Goal: Task Accomplishment & Management: Use online tool/utility

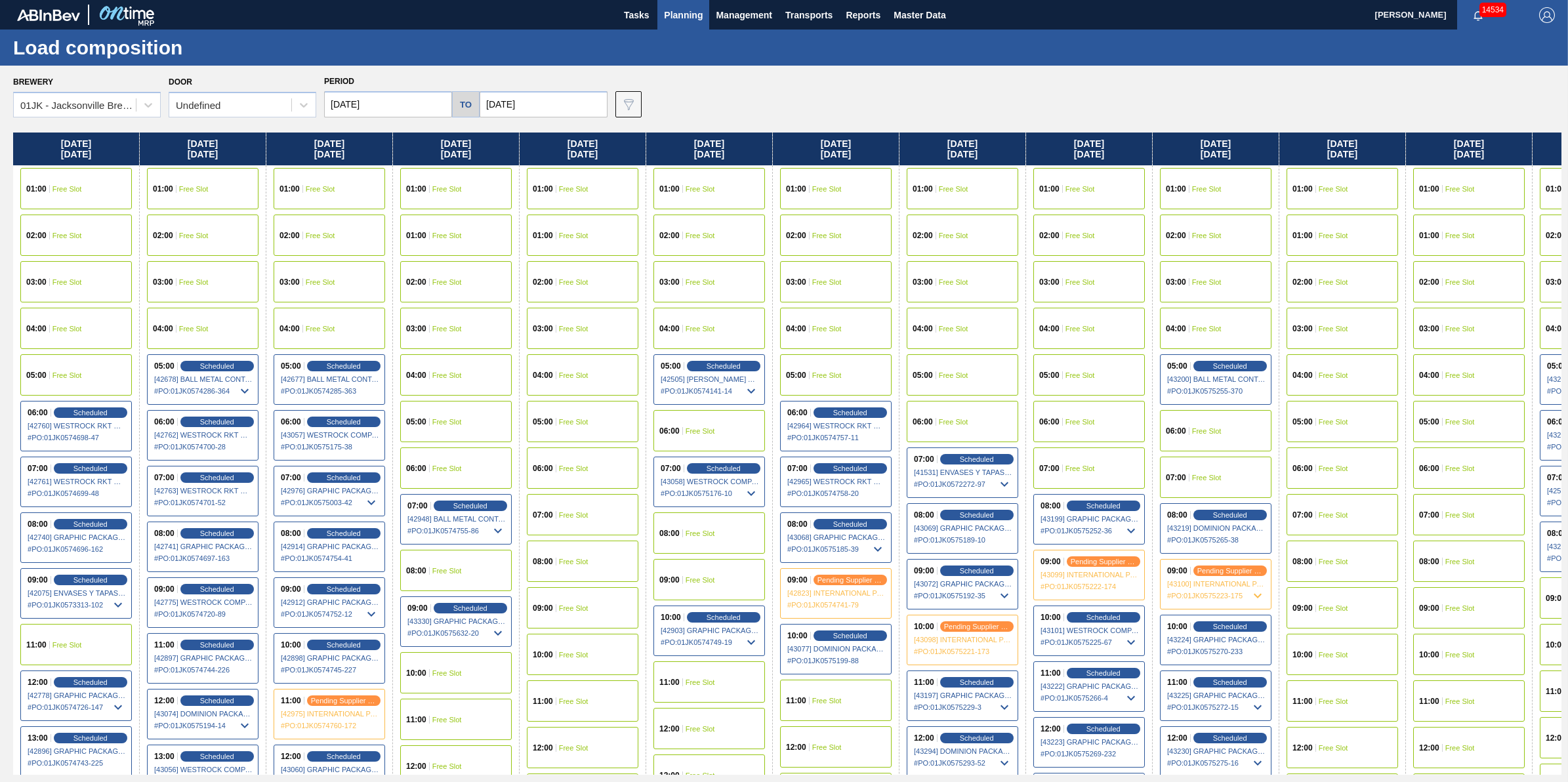
click at [697, 14] on span "Planning" at bounding box center [683, 15] width 39 height 16
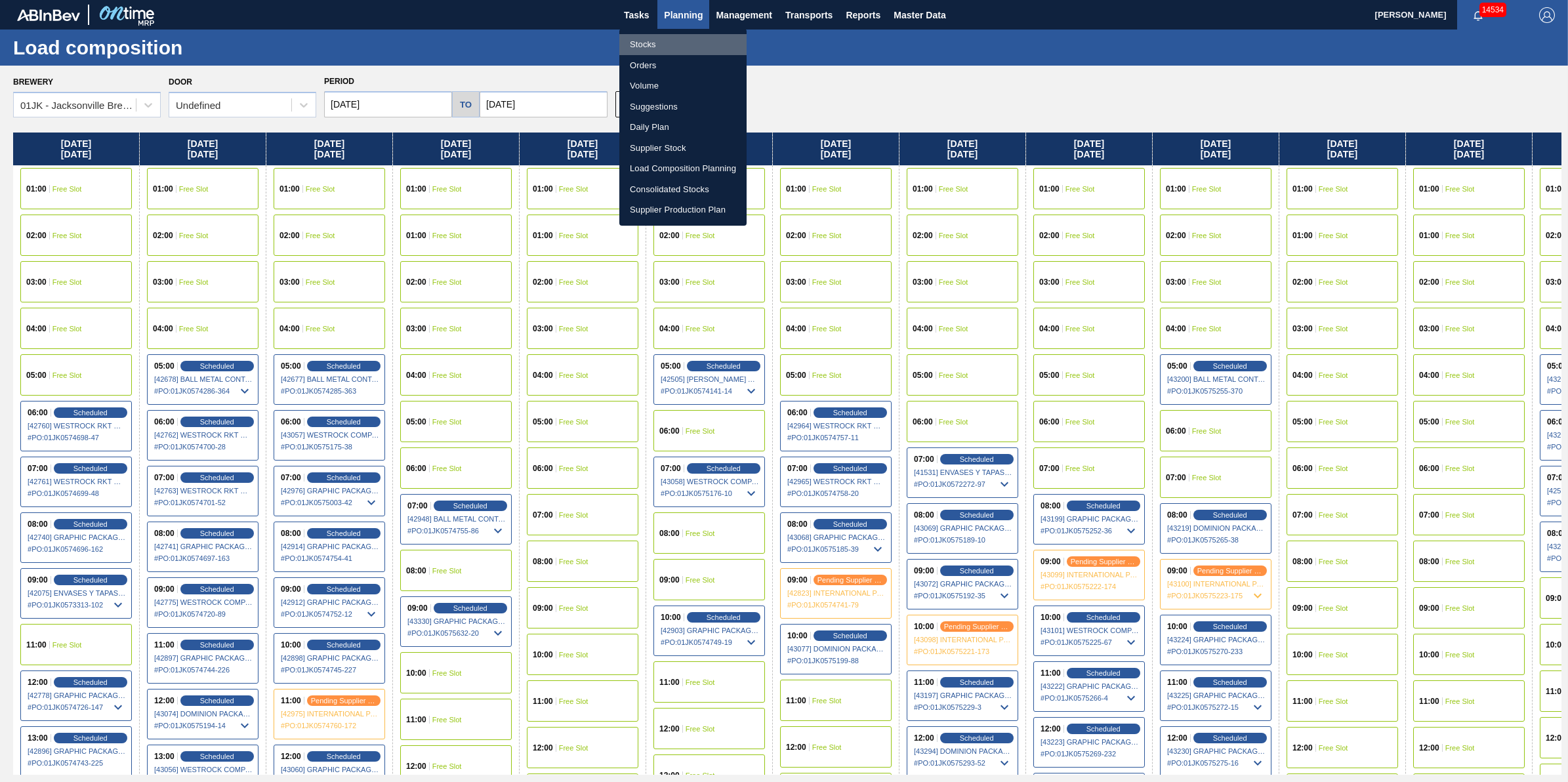
click at [681, 47] on li "Stocks" at bounding box center [683, 45] width 127 height 21
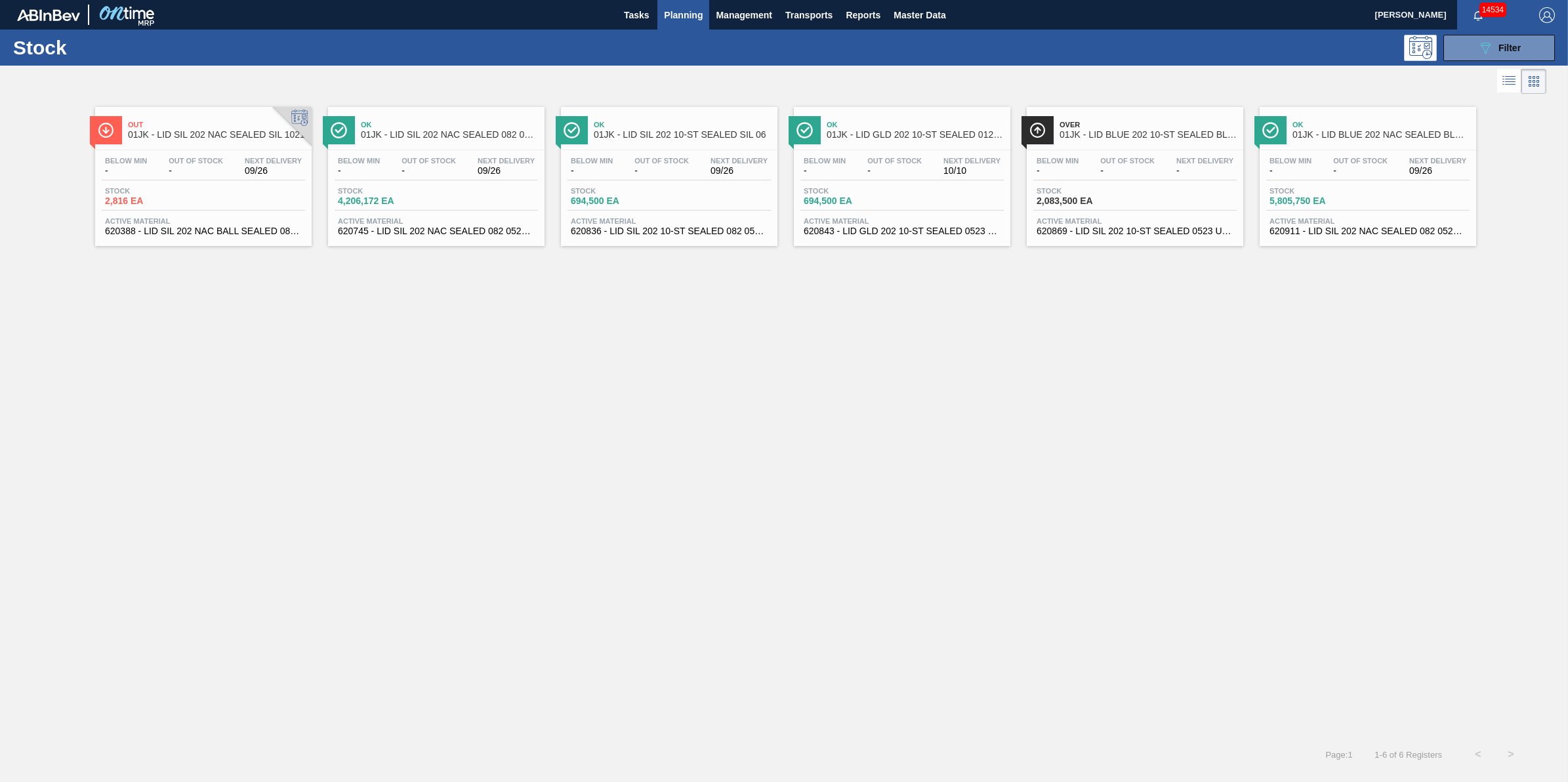
click at [681, 27] on button "Planning" at bounding box center [683, 14] width 52 height 30
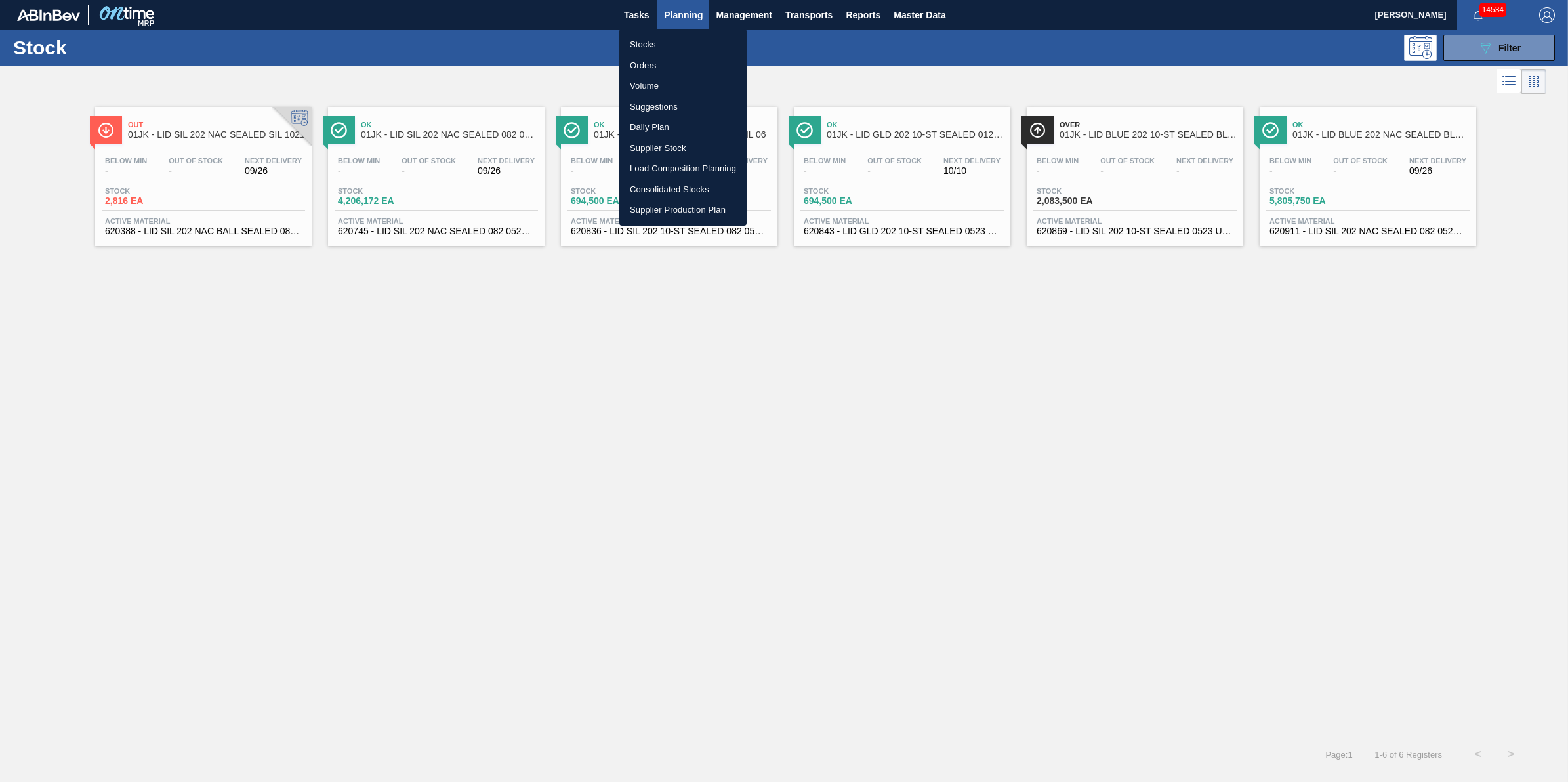
click at [681, 36] on li "Stocks" at bounding box center [683, 45] width 127 height 21
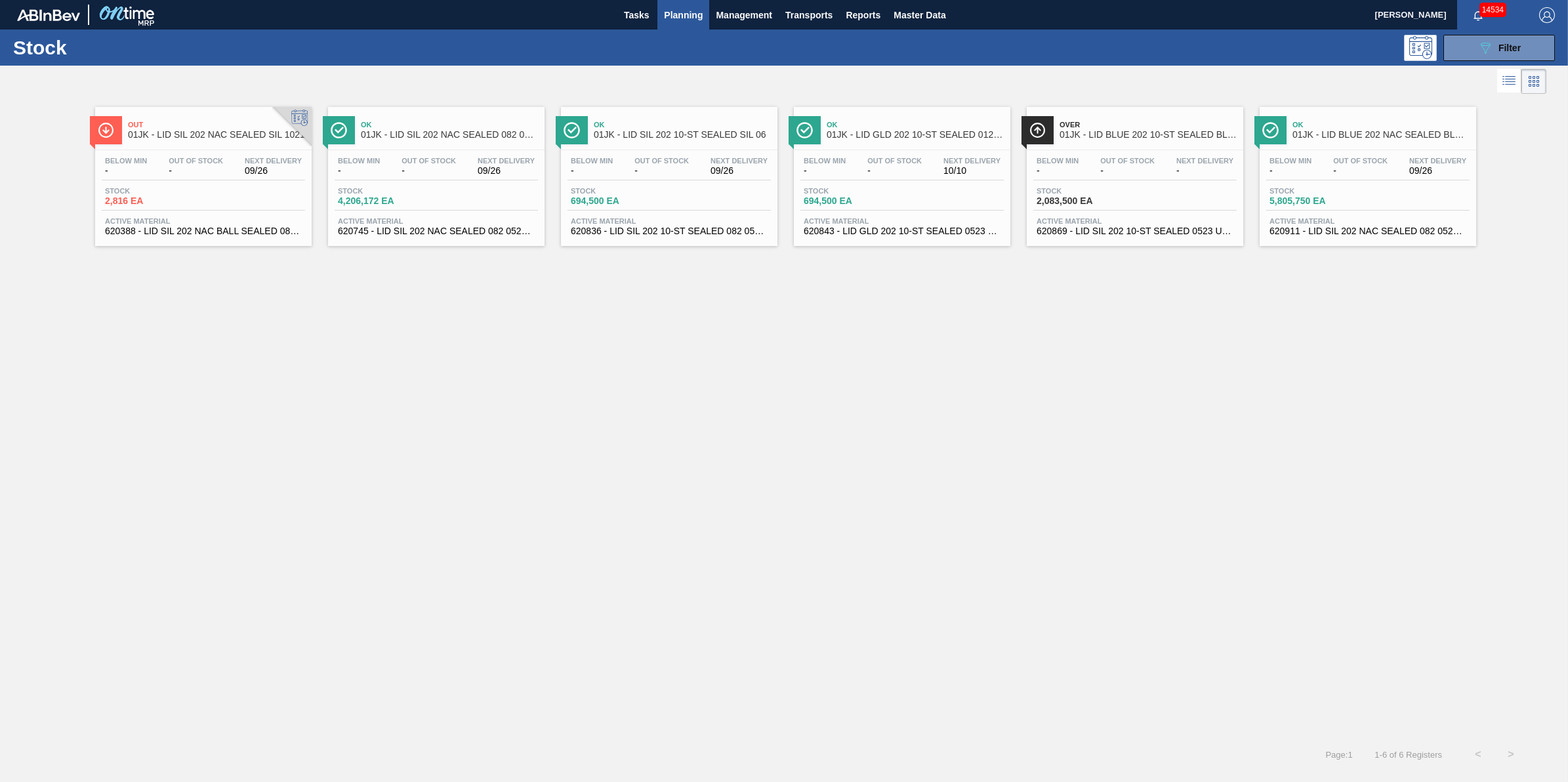
click at [687, 20] on span "Planning" at bounding box center [683, 15] width 39 height 16
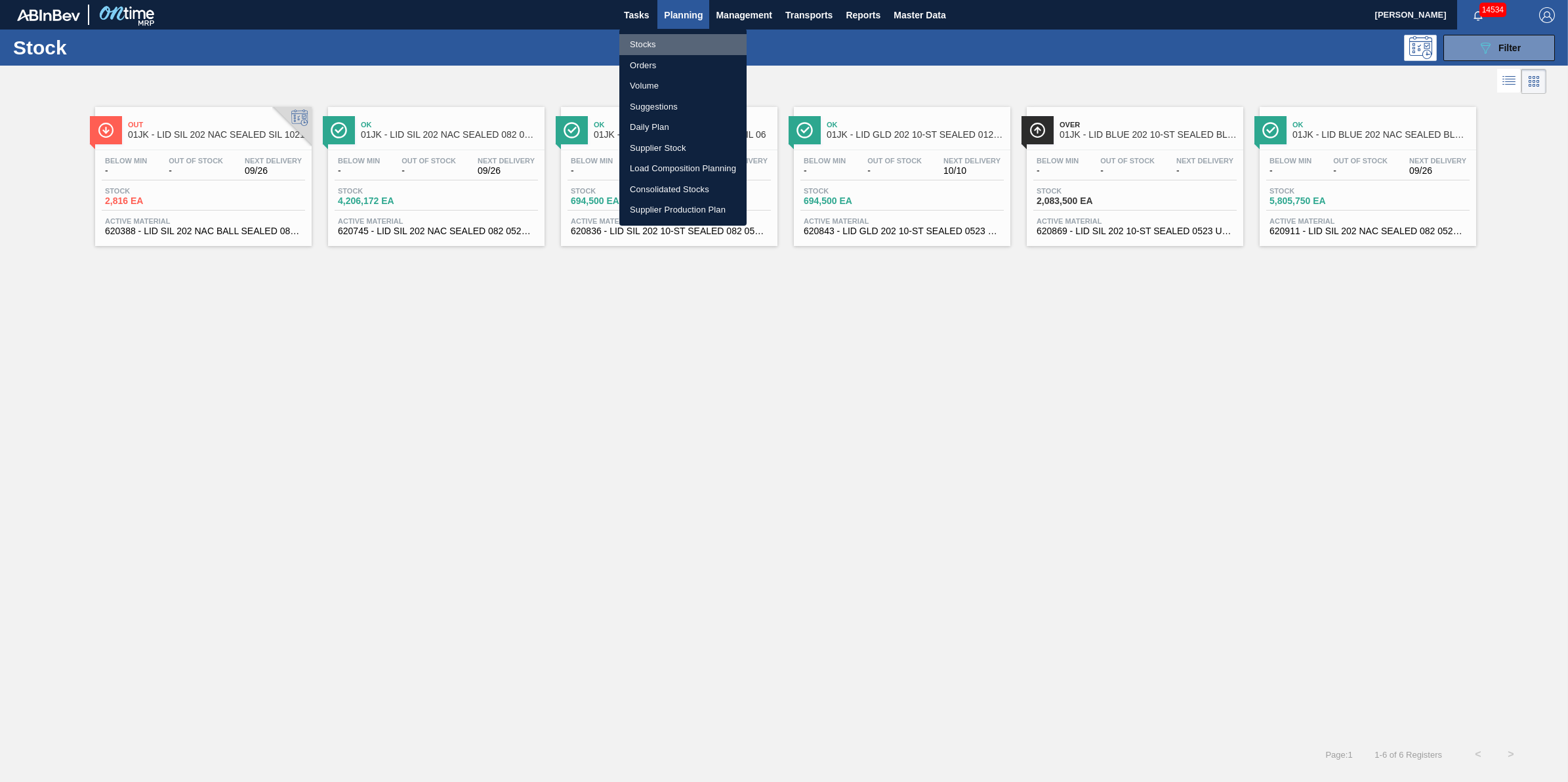
click at [687, 45] on li "Stocks" at bounding box center [683, 45] width 127 height 21
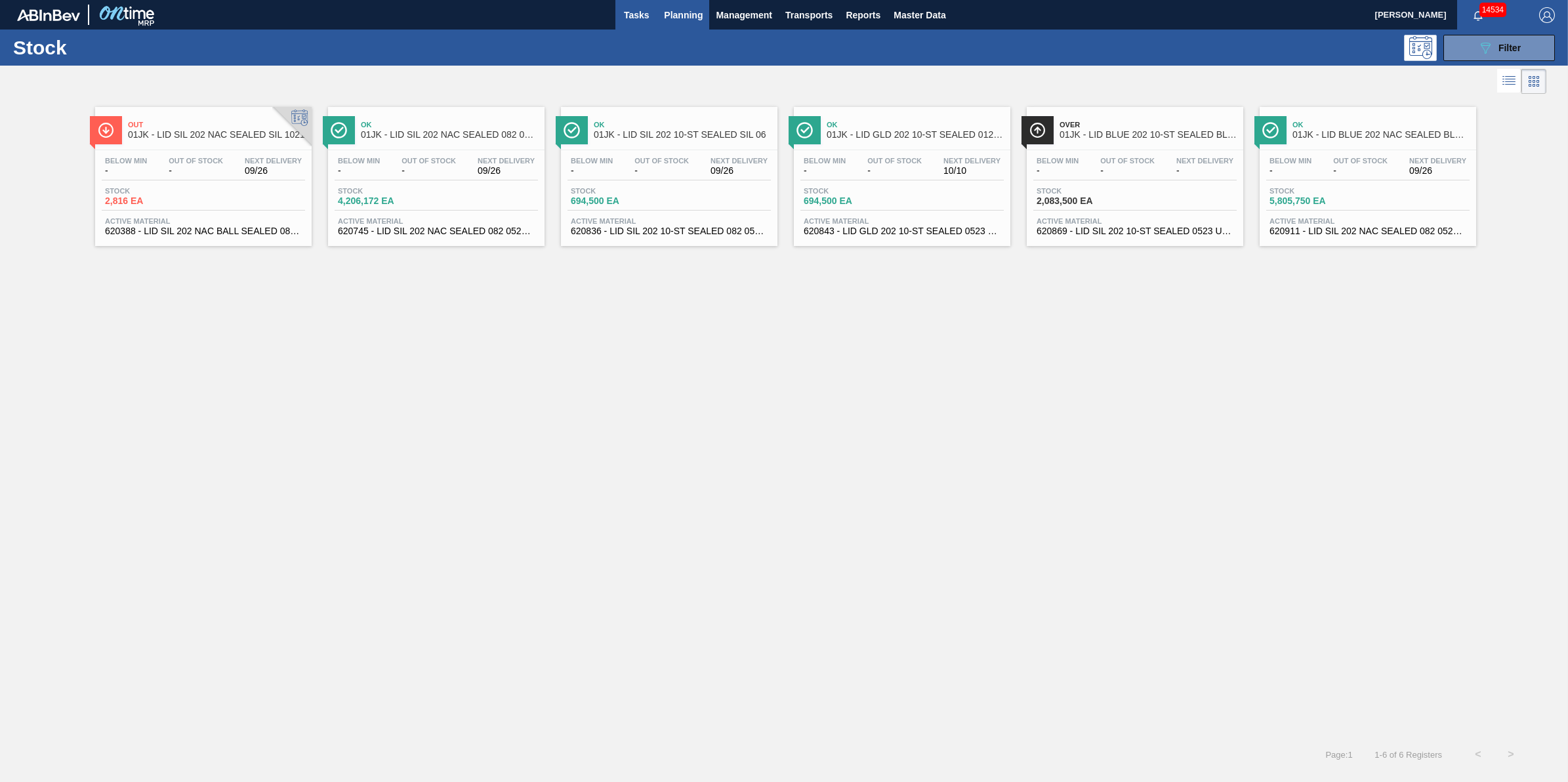
click at [651, 21] on button "Tasks" at bounding box center [636, 14] width 42 height 30
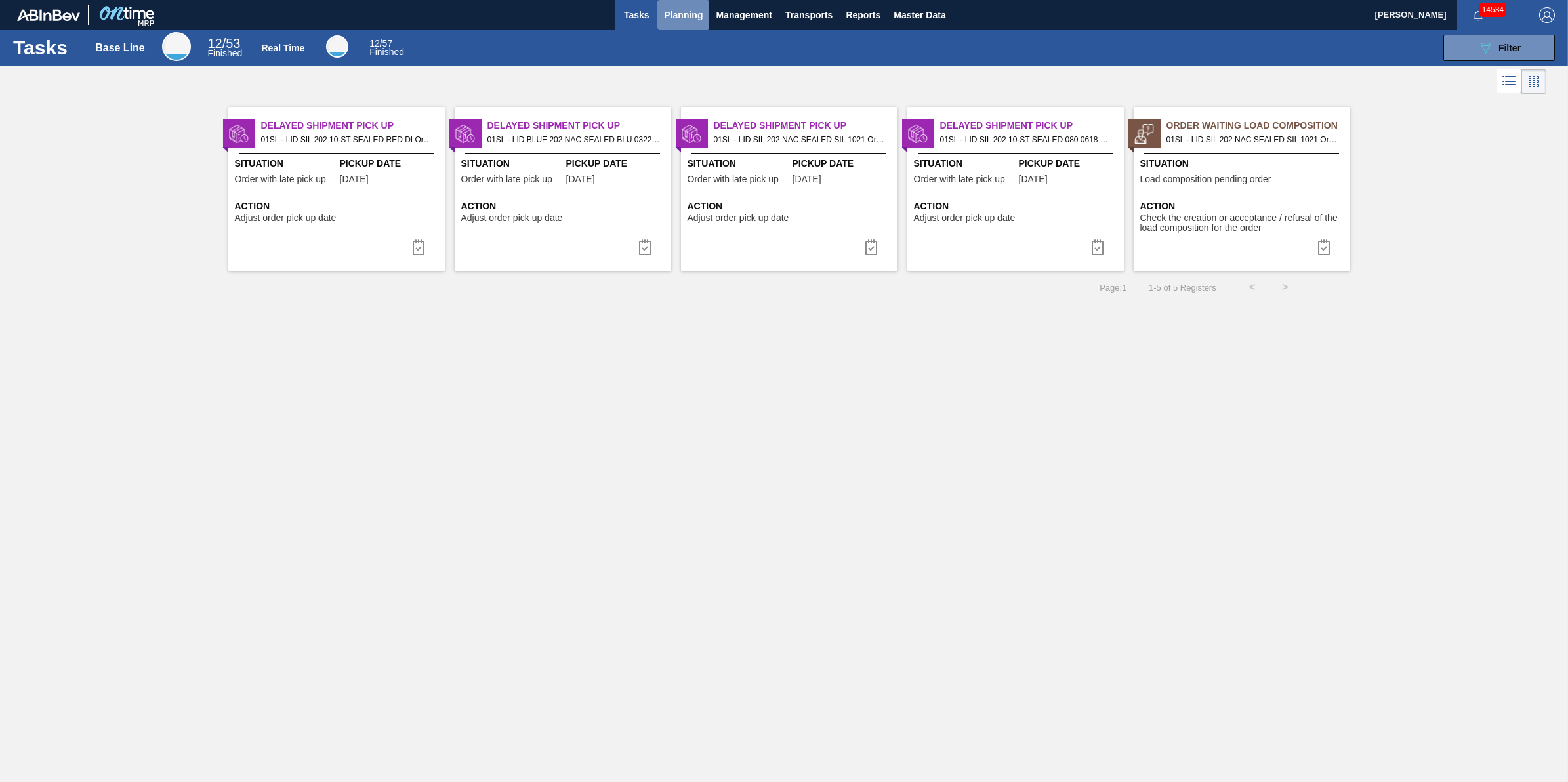
click at [683, 25] on button "Planning" at bounding box center [683, 14] width 52 height 30
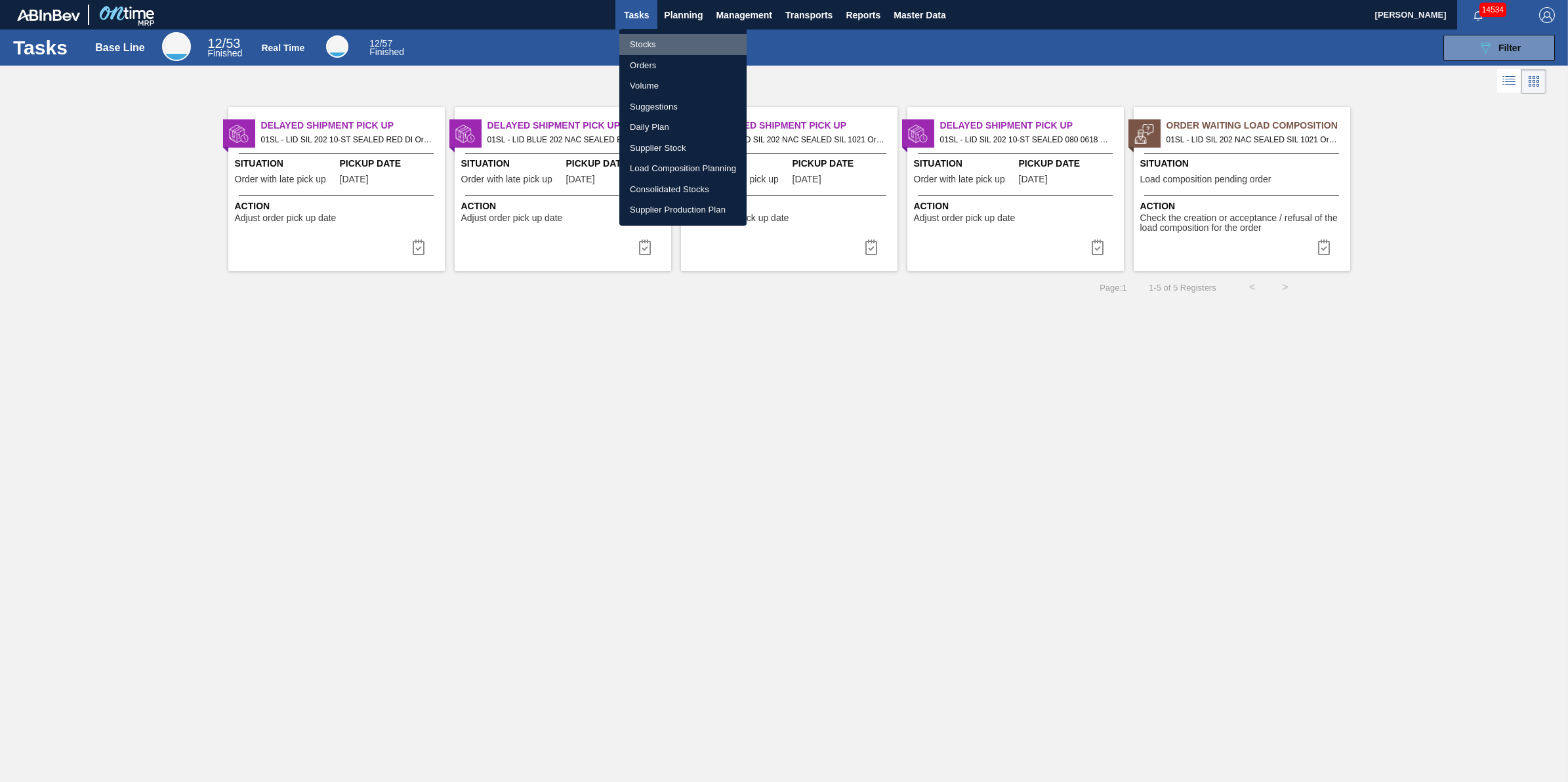
click at [677, 42] on li "Stocks" at bounding box center [683, 45] width 127 height 21
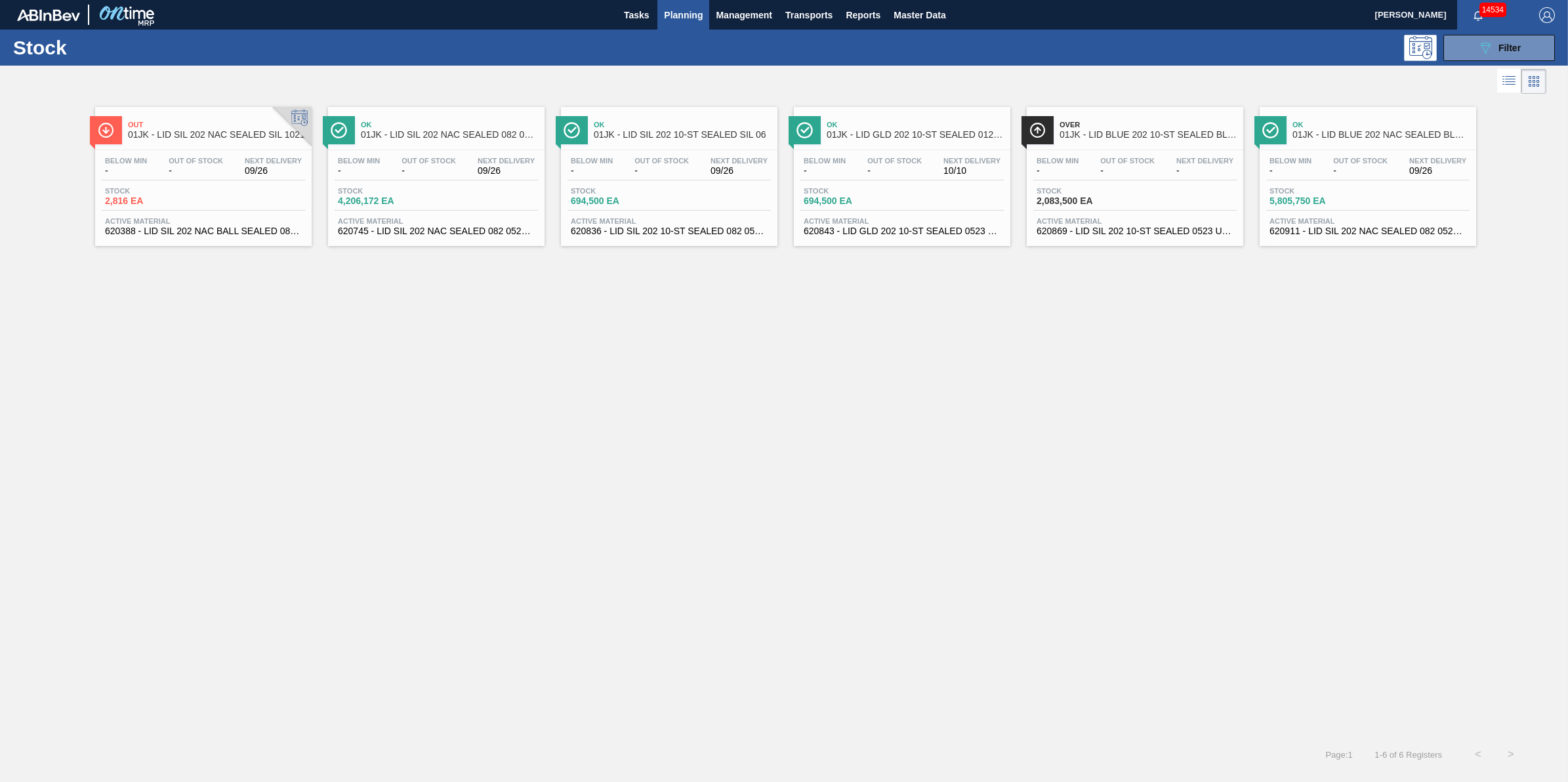
click at [668, 12] on span "Planning" at bounding box center [683, 15] width 39 height 16
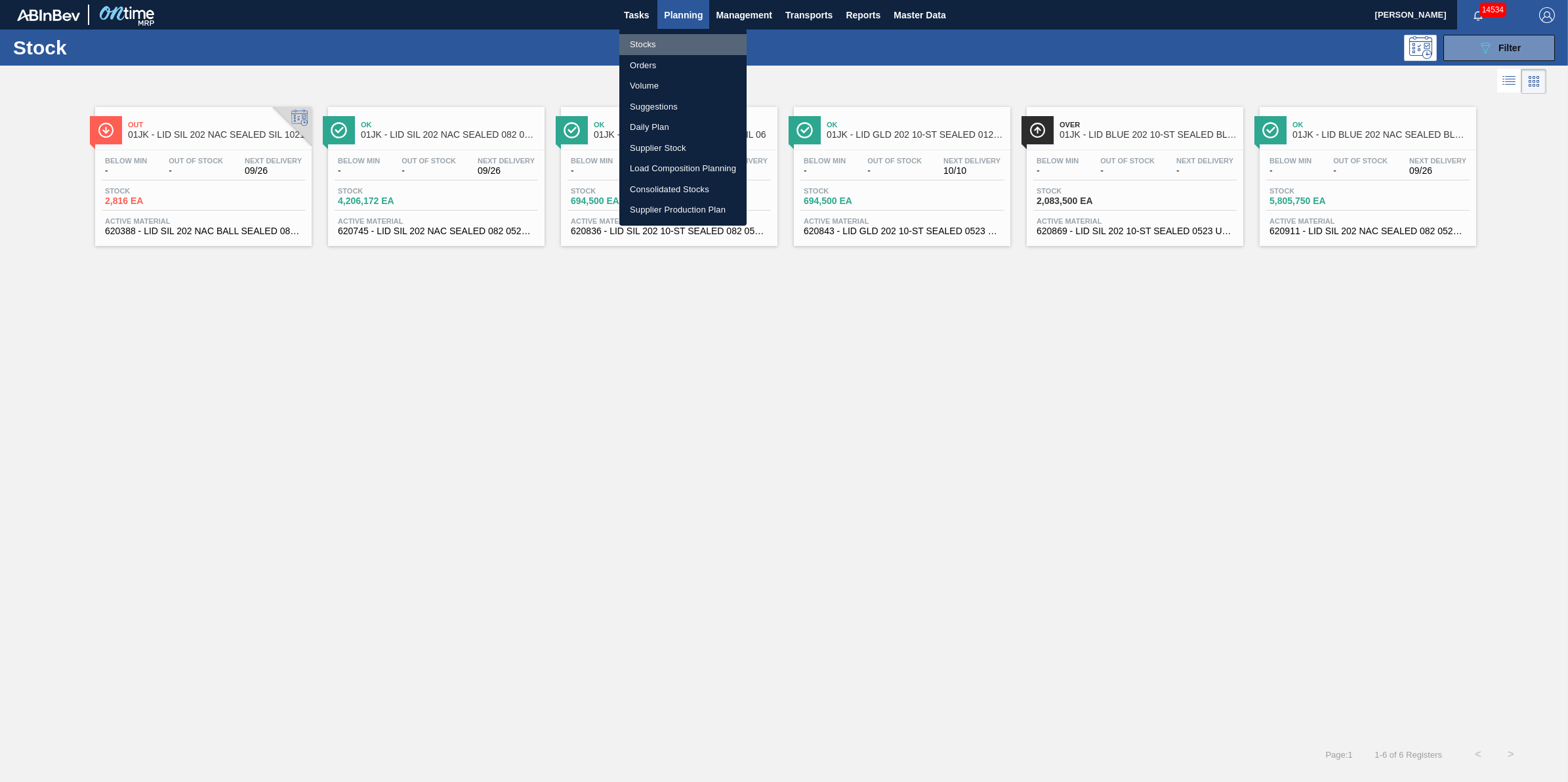
click at [663, 36] on li "Stocks" at bounding box center [683, 45] width 127 height 21
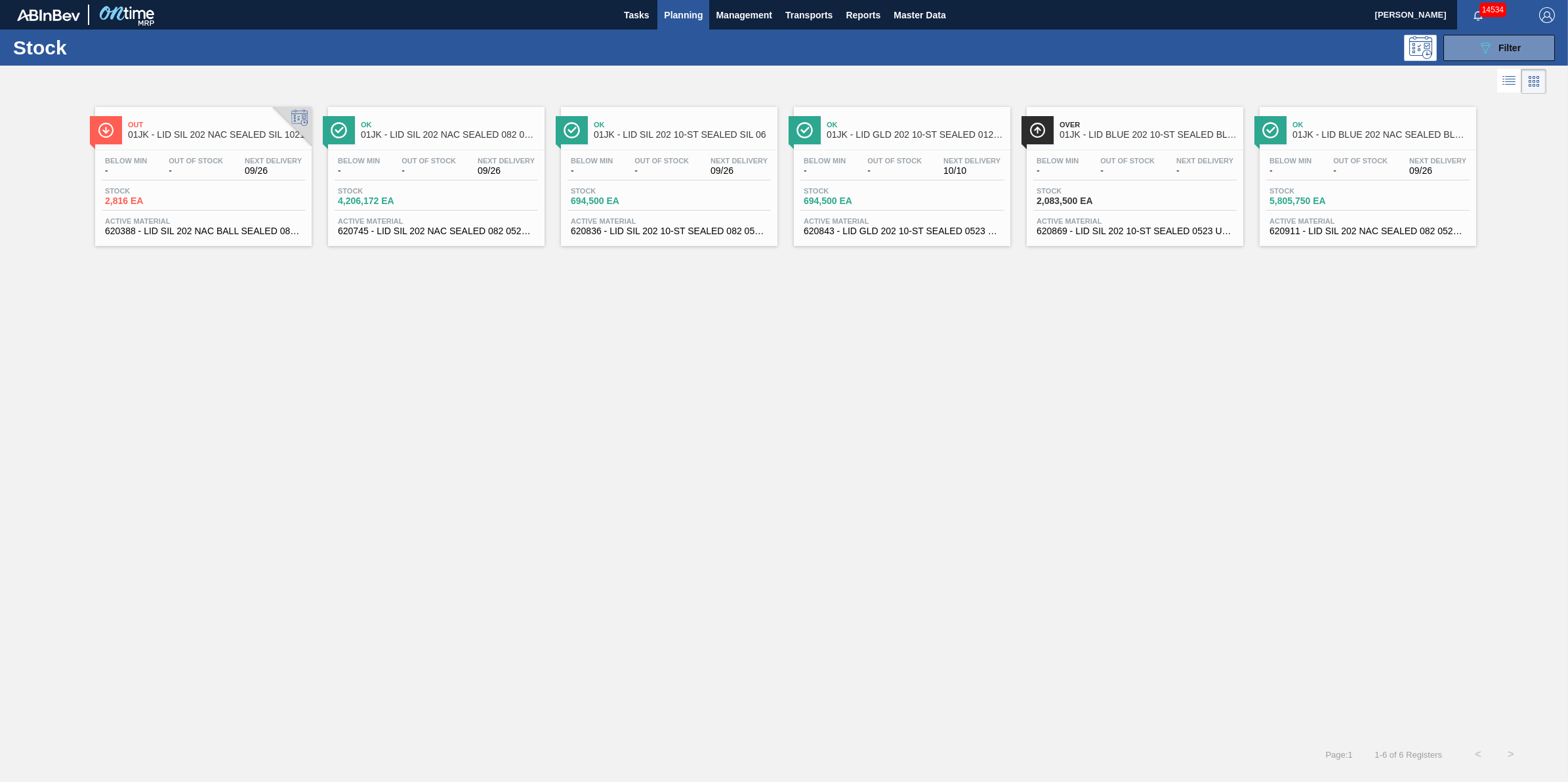
click at [661, 7] on button "Planning" at bounding box center [683, 14] width 52 height 30
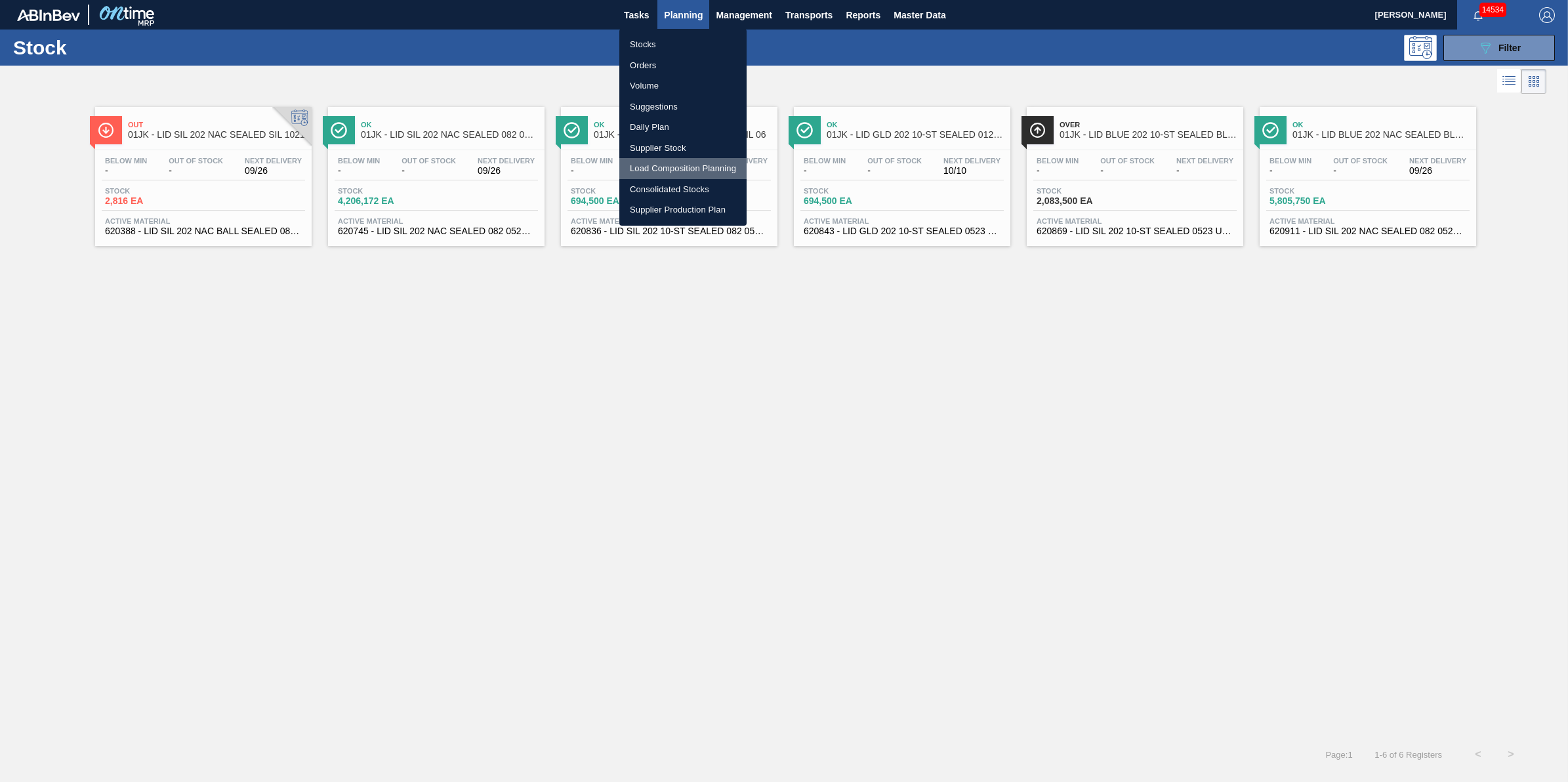
click at [672, 159] on li "Load Composition Planning" at bounding box center [683, 168] width 127 height 21
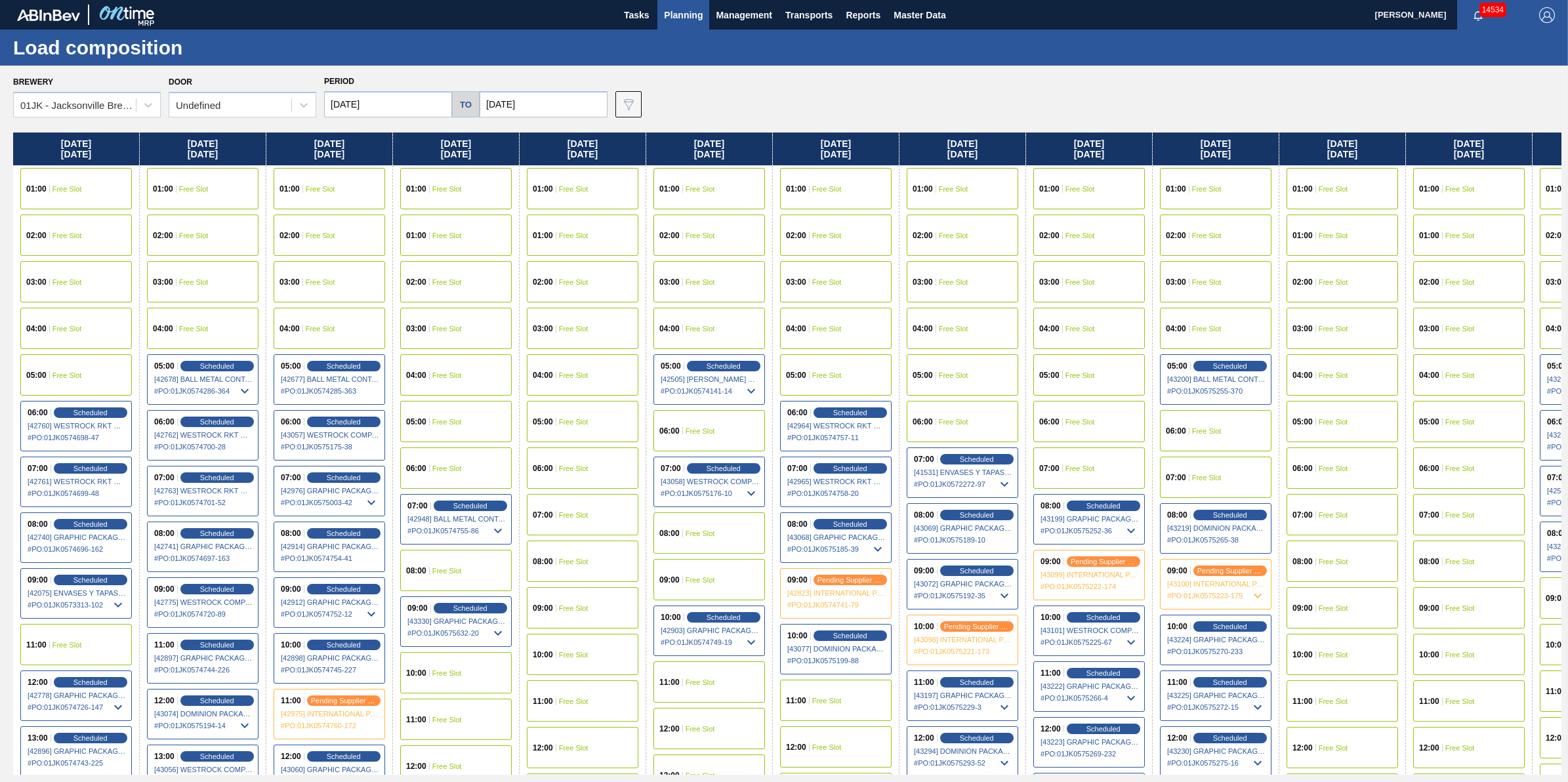
click at [130, 124] on div "Brewery 01JK - Jacksonville Brewery Door Undefined Period 09/24/2025 to 10/10/2…" at bounding box center [784, 422] width 1568 height 715
click at [128, 109] on div "01JK - Jacksonville Brewery" at bounding box center [79, 105] width 117 height 11
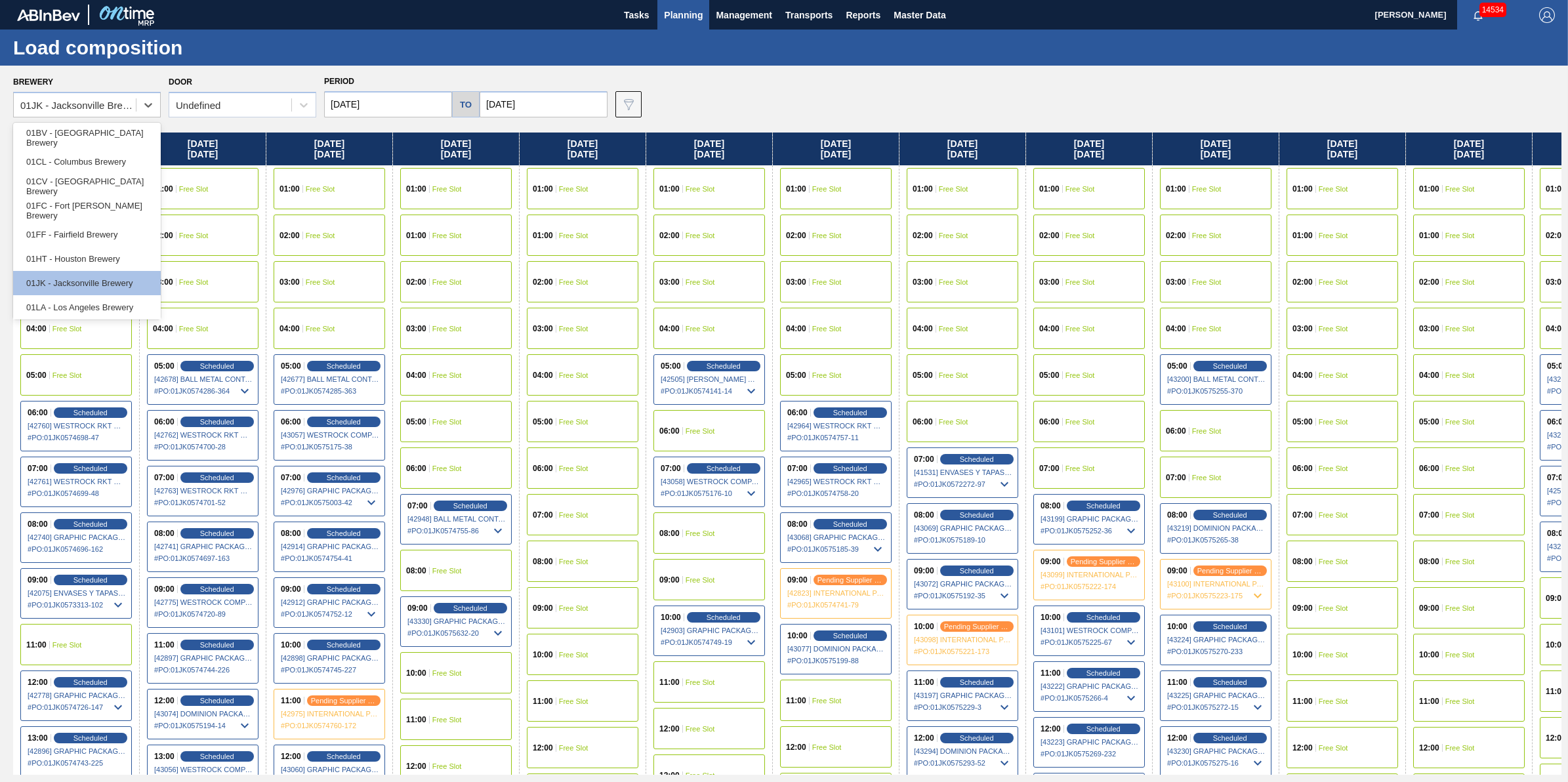
scroll to position [99, 0]
click at [95, 287] on div "01SL - St. [PERSON_NAME]" at bounding box center [86, 281] width 148 height 24
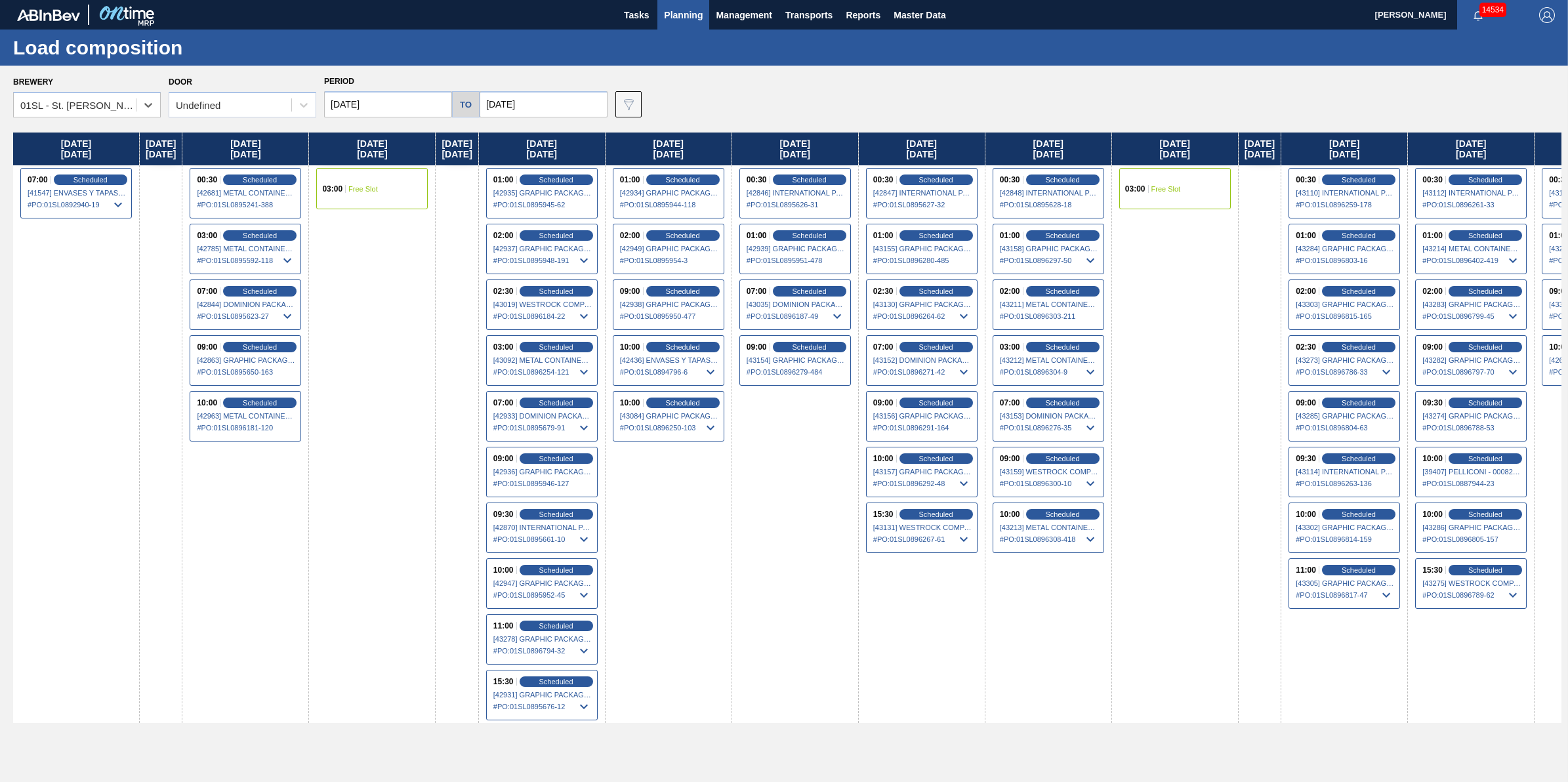
click at [266, 119] on div "Brewery option 01SL - St. Louis Brewery, selected. Select is focused ,type to r…" at bounding box center [784, 422] width 1568 height 715
click at [269, 105] on div "Undefined" at bounding box center [230, 105] width 122 height 19
click at [259, 192] on div "DDR104" at bounding box center [242, 186] width 148 height 24
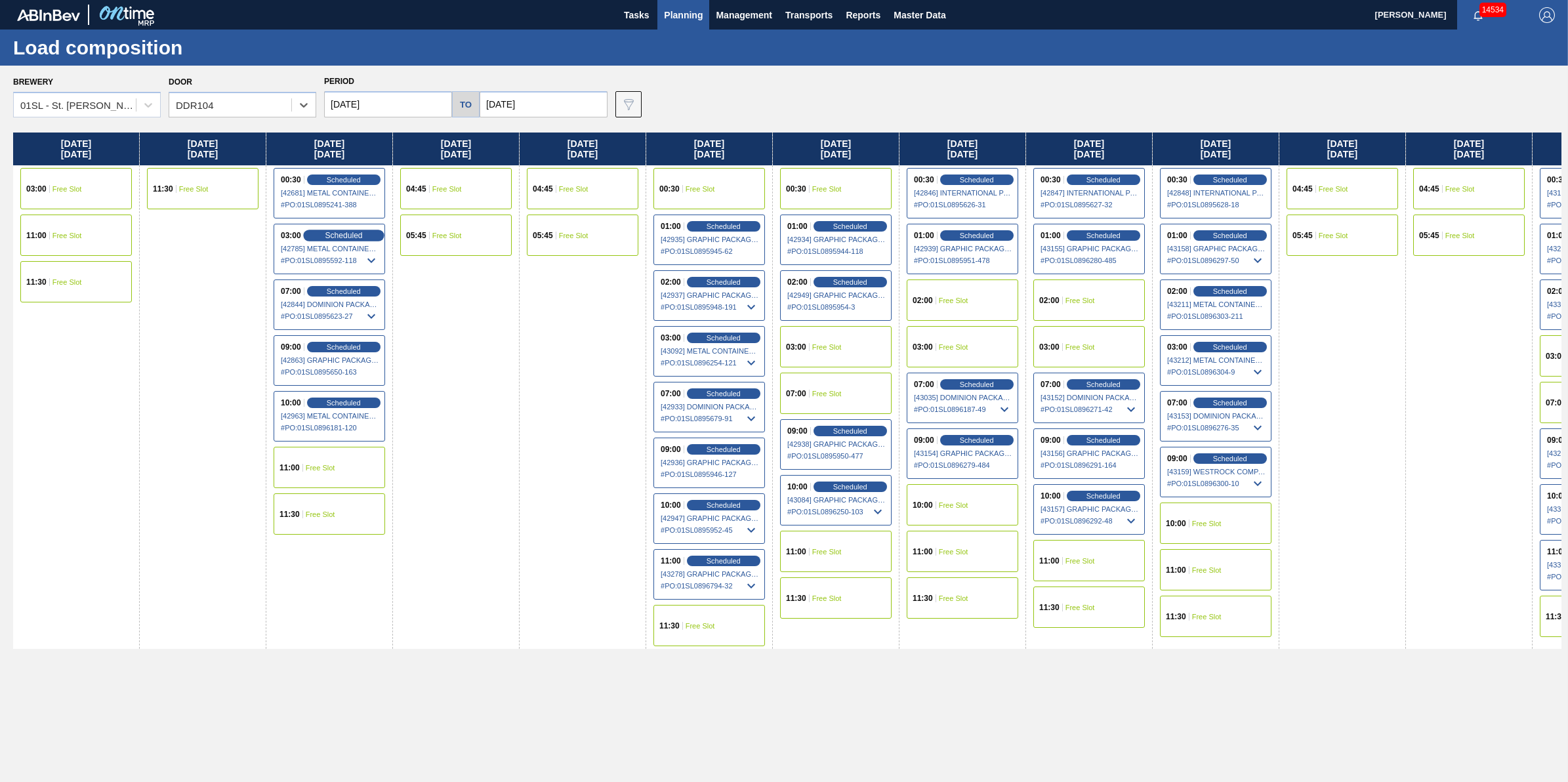
click at [359, 233] on span "Scheduled" at bounding box center [343, 234] width 37 height 8
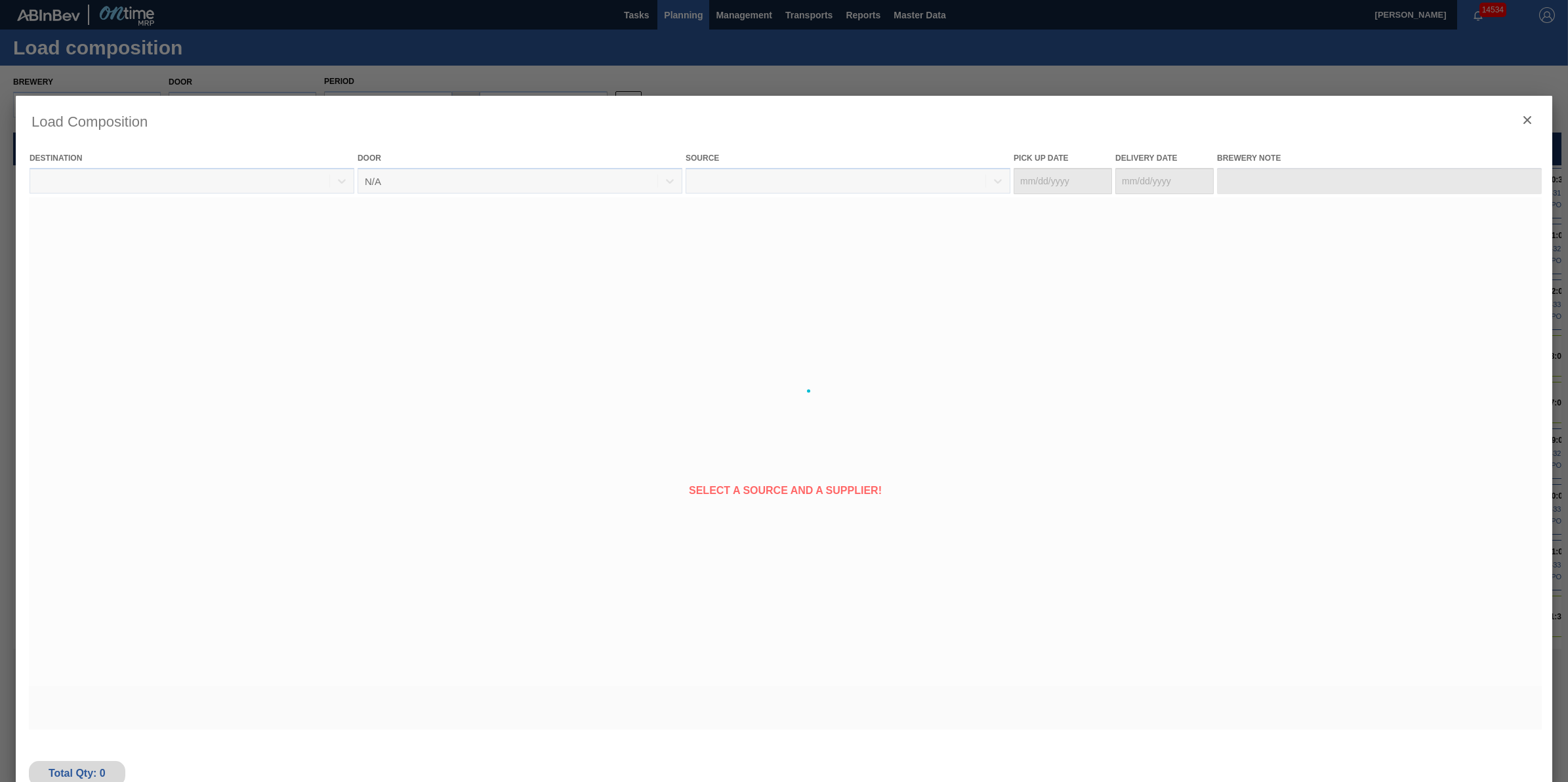
type Date "[DATE]"
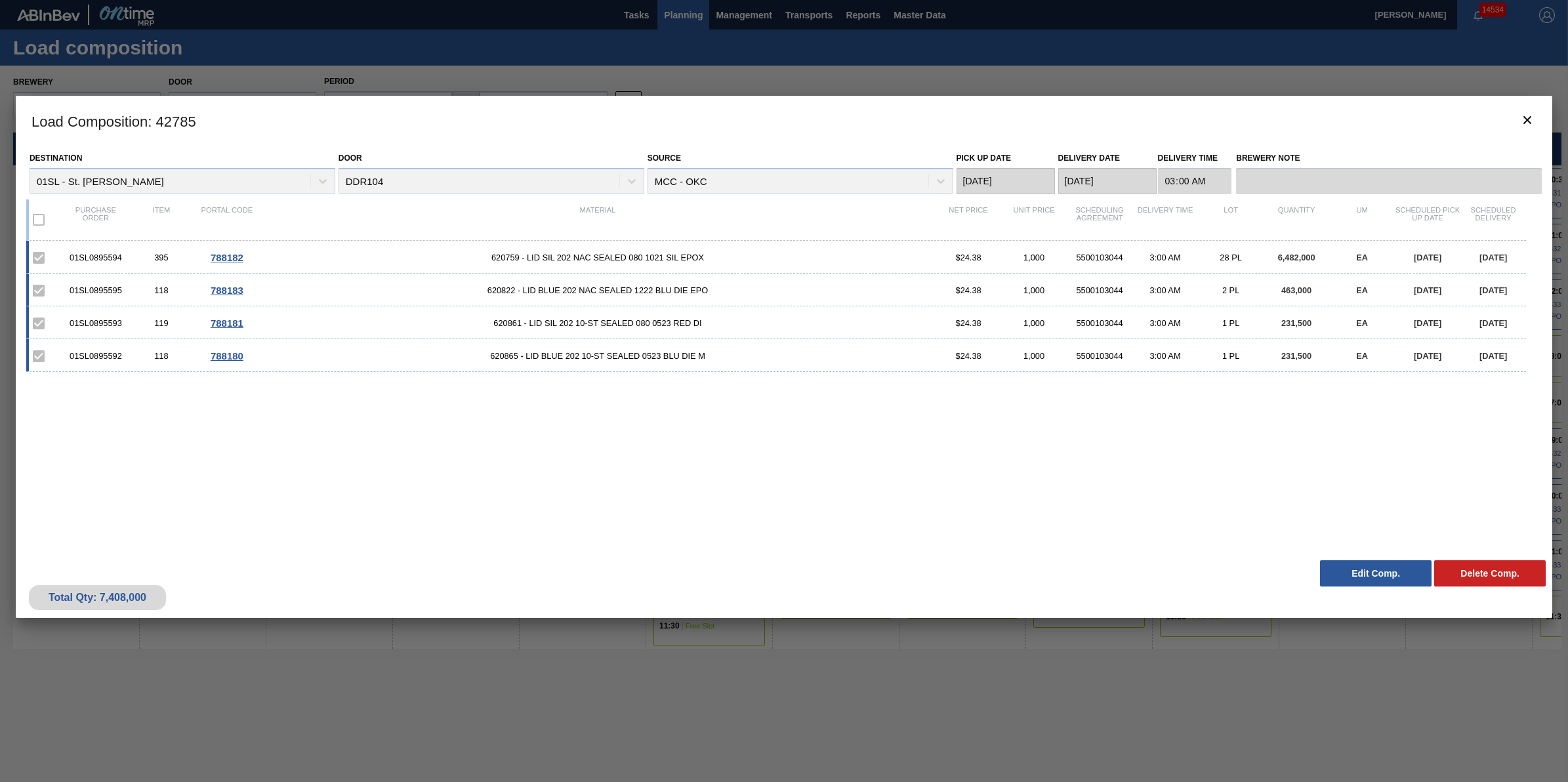
drag, startPoint x: 1341, startPoint y: 419, endPoint x: 1331, endPoint y: 394, distance: 26.9
click at [1341, 419] on div "01SL0895594 395 788182 620759 - LID SIL 202 NAC SEALED 080 1021 SIL EPOX $24.38…" at bounding box center [781, 389] width 1510 height 297
click at [1530, 128] on clb-icon "botão de ícone" at bounding box center [1527, 121] width 16 height 17
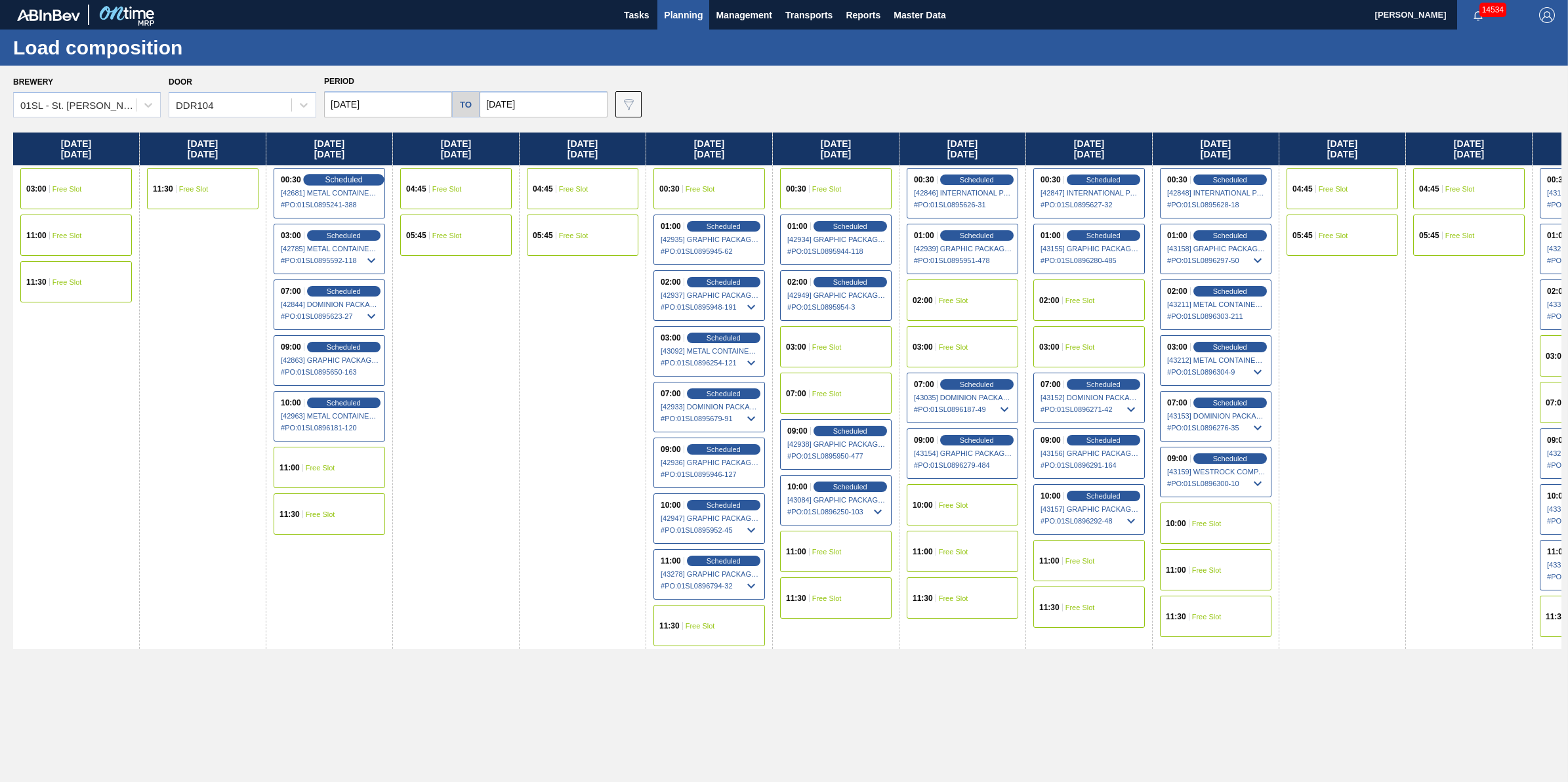
click at [348, 181] on span "Scheduled" at bounding box center [343, 179] width 37 height 8
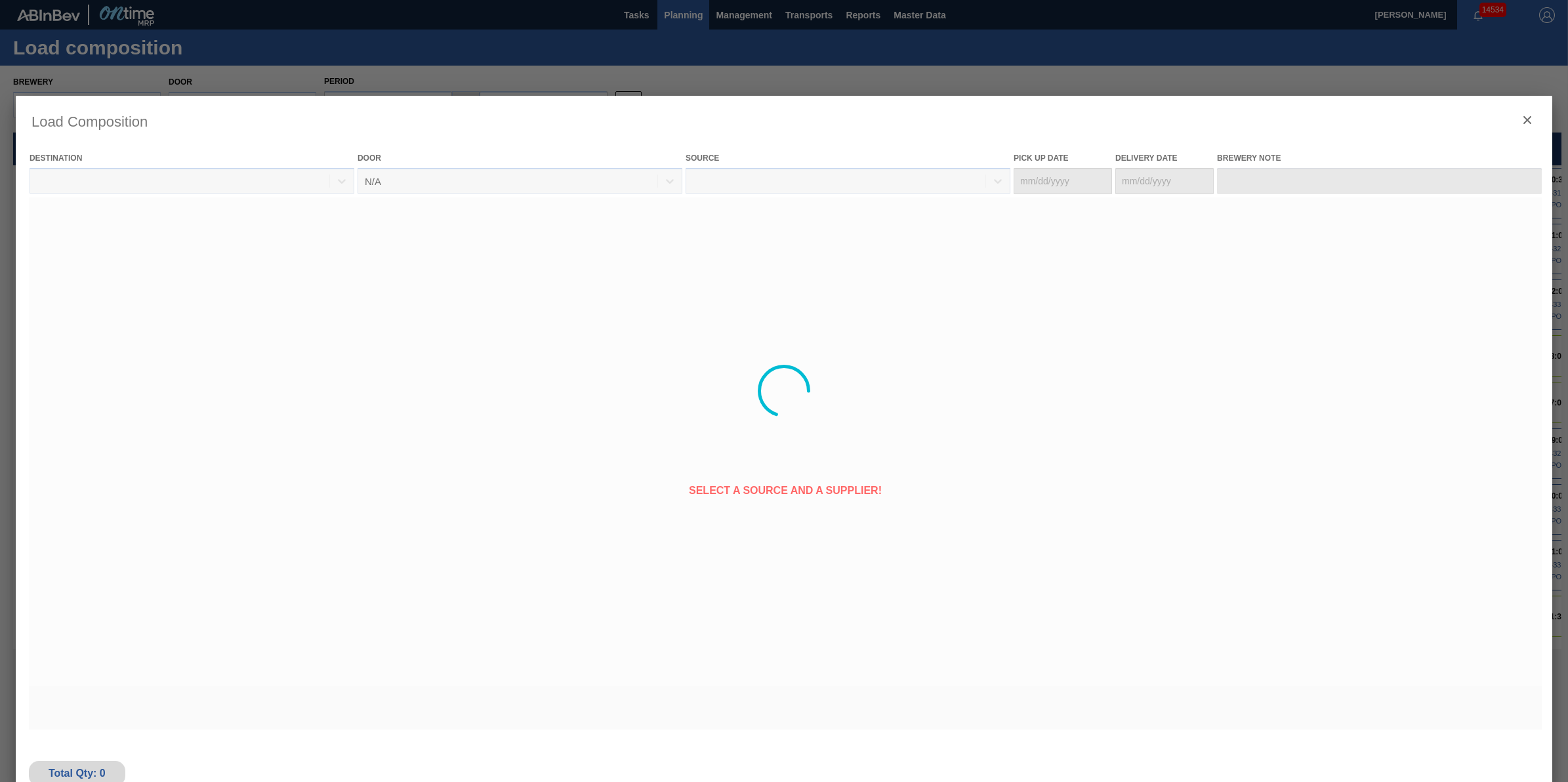
type Date "[DATE]"
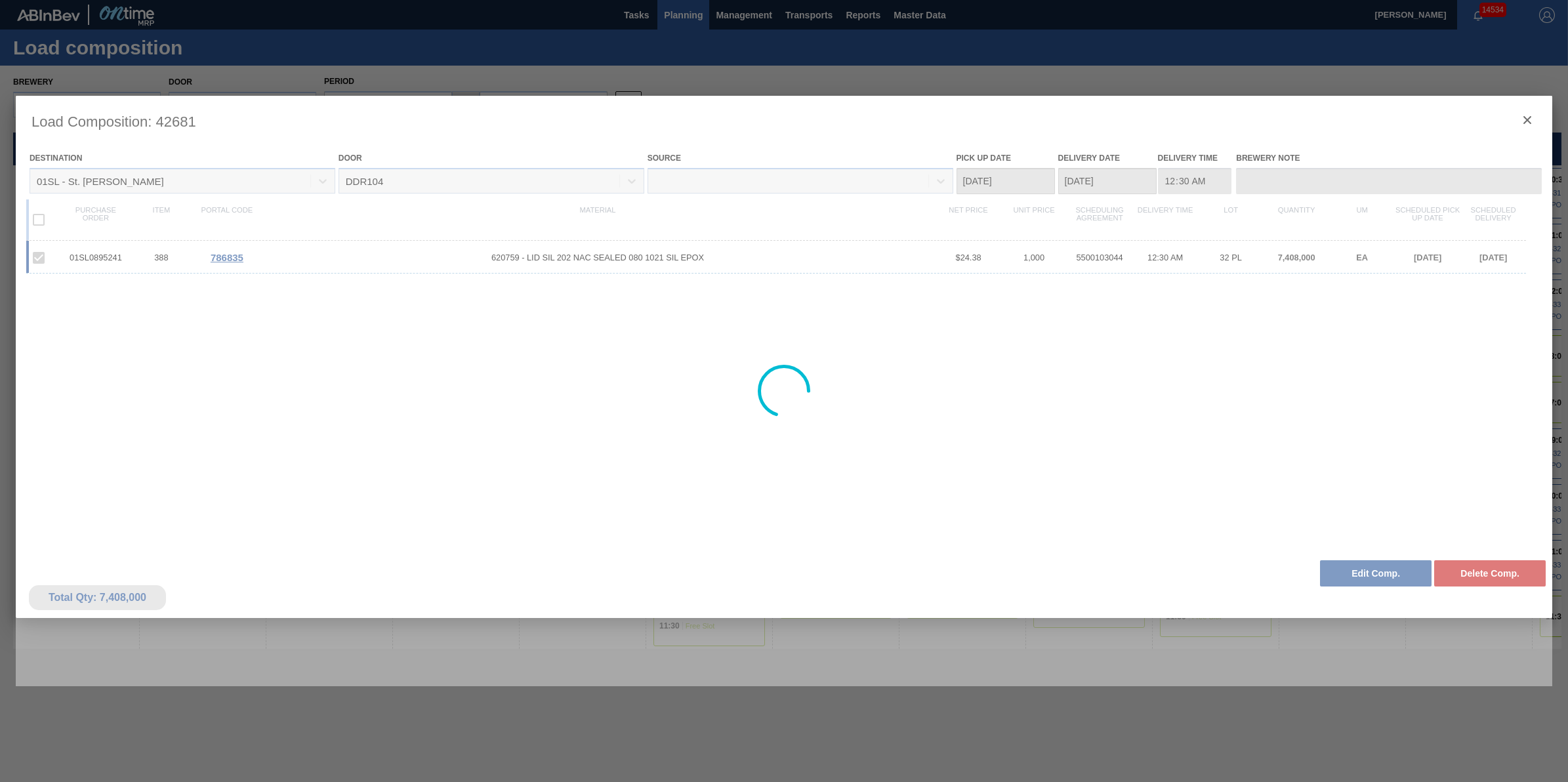
click at [1526, 119] on div at bounding box center [784, 391] width 1536 height 590
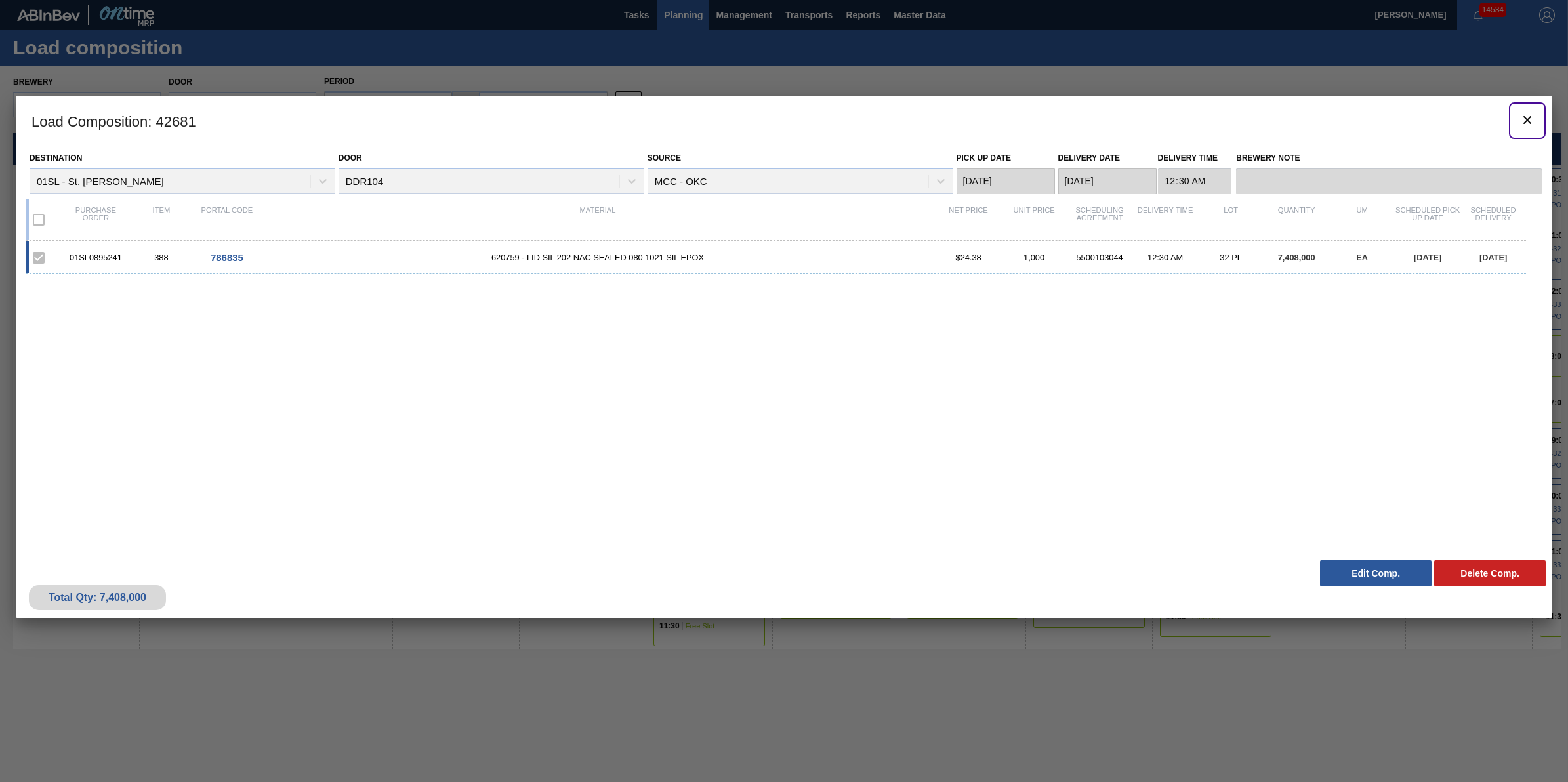
click at [1526, 119] on icon "botão de ícone" at bounding box center [1527, 120] width 16 height 16
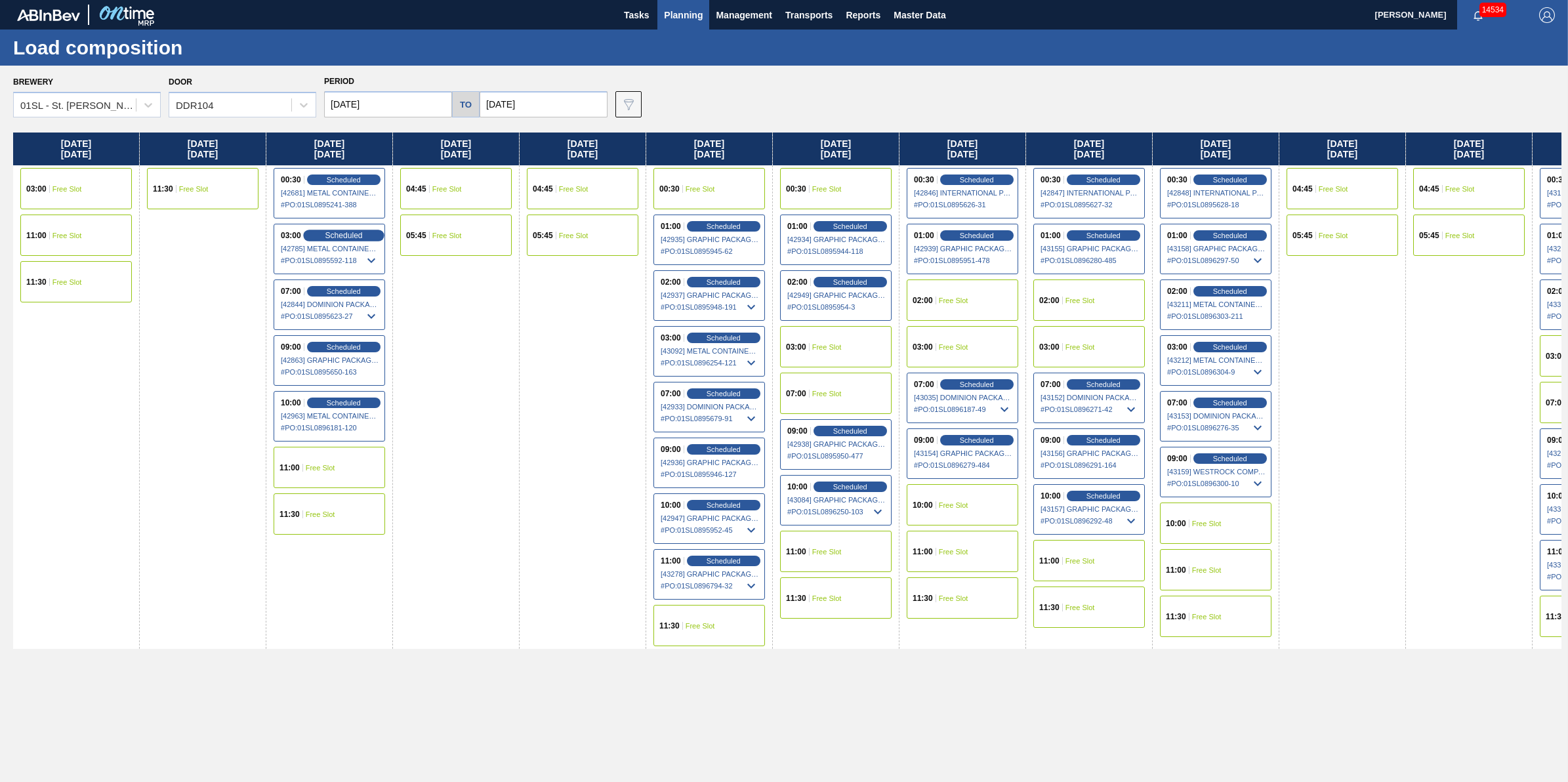
click at [333, 233] on span "Scheduled" at bounding box center [343, 234] width 37 height 8
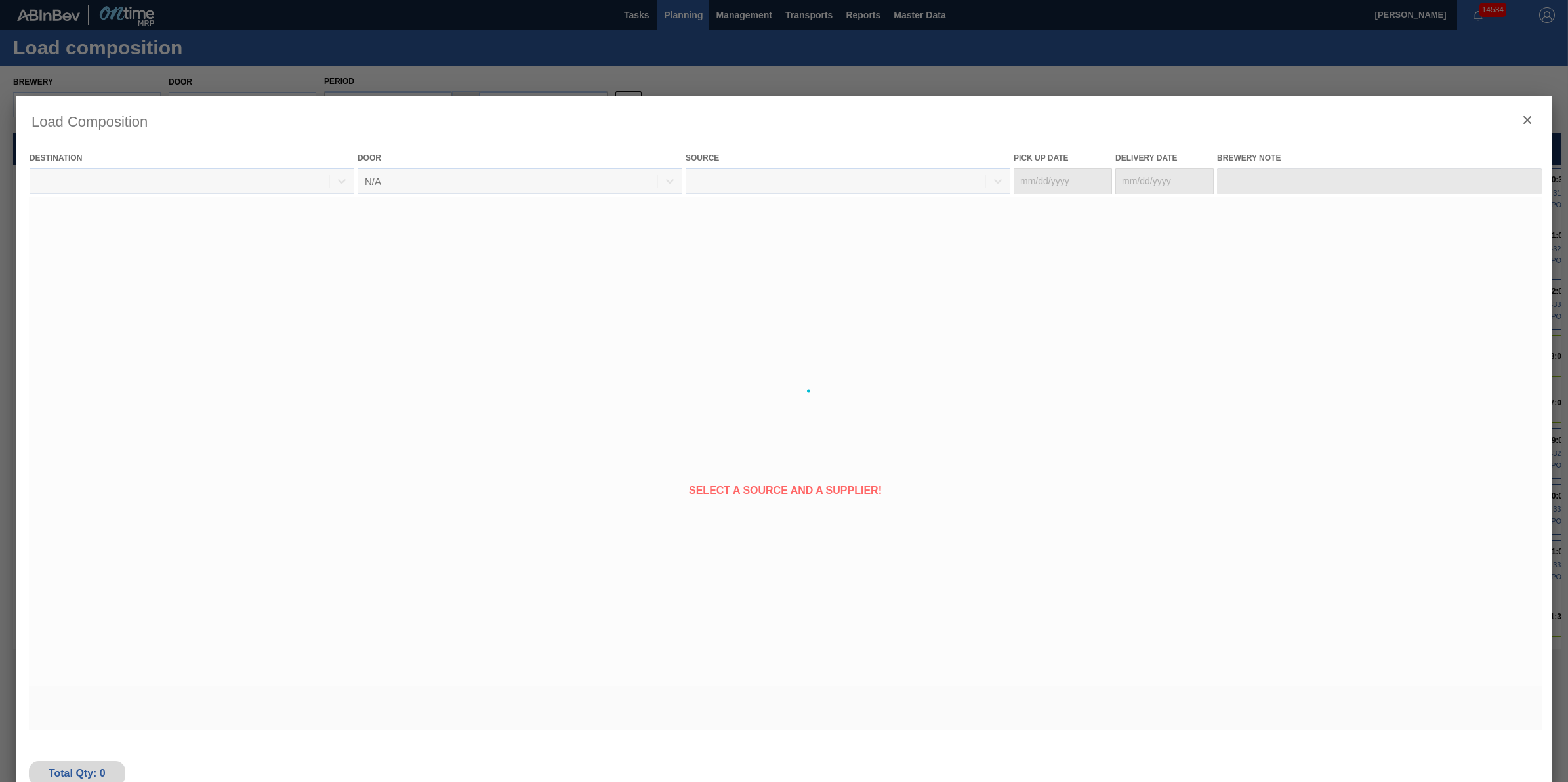
type Date "[DATE]"
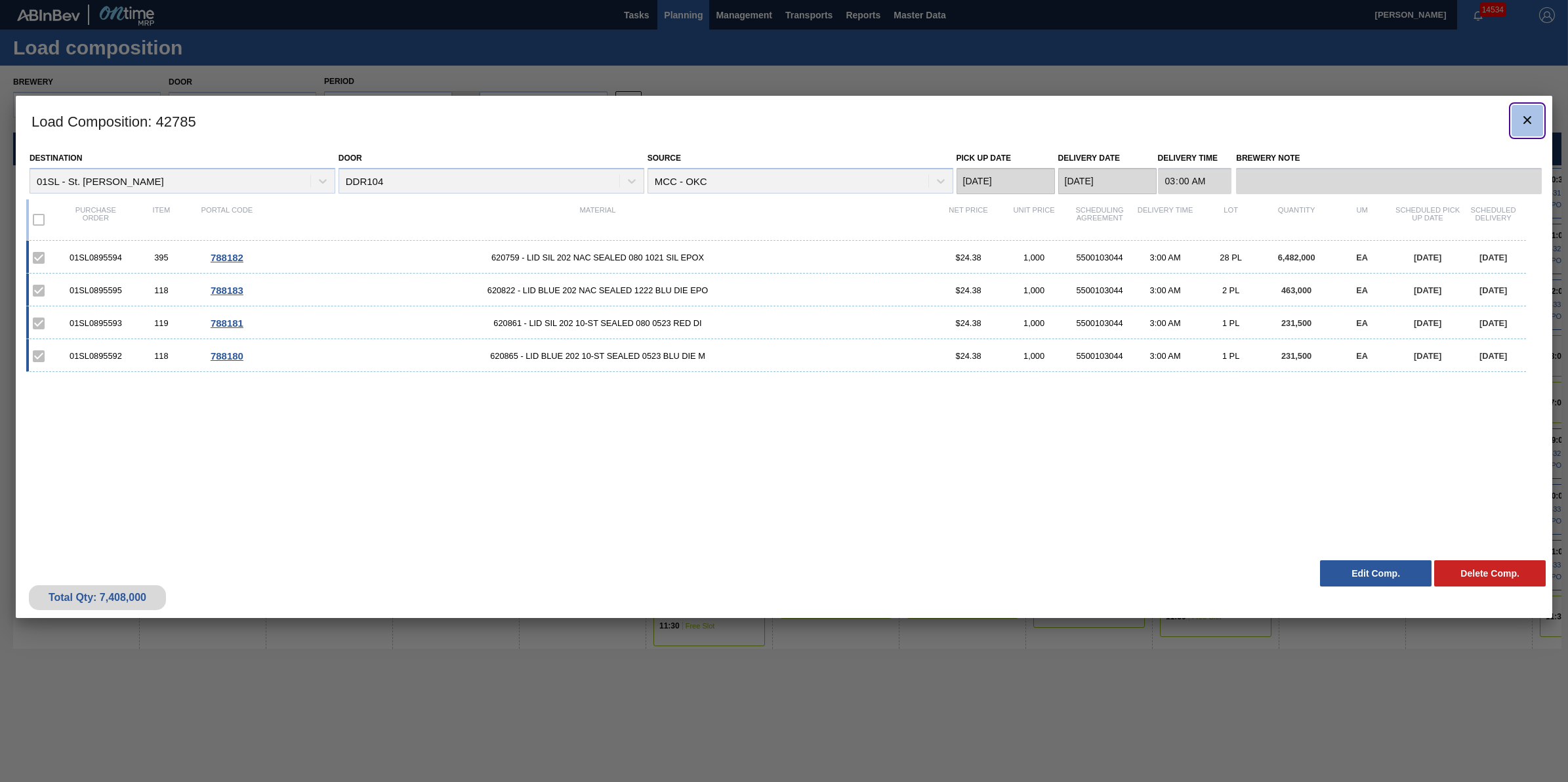
click at [1524, 126] on icon "botão de ícone" at bounding box center [1527, 120] width 16 height 16
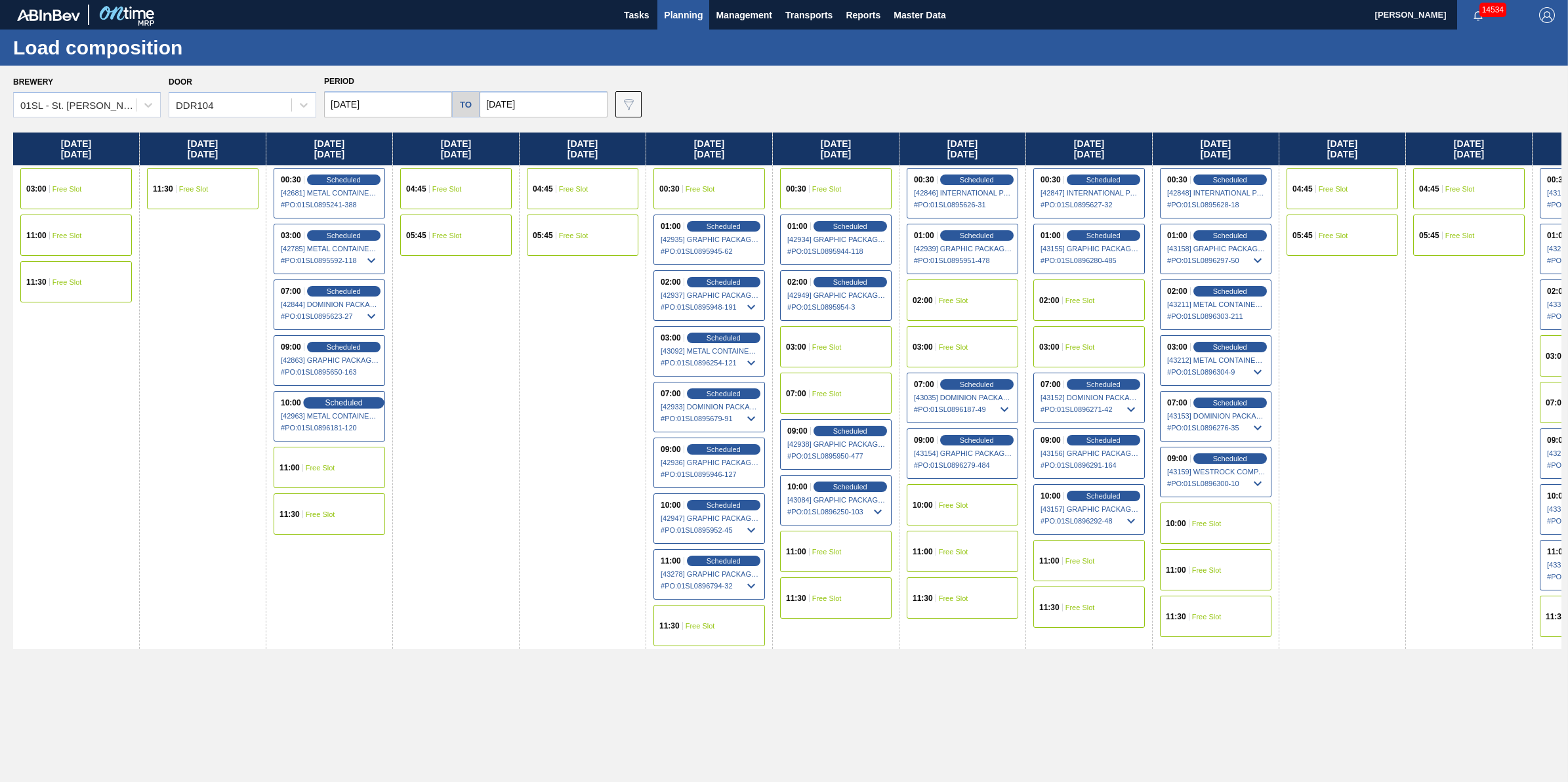
click at [362, 405] on span "Scheduled" at bounding box center [343, 402] width 37 height 8
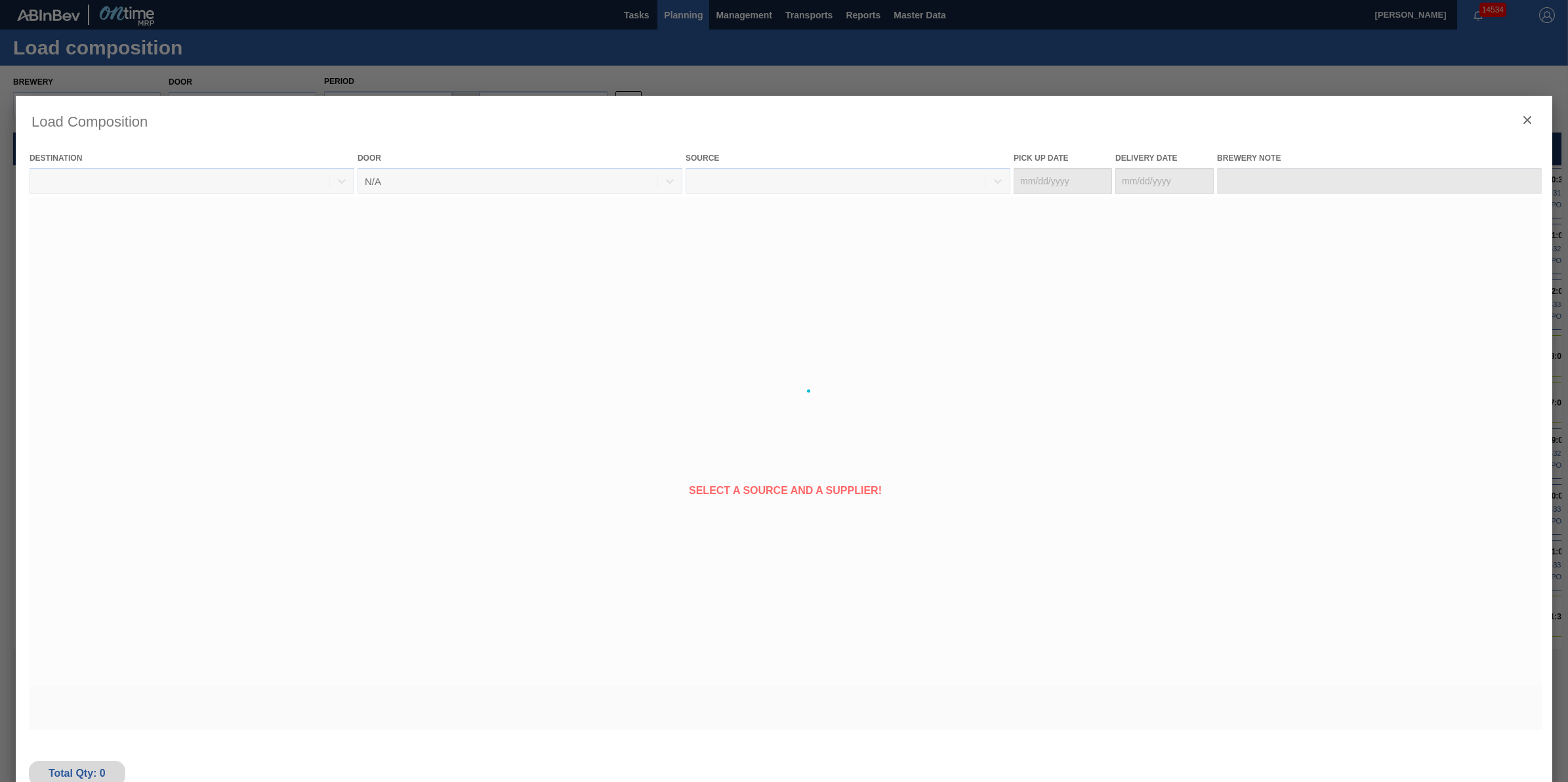
type Date "[DATE]"
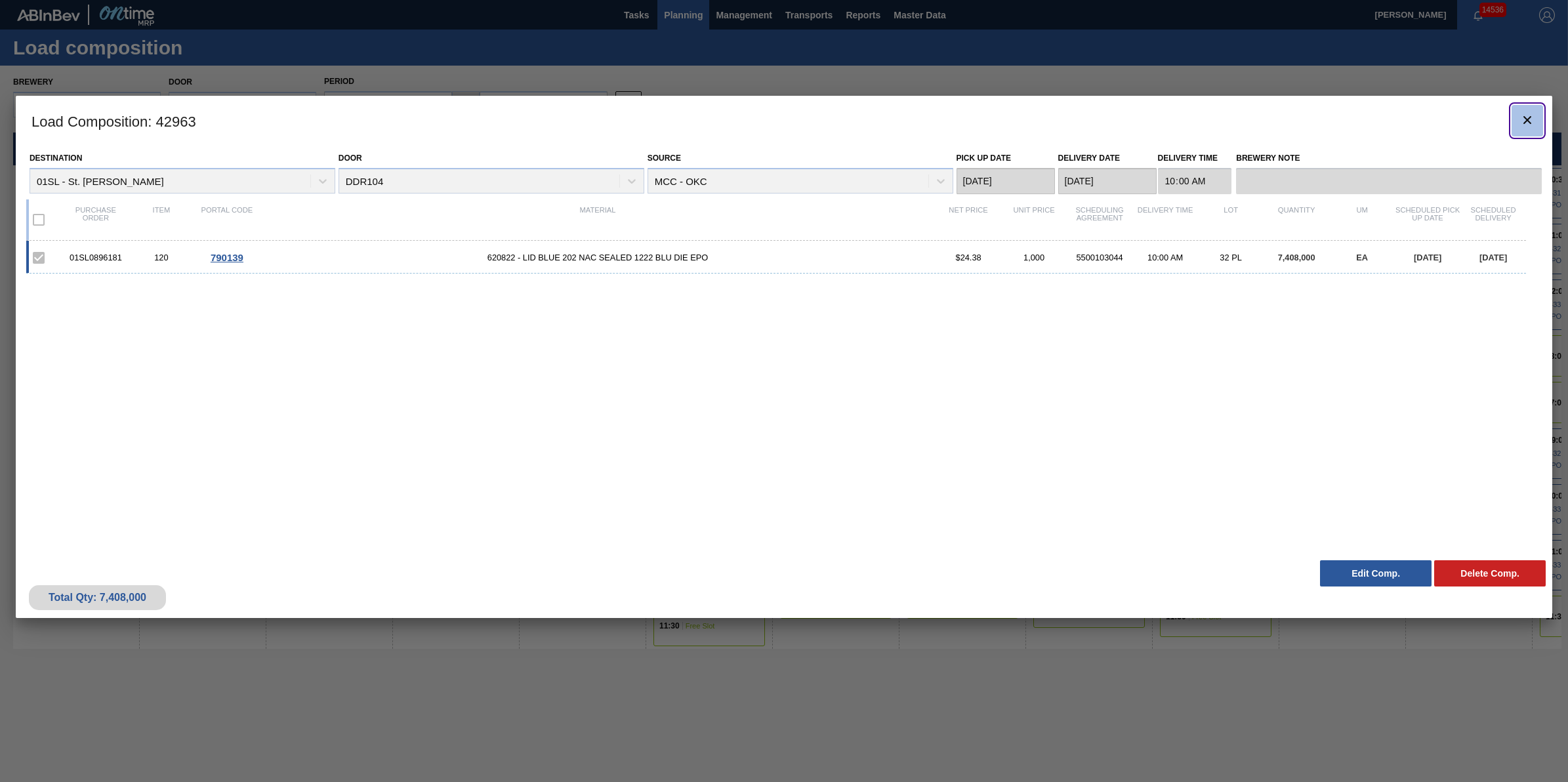
click at [1532, 136] on button "botão de ícone" at bounding box center [1527, 121] width 32 height 32
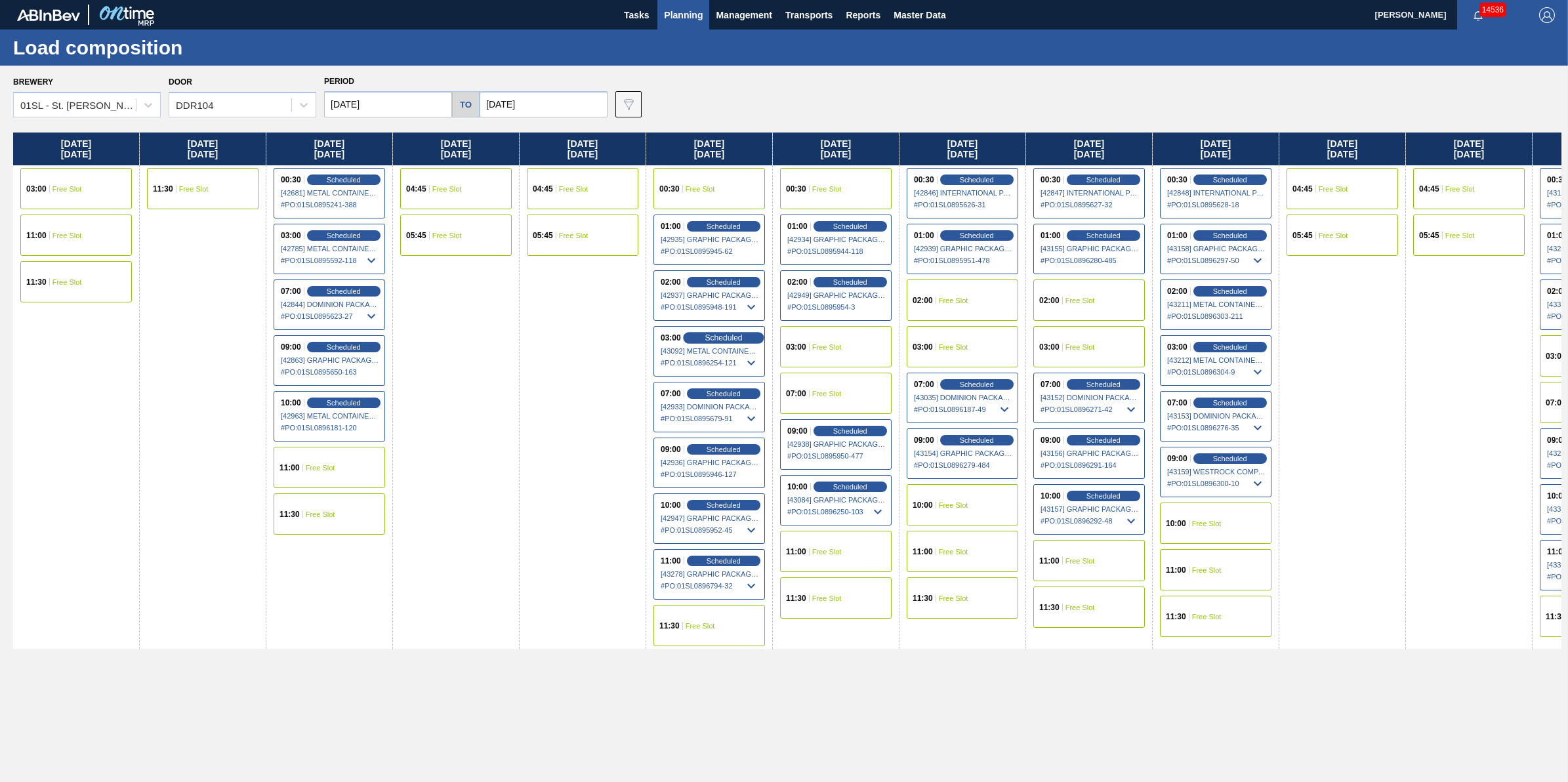
click at [725, 342] on span "Scheduled" at bounding box center [723, 337] width 37 height 8
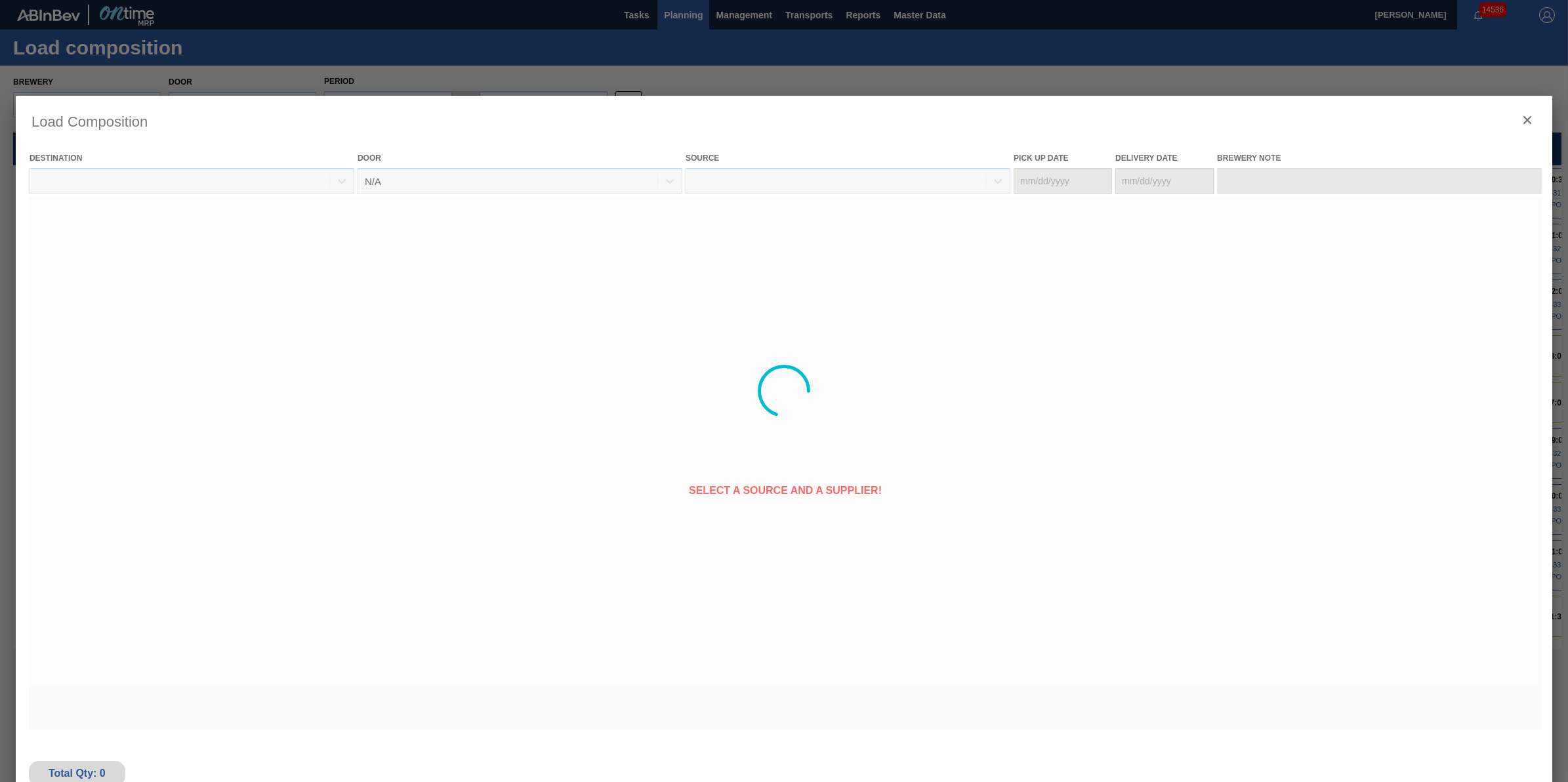
type Date "[DATE]"
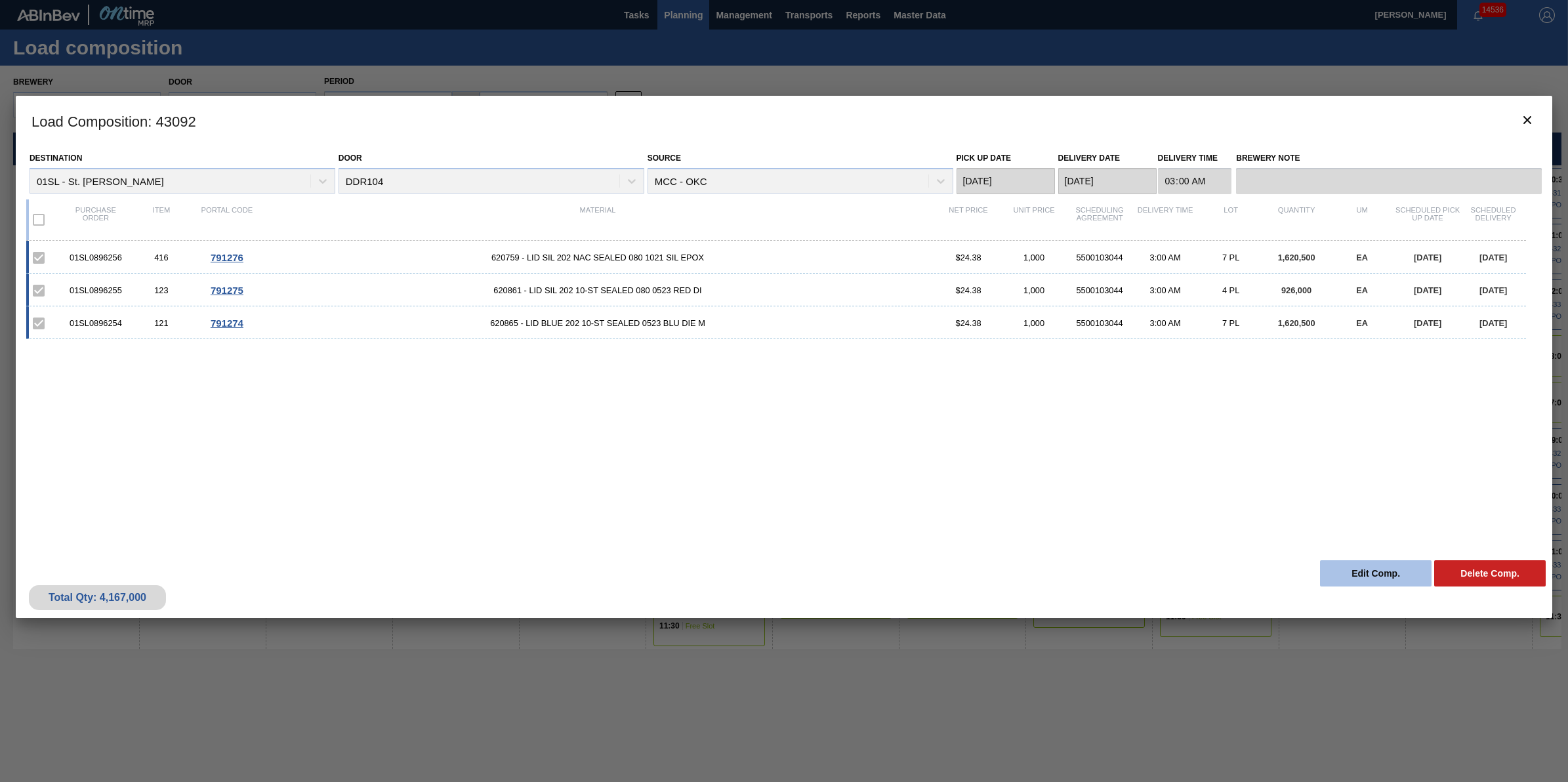
click at [1335, 566] on button "Edit Comp." at bounding box center [1375, 573] width 112 height 27
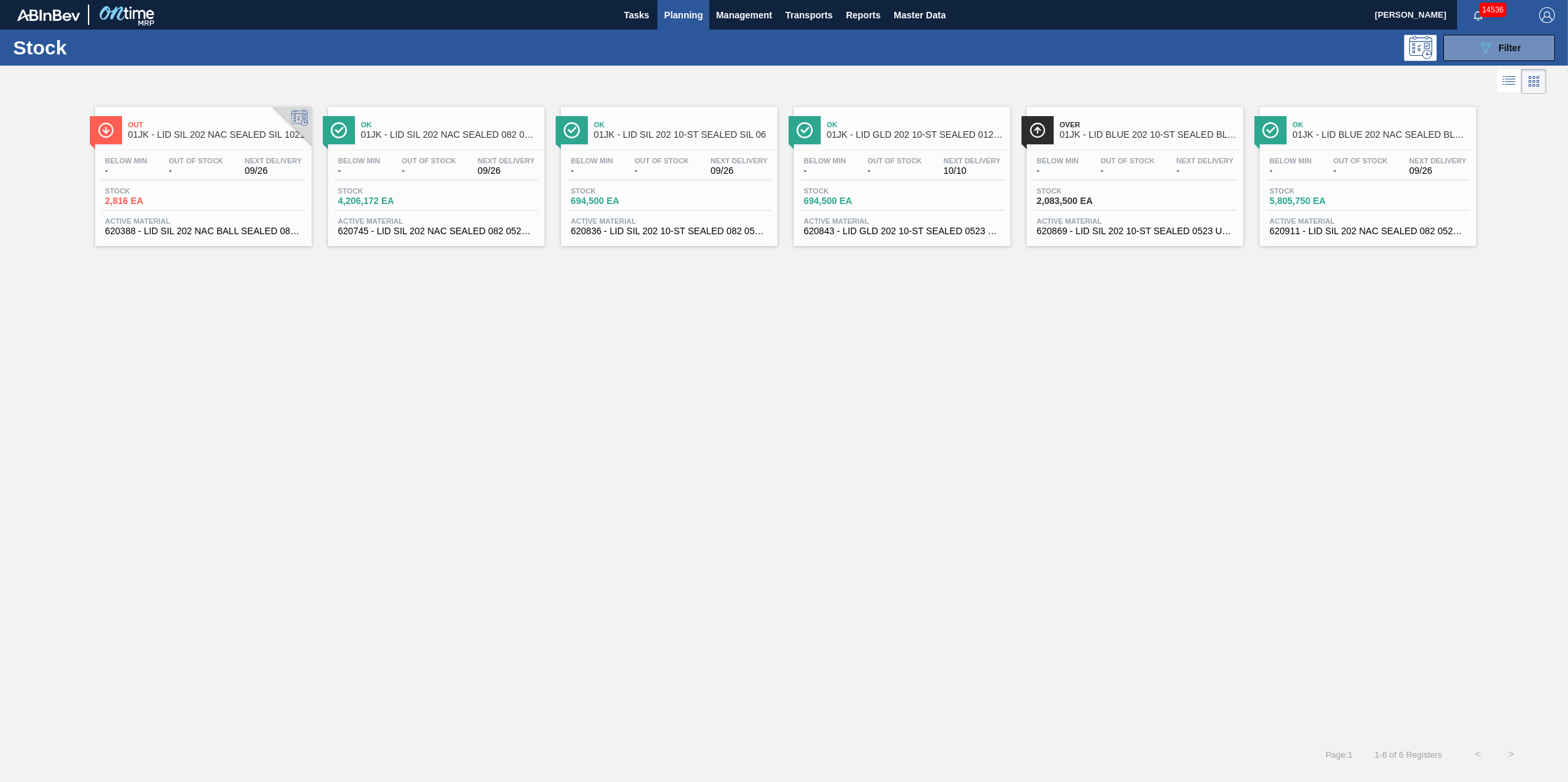
click at [680, 13] on span "Planning" at bounding box center [683, 15] width 39 height 16
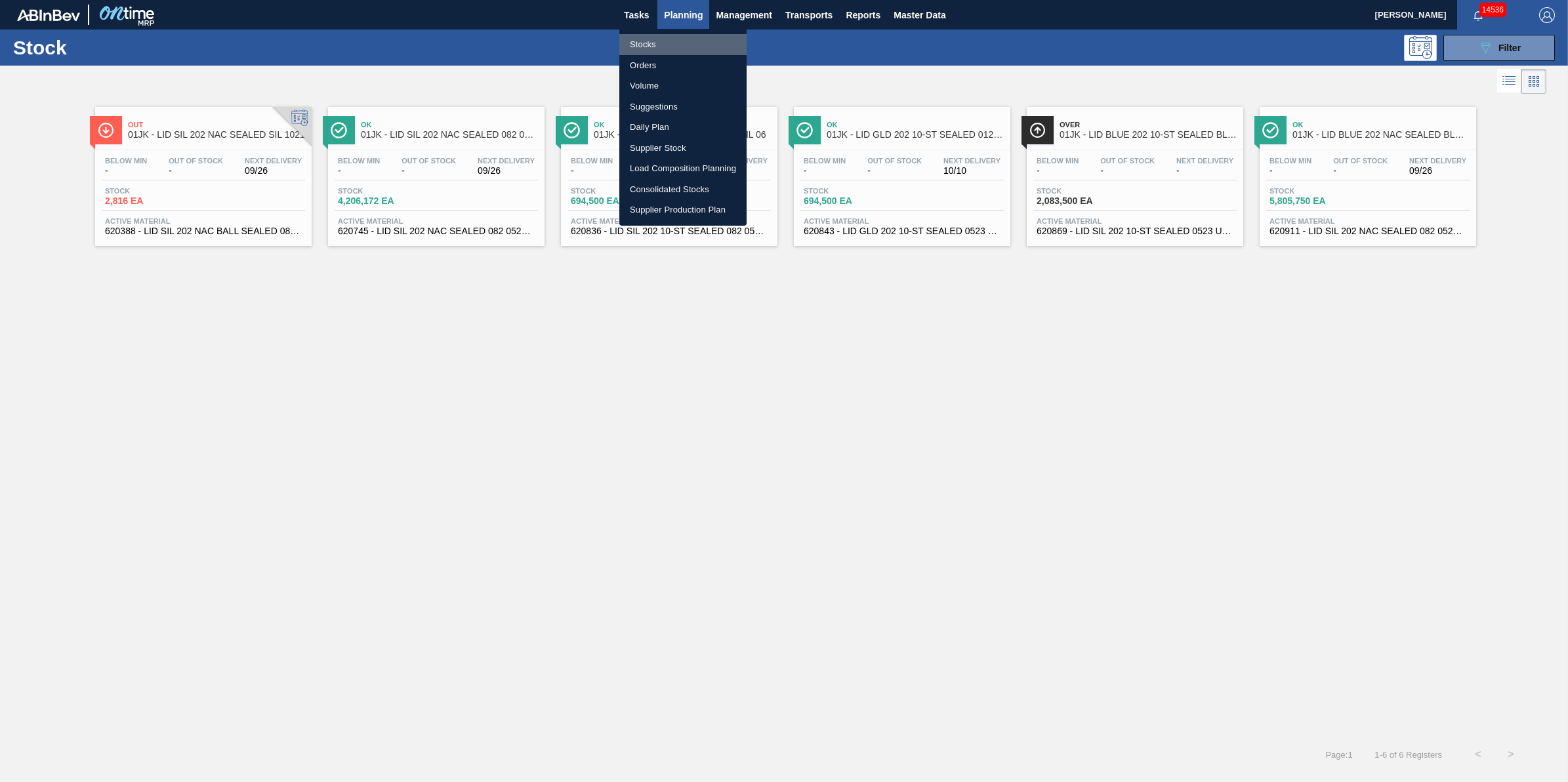
click at [674, 44] on li "Stocks" at bounding box center [683, 45] width 127 height 21
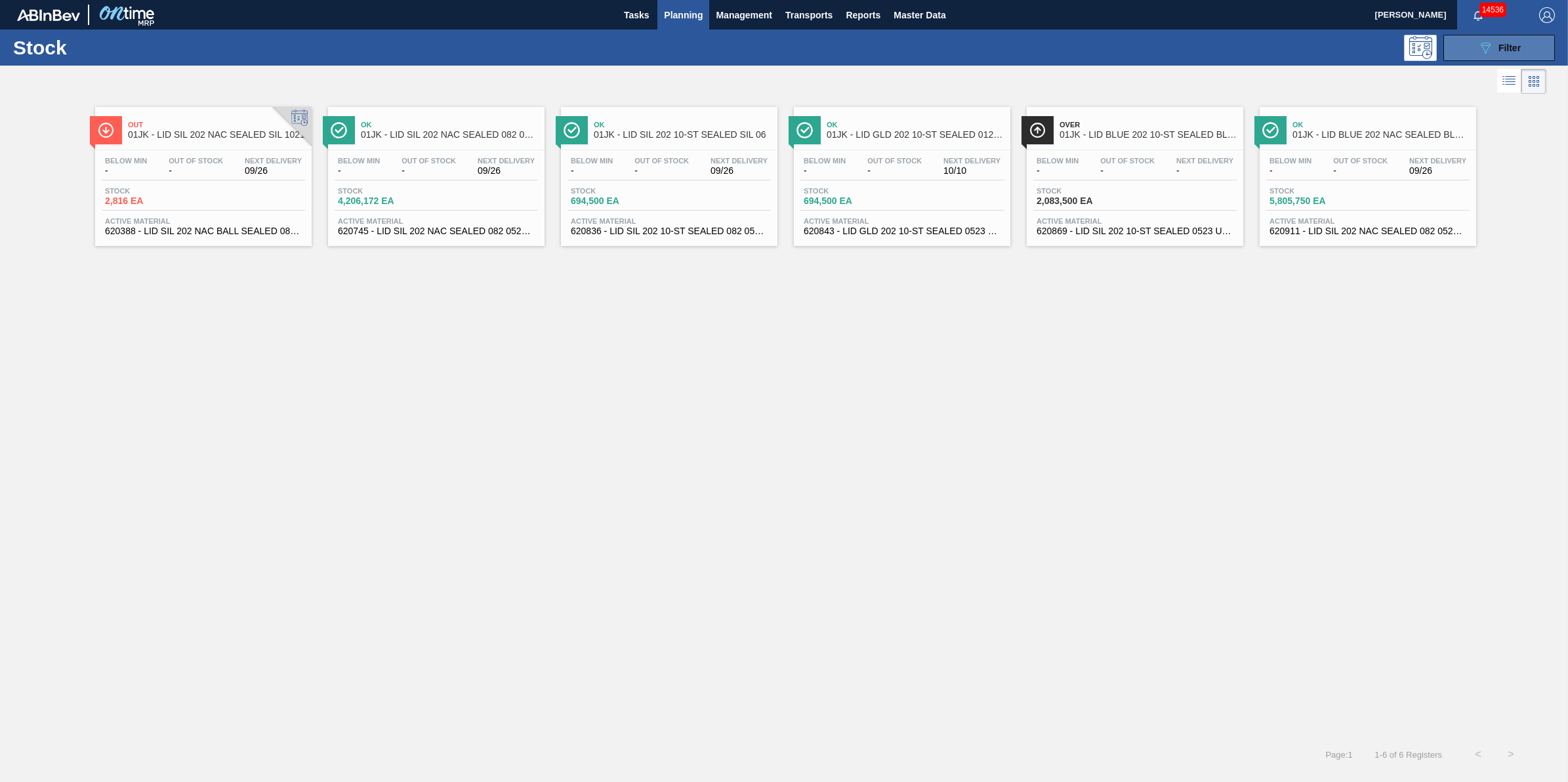
click at [1472, 52] on button "089F7B8B-B2A5-4AFE-B5C0-19BA573D28AC Filter" at bounding box center [1498, 48] width 112 height 27
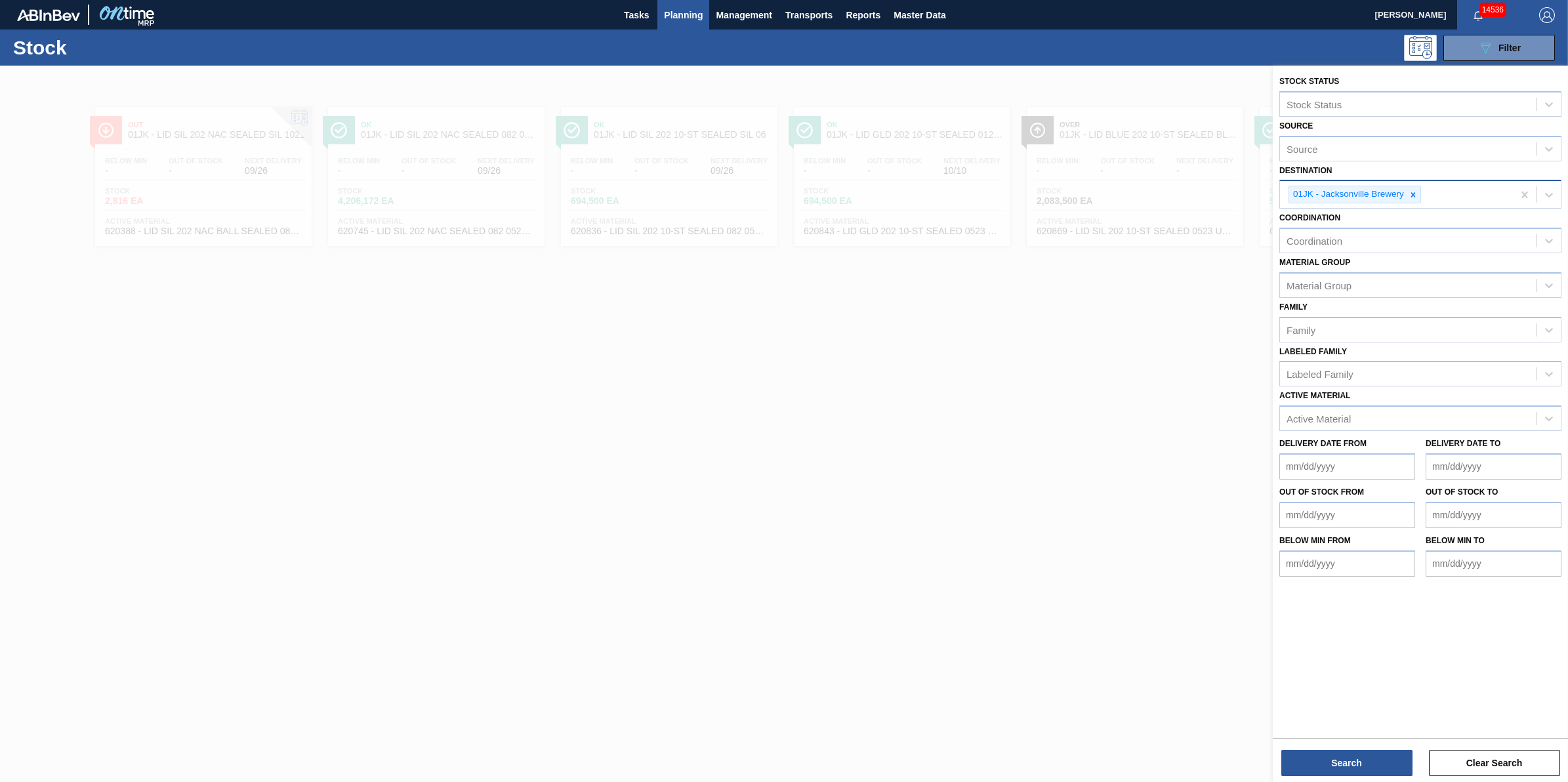
click at [1427, 192] on div "01JK - Jacksonville Brewery" at bounding box center [1396, 194] width 233 height 27
click at [1416, 195] on icon at bounding box center [1413, 195] width 9 height 9
click at [1416, 195] on div "Destination" at bounding box center [1408, 193] width 256 height 19
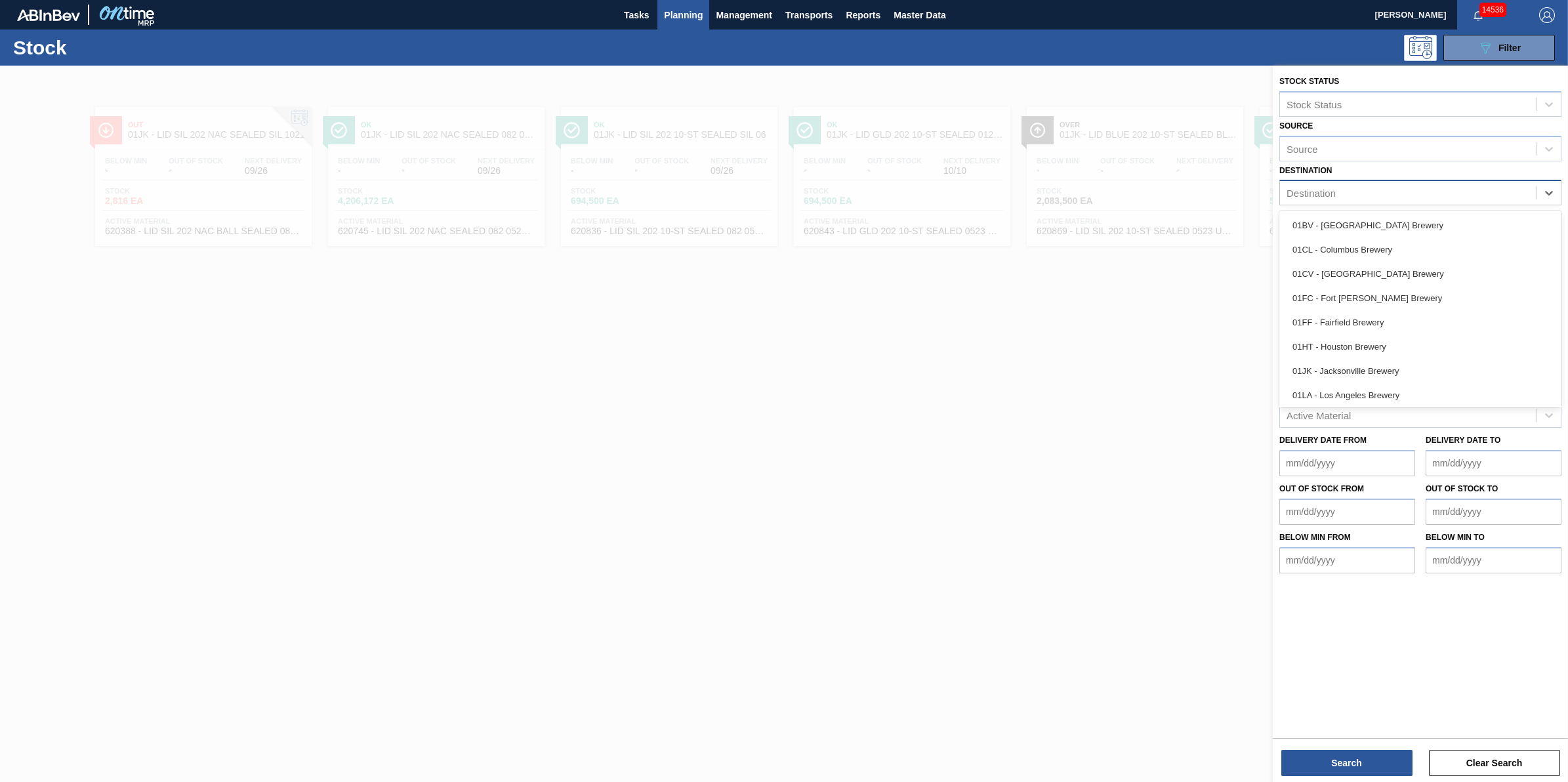
click at [1416, 195] on div "Destination" at bounding box center [1408, 193] width 256 height 19
click at [1392, 365] on div "01SL - St. [PERSON_NAME]" at bounding box center [1420, 369] width 282 height 24
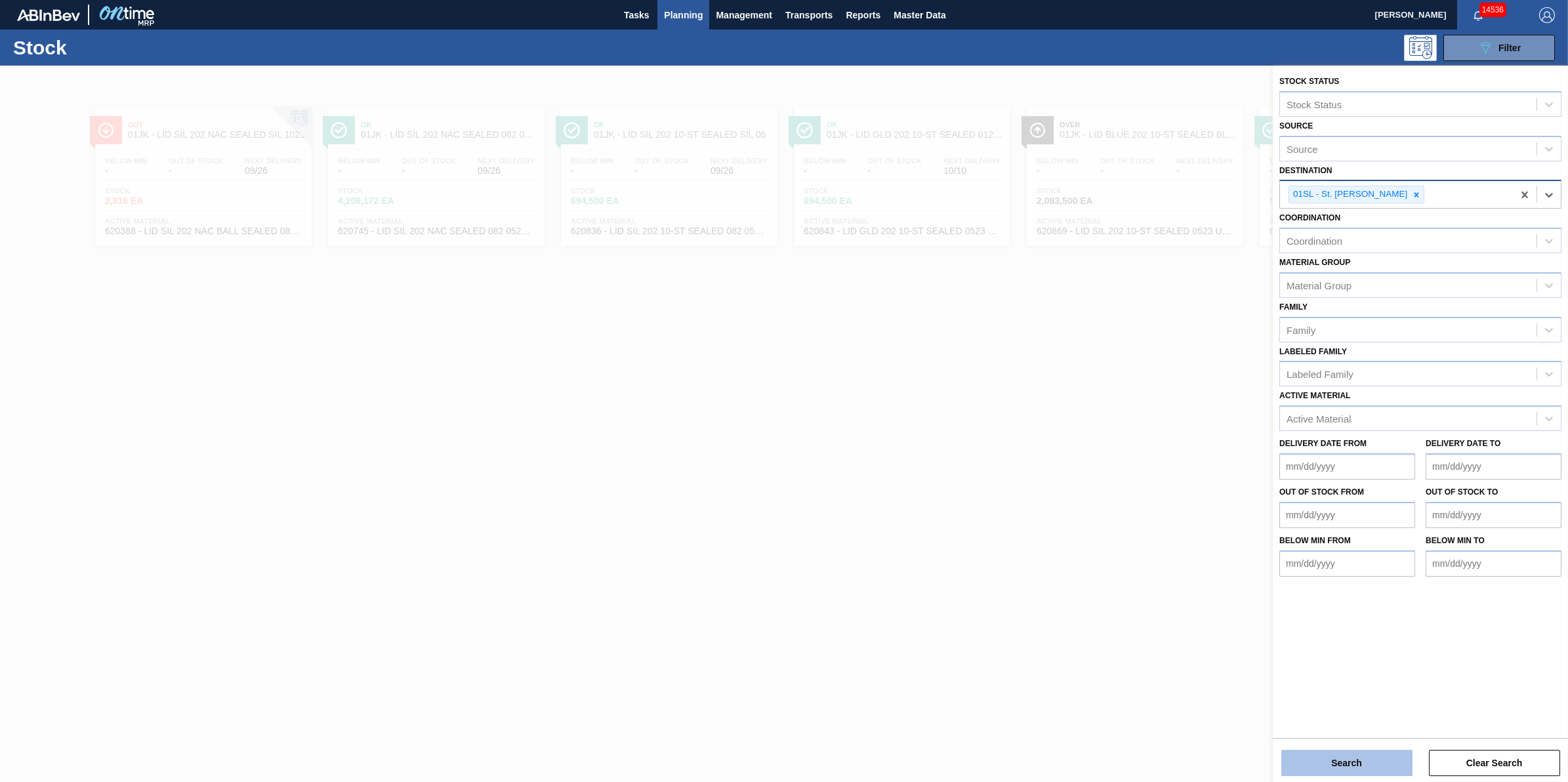
click at [1365, 769] on button "Search" at bounding box center [1346, 762] width 131 height 27
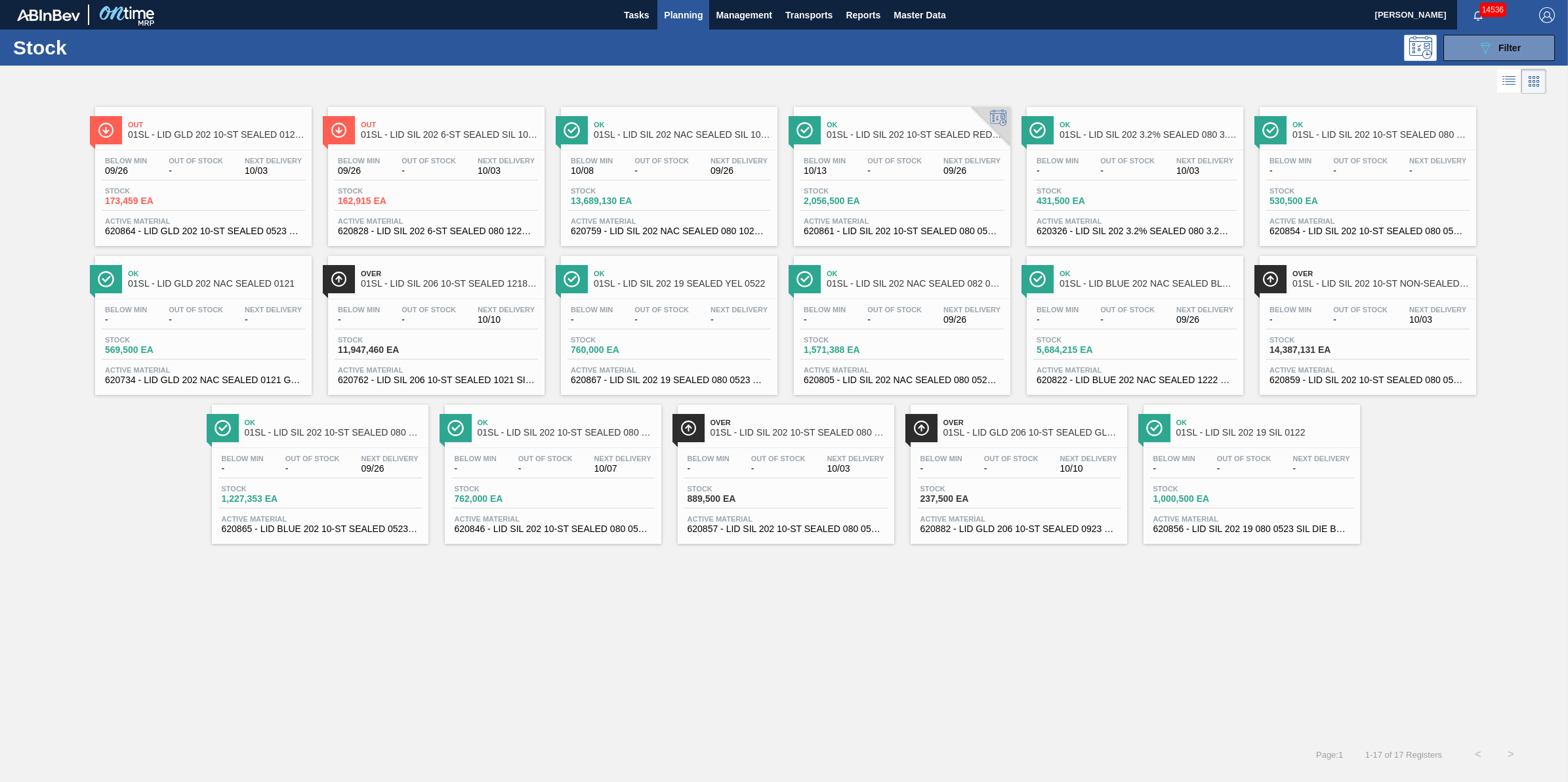
click at [882, 338] on span "Stock" at bounding box center [849, 340] width 92 height 8
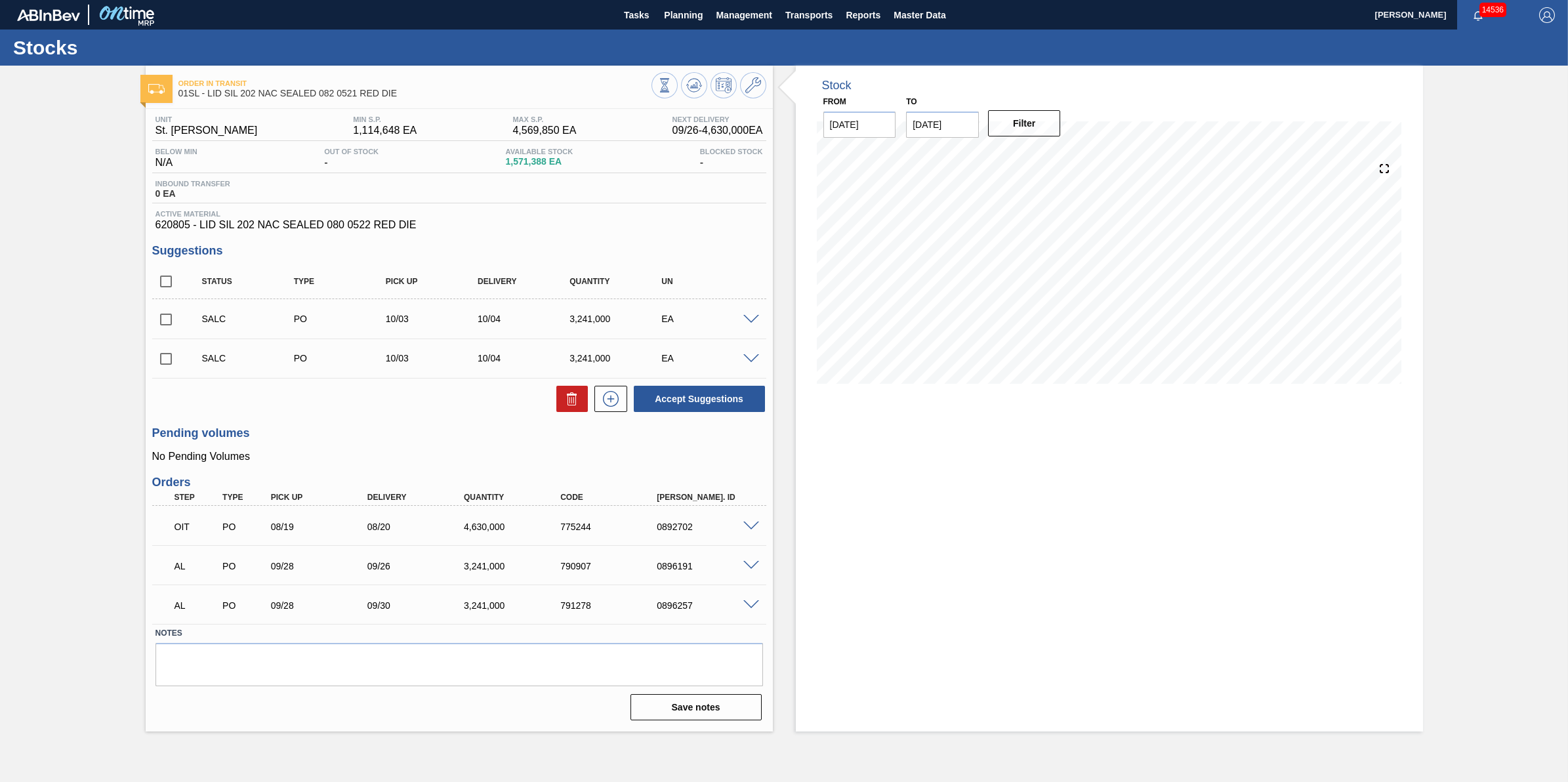
click at [749, 570] on span at bounding box center [751, 565] width 16 height 10
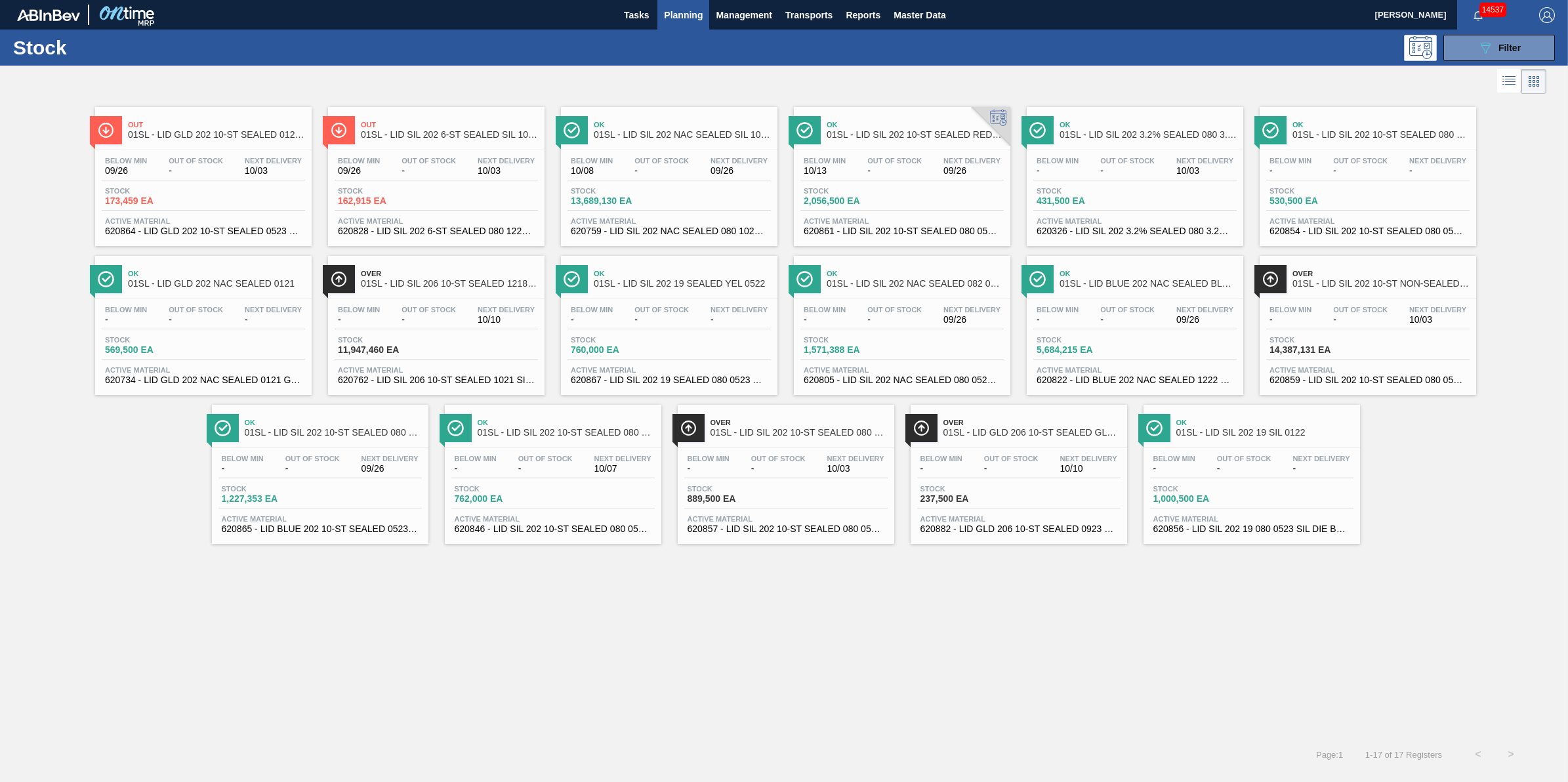
click at [684, 17] on span "Planning" at bounding box center [683, 15] width 39 height 16
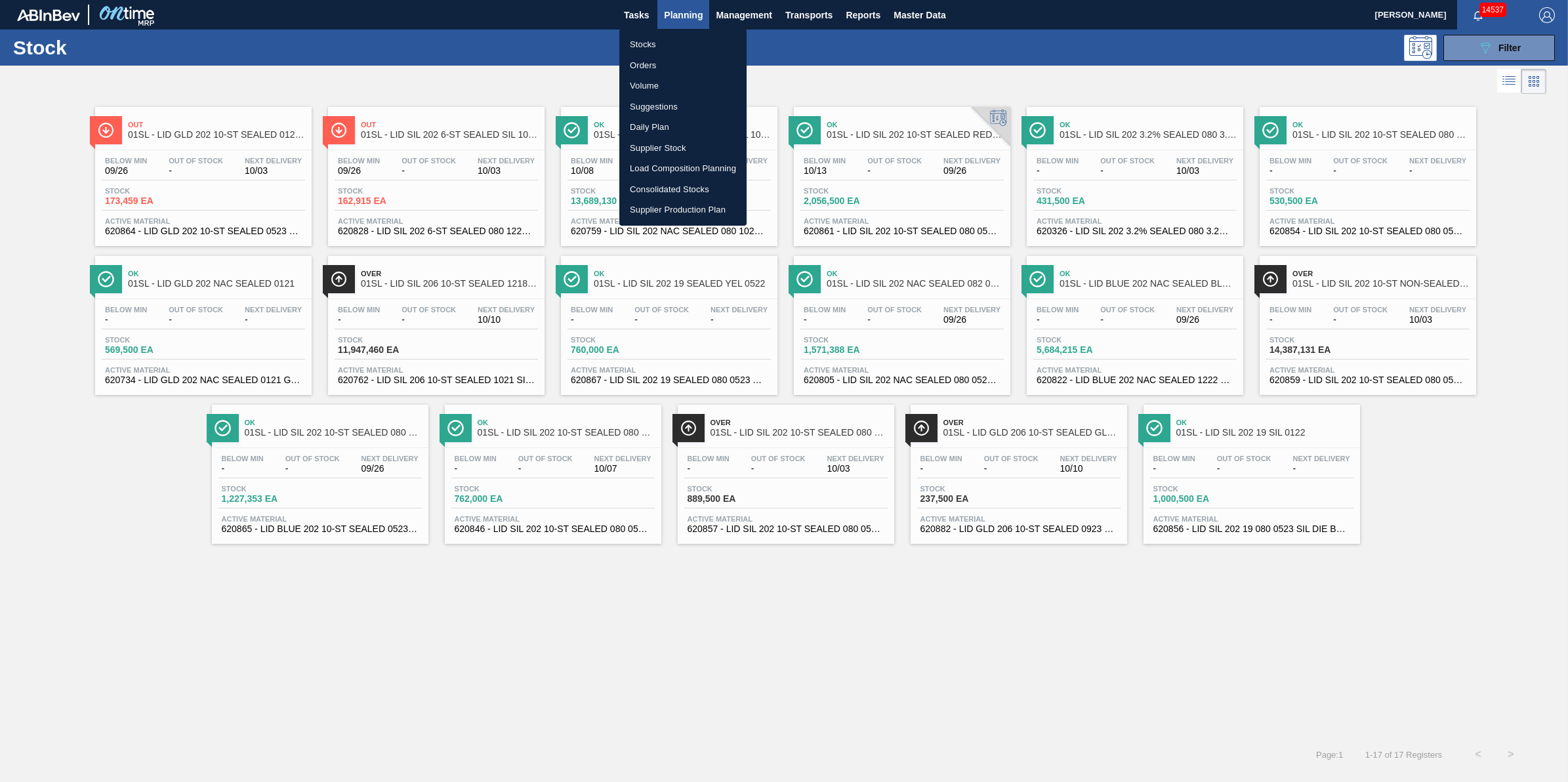
click at [490, 56] on div at bounding box center [784, 391] width 1568 height 782
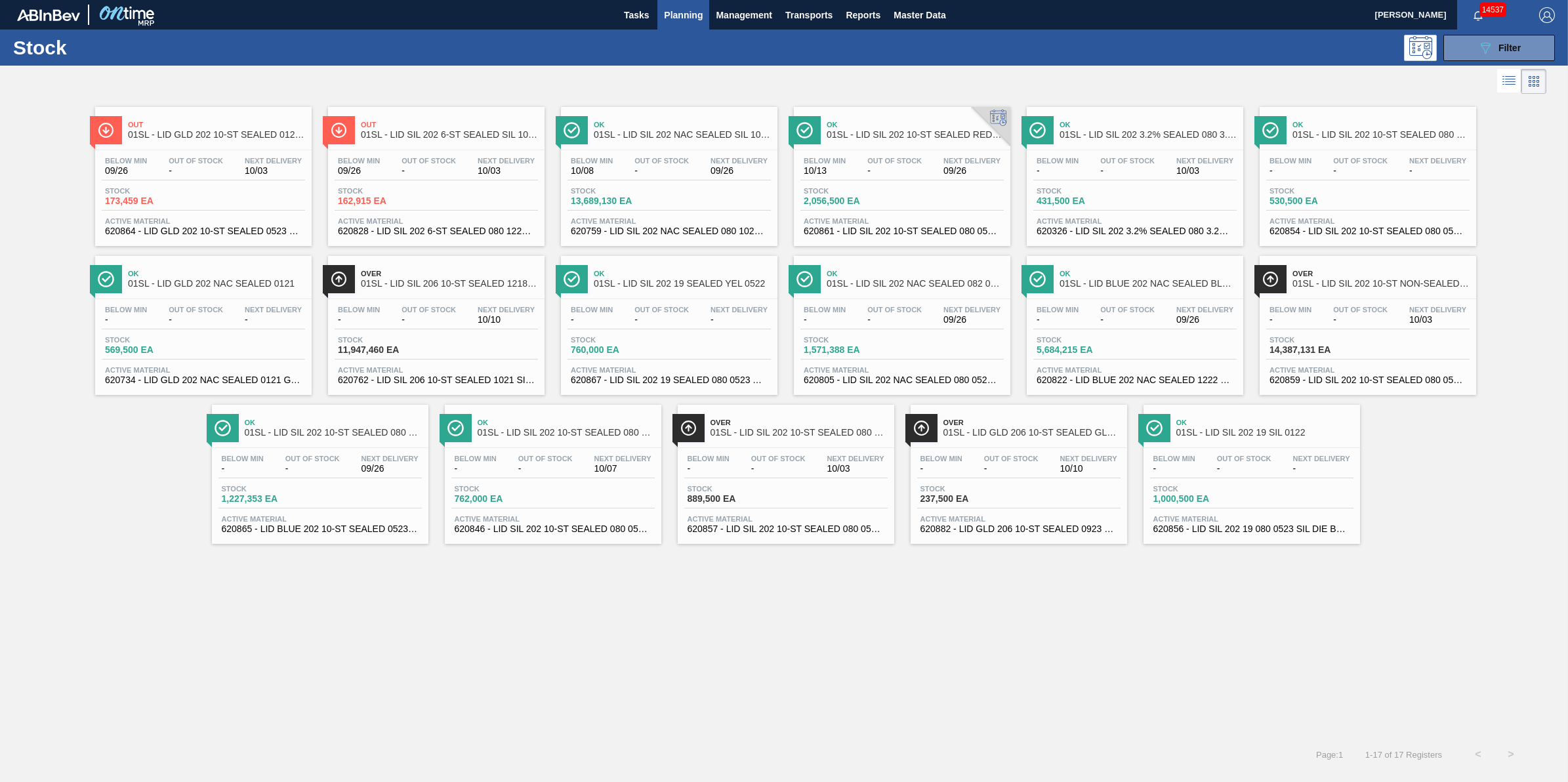
click at [663, 192] on div "Stock 13,689,130 EA" at bounding box center [617, 196] width 99 height 19
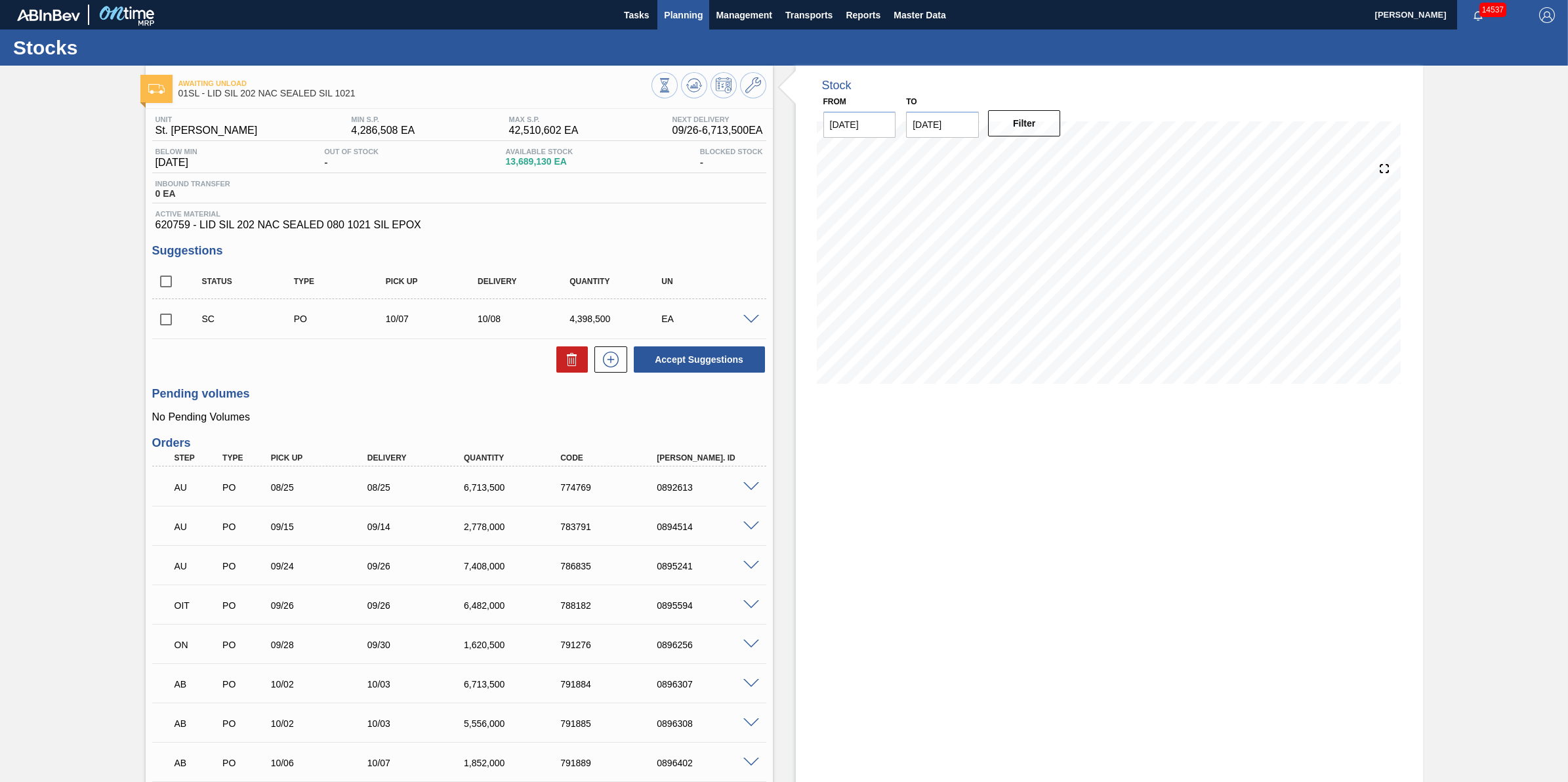
click at [687, 17] on span "Planning" at bounding box center [683, 15] width 39 height 16
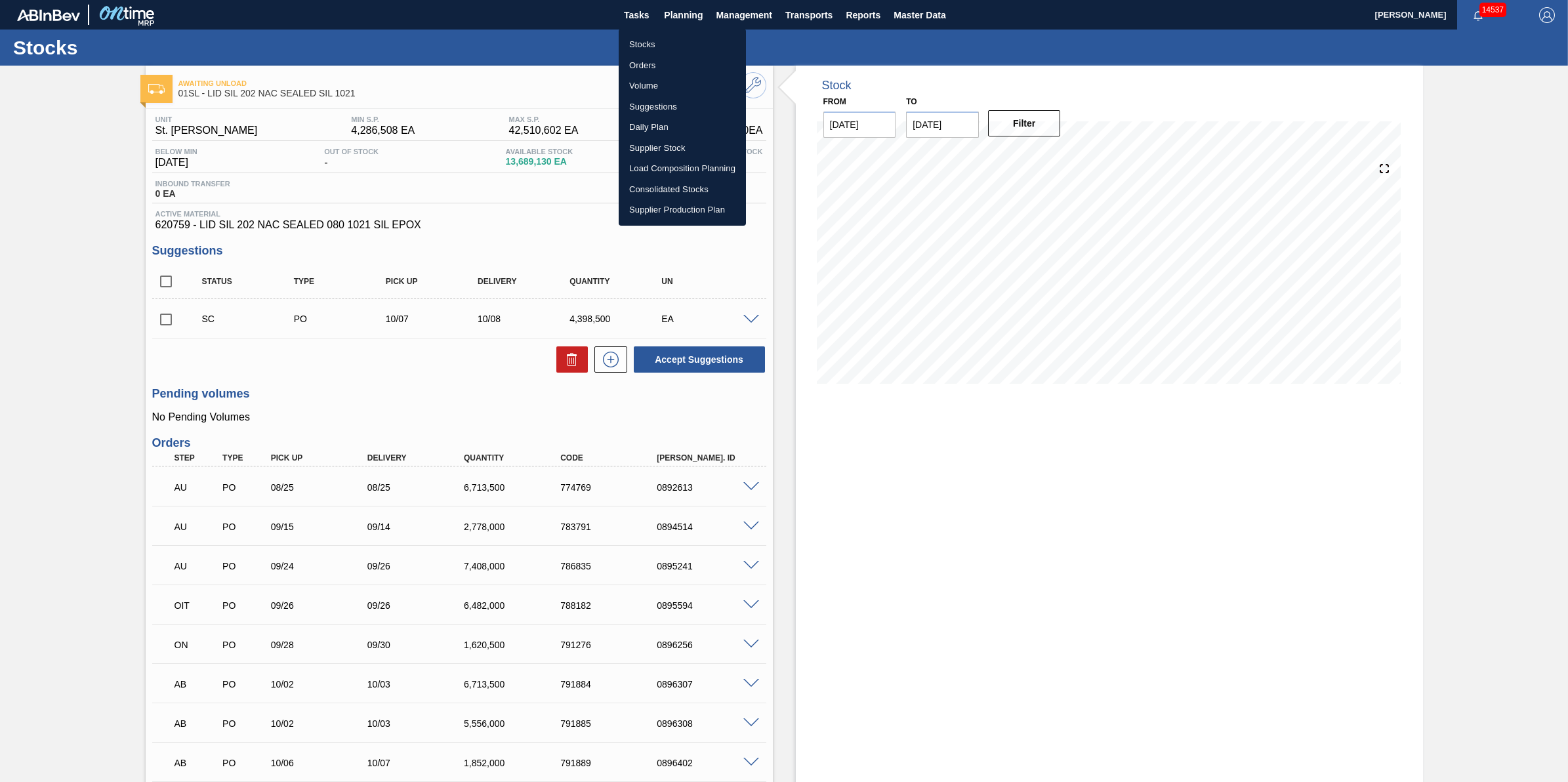
click at [663, 171] on li "Load Composition Planning" at bounding box center [682, 168] width 127 height 21
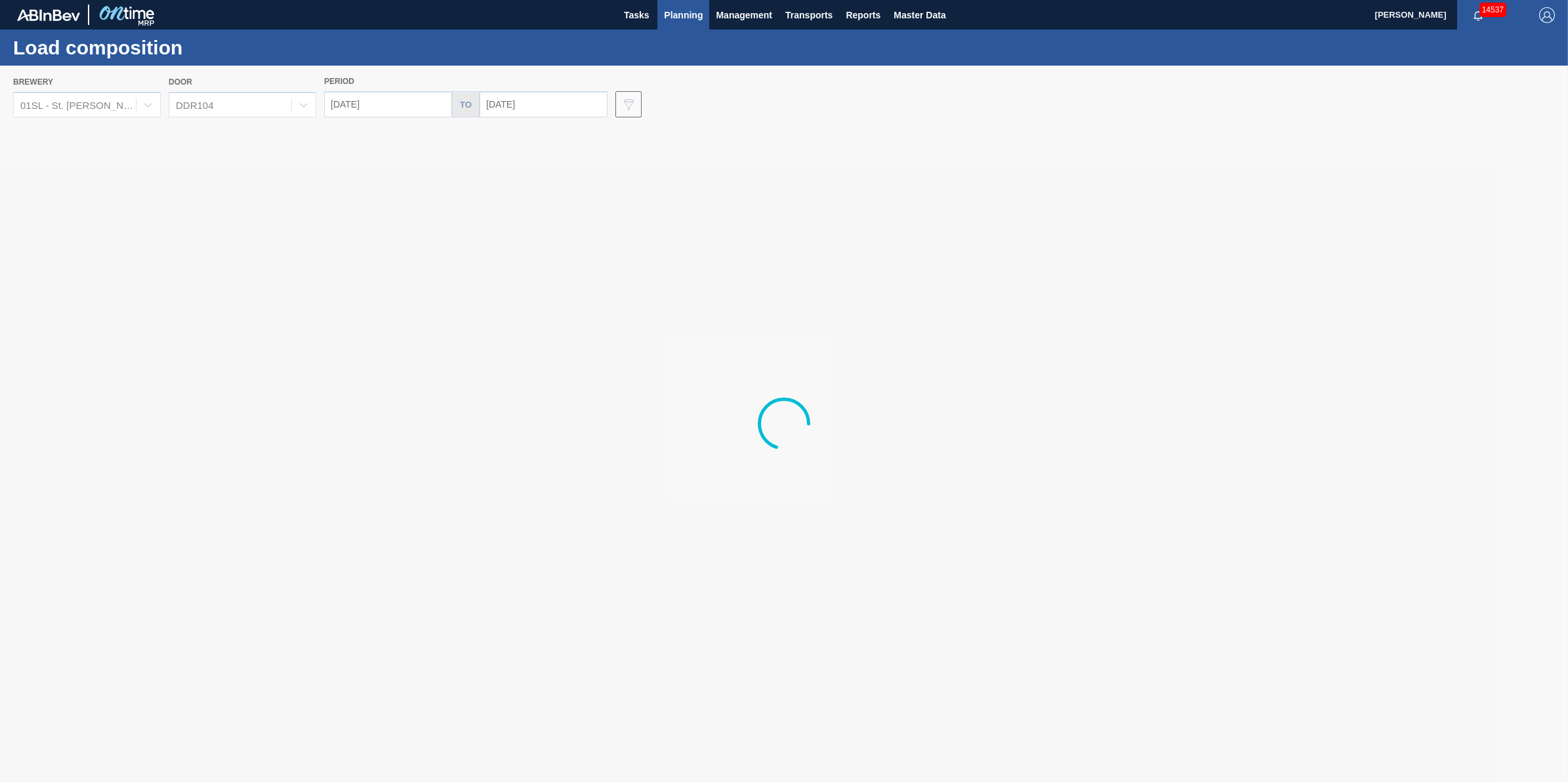
drag, startPoint x: 66, startPoint y: 93, endPoint x: 77, endPoint y: 99, distance: 12.5
click at [68, 94] on div at bounding box center [784, 423] width 1568 height 716
click at [110, 103] on div at bounding box center [784, 423] width 1568 height 716
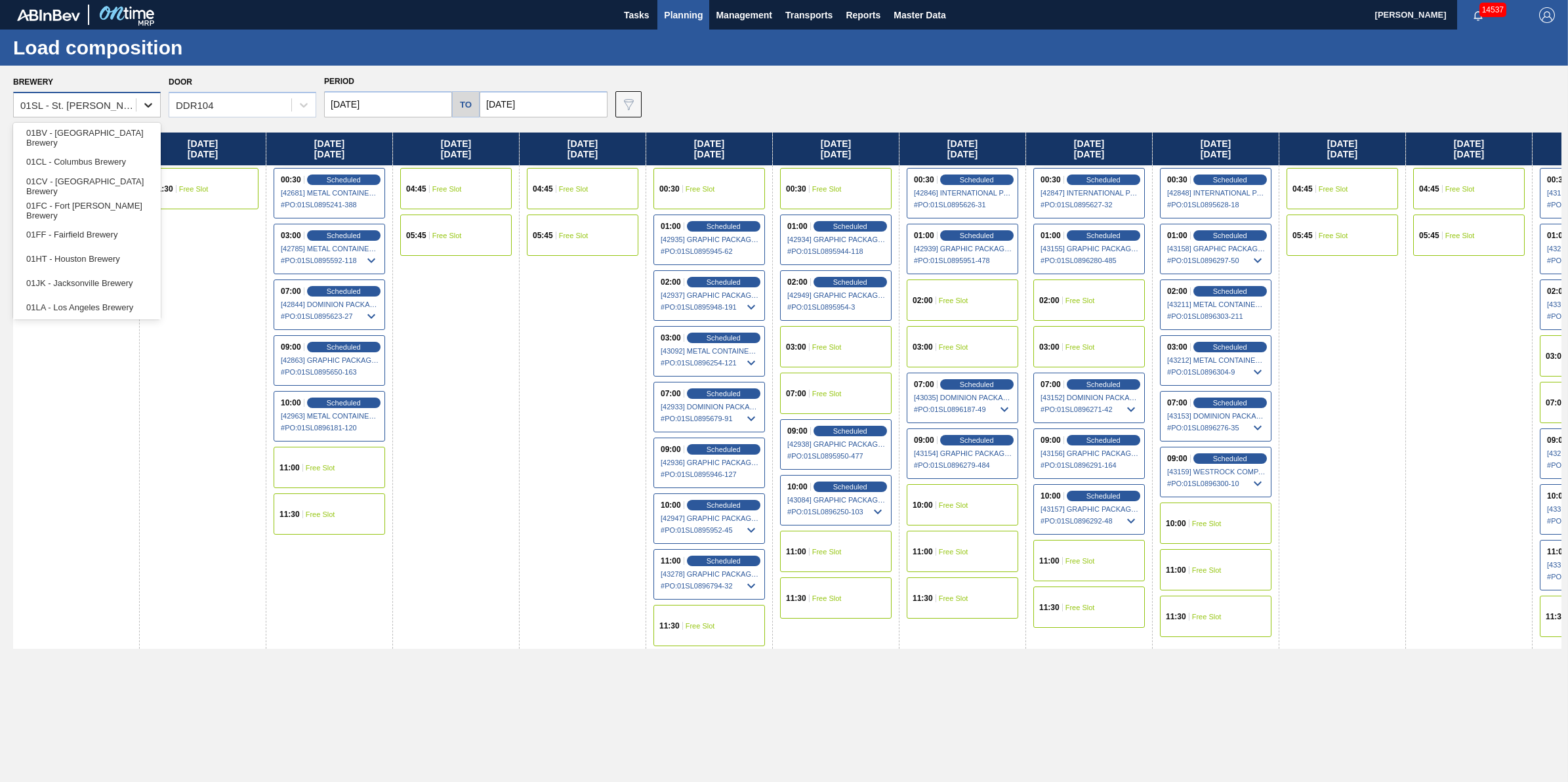
click at [139, 106] on div at bounding box center [148, 105] width 24 height 24
click at [110, 253] on div "01HT - Houston Brewery" at bounding box center [86, 259] width 148 height 24
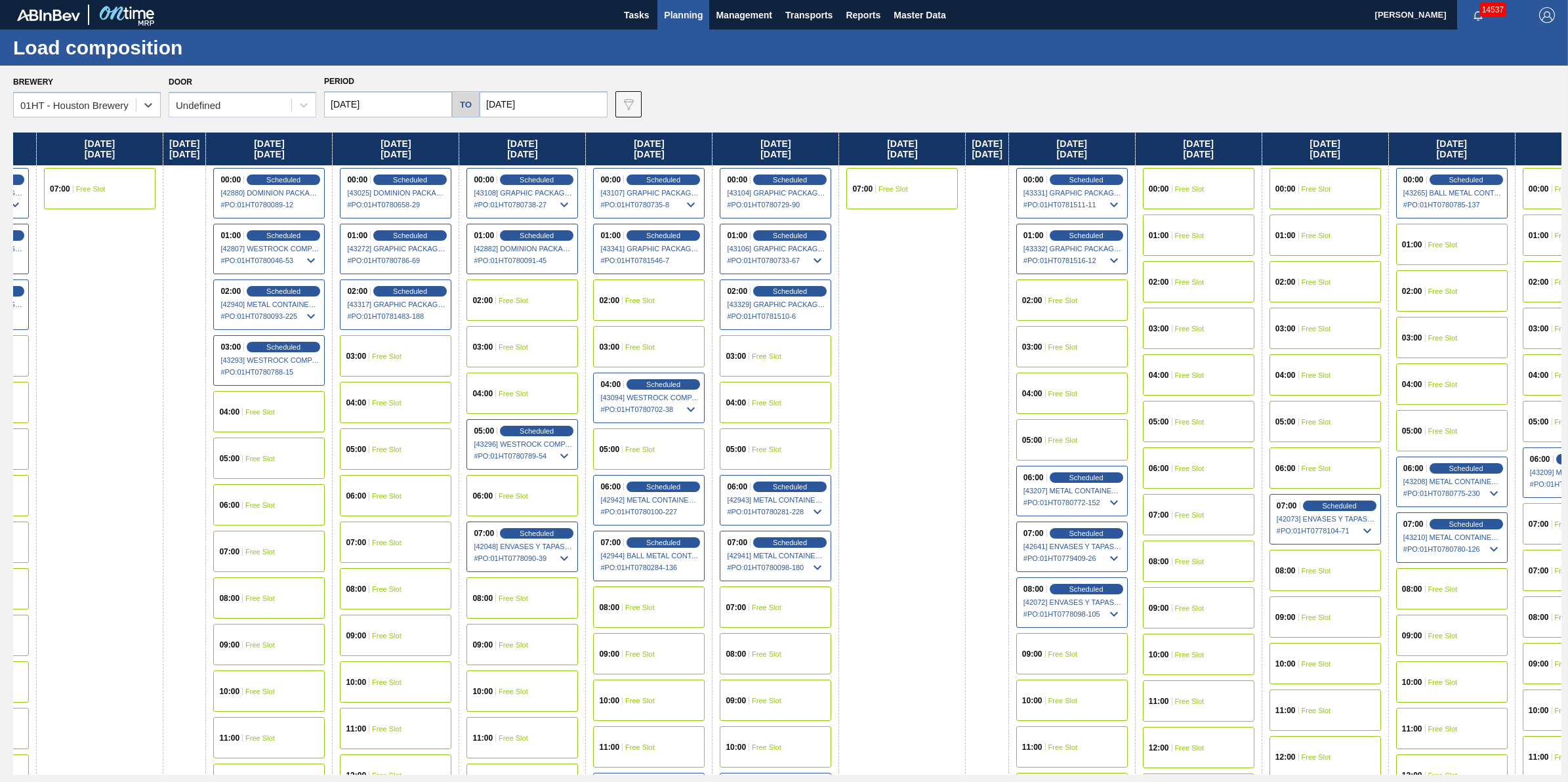
scroll to position [0, 448]
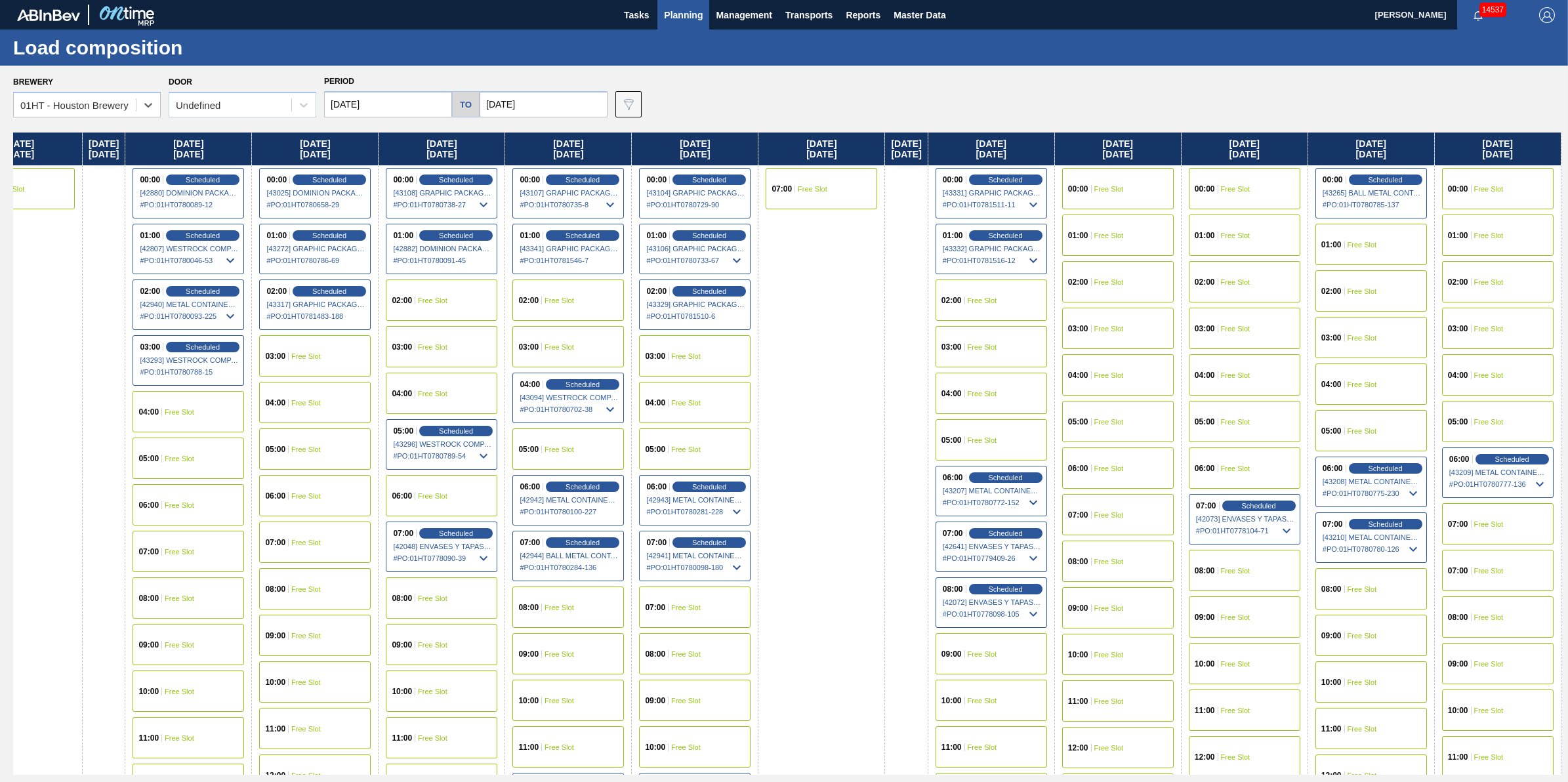
drag, startPoint x: 654, startPoint y: 300, endPoint x: 332, endPoint y: 327, distance: 323.1
click at [332, 327] on div "Wednesday 09/24/2025 00:00 Free Slot 01:00 Free Slot 02:00 Free Slot 03:00 Free…" at bounding box center [787, 454] width 1548 height 642
click at [1024, 476] on span "Scheduled" at bounding box center [1005, 476] width 37 height 8
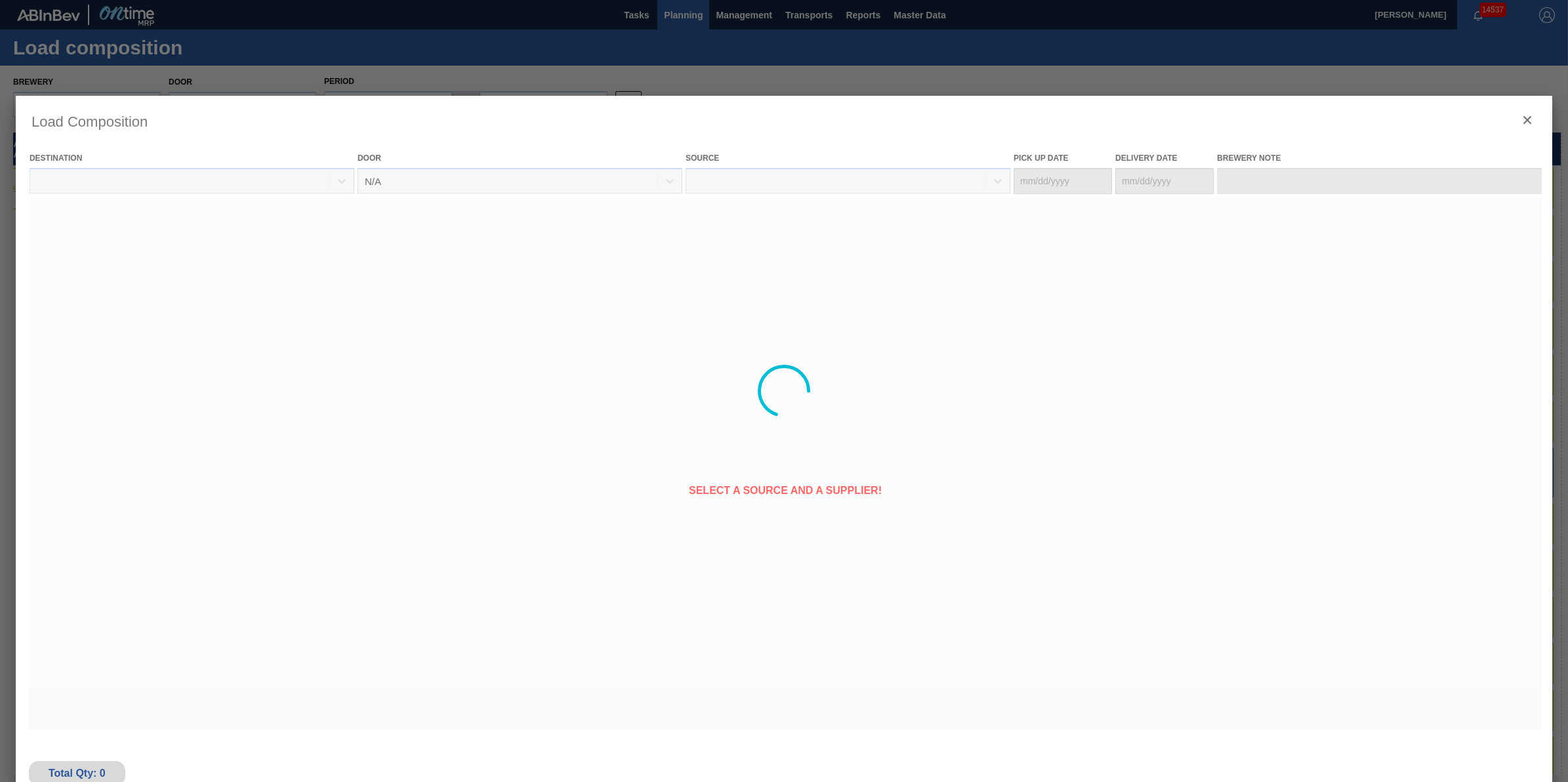
type Date "10/05/2025"
type Date "10/06/2025"
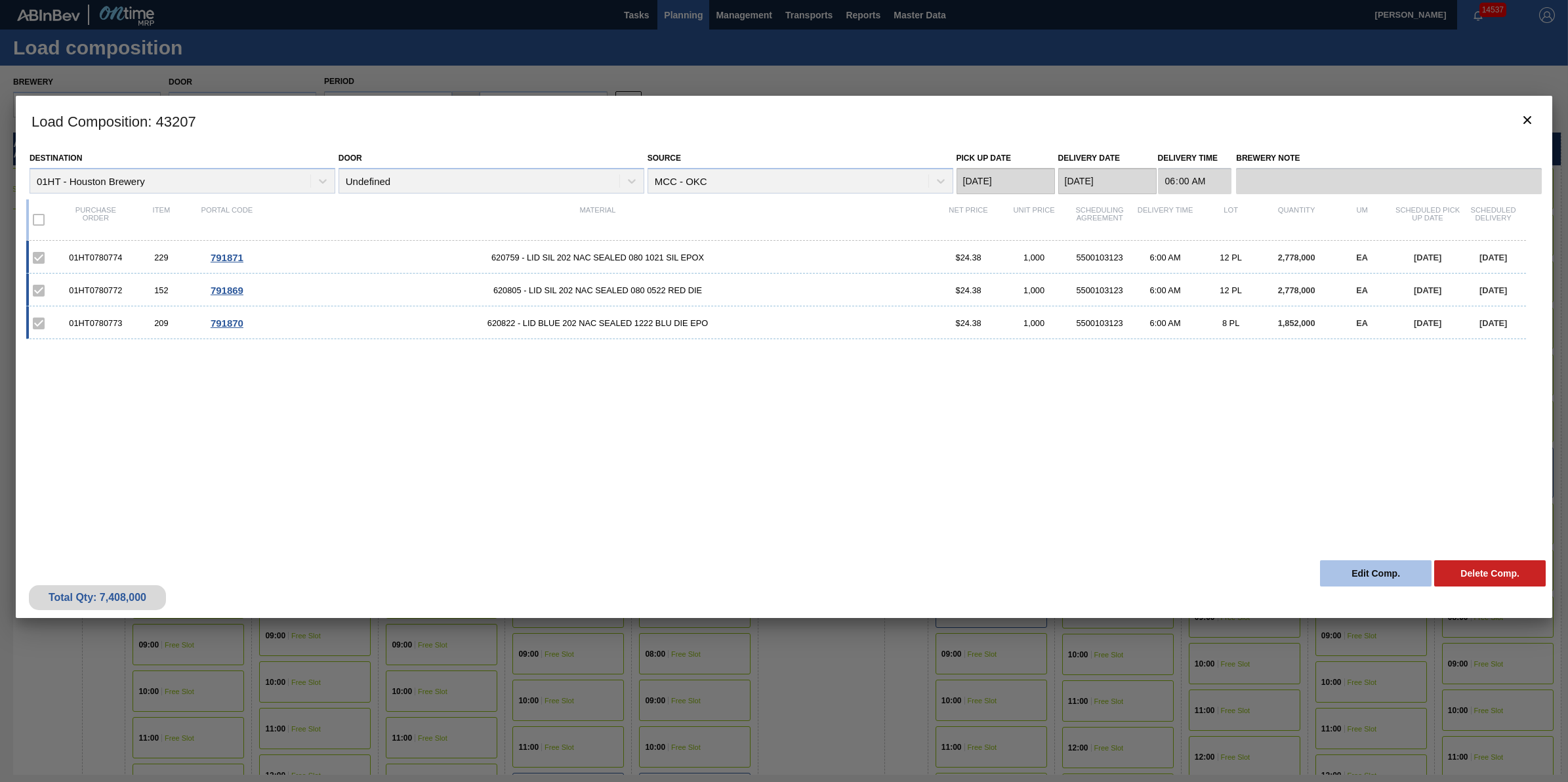
click at [1375, 572] on button "Edit Comp." at bounding box center [1375, 573] width 112 height 27
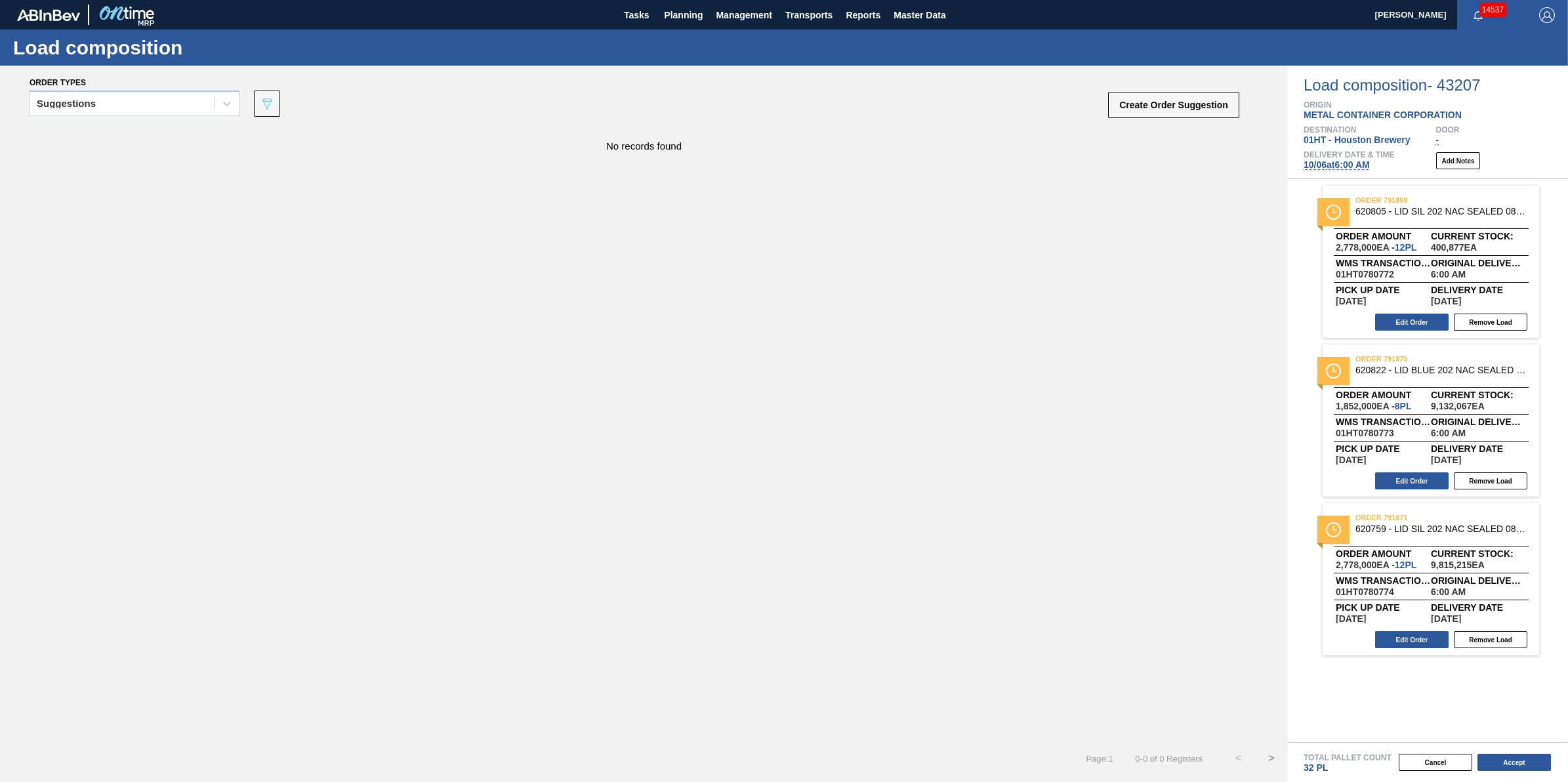
click at [1358, 162] on span "10/06 at 6:00 AM" at bounding box center [1336, 165] width 66 height 11
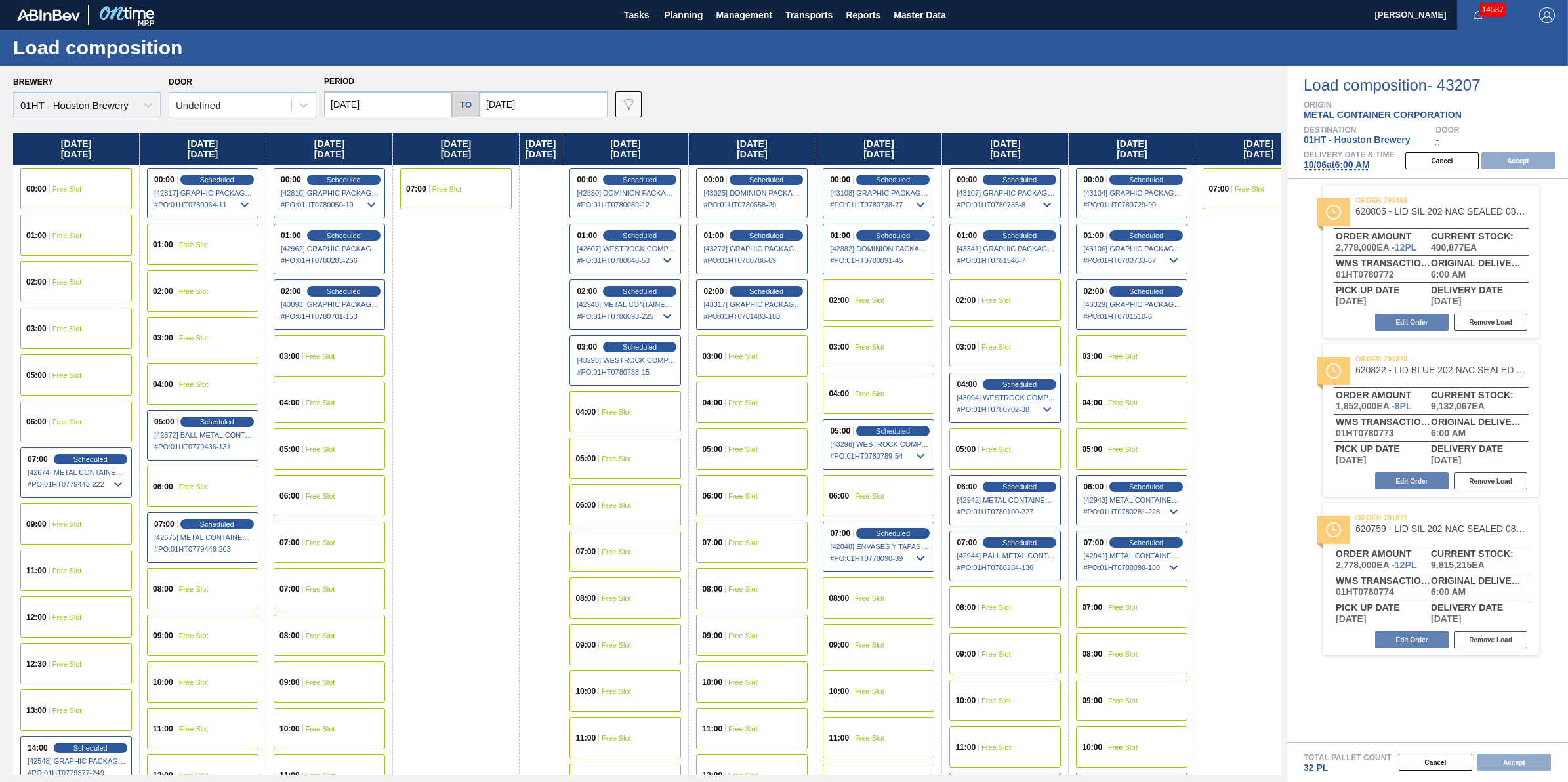
type input "10/06/2025"
type input "10/13/2025"
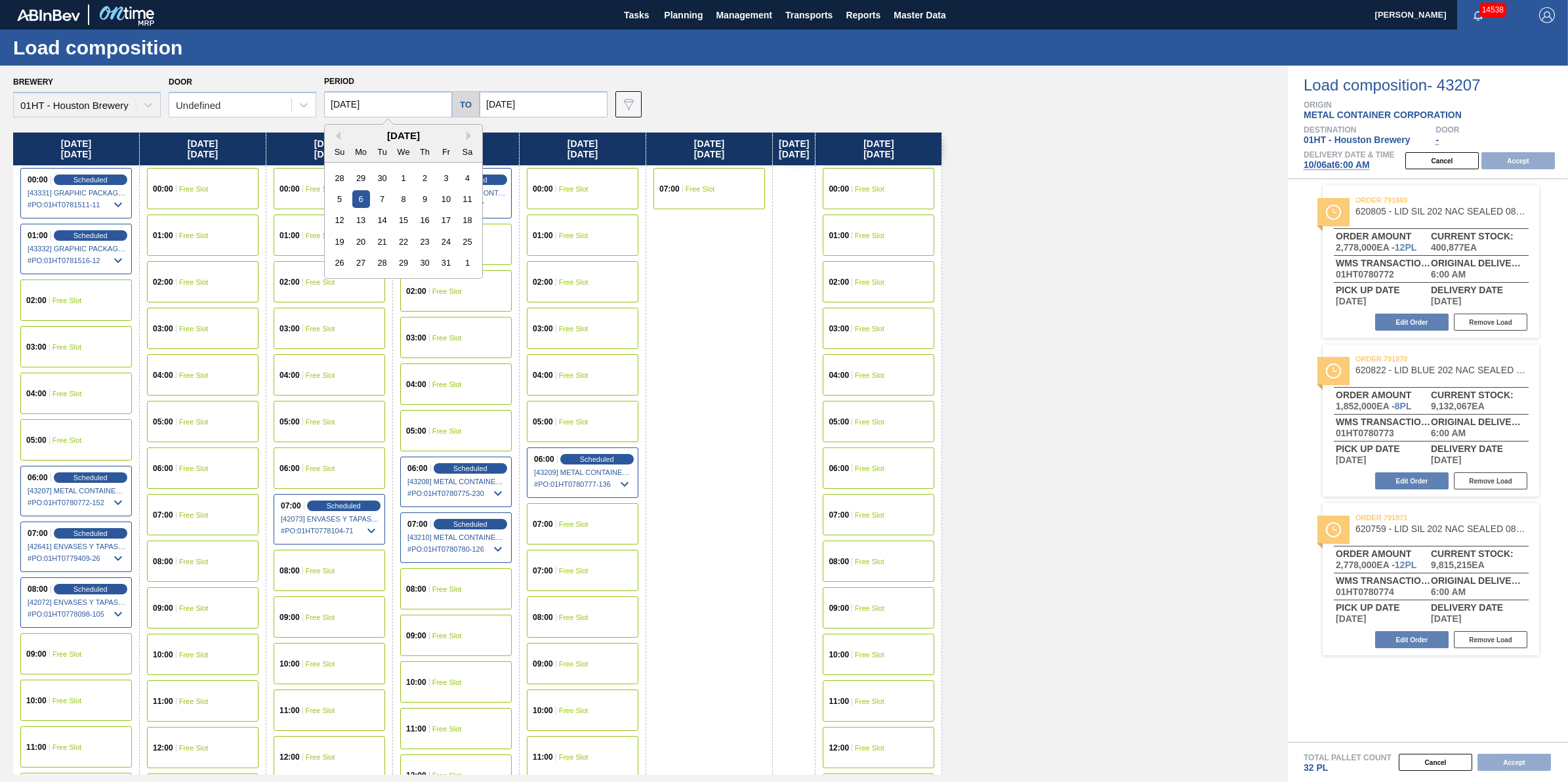
click at [404, 110] on input "10/06/2025" at bounding box center [388, 104] width 128 height 27
click at [453, 179] on div "3" at bounding box center [445, 177] width 17 height 17
type input "10/03/2025"
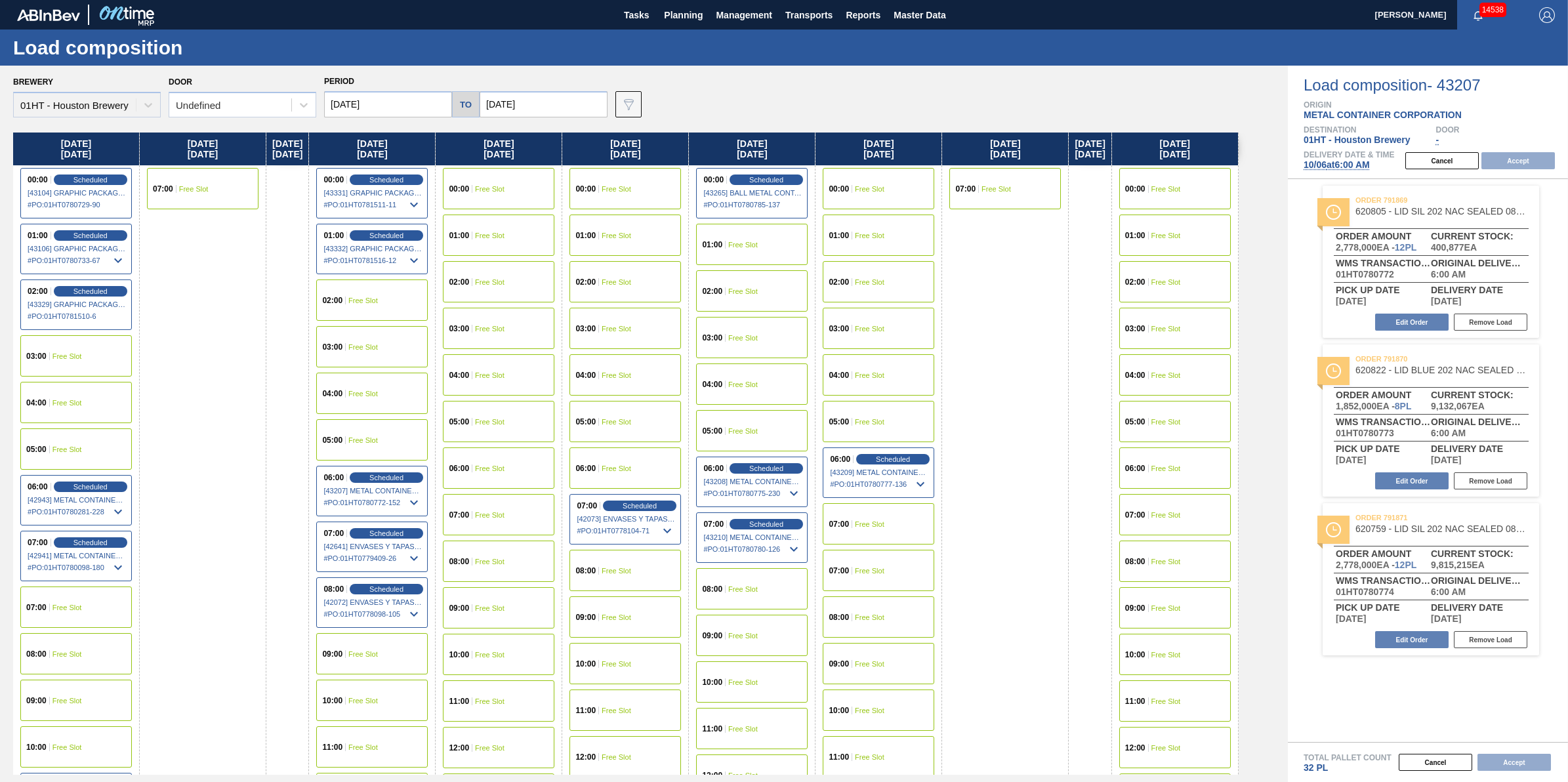
click at [90, 696] on div "09:00 Free Slot" at bounding box center [76, 700] width 112 height 41
click at [1526, 162] on button "Accept" at bounding box center [1518, 161] width 74 height 17
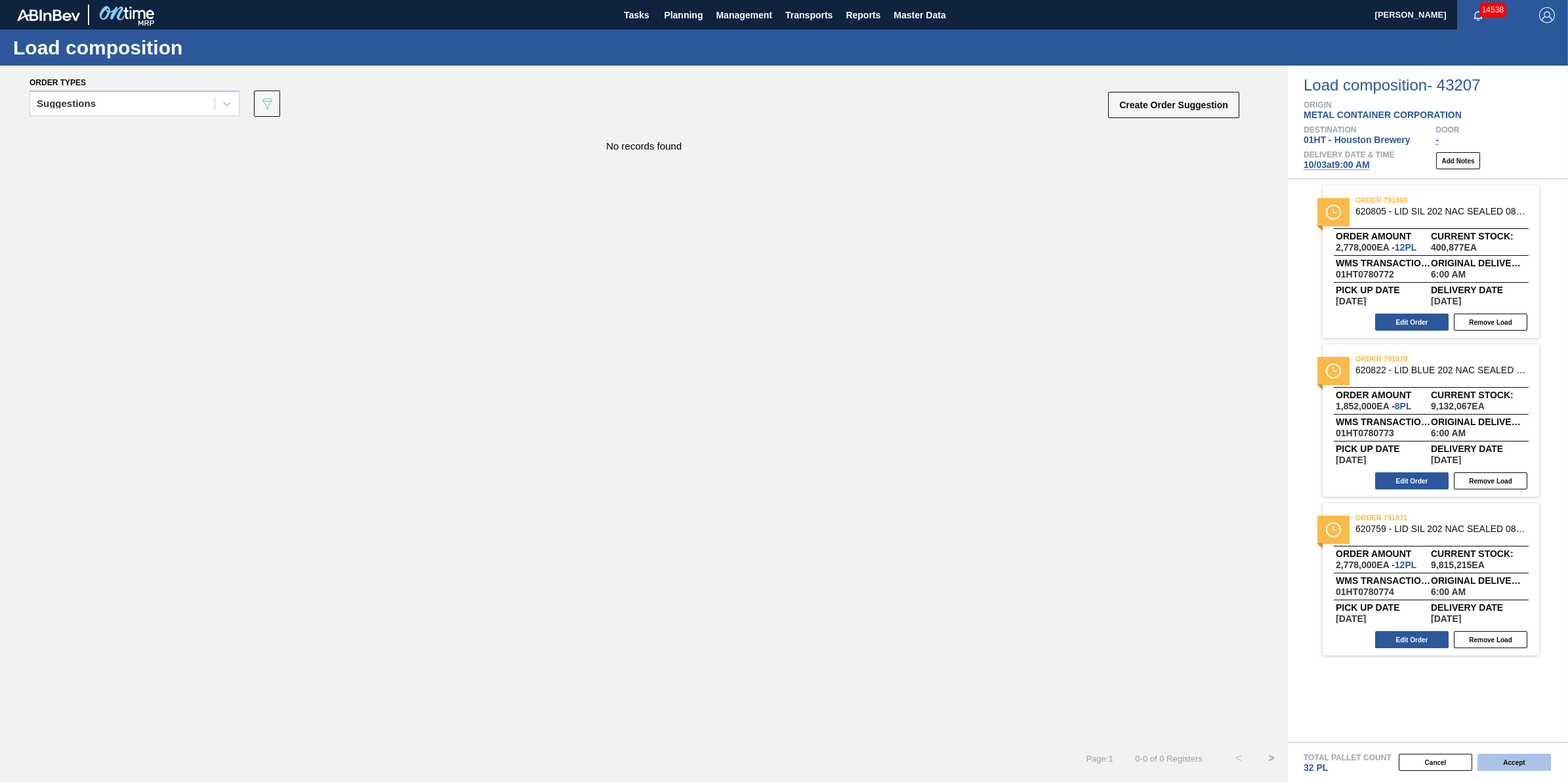
click at [1526, 762] on button "Accept" at bounding box center [1513, 762] width 74 height 17
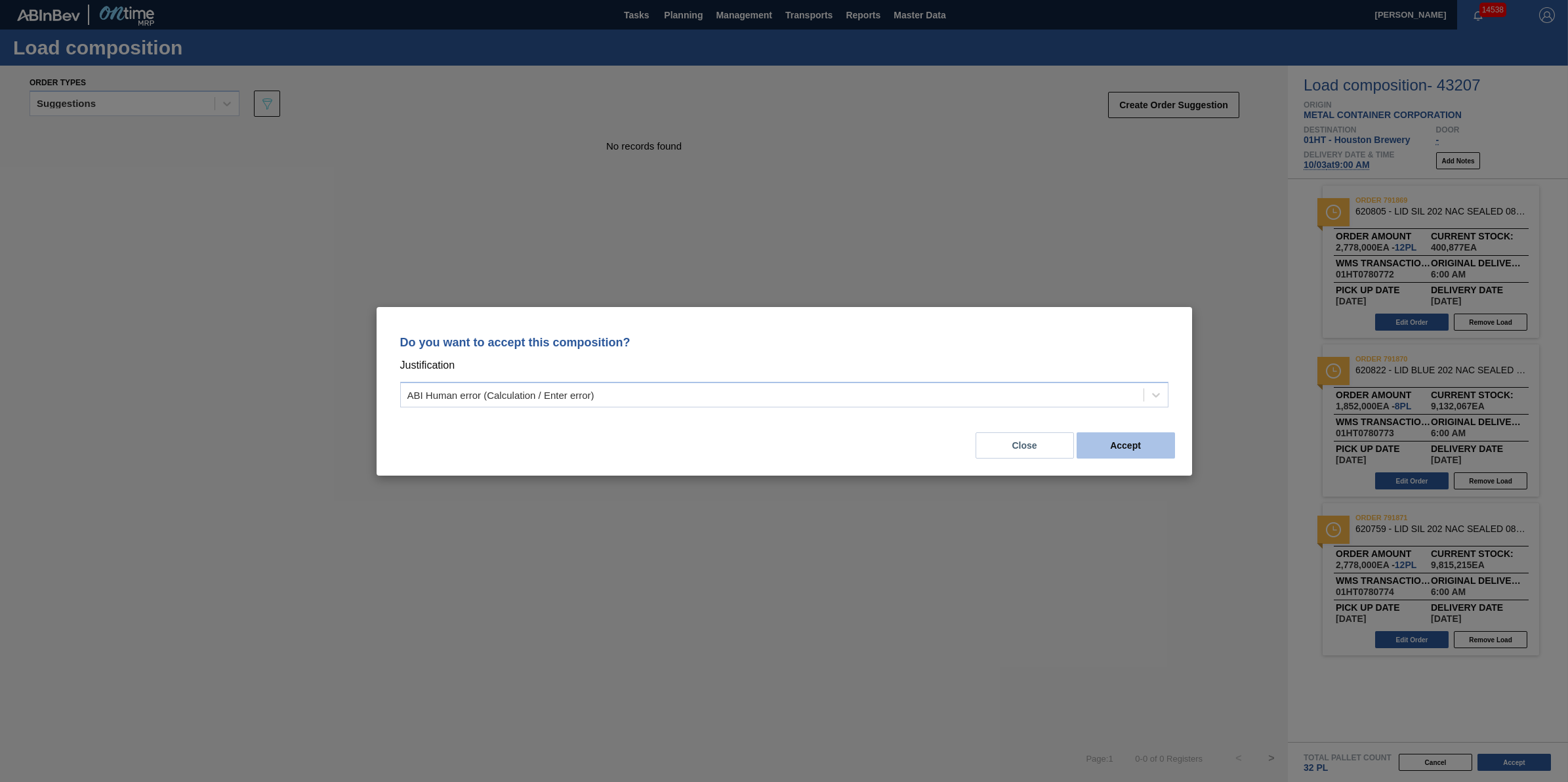
click at [1149, 446] on button "Accept" at bounding box center [1126, 445] width 99 height 27
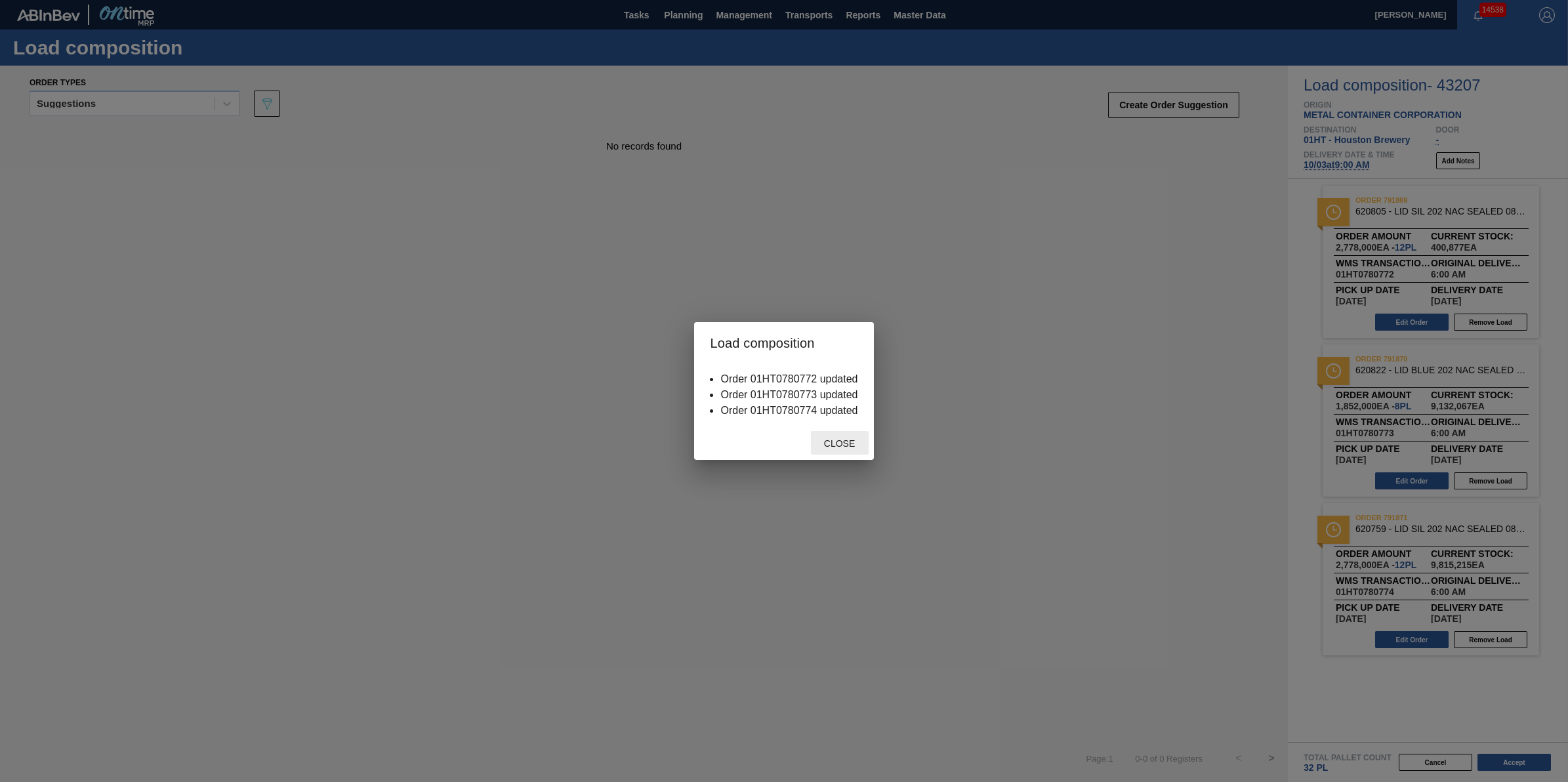
click at [843, 444] on span "Close" at bounding box center [839, 444] width 52 height 11
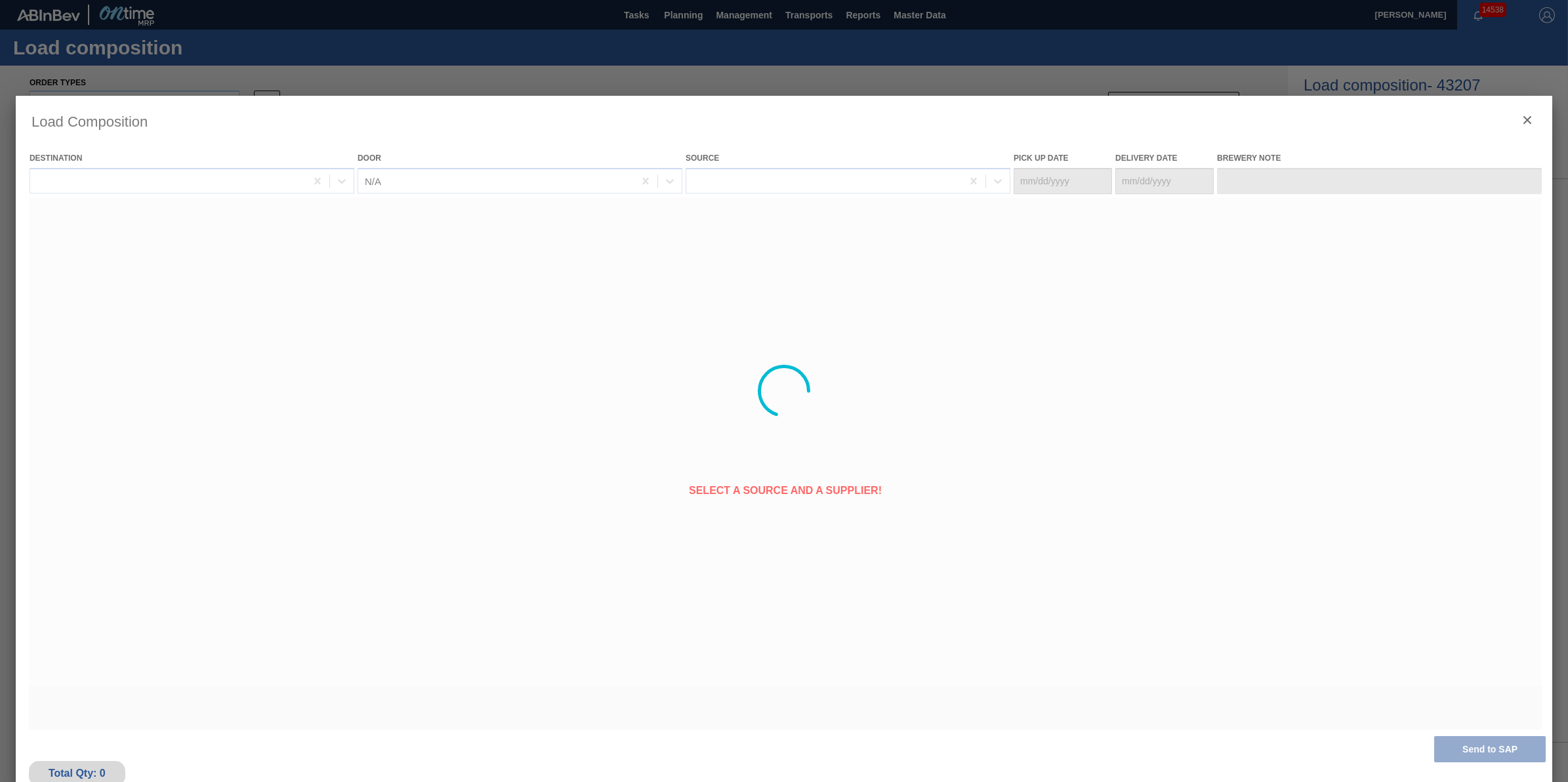
type Date "10/02/2025"
type Date "10/03/2025"
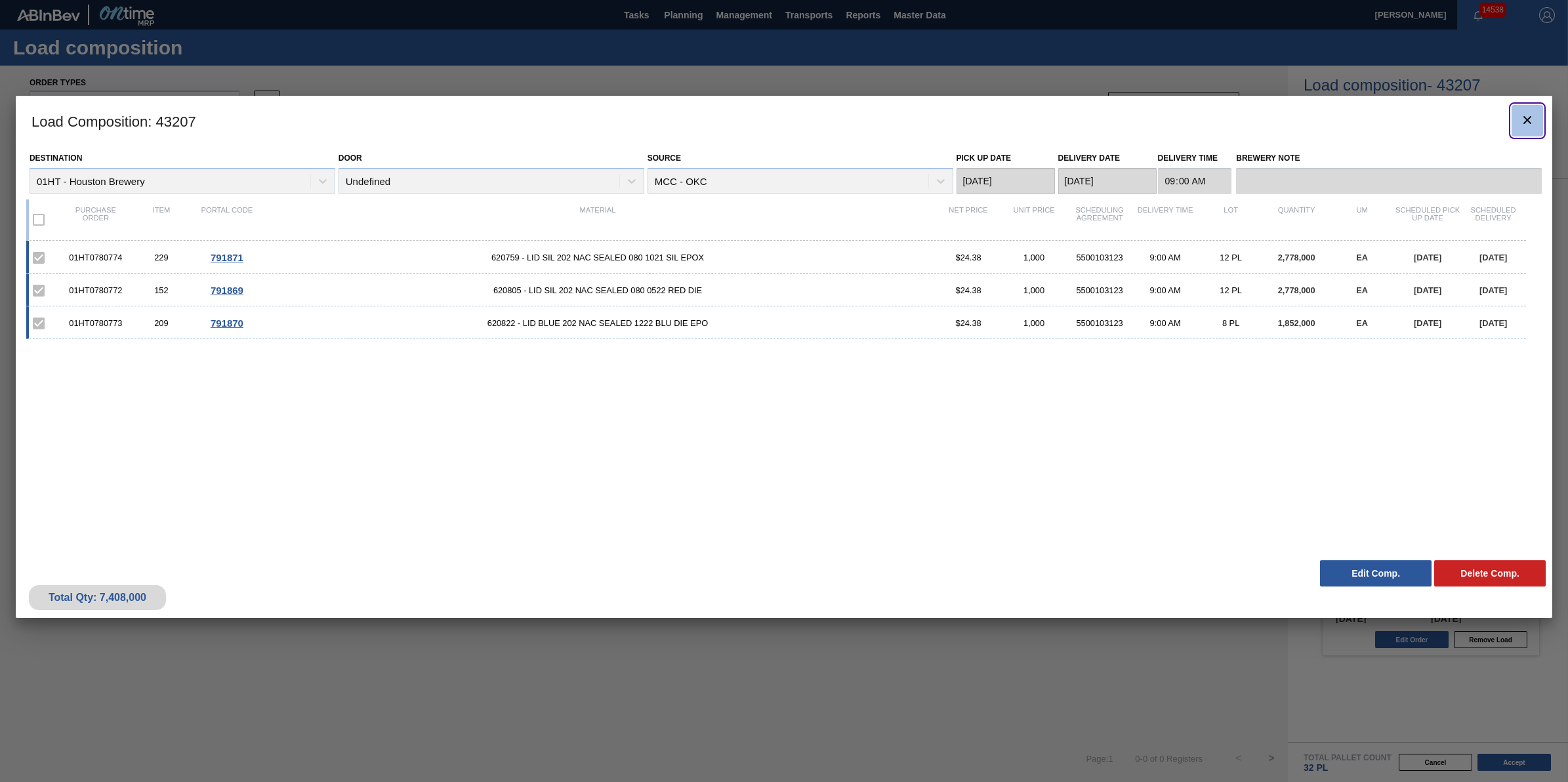
click at [1513, 122] on button "botão de ícone" at bounding box center [1527, 121] width 32 height 32
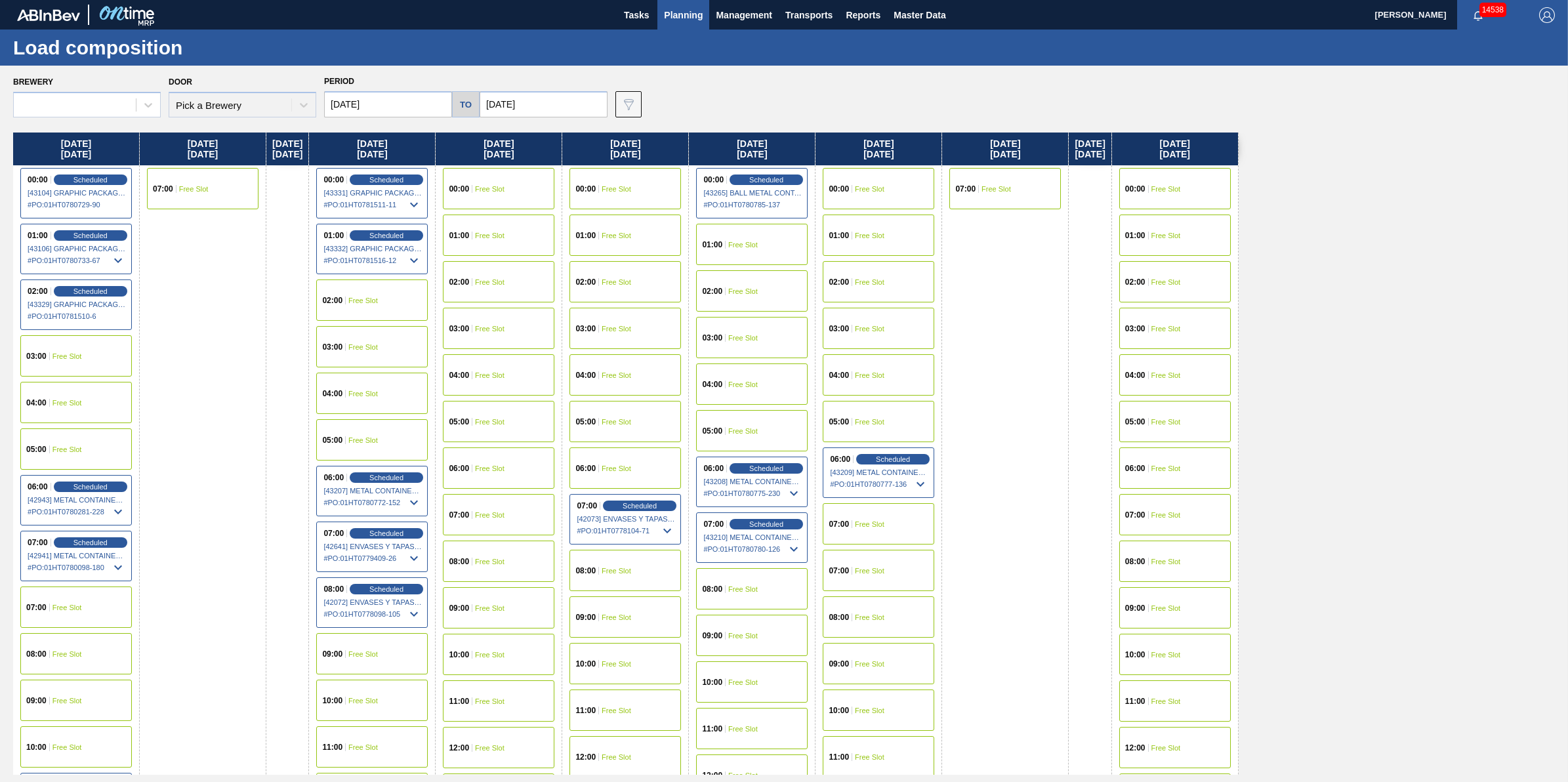
click at [1535, 116] on div "Brewery Door Pick a Brewery Period 09/24/2025 to 10/10/2025 Data view filter Un…" at bounding box center [787, 95] width 1548 height 46
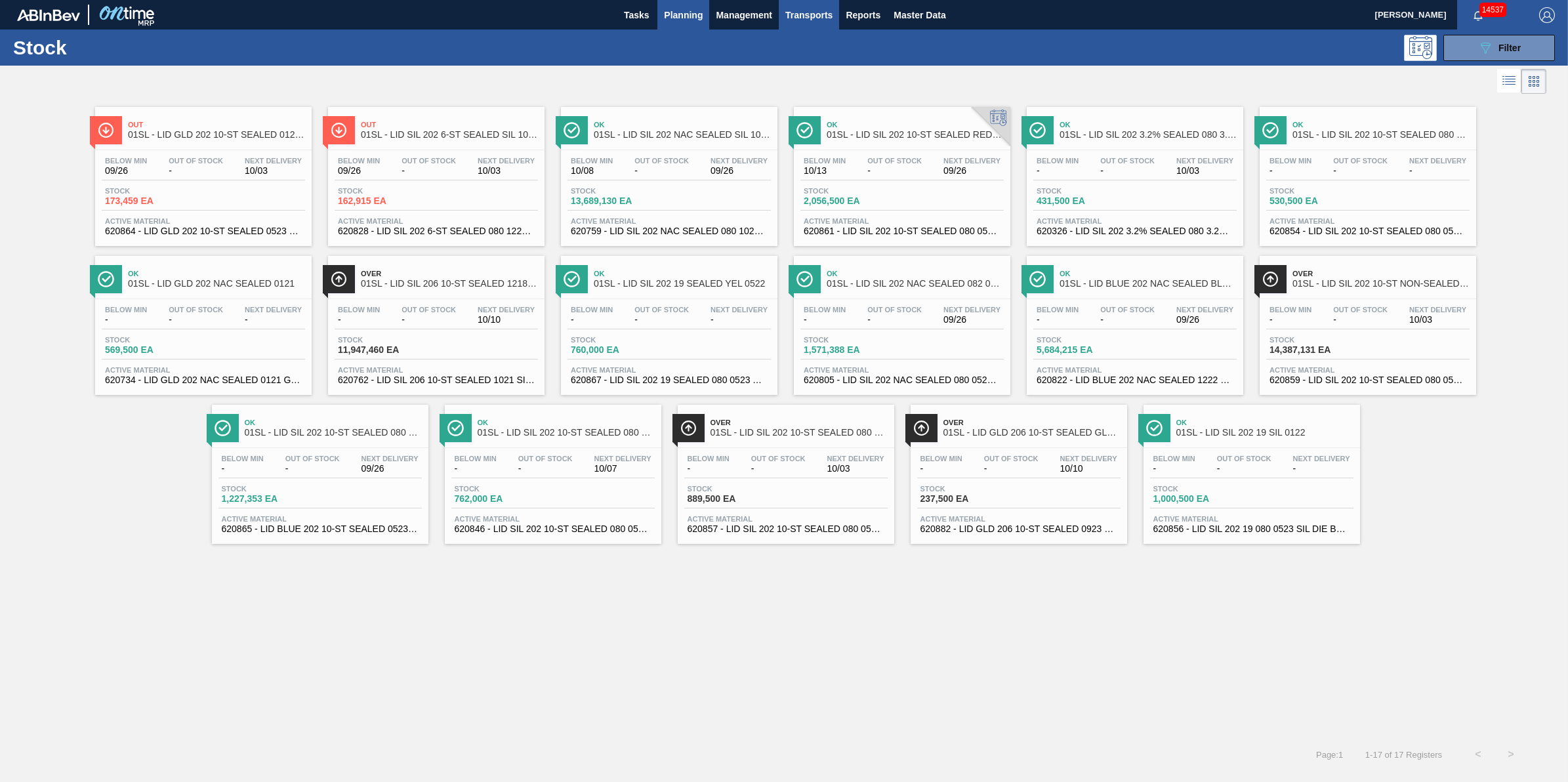
click at [778, 11] on button "Transports" at bounding box center [809, 14] width 61 height 30
click at [792, 62] on li "[GEOGRAPHIC_DATA]" at bounding box center [819, 66] width 111 height 21
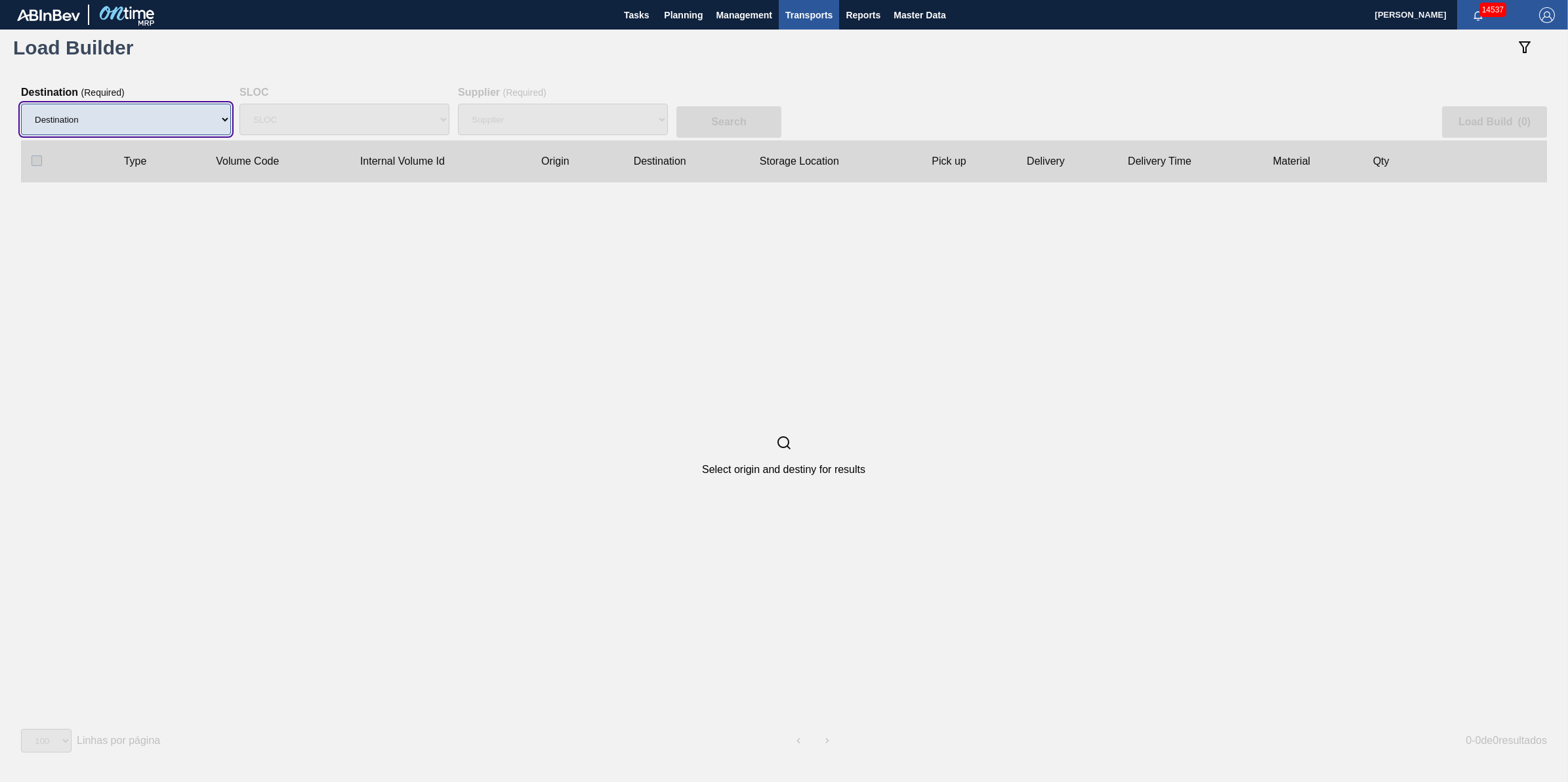
click at [178, 127] on select "Destination 01BV - Baldwinsville Brewery 01CL - Columbus Brewery 01CV - Carters…" at bounding box center [126, 120] width 210 height 32
drag, startPoint x: 416, startPoint y: 71, endPoint x: 558, endPoint y: 50, distance: 143.5
click at [434, 70] on div "Search Load Build ( 0 ) Type Volume Code Internal Volume Id Origin Destination …" at bounding box center [784, 422] width 1568 height 713
click at [705, 17] on button "Planning" at bounding box center [683, 14] width 52 height 30
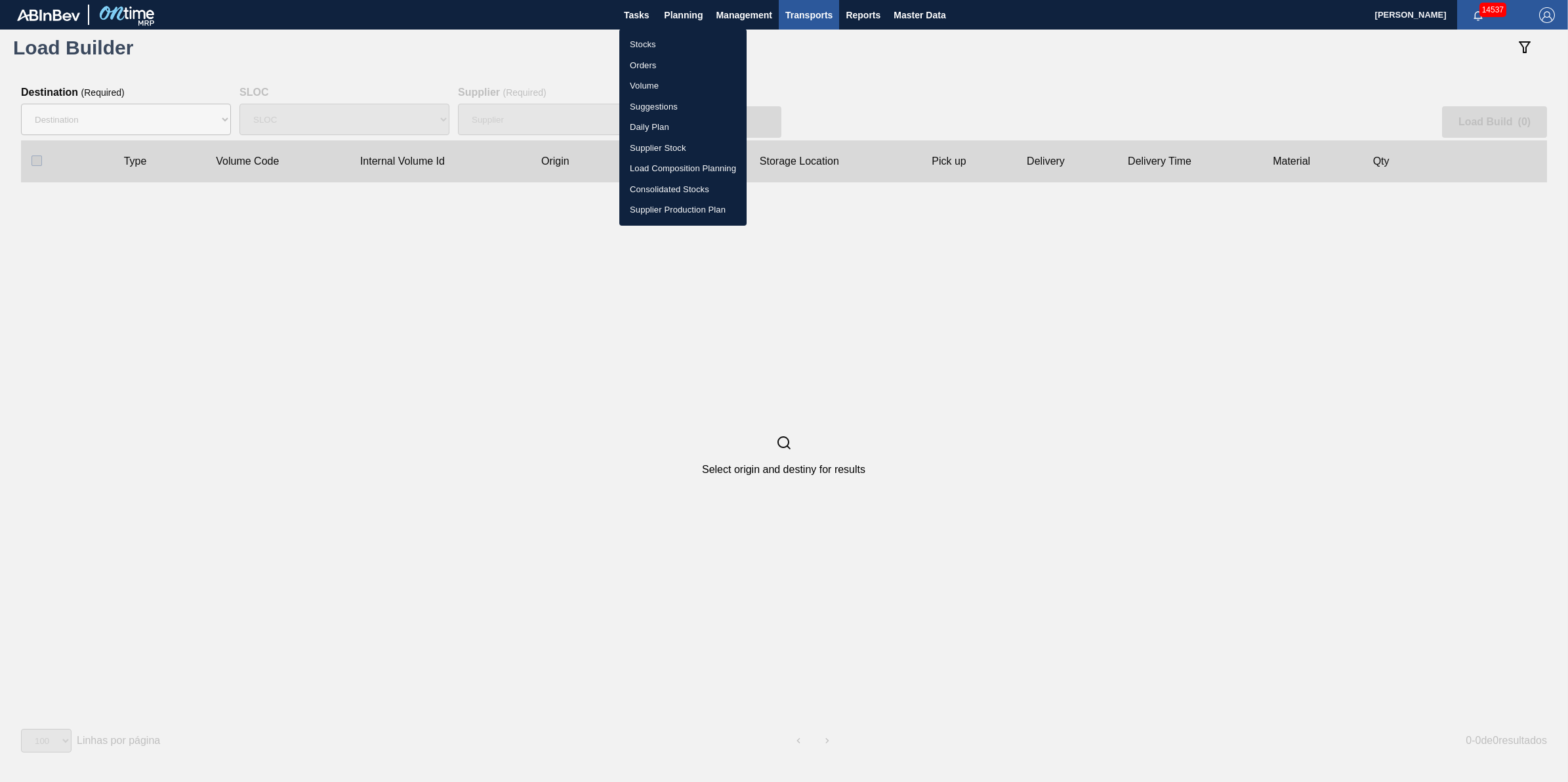
click at [677, 45] on li "Stocks" at bounding box center [683, 45] width 127 height 21
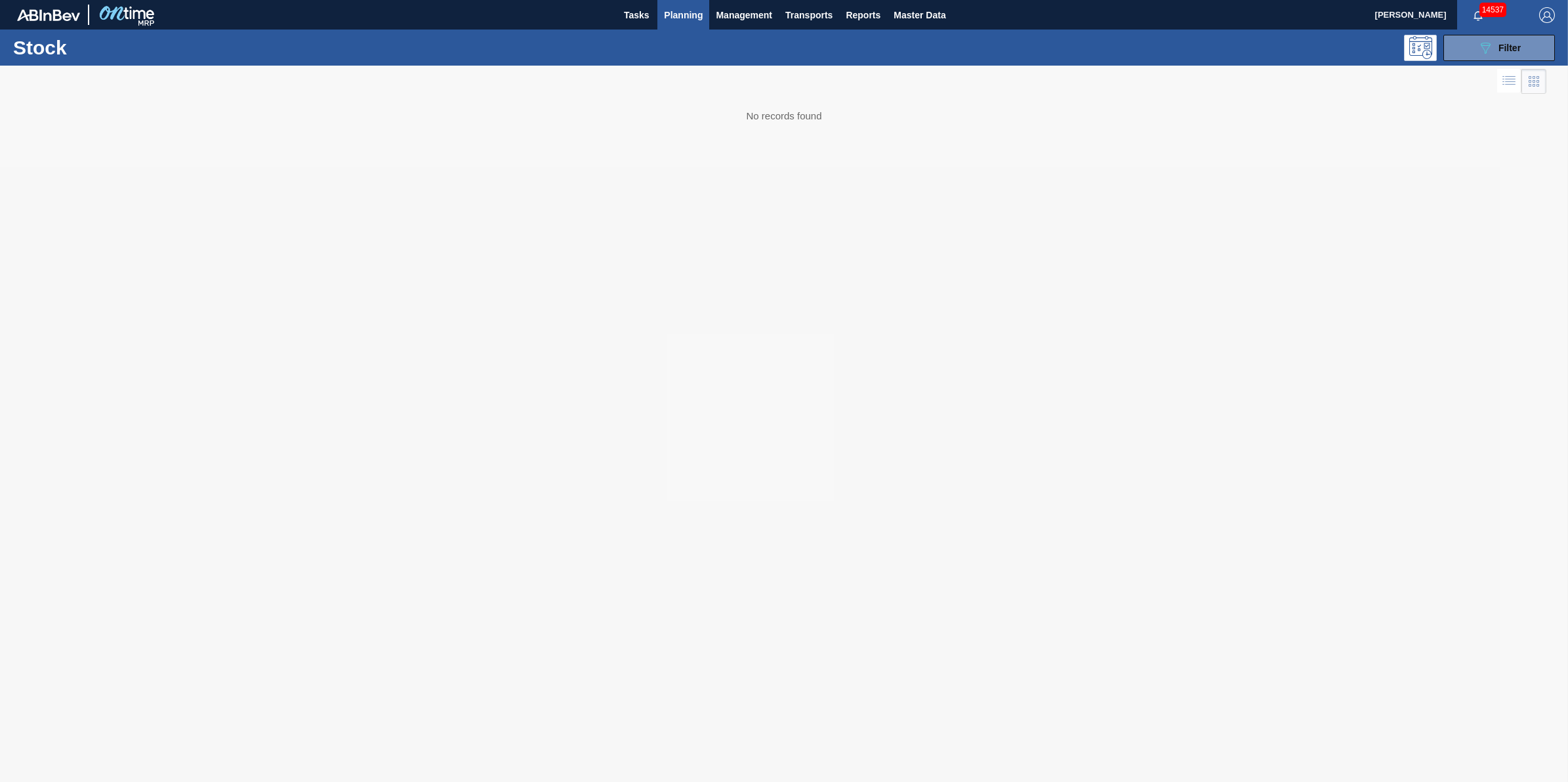
click at [680, 20] on span "Planning" at bounding box center [683, 15] width 39 height 16
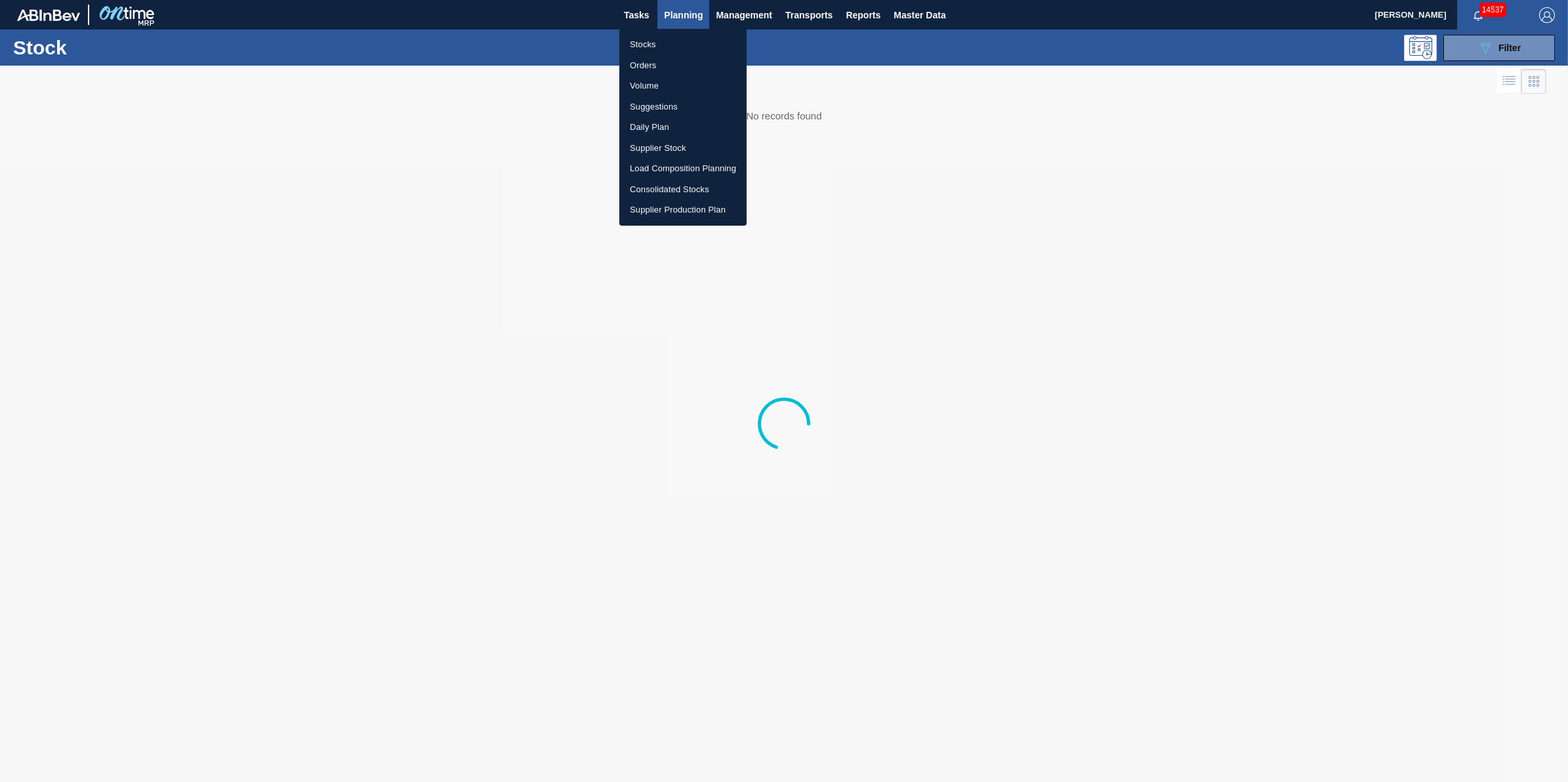
click at [683, 172] on li "Load Composition Planning" at bounding box center [683, 168] width 127 height 21
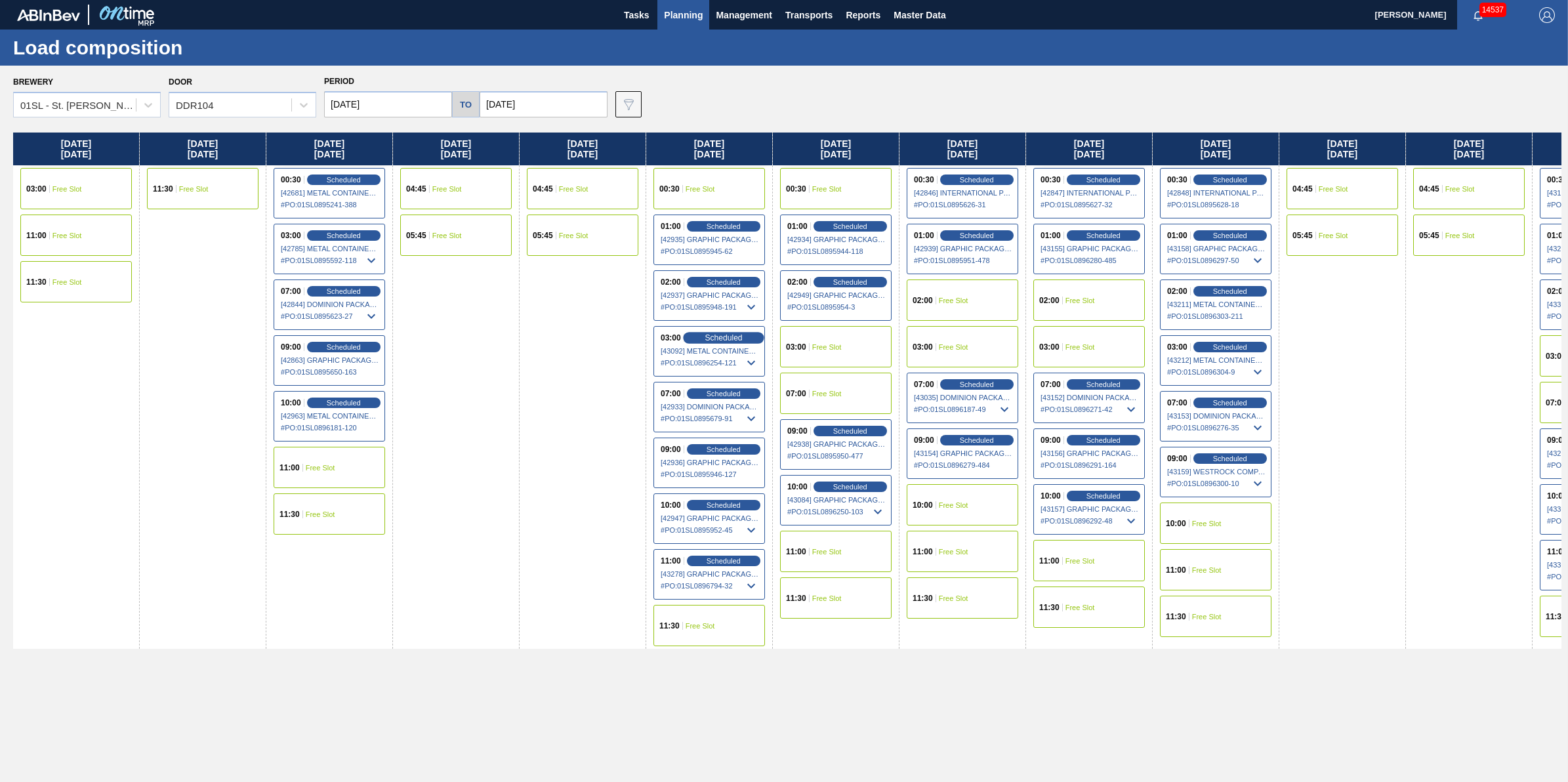
click at [728, 338] on span "Scheduled" at bounding box center [723, 337] width 37 height 8
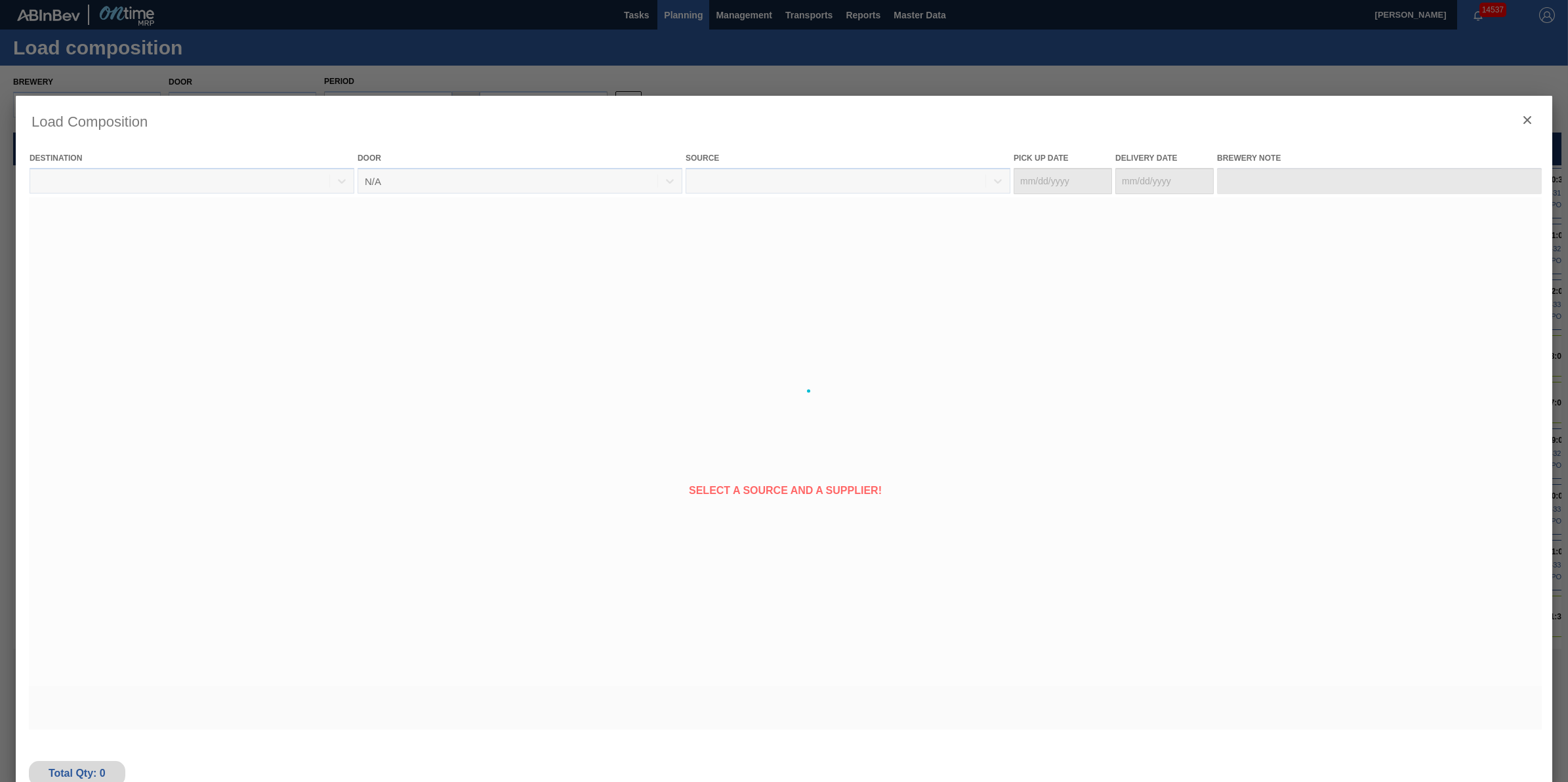
type Date "[DATE]"
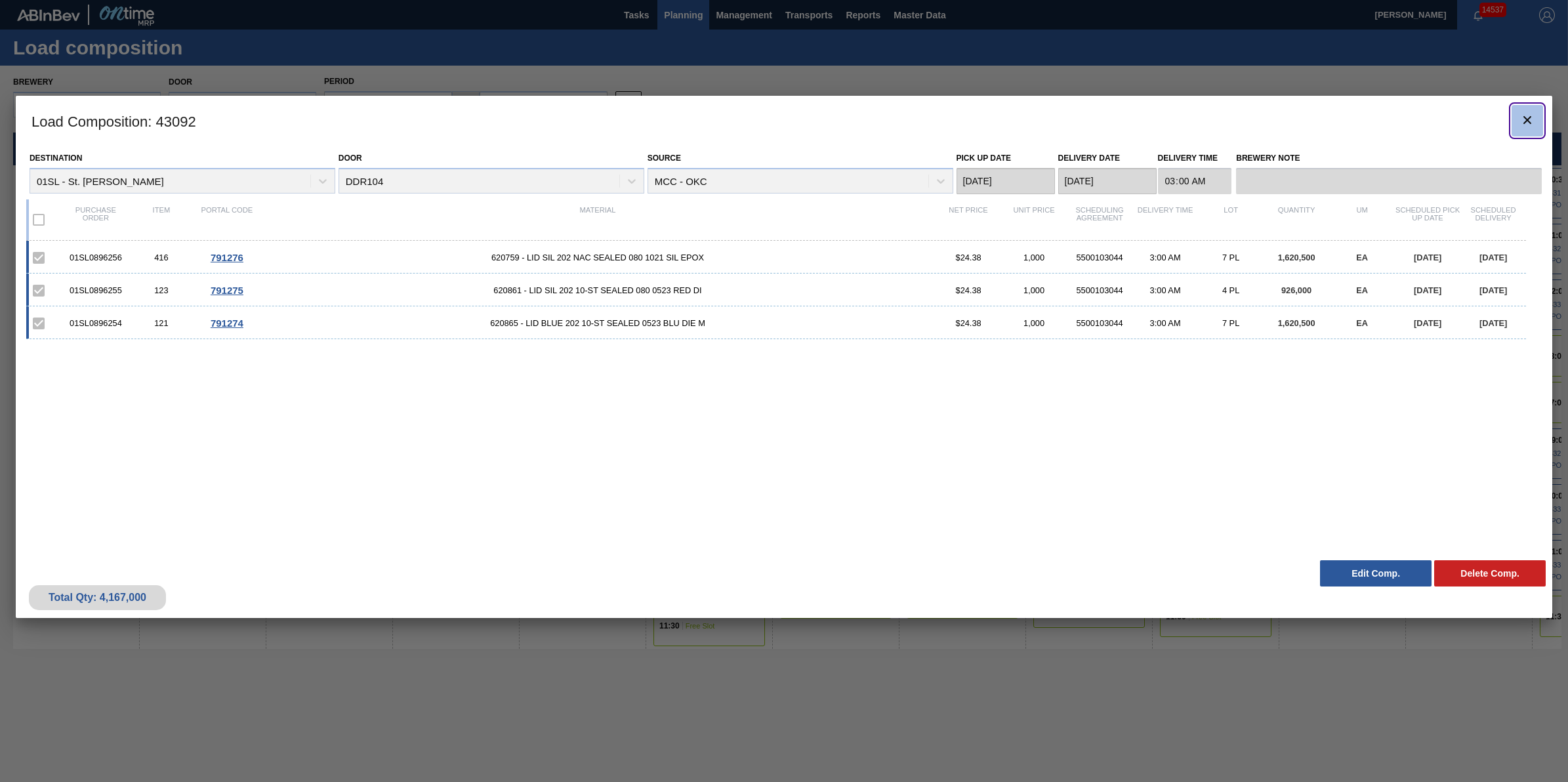
click at [1533, 119] on icon "botão de ícone" at bounding box center [1527, 120] width 16 height 16
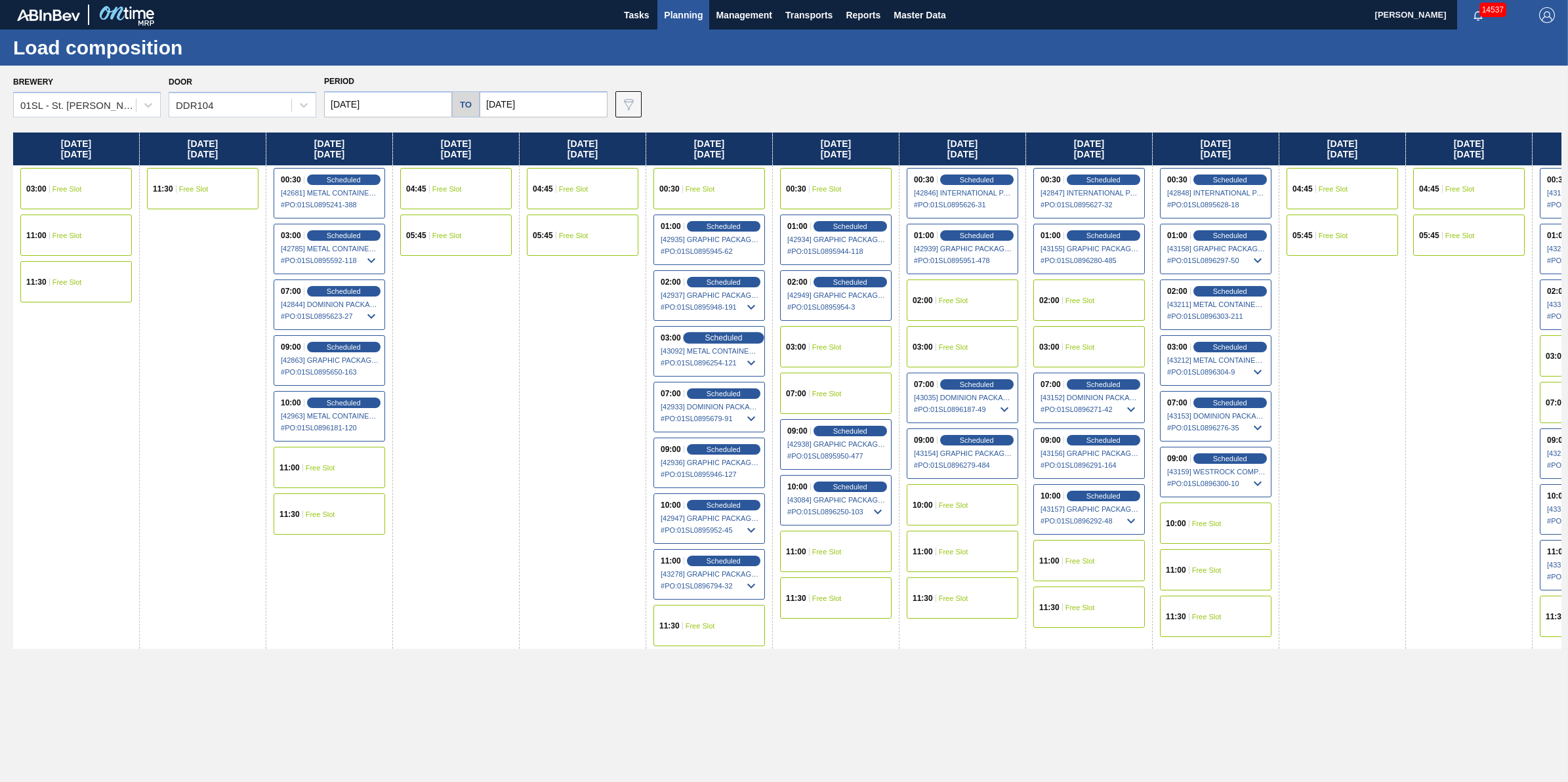
click at [724, 338] on span "Scheduled" at bounding box center [723, 337] width 37 height 8
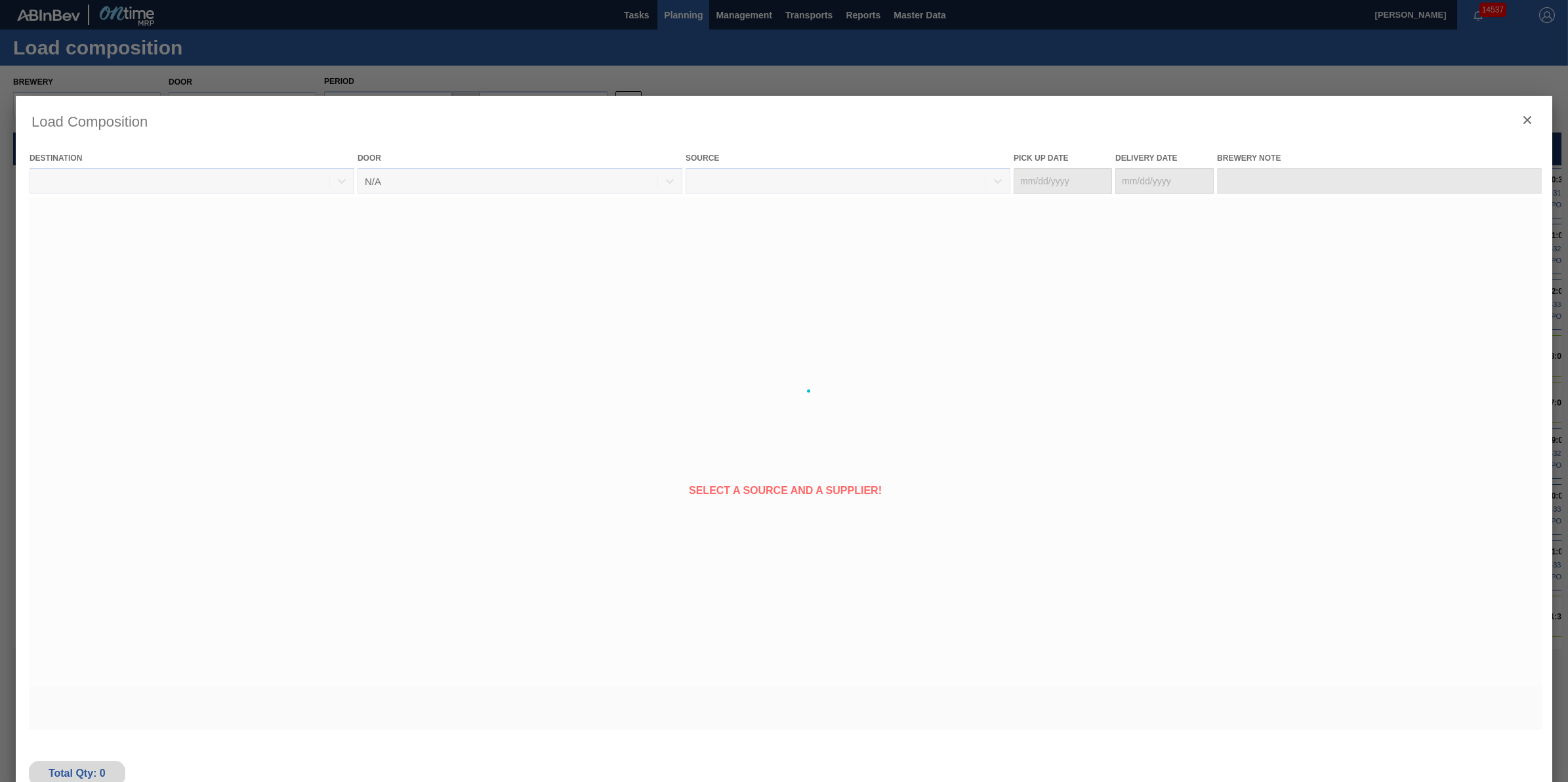
type Date "[DATE]"
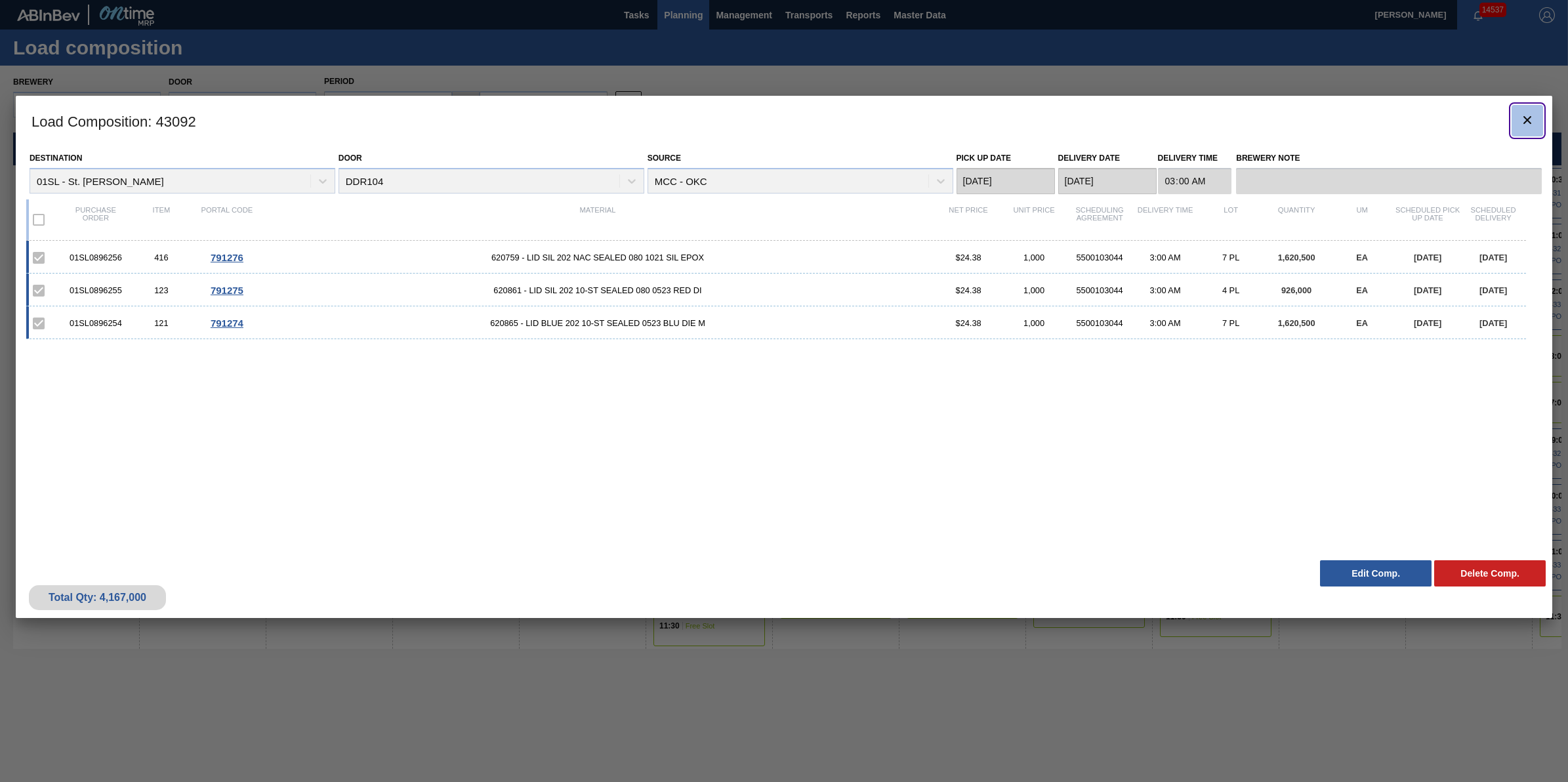
click at [1539, 122] on button "botão de ícone" at bounding box center [1527, 121] width 32 height 32
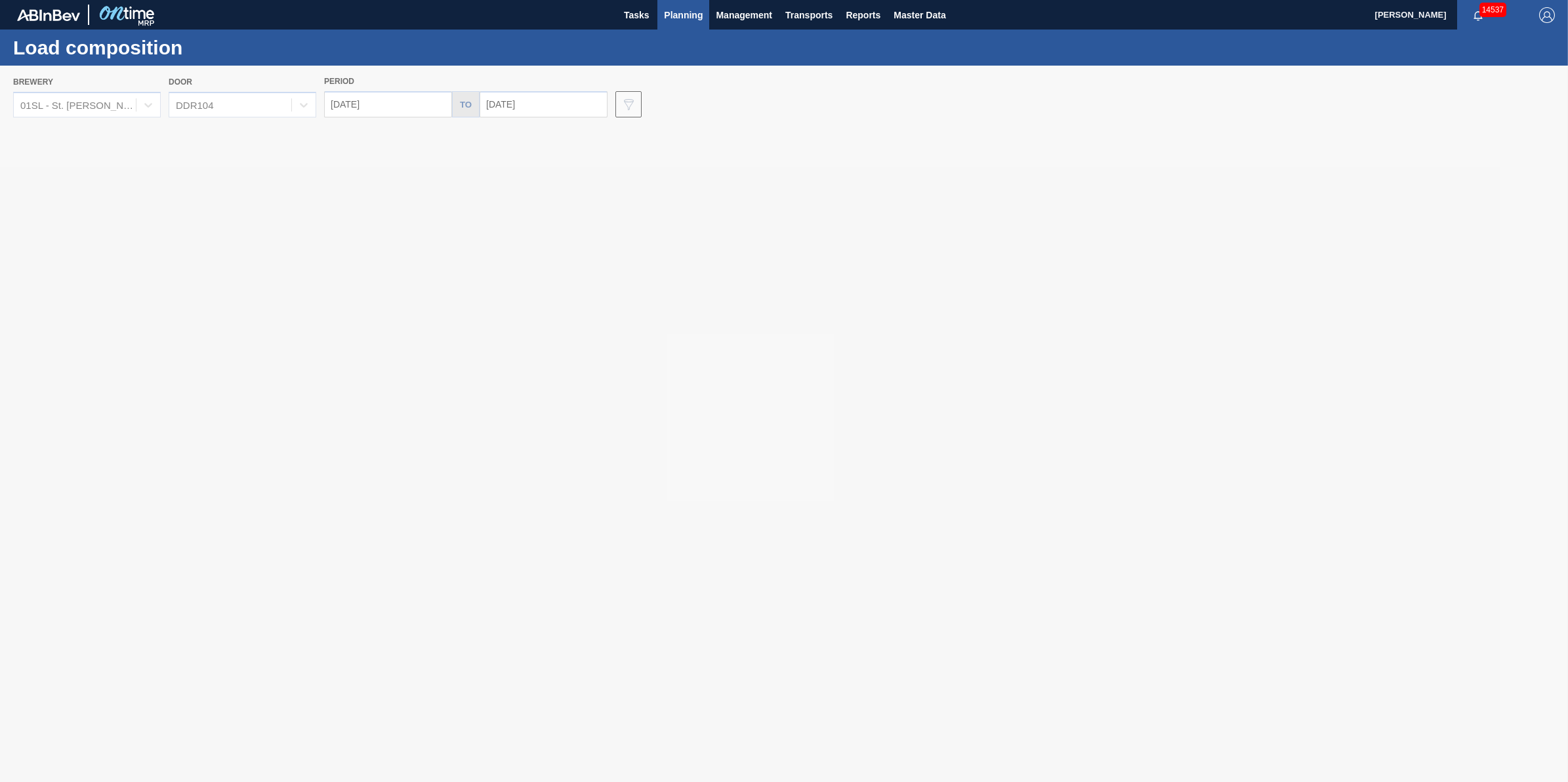
click at [702, 18] on span "Planning" at bounding box center [683, 15] width 39 height 16
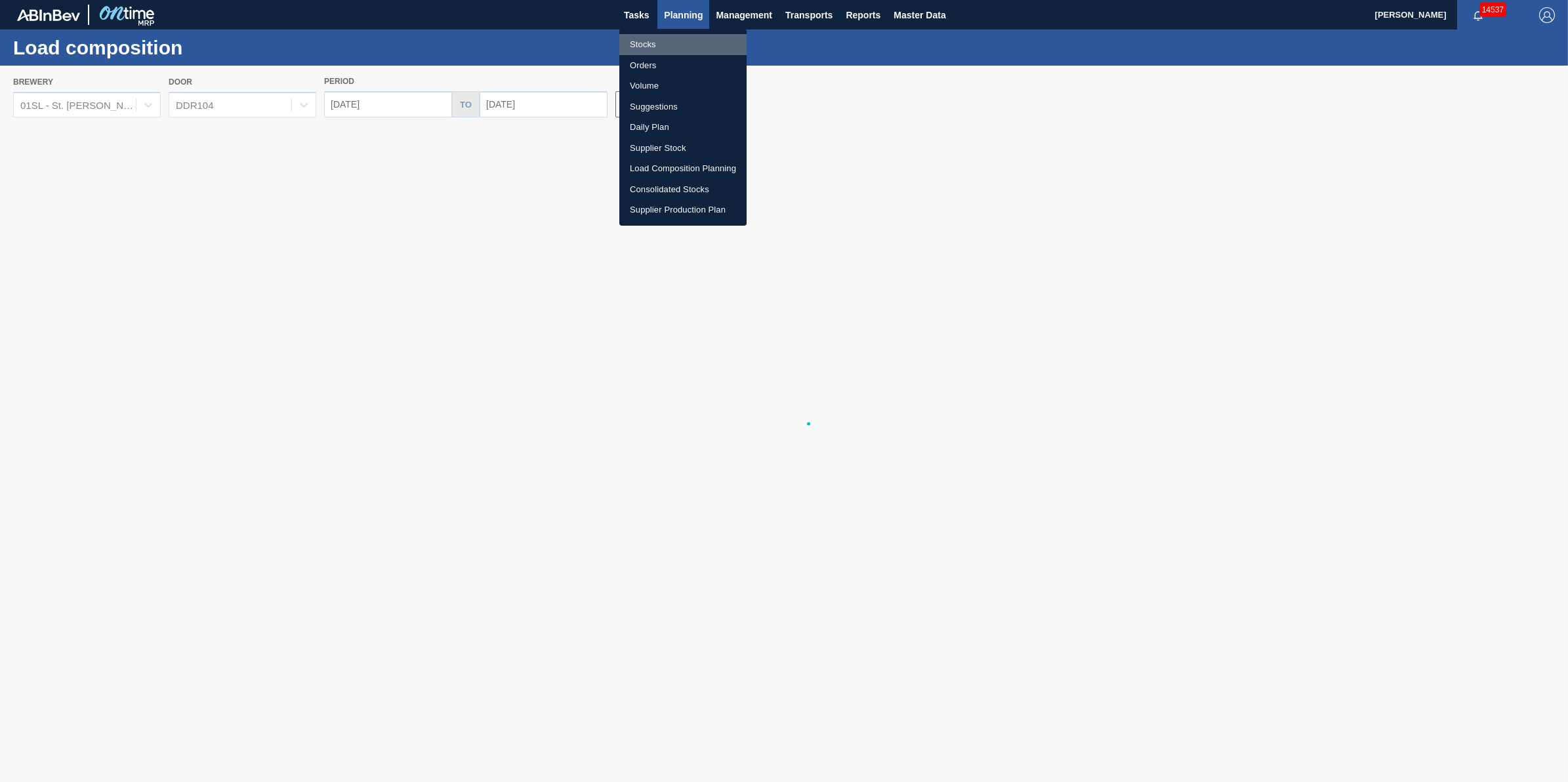
click at [673, 41] on li "Stocks" at bounding box center [683, 45] width 127 height 21
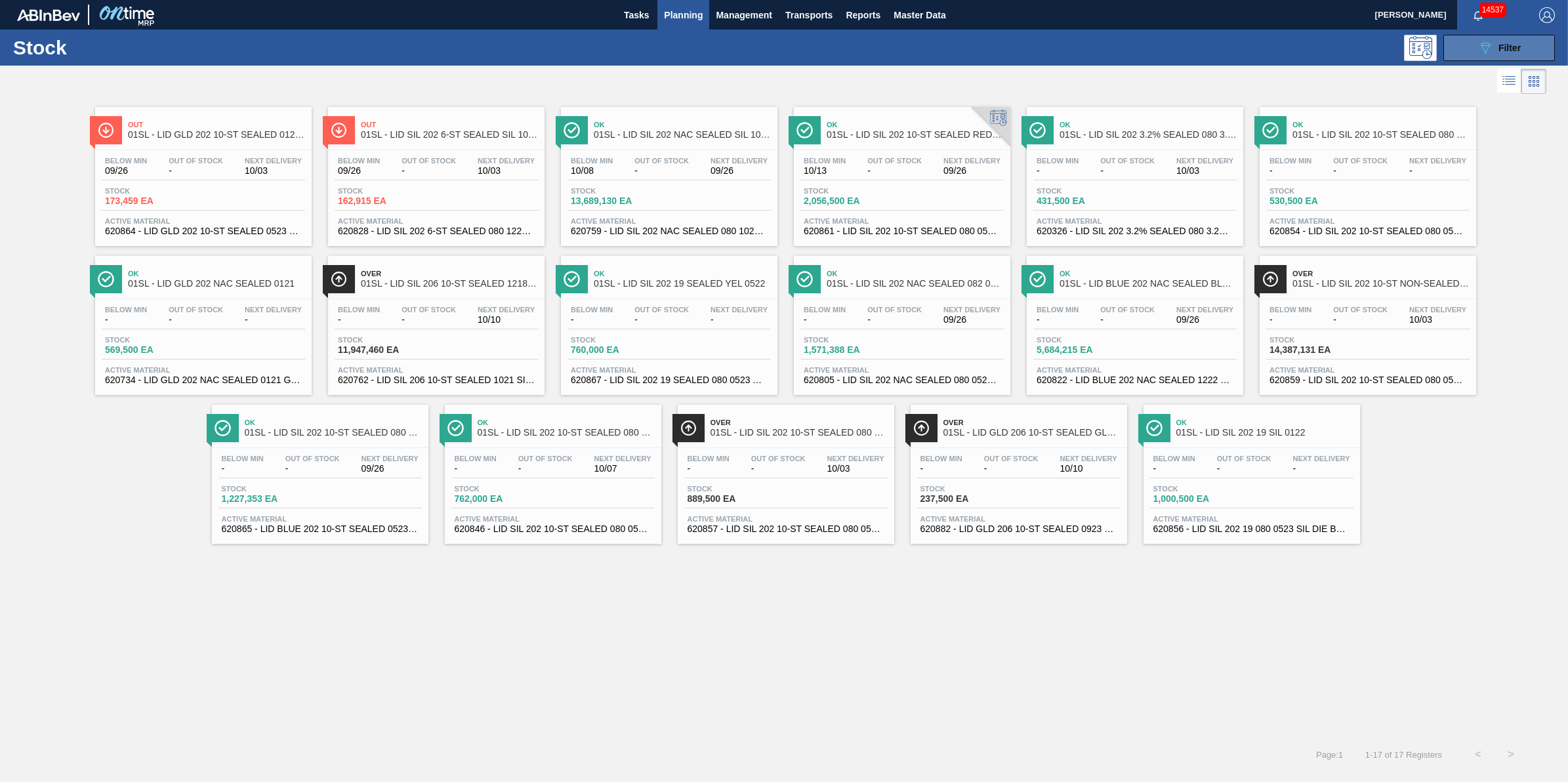
click at [1516, 42] on span "Filter" at bounding box center [1509, 48] width 22 height 11
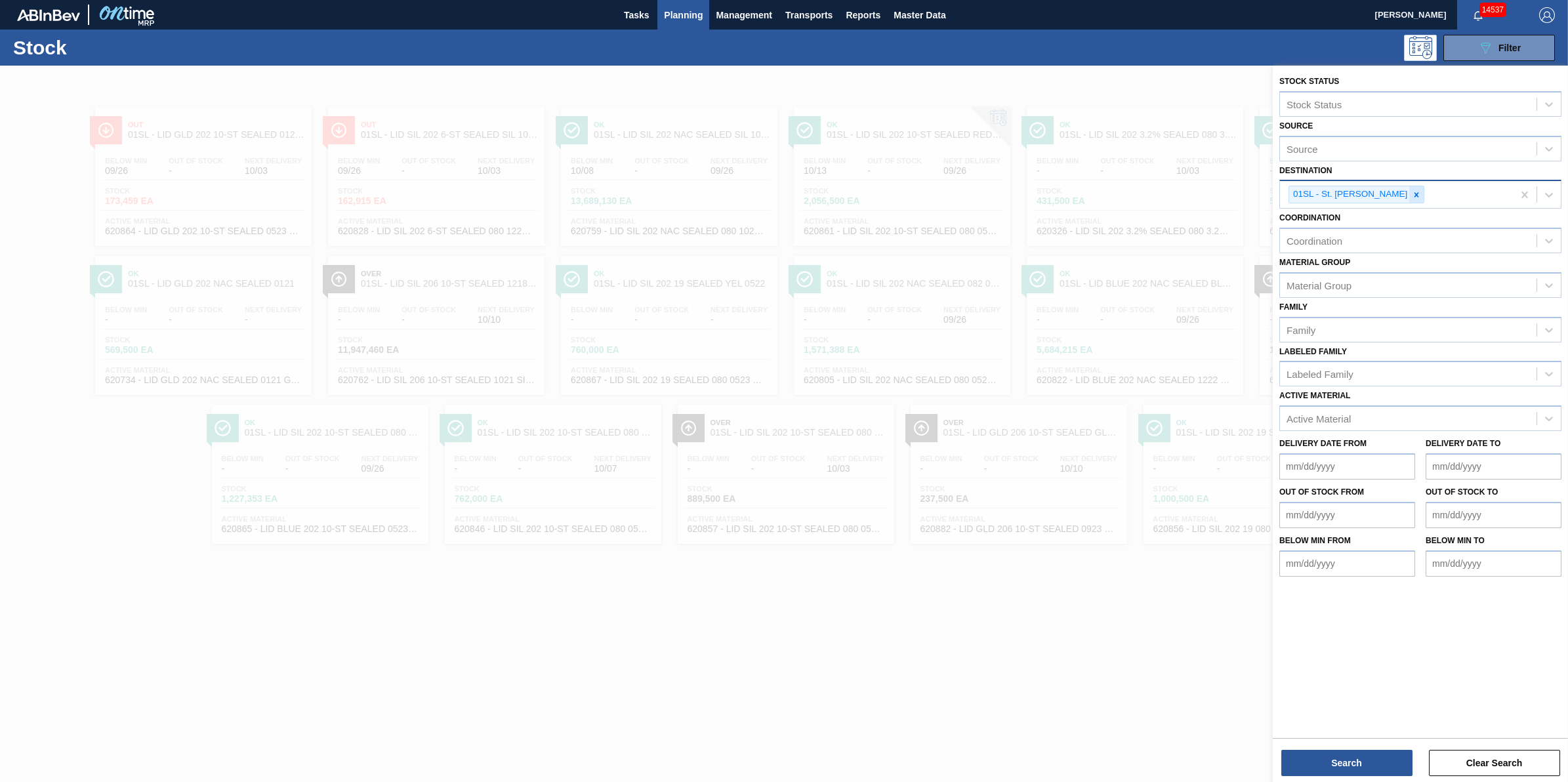
click at [1409, 193] on div at bounding box center [1416, 195] width 14 height 17
click at [1405, 193] on div "Destination" at bounding box center [1408, 193] width 256 height 19
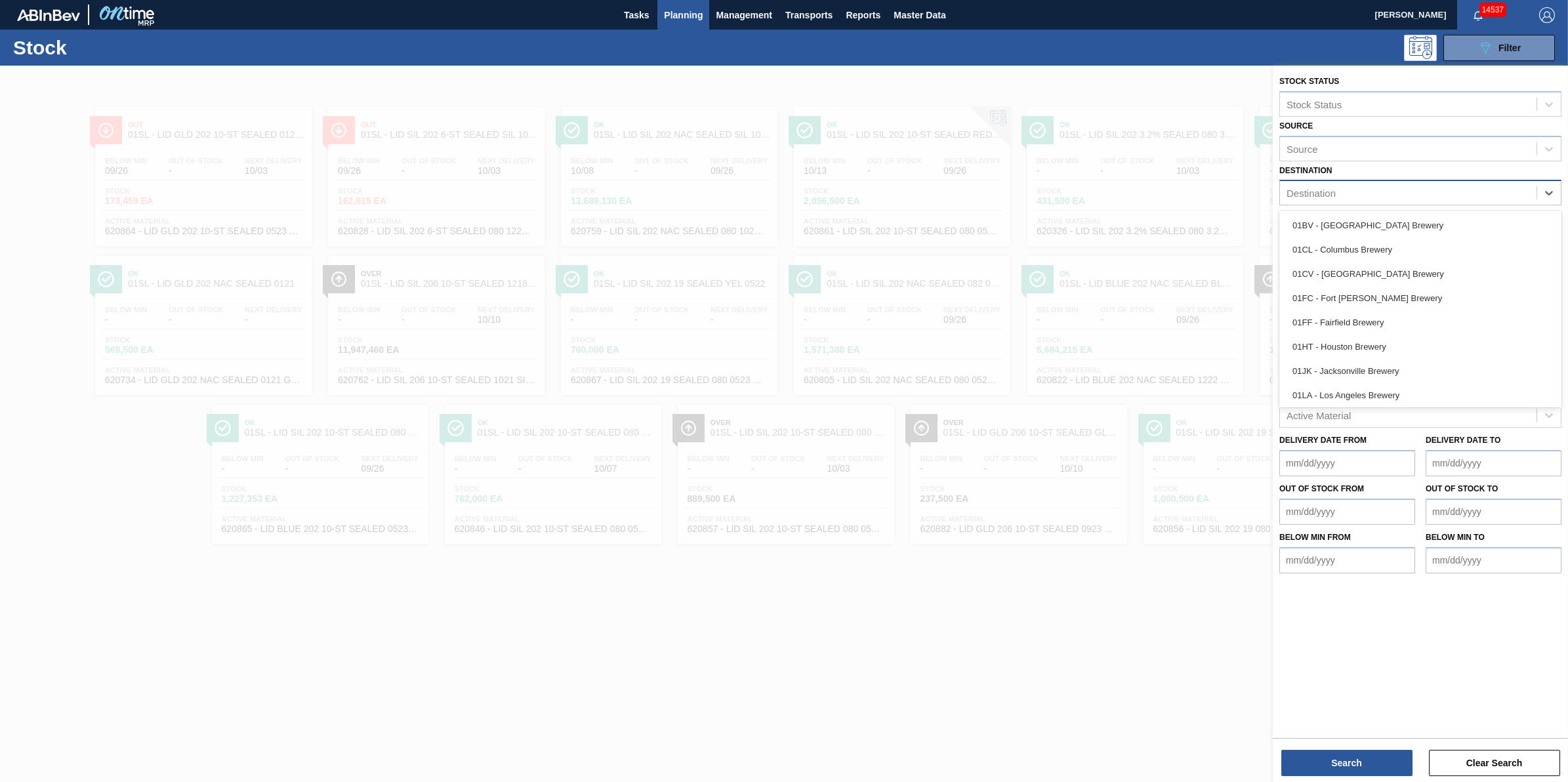
click at [1380, 349] on div "01HT - Houston Brewery" at bounding box center [1420, 347] width 282 height 24
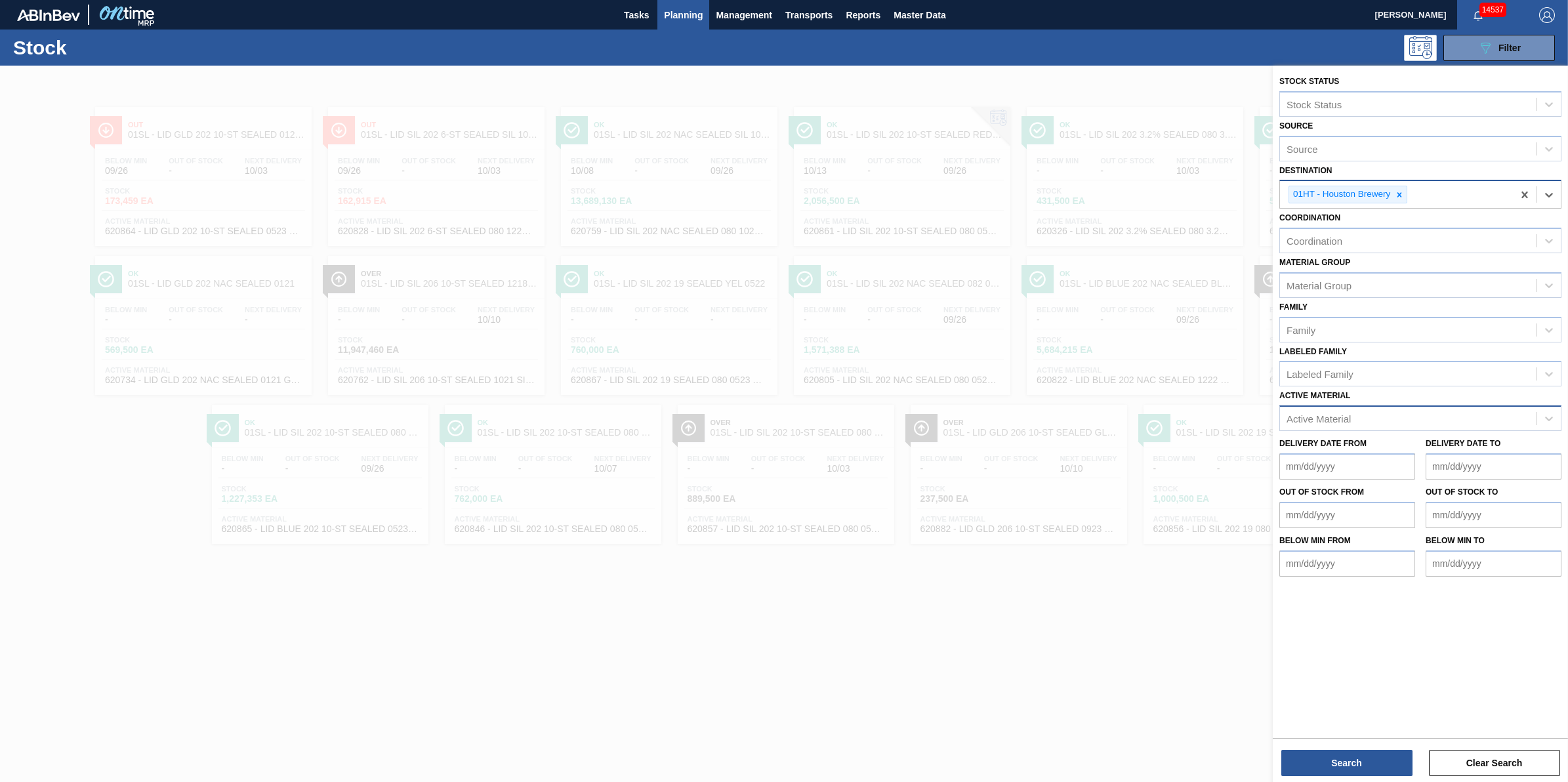
click at [1373, 415] on div "Active Material" at bounding box center [1408, 419] width 256 height 19
type Material "620805"
click at [1359, 447] on div "620805 - LID SIL 202 NAC SEALED 080 0522 RED DIE" at bounding box center [1420, 451] width 282 height 24
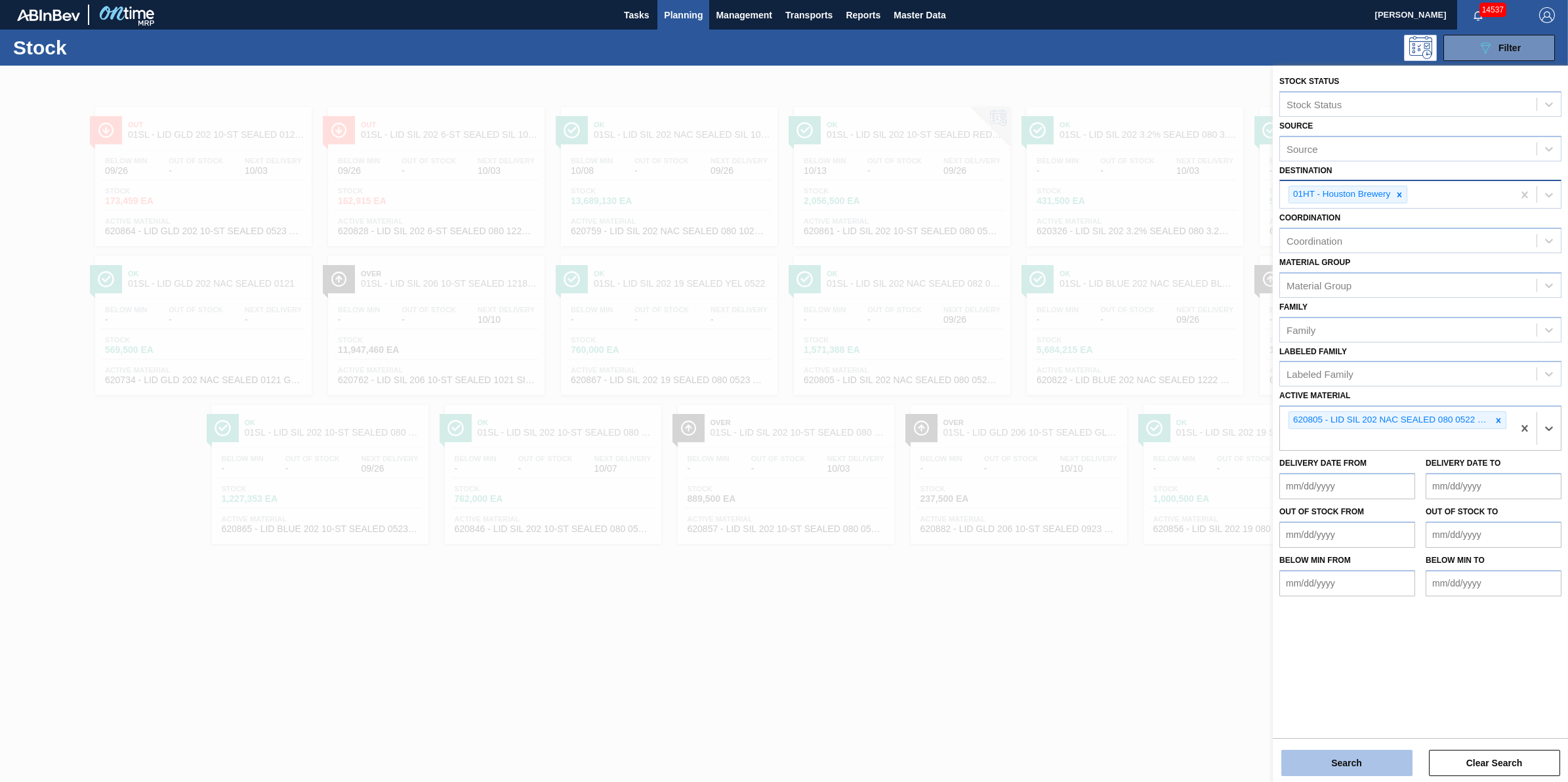
click at [1349, 752] on button "Search" at bounding box center [1346, 762] width 131 height 27
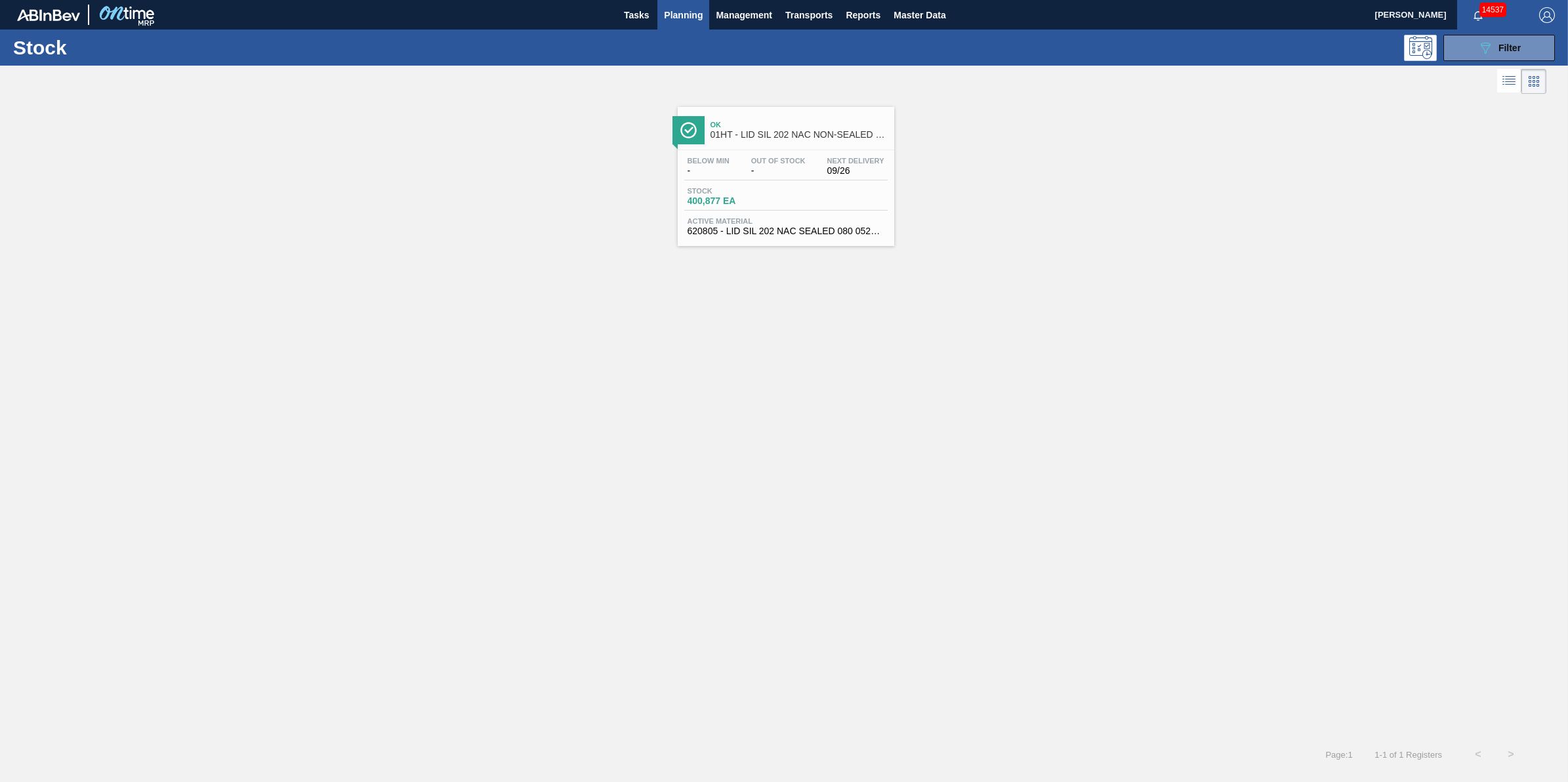
click at [754, 124] on span "Ok" at bounding box center [799, 124] width 177 height 8
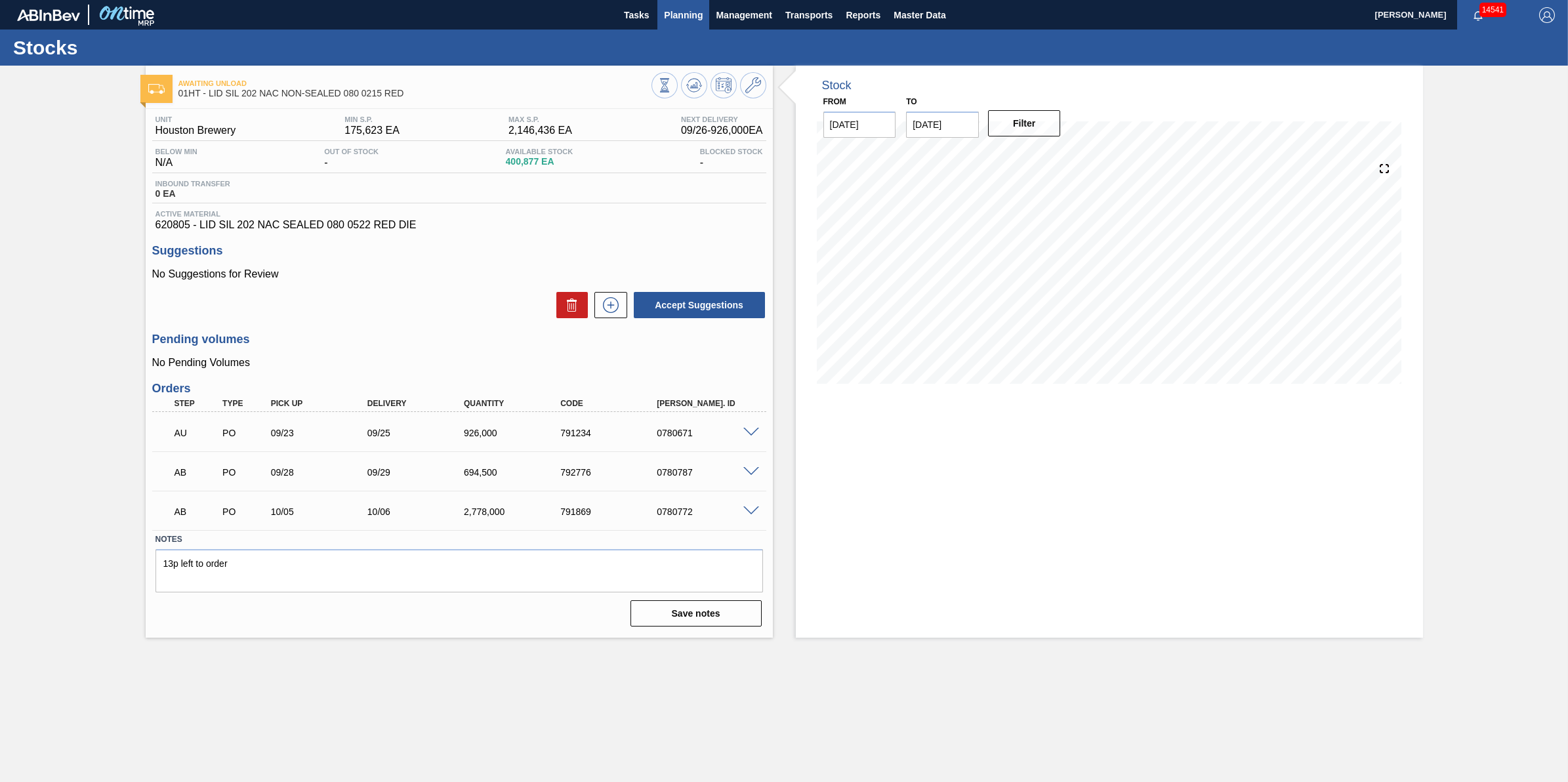
click at [679, 8] on span "Planning" at bounding box center [683, 15] width 39 height 16
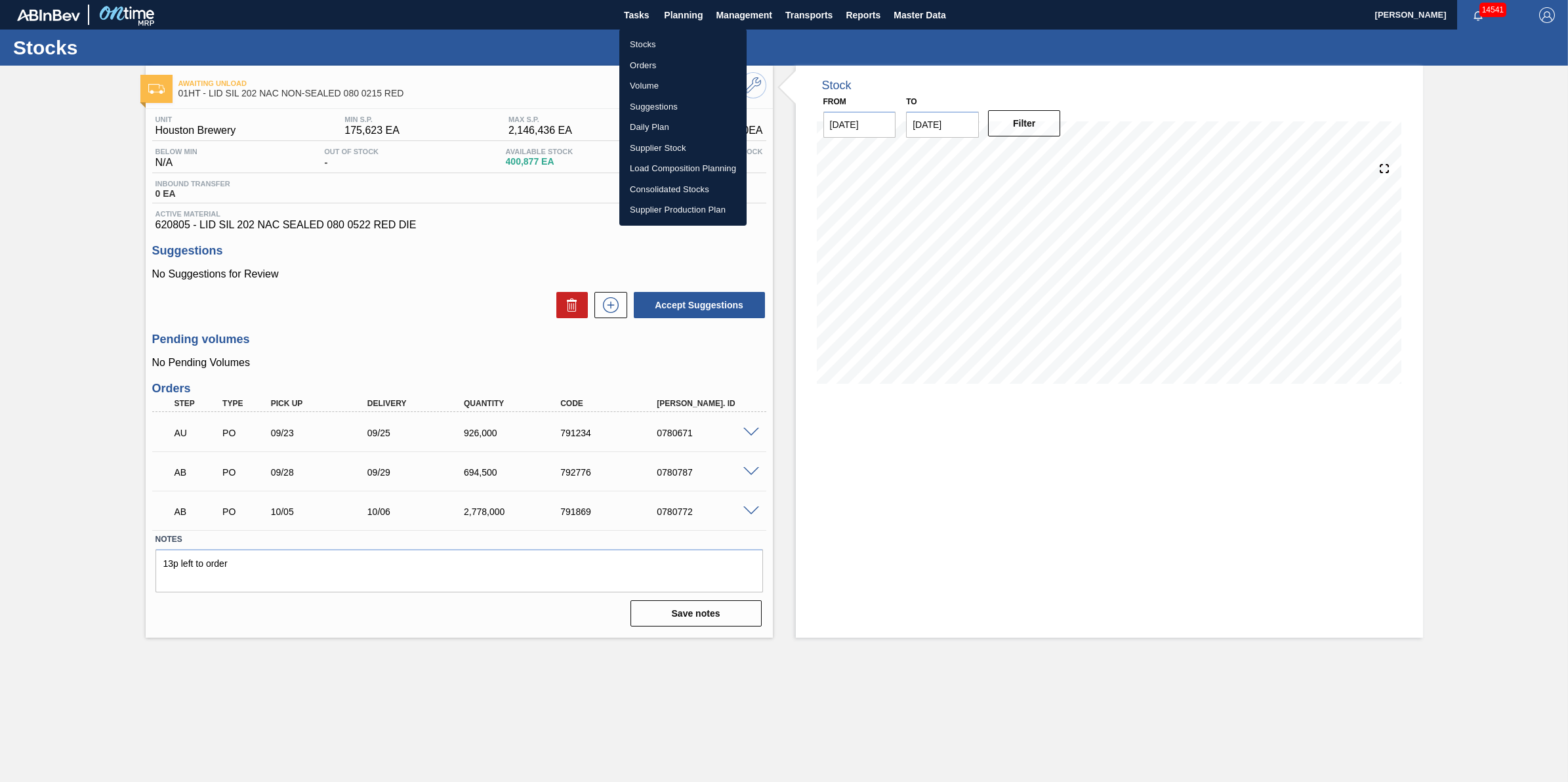
click at [696, 37] on li "Stocks" at bounding box center [683, 45] width 127 height 21
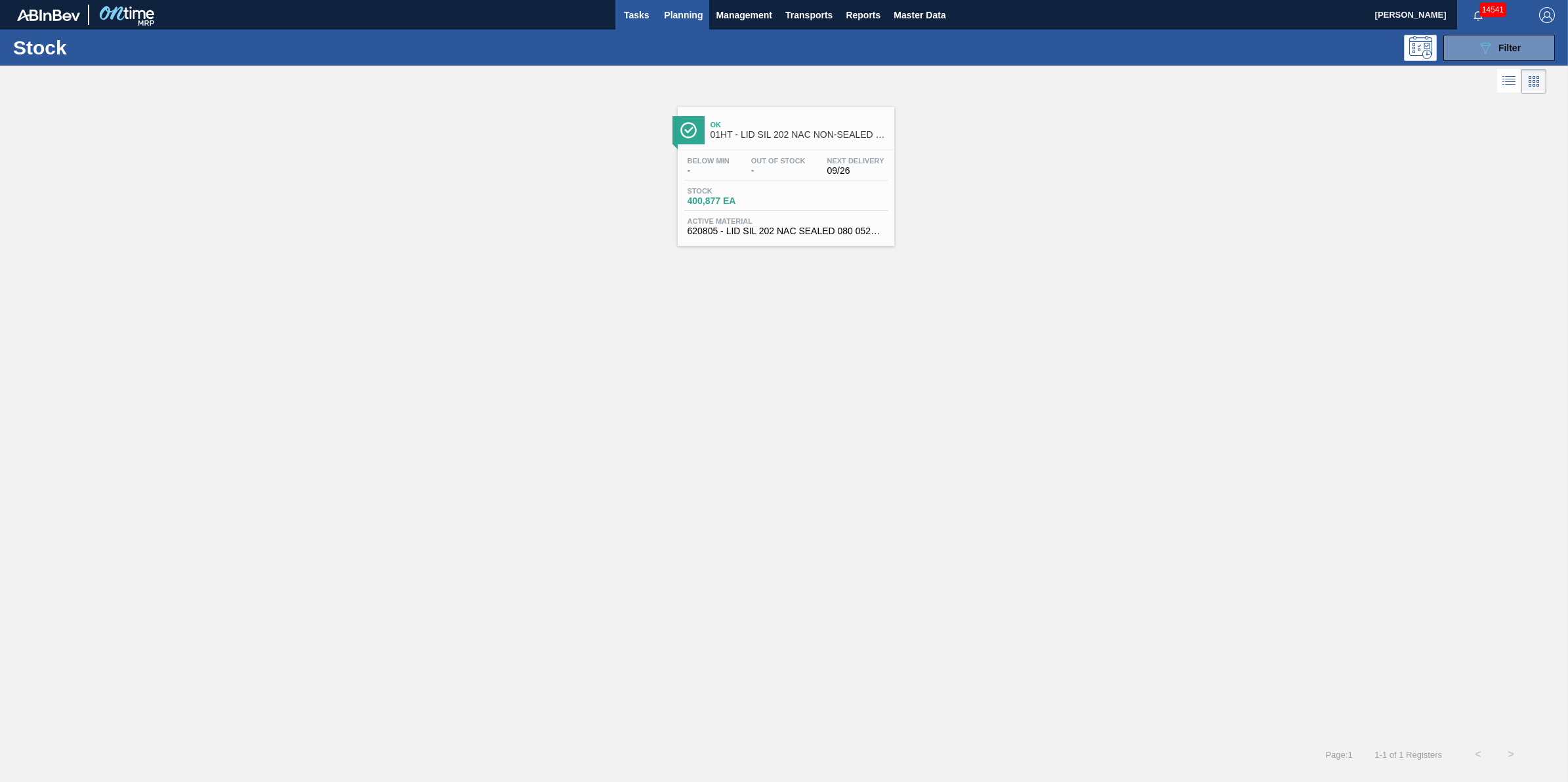
click at [632, 2] on button "Tasks" at bounding box center [636, 14] width 42 height 30
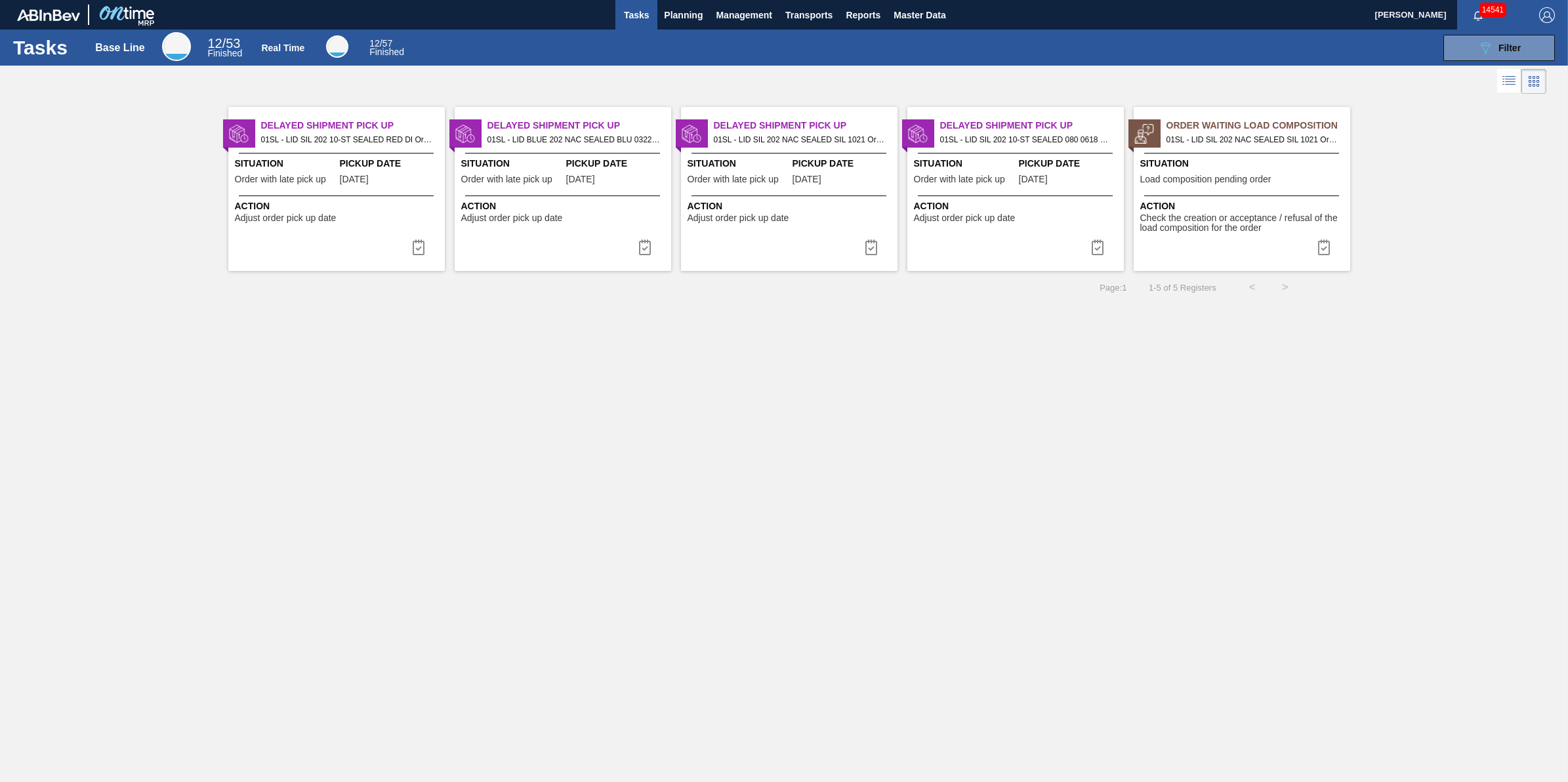
click at [627, 8] on span "Tasks" at bounding box center [636, 15] width 29 height 16
click at [660, 14] on button "Planning" at bounding box center [683, 14] width 52 height 30
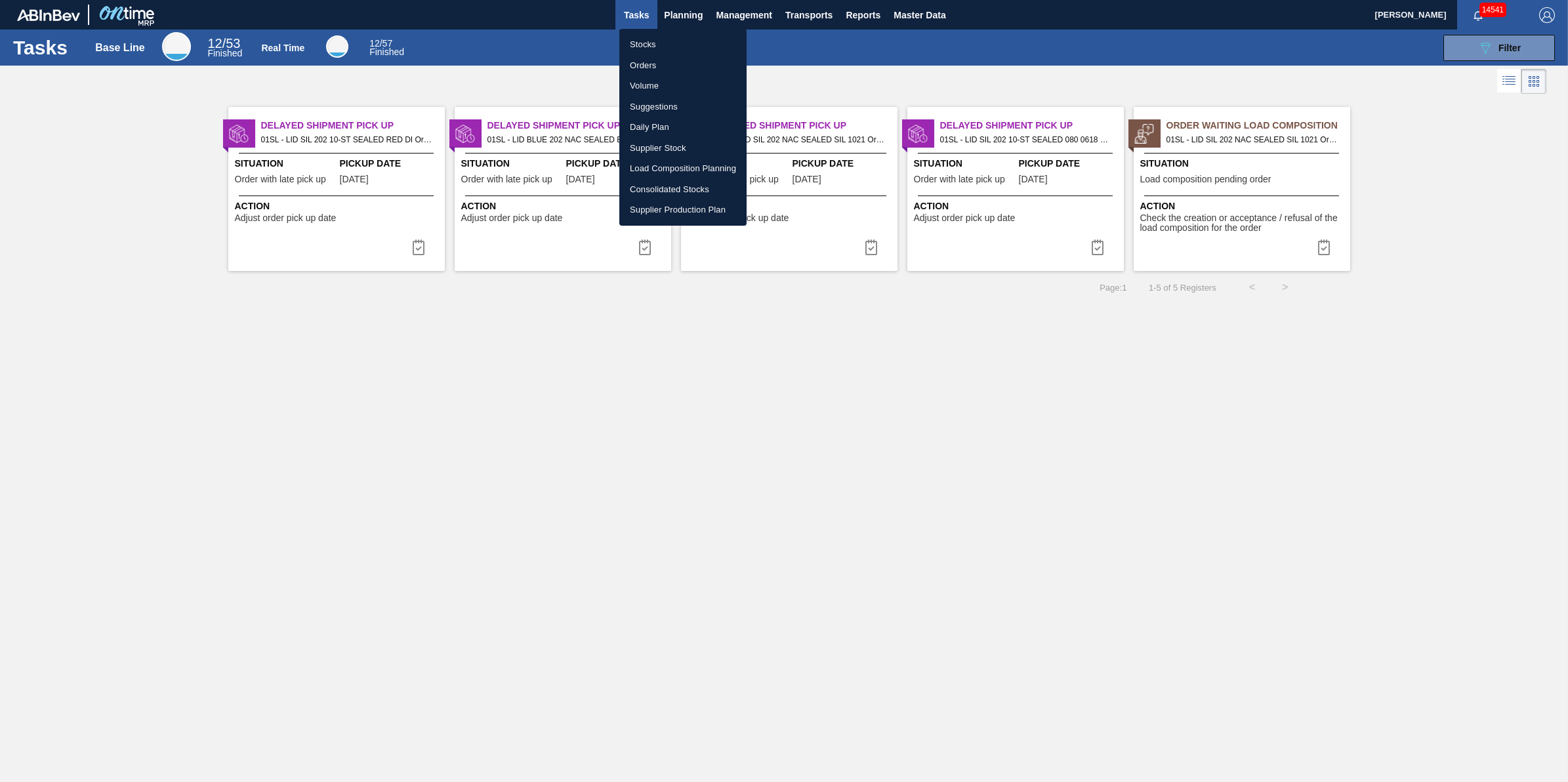
click at [656, 42] on li "Stocks" at bounding box center [683, 45] width 127 height 21
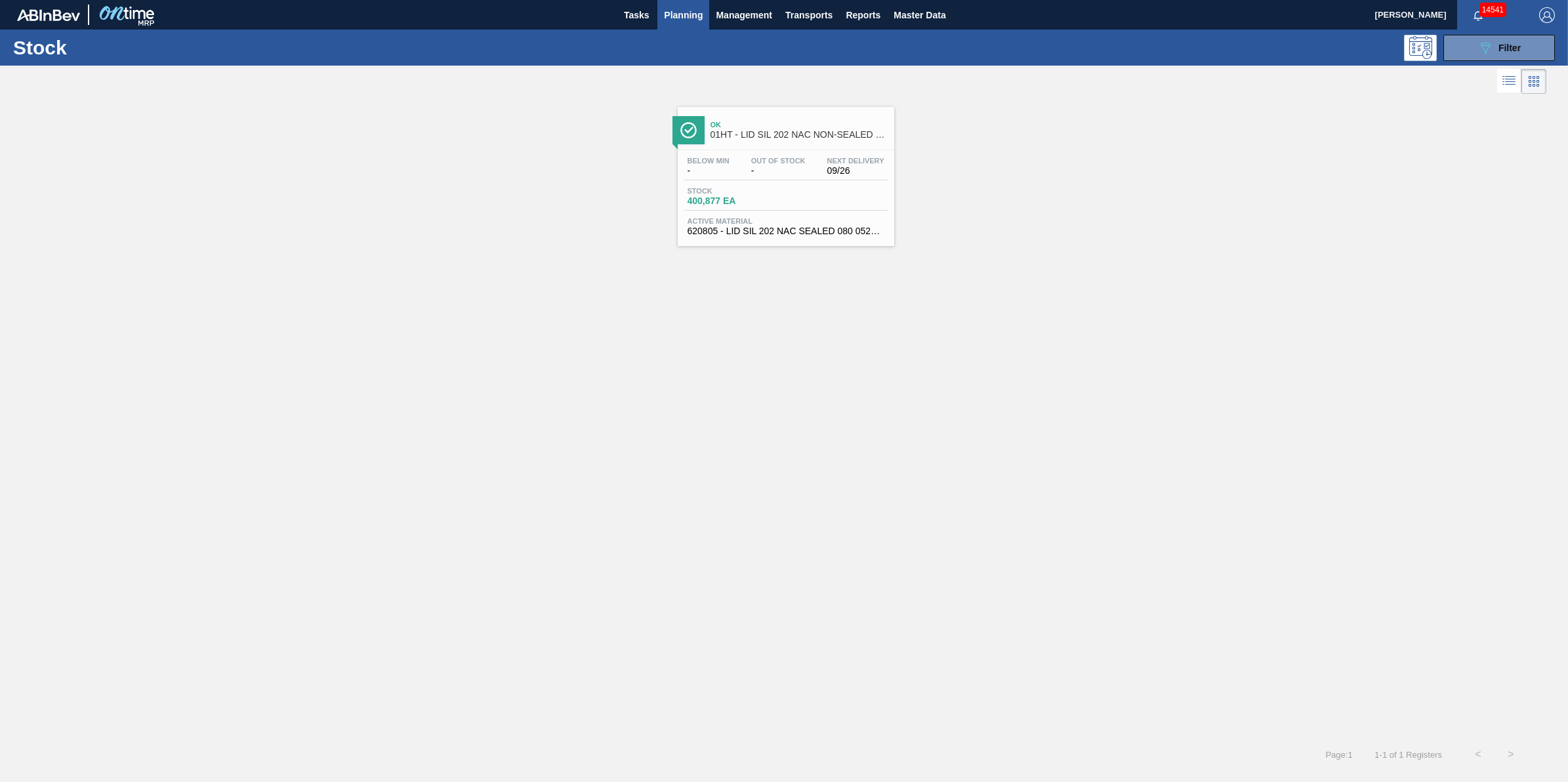
click at [667, 18] on span "Planning" at bounding box center [683, 15] width 39 height 16
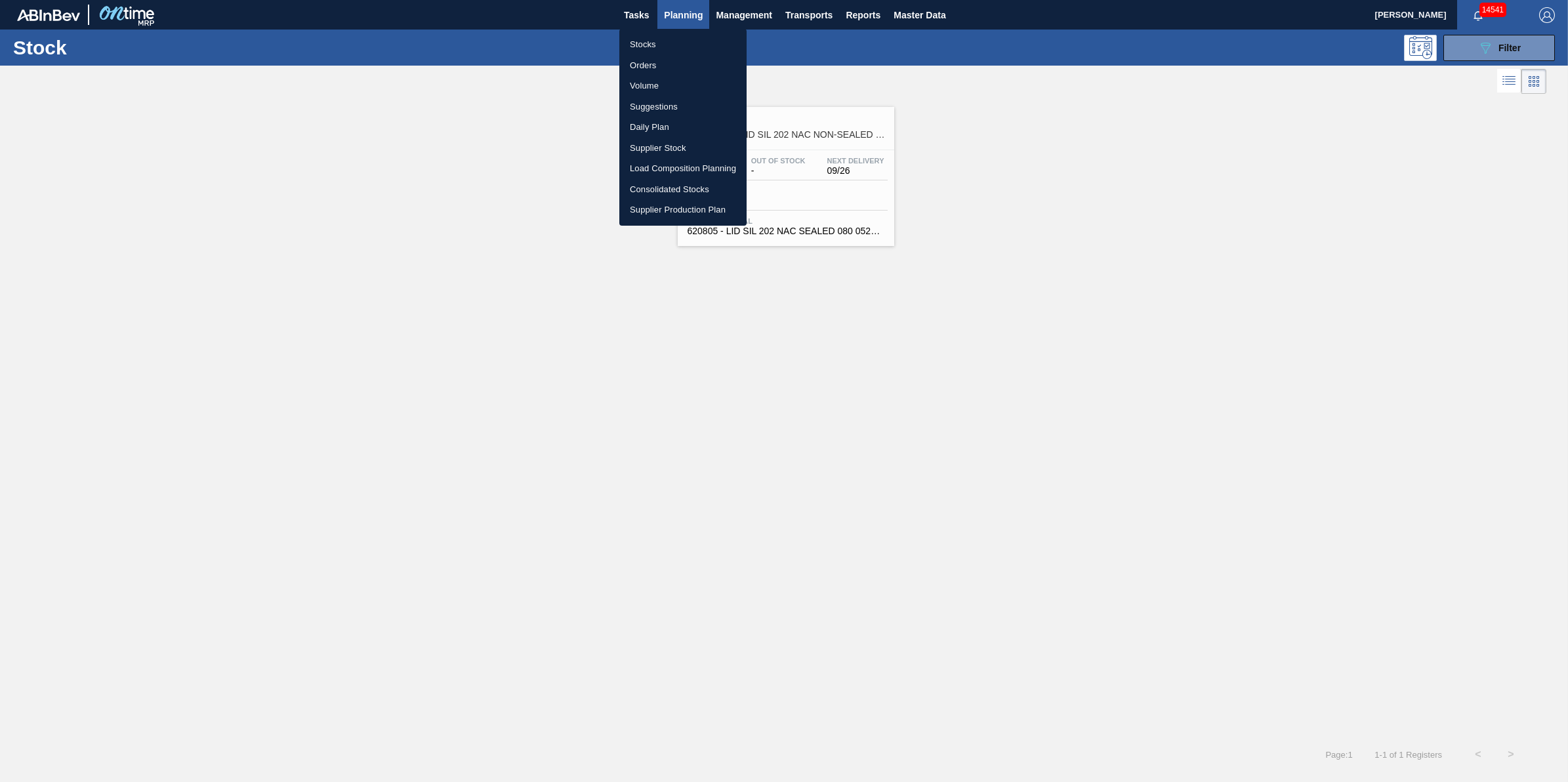
click at [664, 30] on ul "Stocks Orders Volume Suggestions Daily Plan Supplier Stock Load Composition Pla…" at bounding box center [683, 127] width 127 height 196
click at [663, 32] on ul "Stocks Orders Volume Suggestions Daily Plan Supplier Stock Load Composition Pla…" at bounding box center [683, 127] width 127 height 196
click at [663, 36] on li "Stocks" at bounding box center [683, 45] width 127 height 21
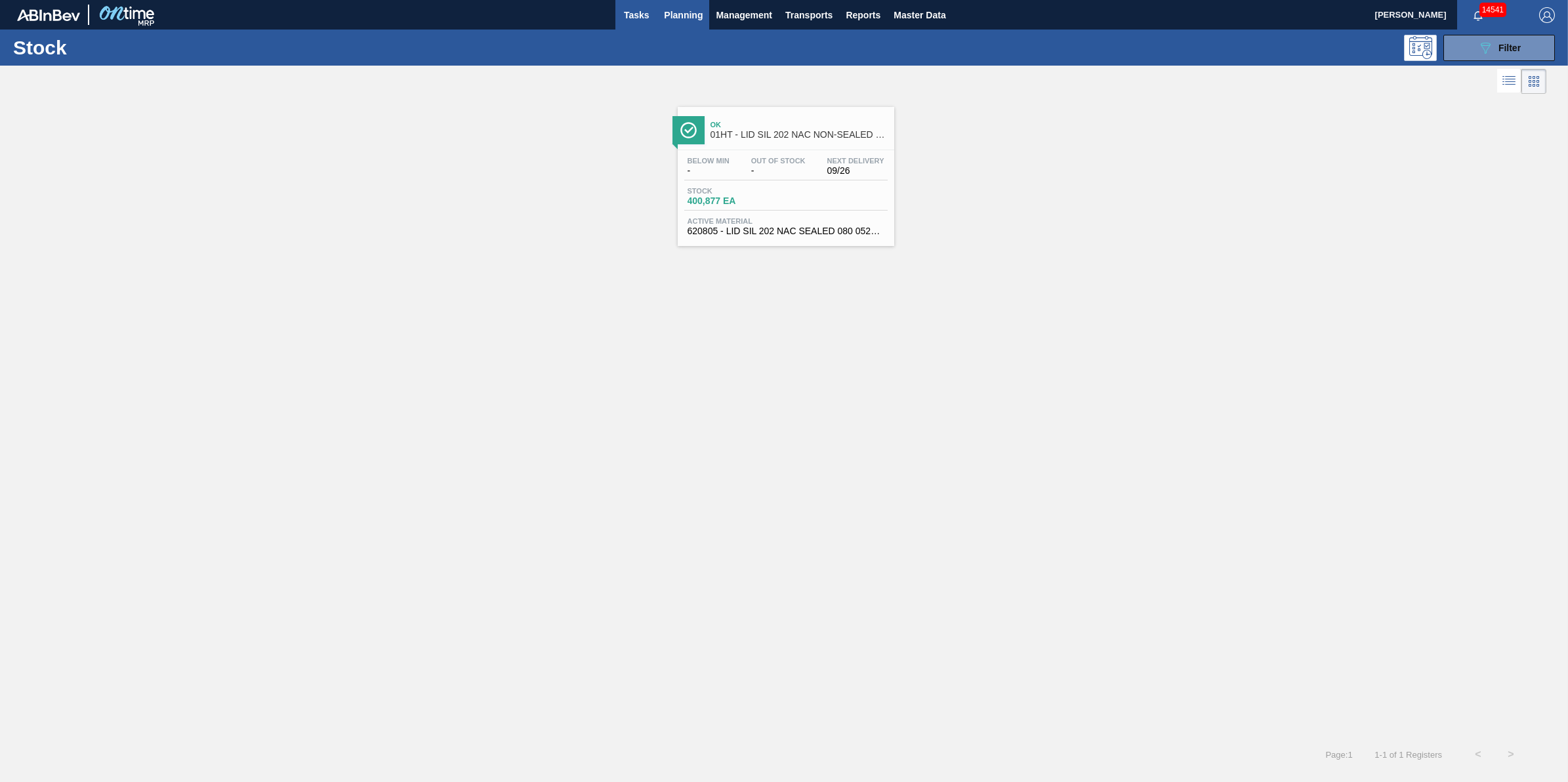
click at [652, 20] on button "Tasks" at bounding box center [636, 14] width 42 height 30
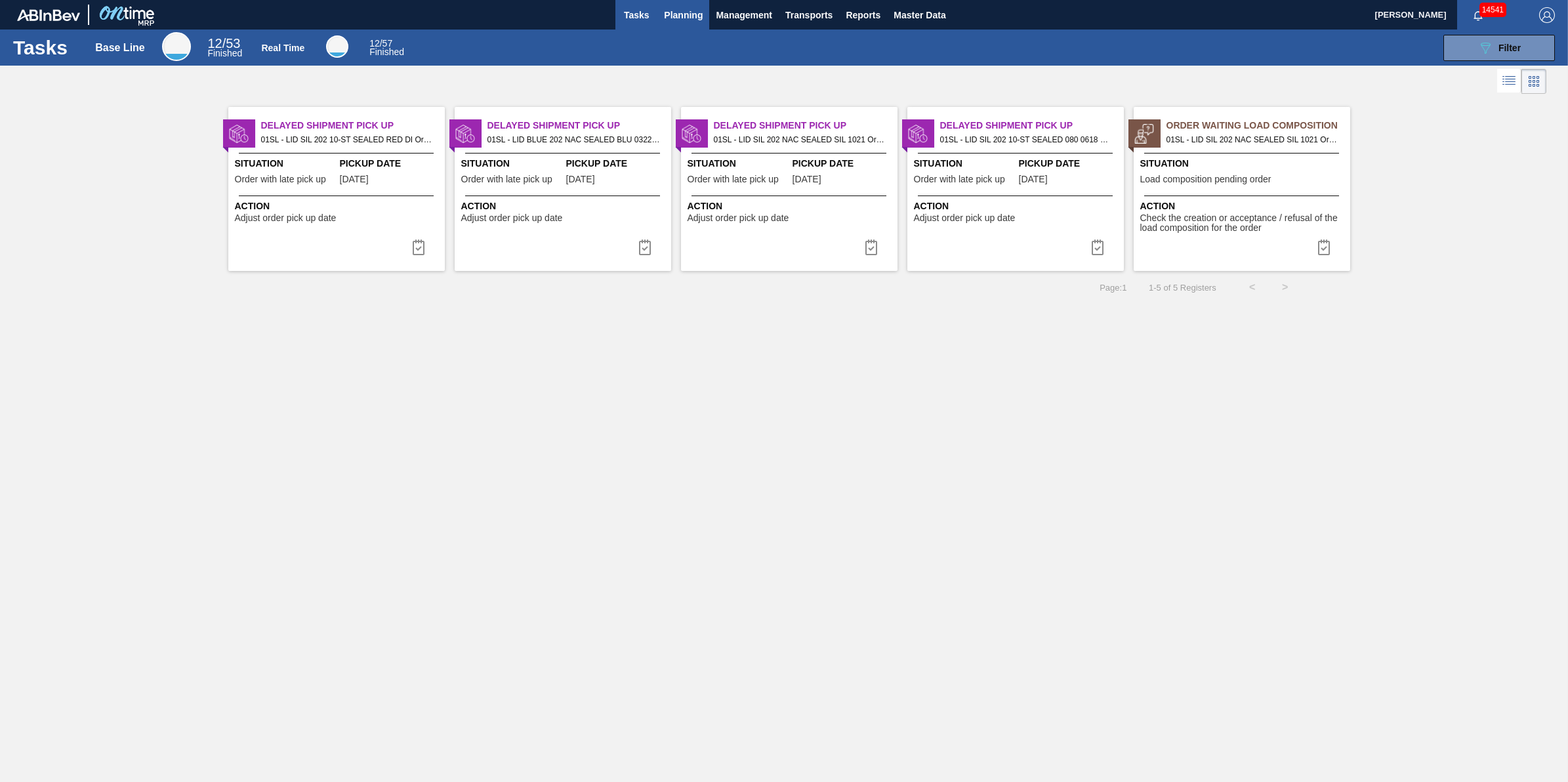
click at [674, 21] on span "Planning" at bounding box center [683, 15] width 39 height 16
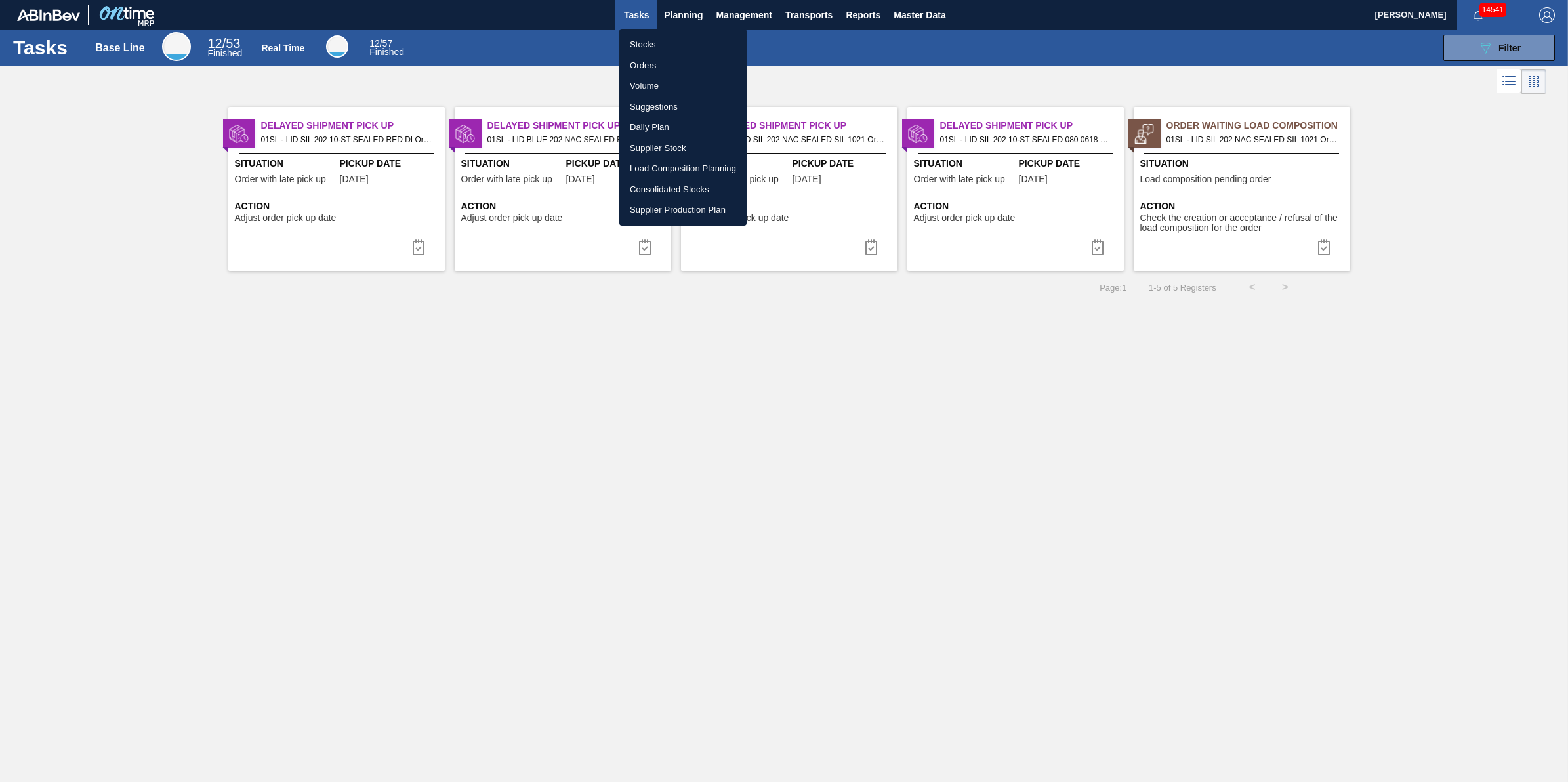
click at [680, 45] on li "Stocks" at bounding box center [683, 45] width 127 height 21
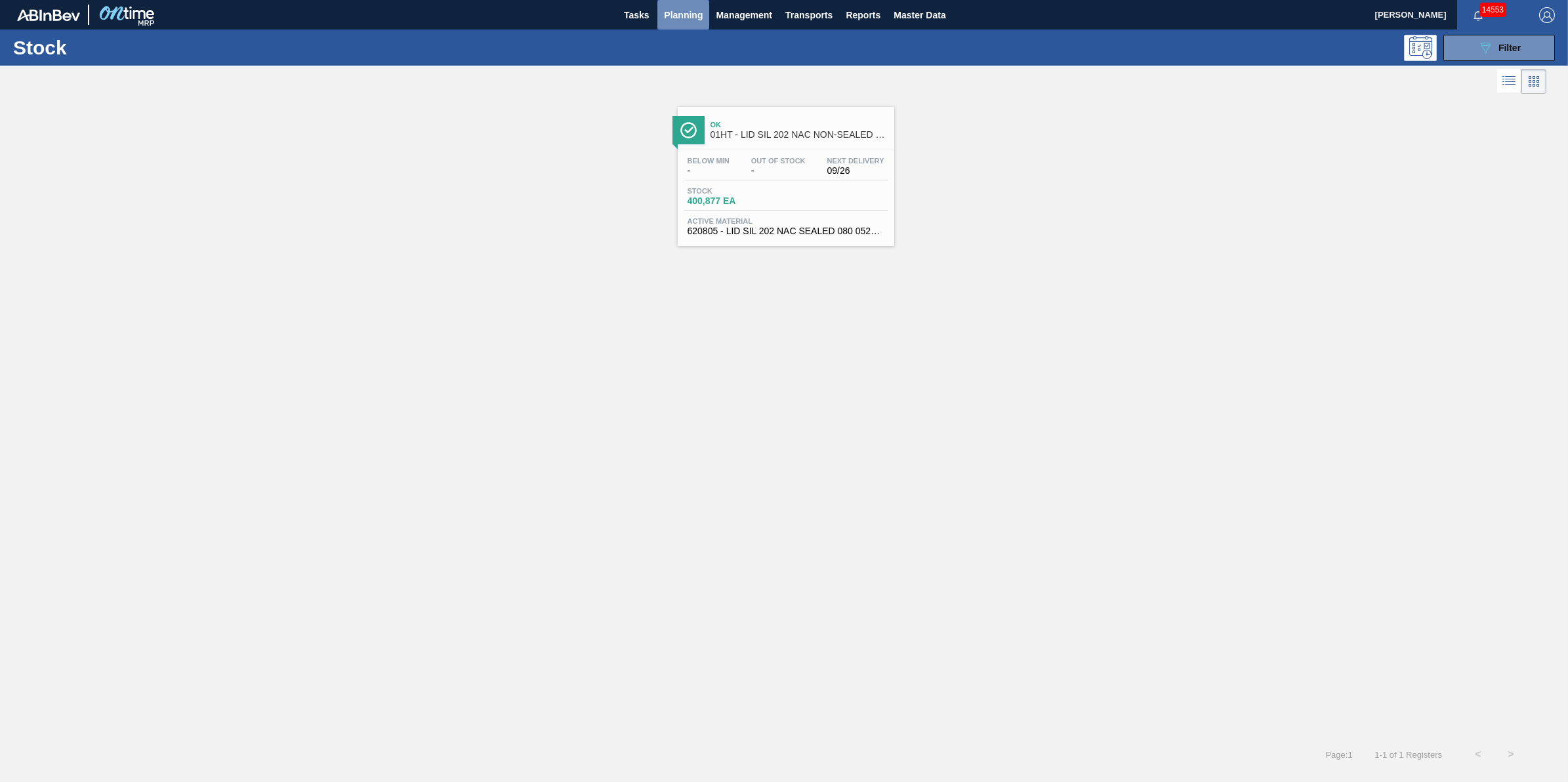
click at [690, 17] on span "Planning" at bounding box center [683, 15] width 39 height 16
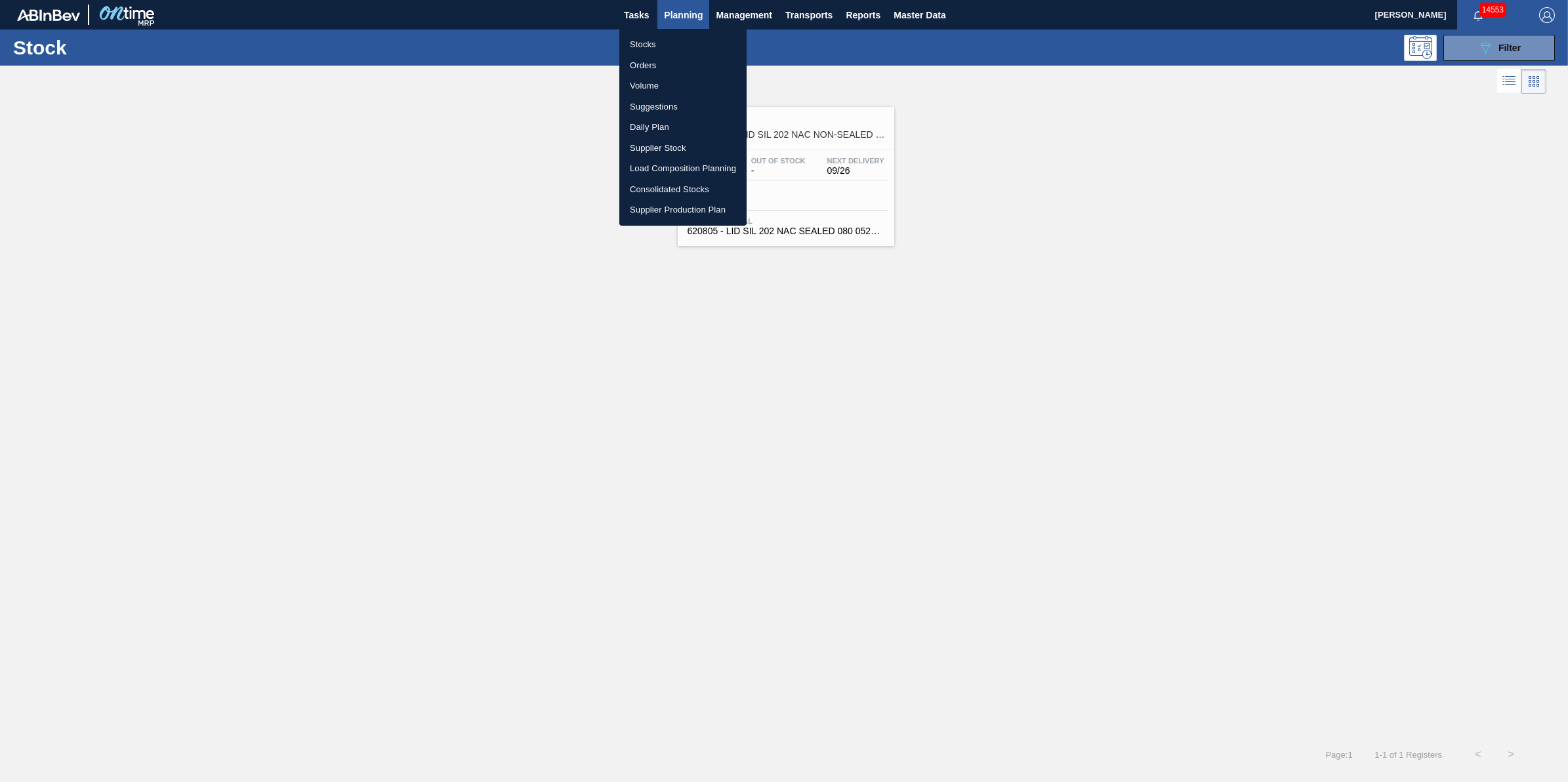
click at [693, 40] on li "Stocks" at bounding box center [683, 45] width 127 height 21
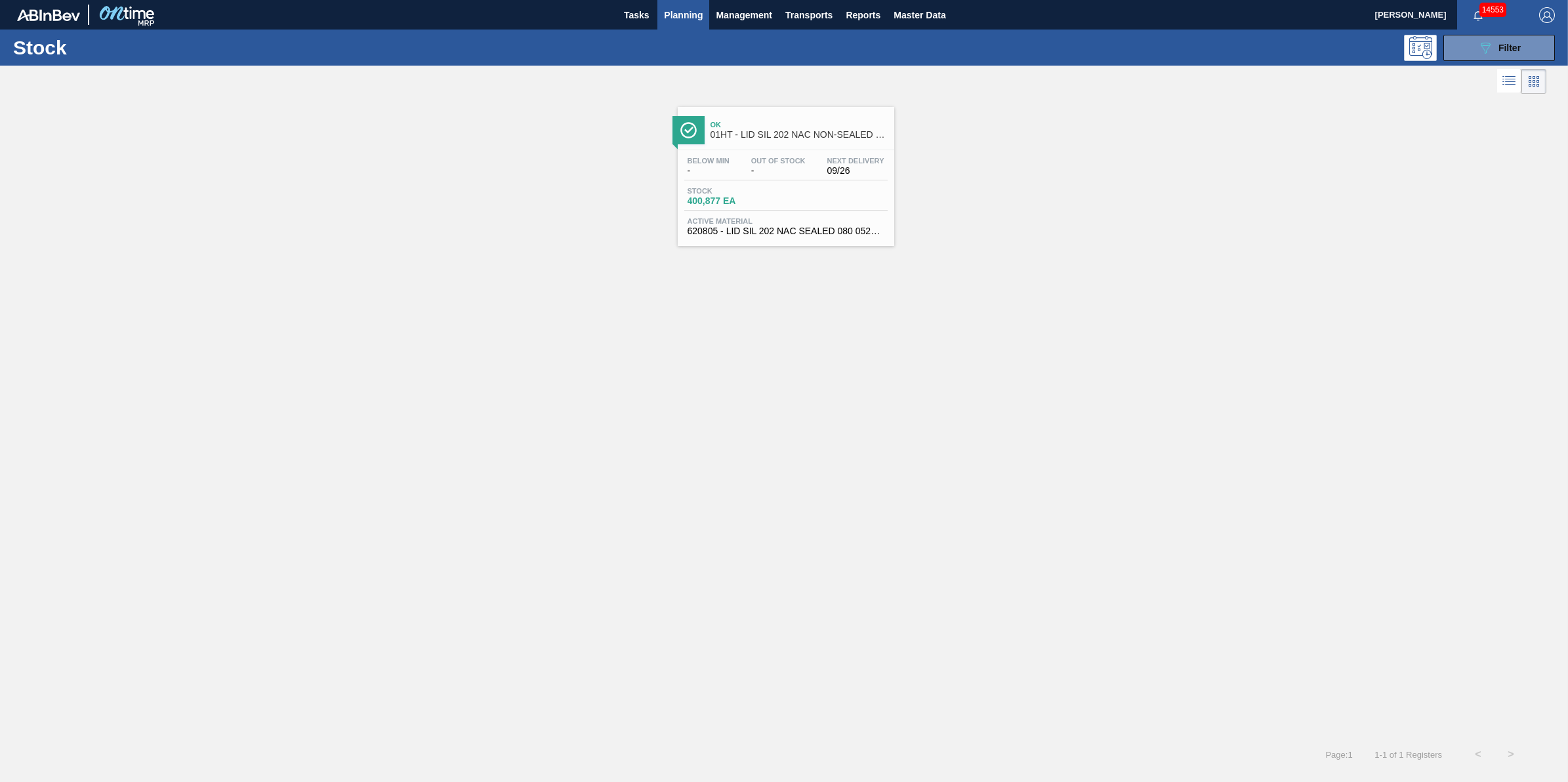
click at [665, 17] on span "Planning" at bounding box center [683, 15] width 39 height 16
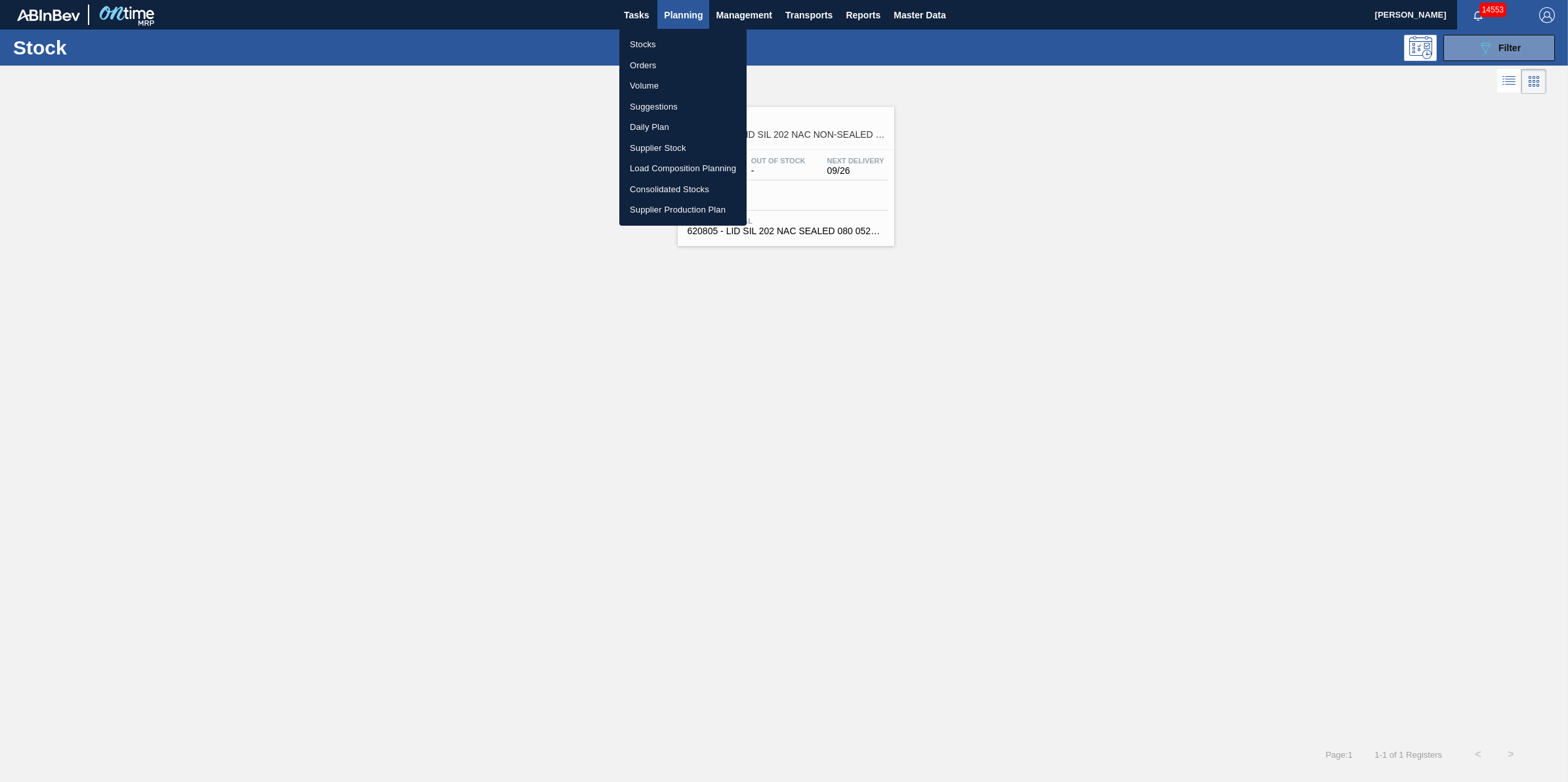
click at [661, 41] on li "Stocks" at bounding box center [683, 45] width 127 height 21
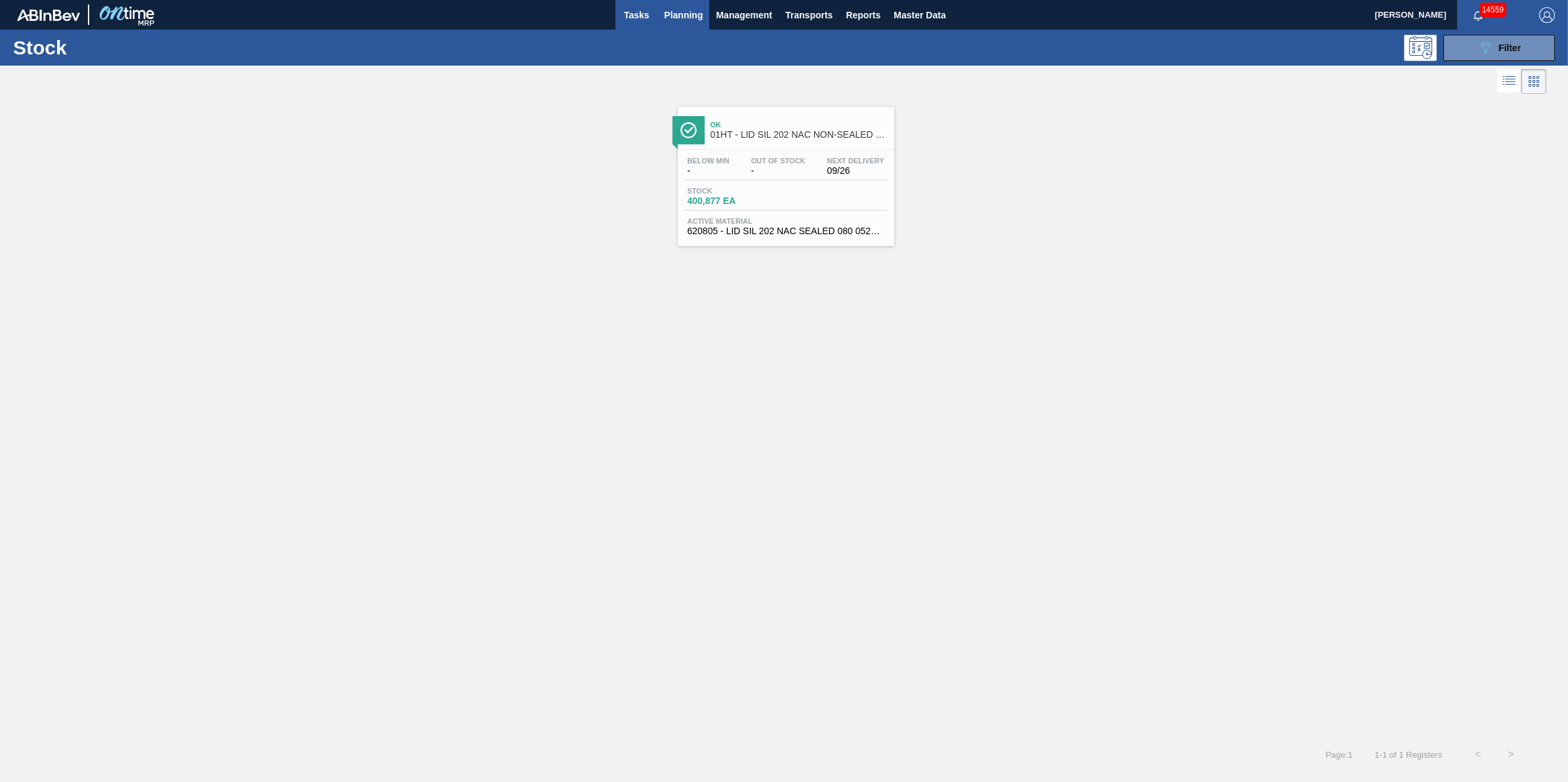
click at [649, 24] on button "Tasks" at bounding box center [636, 14] width 42 height 30
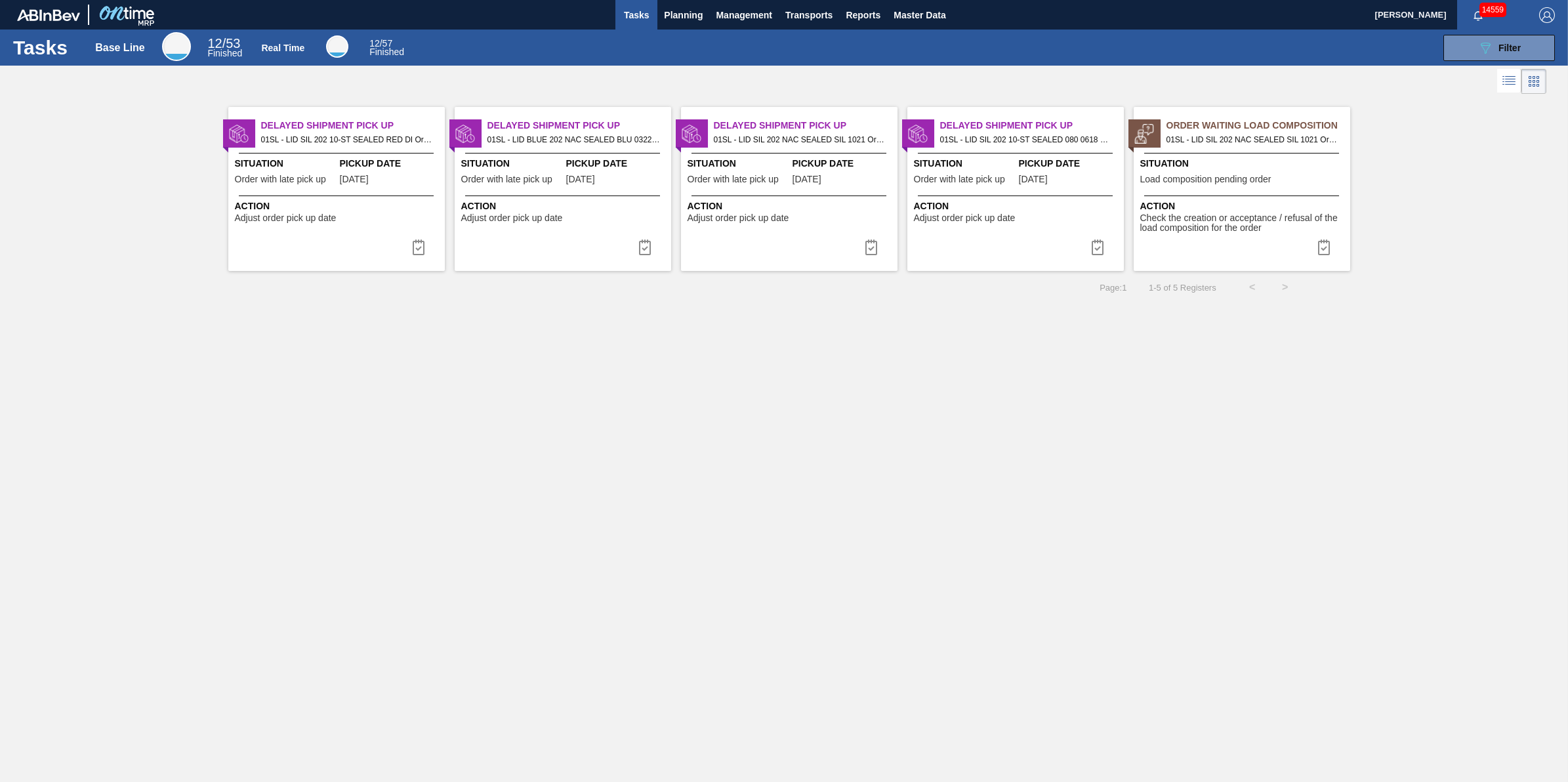
click at [638, 13] on span "Tasks" at bounding box center [636, 15] width 29 height 16
click at [686, 18] on span "Planning" at bounding box center [683, 15] width 39 height 16
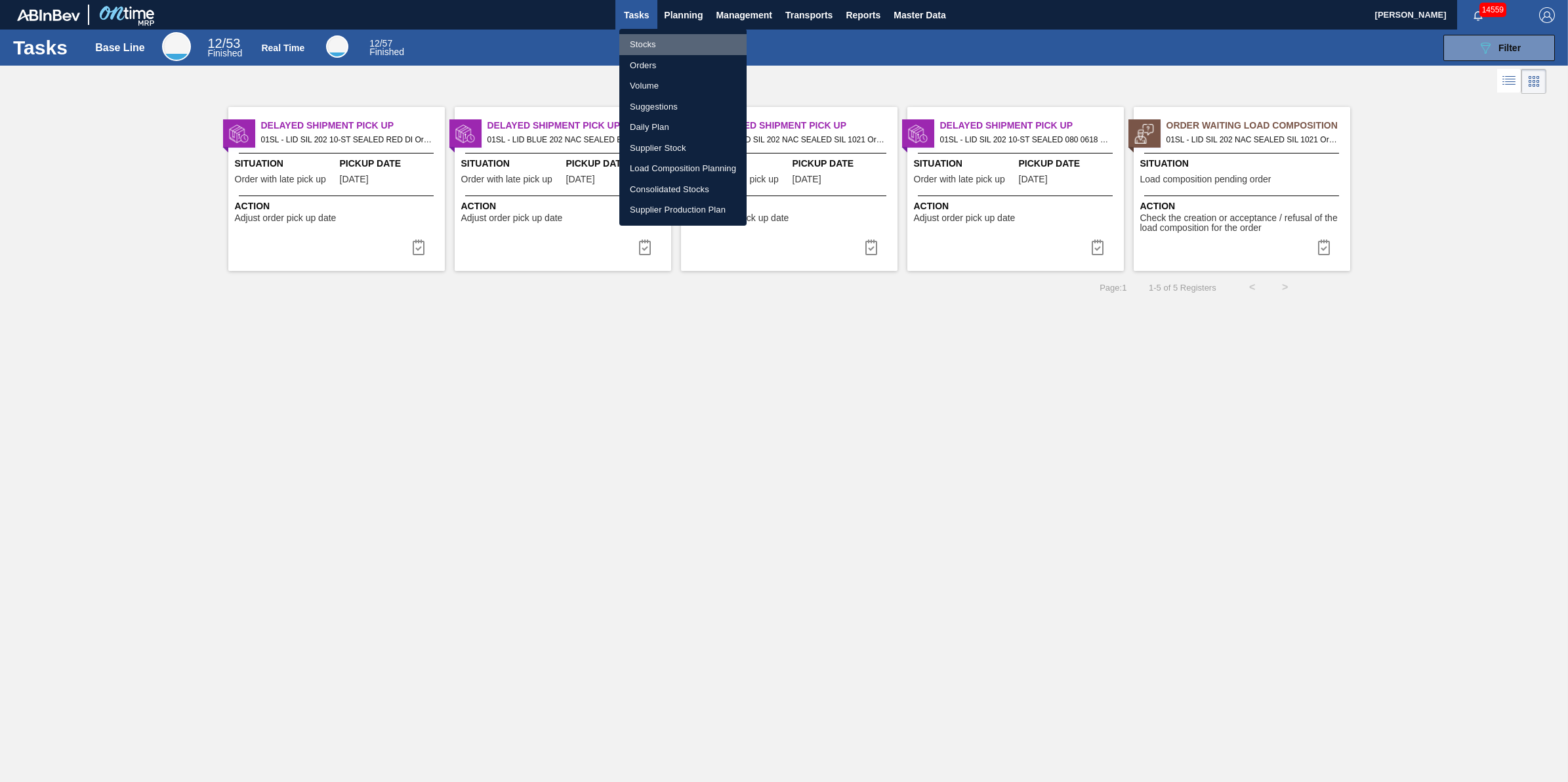
click at [661, 41] on li "Stocks" at bounding box center [683, 45] width 127 height 21
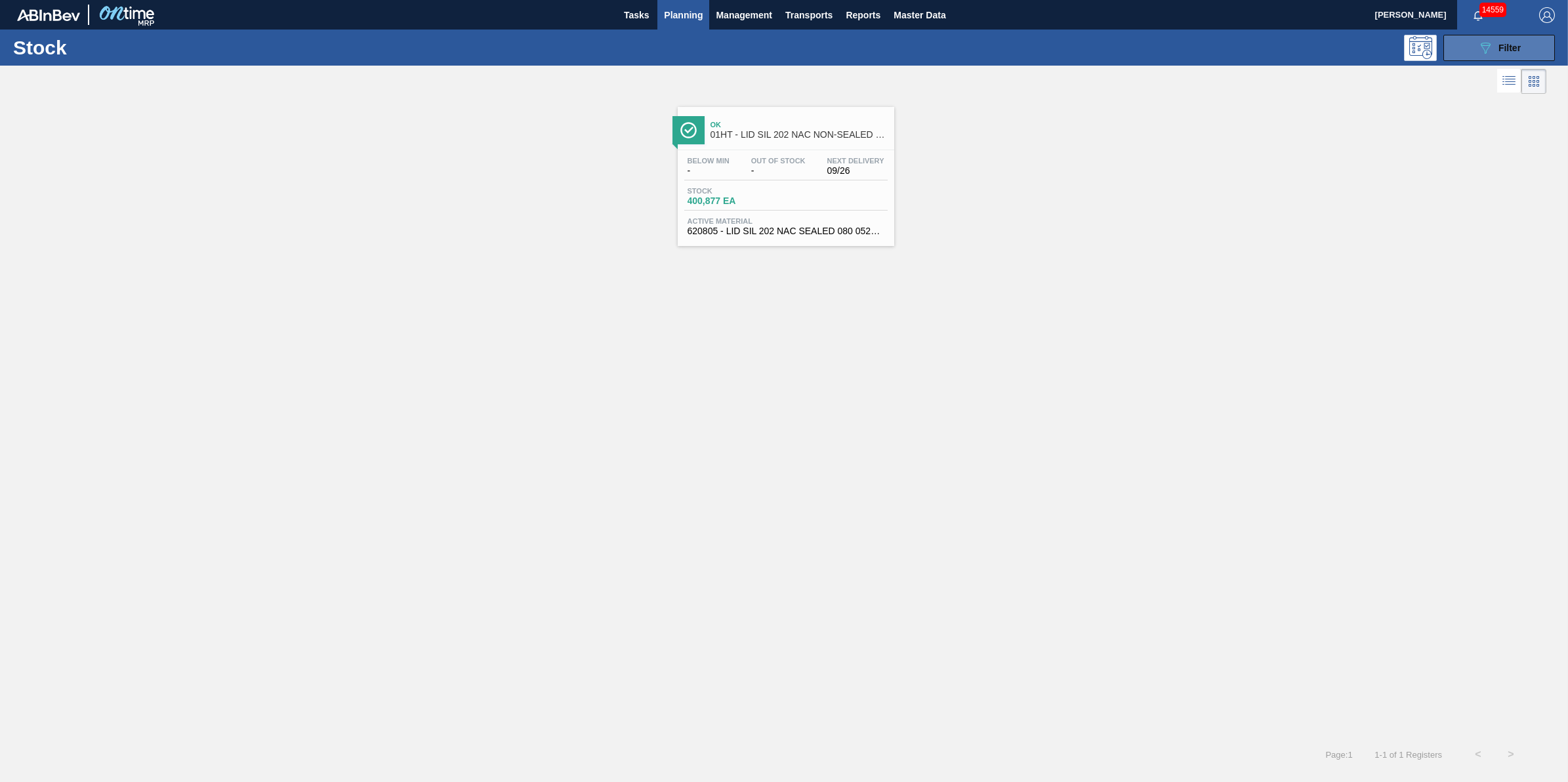
click at [1479, 41] on icon "089F7B8B-B2A5-4AFE-B5C0-19BA573D28AC" at bounding box center [1485, 48] width 16 height 16
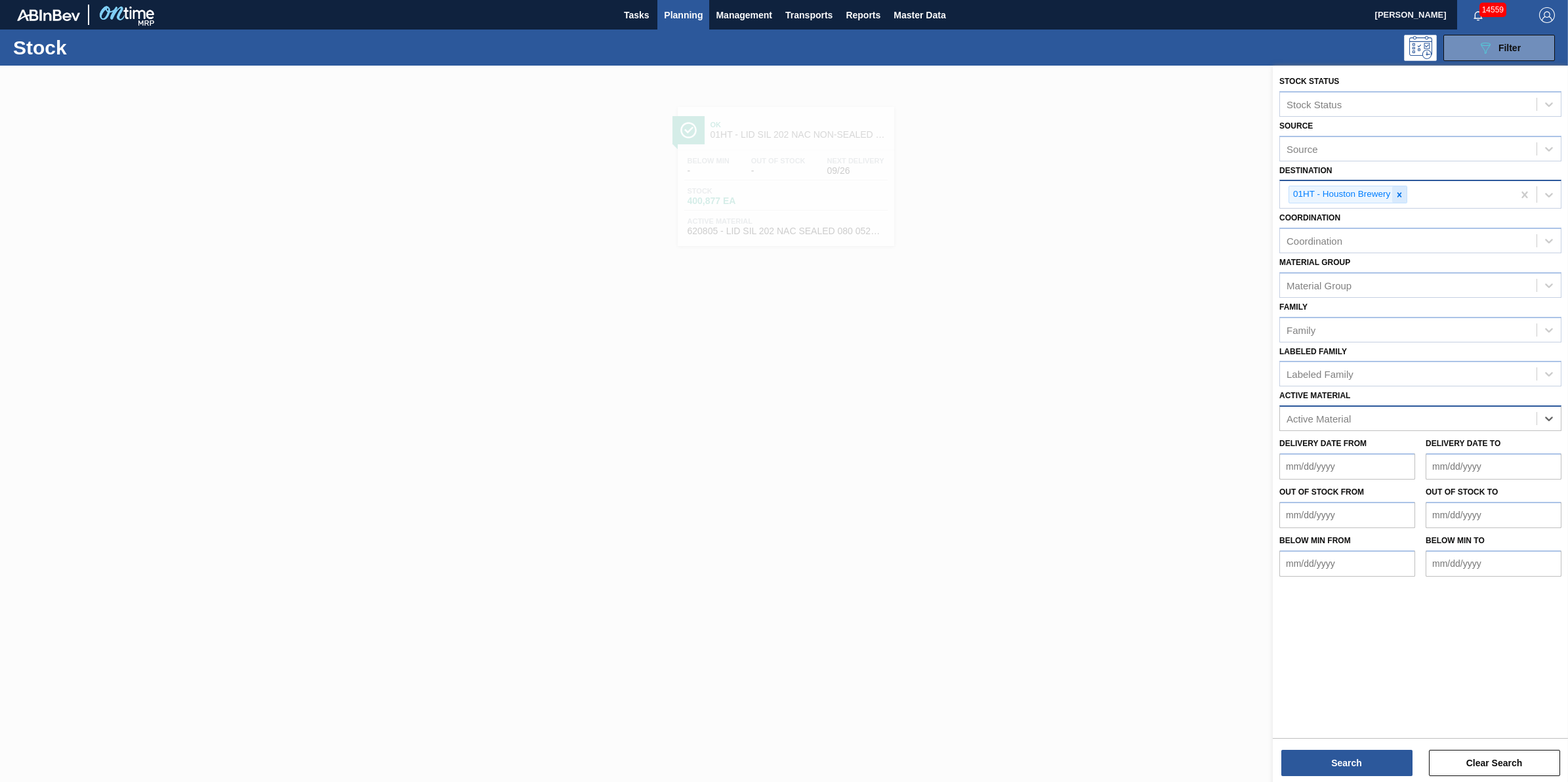
click at [1394, 201] on div at bounding box center [1399, 195] width 14 height 17
click at [689, 13] on span "Planning" at bounding box center [683, 15] width 39 height 16
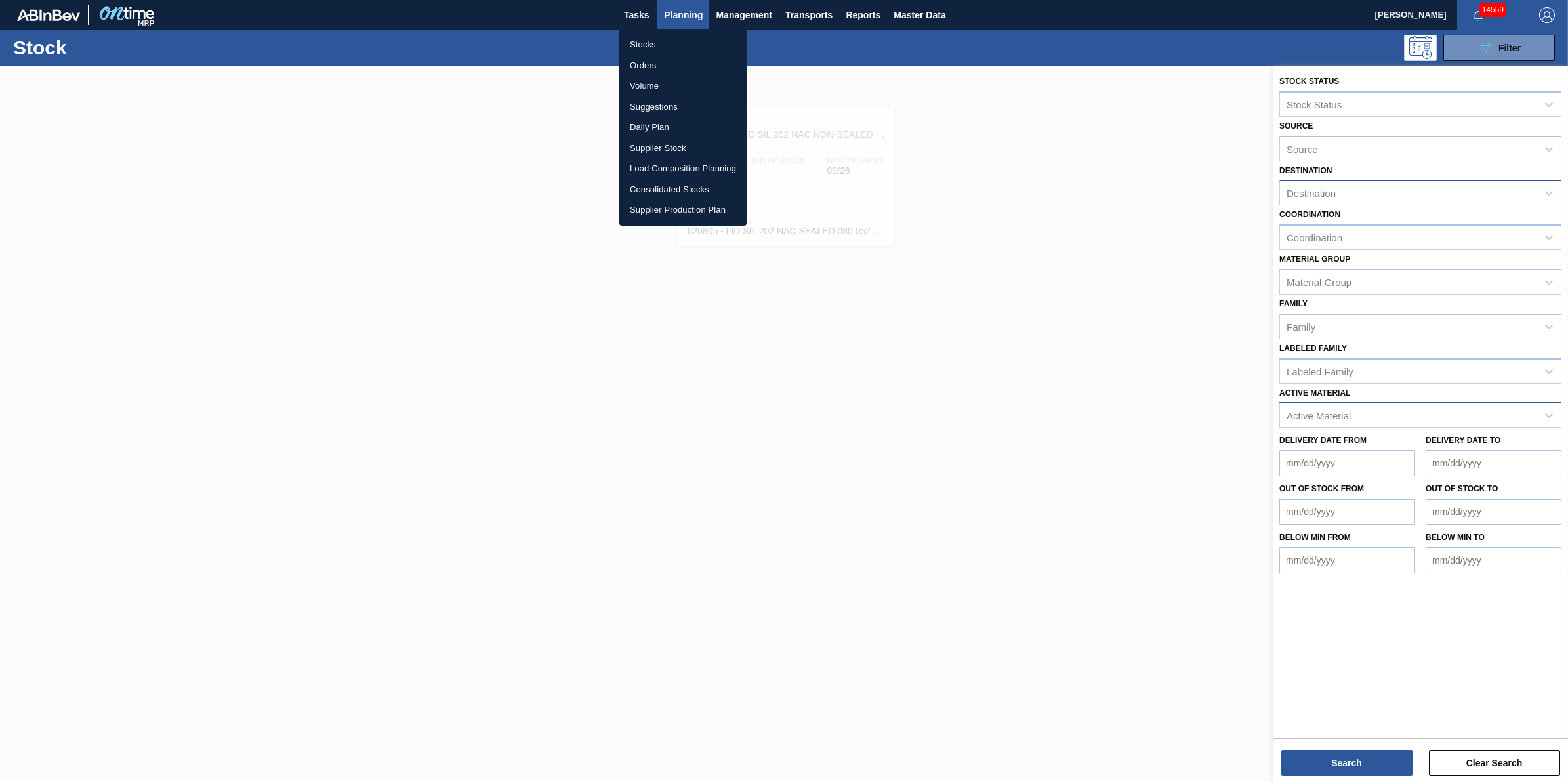
click at [690, 37] on li "Stocks" at bounding box center [683, 45] width 127 height 21
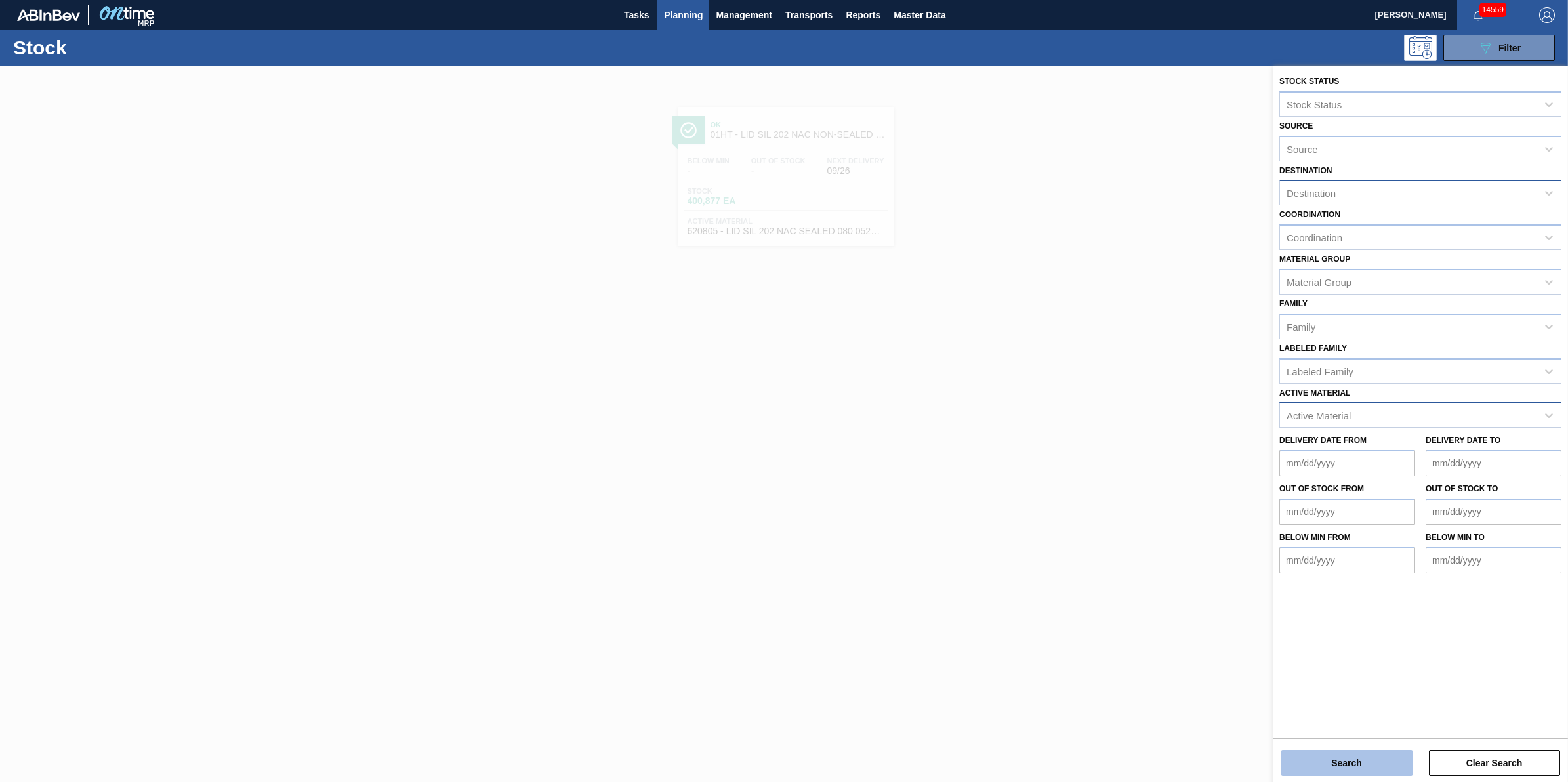
click at [1332, 771] on button "Search" at bounding box center [1346, 762] width 131 height 27
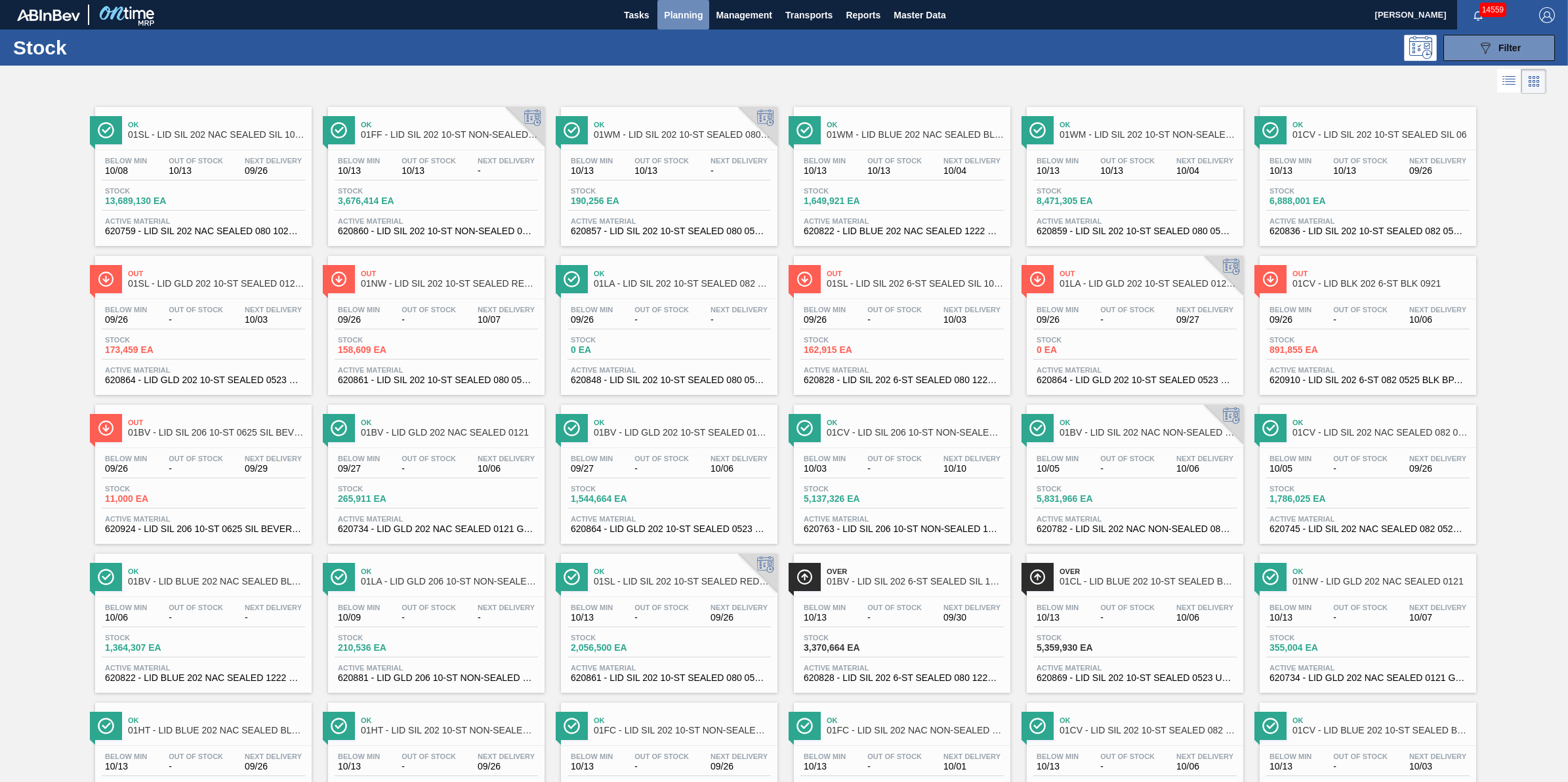
click at [683, 18] on span "Planning" at bounding box center [683, 15] width 39 height 16
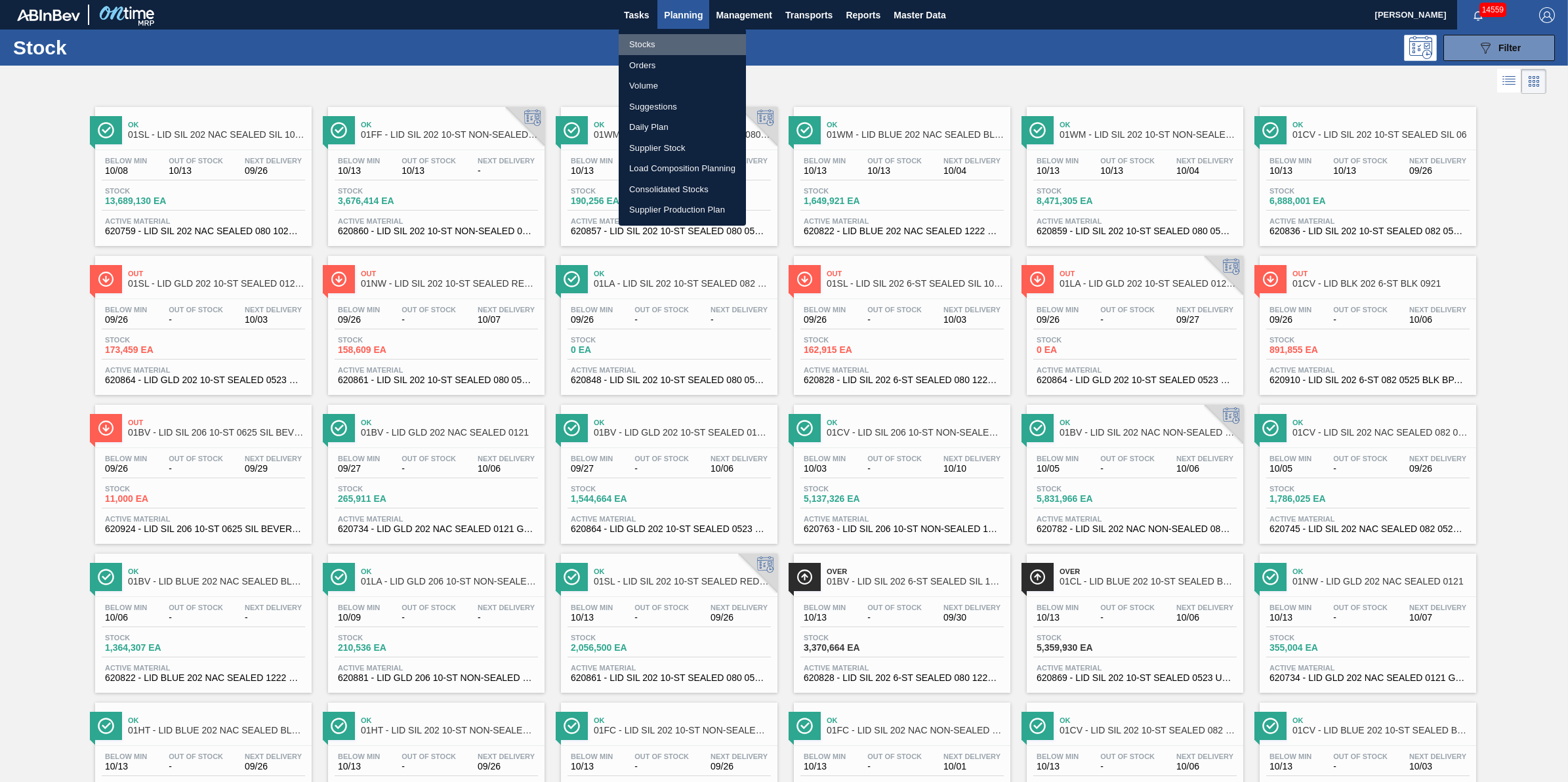
click at [677, 41] on li "Stocks" at bounding box center [682, 45] width 127 height 21
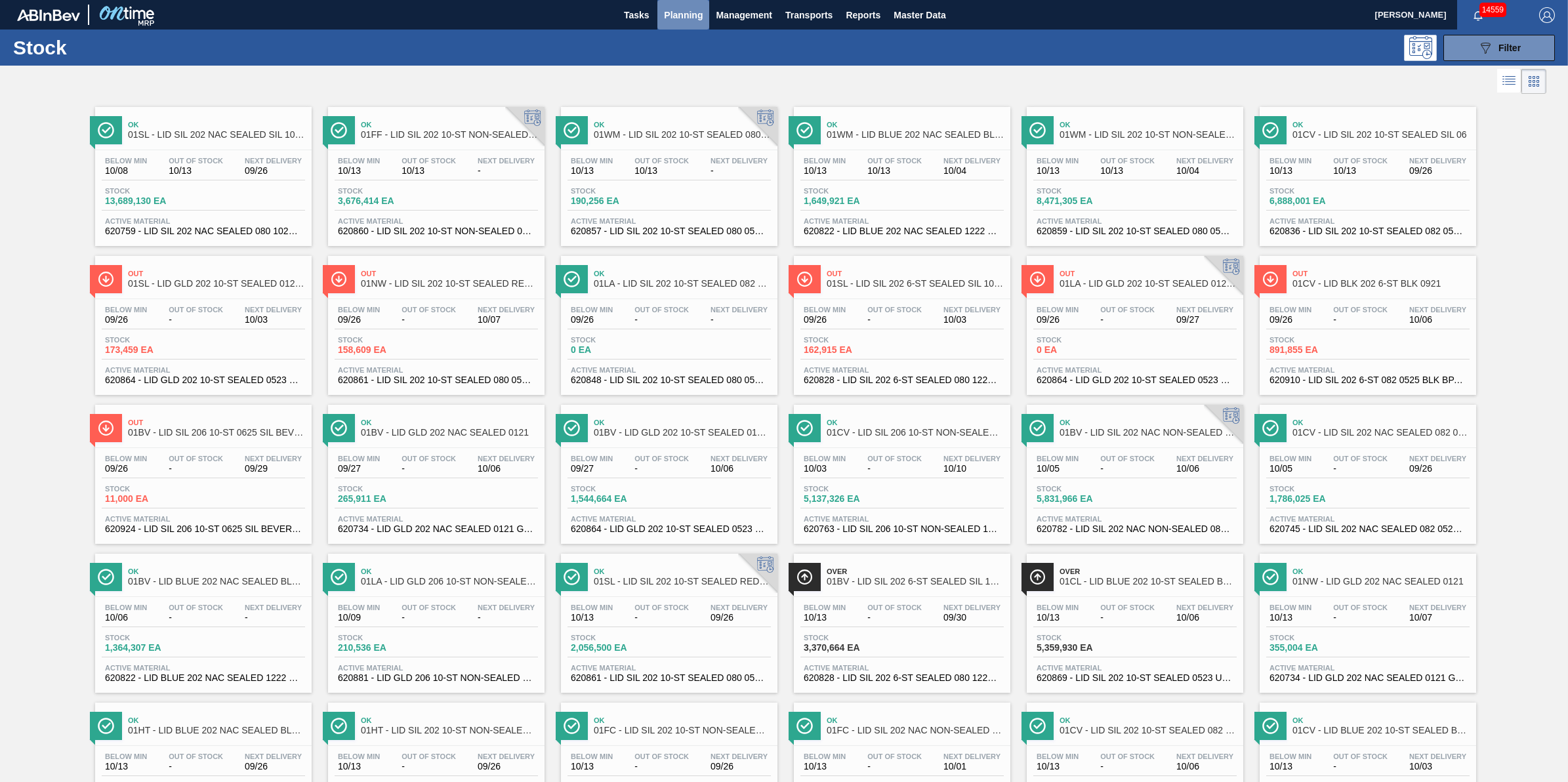
click at [682, 22] on span "Planning" at bounding box center [683, 15] width 39 height 16
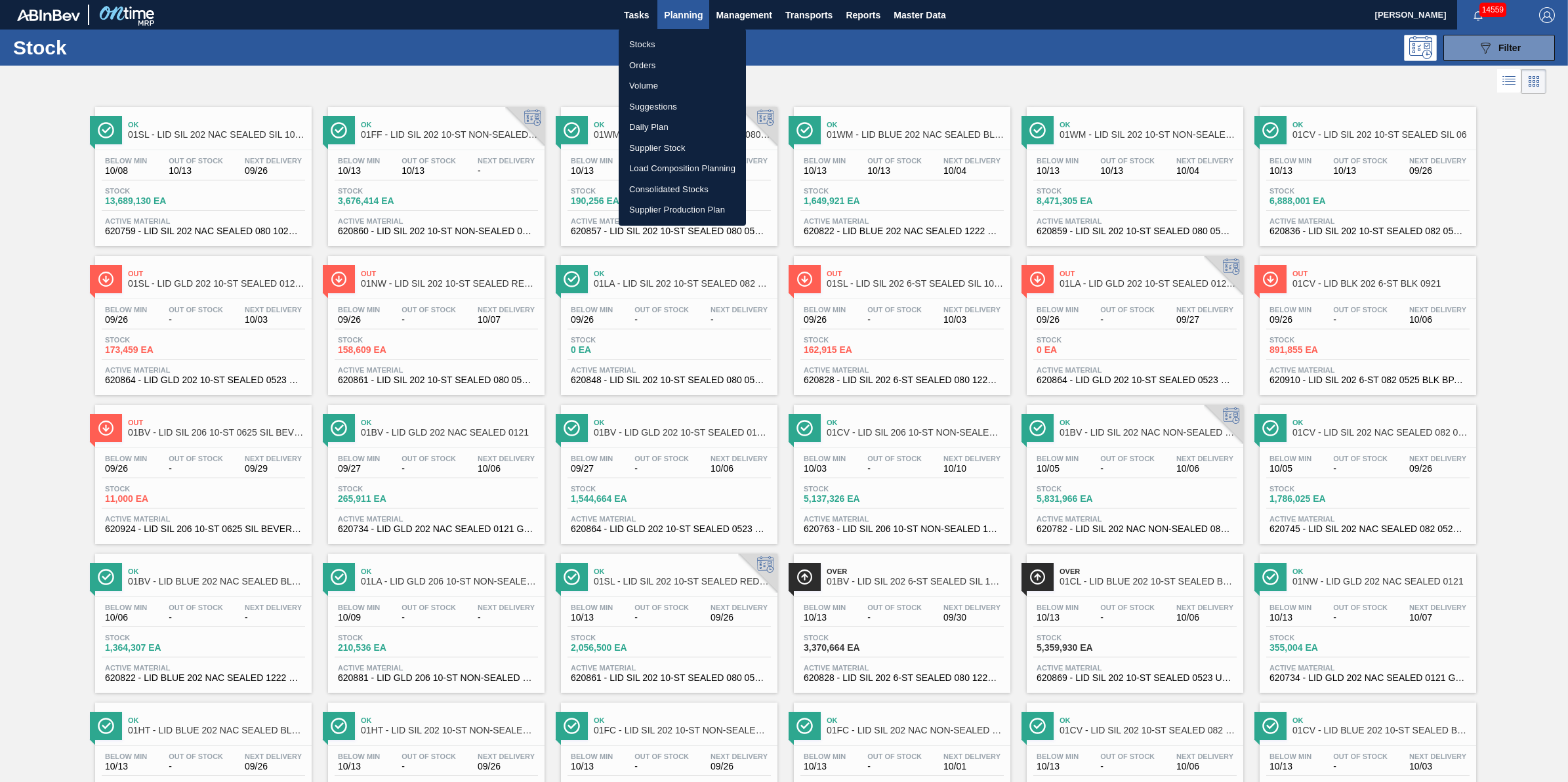
click at [682, 36] on li "Stocks" at bounding box center [682, 45] width 127 height 21
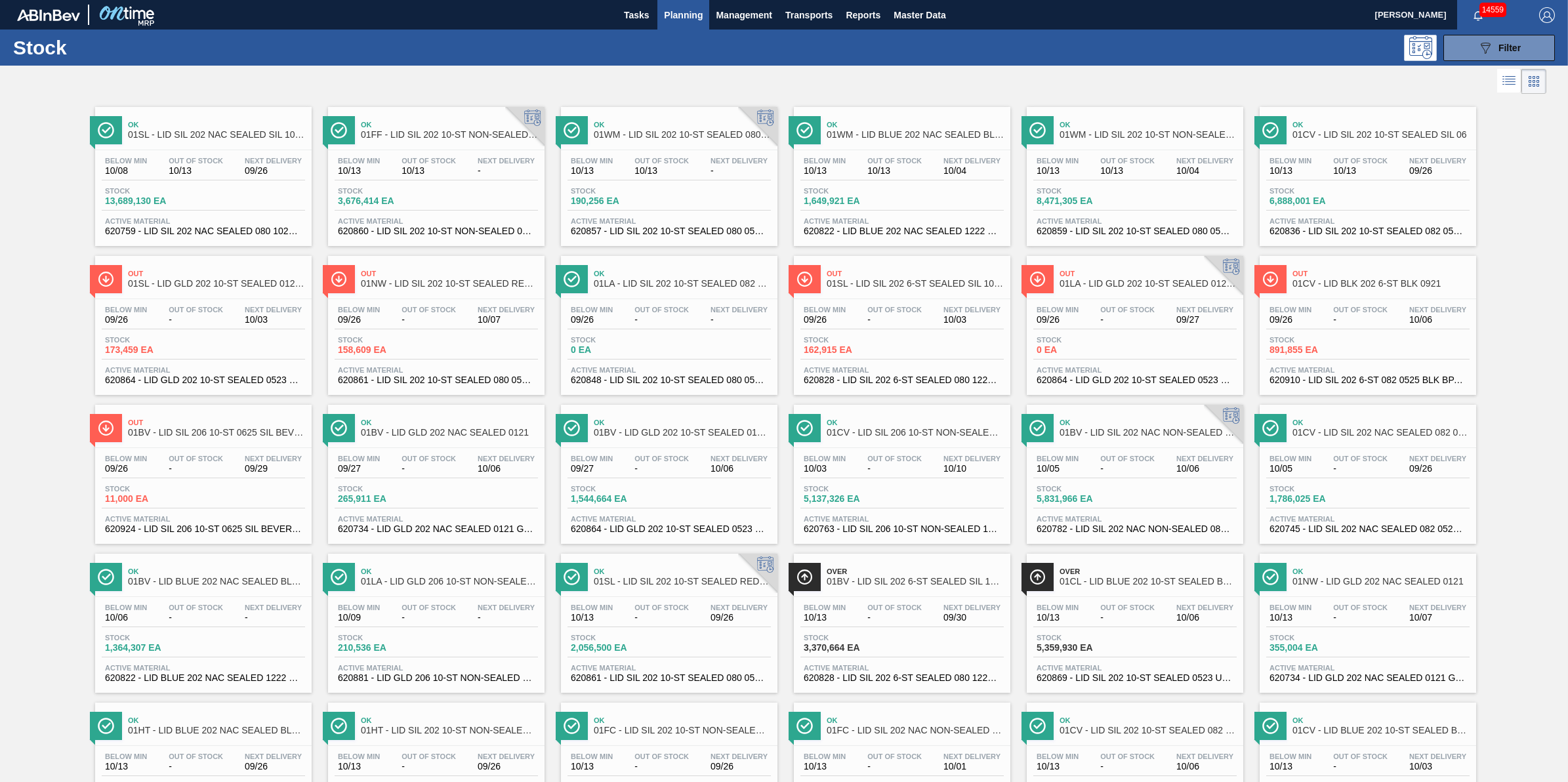
click at [682, 17] on span "Planning" at bounding box center [683, 15] width 39 height 16
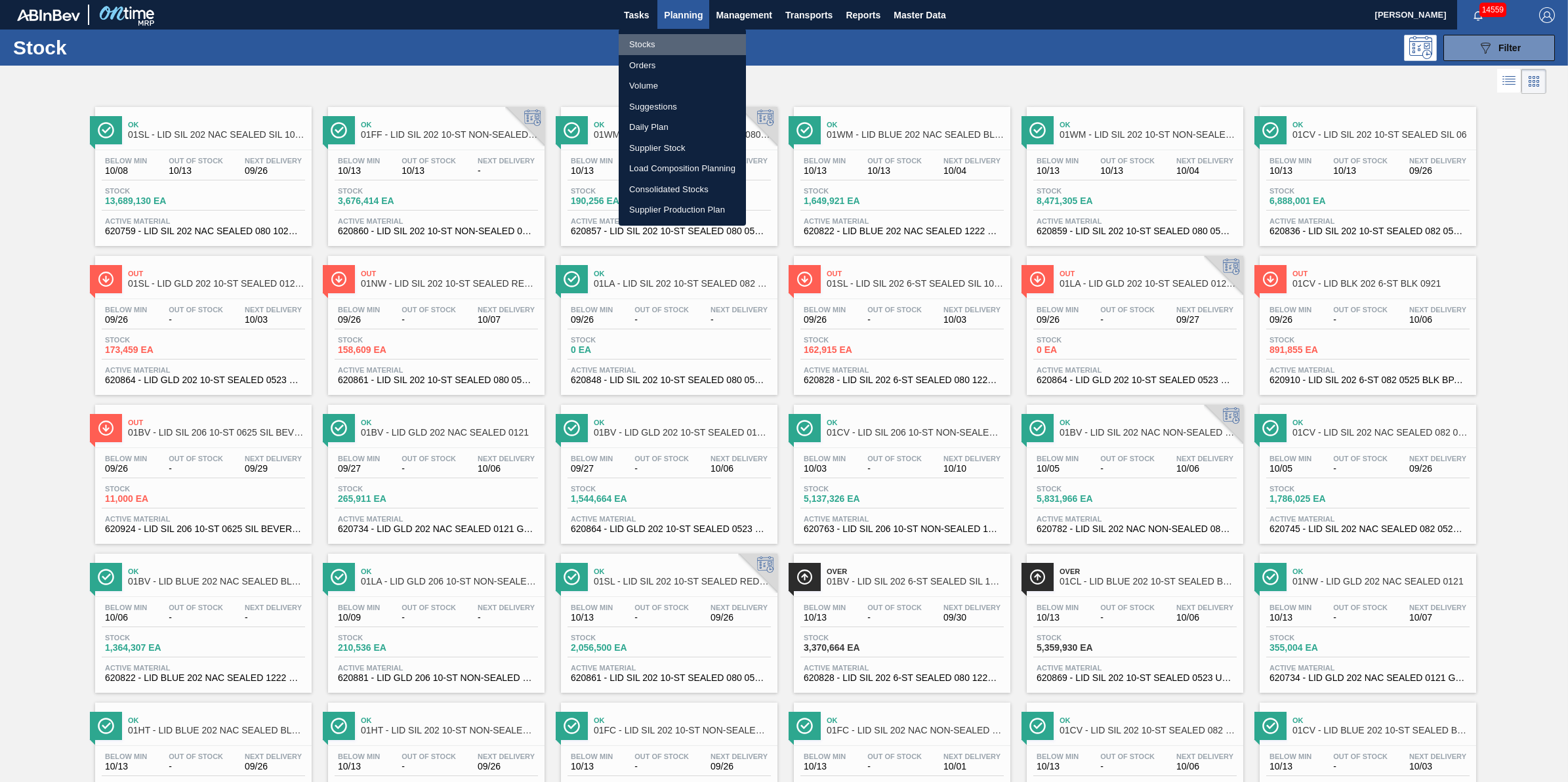
click at [669, 52] on li "Stocks" at bounding box center [682, 45] width 127 height 21
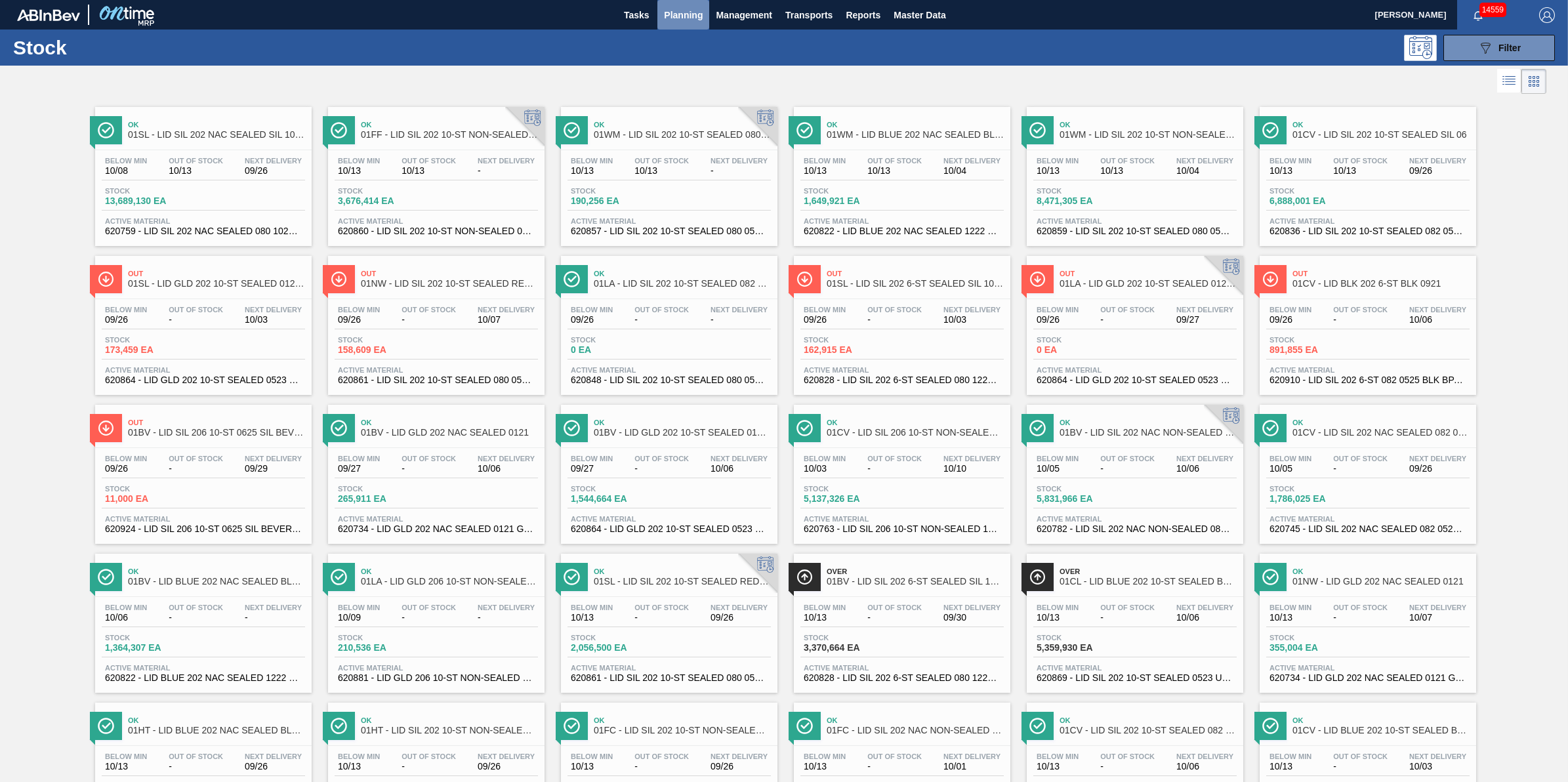
click at [676, 27] on button "Planning" at bounding box center [683, 14] width 52 height 30
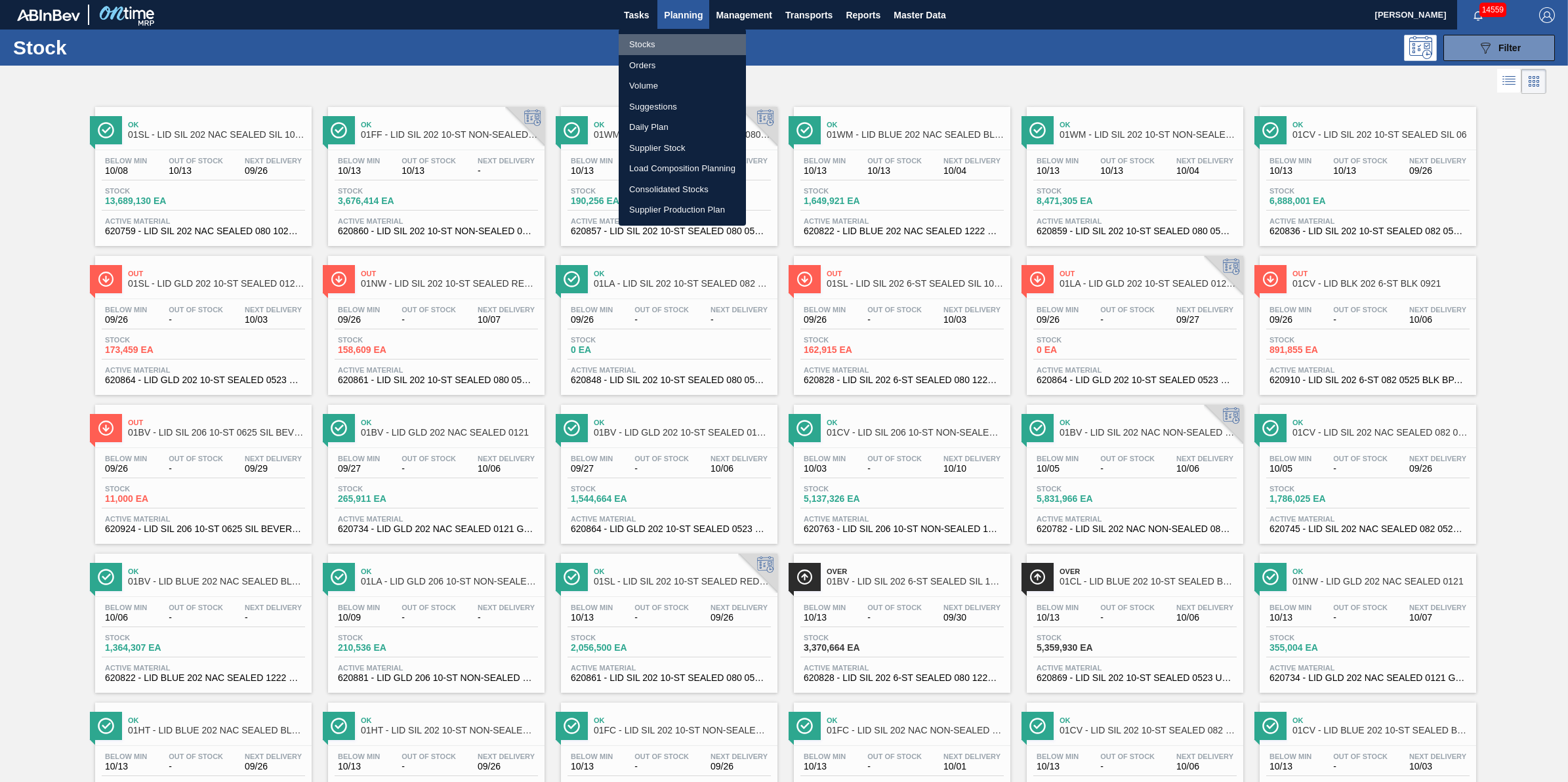
click at [657, 37] on li "Stocks" at bounding box center [682, 45] width 127 height 21
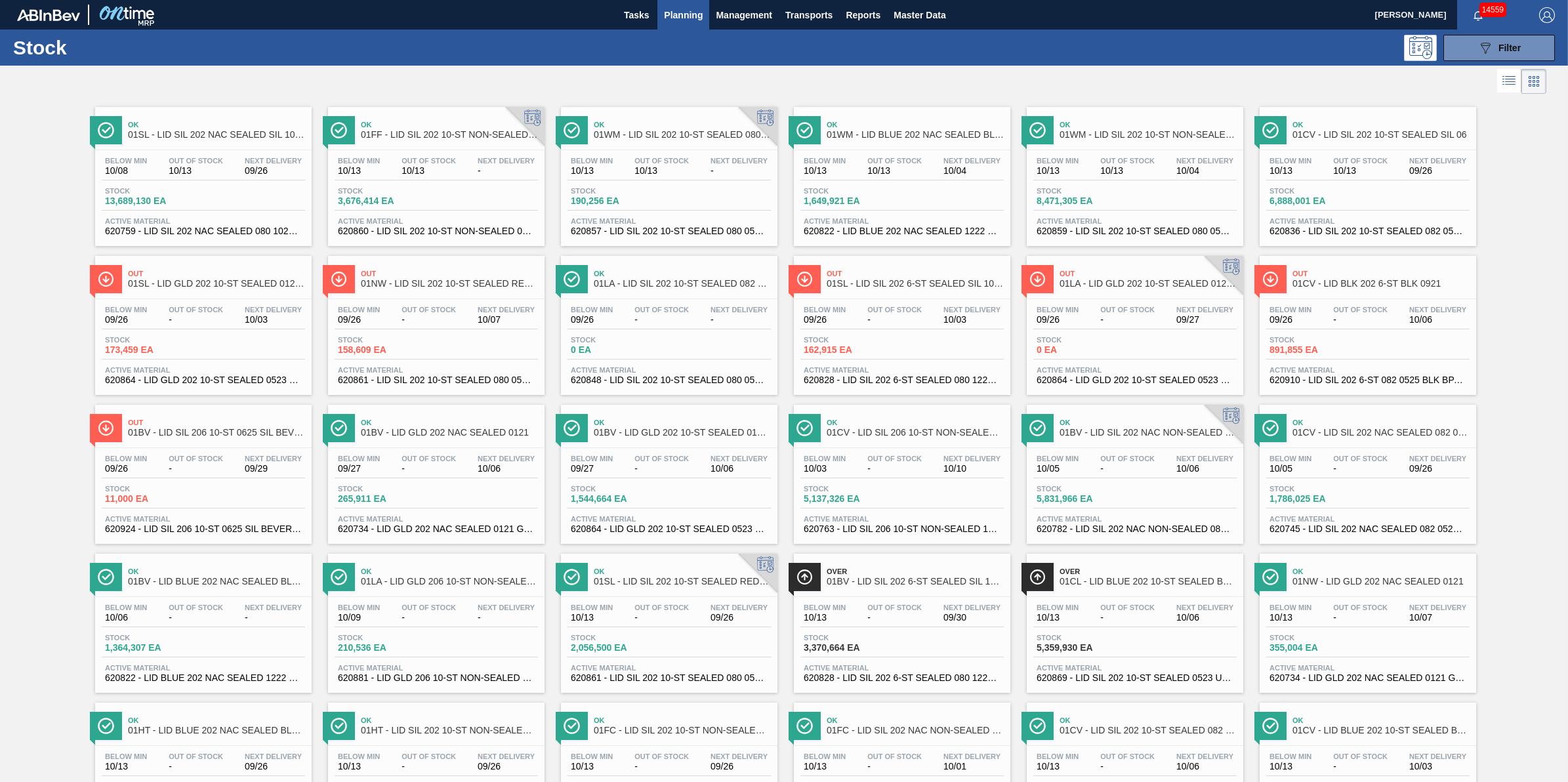
click at [682, 17] on span "Planning" at bounding box center [683, 15] width 39 height 16
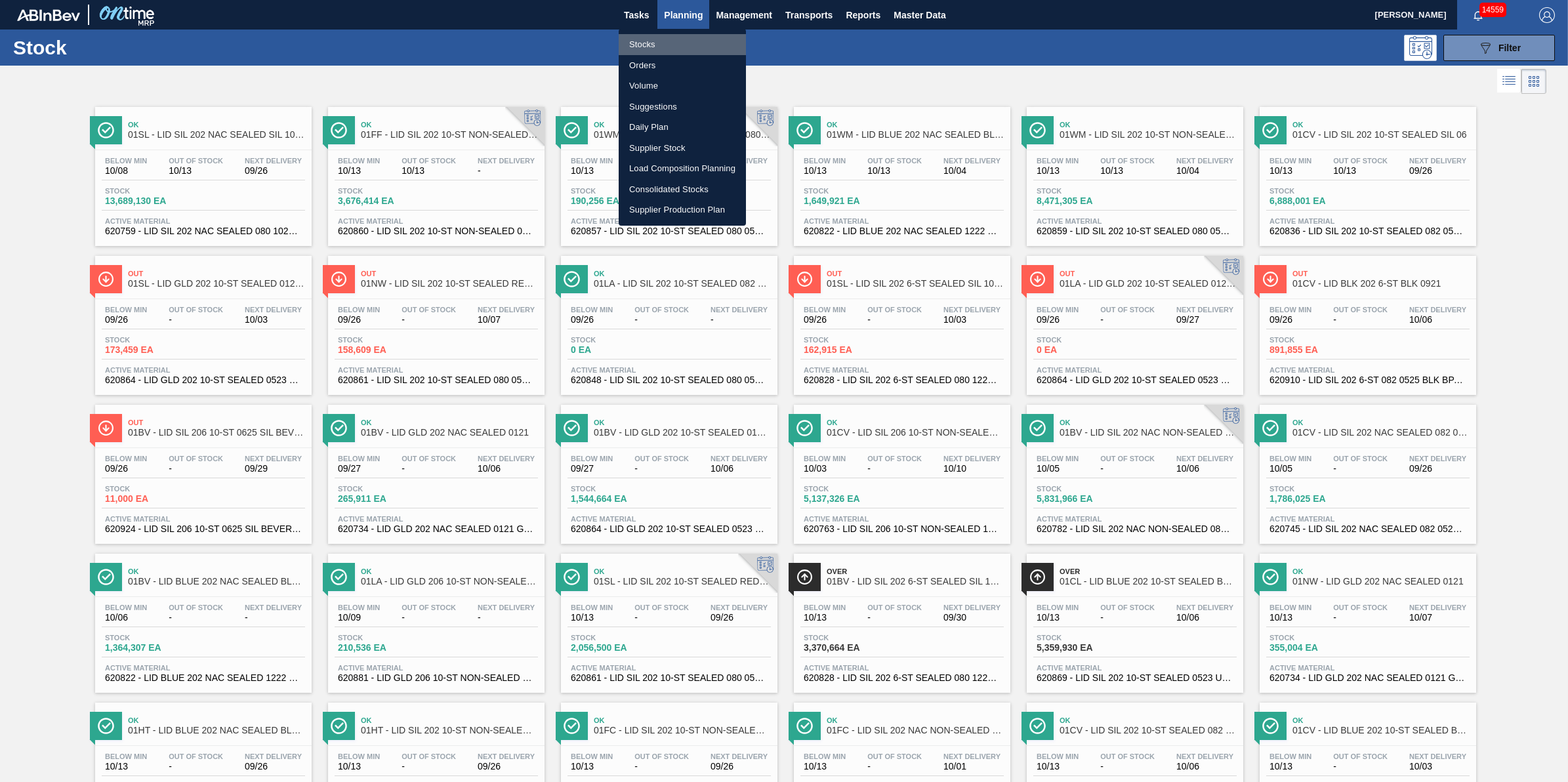
click at [669, 45] on li "Stocks" at bounding box center [682, 45] width 127 height 21
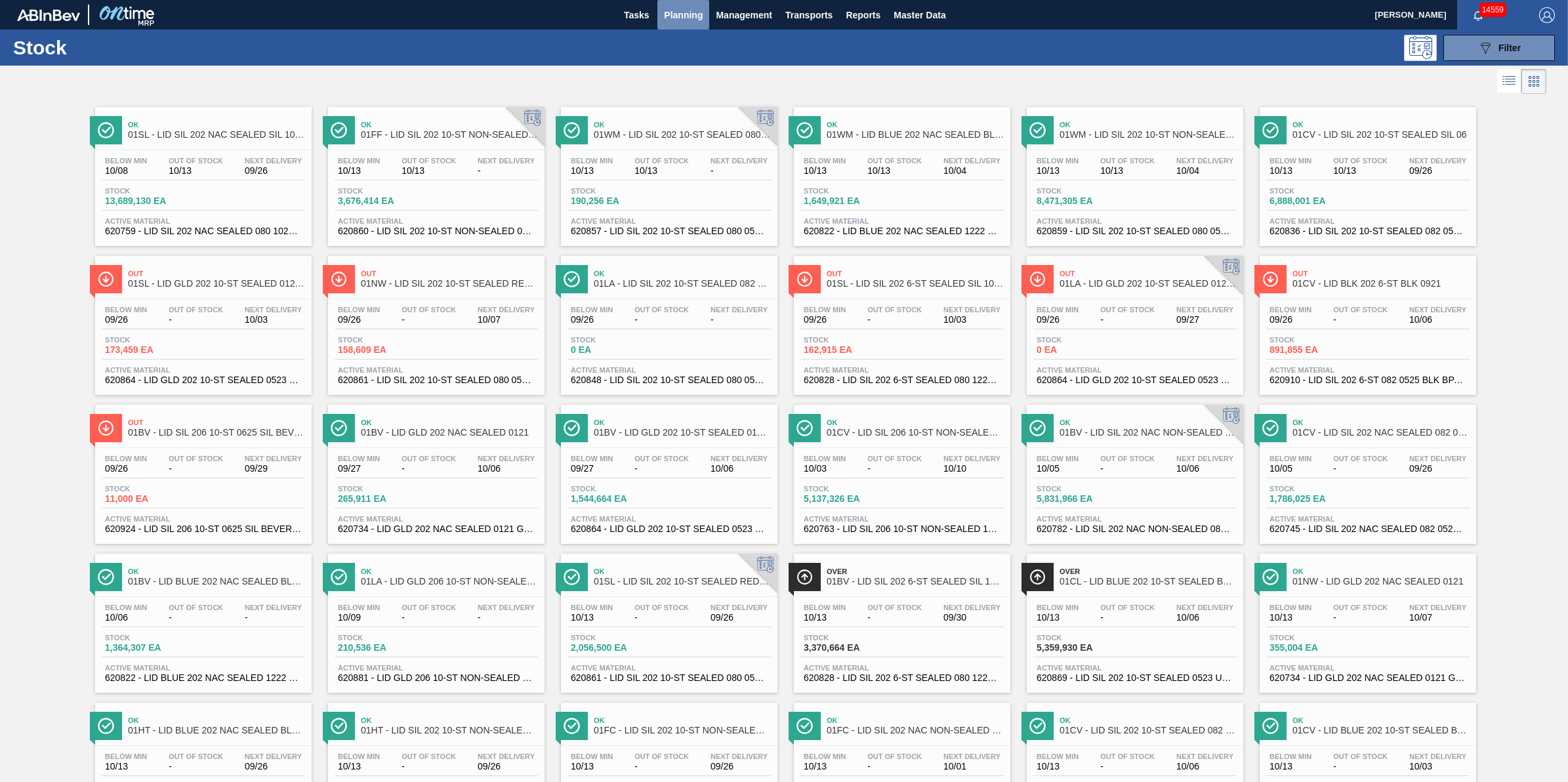
click at [689, 20] on span "Planning" at bounding box center [683, 15] width 39 height 16
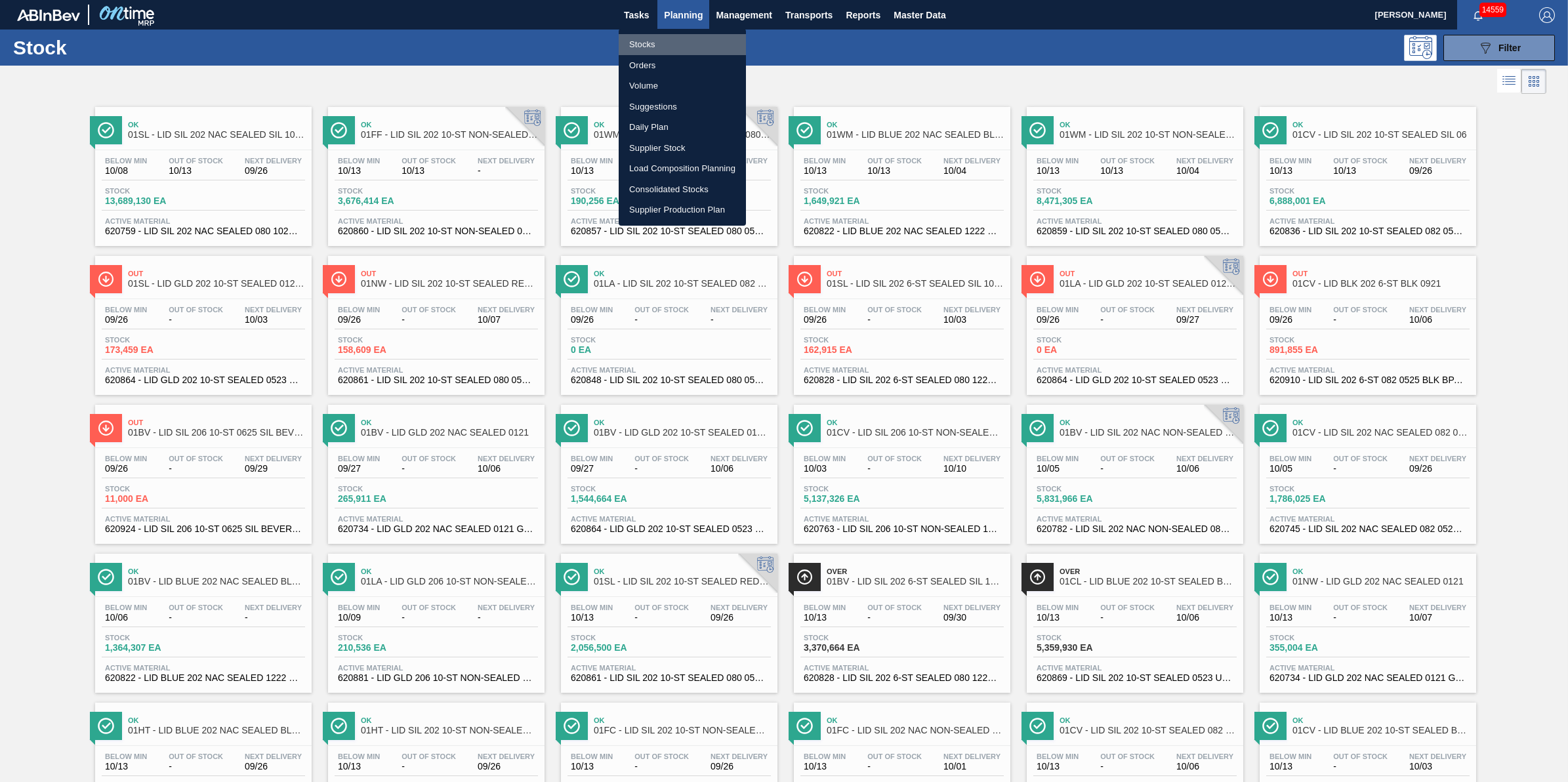
click at [694, 44] on li "Stocks" at bounding box center [682, 45] width 127 height 21
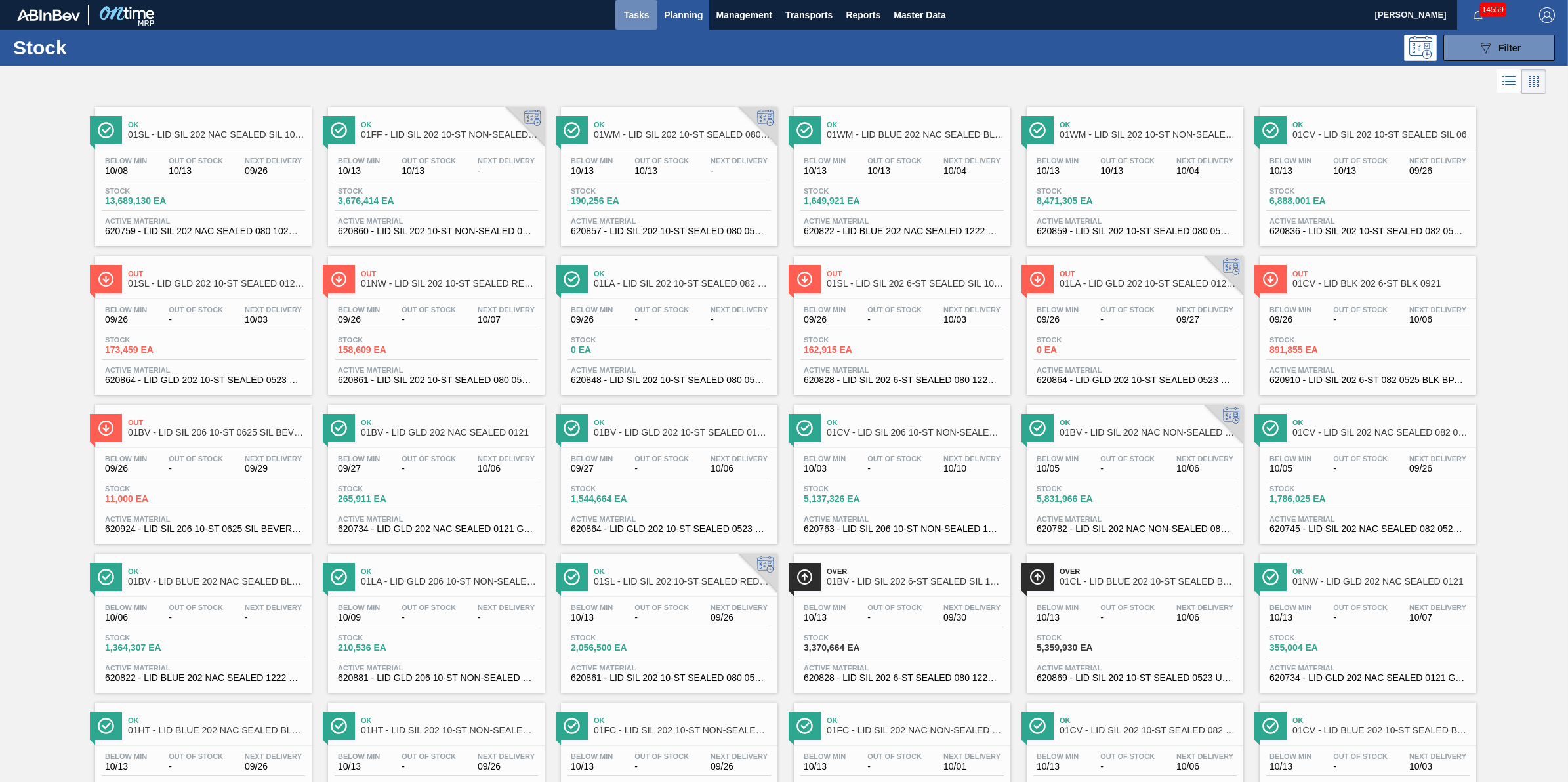
click at [647, 8] on span "Tasks" at bounding box center [636, 15] width 29 height 16
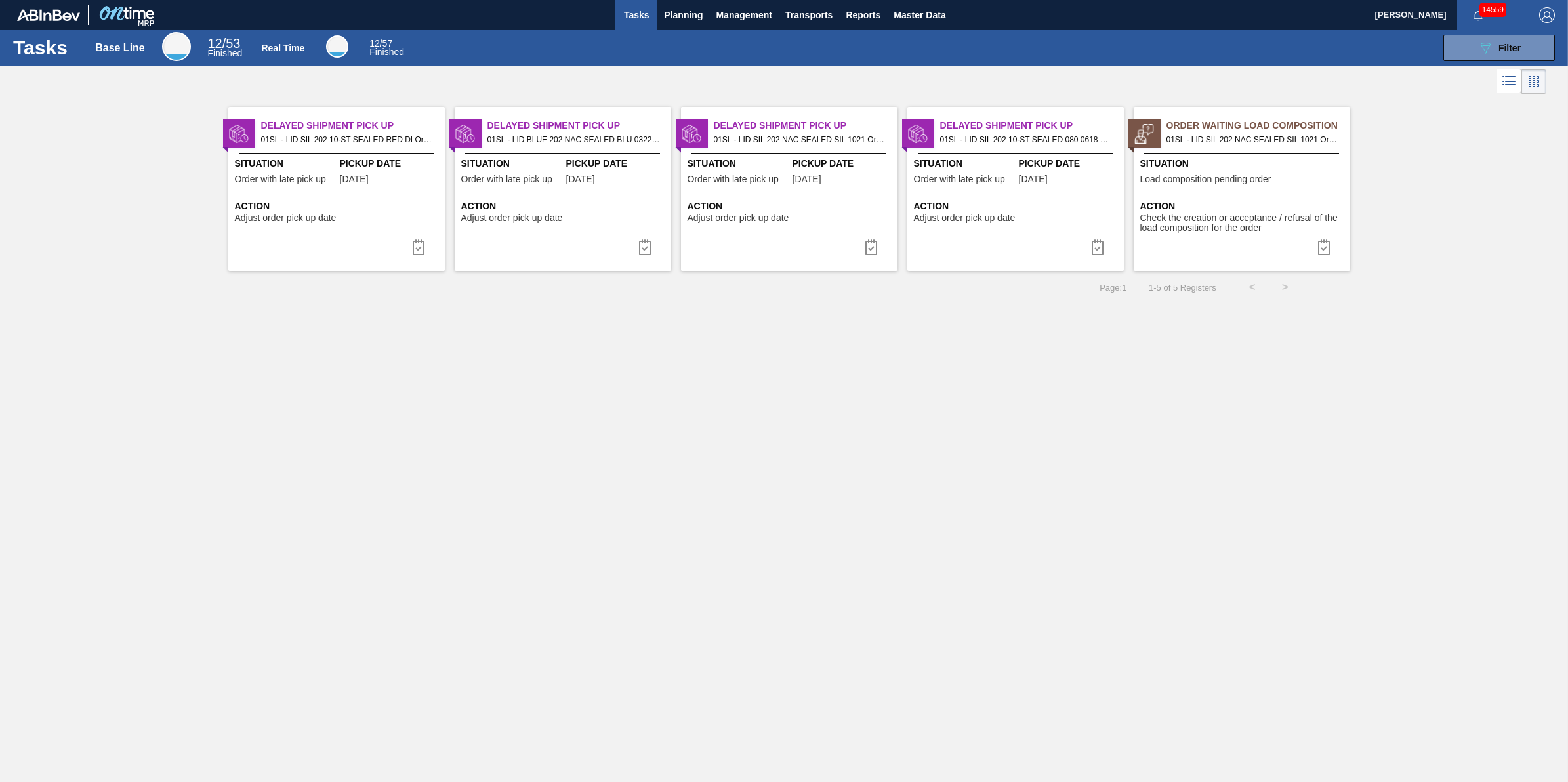
click at [633, 14] on span "Tasks" at bounding box center [636, 15] width 29 height 16
click at [683, 14] on span "Planning" at bounding box center [683, 15] width 39 height 16
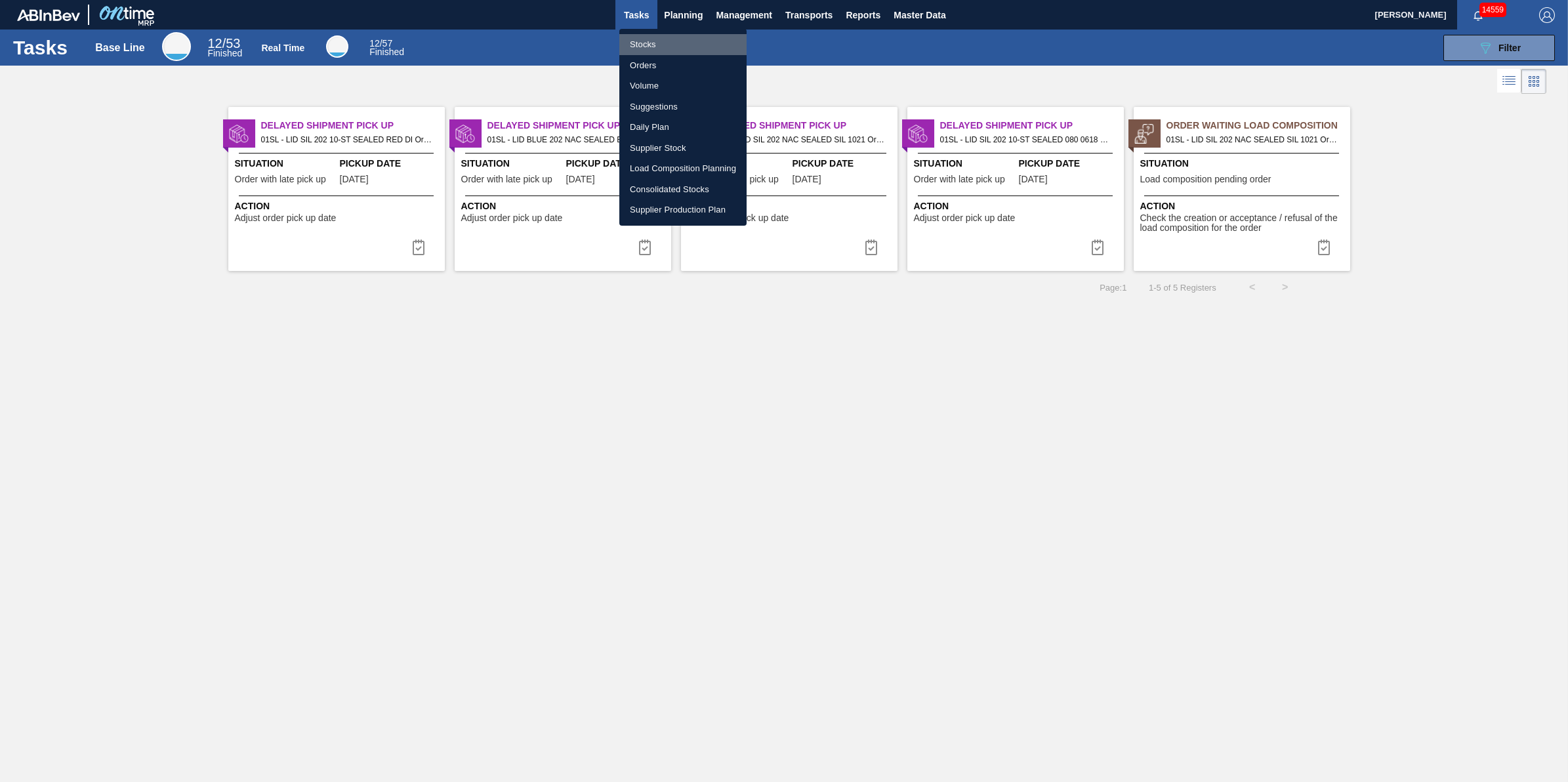
click at [661, 36] on li "Stocks" at bounding box center [683, 45] width 127 height 21
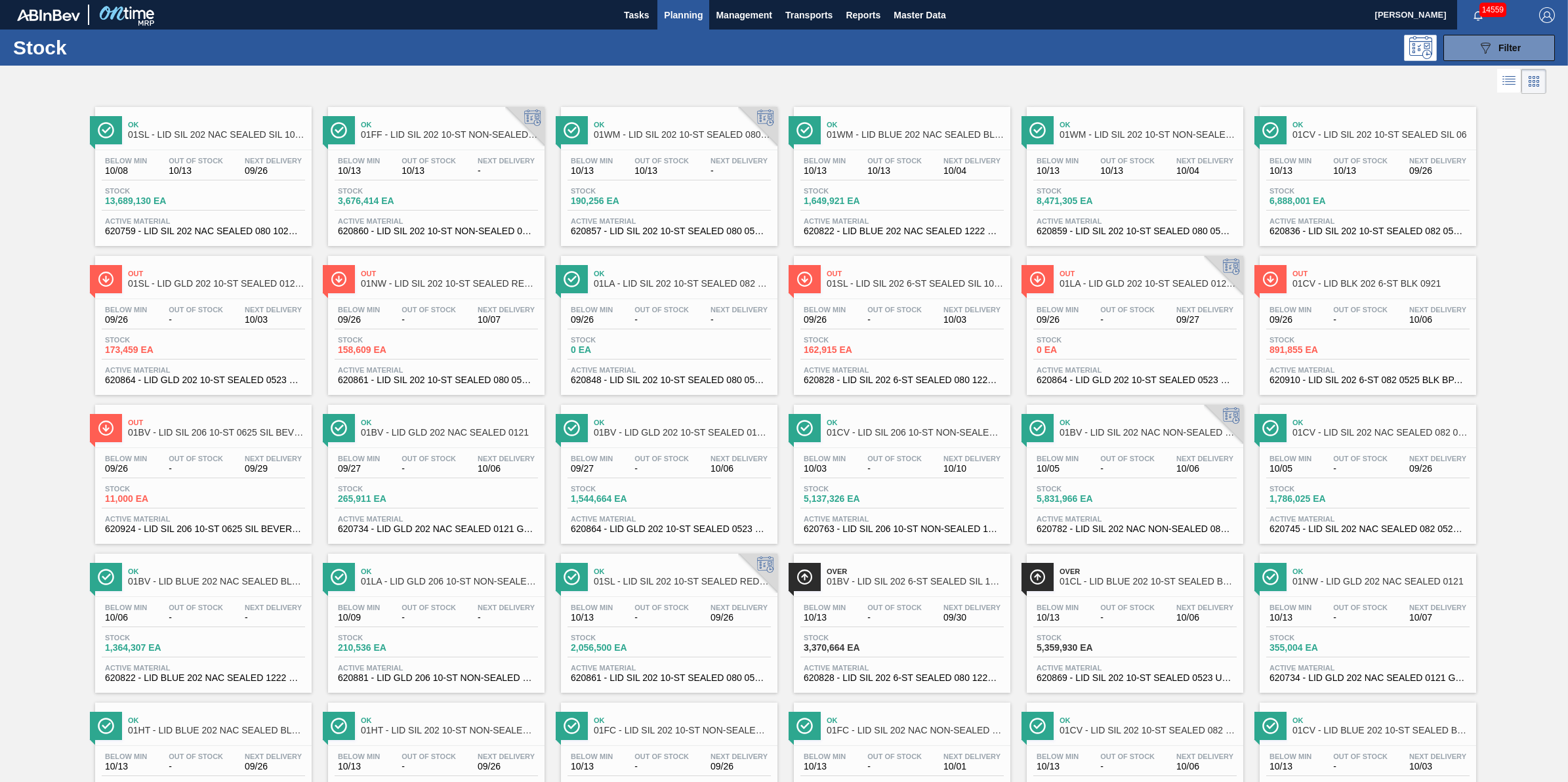
click at [671, 15] on span "Planning" at bounding box center [683, 15] width 39 height 16
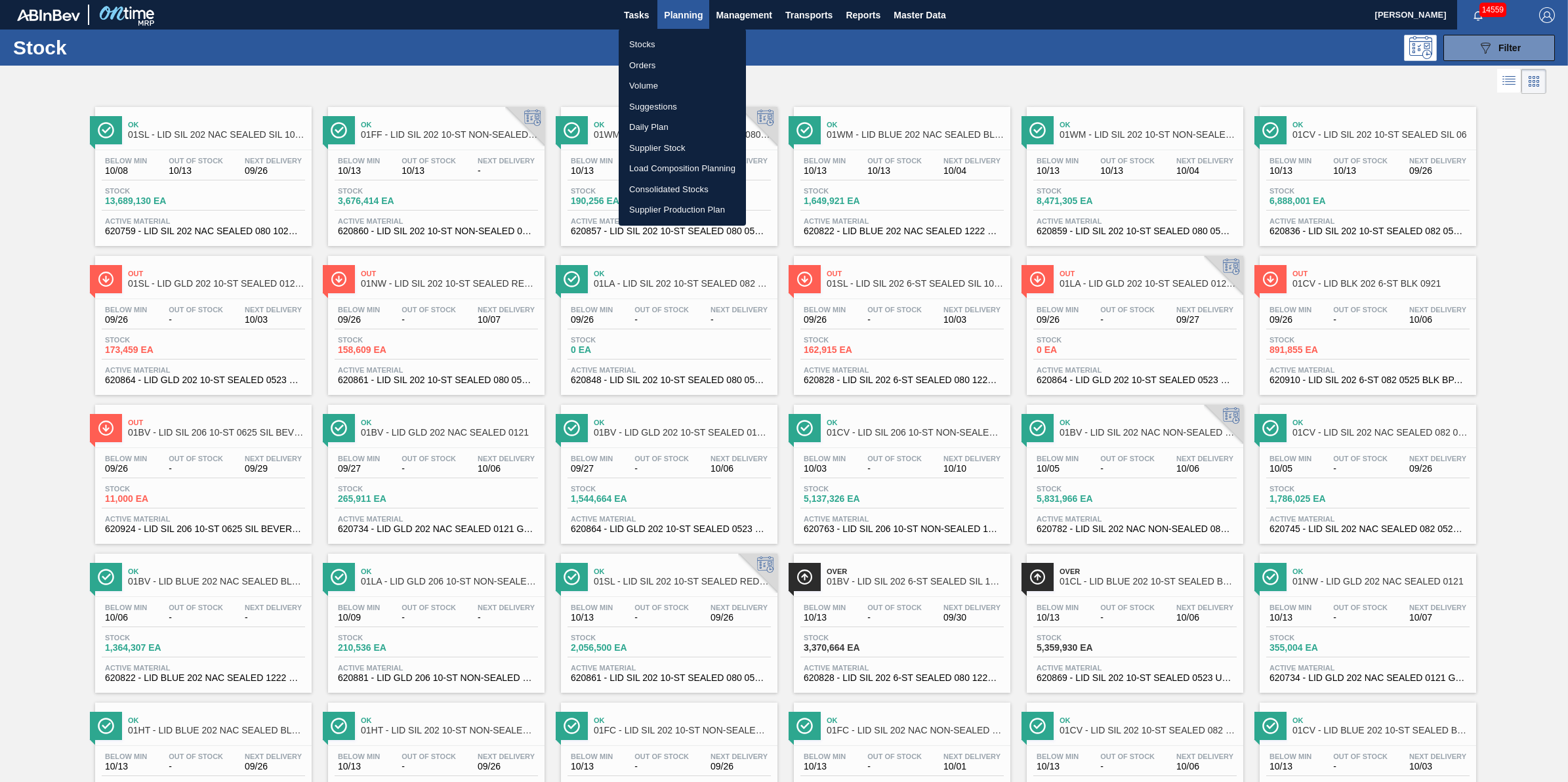
click at [673, 34] on li "Stocks" at bounding box center [682, 45] width 127 height 21
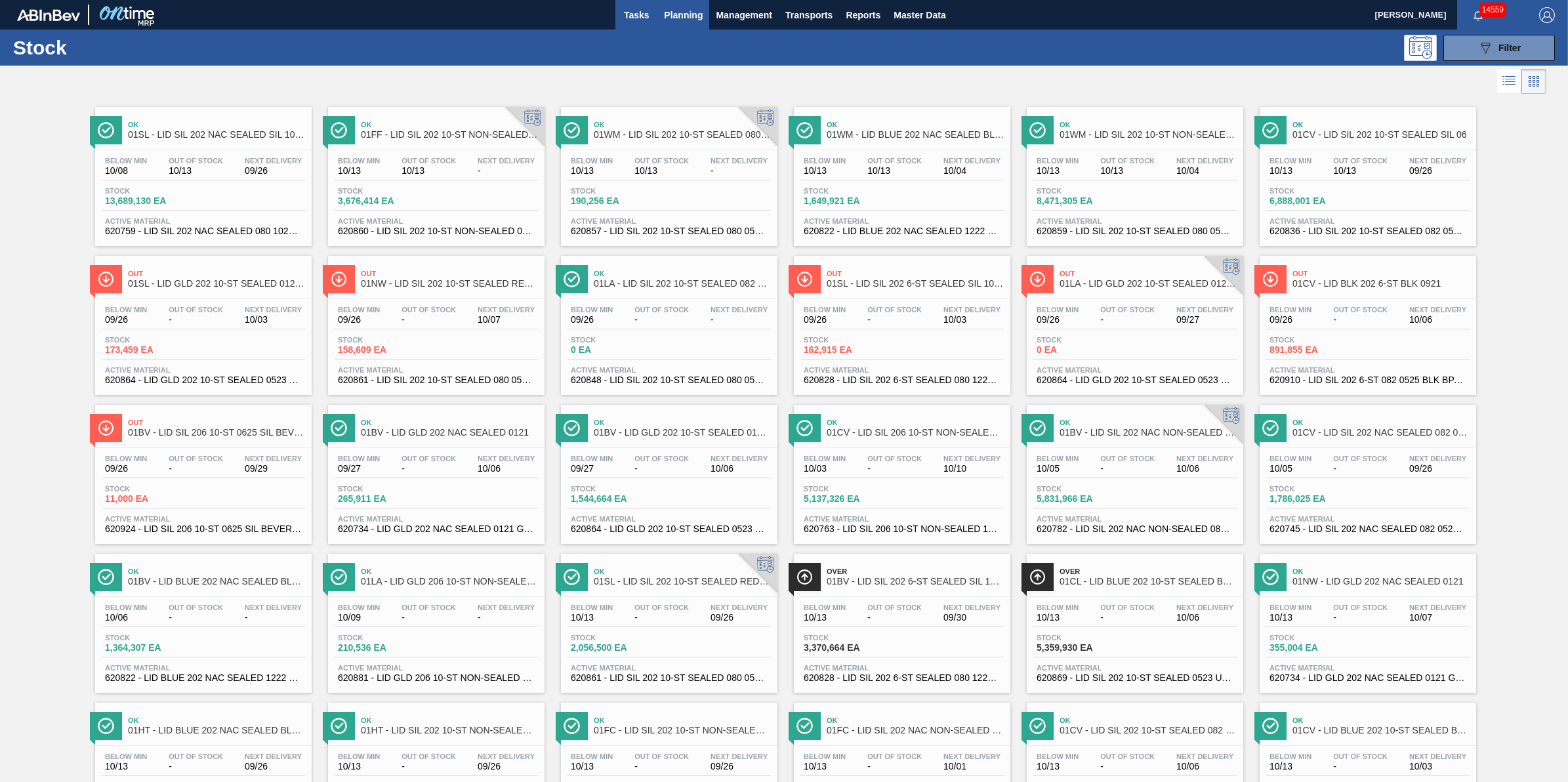
click at [631, 13] on span "Tasks" at bounding box center [636, 15] width 29 height 16
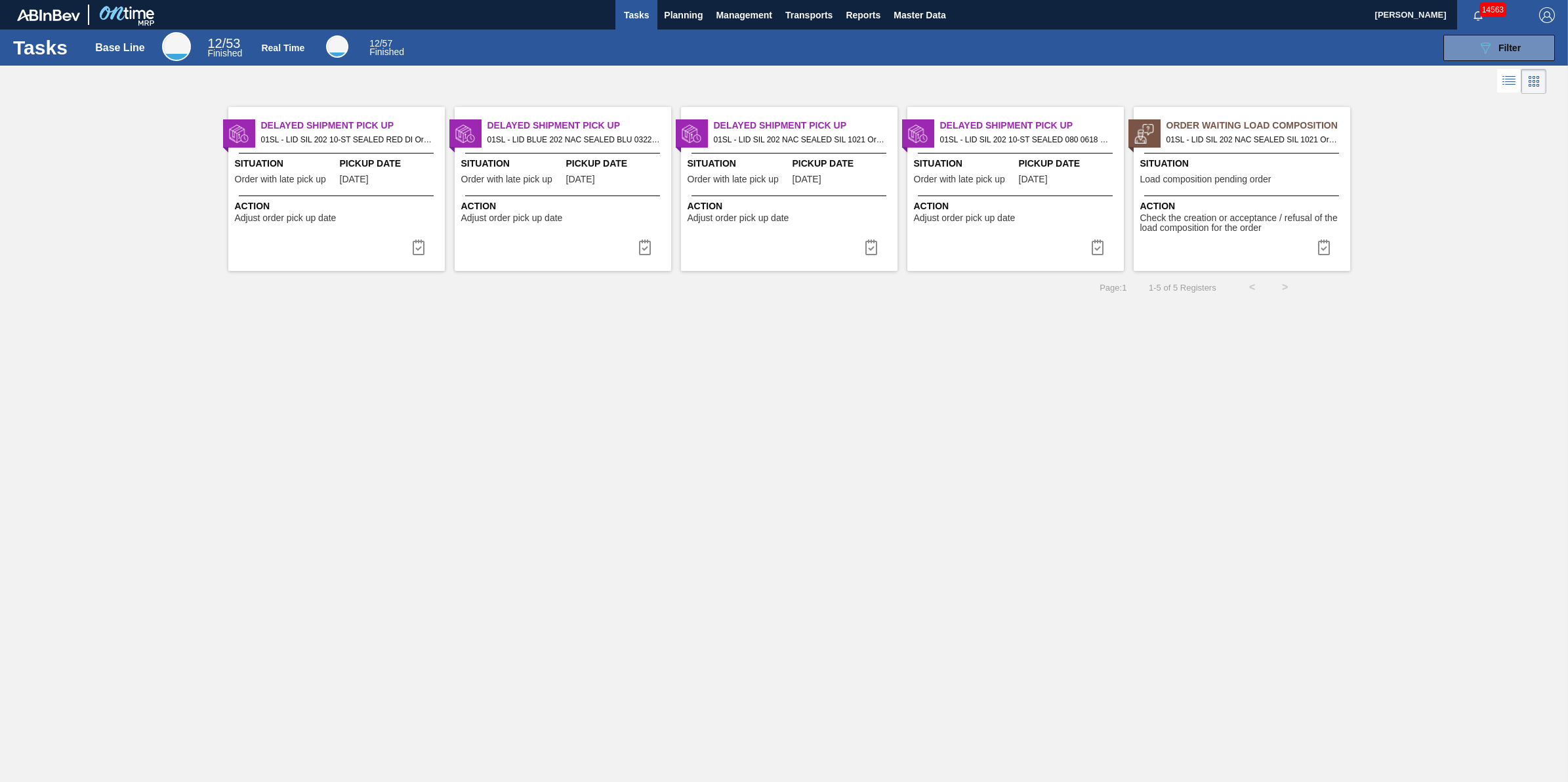
click at [633, 24] on button "Tasks" at bounding box center [636, 14] width 42 height 30
click at [633, 24] on button "Tasks" at bounding box center [636, 14] width 42 height 30
click at [696, 14] on span "Planning" at bounding box center [683, 15] width 39 height 16
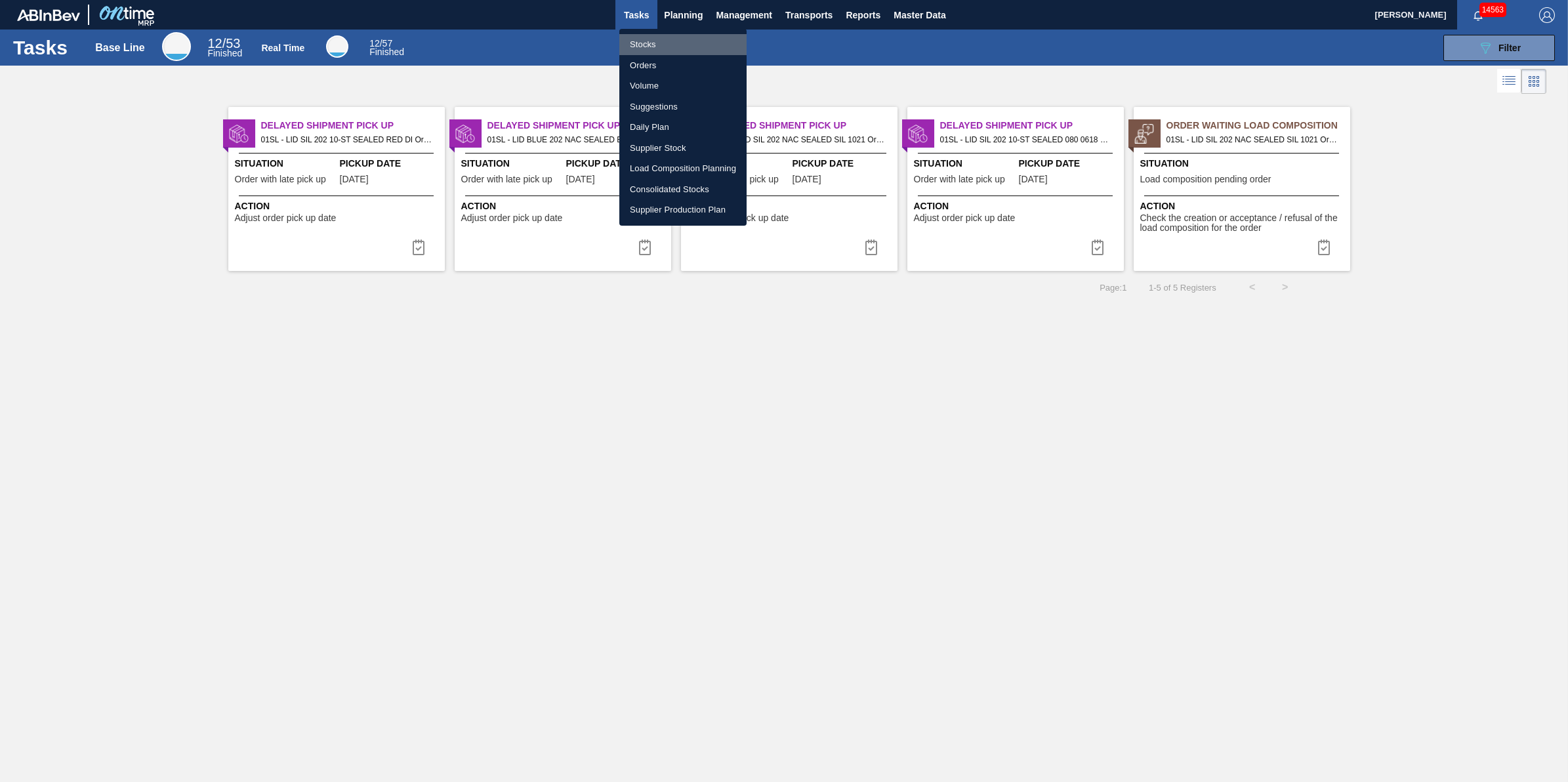
click at [687, 36] on li "Stocks" at bounding box center [683, 45] width 127 height 21
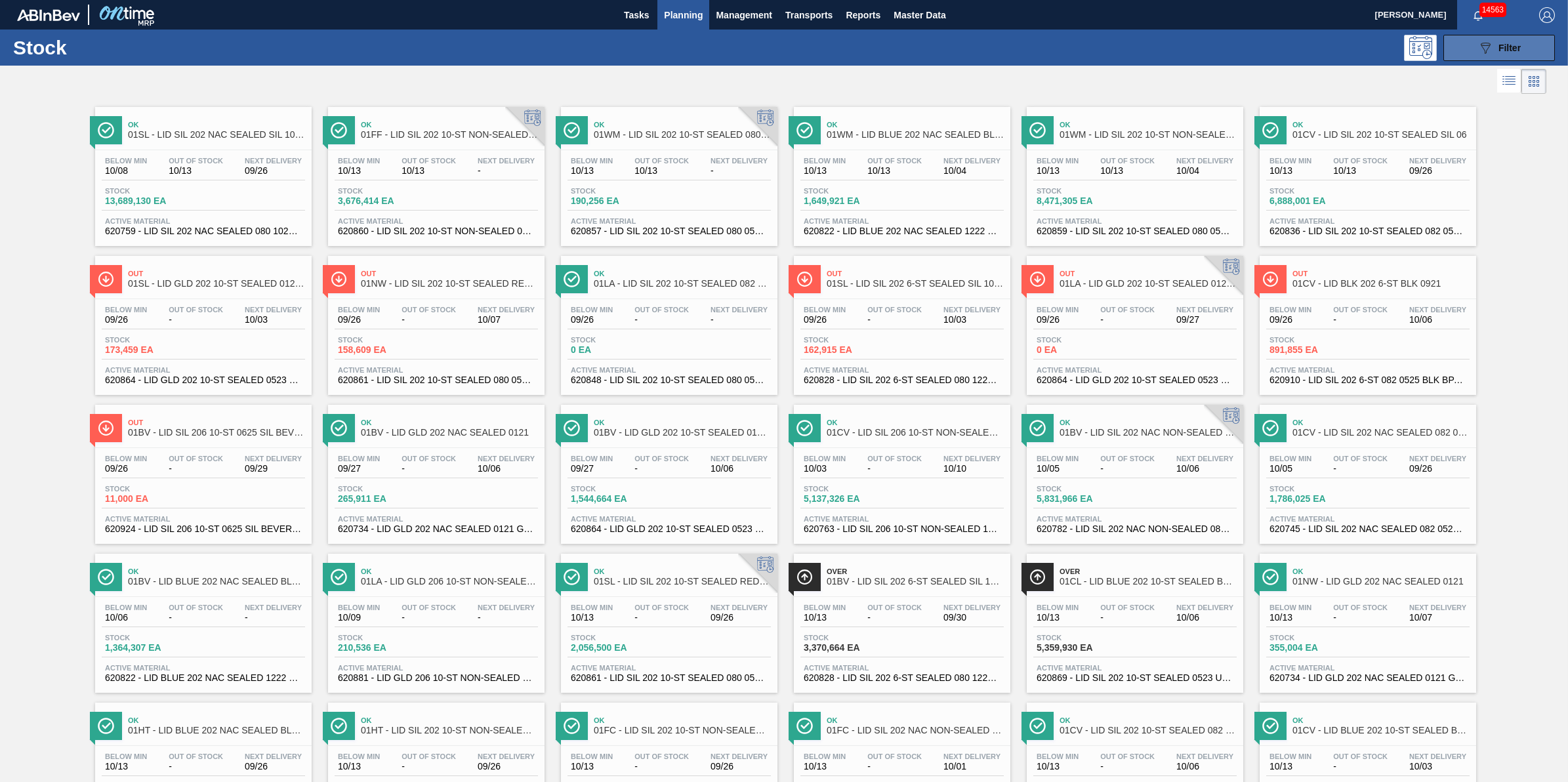
click at [1475, 39] on button "089F7B8B-B2A5-4AFE-B5C0-19BA573D28AC Filter" at bounding box center [1498, 48] width 112 height 27
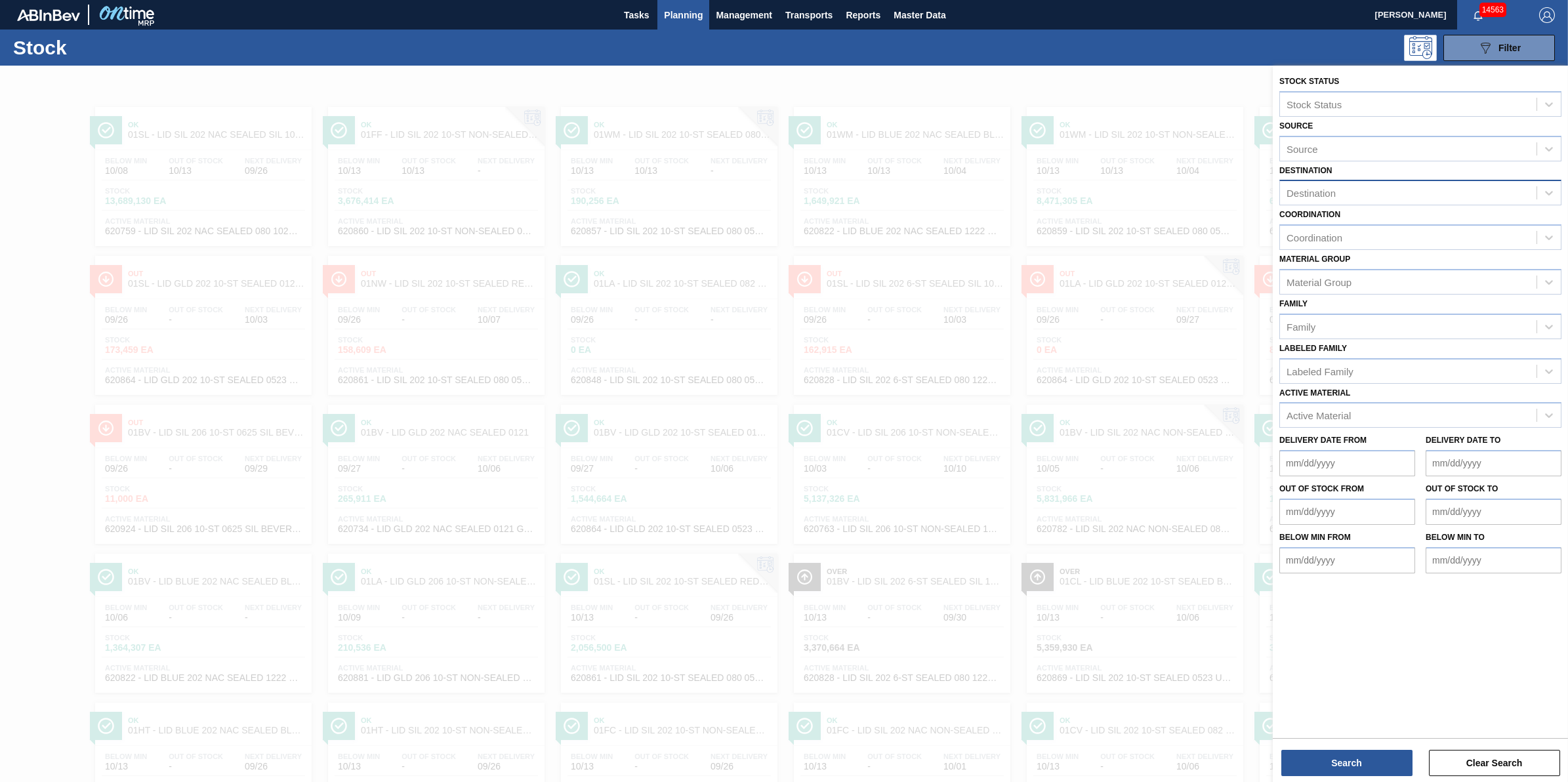
click at [1388, 184] on div "Destination" at bounding box center [1408, 193] width 256 height 19
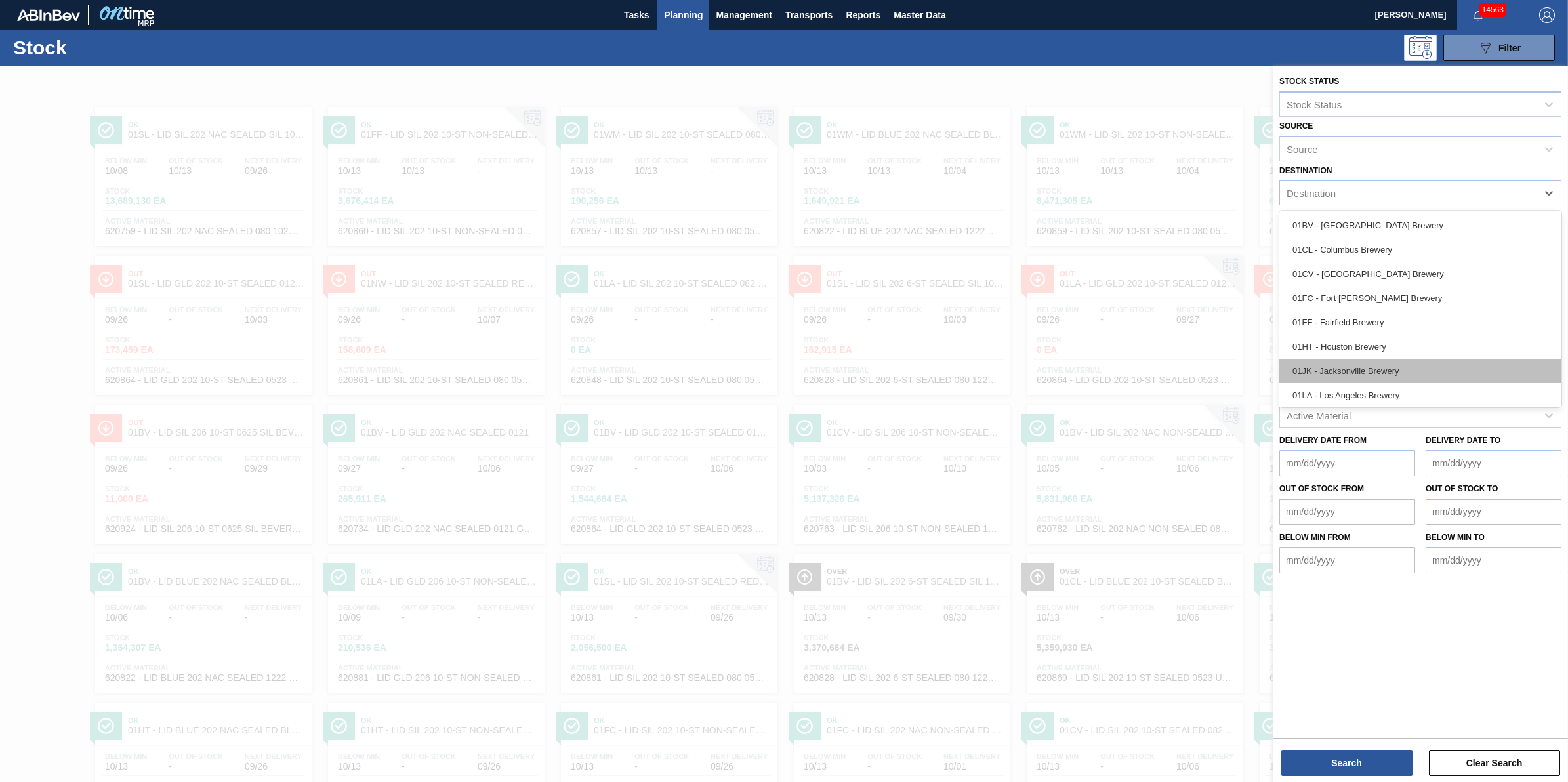
click at [1381, 361] on div "01JK - Jacksonville Brewery" at bounding box center [1420, 371] width 282 height 24
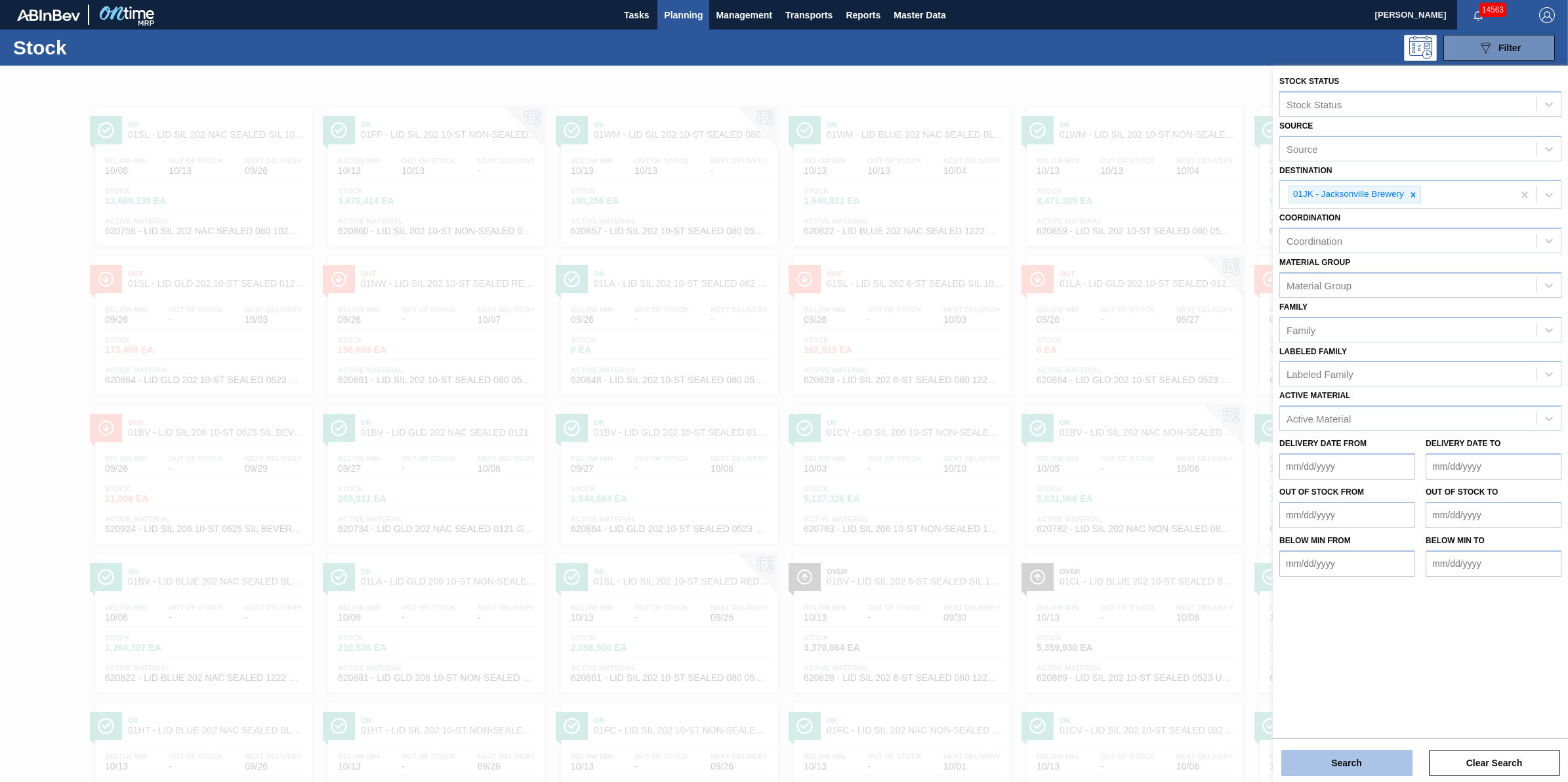
click at [1346, 758] on button "Search" at bounding box center [1346, 762] width 131 height 27
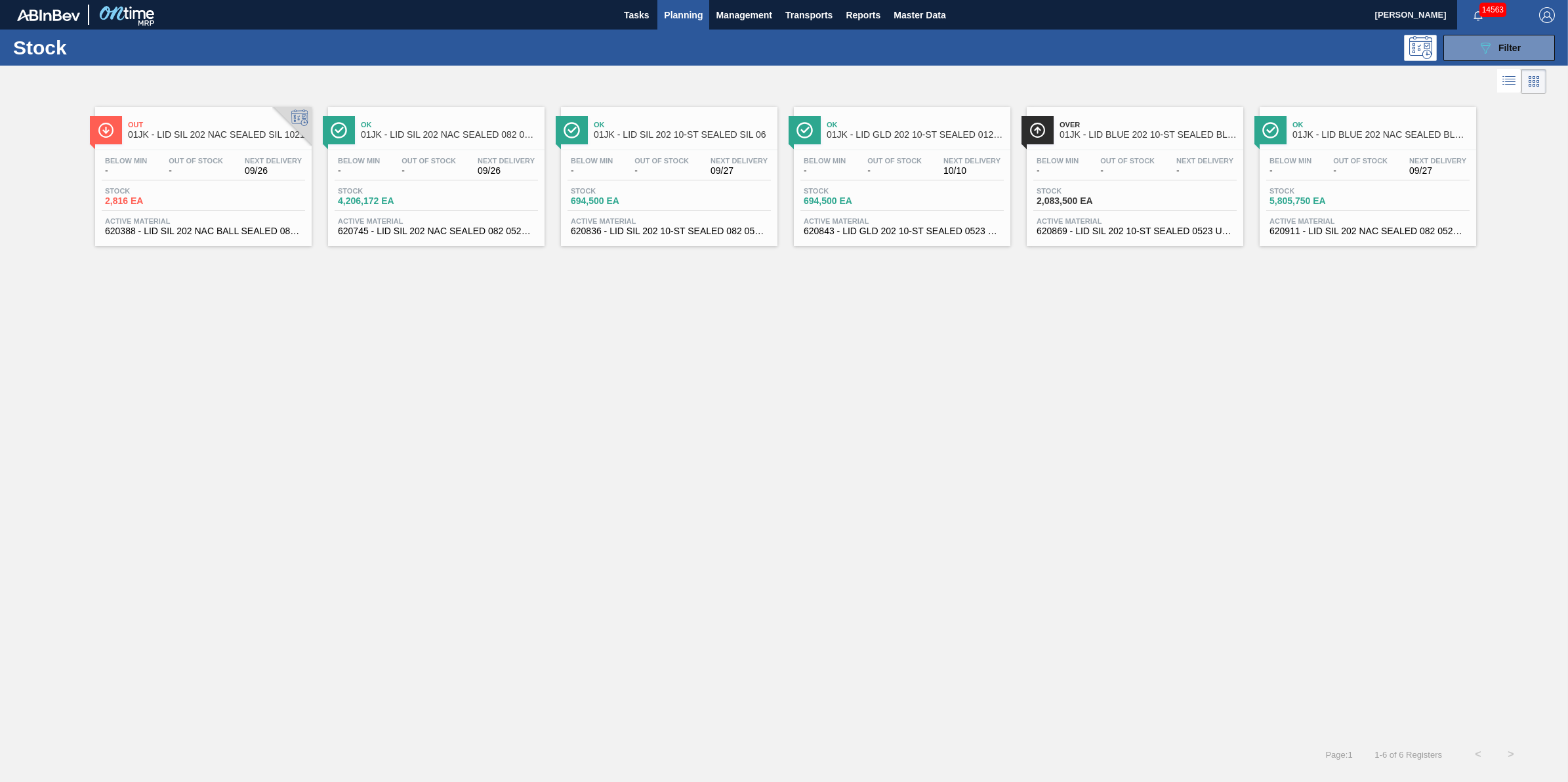
click at [1346, 174] on span "-" at bounding box center [1360, 171] width 55 height 10
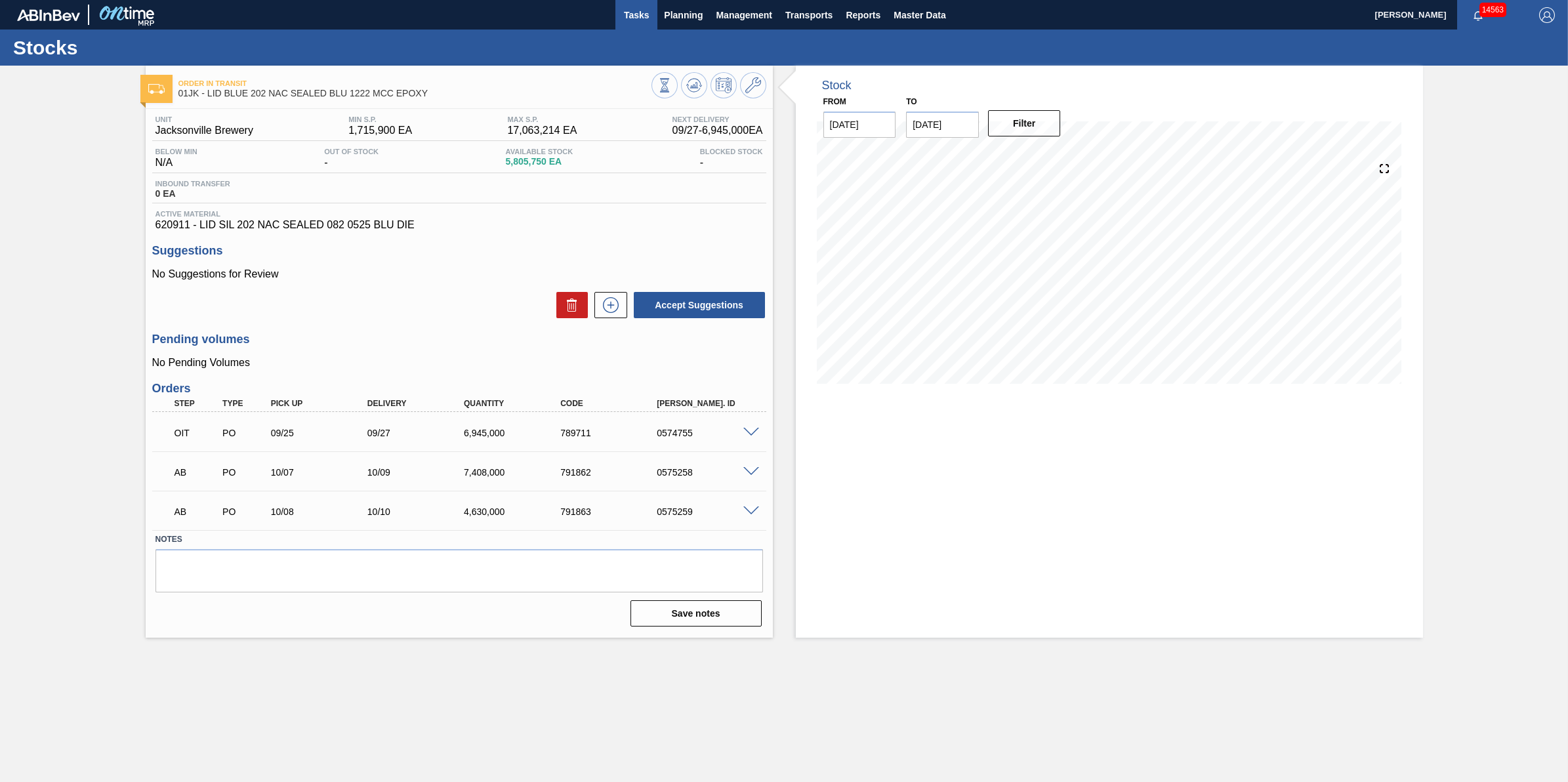
click at [649, 21] on span "Tasks" at bounding box center [636, 15] width 29 height 16
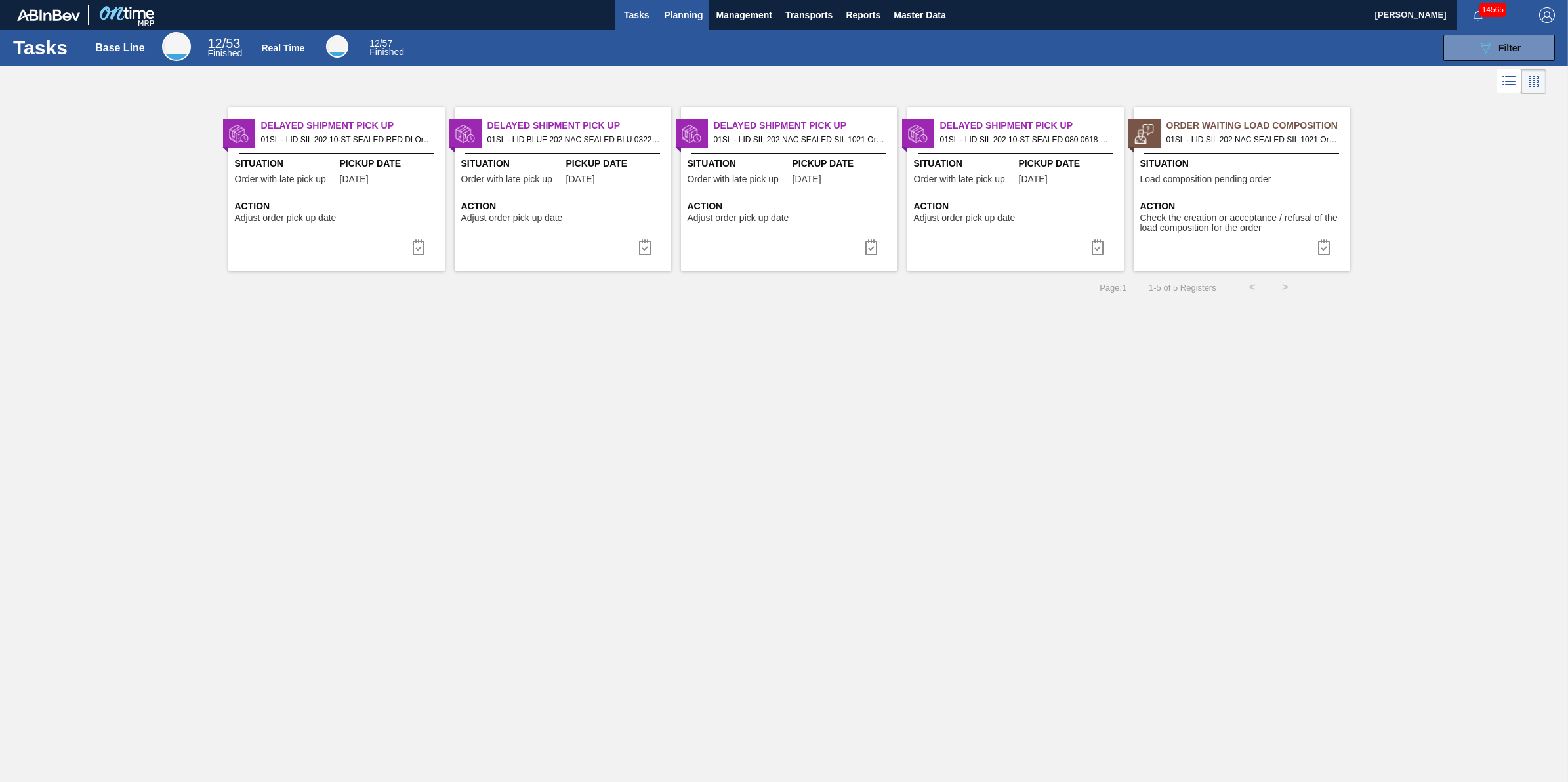
click at [677, 24] on button "Planning" at bounding box center [683, 14] width 52 height 30
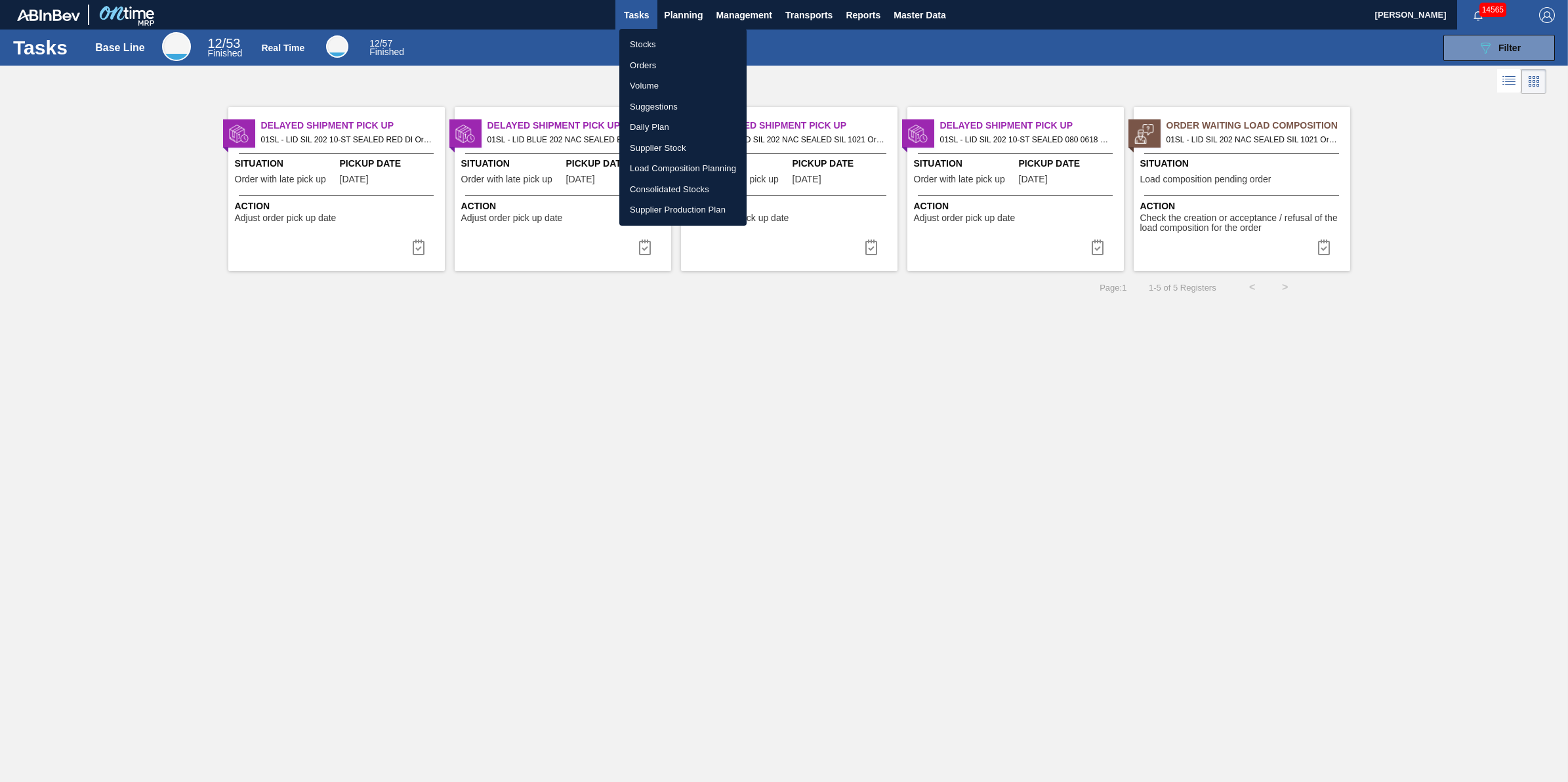
click at [674, 40] on li "Stocks" at bounding box center [683, 45] width 127 height 21
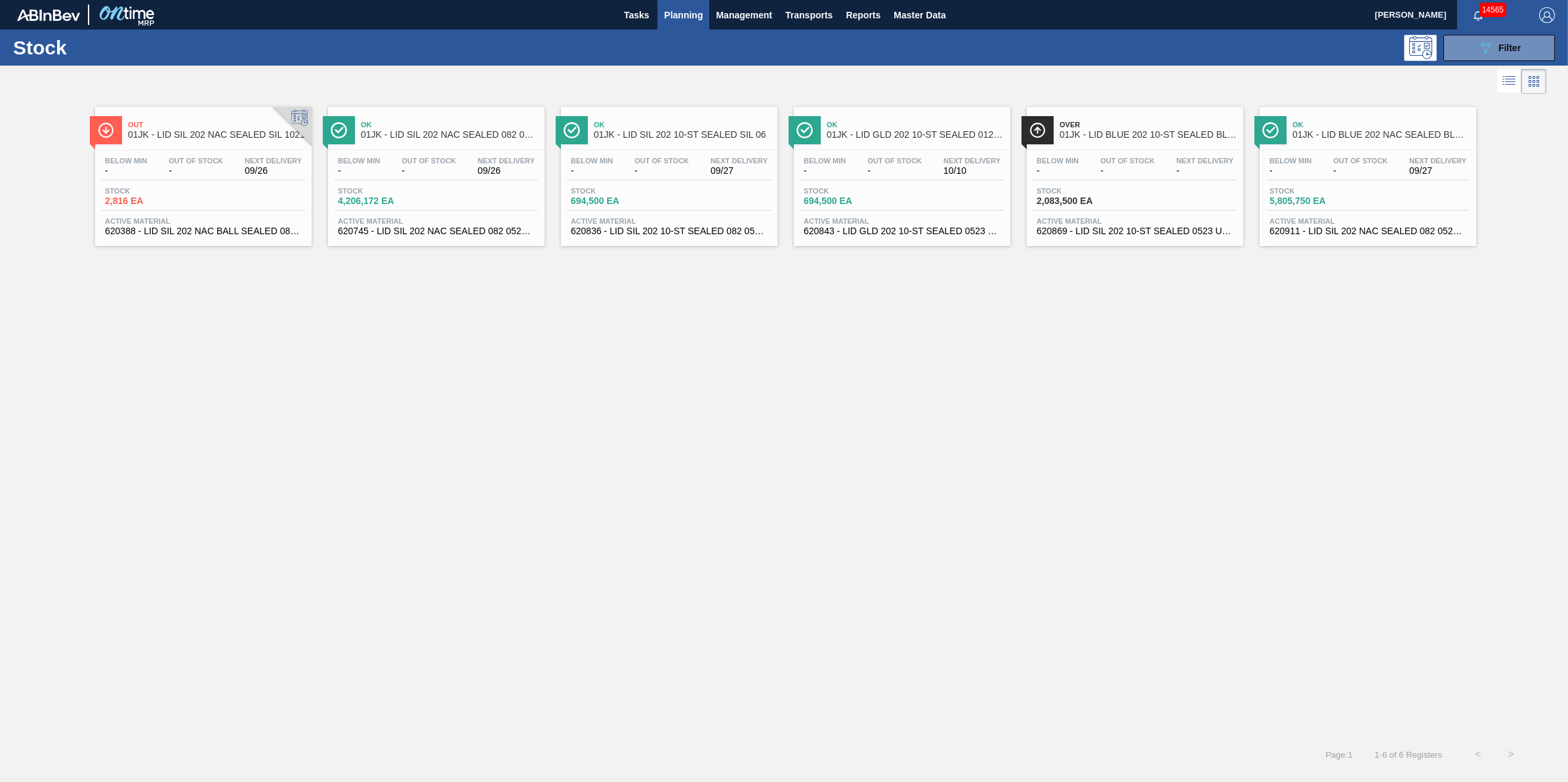
click at [1491, 62] on div "Stock 089F7B8B-B2A5-4AFE-B5C0-19BA573D28AC Filter" at bounding box center [784, 48] width 1568 height 36
click at [1514, 51] on span "Filter" at bounding box center [1509, 48] width 22 height 11
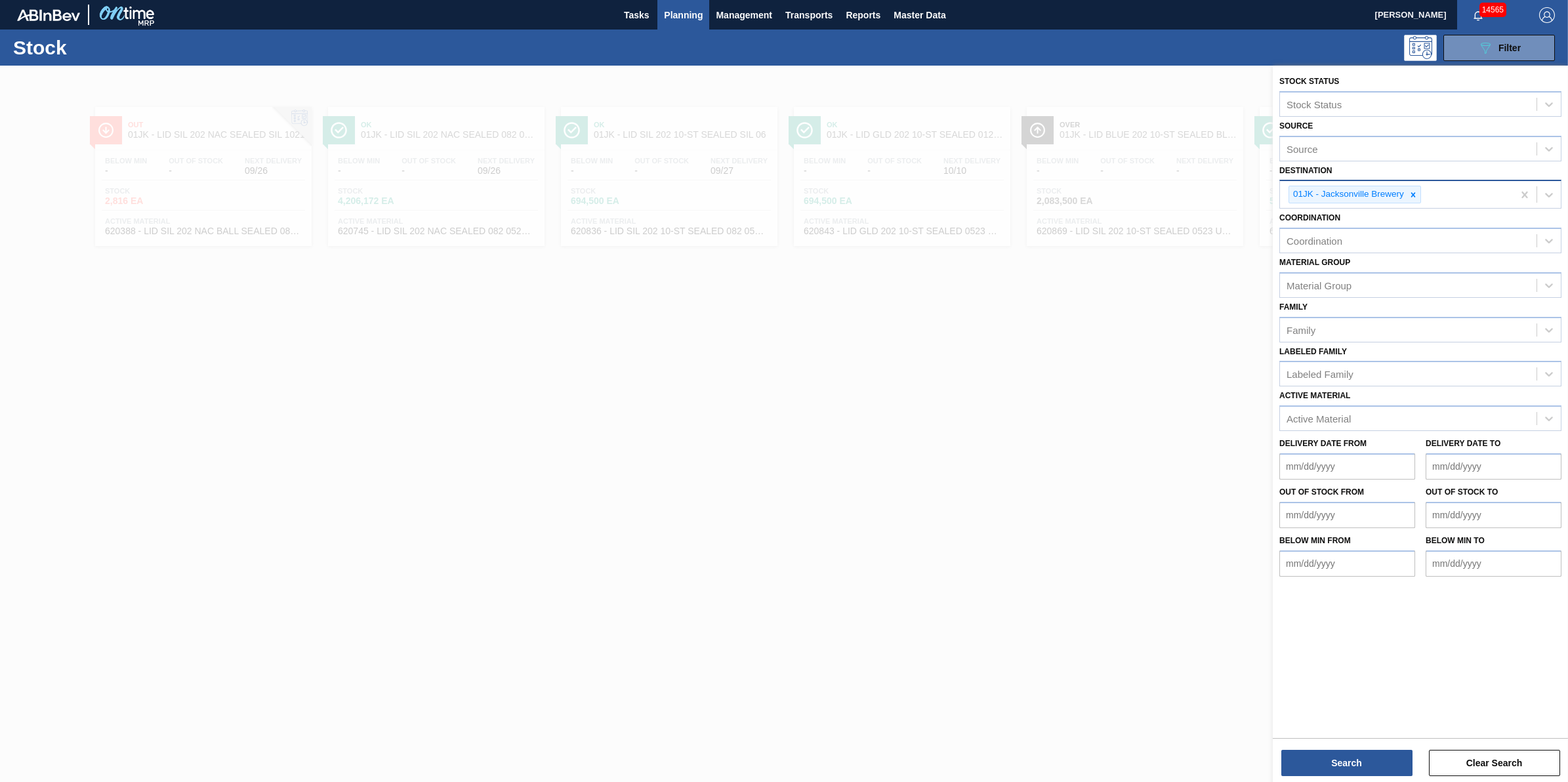
click at [1536, 181] on div at bounding box center [1536, 194] width 48 height 27
click at [1370, 765] on button "Search" at bounding box center [1346, 762] width 131 height 27
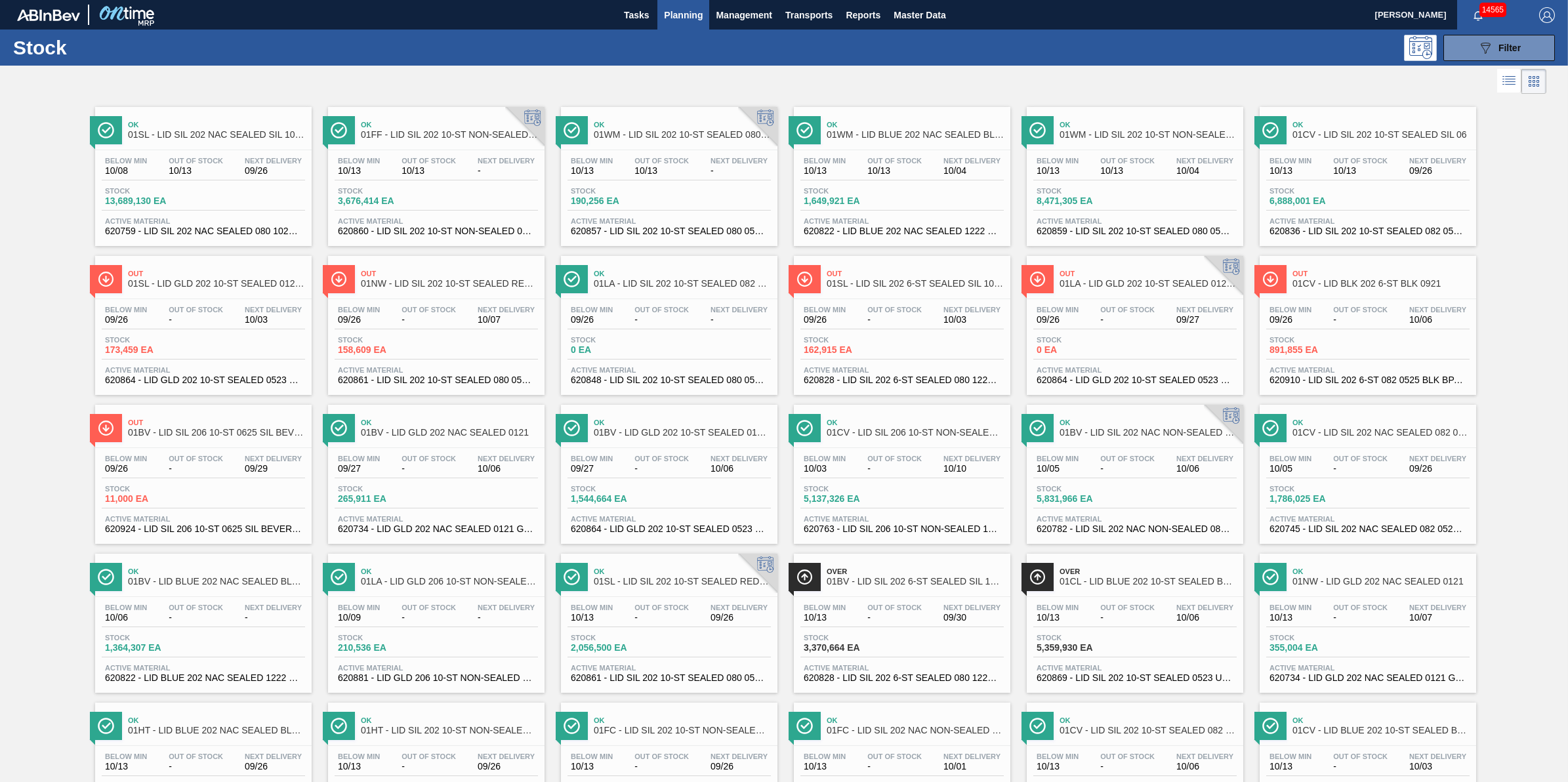
click at [169, 130] on span "01SL - LID SIL 202 NAC SEALED SIL 1021" at bounding box center [216, 134] width 177 height 10
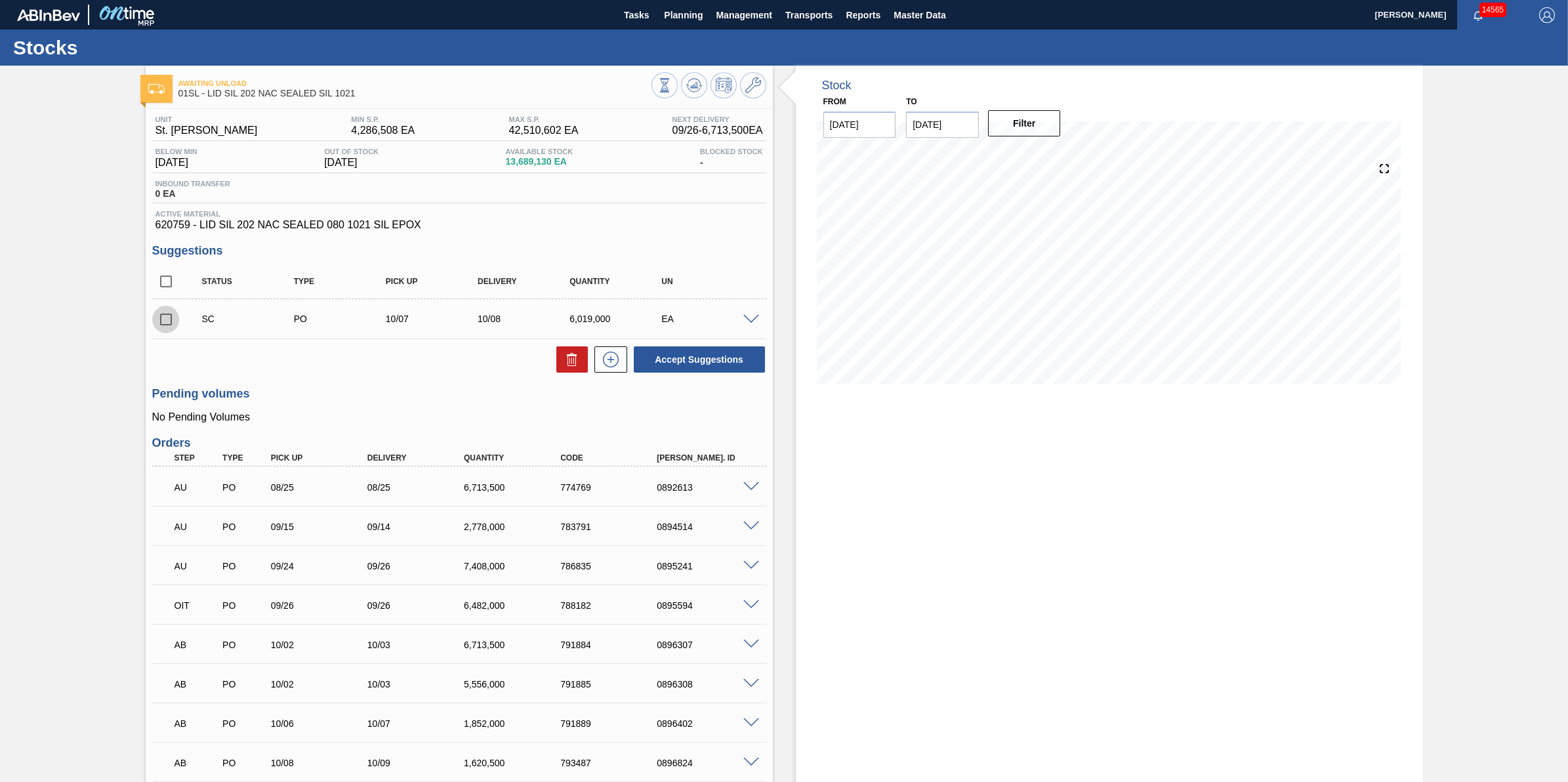
click at [171, 319] on input "checkbox" at bounding box center [166, 319] width 27 height 27
click at [576, 366] on icon at bounding box center [572, 359] width 16 height 16
checkbox input "false"
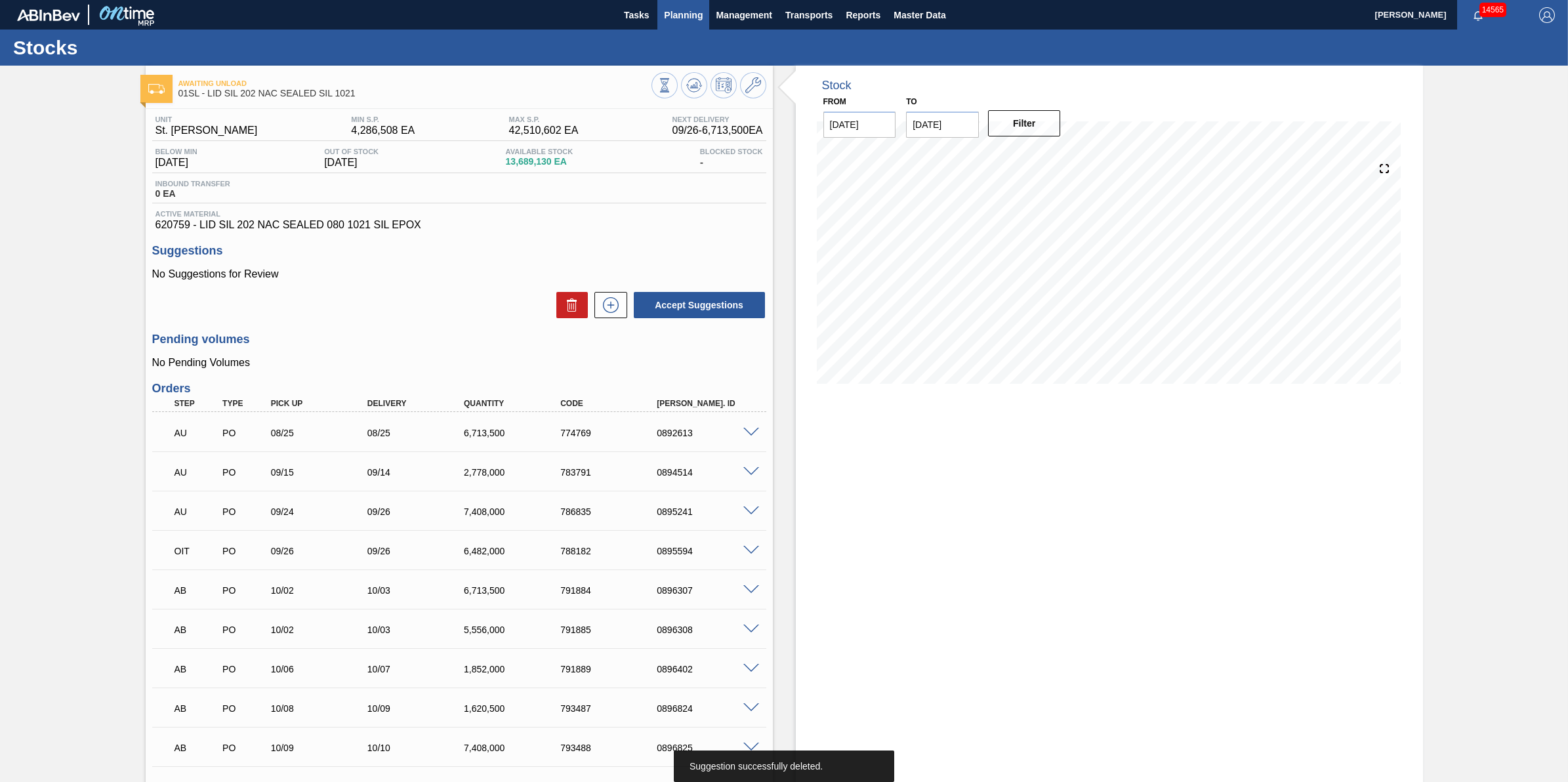
click at [665, 5] on button "Planning" at bounding box center [683, 14] width 52 height 30
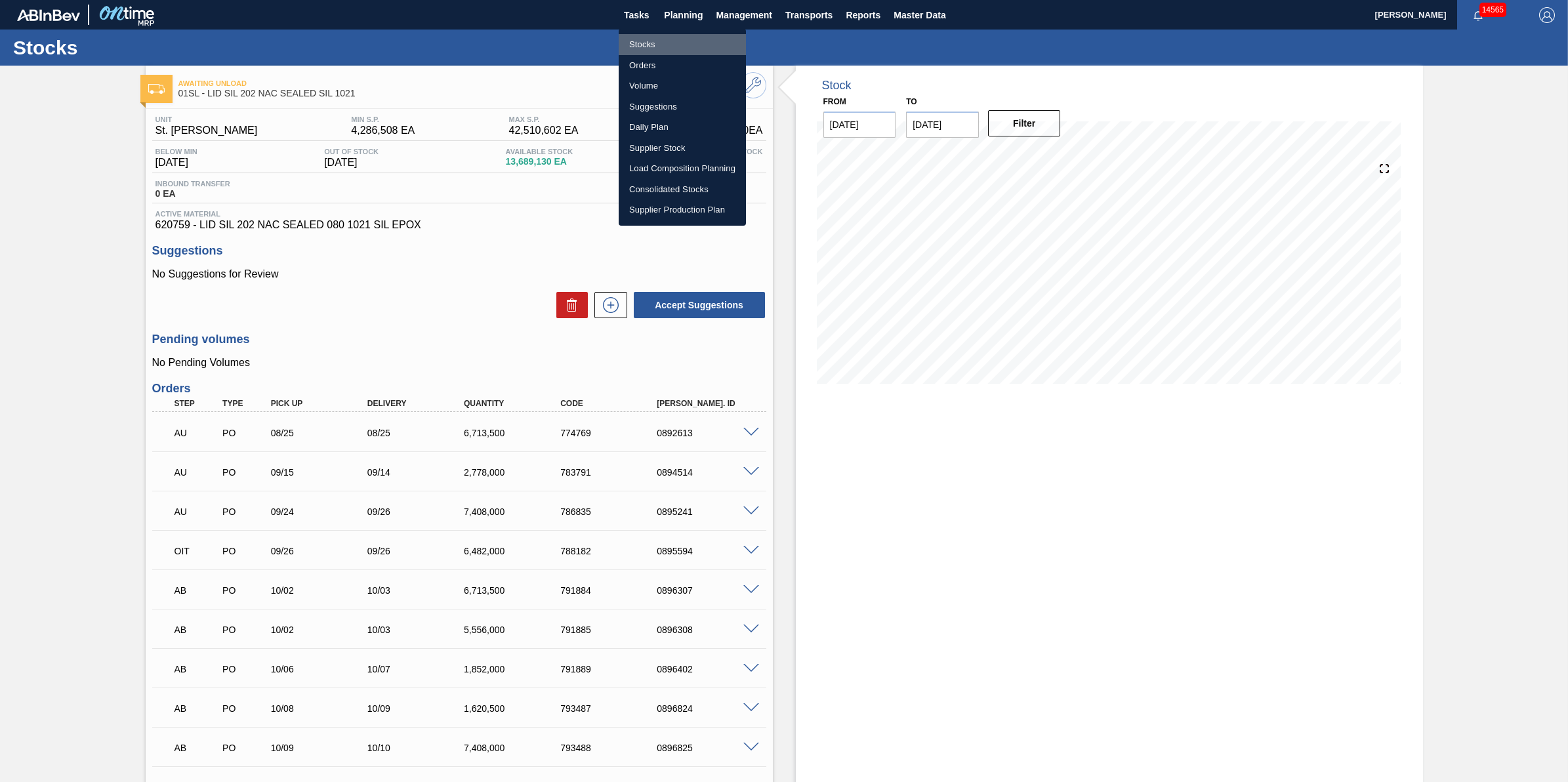
click at [654, 45] on li "Stocks" at bounding box center [682, 45] width 127 height 21
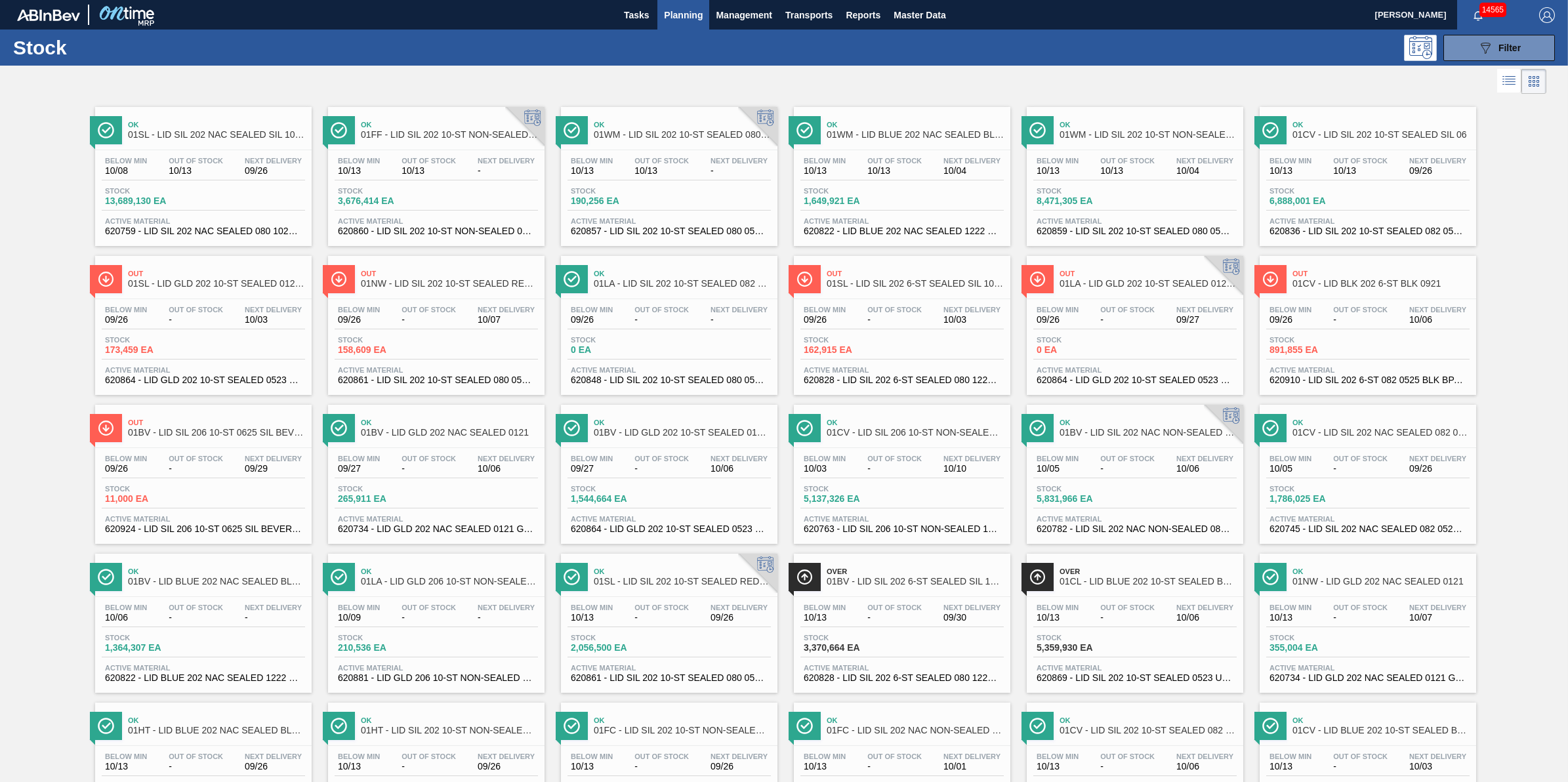
click at [436, 133] on span "01FF - LID SIL 202 10-ST NON-SEALED SI" at bounding box center [449, 134] width 177 height 10
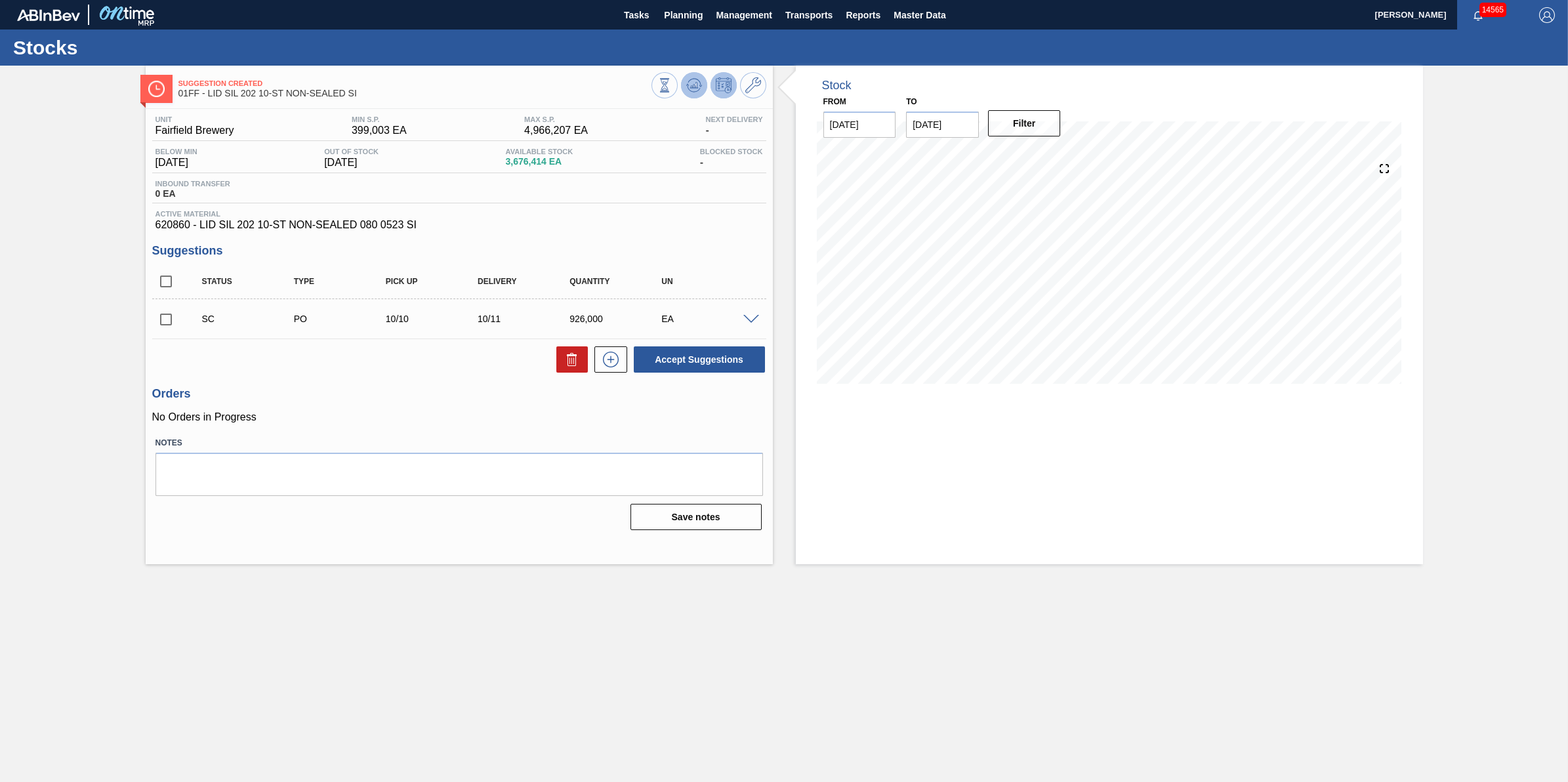
click at [687, 80] on icon at bounding box center [694, 85] width 16 height 16
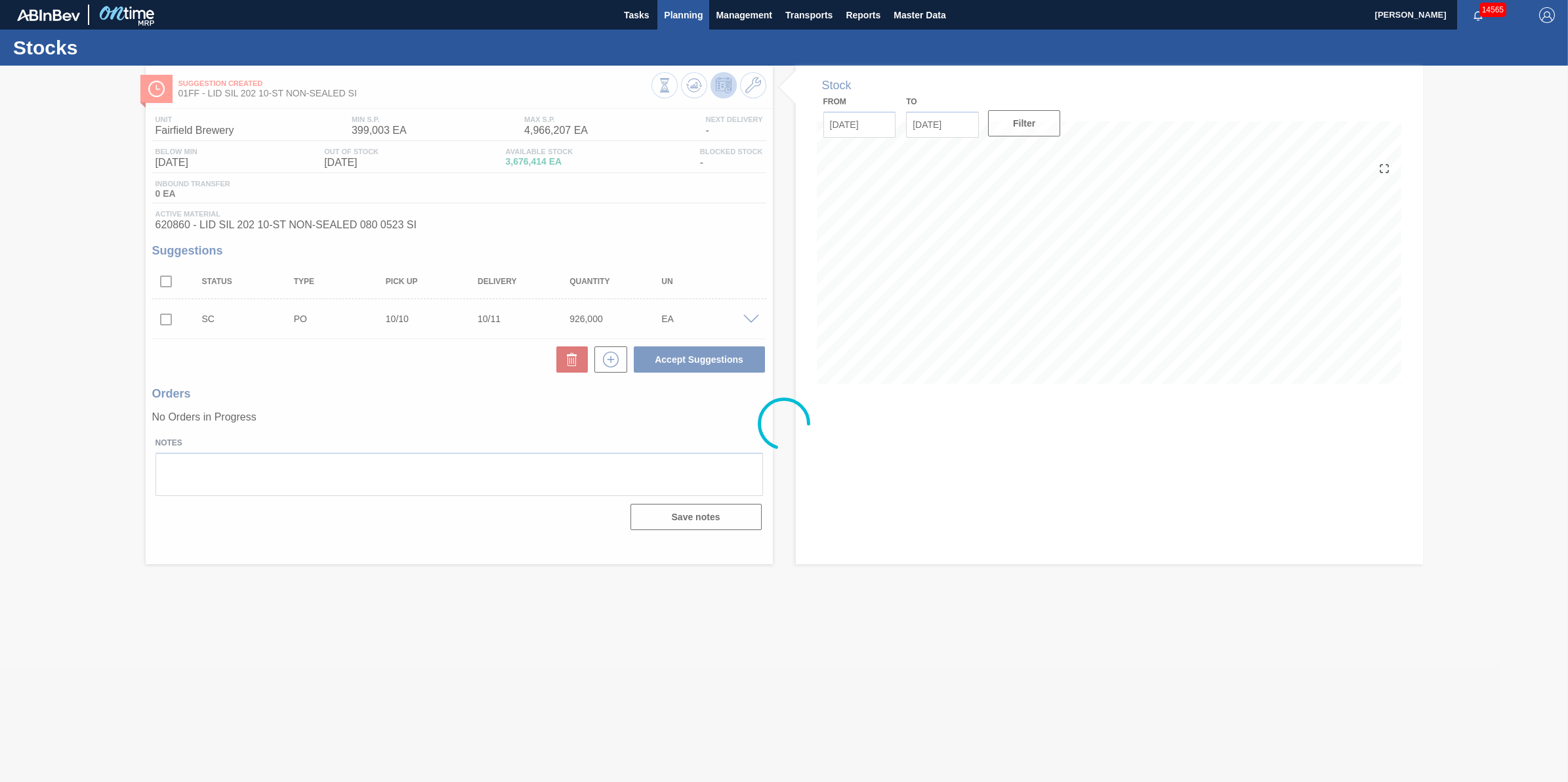
click at [677, 24] on button "Planning" at bounding box center [683, 14] width 52 height 30
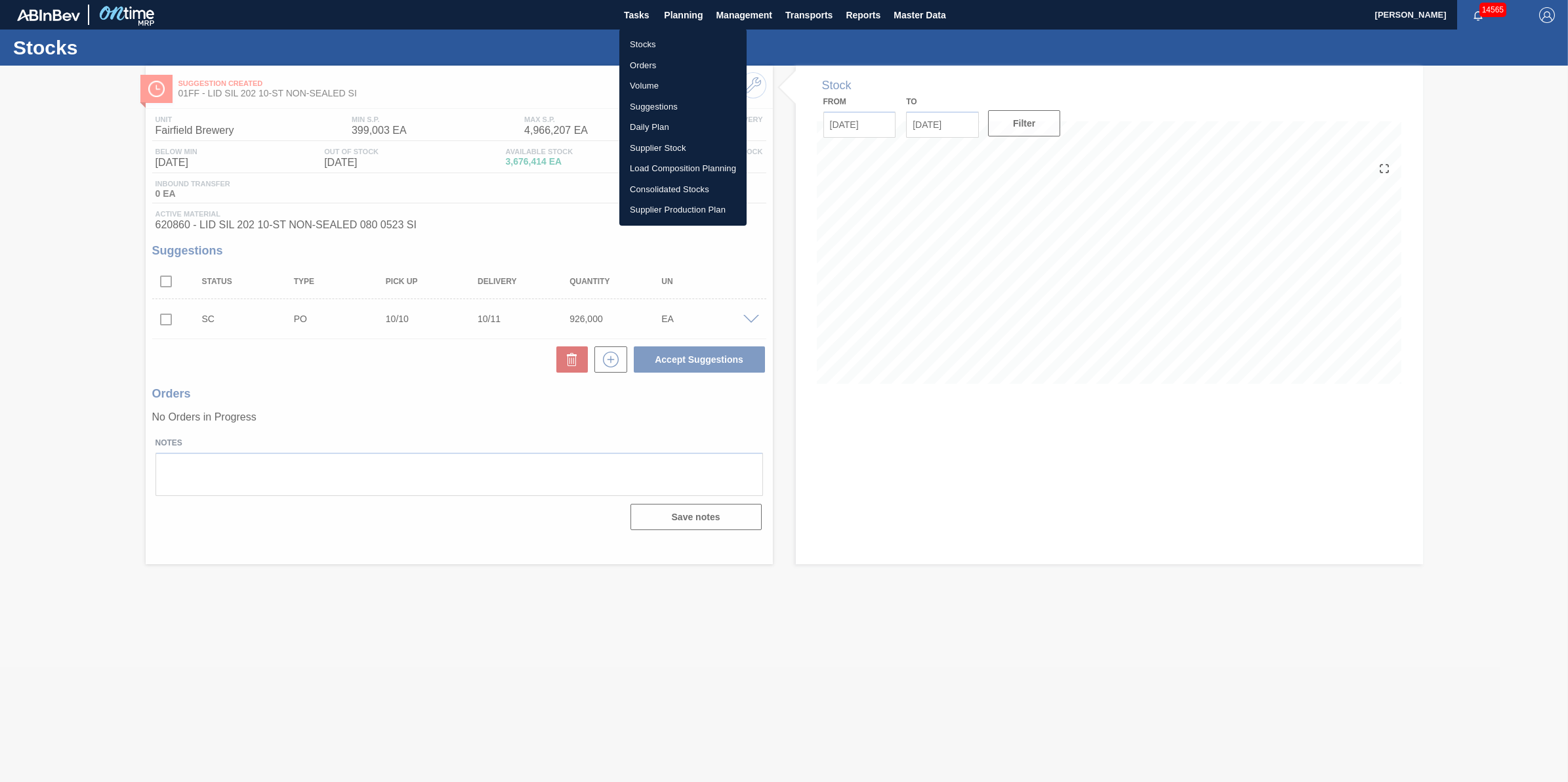
click at [670, 39] on li "Stocks" at bounding box center [683, 45] width 127 height 21
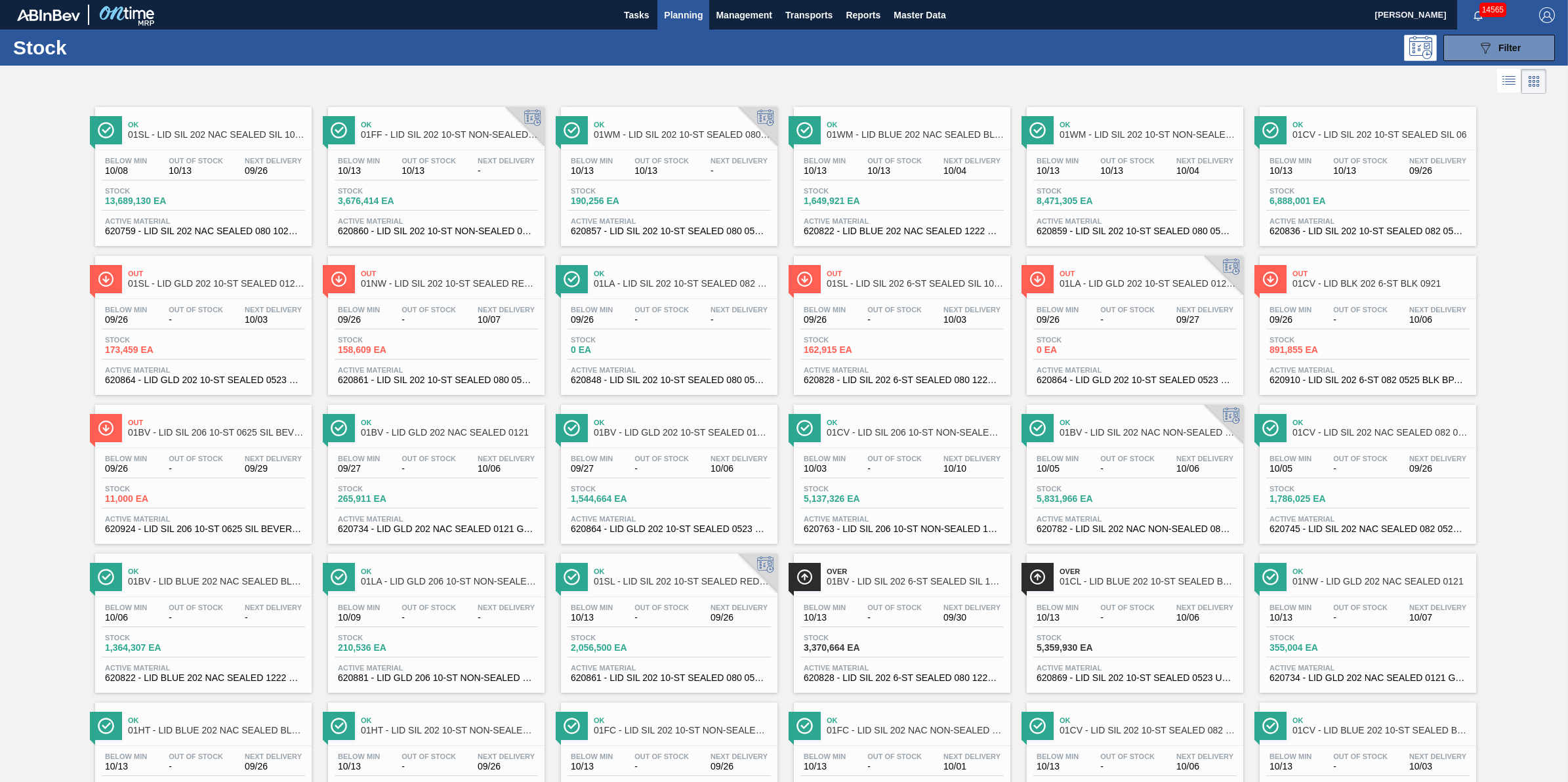
click at [667, 13] on span "Planning" at bounding box center [683, 15] width 39 height 16
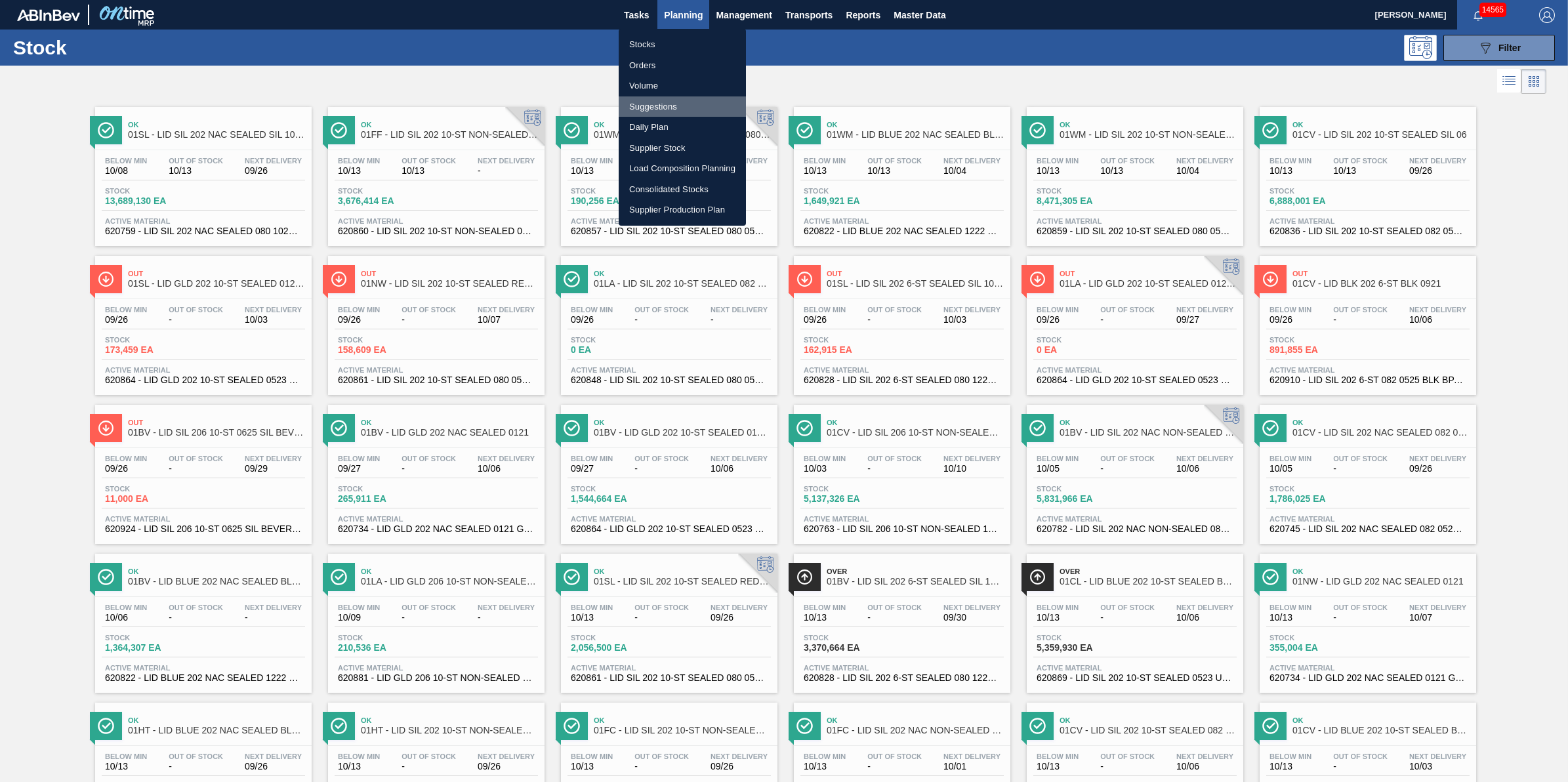
click at [681, 100] on li "Suggestions" at bounding box center [682, 107] width 127 height 21
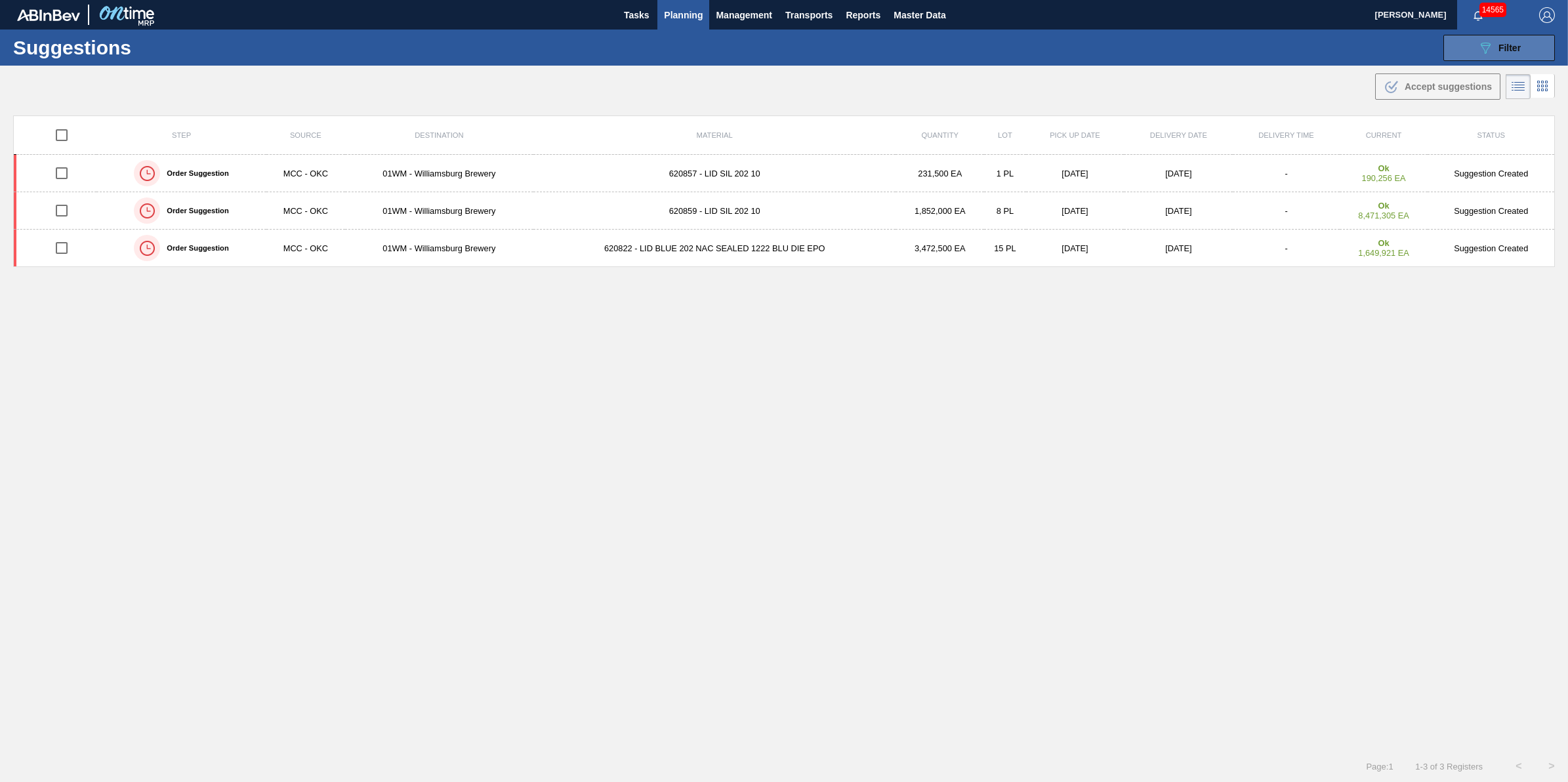
click at [1477, 41] on icon "089F7B8B-B2A5-4AFE-B5C0-19BA573D28AC" at bounding box center [1485, 48] width 16 height 16
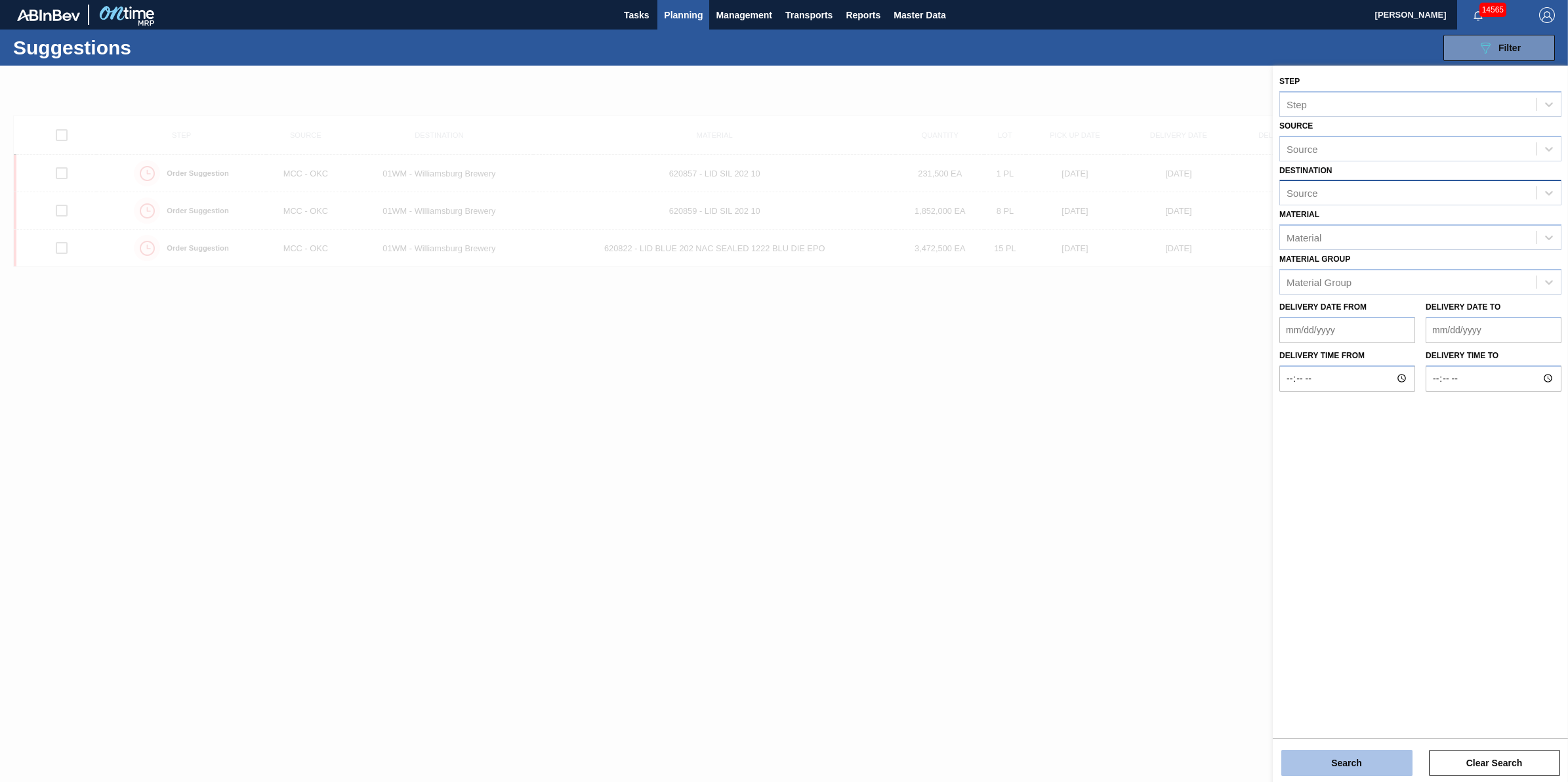
click at [1353, 761] on button "Search" at bounding box center [1346, 762] width 131 height 27
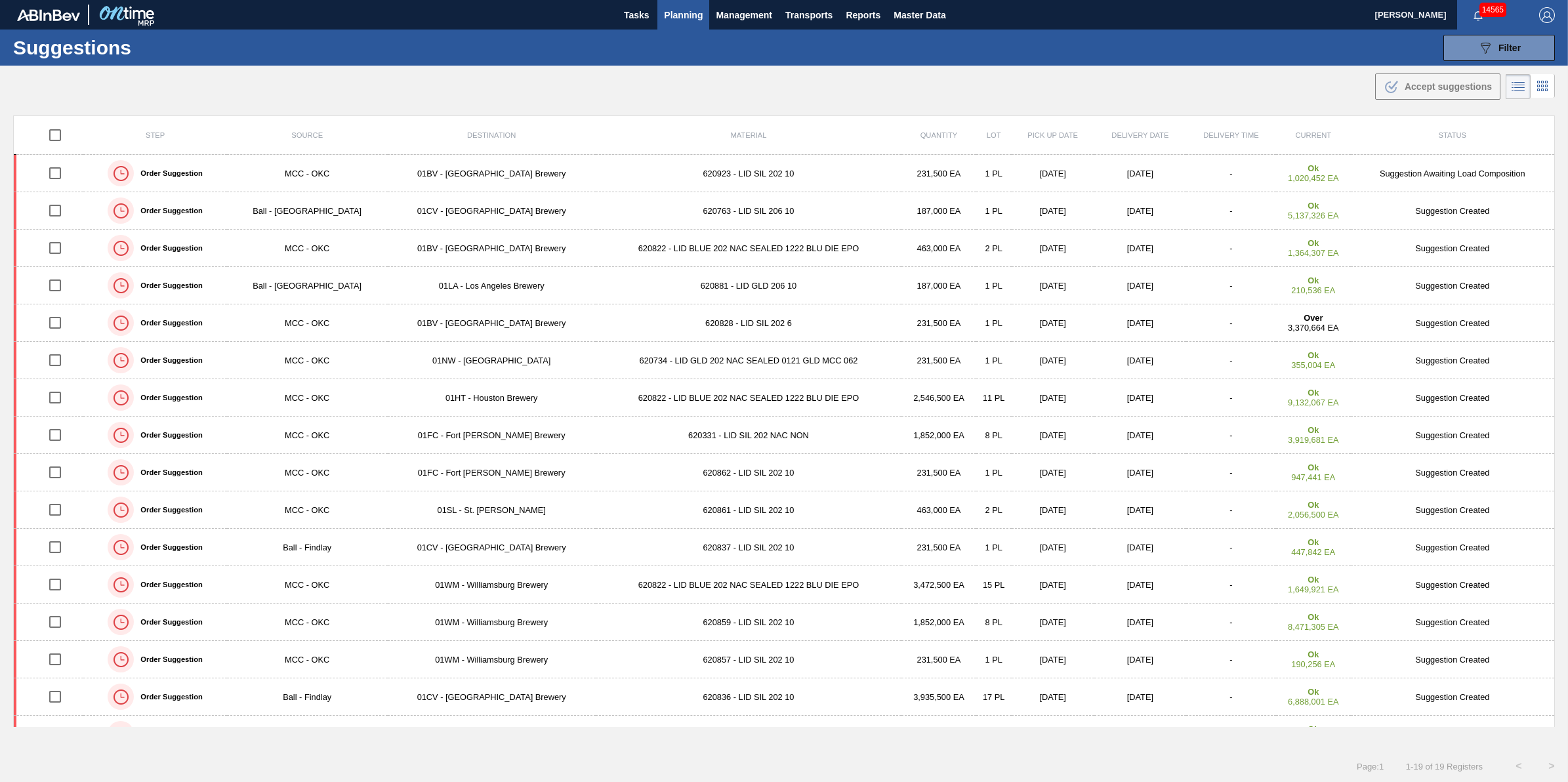
click at [482, 130] on th "Destination" at bounding box center [492, 135] width 208 height 39
click at [482, 133] on span "Destination" at bounding box center [492, 135] width 49 height 8
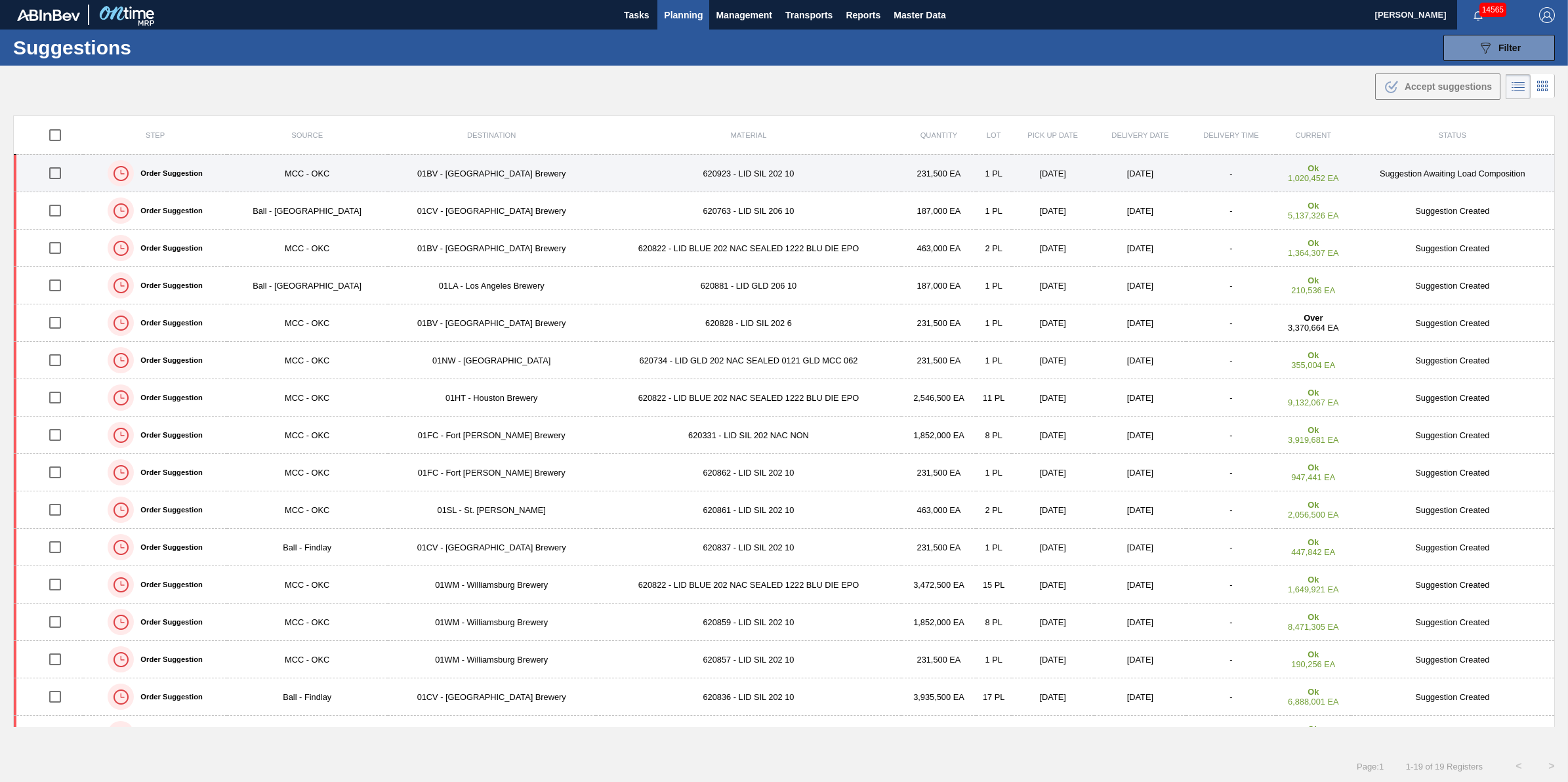
click at [489, 176] on td "01BV - [GEOGRAPHIC_DATA] Brewery" at bounding box center [492, 173] width 208 height 37
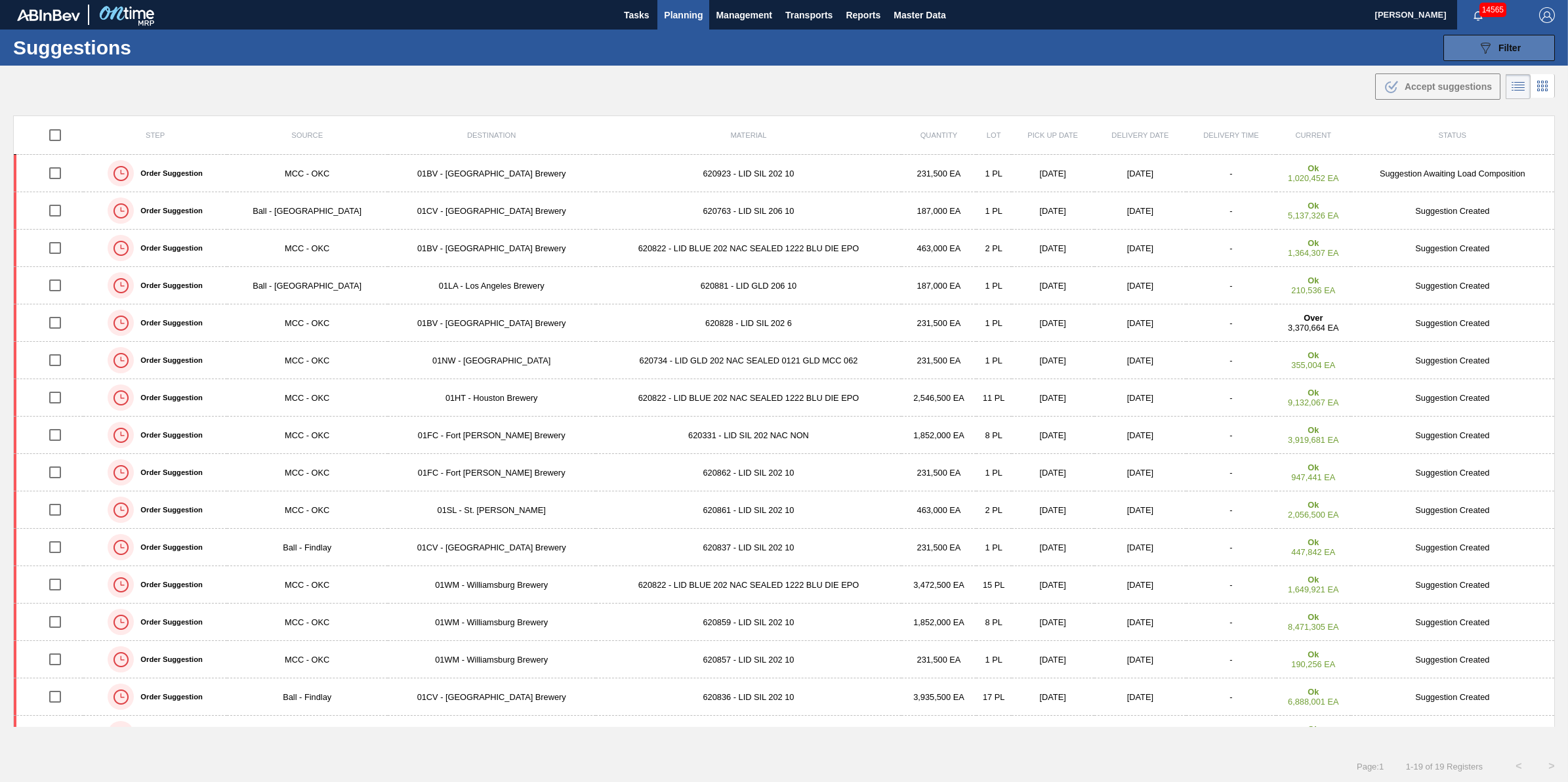
click at [1477, 46] on icon "089F7B8B-B2A5-4AFE-B5C0-19BA573D28AC" at bounding box center [1485, 48] width 16 height 16
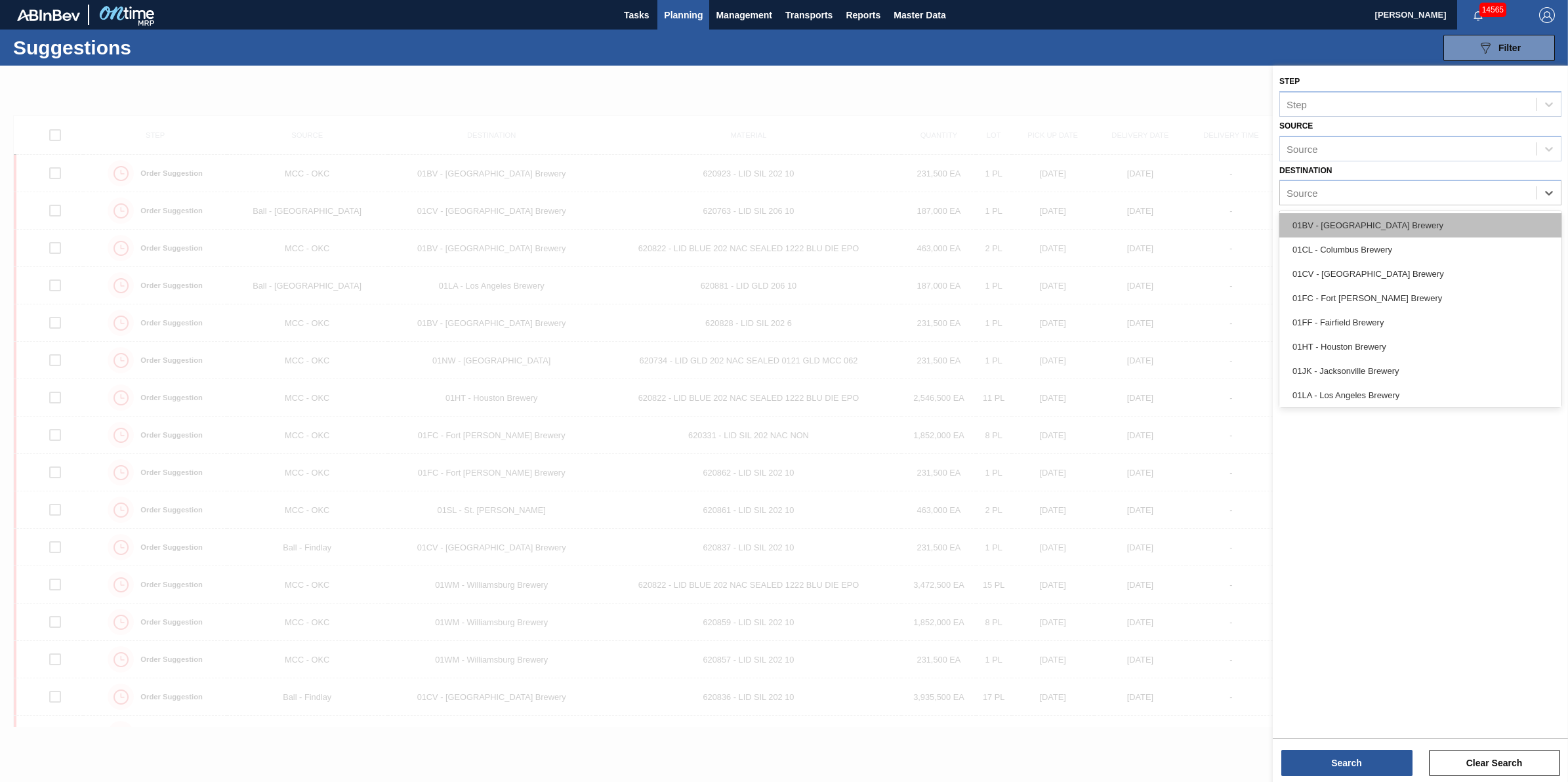
drag, startPoint x: 1384, startPoint y: 195, endPoint x: 1379, endPoint y: 228, distance: 33.4
click at [1383, 196] on div "Source" at bounding box center [1408, 193] width 256 height 19
click at [1379, 237] on div "01CL - Columbus Brewery" at bounding box center [1420, 250] width 282 height 24
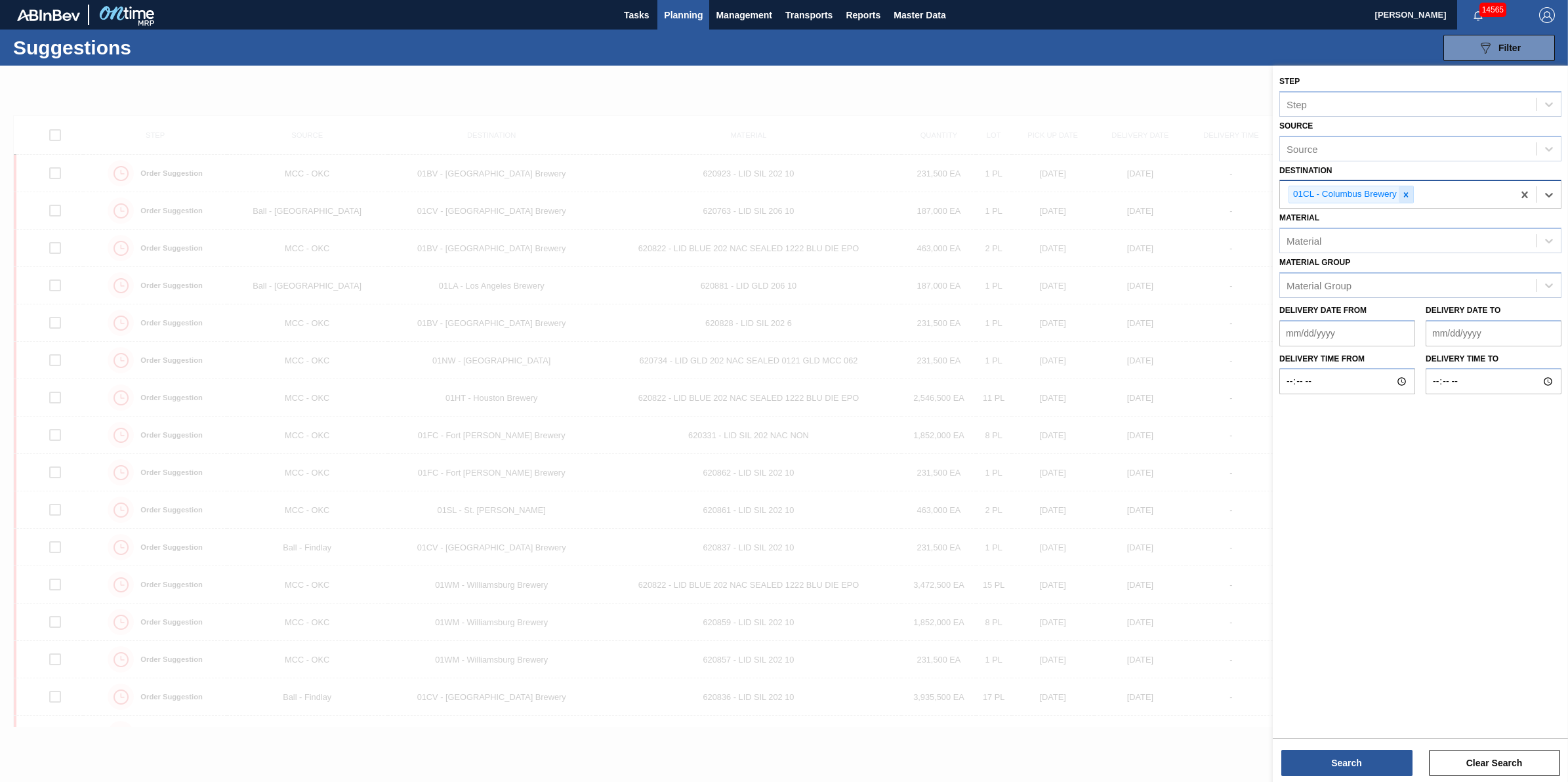
click at [1404, 196] on icon at bounding box center [1406, 195] width 9 height 9
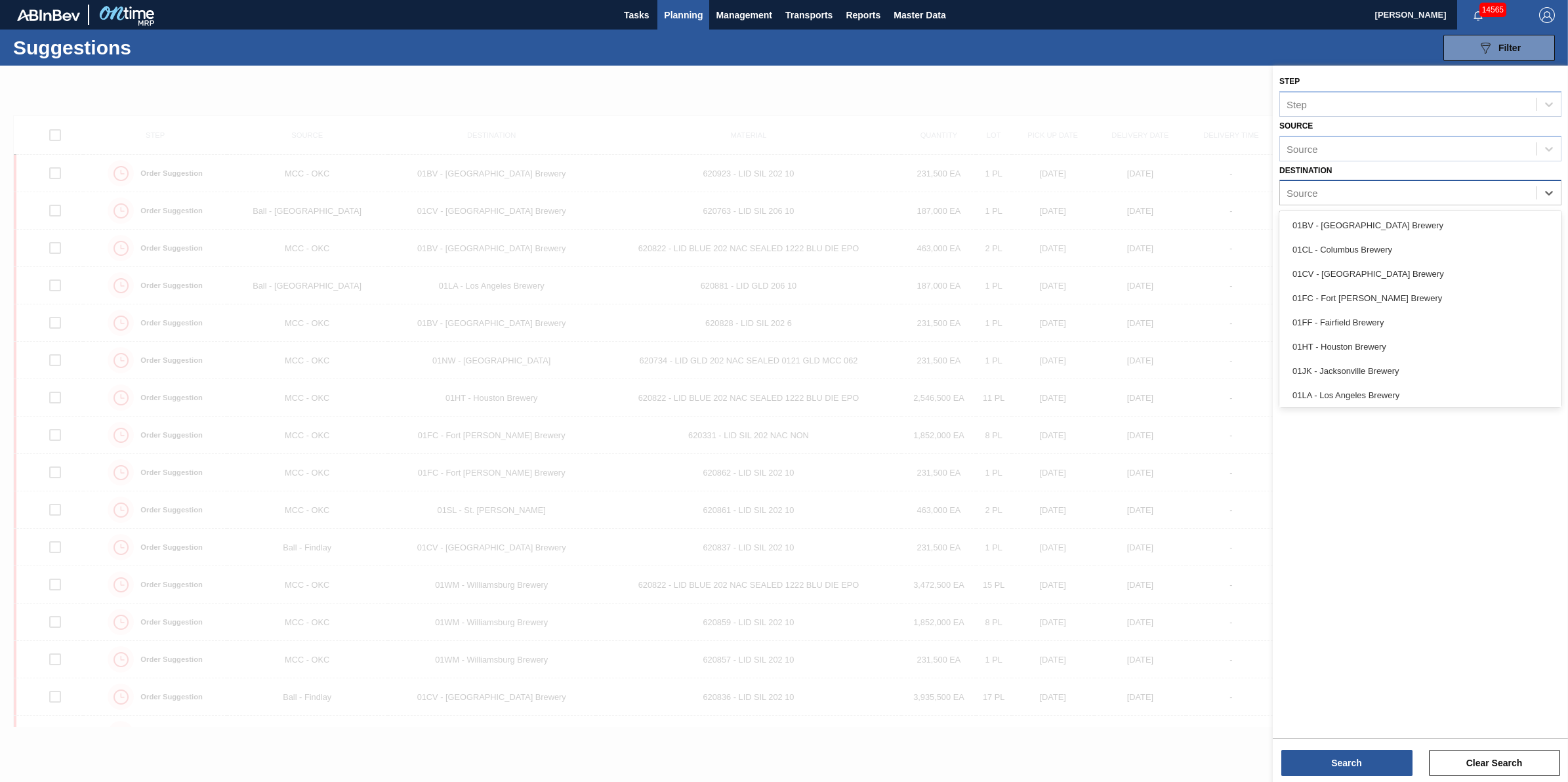
click at [1404, 196] on div "Source" at bounding box center [1408, 193] width 256 height 19
click at [1402, 218] on div "01BV - [GEOGRAPHIC_DATA] Brewery" at bounding box center [1420, 225] width 282 height 24
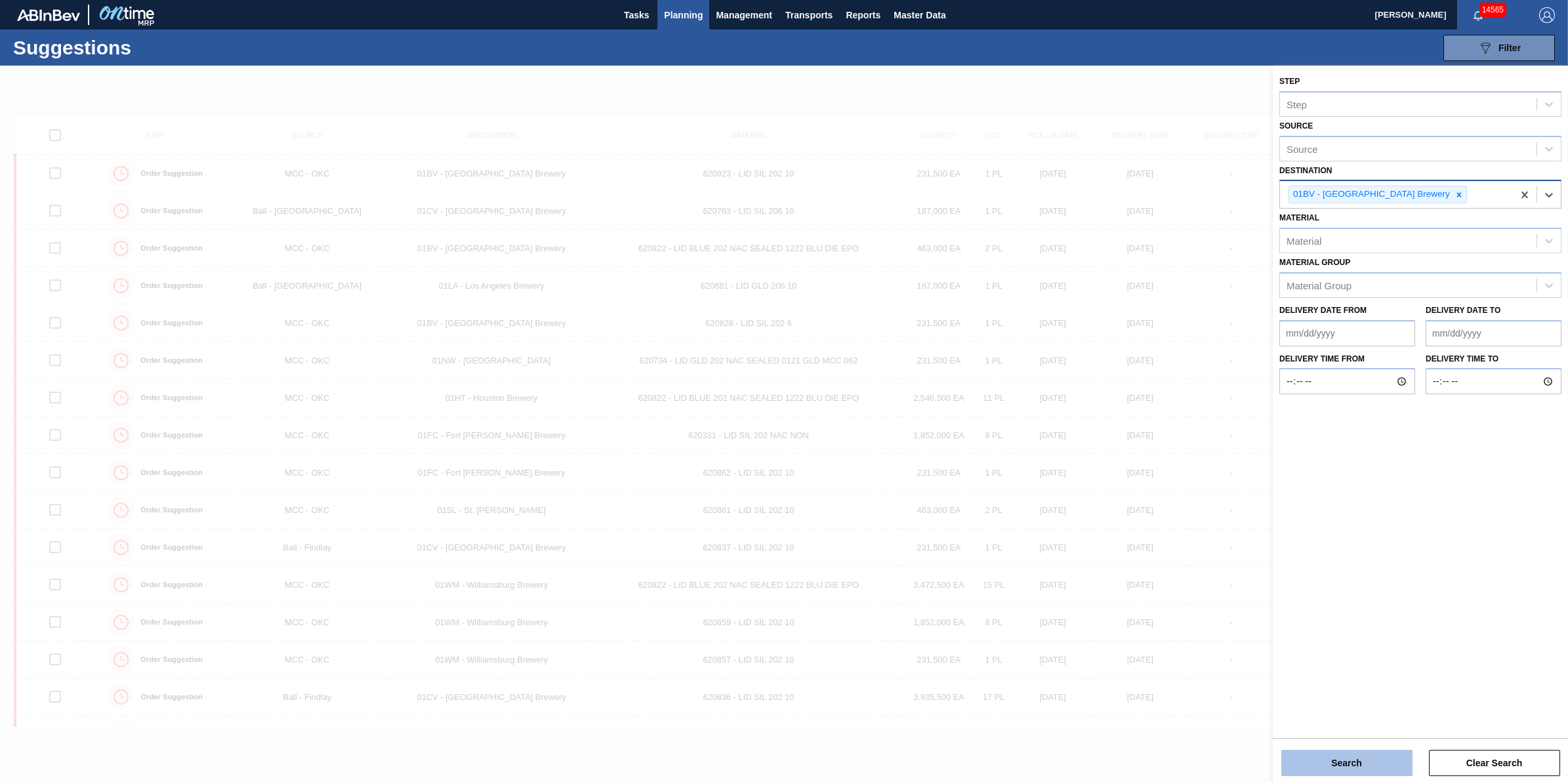
click at [1337, 762] on button "Search" at bounding box center [1346, 762] width 131 height 27
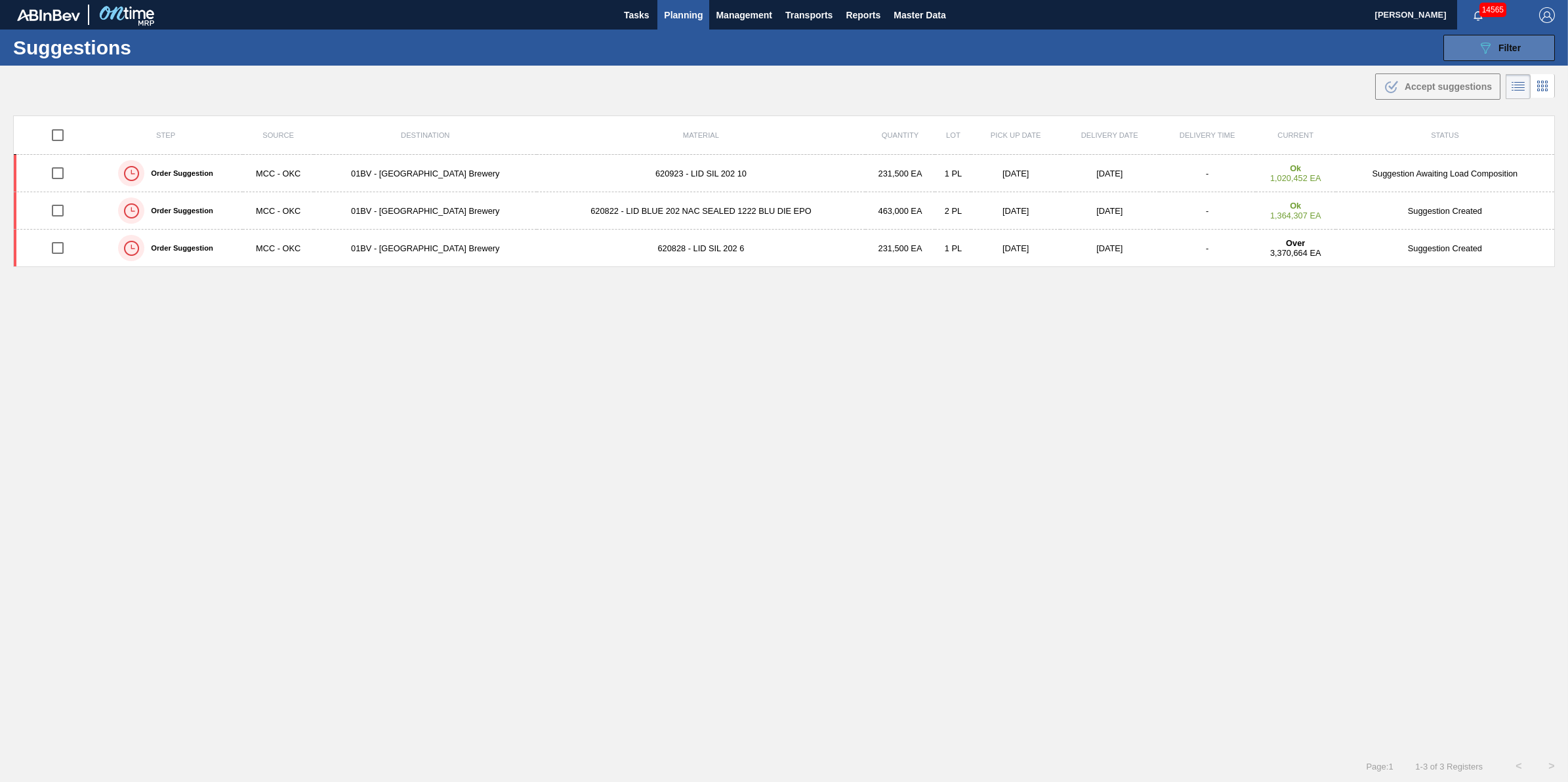
click at [1470, 36] on button "089F7B8B-B2A5-4AFE-B5C0-19BA573D28AC Filter" at bounding box center [1498, 48] width 112 height 27
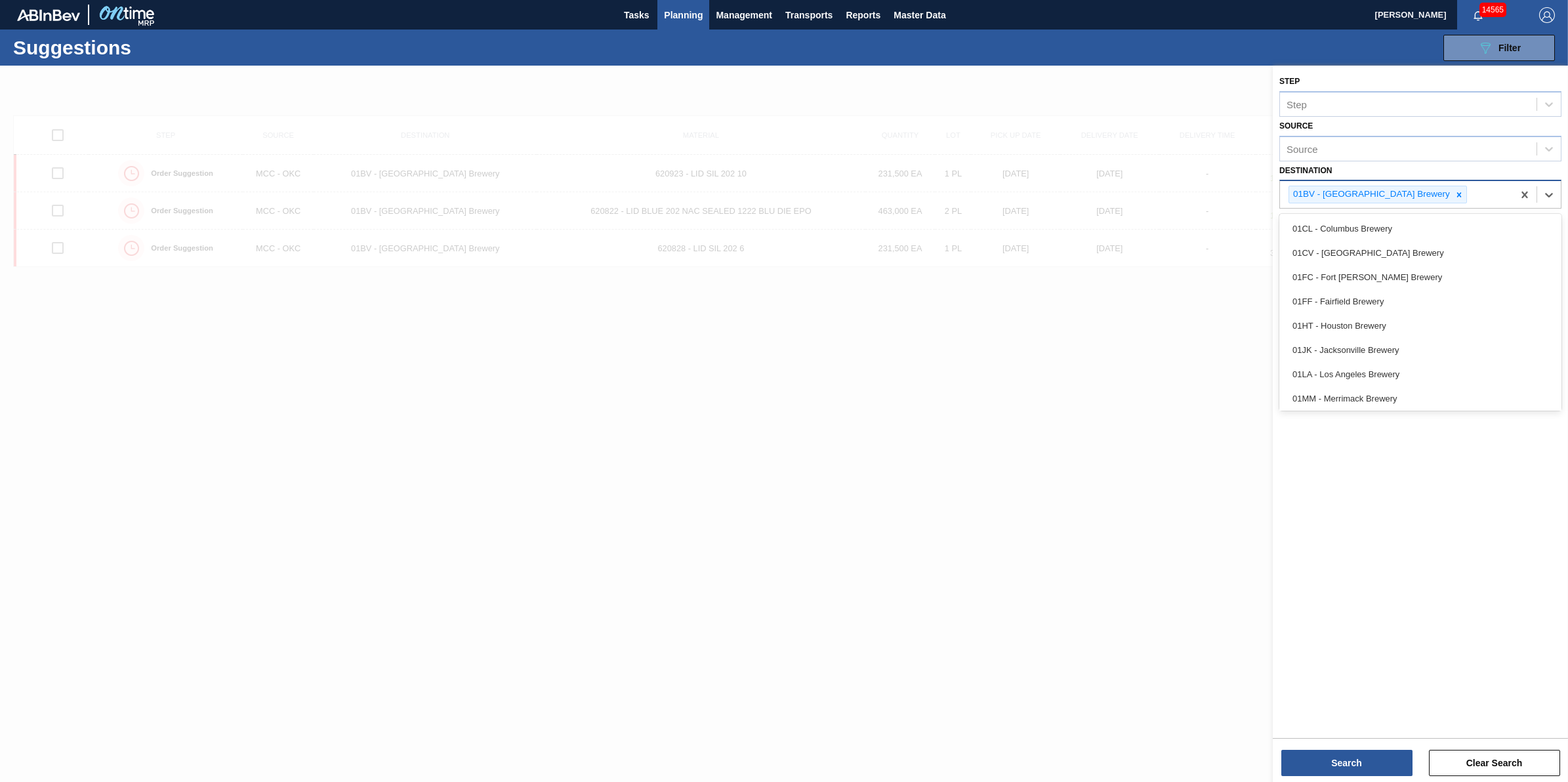
click at [1425, 196] on div "01BV - [GEOGRAPHIC_DATA] Brewery" at bounding box center [1377, 194] width 178 height 17
click at [1452, 196] on div at bounding box center [1459, 195] width 14 height 17
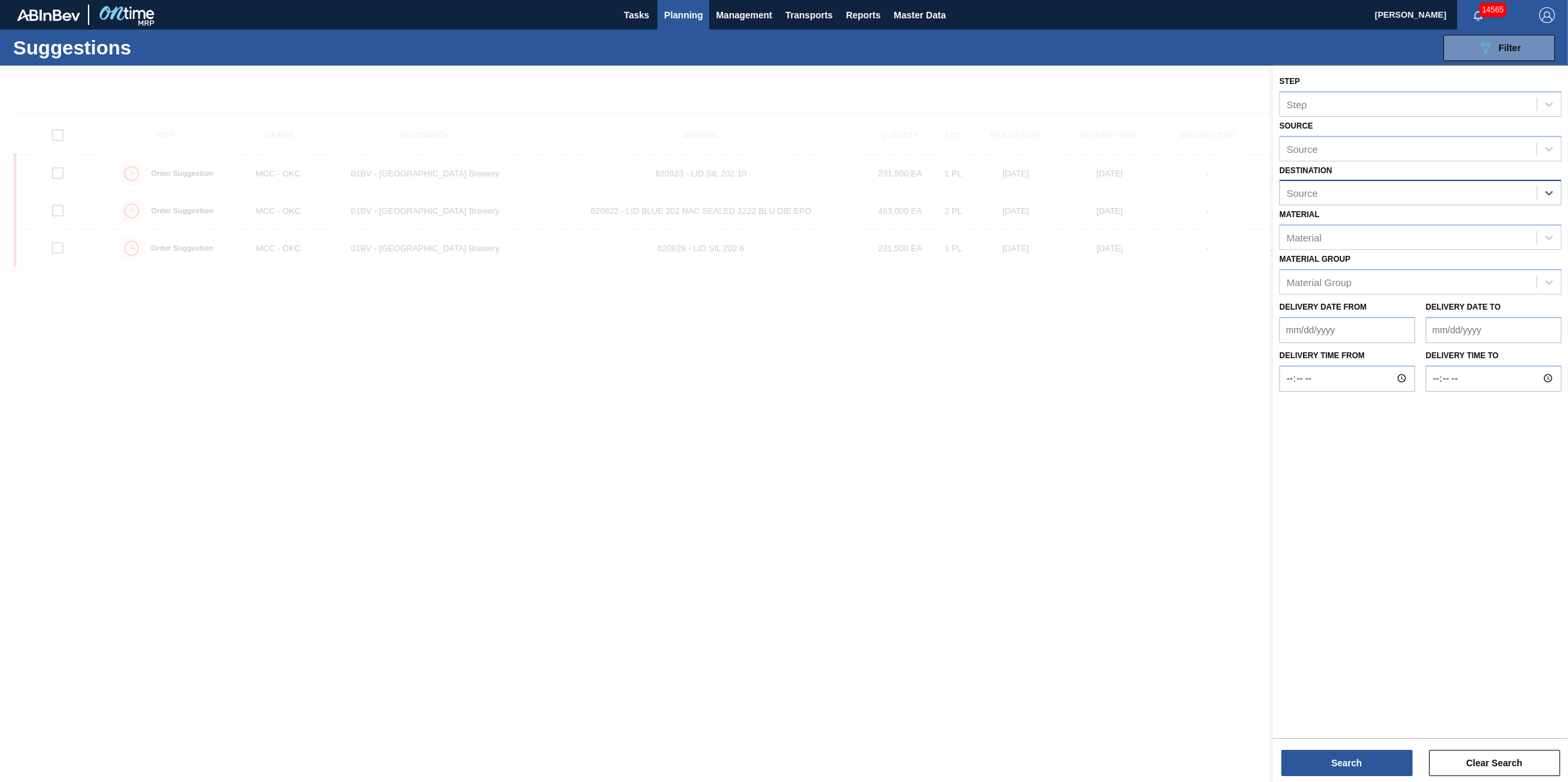
click at [1414, 196] on div "Source" at bounding box center [1408, 193] width 256 height 19
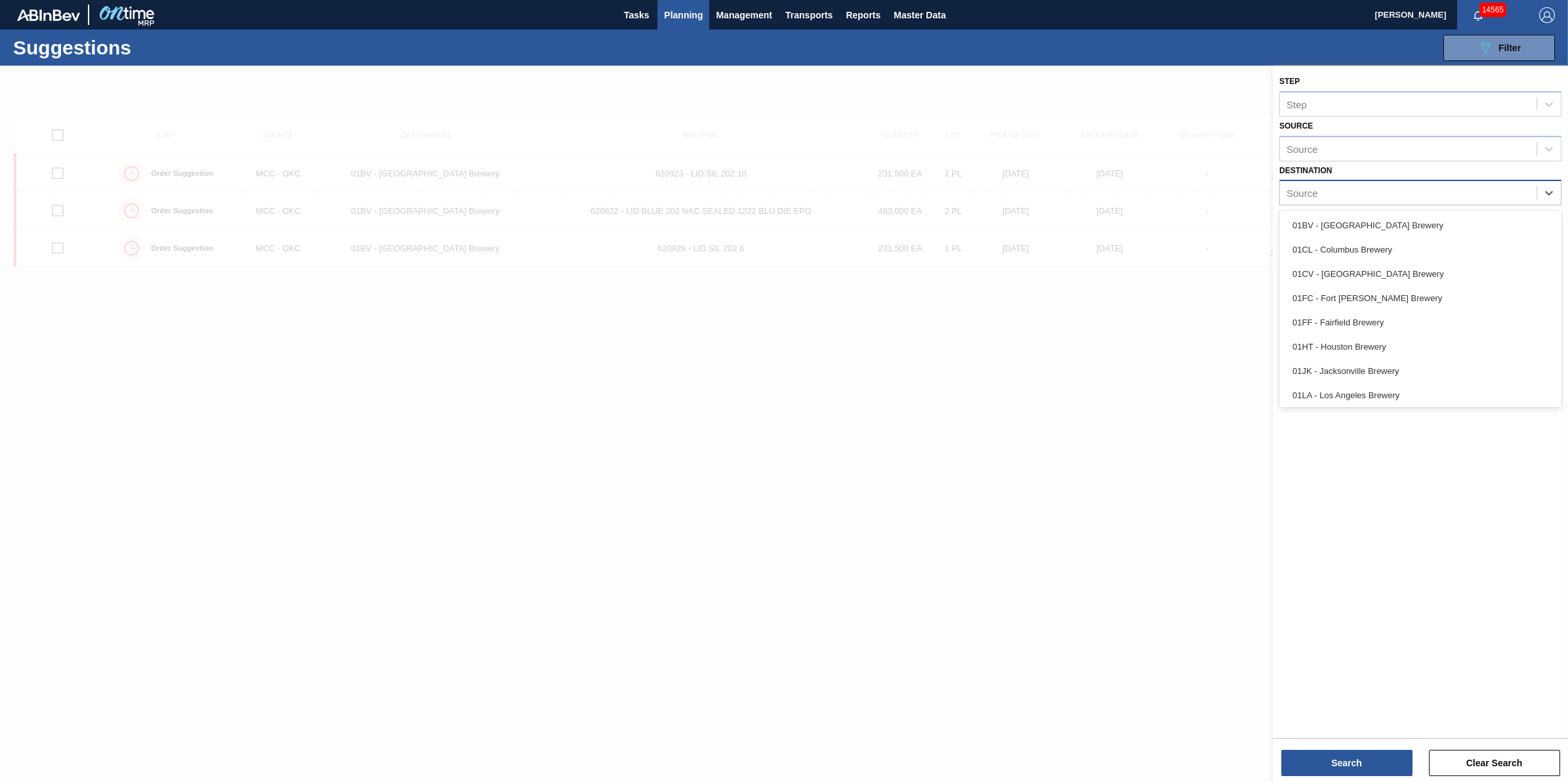
click at [1414, 196] on div "Source" at bounding box center [1408, 193] width 256 height 19
click at [1407, 256] on div "01CL - Columbus Brewery" at bounding box center [1420, 250] width 282 height 24
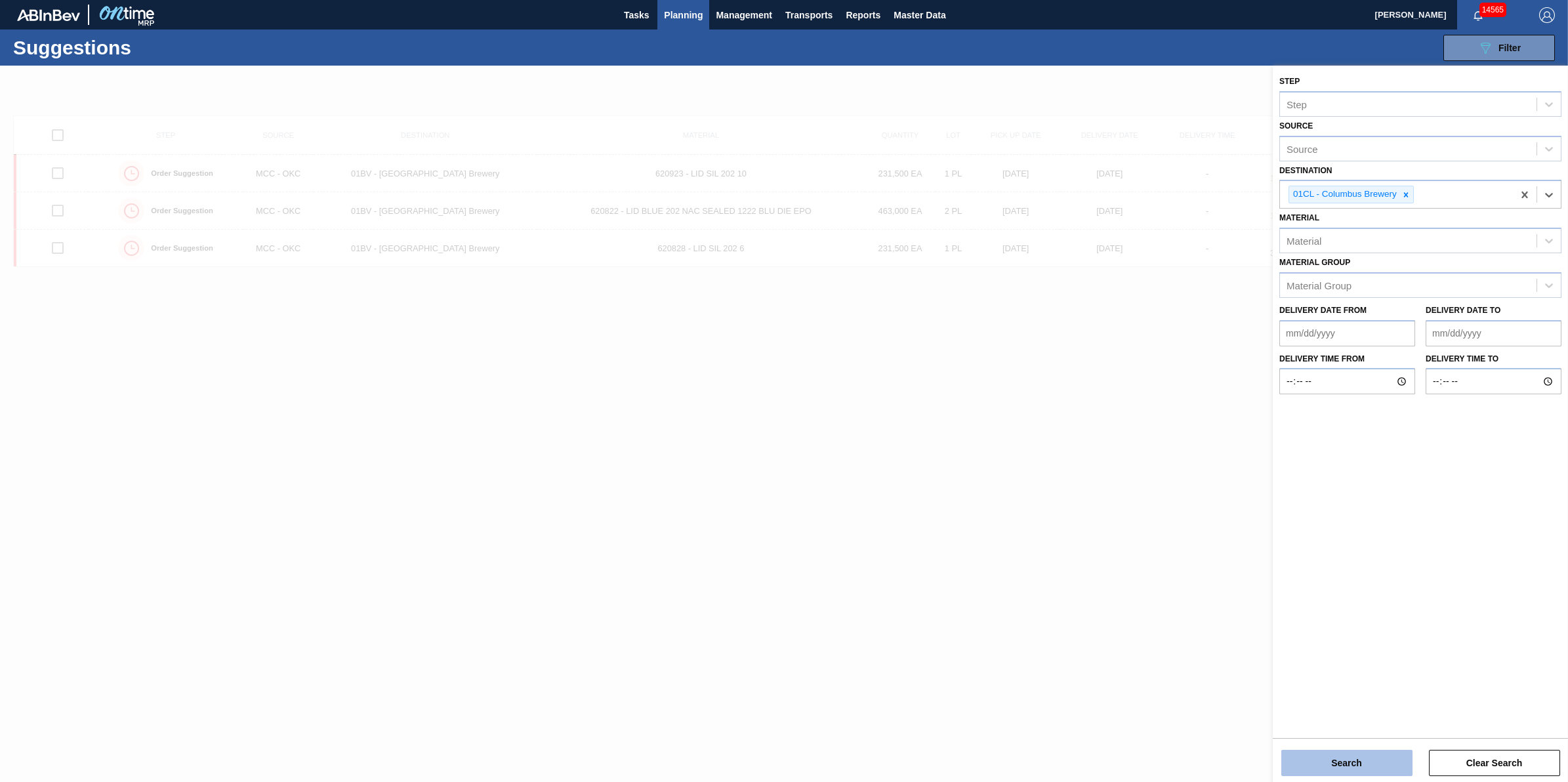
click at [1365, 758] on button "Search" at bounding box center [1346, 762] width 131 height 27
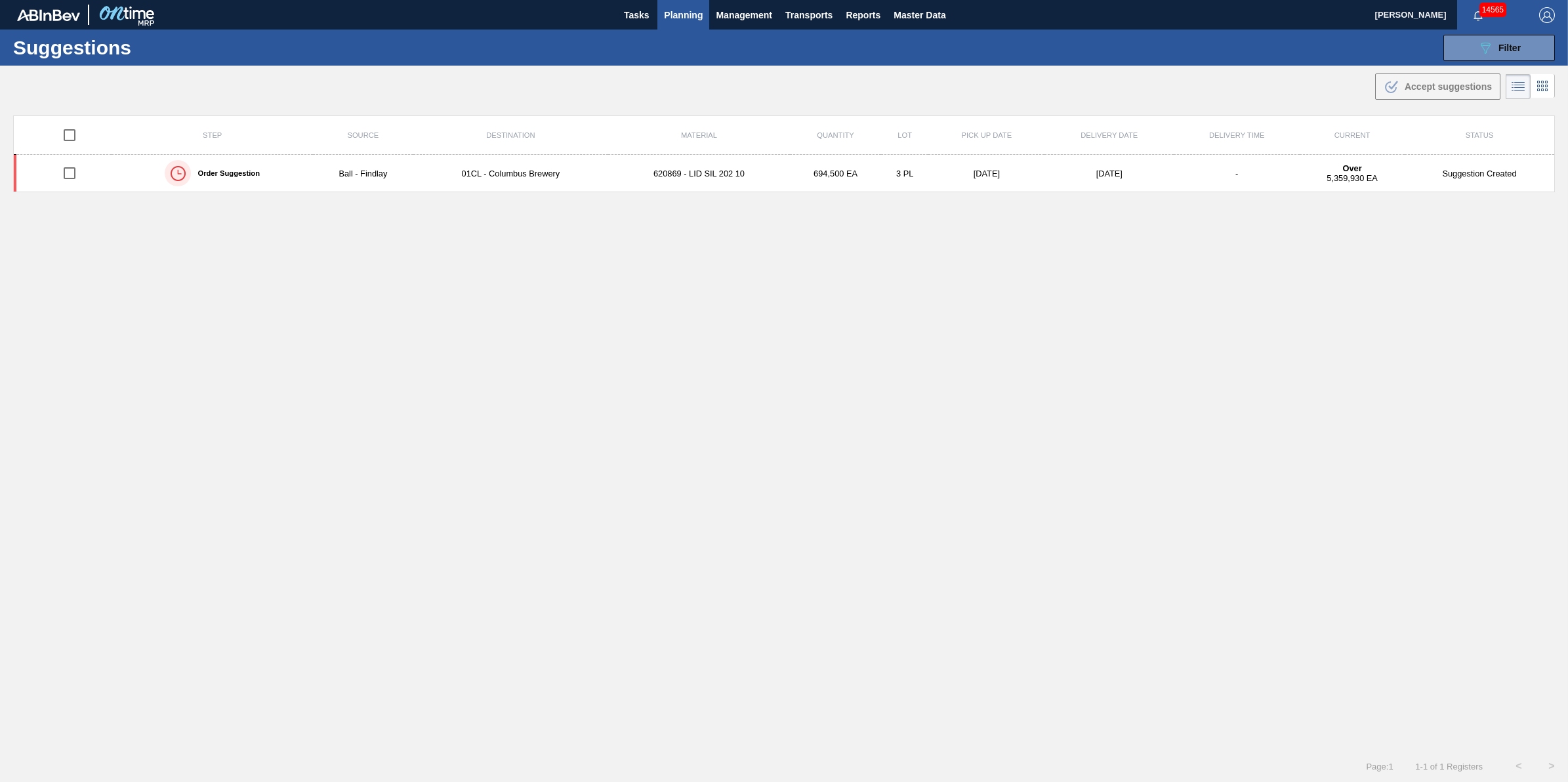
click at [1516, 66] on div ".b{fill:var(--color-action-default)} Accept suggestions" at bounding box center [784, 83] width 1568 height 36
click at [1519, 52] on button "089F7B8B-B2A5-4AFE-B5C0-19BA573D28AC Filter" at bounding box center [1498, 48] width 112 height 27
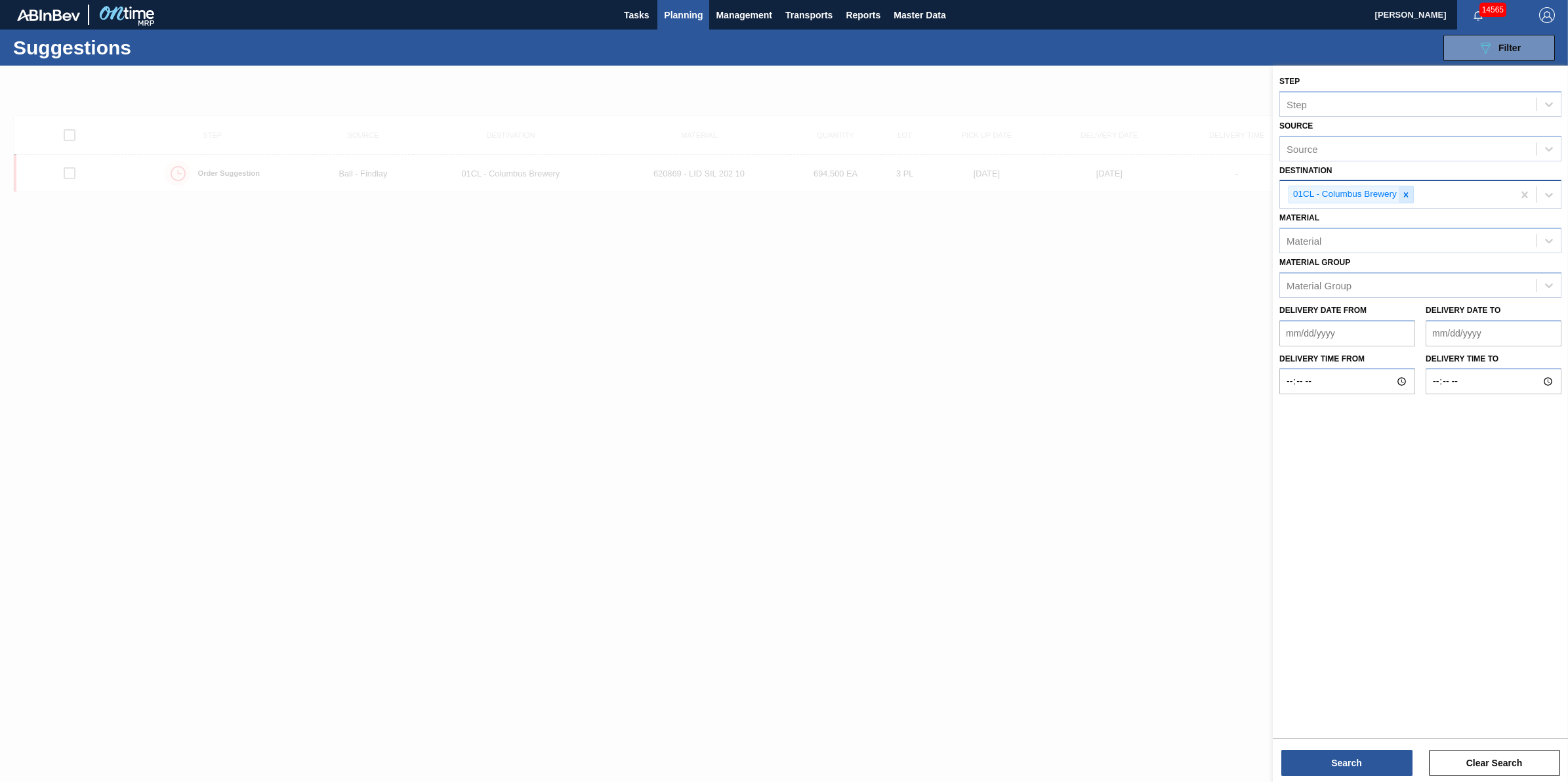
click at [1412, 196] on div at bounding box center [1406, 195] width 14 height 17
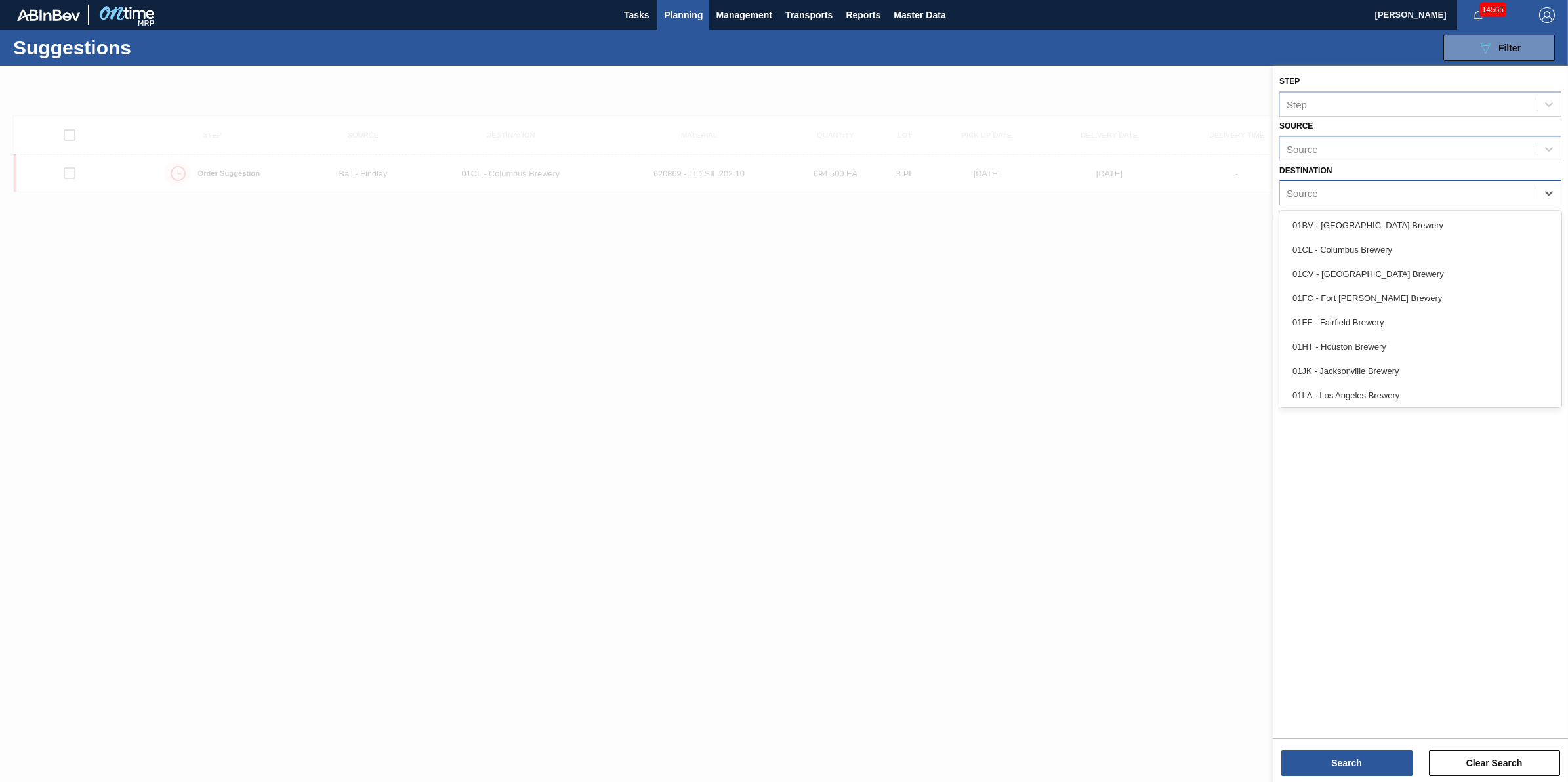
click at [1404, 196] on div "Source" at bounding box center [1408, 193] width 256 height 19
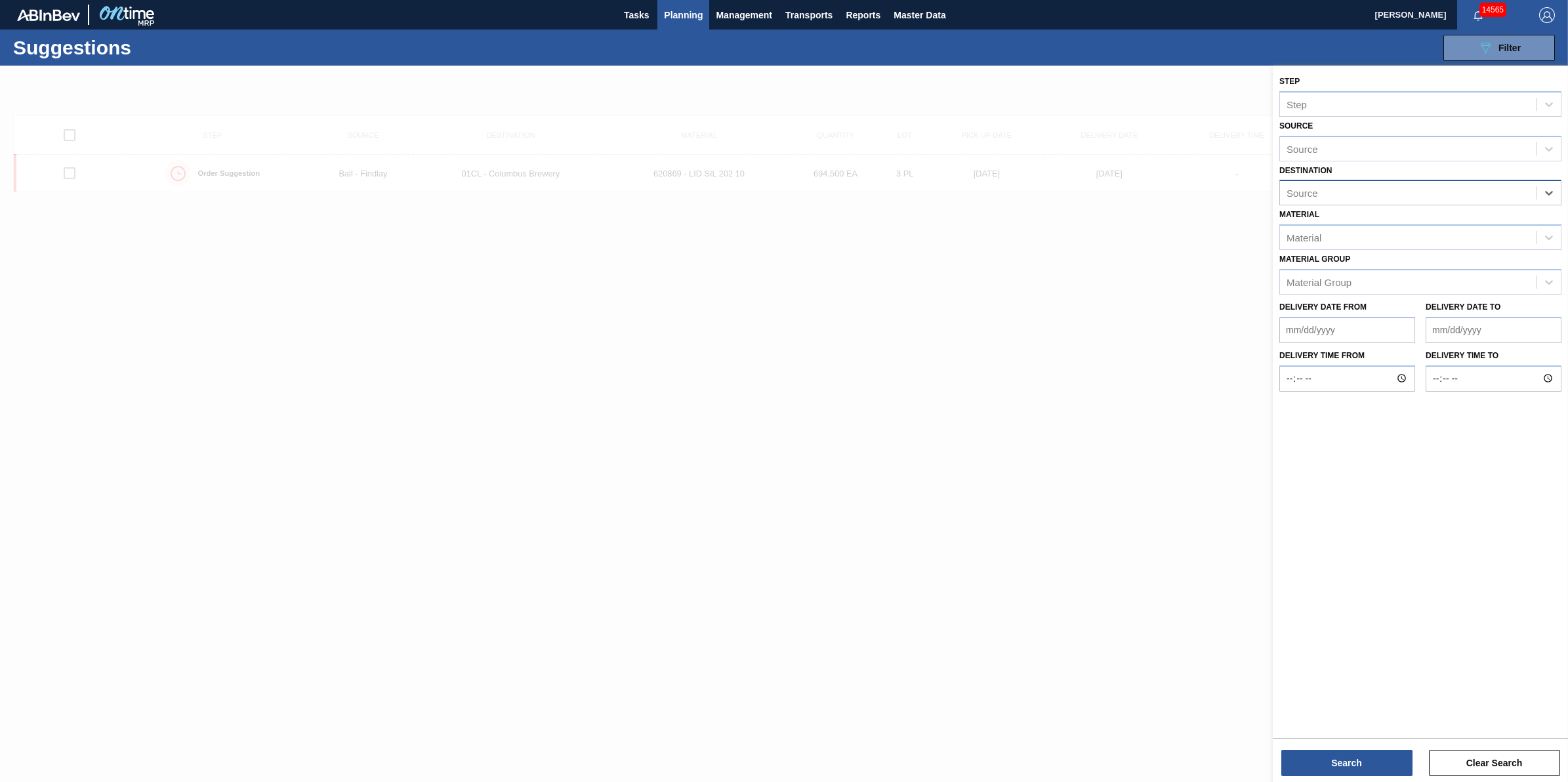
click at [1404, 196] on div "Source" at bounding box center [1408, 193] width 256 height 19
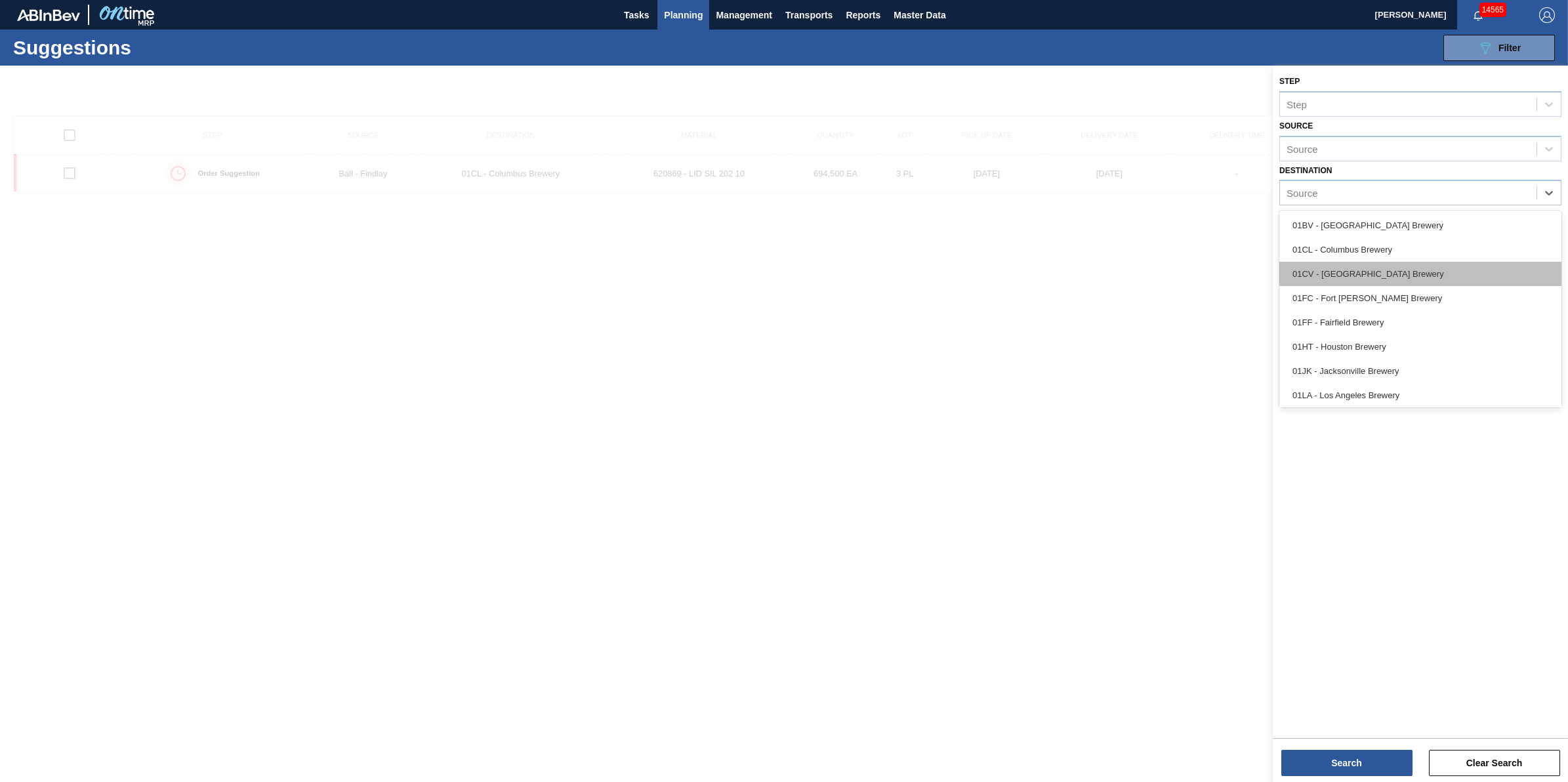
click at [1390, 275] on div "01CV - [GEOGRAPHIC_DATA] Brewery" at bounding box center [1420, 274] width 282 height 24
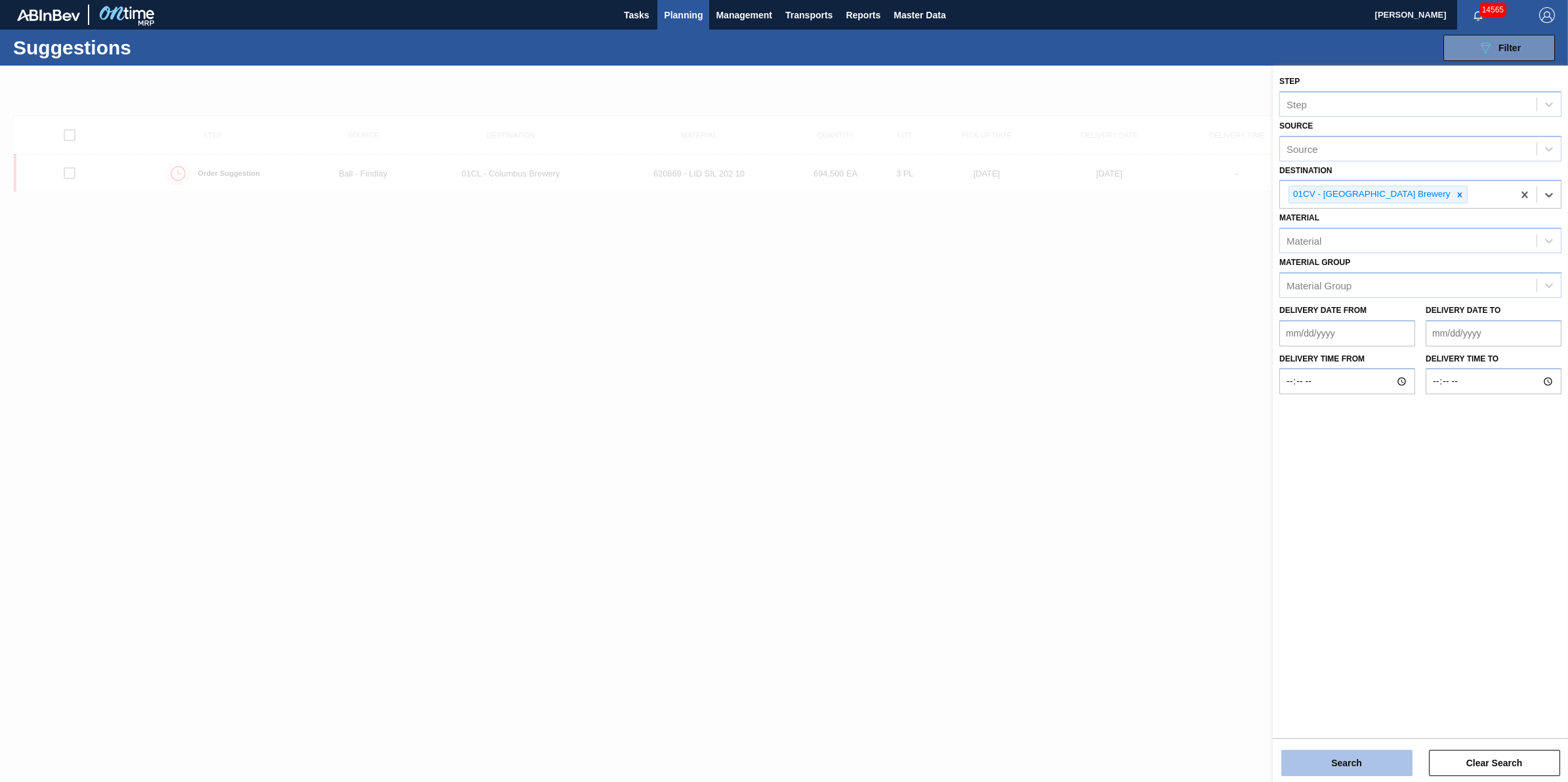
click at [1336, 762] on button "Search" at bounding box center [1346, 762] width 131 height 27
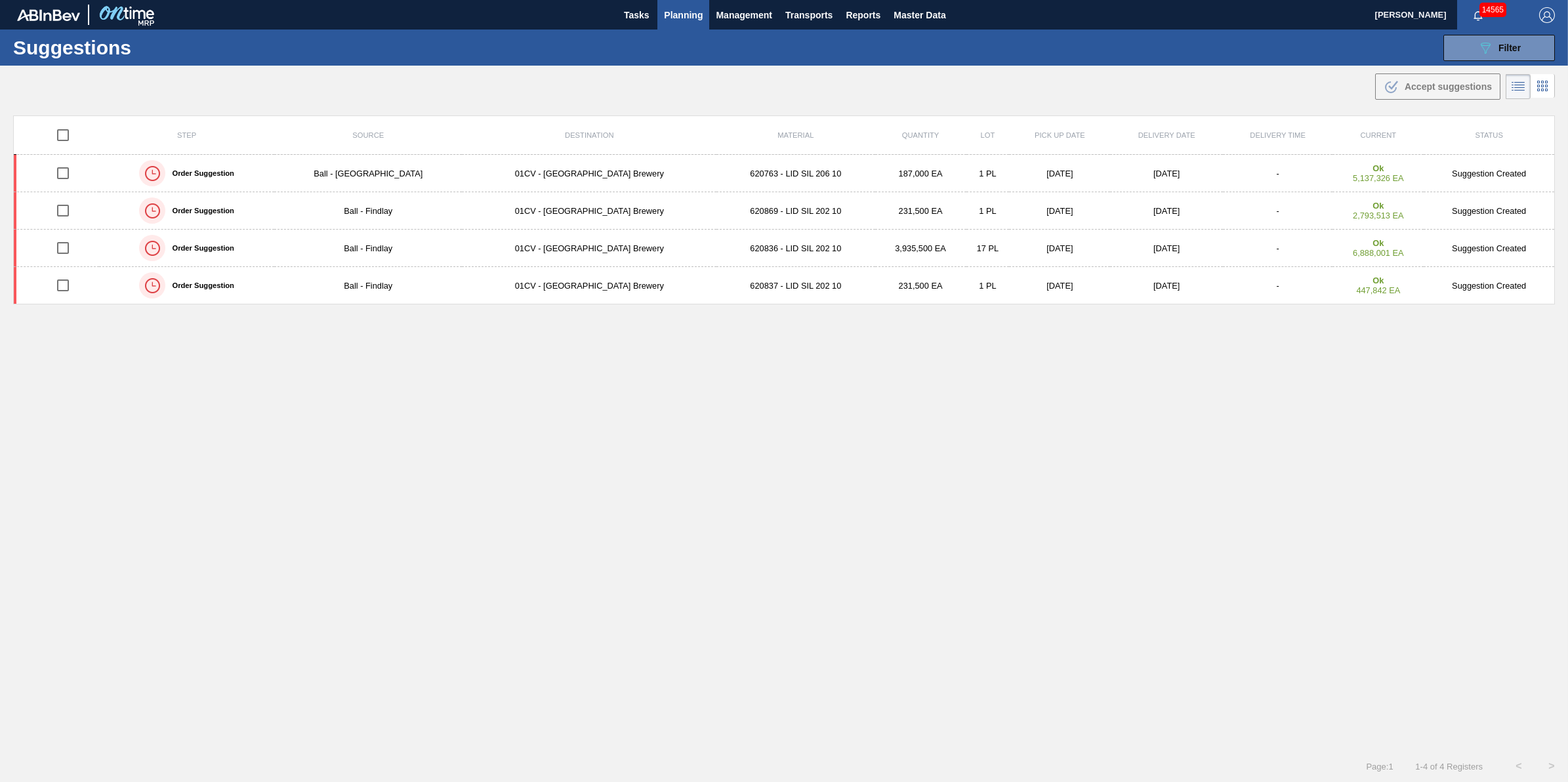
click at [690, 14] on span "Planning" at bounding box center [683, 15] width 39 height 16
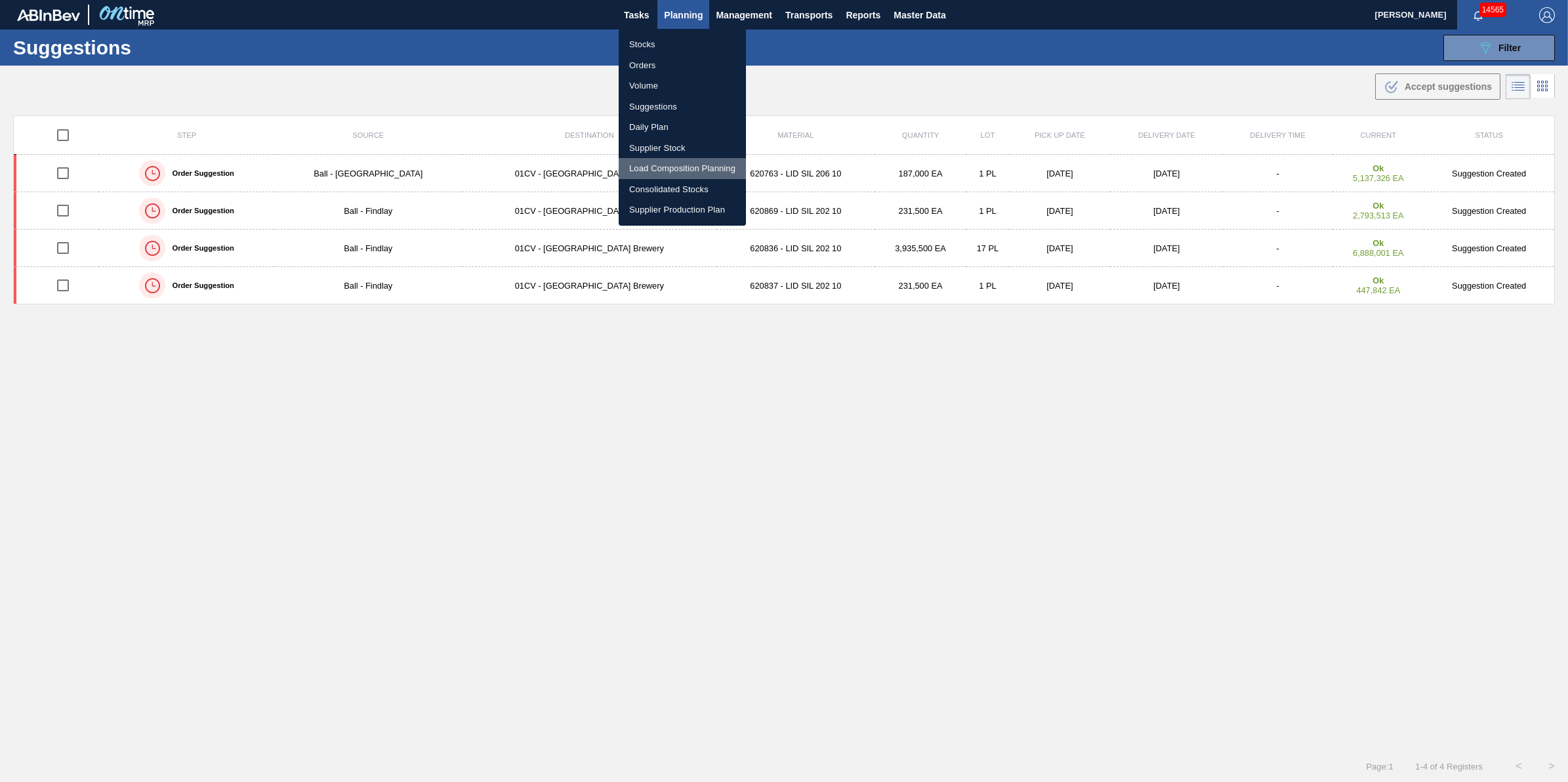
click at [724, 165] on li "Load Composition Planning" at bounding box center [682, 168] width 127 height 21
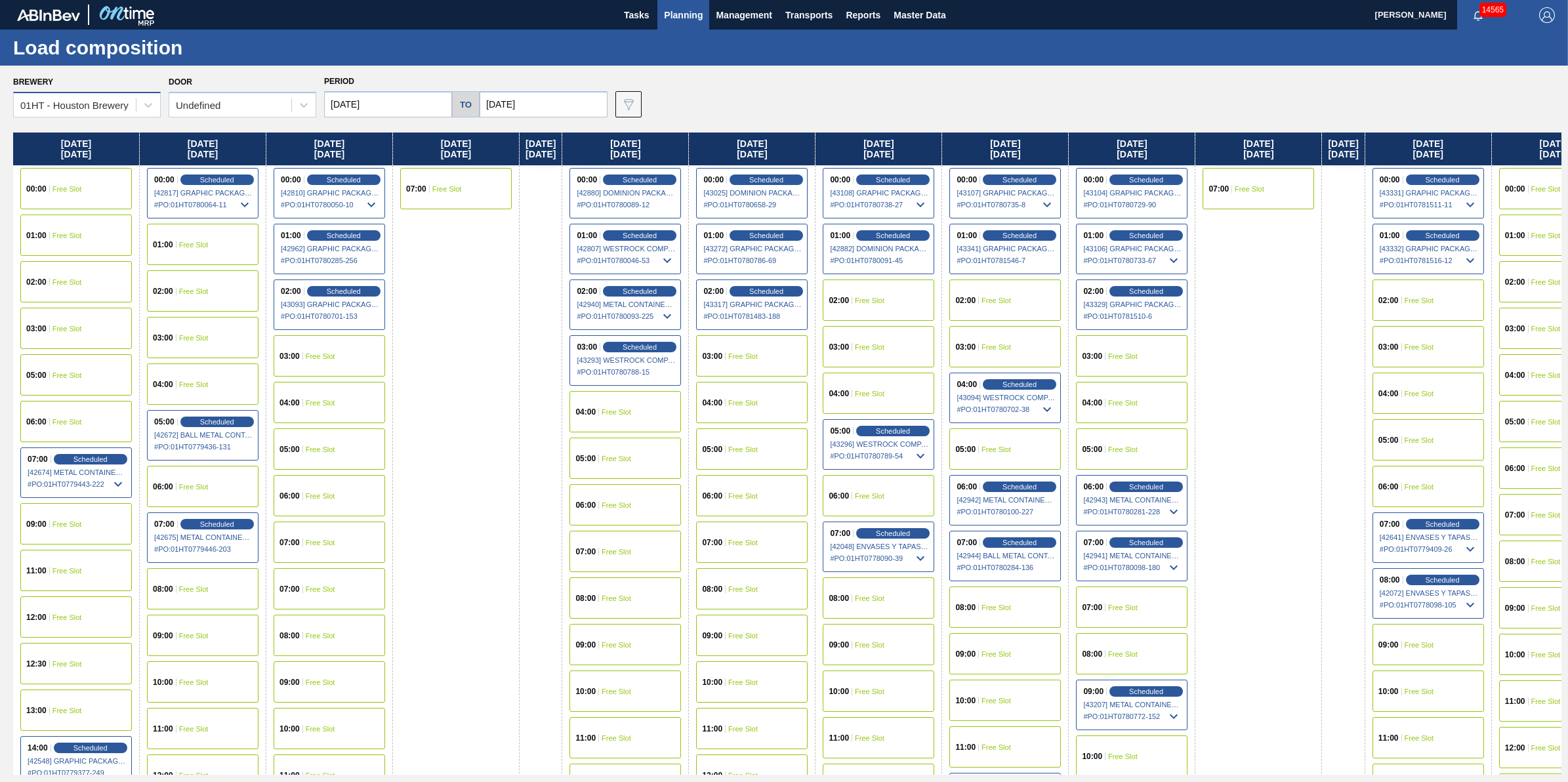
click at [92, 105] on div "01HT - Houston Brewery" at bounding box center [74, 105] width 108 height 11
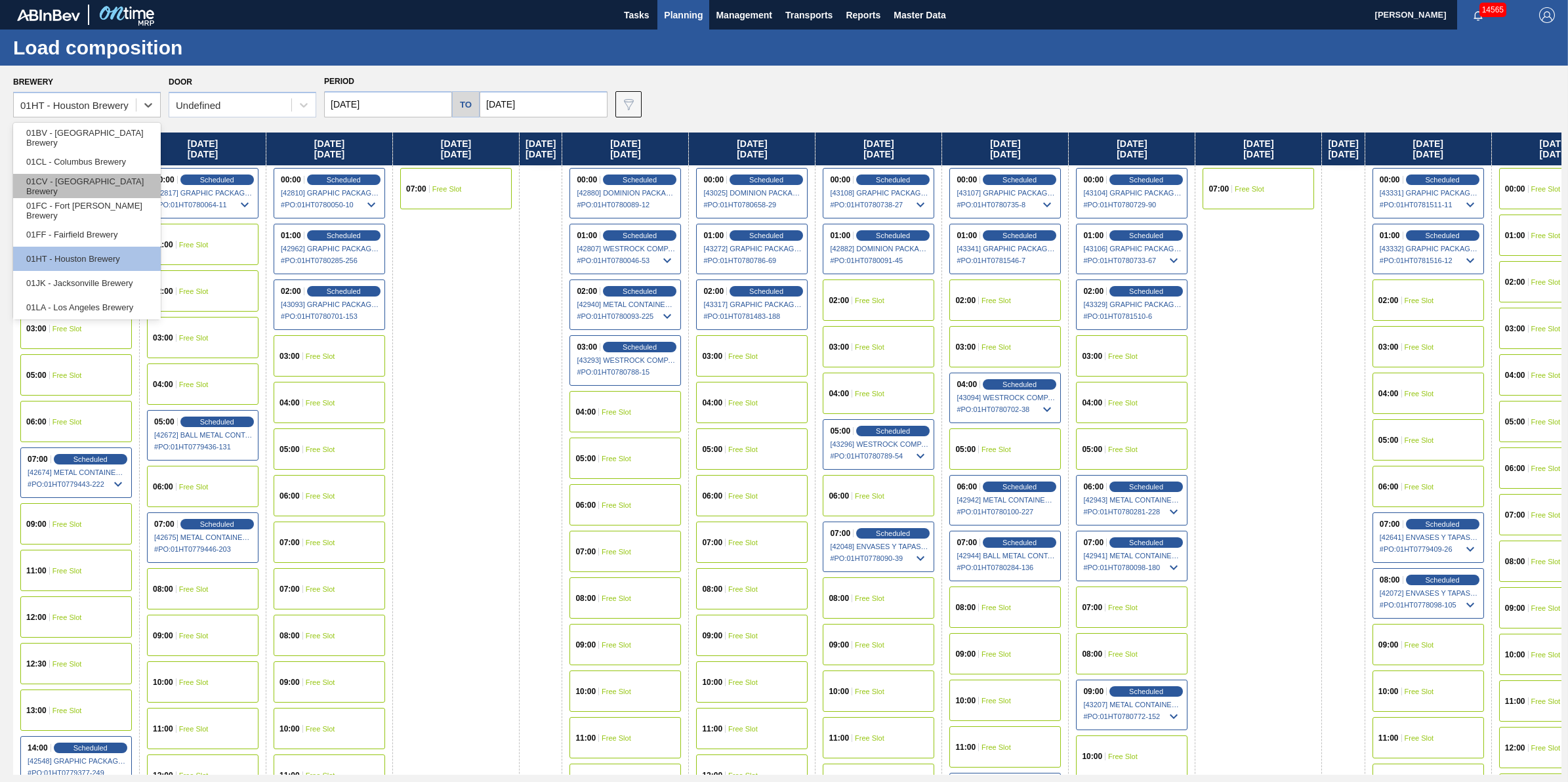
click at [119, 179] on div "01CV - [GEOGRAPHIC_DATA] Brewery" at bounding box center [86, 186] width 148 height 24
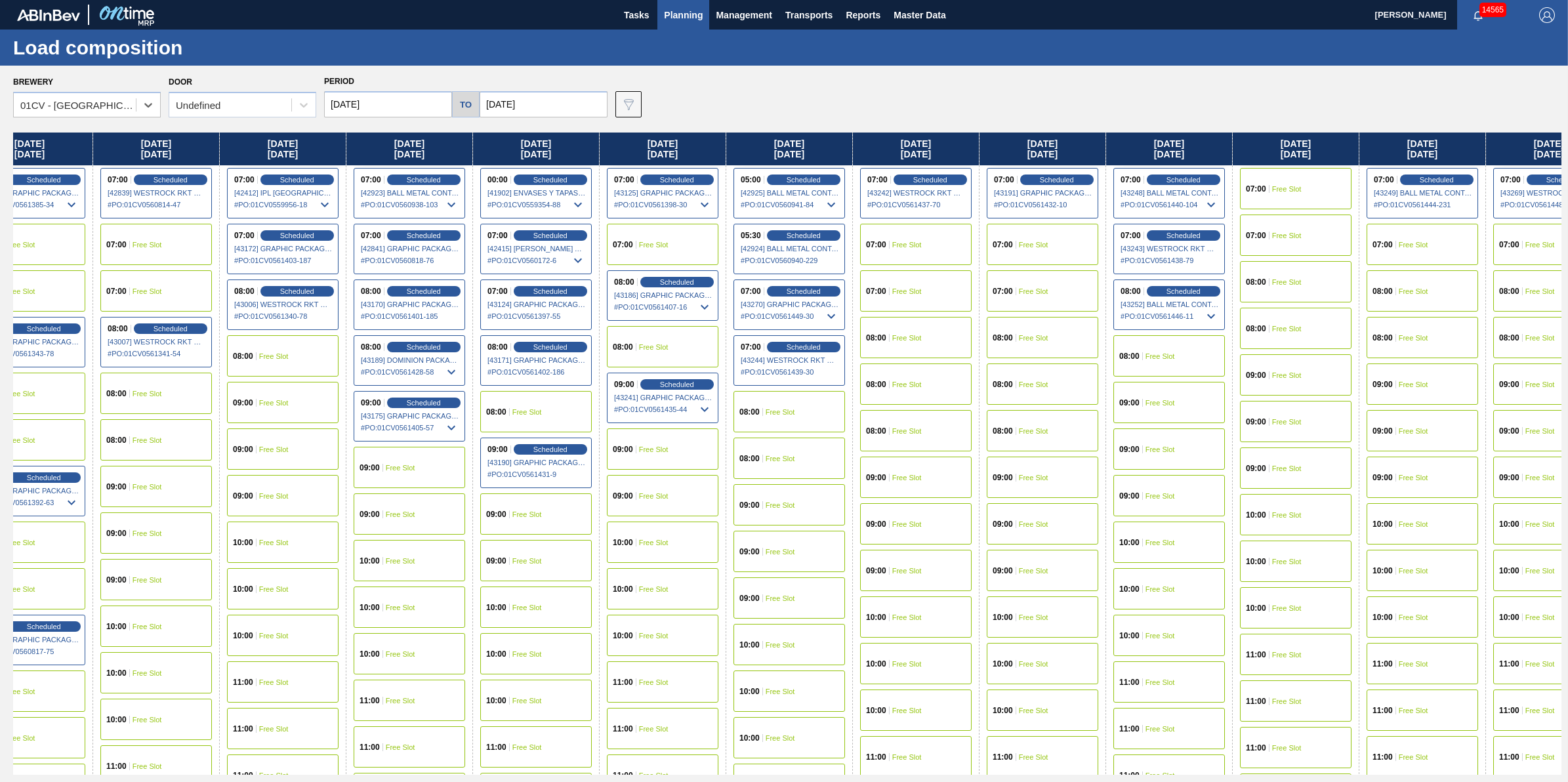
scroll to position [0, 611]
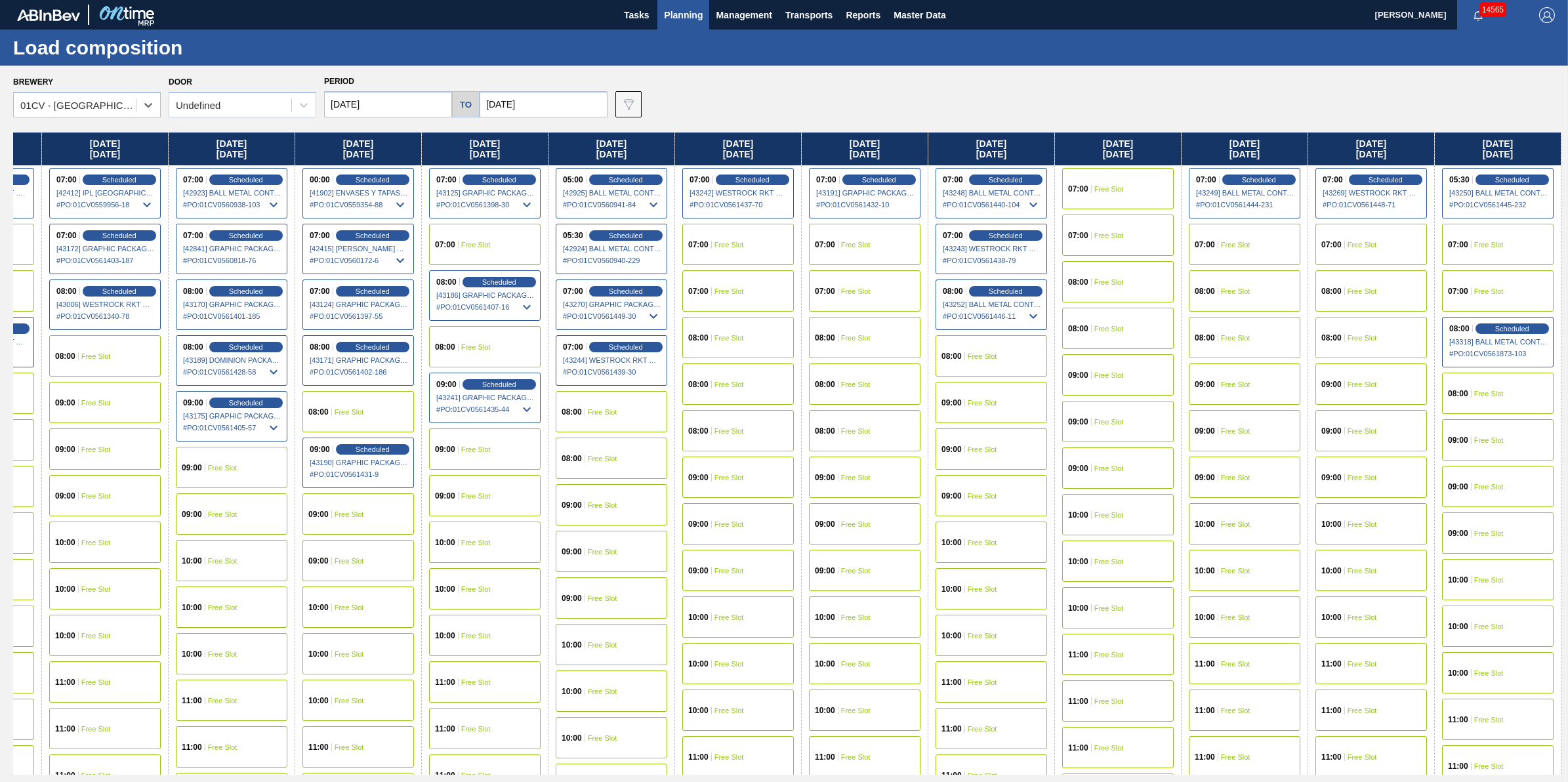
drag, startPoint x: 1382, startPoint y: 404, endPoint x: 416, endPoint y: 426, distance: 966.3
click at [416, 426] on div "Wednesday 09/24/2025 07:00 Scheduled [42596] WESTROCK RKT COMPANY CORRUGATE - 0…" at bounding box center [787, 454] width 1548 height 642
click at [1503, 325] on span "Scheduled" at bounding box center [1511, 328] width 37 height 8
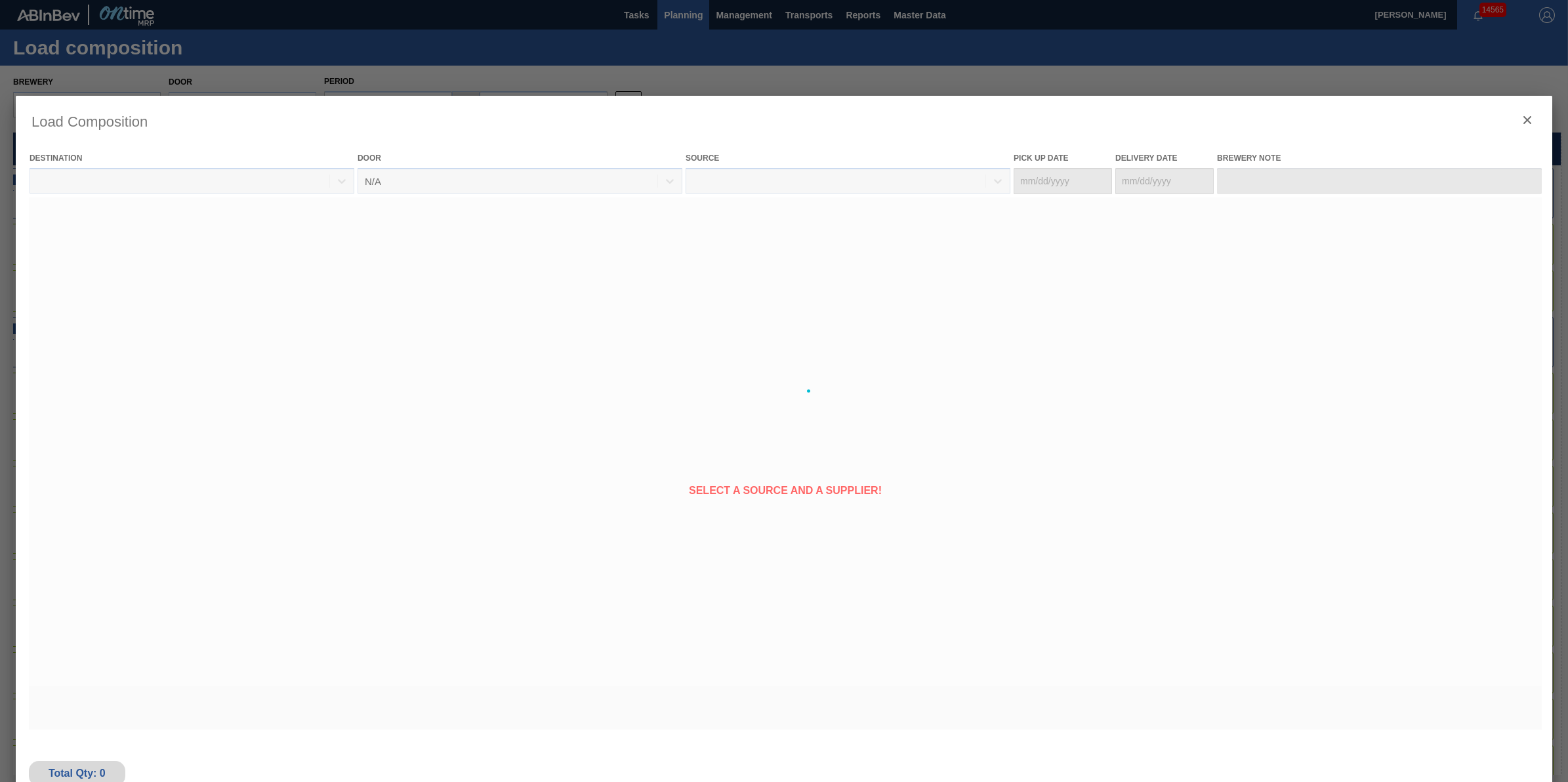
type Date "[DATE]"
type Date "10/10/2025"
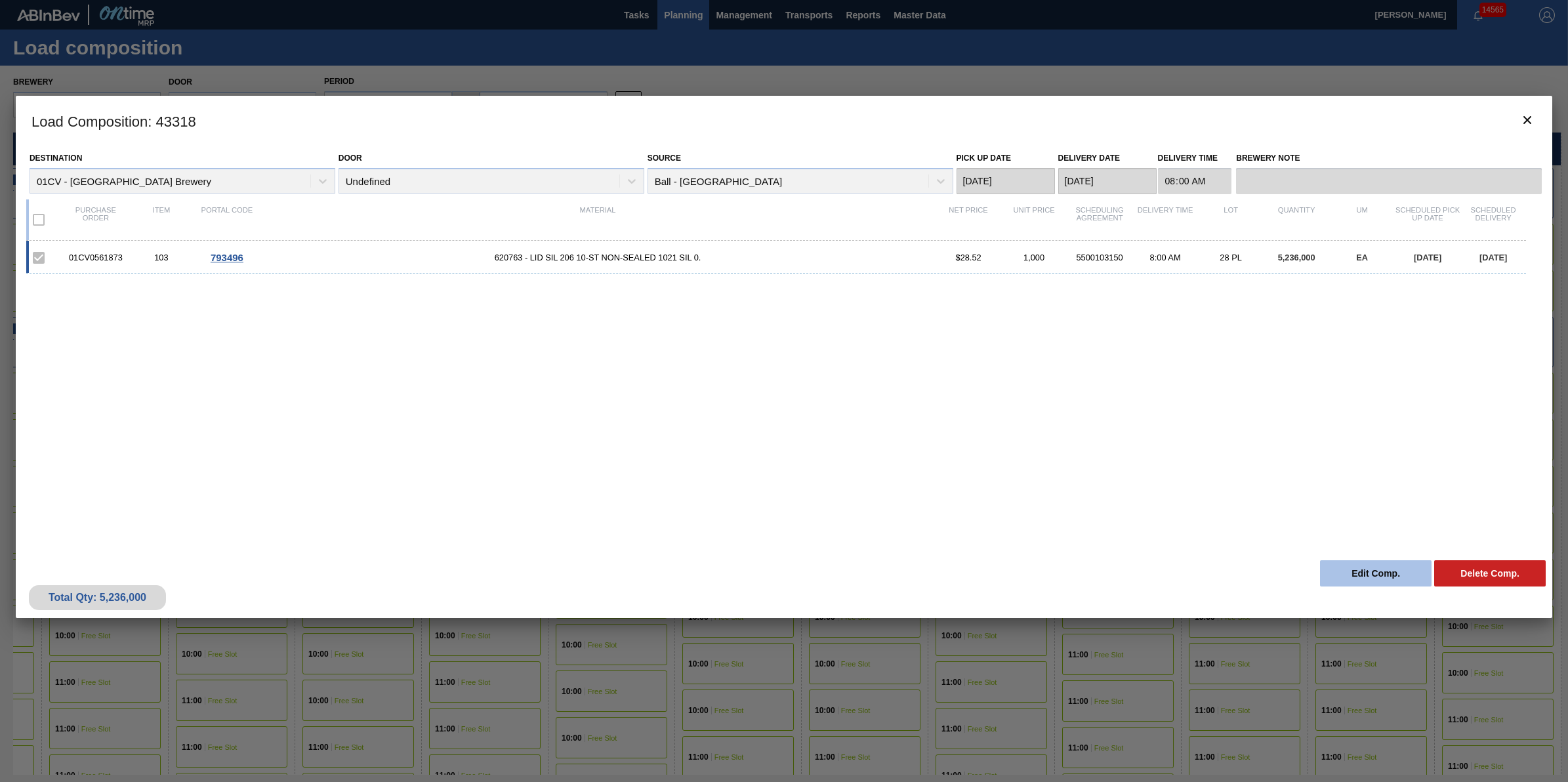
click at [1395, 584] on button "Edit Comp." at bounding box center [1375, 573] width 112 height 27
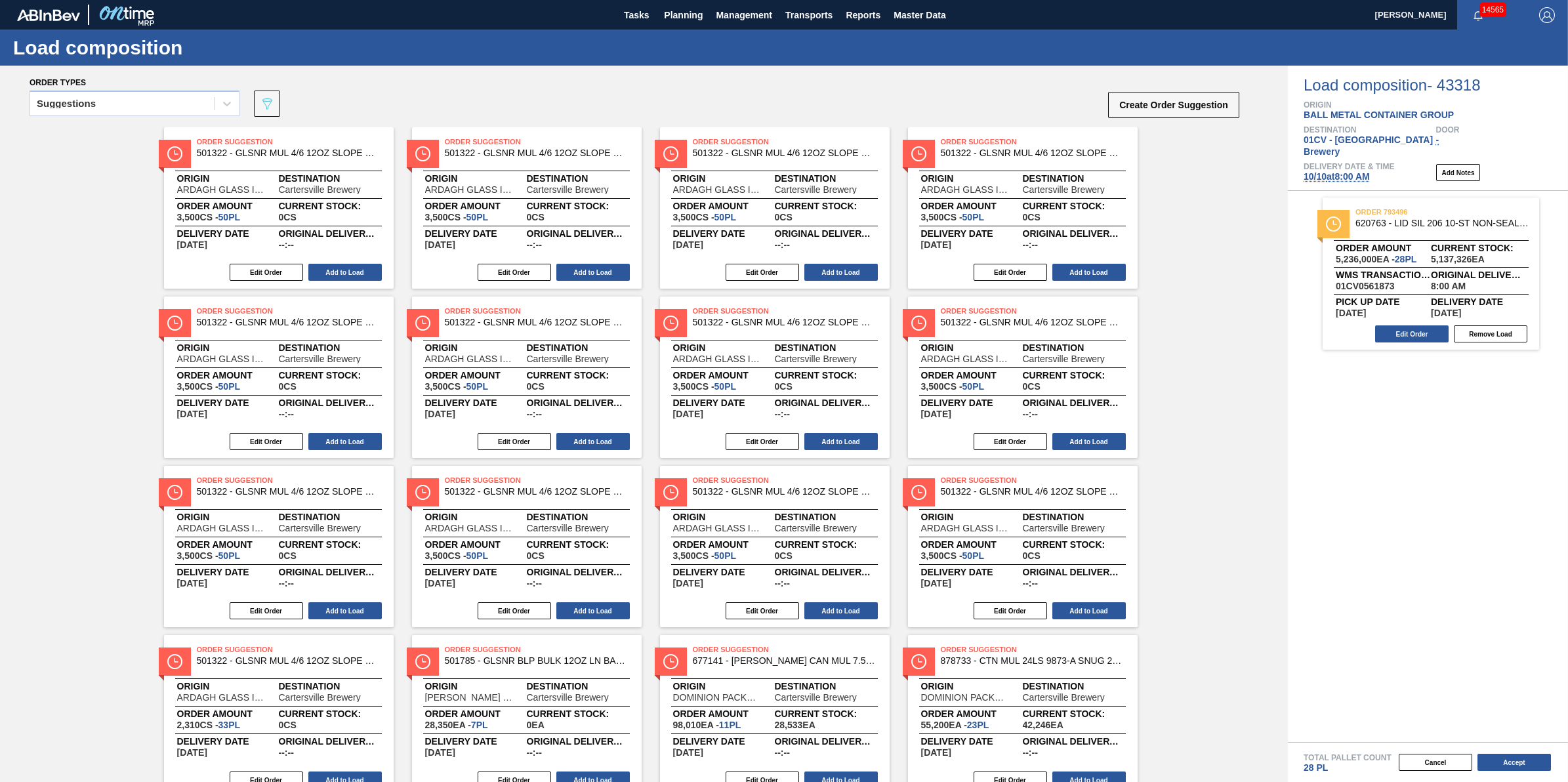
click at [1358, 171] on span "10/10 at 8:00 AM" at bounding box center [1336, 177] width 66 height 11
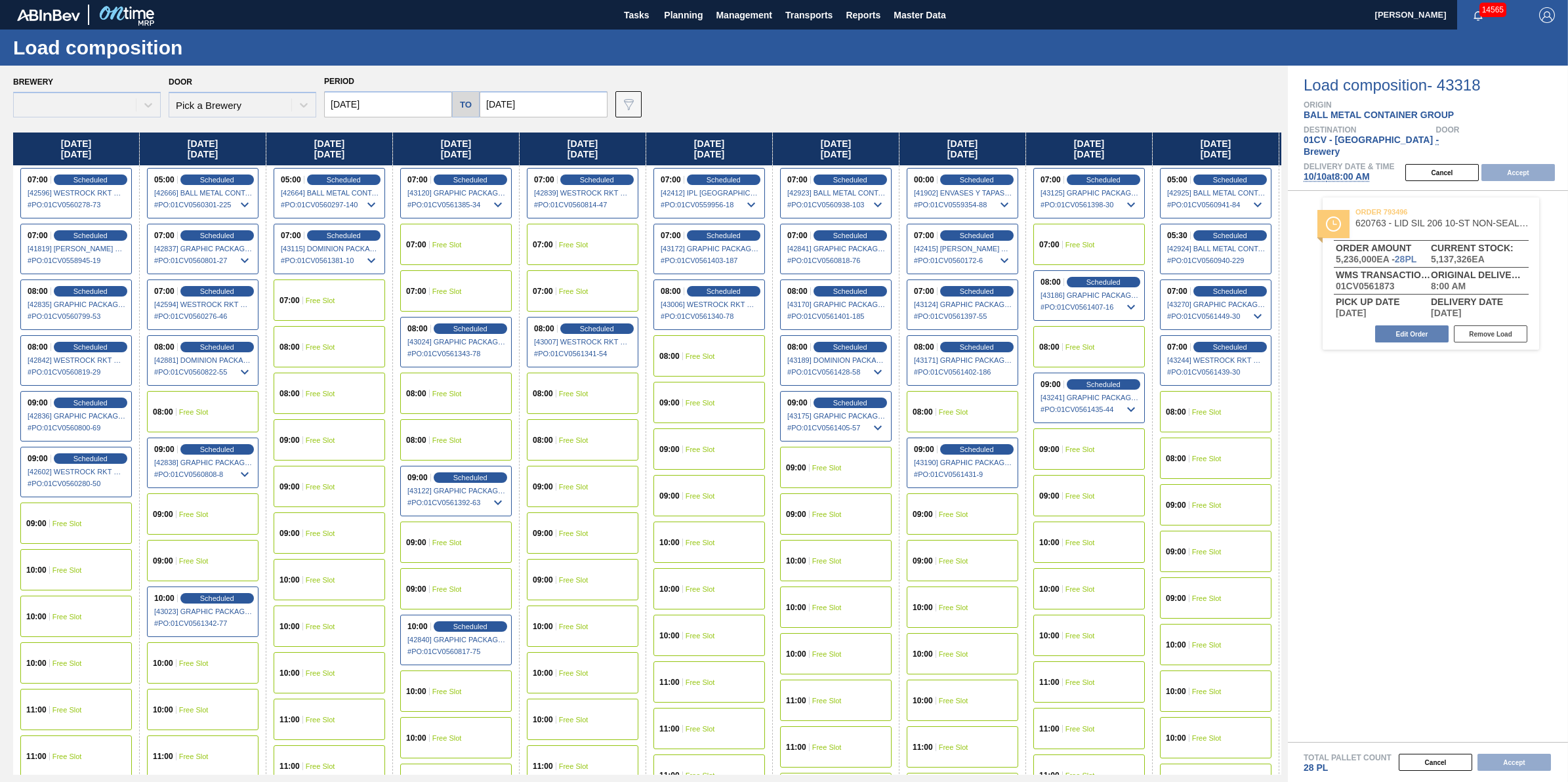
type input "10/10/2025"
type input "10/17/2025"
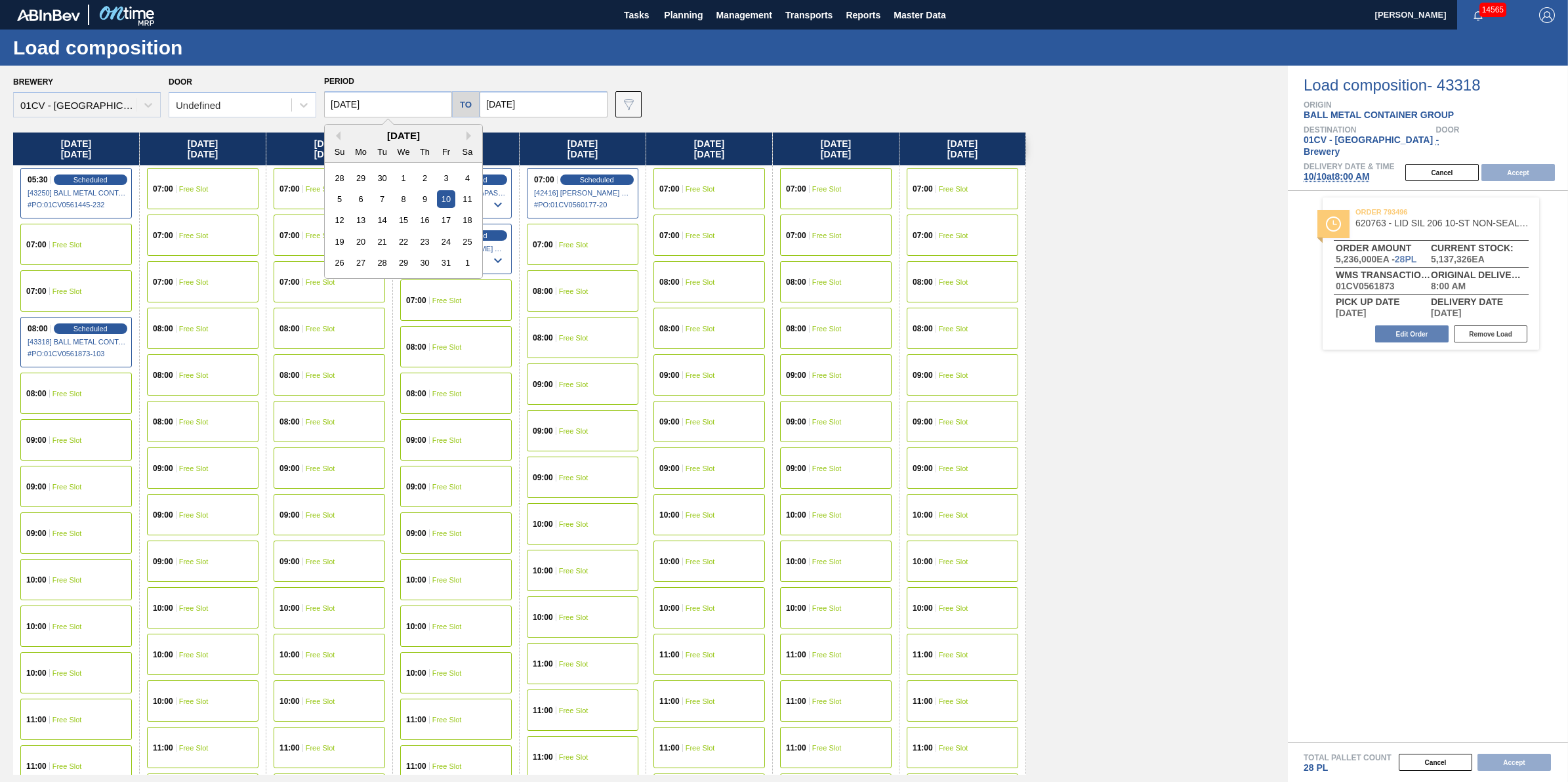
click at [382, 104] on input "10/10/2025" at bounding box center [388, 104] width 128 height 27
click at [357, 204] on div "6" at bounding box center [360, 199] width 17 height 17
type input "[DATE]"
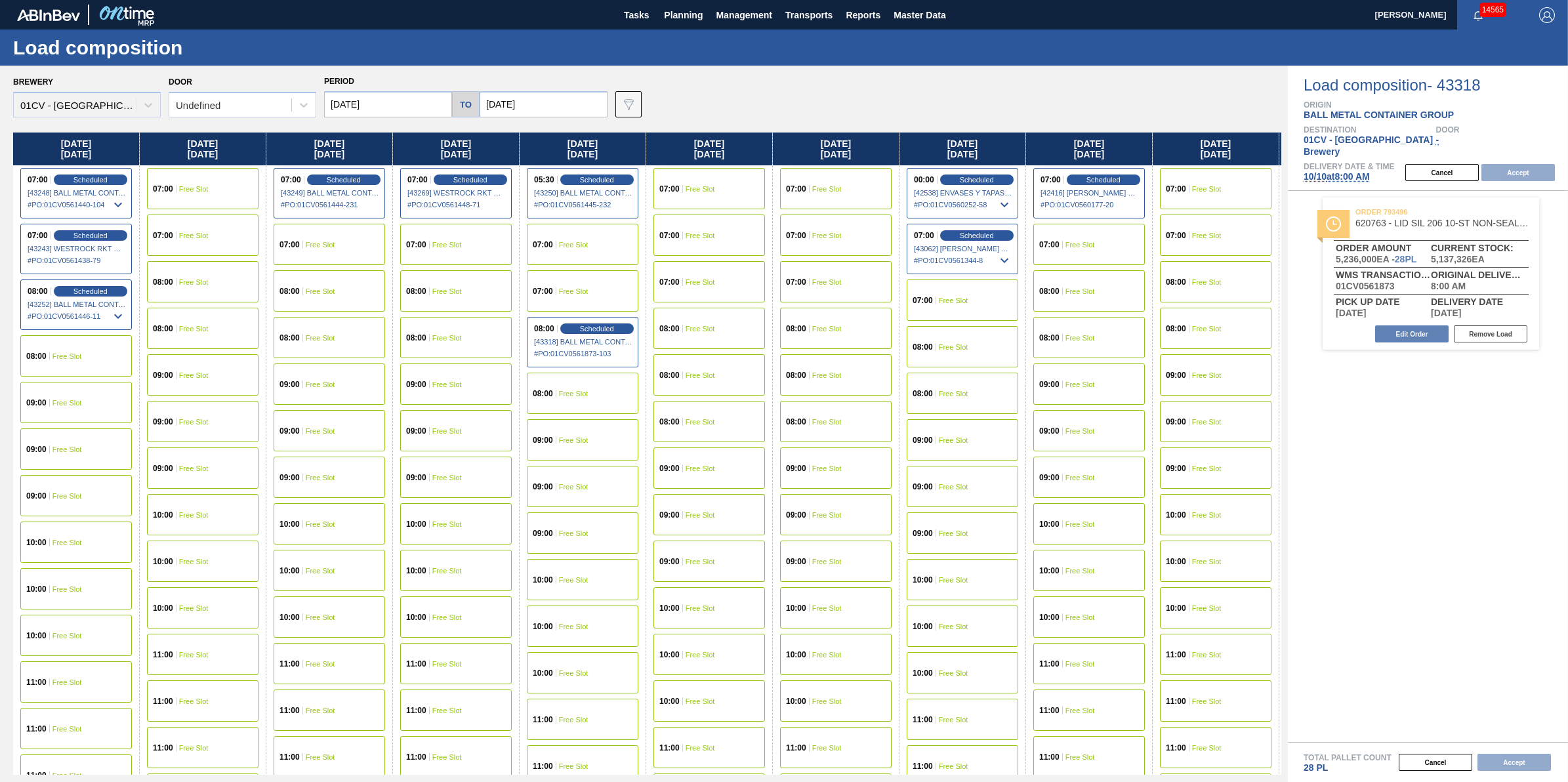
click at [96, 409] on div "09:00 Free Slot" at bounding box center [76, 402] width 112 height 41
click at [220, 200] on div "07:00 Free Slot" at bounding box center [203, 188] width 112 height 41
click at [1529, 168] on button "Accept" at bounding box center [1518, 172] width 74 height 17
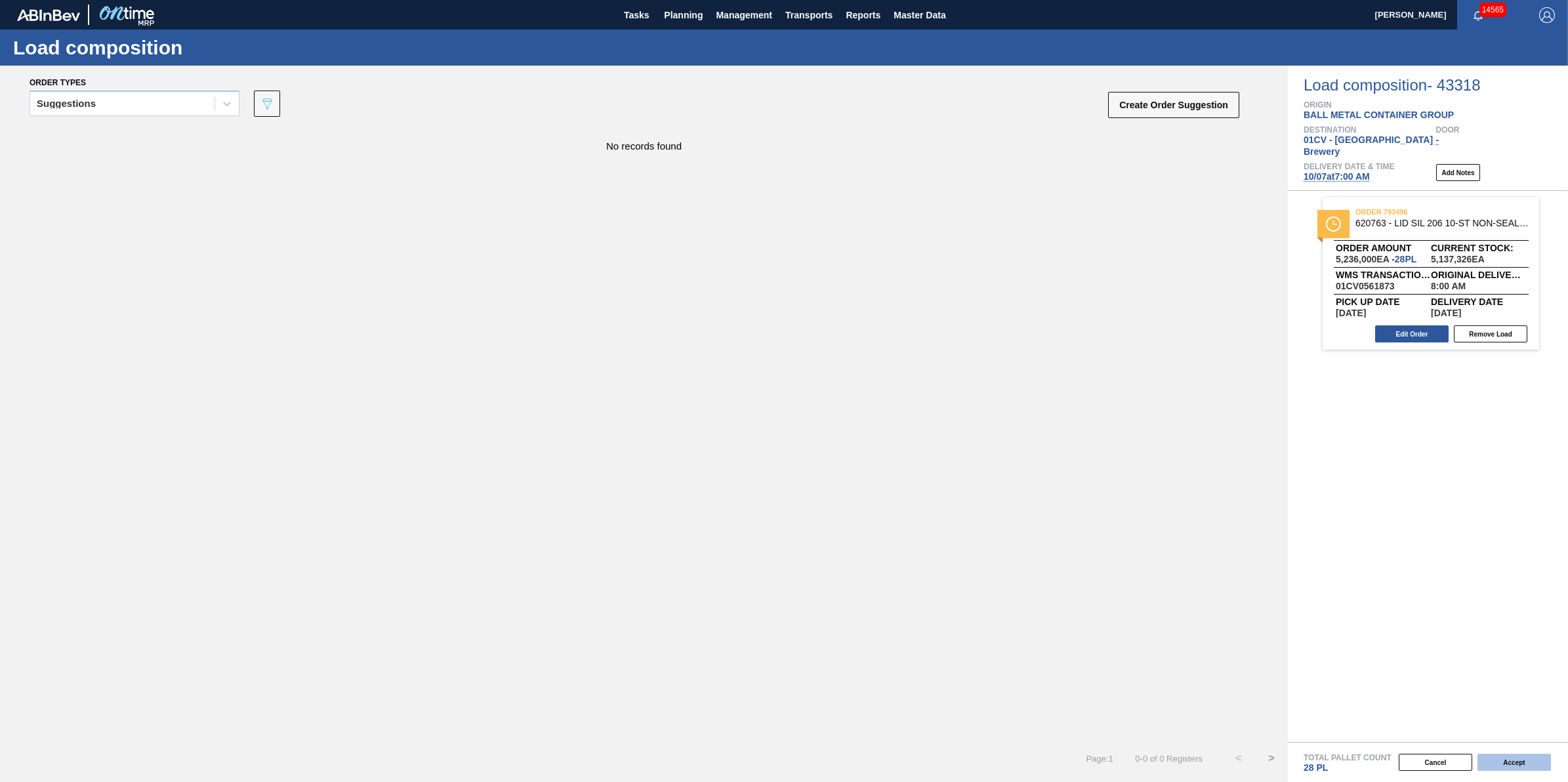
click at [1496, 758] on button "Accept" at bounding box center [1513, 762] width 74 height 17
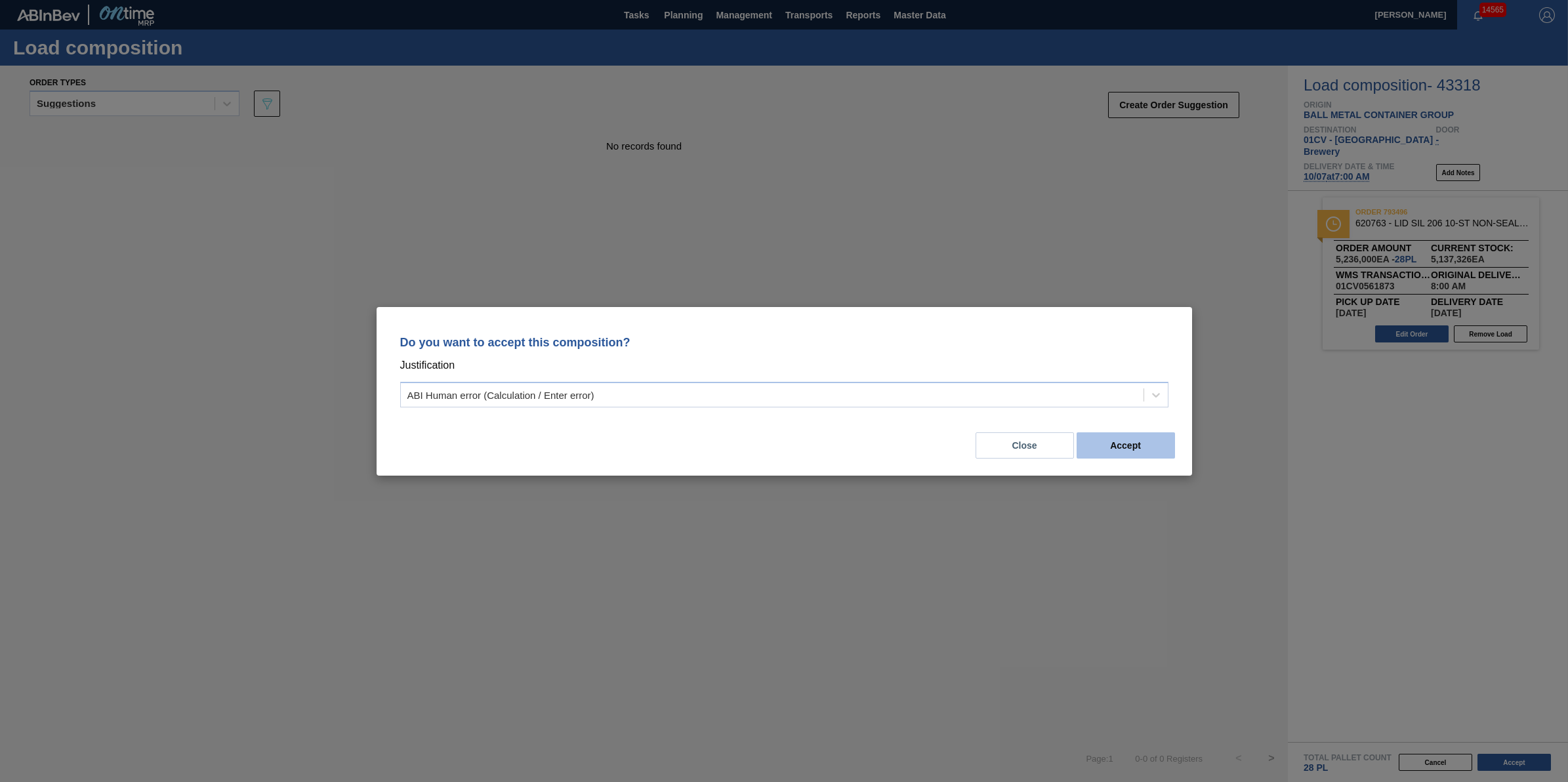
click at [1146, 435] on button "Accept" at bounding box center [1126, 445] width 99 height 27
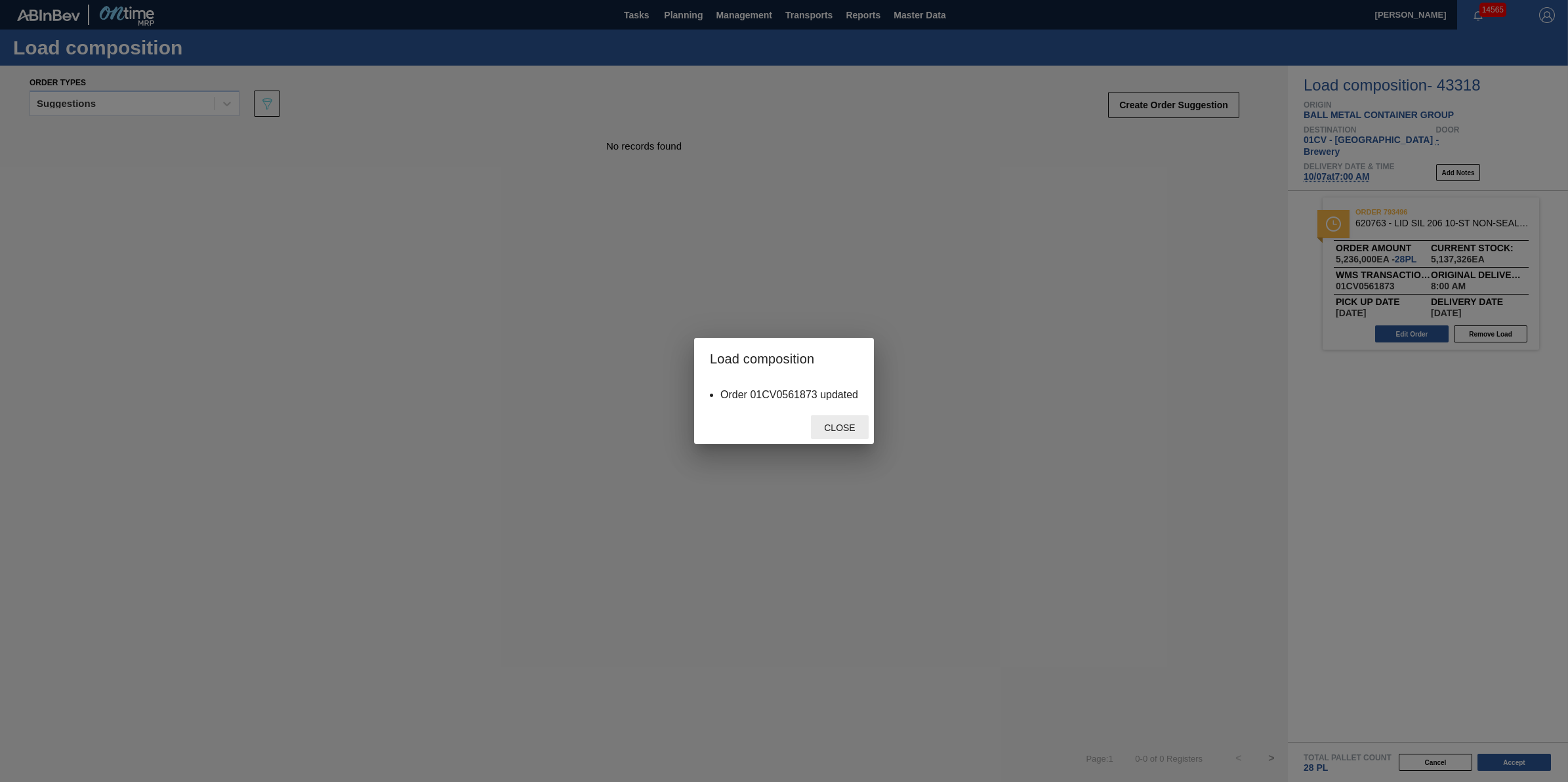
click at [841, 435] on div "Close" at bounding box center [840, 427] width 58 height 24
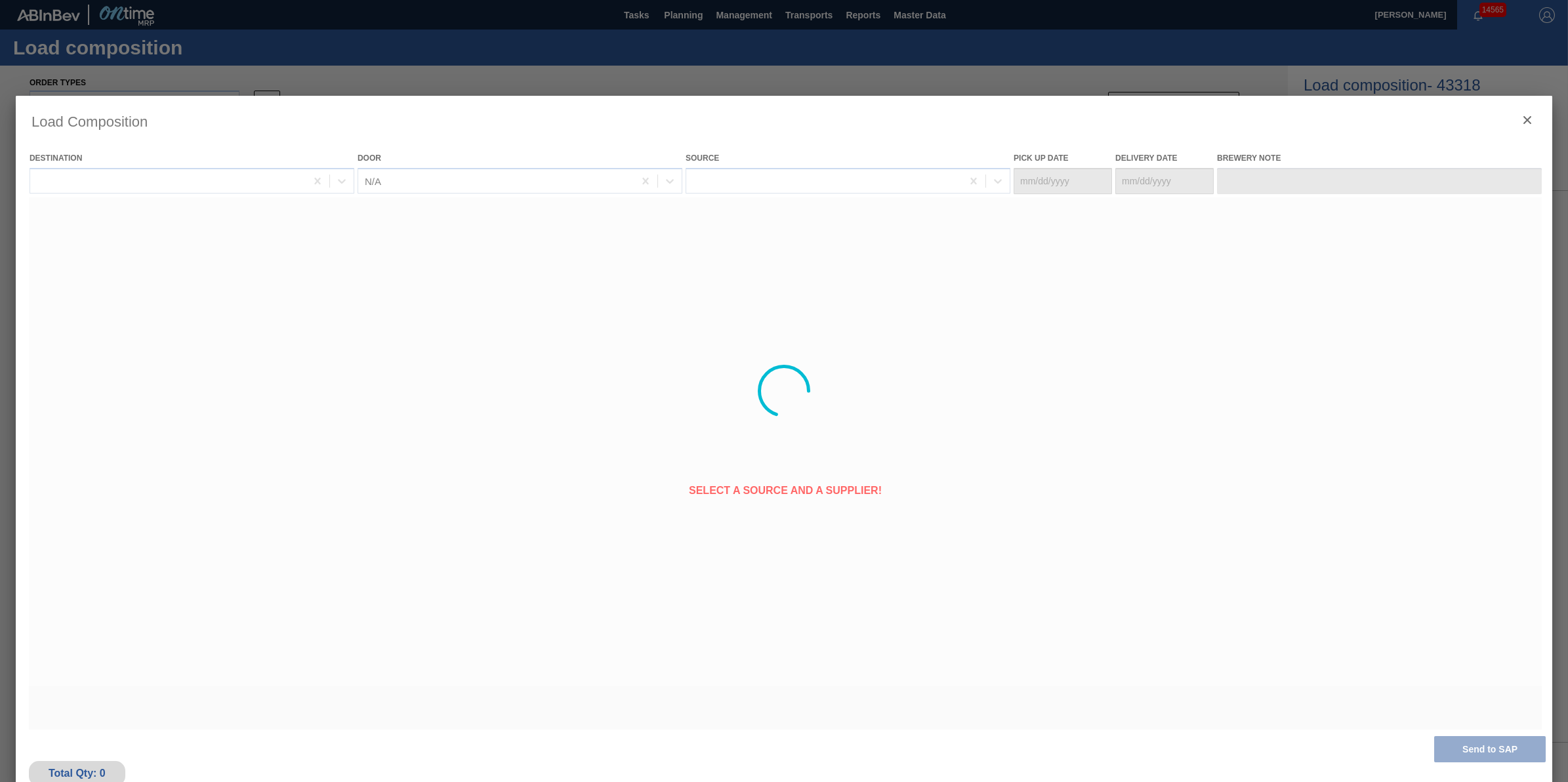
type Date "[DATE]"
type Date "10/07/2025"
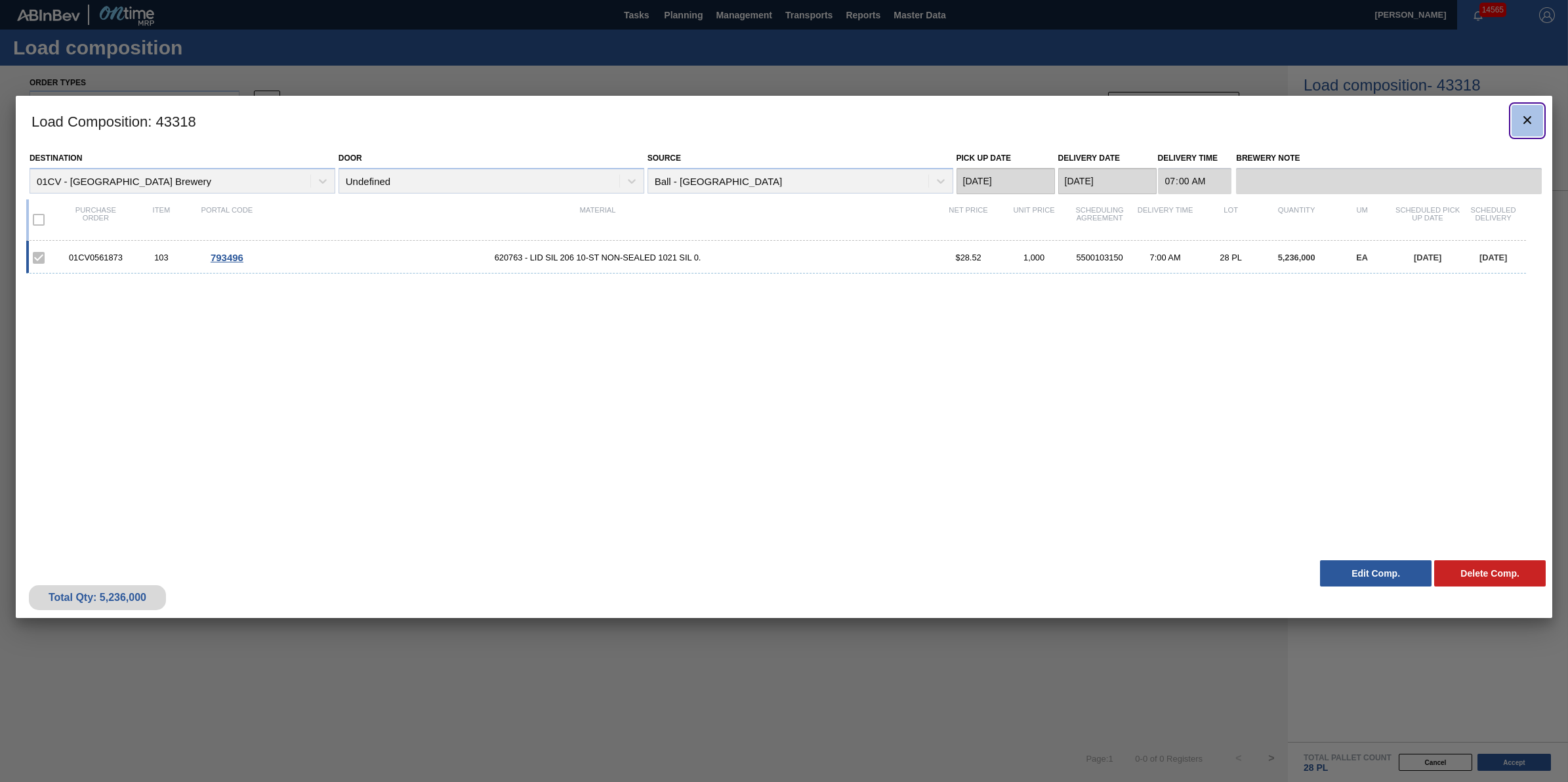
click at [1539, 116] on button "botão de ícone" at bounding box center [1527, 121] width 32 height 32
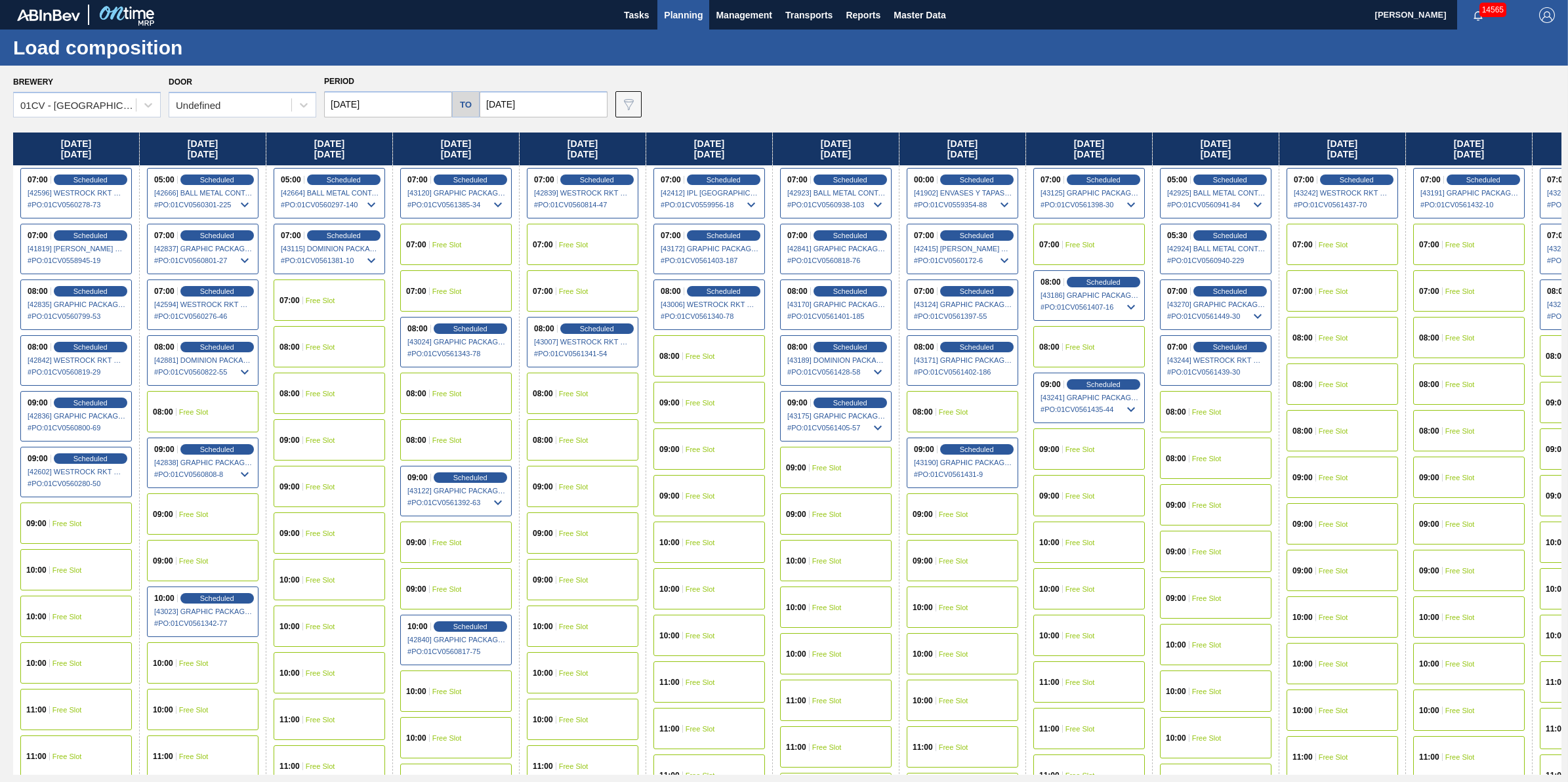
click at [133, 118] on div "Brewery 01CV - Cartersville Brewery Door Undefined Period 09/24/2025 to 10/10/2…" at bounding box center [784, 422] width 1568 height 715
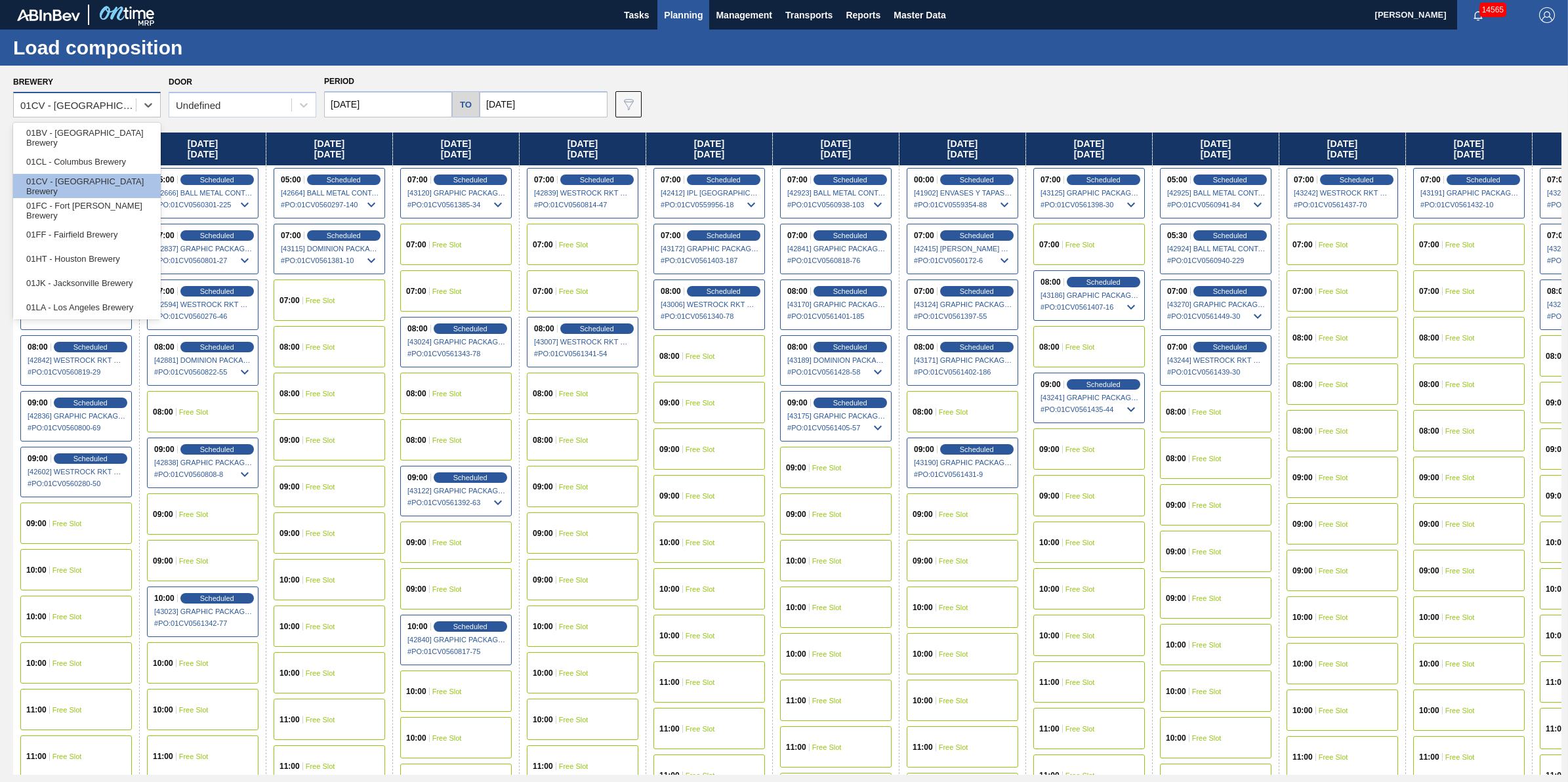
drag, startPoint x: 103, startPoint y: 96, endPoint x: 104, endPoint y: 108, distance: 12.0
click at [103, 99] on div "01CV - [GEOGRAPHIC_DATA] Brewery" at bounding box center [74, 105] width 122 height 19
click at [124, 218] on div "01FC - Fort [PERSON_NAME] Brewery" at bounding box center [86, 210] width 148 height 24
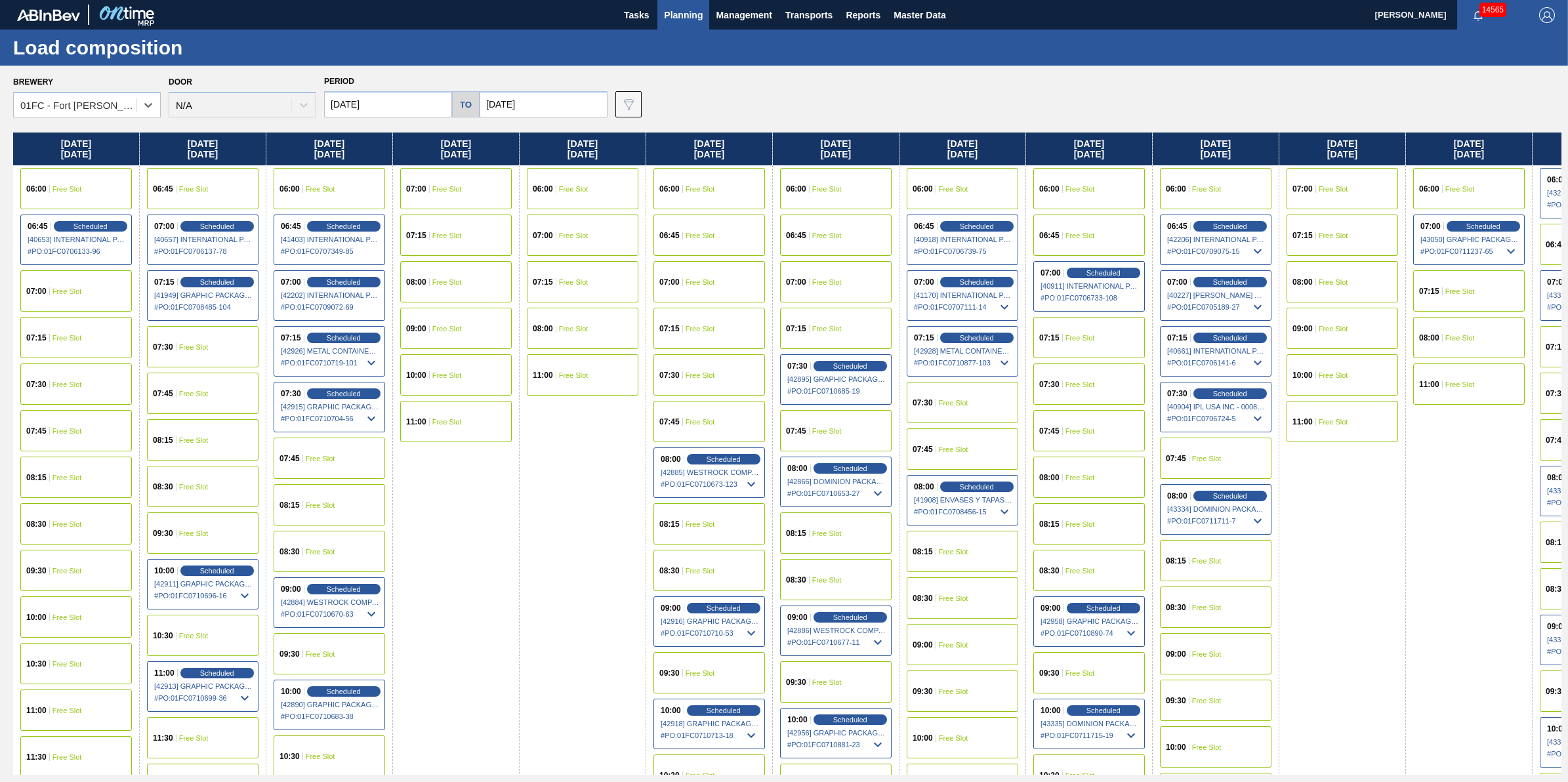
scroll to position [0, 611]
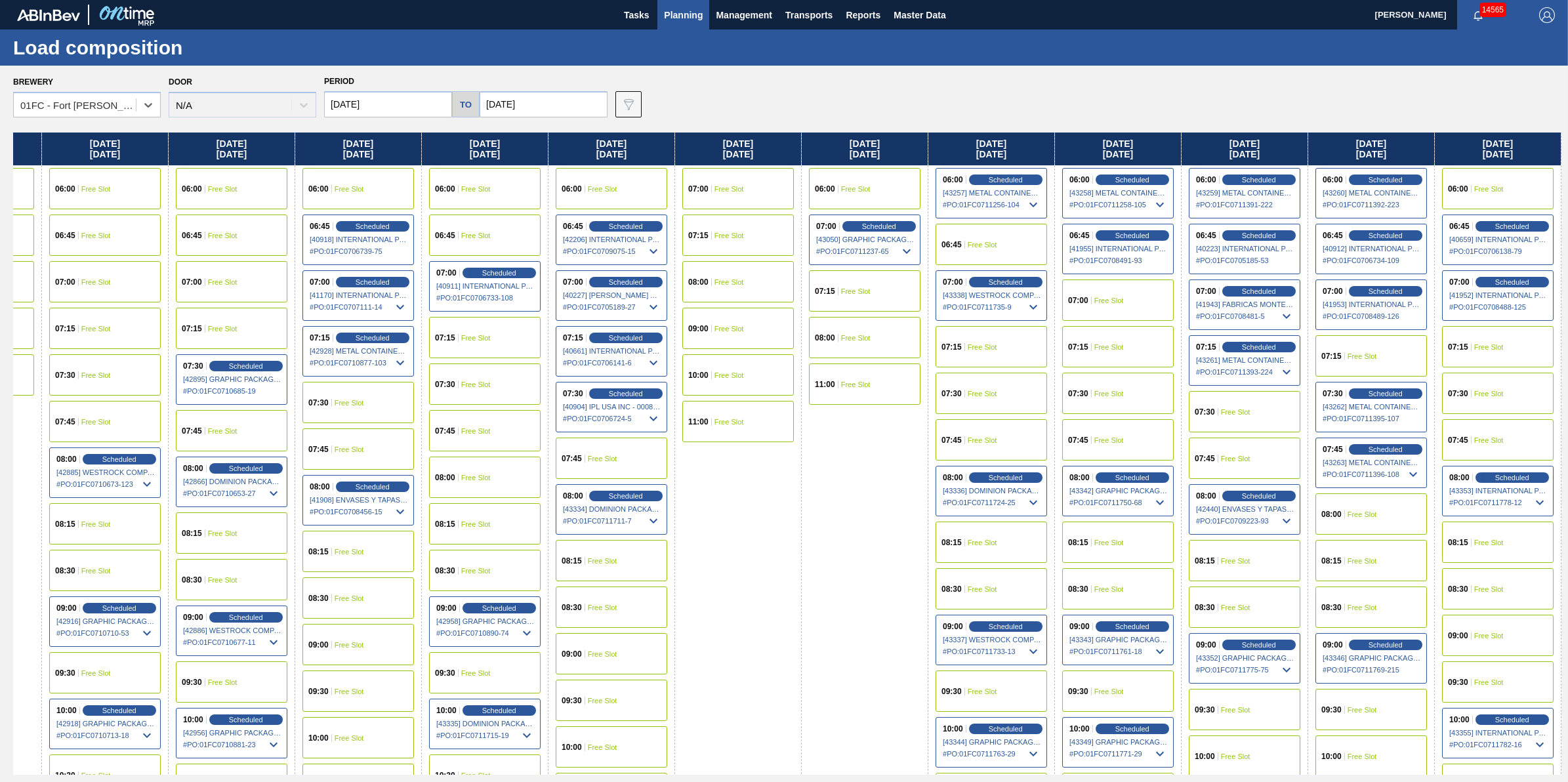
drag, startPoint x: 1133, startPoint y: 363, endPoint x: 238, endPoint y: 382, distance: 895.2
click at [238, 382] on div "Wednesday 09/24/2025 06:00 Free Slot 06:45 Scheduled [40653] INTERNATIONAL PAPE…" at bounding box center [787, 454] width 1548 height 642
click at [691, 12] on span "Planning" at bounding box center [683, 15] width 39 height 16
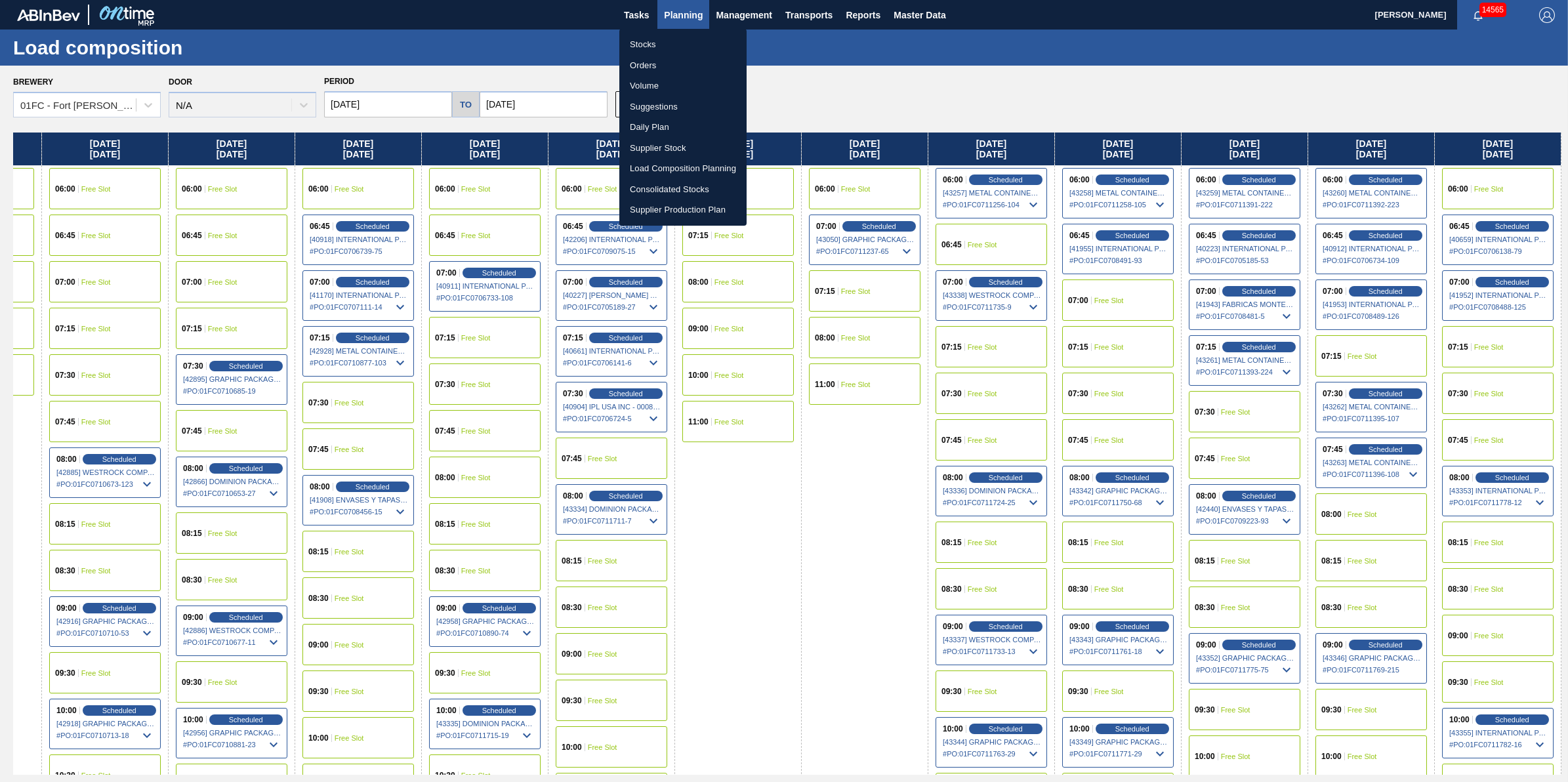
click at [815, 18] on div at bounding box center [784, 391] width 1568 height 782
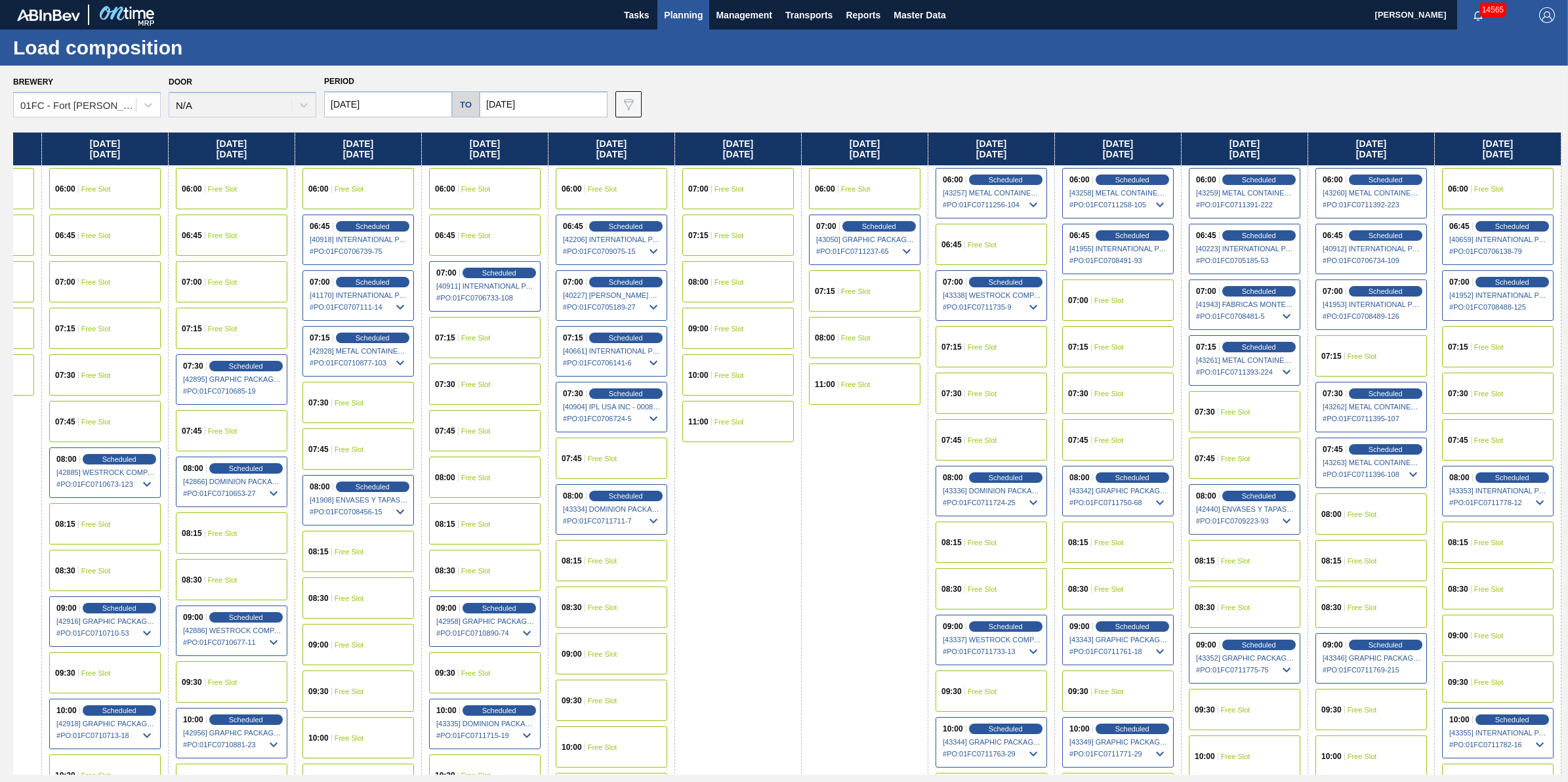
click at [814, 0] on body "Tasks Planning Management Transports Reports Master Data Jack Schuld 14565 Mark…" at bounding box center [784, 0] width 1568 height 0
click at [814, 12] on span "Transports" at bounding box center [809, 15] width 47 height 16
click div
click span "Planning"
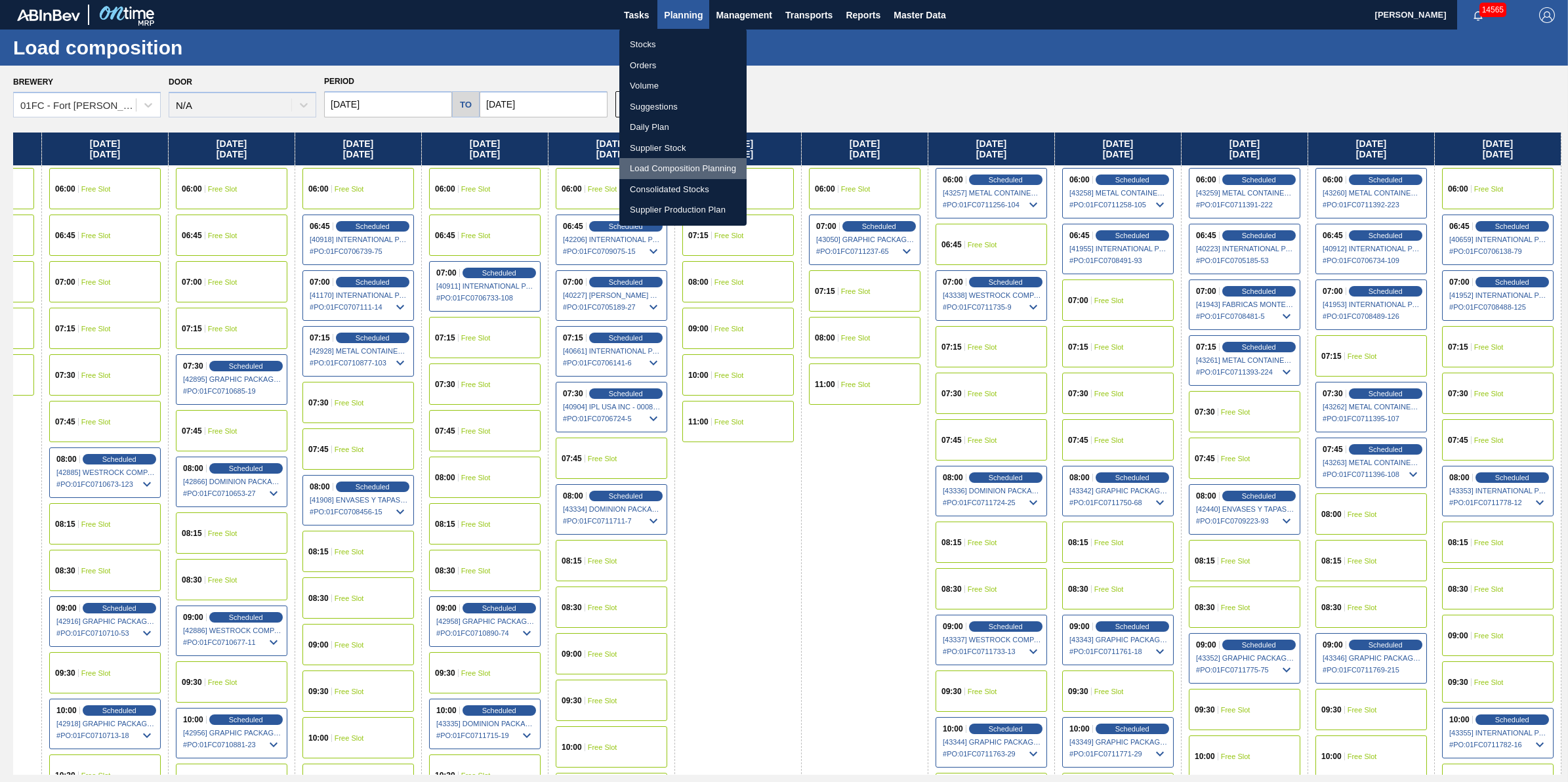
click li "Load Composition Planning"
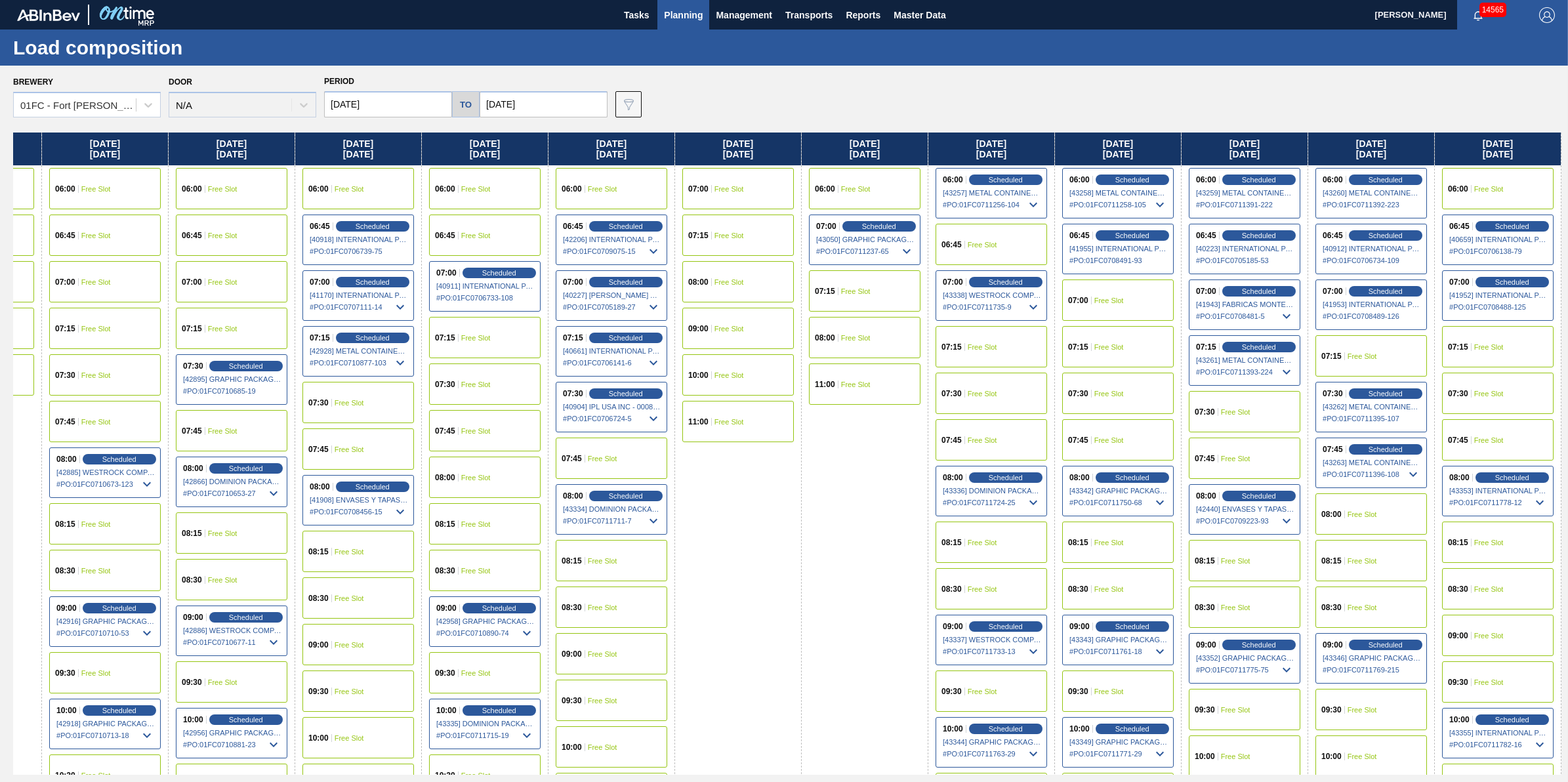
click div "Load composition"
click span "Planning"
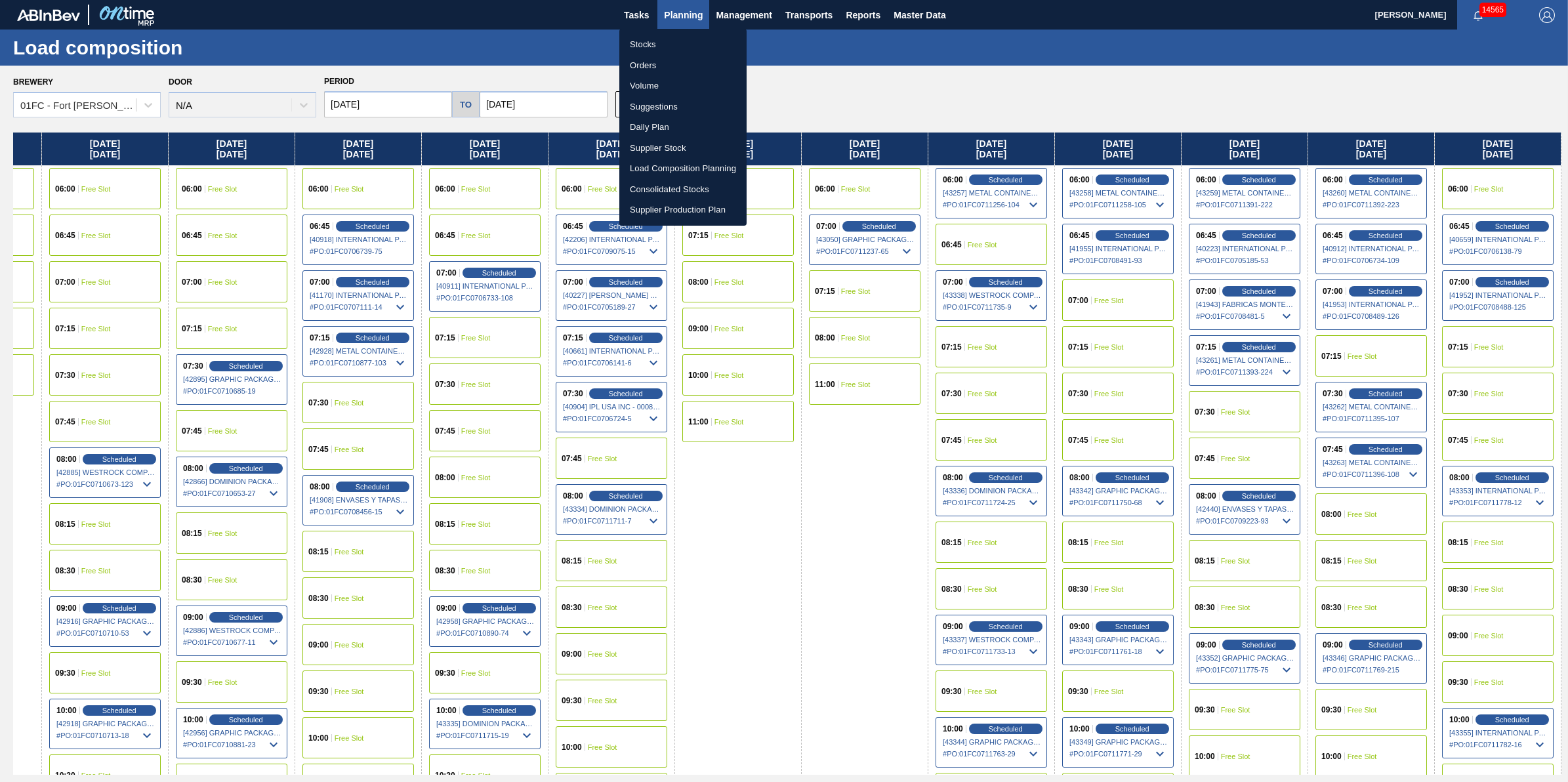
click li "Stocks"
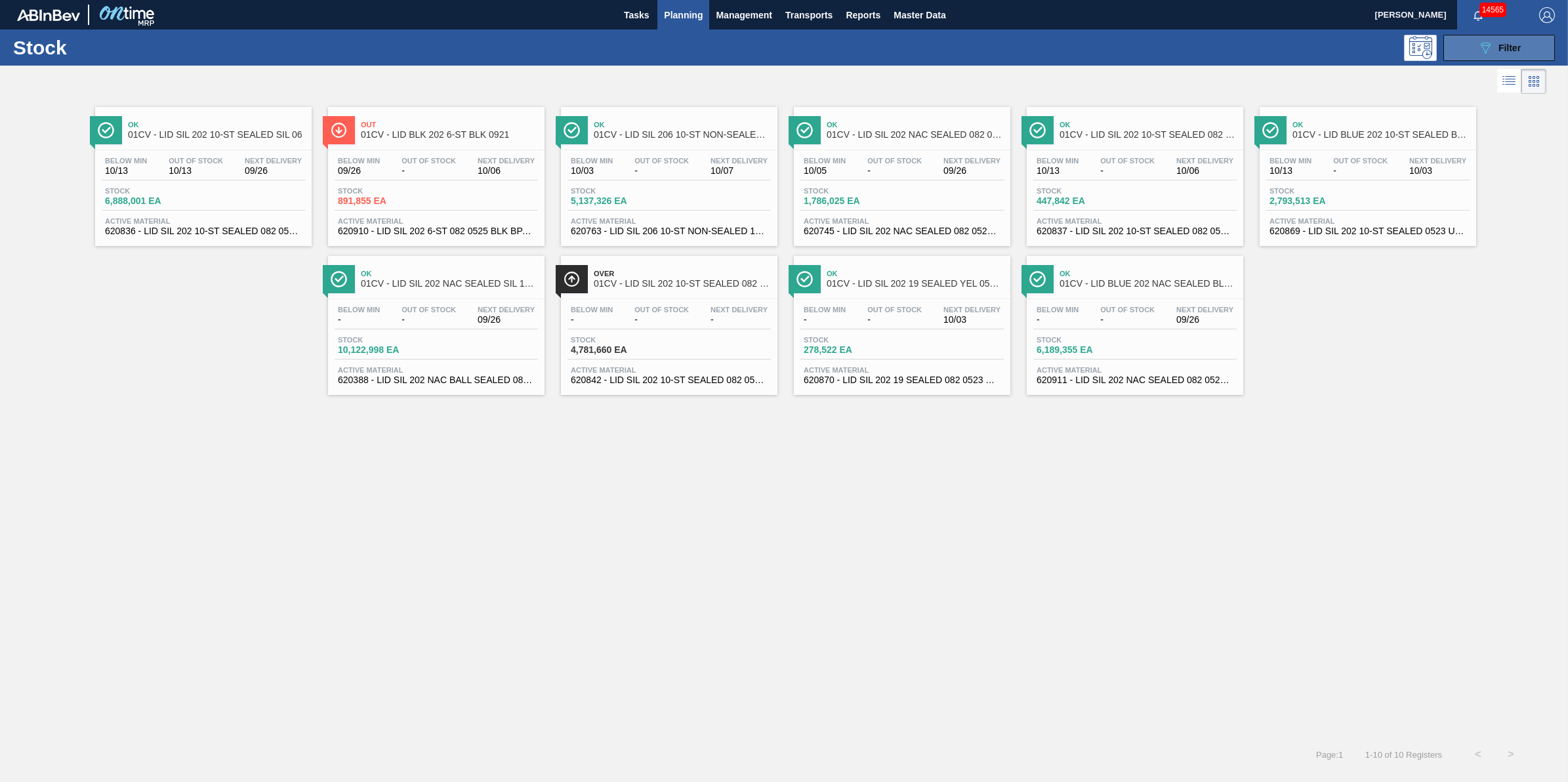
click div "089F7B8B-B2A5-4AFE-B5C0-19BA573D28AC Filter"
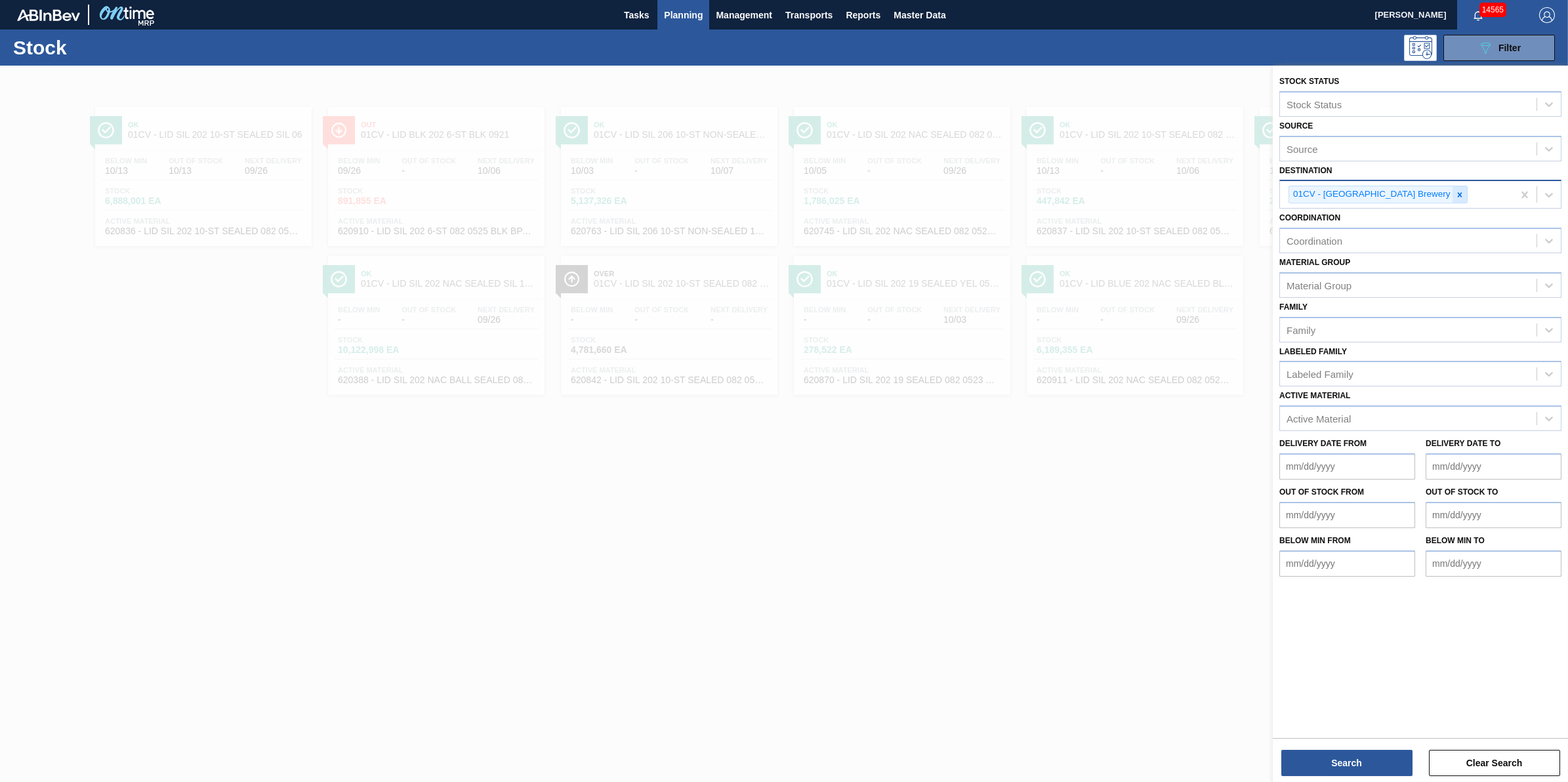
click icon
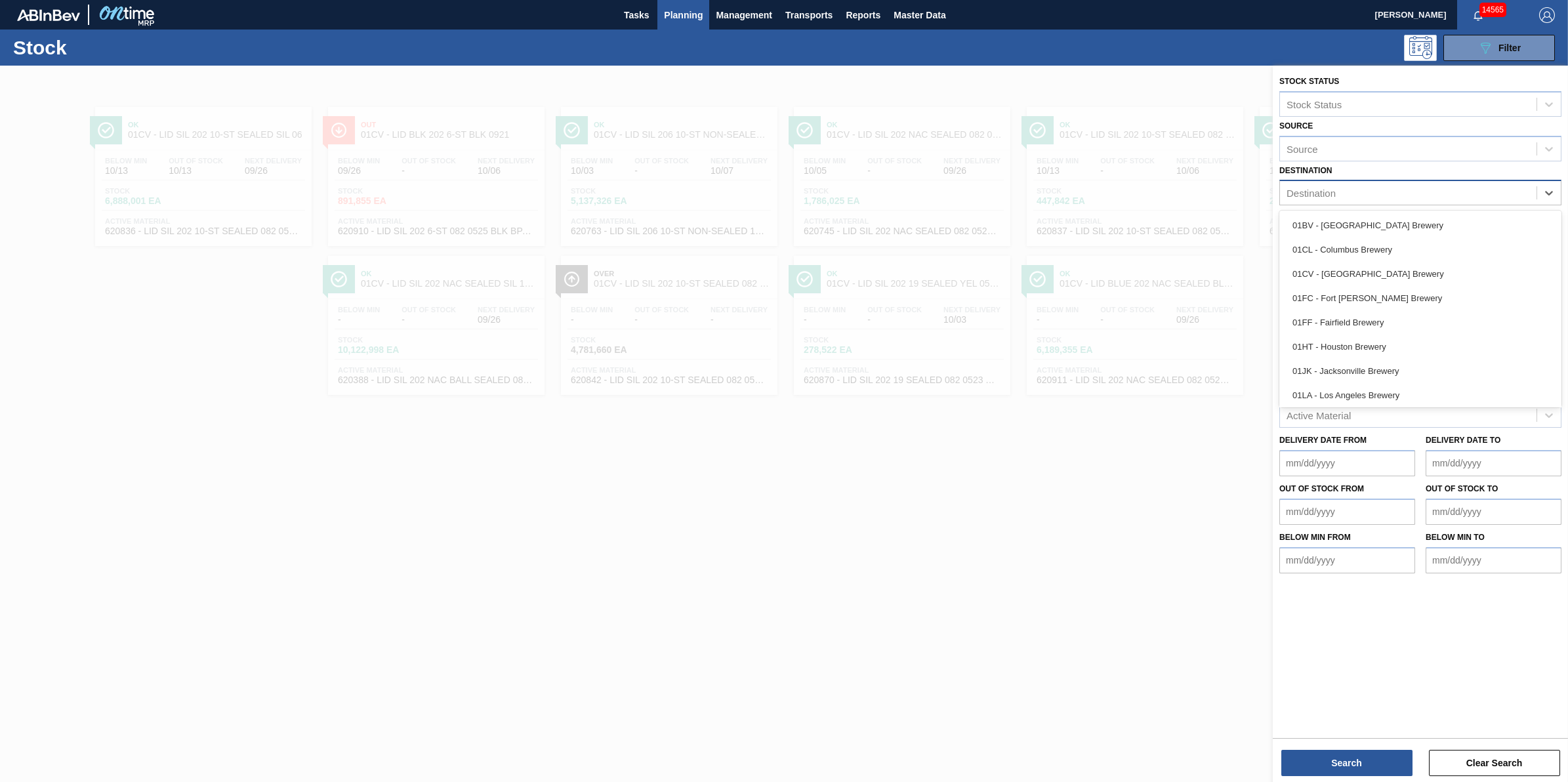
click div "Destination"
click div "01WM - Williamsburg Brewery"
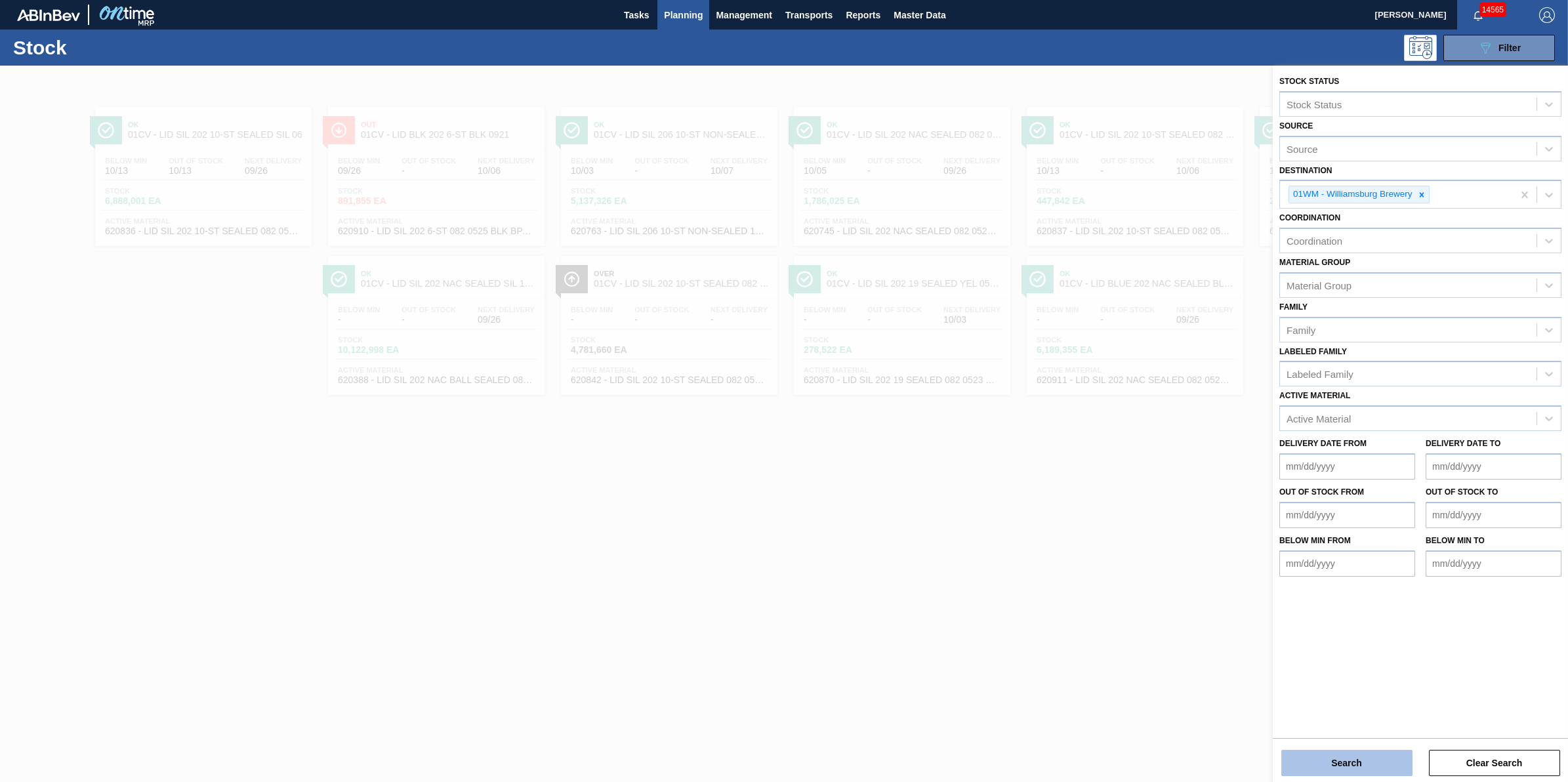
click button "Search"
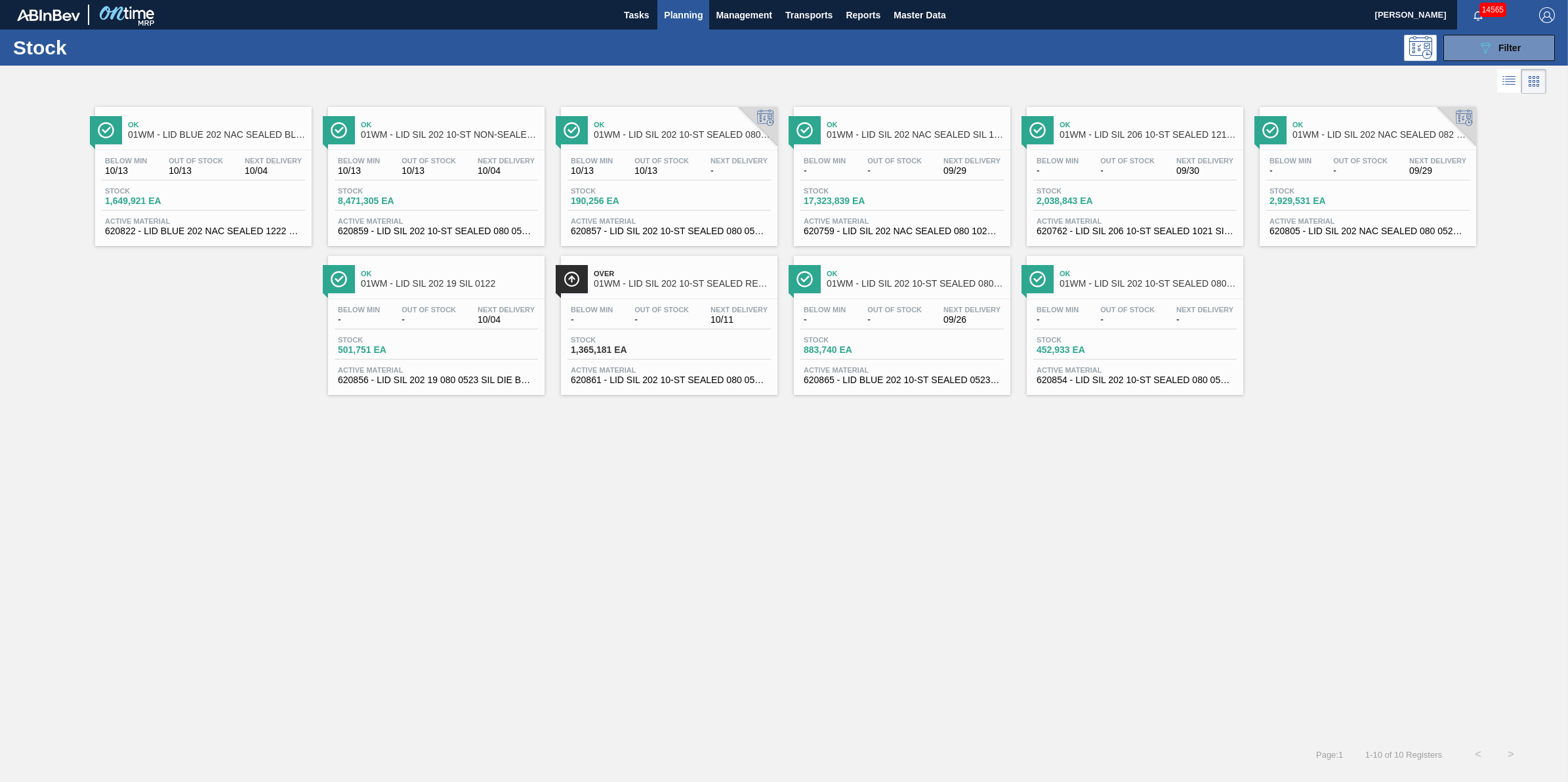
click div "Below Min 10/13 Out Of Stock 10/13 Next Delivery 10/04 Stock 1,649,921 EA Activ…"
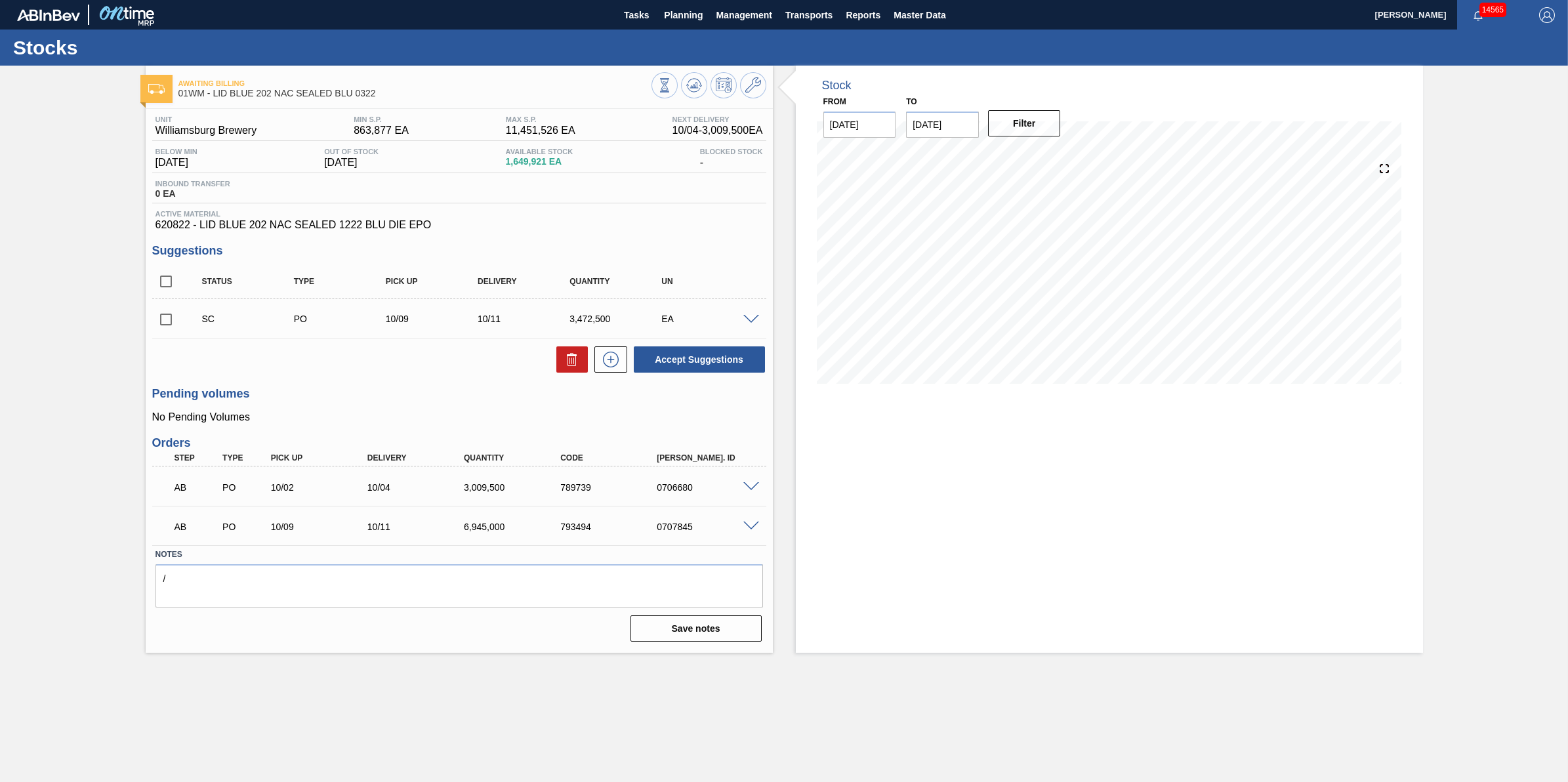
click span
click input "checkbox"
click button
checkbox input "false"
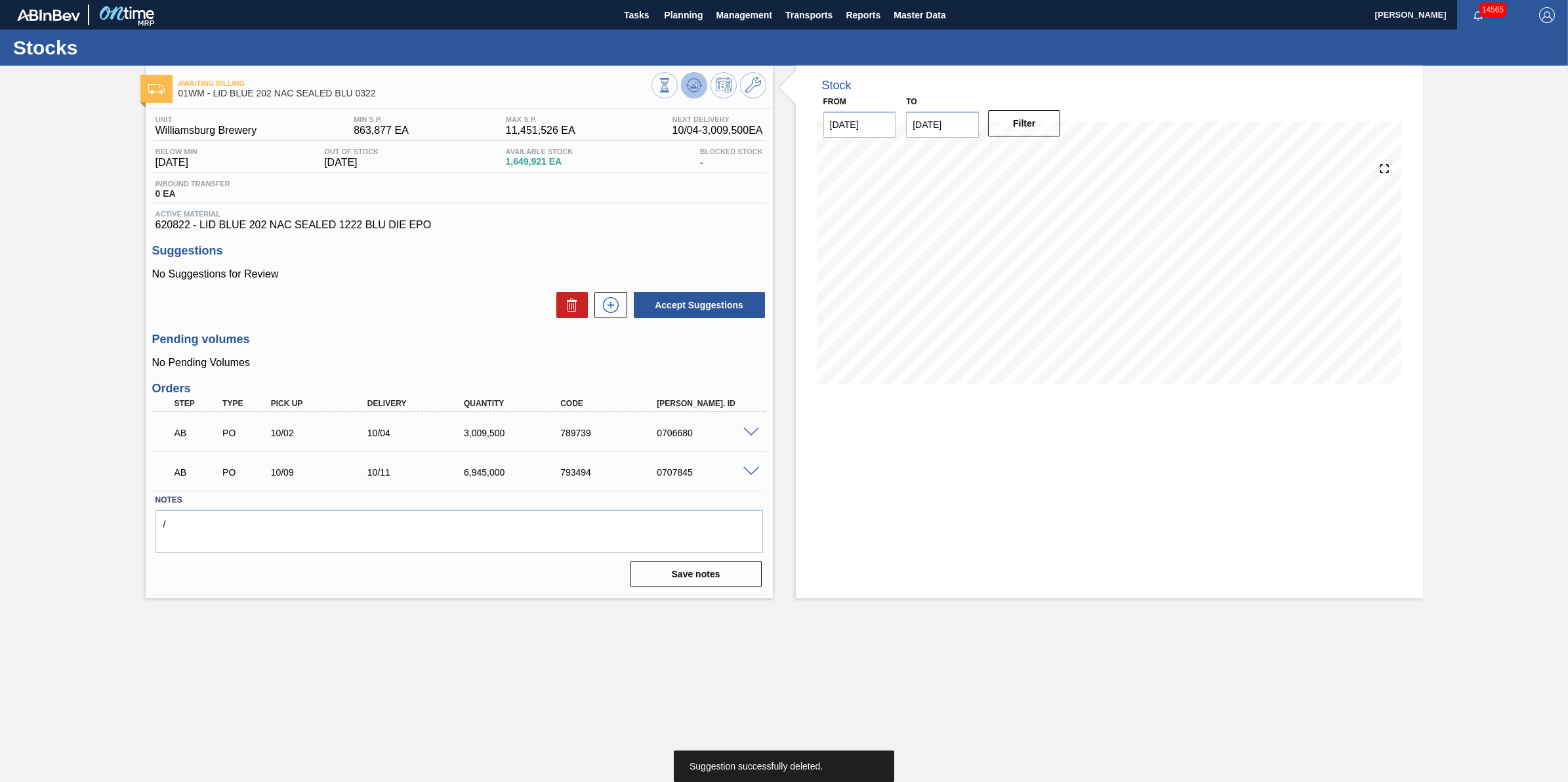
click span
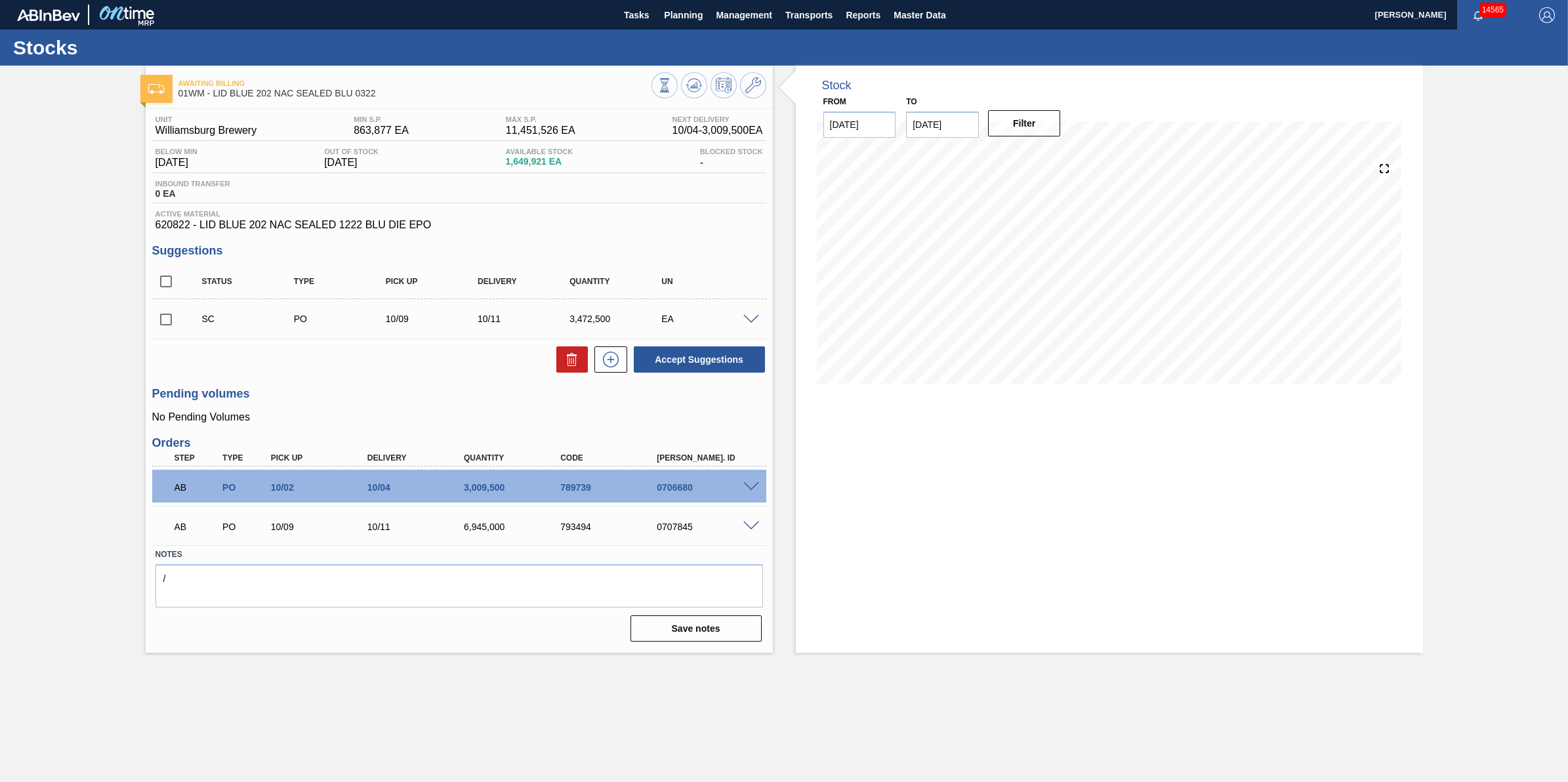
click input "checkbox"
checkbox input "true"
click icon
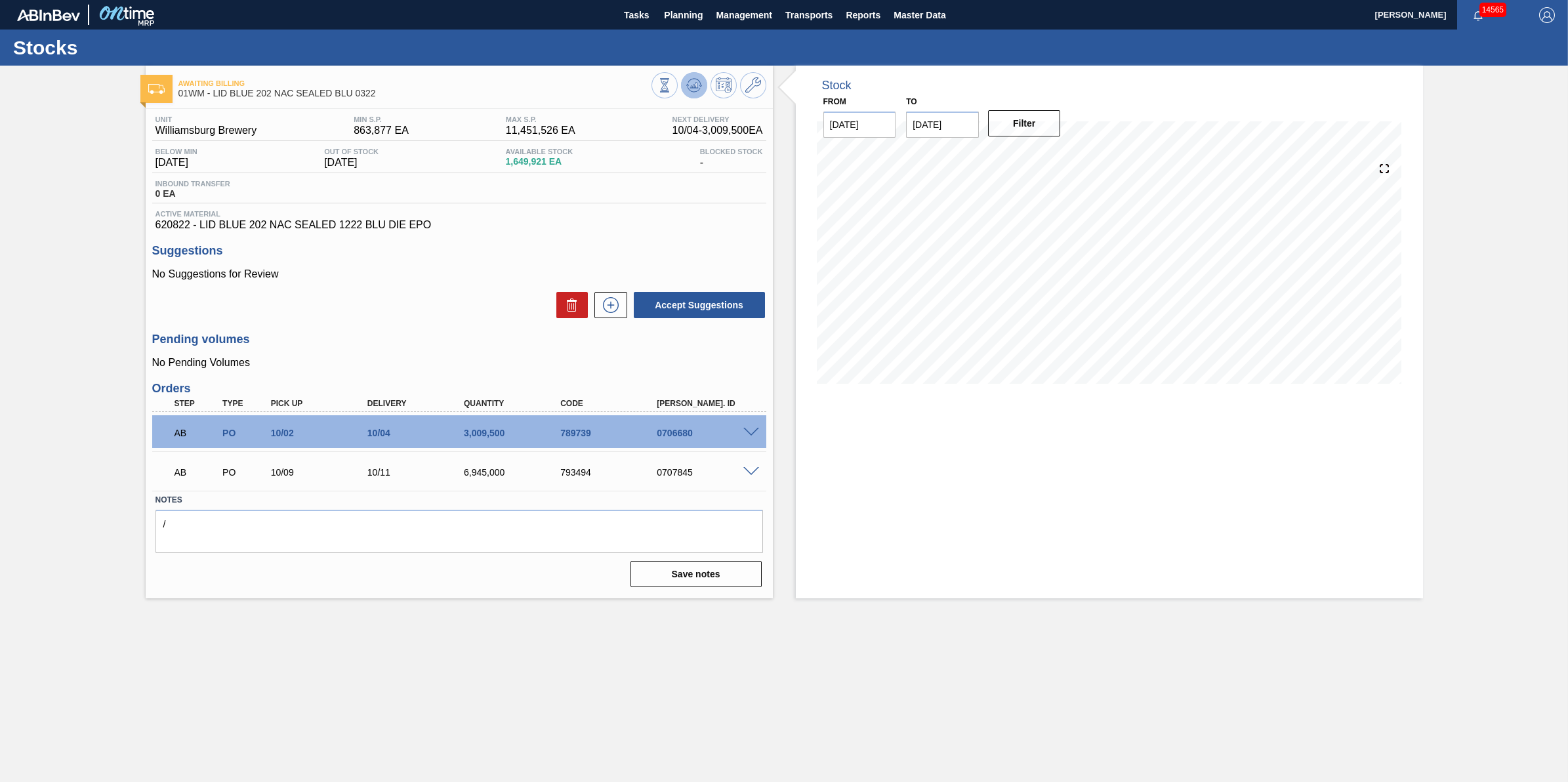
click icon
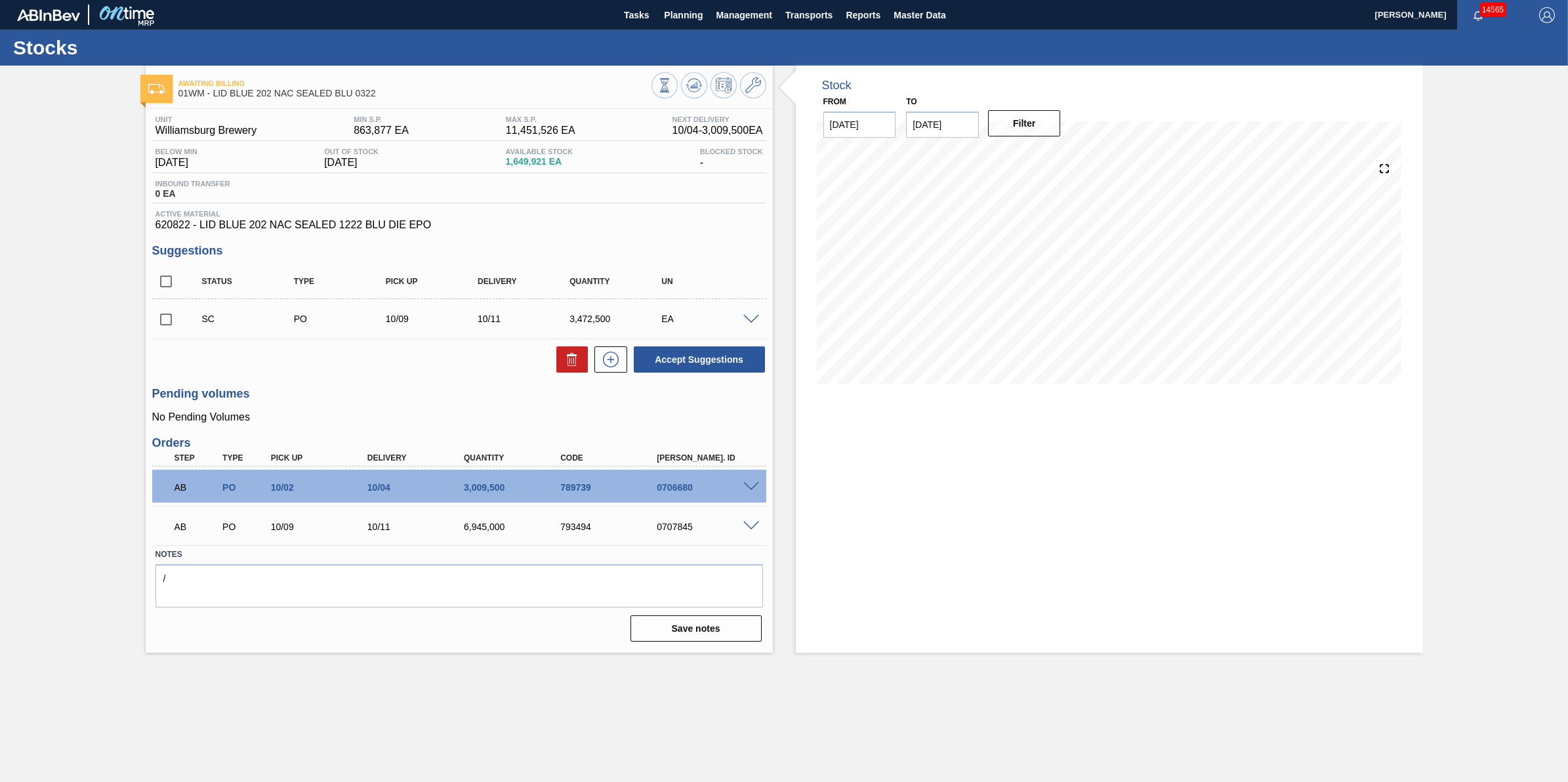
click span
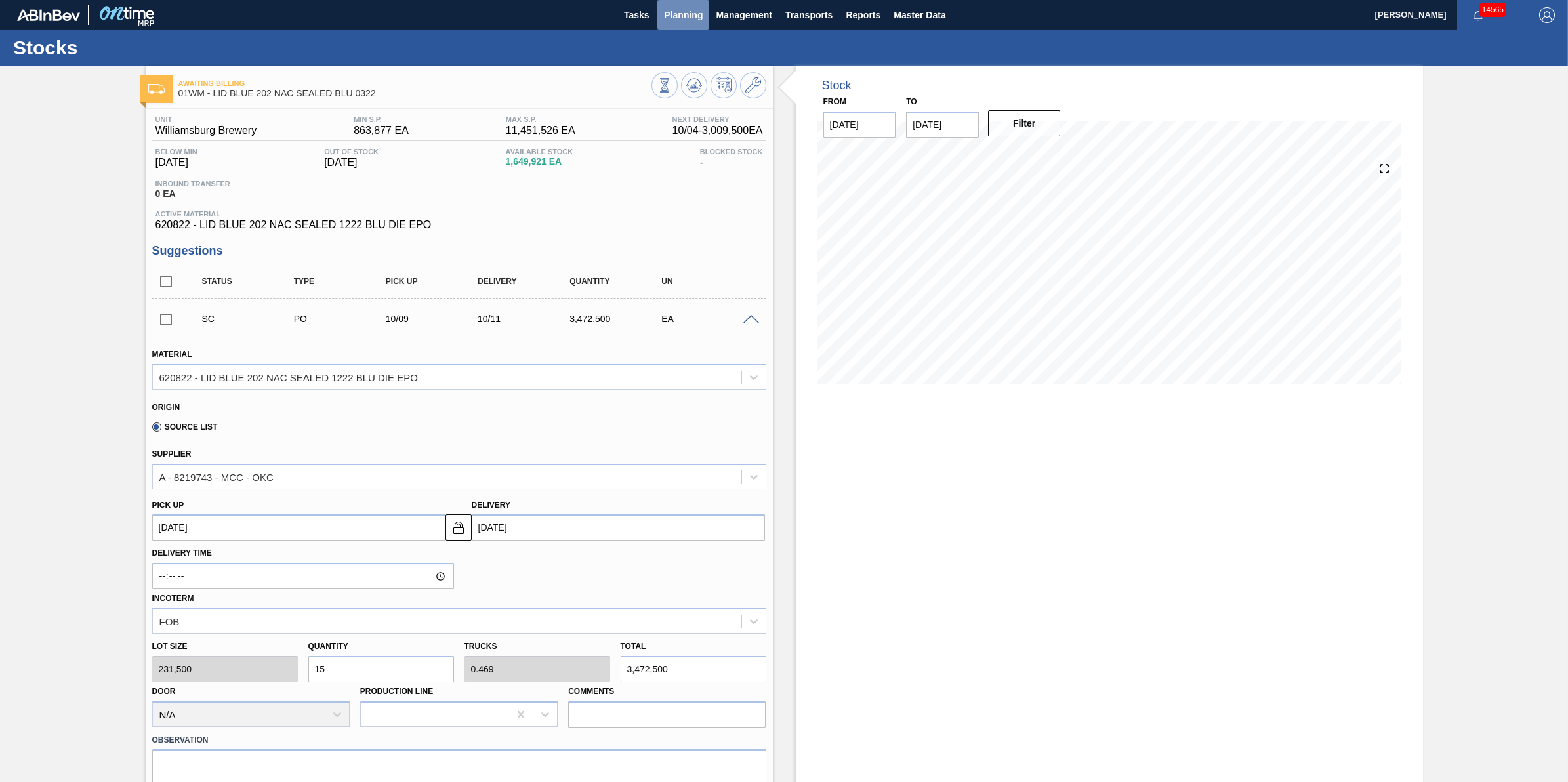
click span "Planning"
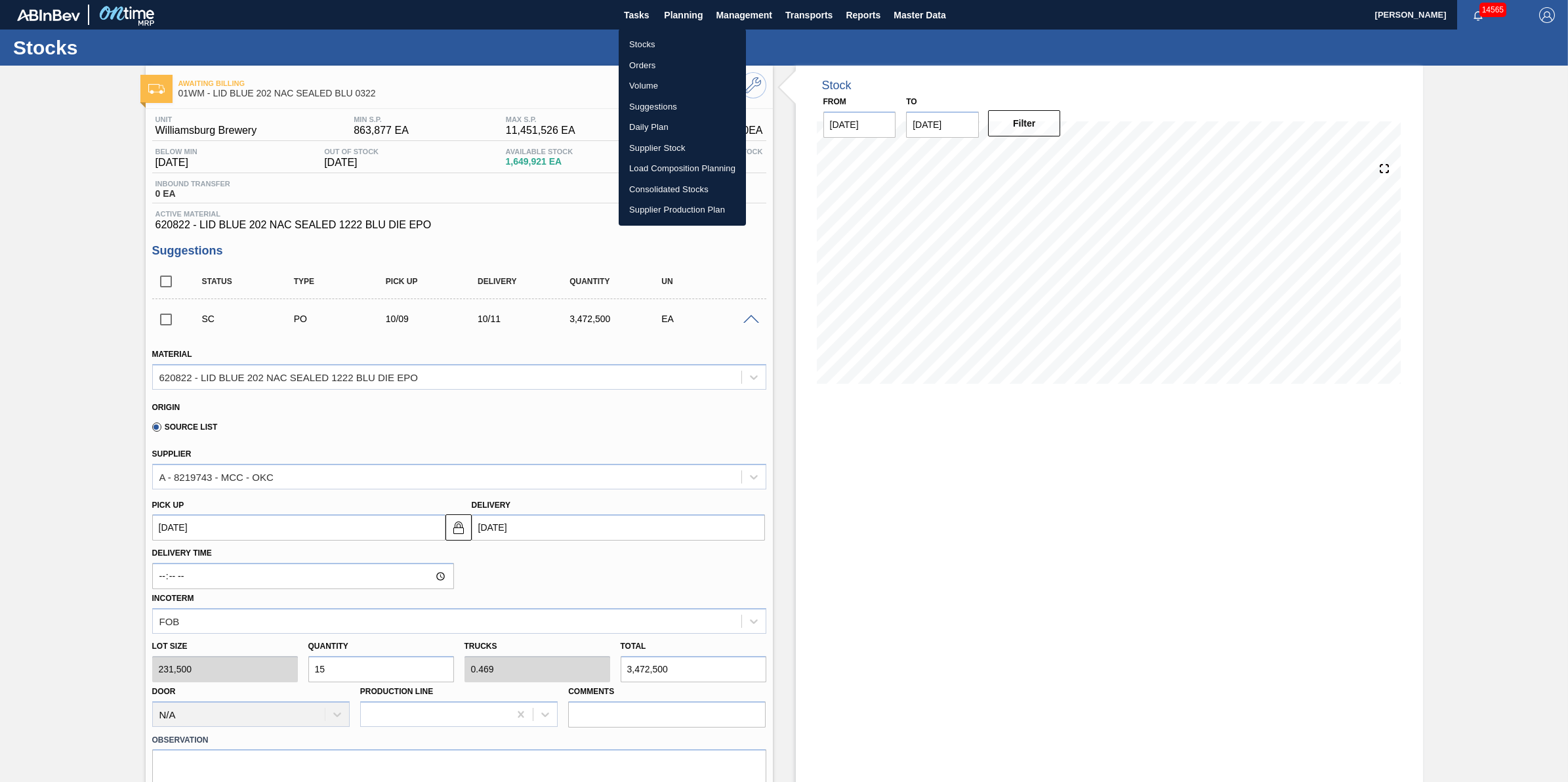
click li "Suggestions"
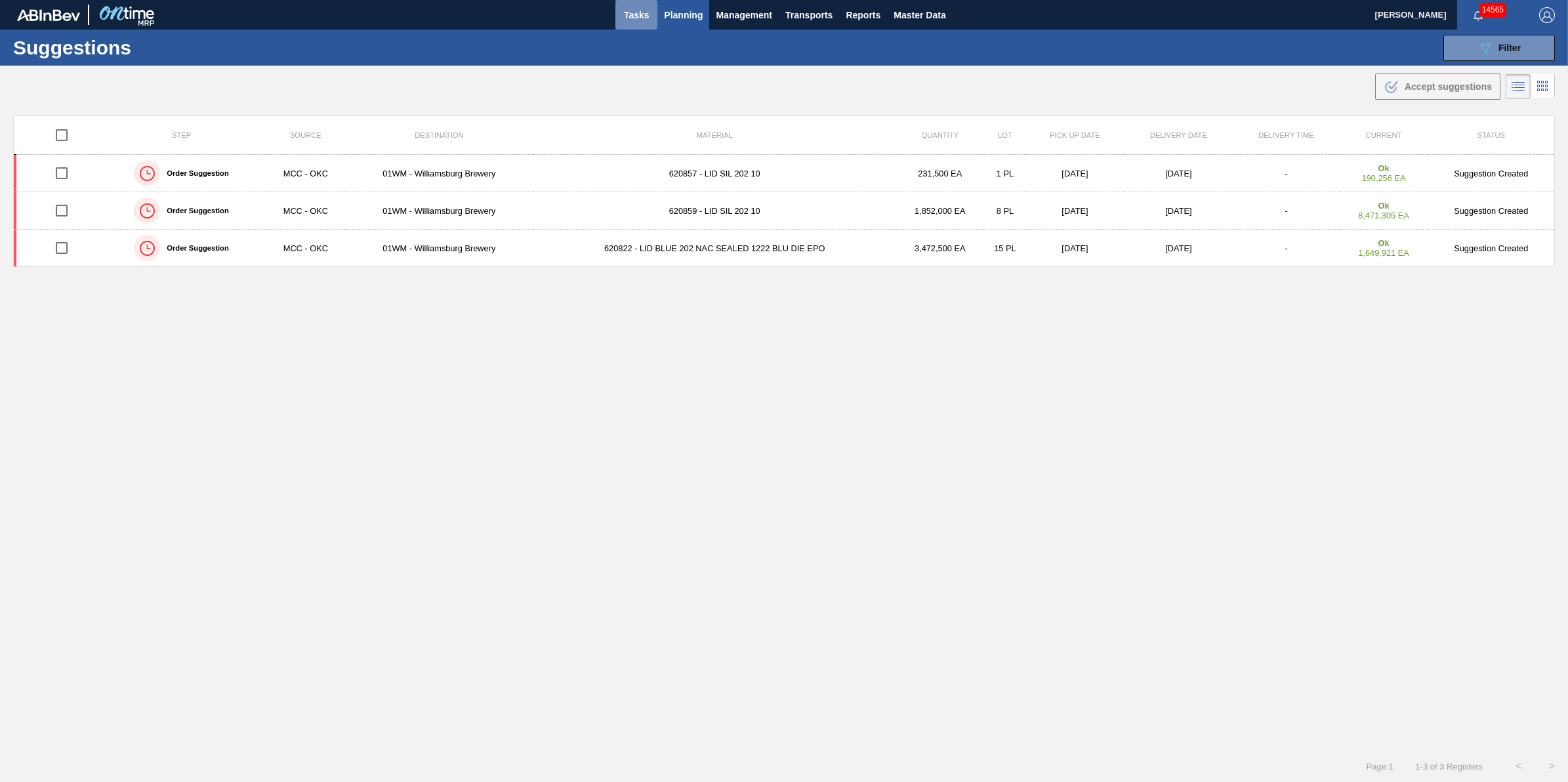
click button "Tasks"
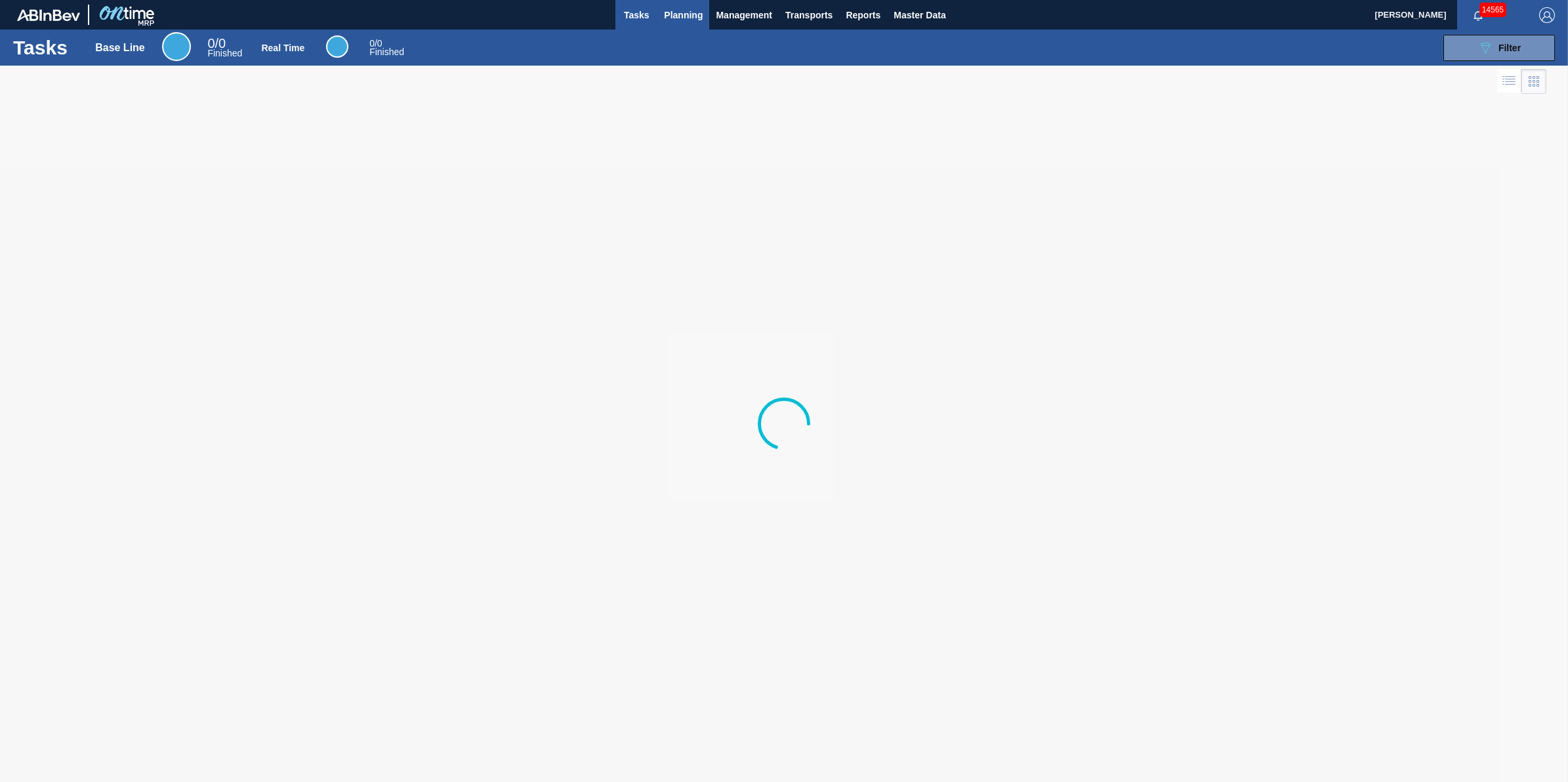
click button "Planning"
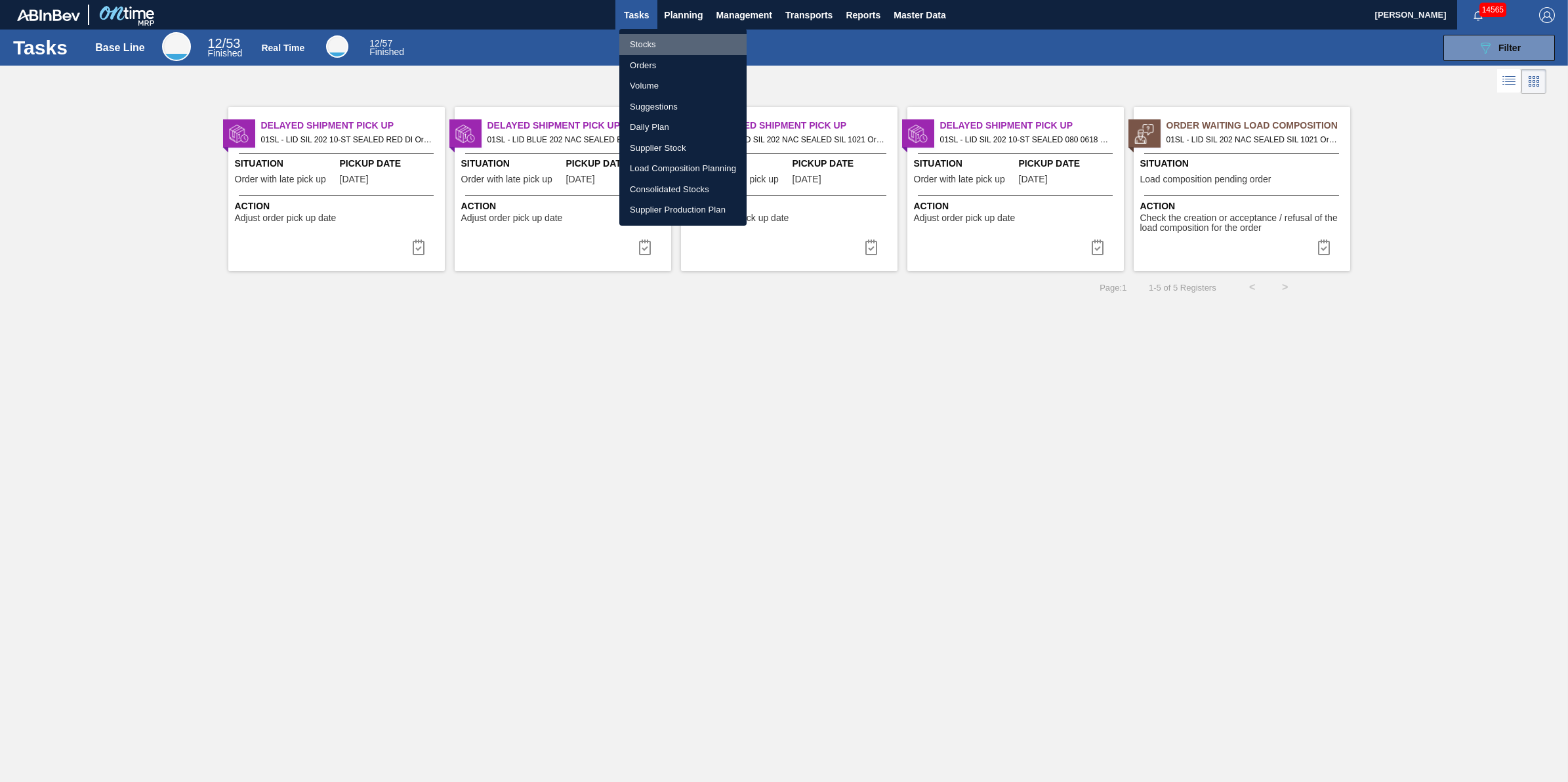
click li "Stocks"
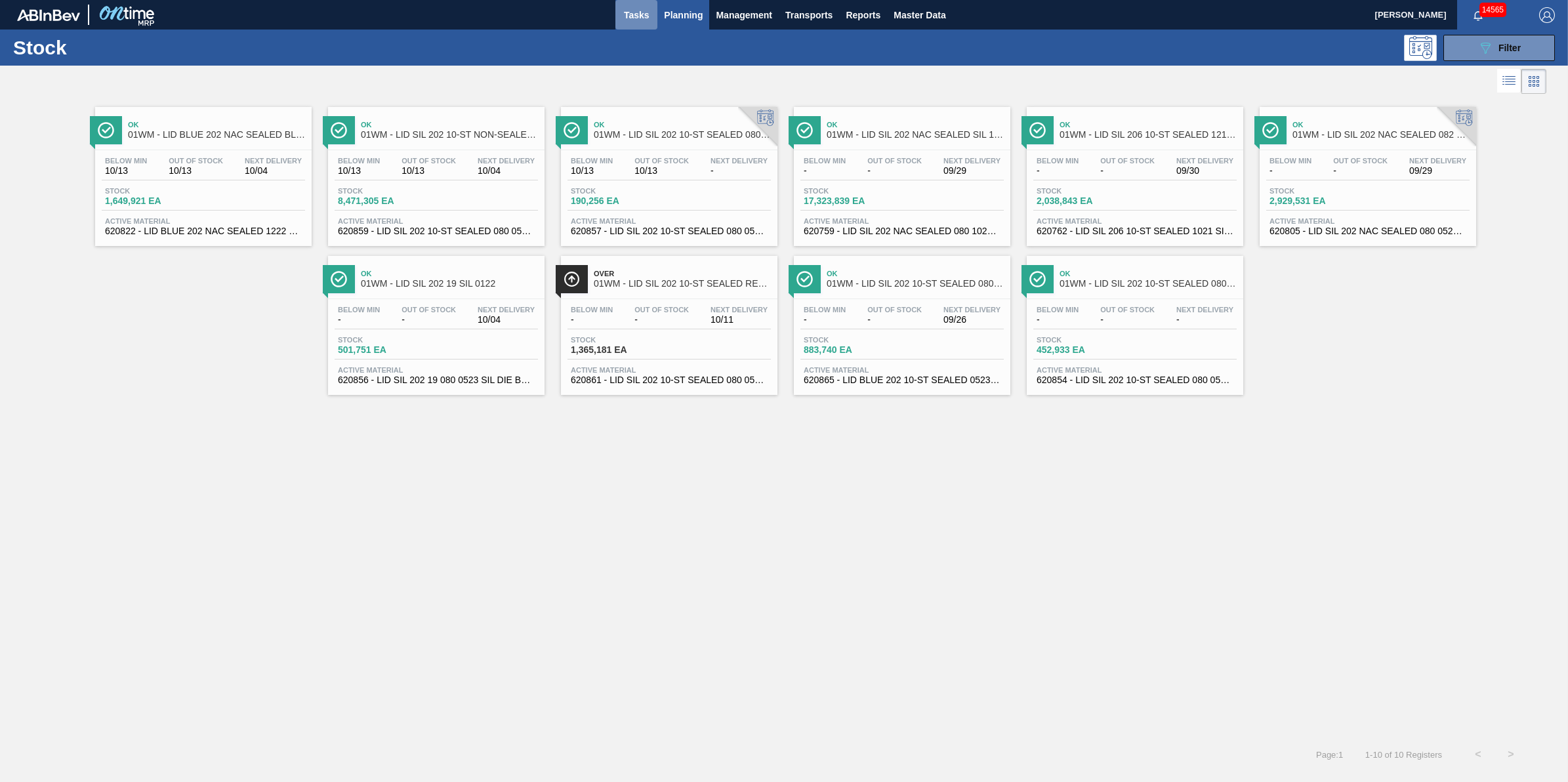
click span "Tasks"
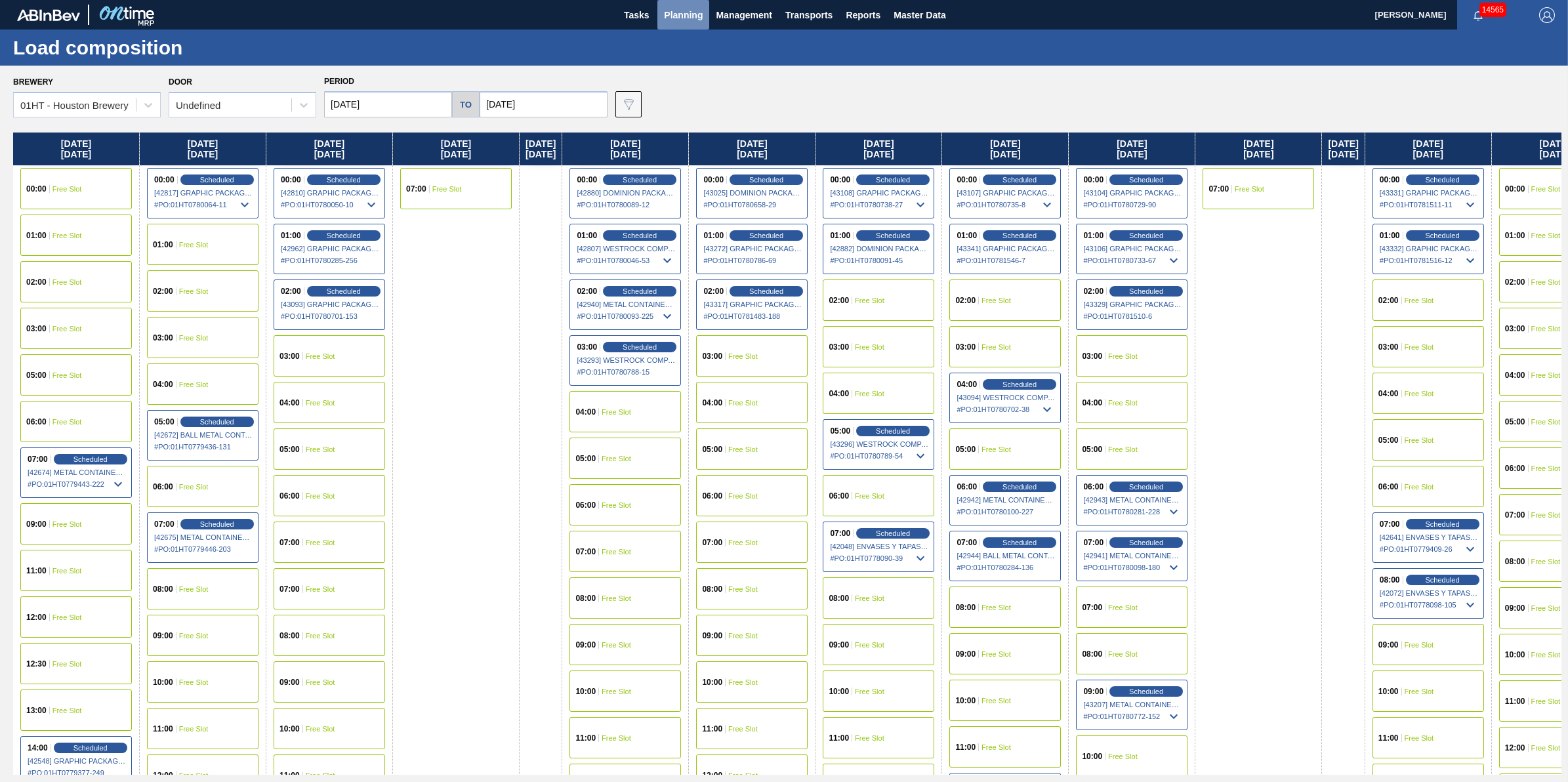
click at [680, 24] on button "Planning" at bounding box center [683, 14] width 52 height 30
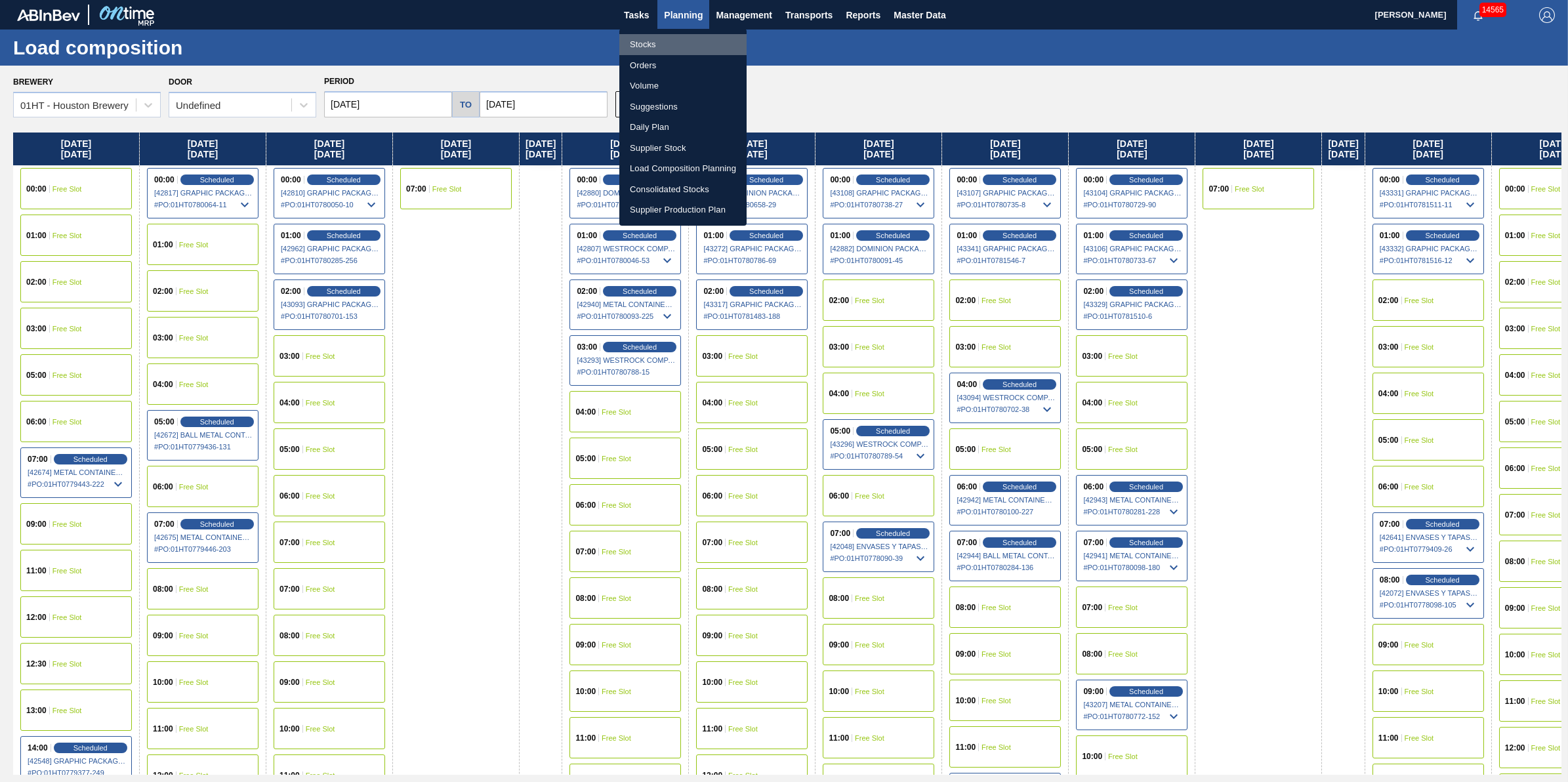
click at [677, 46] on li "Stocks" at bounding box center [683, 45] width 127 height 21
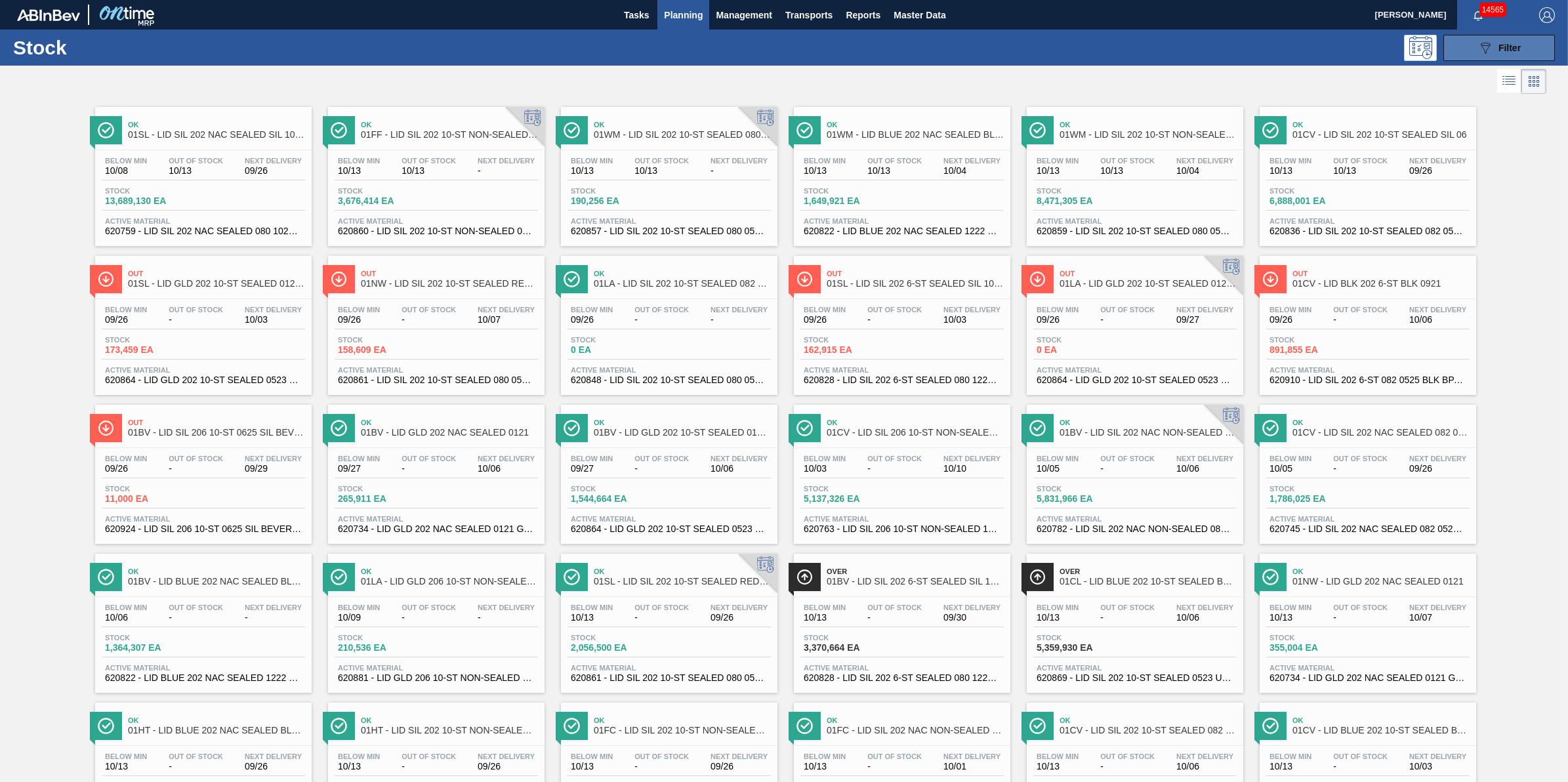
click at [1492, 58] on button "089F7B8B-B2A5-4AFE-B5C0-19BA573D28AC Filter" at bounding box center [1498, 48] width 112 height 27
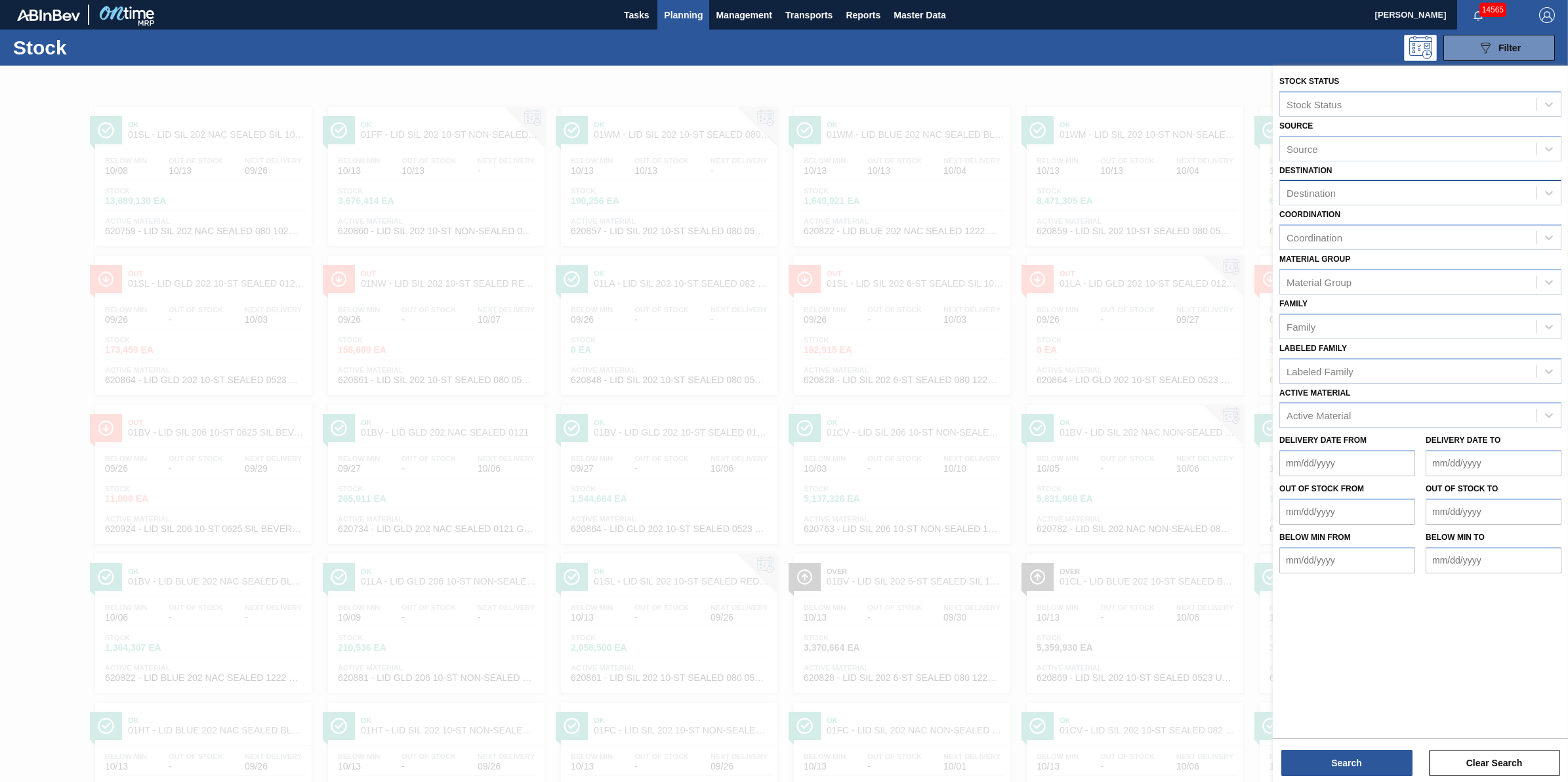
click at [1438, 201] on div "Destination" at bounding box center [1408, 193] width 256 height 19
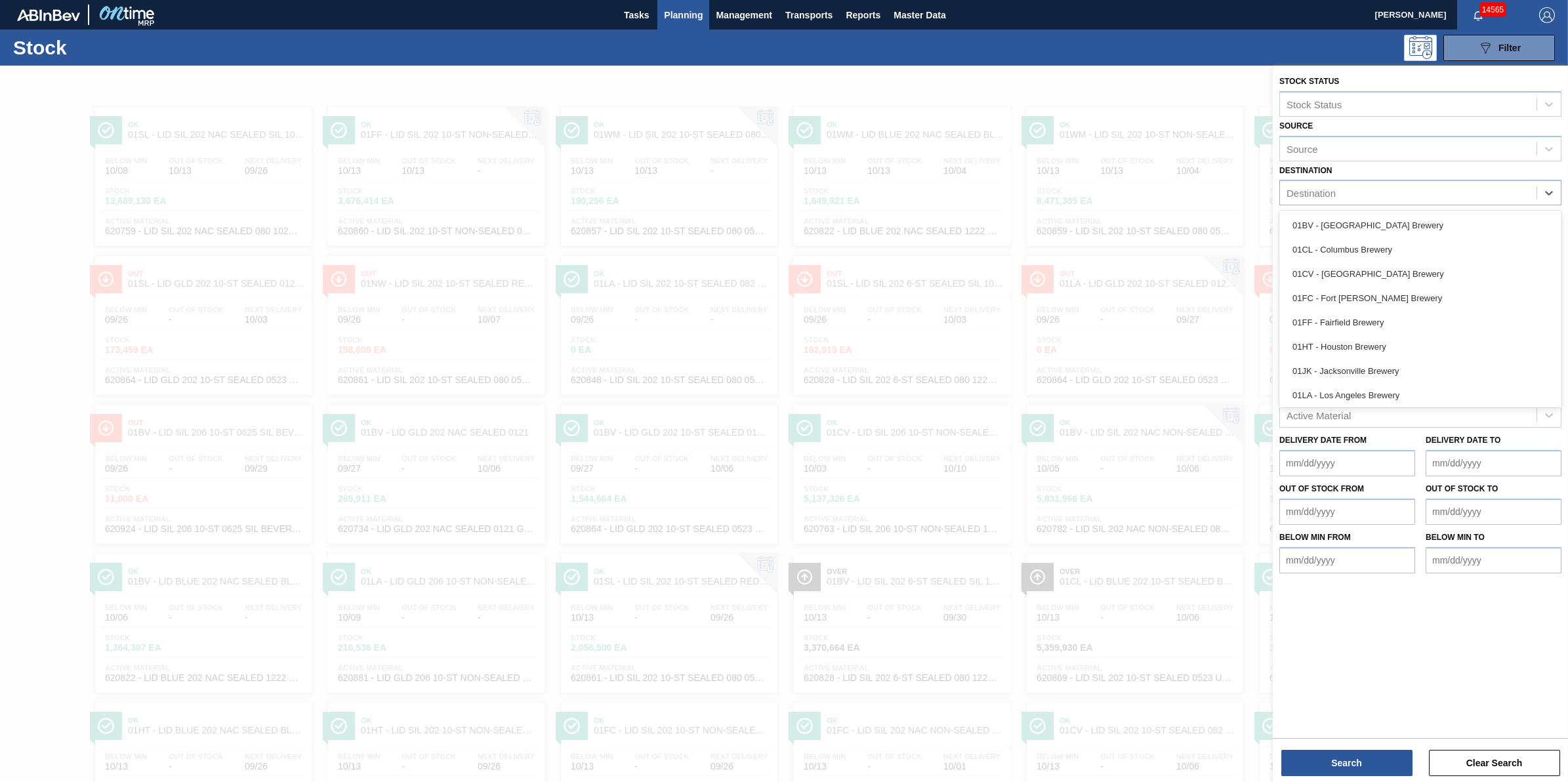
drag, startPoint x: 1416, startPoint y: 275, endPoint x: 1428, endPoint y: 279, distance: 12.6
click at [1416, 278] on div "01CV - [GEOGRAPHIC_DATA] Brewery" at bounding box center [1420, 274] width 282 height 24
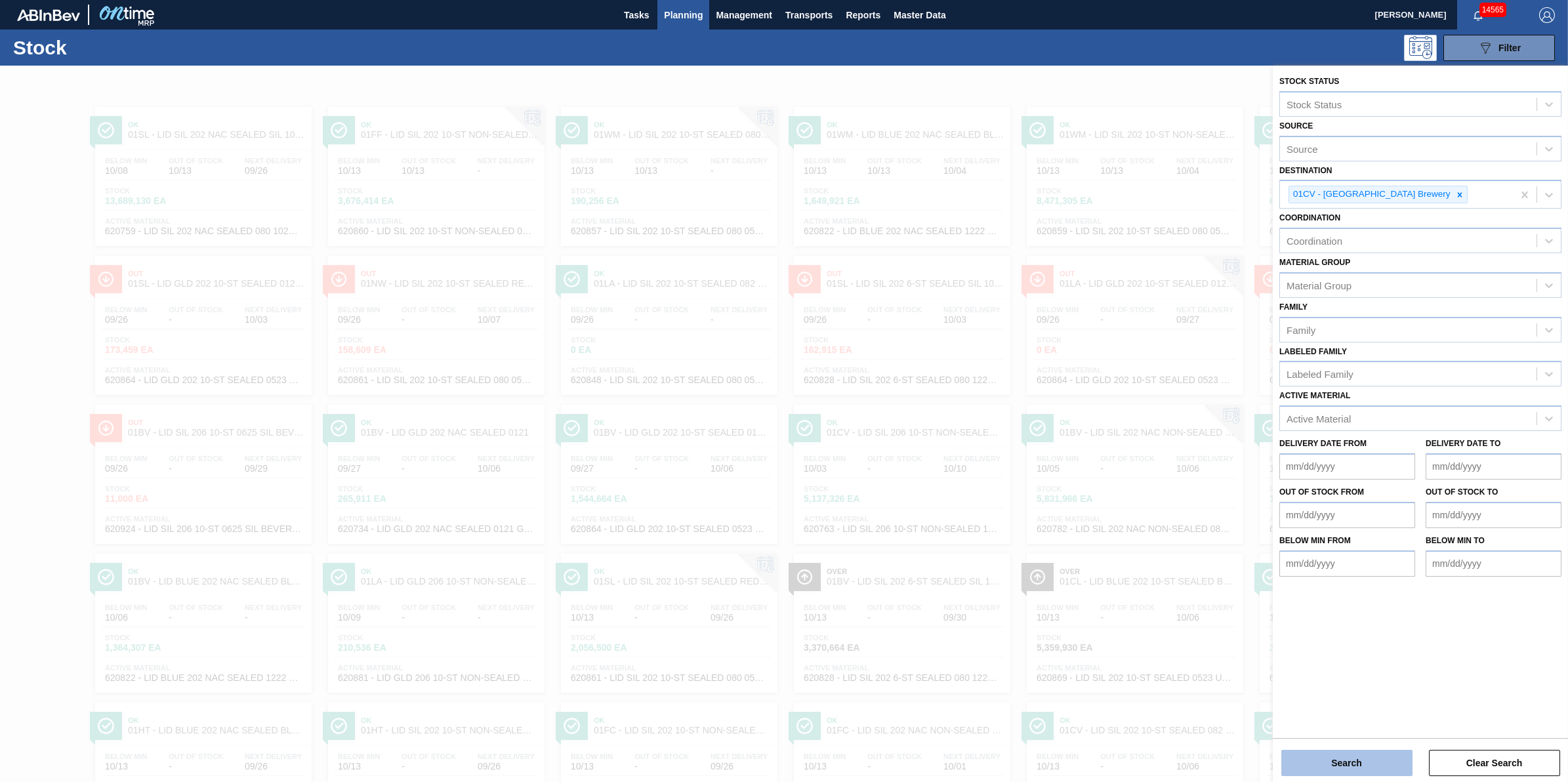
click at [1321, 764] on button "Search" at bounding box center [1346, 762] width 131 height 27
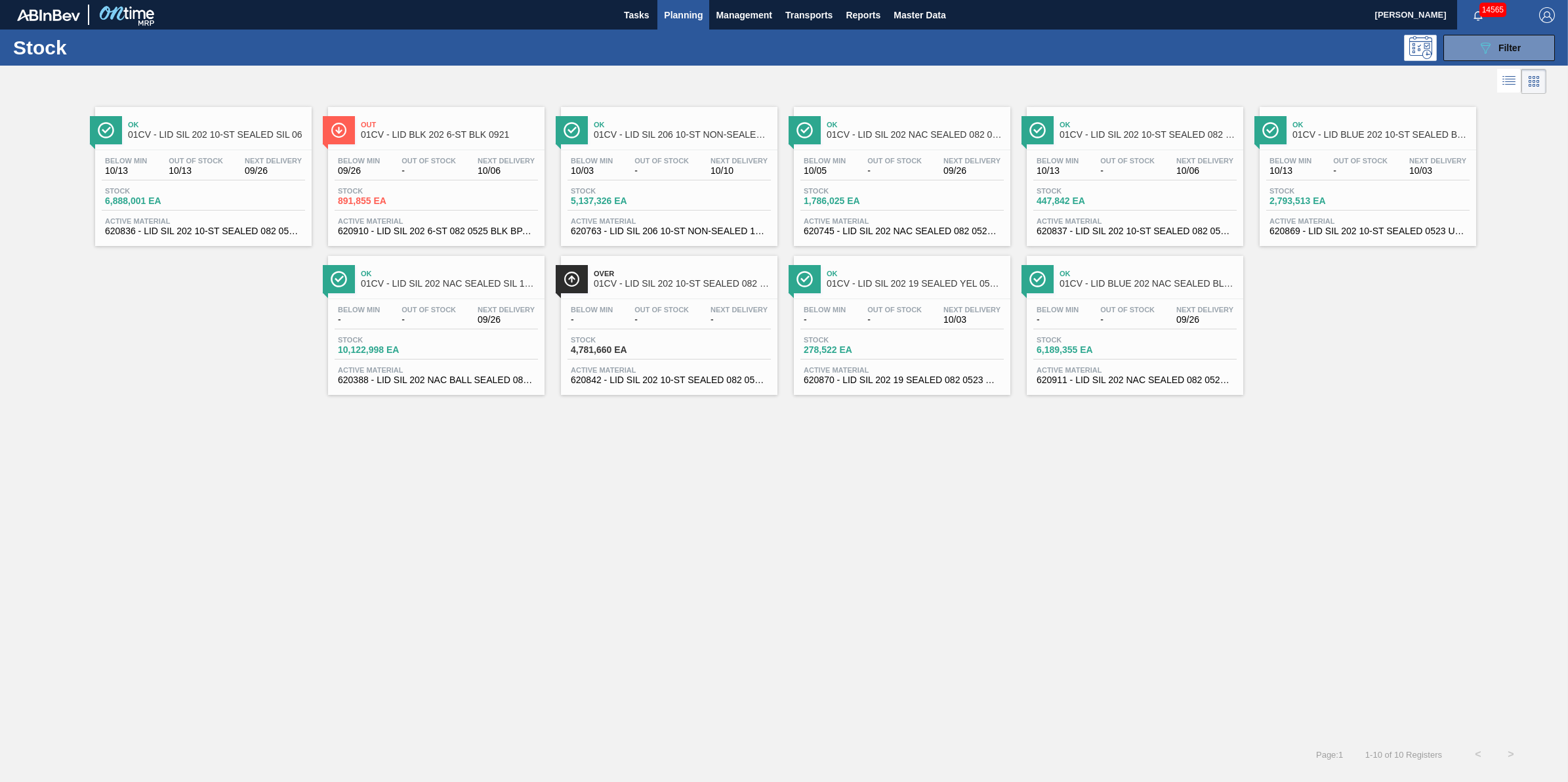
click at [656, 176] on span "-" at bounding box center [661, 171] width 55 height 10
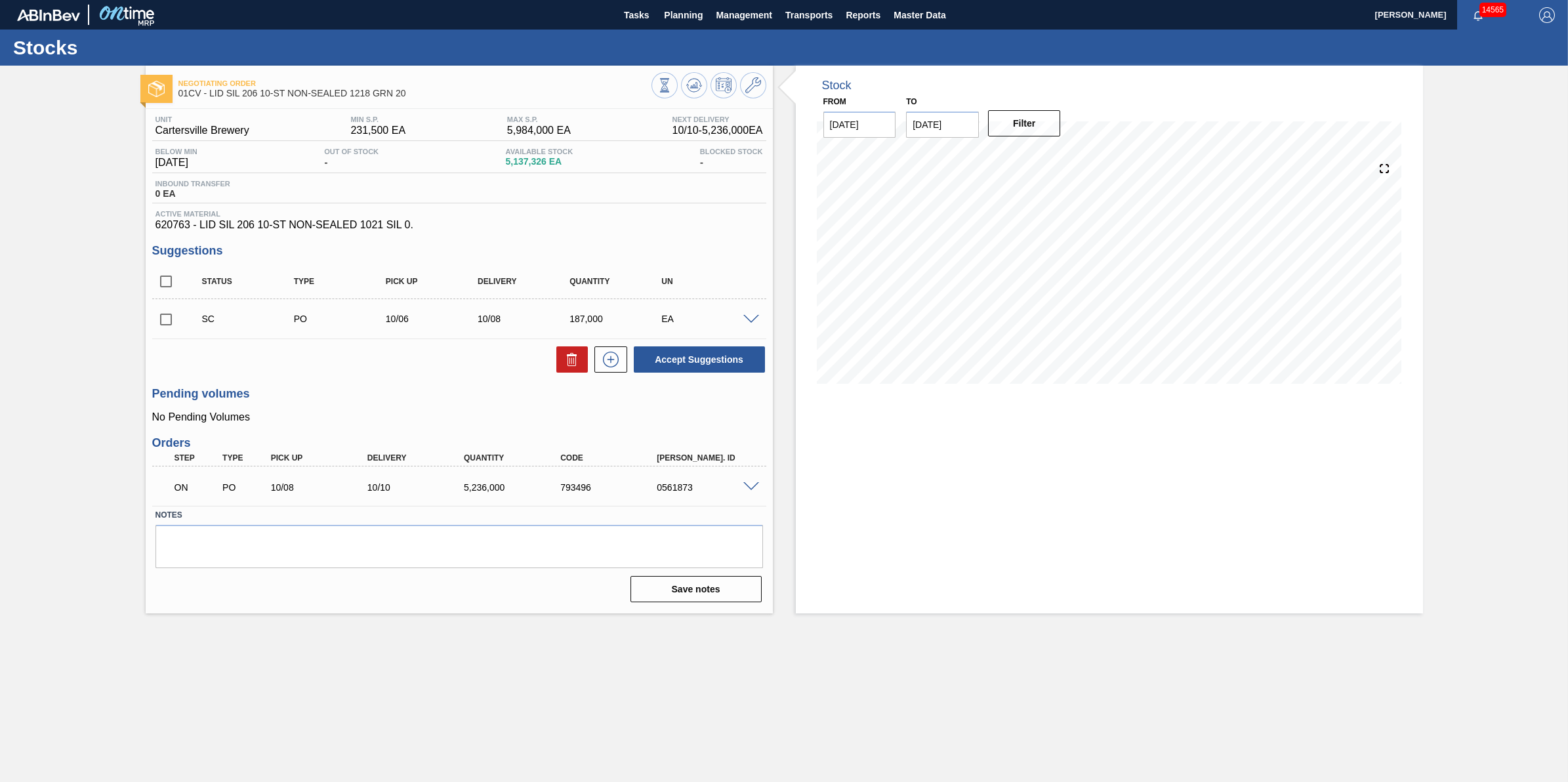
click at [740, 488] on div at bounding box center [753, 485] width 27 height 10
click at [745, 487] on span at bounding box center [751, 487] width 16 height 10
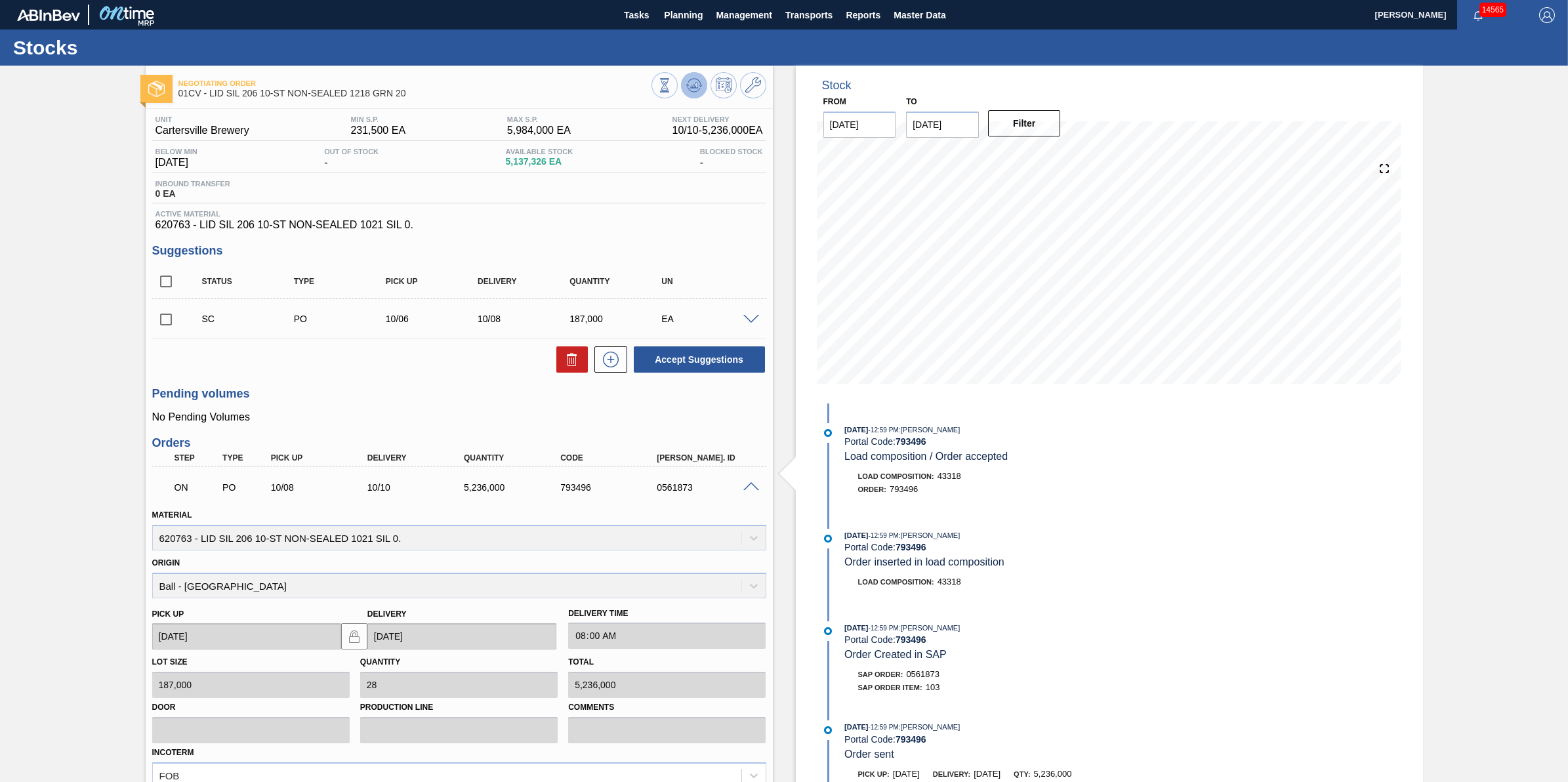
click at [701, 84] on button at bounding box center [694, 85] width 27 height 27
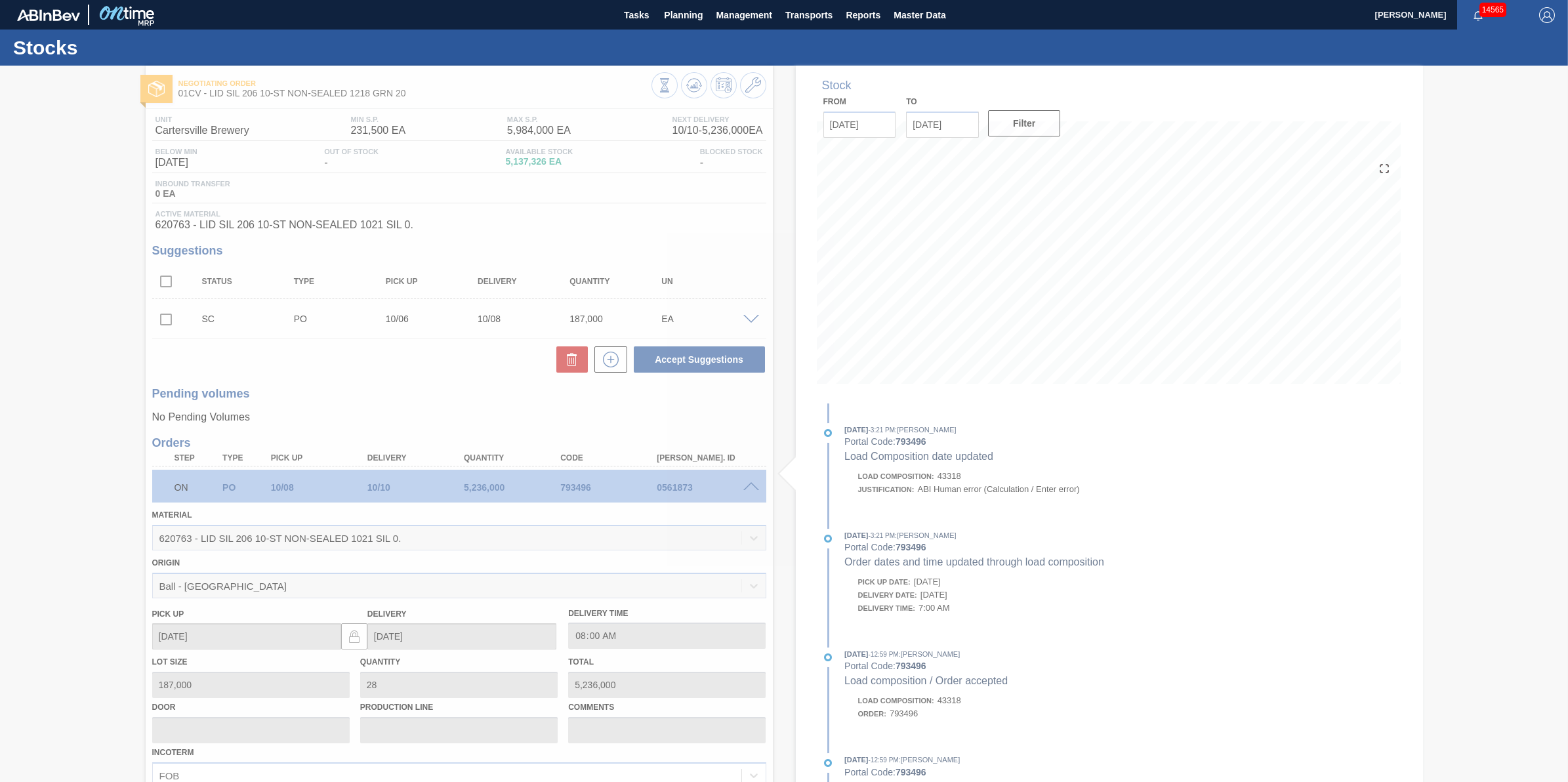
type input "07:00:00"
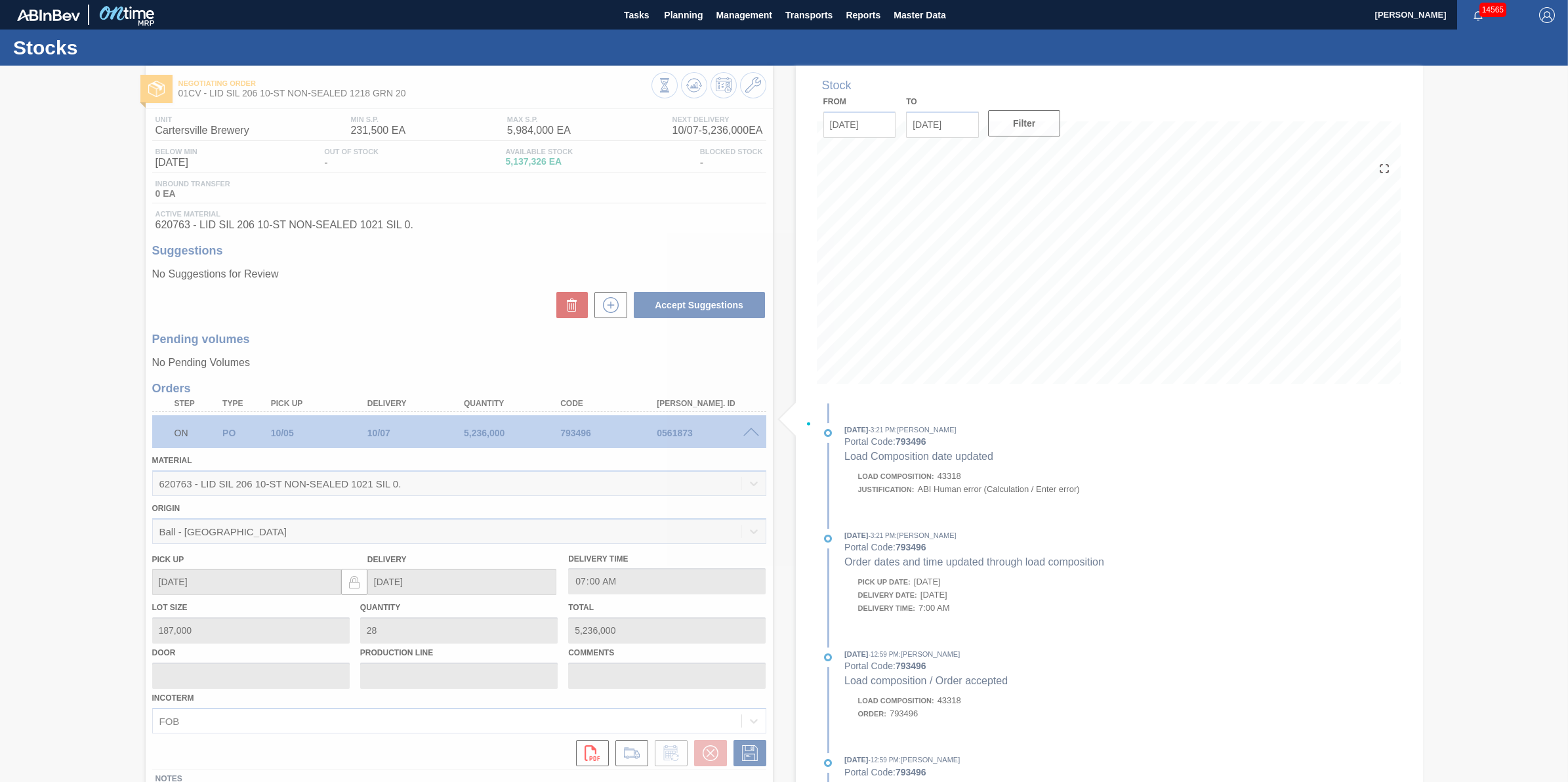
type up793496 "[DATE]"
type input "[DATE]"
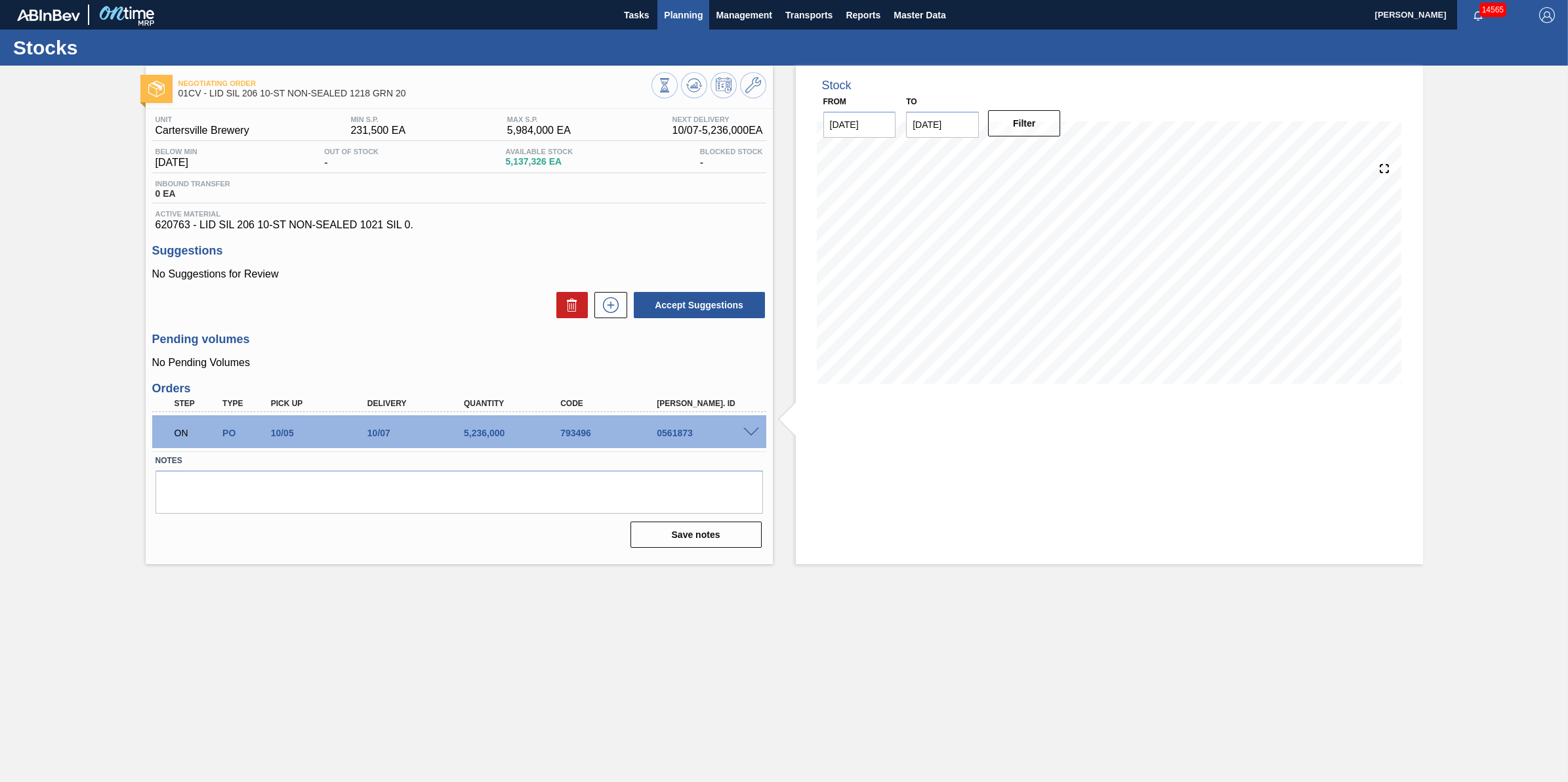
click at [677, 18] on span "Planning" at bounding box center [683, 15] width 39 height 16
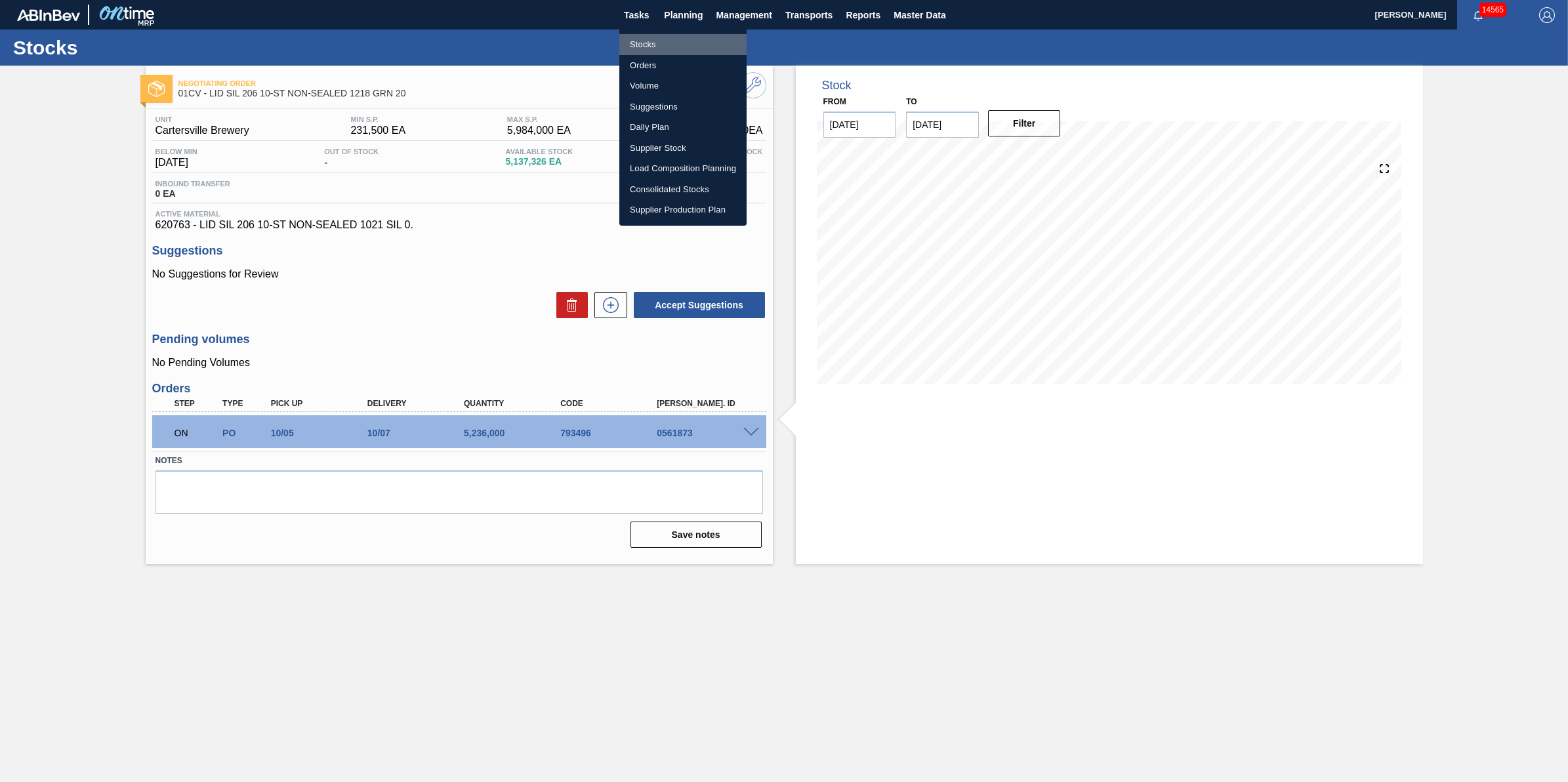
click at [684, 49] on li "Stocks" at bounding box center [683, 45] width 127 height 21
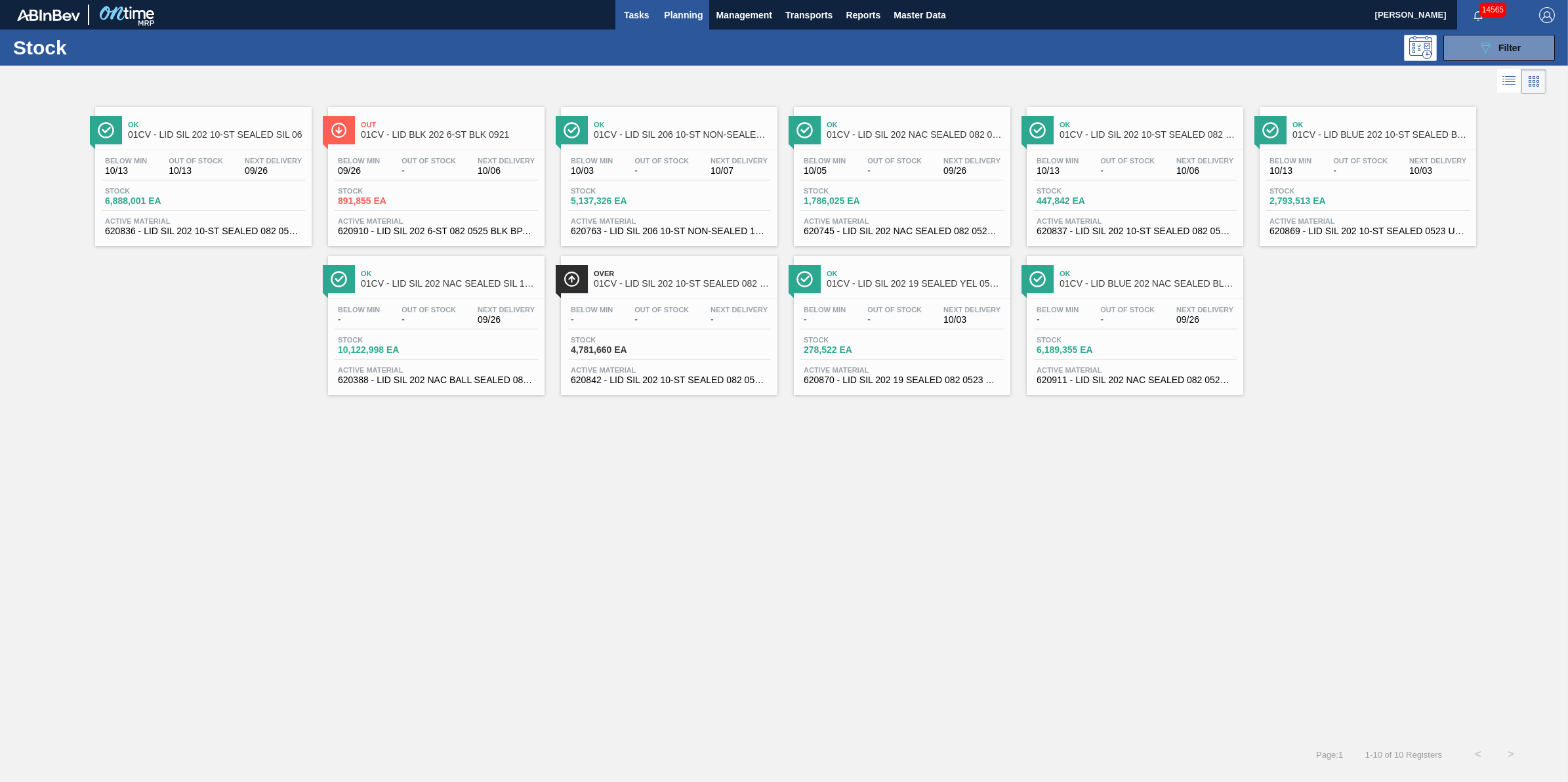
click at [640, 13] on span "Tasks" at bounding box center [636, 15] width 29 height 16
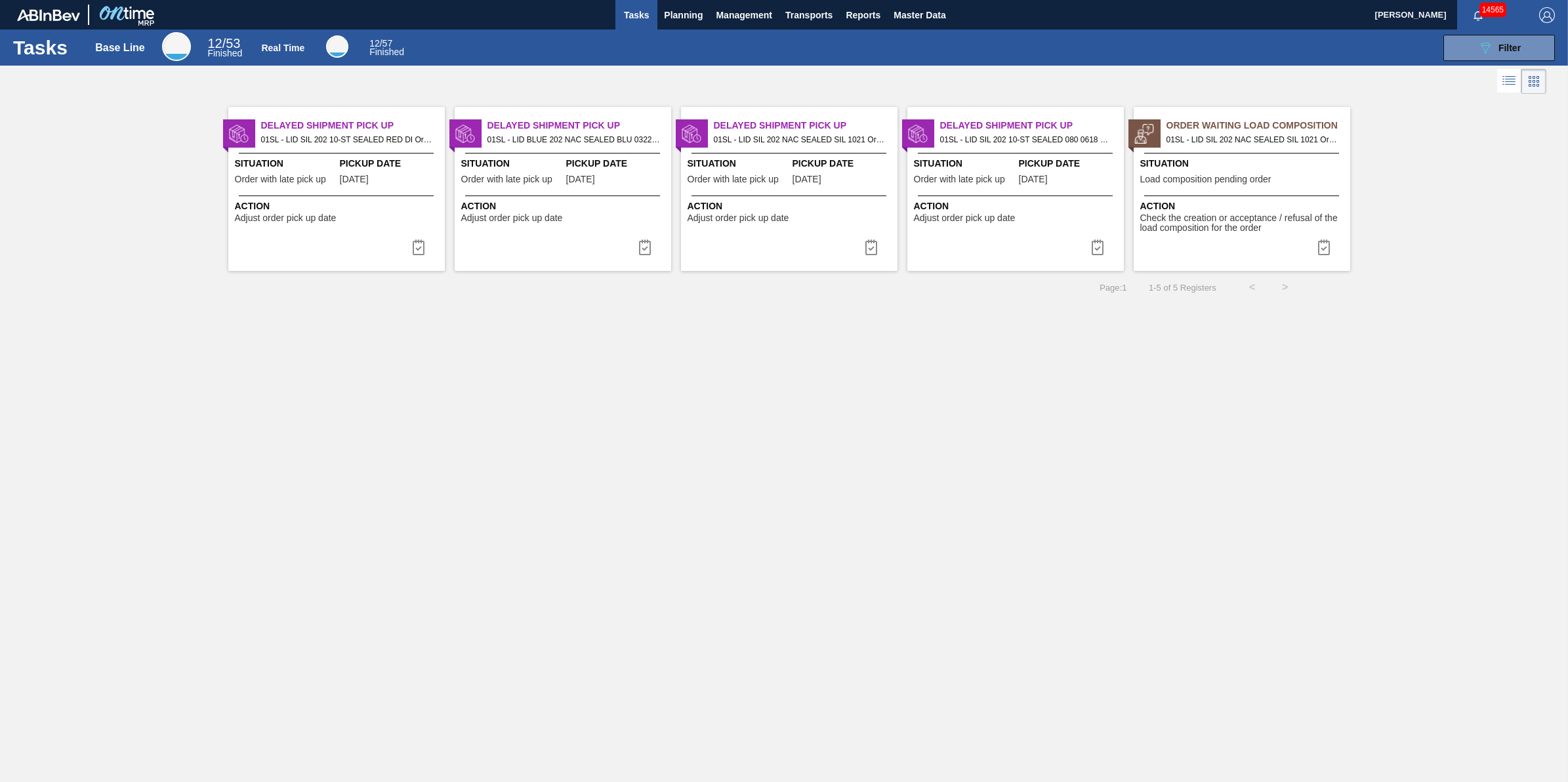
click at [1466, 63] on div "Tasks Base Line 12 / 53 Finished Real Time 12 / 57 Finished 089F7B8B-B2A5-4AFE-…" at bounding box center [784, 48] width 1568 height 36
click at [1476, 47] on button "089F7B8B-B2A5-4AFE-B5C0-19BA573D28AC Filter" at bounding box center [1498, 48] width 112 height 27
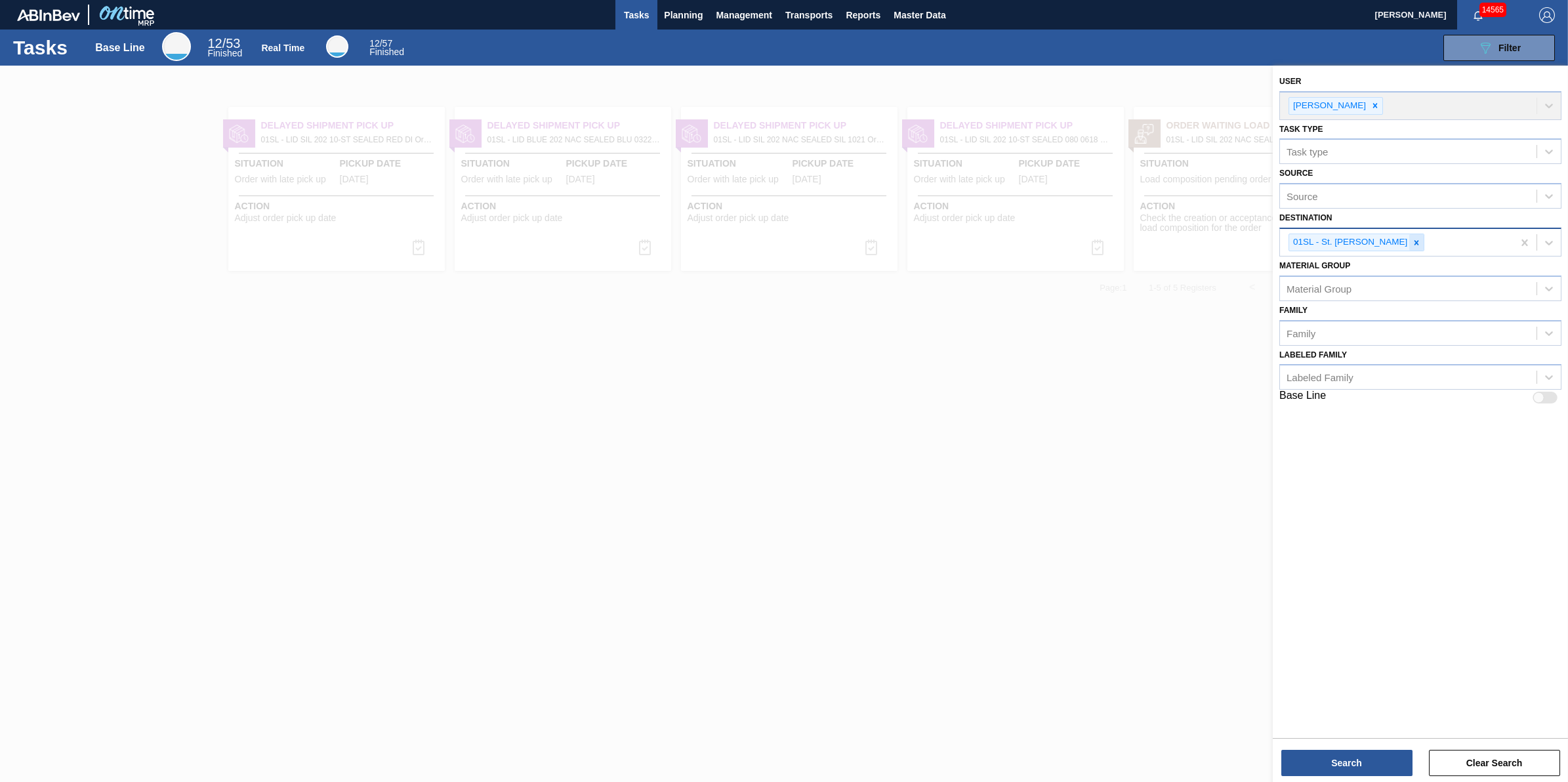
click at [1412, 238] on icon at bounding box center [1416, 243] width 9 height 9
click at [1063, 329] on div at bounding box center [784, 456] width 1568 height 782
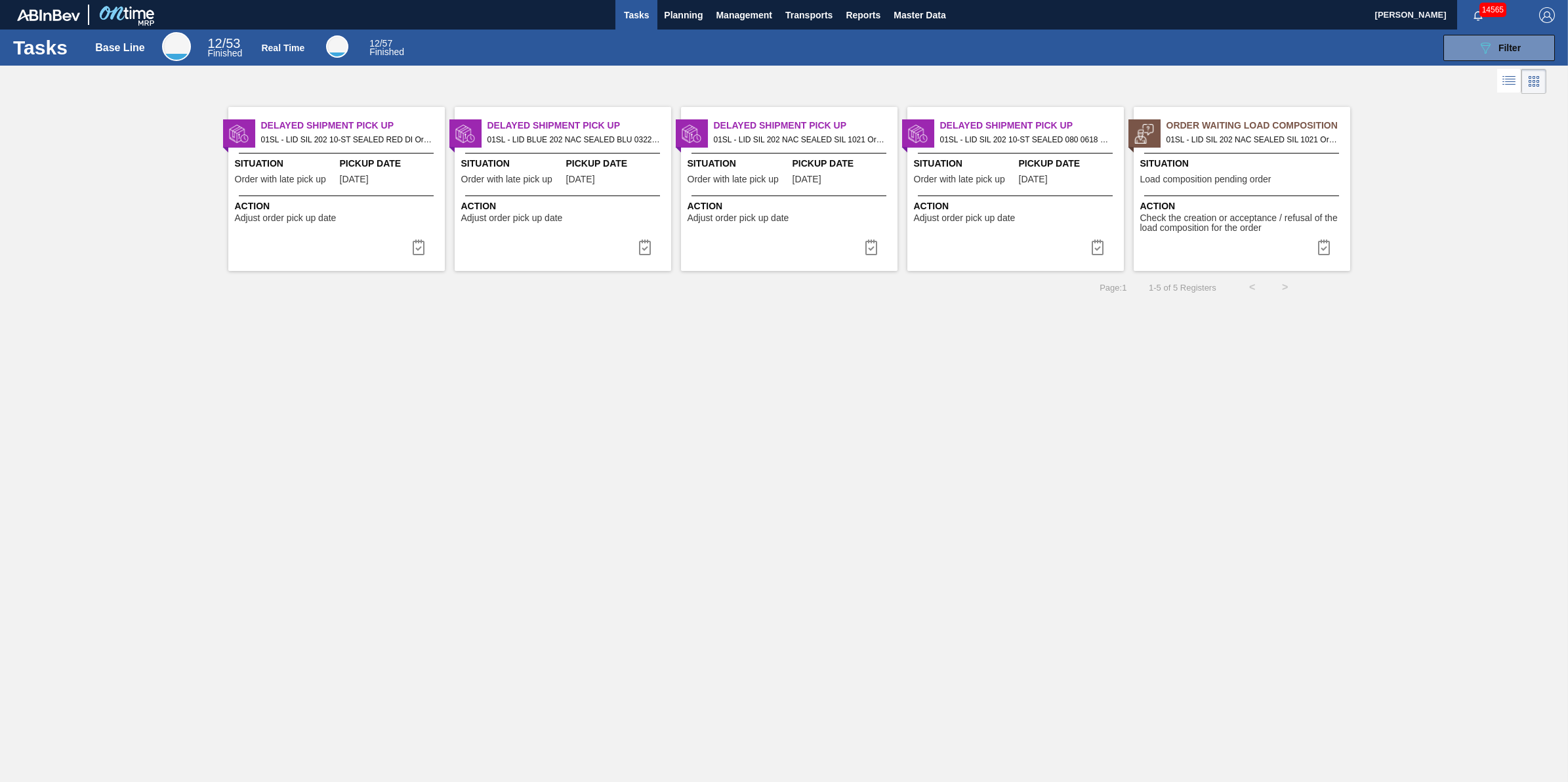
click at [633, 14] on span "Tasks" at bounding box center [636, 15] width 29 height 16
click at [696, 17] on span "Planning" at bounding box center [683, 15] width 39 height 16
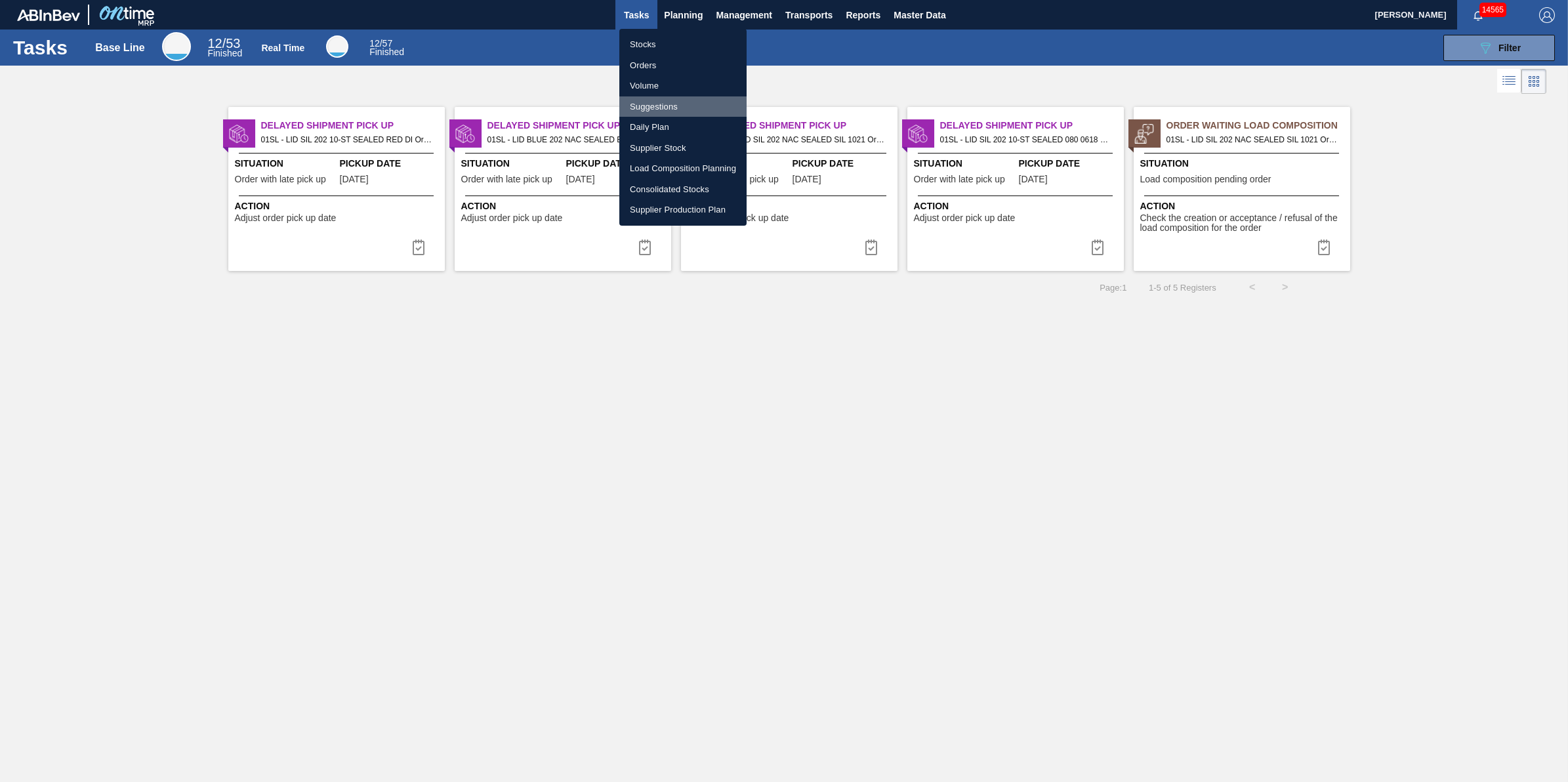
click at [696, 105] on li "Suggestions" at bounding box center [683, 107] width 127 height 21
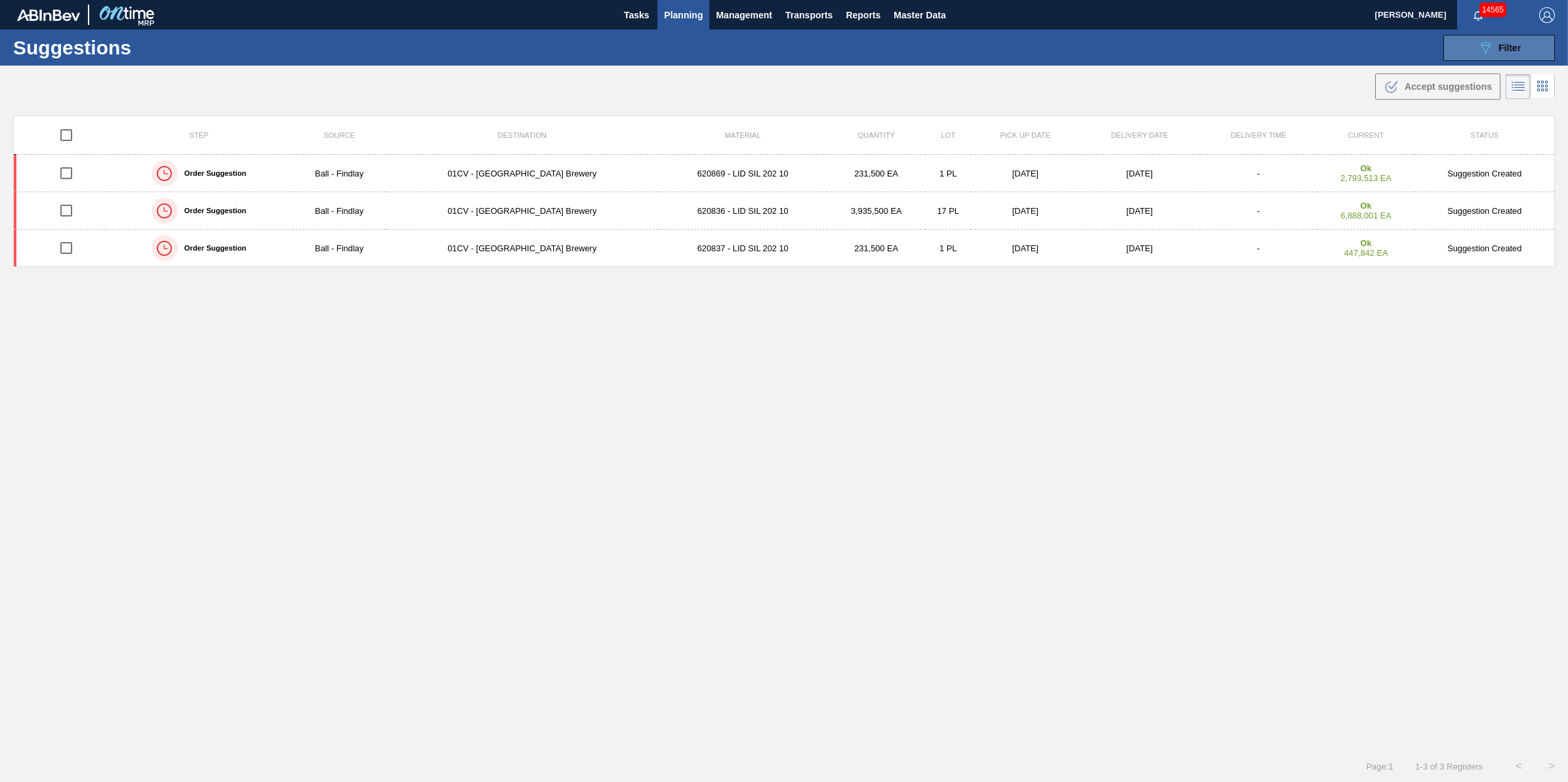
click at [1491, 52] on div "089F7B8B-B2A5-4AFE-B5C0-19BA573D28AC Filter" at bounding box center [1498, 48] width 43 height 16
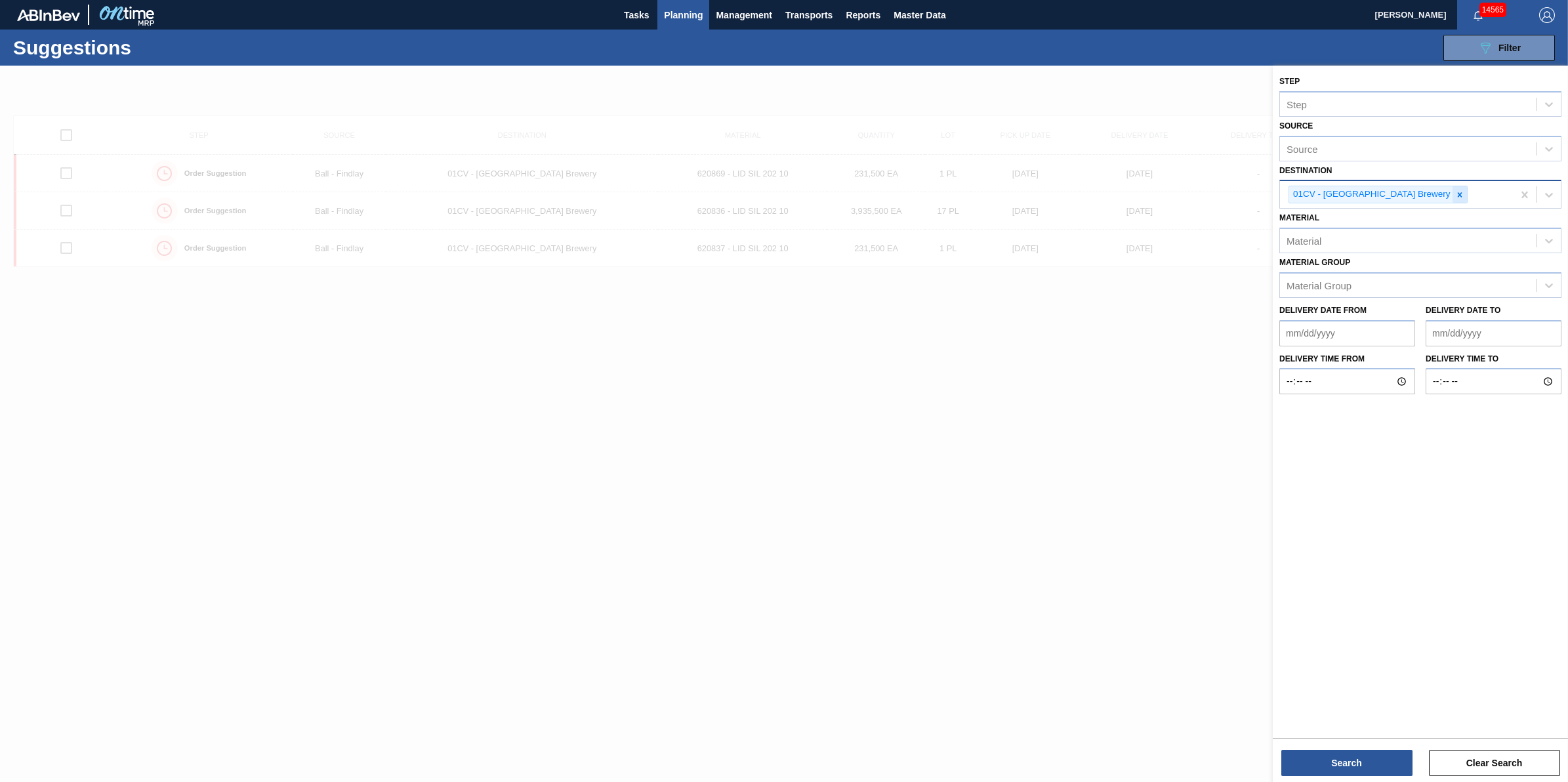
click at [1455, 194] on icon at bounding box center [1460, 195] width 9 height 9
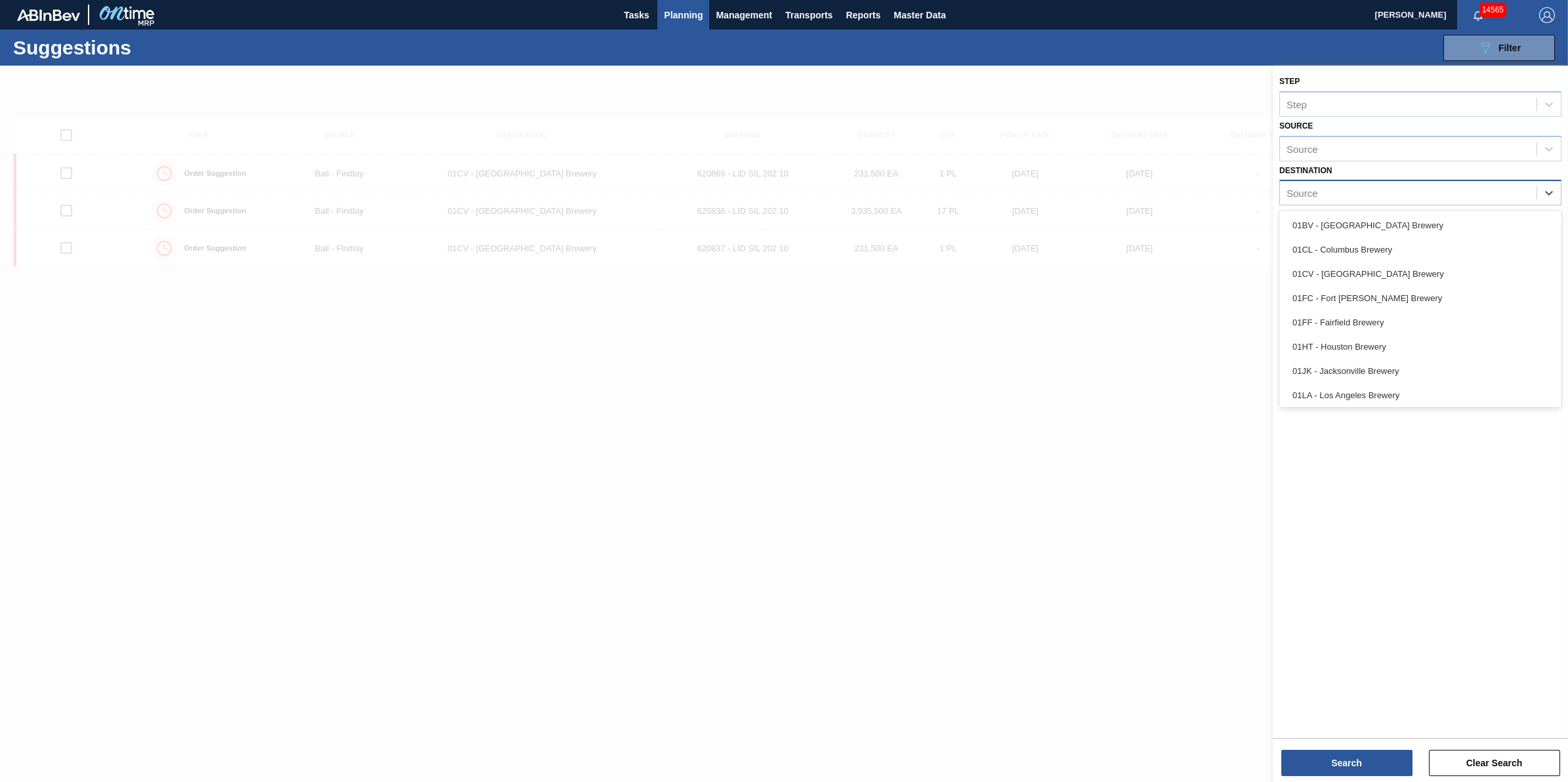
click at [1408, 194] on div "Source" at bounding box center [1408, 193] width 256 height 19
drag, startPoint x: 1411, startPoint y: 293, endPoint x: 1402, endPoint y: 280, distance: 15.8
click at [1411, 294] on div "01FC - Fort [PERSON_NAME] Brewery" at bounding box center [1420, 298] width 282 height 24
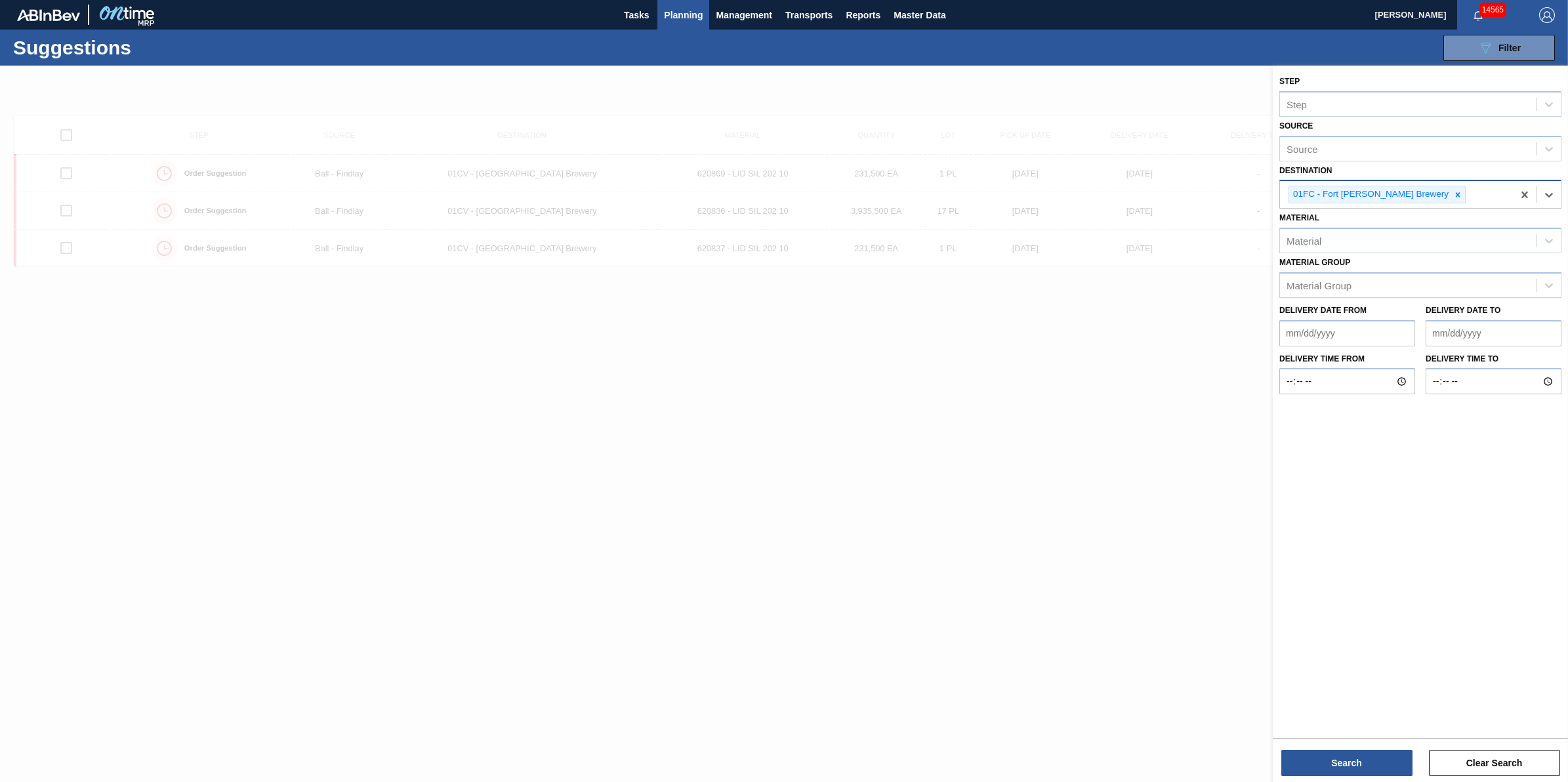
click at [1331, 779] on div "Step Step Source Source Destination option 01FC - Fort Collins Brewery, selecte…" at bounding box center [1420, 425] width 295 height 719
click at [1343, 765] on button "Search" at bounding box center [1346, 762] width 131 height 27
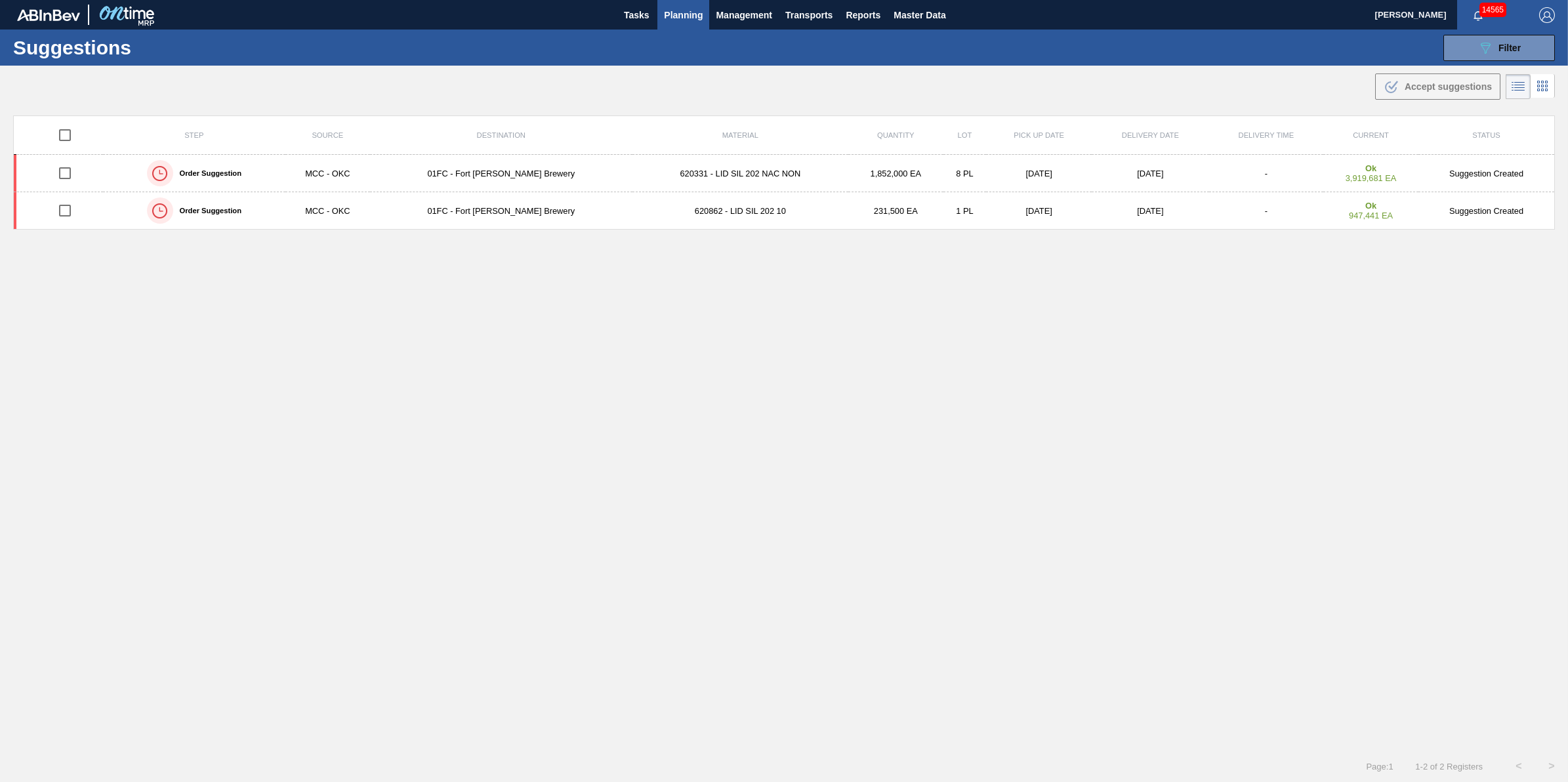
click at [690, 8] on span "Planning" at bounding box center [683, 15] width 39 height 16
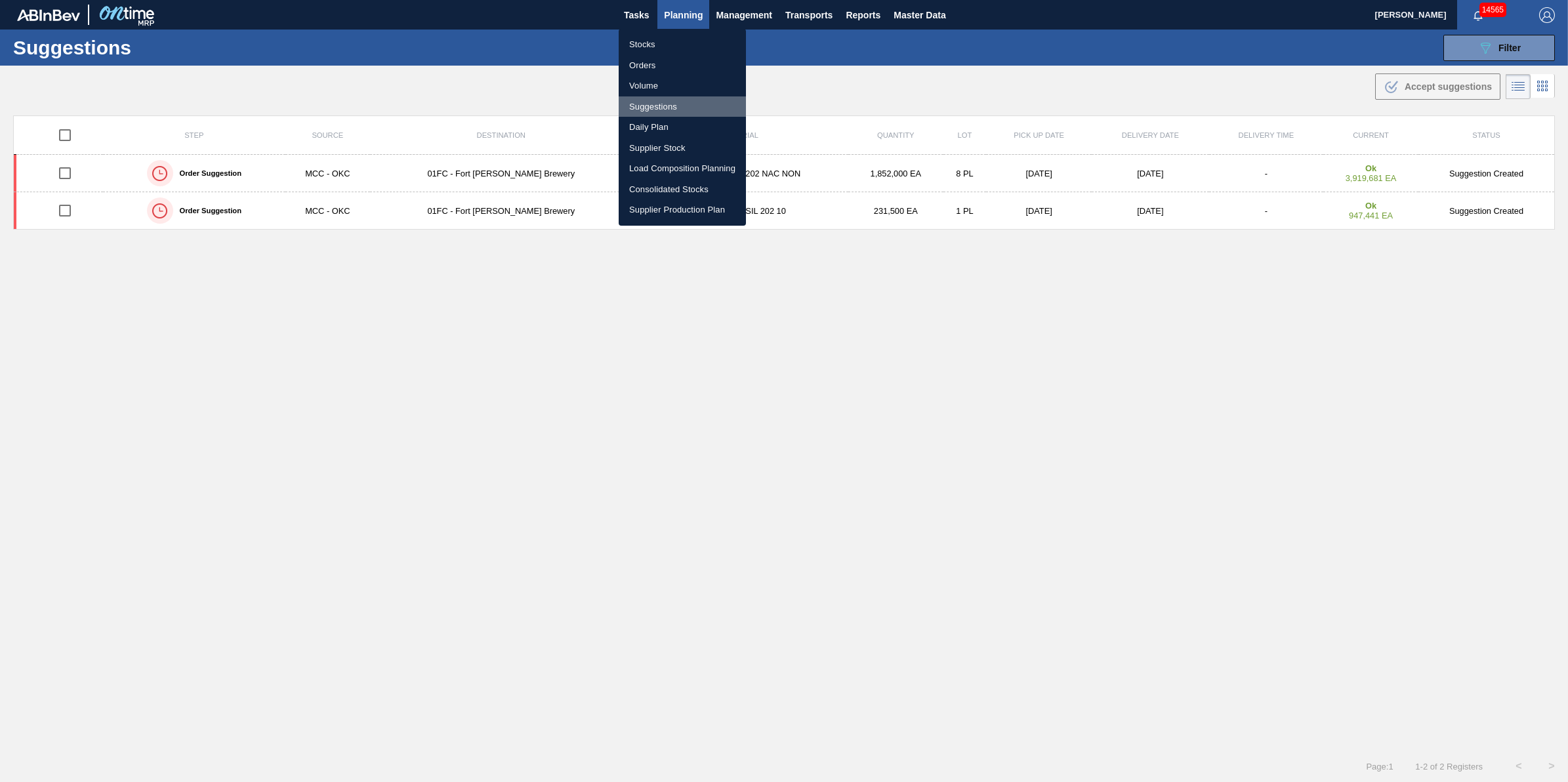
click at [711, 109] on li "Suggestions" at bounding box center [682, 107] width 127 height 21
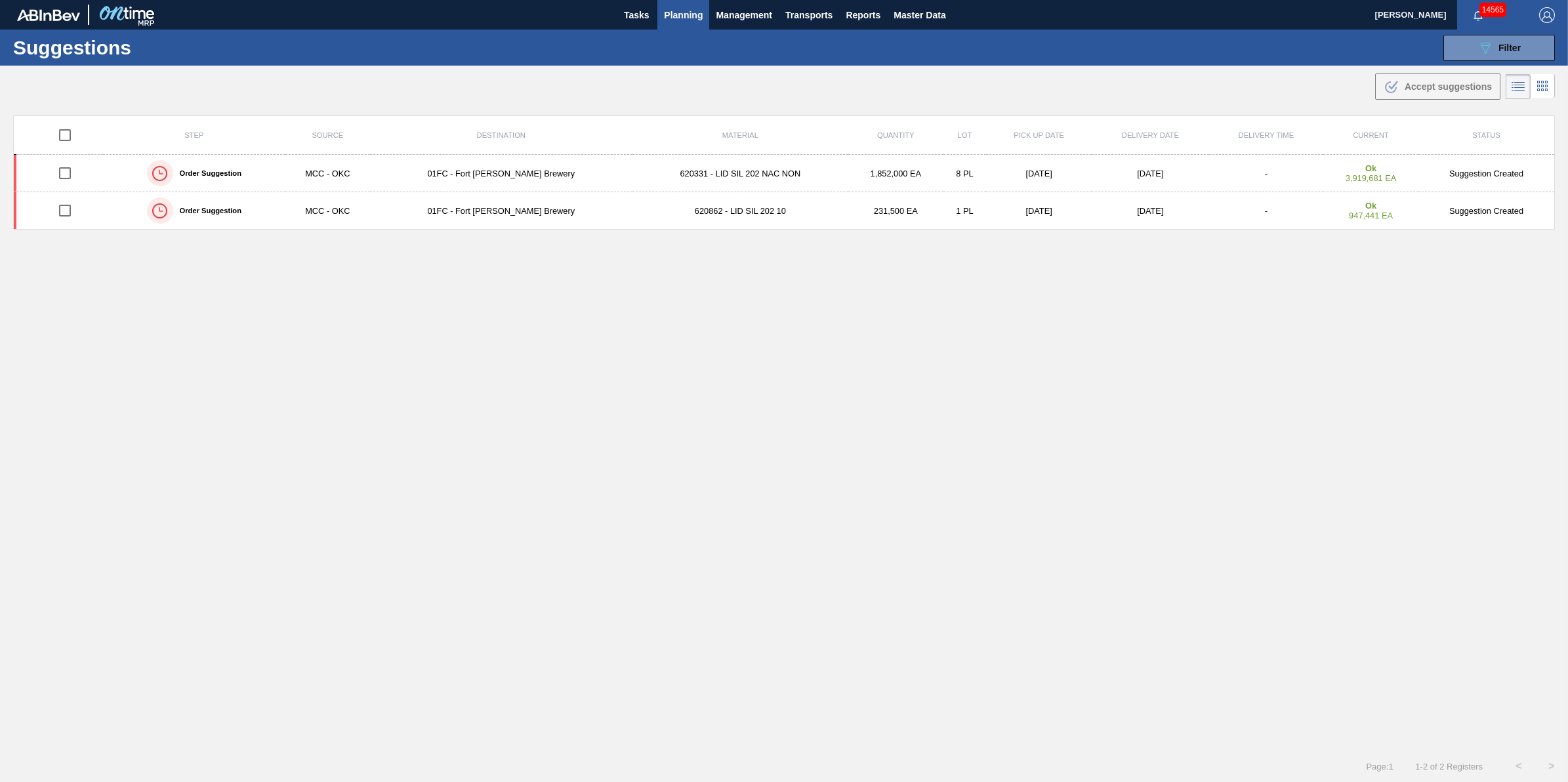
click at [680, 18] on span "Planning" at bounding box center [683, 15] width 39 height 16
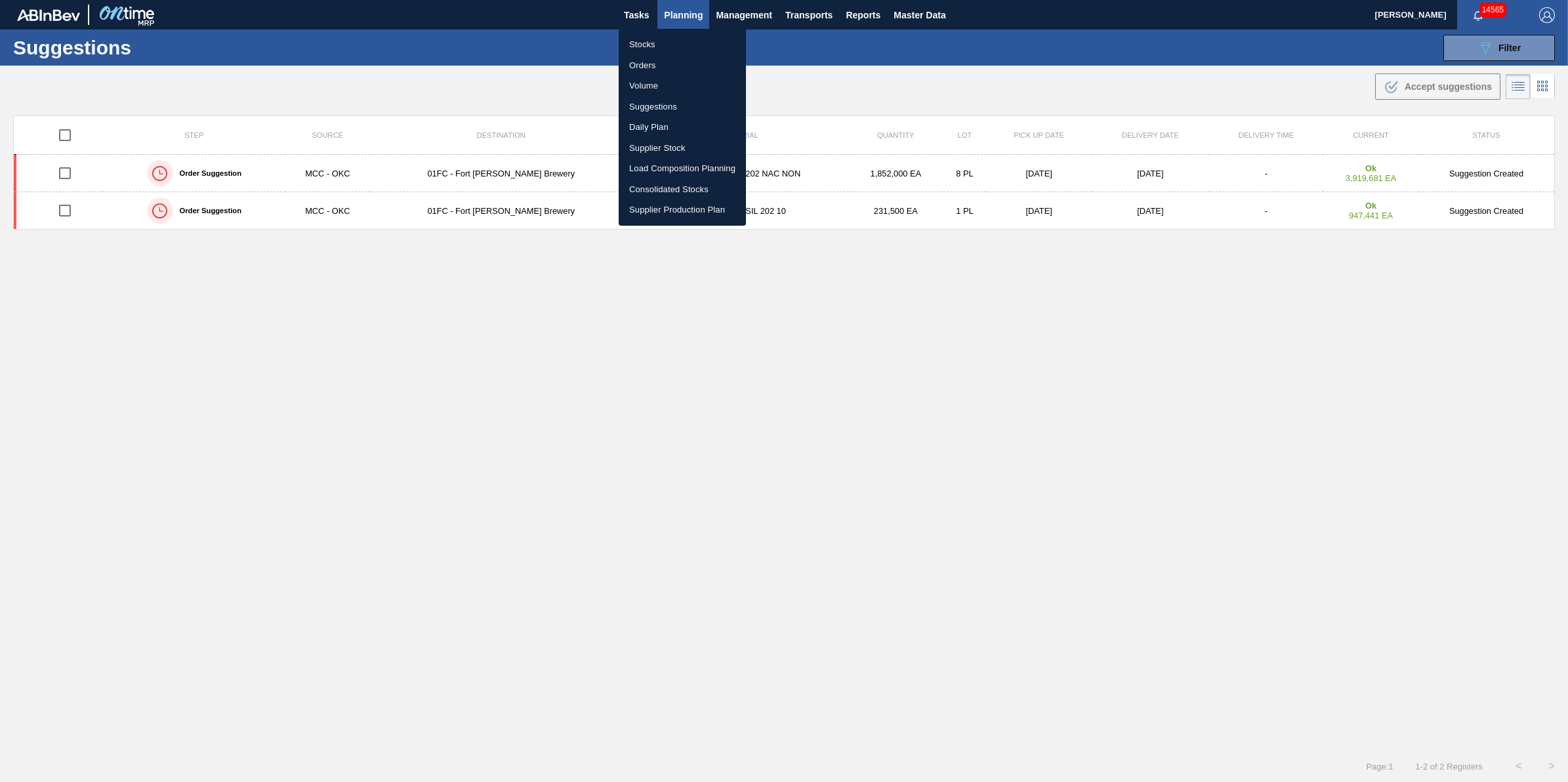
drag, startPoint x: 1227, startPoint y: 49, endPoint x: 1411, endPoint y: 63, distance: 184.5
click at [1236, 49] on div at bounding box center [784, 391] width 1568 height 782
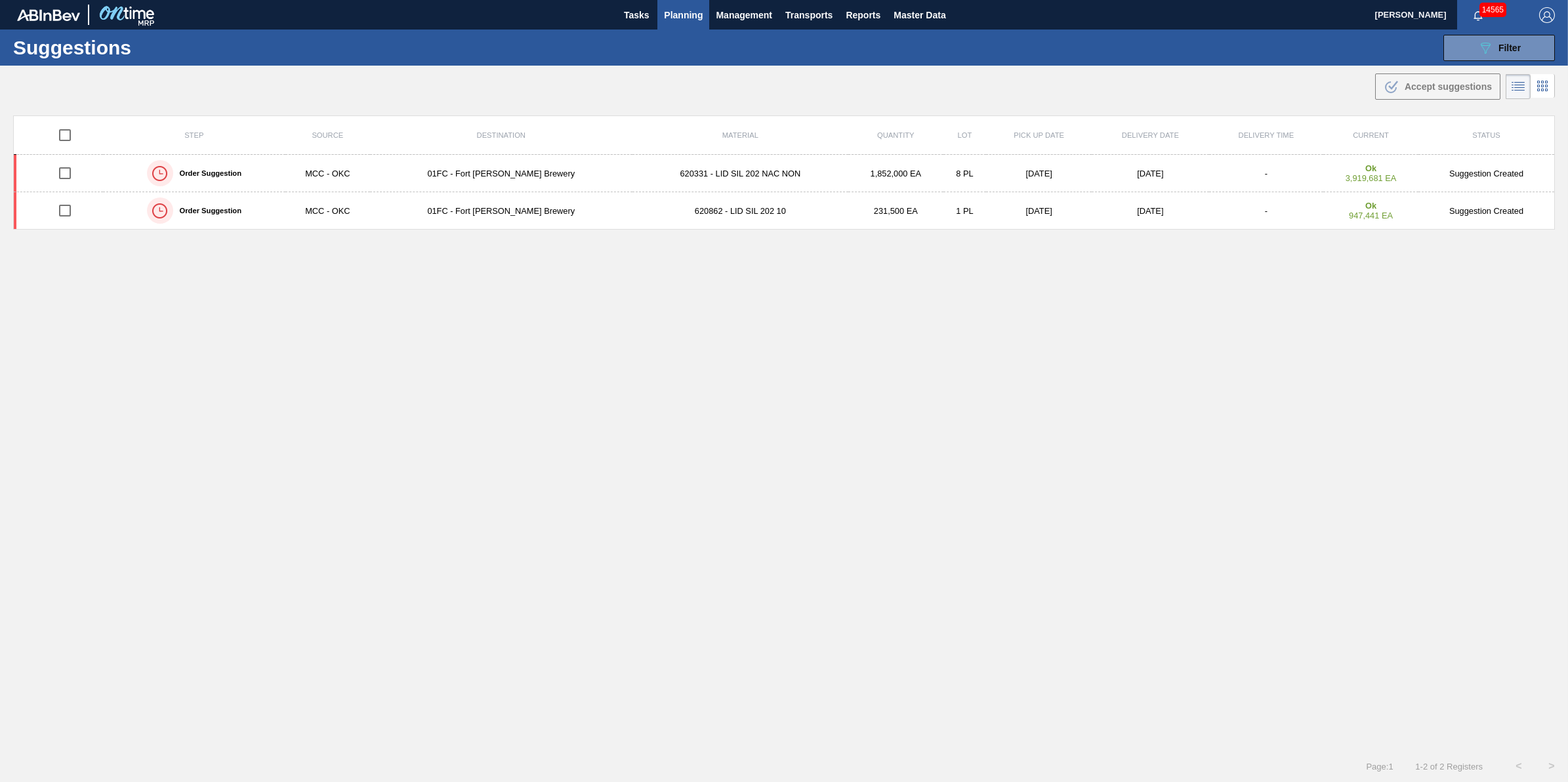
click at [1536, 56] on button "089F7B8B-B2A5-4AFE-B5C0-19BA573D28AC Filter" at bounding box center [1498, 48] width 112 height 27
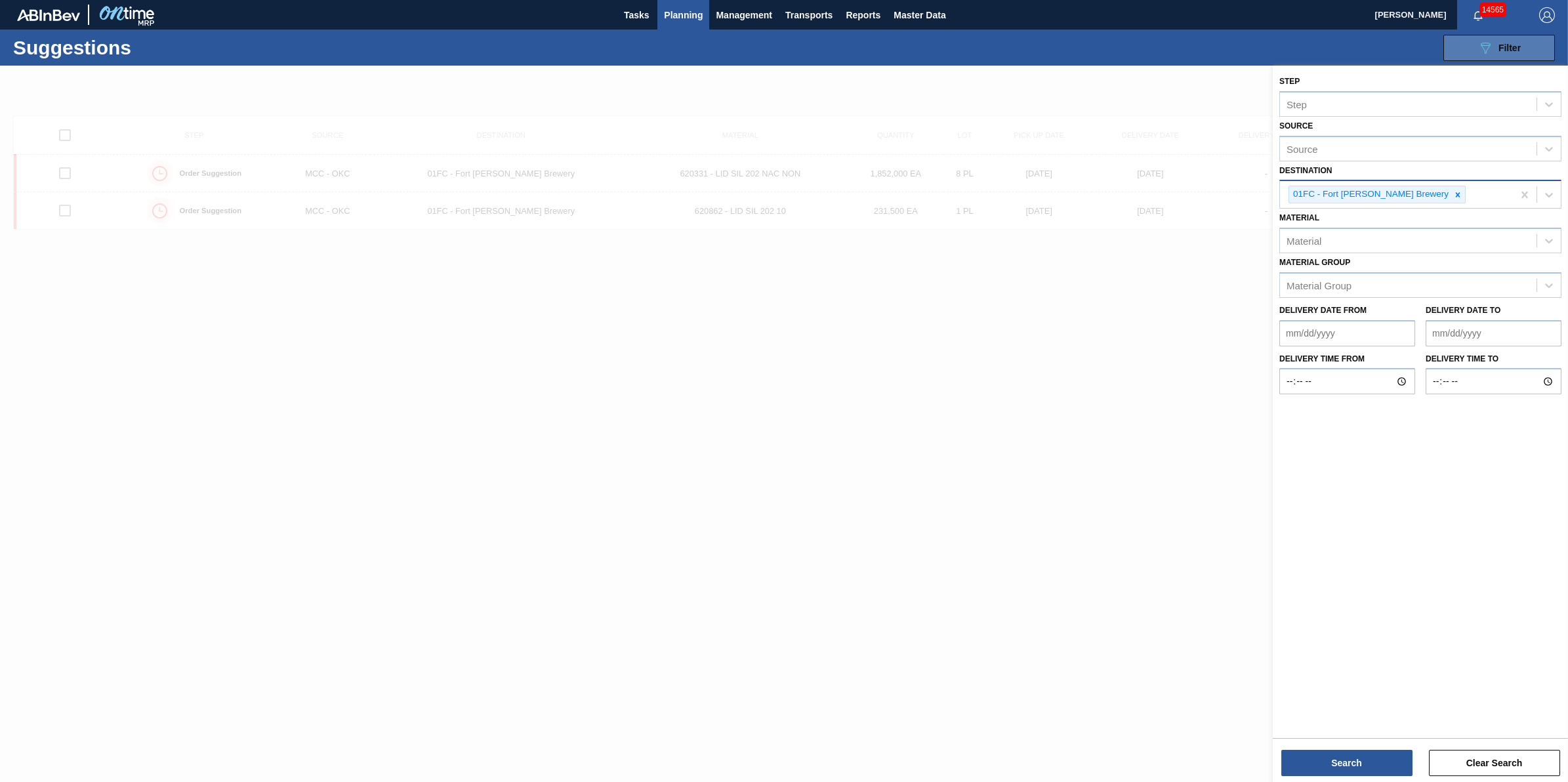
click at [1527, 48] on button "089F7B8B-B2A5-4AFE-B5C0-19BA573D28AC Filter" at bounding box center [1498, 48] width 112 height 27
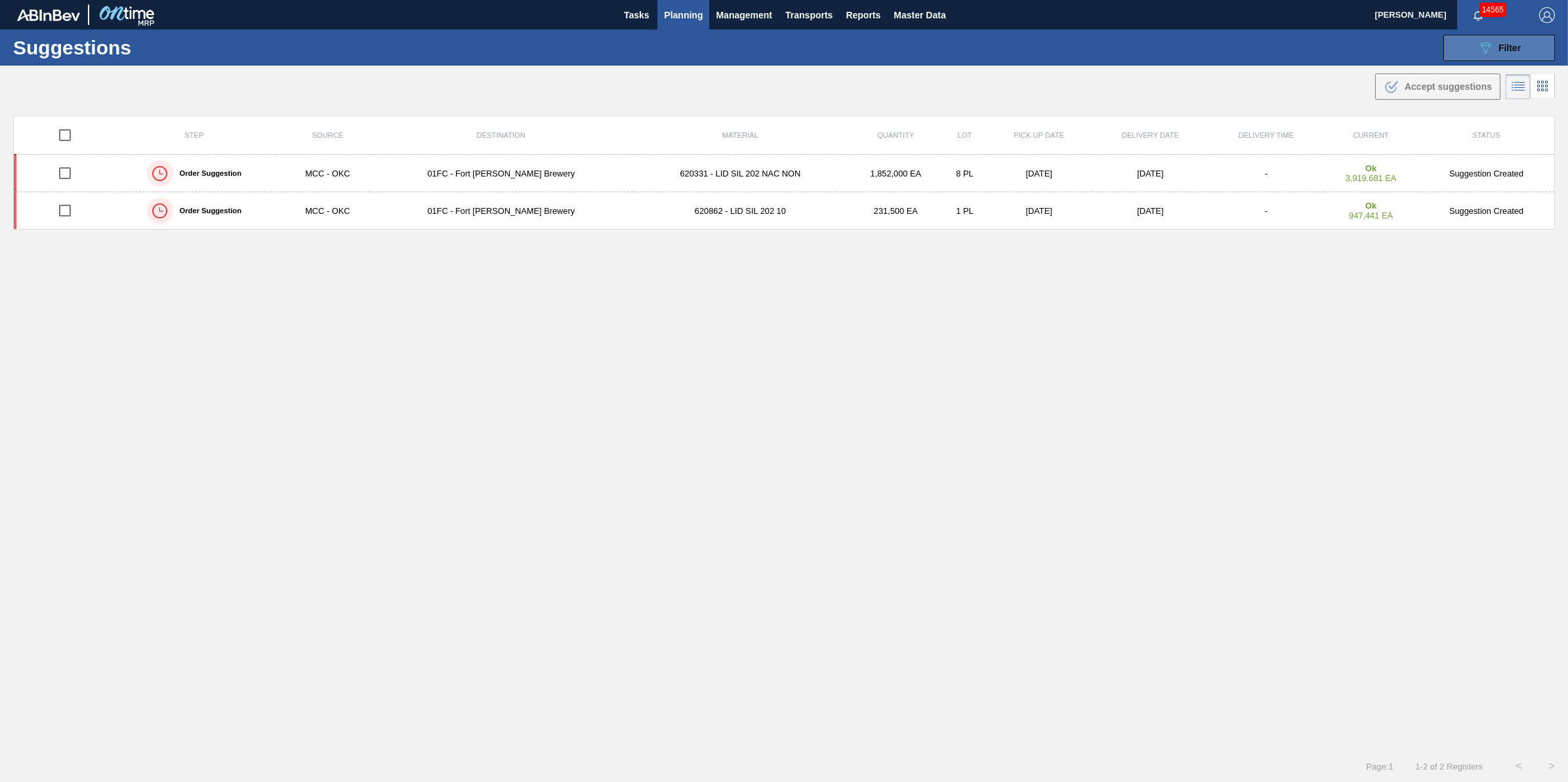
click at [1510, 47] on span "Filter" at bounding box center [1509, 48] width 22 height 11
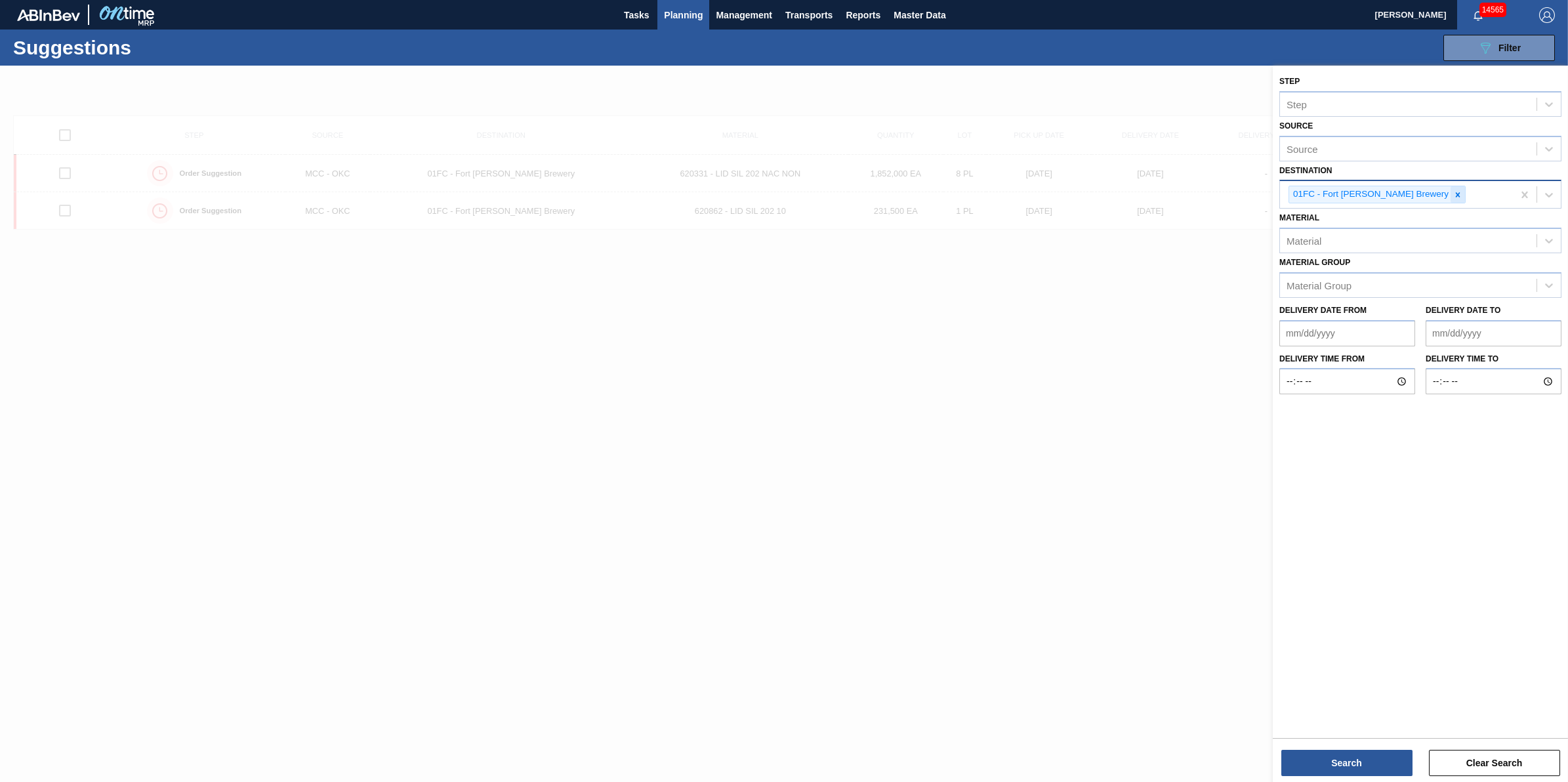
click at [1453, 195] on icon at bounding box center [1457, 195] width 9 height 9
click at [1407, 194] on div "Source" at bounding box center [1408, 193] width 256 height 19
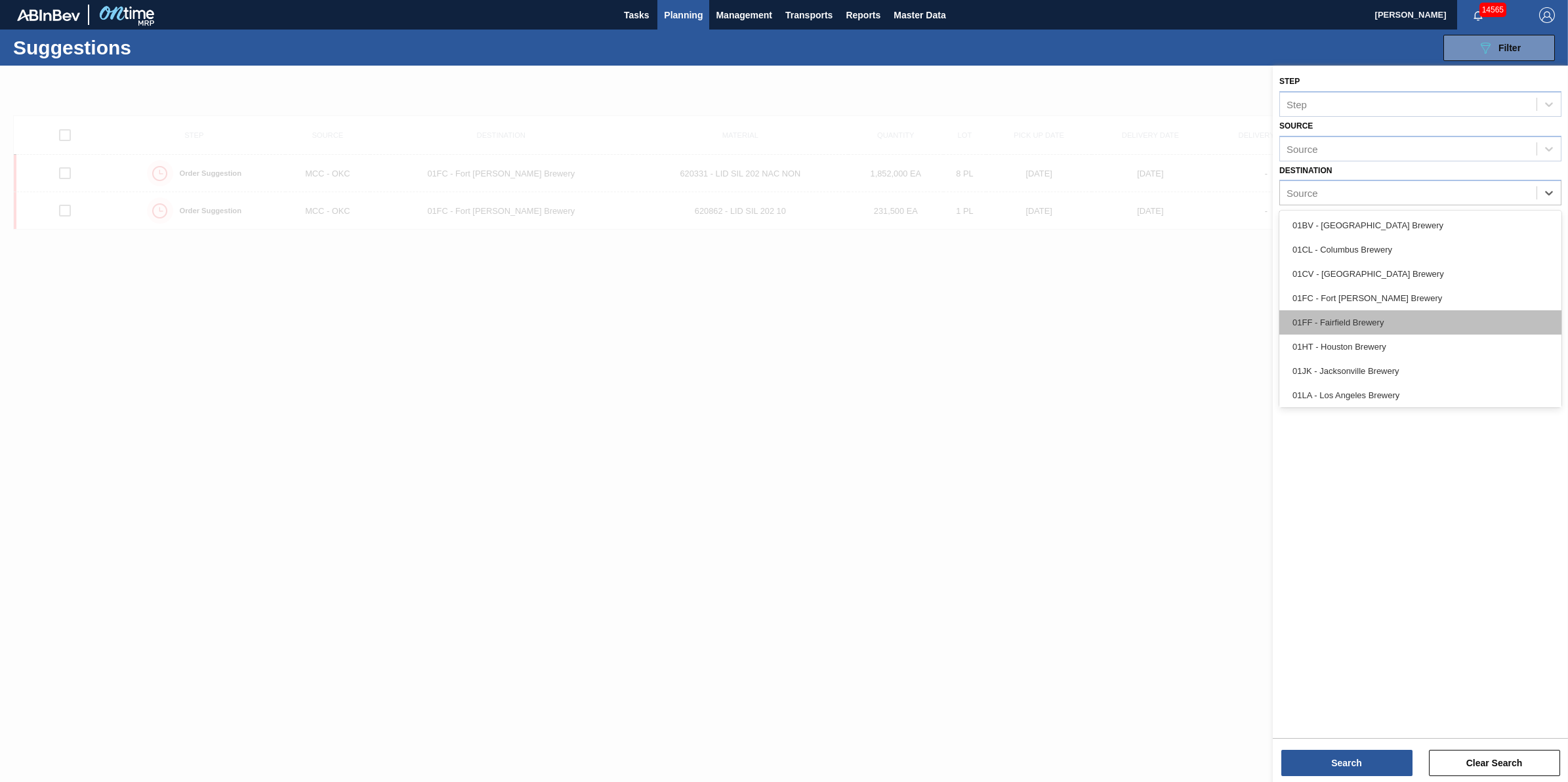
click at [1390, 312] on div "01FF - Fairfield Brewery" at bounding box center [1420, 322] width 282 height 24
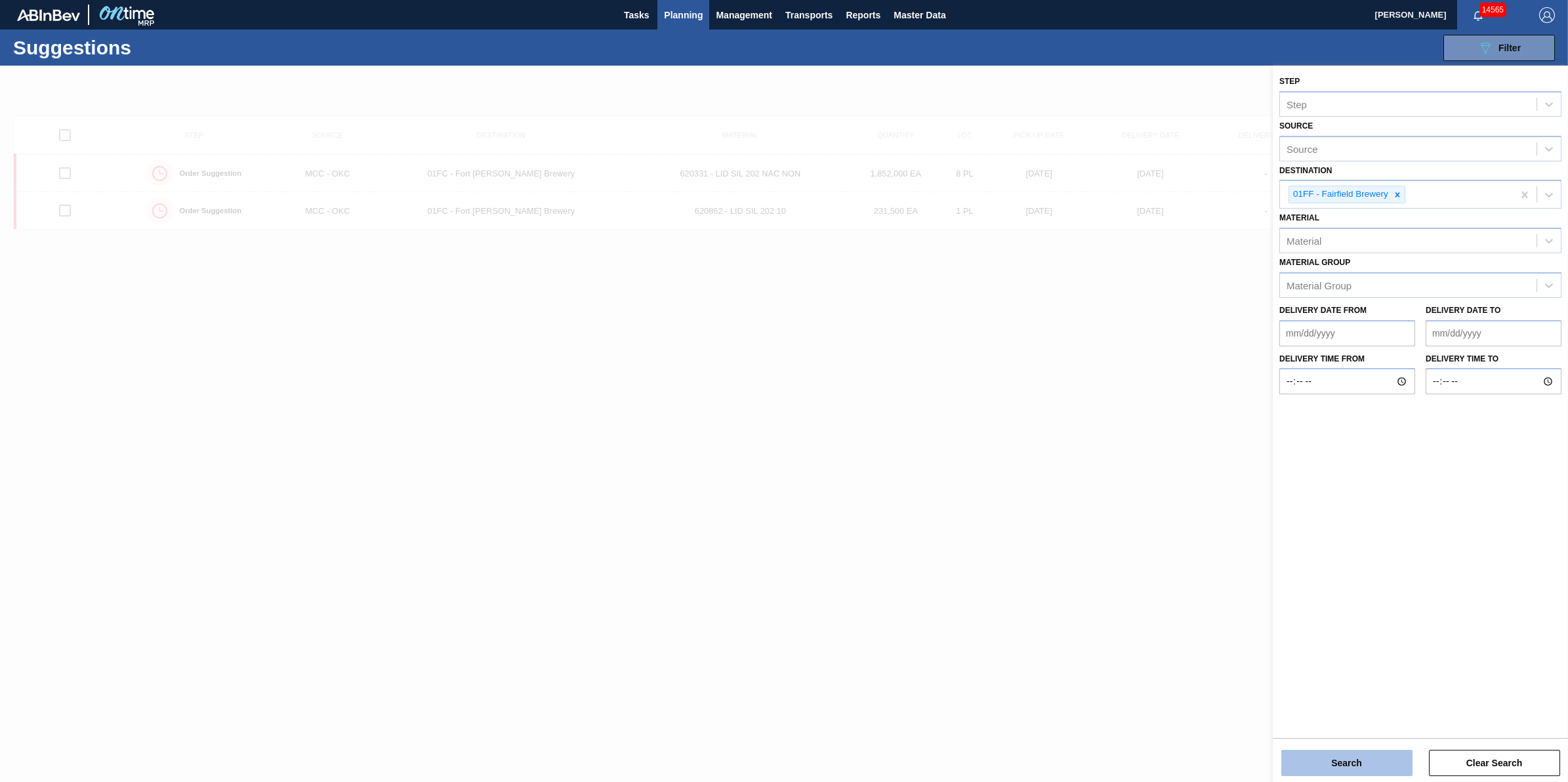
click at [1365, 752] on button "Search" at bounding box center [1346, 762] width 131 height 27
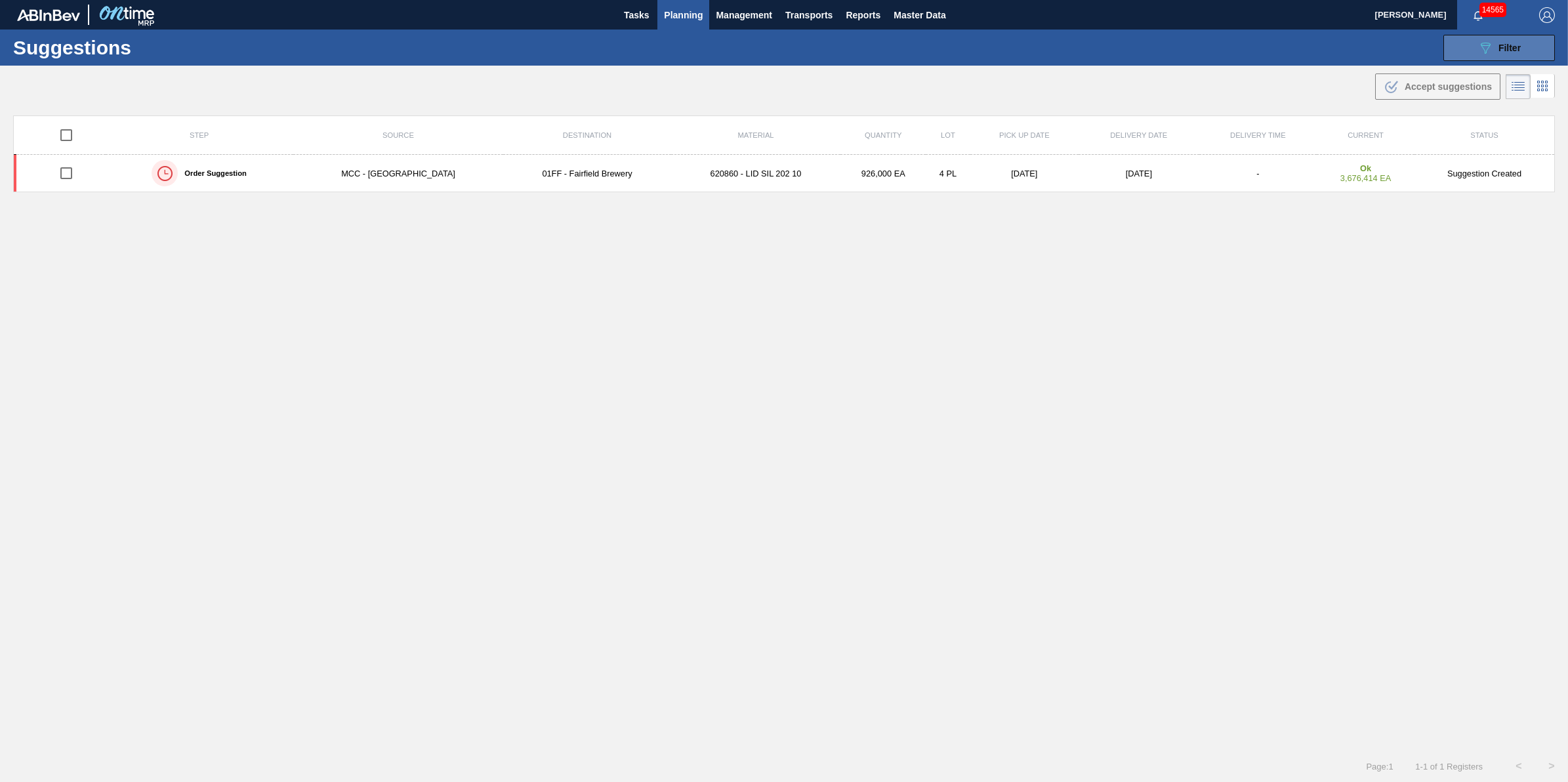
click at [1510, 50] on span "Filter" at bounding box center [1509, 48] width 22 height 11
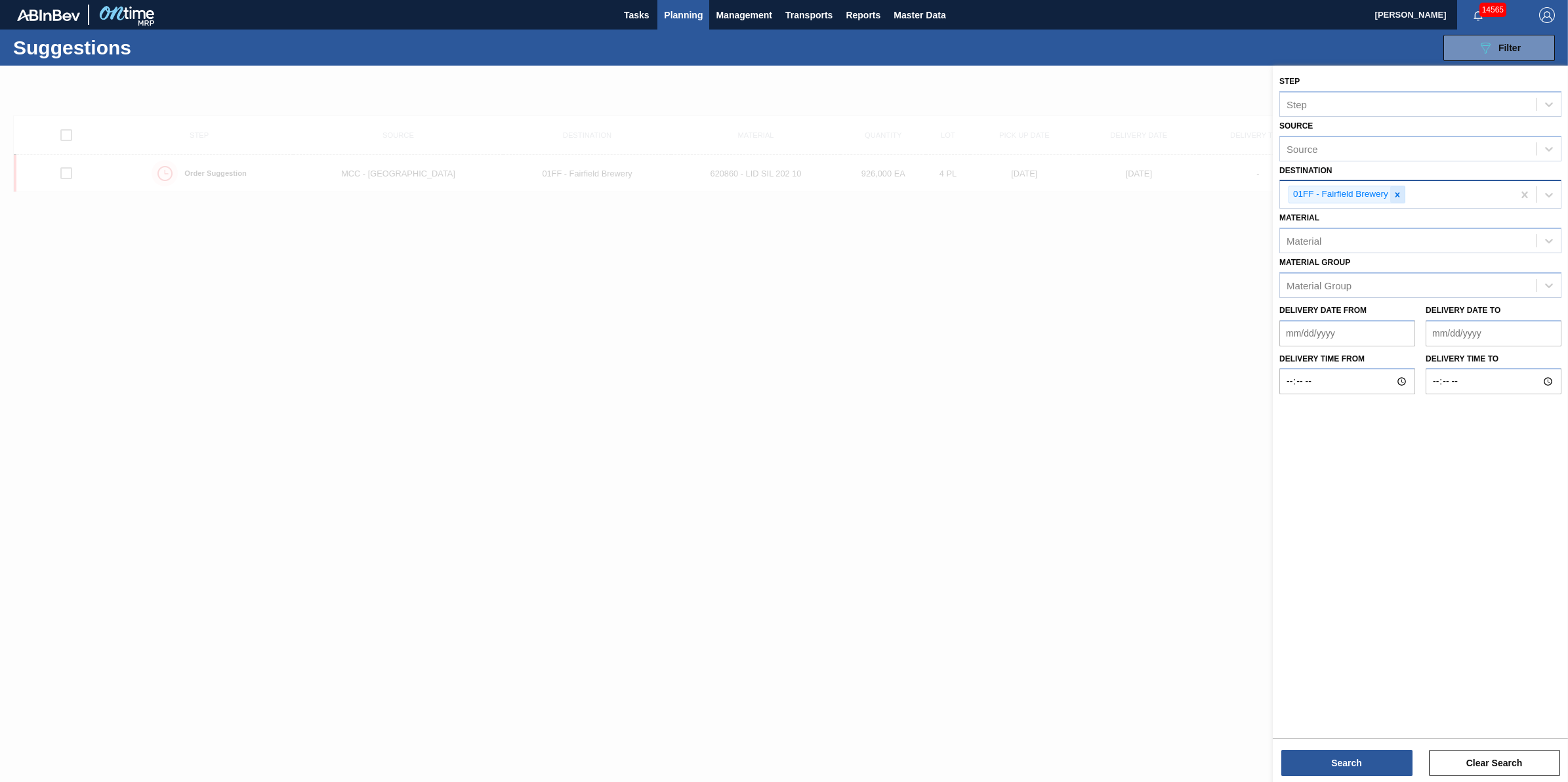
click at [1393, 192] on icon at bounding box center [1397, 195] width 9 height 9
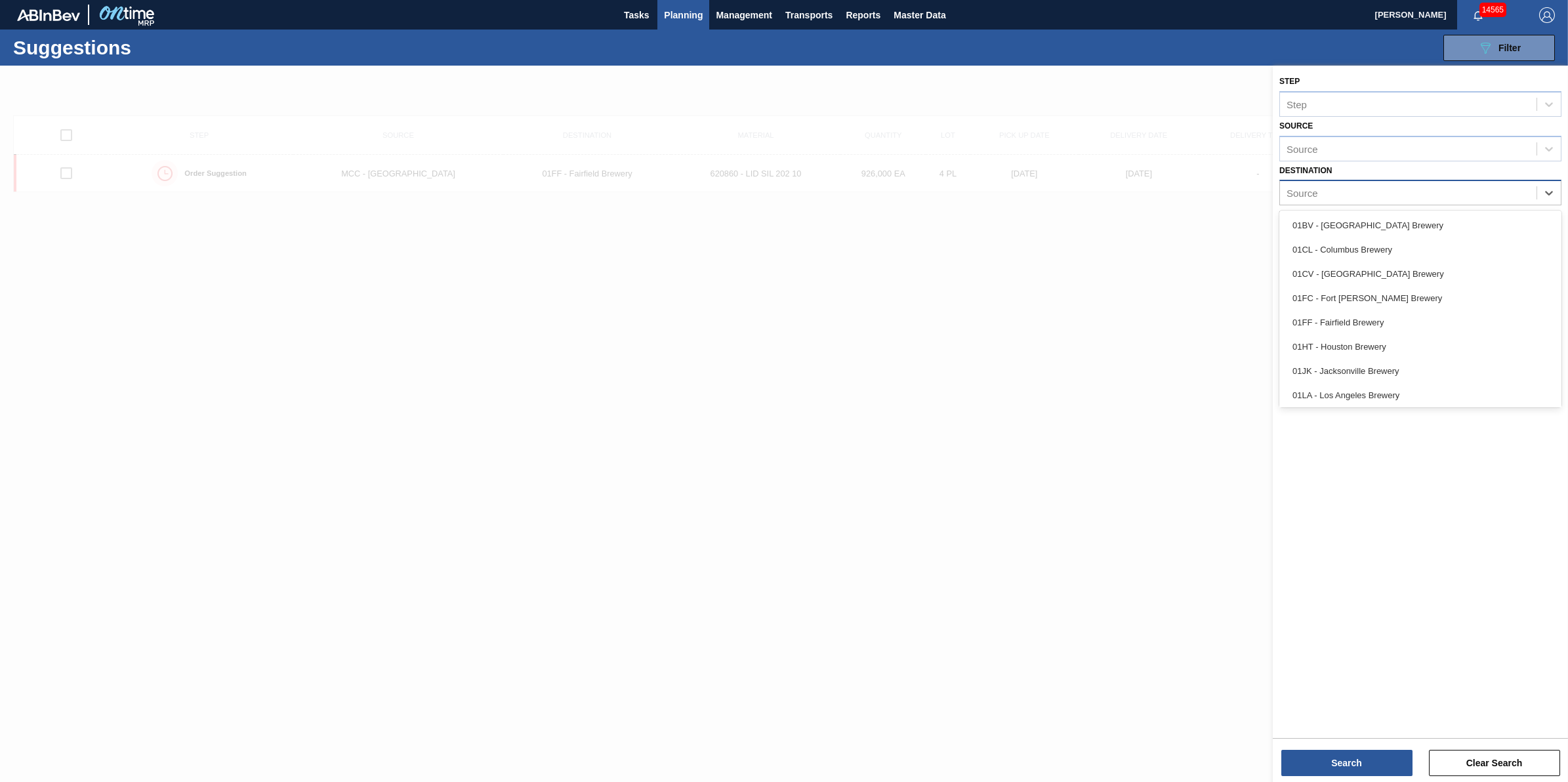
click at [1393, 192] on div "Source" at bounding box center [1408, 193] width 256 height 19
click at [1358, 361] on div "01JK - Jacksonville Brewery" at bounding box center [1420, 371] width 282 height 24
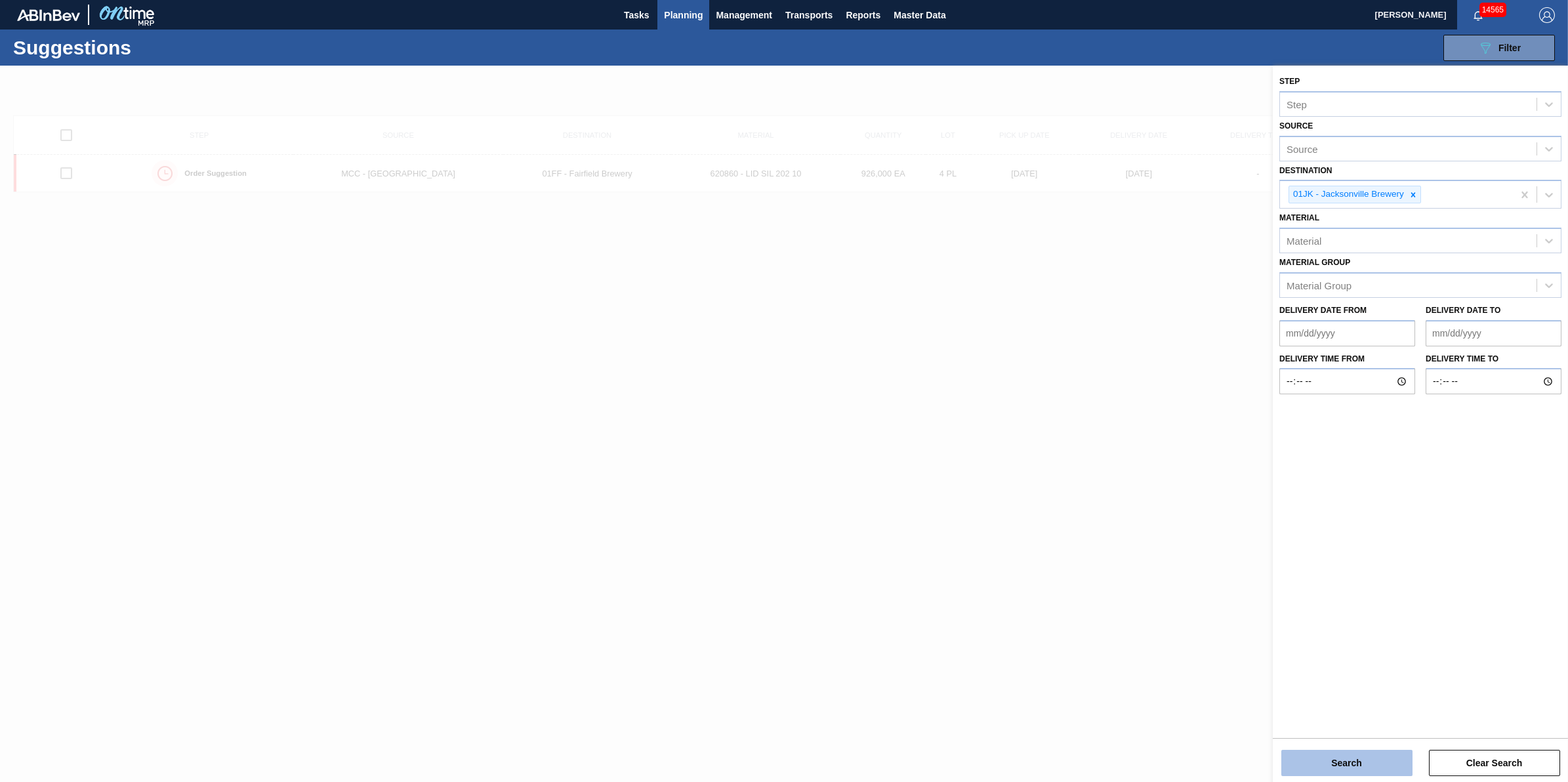
click at [1335, 771] on button "Search" at bounding box center [1346, 762] width 131 height 27
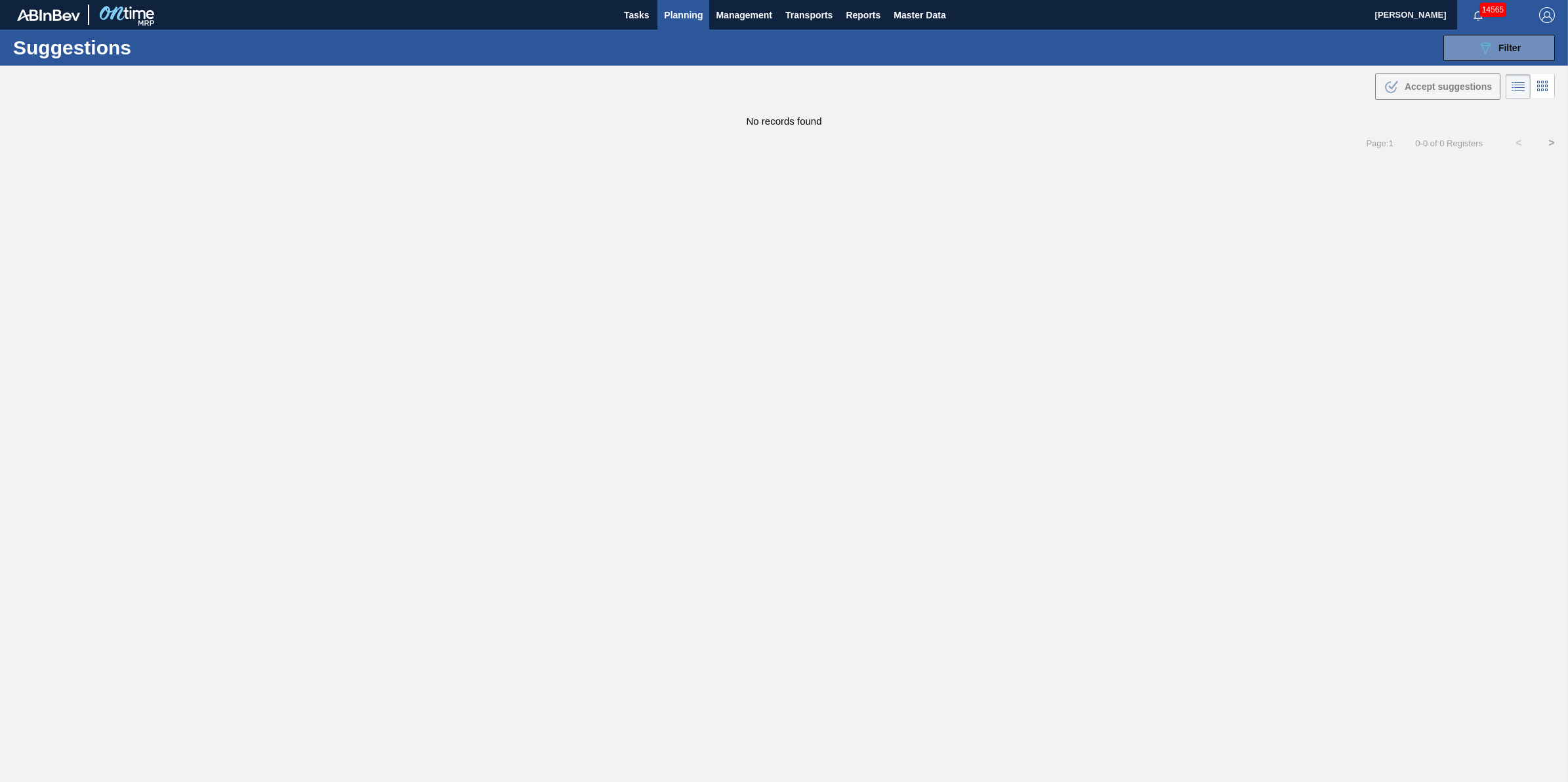
click at [665, 17] on span "Planning" at bounding box center [683, 15] width 39 height 16
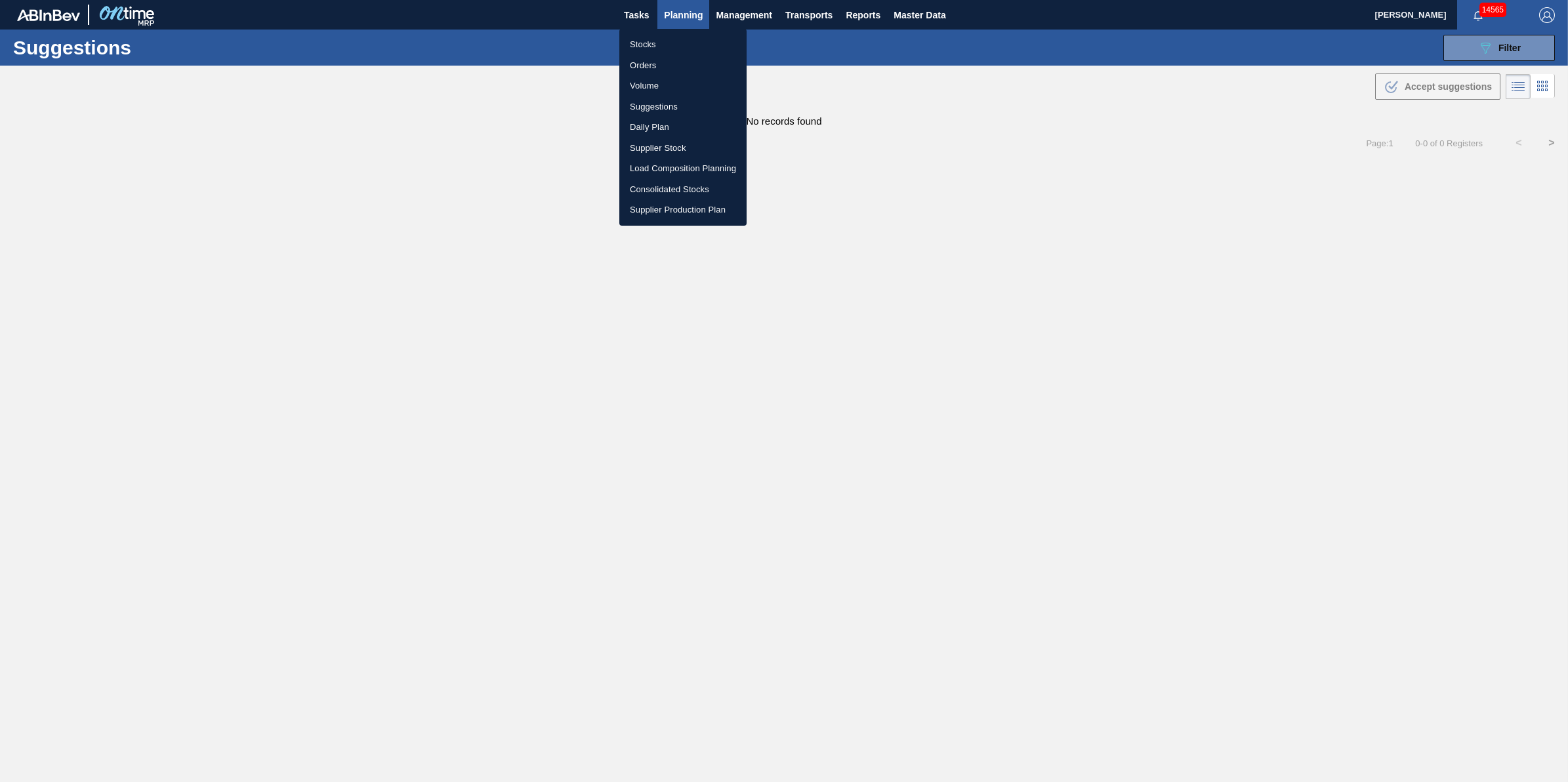
click at [677, 109] on li "Suggestions" at bounding box center [683, 107] width 127 height 21
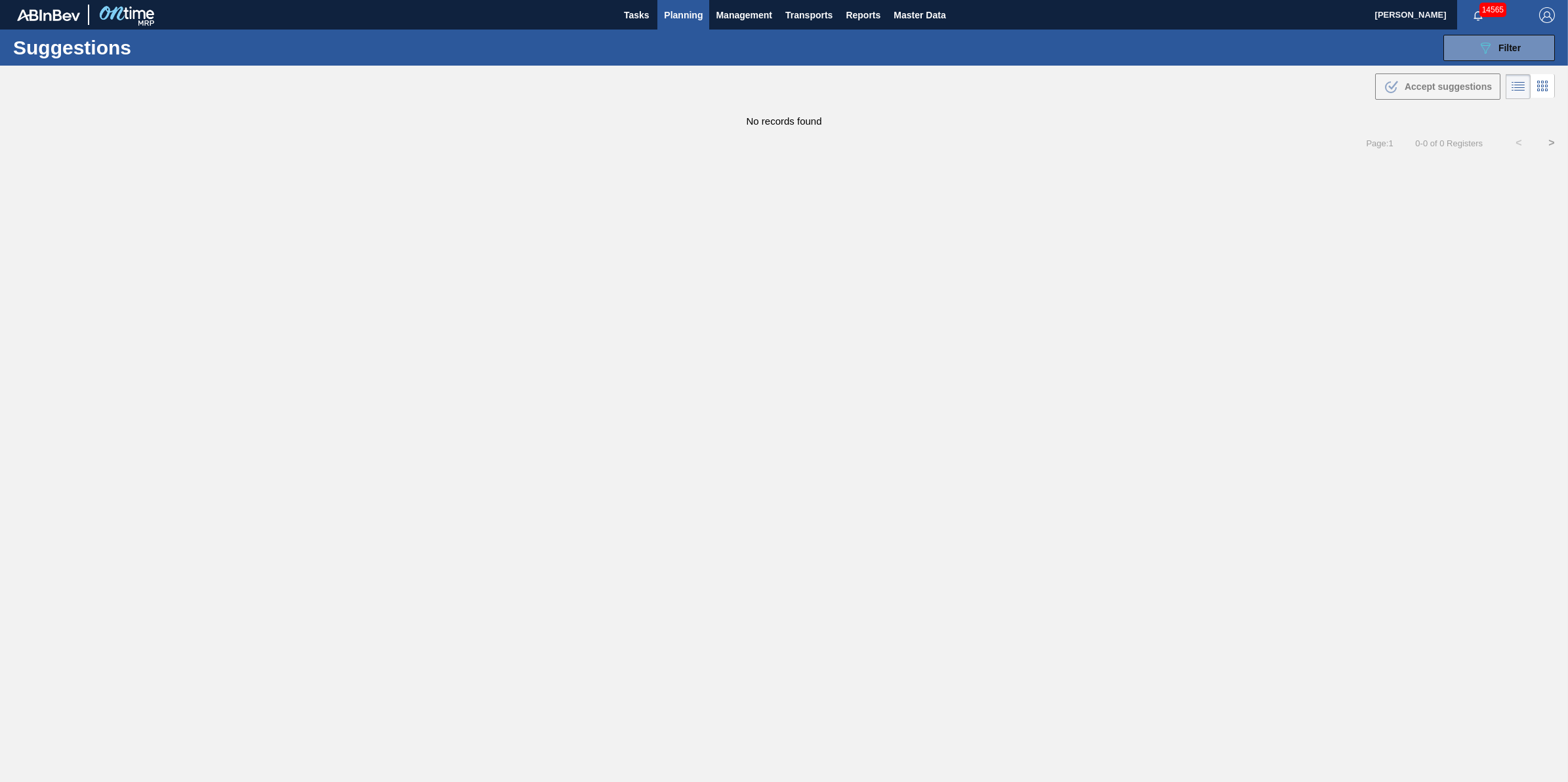
click at [673, 22] on span "Planning" at bounding box center [683, 15] width 39 height 16
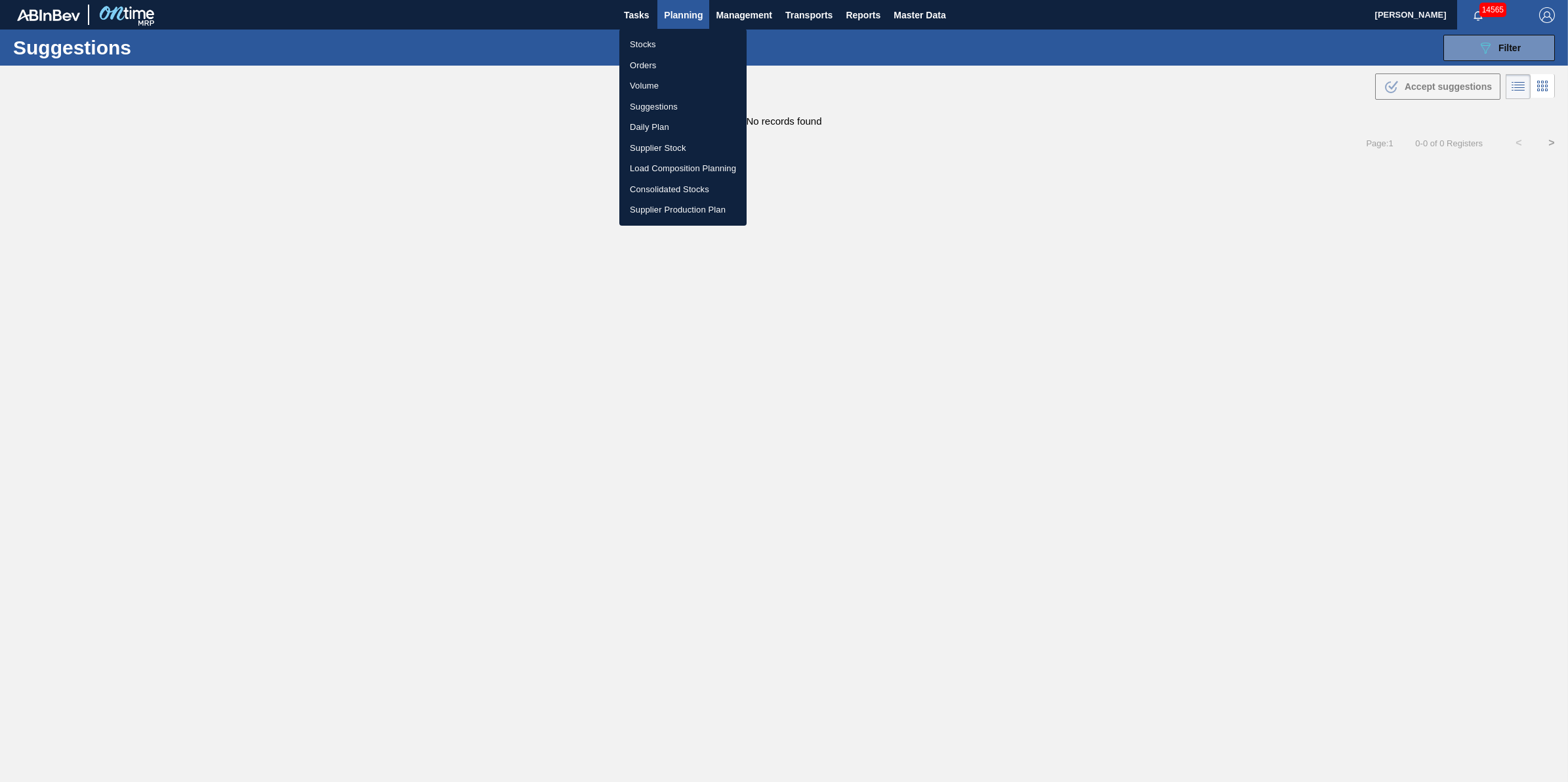
click at [673, 34] on li "Stocks" at bounding box center [683, 45] width 127 height 21
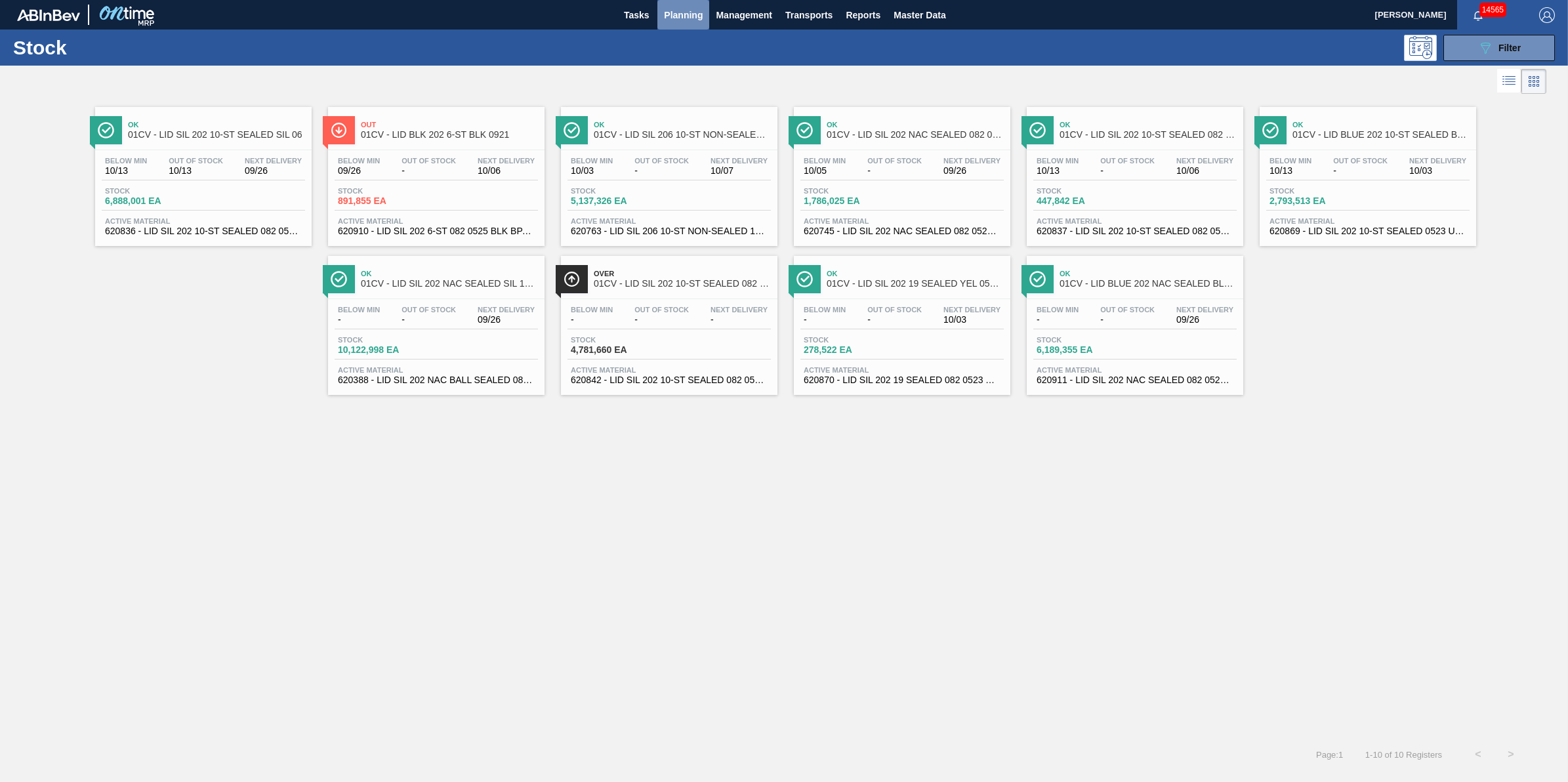
click at [701, 20] on span "Planning" at bounding box center [683, 15] width 39 height 16
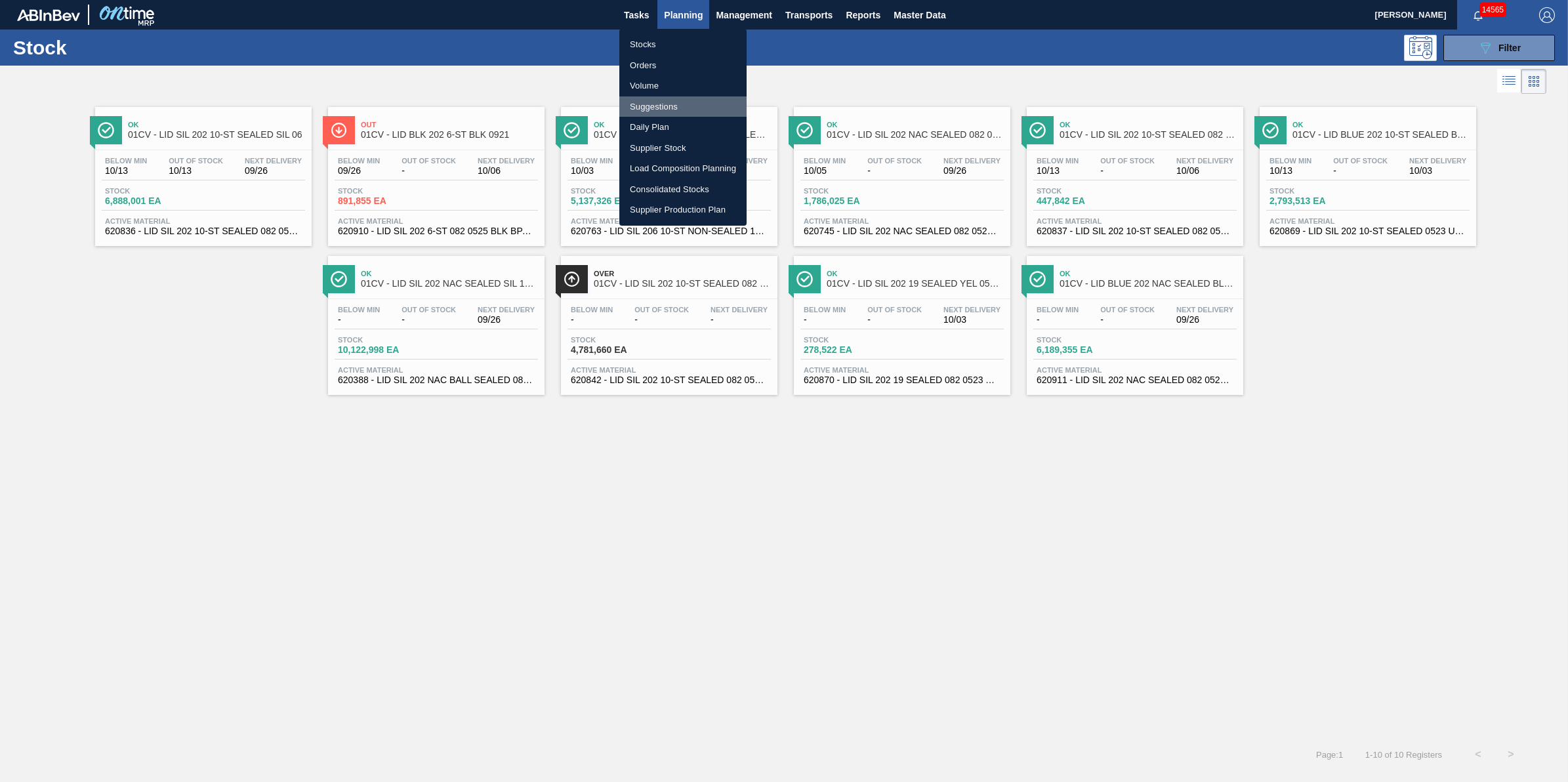
click at [696, 107] on li "Suggestions" at bounding box center [683, 107] width 127 height 21
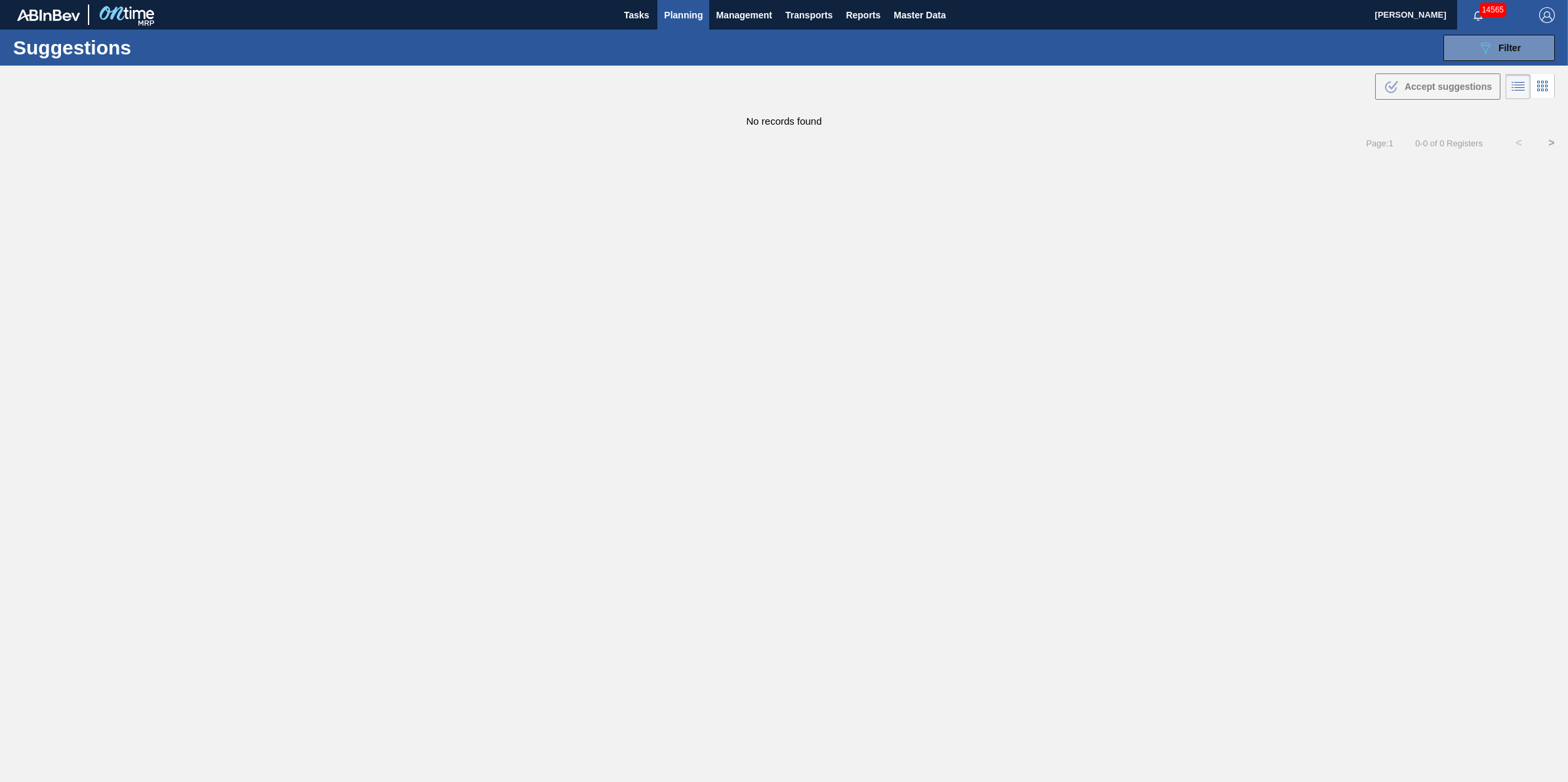
click at [687, 18] on span "Planning" at bounding box center [683, 15] width 39 height 16
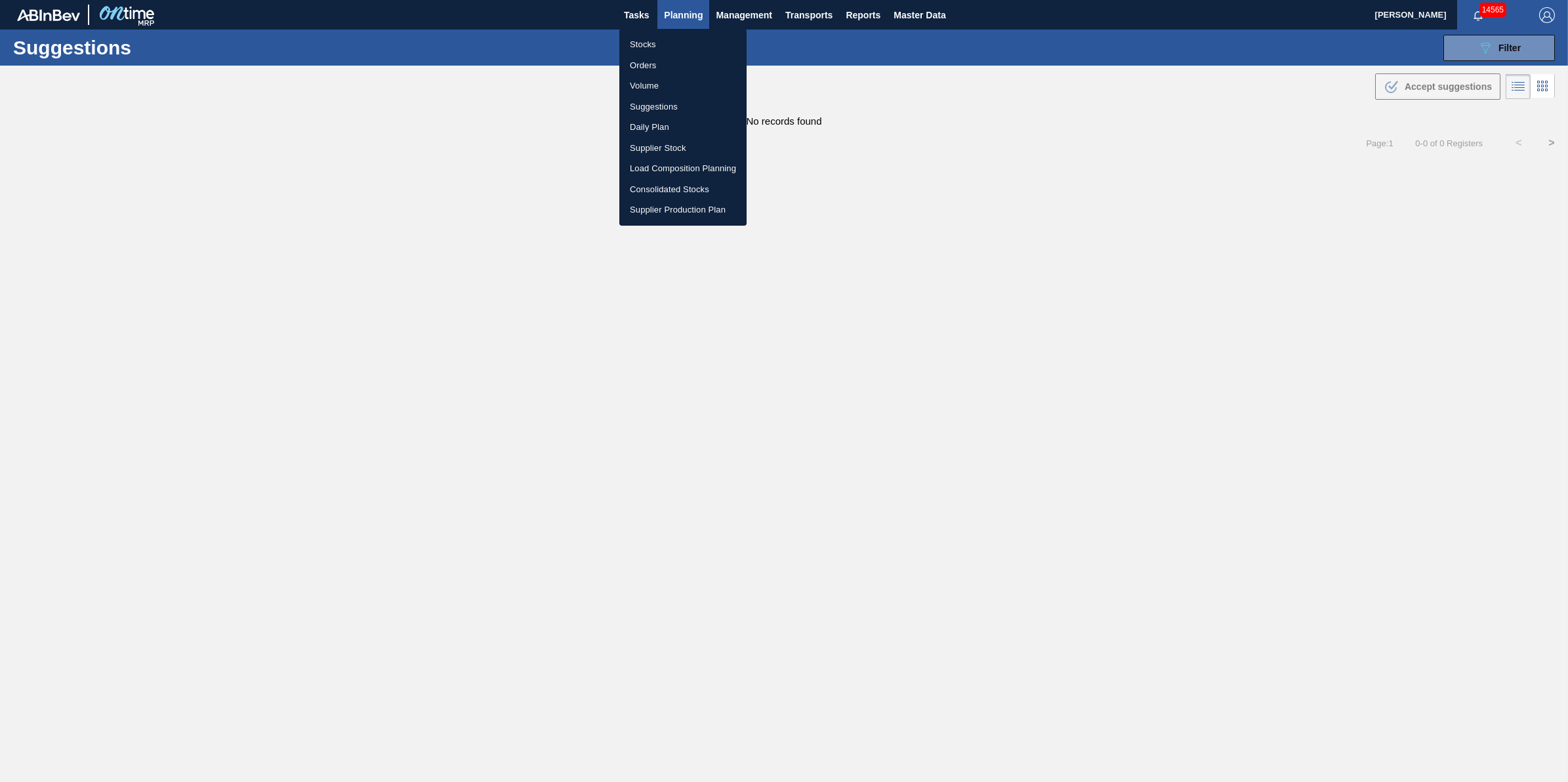
click at [659, 109] on li "Suggestions" at bounding box center [683, 107] width 127 height 21
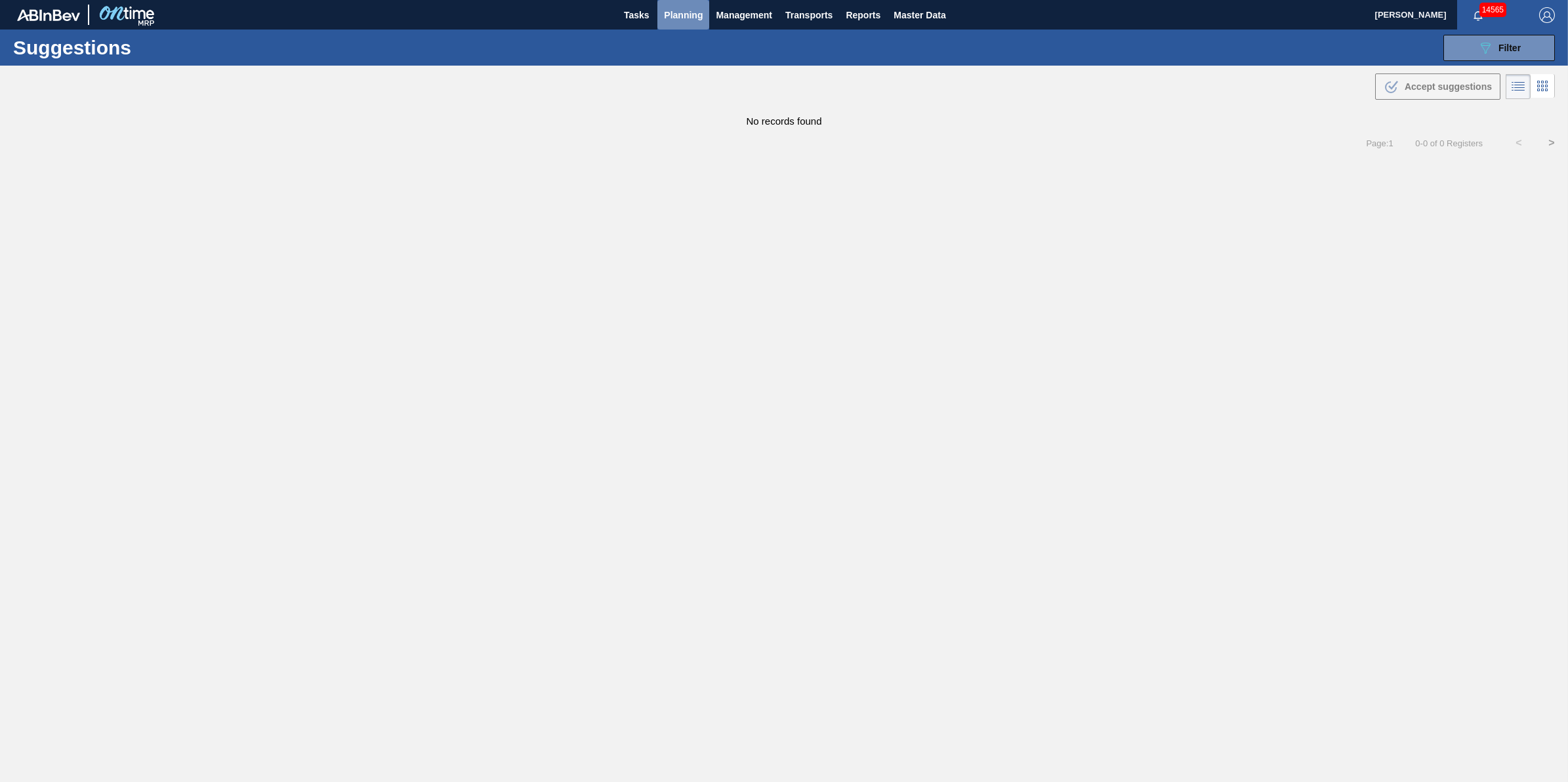
click at [668, 20] on span "Planning" at bounding box center [683, 15] width 39 height 16
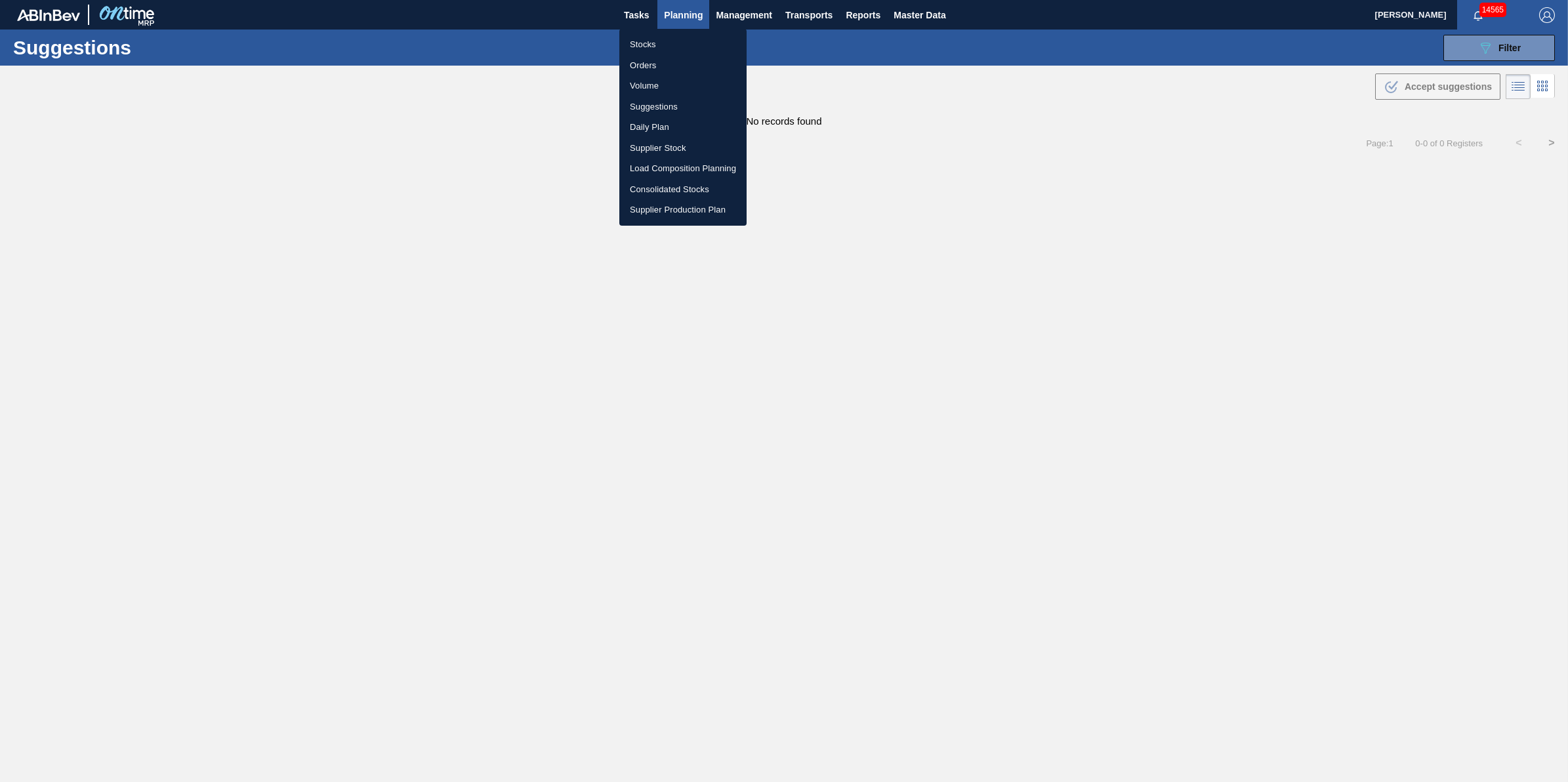
click at [676, 80] on li "Volume" at bounding box center [683, 86] width 127 height 21
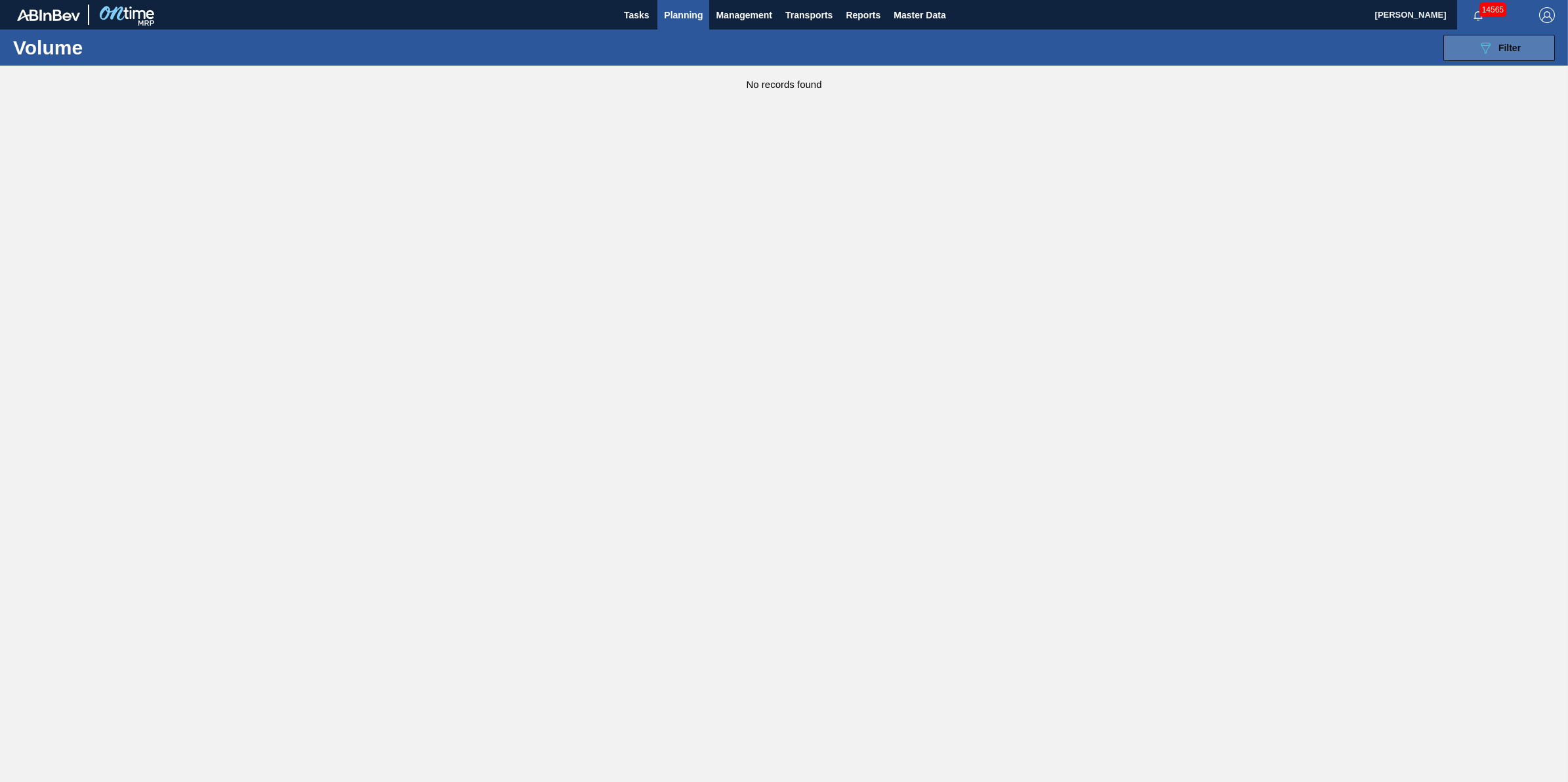
click at [1500, 46] on span "Filter" at bounding box center [1509, 48] width 22 height 11
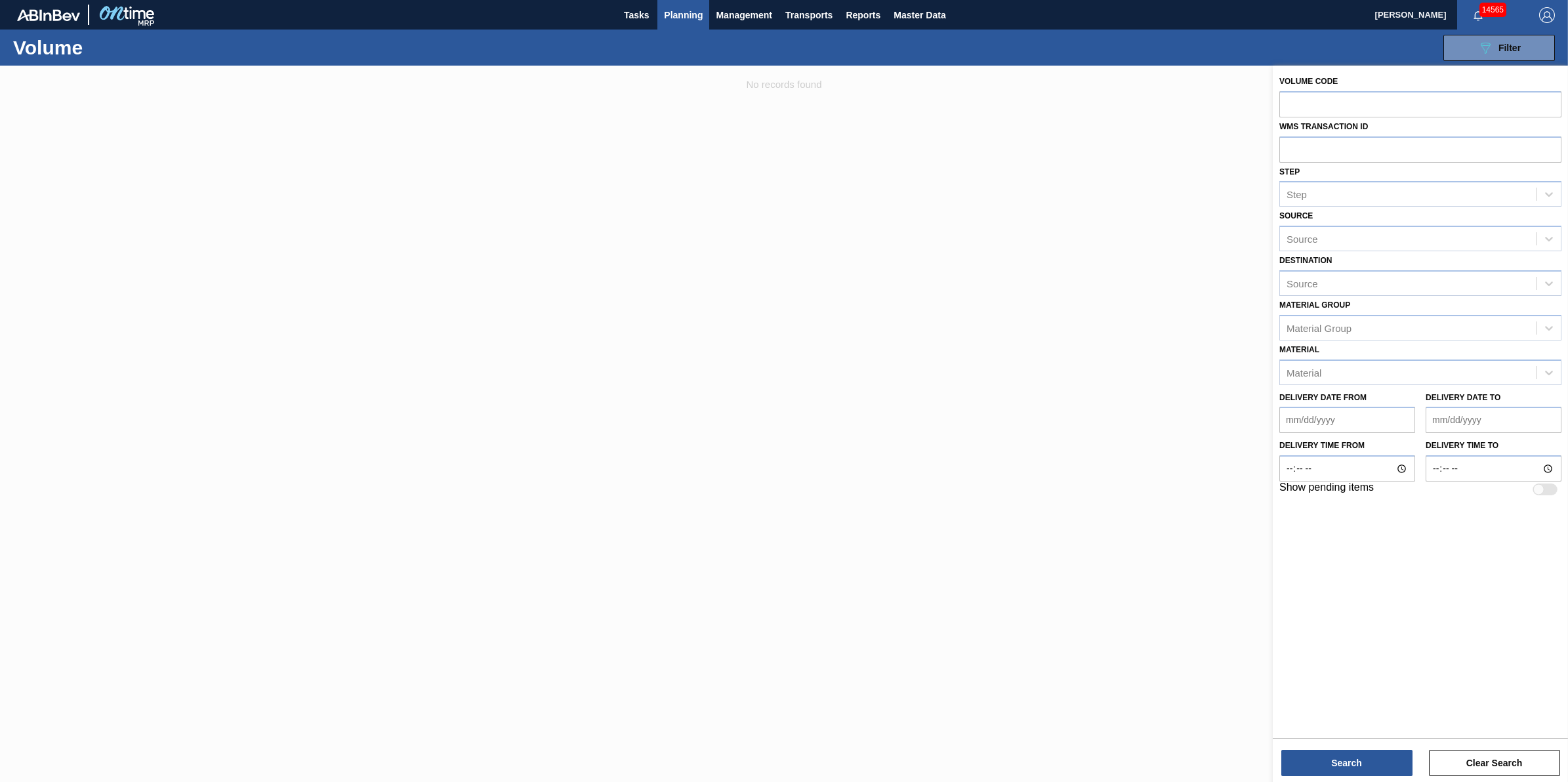
drag, startPoint x: 927, startPoint y: 187, endPoint x: 738, endPoint y: 108, distance: 204.8
click at [915, 192] on div at bounding box center [784, 456] width 1568 height 782
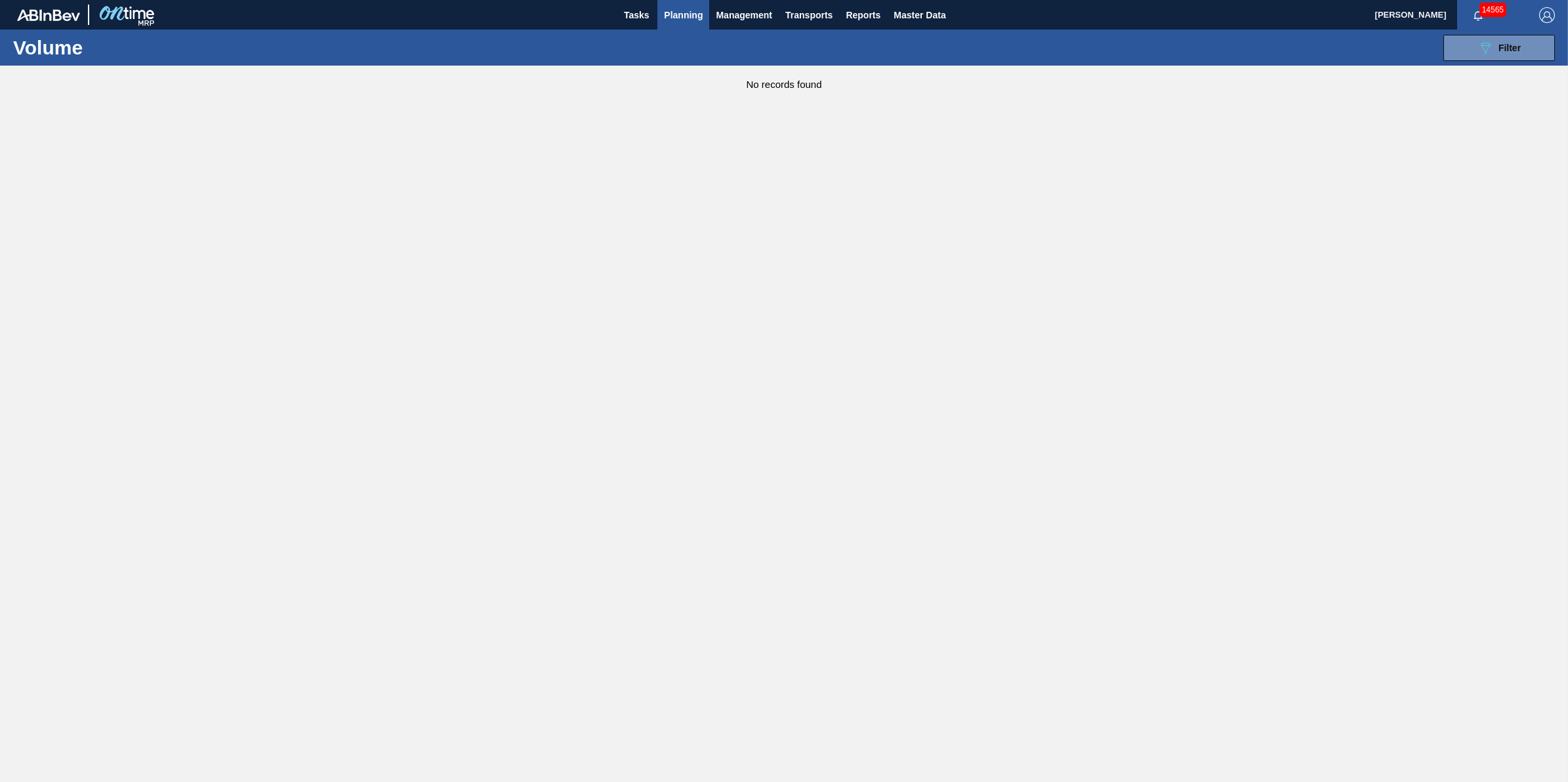
click at [677, 14] on span "Planning" at bounding box center [683, 15] width 39 height 16
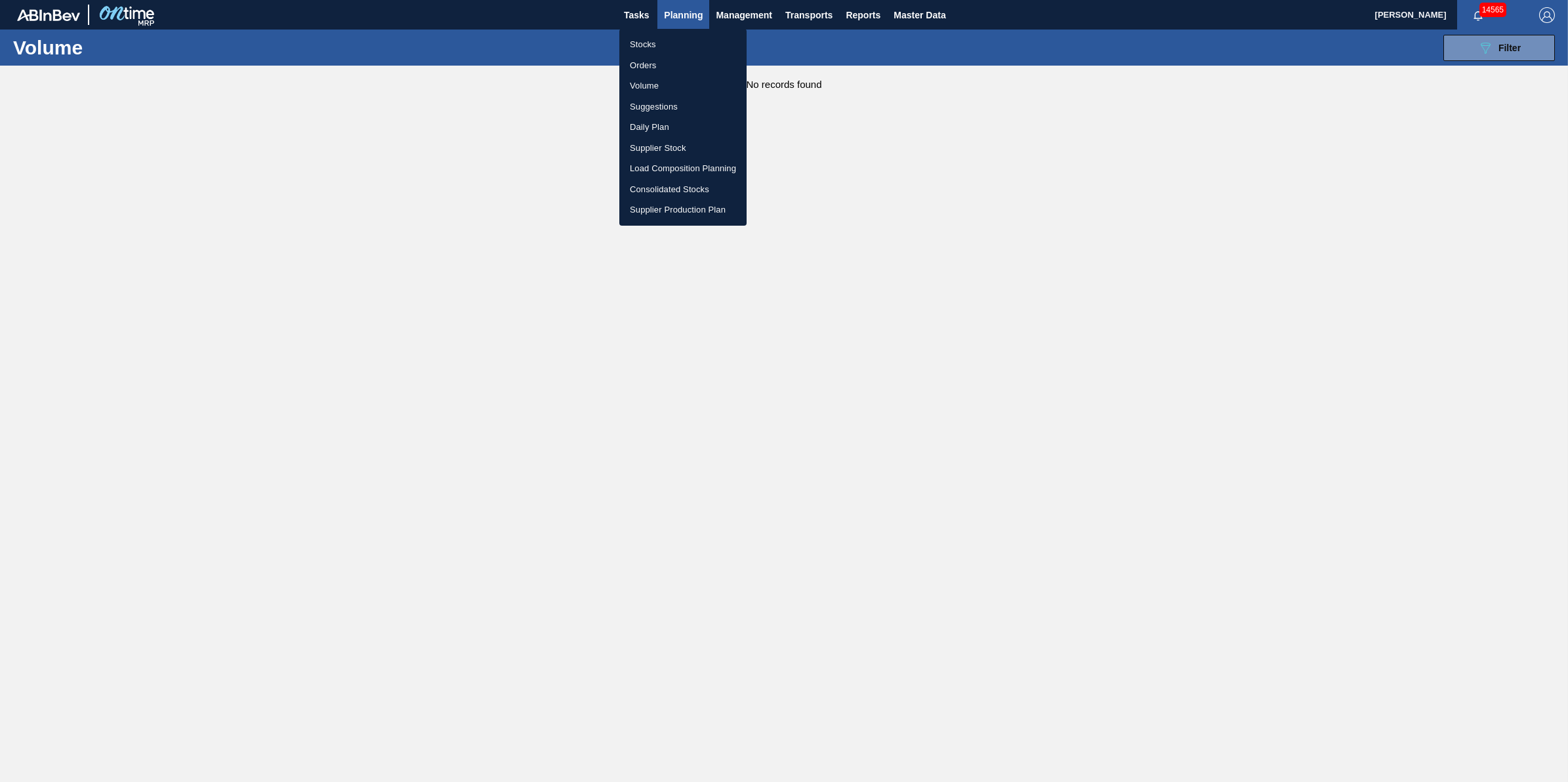
click at [683, 102] on li "Suggestions" at bounding box center [683, 107] width 127 height 21
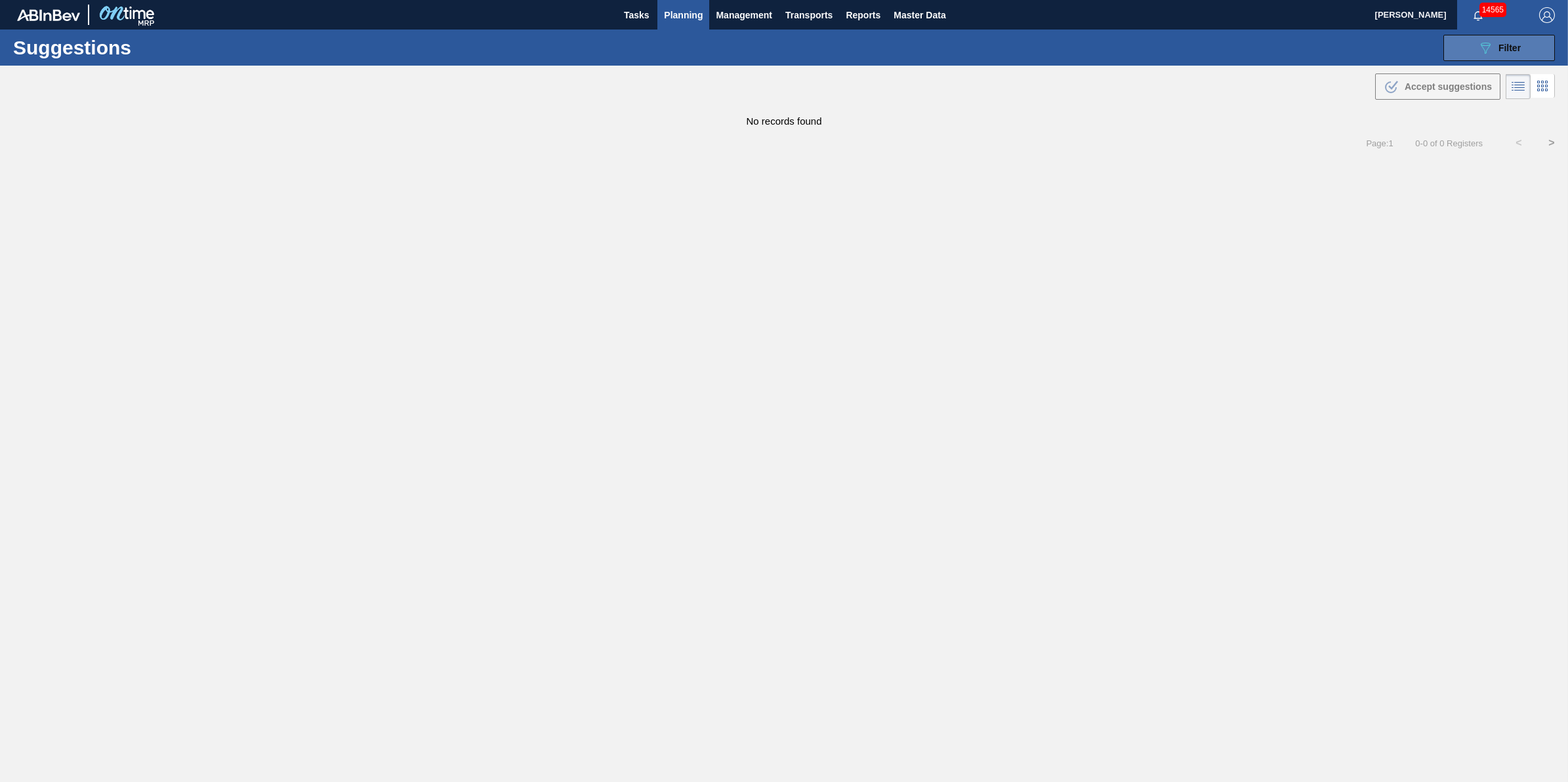
click at [1462, 47] on button "089F7B8B-B2A5-4AFE-B5C0-19BA573D28AC Filter" at bounding box center [1498, 48] width 112 height 27
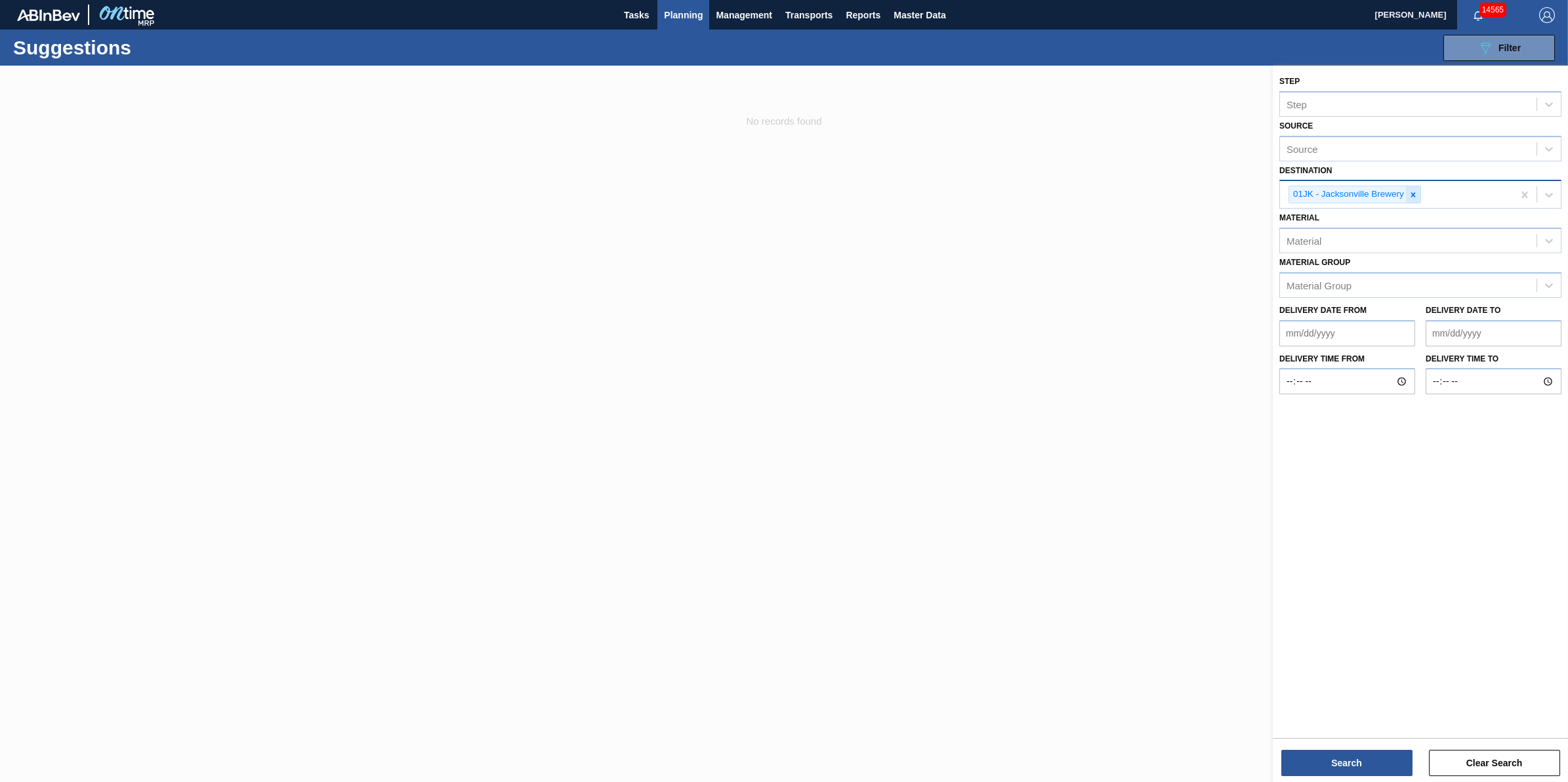
click at [1409, 190] on icon at bounding box center [1413, 195] width 9 height 9
click at [1408, 192] on div "Source" at bounding box center [1408, 193] width 256 height 19
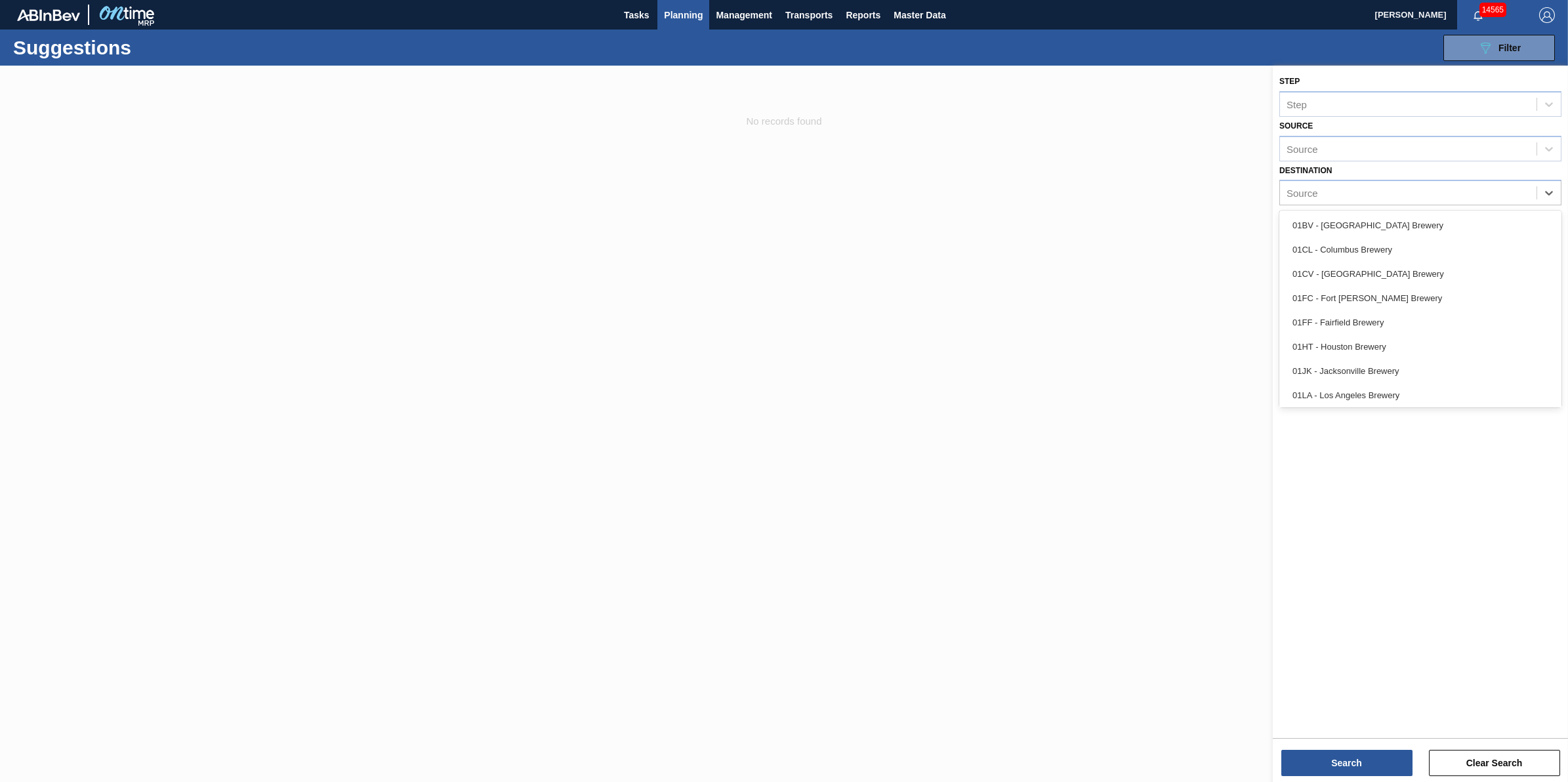
click at [1390, 397] on div "01LA - Los Angeles Brewery" at bounding box center [1420, 395] width 282 height 24
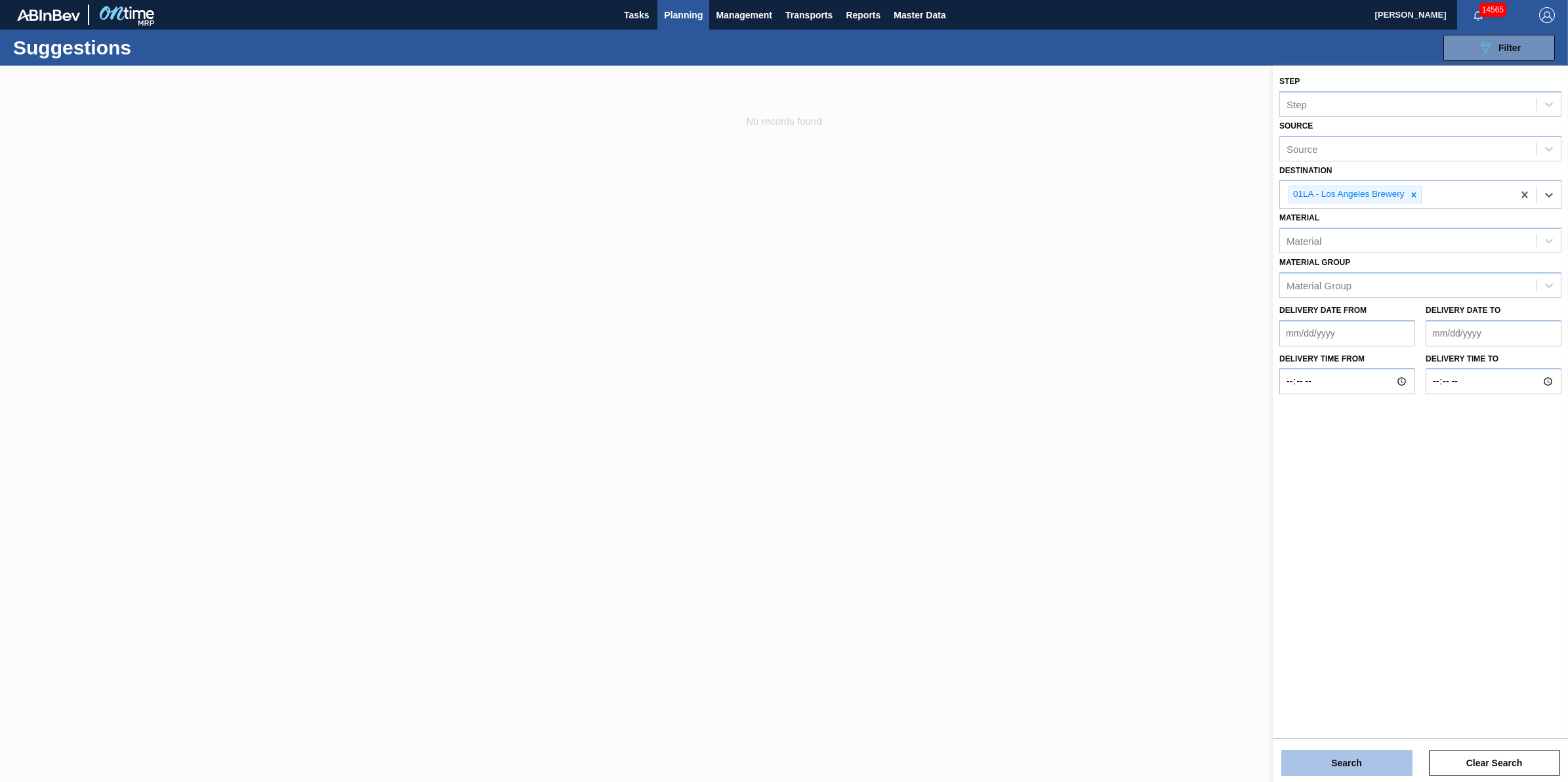
click at [1336, 763] on button "Search" at bounding box center [1346, 762] width 131 height 27
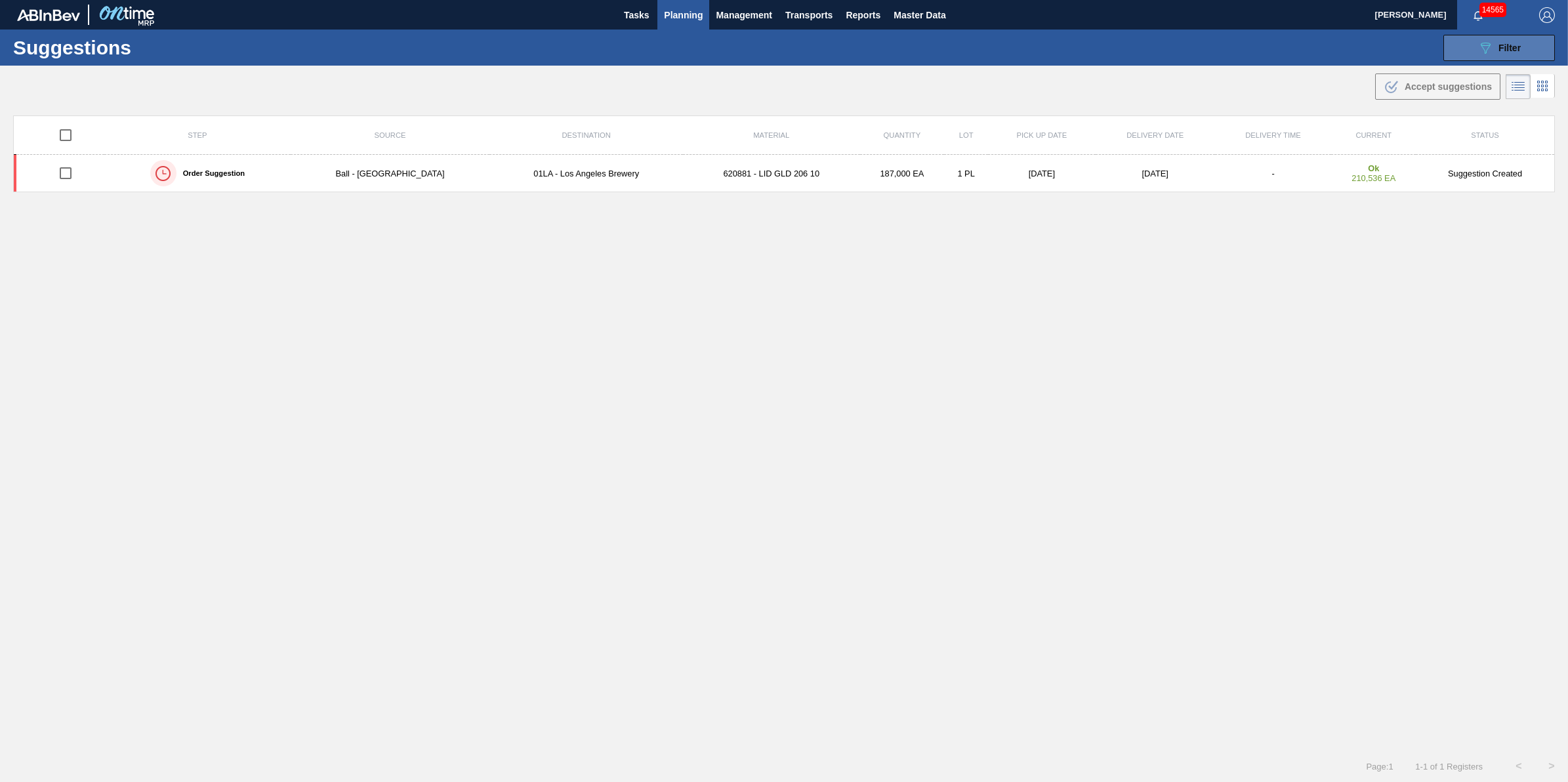
click at [1501, 48] on span "Filter" at bounding box center [1509, 48] width 22 height 11
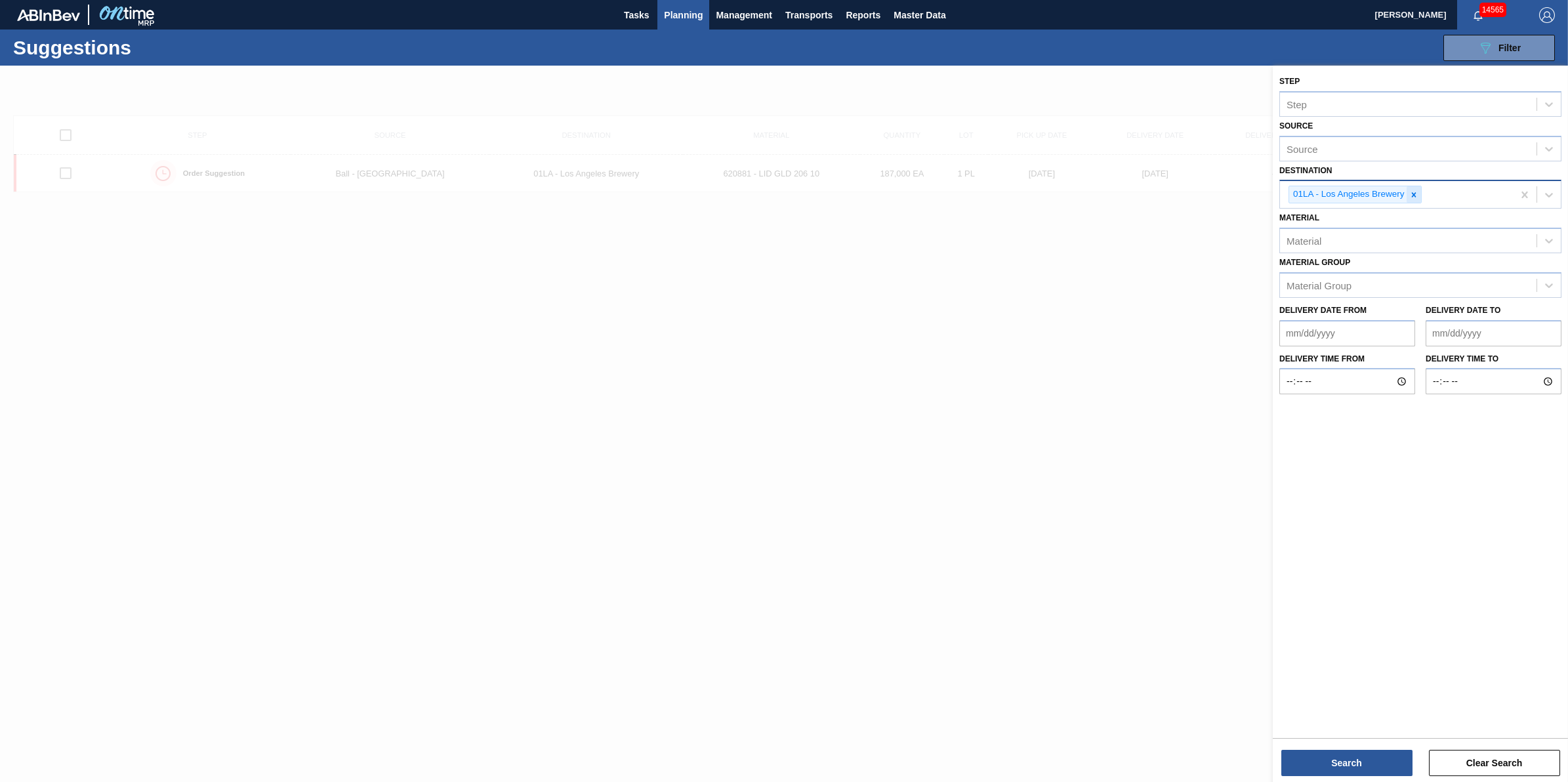
click at [1416, 190] on icon at bounding box center [1413, 195] width 9 height 9
click at [1416, 189] on div "Source" at bounding box center [1408, 193] width 256 height 19
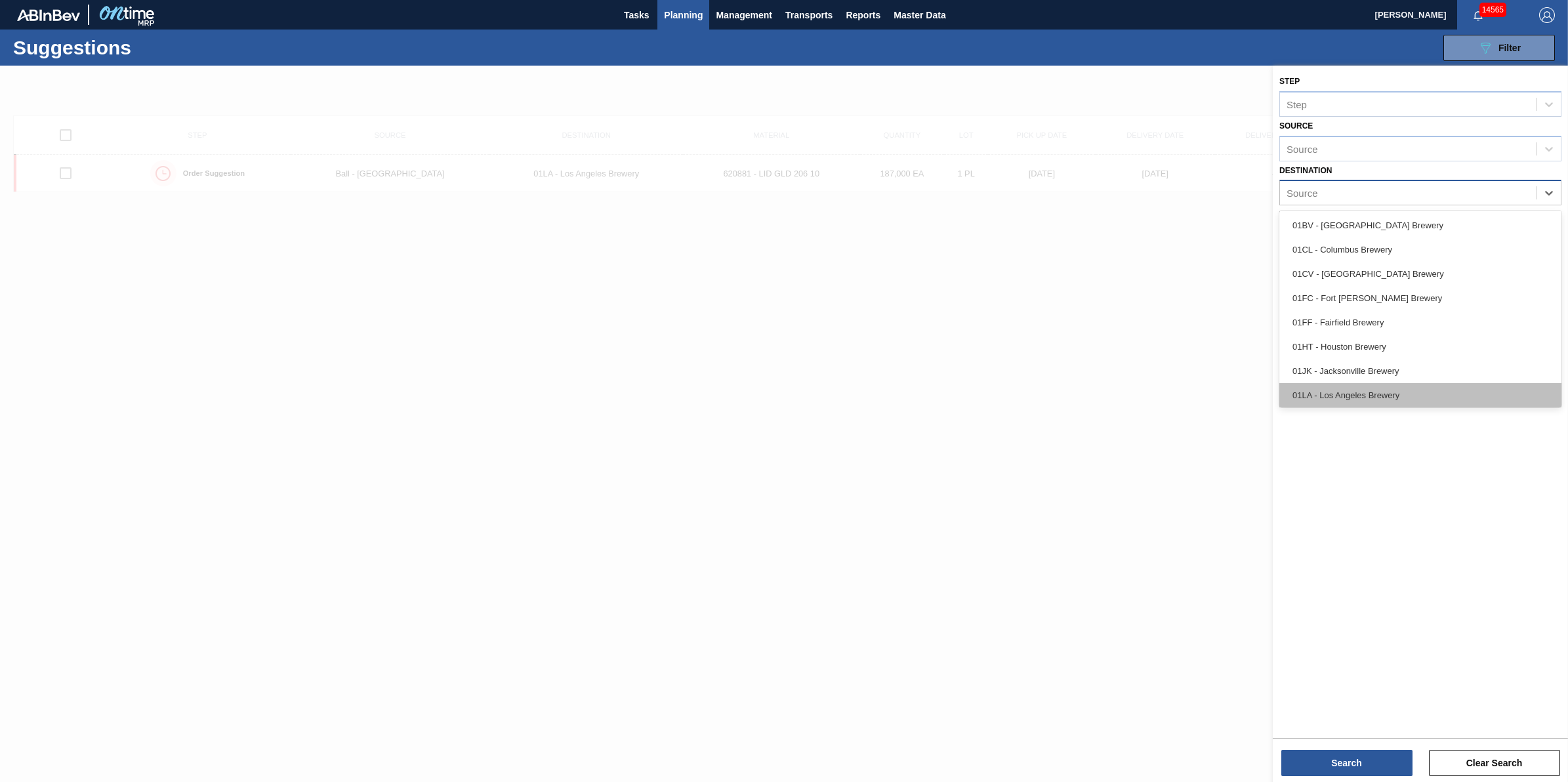
scroll to position [99, 0]
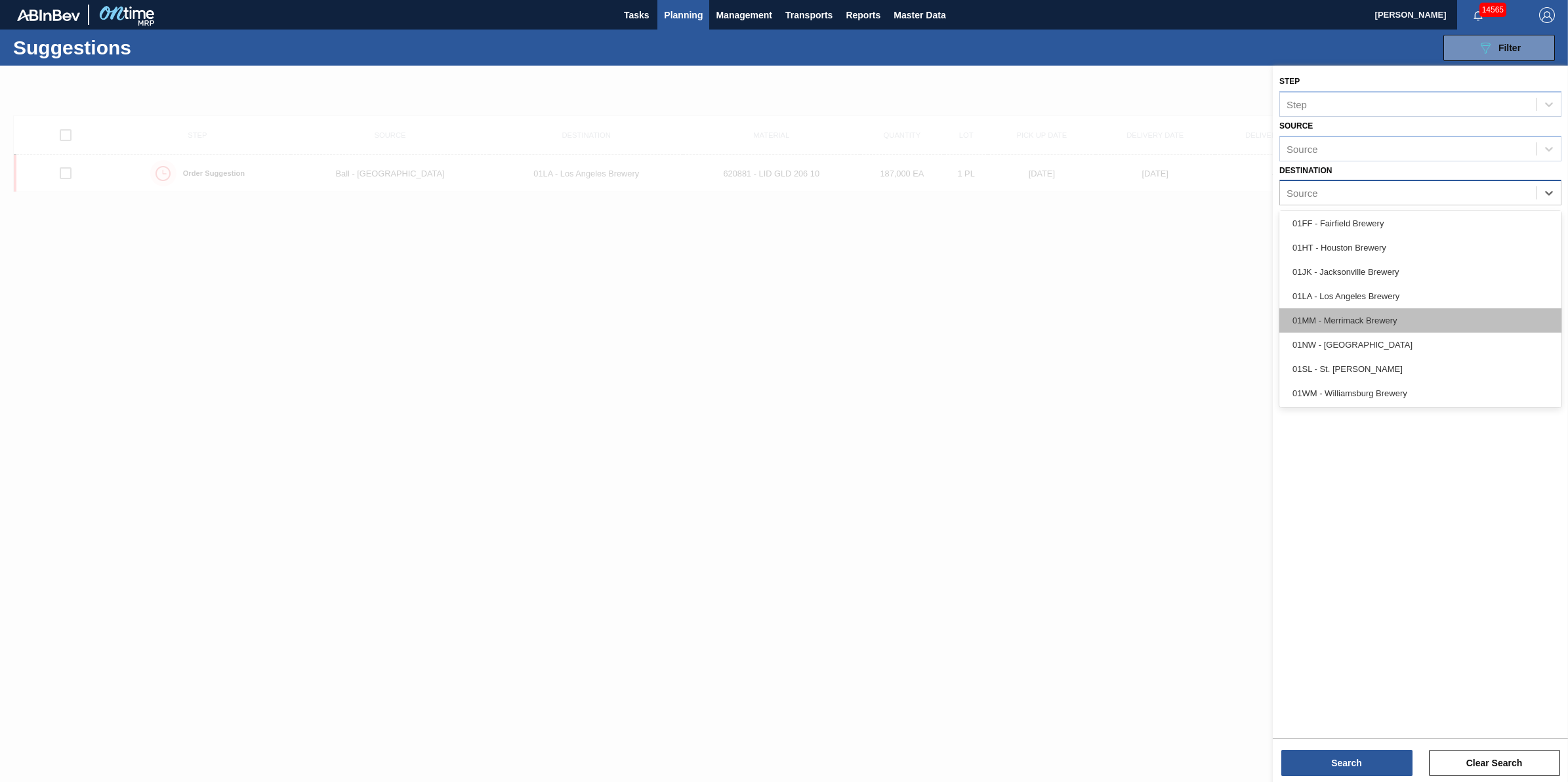
click at [1404, 328] on div "01MM - Merrimack Brewery" at bounding box center [1420, 320] width 282 height 24
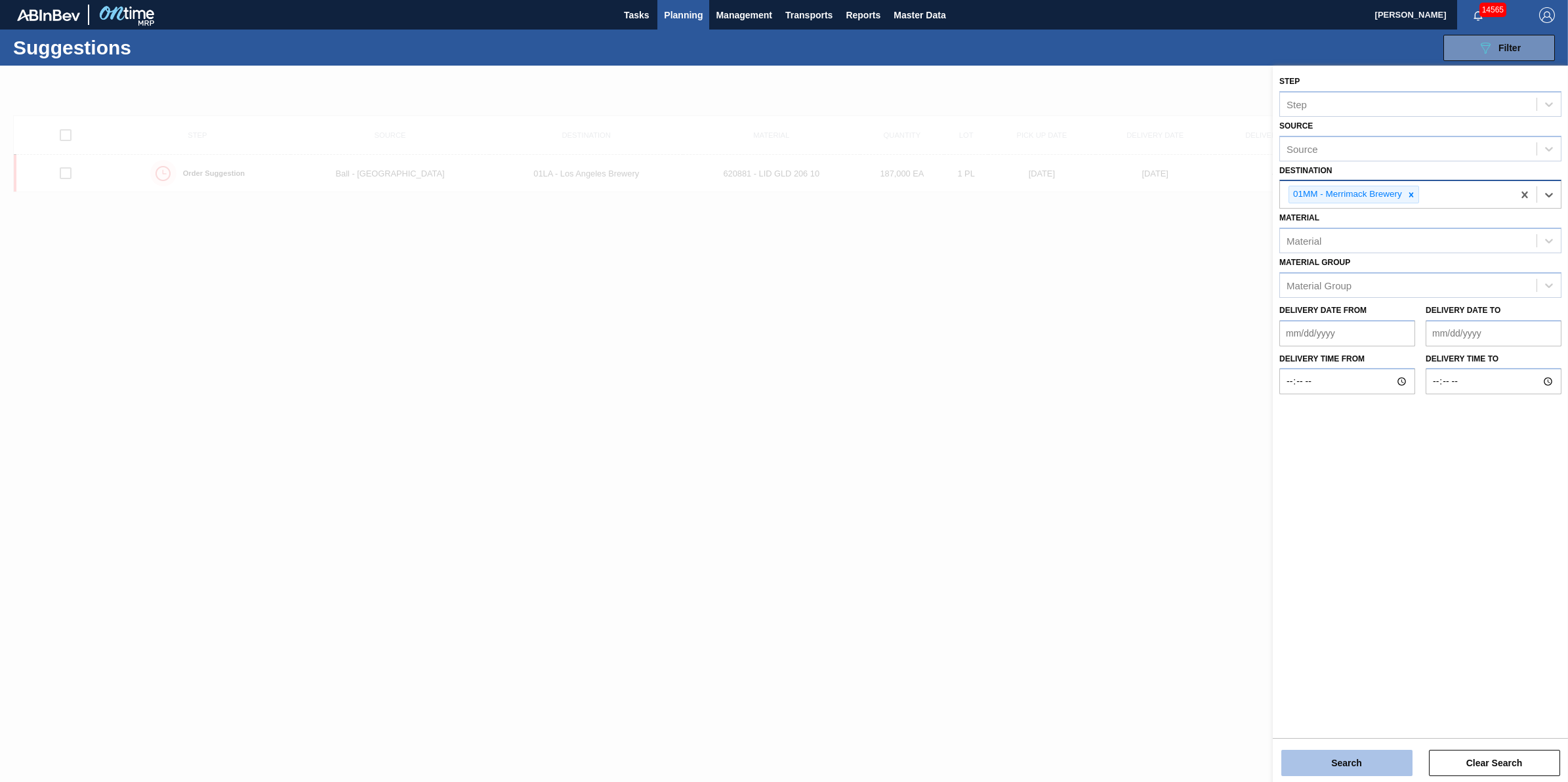
click at [1304, 751] on button "Search" at bounding box center [1346, 762] width 131 height 27
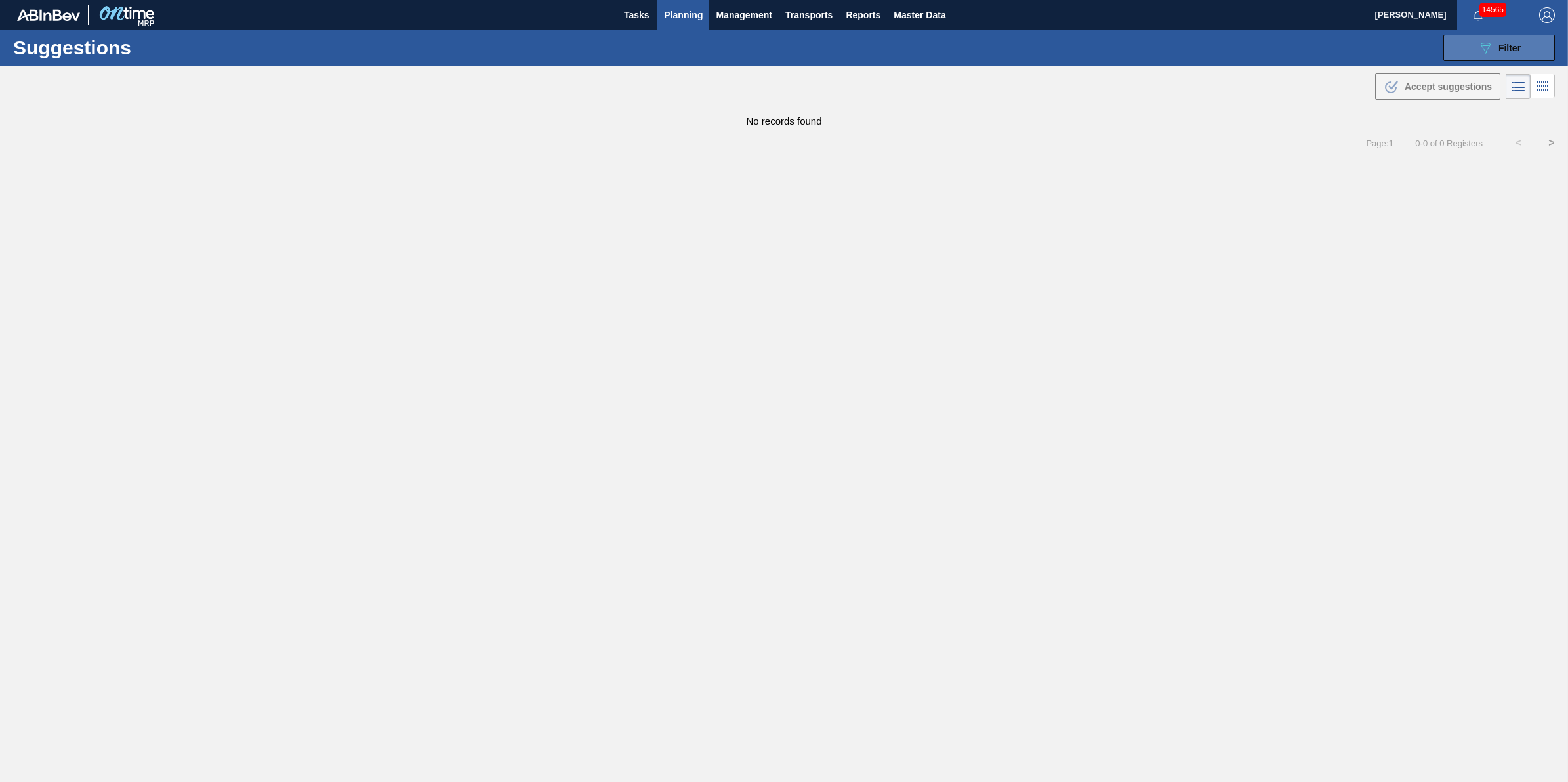
click at [1529, 40] on button "089F7B8B-B2A5-4AFE-B5C0-19BA573D28AC Filter" at bounding box center [1498, 48] width 112 height 27
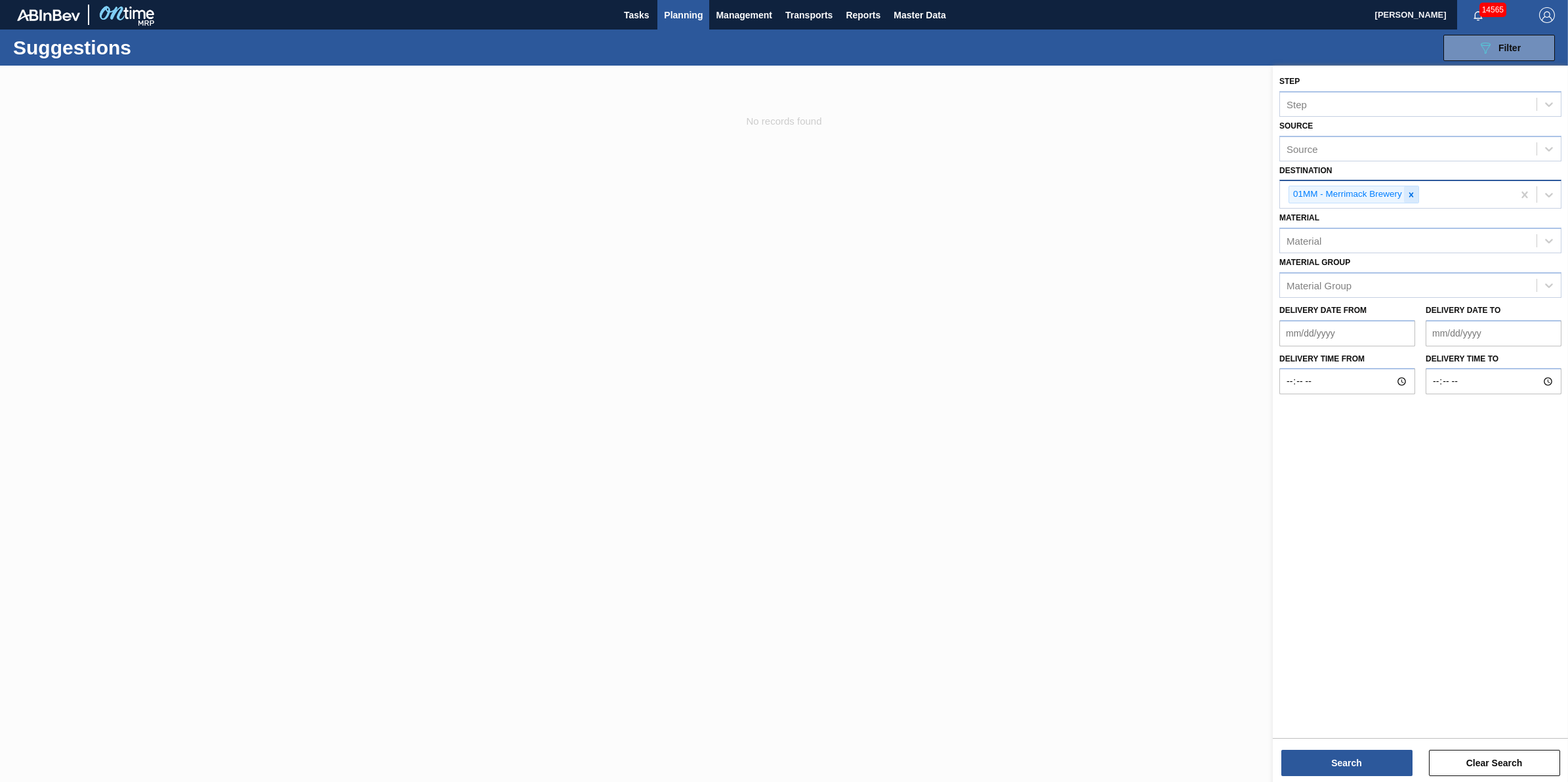
click at [1409, 187] on div at bounding box center [1411, 195] width 14 height 17
click at [1408, 192] on div "Source" at bounding box center [1408, 193] width 256 height 19
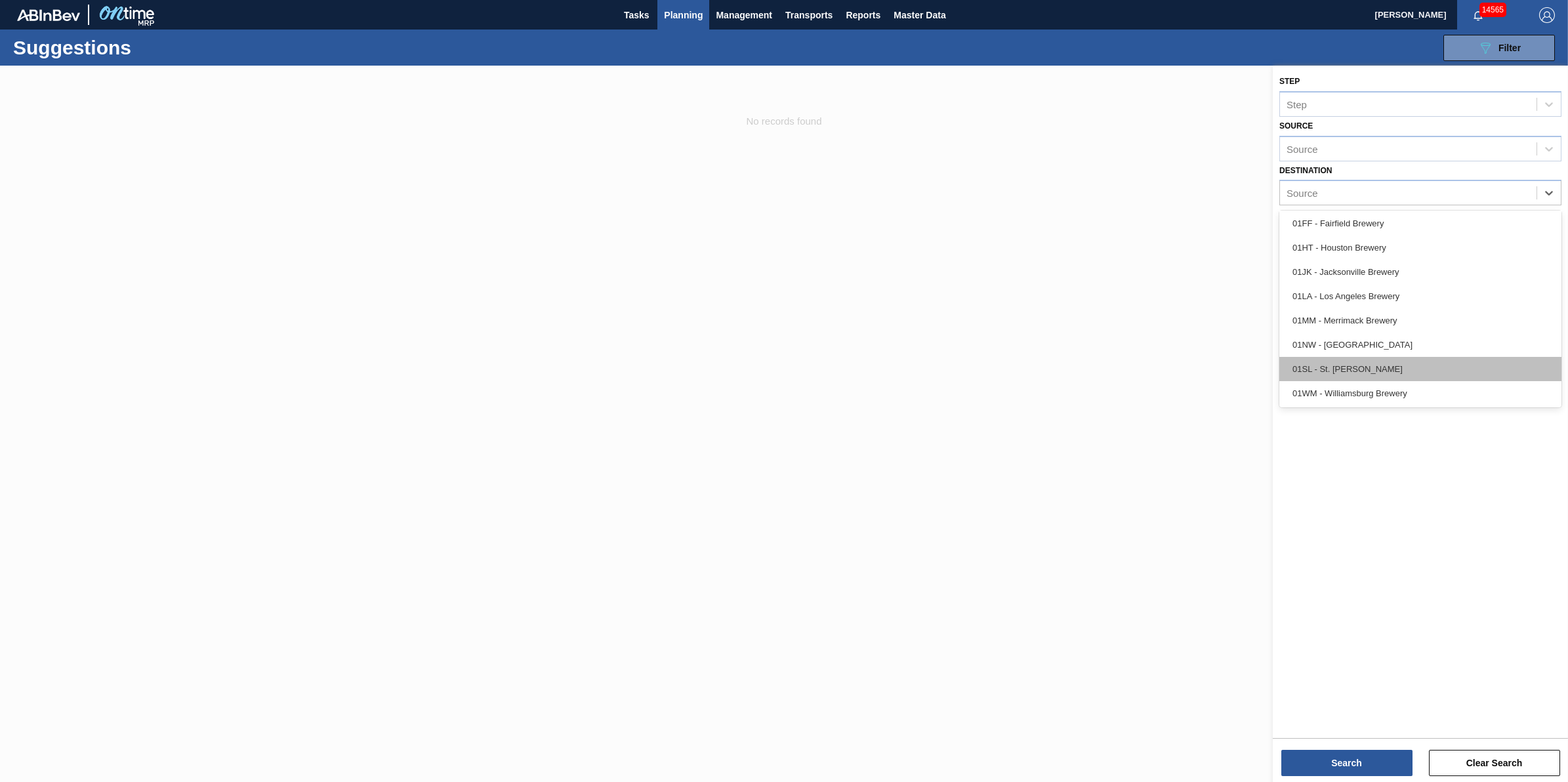
scroll to position [99, 0]
click at [1422, 394] on div "01WM - Williamsburg Brewery" at bounding box center [1420, 393] width 282 height 24
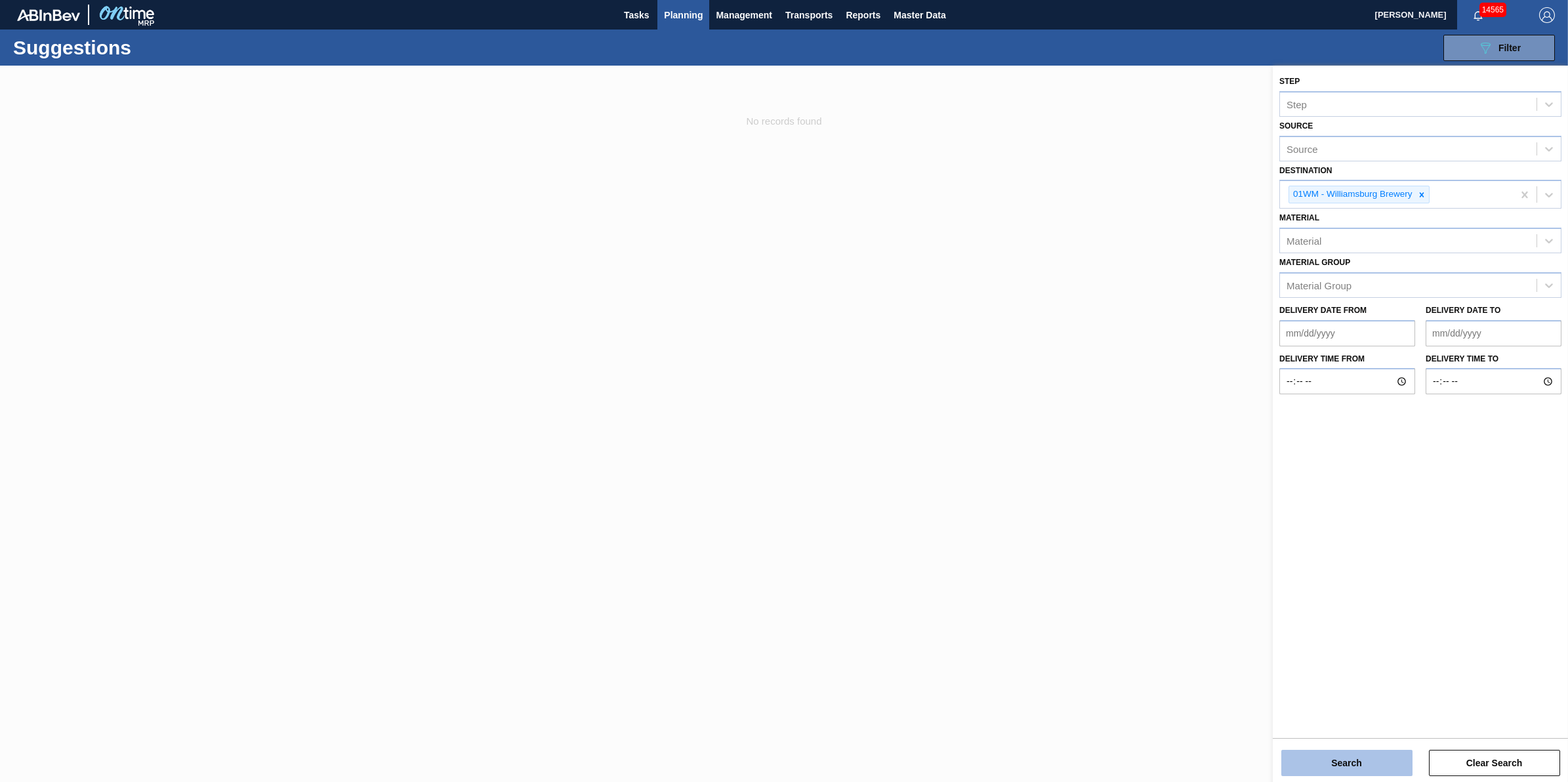
click at [1362, 765] on button "Search" at bounding box center [1346, 762] width 131 height 27
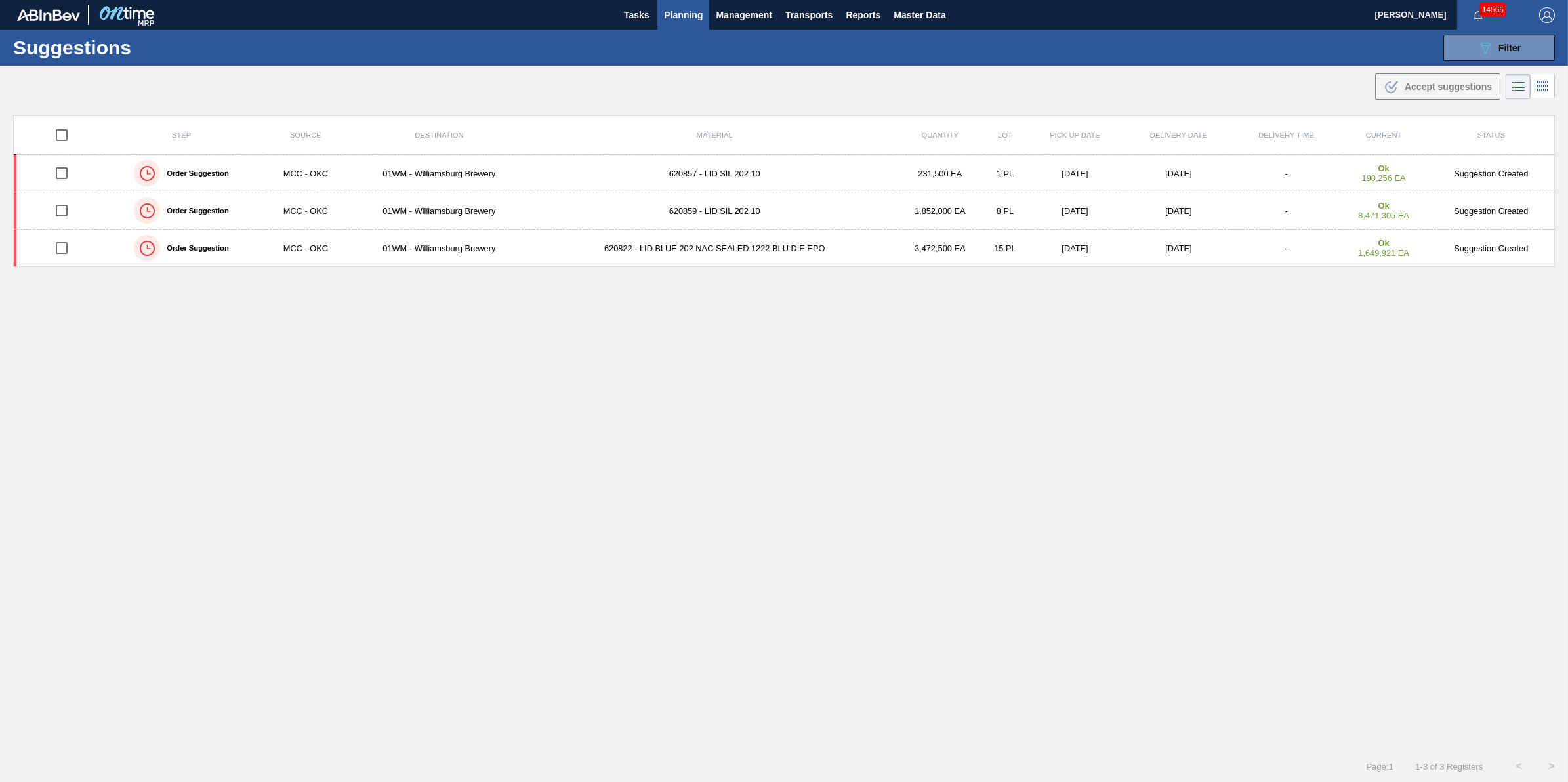
click at [677, 8] on span "Planning" at bounding box center [683, 15] width 39 height 16
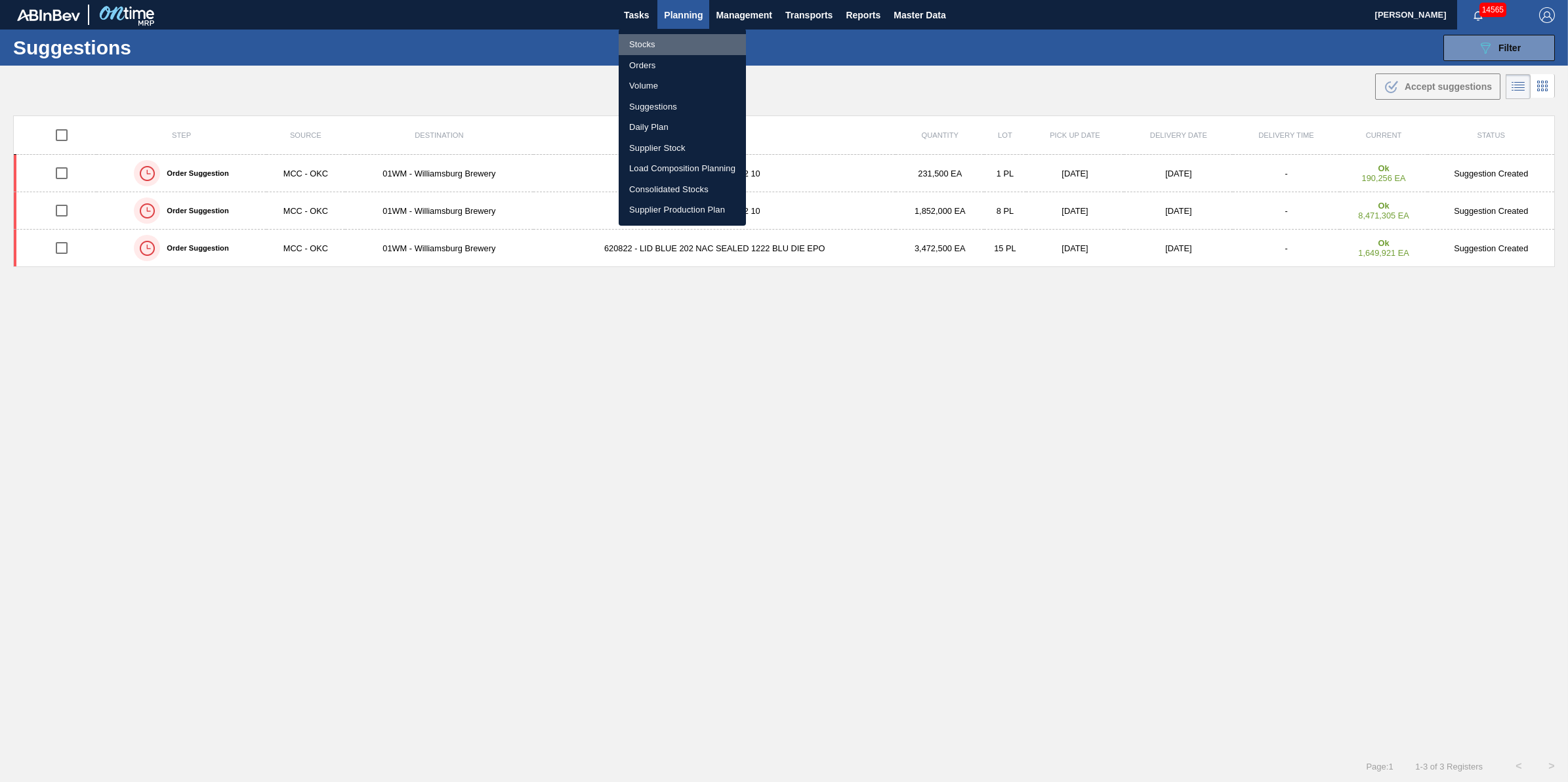
click at [680, 43] on li "Stocks" at bounding box center [682, 45] width 127 height 21
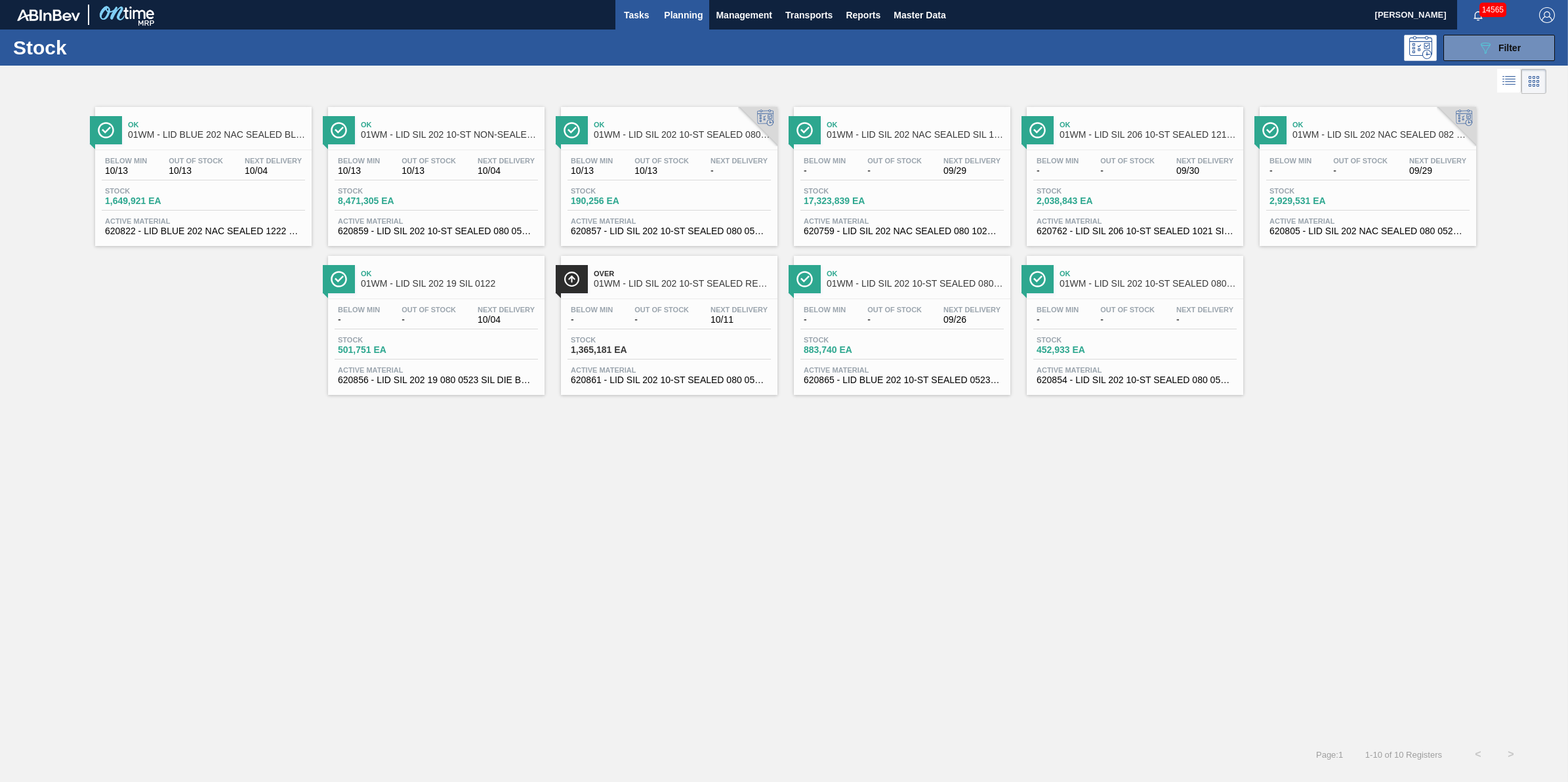
click at [630, 10] on span "Tasks" at bounding box center [636, 15] width 29 height 16
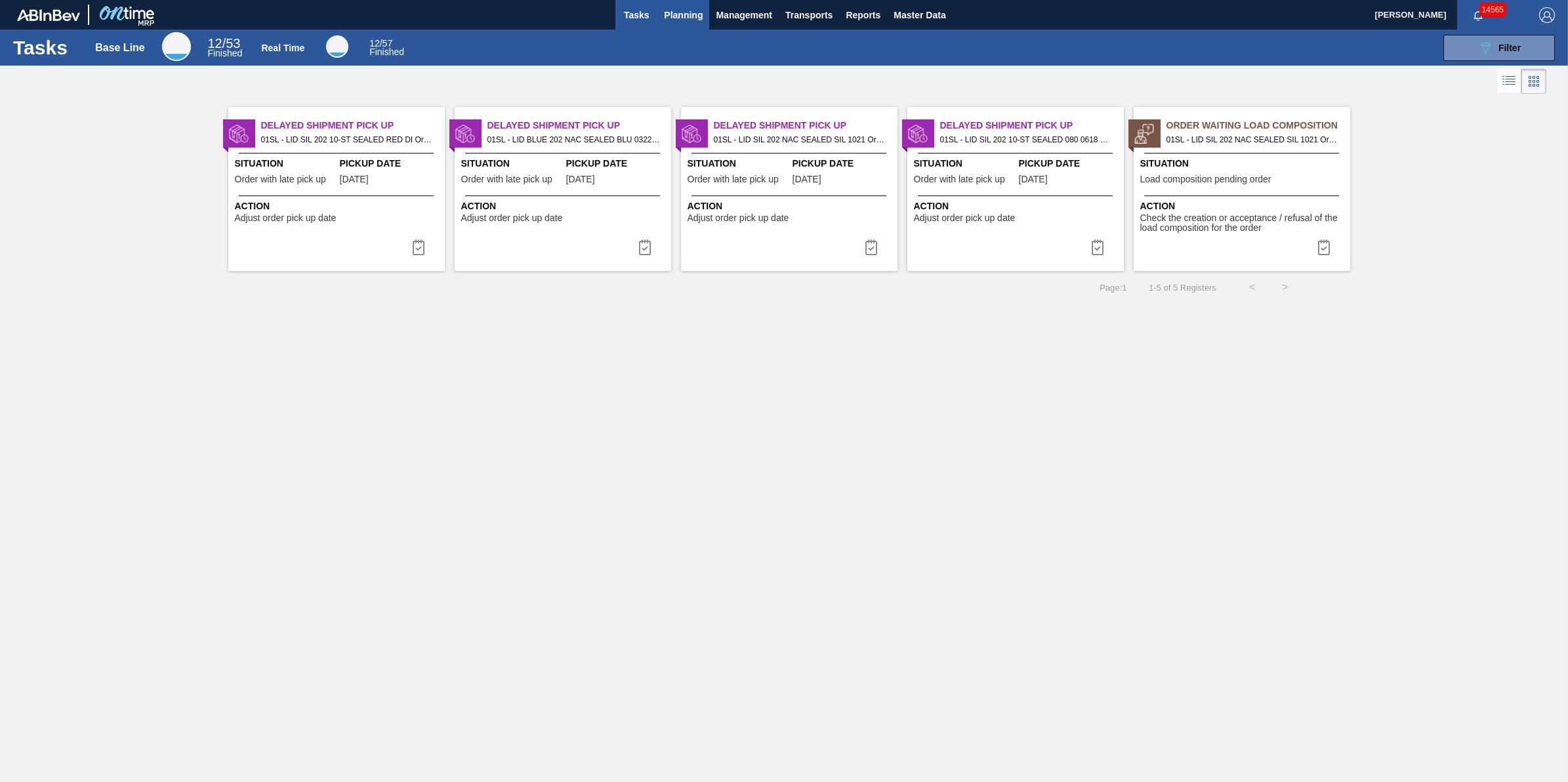
click at [673, 11] on span "Planning" at bounding box center [683, 15] width 39 height 16
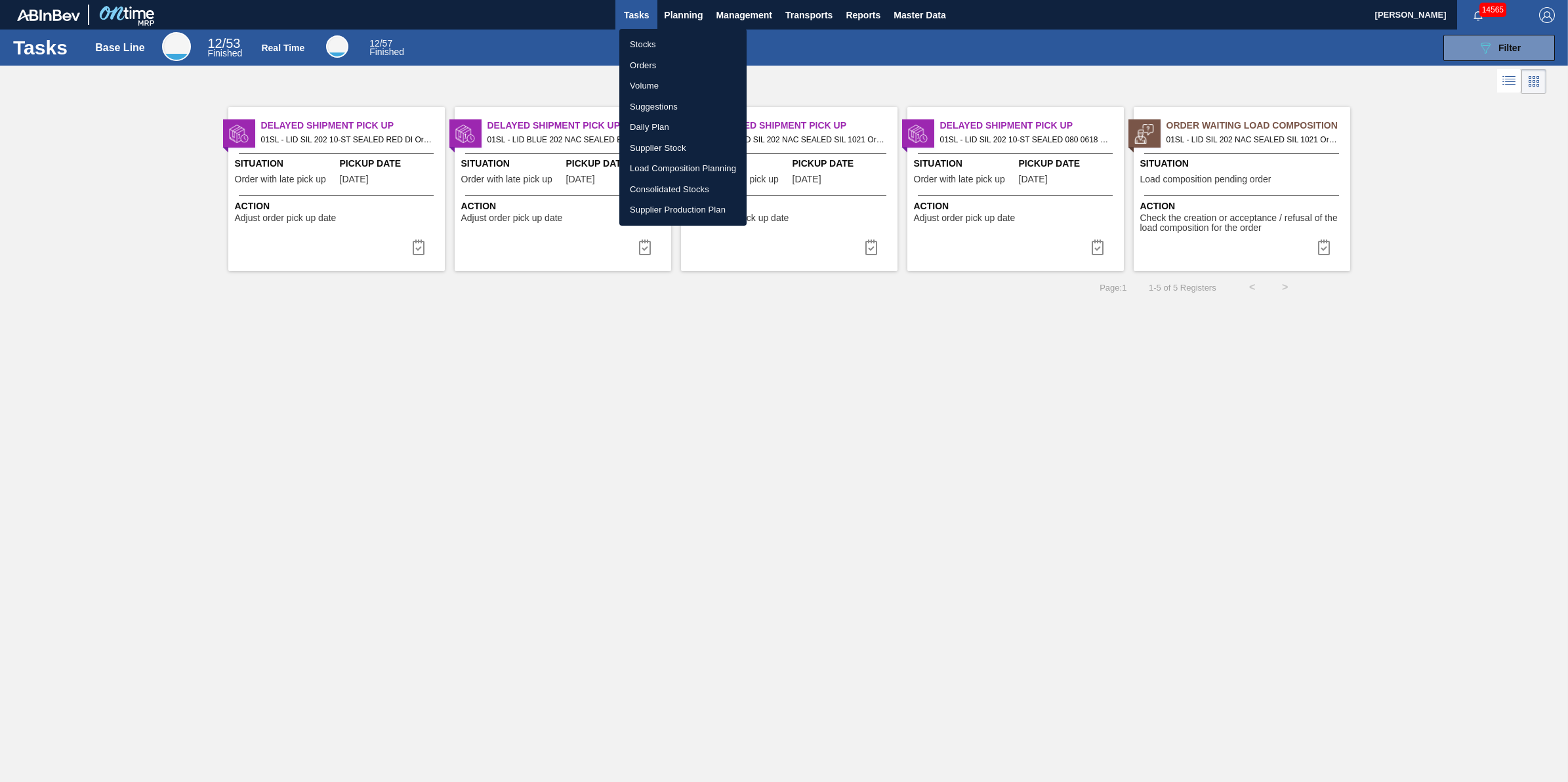
click at [677, 37] on li "Stocks" at bounding box center [683, 45] width 127 height 21
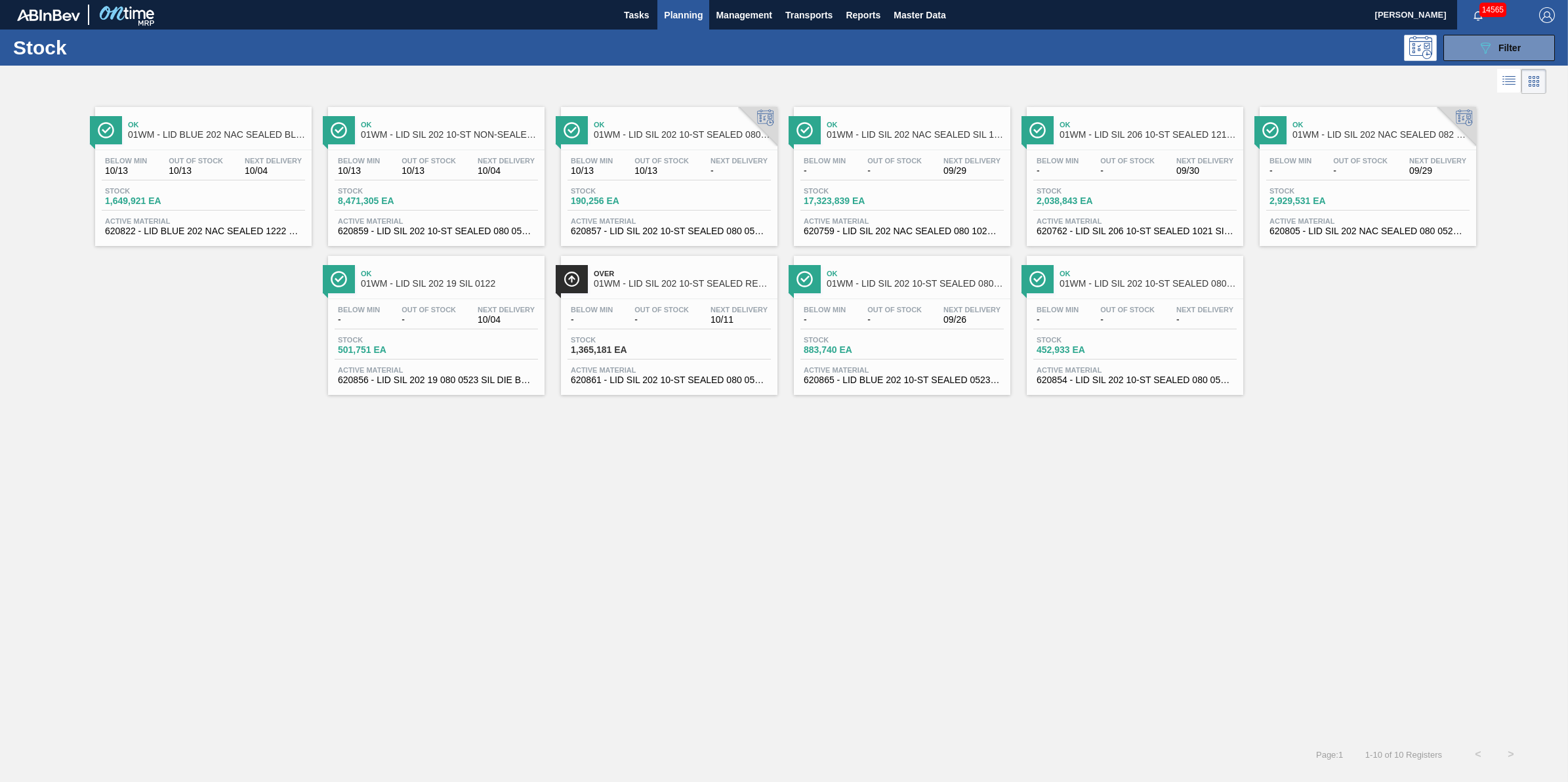
drag, startPoint x: 1510, startPoint y: 51, endPoint x: 1489, endPoint y: 106, distance: 58.9
click at [1510, 51] on span "Filter" at bounding box center [1509, 48] width 22 height 11
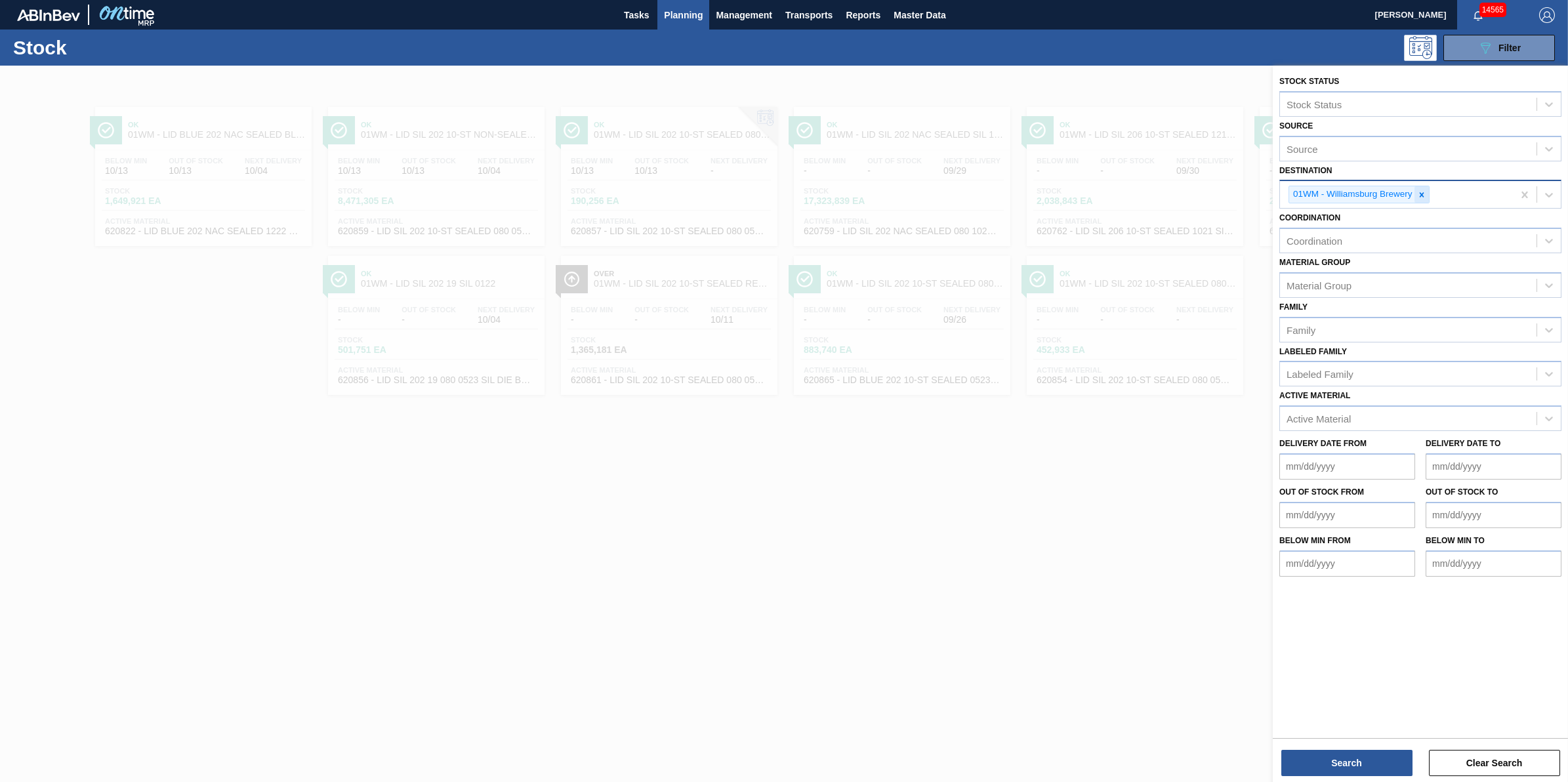
click at [1416, 192] on div at bounding box center [1421, 195] width 14 height 17
click at [965, 589] on div at bounding box center [784, 456] width 1568 height 782
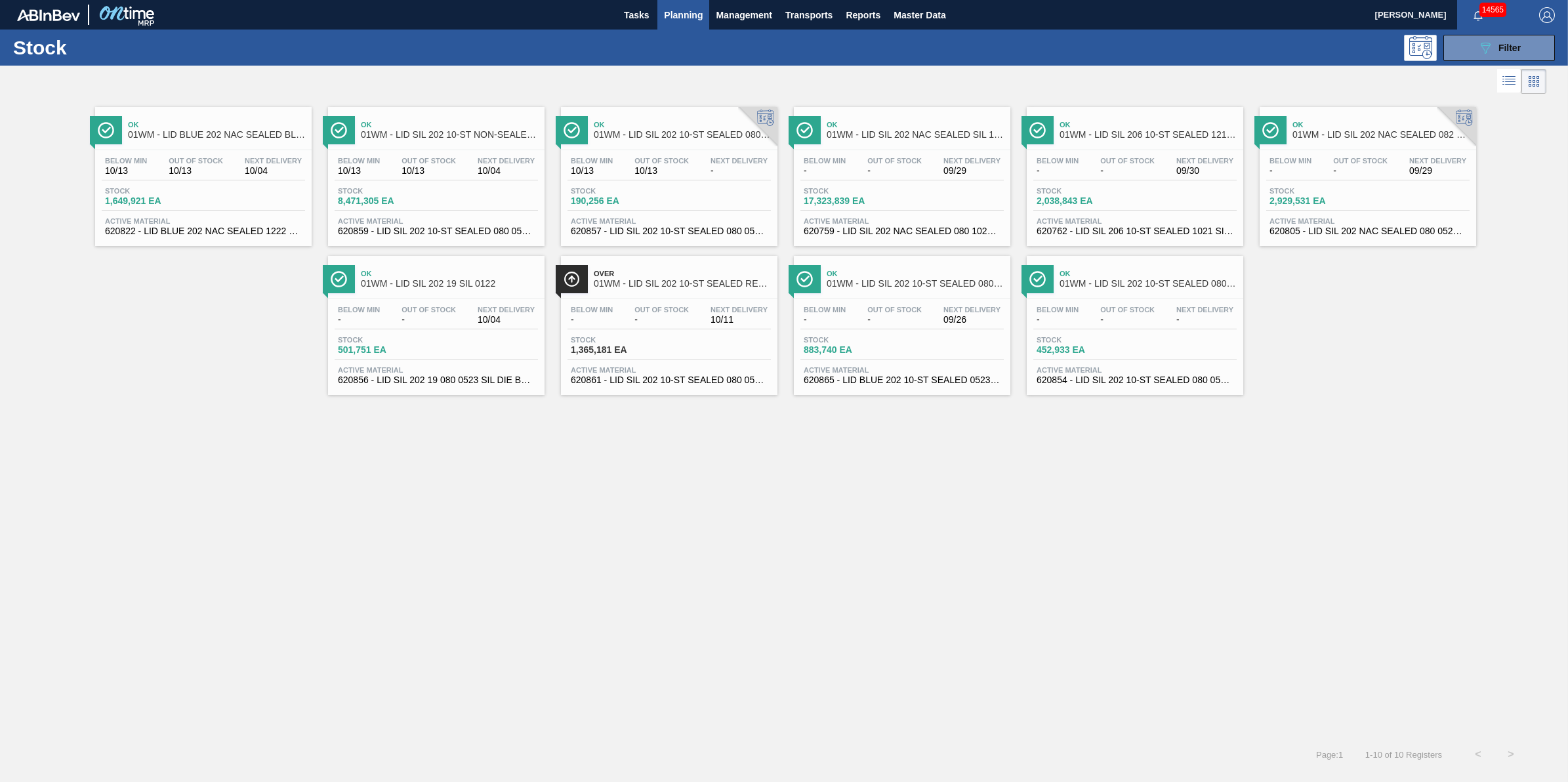
click at [686, 20] on span "Planning" at bounding box center [683, 15] width 39 height 16
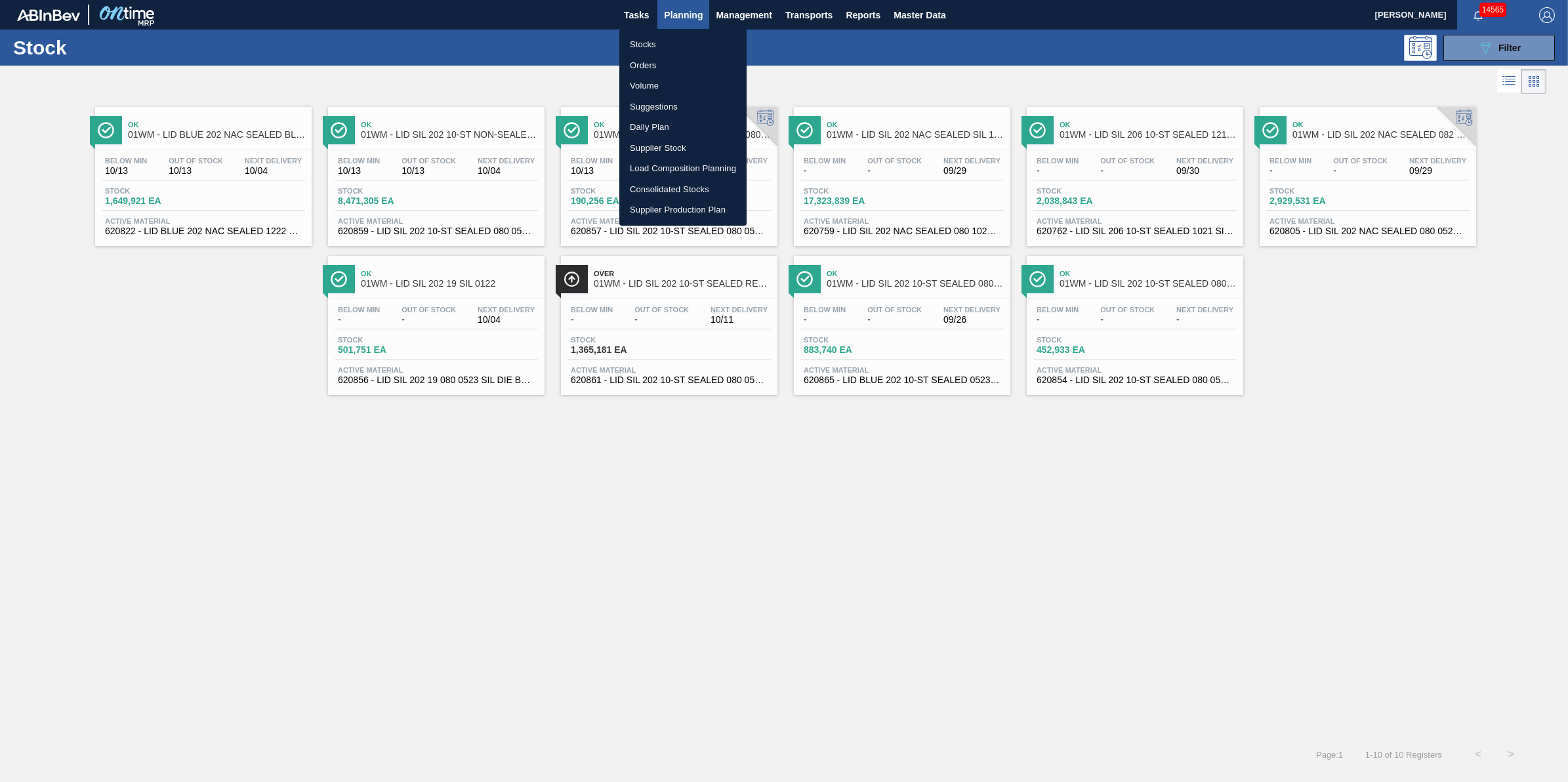
click at [677, 99] on li "Suggestions" at bounding box center [683, 107] width 127 height 21
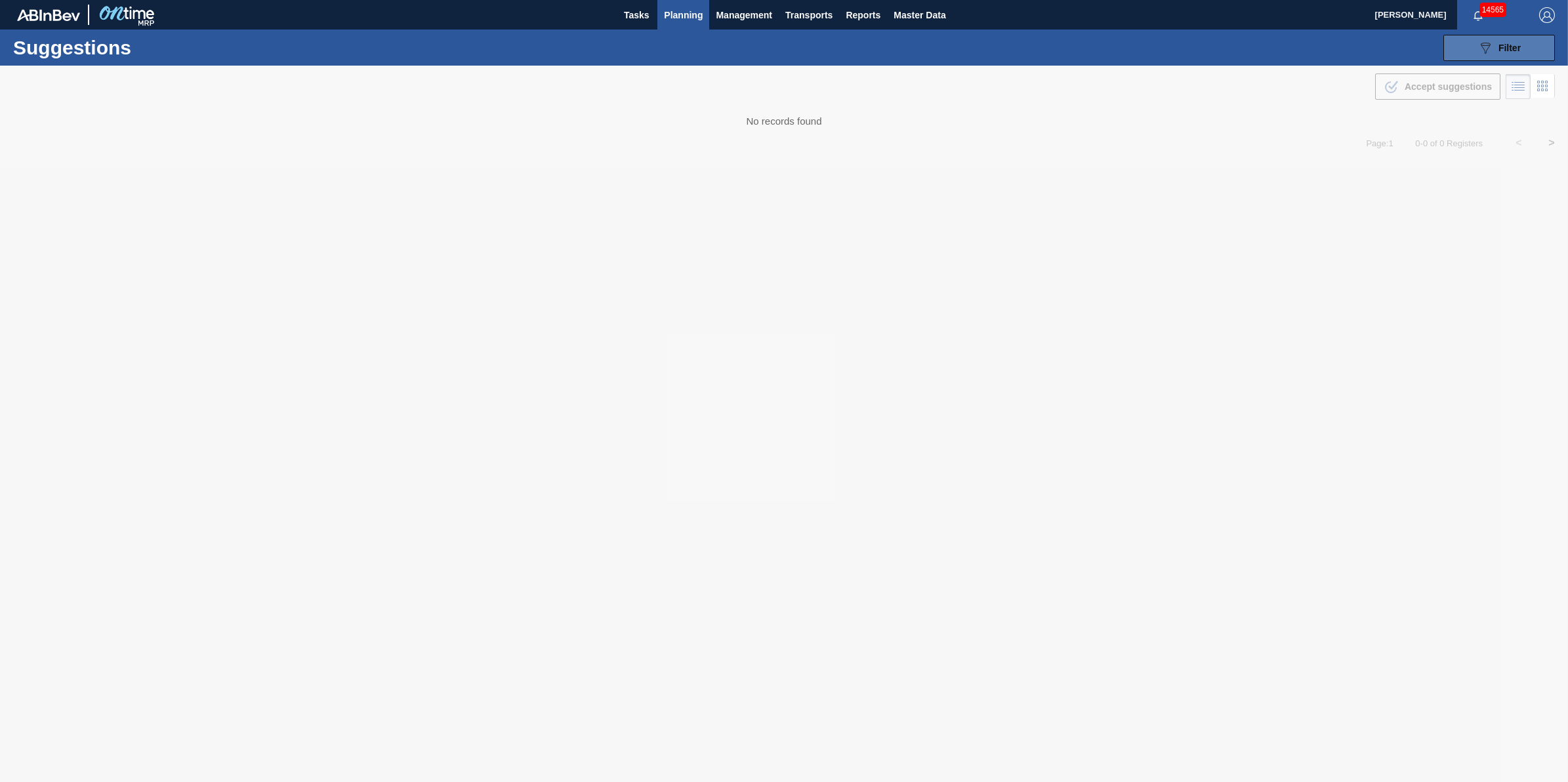
click at [1526, 53] on button "089F7B8B-B2A5-4AFE-B5C0-19BA573D28AC Filter" at bounding box center [1498, 48] width 112 height 27
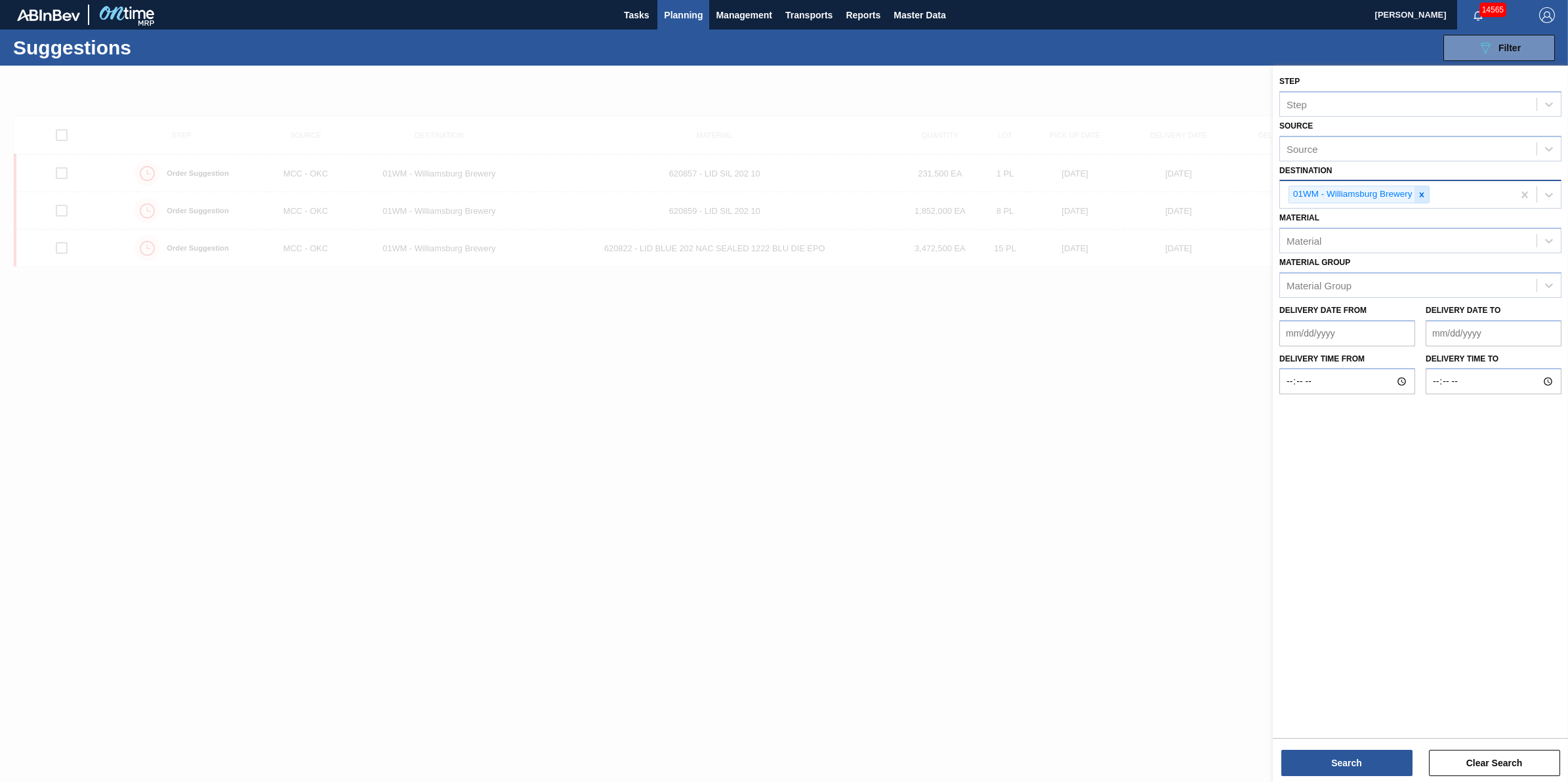
click at [1419, 190] on icon at bounding box center [1422, 195] width 9 height 9
click at [1447, 181] on div "Source" at bounding box center [1420, 193] width 282 height 26
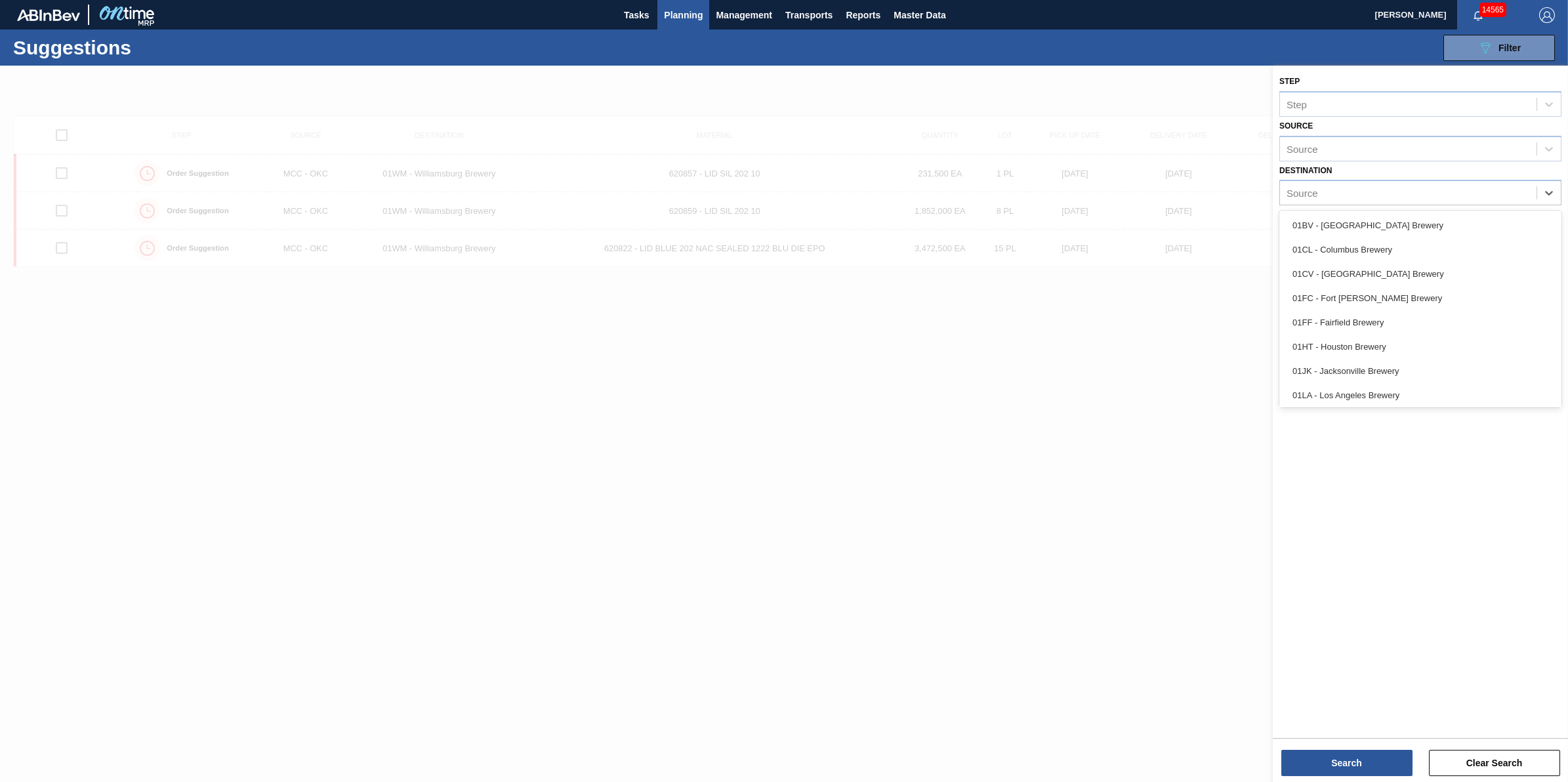
scroll to position [99, 0]
click at [1434, 372] on div "01SL - St. [PERSON_NAME]" at bounding box center [1420, 369] width 282 height 24
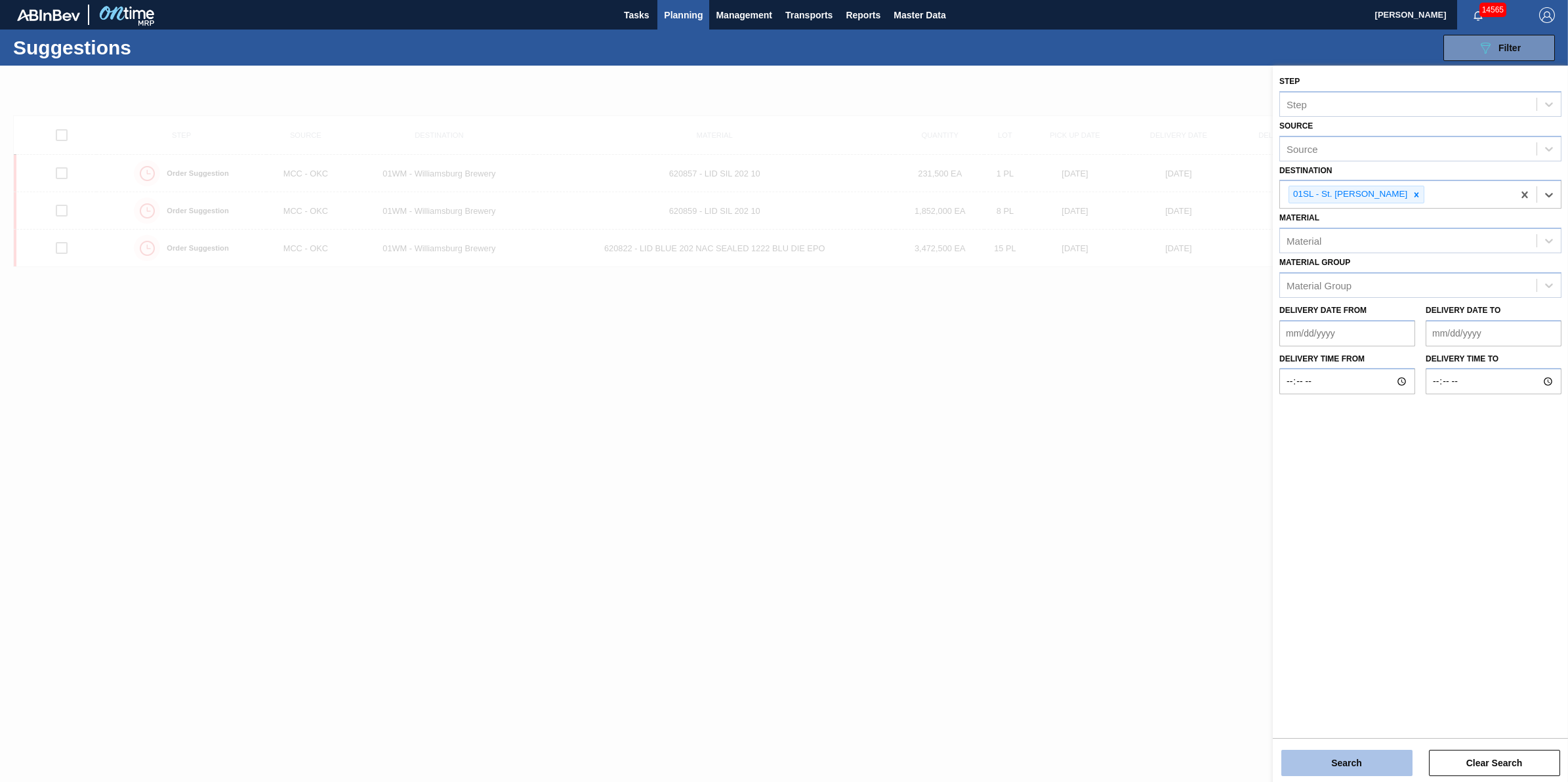
click at [1375, 762] on button "Search" at bounding box center [1346, 762] width 131 height 27
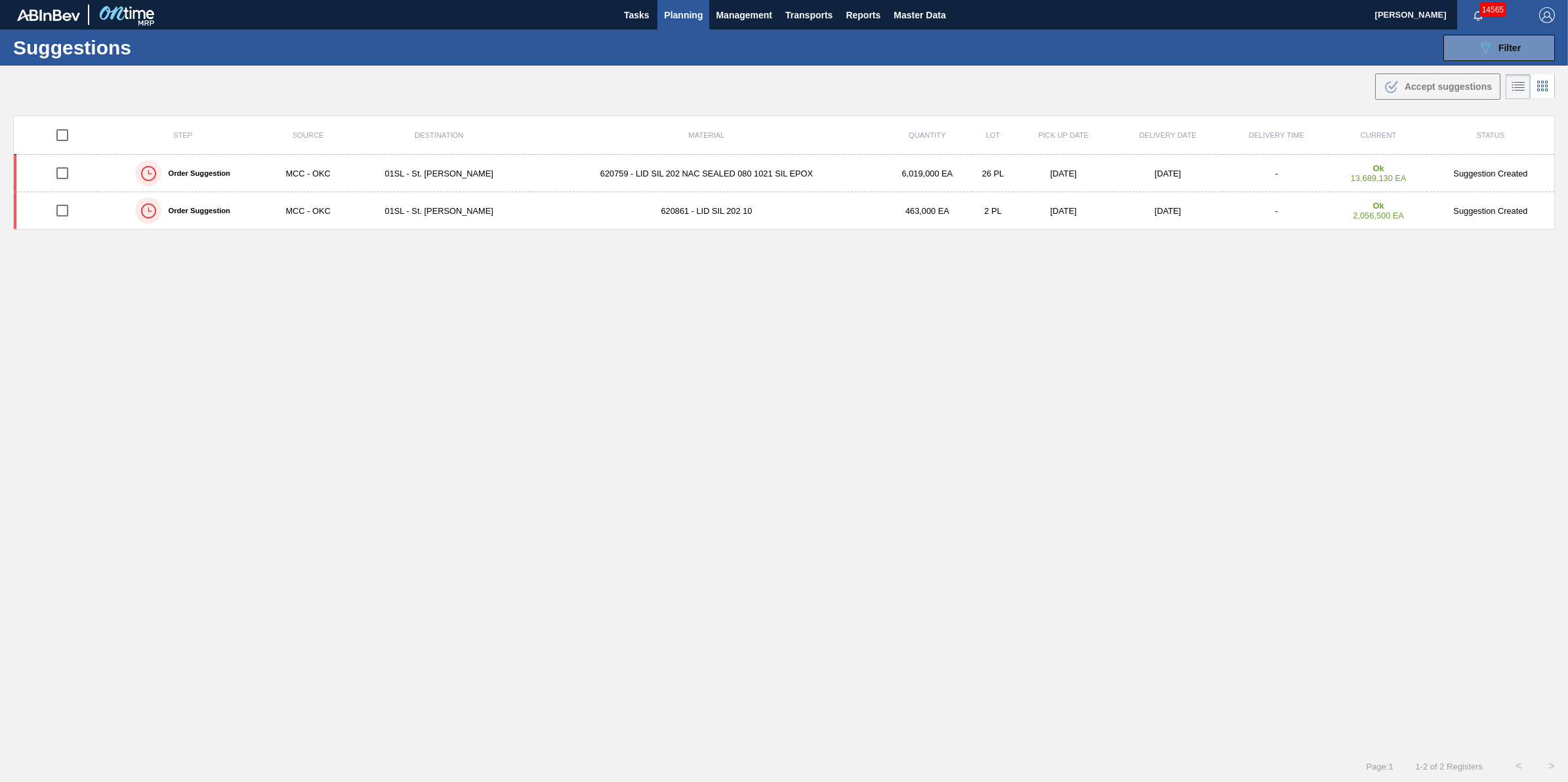
click at [686, 22] on span "Planning" at bounding box center [683, 15] width 39 height 16
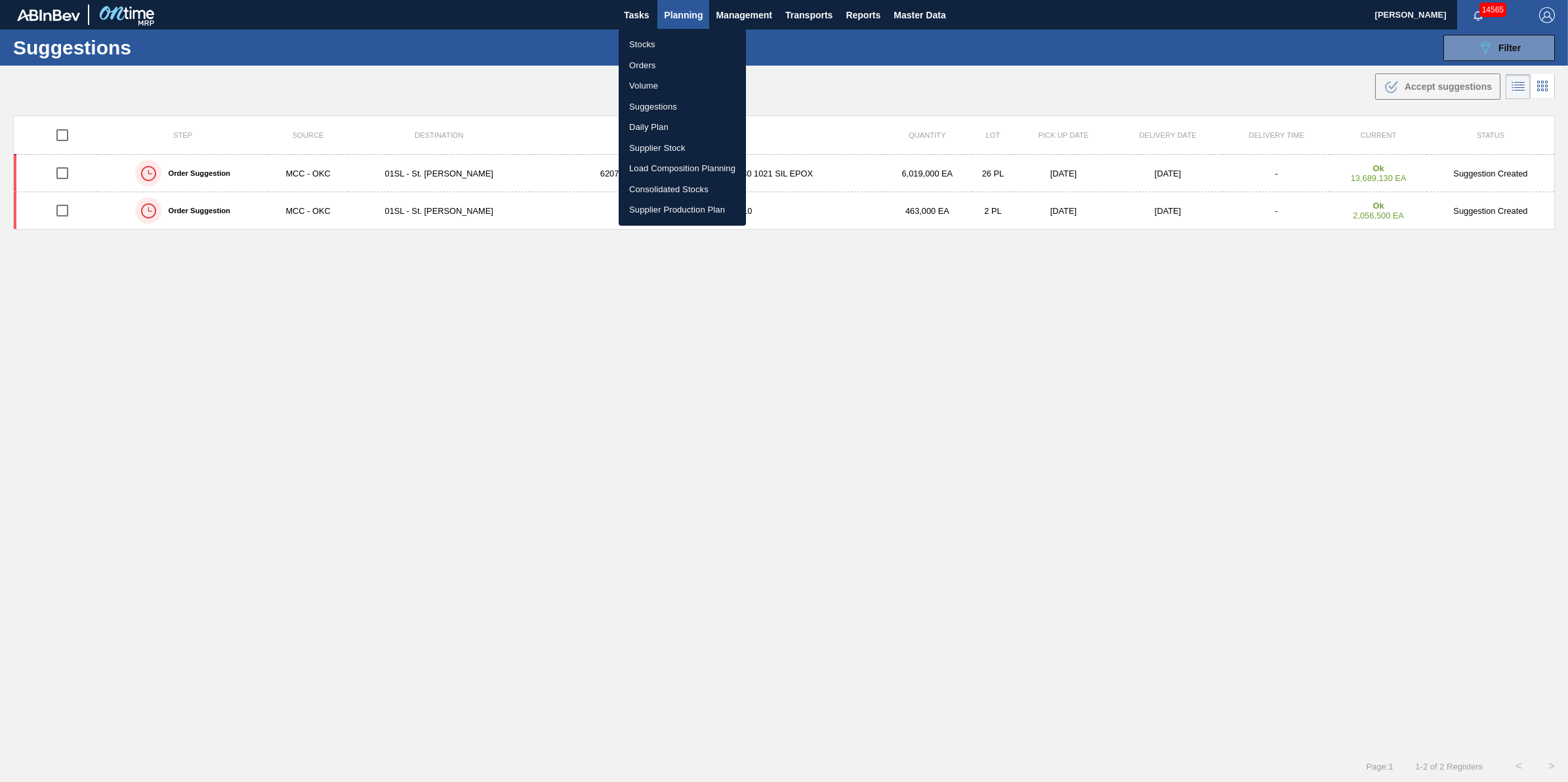
click at [687, 45] on li "Stocks" at bounding box center [682, 45] width 127 height 21
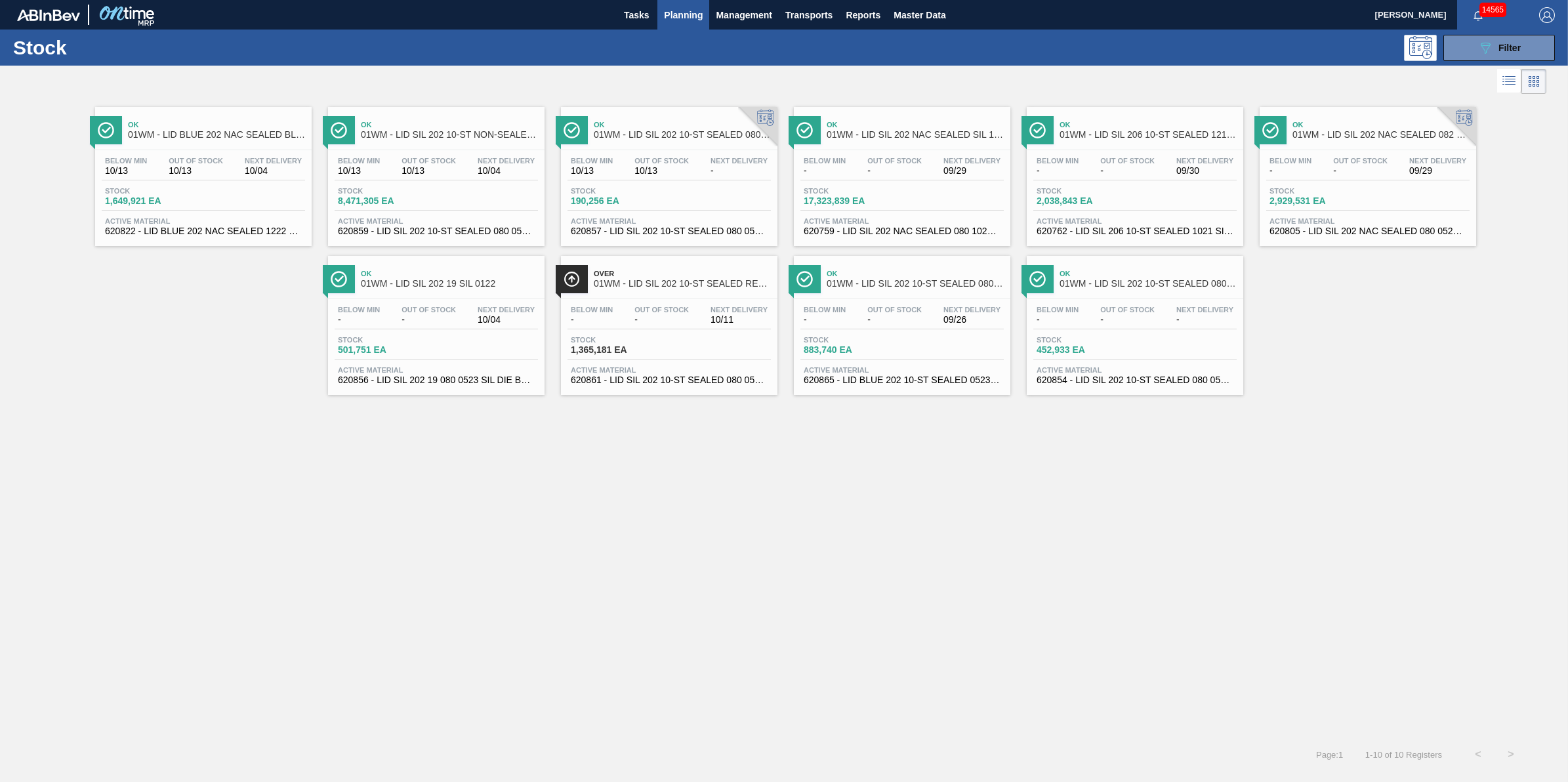
click at [1494, 64] on div "Stock 089F7B8B-B2A5-4AFE-B5C0-19BA573D28AC Filter" at bounding box center [784, 48] width 1568 height 36
click at [1482, 54] on icon "089F7B8B-B2A5-4AFE-B5C0-19BA573D28AC" at bounding box center [1485, 48] width 16 height 16
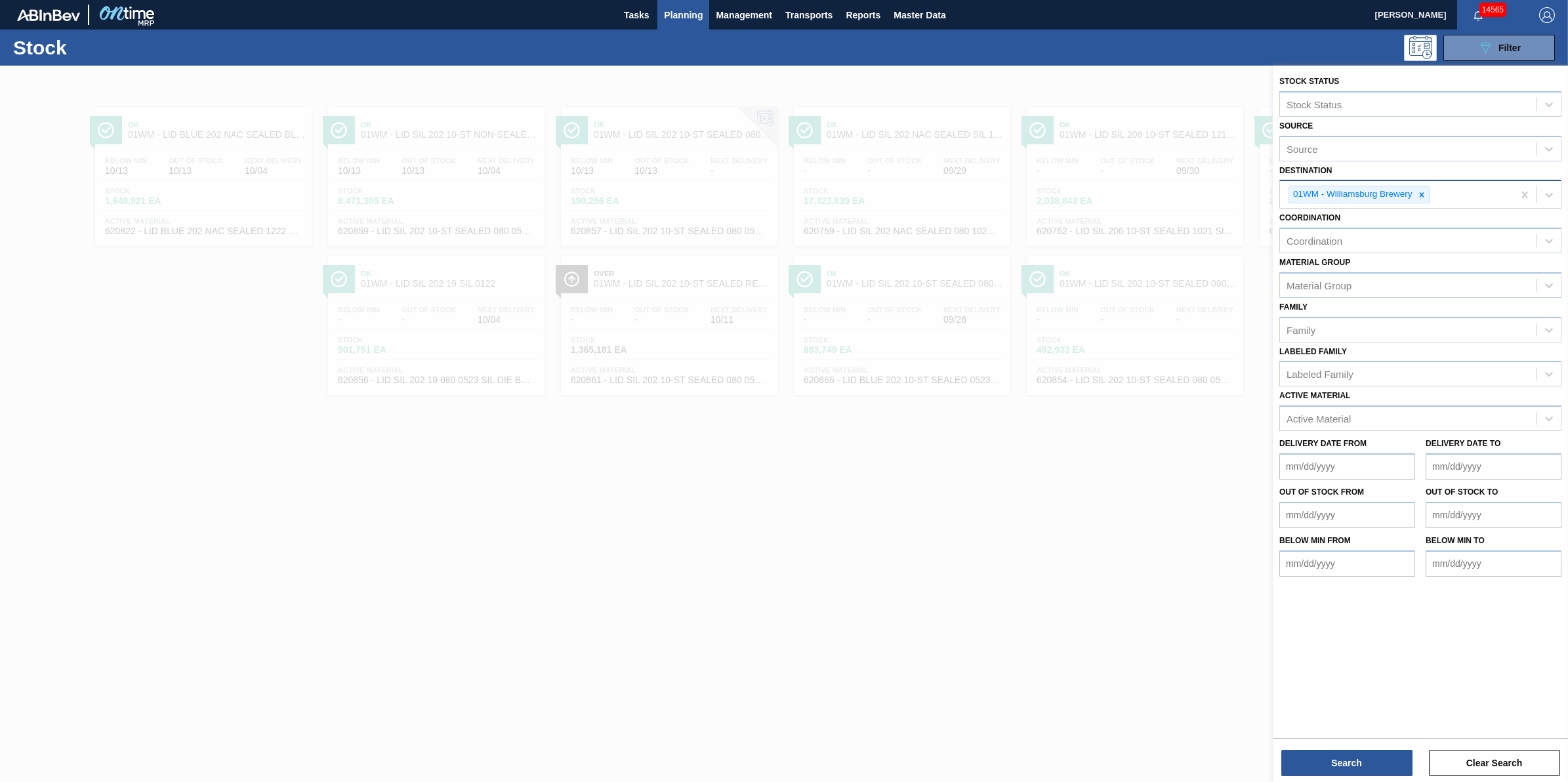
click at [1412, 196] on div "01WM - Williamsburg Brewery" at bounding box center [1351, 195] width 125 height 17
click at [1428, 191] on div at bounding box center [1421, 195] width 14 height 17
click at [1428, 191] on div "Destination" at bounding box center [1408, 193] width 256 height 19
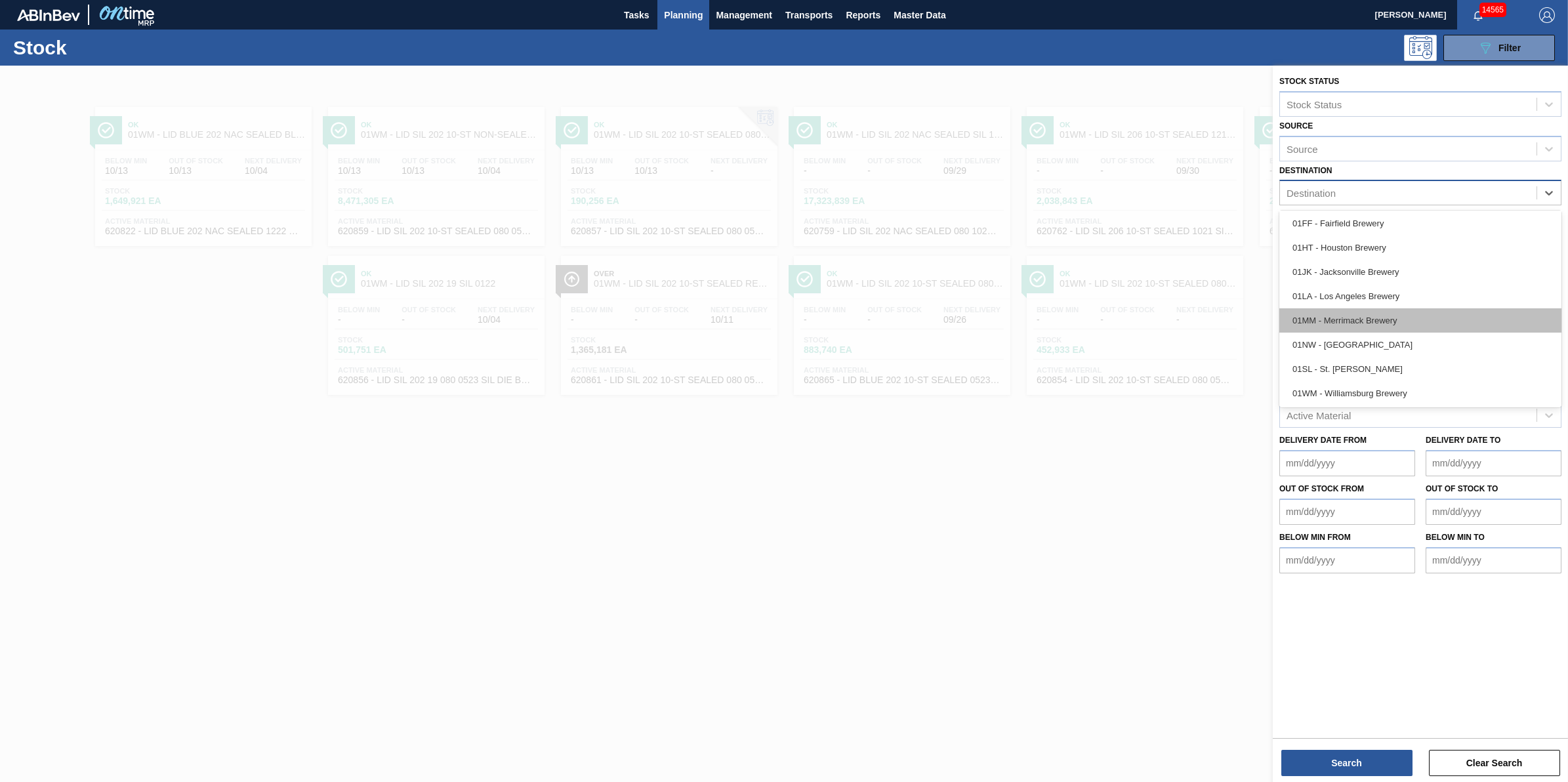
scroll to position [99, 0]
click at [1419, 347] on div "01NW - [GEOGRAPHIC_DATA]" at bounding box center [1420, 344] width 282 height 24
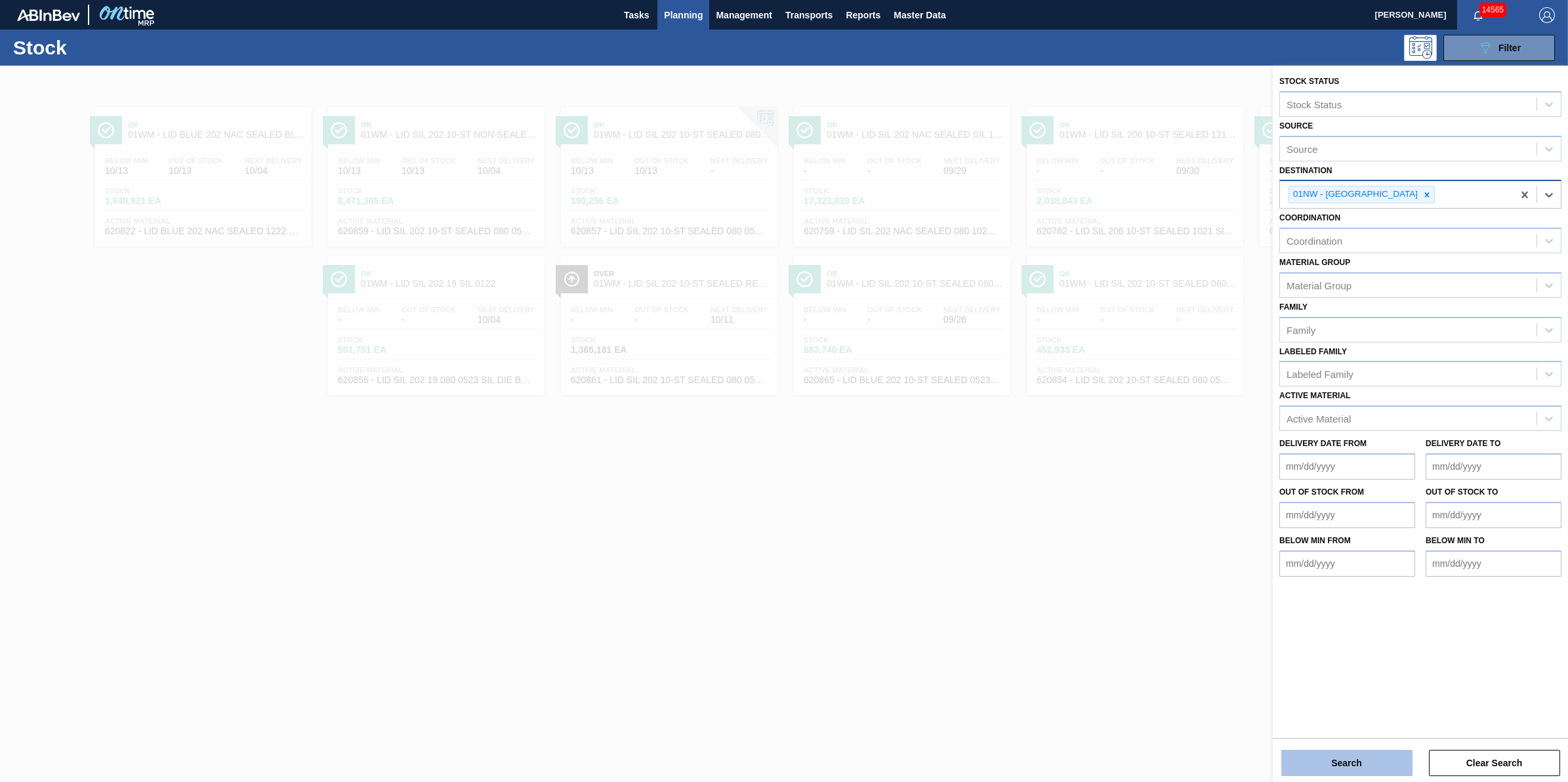
click at [1346, 754] on button "Search" at bounding box center [1346, 762] width 131 height 27
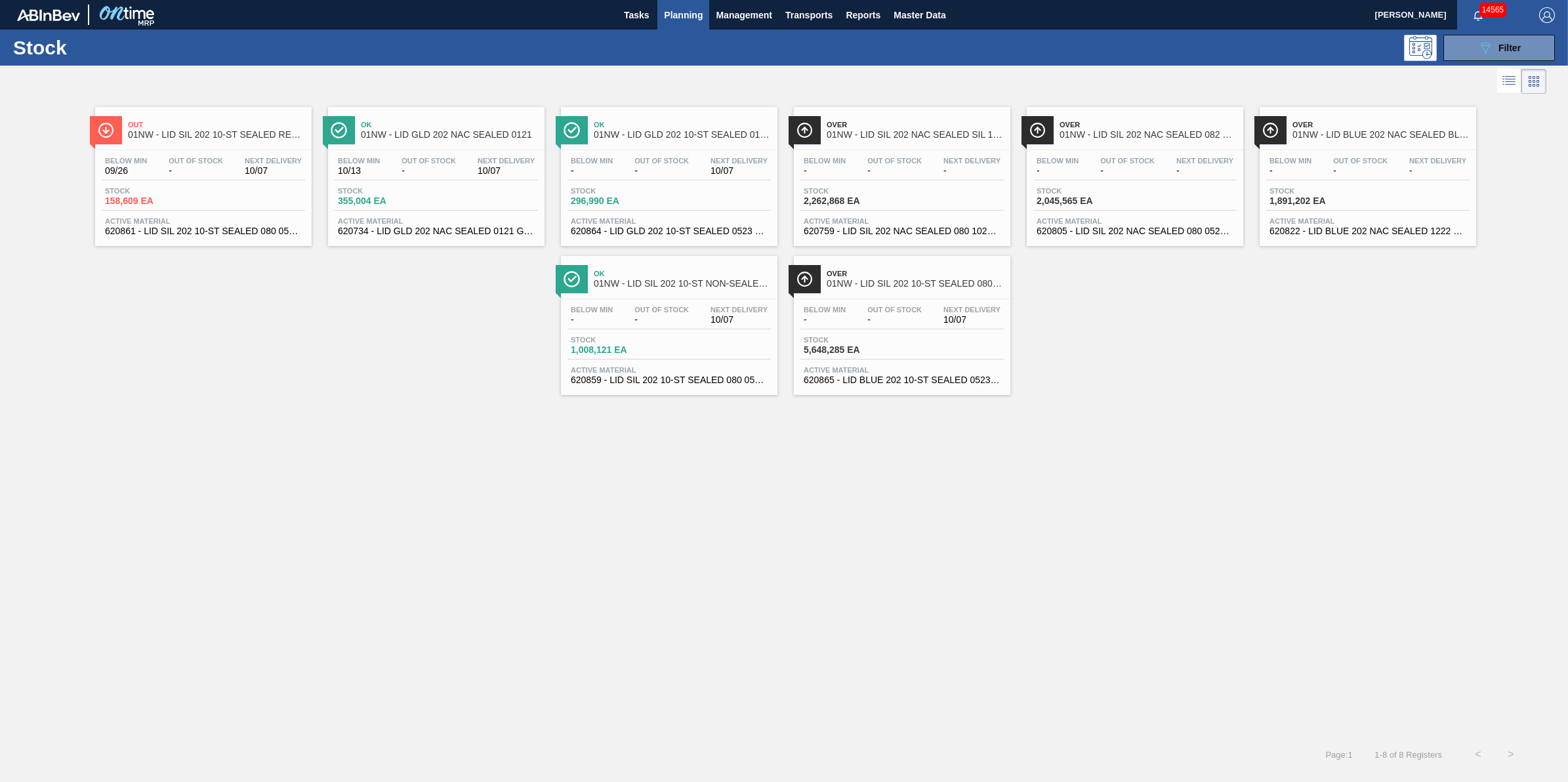
click at [874, 347] on span "5,648,285 EA" at bounding box center [849, 350] width 92 height 10
click at [399, 172] on div "Out Of Stock -" at bounding box center [429, 166] width 61 height 19
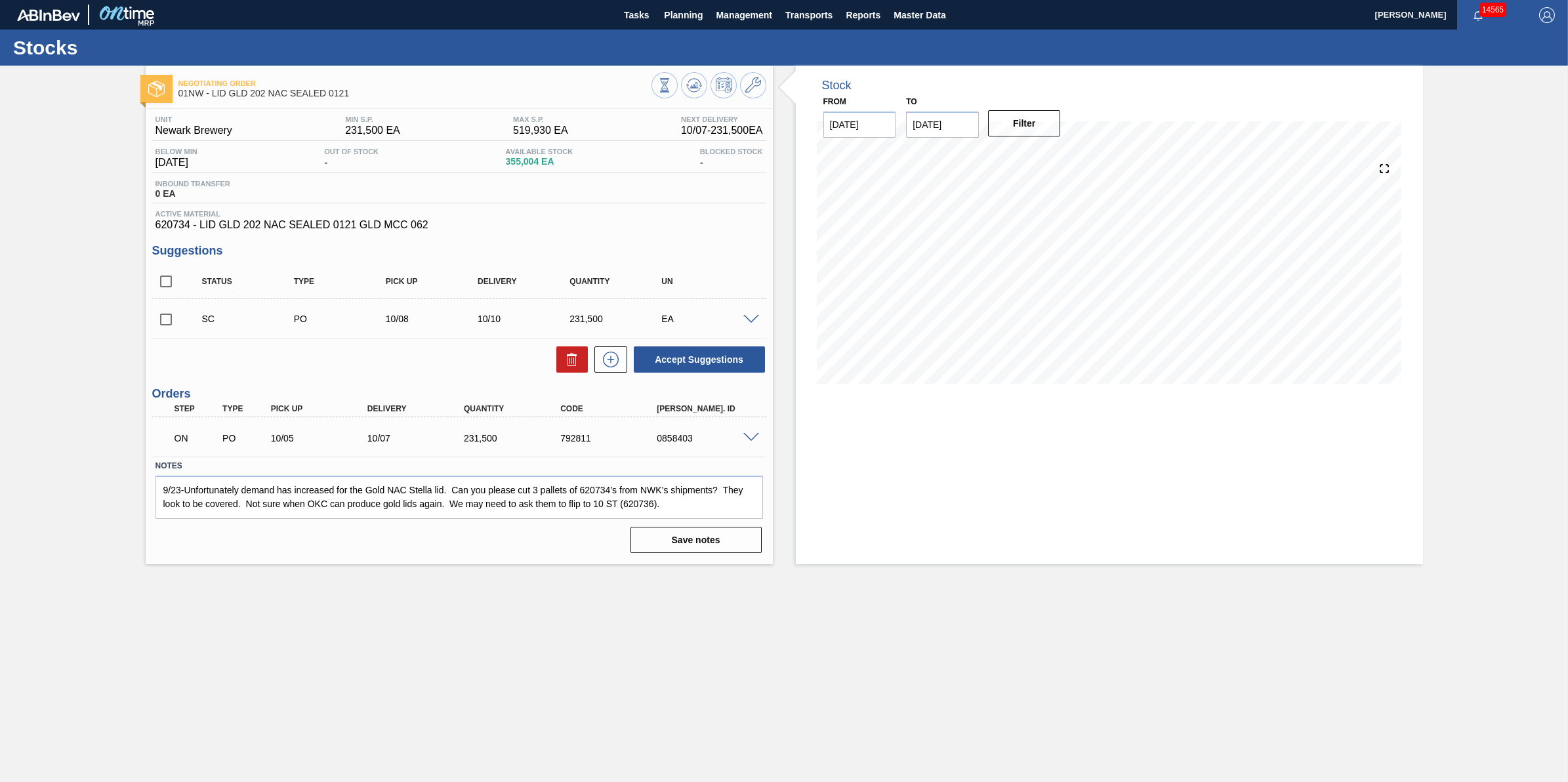
click at [162, 326] on input "checkbox" at bounding box center [166, 319] width 27 height 27
click at [575, 362] on icon at bounding box center [572, 359] width 16 height 16
checkbox input "false"
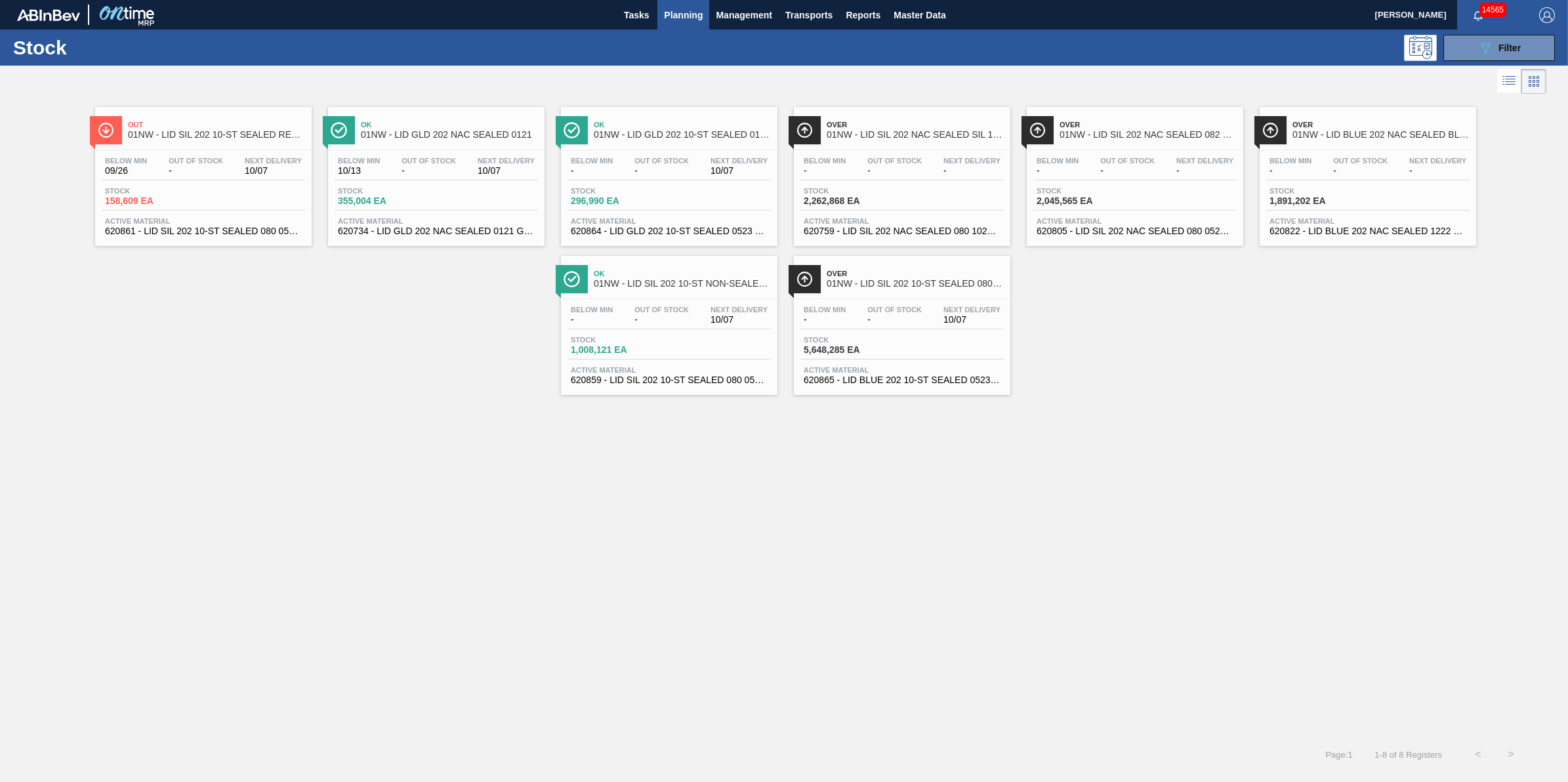
click at [351, 148] on div "Ok 01NW - LID GLD 202 NAC SEALED 0121 Below Min 10/13 Out Of Stock - Next Deliv…" at bounding box center [435, 176] width 216 height 139
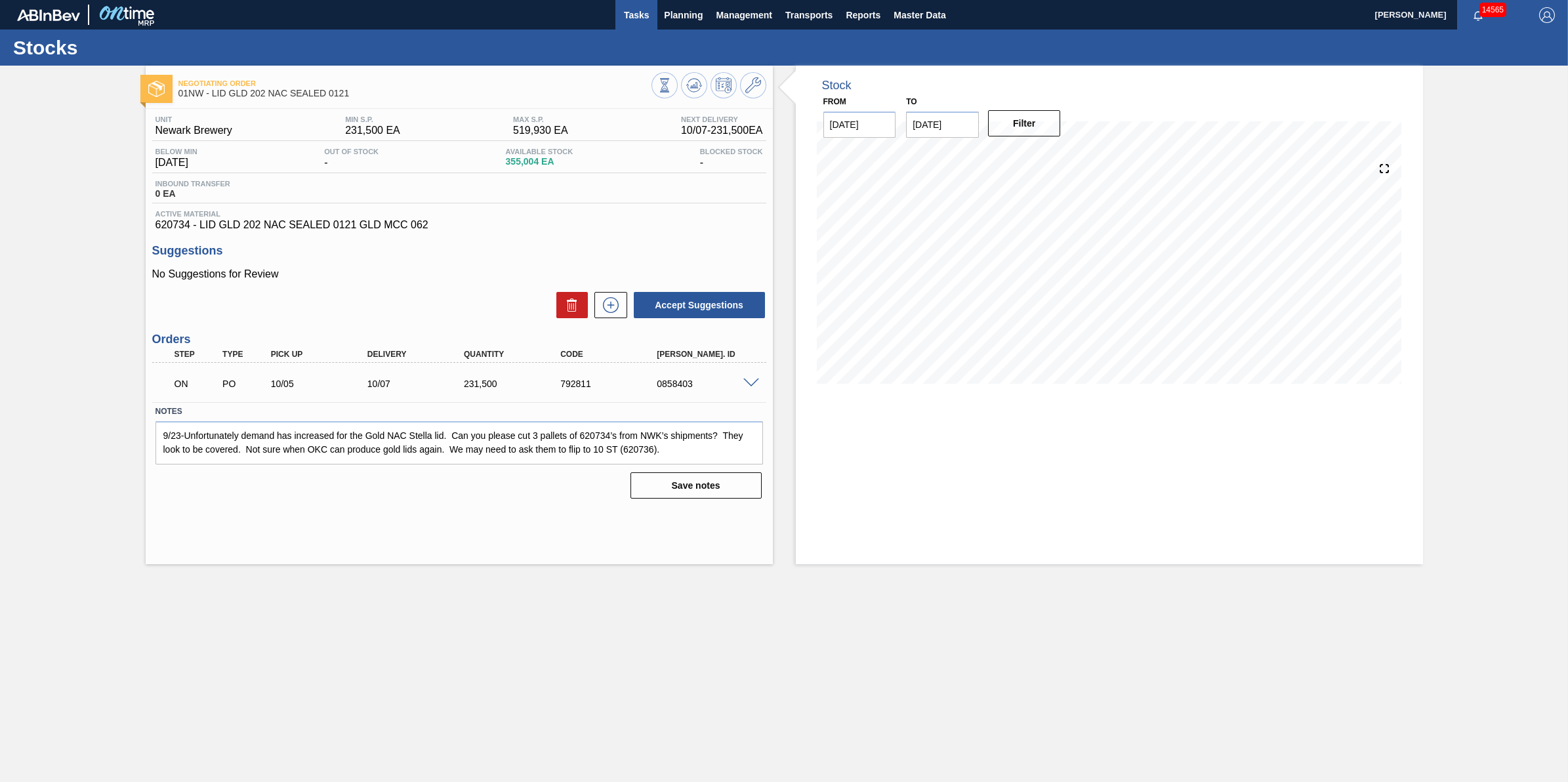
click at [637, 17] on span "Tasks" at bounding box center [636, 15] width 29 height 16
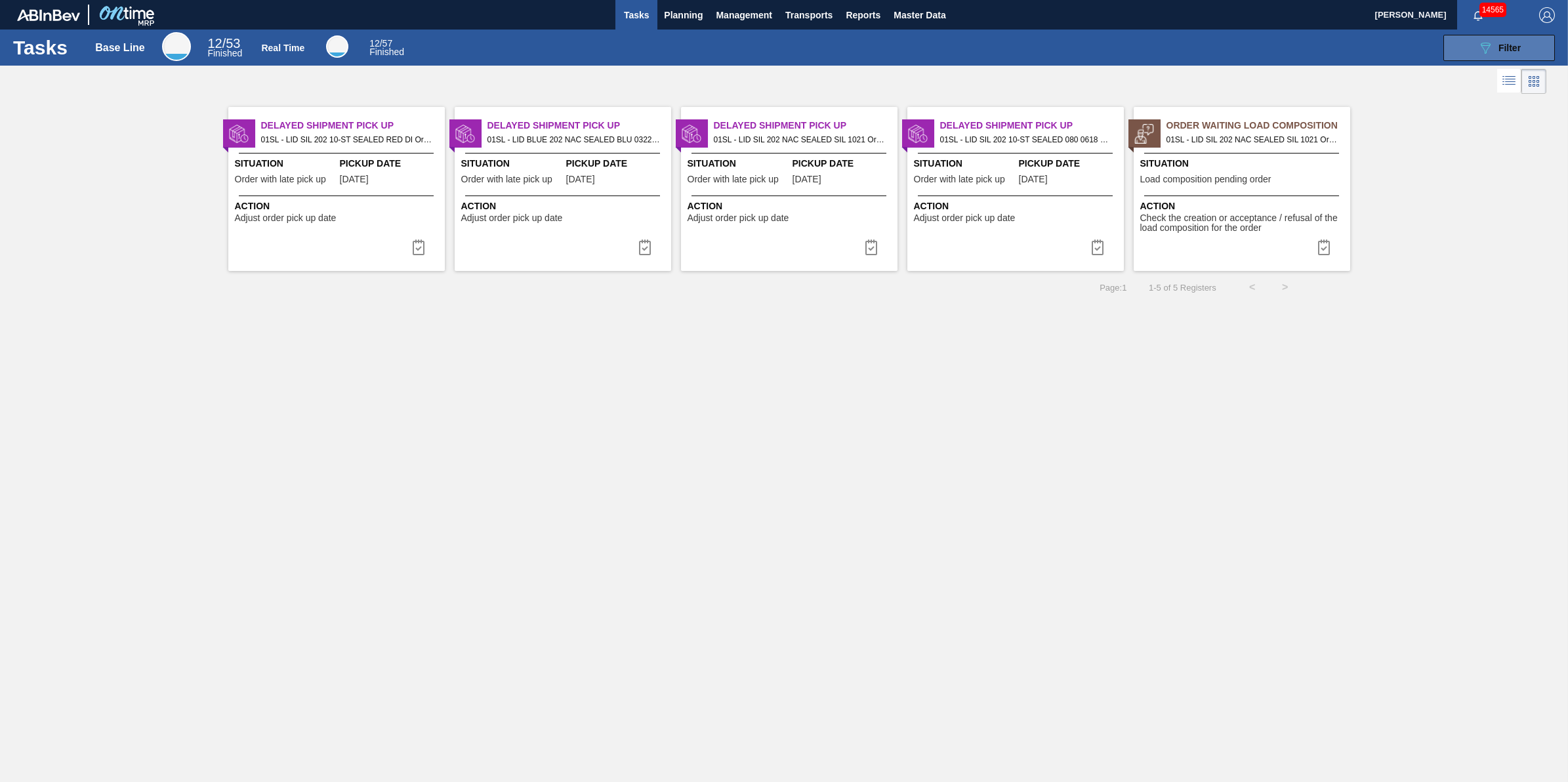
click at [1486, 53] on icon "089F7B8B-B2A5-4AFE-B5C0-19BA573D28AC" at bounding box center [1485, 48] width 16 height 16
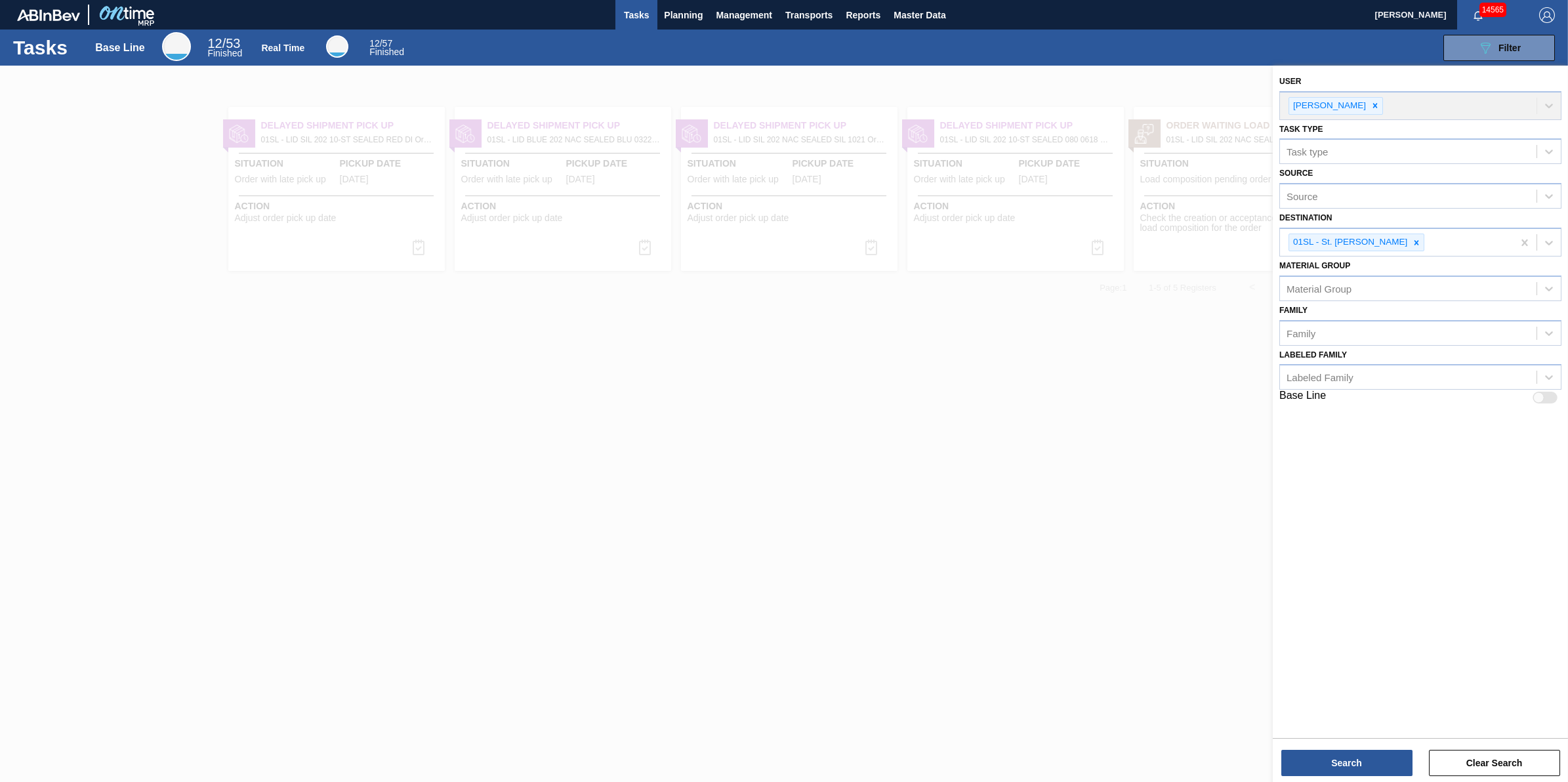
drag, startPoint x: 1001, startPoint y: 398, endPoint x: 1002, endPoint y: 388, distance: 10.0
click at [1001, 400] on div at bounding box center [784, 456] width 1568 height 782
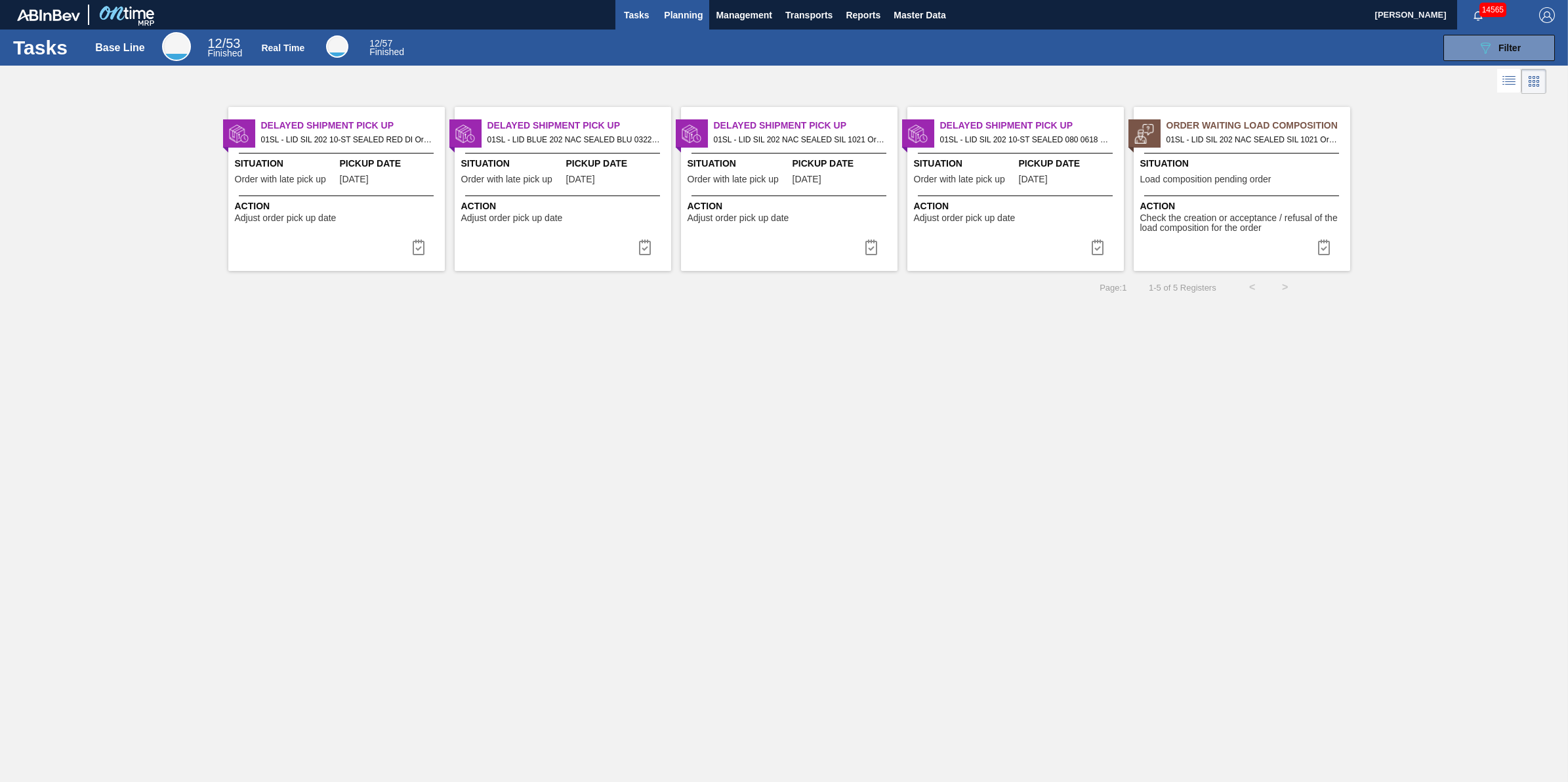
click at [706, 21] on button "Planning" at bounding box center [683, 14] width 52 height 30
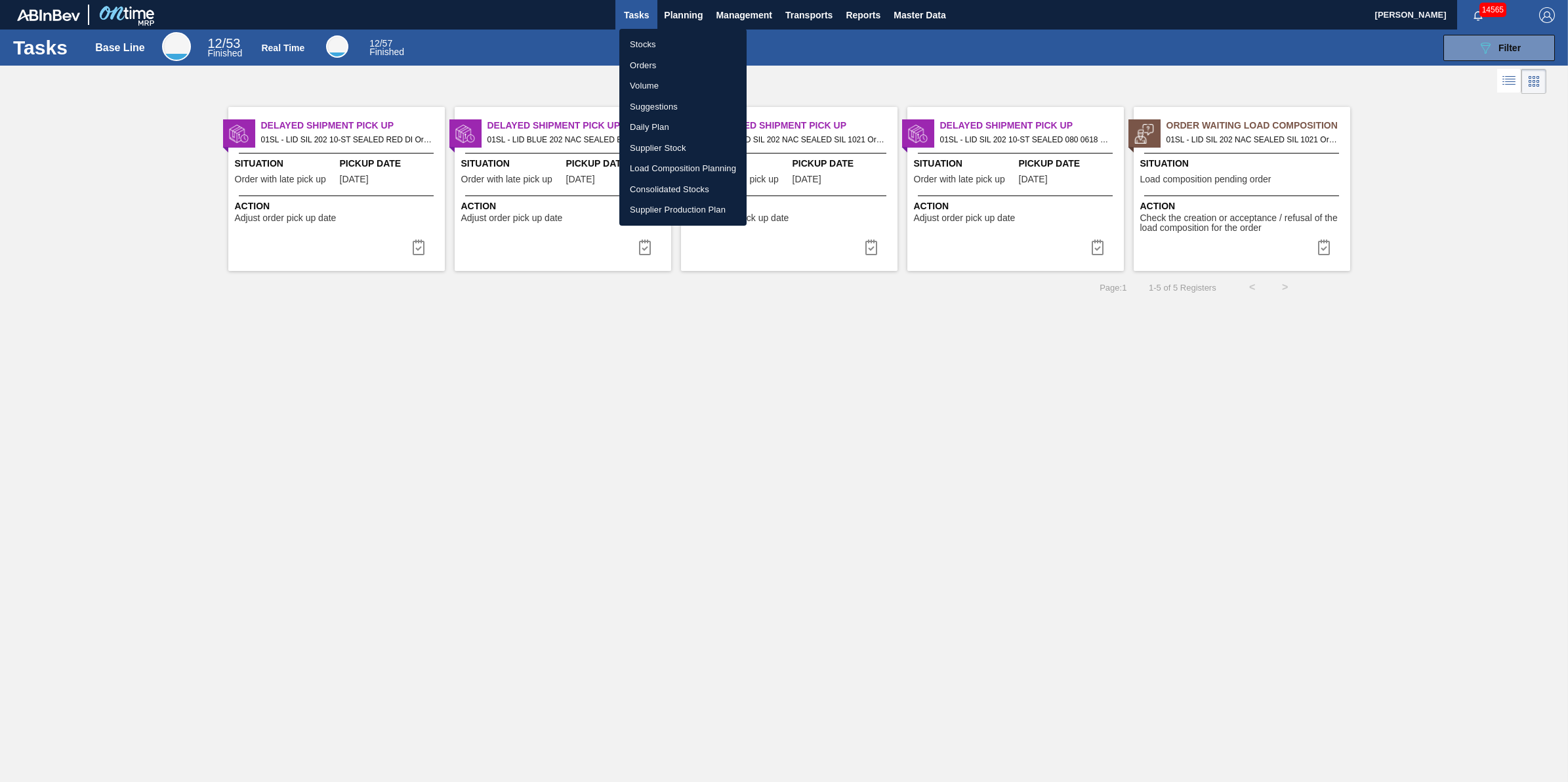
click at [676, 108] on li "Suggestions" at bounding box center [683, 107] width 127 height 21
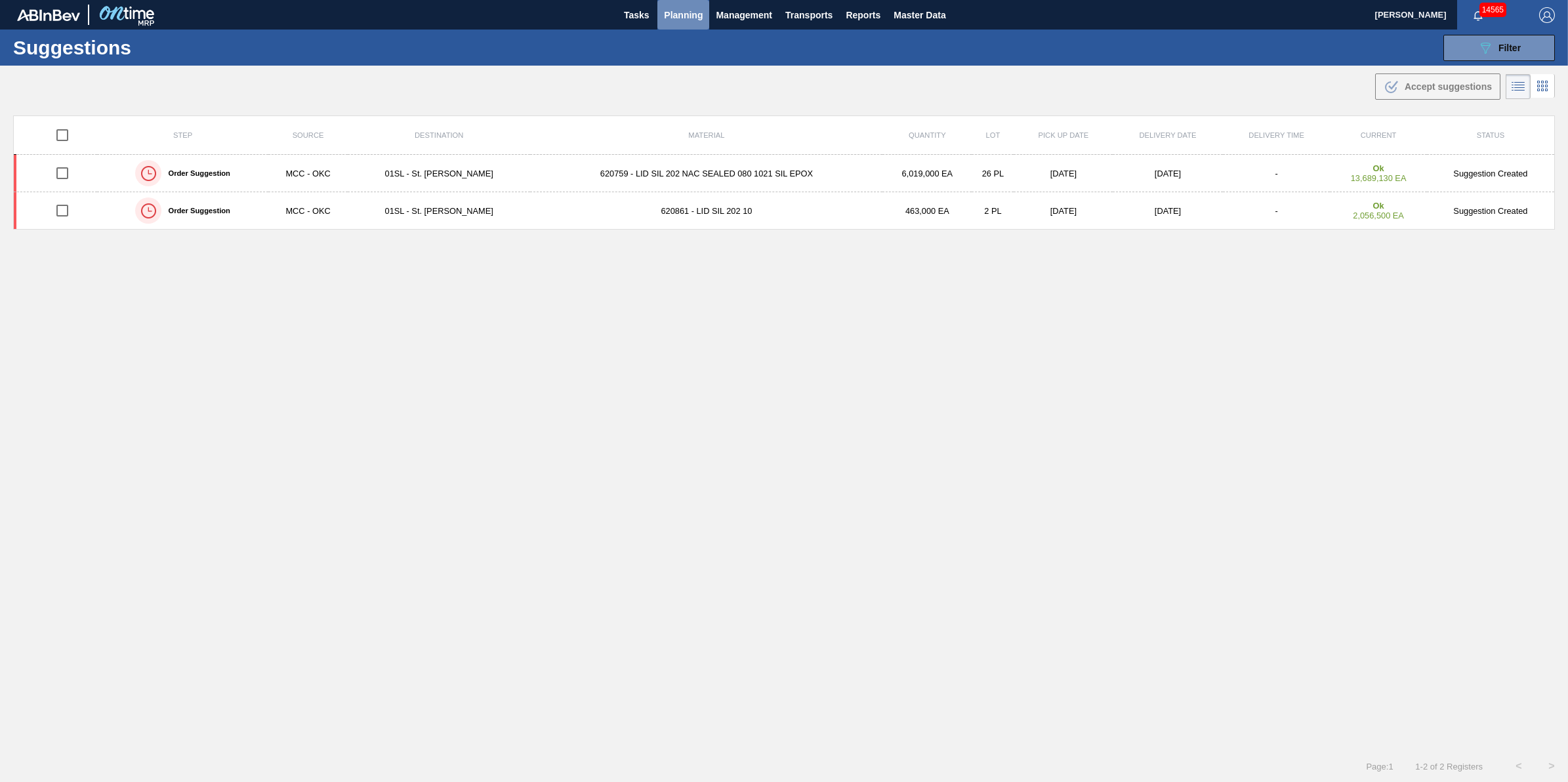
drag, startPoint x: 687, startPoint y: 21, endPoint x: 680, endPoint y: 34, distance: 14.8
click at [687, 21] on span "Planning" at bounding box center [683, 15] width 39 height 16
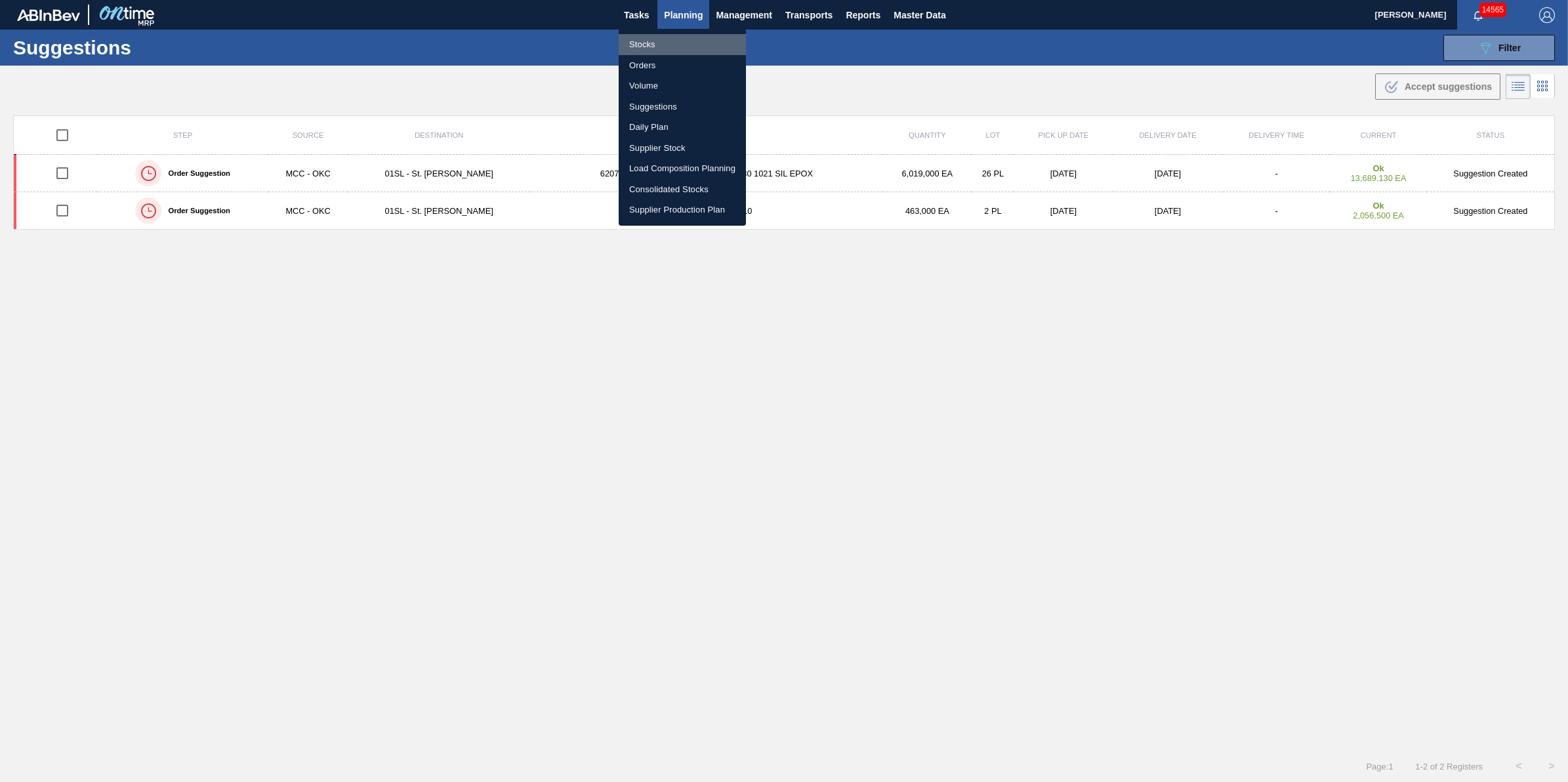
click at [679, 45] on li "Stocks" at bounding box center [682, 45] width 127 height 21
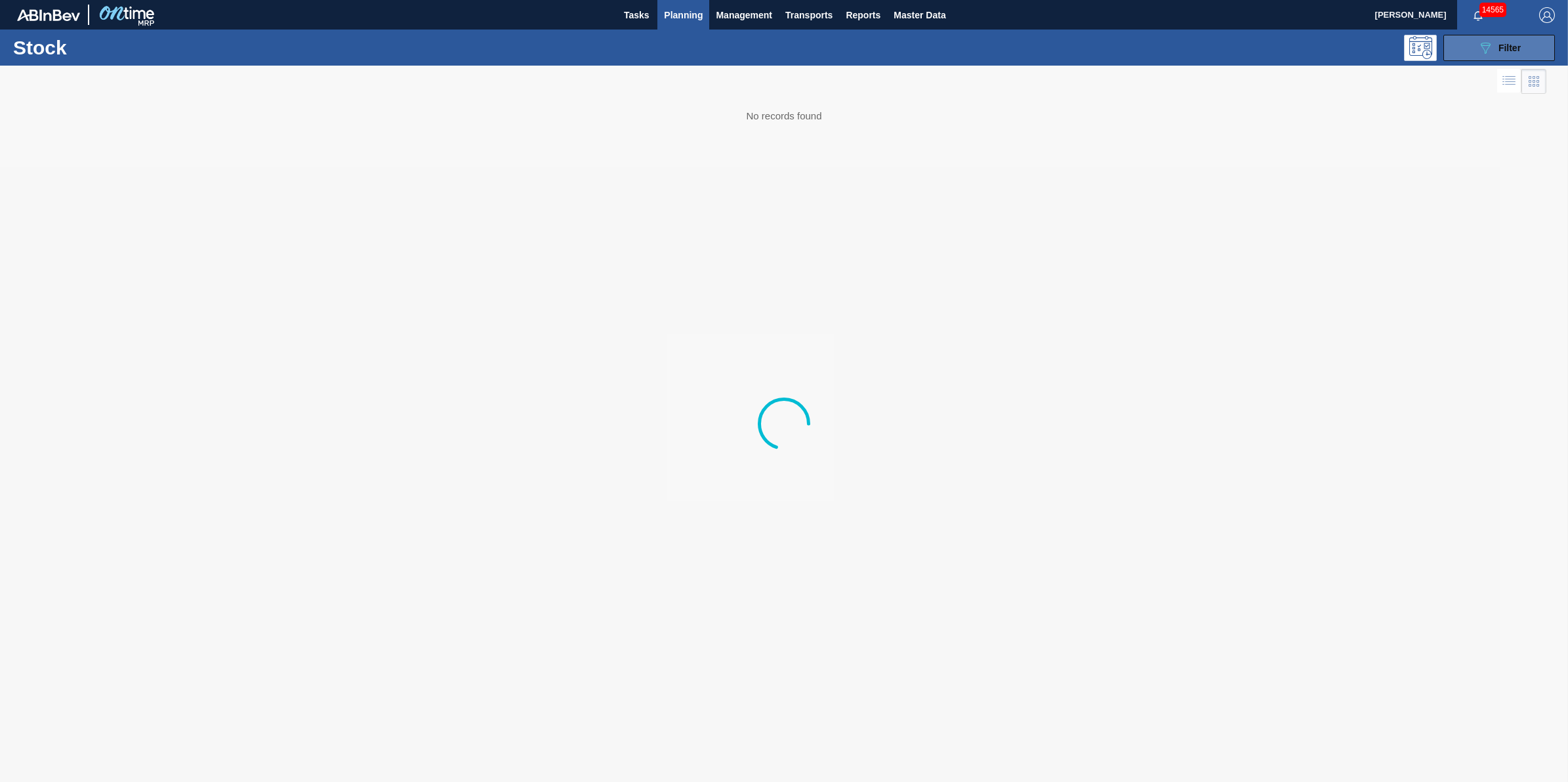
click at [1476, 56] on button "089F7B8B-B2A5-4AFE-B5C0-19BA573D28AC Filter" at bounding box center [1498, 48] width 112 height 27
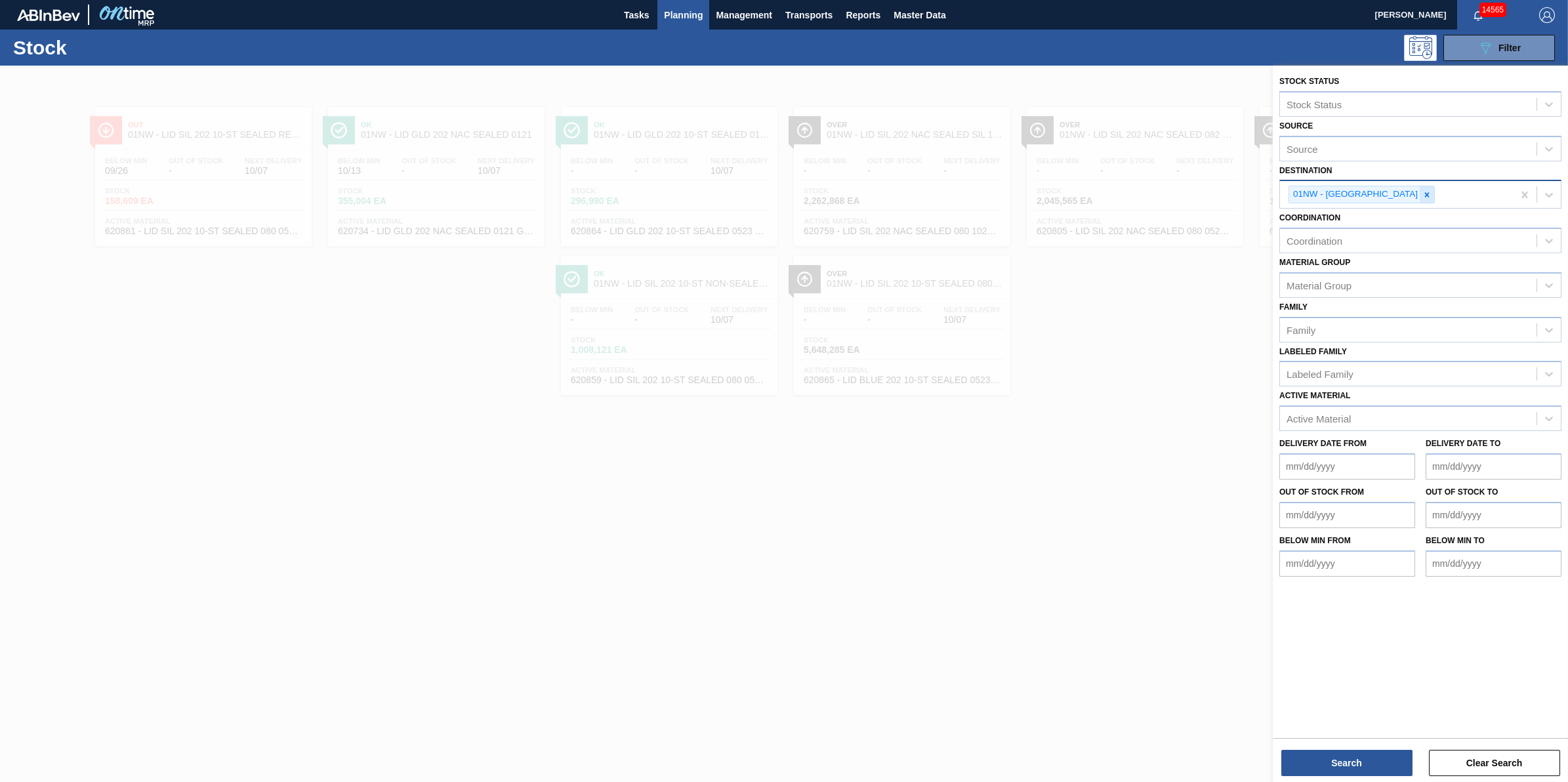
click at [1422, 194] on icon at bounding box center [1427, 195] width 9 height 9
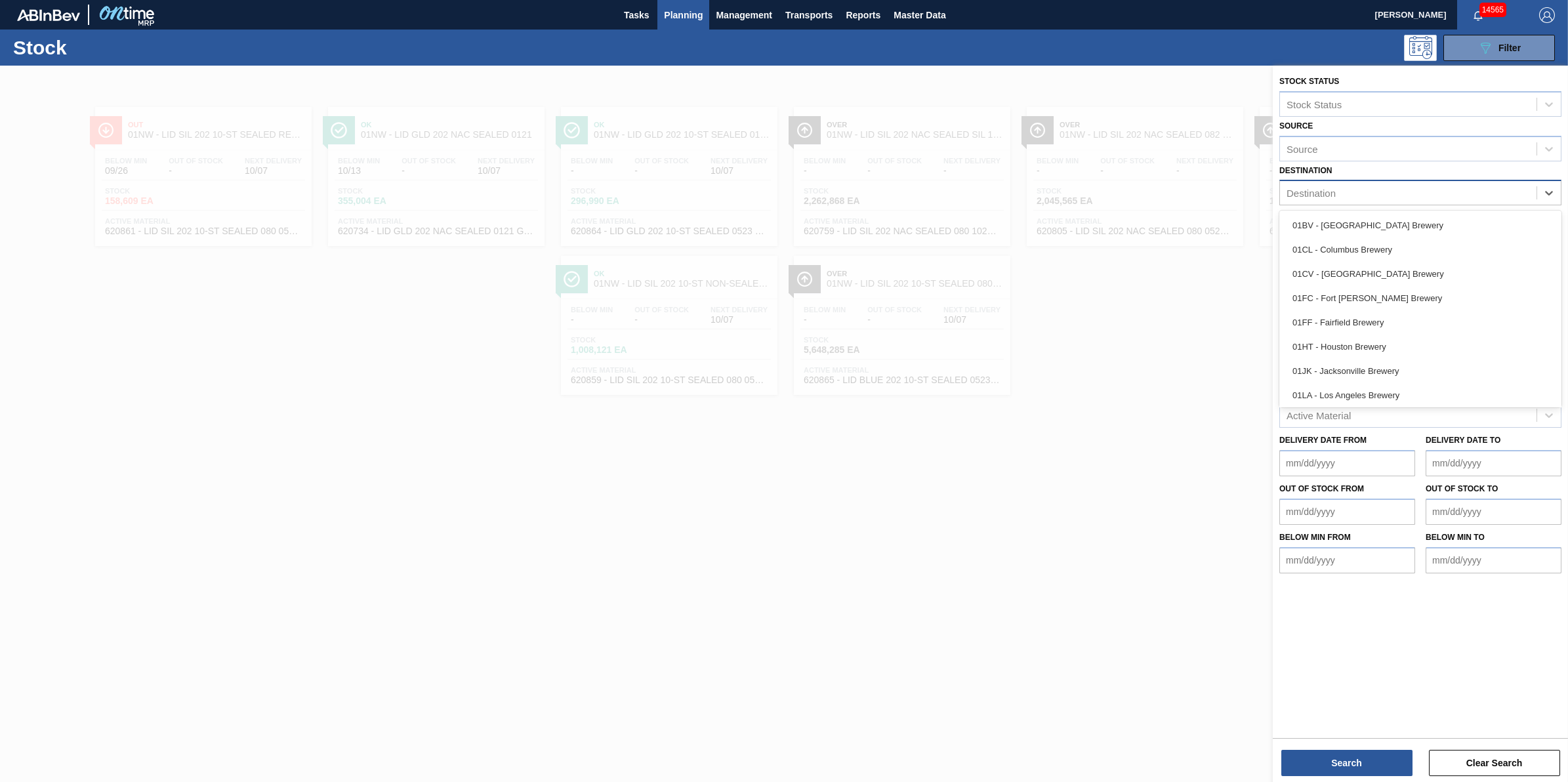
click at [1402, 194] on div "Destination" at bounding box center [1408, 193] width 256 height 19
click at [1408, 385] on div "01WM - Williamsburg Brewery" at bounding box center [1420, 393] width 282 height 24
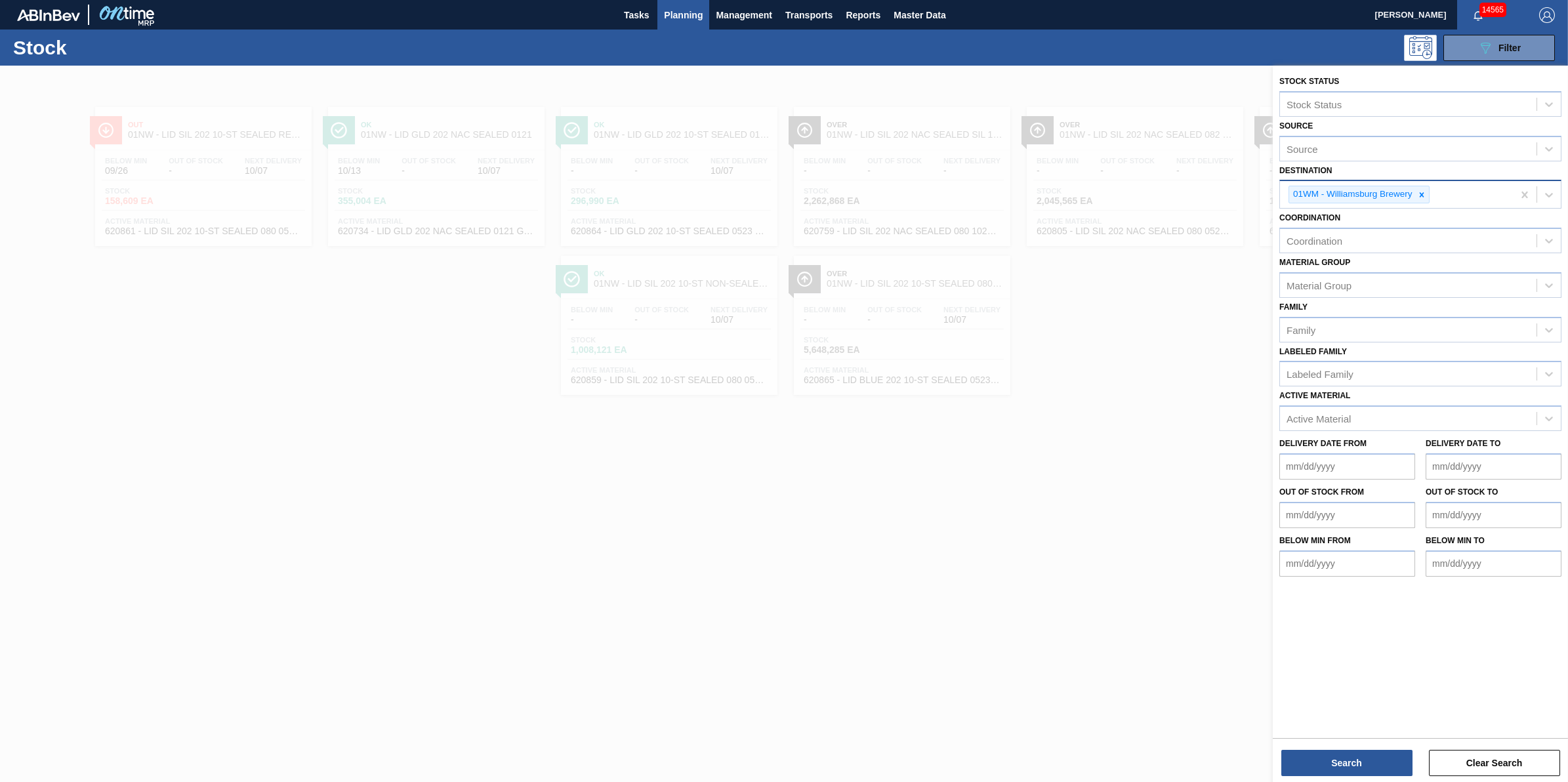
click at [1368, 743] on div "Search Clear Search" at bounding box center [1420, 756] width 295 height 36
click at [1361, 755] on button "Search" at bounding box center [1346, 762] width 131 height 27
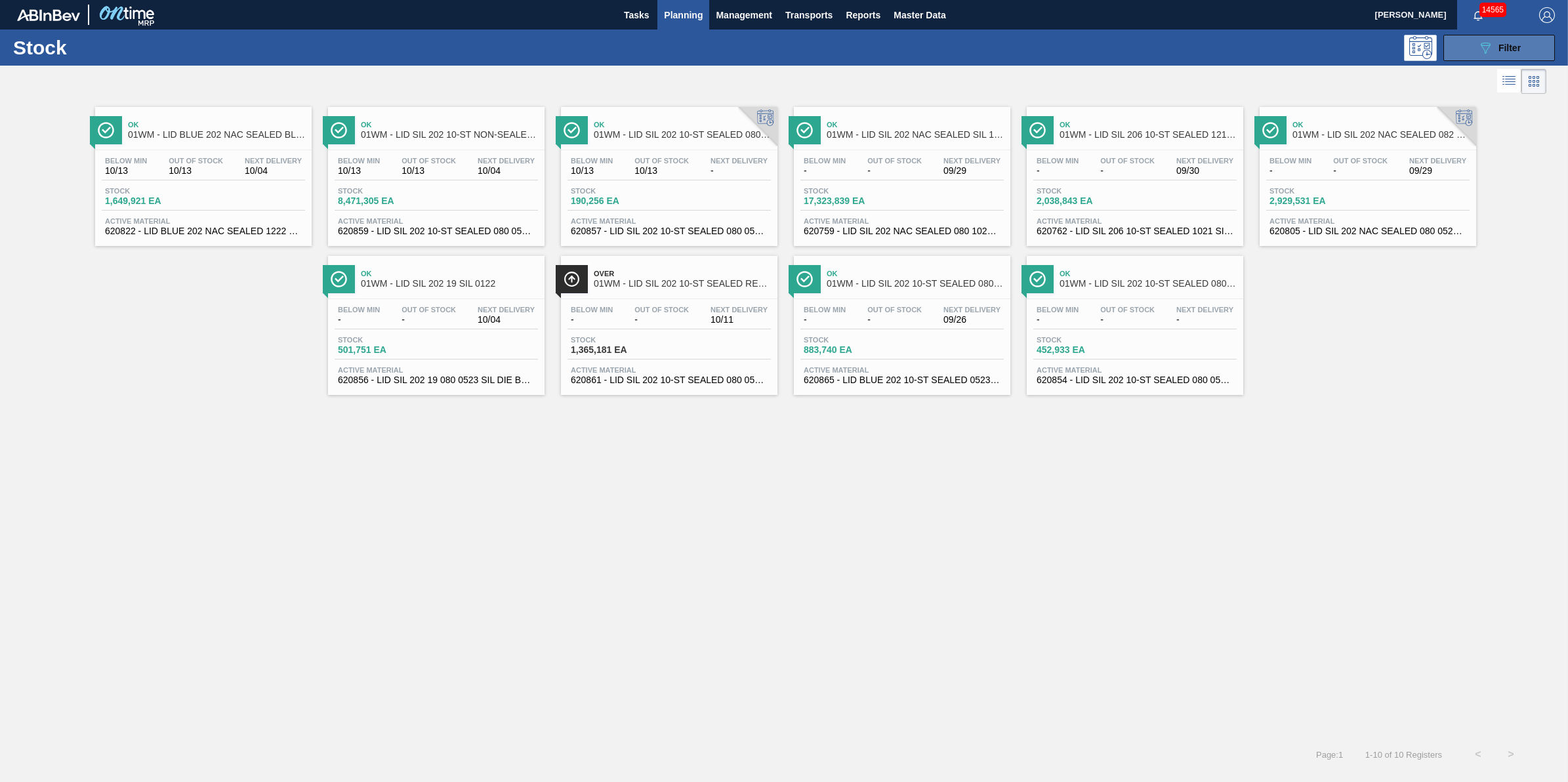
click at [1472, 54] on button "089F7B8B-B2A5-4AFE-B5C0-19BA573D28AC Filter" at bounding box center [1498, 48] width 112 height 27
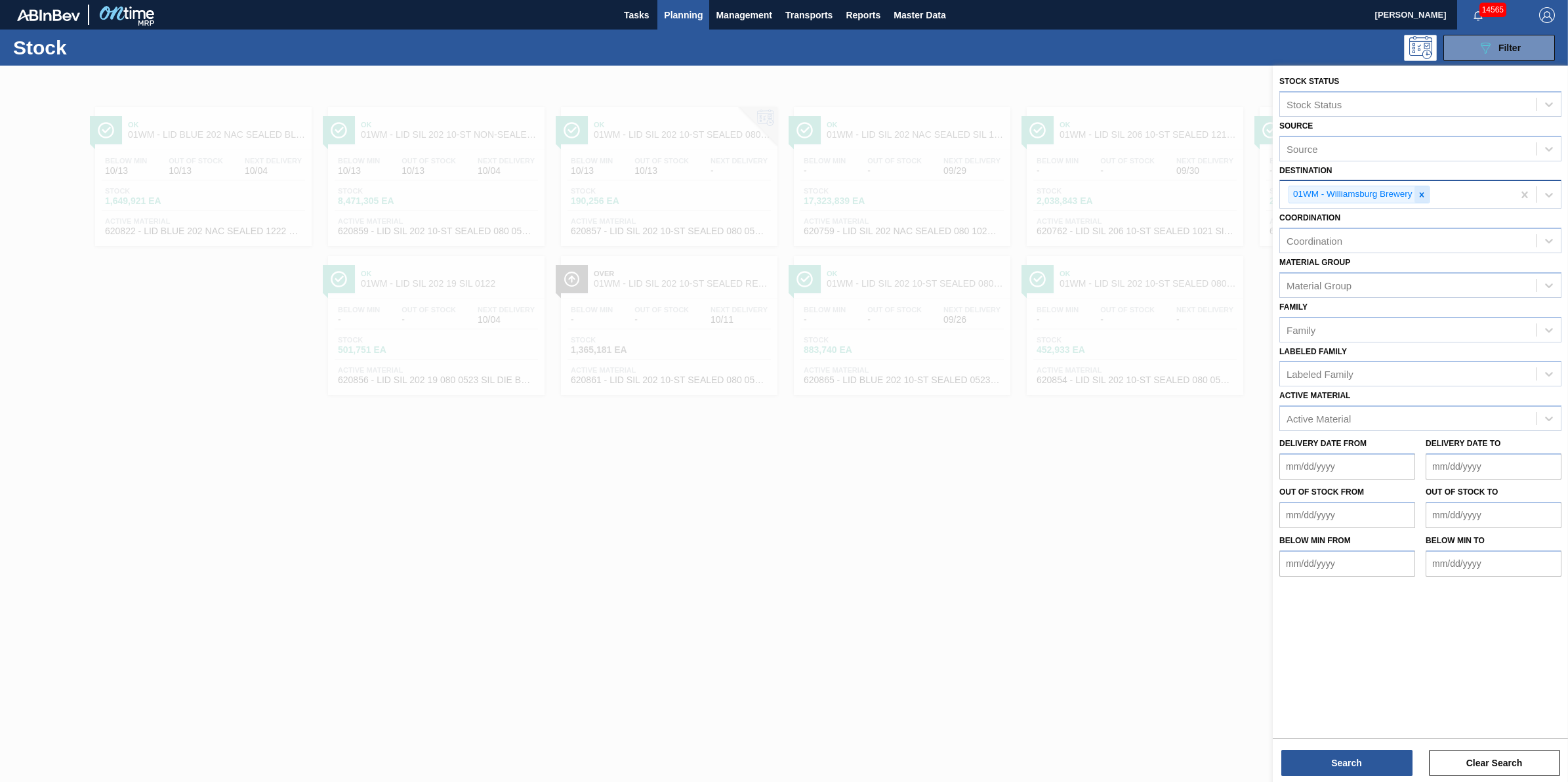
click at [1425, 196] on icon at bounding box center [1422, 195] width 9 height 9
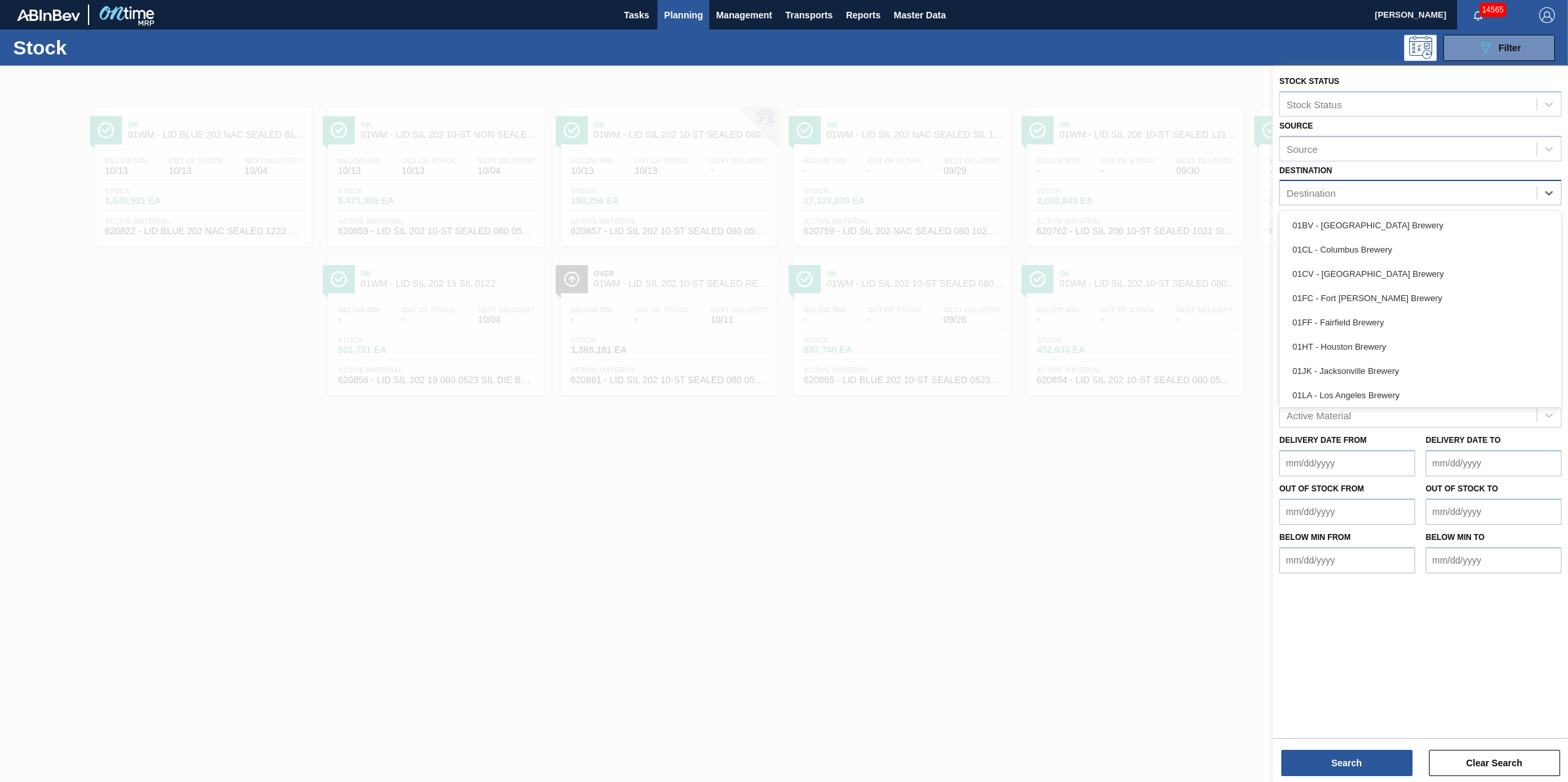
click at [1425, 196] on div "Destination" at bounding box center [1408, 193] width 256 height 19
type input "01"
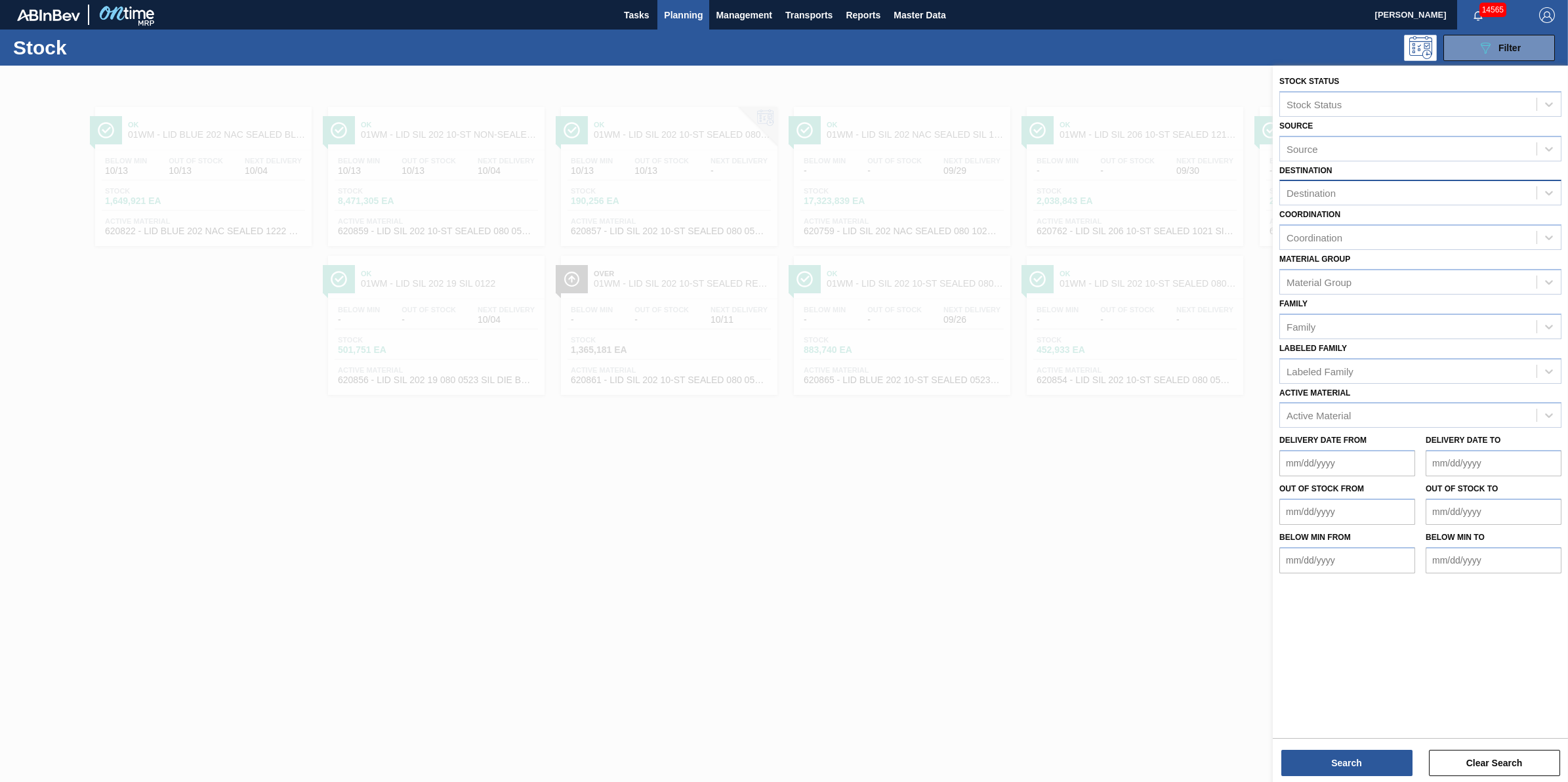
drag, startPoint x: 674, startPoint y: 476, endPoint x: 683, endPoint y: 479, distance: 9.5
click at [674, 487] on div at bounding box center [784, 456] width 1568 height 782
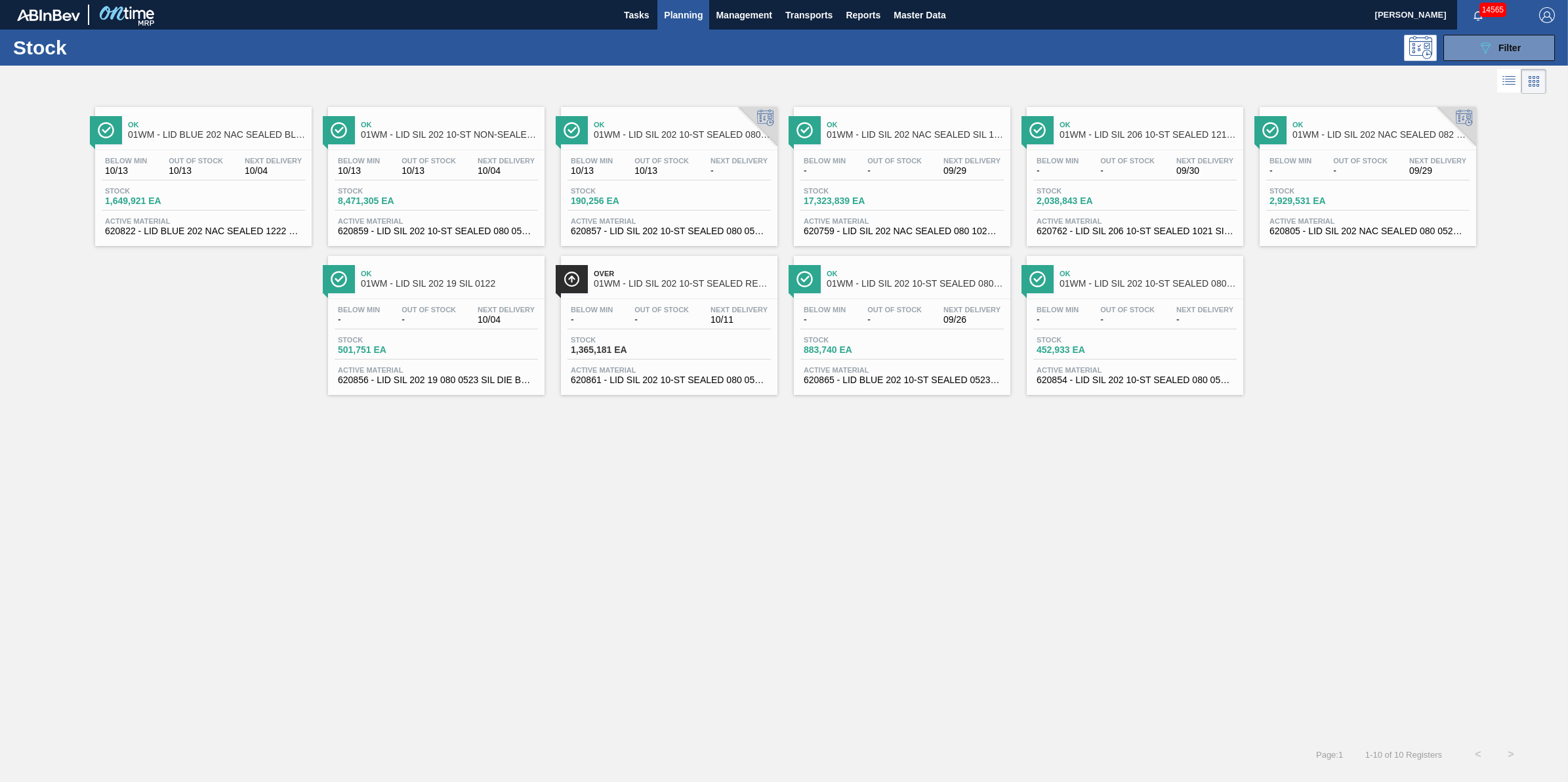
click at [1504, 61] on div "Stock 089F7B8B-B2A5-4AFE-B5C0-19BA573D28AC Filter" at bounding box center [784, 48] width 1568 height 36
click at [1497, 55] on button "089F7B8B-B2A5-4AFE-B5C0-19BA573D28AC Filter" at bounding box center [1498, 48] width 112 height 27
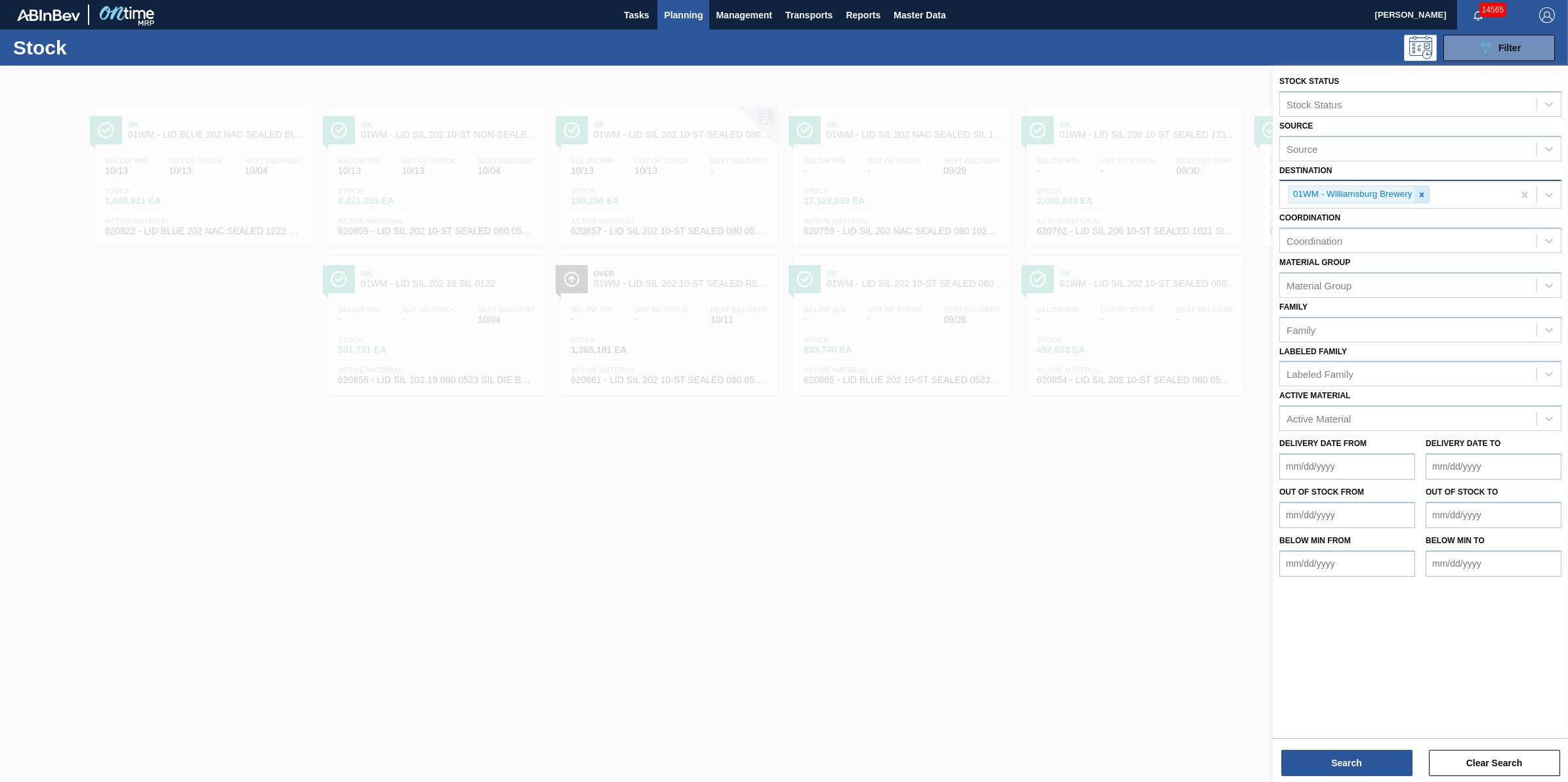
click at [1419, 192] on icon at bounding box center [1422, 195] width 9 height 9
click at [1419, 192] on div "01WM - Williamsburg Brewery" at bounding box center [1396, 194] width 233 height 27
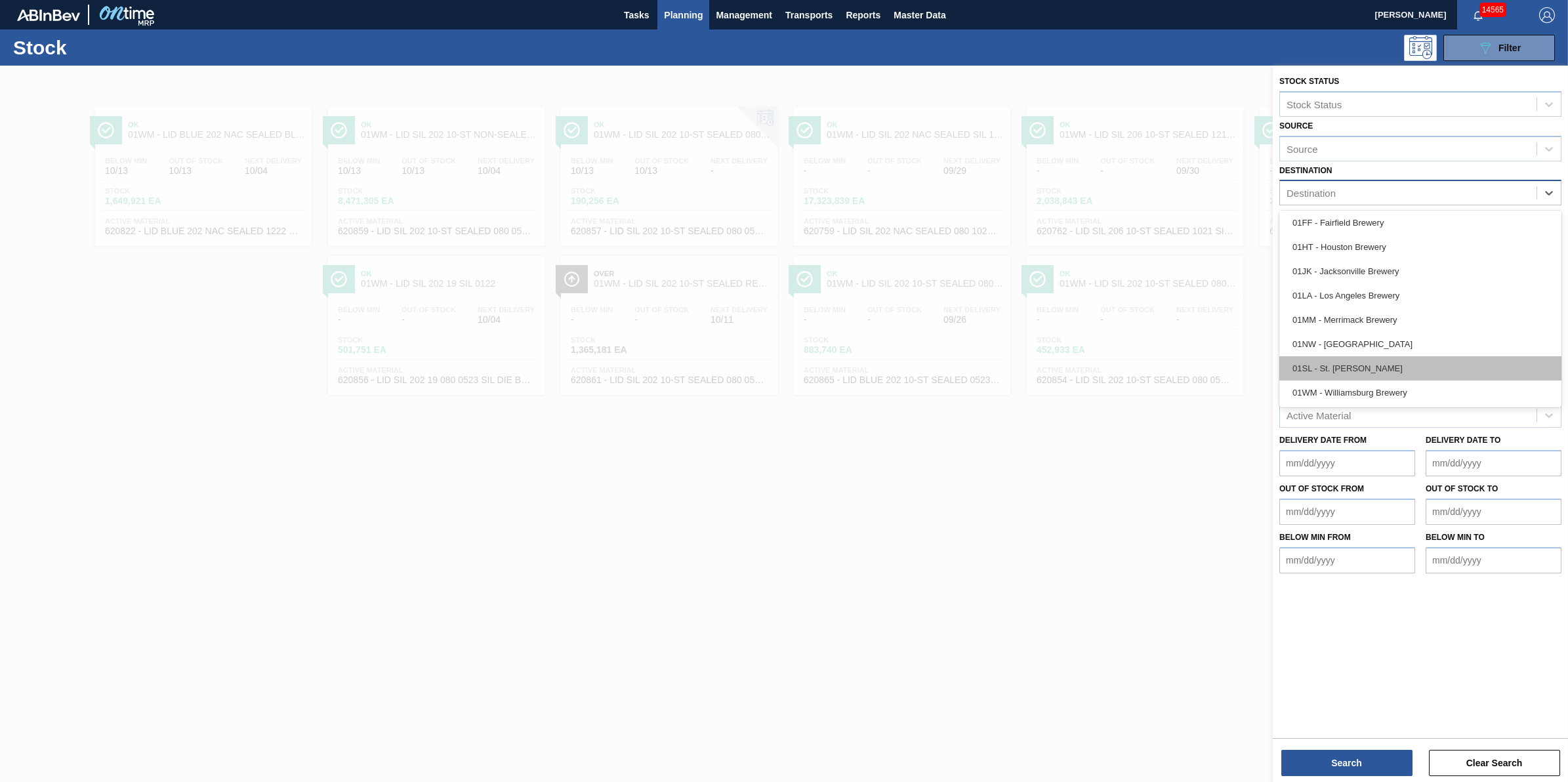
click at [1397, 369] on div "01SL - St. [PERSON_NAME]" at bounding box center [1420, 369] width 282 height 24
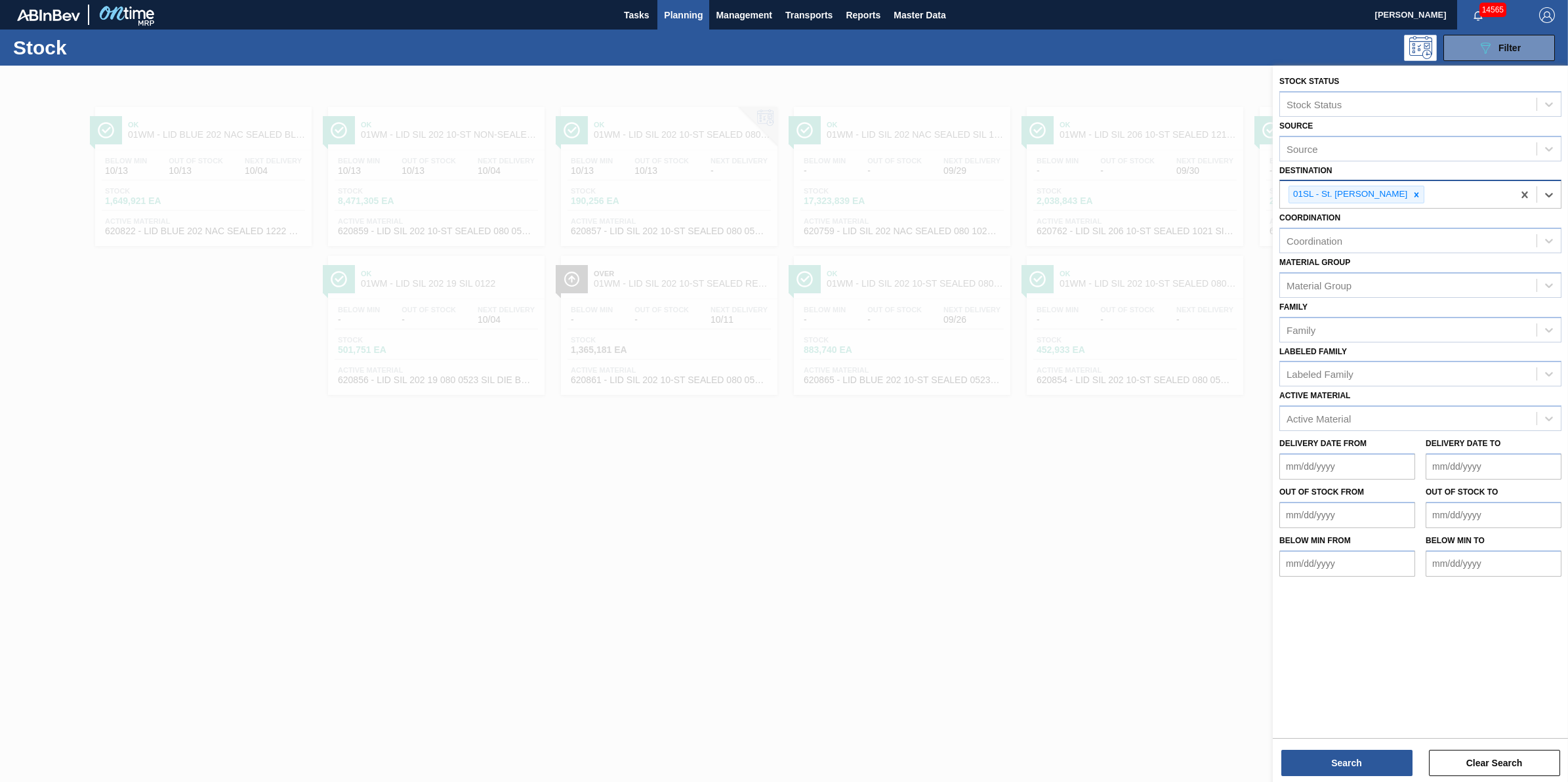
click at [1387, 748] on div "Search Clear Search" at bounding box center [1420, 756] width 295 height 36
click at [1384, 752] on button "Search" at bounding box center [1346, 762] width 131 height 27
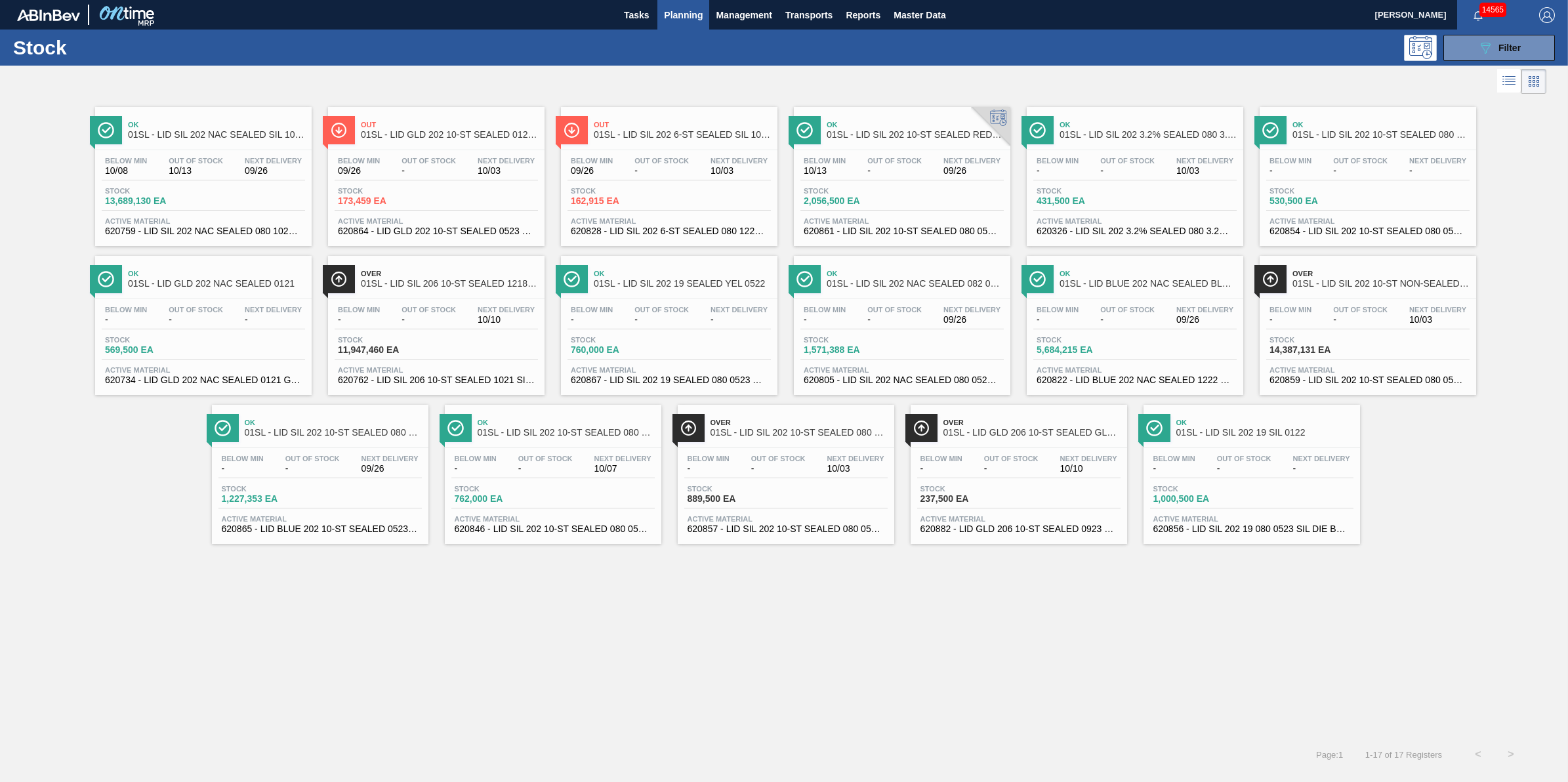
click at [235, 204] on div "Stock 13,689,130 EA" at bounding box center [203, 198] width 203 height 24
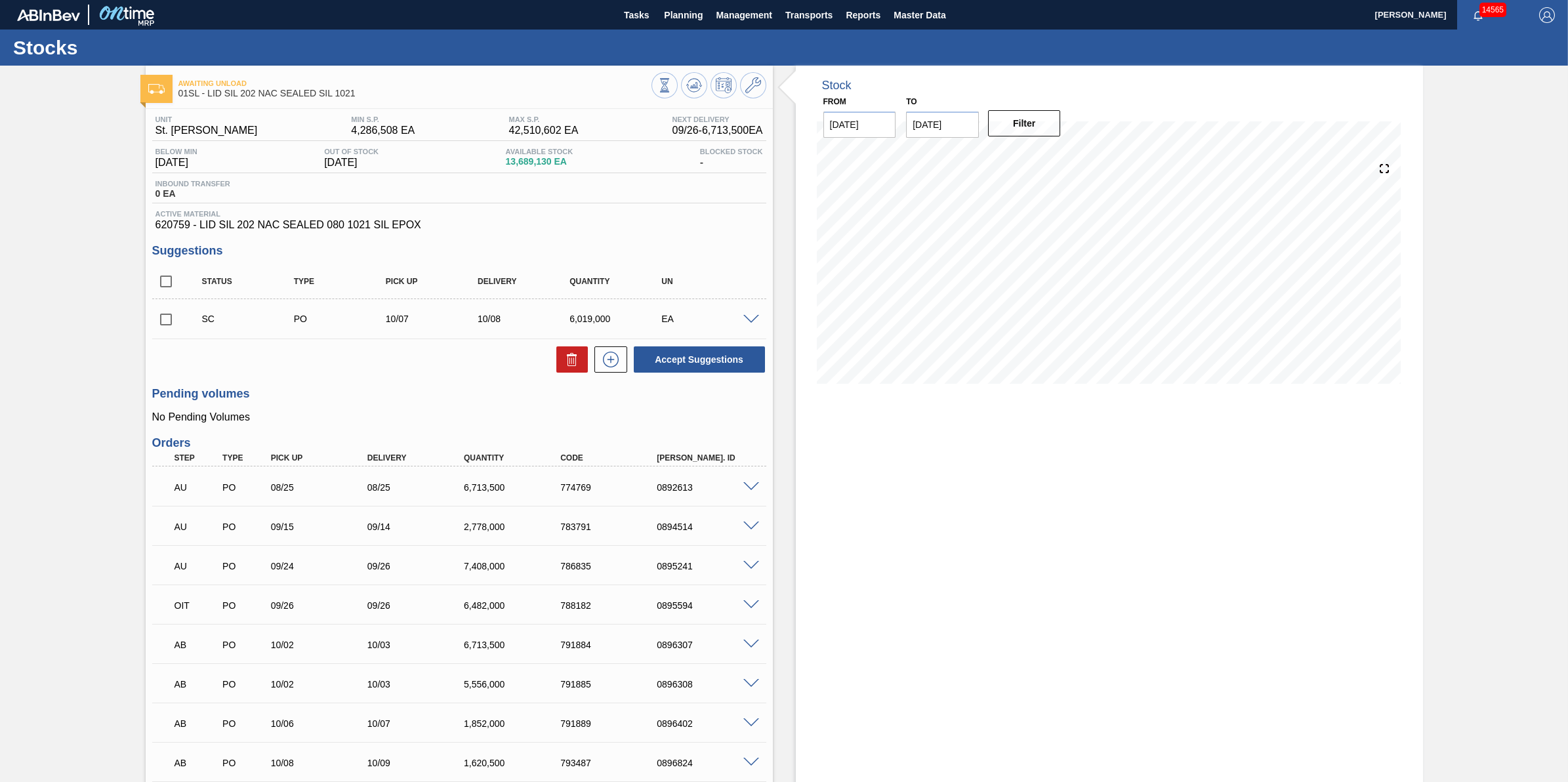
click at [168, 328] on input "checkbox" at bounding box center [166, 319] width 27 height 27
click at [583, 372] on button at bounding box center [572, 360] width 32 height 27
checkbox input "false"
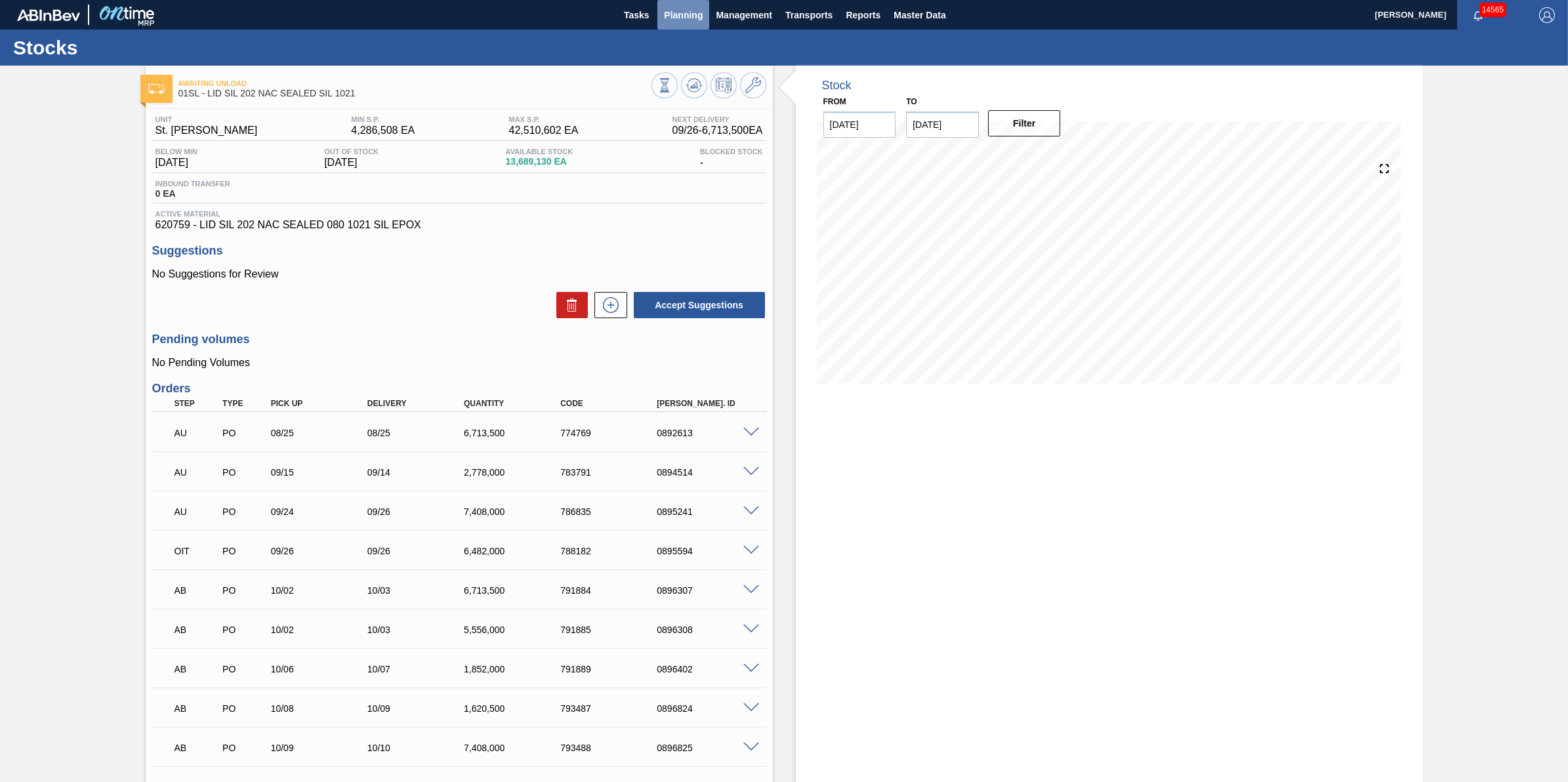
click at [704, 4] on button "Planning" at bounding box center [683, 14] width 52 height 30
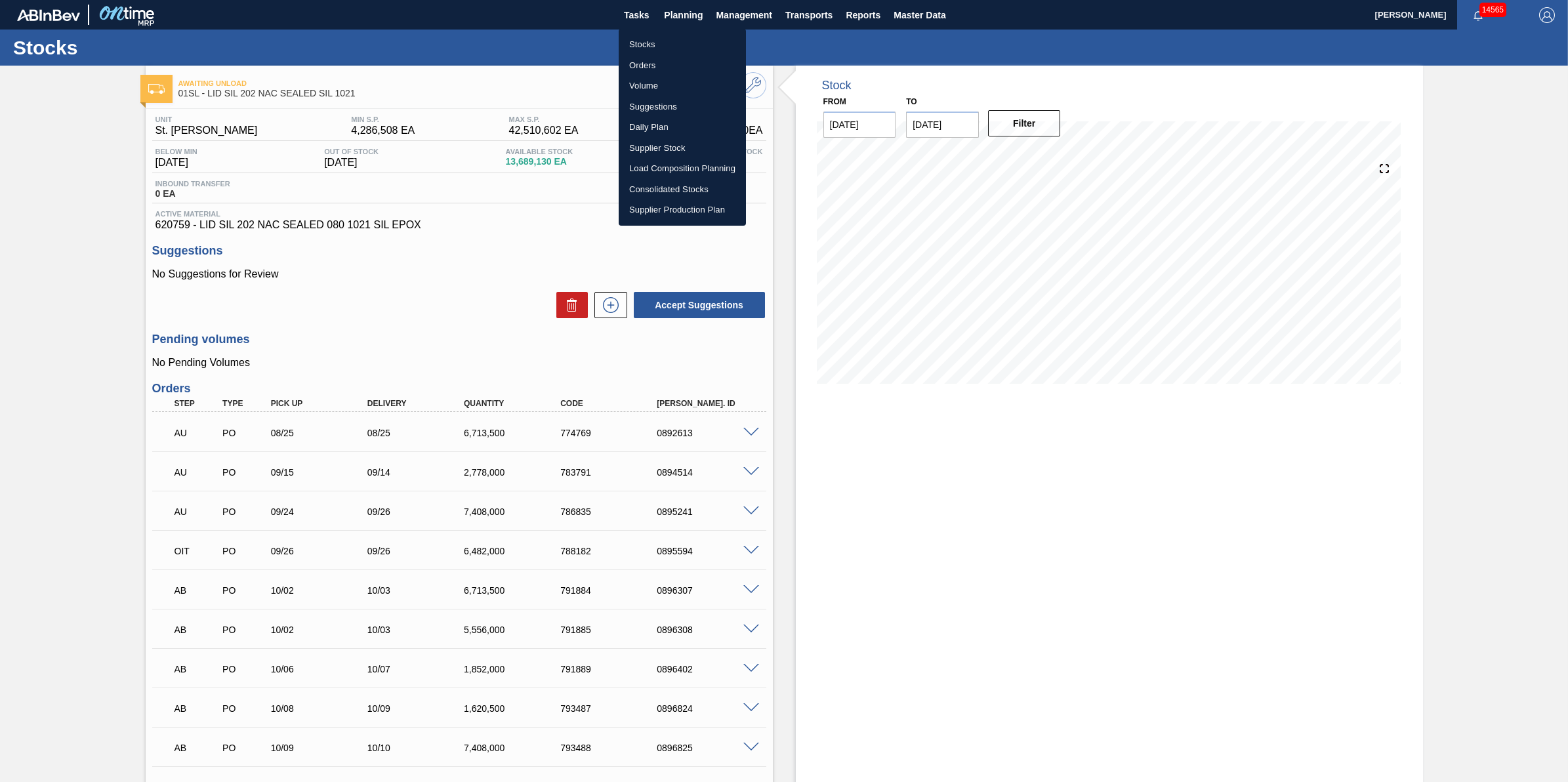
click at [709, 106] on li "Suggestions" at bounding box center [682, 107] width 127 height 21
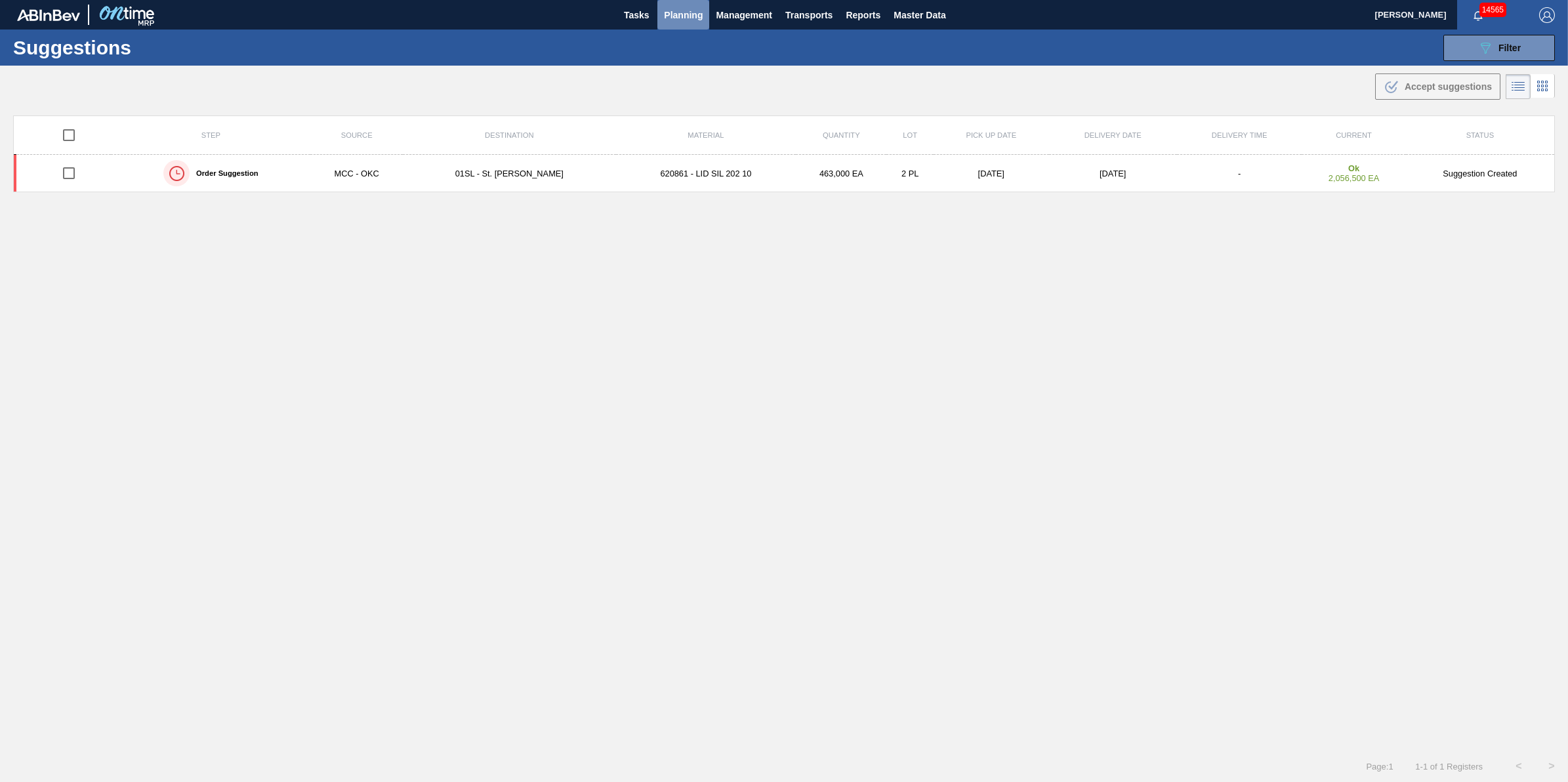
click at [699, 17] on span "Planning" at bounding box center [683, 15] width 39 height 16
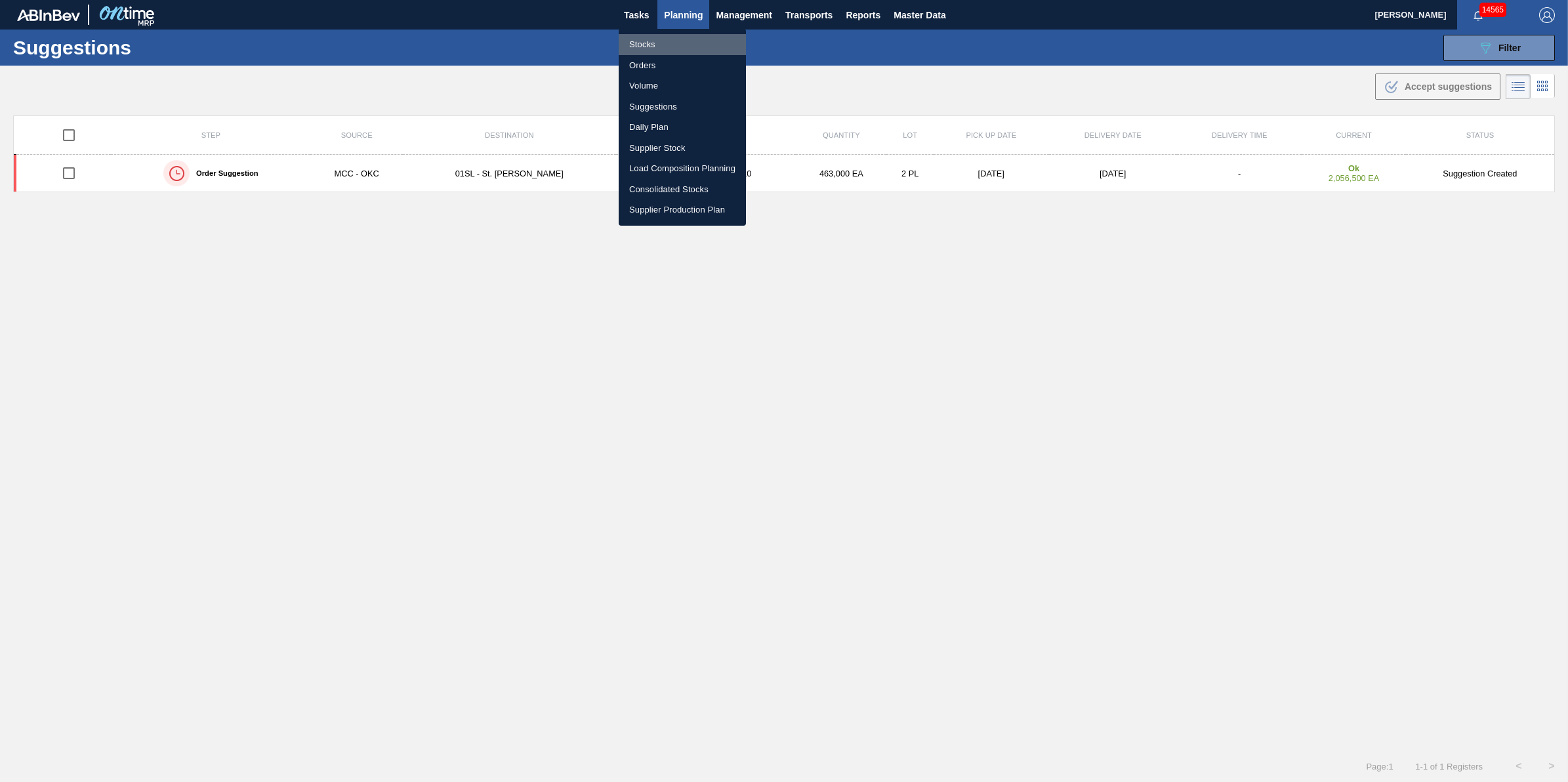
click at [684, 38] on li "Stocks" at bounding box center [682, 45] width 127 height 21
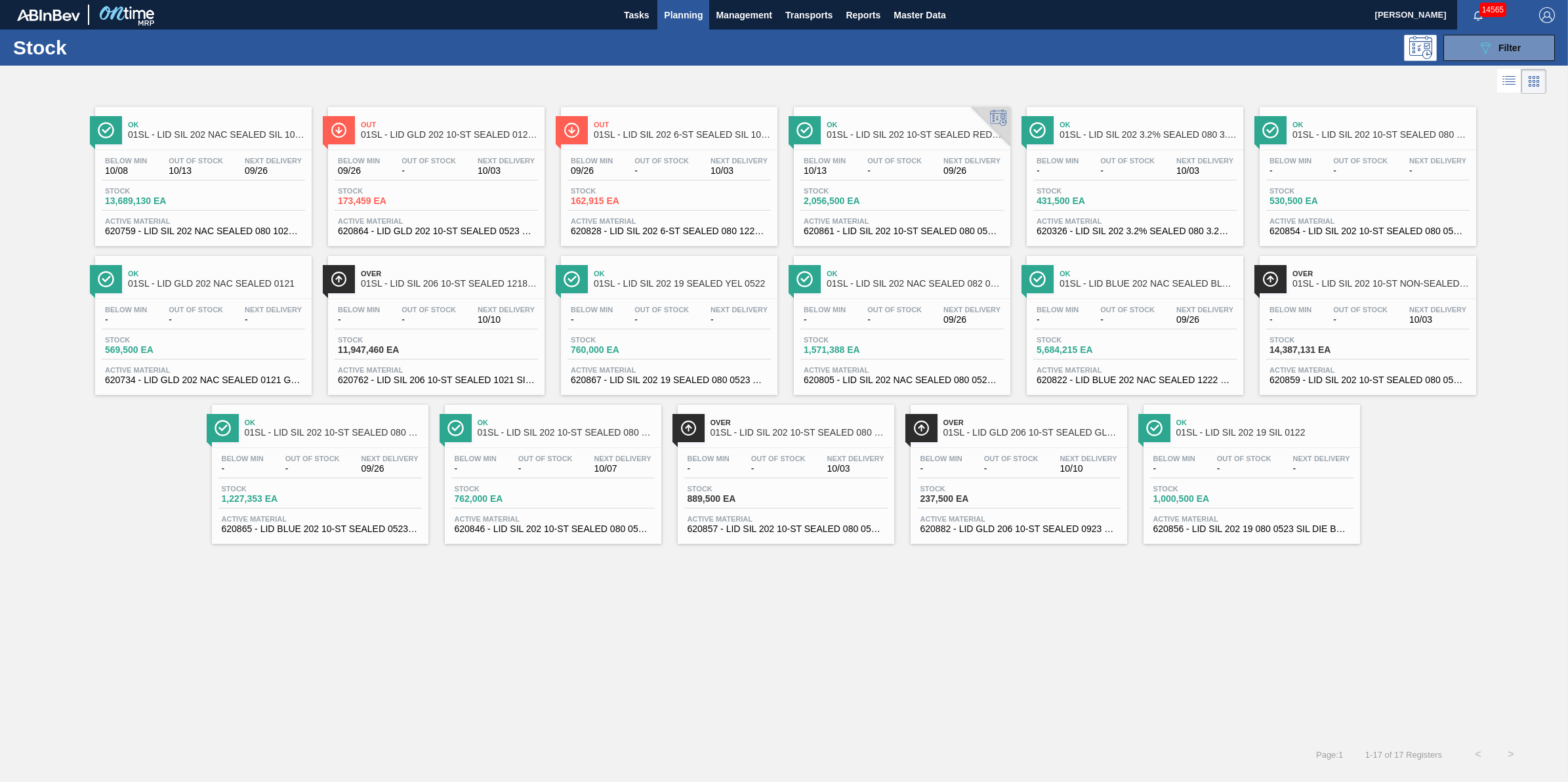
click at [247, 201] on div "Stock 13,689,130 EA" at bounding box center [203, 198] width 203 height 24
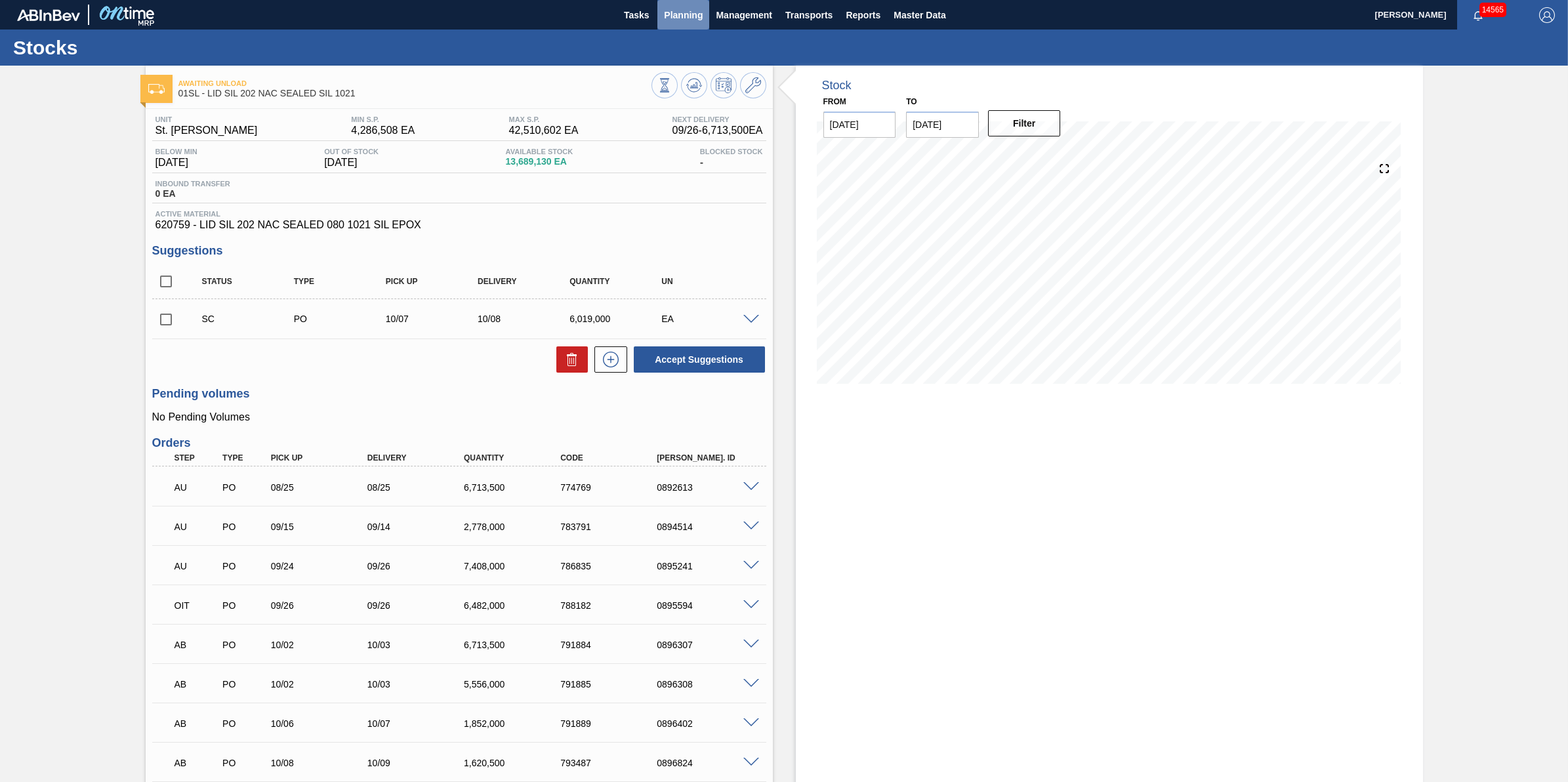
click at [693, 15] on span "Planning" at bounding box center [683, 15] width 39 height 16
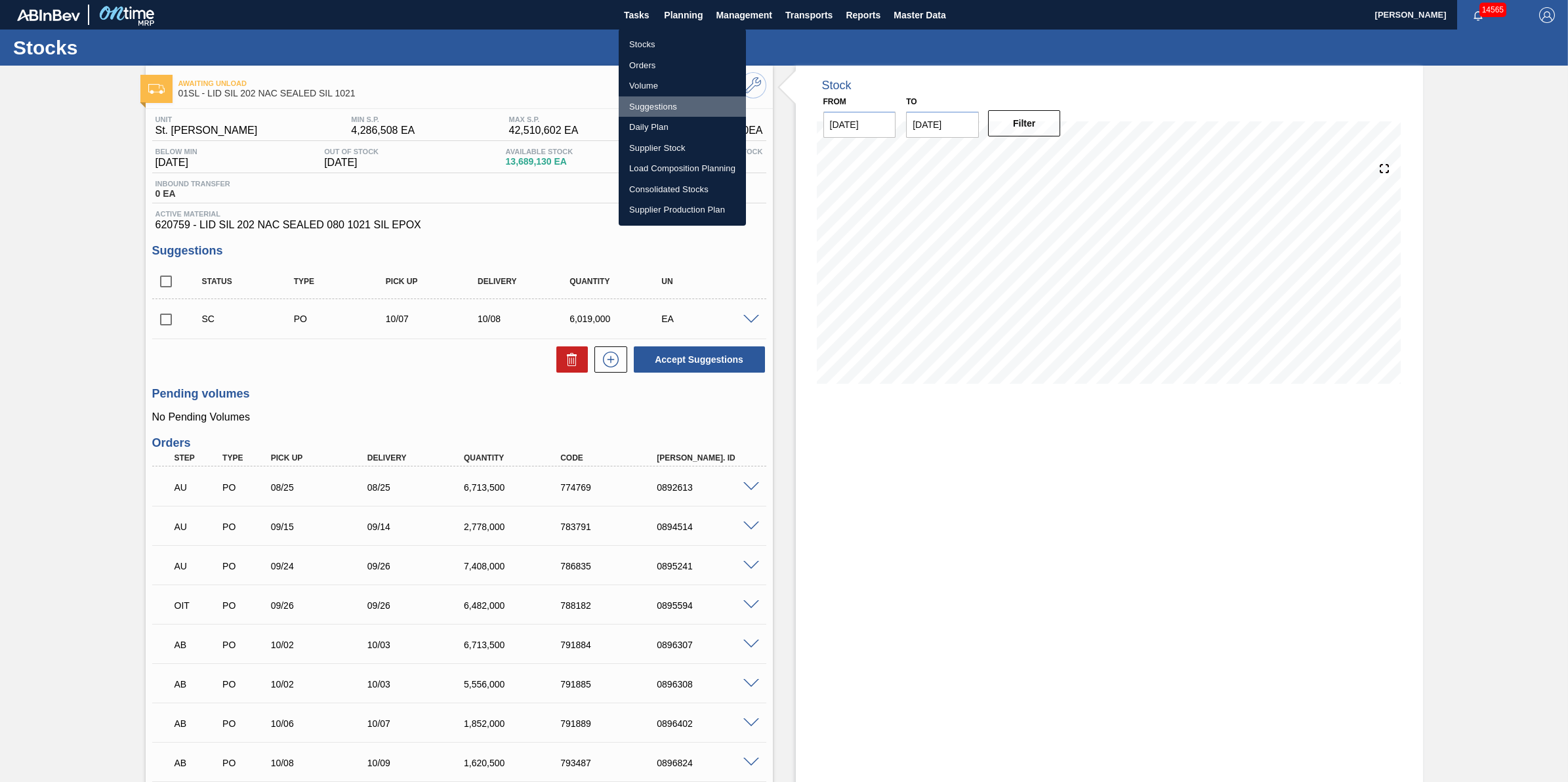
click at [700, 103] on li "Suggestions" at bounding box center [682, 107] width 127 height 21
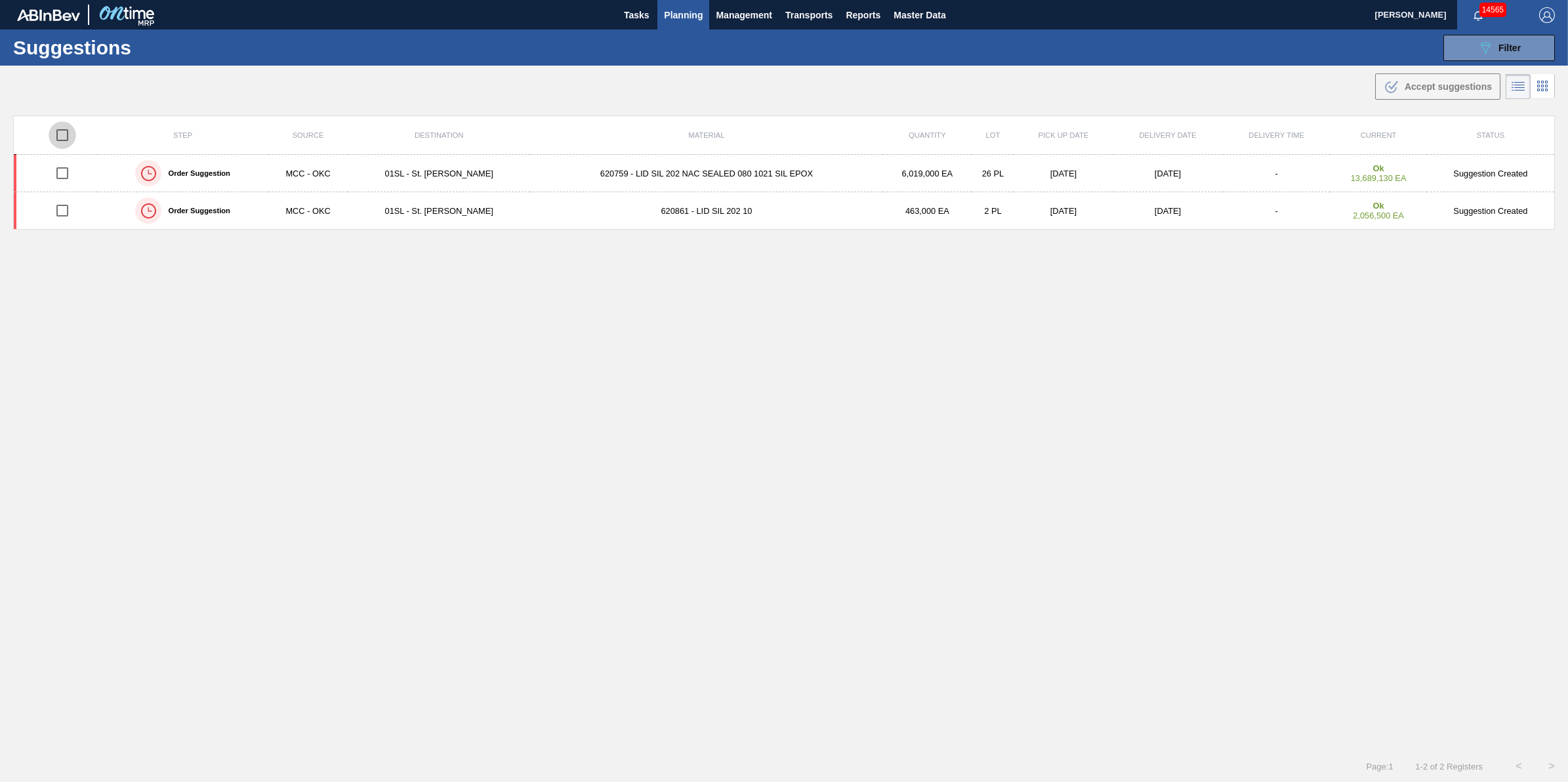
click at [50, 131] on input "checkbox" at bounding box center [62, 135] width 27 height 27
checkbox input "true"
click at [1438, 85] on span "Accept suggestions" at bounding box center [1447, 86] width 87 height 11
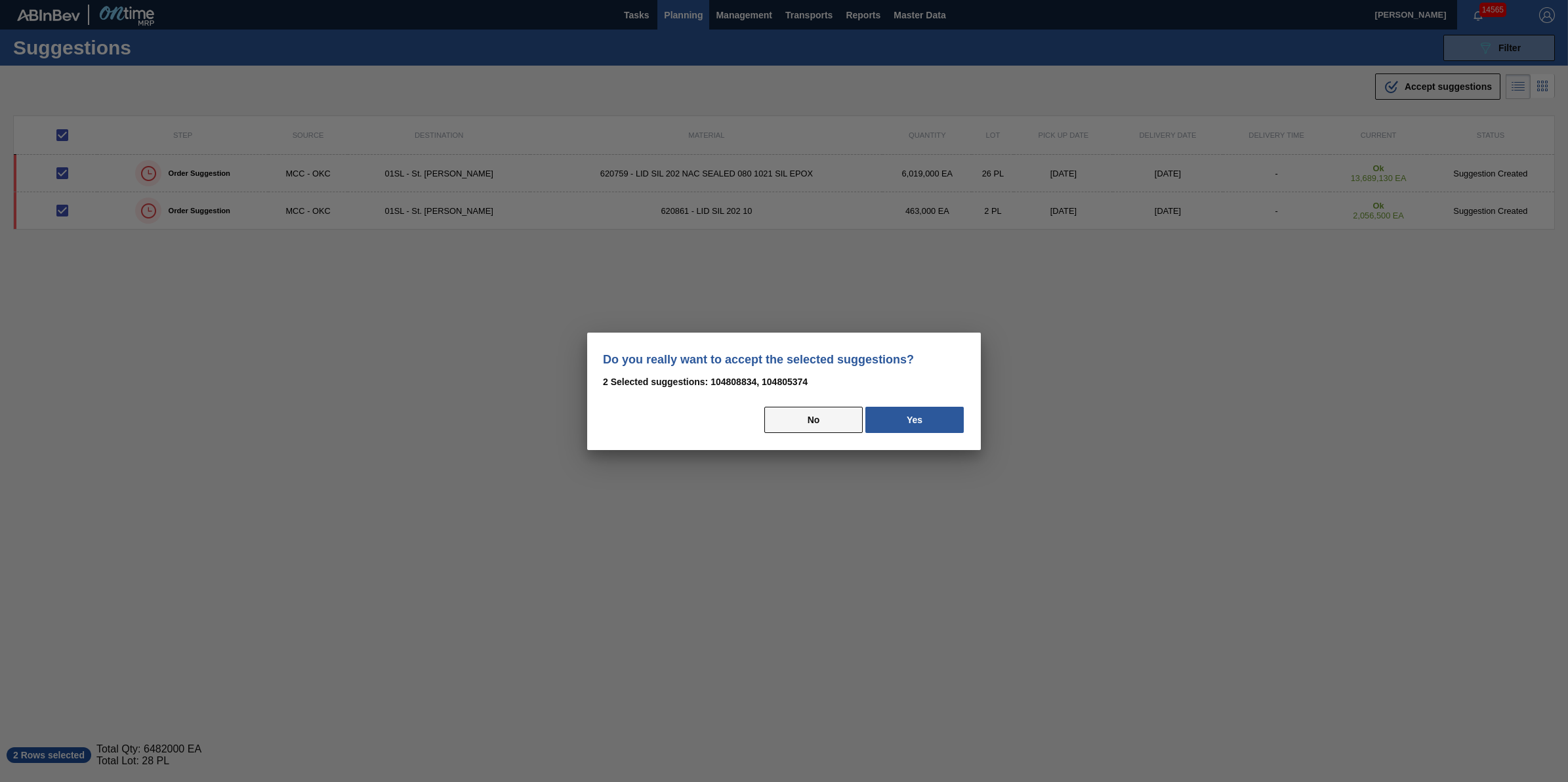
click at [805, 429] on button "No" at bounding box center [813, 419] width 99 height 27
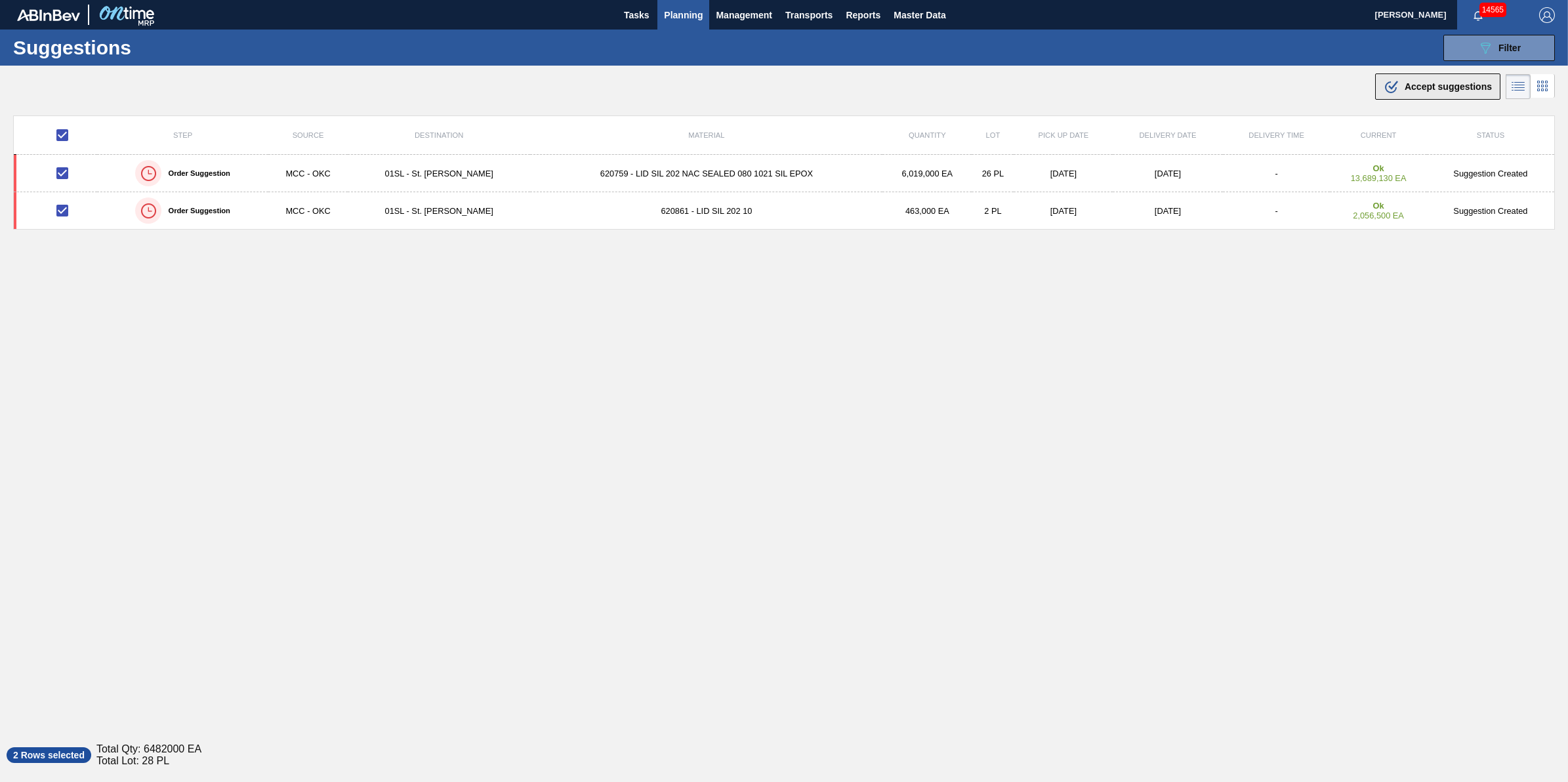
click at [1465, 99] on button ".b{fill:var(--color-action-default)} Accept suggestions" at bounding box center [1437, 86] width 125 height 27
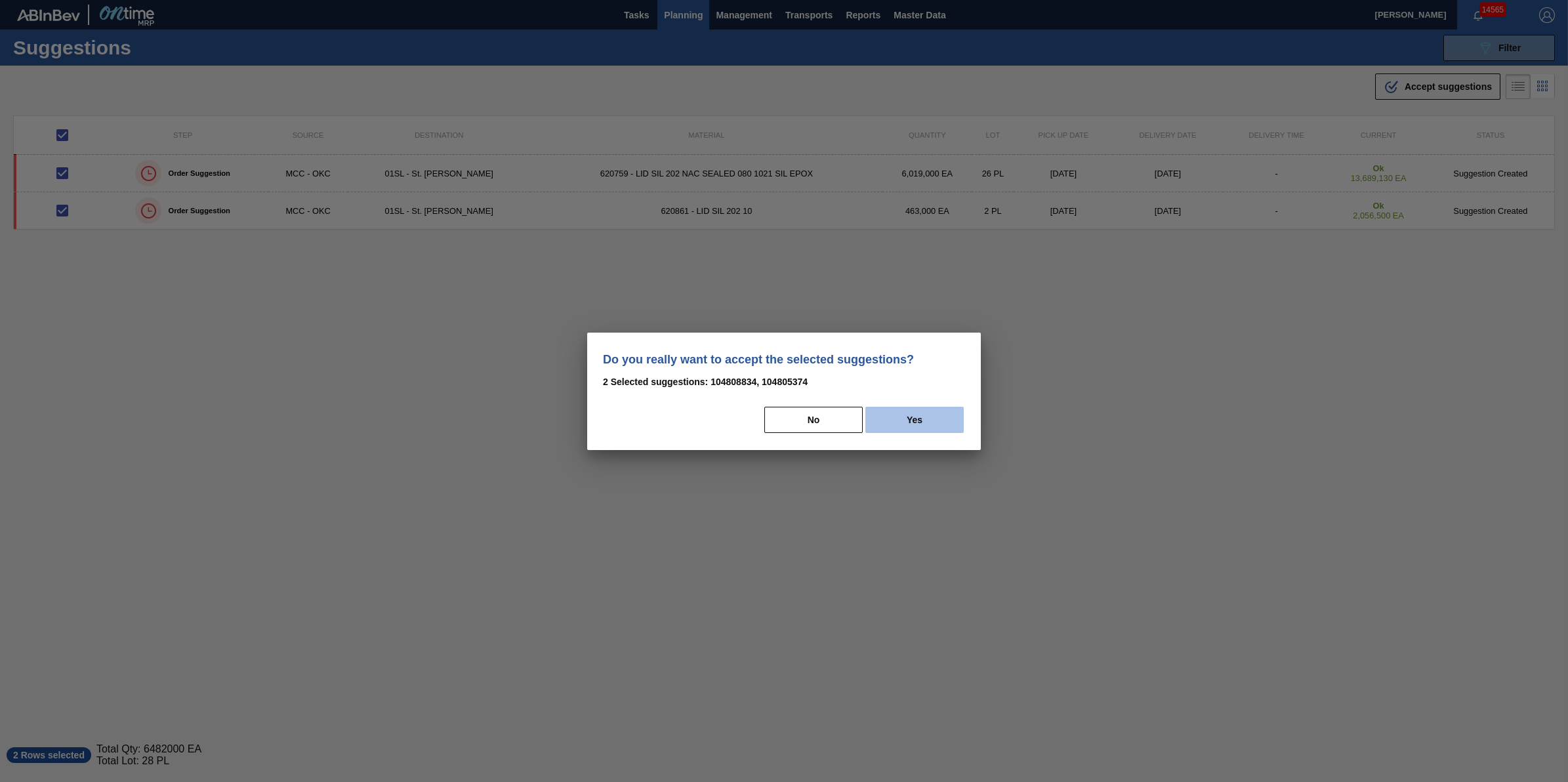
click at [948, 419] on button "Yes" at bounding box center [915, 419] width 99 height 27
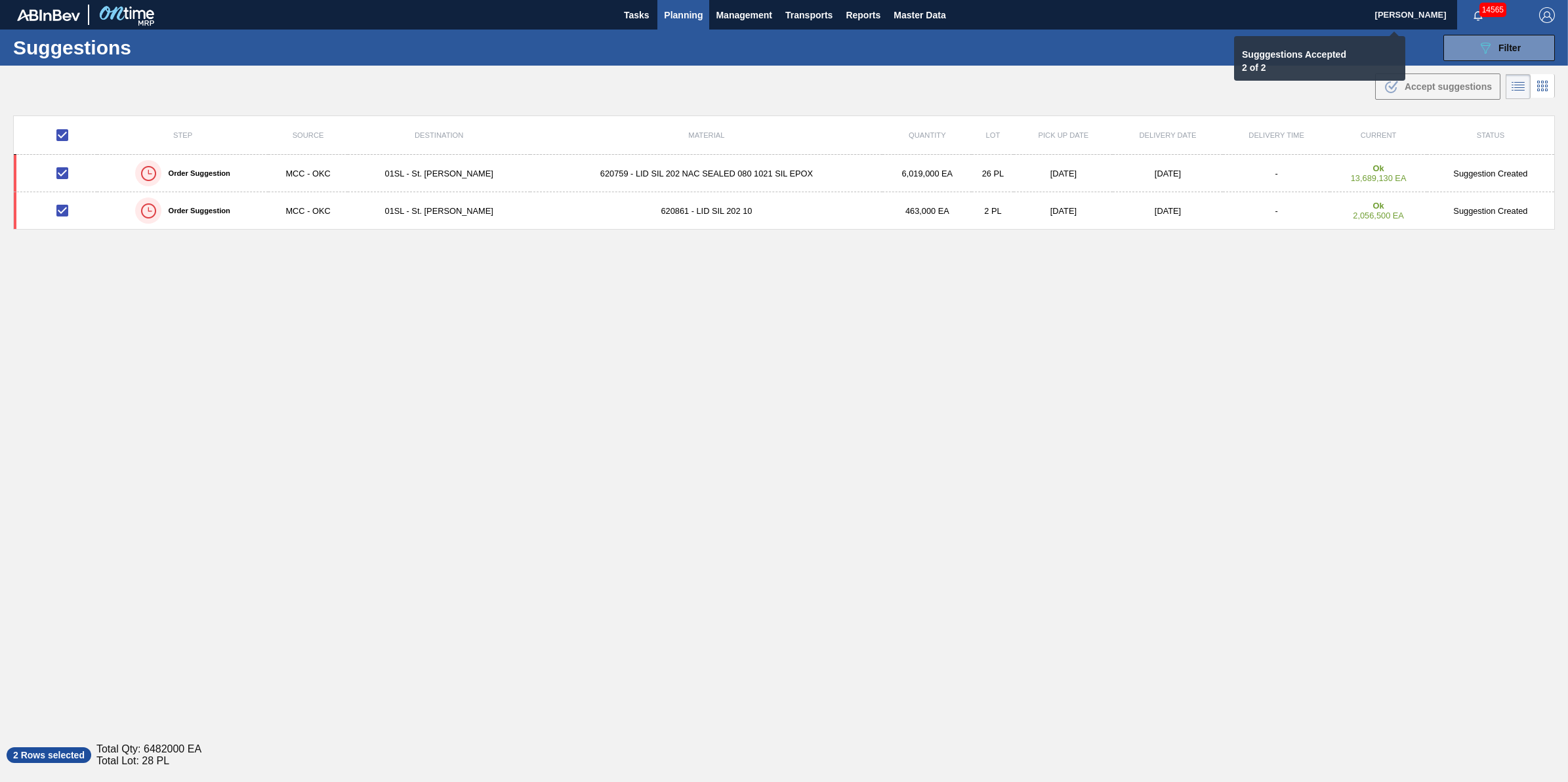
checkbox input "false"
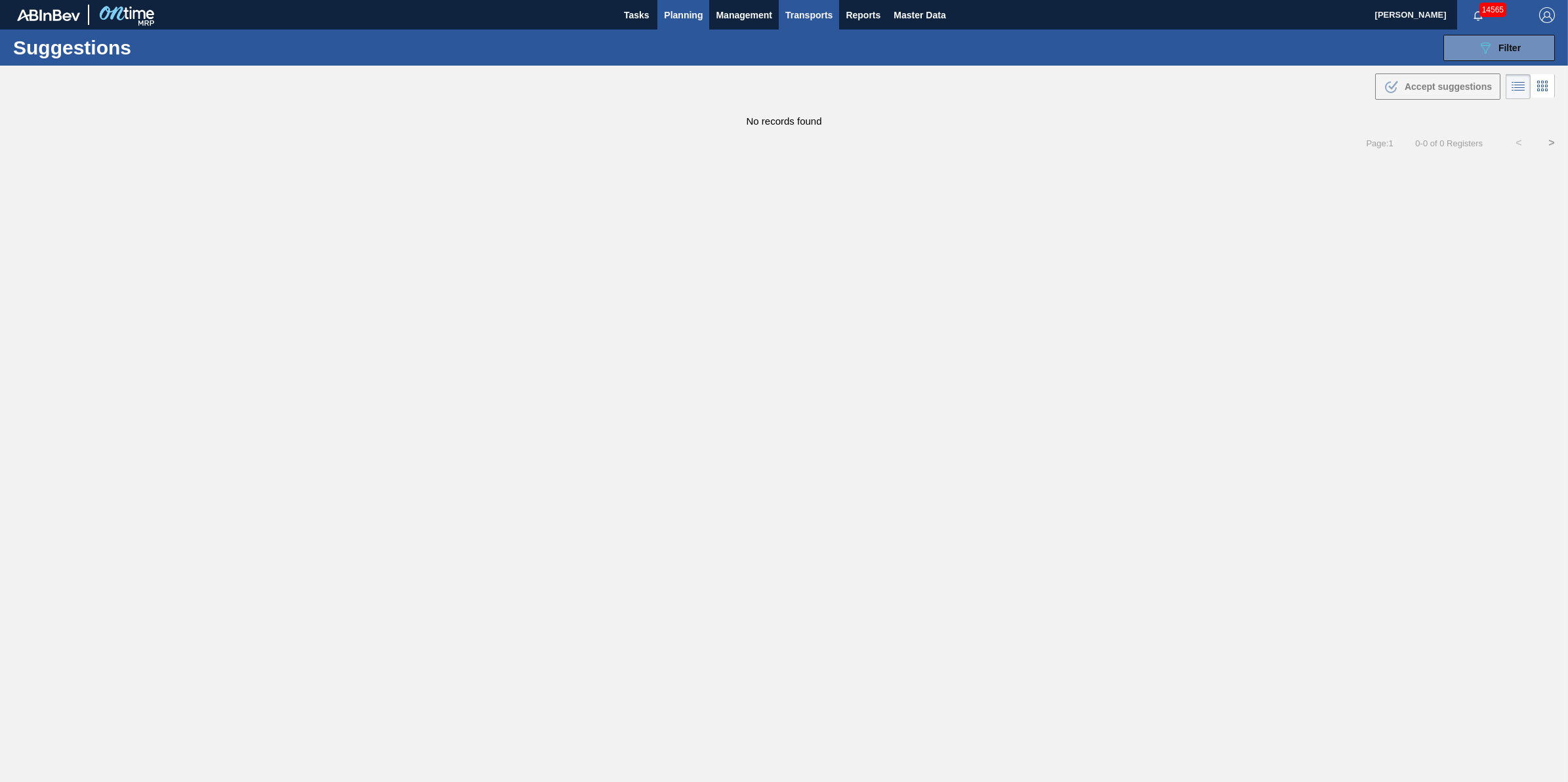
click at [811, 18] on span "Transports" at bounding box center [809, 15] width 47 height 16
click at [828, 64] on li "[GEOGRAPHIC_DATA]" at bounding box center [819, 66] width 111 height 21
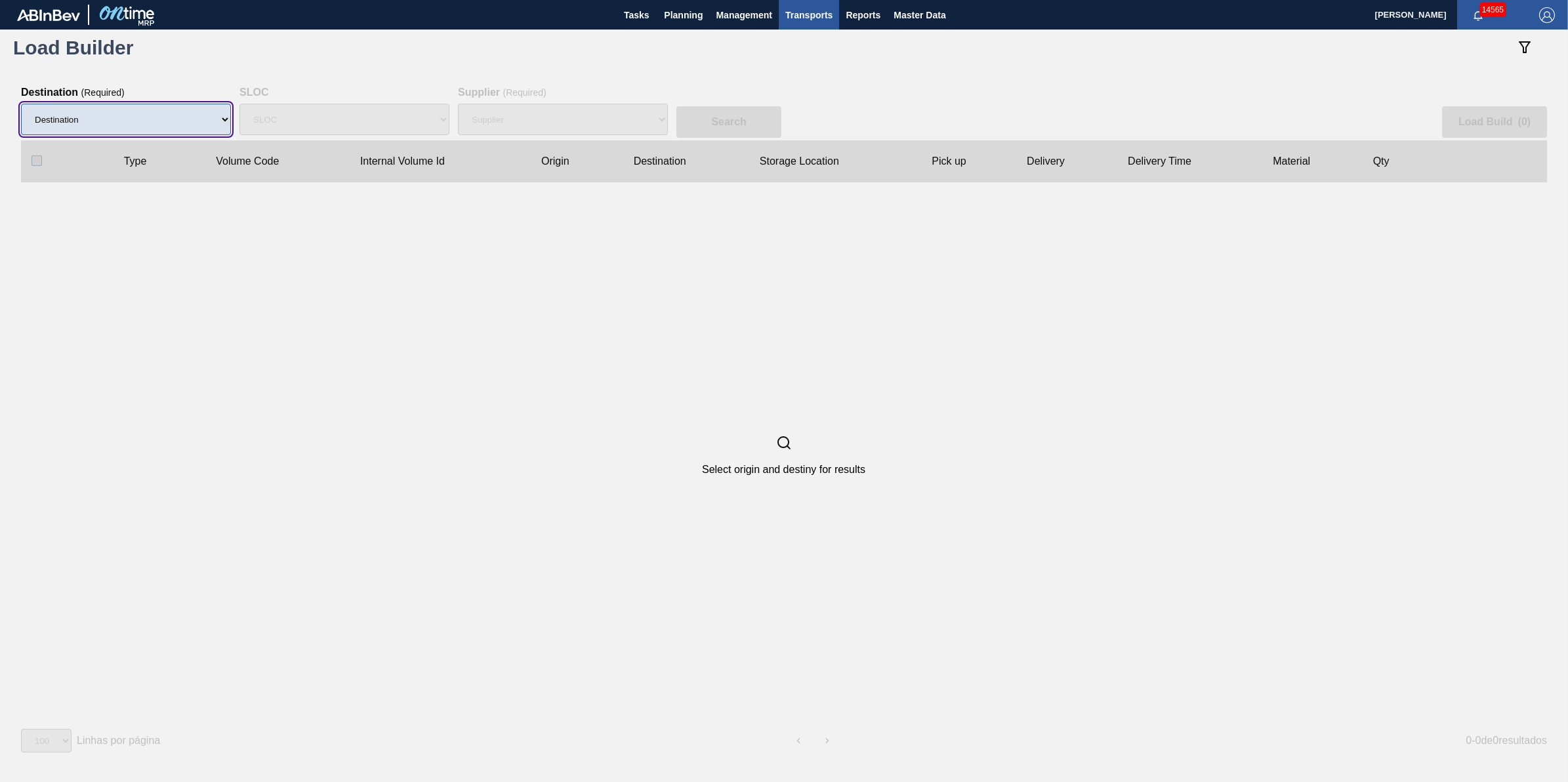
click at [187, 126] on select "Destination 01BV - [GEOGRAPHIC_DATA] 01CL - [GEOGRAPHIC_DATA] 01CV - [GEOGRAPHI…" at bounding box center [126, 120] width 210 height 32
select select "1"
click at [21, 104] on select "Destination 01BV - [GEOGRAPHIC_DATA] 01CL - [GEOGRAPHIC_DATA] 01CV - [GEOGRAPHI…" at bounding box center [126, 120] width 210 height 32
select select
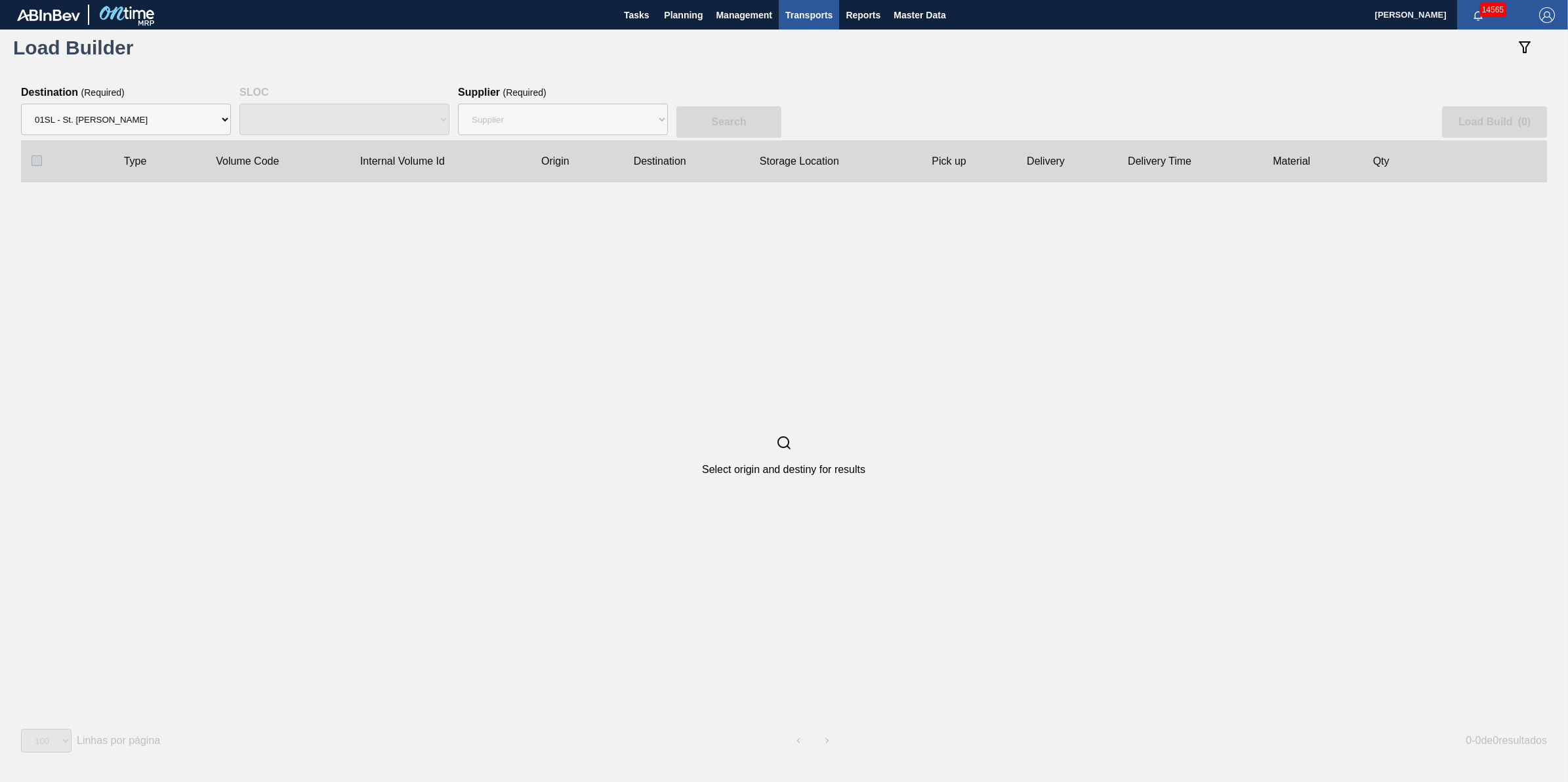
click at [351, 119] on div "SLOC" at bounding box center [344, 119] width 210 height 42
click at [529, 113] on select "Supplier 8221649 - BALL METAL CONTAINER GROUP 8342641 - BALL METAL CONTAINER GR…" at bounding box center [563, 120] width 210 height 32
select select "13"
click at [458, 104] on select "Supplier 8221649 - BALL METAL CONTAINER GROUP 8342641 - BALL METAL CONTAINER GR…" at bounding box center [563, 120] width 210 height 32
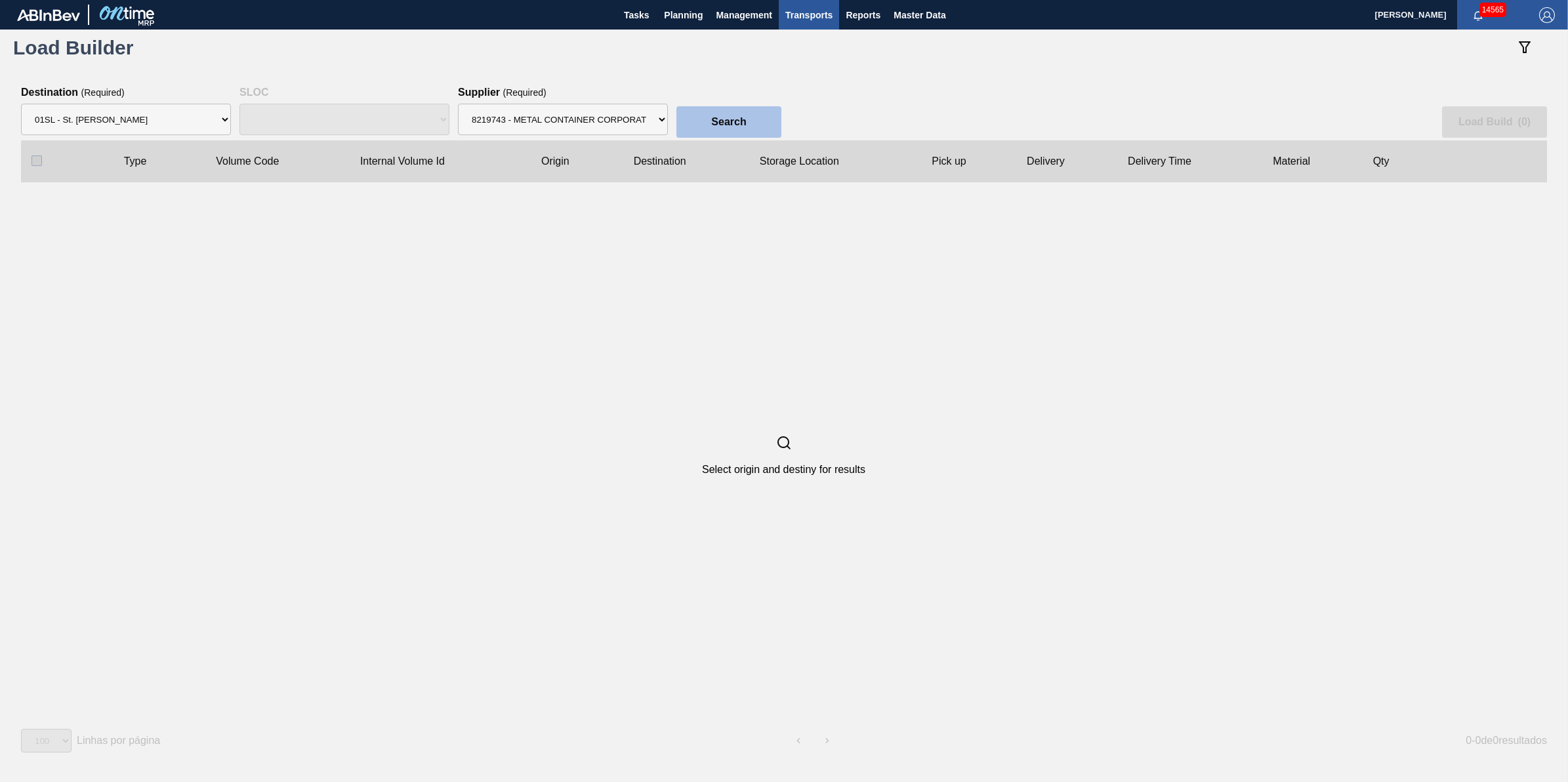
click at [709, 114] on button "Search" at bounding box center [729, 122] width 105 height 32
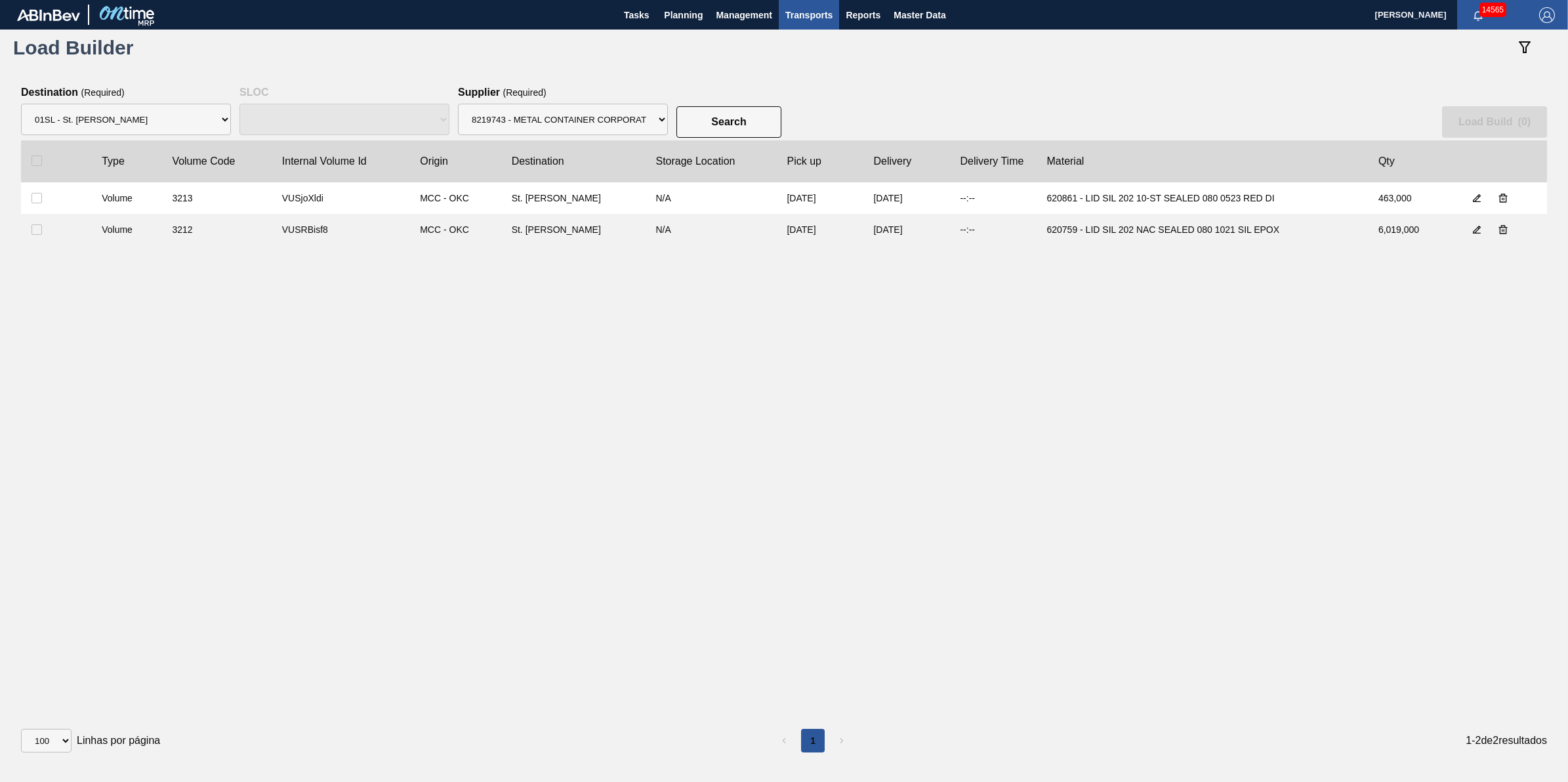
click at [41, 152] on clb-table-thead-cell at bounding box center [56, 161] width 71 height 42
click at [39, 155] on input "checkbox" at bounding box center [37, 161] width 11 height 11
checkbox input "true"
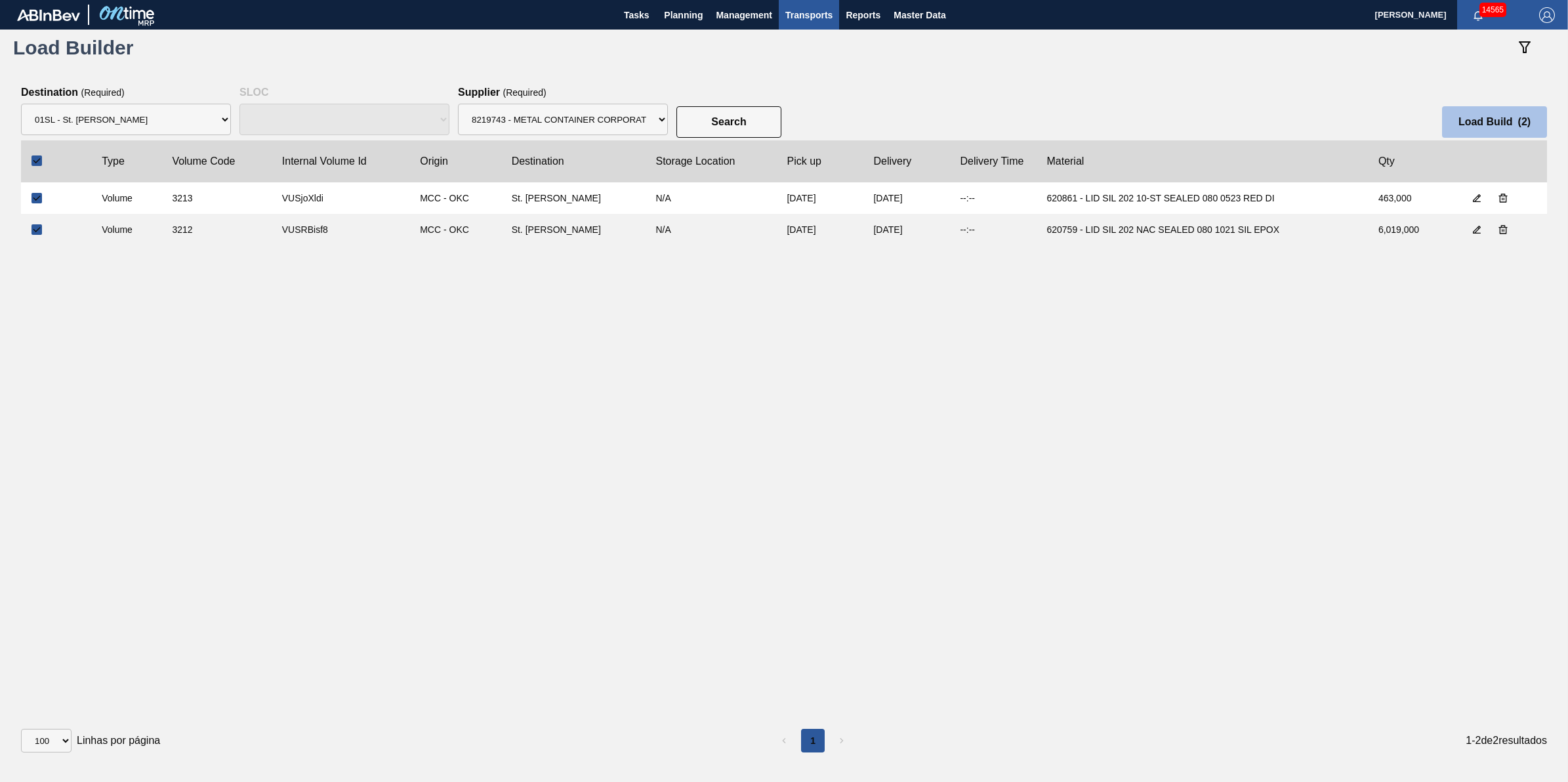
click at [0, 0] on slot "Load Build ( 2 )" at bounding box center [0, 0] width 0 height 0
select select "Undefined"
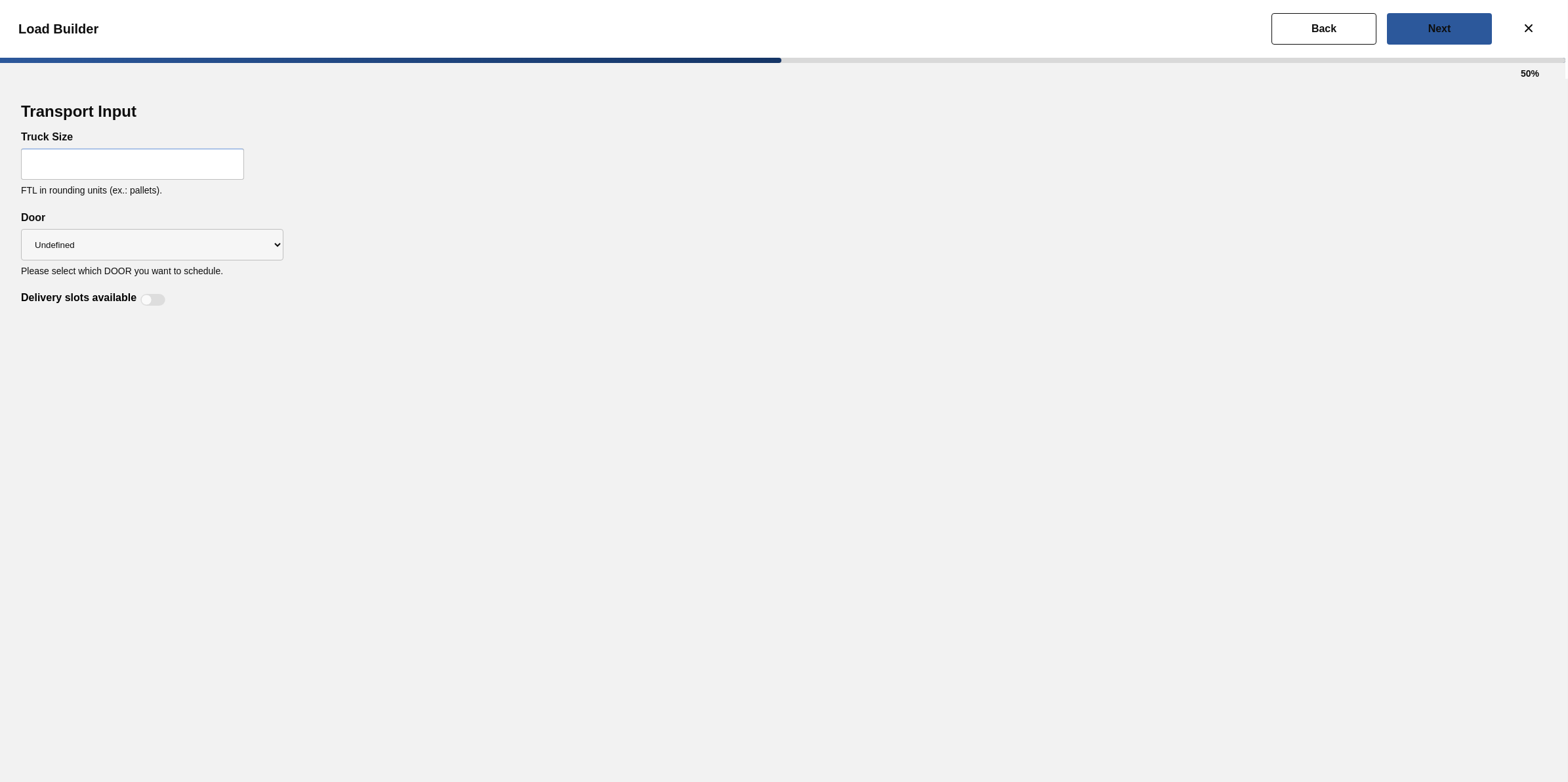
click at [206, 149] on input "text" at bounding box center [133, 164] width 223 height 32
type input "32"
drag, startPoint x: 485, startPoint y: 305, endPoint x: 291, endPoint y: 281, distance: 195.5
click at [474, 306] on div "Delivery slots available" at bounding box center [784, 292] width 1526 height 32
click at [211, 253] on select "Undefined DDR99 DDR104" at bounding box center [152, 245] width 262 height 32
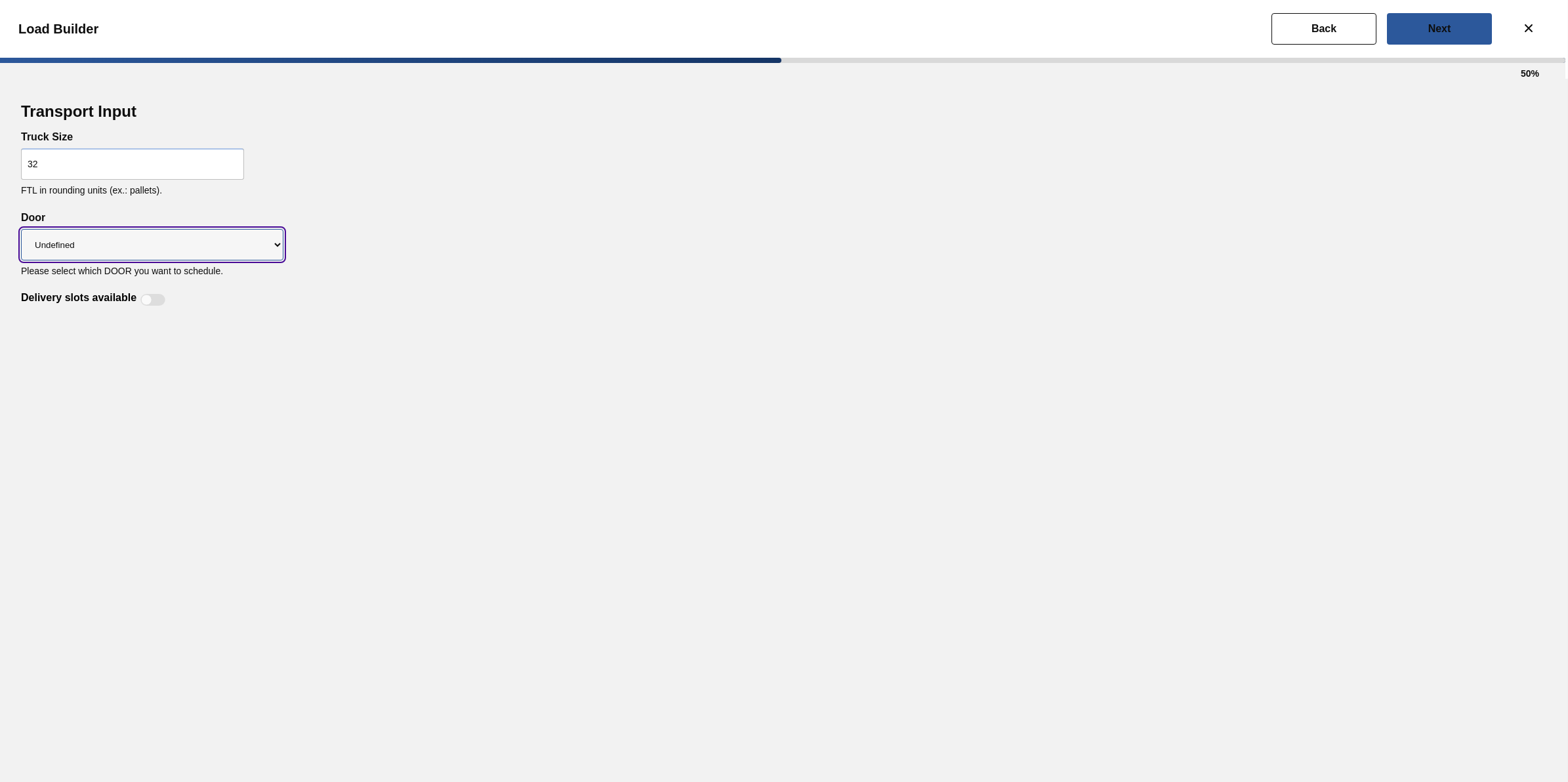
select select "DDR104"
click at [21, 229] on select "Undefined DDR99 DDR104" at bounding box center [152, 245] width 262 height 32
click at [159, 300] on div at bounding box center [152, 300] width 25 height 12
checkbox input "true"
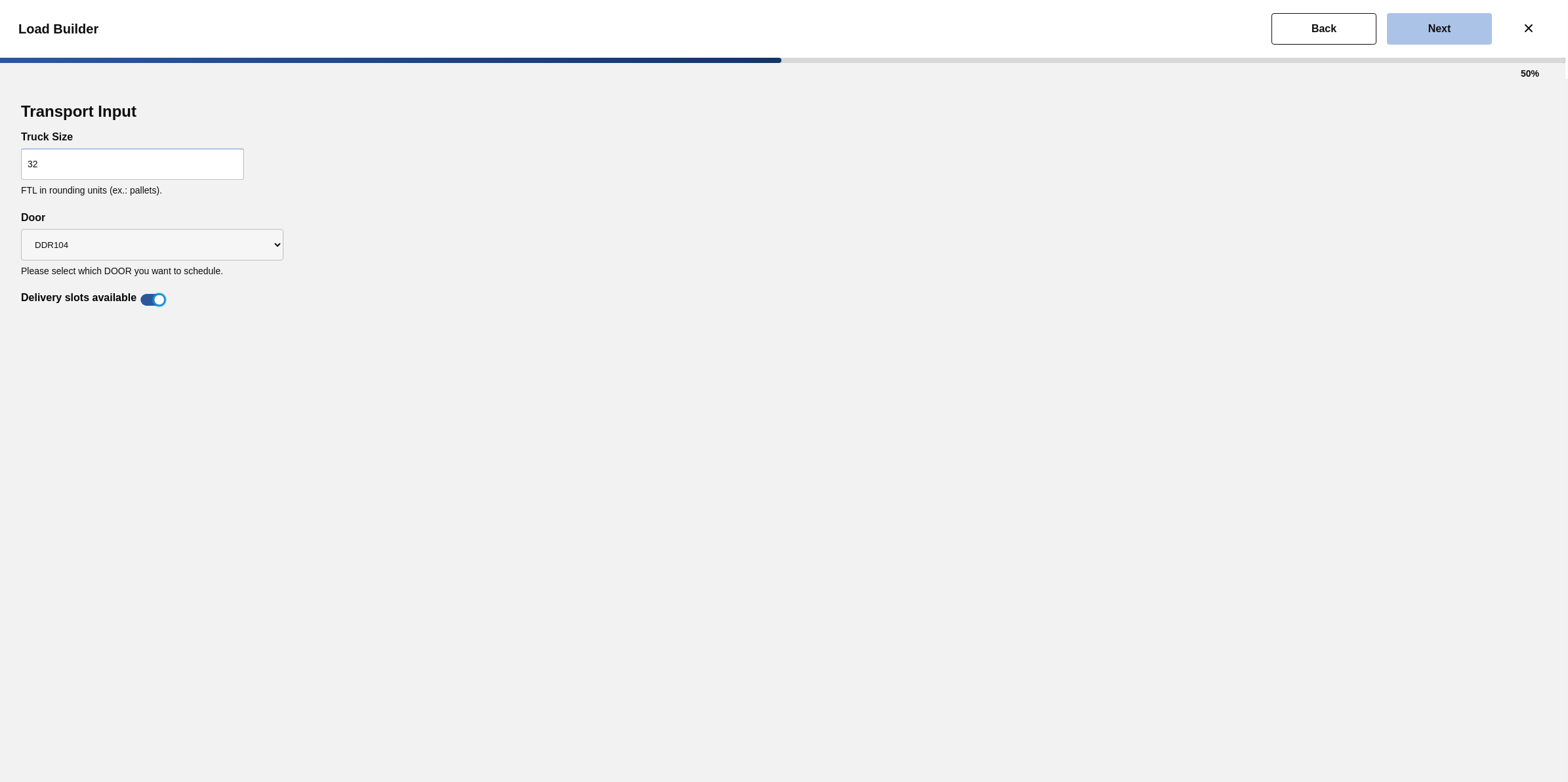
click at [1392, 30] on button "Next" at bounding box center [1439, 29] width 105 height 32
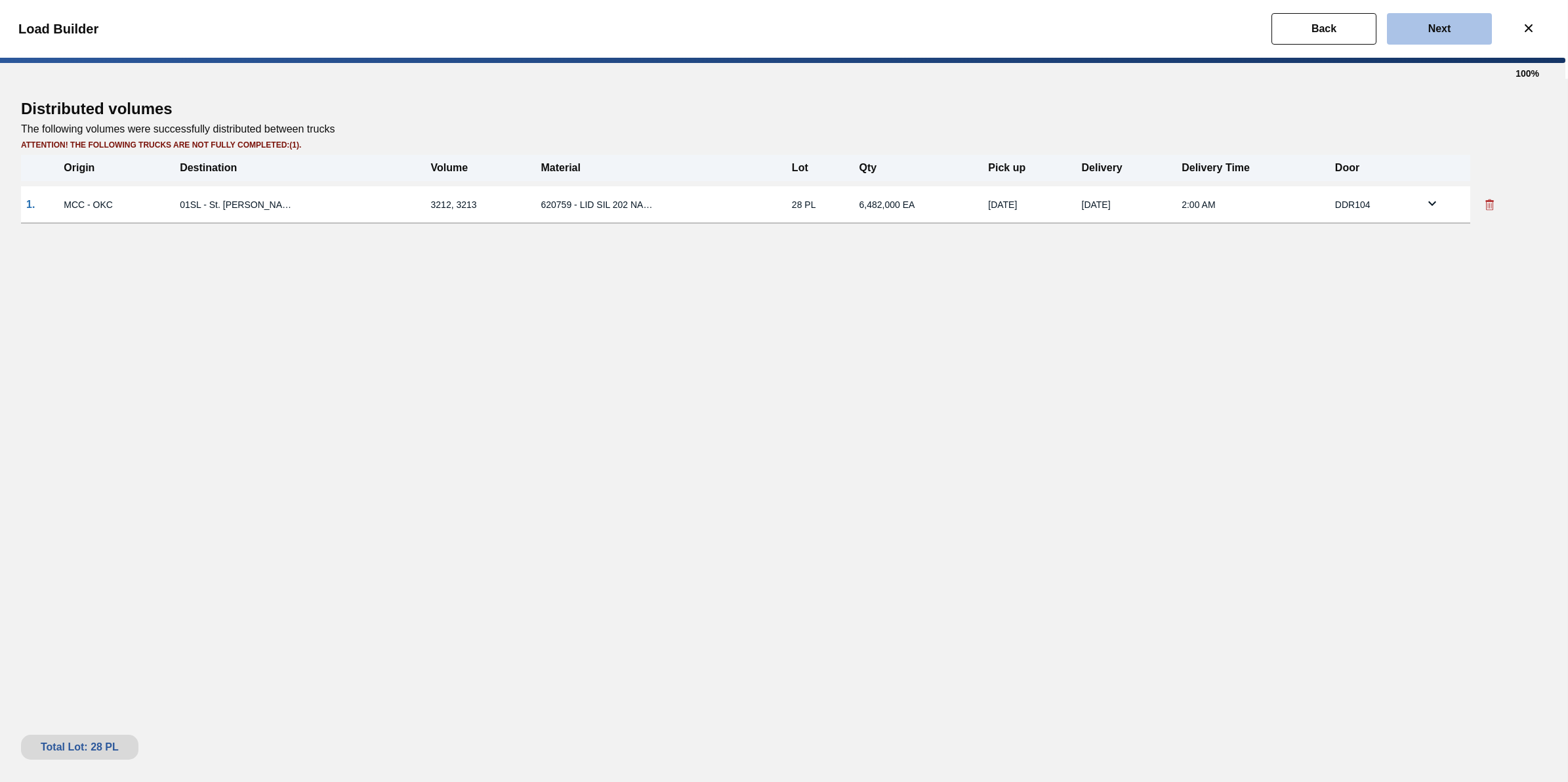
click at [1452, 39] on button "Next" at bounding box center [1439, 29] width 105 height 32
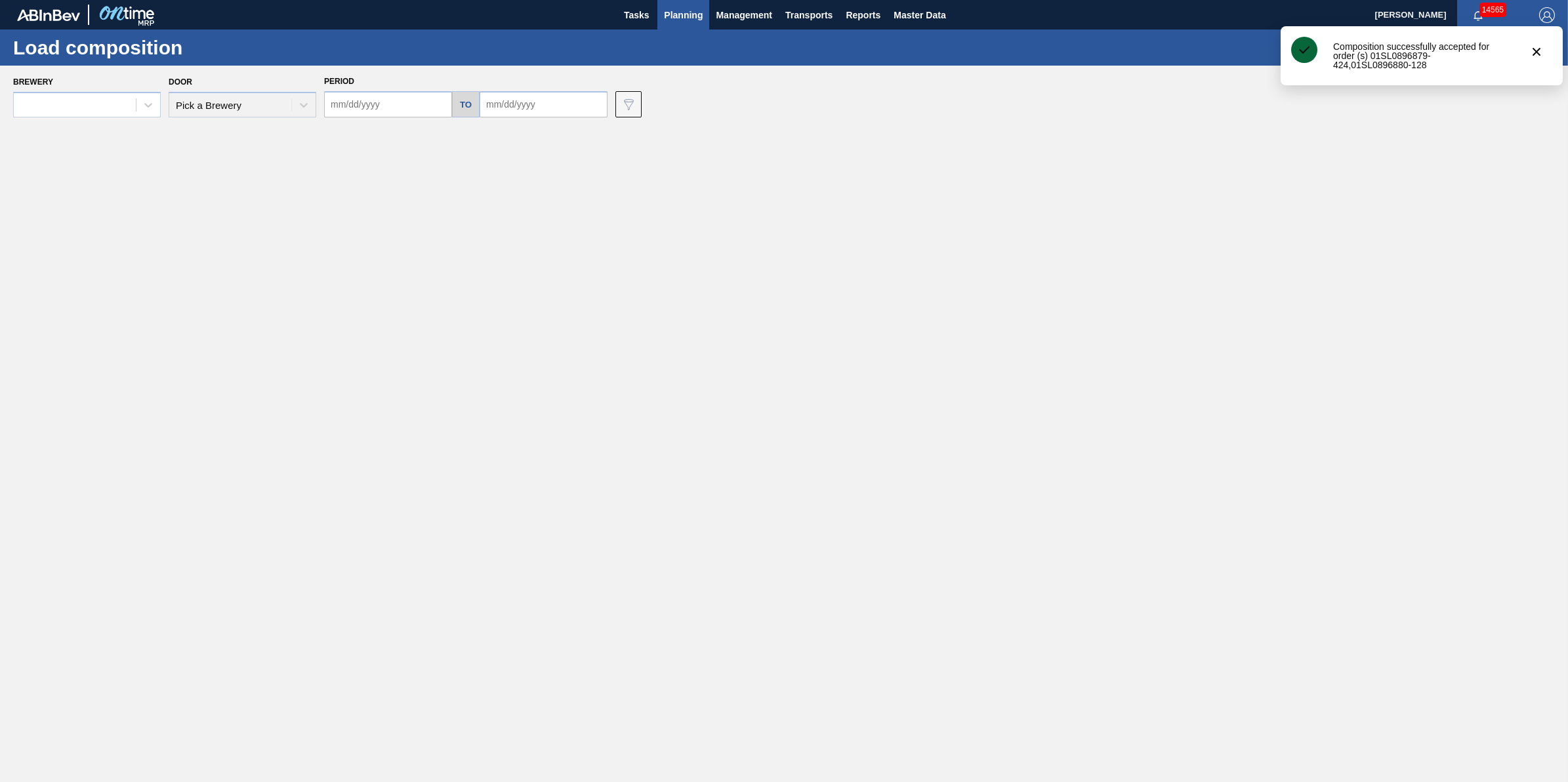
type input "09/24/2025"
type input "10/10/2025"
type input "[DATE]"
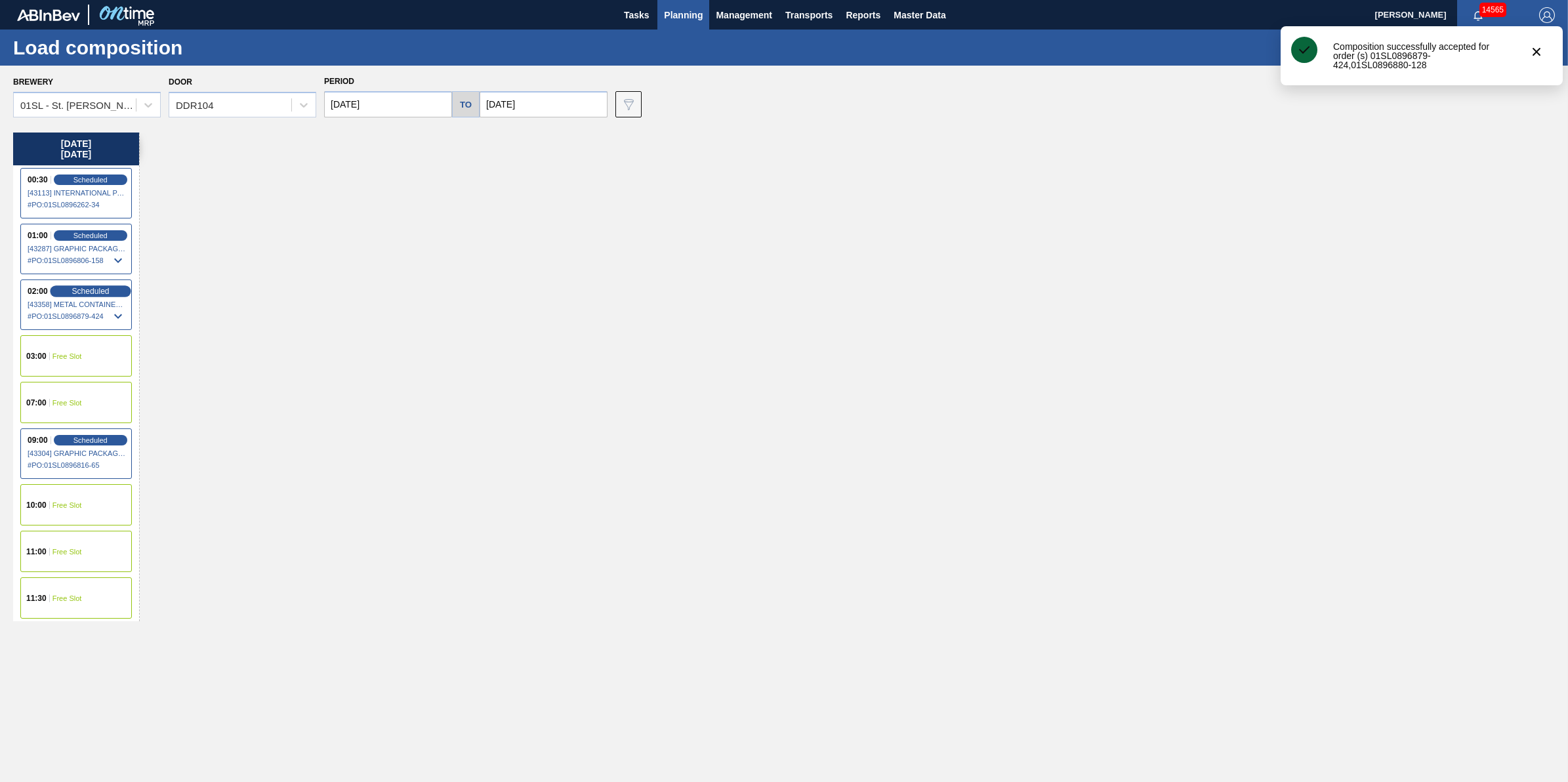
click at [92, 294] on span "Scheduled" at bounding box center [90, 291] width 37 height 8
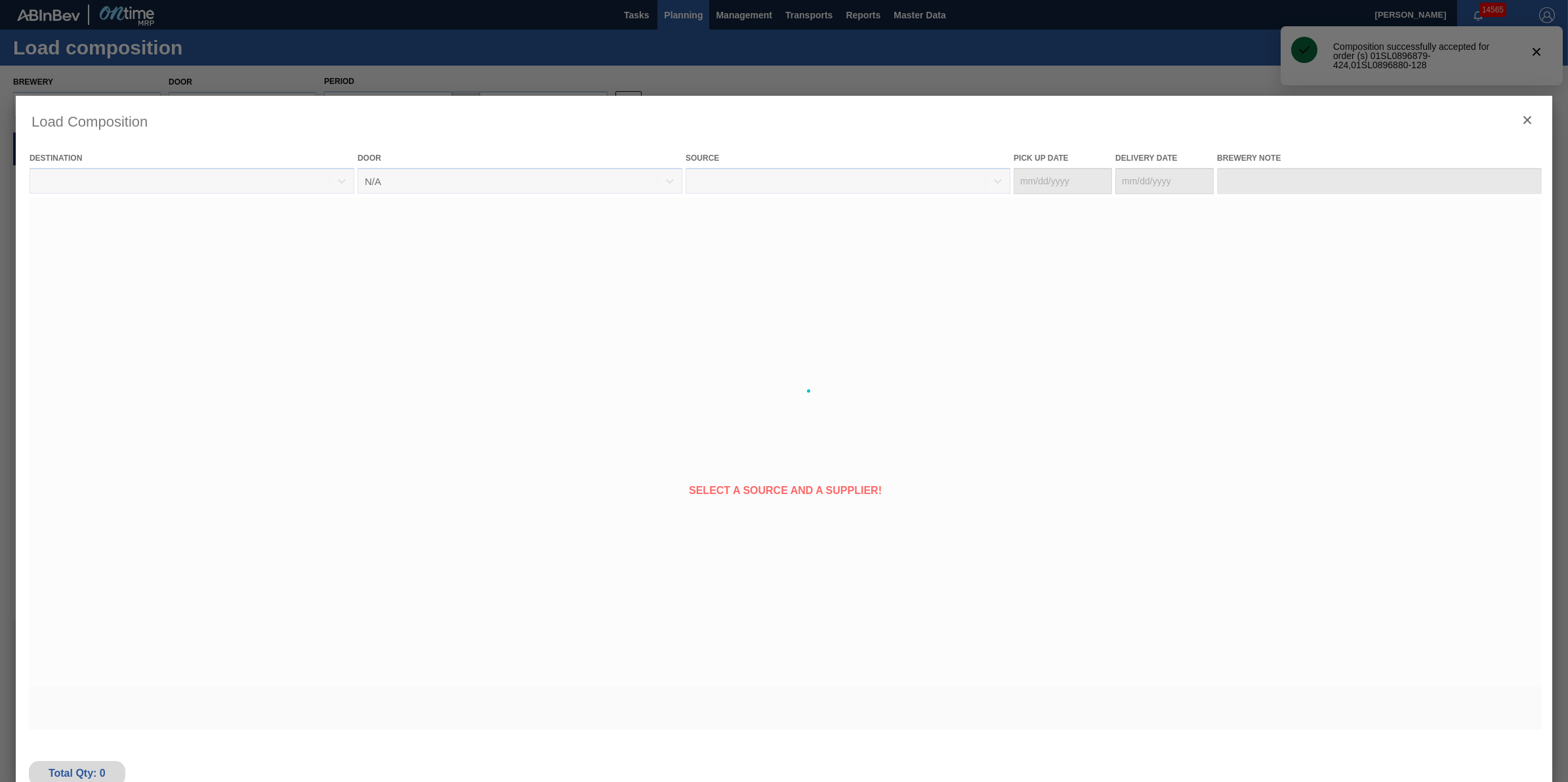
type Date "10/07/2025"
type Date "[DATE]"
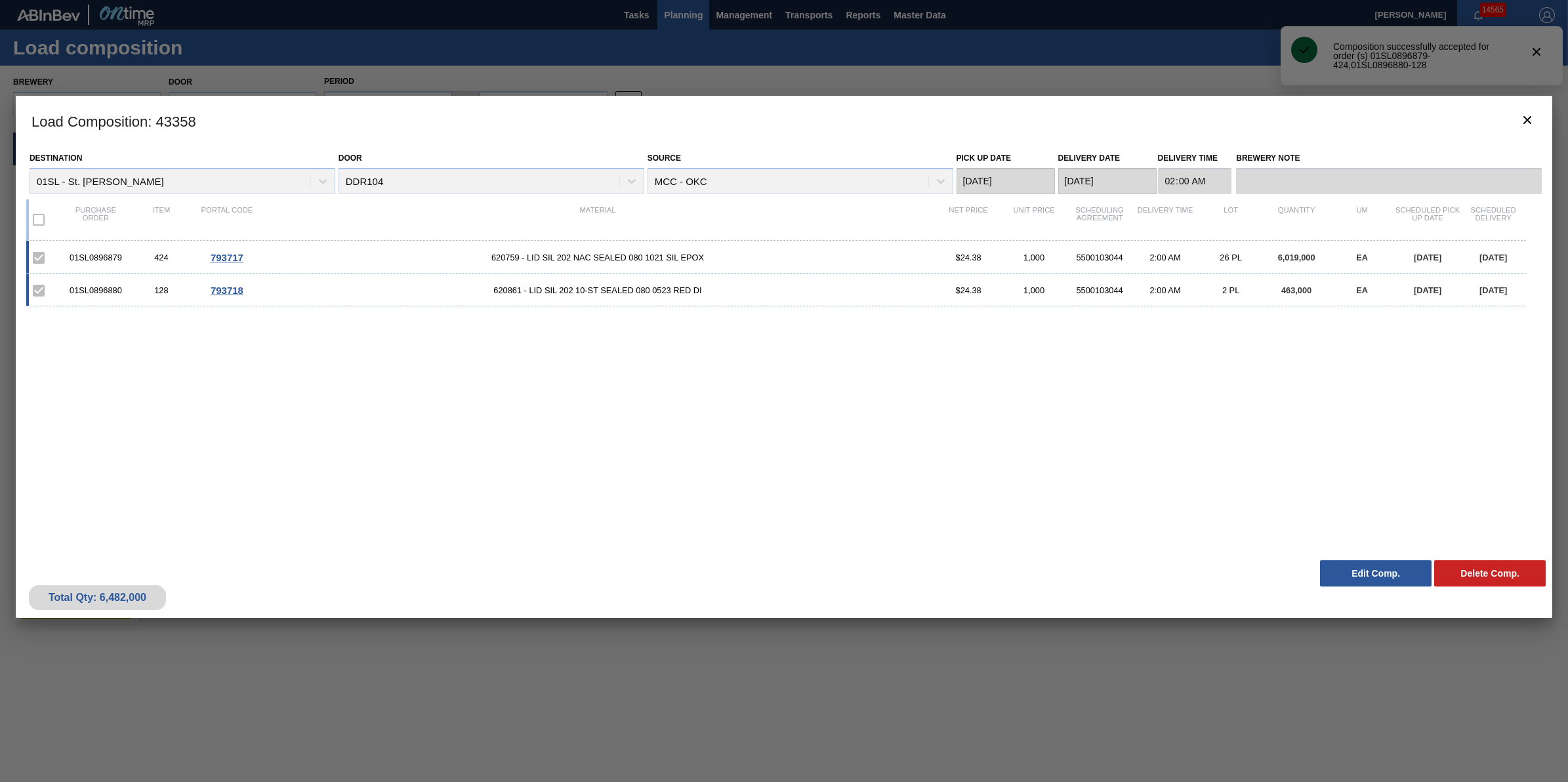
click at [1312, 565] on div "Total Qty: 6,482,000 Delete Comp. Edit Comp." at bounding box center [784, 586] width 1536 height 64
click at [1336, 569] on button "Edit Comp." at bounding box center [1375, 573] width 112 height 27
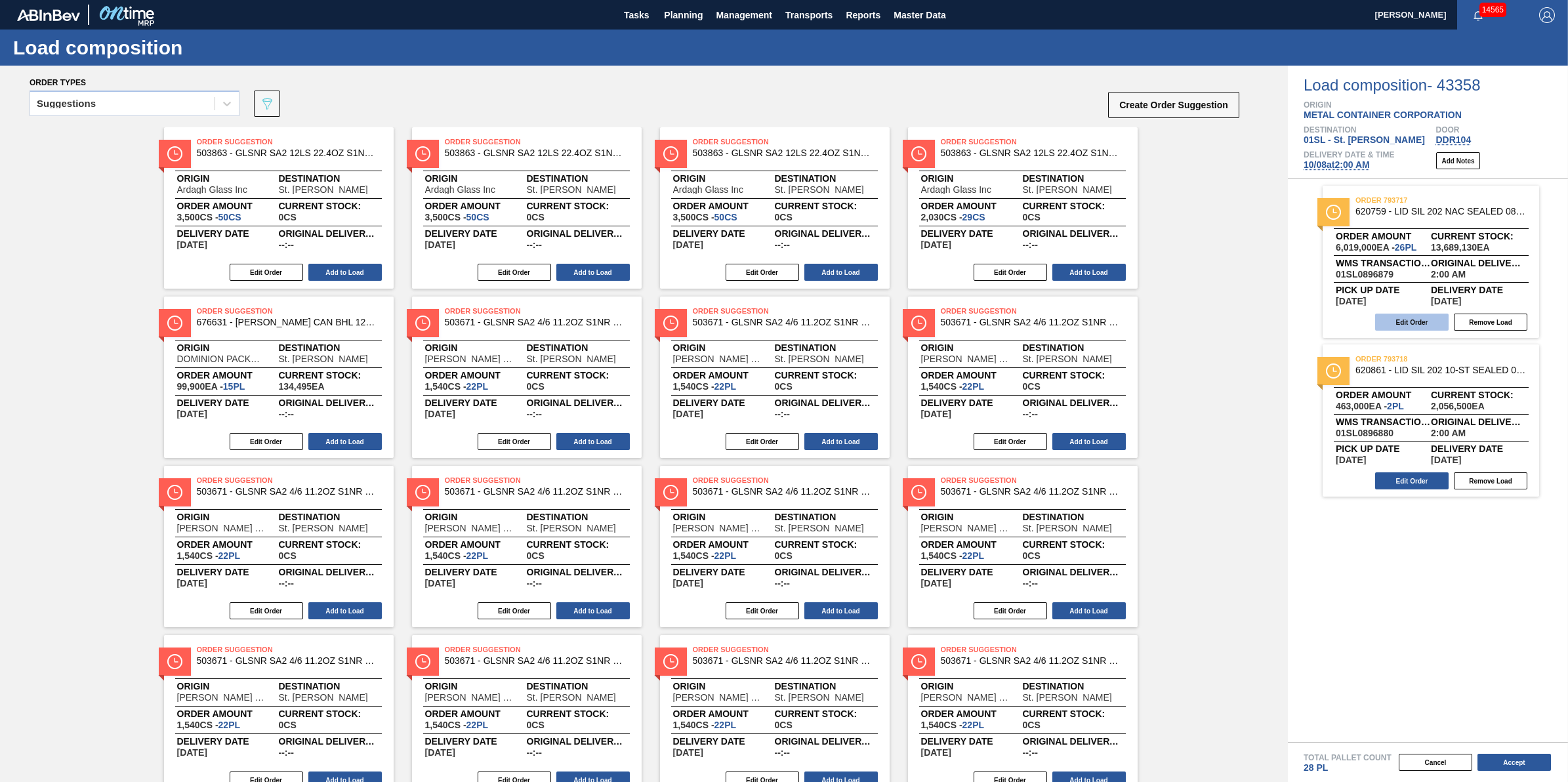
click at [1394, 328] on button "Edit Order" at bounding box center [1411, 322] width 74 height 17
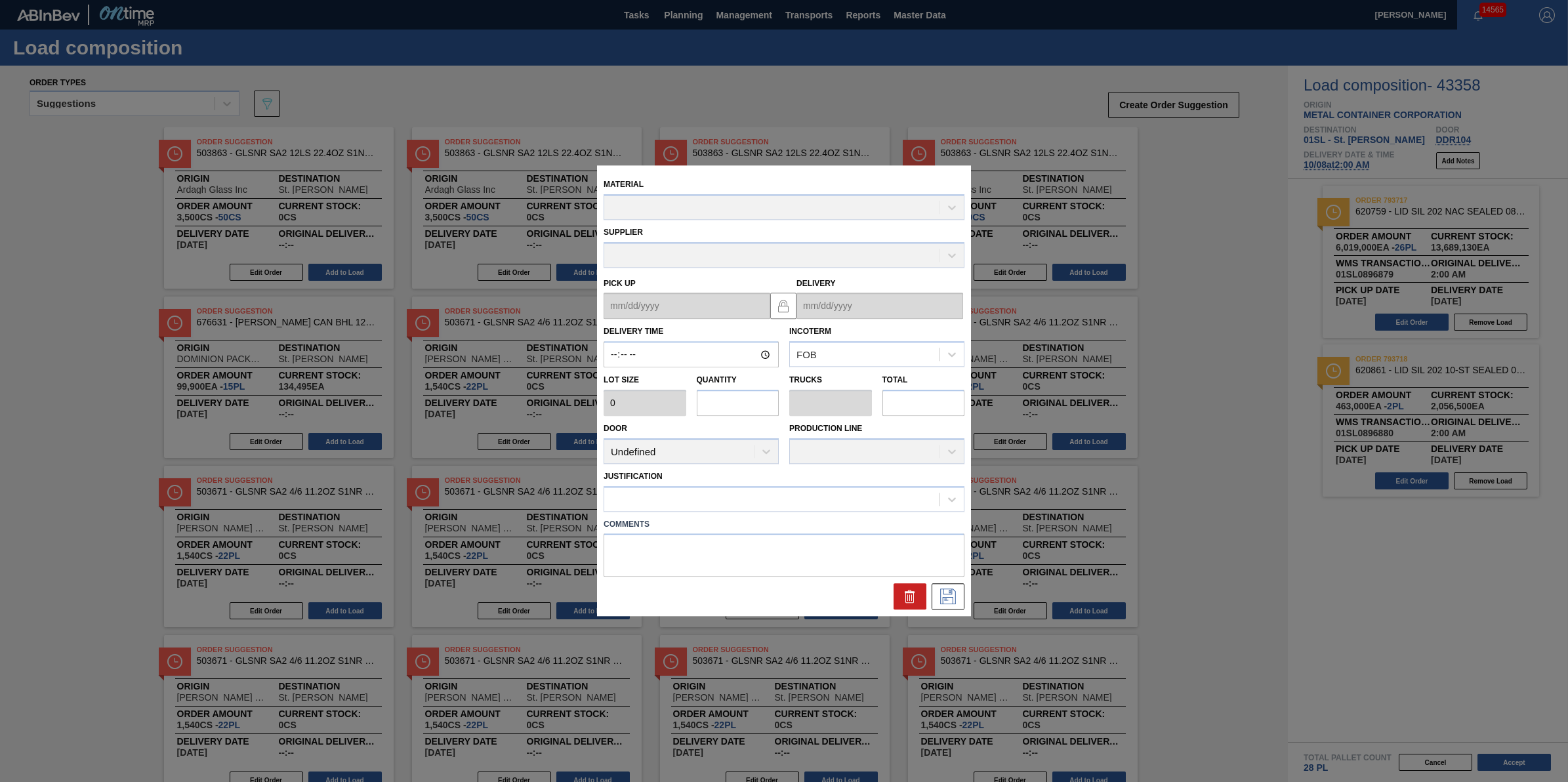
type input "02:00:00"
type input "231,500"
type input "26"
type input "0.812"
type input "6,019,000"
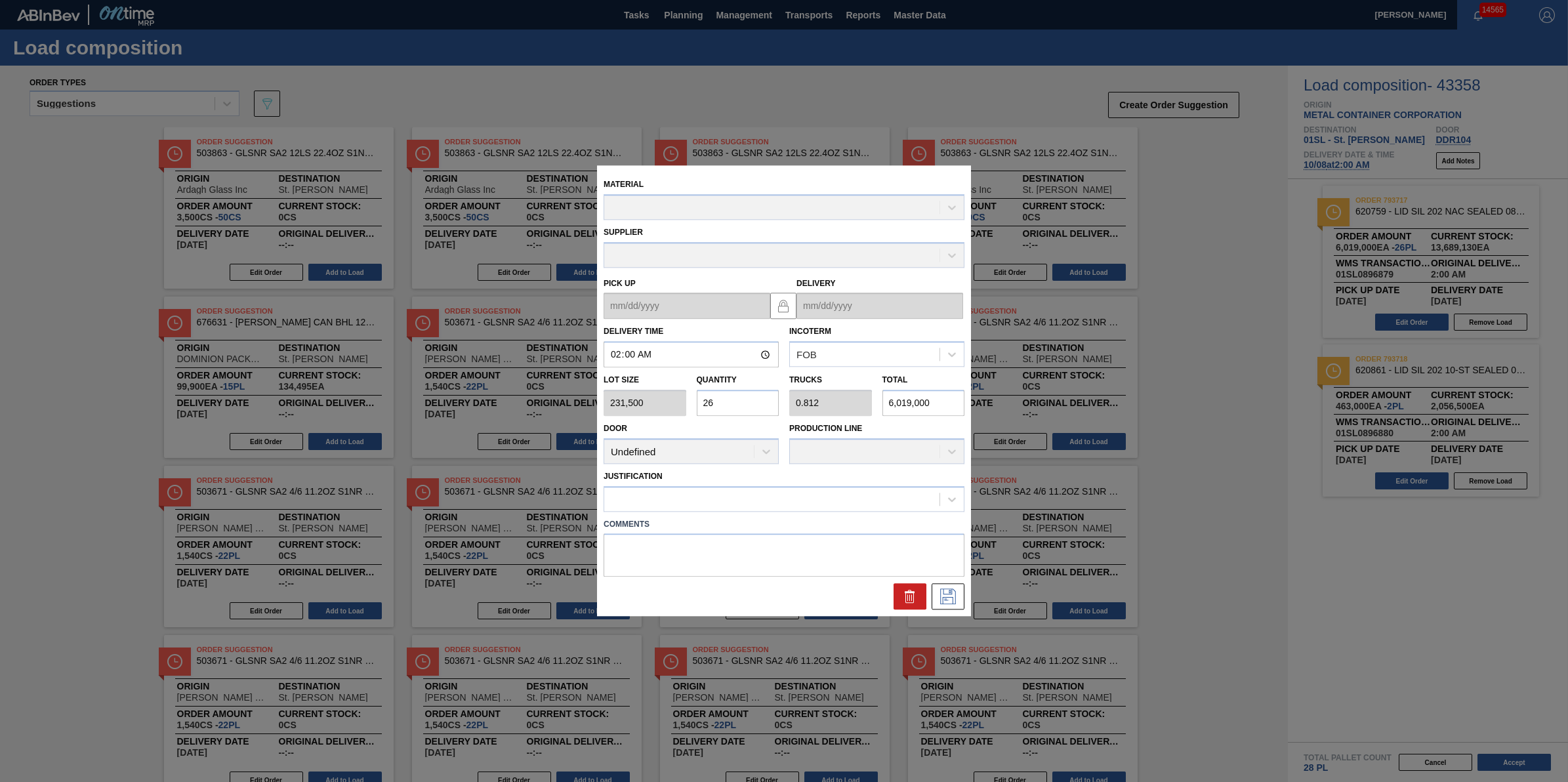
type up "10/07/2025"
type input "[DATE]"
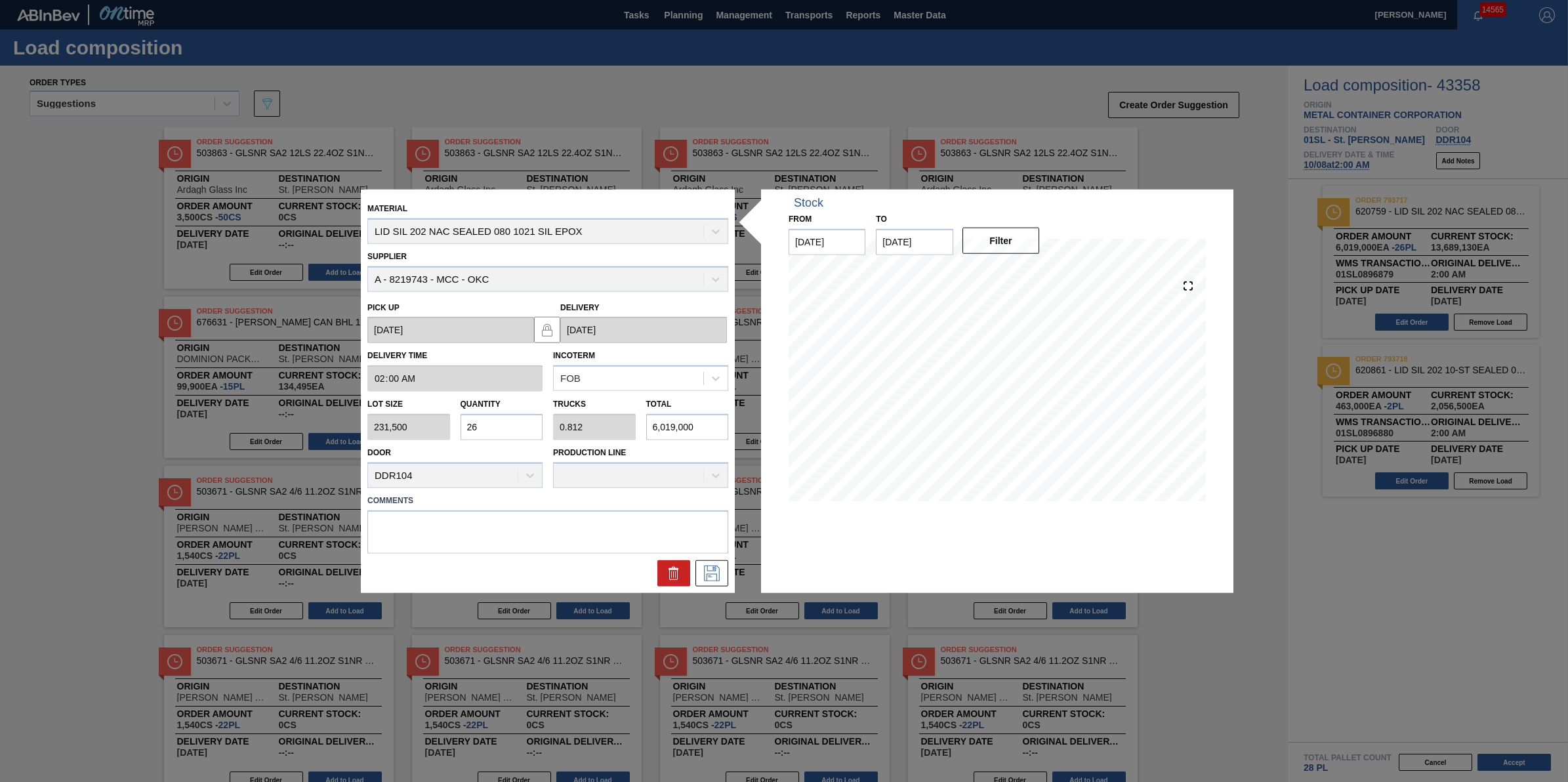
click at [504, 415] on input "26" at bounding box center [501, 427] width 83 height 27
type input "2"
type input "0.063"
type input "463,000"
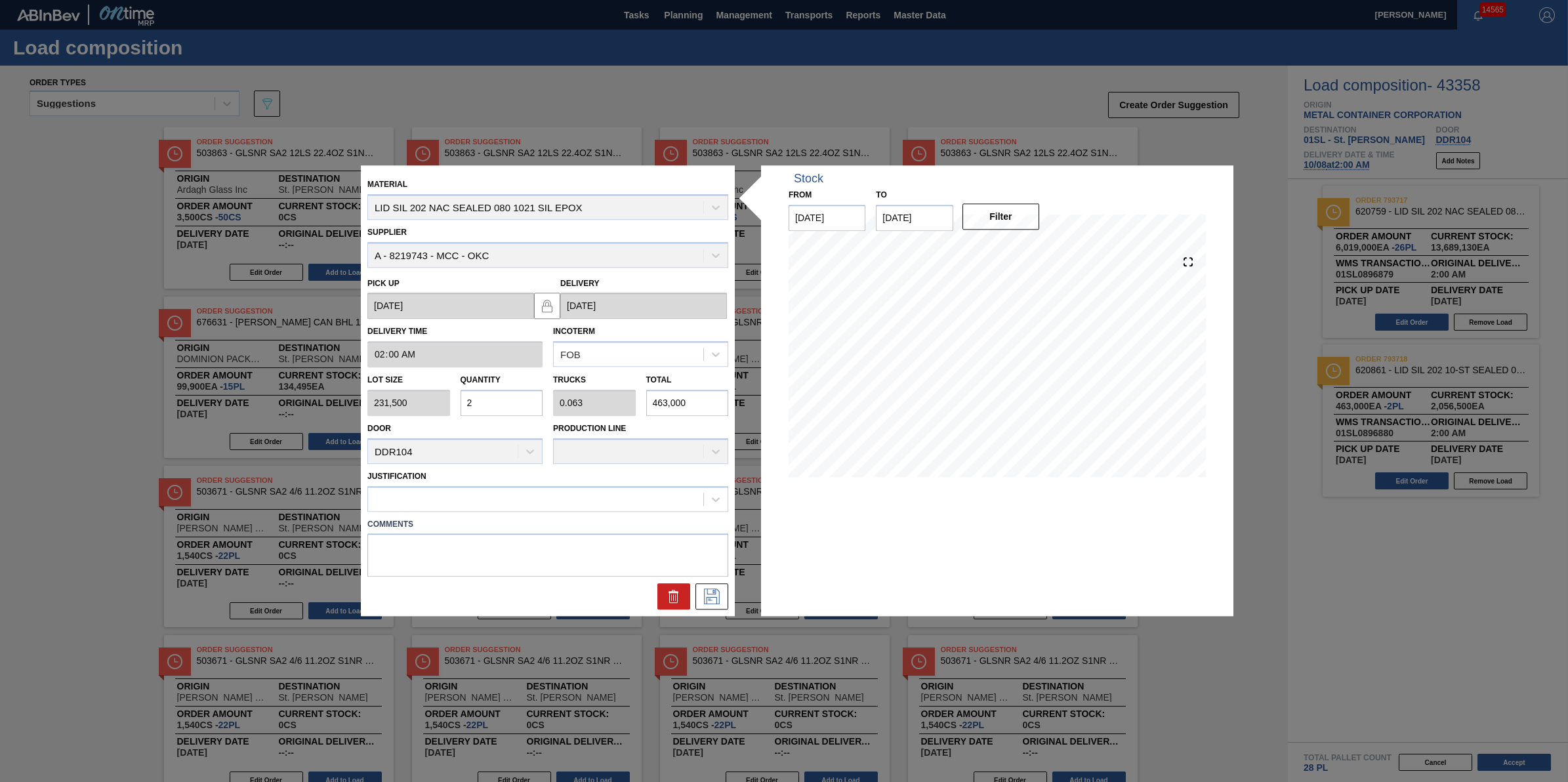
type input "0"
type input "3"
type input "0.094"
type input "694,500"
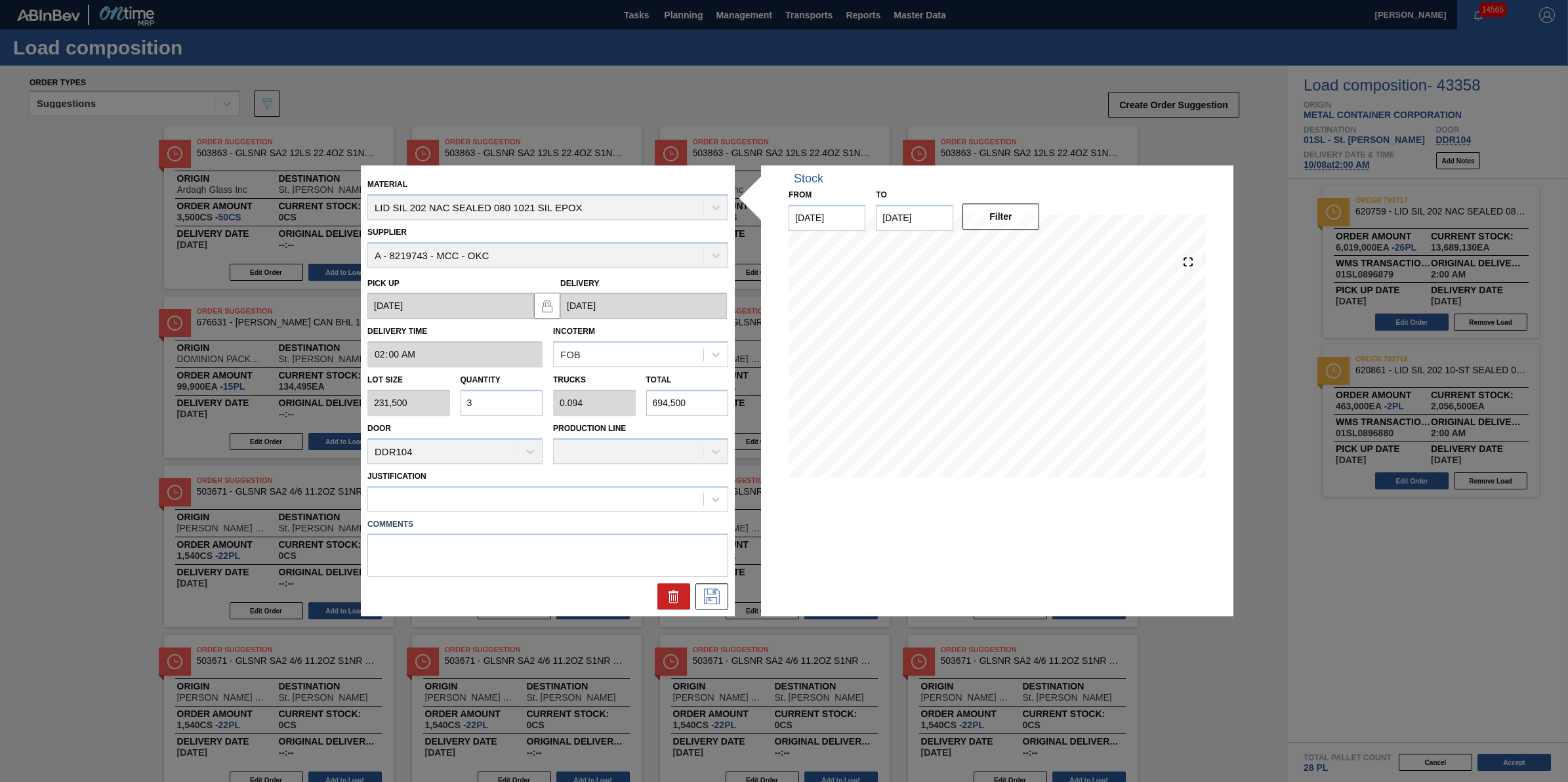
type input "30"
type input "0.938"
type input "6,945,000"
type input "30"
click at [652, 513] on div "Comments" at bounding box center [547, 544] width 371 height 65
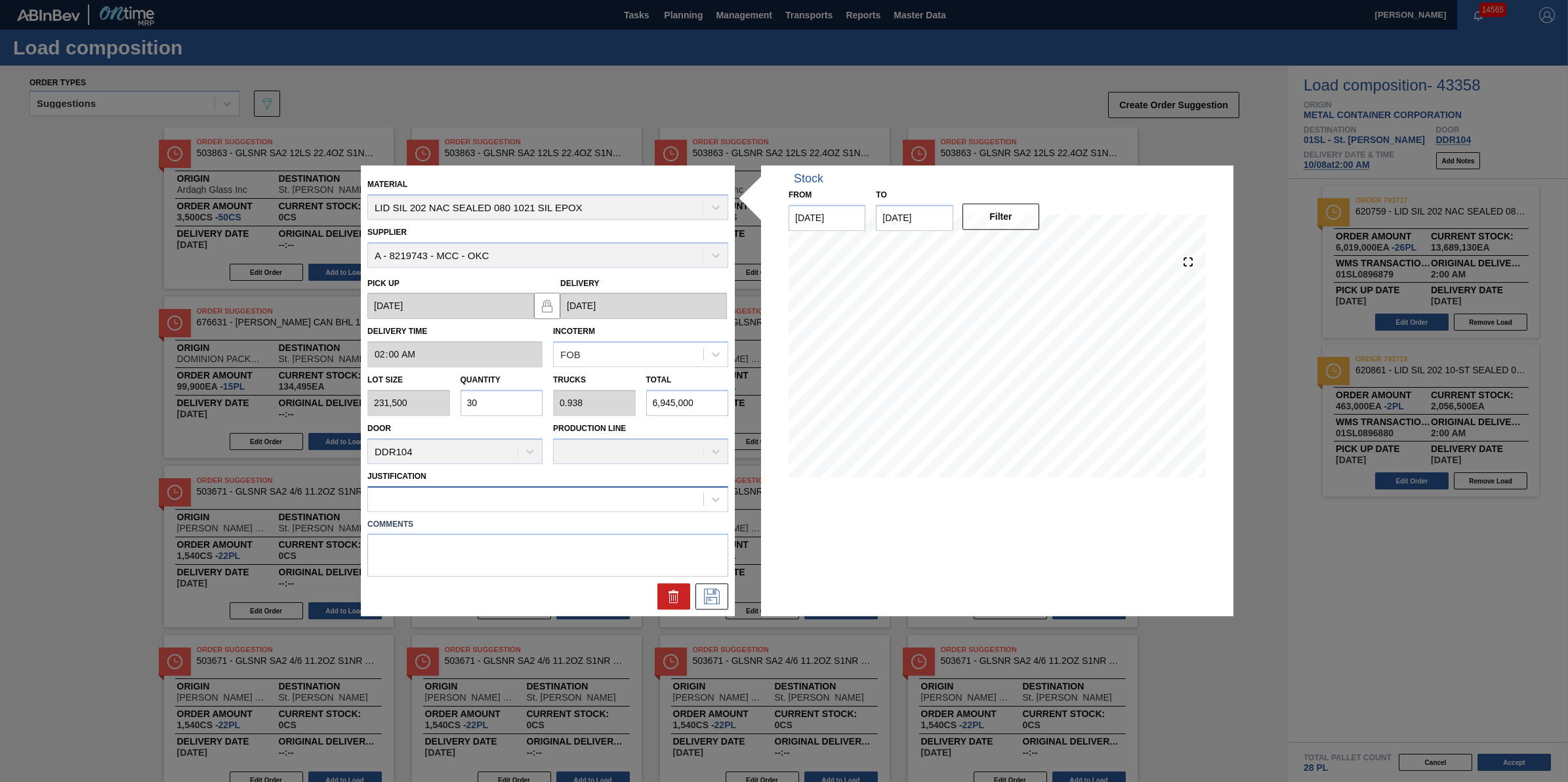
click at [652, 503] on div at bounding box center [536, 498] width 335 height 19
type input "other"
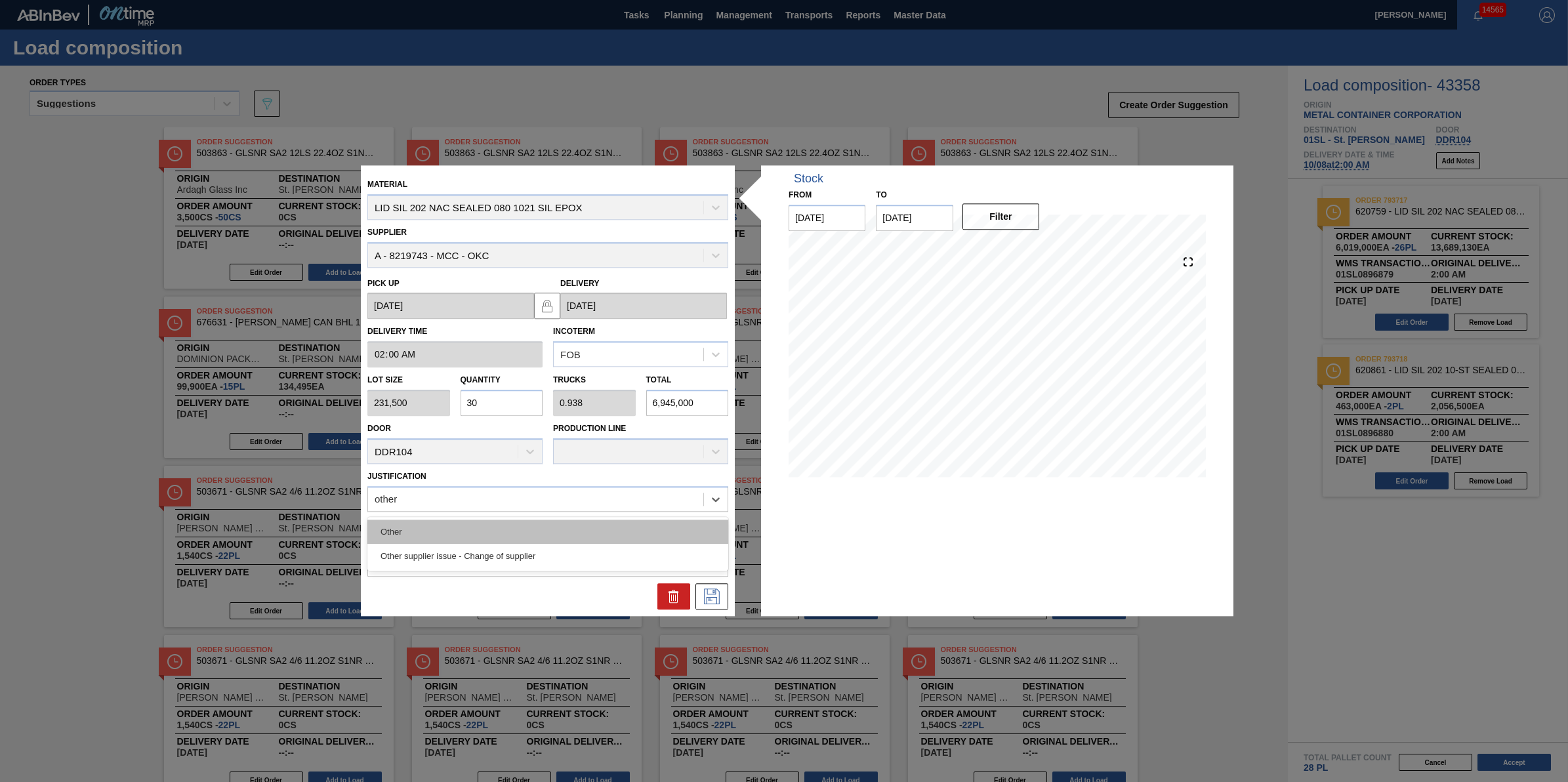
click at [630, 528] on div "Other" at bounding box center [548, 532] width 361 height 24
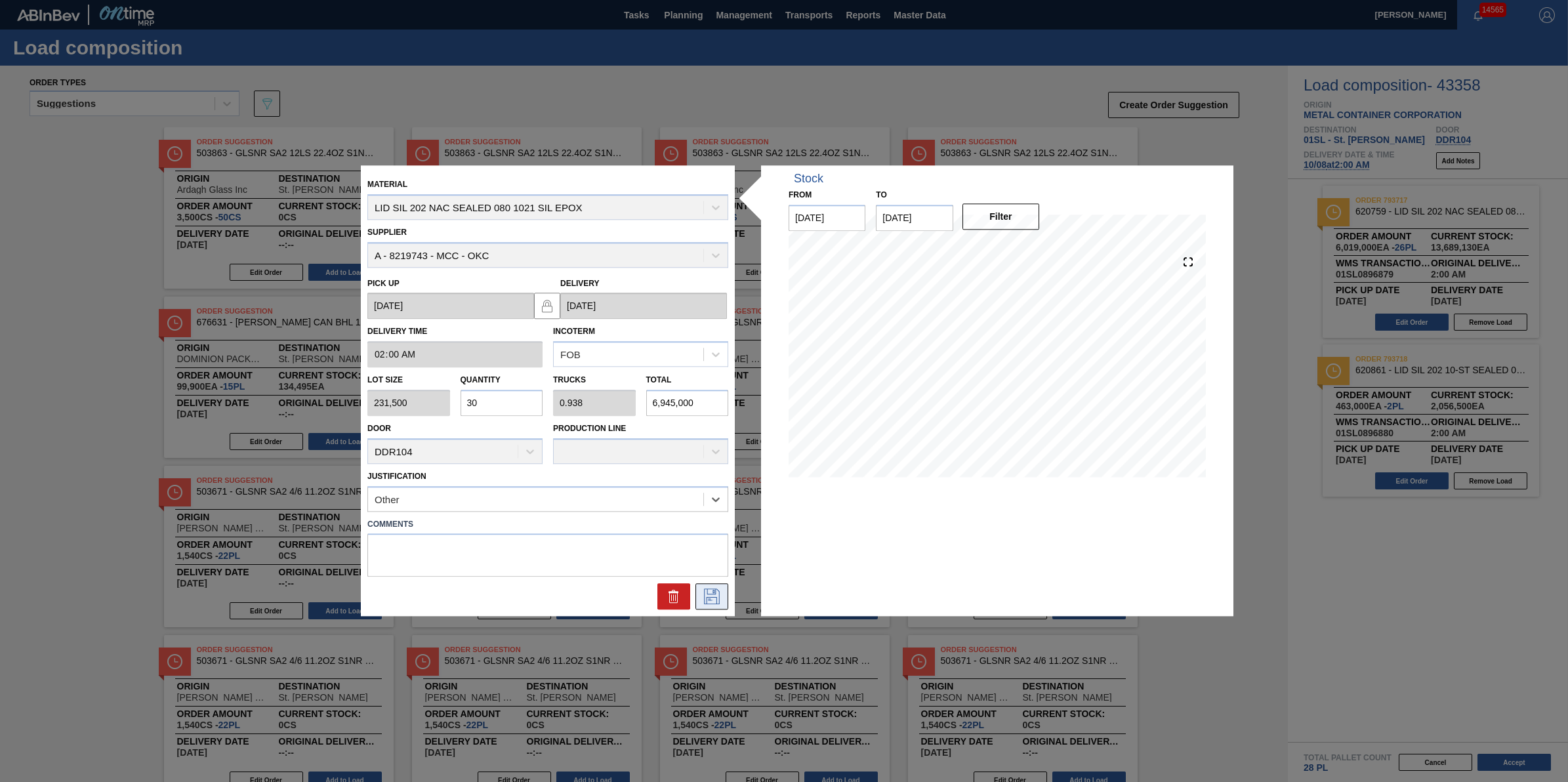
click at [711, 589] on icon at bounding box center [712, 597] width 21 height 16
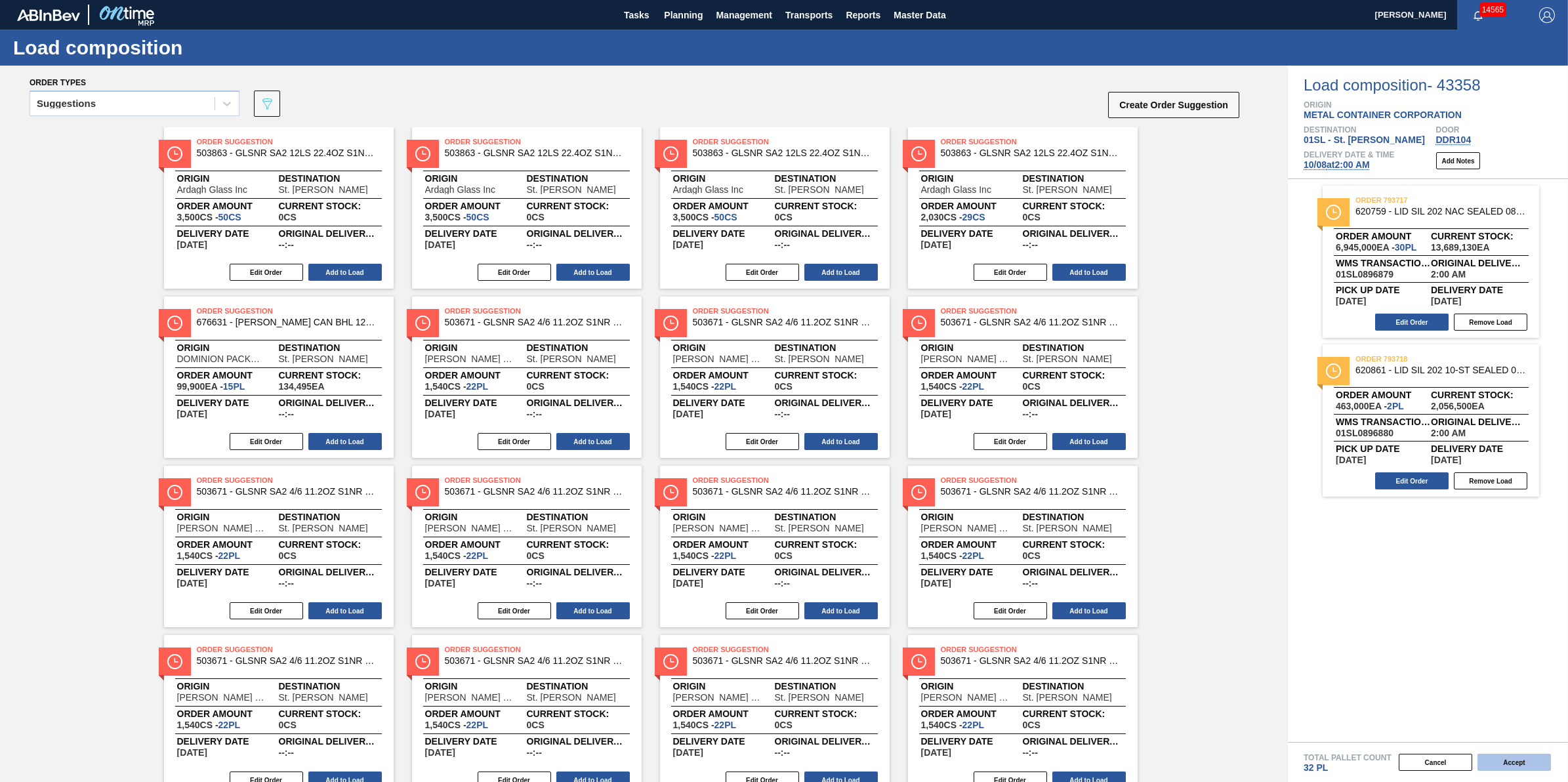
click at [1504, 763] on button "Accept" at bounding box center [1513, 762] width 74 height 17
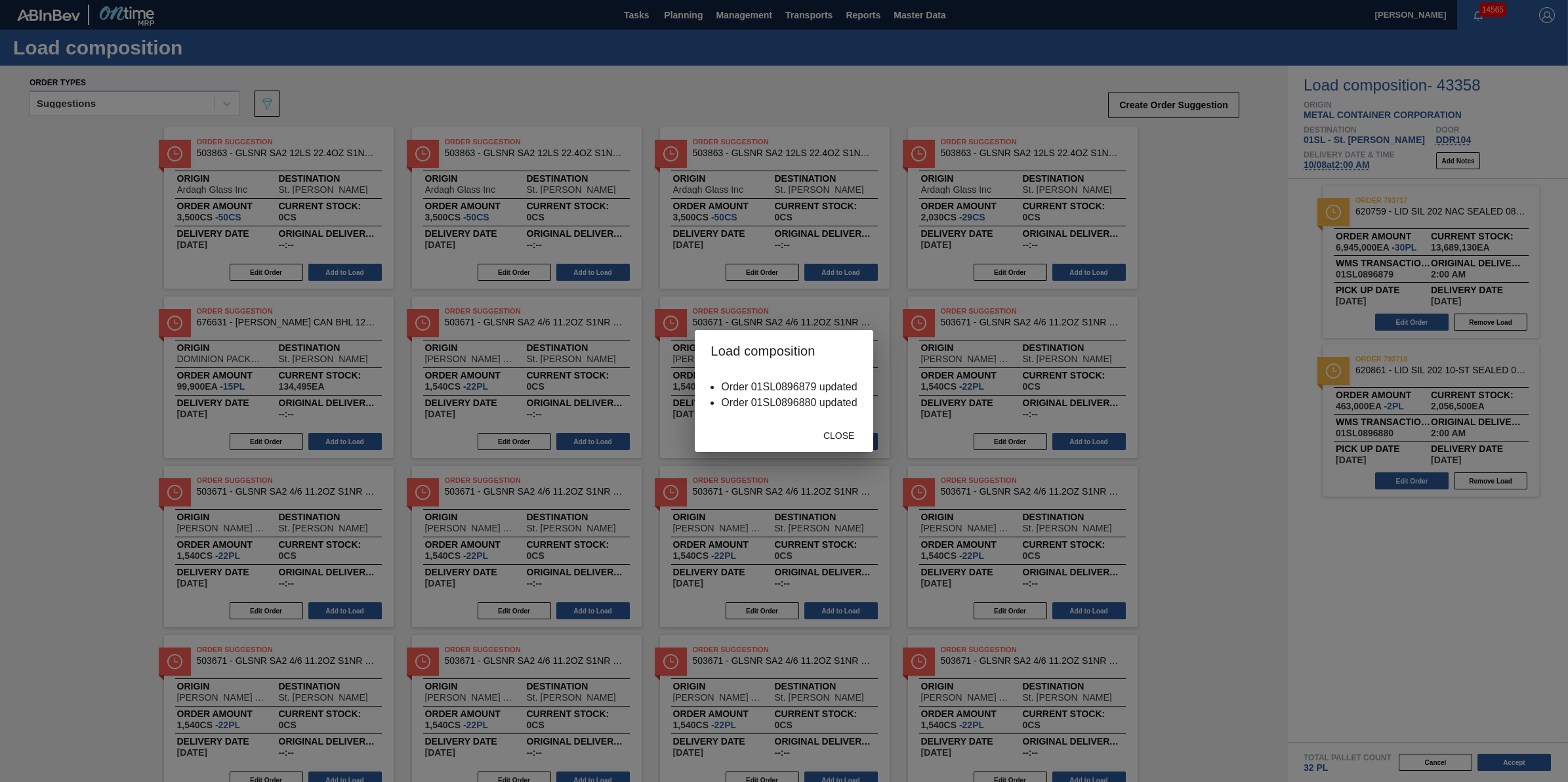
click at [827, 429] on div "Close" at bounding box center [839, 435] width 58 height 24
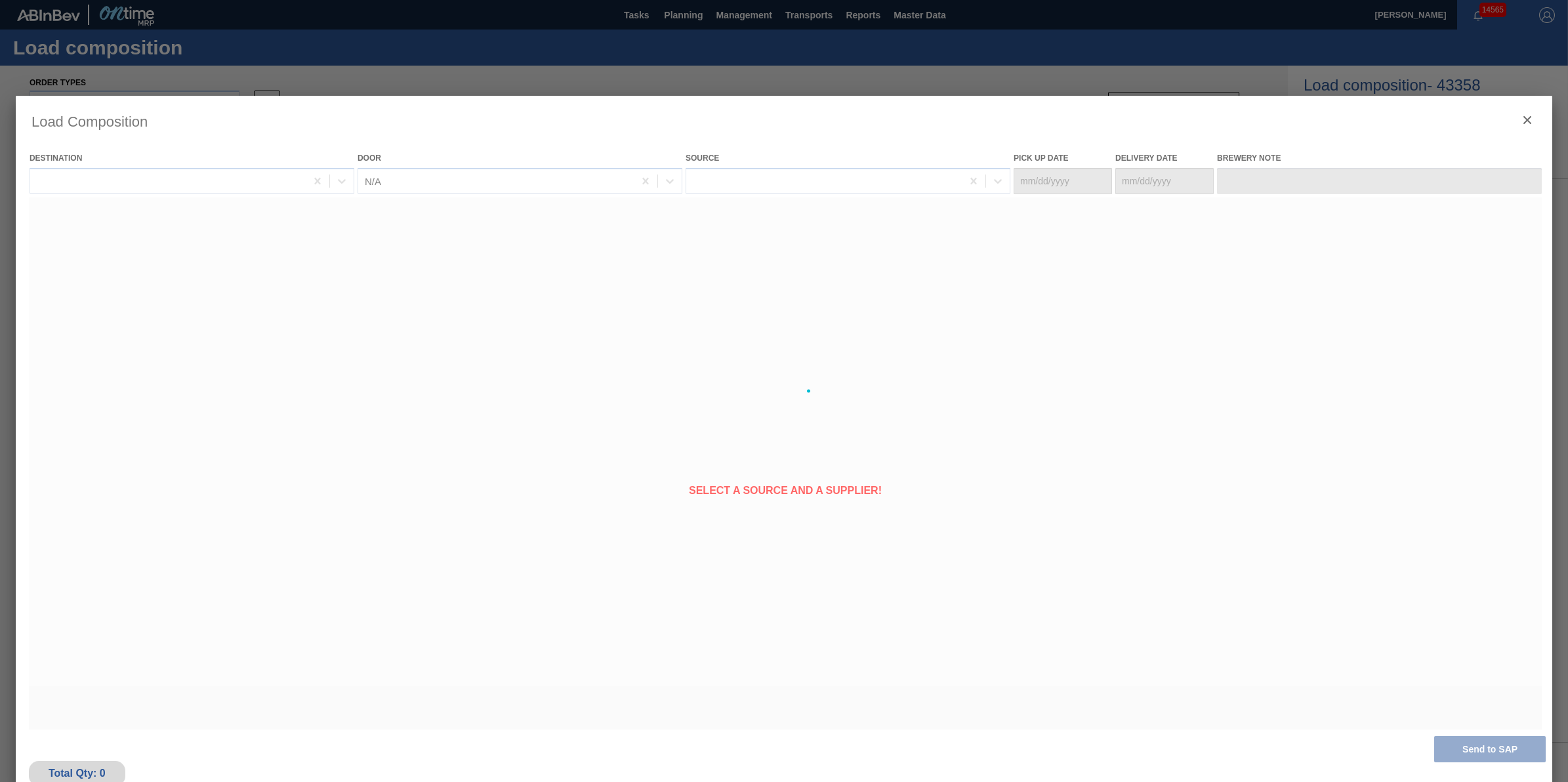
type Date "10/07/2025"
type Date "[DATE]"
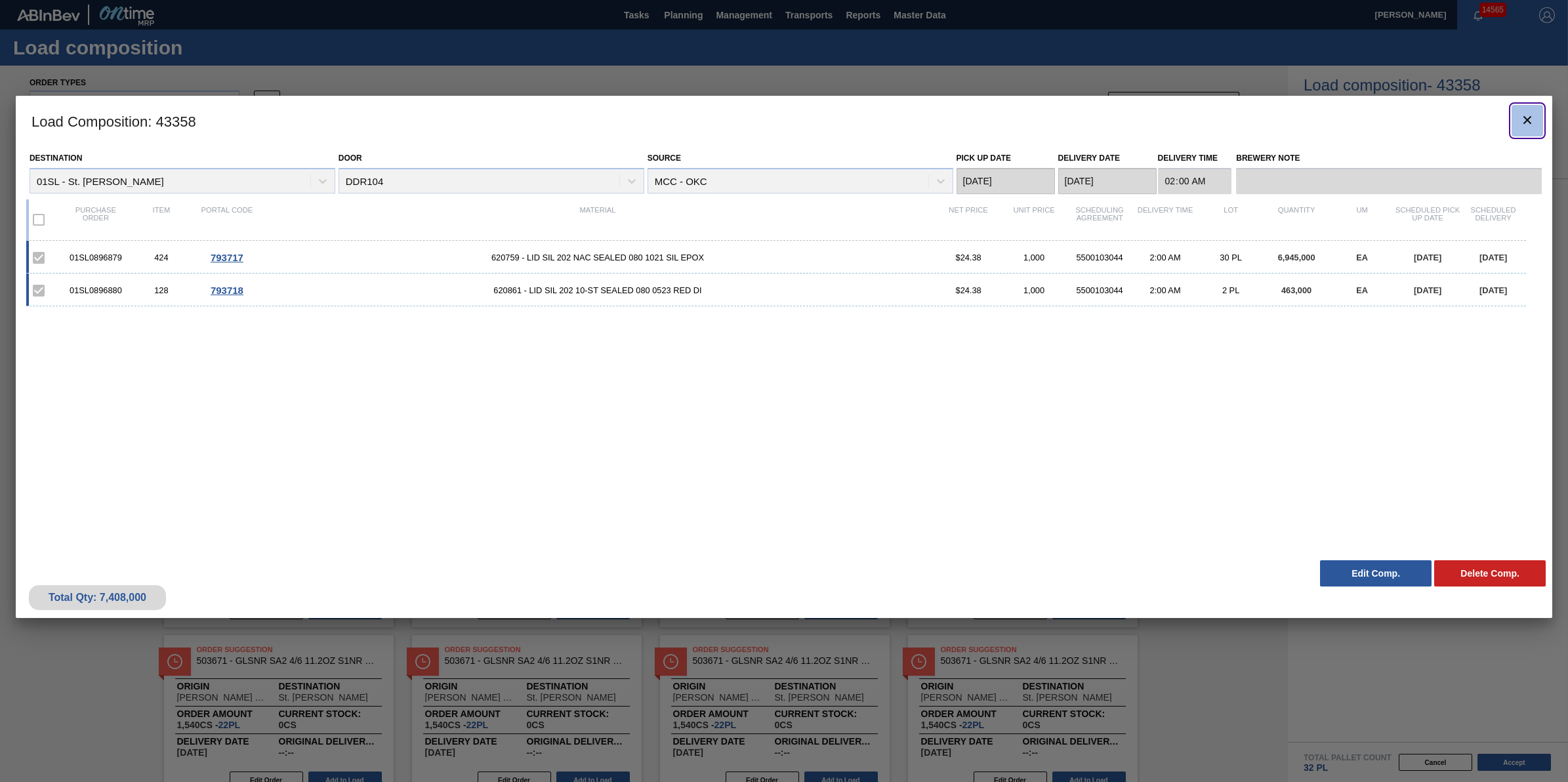
click at [1520, 123] on icon "botão de ícone" at bounding box center [1527, 120] width 16 height 16
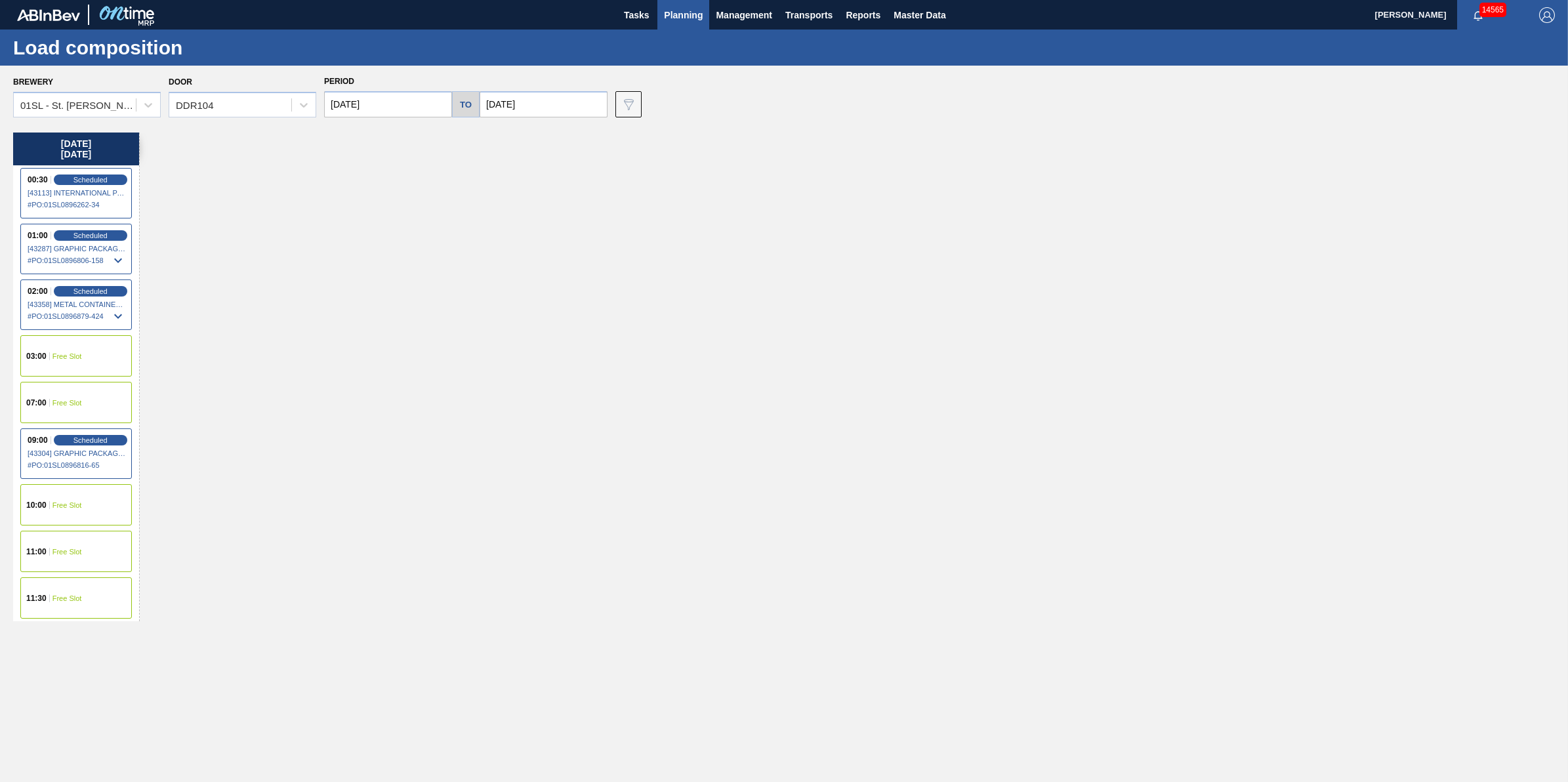
click at [692, 14] on span "Planning" at bounding box center [683, 15] width 39 height 16
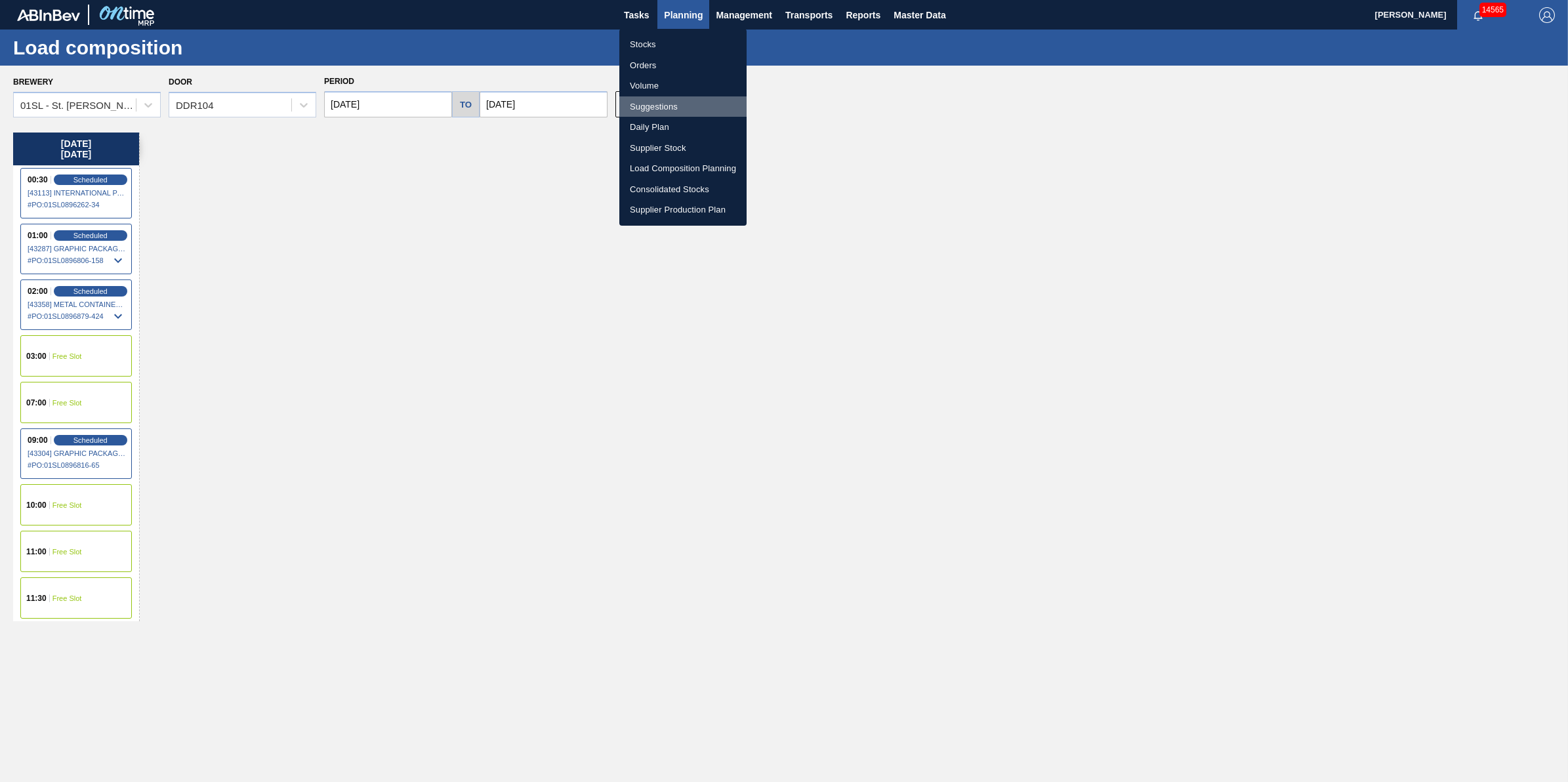
click at [684, 109] on li "Suggestions" at bounding box center [683, 107] width 127 height 21
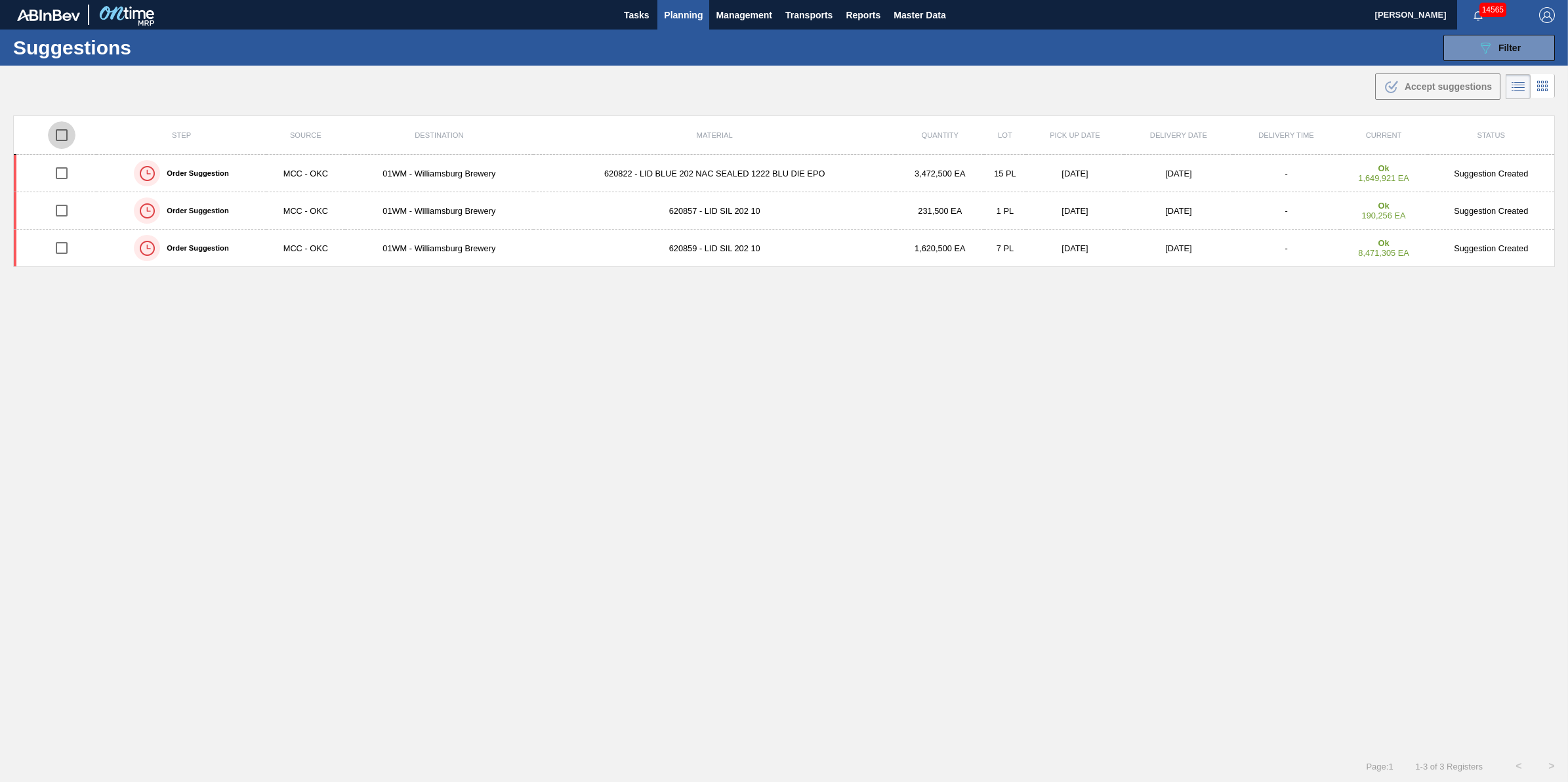
click at [66, 141] on input "checkbox" at bounding box center [61, 135] width 27 height 27
checkbox input "true"
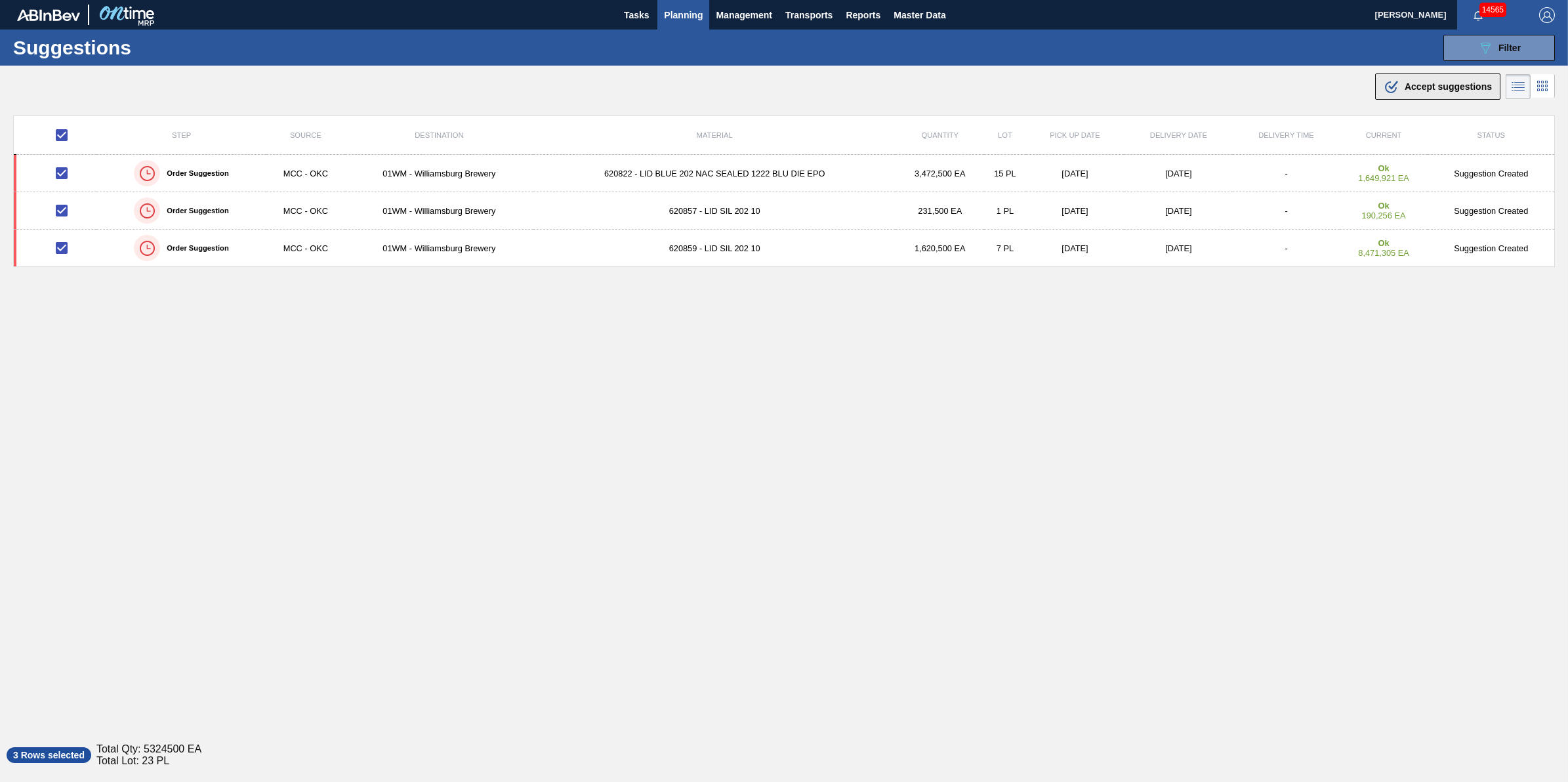
click at [1435, 85] on span "Accept suggestions" at bounding box center [1447, 86] width 87 height 11
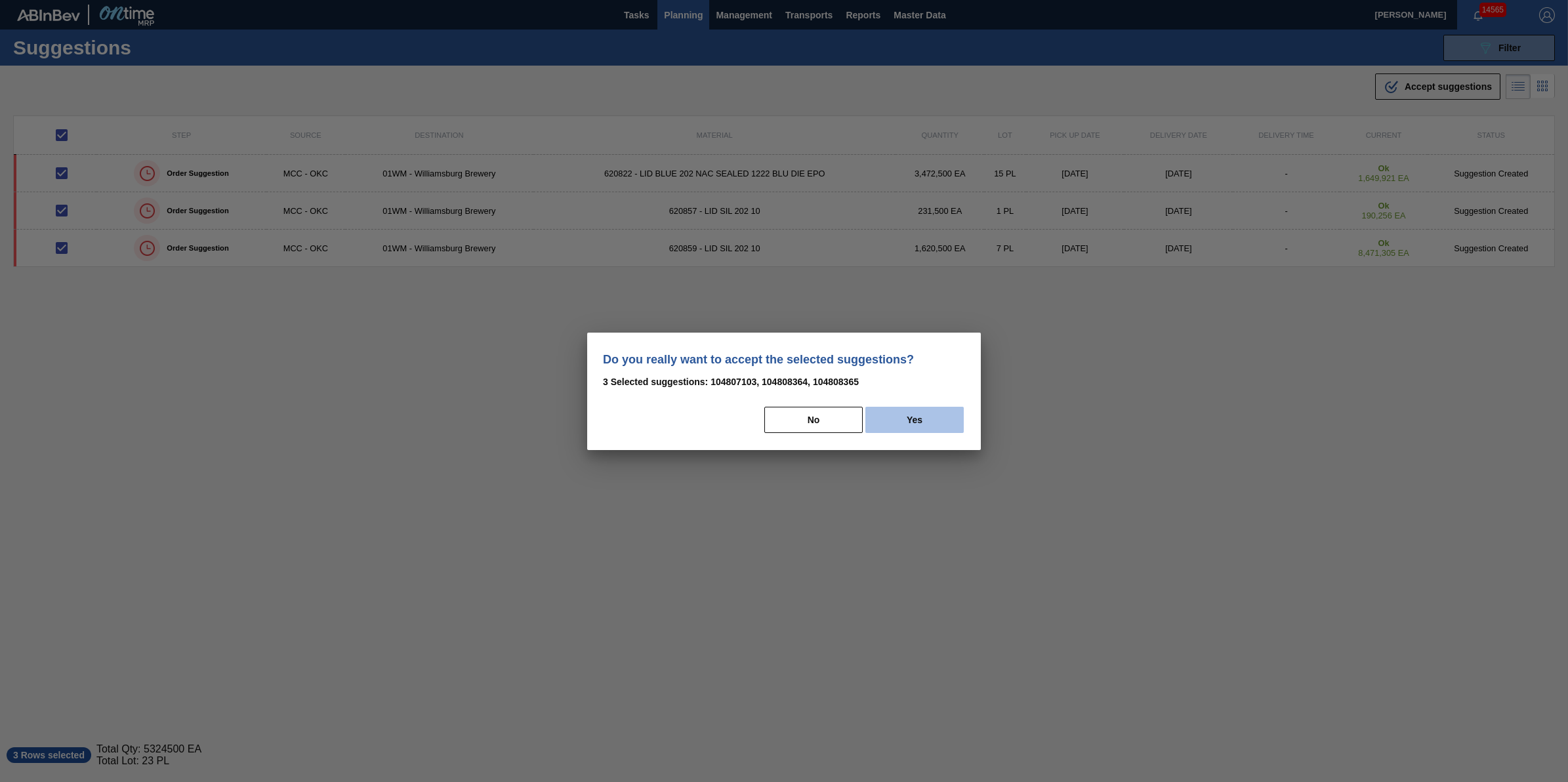
click at [934, 415] on button "Yes" at bounding box center [915, 419] width 99 height 27
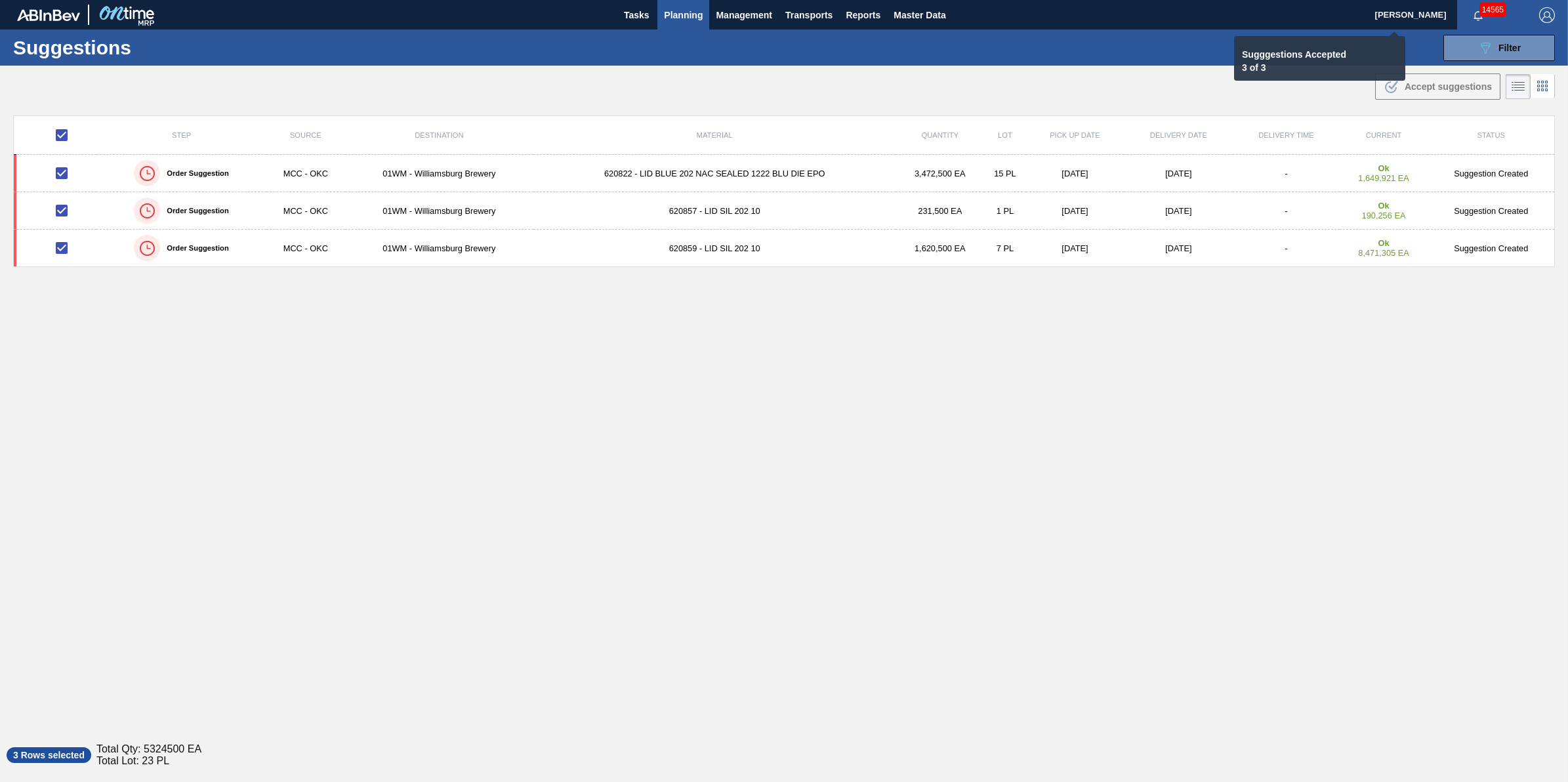
checkbox input "false"
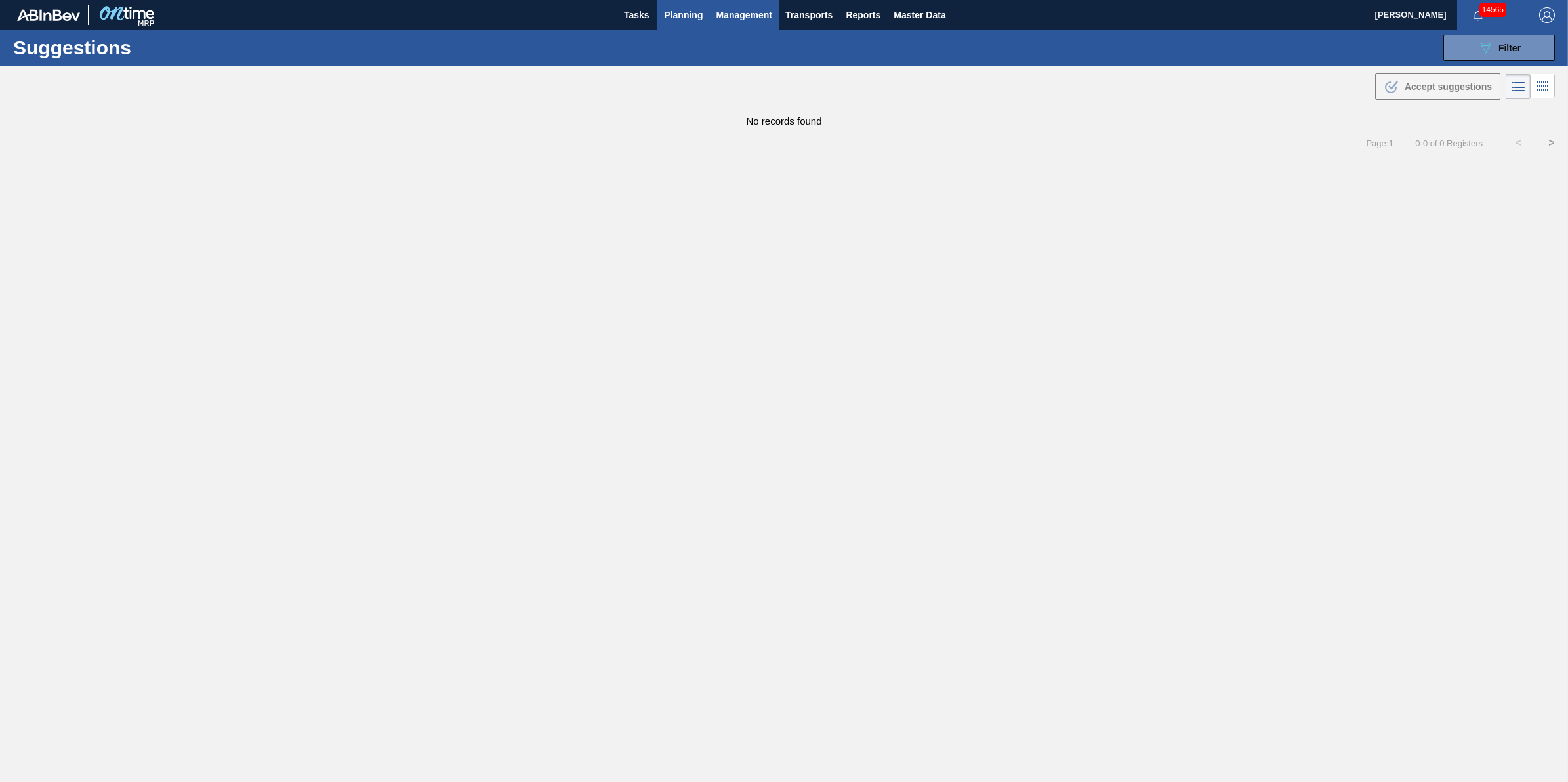
click at [714, 20] on button "Management" at bounding box center [744, 14] width 70 height 30
click at [682, 18] on div at bounding box center [784, 391] width 1568 height 782
click at [681, 18] on span "Planning" at bounding box center [683, 15] width 39 height 16
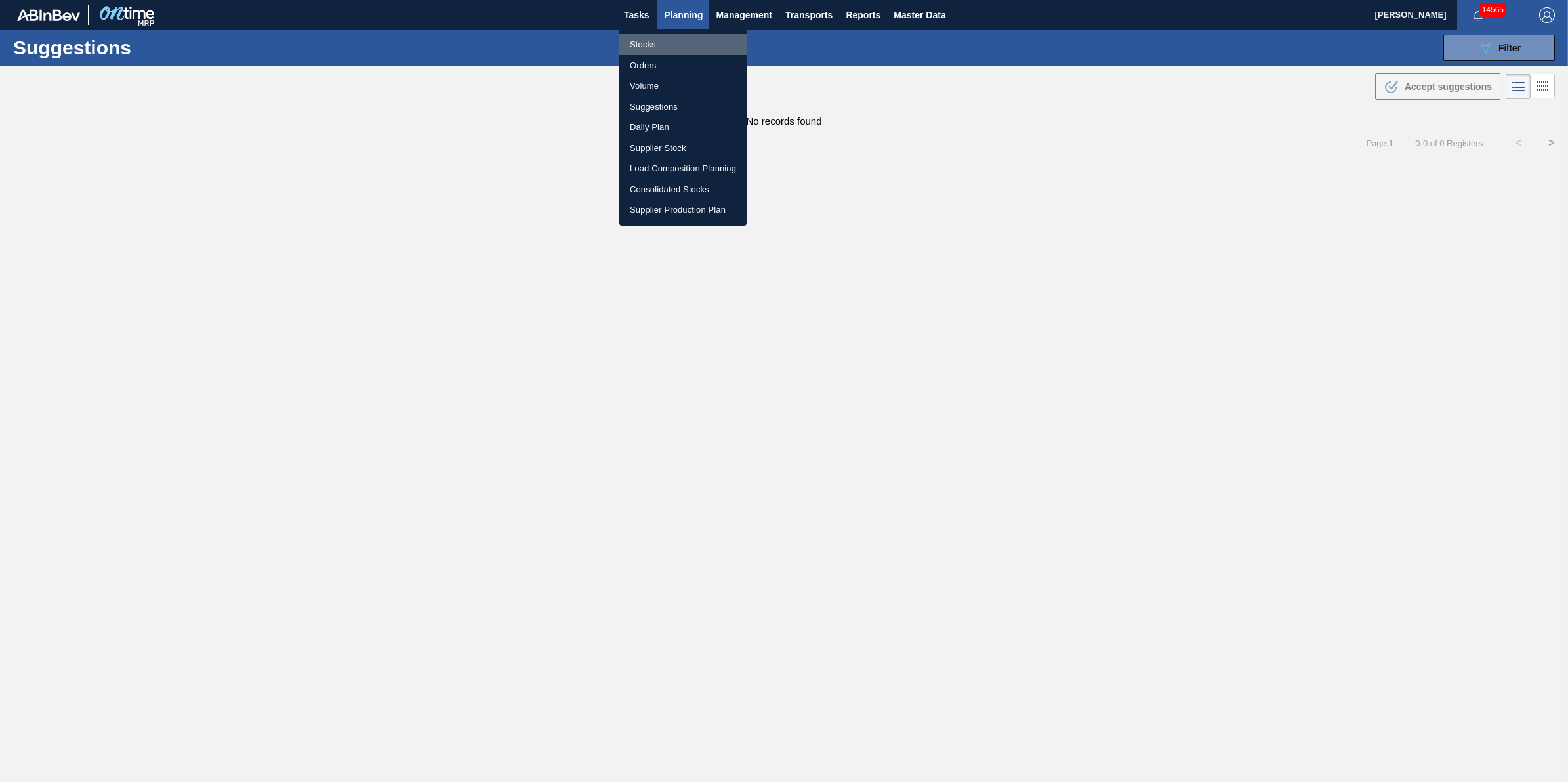
click at [671, 46] on li "Stocks" at bounding box center [683, 45] width 127 height 21
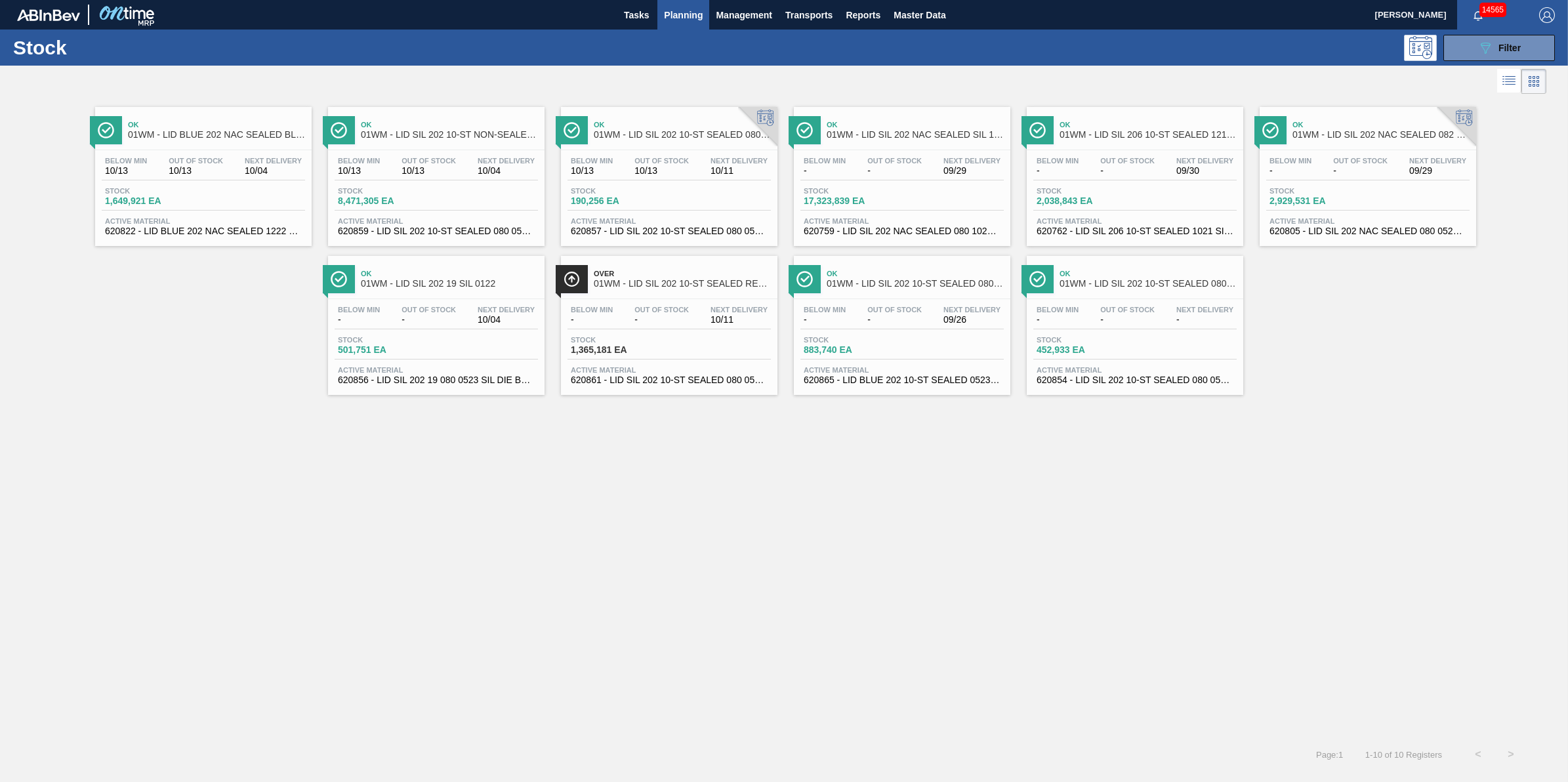
click at [444, 174] on span "10/13" at bounding box center [429, 171] width 55 height 10
click at [848, 194] on span "Stock" at bounding box center [849, 190] width 92 height 8
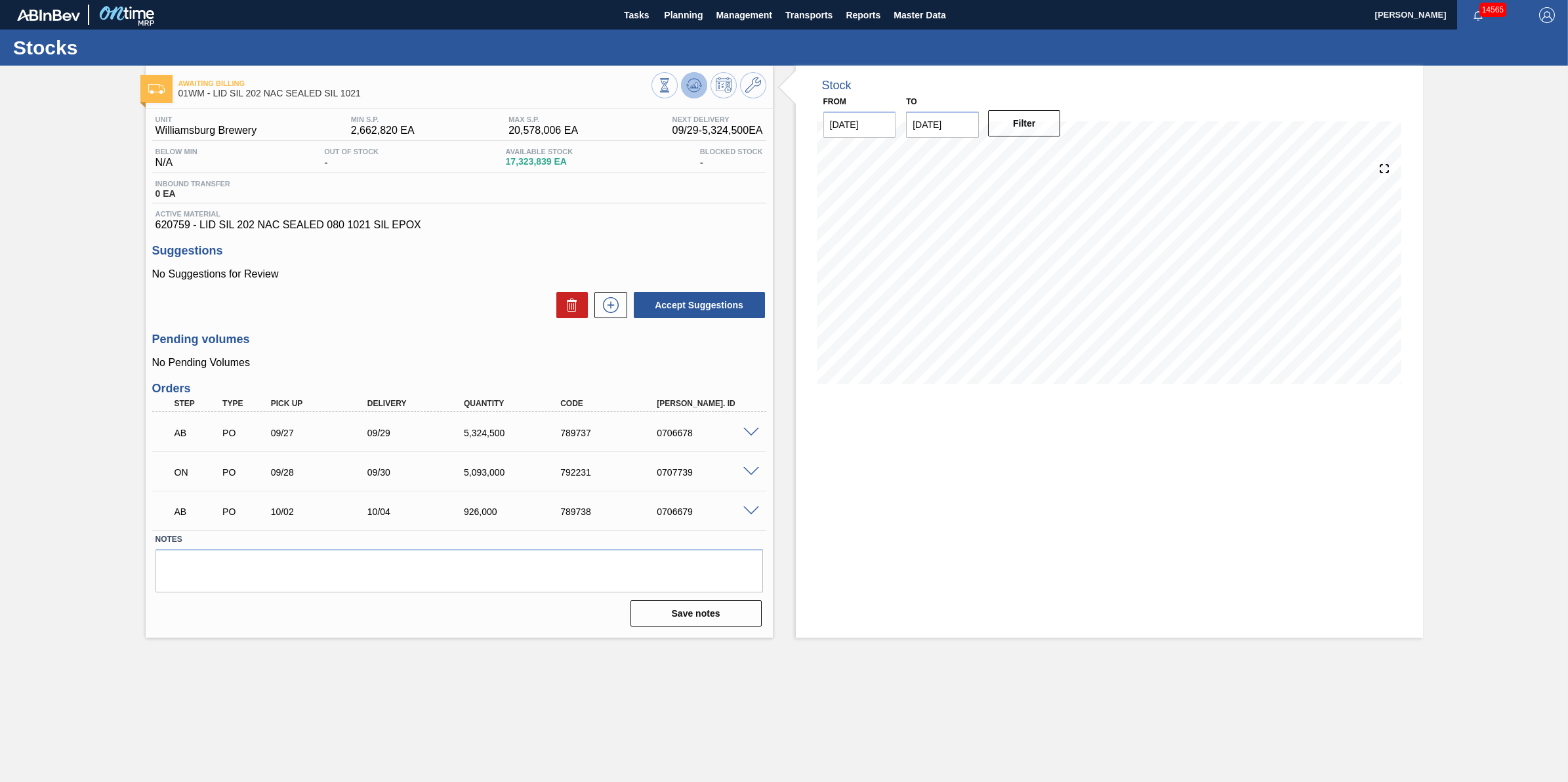
click at [696, 93] on span at bounding box center [694, 85] width 16 height 16
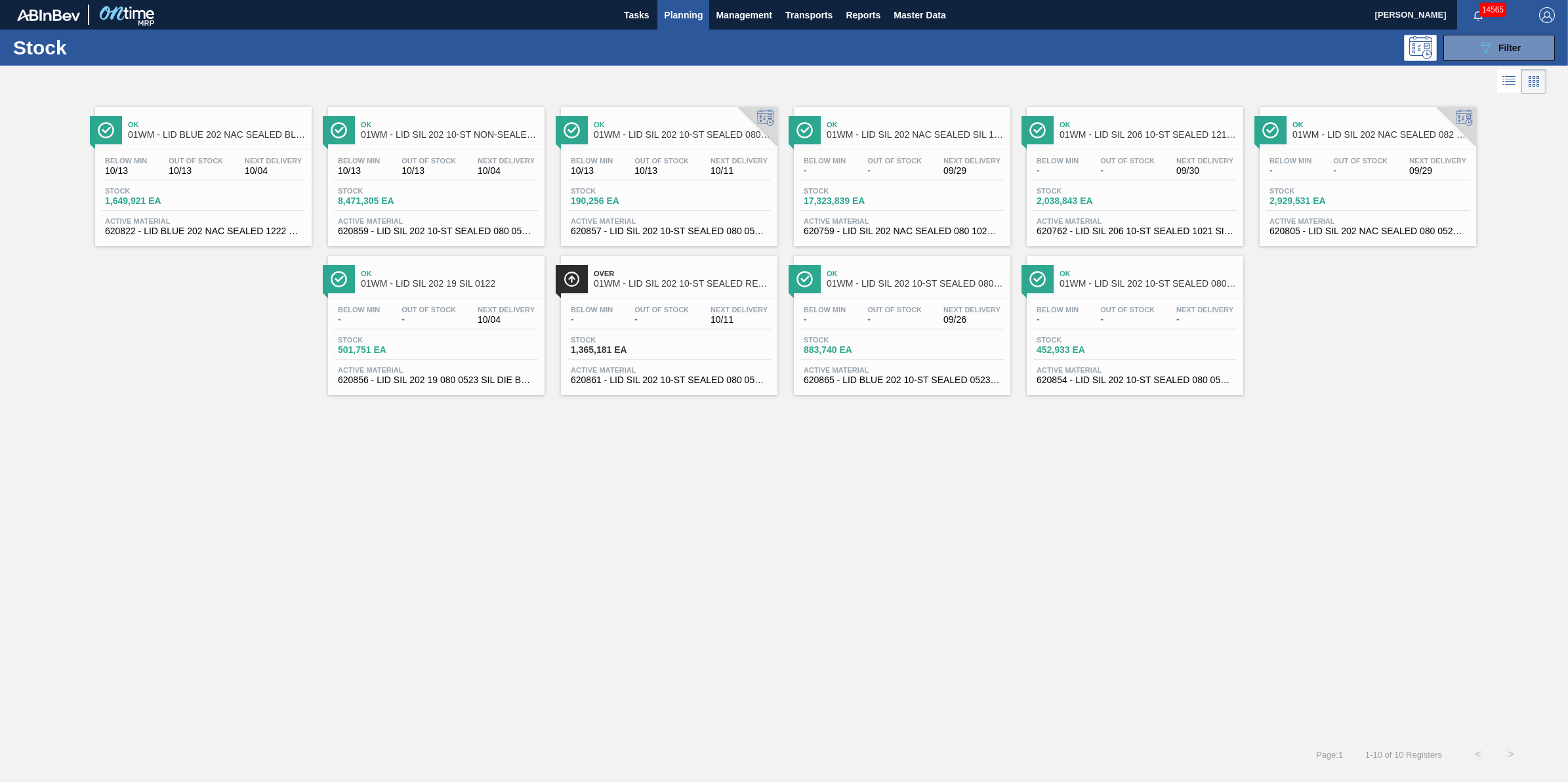
click at [251, 177] on div "Below Min 10/13 Out Of Stock 10/13 Next Delivery 10/04" at bounding box center [203, 168] width 203 height 24
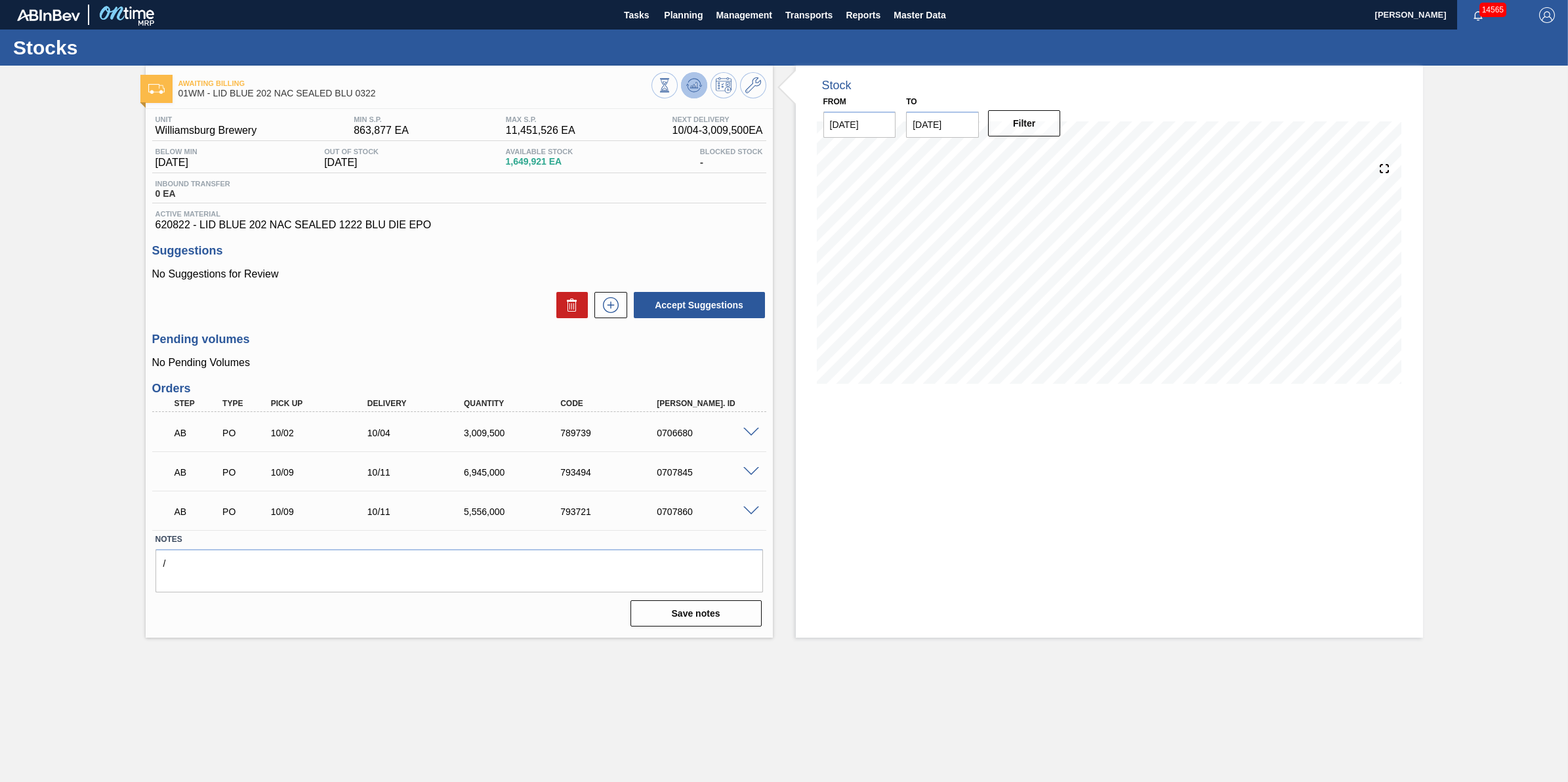
click at [689, 90] on icon at bounding box center [693, 88] width 13 height 7
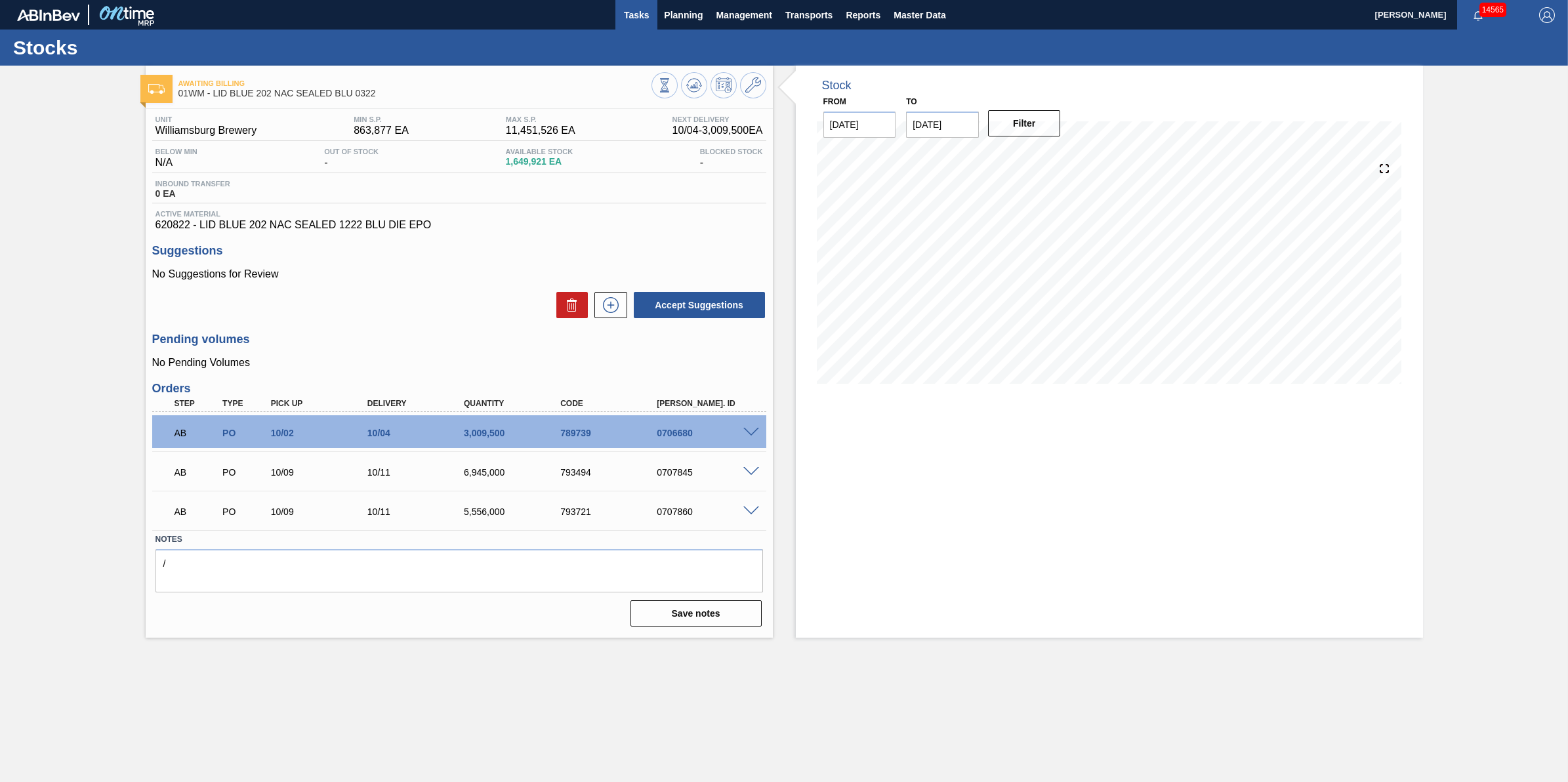
click at [642, 17] on span "Tasks" at bounding box center [636, 15] width 29 height 16
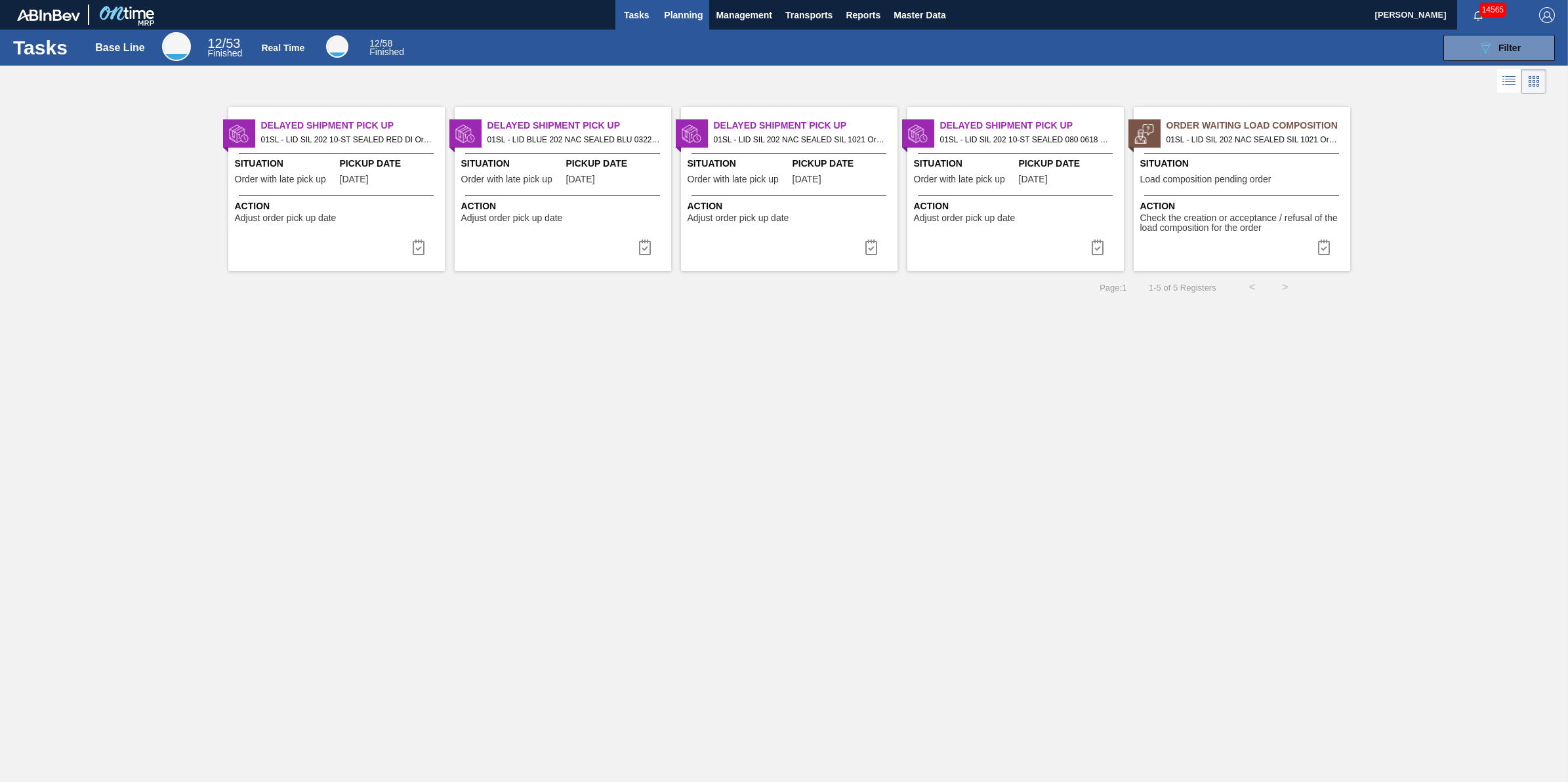
click at [677, 3] on button "Planning" at bounding box center [683, 14] width 52 height 30
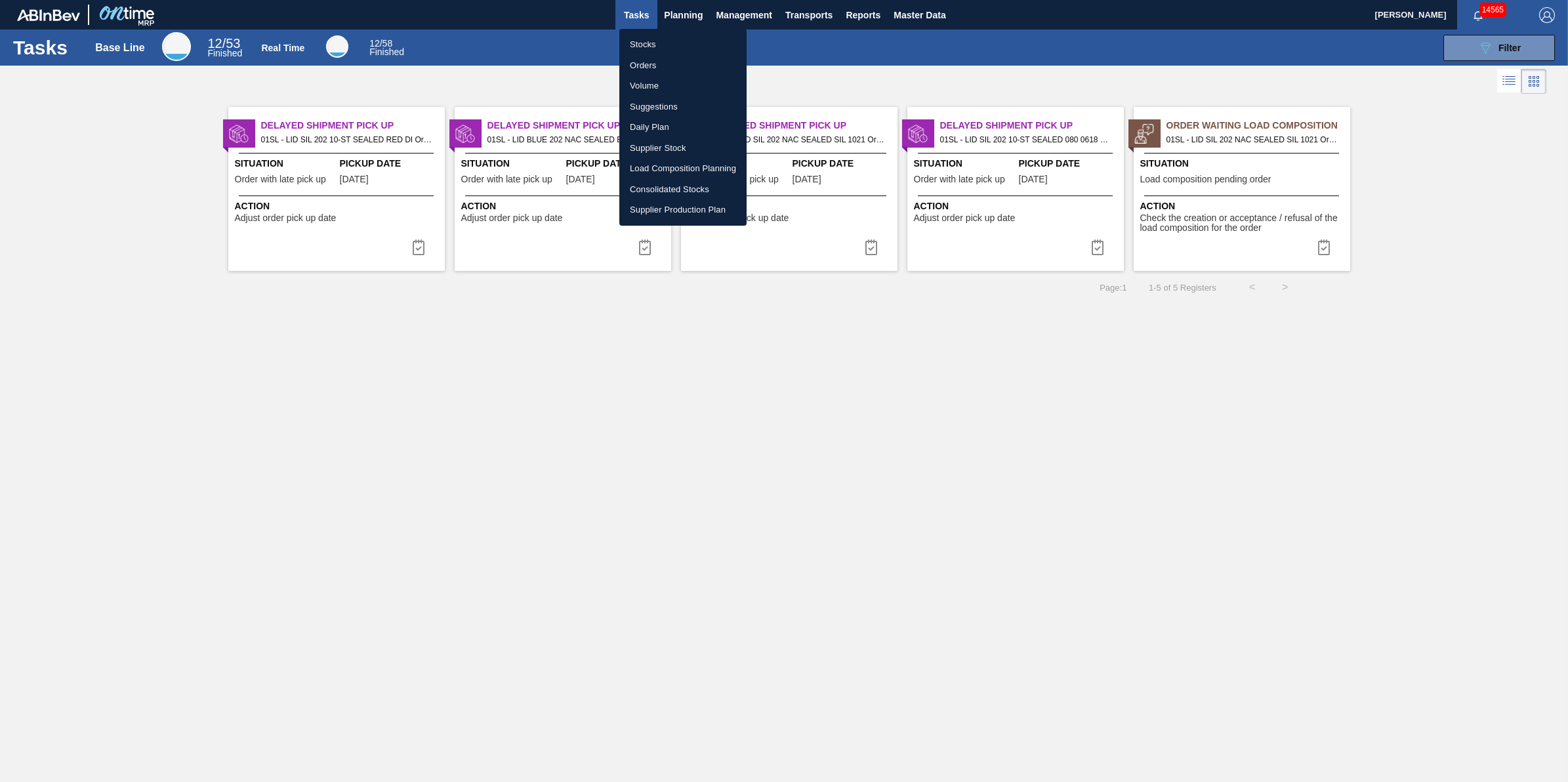
click at [687, 33] on ul "Stocks Orders Volume Suggestions Daily Plan Supplier Stock Load Composition Pla…" at bounding box center [683, 127] width 127 height 196
click at [687, 37] on li "Stocks" at bounding box center [683, 45] width 127 height 21
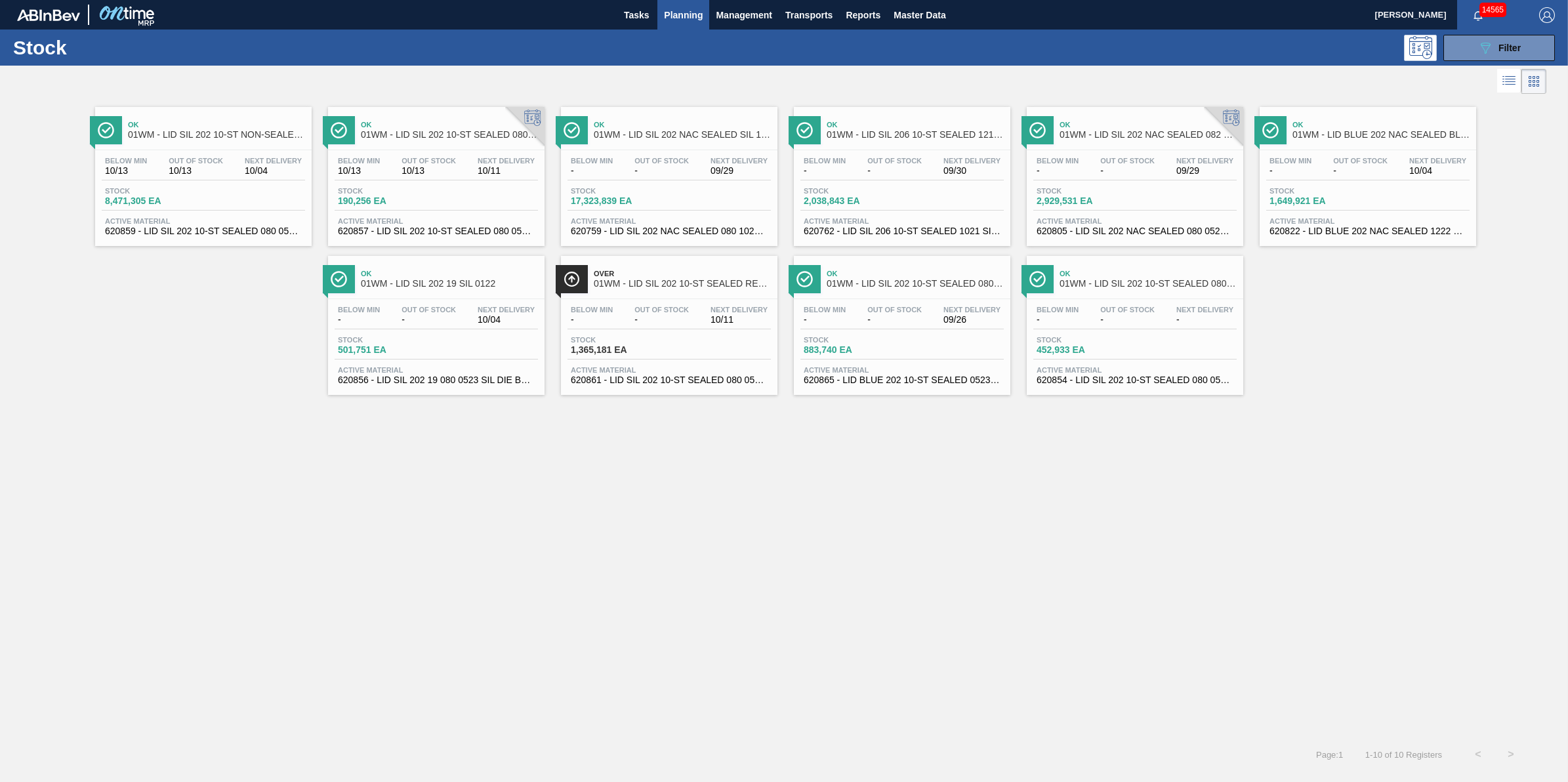
click at [673, 14] on span "Planning" at bounding box center [683, 15] width 39 height 16
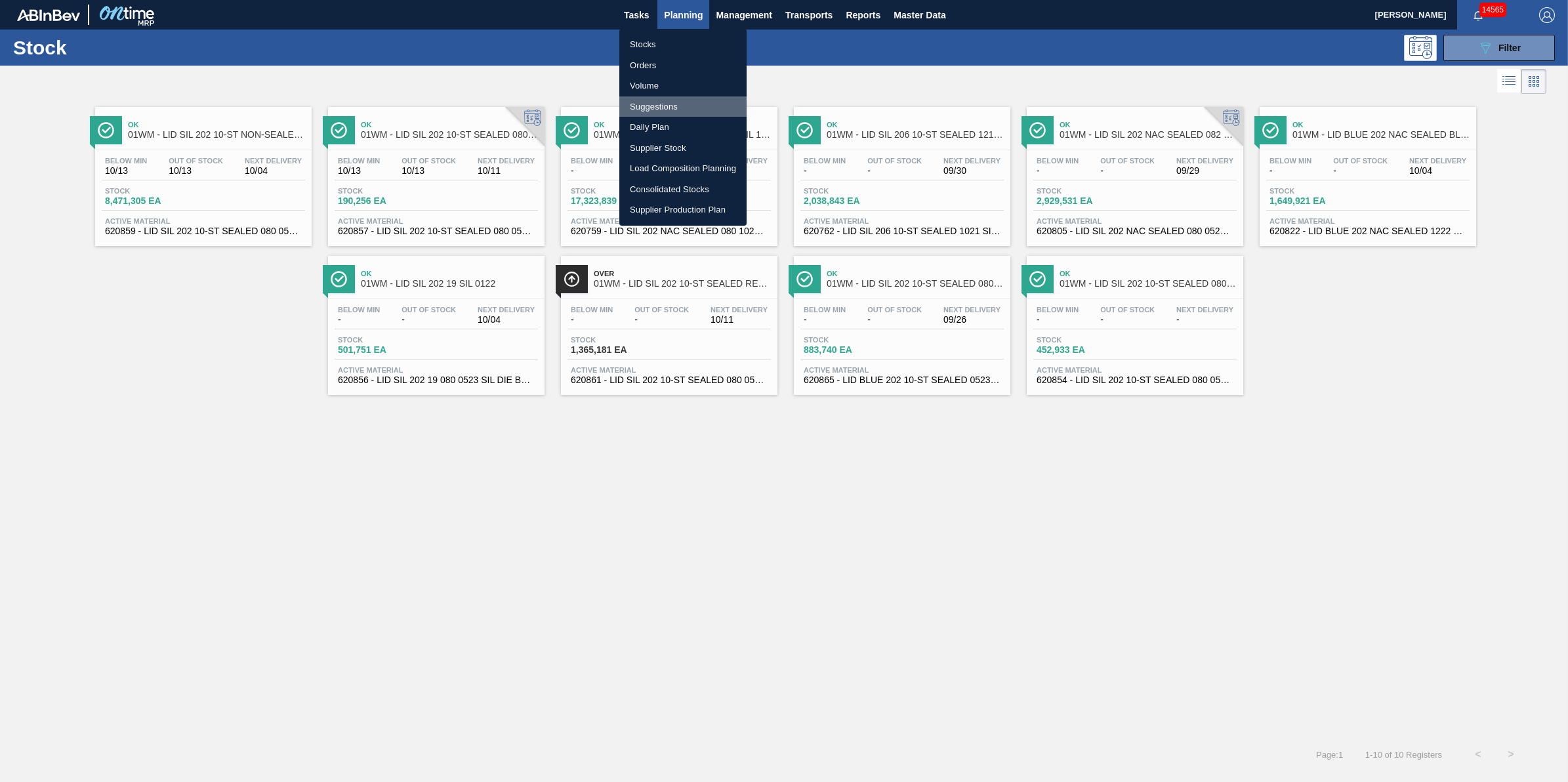
click at [686, 107] on li "Suggestions" at bounding box center [683, 107] width 127 height 21
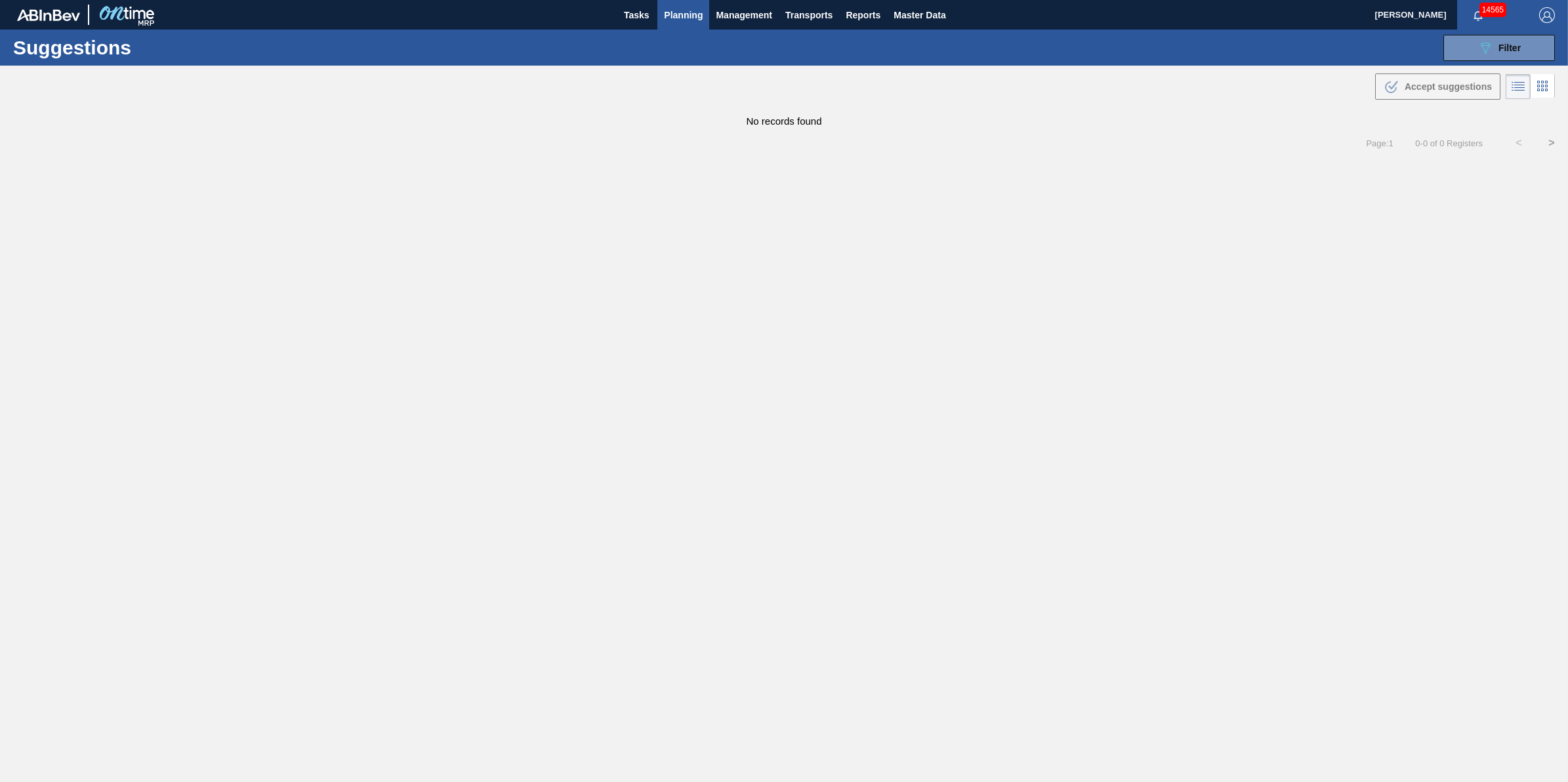
click at [677, 14] on span "Planning" at bounding box center [683, 15] width 39 height 16
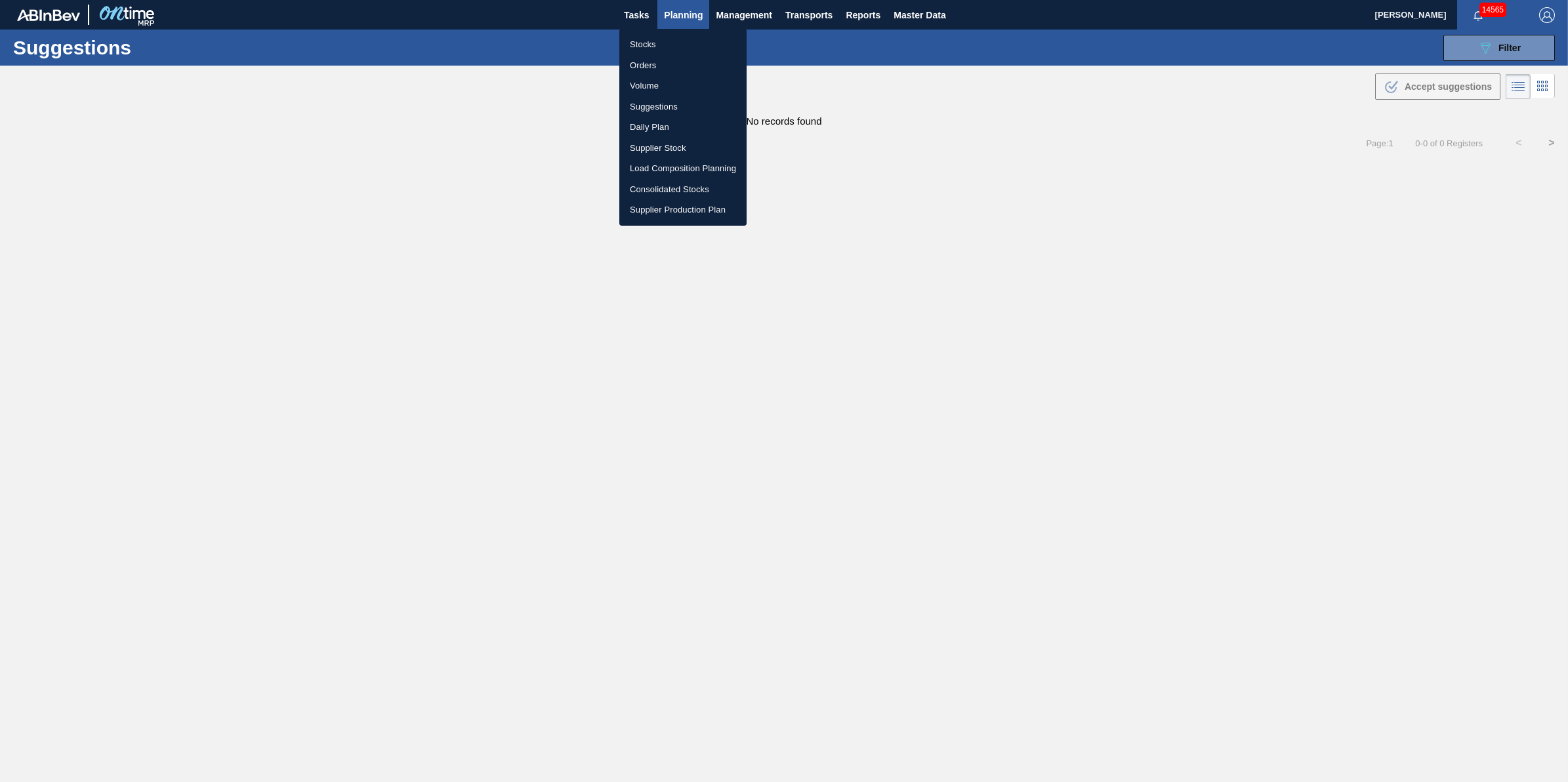
click at [669, 30] on ul "Stocks Orders Volume Suggestions Daily Plan Supplier Stock Load Composition Pla…" at bounding box center [683, 127] width 127 height 196
click at [668, 41] on li "Stocks" at bounding box center [683, 45] width 127 height 21
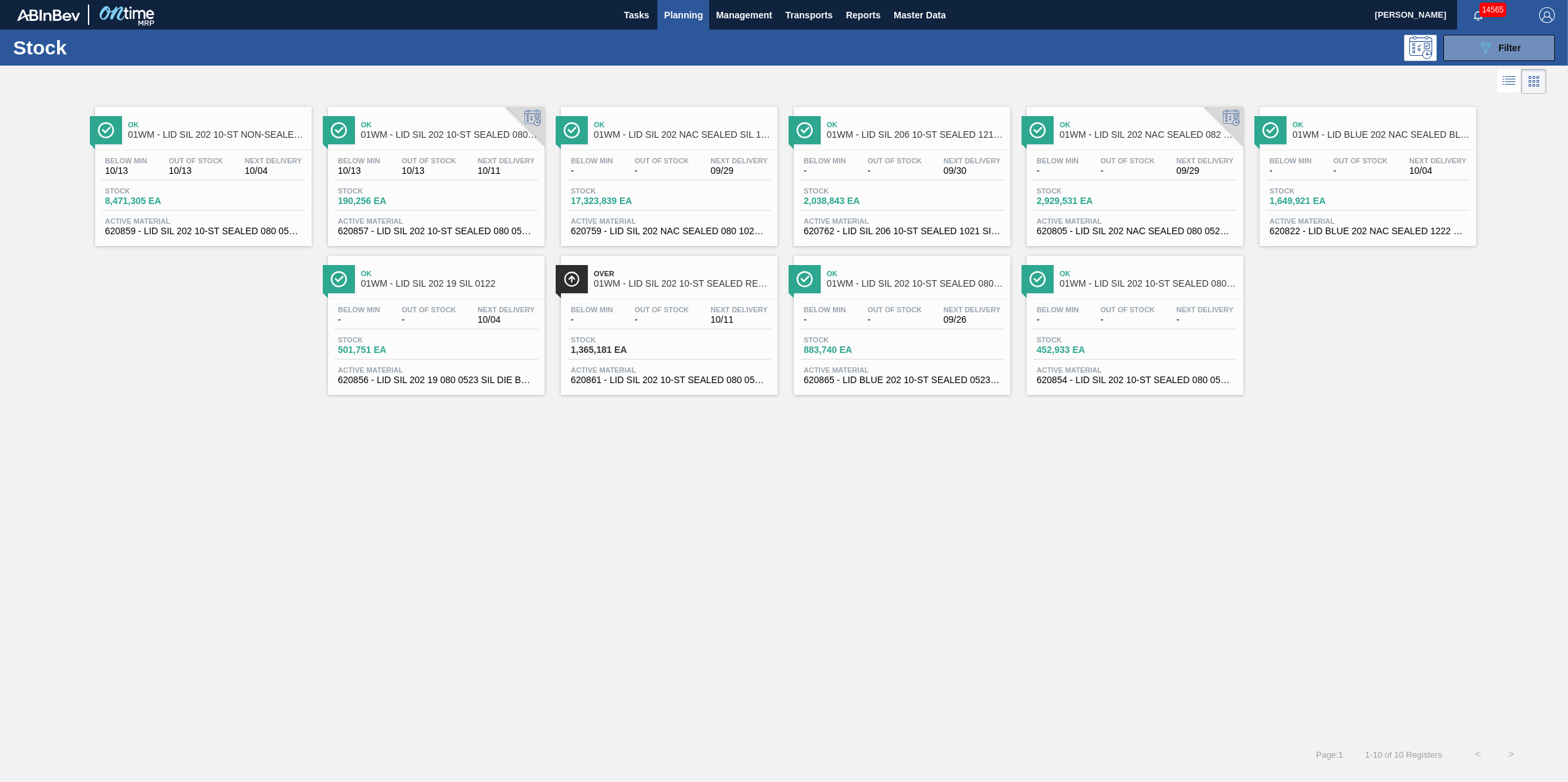
click at [253, 149] on div at bounding box center [203, 149] width 195 height 1
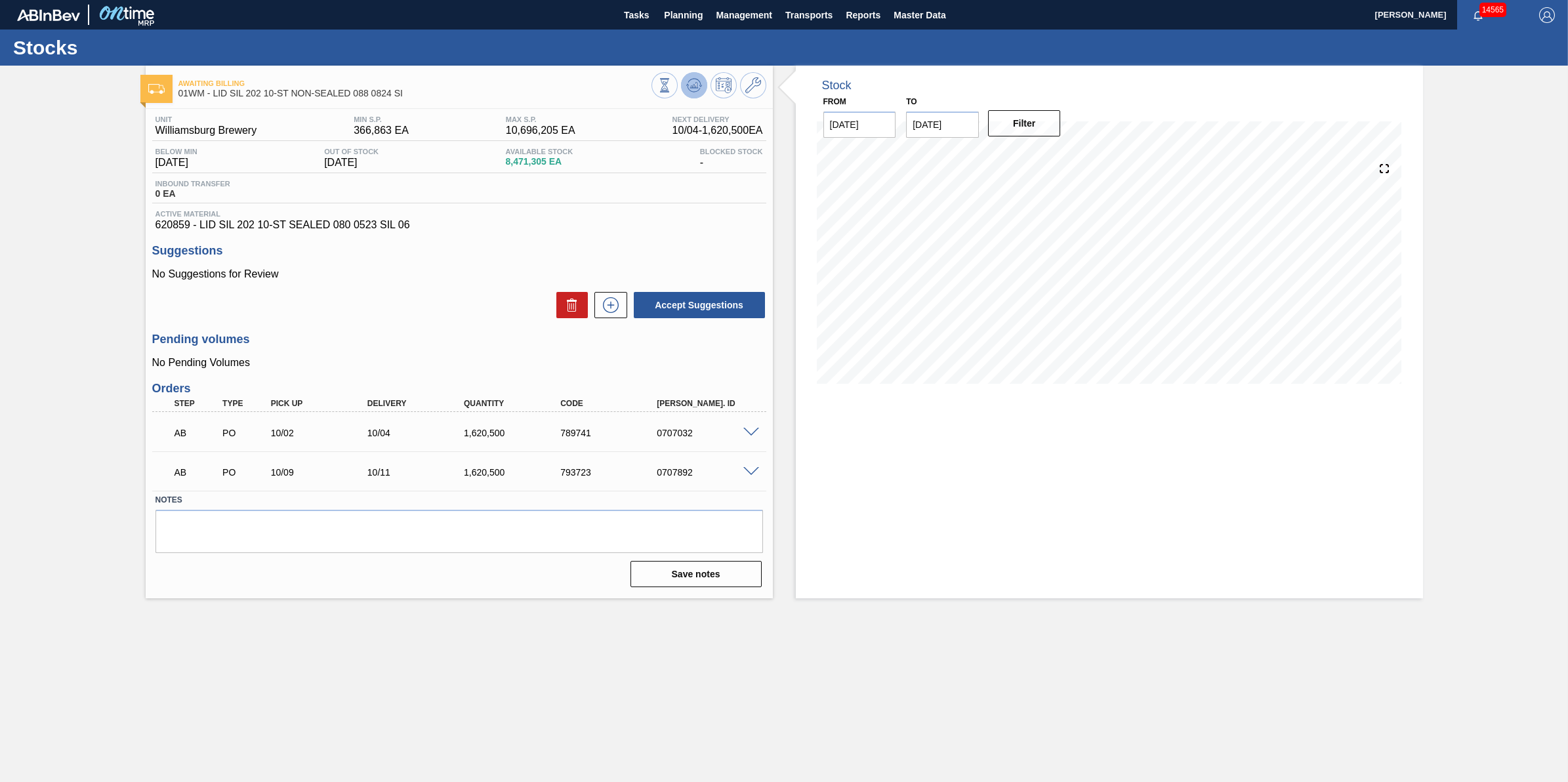
click at [691, 83] on icon at bounding box center [694, 85] width 16 height 16
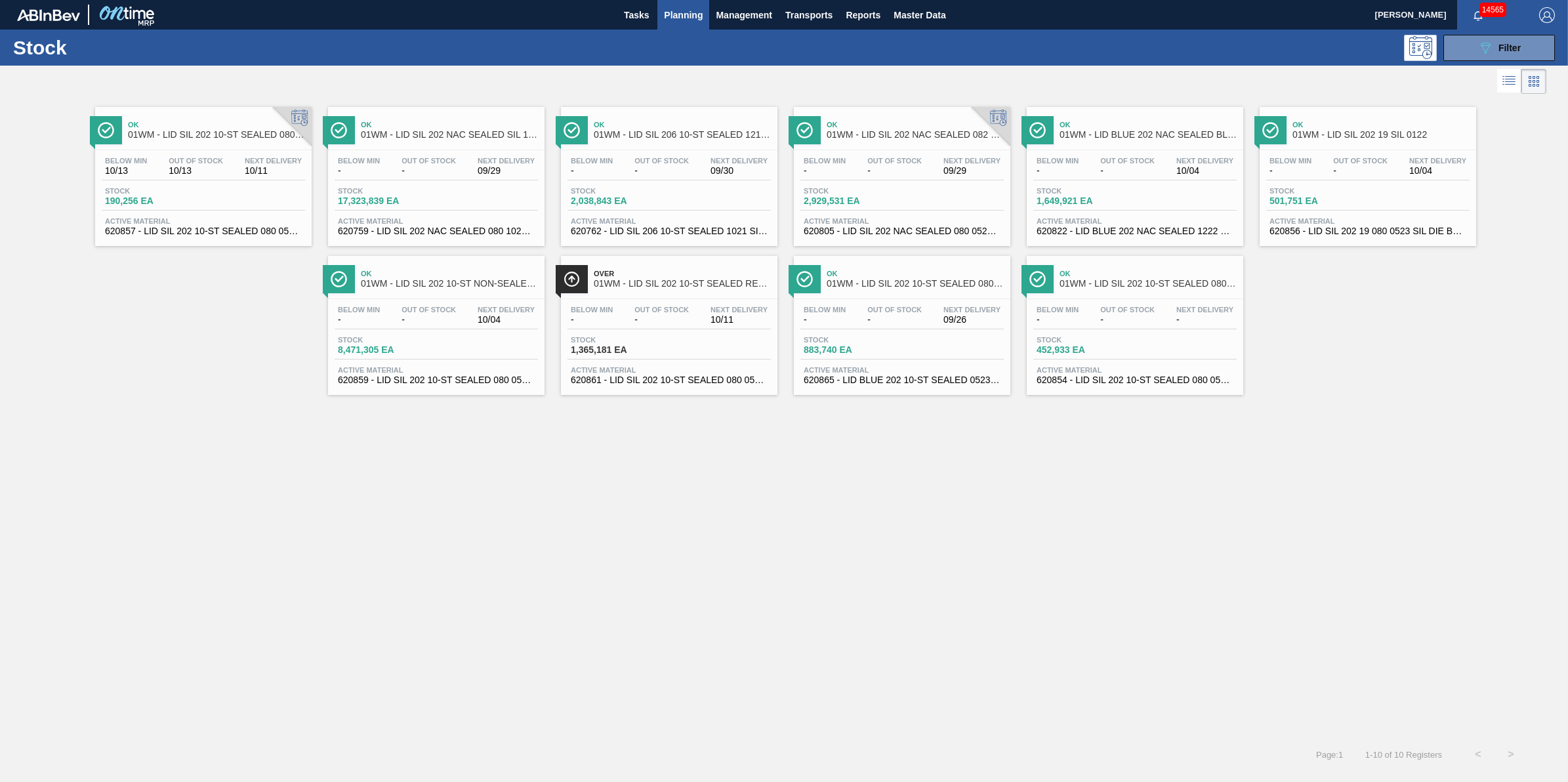
click at [260, 188] on div "Stock 190,256 EA" at bounding box center [203, 198] width 203 height 24
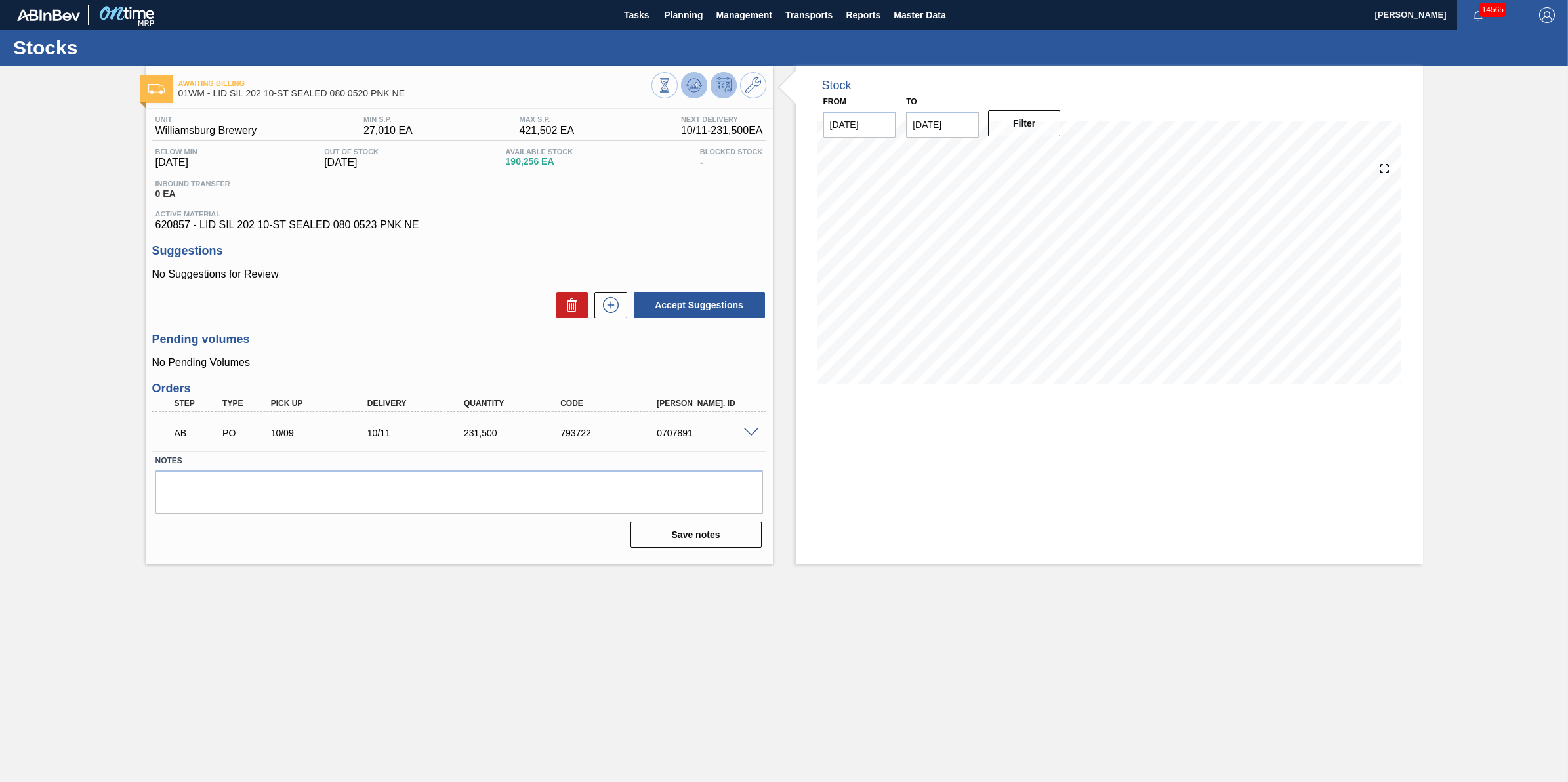
click at [691, 90] on icon at bounding box center [694, 85] width 16 height 16
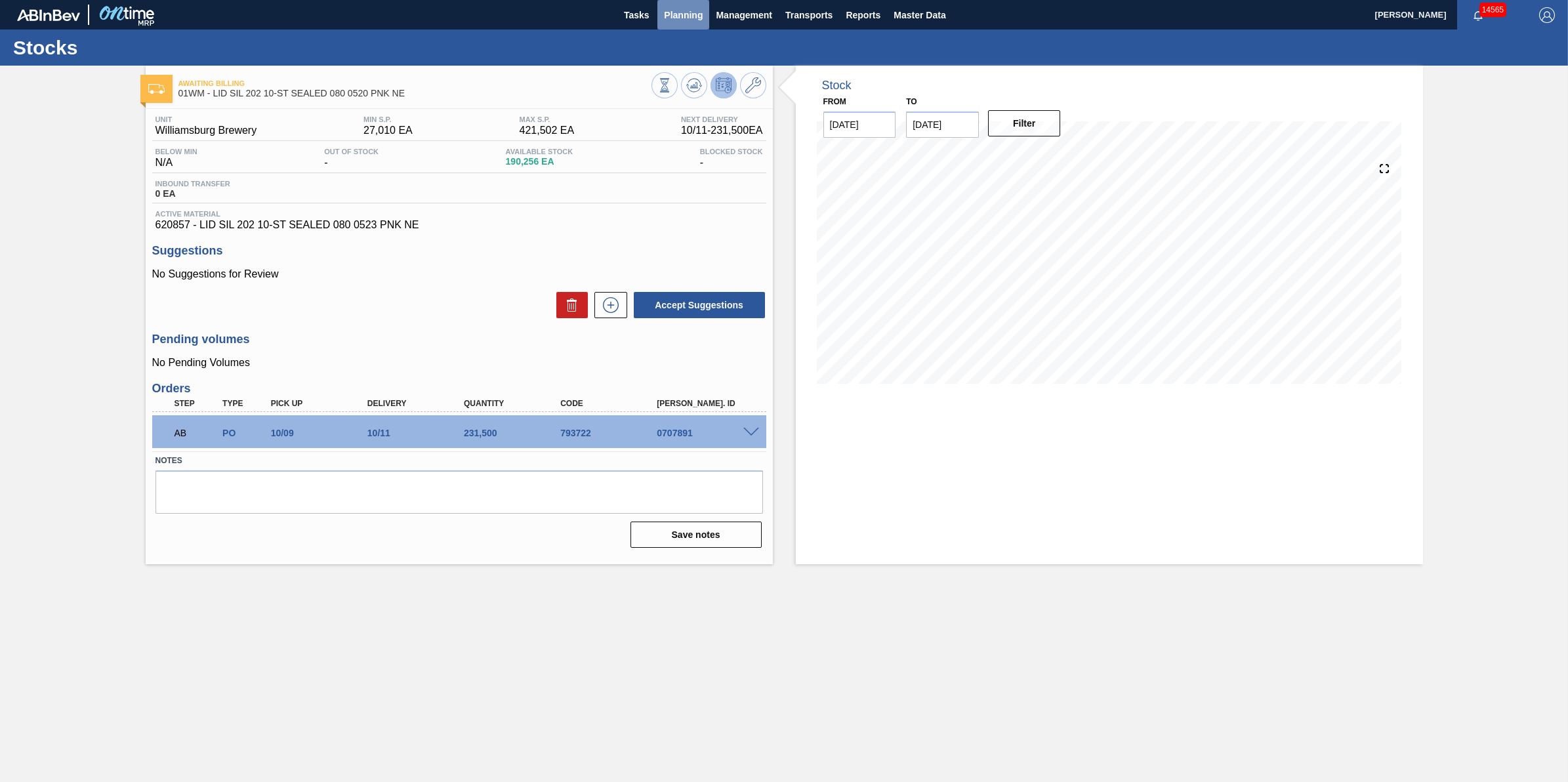
click at [681, 21] on span "Planning" at bounding box center [683, 15] width 39 height 16
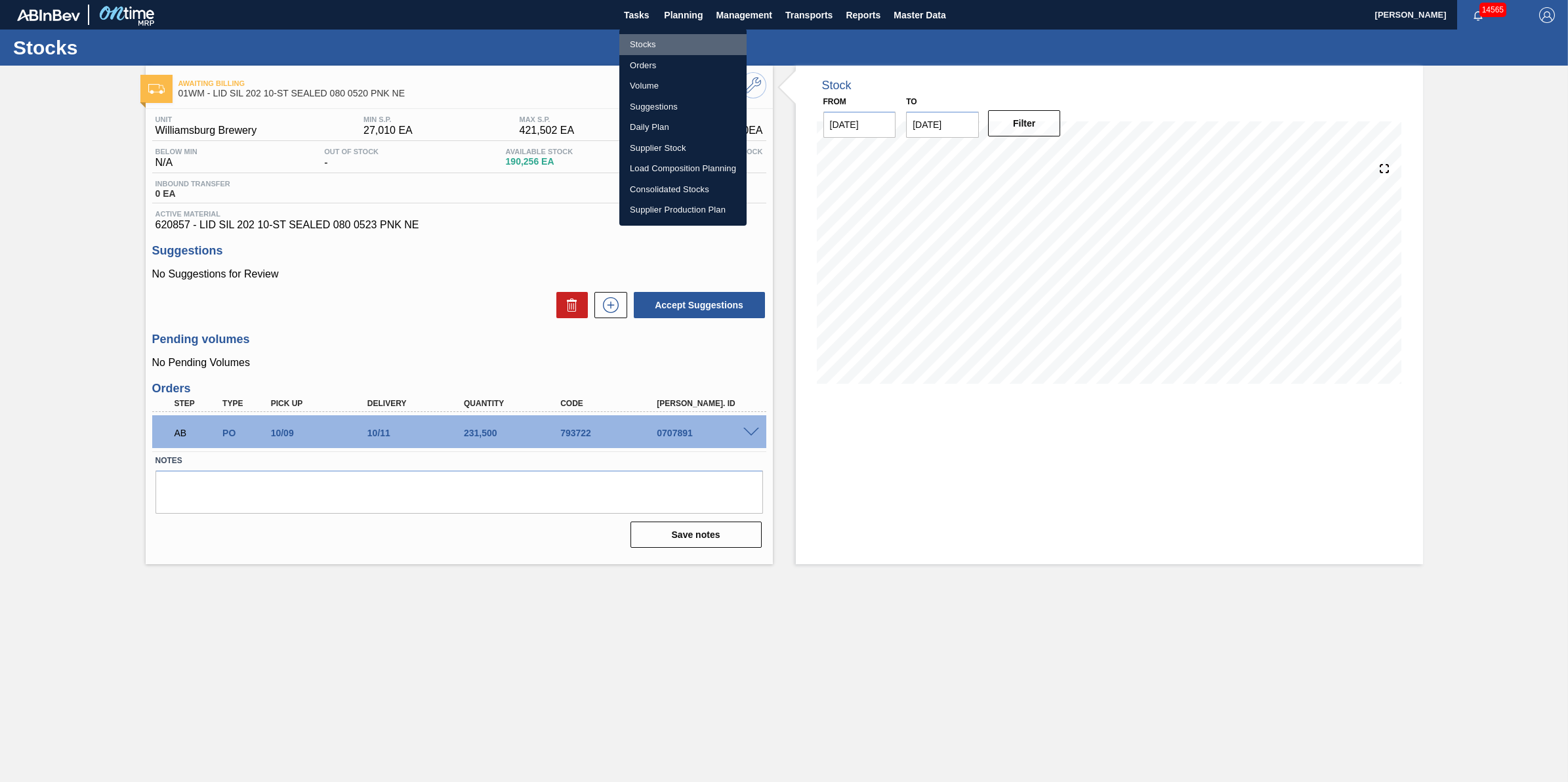
click at [682, 43] on li "Stocks" at bounding box center [683, 45] width 127 height 21
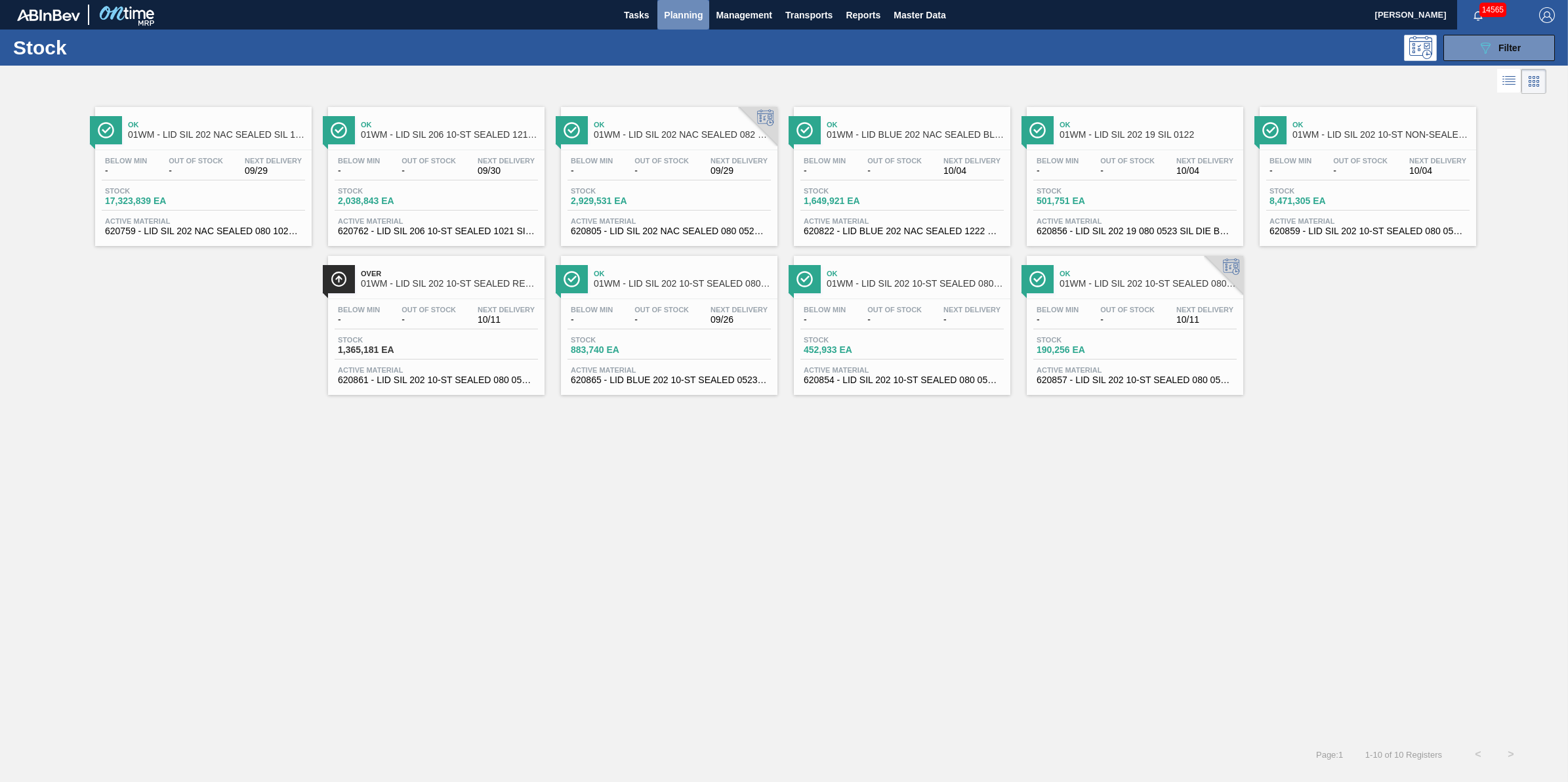
click at [665, 17] on span "Planning" at bounding box center [683, 15] width 39 height 16
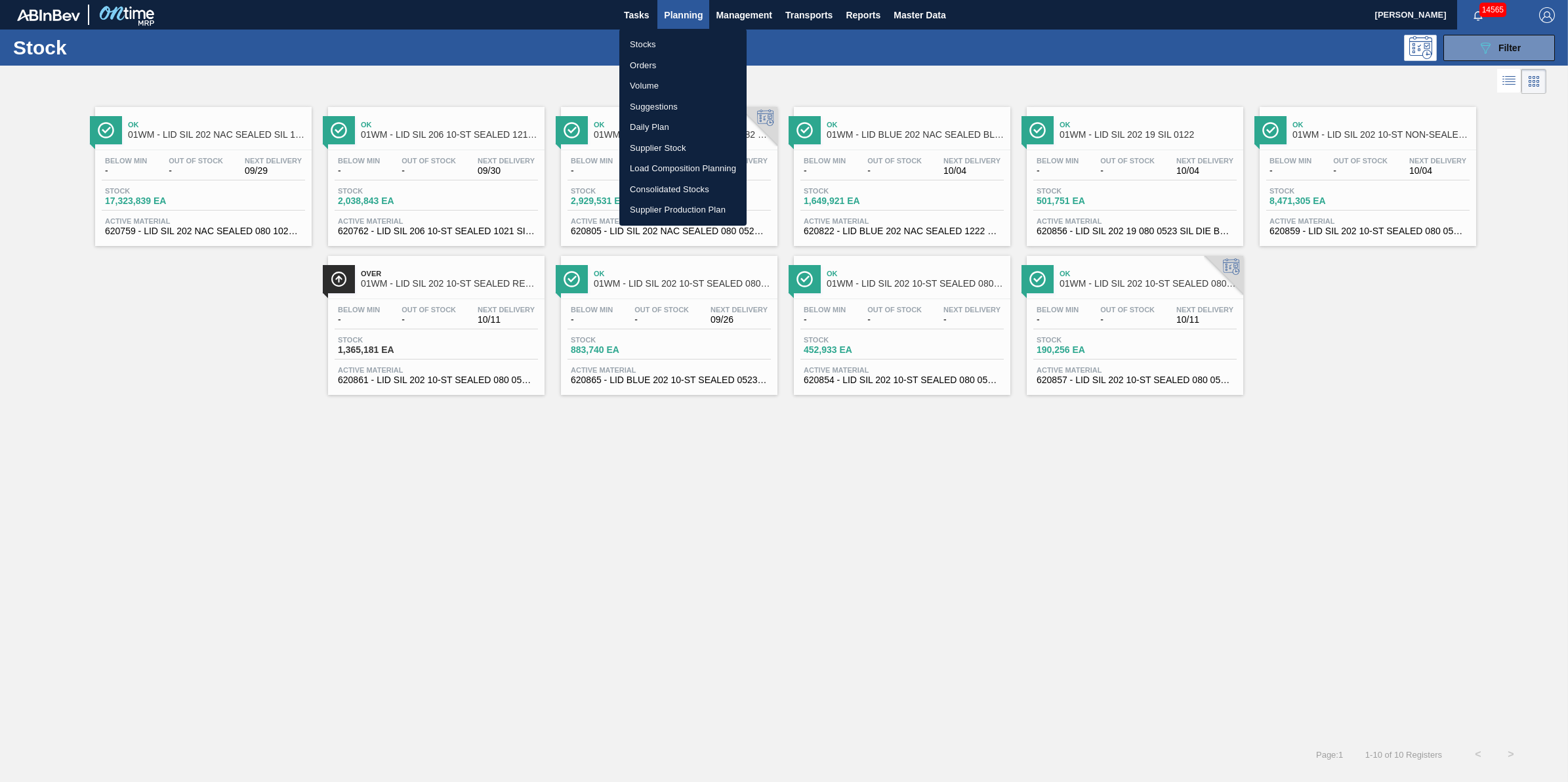
drag, startPoint x: 1133, startPoint y: 64, endPoint x: 1311, endPoint y: 65, distance: 178.0
click at [1158, 64] on div at bounding box center [784, 391] width 1568 height 782
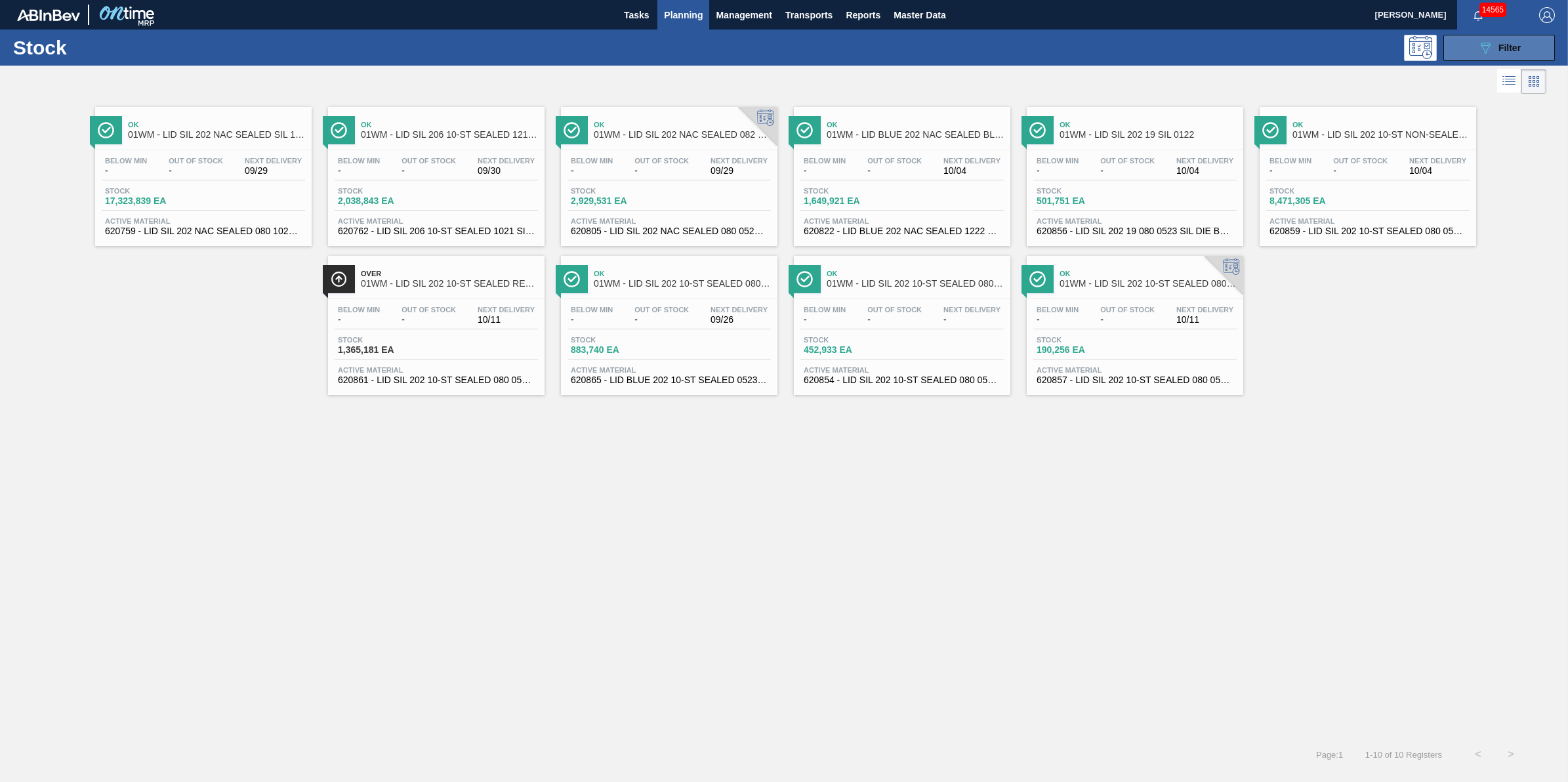
click at [1502, 46] on span "Filter" at bounding box center [1509, 48] width 22 height 11
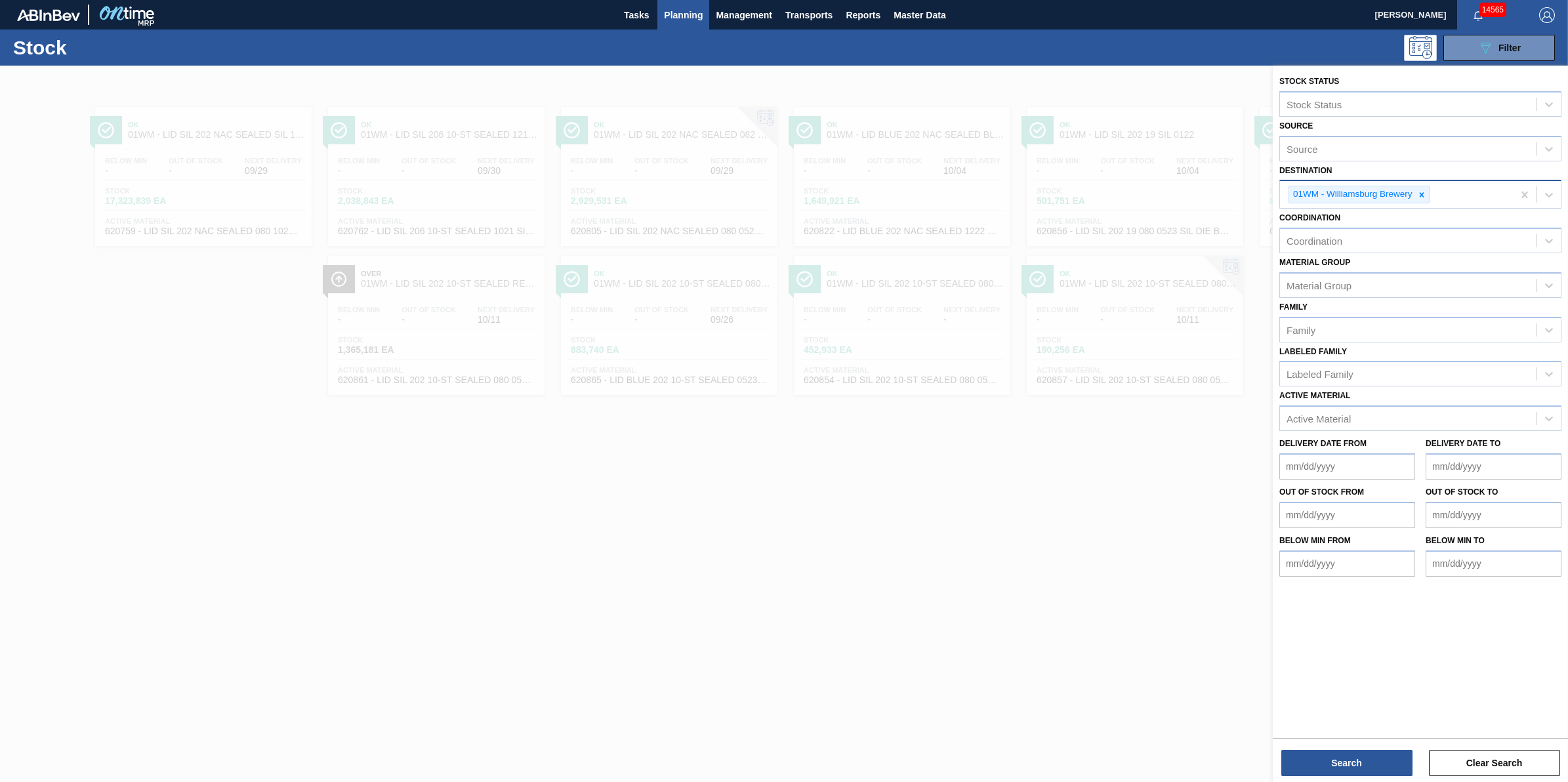
click at [1433, 189] on input "Destination" at bounding box center [1433, 194] width 2 height 11
click at [1416, 189] on div at bounding box center [1421, 195] width 14 height 17
click at [1416, 189] on div "Destination" at bounding box center [1408, 193] width 256 height 19
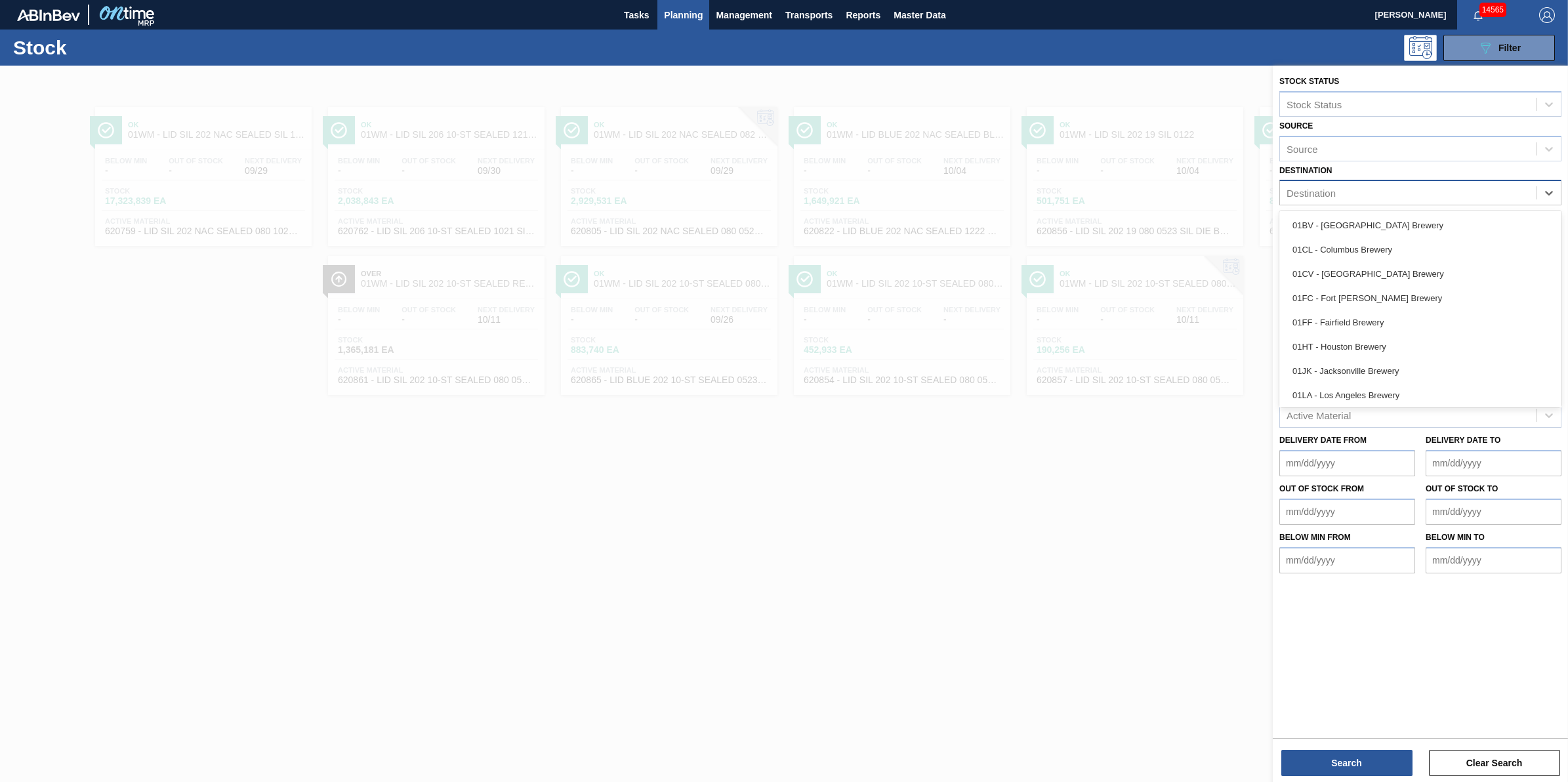
click at [1416, 189] on div "Destination" at bounding box center [1408, 193] width 256 height 19
click at [1434, 385] on div "01WM - Williamsburg Brewery" at bounding box center [1420, 393] width 282 height 24
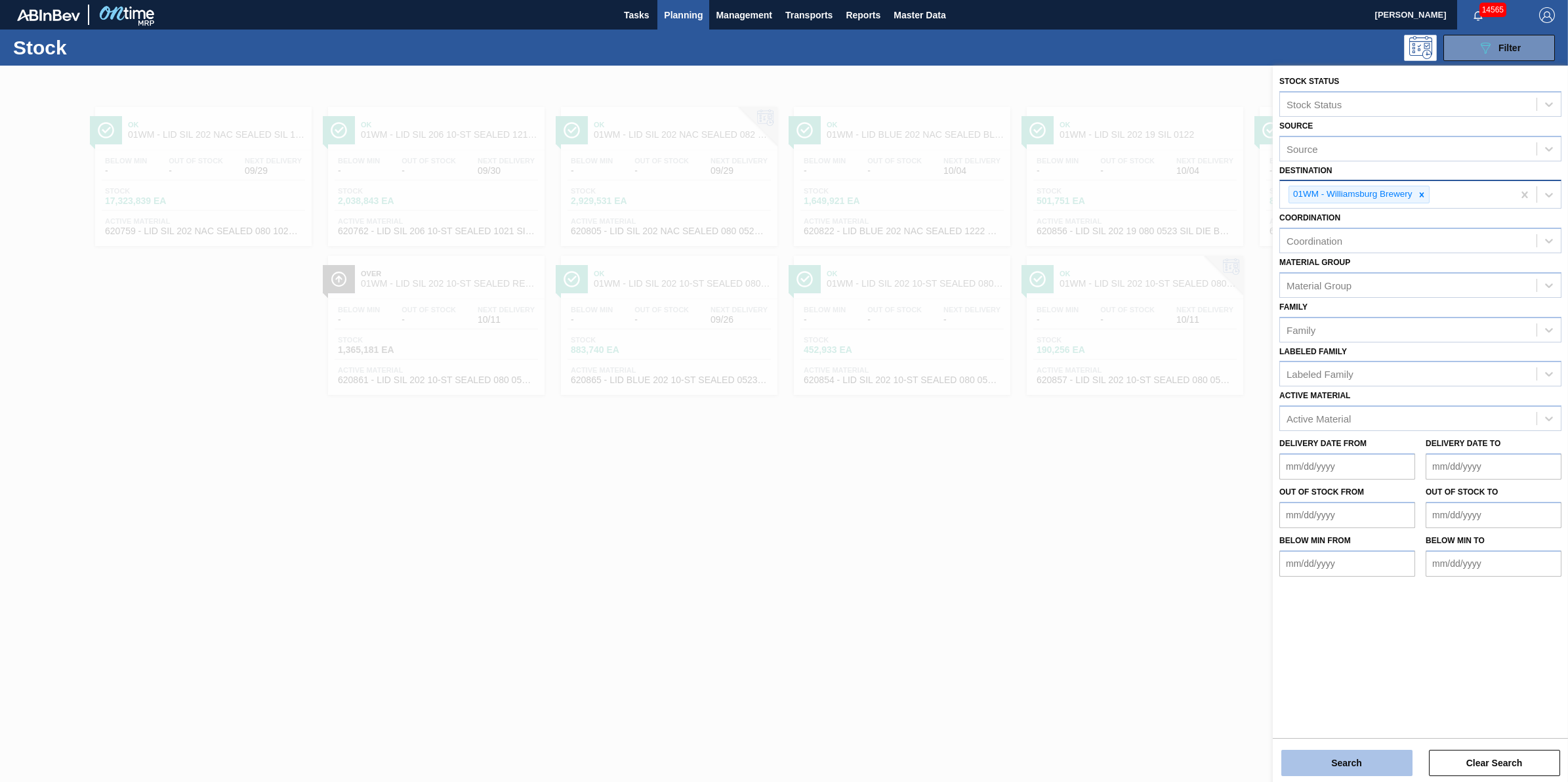
click at [1343, 768] on button "Search" at bounding box center [1346, 762] width 131 height 27
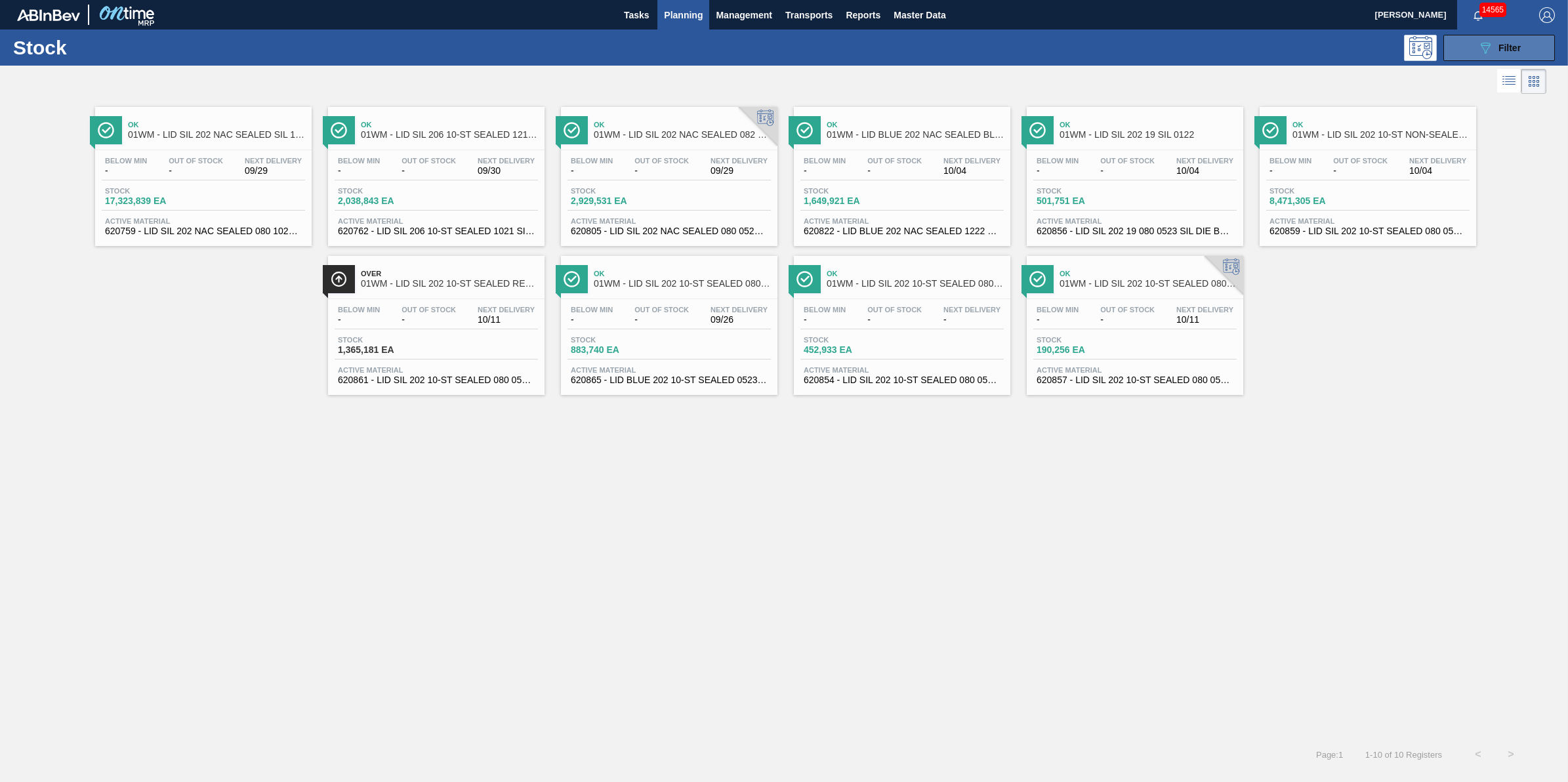
click at [1486, 56] on button "089F7B8B-B2A5-4AFE-B5C0-19BA573D28AC Filter" at bounding box center [1498, 48] width 112 height 27
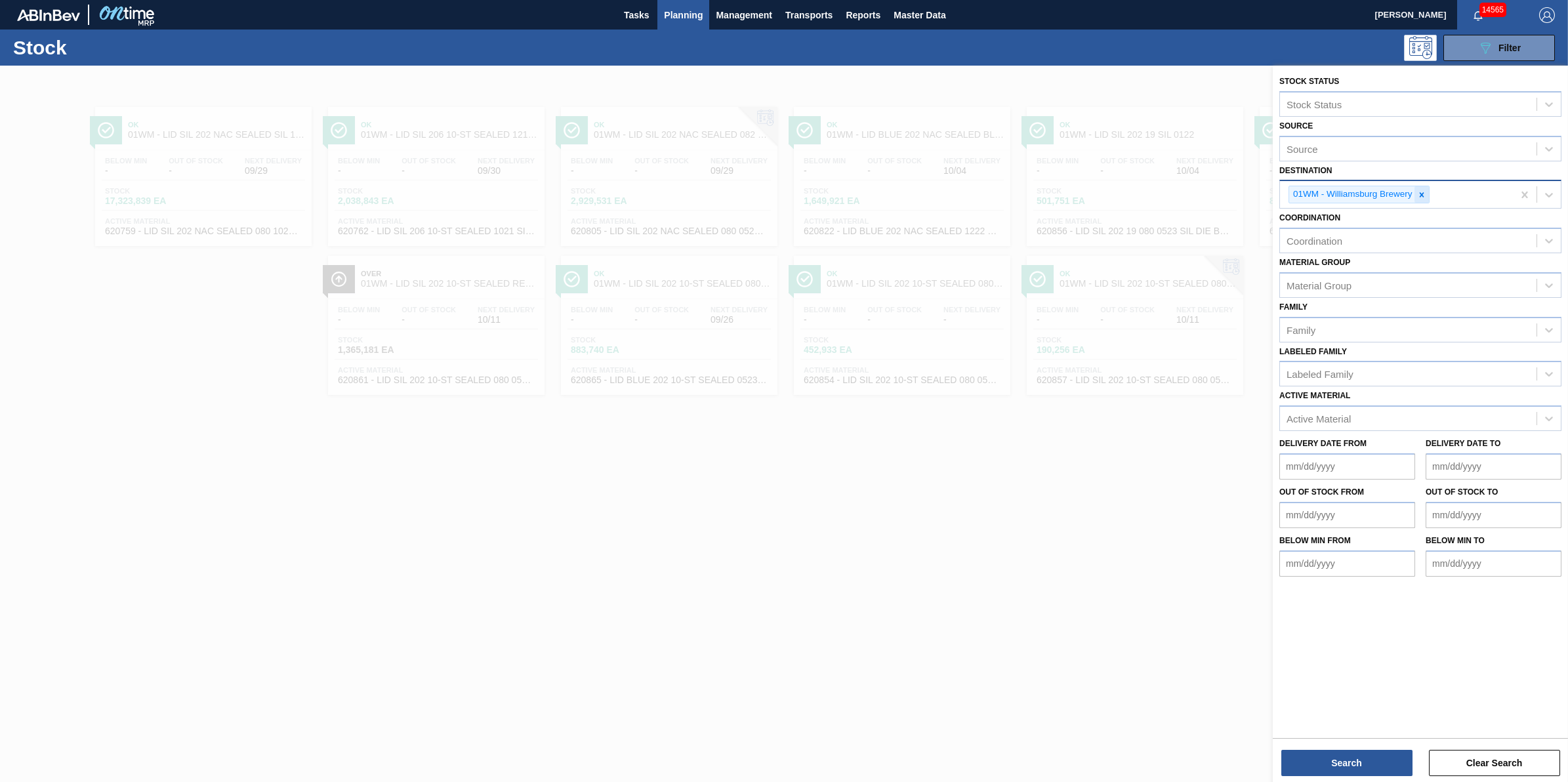
click at [1428, 193] on div "01WM - Williamsburg Brewery" at bounding box center [1359, 194] width 141 height 17
click at [1421, 196] on icon at bounding box center [1422, 195] width 9 height 9
click at [1421, 196] on div "Destination" at bounding box center [1408, 193] width 256 height 19
click at [1422, 196] on div "Destination" at bounding box center [1408, 193] width 256 height 19
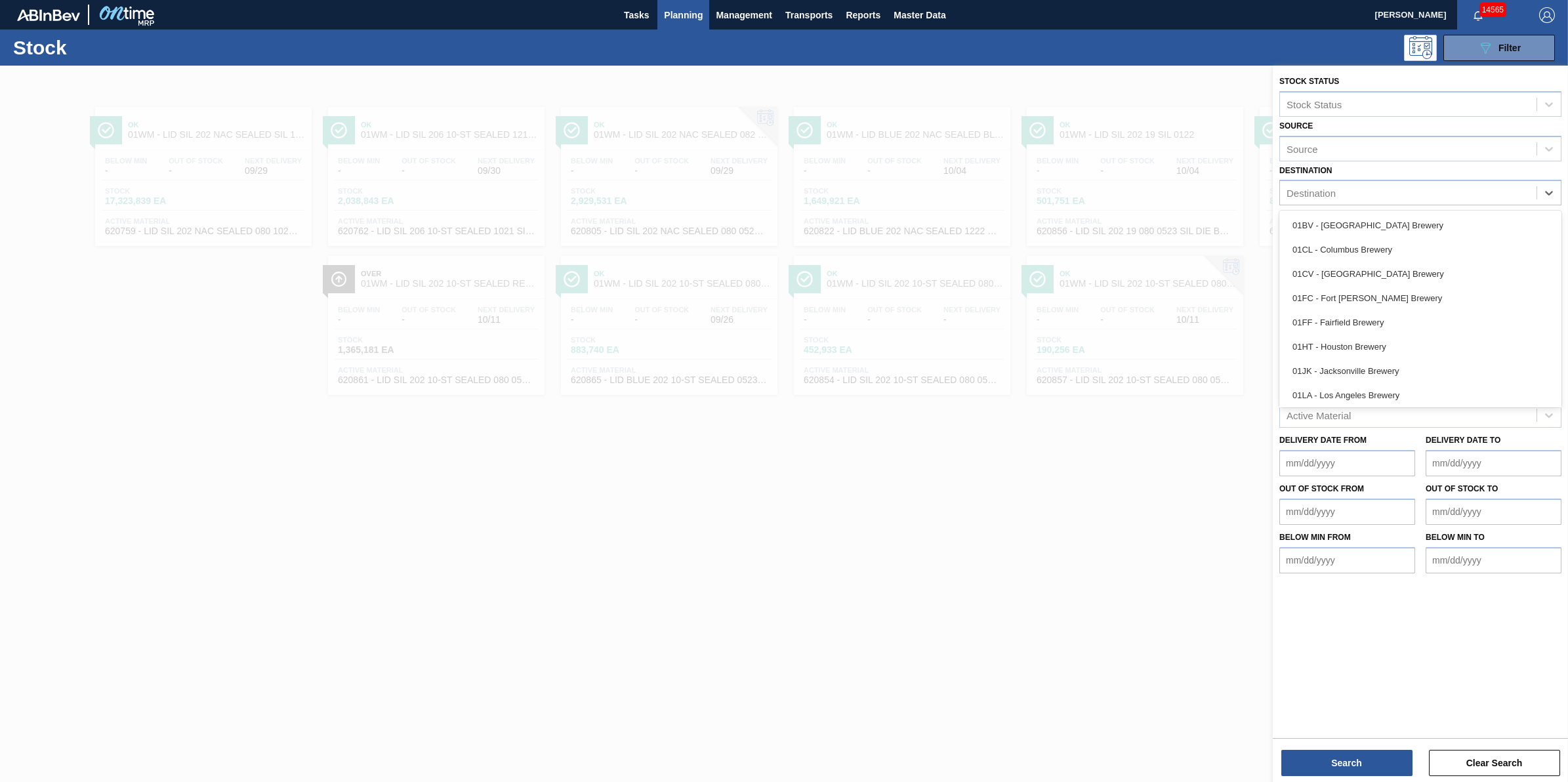
scroll to position [99, 0]
click at [1482, 366] on div "01SL - St. [PERSON_NAME]" at bounding box center [1420, 369] width 282 height 24
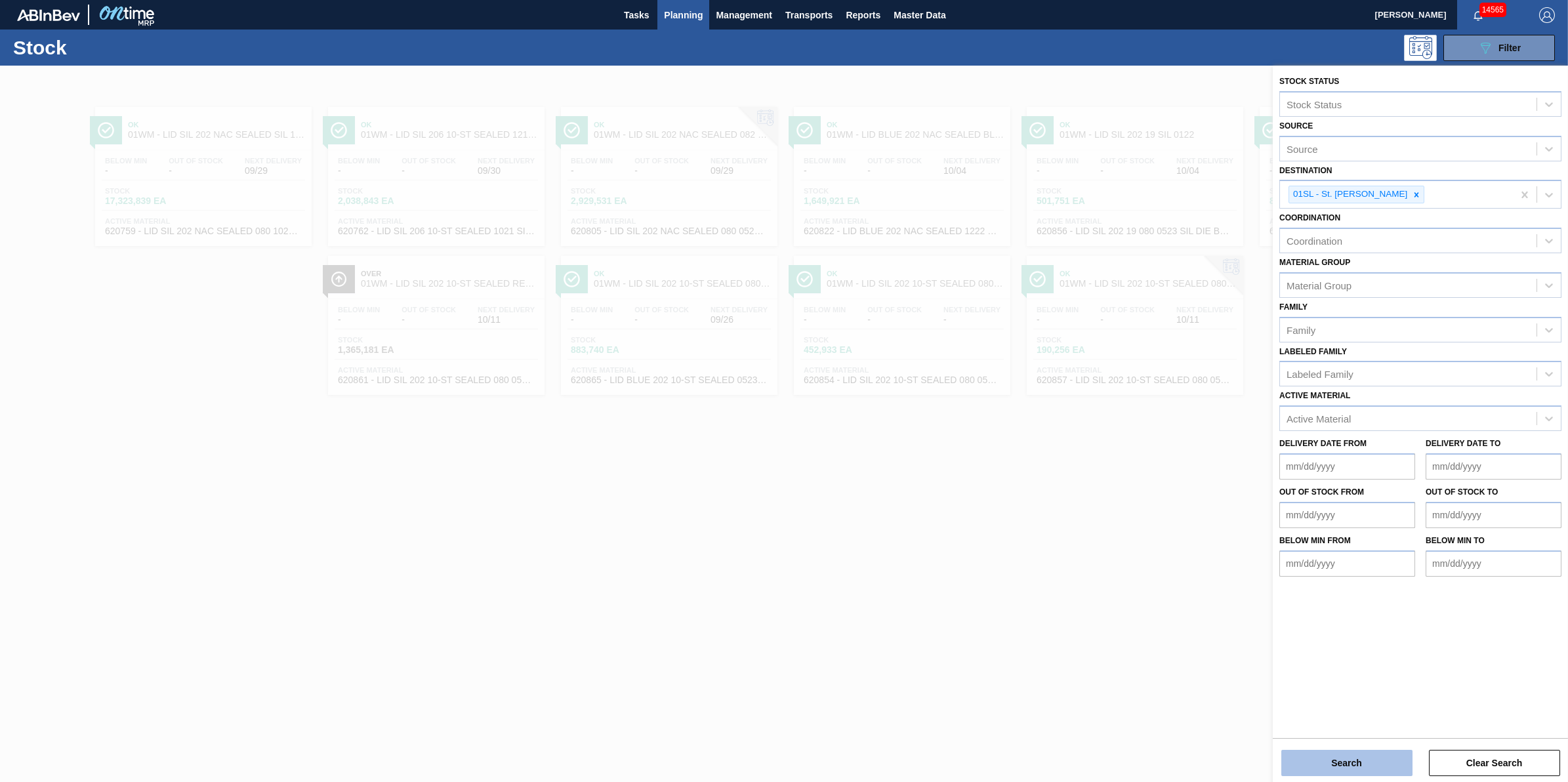
click at [1359, 763] on button "Search" at bounding box center [1346, 762] width 131 height 27
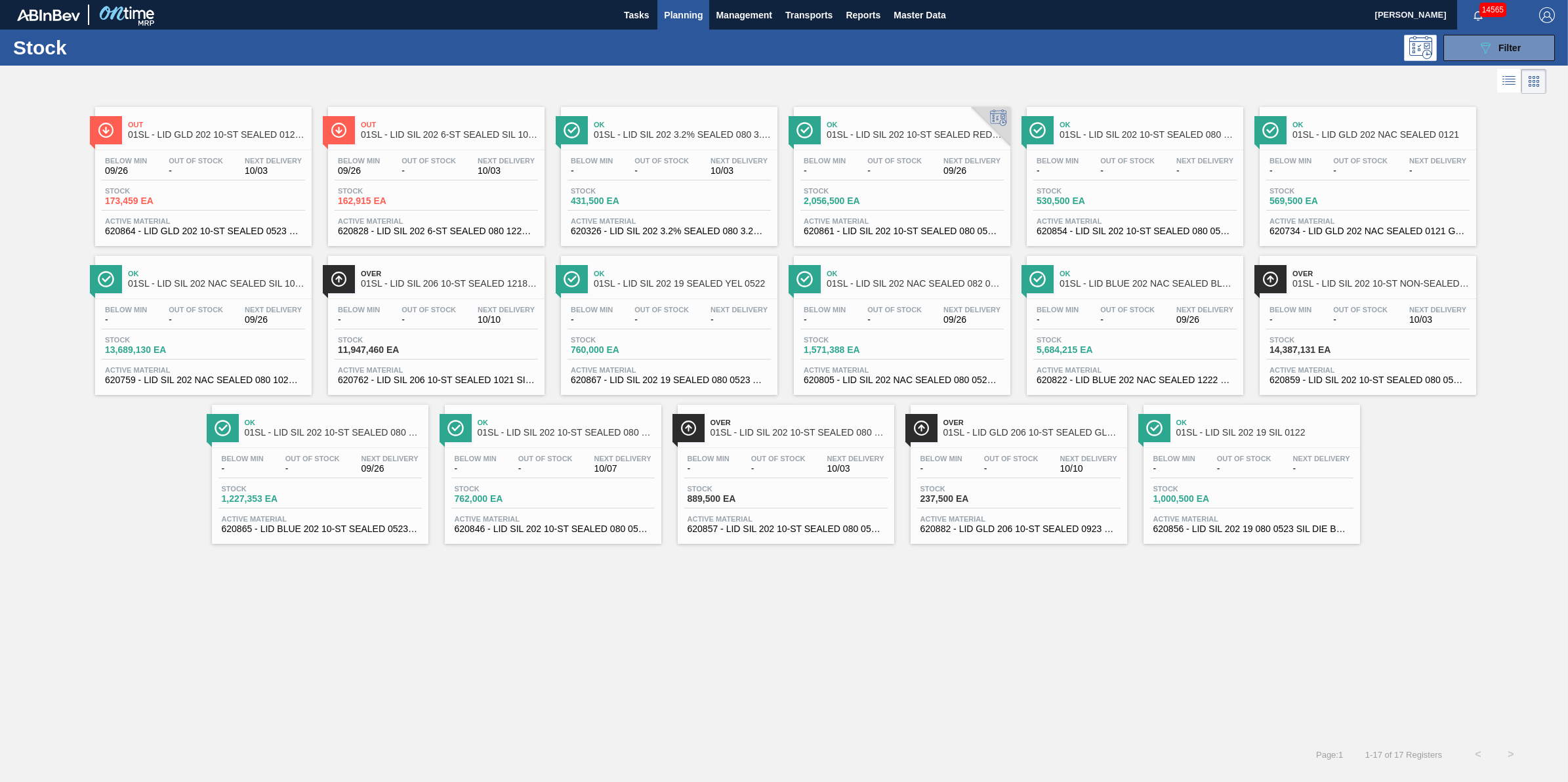
click at [1458, 67] on div at bounding box center [773, 81] width 1546 height 32
click at [1467, 62] on div "Stock 089F7B8B-B2A5-4AFE-B5C0-19BA573D28AC Filter" at bounding box center [784, 48] width 1568 height 36
click at [1482, 54] on icon "089F7B8B-B2A5-4AFE-B5C0-19BA573D28AC" at bounding box center [1485, 48] width 16 height 16
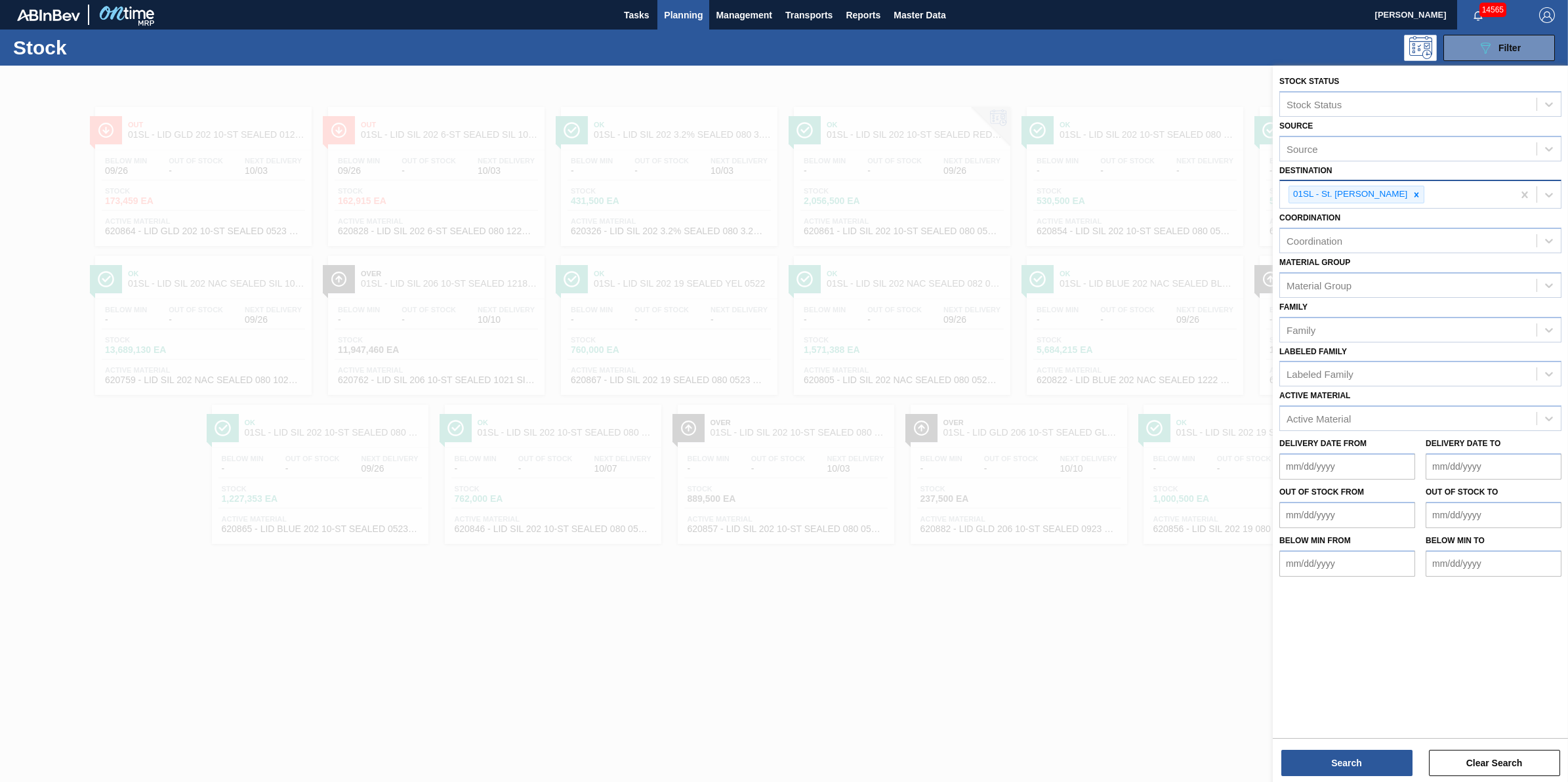
click at [1412, 194] on div "01SL - St. [PERSON_NAME]" at bounding box center [1396, 194] width 233 height 27
click at [1414, 194] on icon at bounding box center [1416, 194] width 5 height 5
click at [1400, 194] on div "Destination" at bounding box center [1408, 193] width 256 height 19
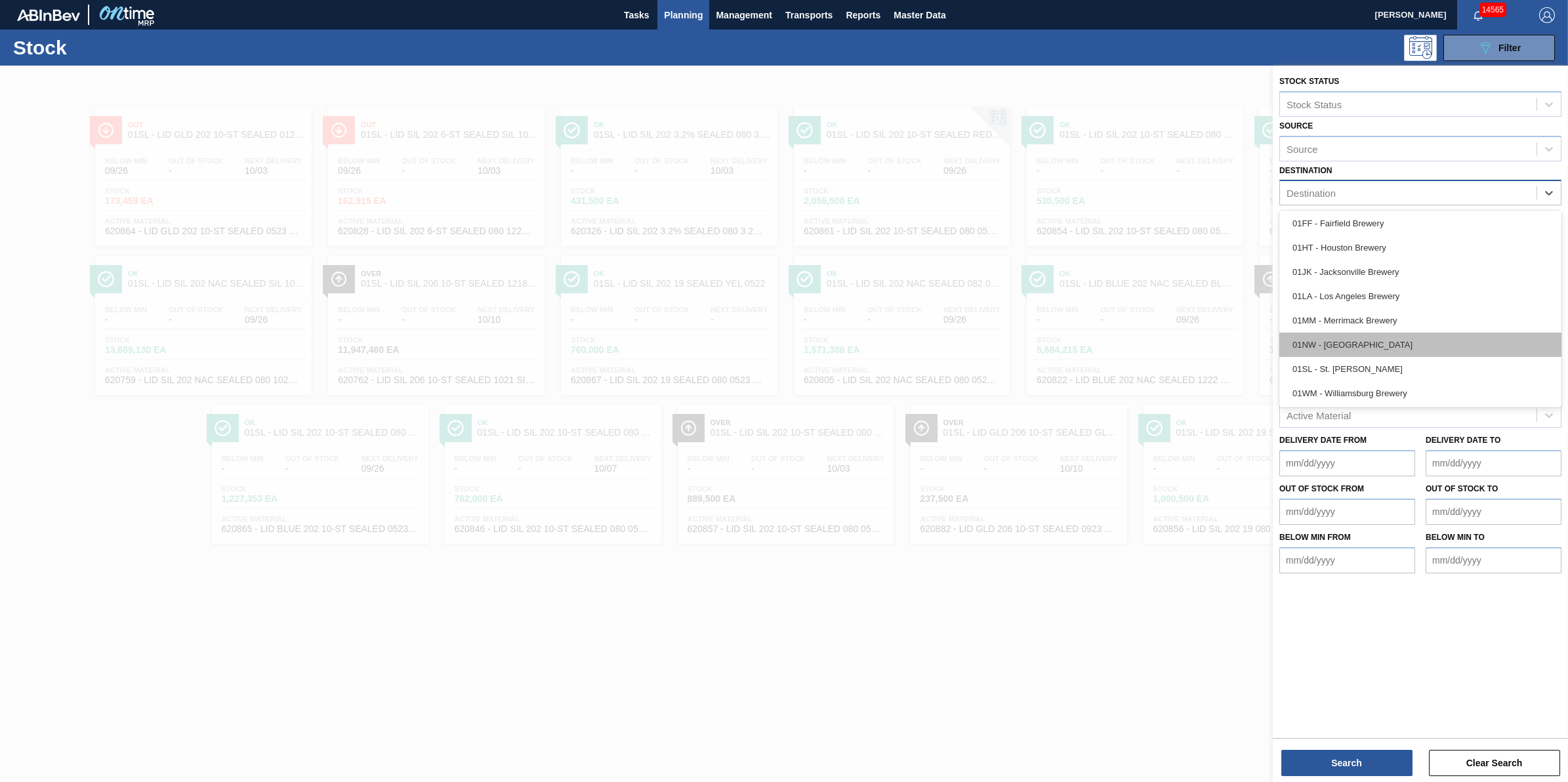
scroll to position [99, 0]
click at [1435, 352] on div "01NW - [GEOGRAPHIC_DATA]" at bounding box center [1420, 344] width 282 height 24
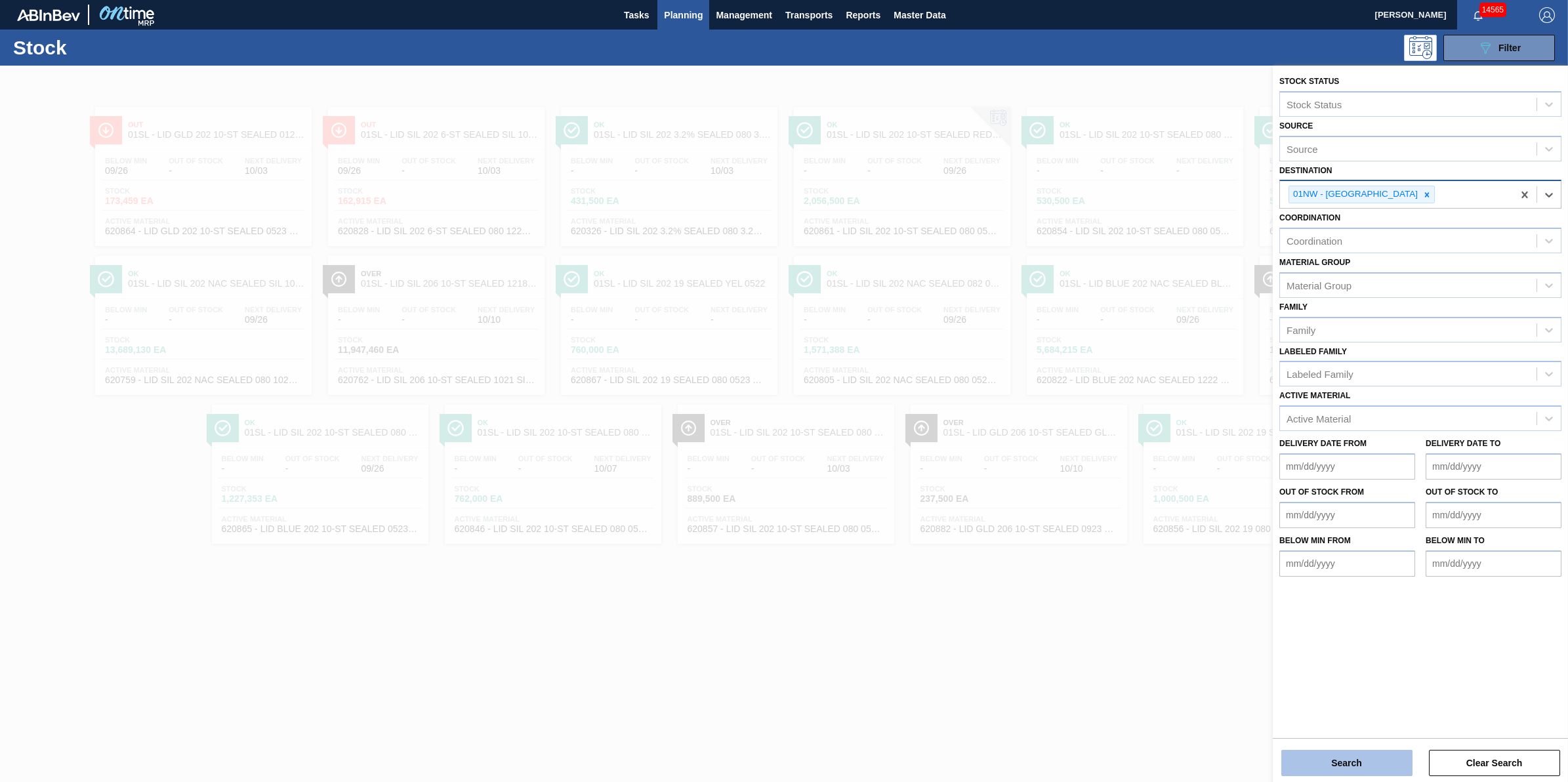
click at [1339, 762] on button "Search" at bounding box center [1346, 762] width 131 height 27
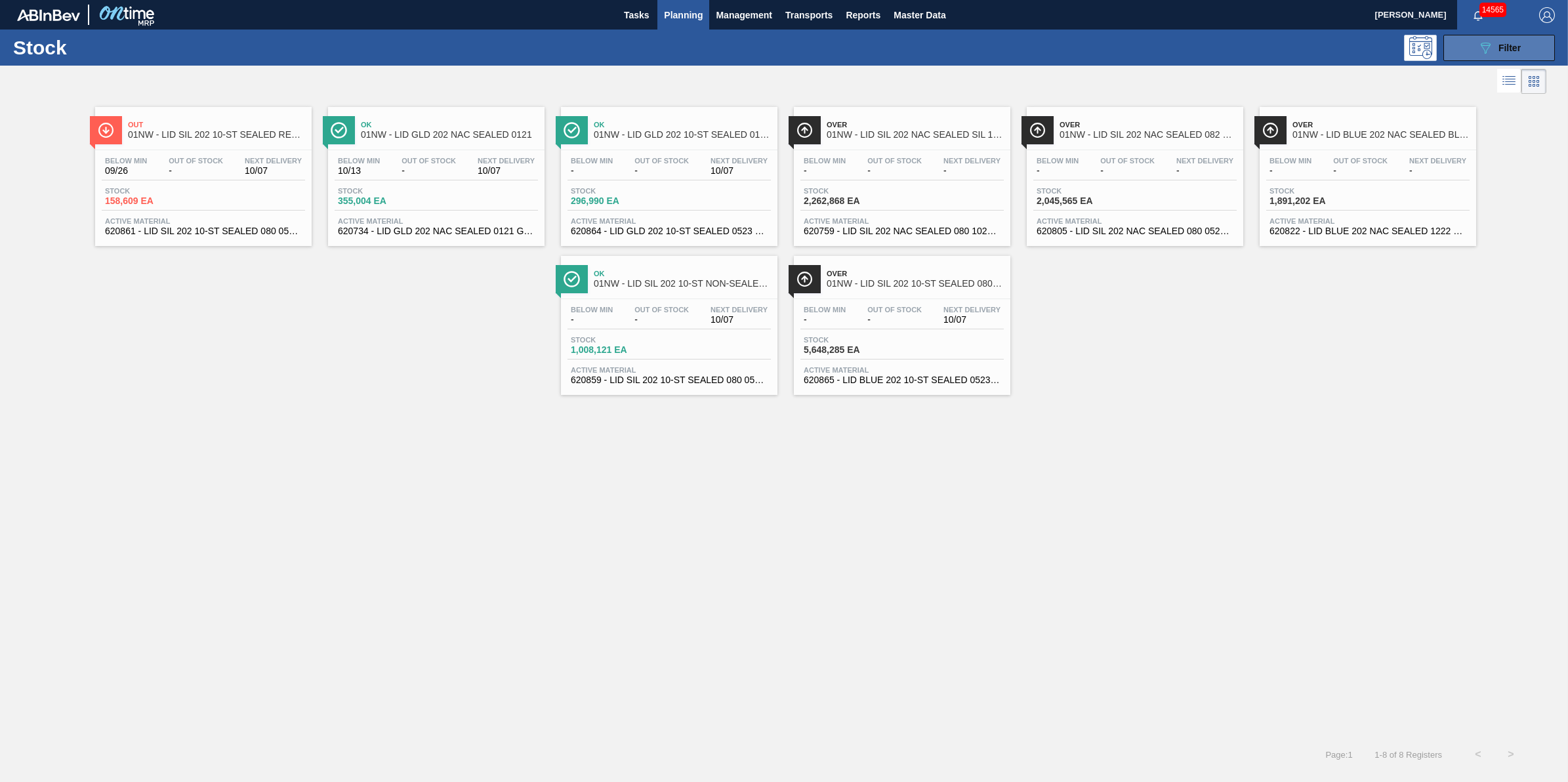
click at [1486, 52] on icon at bounding box center [1485, 48] width 10 height 11
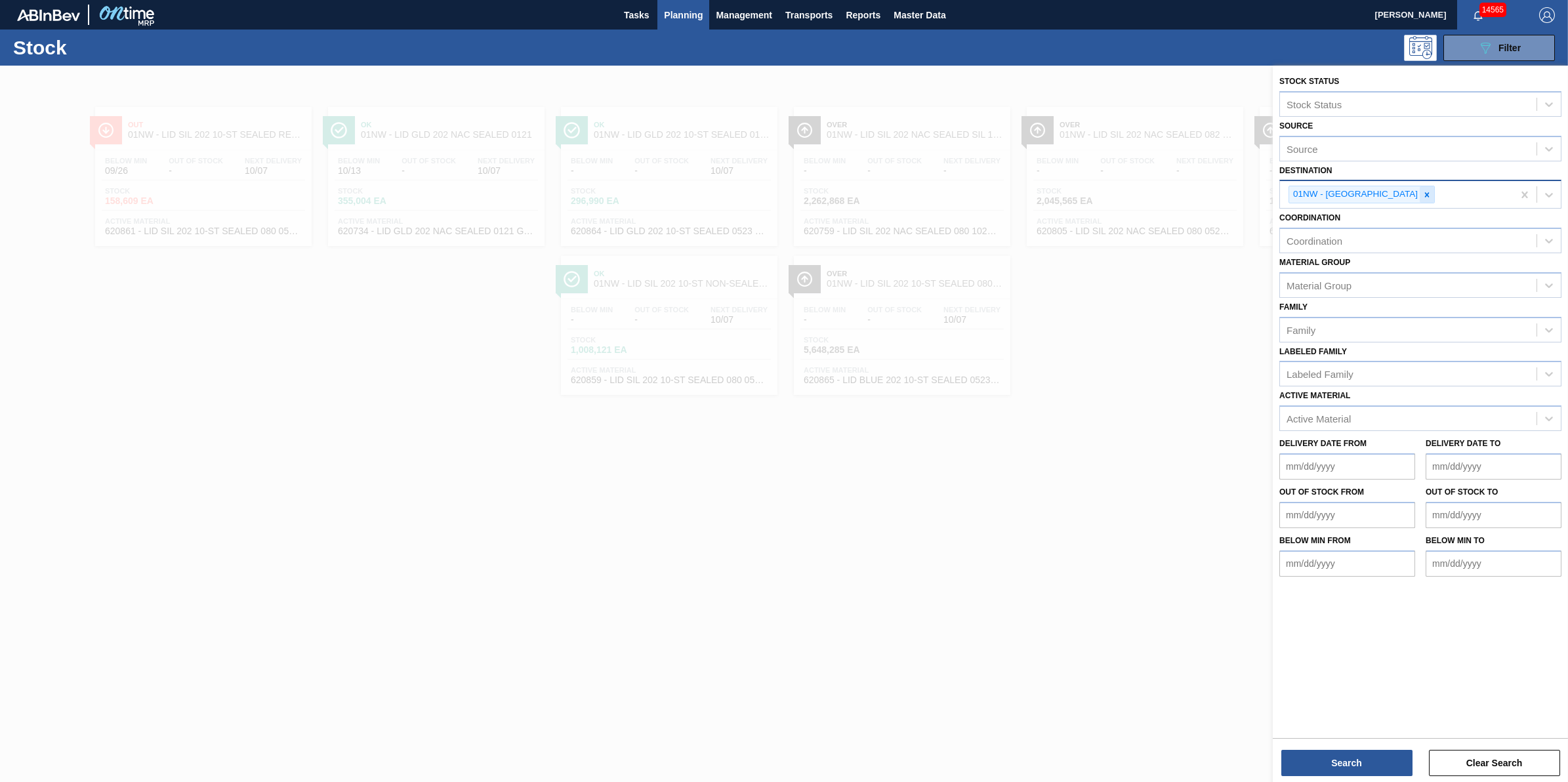
click at [1392, 192] on div "01NW - [GEOGRAPHIC_DATA]" at bounding box center [1361, 194] width 146 height 17
click at [1419, 192] on div at bounding box center [1426, 195] width 14 height 17
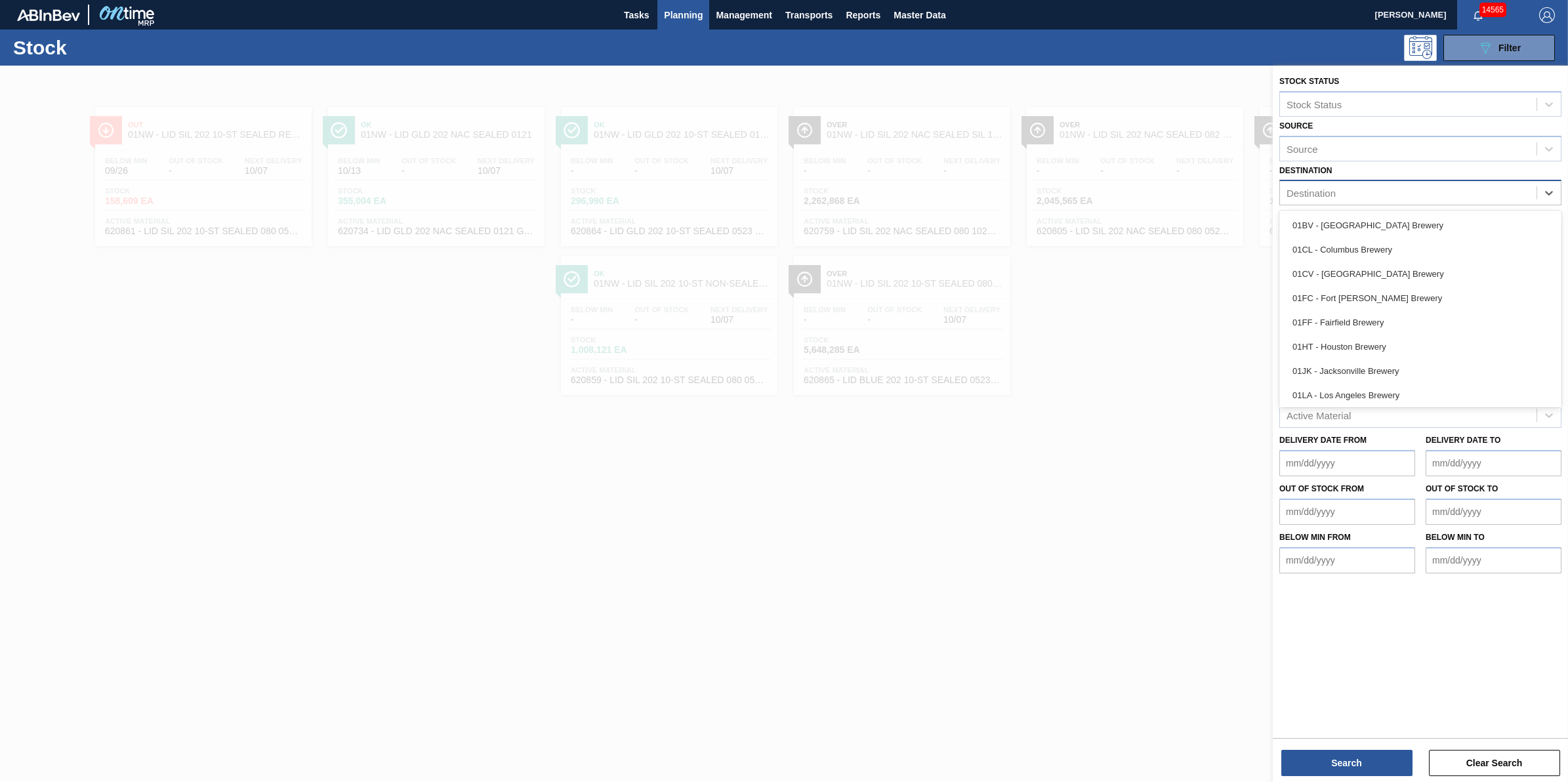
click at [1394, 192] on div "Destination" at bounding box center [1408, 193] width 256 height 19
click at [1421, 319] on div "01MM - Merrimack Brewery" at bounding box center [1420, 320] width 282 height 24
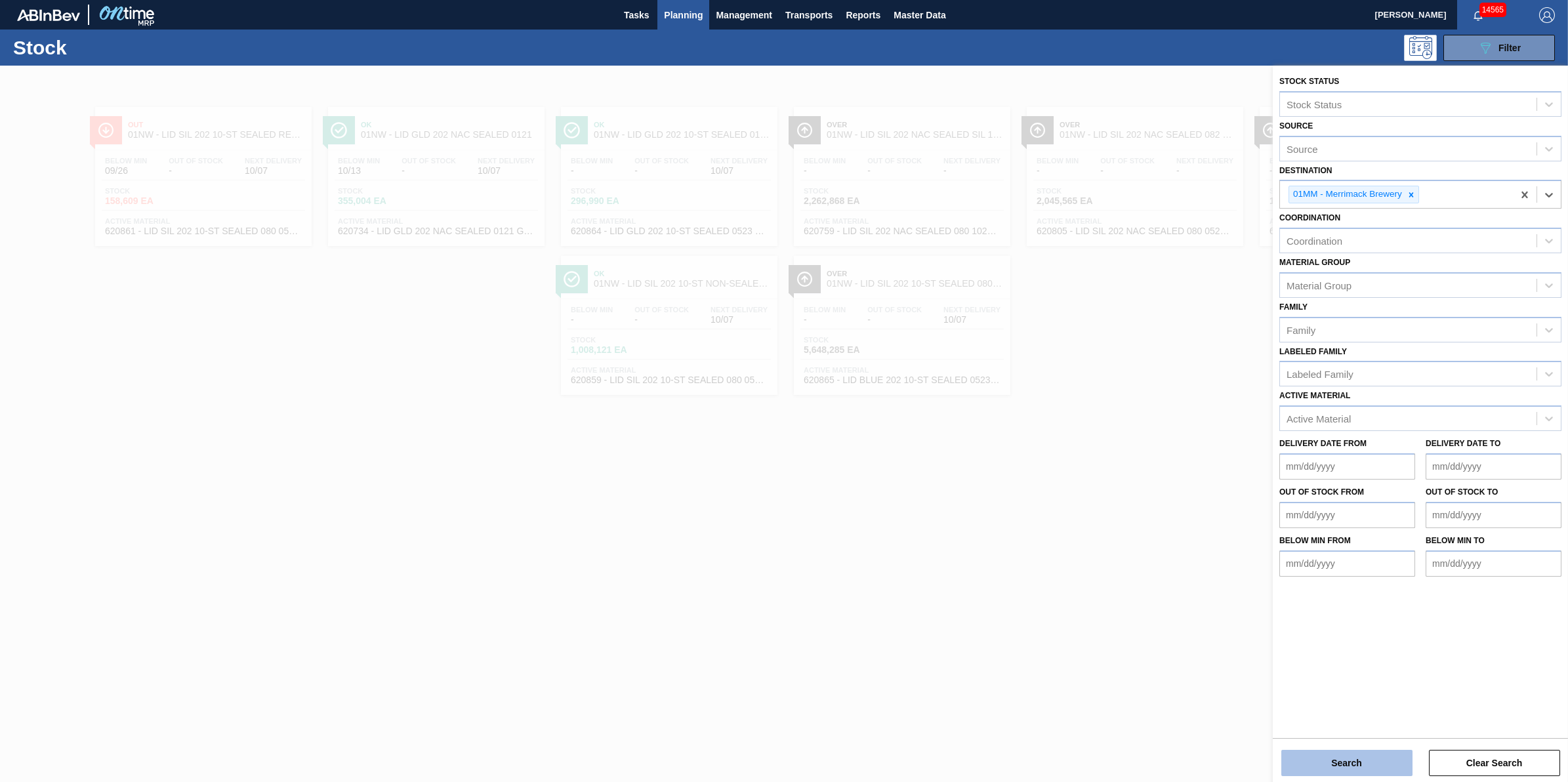
click at [1338, 765] on button "Search" at bounding box center [1346, 762] width 131 height 27
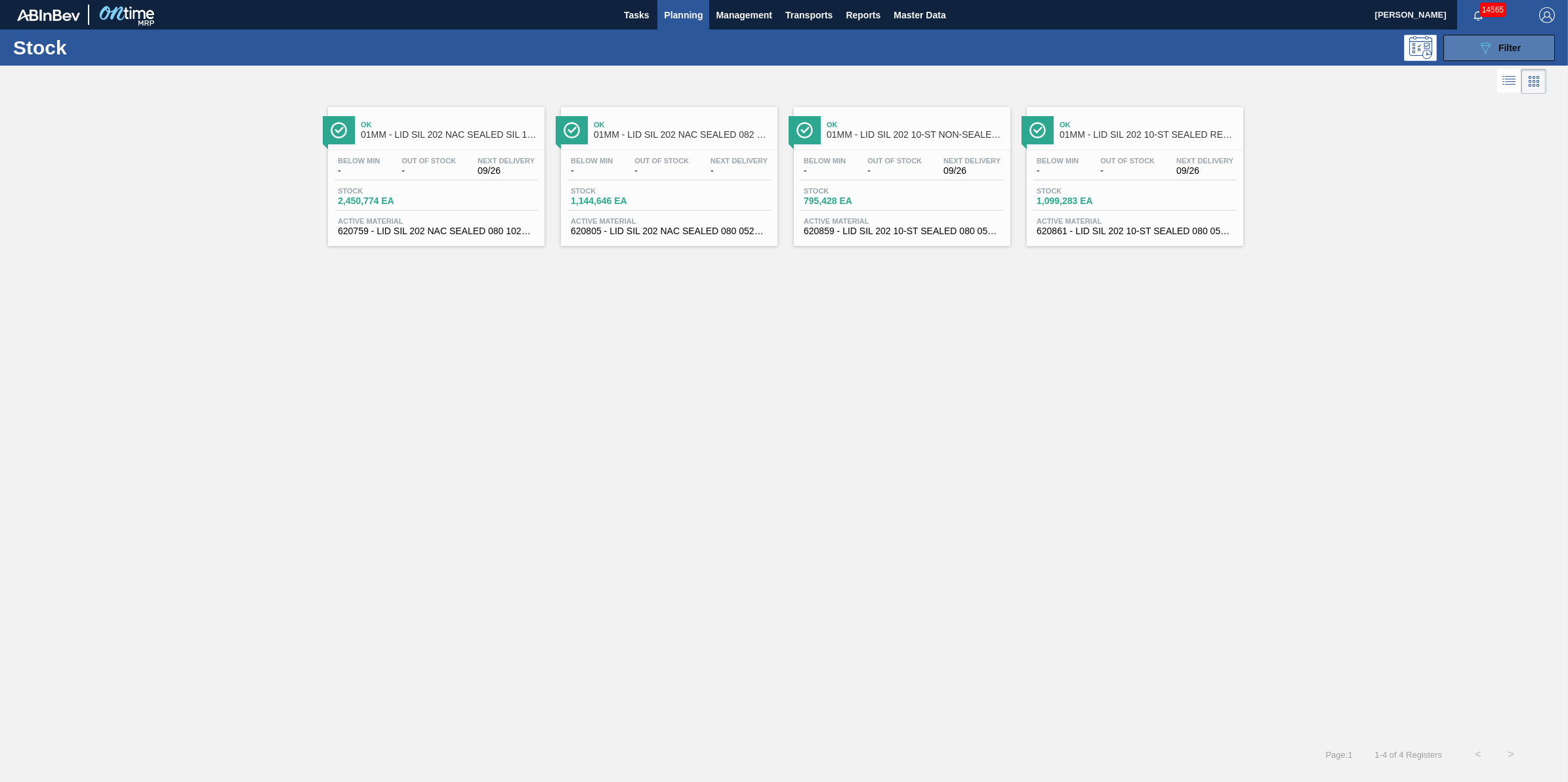
click at [1487, 52] on icon "089F7B8B-B2A5-4AFE-B5C0-19BA573D28AC" at bounding box center [1485, 48] width 16 height 16
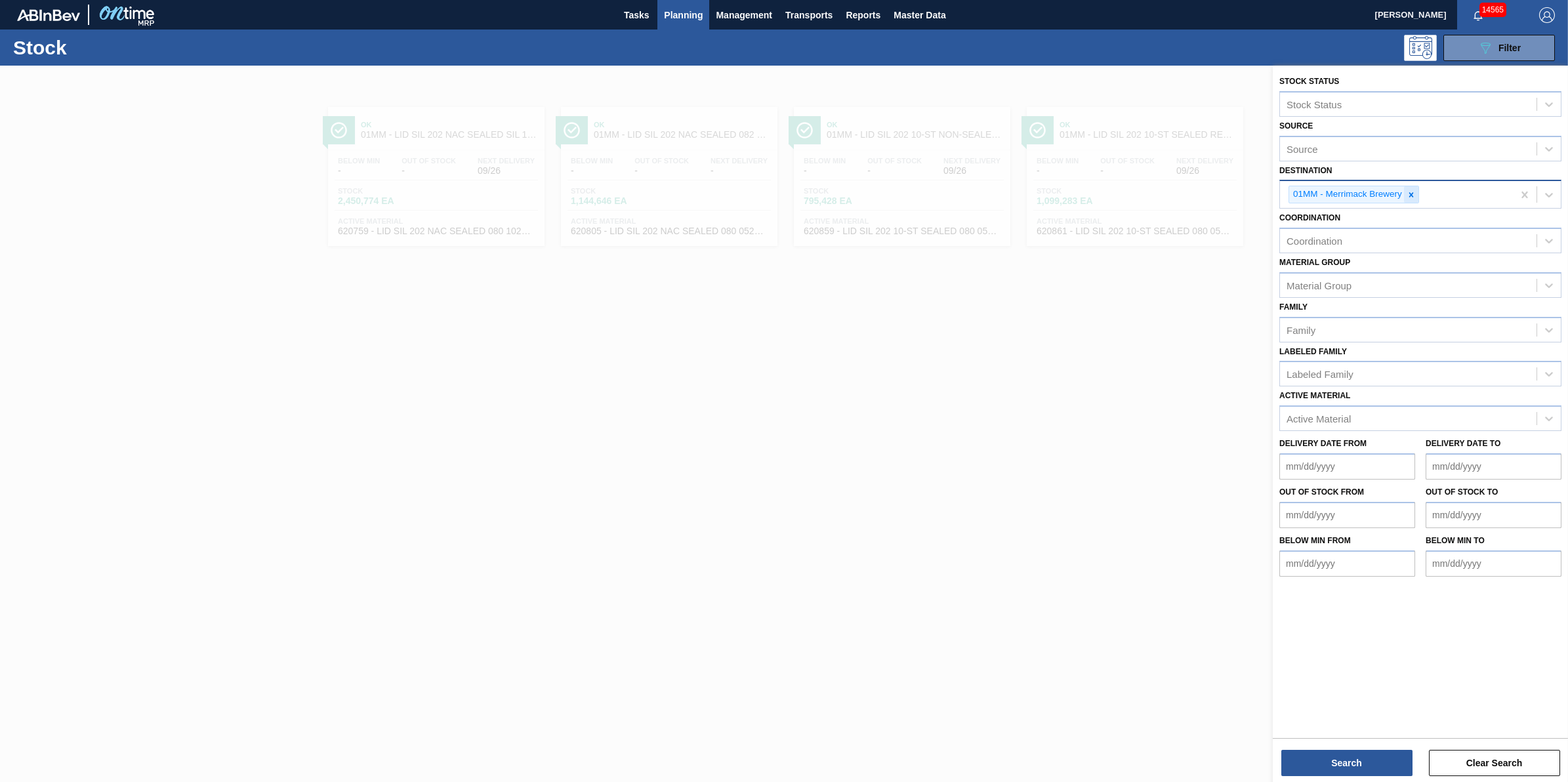
click at [1414, 192] on icon at bounding box center [1411, 195] width 9 height 9
click at [1414, 192] on div "Destination" at bounding box center [1408, 193] width 256 height 19
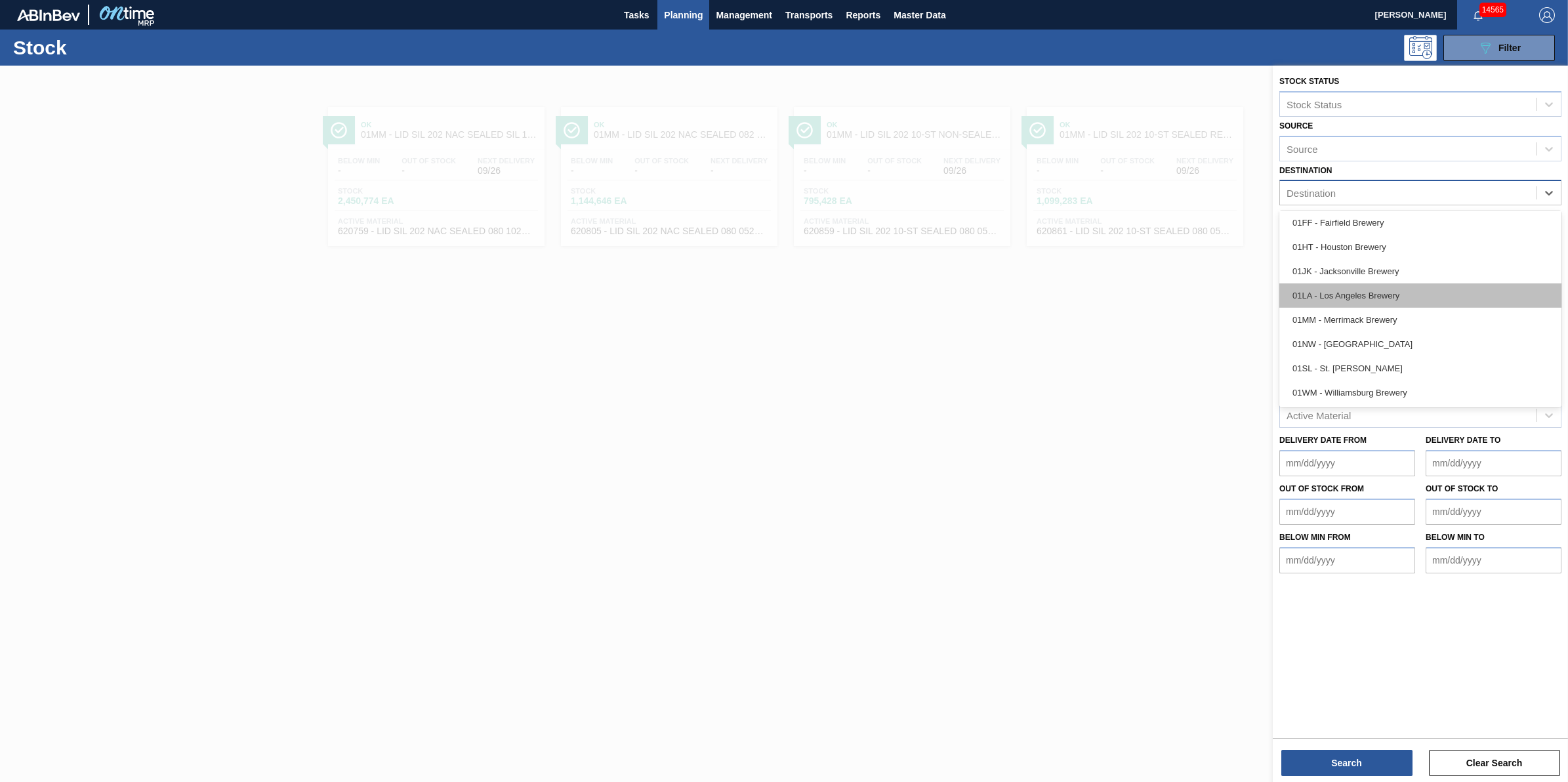
click at [1440, 303] on div "01LA - Los Angeles Brewery" at bounding box center [1420, 296] width 282 height 24
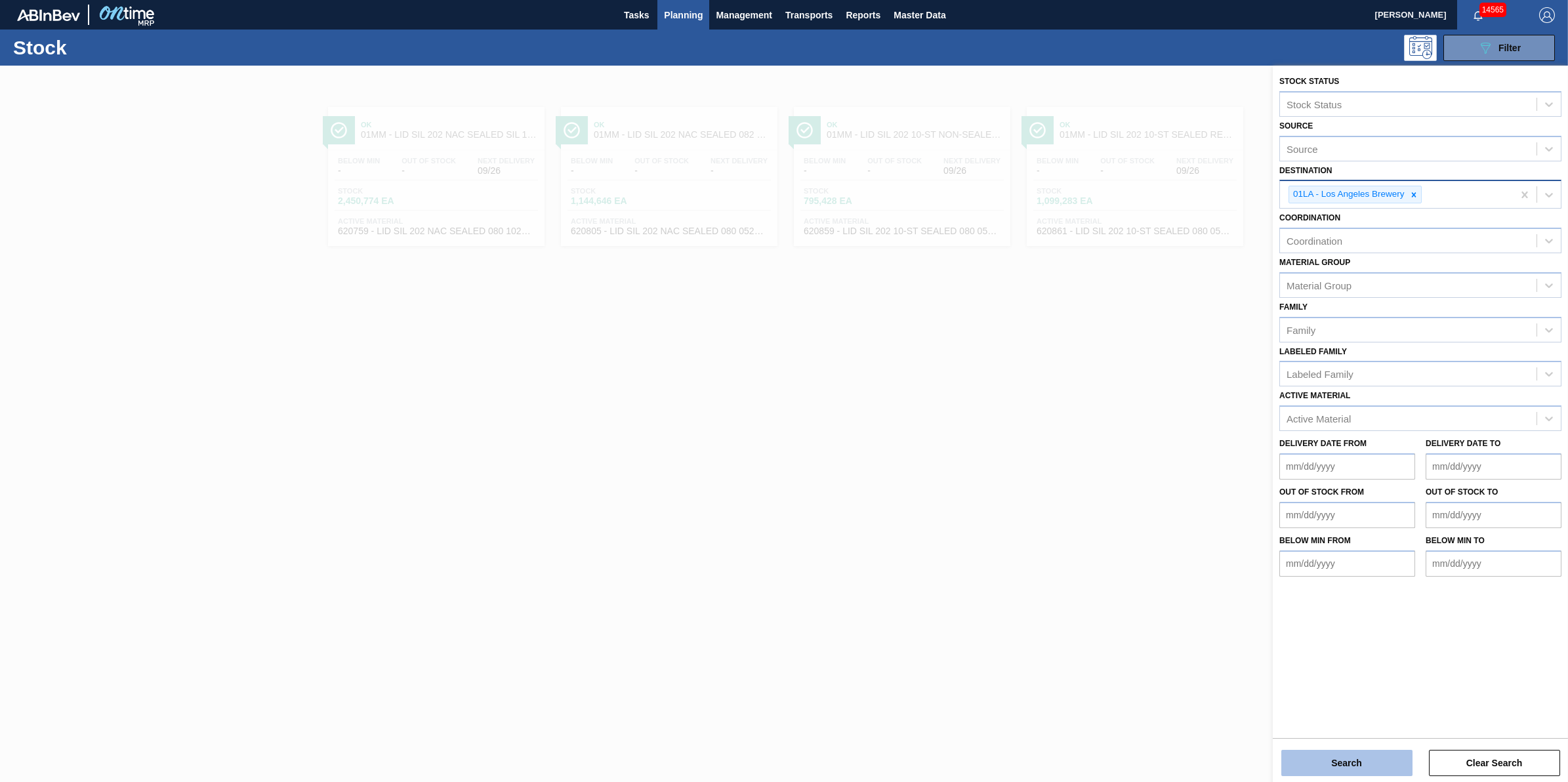
click at [1340, 768] on button "Search" at bounding box center [1346, 762] width 131 height 27
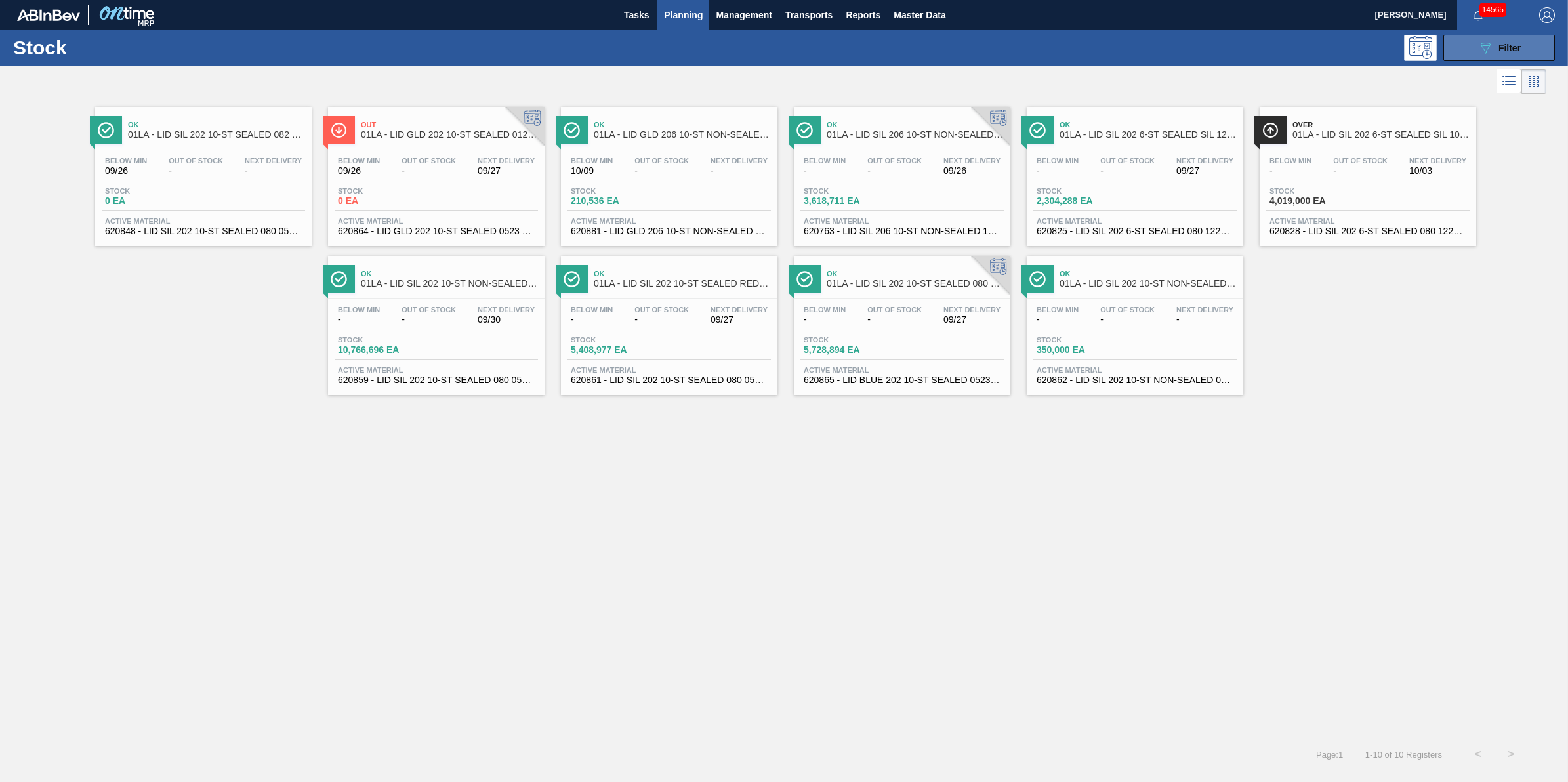
click at [1496, 46] on div "089F7B8B-B2A5-4AFE-B5C0-19BA573D28AC Filter" at bounding box center [1498, 48] width 43 height 16
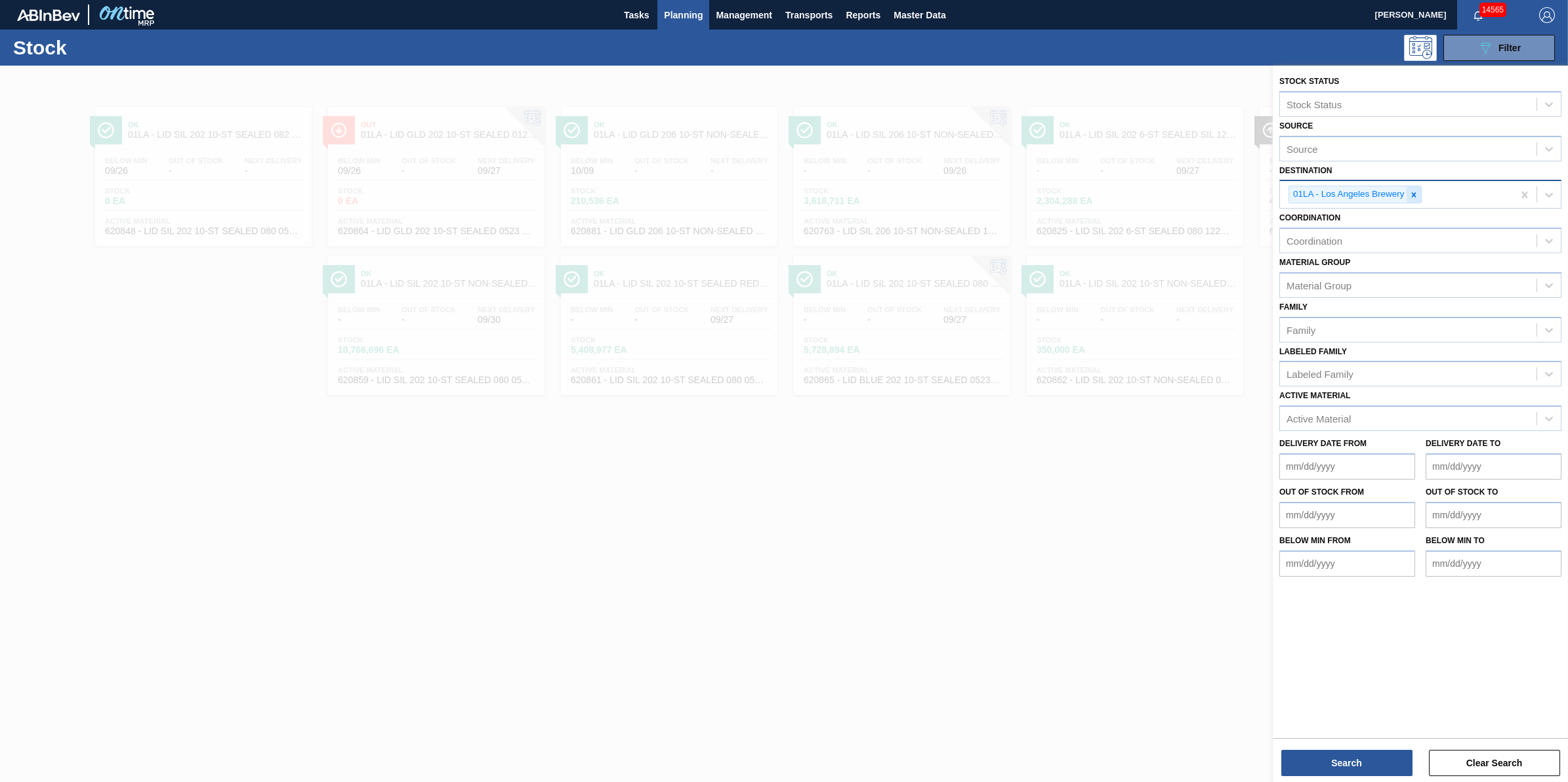
click at [1406, 196] on div "01LA - Los Angeles Brewery" at bounding box center [1355, 194] width 134 height 17
click at [1411, 196] on icon at bounding box center [1413, 195] width 9 height 9
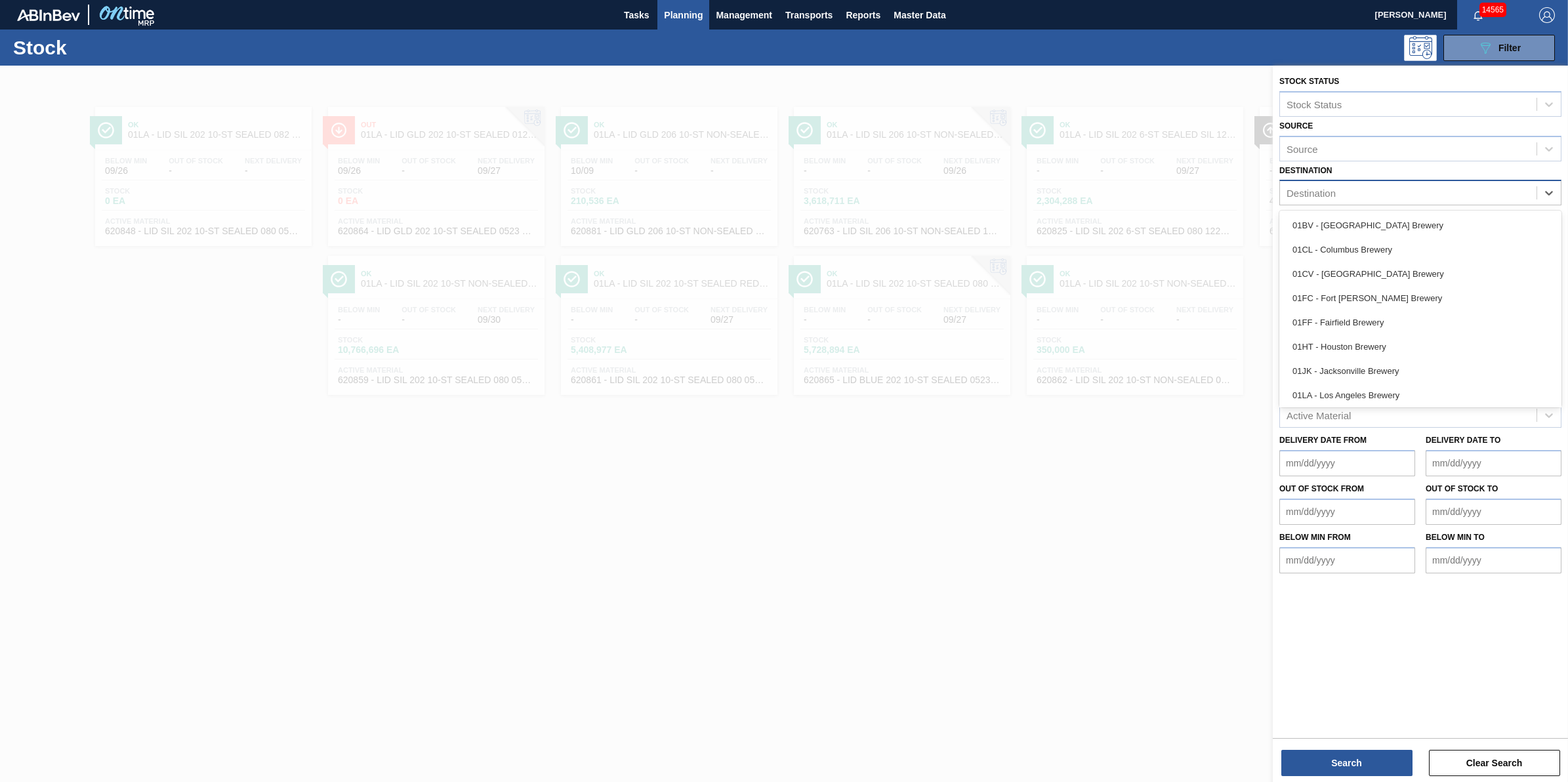
click at [1411, 196] on div "Destination" at bounding box center [1408, 193] width 256 height 19
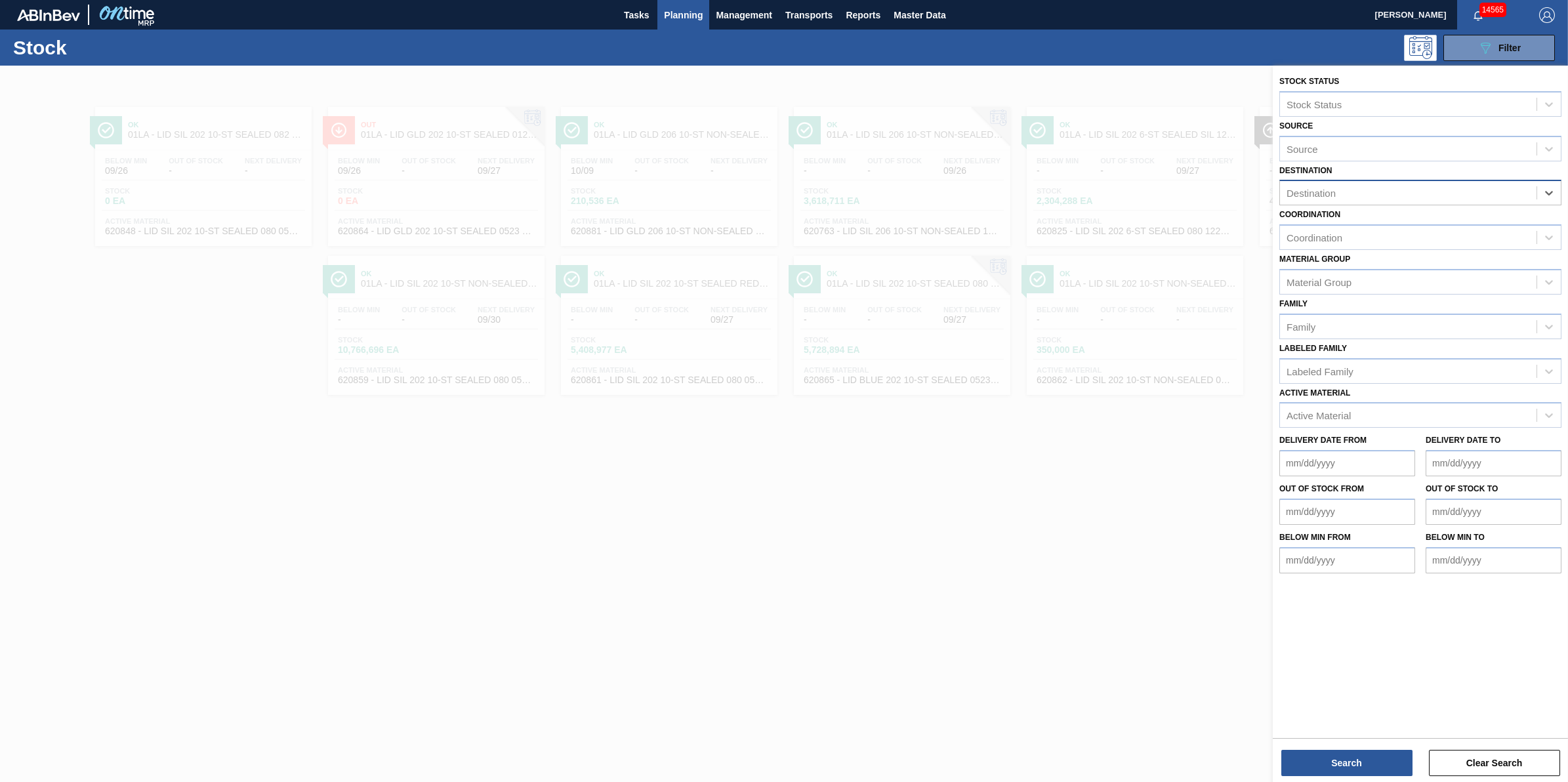
click at [1411, 196] on div "Destination" at bounding box center [1408, 193] width 256 height 19
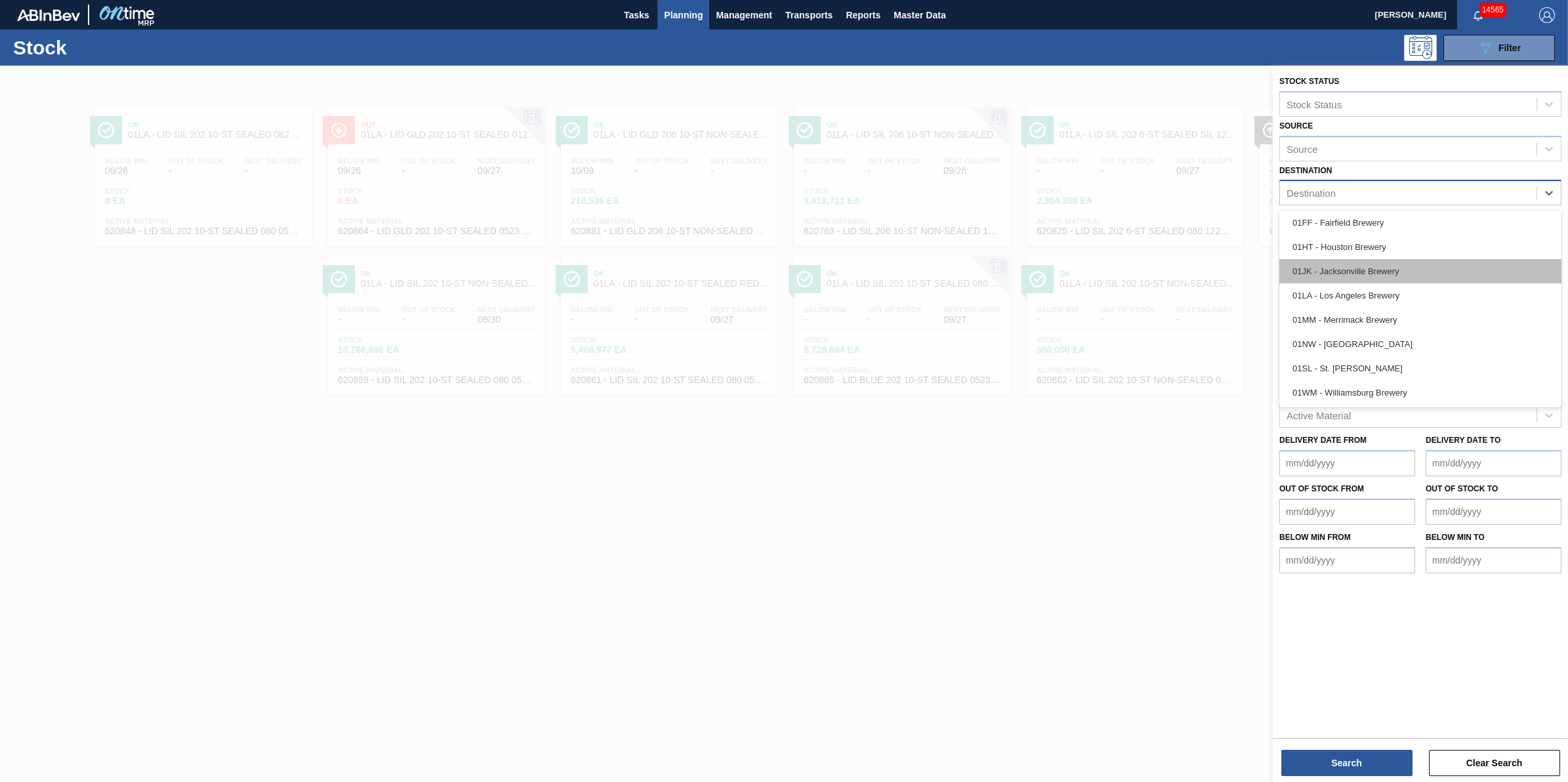
click at [1460, 277] on div "01JK - Jacksonville Brewery" at bounding box center [1420, 272] width 282 height 24
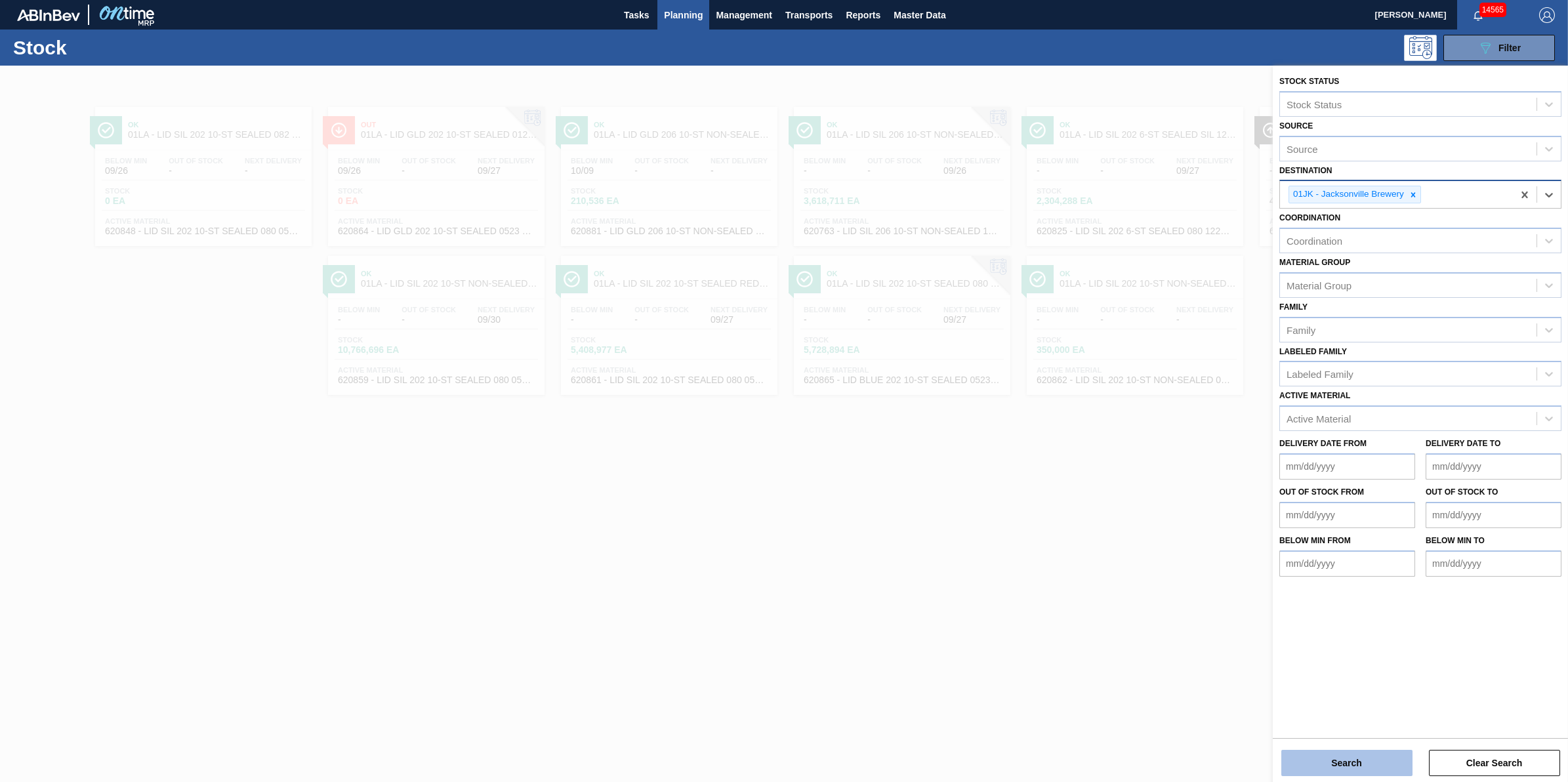
click at [1356, 758] on button "Search" at bounding box center [1346, 762] width 131 height 27
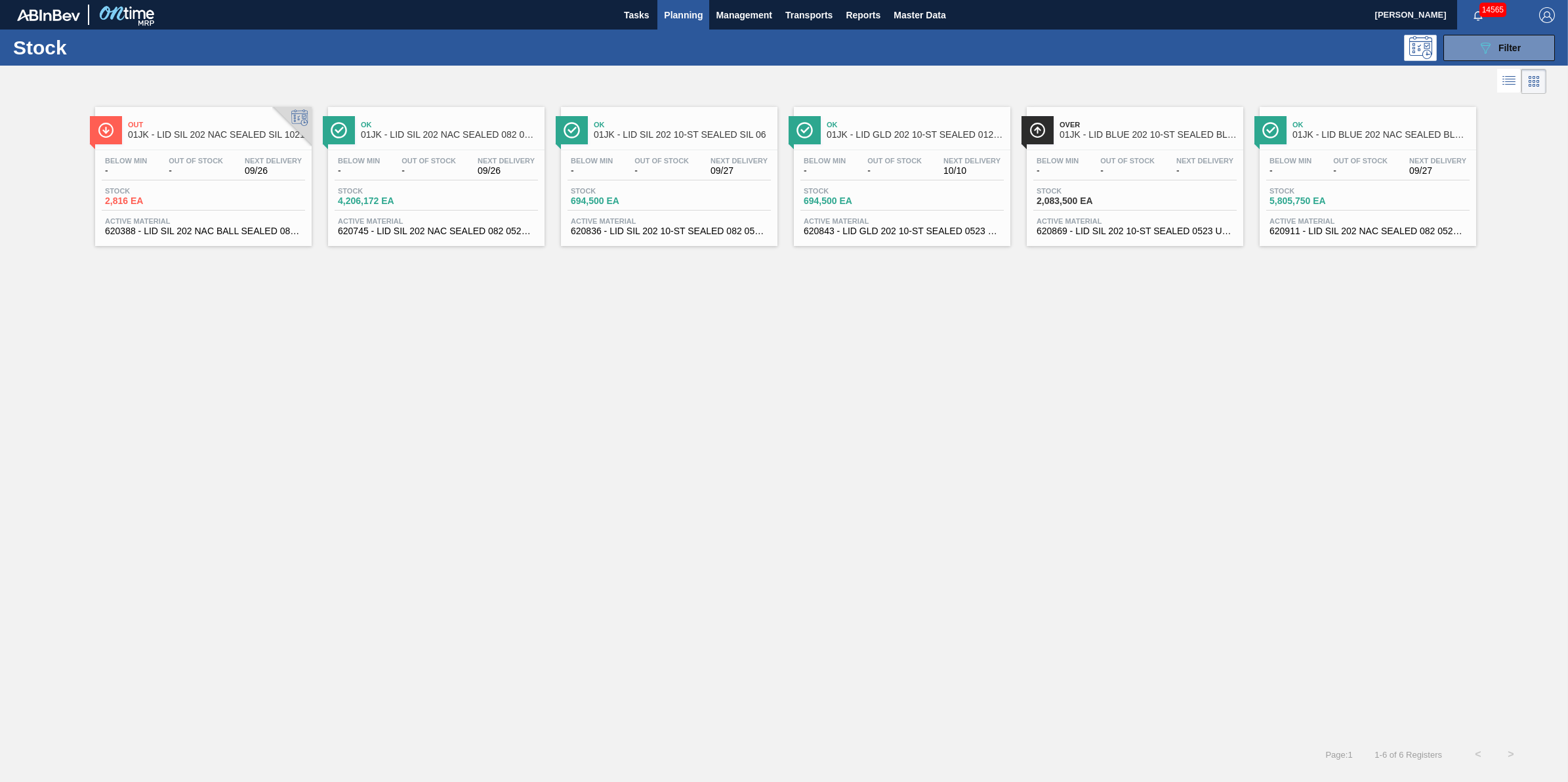
click at [1483, 73] on div at bounding box center [773, 81] width 1546 height 32
click at [1494, 51] on div "089F7B8B-B2A5-4AFE-B5C0-19BA573D28AC Filter" at bounding box center [1498, 48] width 43 height 16
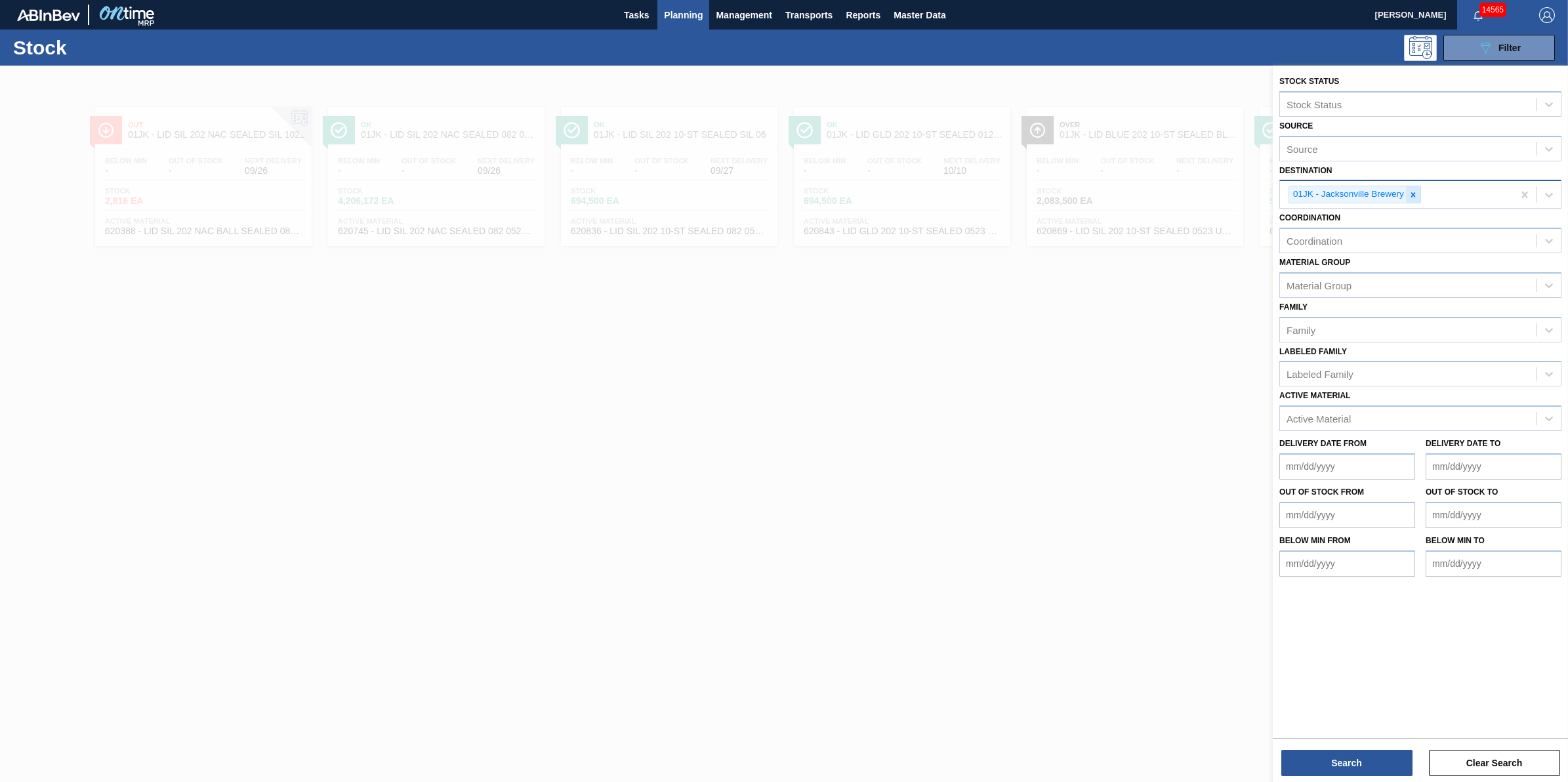
click at [1409, 193] on icon at bounding box center [1413, 195] width 9 height 9
click at [1409, 193] on div "Destination" at bounding box center [1408, 193] width 256 height 19
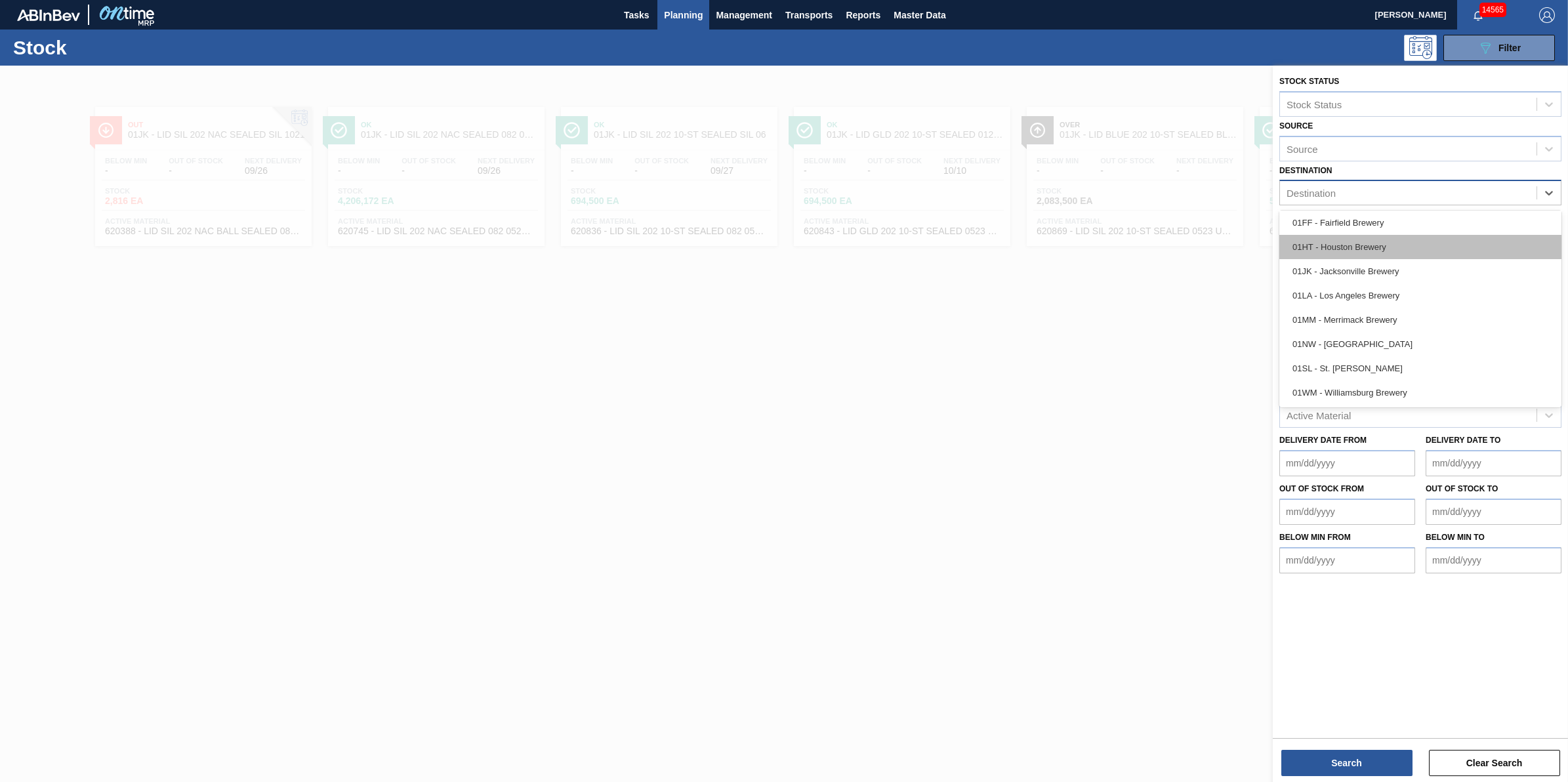
click at [1452, 256] on div "01HT - Houston Brewery" at bounding box center [1420, 247] width 282 height 24
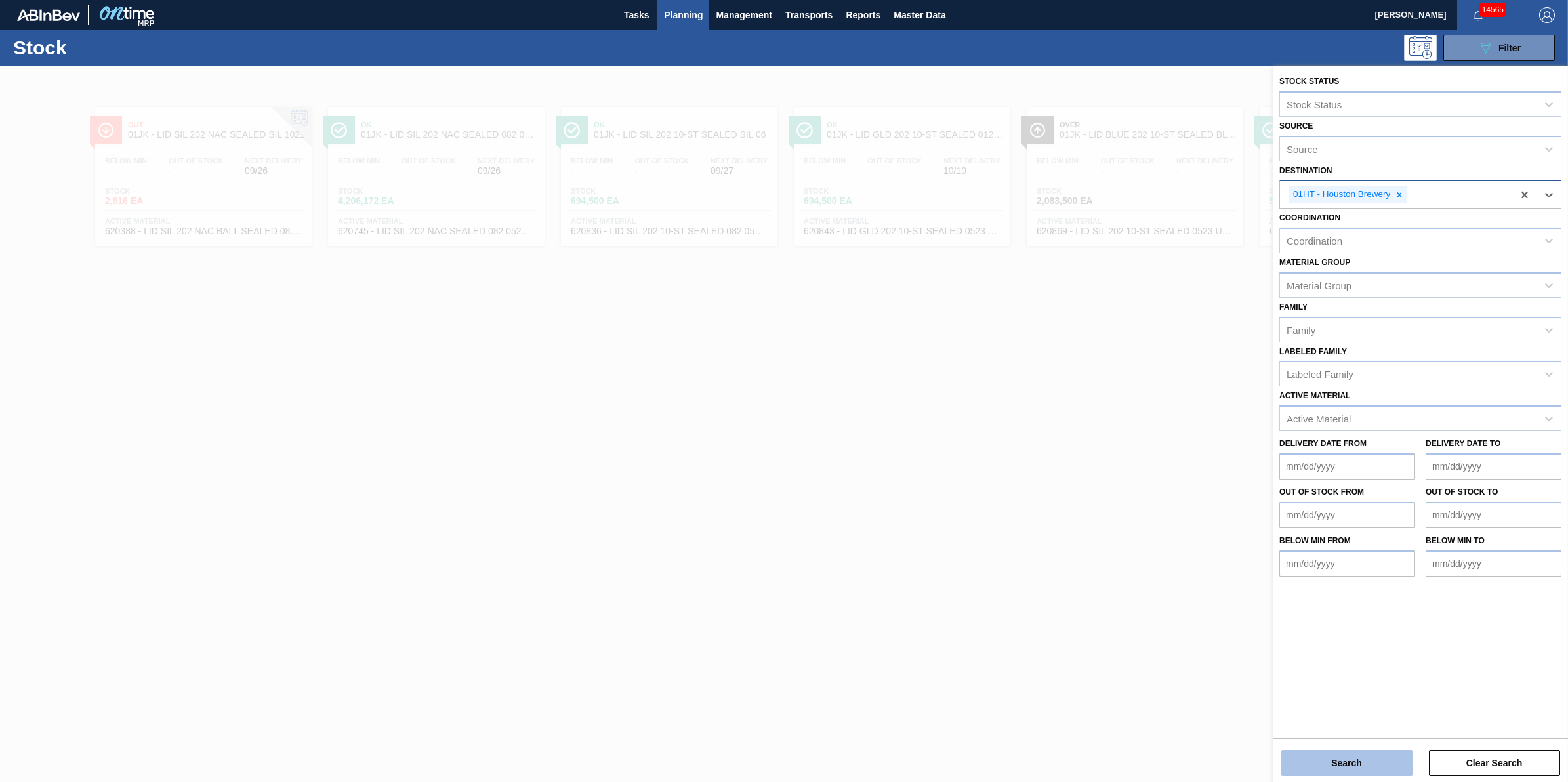
click at [1362, 772] on button "Search" at bounding box center [1346, 762] width 131 height 27
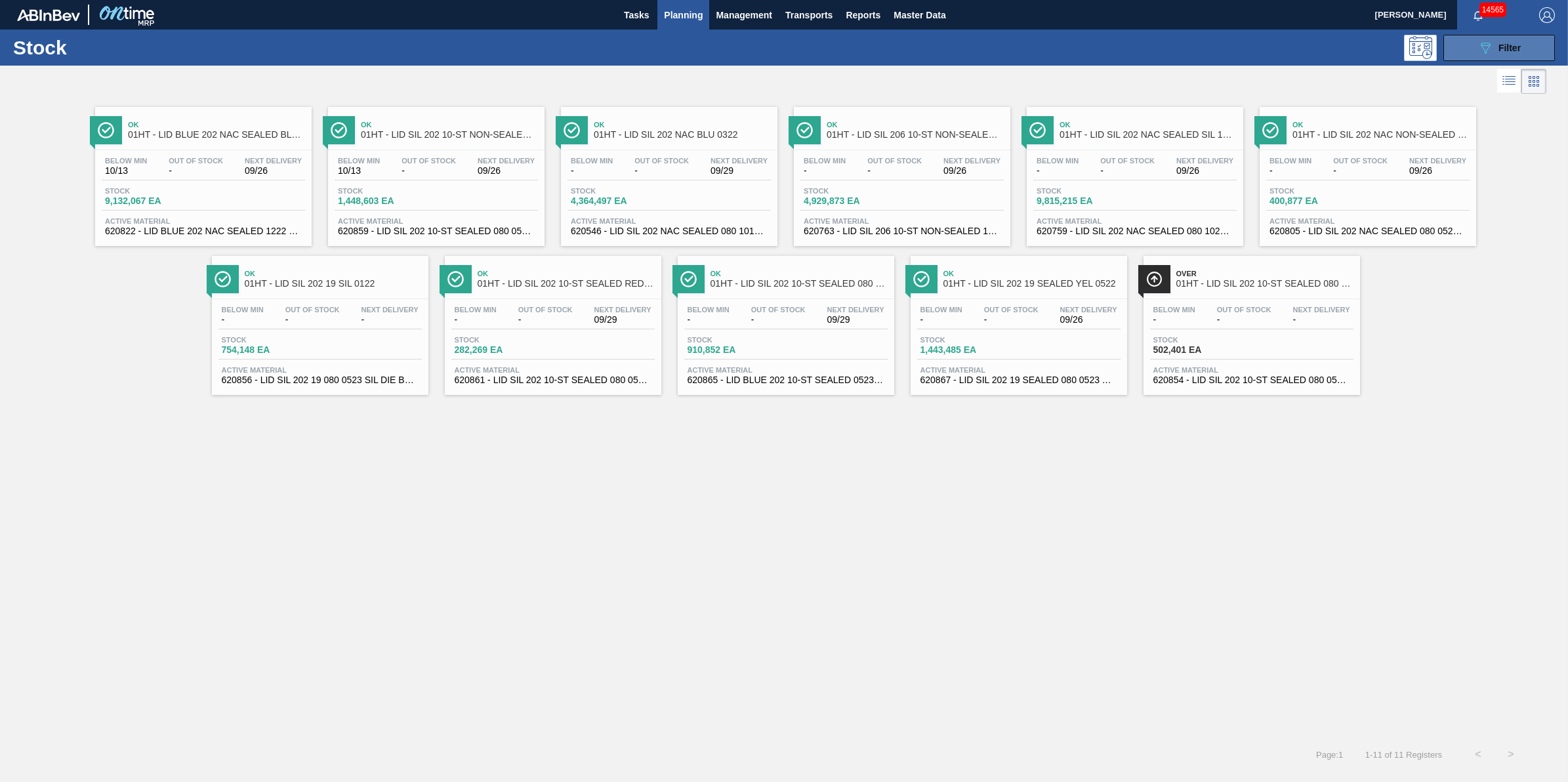
click at [1491, 51] on icon "089F7B8B-B2A5-4AFE-B5C0-19BA573D28AC" at bounding box center [1485, 48] width 16 height 16
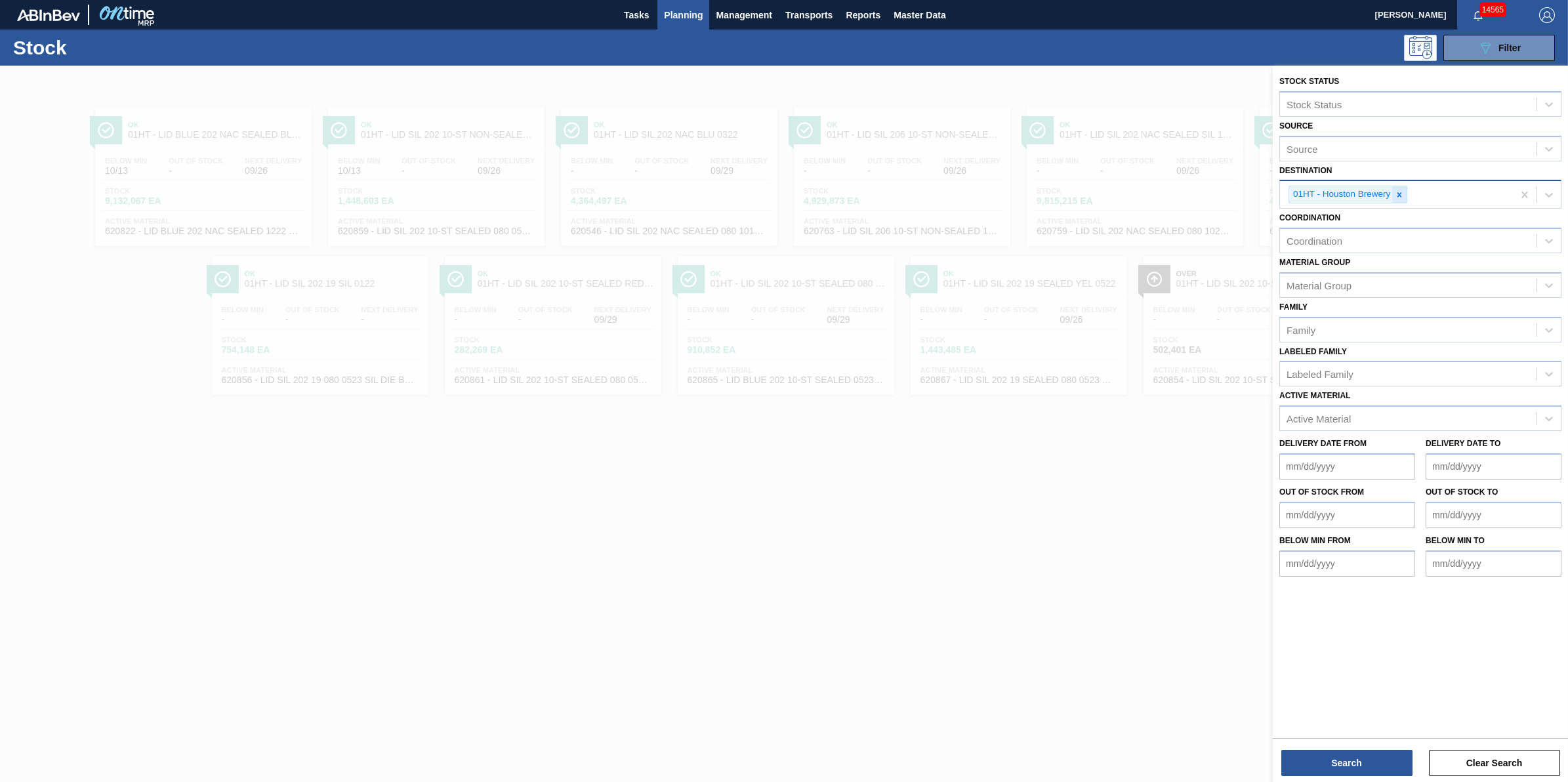
click at [1396, 187] on div at bounding box center [1399, 195] width 14 height 17
click at [1397, 190] on div "Destination" at bounding box center [1408, 193] width 256 height 19
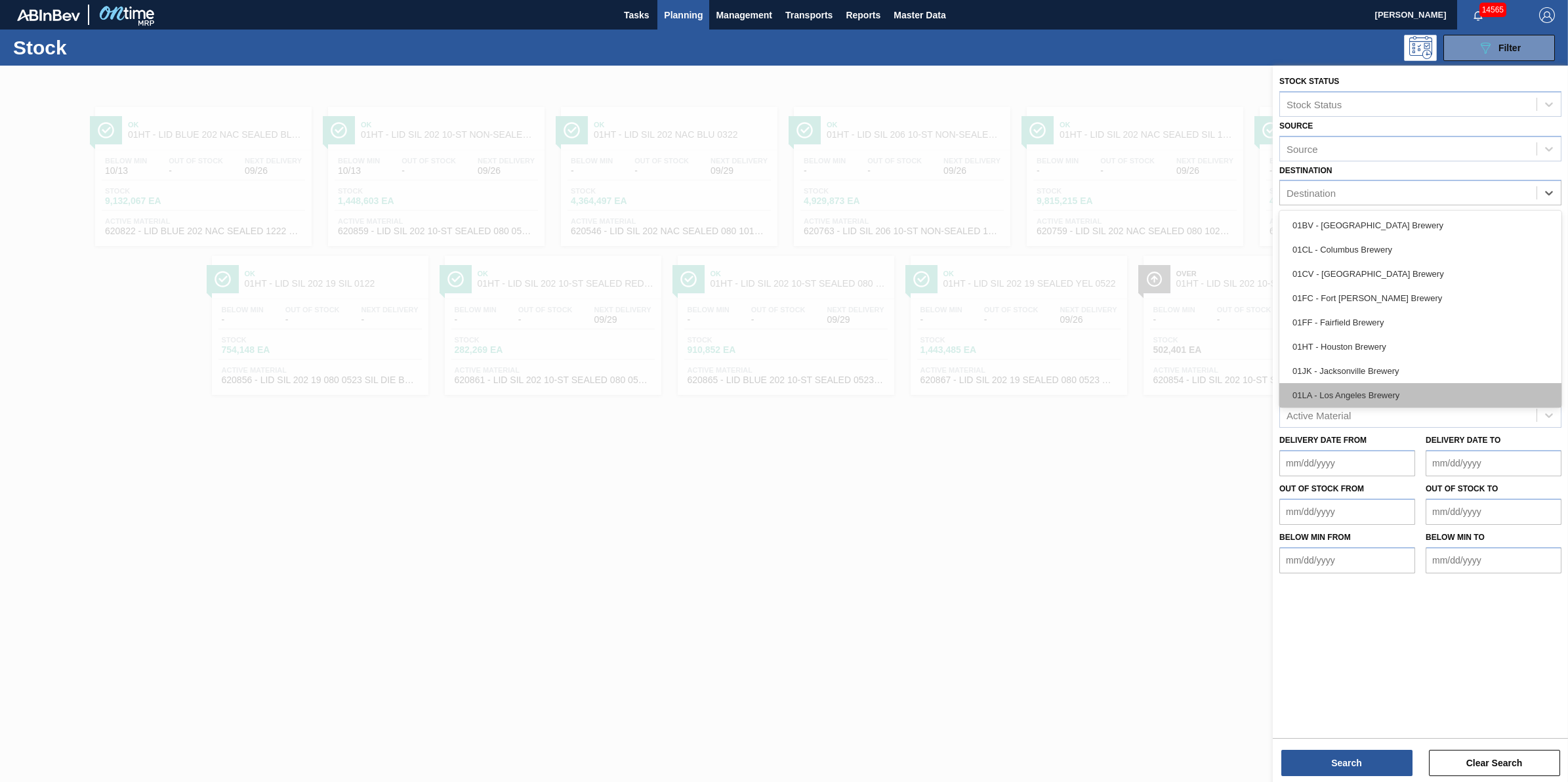
scroll to position [99, 0]
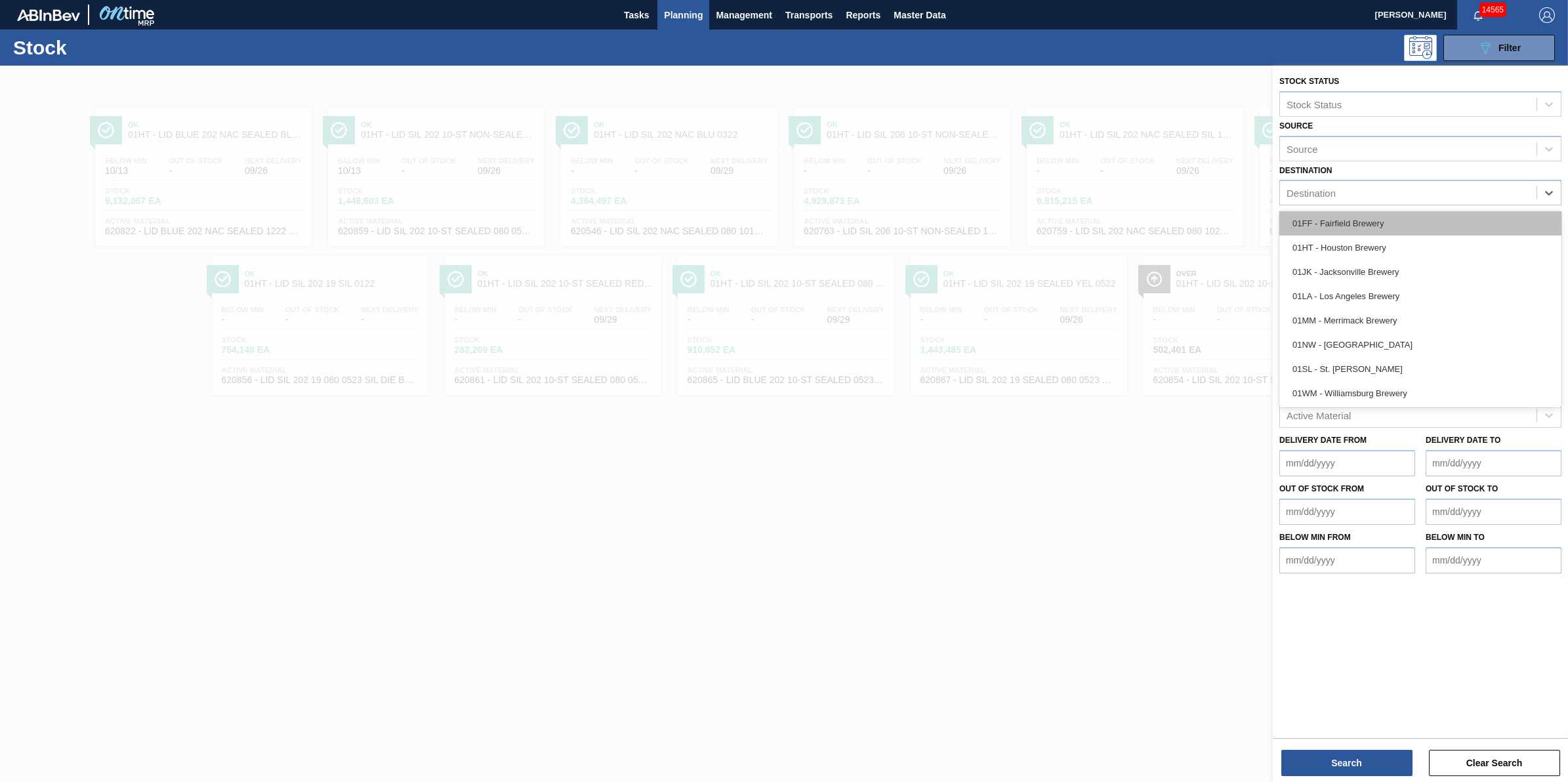
click at [1430, 212] on div "01FF - Fairfield Brewery" at bounding box center [1420, 223] width 282 height 24
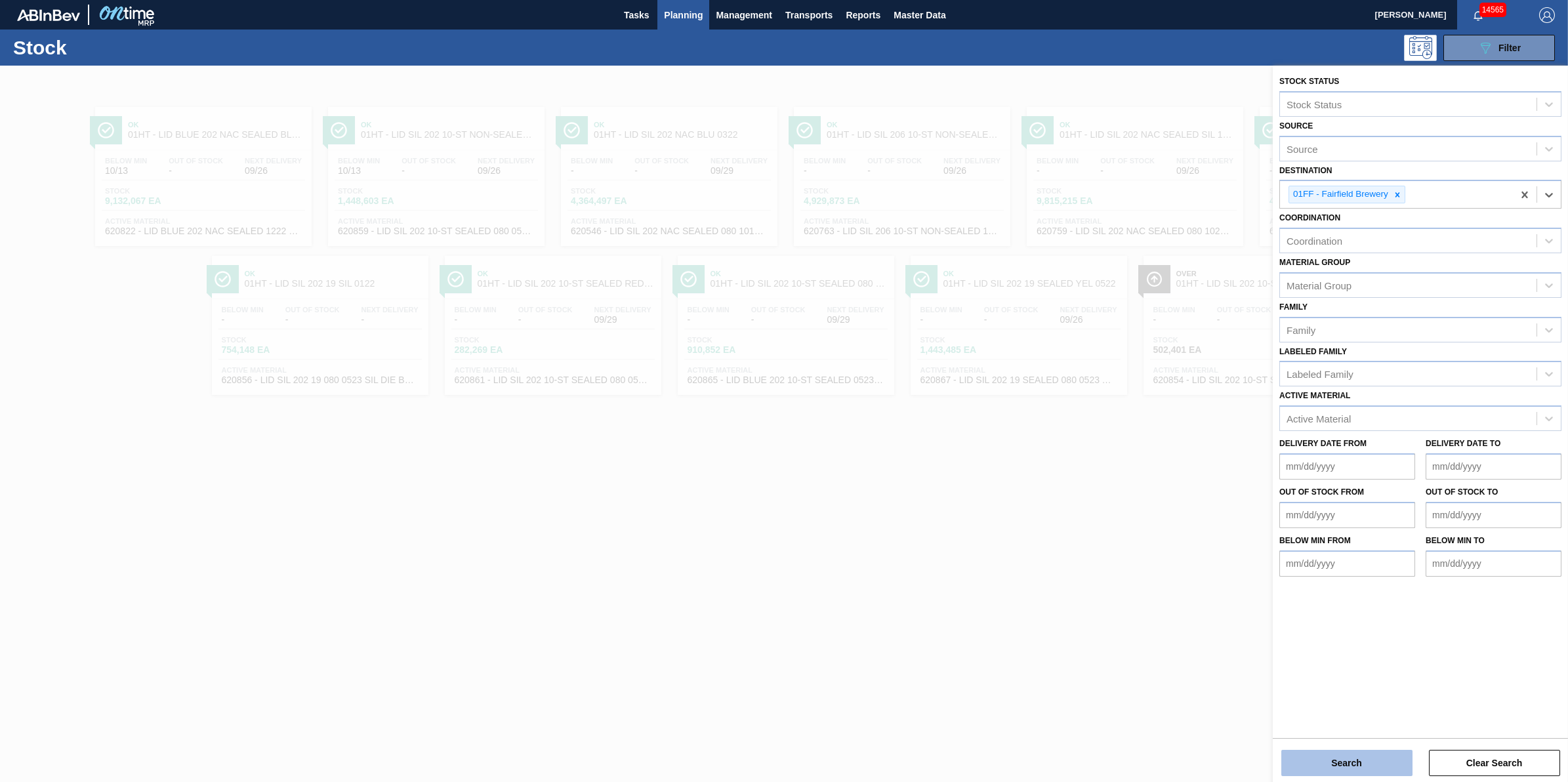
click at [1342, 769] on button "Search" at bounding box center [1346, 762] width 131 height 27
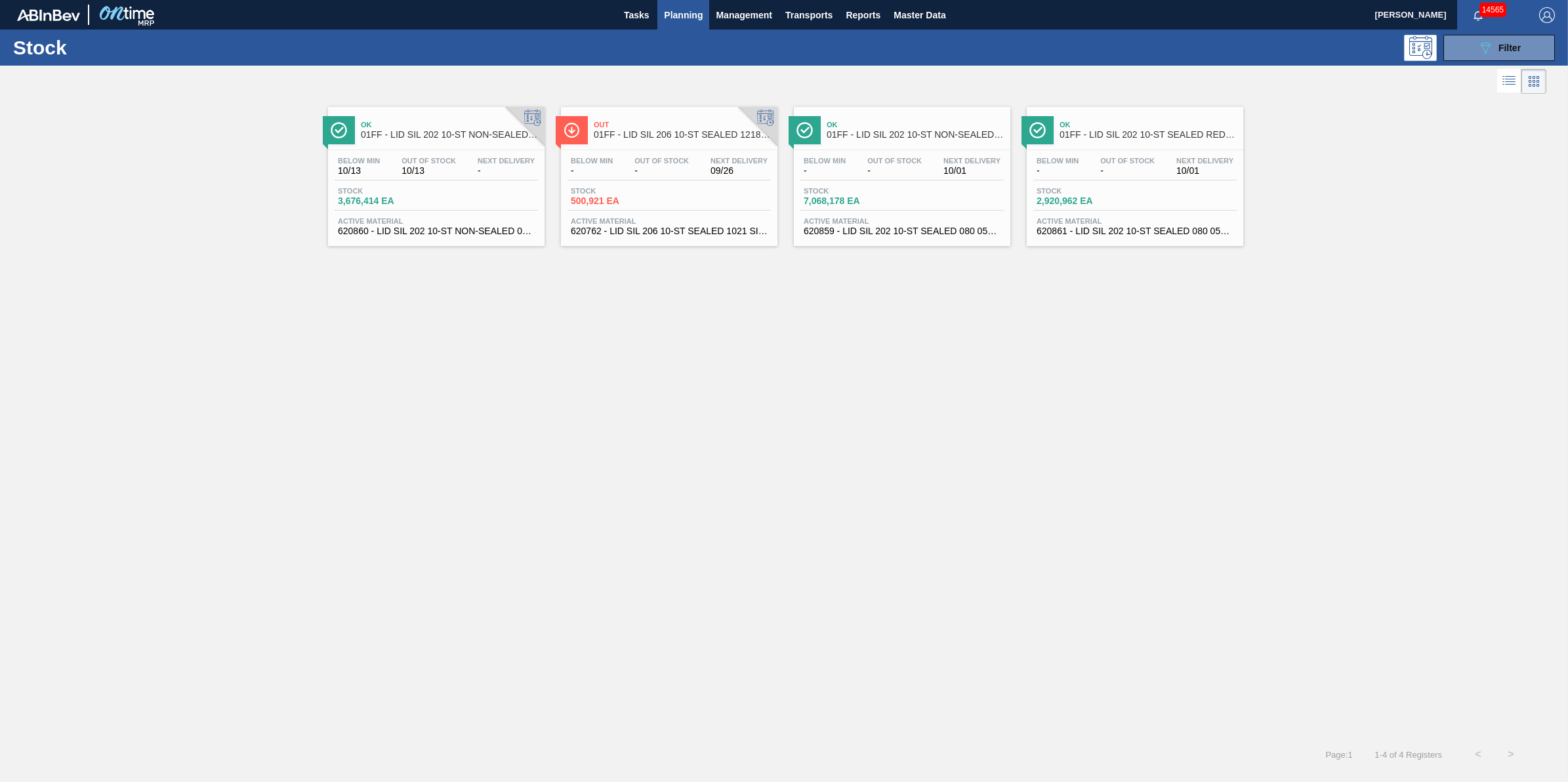
click at [459, 217] on div "Below Min 10/13 Out Of Stock 10/13 Next Delivery - Stock 3,676,414 EA Active Ma…" at bounding box center [435, 195] width 216 height 90
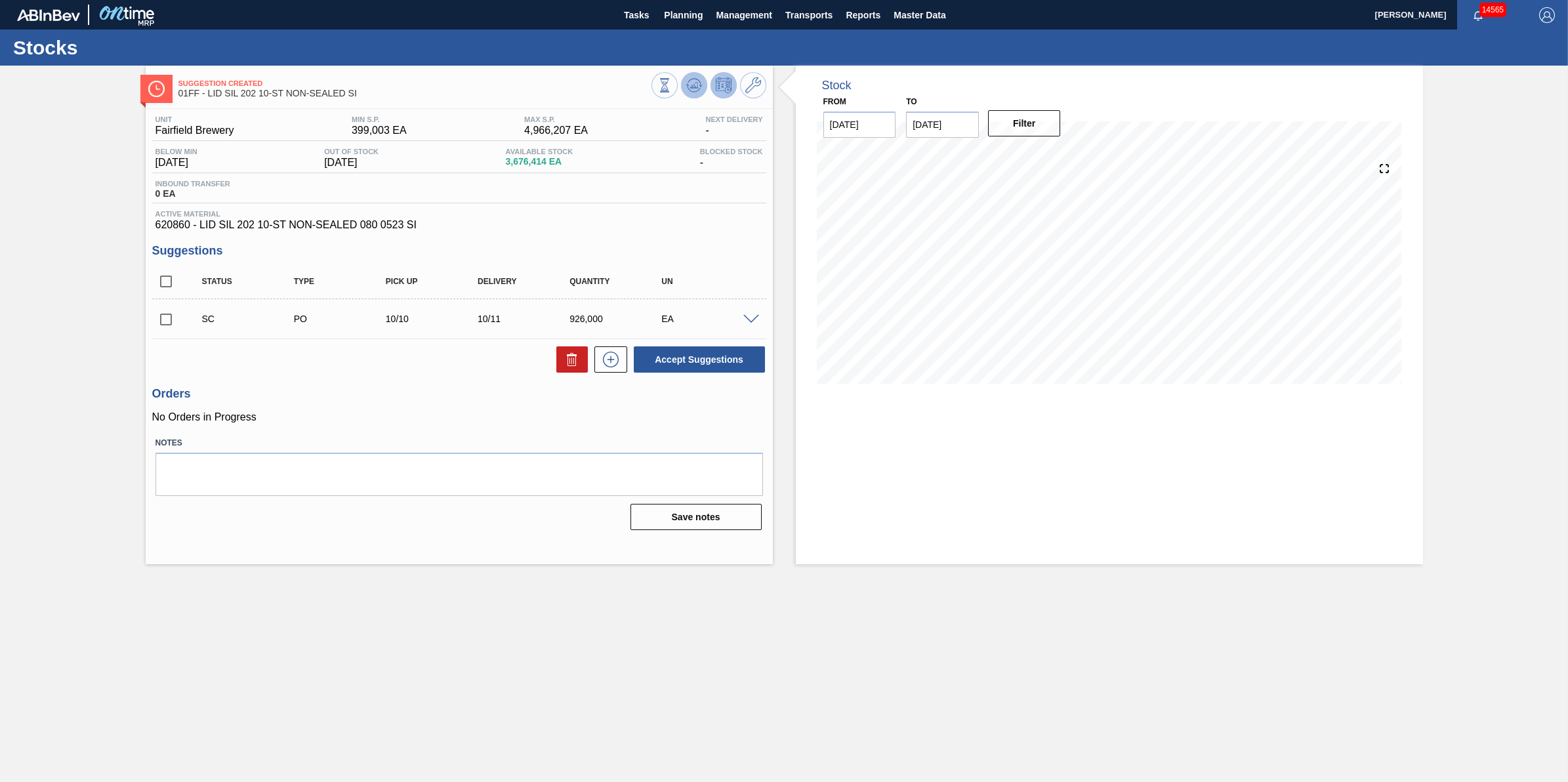
click at [690, 83] on icon at bounding box center [694, 85] width 16 height 16
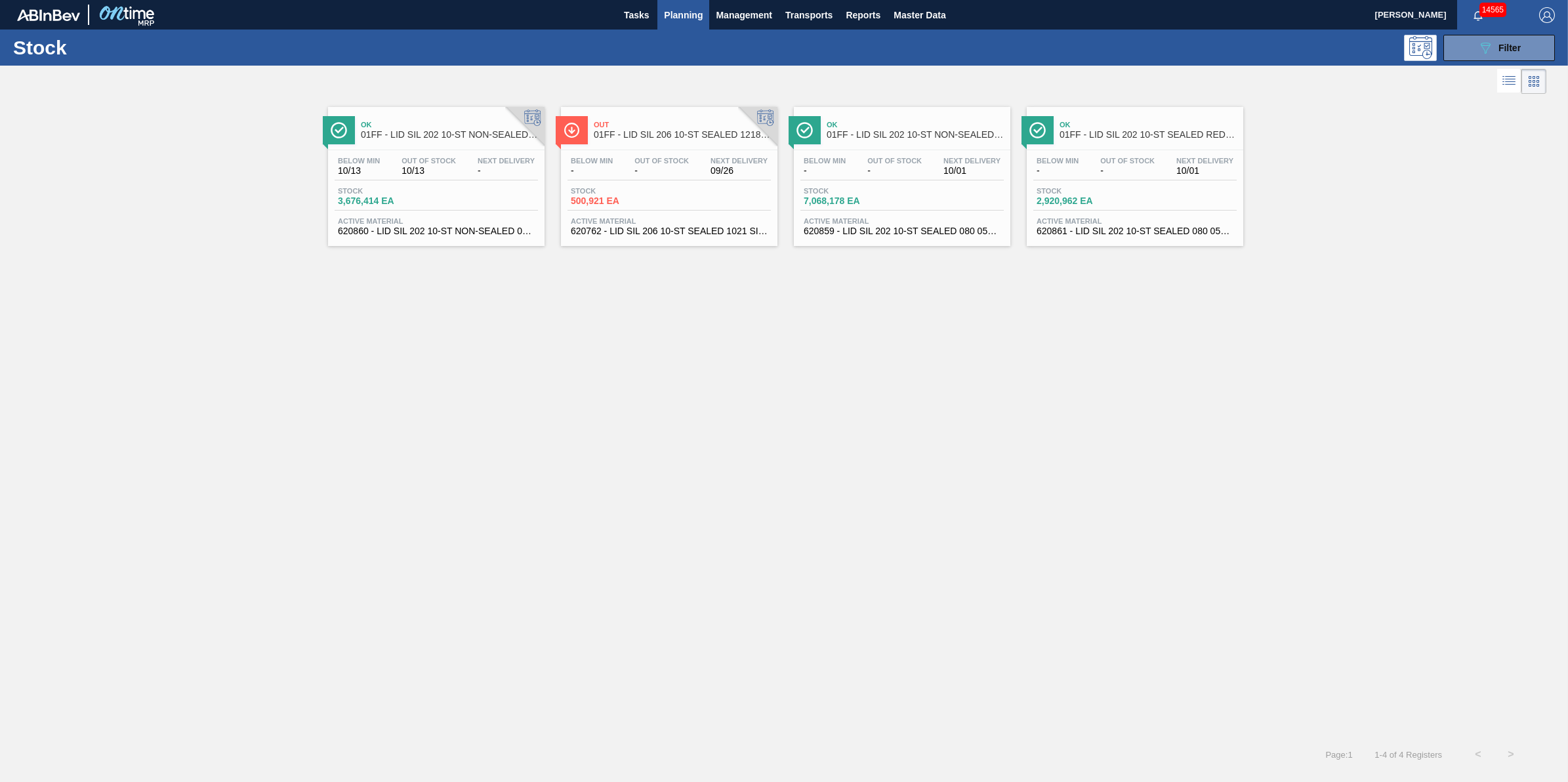
click at [628, 201] on span "500,921 EA" at bounding box center [616, 201] width 92 height 10
click at [940, 184] on div "Below Min - Out Of Stock - Next Delivery 10/01 Stock 7,068,178 EA Active Materi…" at bounding box center [901, 195] width 216 height 90
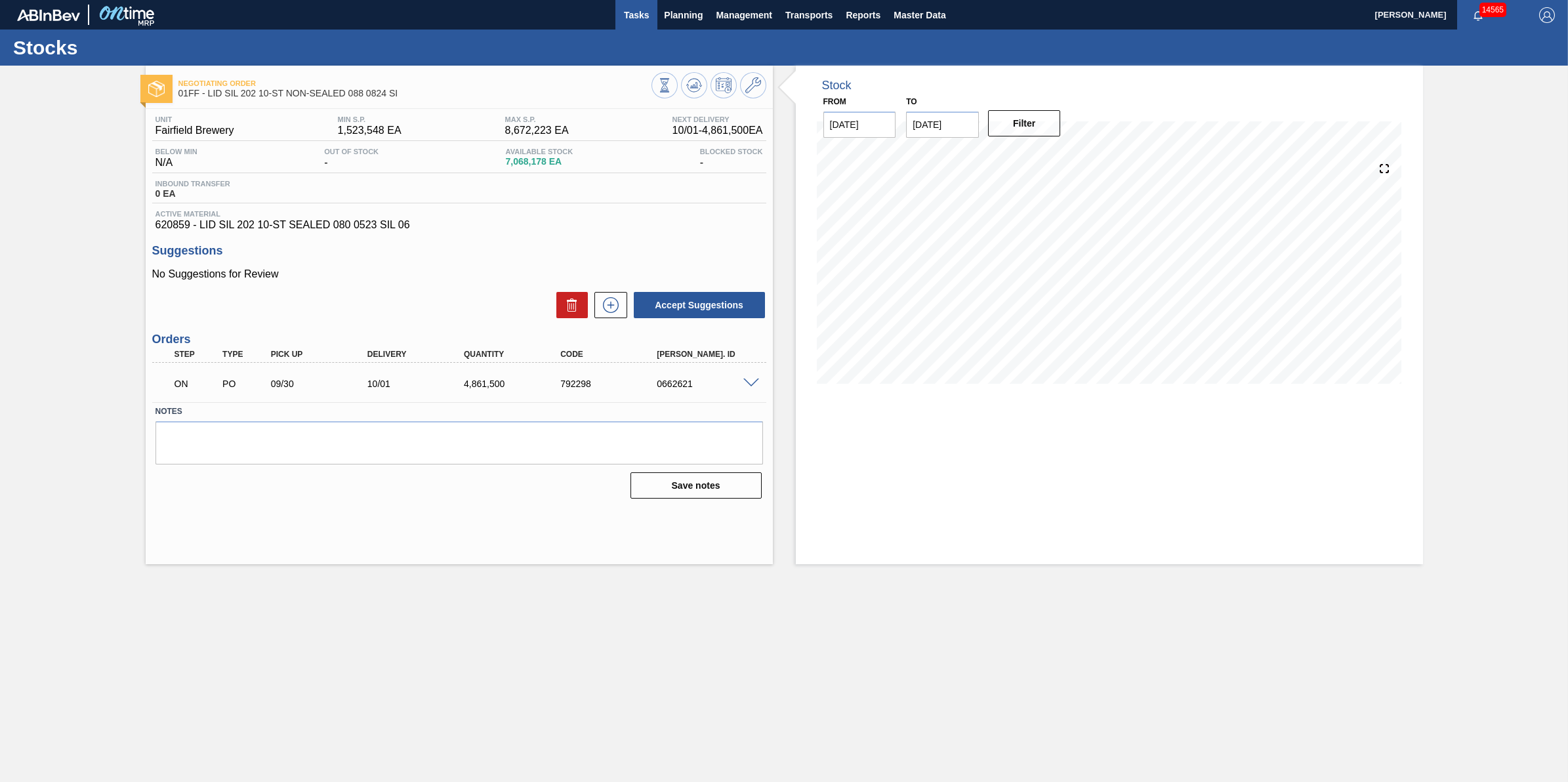
click at [650, 12] on span "Tasks" at bounding box center [636, 15] width 29 height 16
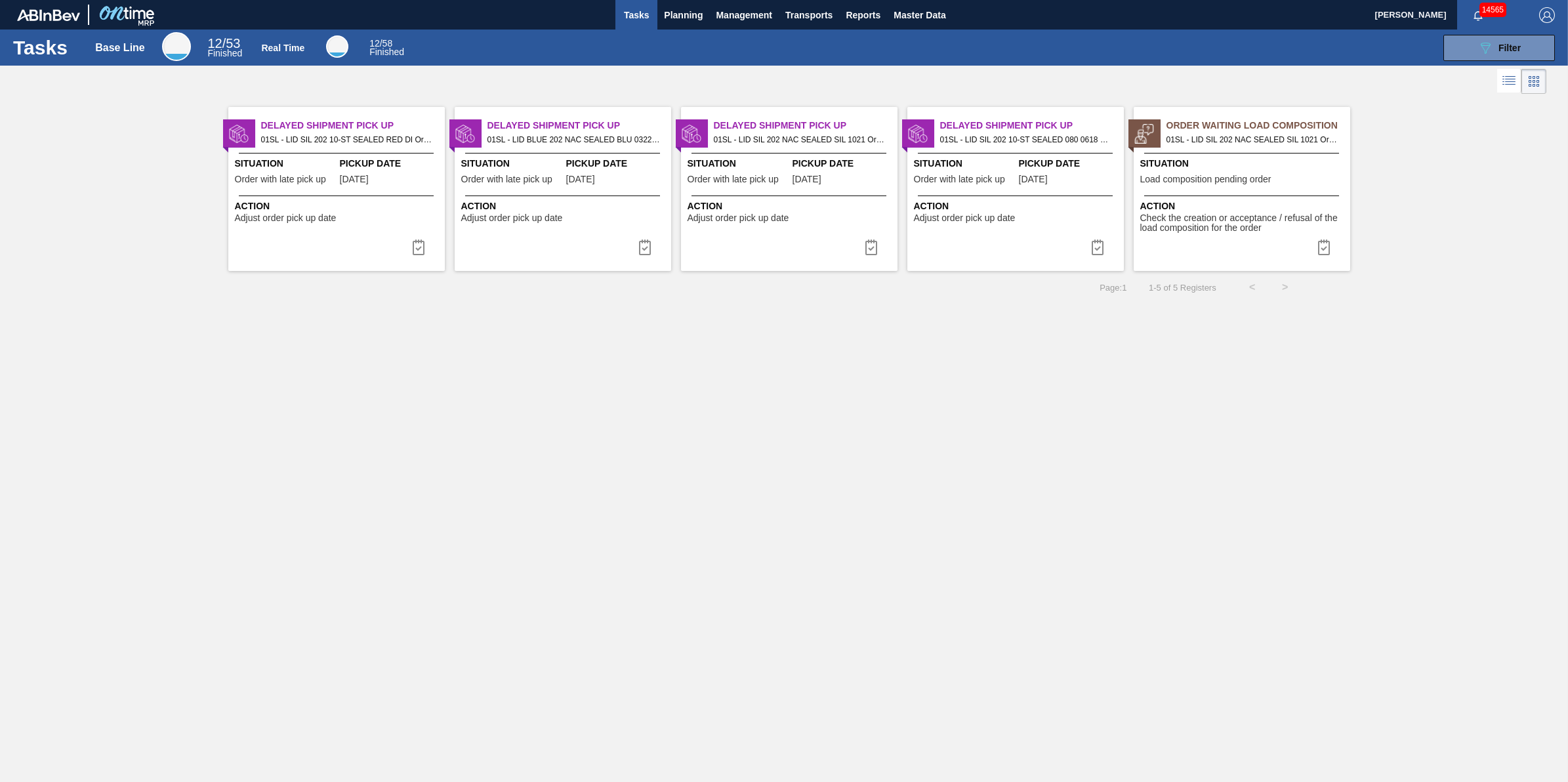
click at [1153, 144] on div at bounding box center [1144, 133] width 32 height 28
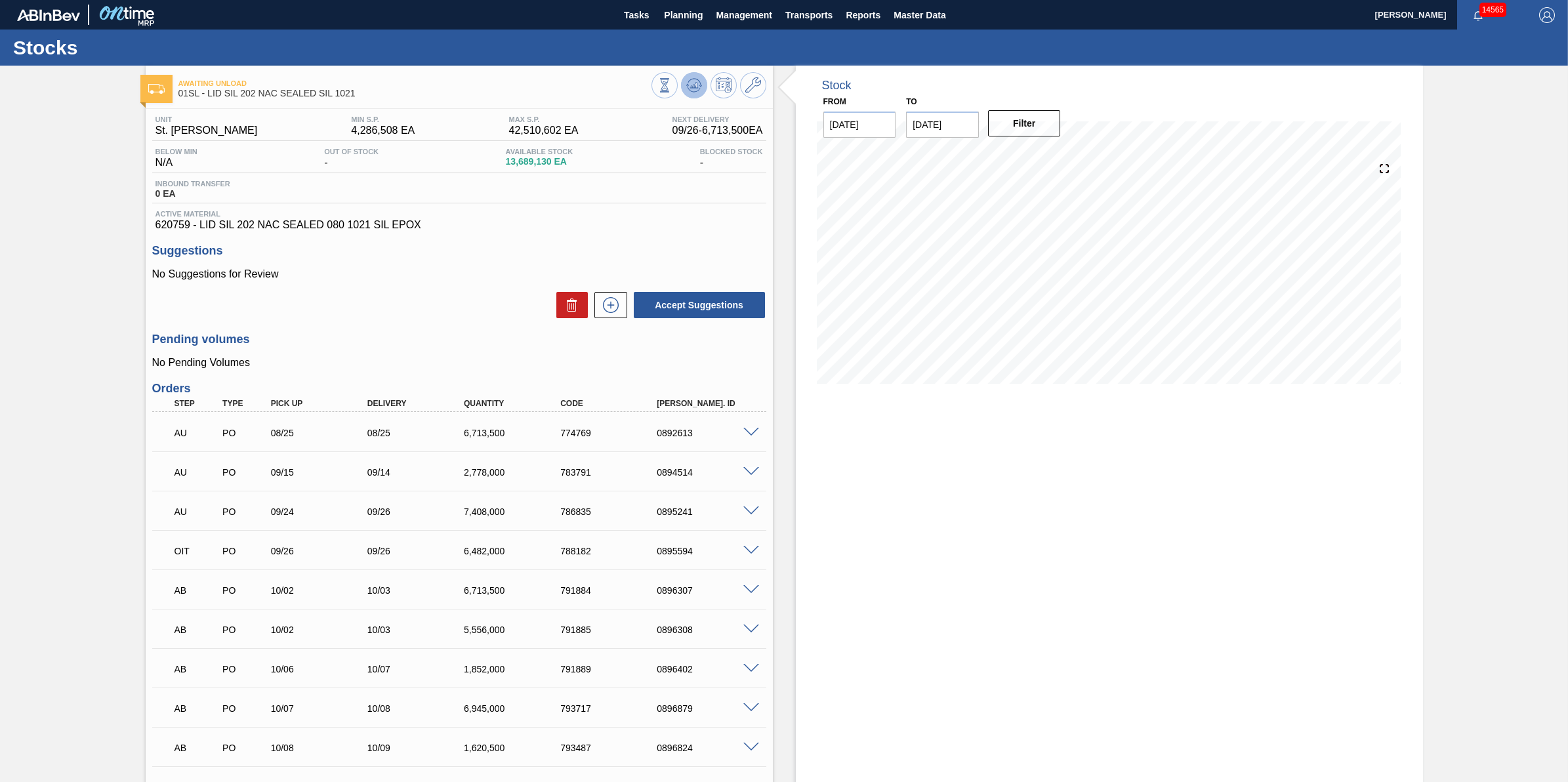
click at [687, 82] on icon at bounding box center [693, 83] width 13 height 8
click at [627, 27] on button "Tasks" at bounding box center [636, 14] width 42 height 30
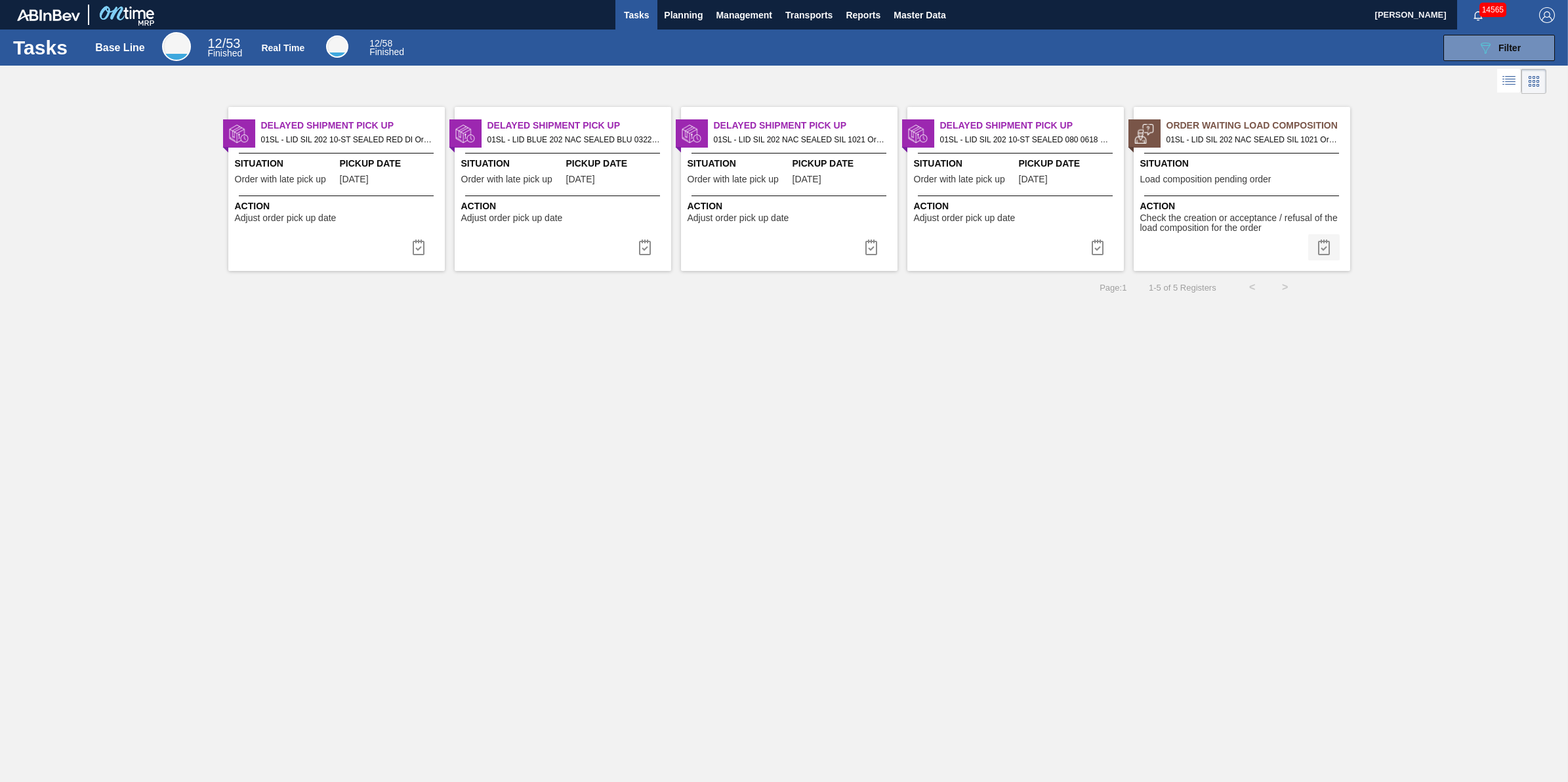
click at [1328, 243] on img at bounding box center [1324, 247] width 16 height 16
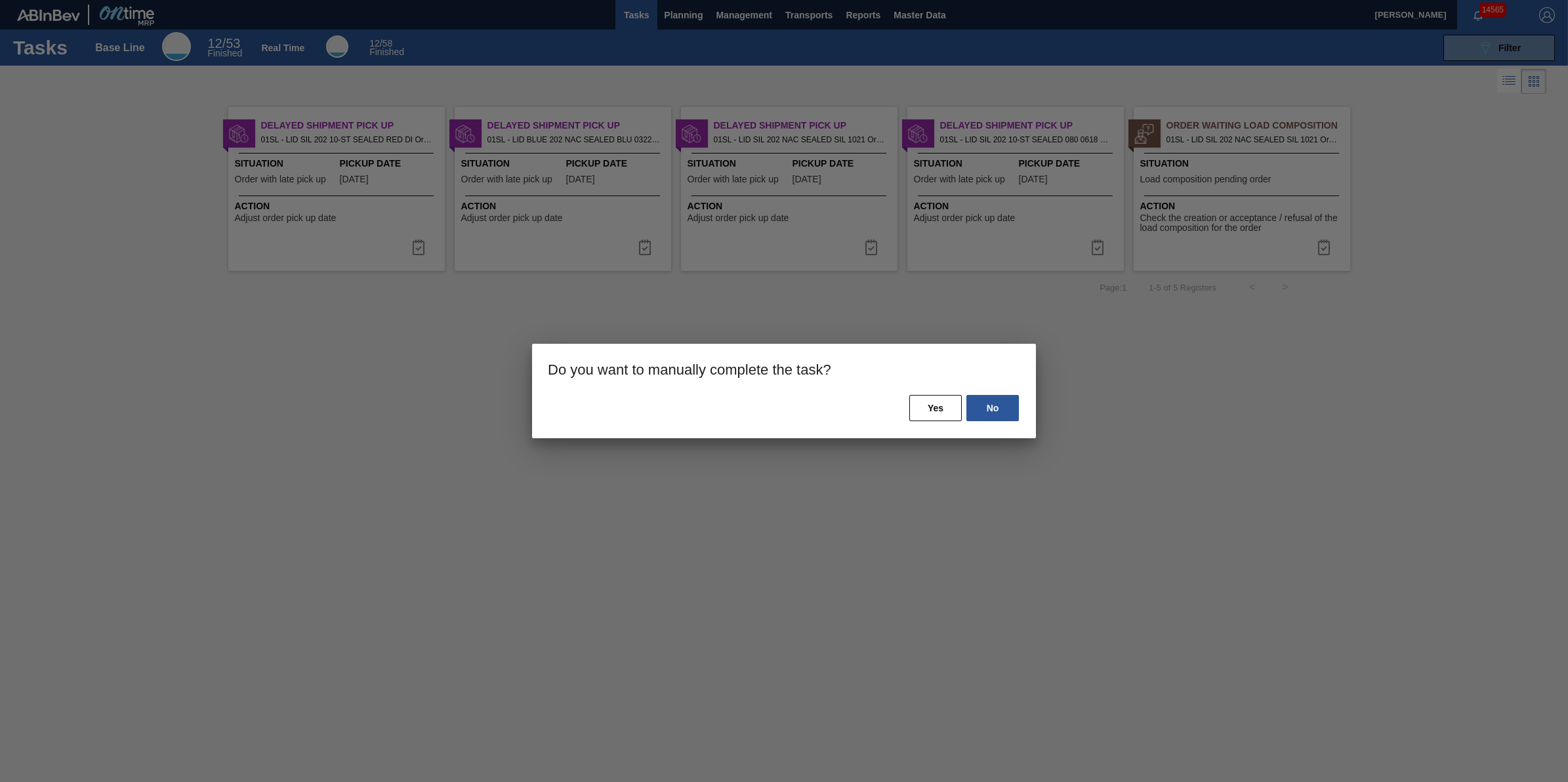
click at [925, 392] on div "Do you want to manually complete the task? No Yes" at bounding box center [784, 391] width 504 height 95
click at [927, 411] on button "Yes" at bounding box center [935, 408] width 52 height 27
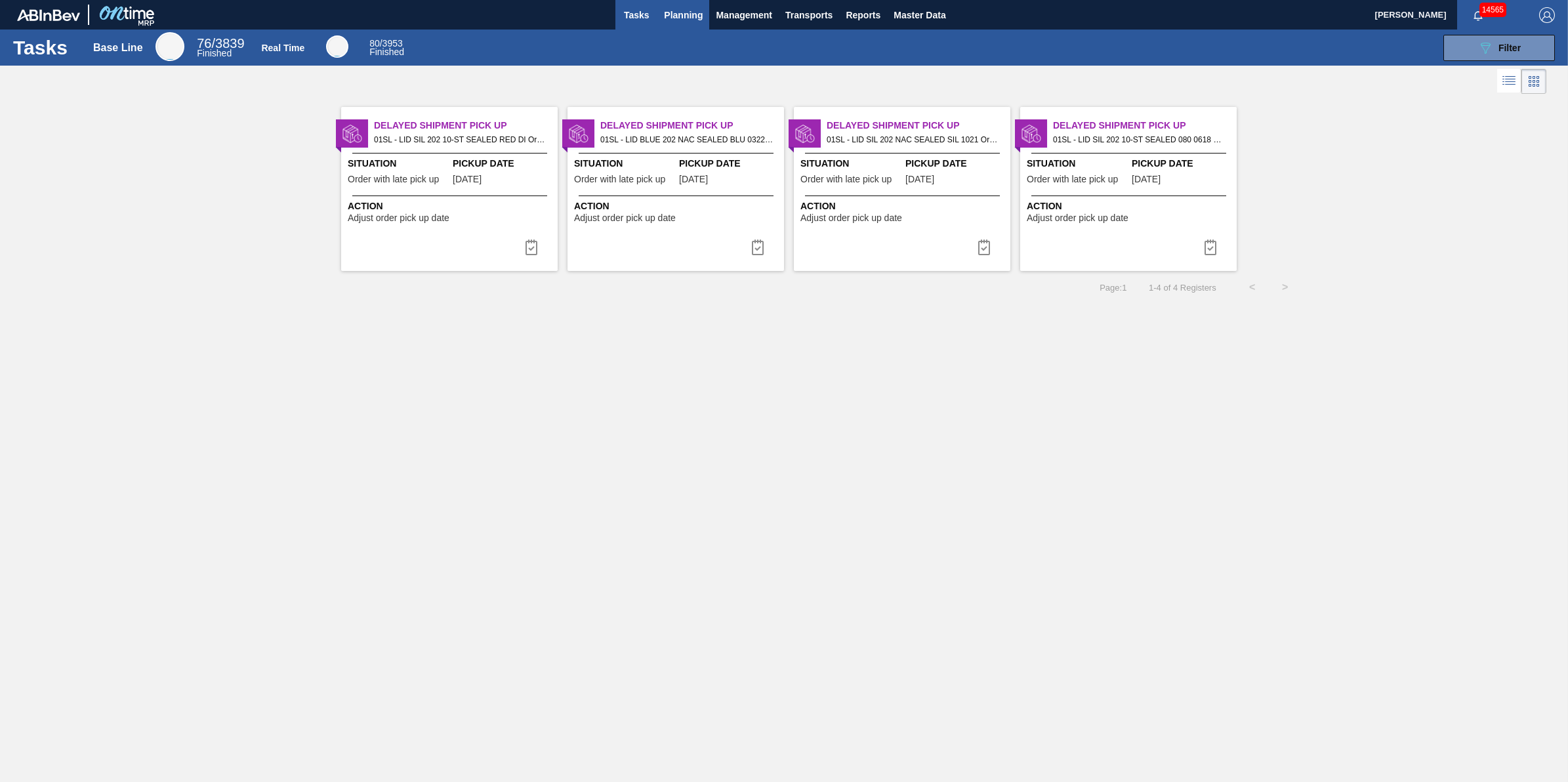
click at [681, 23] on button "Planning" at bounding box center [683, 14] width 52 height 30
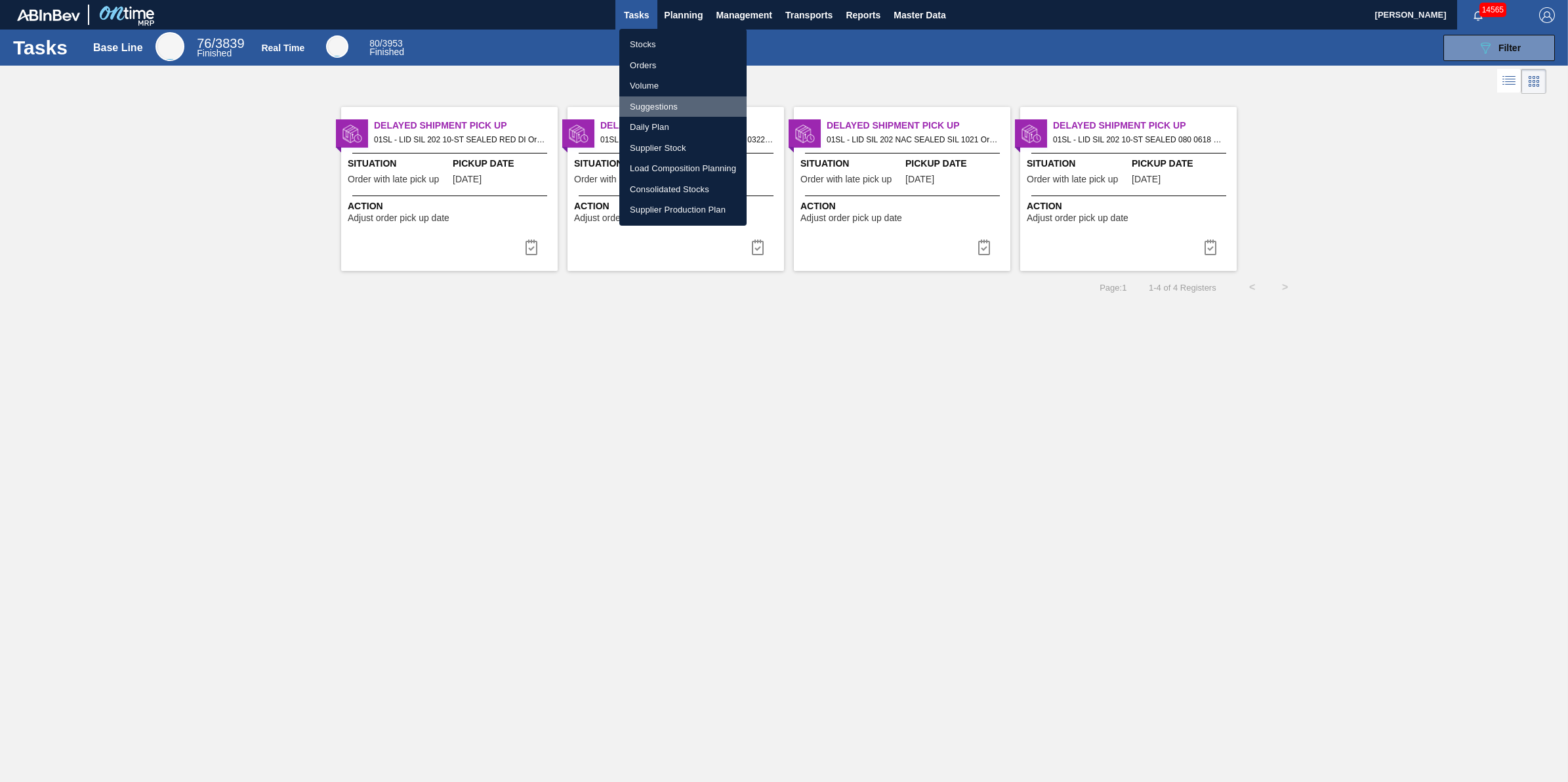
click at [687, 102] on li "Suggestions" at bounding box center [683, 107] width 127 height 21
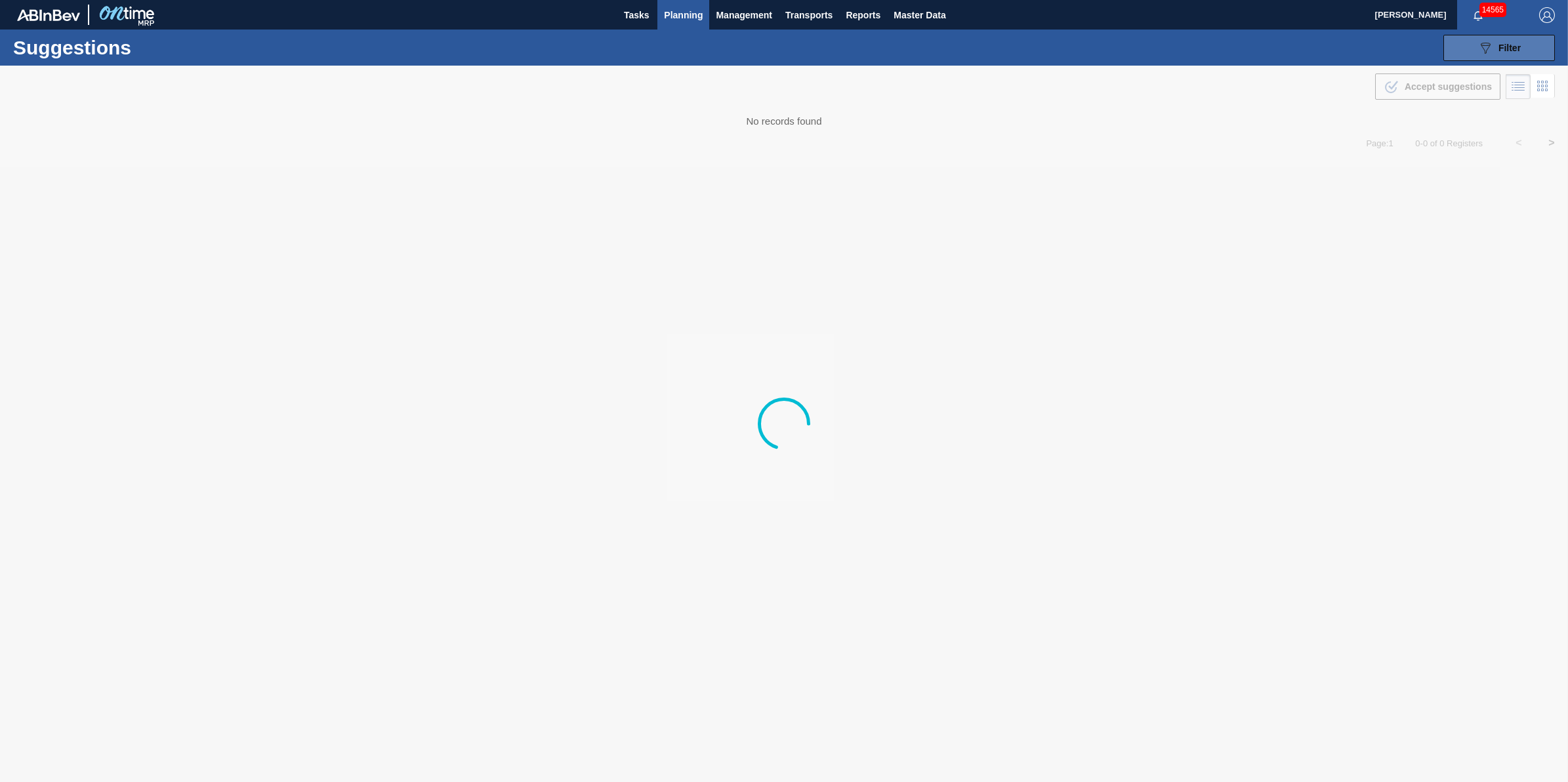
click at [1472, 54] on button "089F7B8B-B2A5-4AFE-B5C0-19BA573D28AC Filter" at bounding box center [1498, 48] width 112 height 27
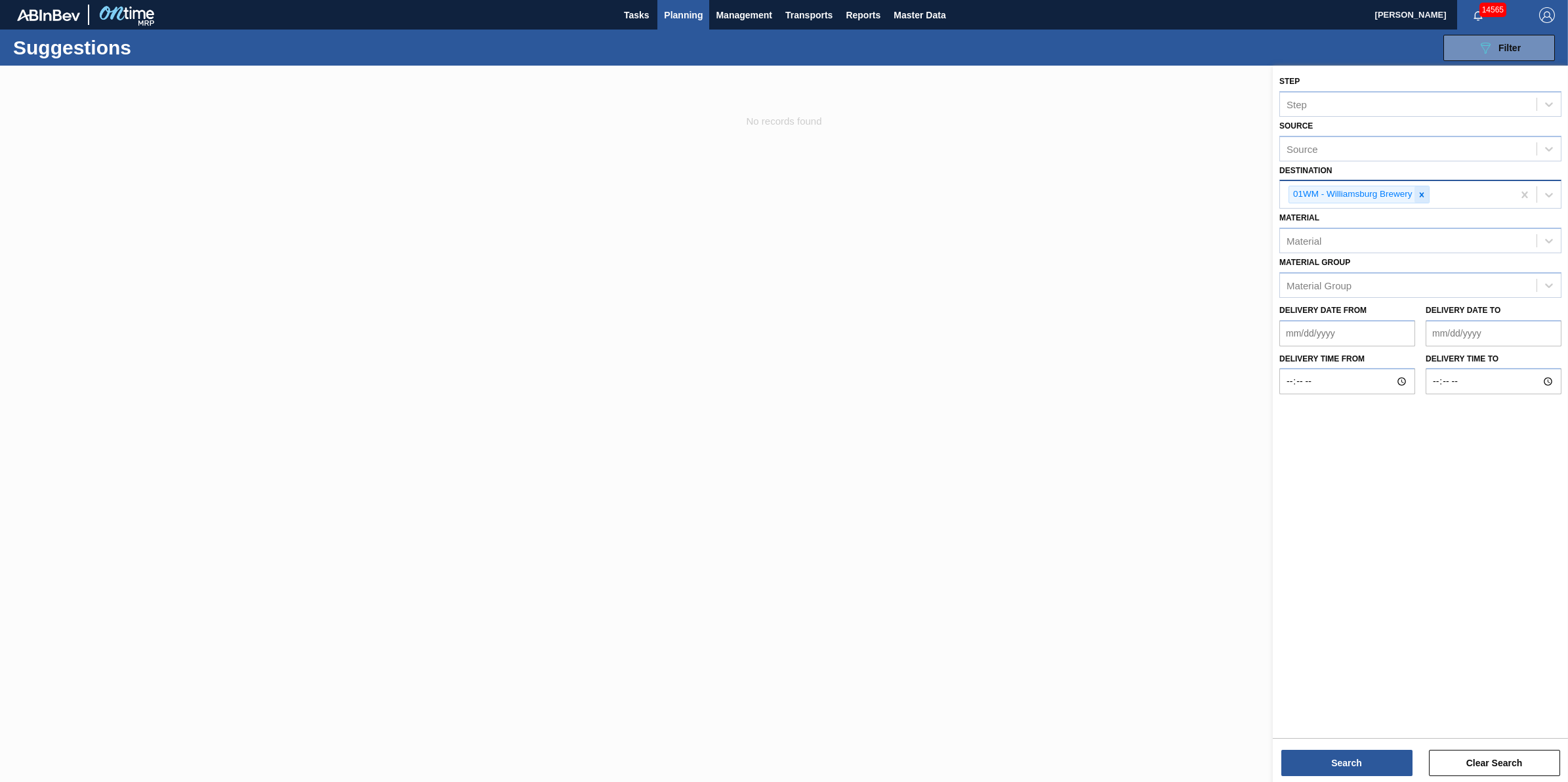
click at [1428, 188] on div at bounding box center [1421, 195] width 14 height 17
click at [1423, 194] on div "Source" at bounding box center [1408, 193] width 256 height 19
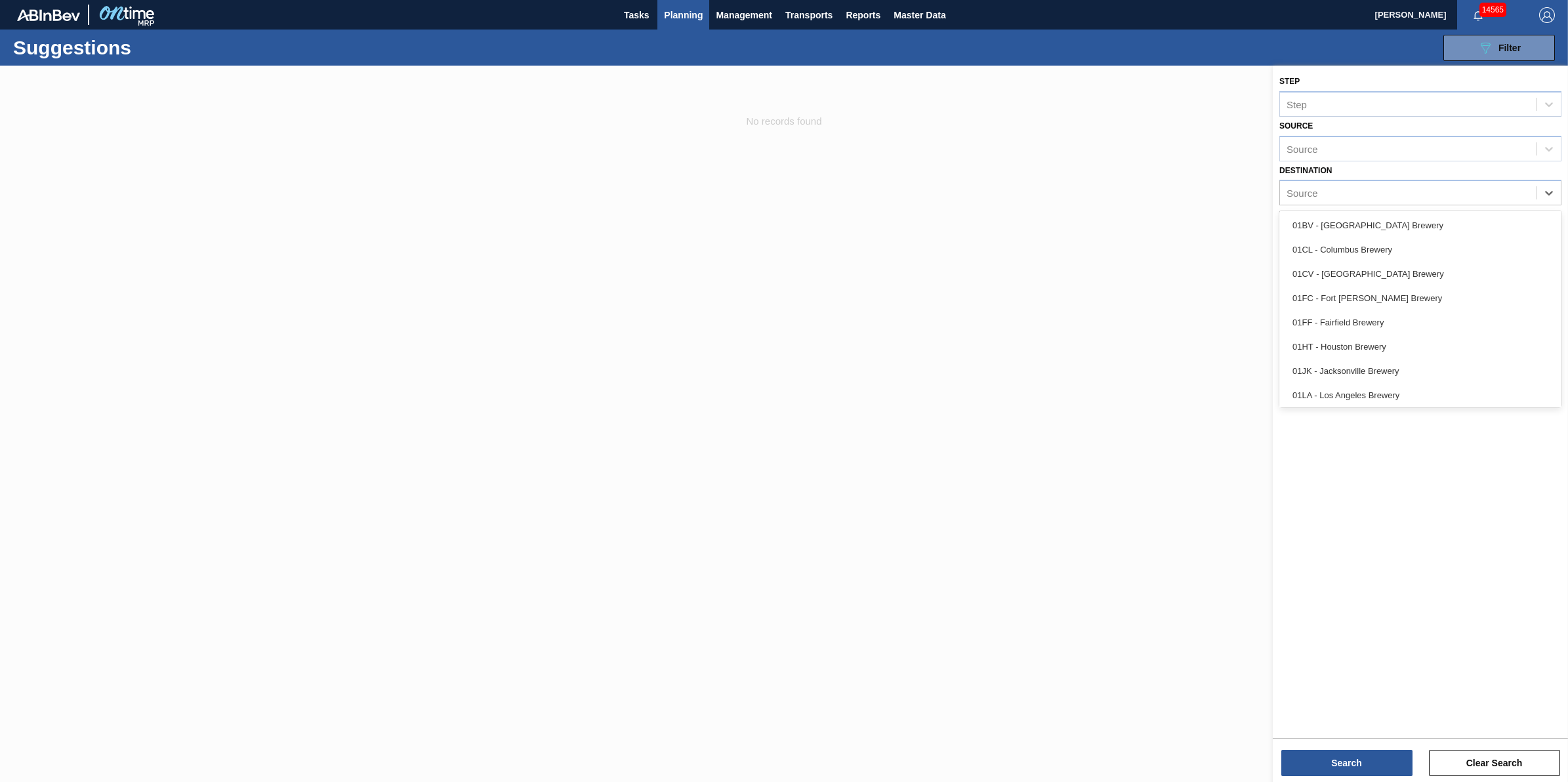
scroll to position [99, 0]
click at [1466, 300] on div "01LA - Los Angeles Brewery" at bounding box center [1420, 296] width 282 height 24
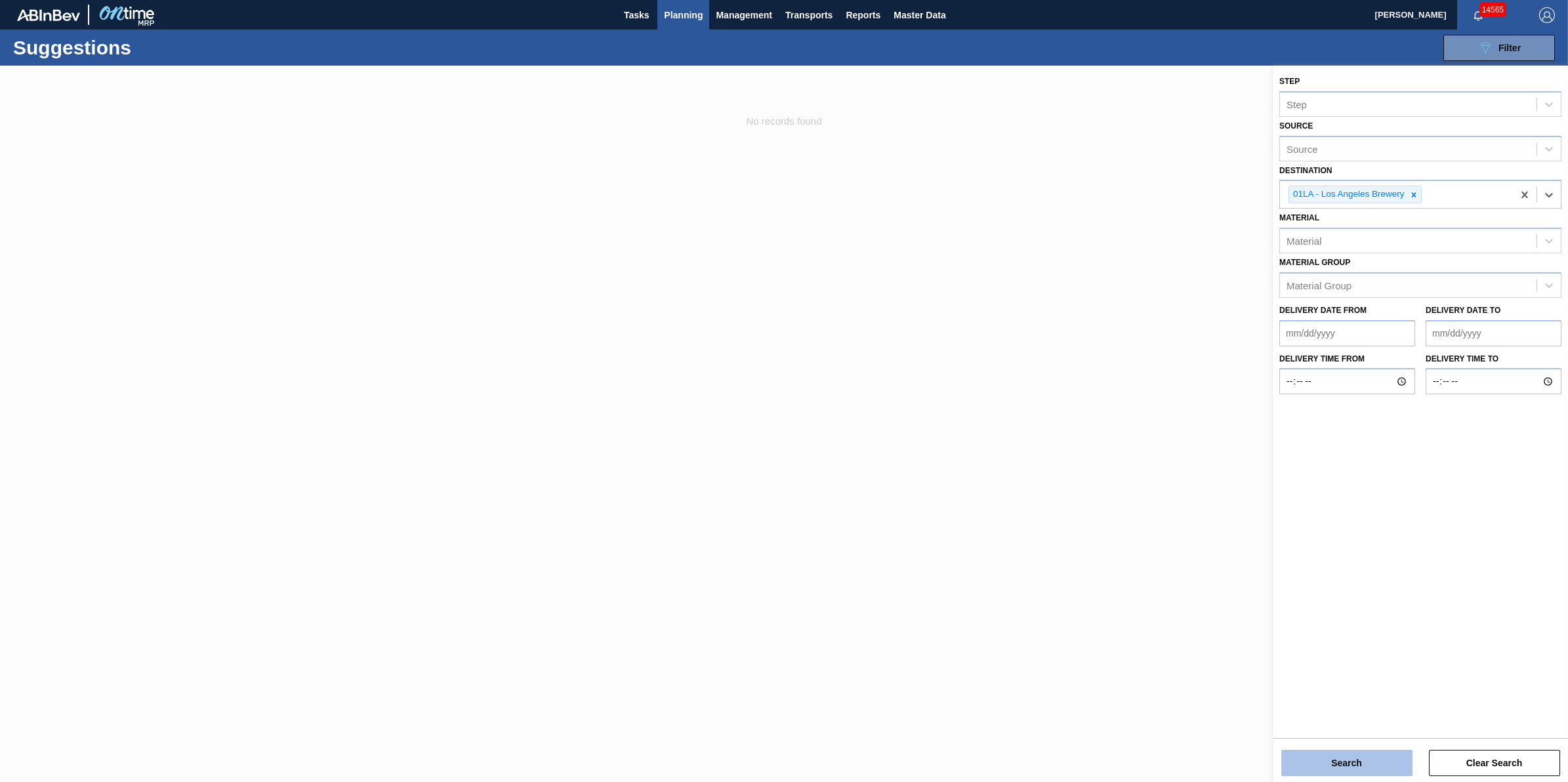
click at [1320, 764] on button "Search" at bounding box center [1346, 762] width 131 height 27
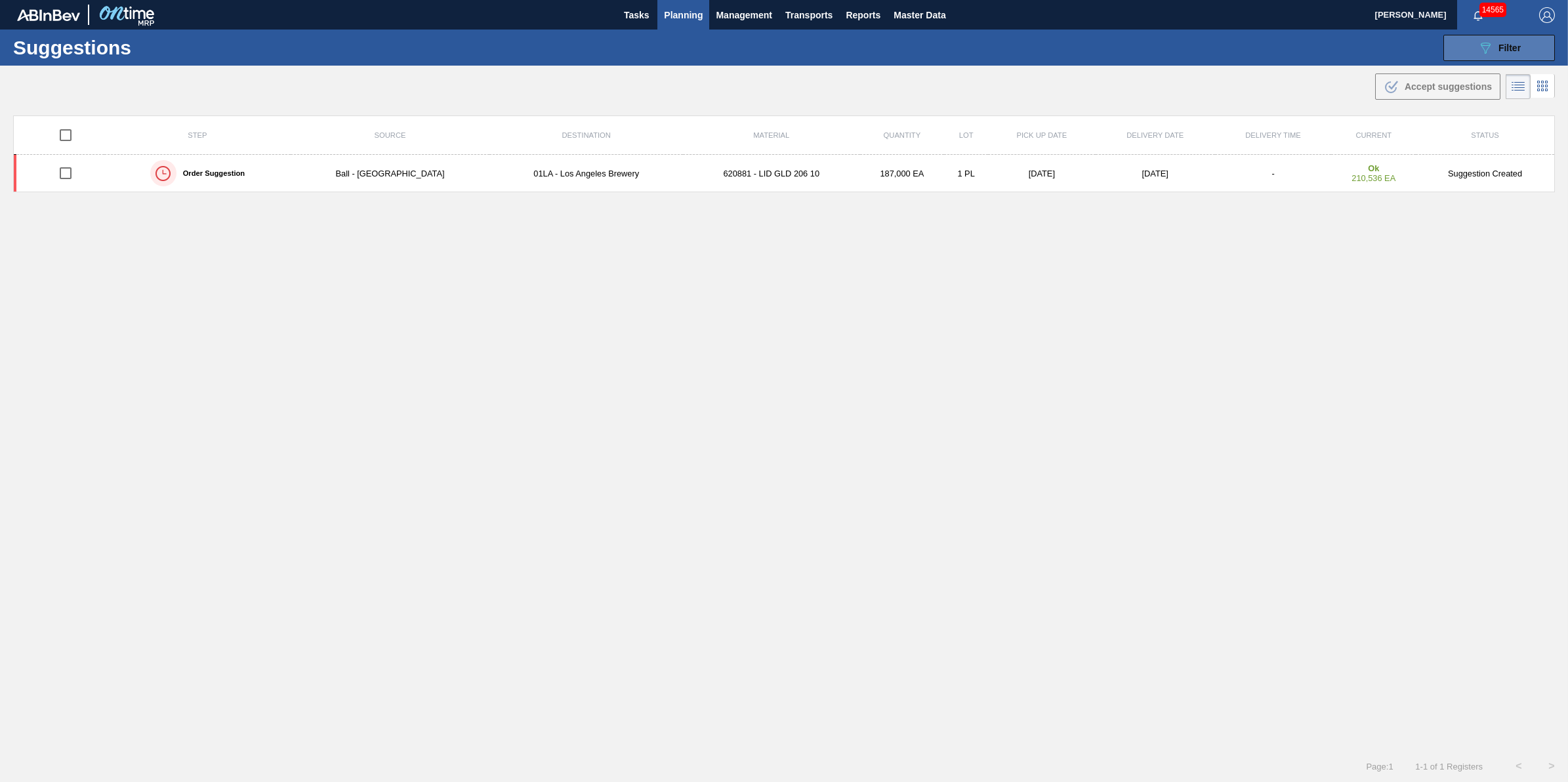
click at [1457, 49] on button "089F7B8B-B2A5-4AFE-B5C0-19BA573D28AC Filter" at bounding box center [1498, 48] width 112 height 27
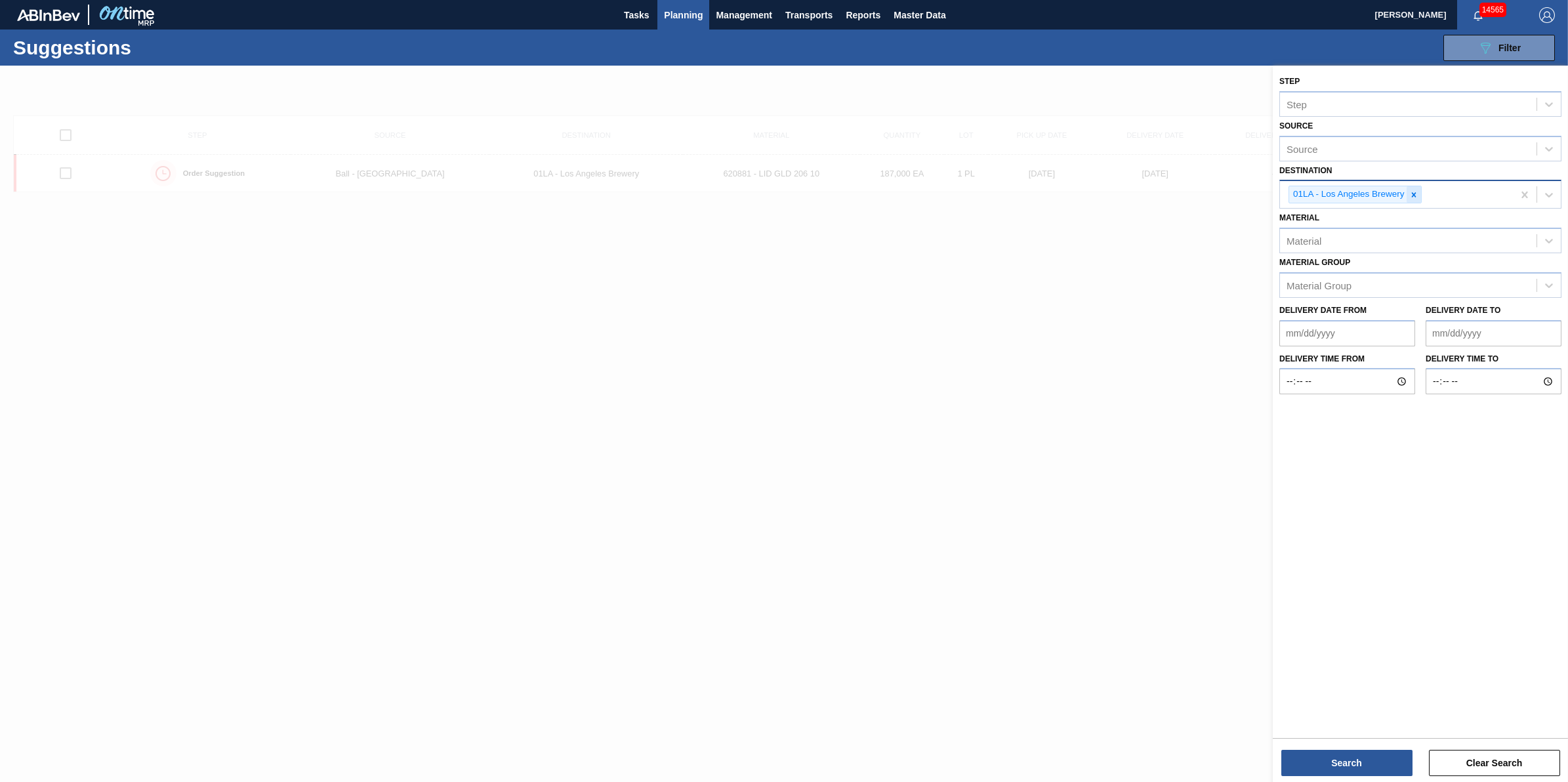
click at [1412, 187] on div at bounding box center [1413, 195] width 14 height 17
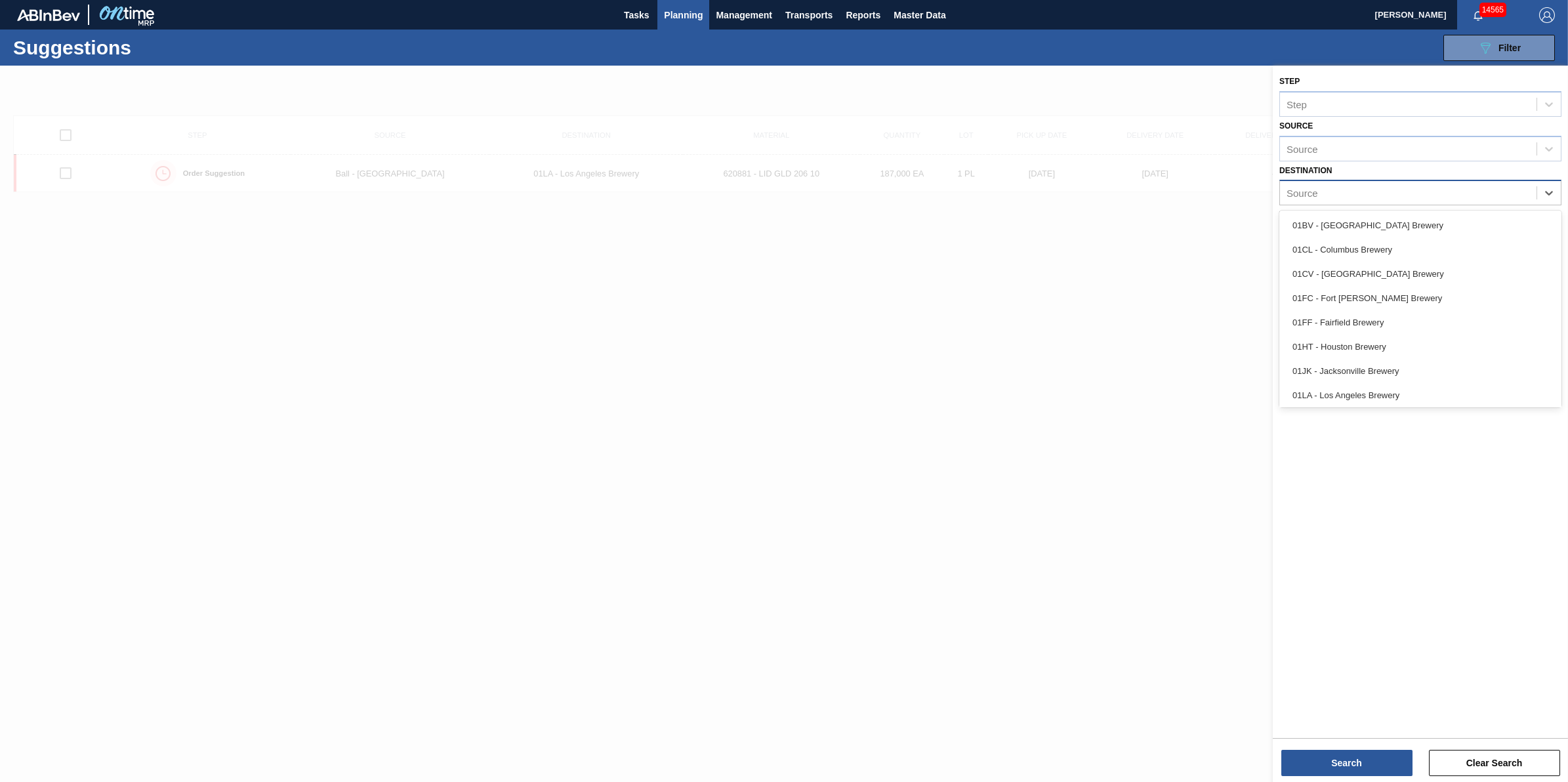
click at [1412, 188] on div "Source" at bounding box center [1408, 193] width 256 height 19
click at [1424, 279] on div "01JK - Jacksonville Brewery" at bounding box center [1420, 272] width 282 height 24
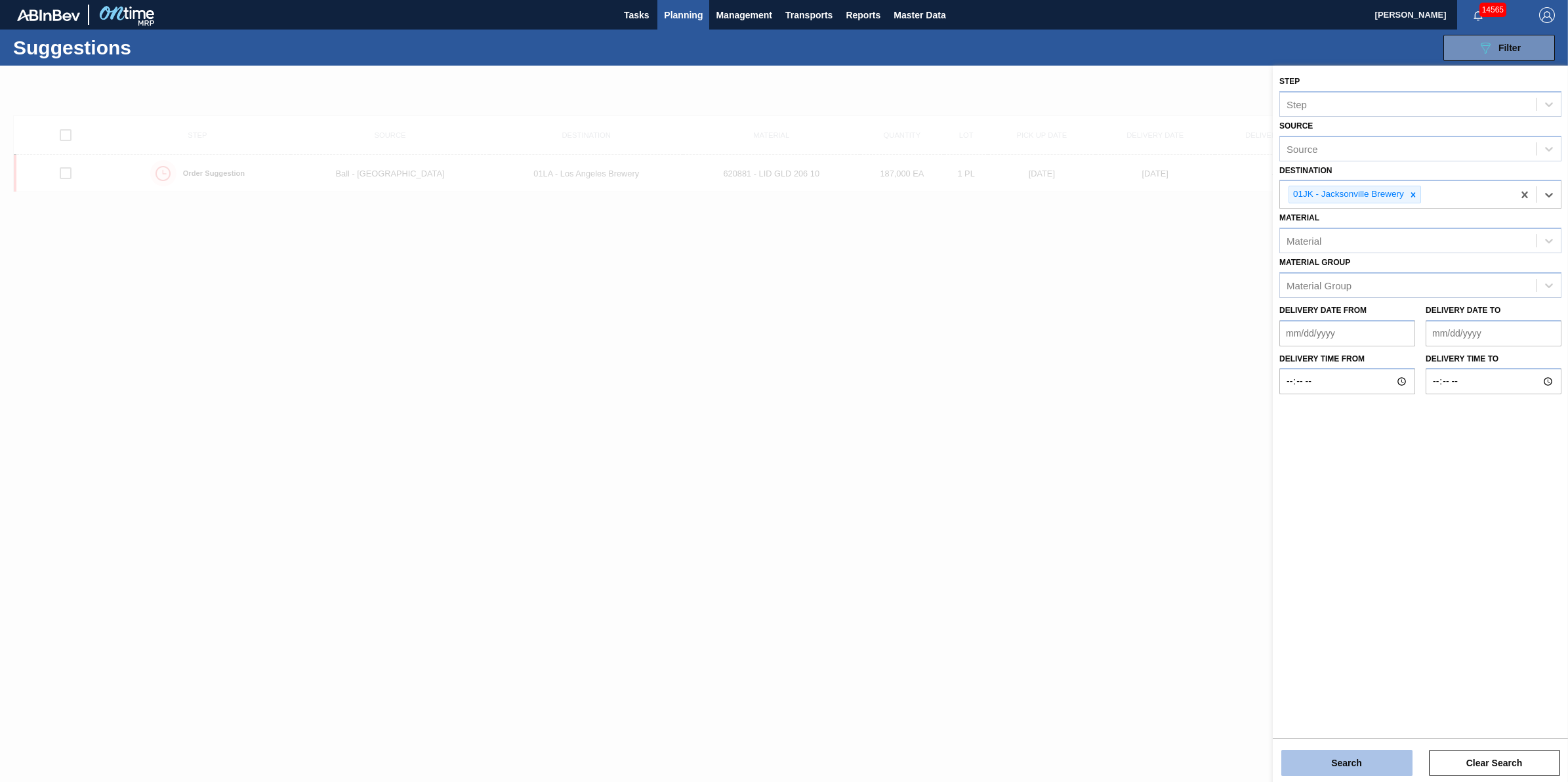
click at [1337, 763] on button "Search" at bounding box center [1346, 762] width 131 height 27
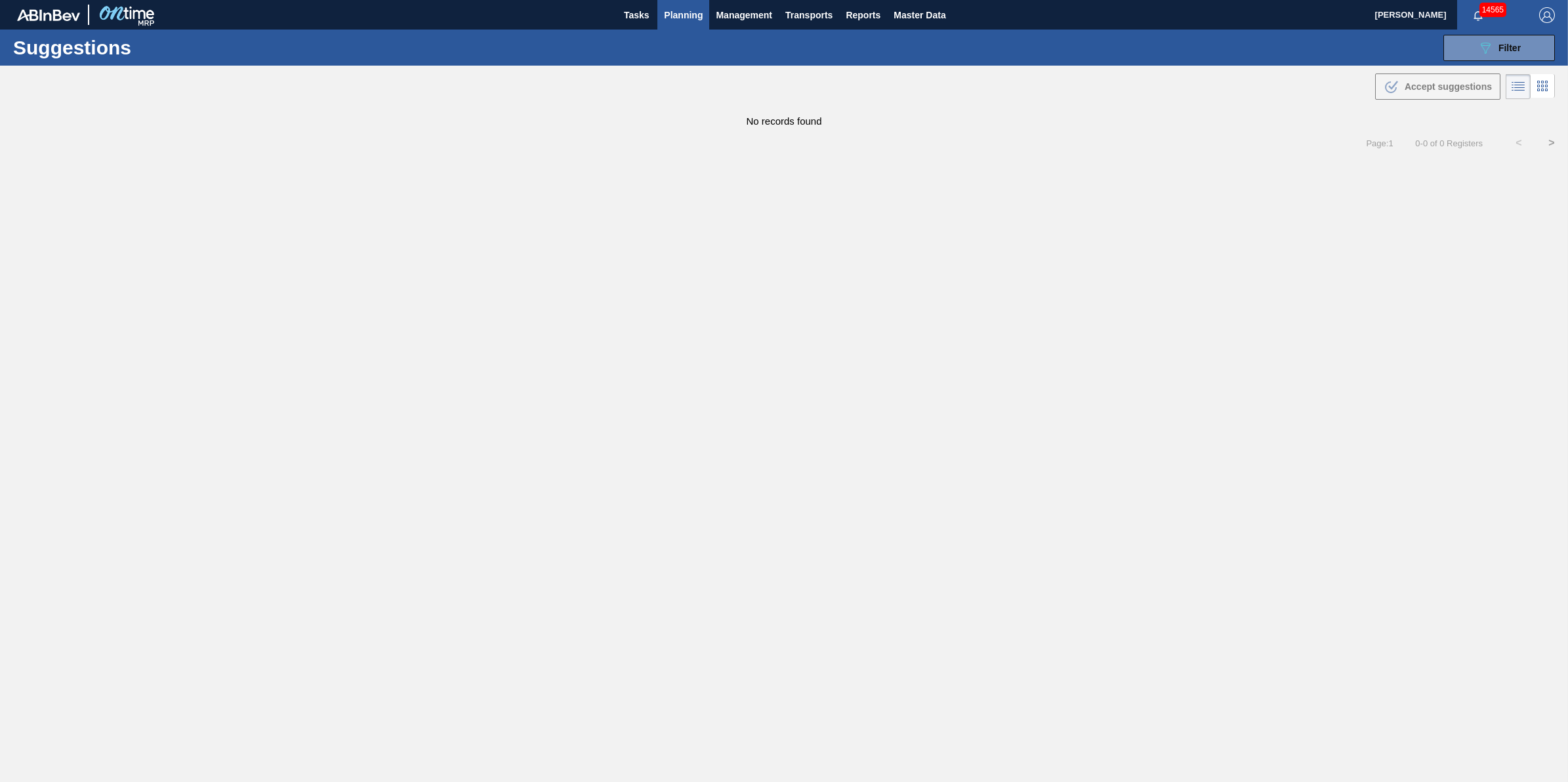
click at [1477, 65] on div ".b{fill:var(--color-action-default)} Accept suggestions" at bounding box center [784, 83] width 1568 height 36
click at [1481, 61] on div "Suggestions 089F7B8B-B2A5-4AFE-B5C0-19BA573D28AC Filter Step Step Source Source…" at bounding box center [784, 48] width 1568 height 36
click at [1490, 51] on icon "089F7B8B-B2A5-4AFE-B5C0-19BA573D28AC" at bounding box center [1485, 48] width 16 height 16
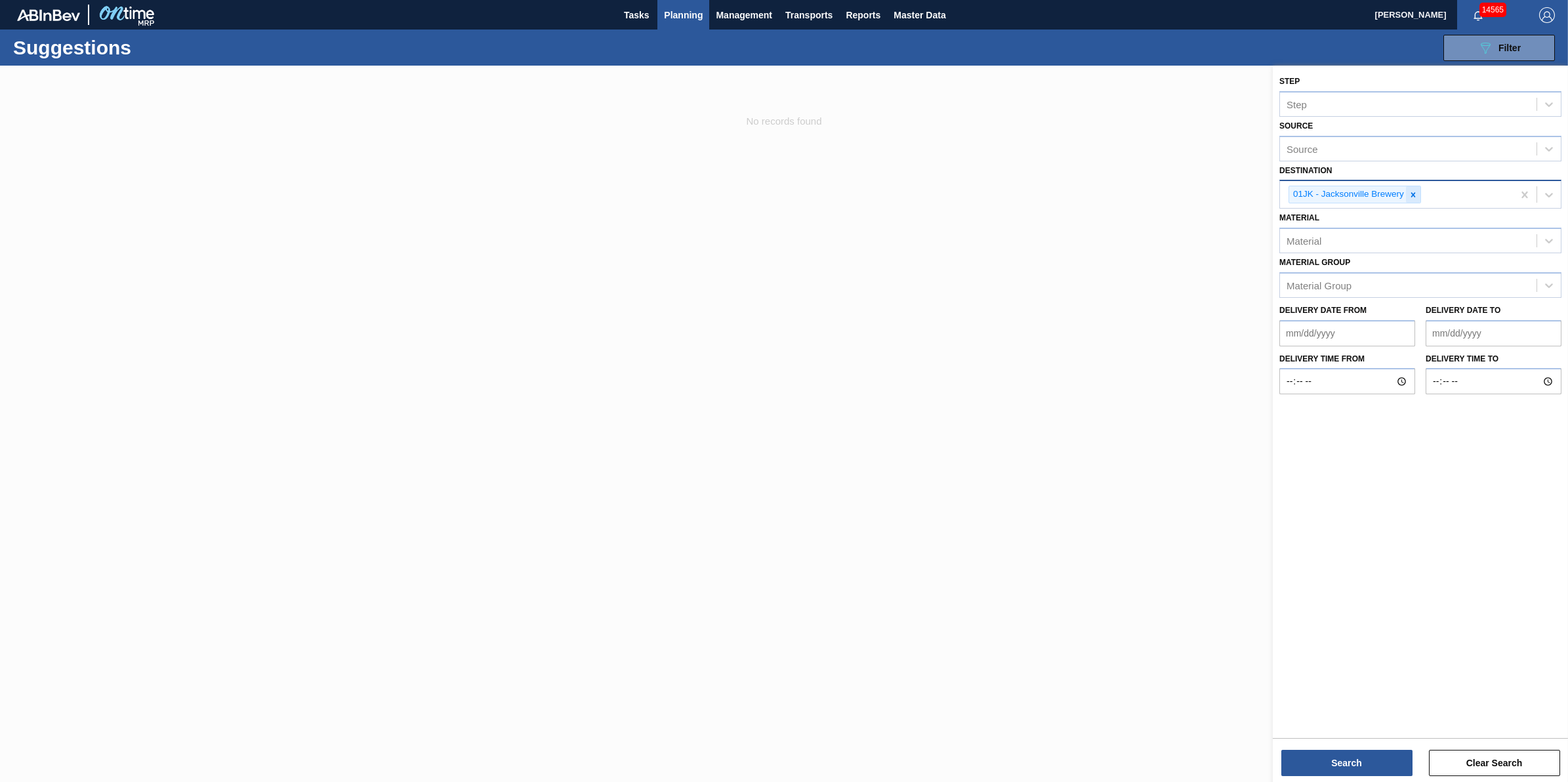
click at [1412, 190] on icon at bounding box center [1413, 195] width 9 height 9
click at [1412, 189] on div "Source" at bounding box center [1408, 193] width 256 height 19
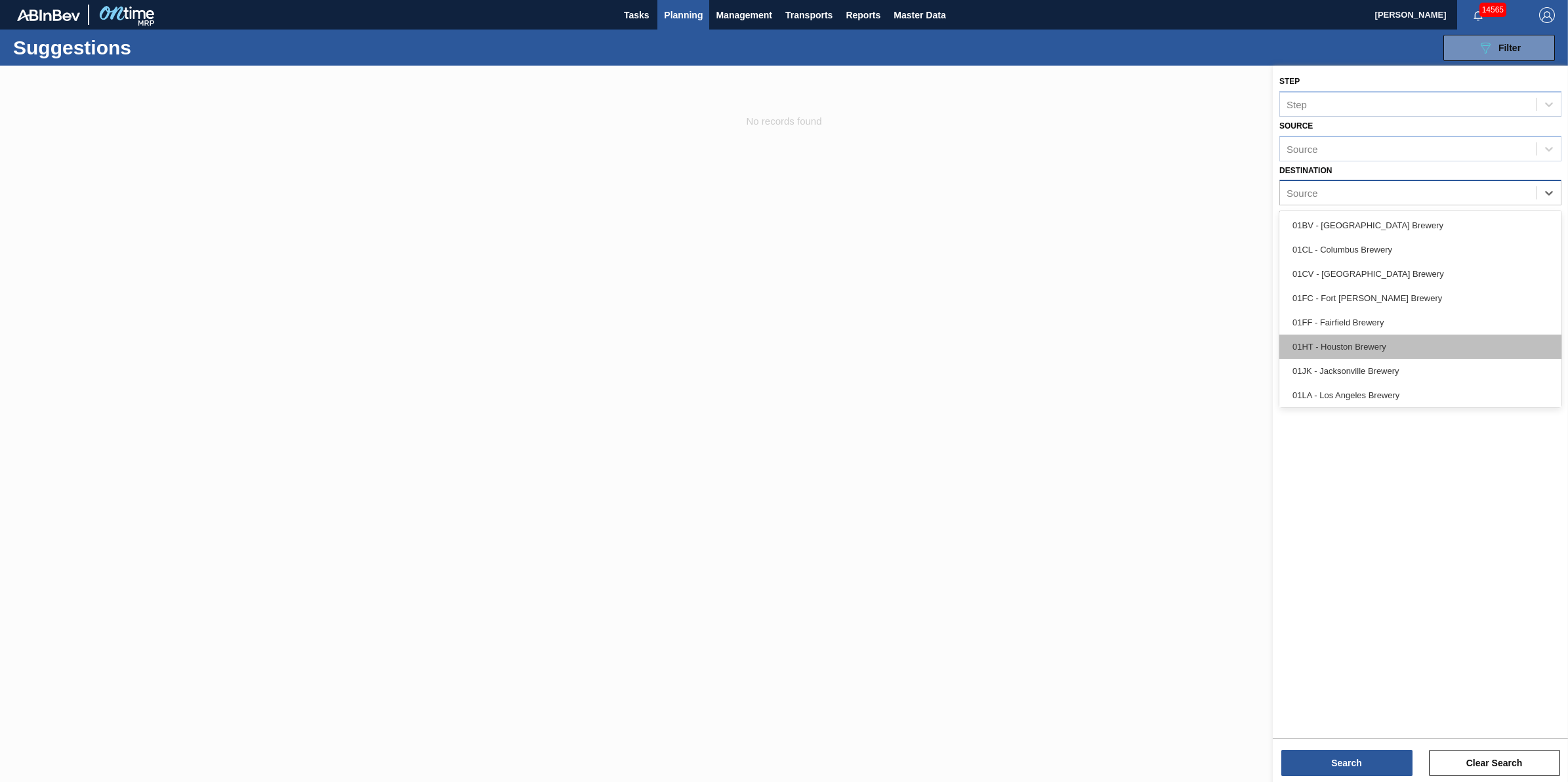
click at [1434, 340] on div "01HT - Houston Brewery" at bounding box center [1420, 347] width 282 height 24
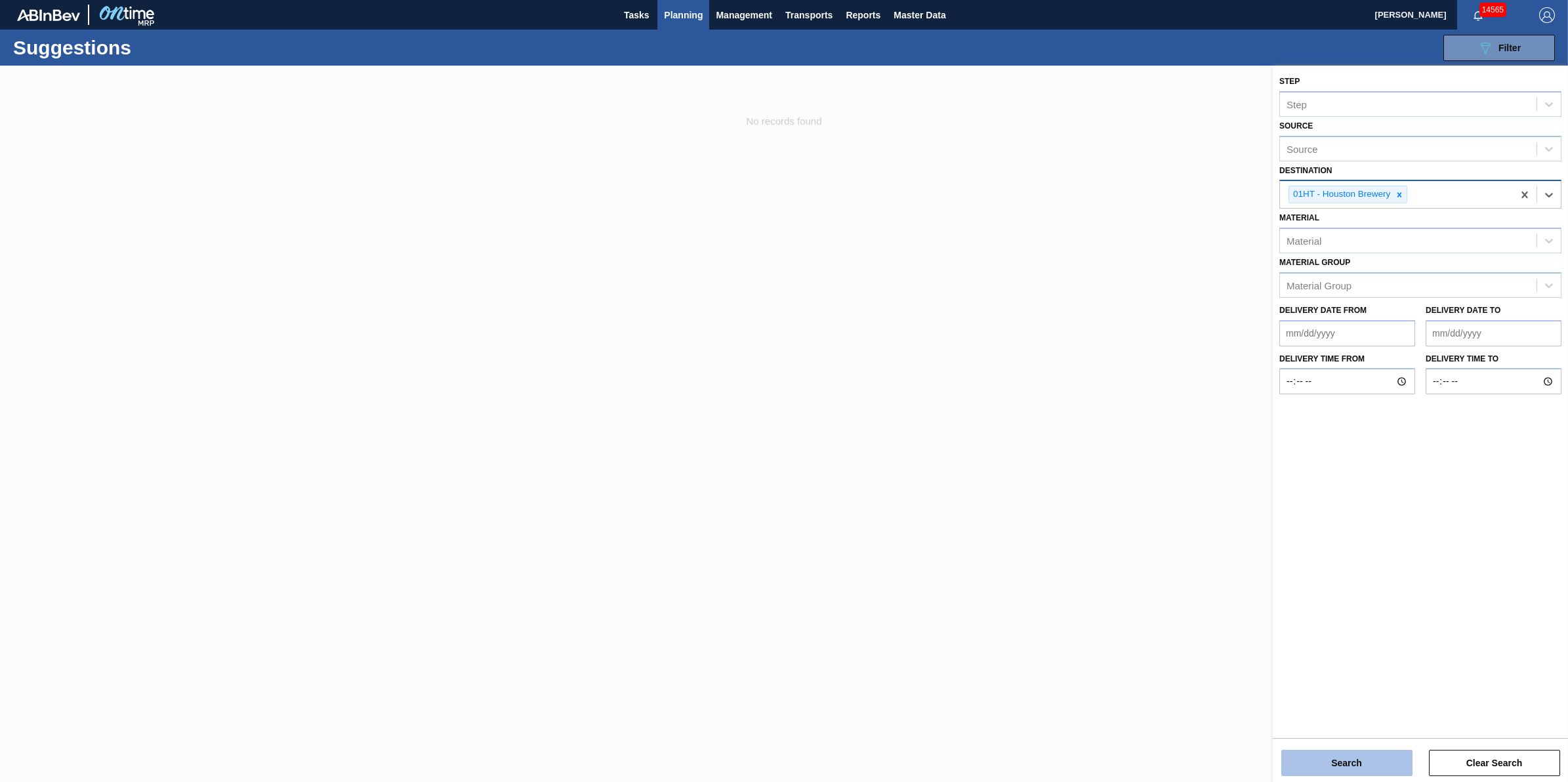
click at [1346, 768] on button "Search" at bounding box center [1346, 762] width 131 height 27
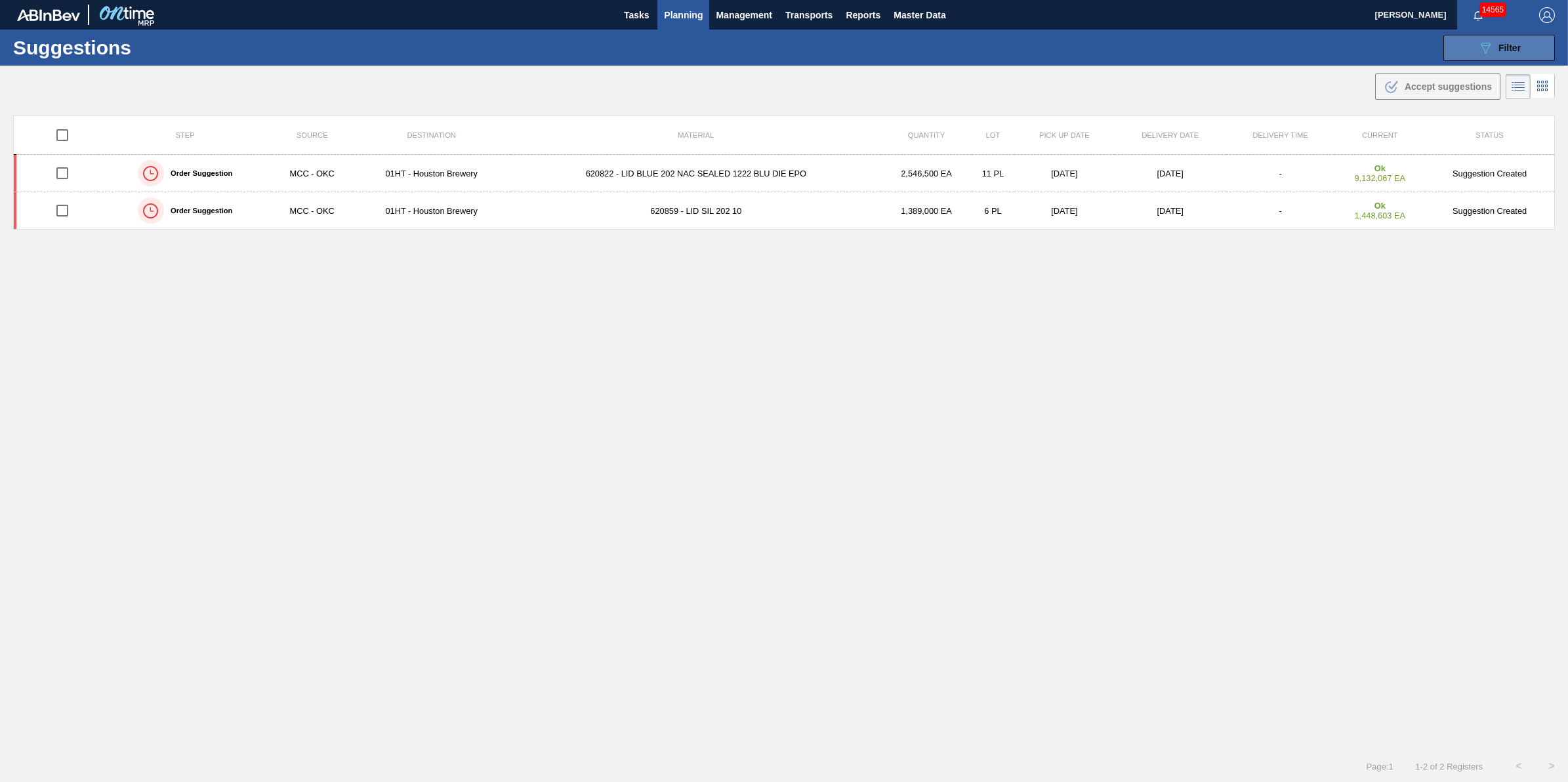
click at [1450, 60] on button "089F7B8B-B2A5-4AFE-B5C0-19BA573D28AC Filter" at bounding box center [1498, 48] width 112 height 27
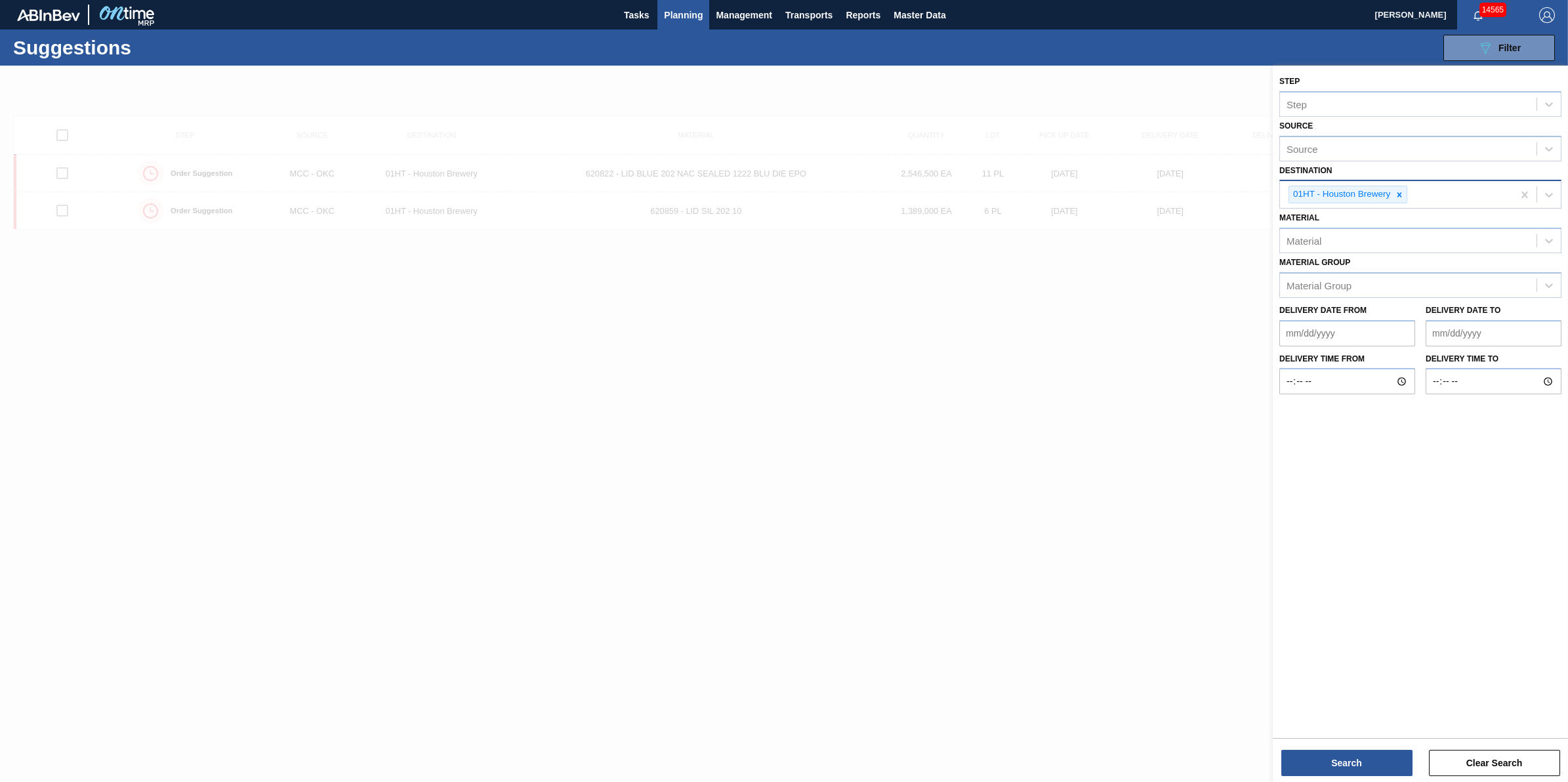
click at [1084, 448] on div at bounding box center [784, 456] width 1568 height 782
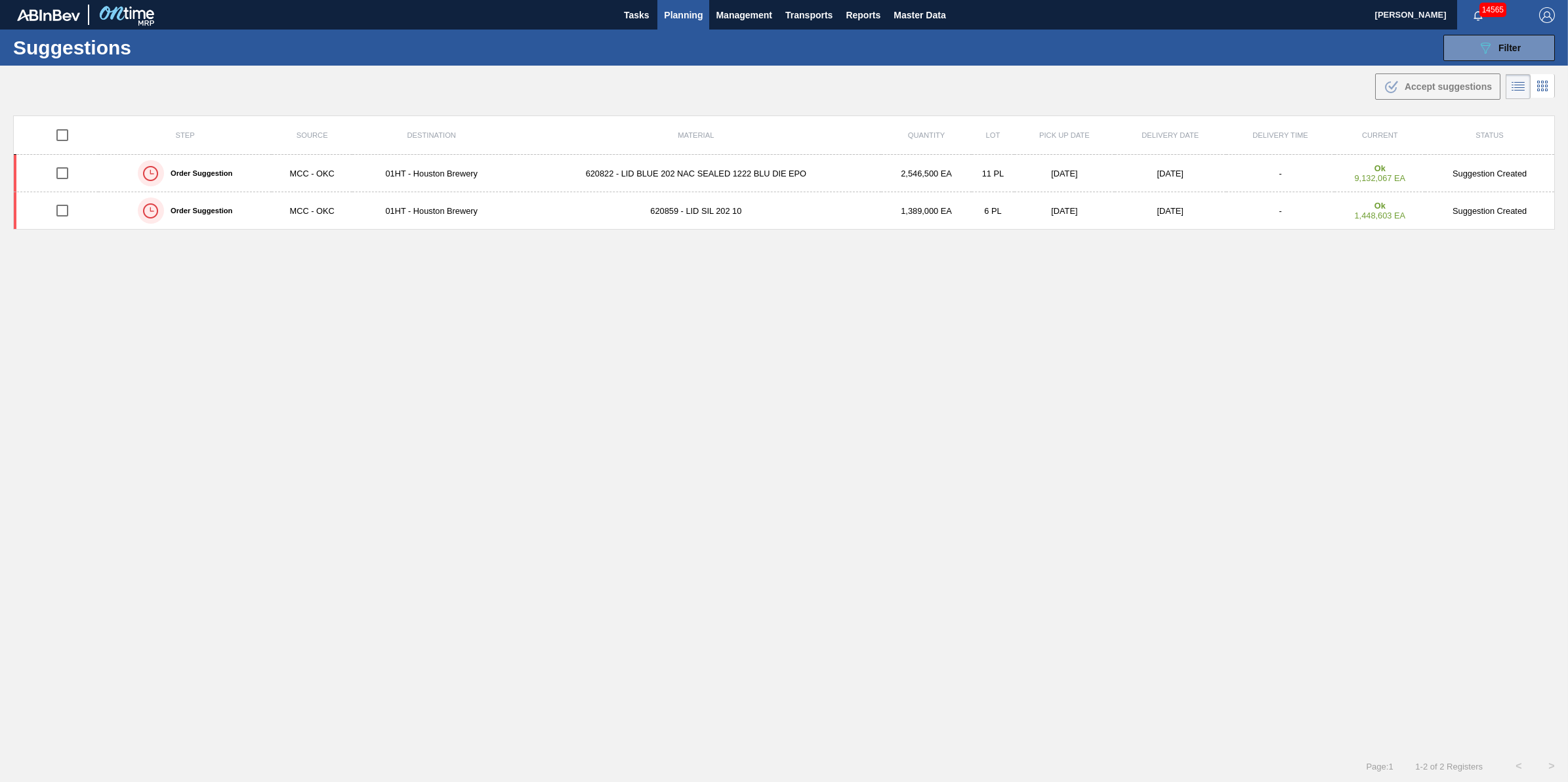
click at [682, 15] on span "Planning" at bounding box center [683, 15] width 39 height 16
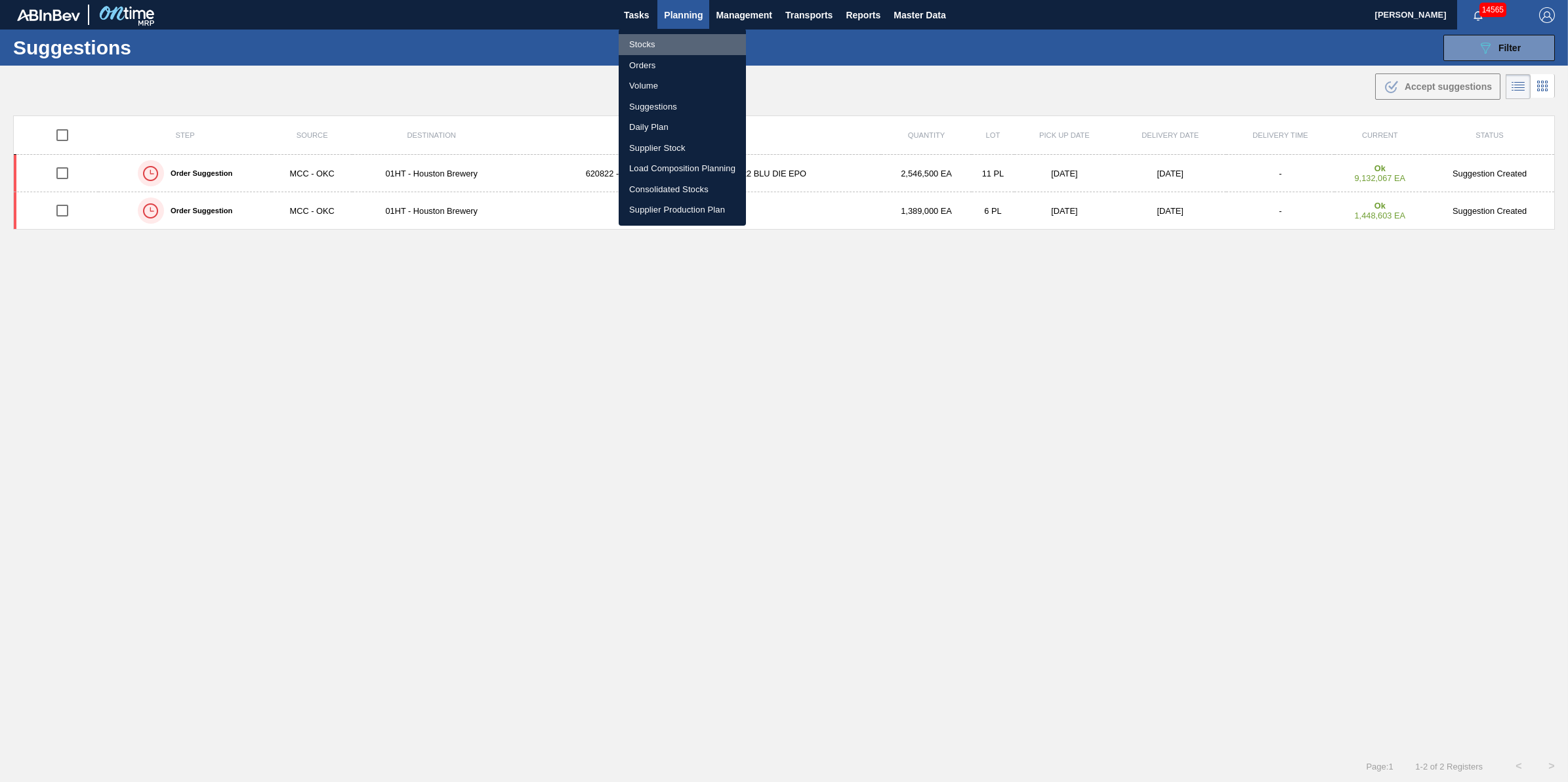
click at [683, 39] on li "Stocks" at bounding box center [682, 45] width 127 height 21
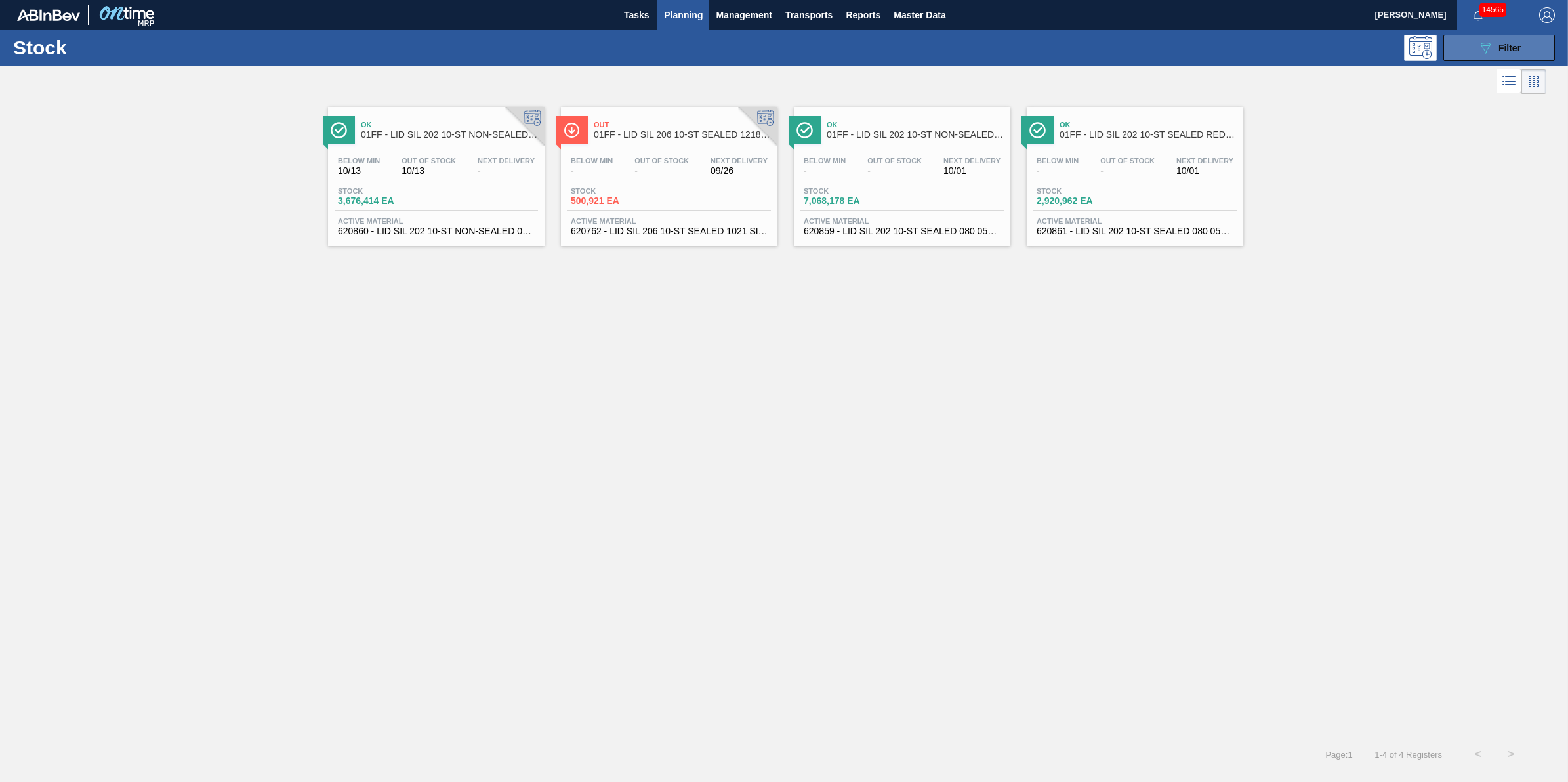
click at [1481, 41] on icon "089F7B8B-B2A5-4AFE-B5C0-19BA573D28AC" at bounding box center [1485, 48] width 16 height 16
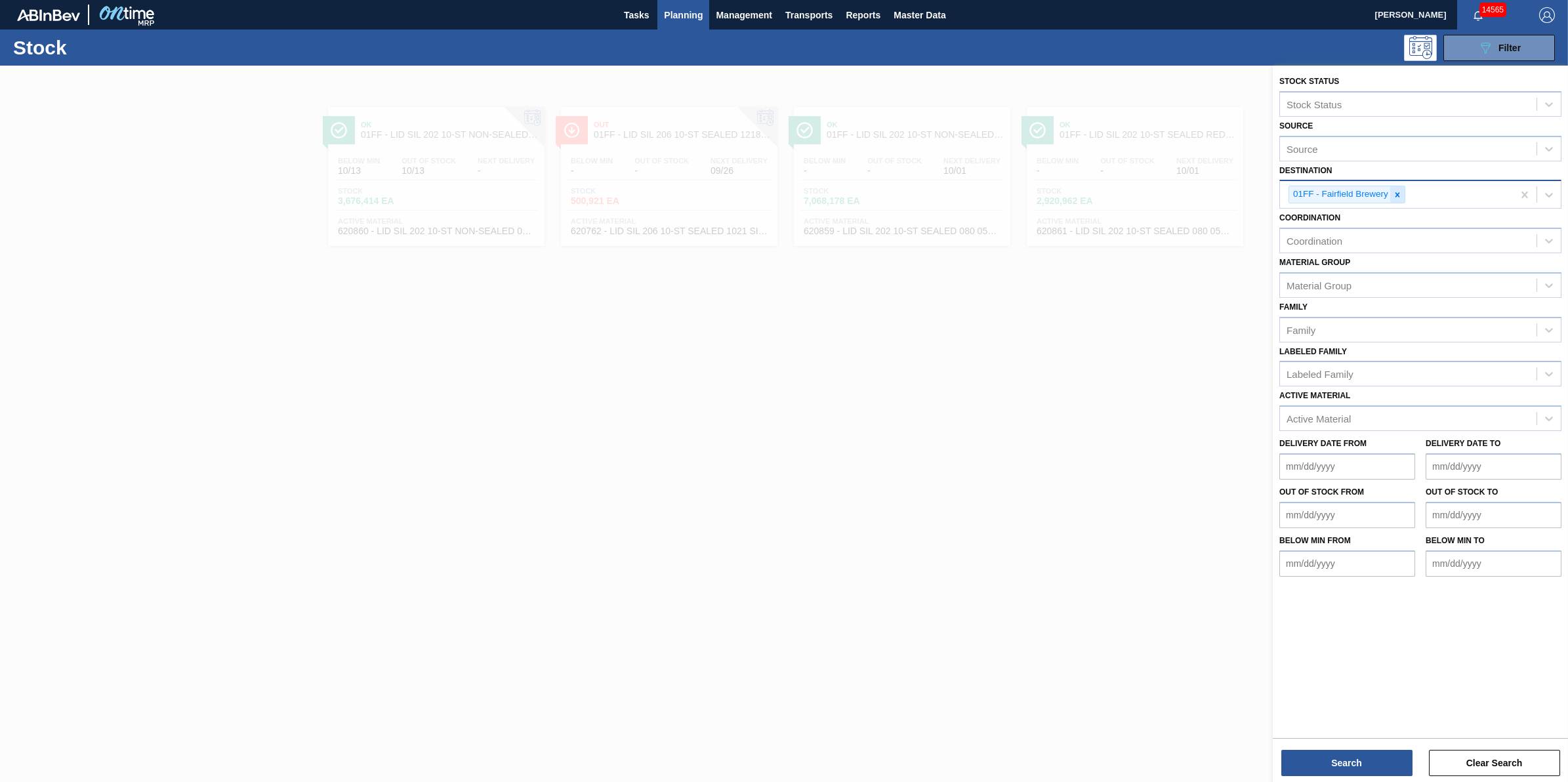
click at [1397, 198] on div at bounding box center [1397, 195] width 14 height 17
click at [1397, 198] on div "Destination" at bounding box center [1408, 193] width 256 height 19
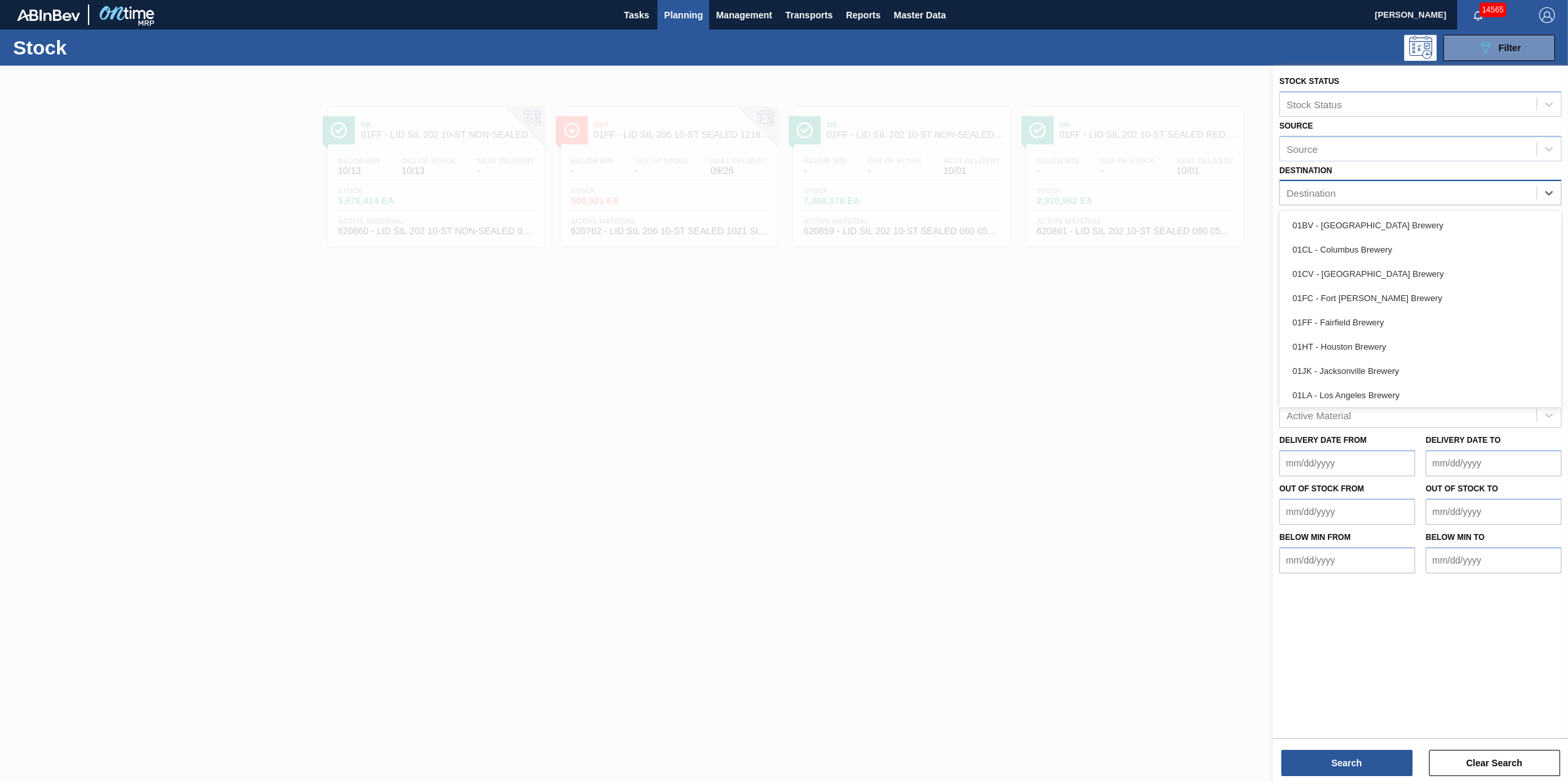
drag, startPoint x: 1378, startPoint y: 348, endPoint x: 1379, endPoint y: 463, distance: 115.0
click at [1379, 348] on div "01HT - Houston Brewery" at bounding box center [1420, 347] width 282 height 24
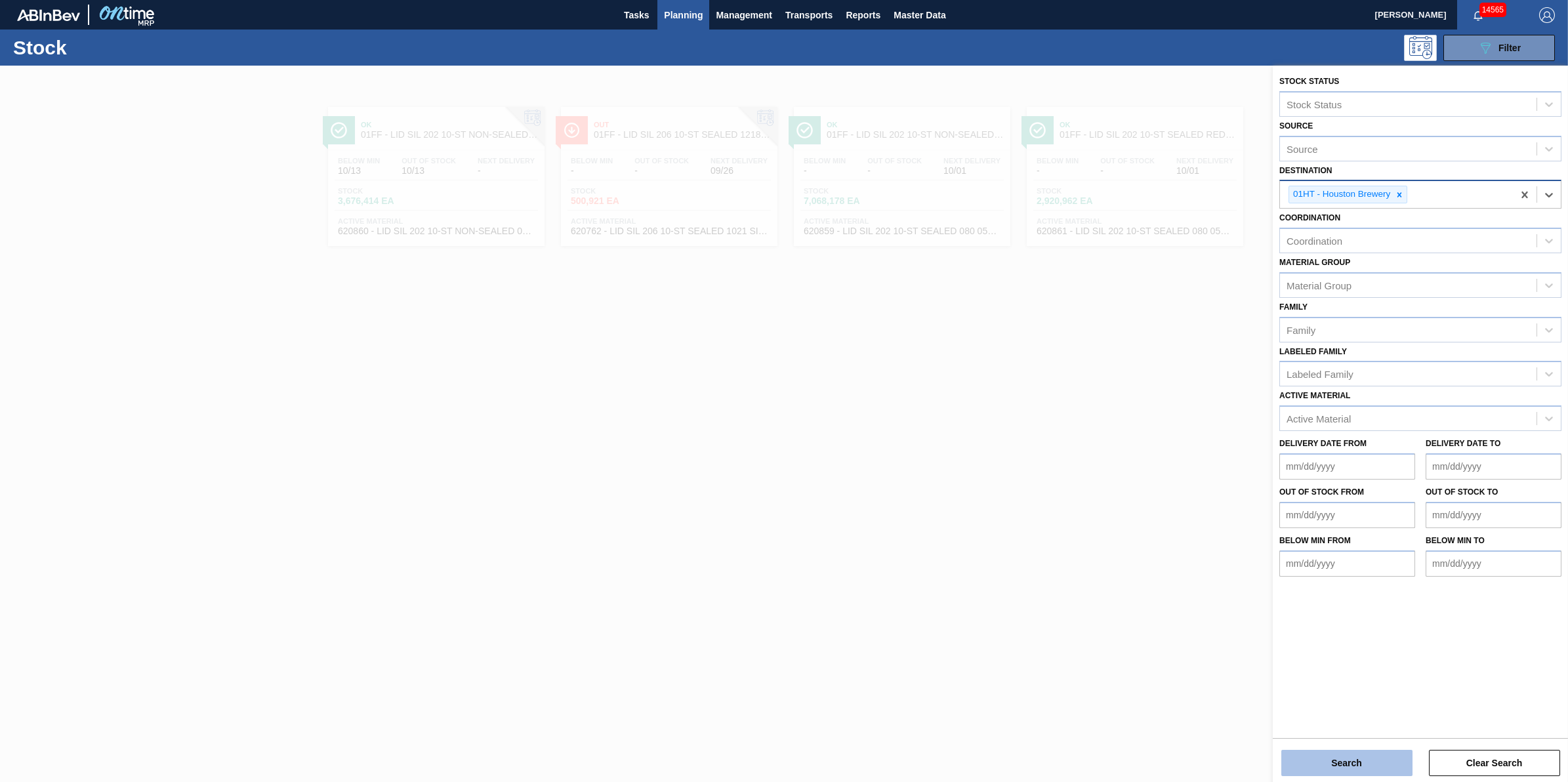
click at [1356, 758] on button "Search" at bounding box center [1346, 762] width 131 height 27
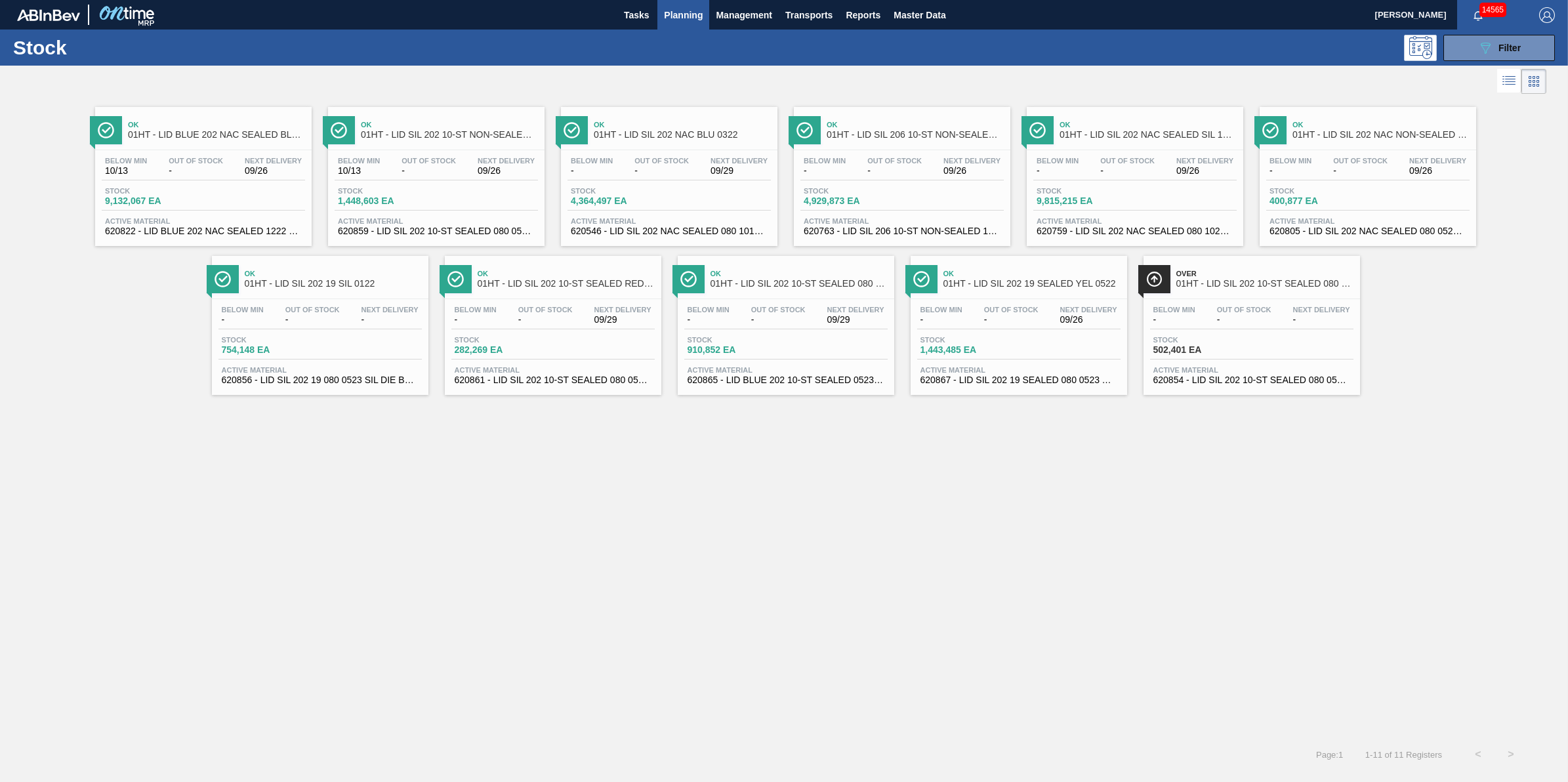
click at [206, 192] on div "Stock 9,132,067 EA" at bounding box center [203, 198] width 203 height 24
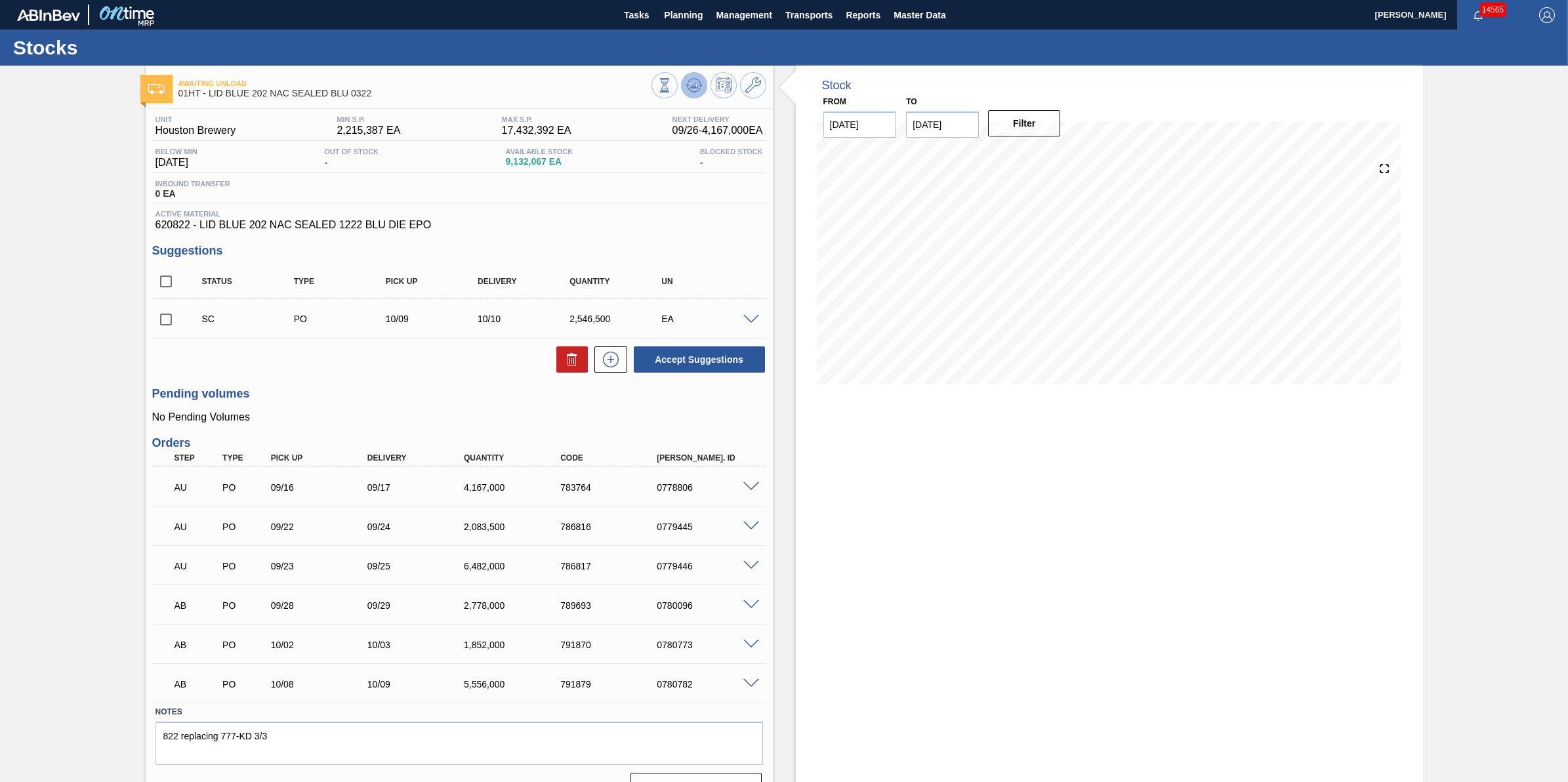
click at [700, 93] on icon at bounding box center [694, 85] width 16 height 16
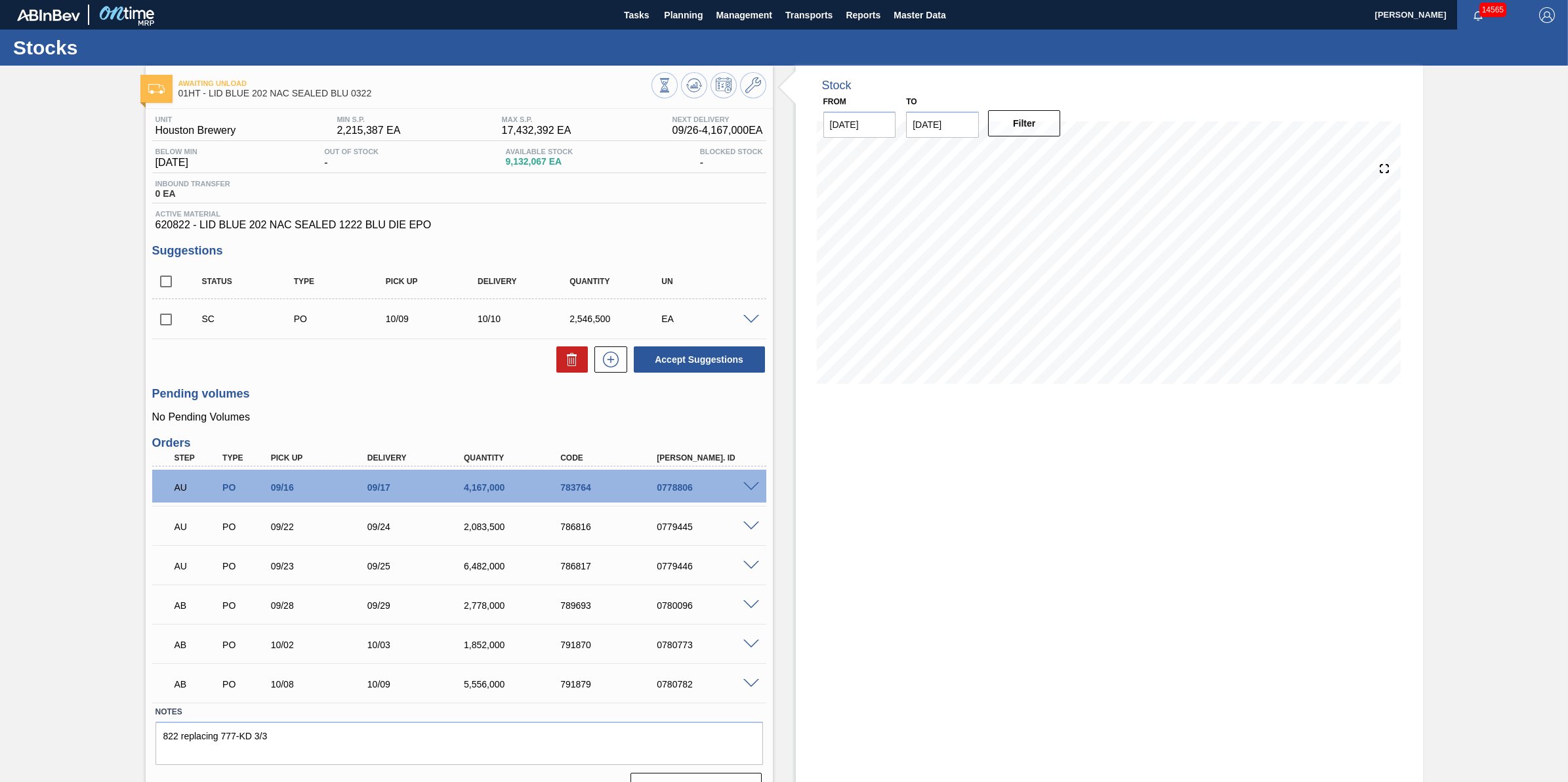
click at [165, 318] on input "checkbox" at bounding box center [166, 319] width 27 height 27
click at [567, 360] on icon at bounding box center [572, 359] width 16 height 16
checkbox input "false"
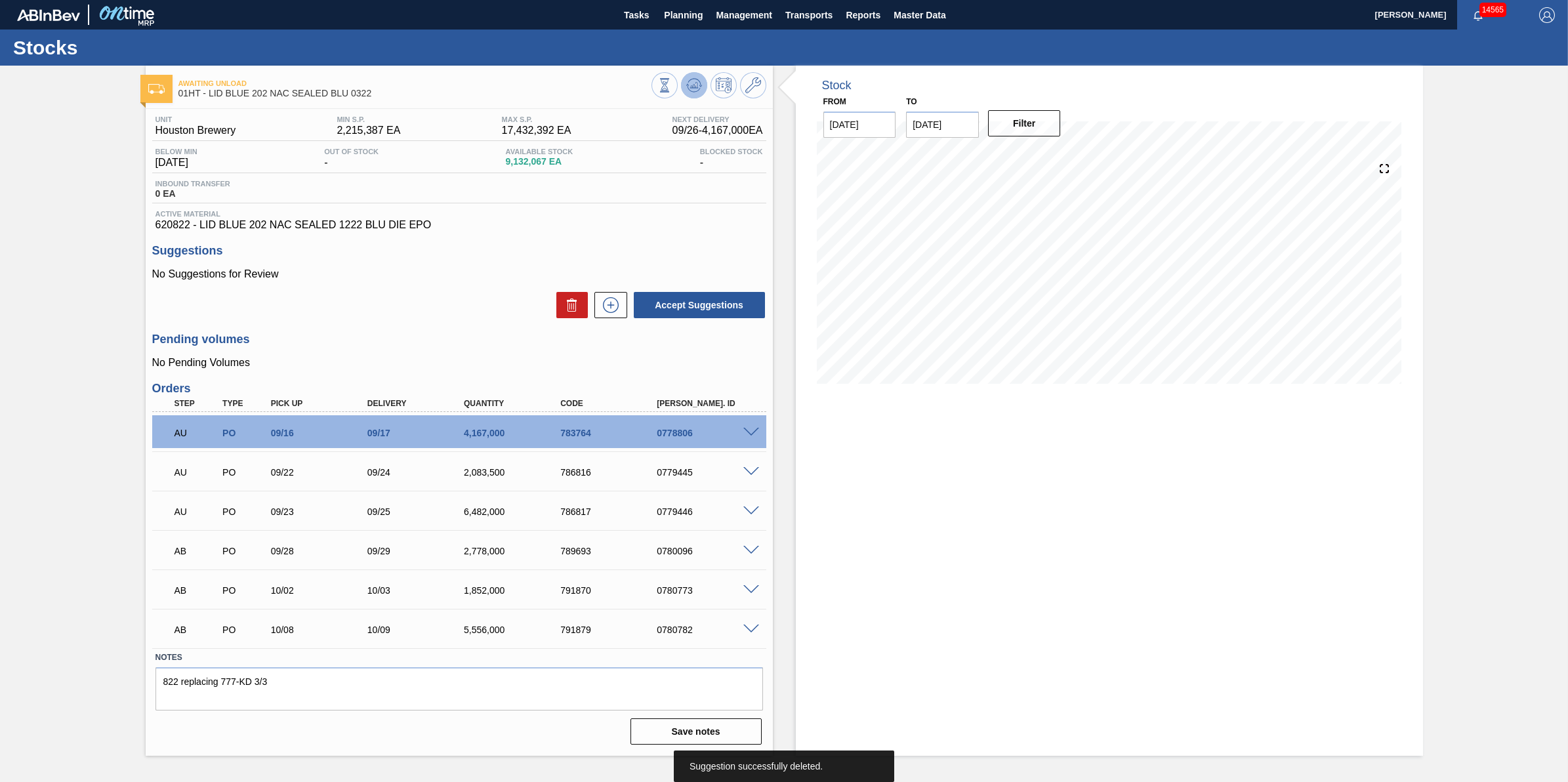
click at [692, 90] on icon at bounding box center [694, 85] width 16 height 16
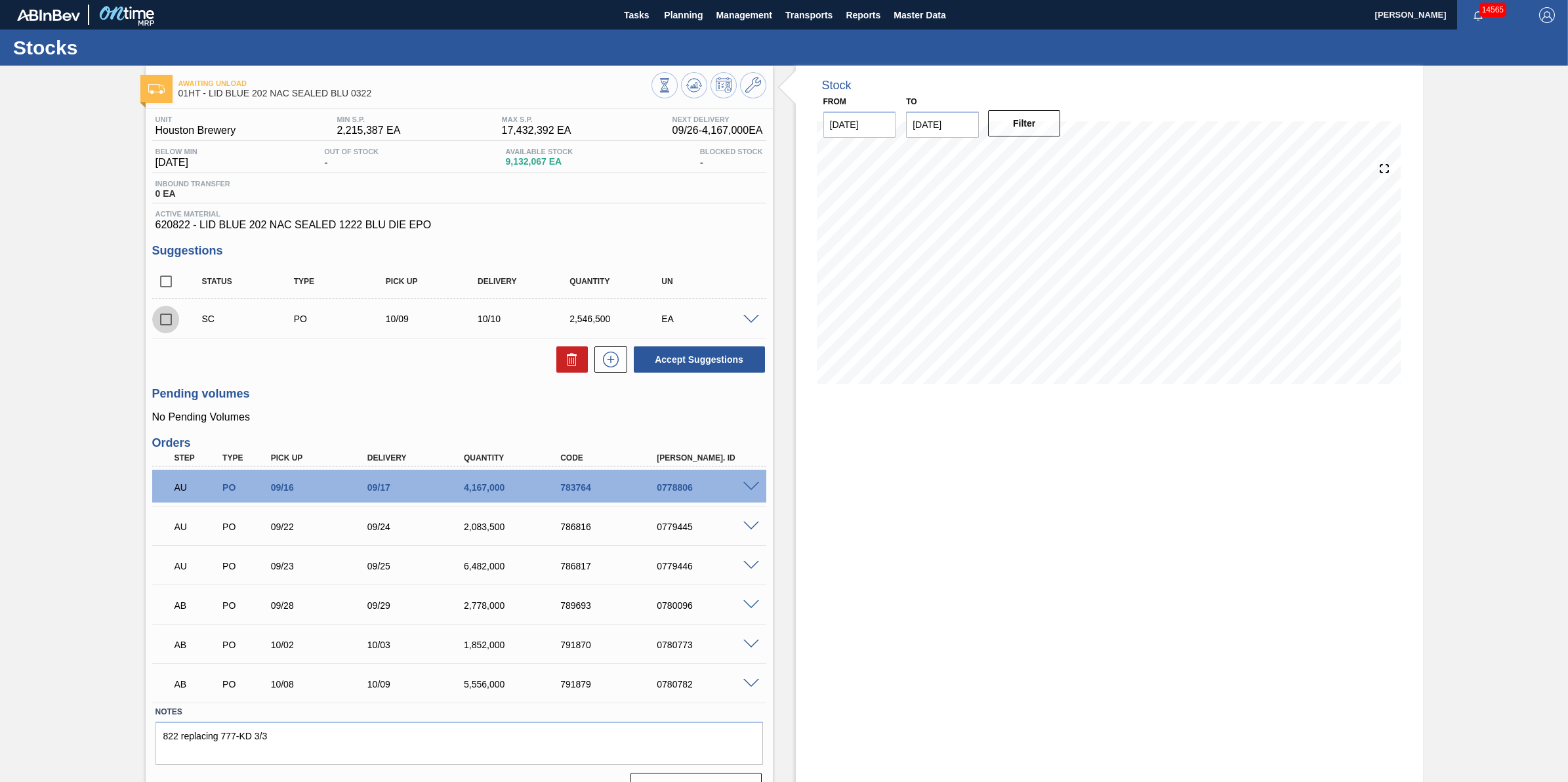
click at [159, 322] on input "checkbox" at bounding box center [166, 319] width 27 height 27
checkbox input "true"
click at [568, 361] on icon at bounding box center [572, 359] width 16 height 16
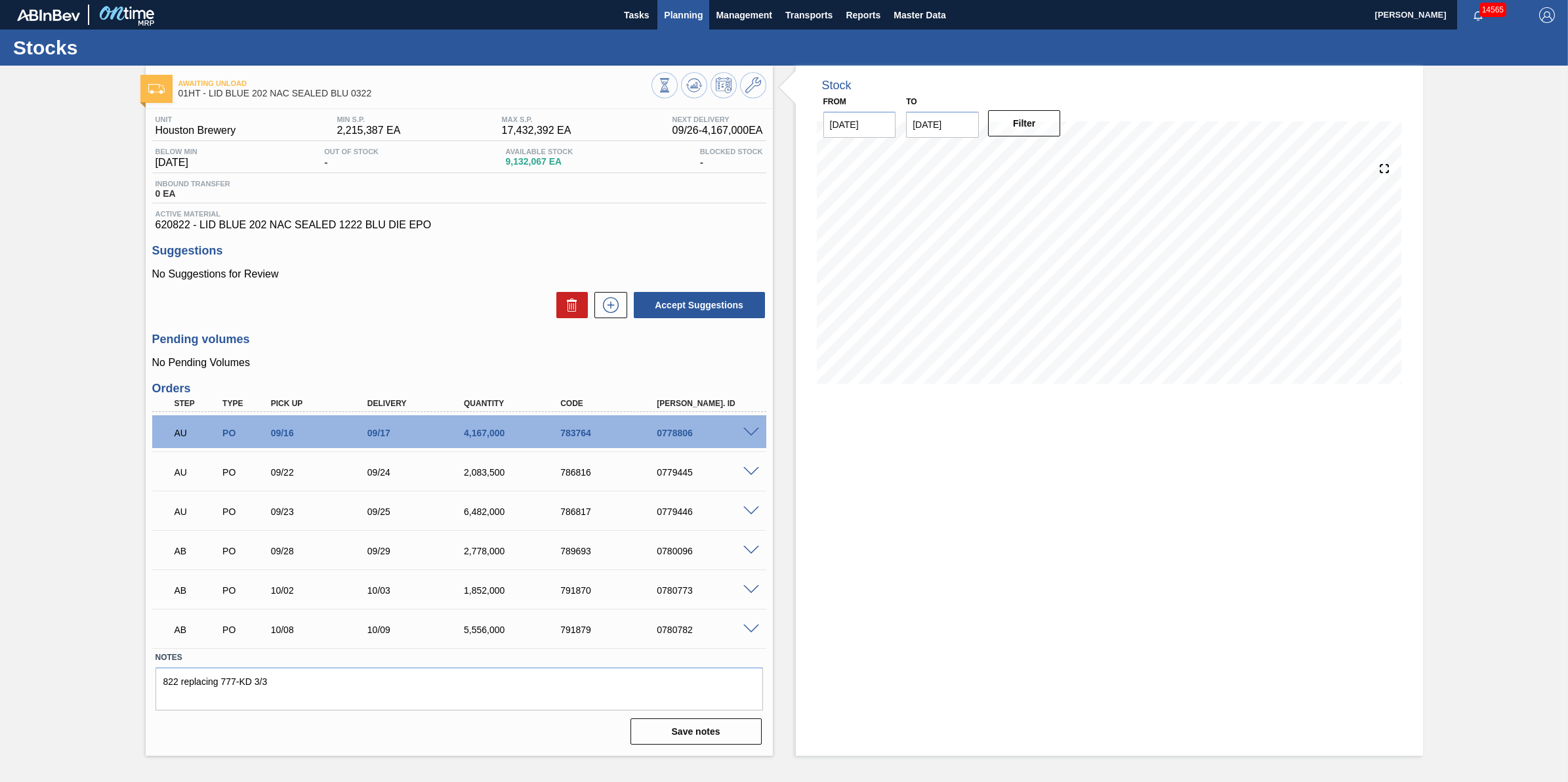
click at [680, 20] on span "Planning" at bounding box center [683, 15] width 39 height 16
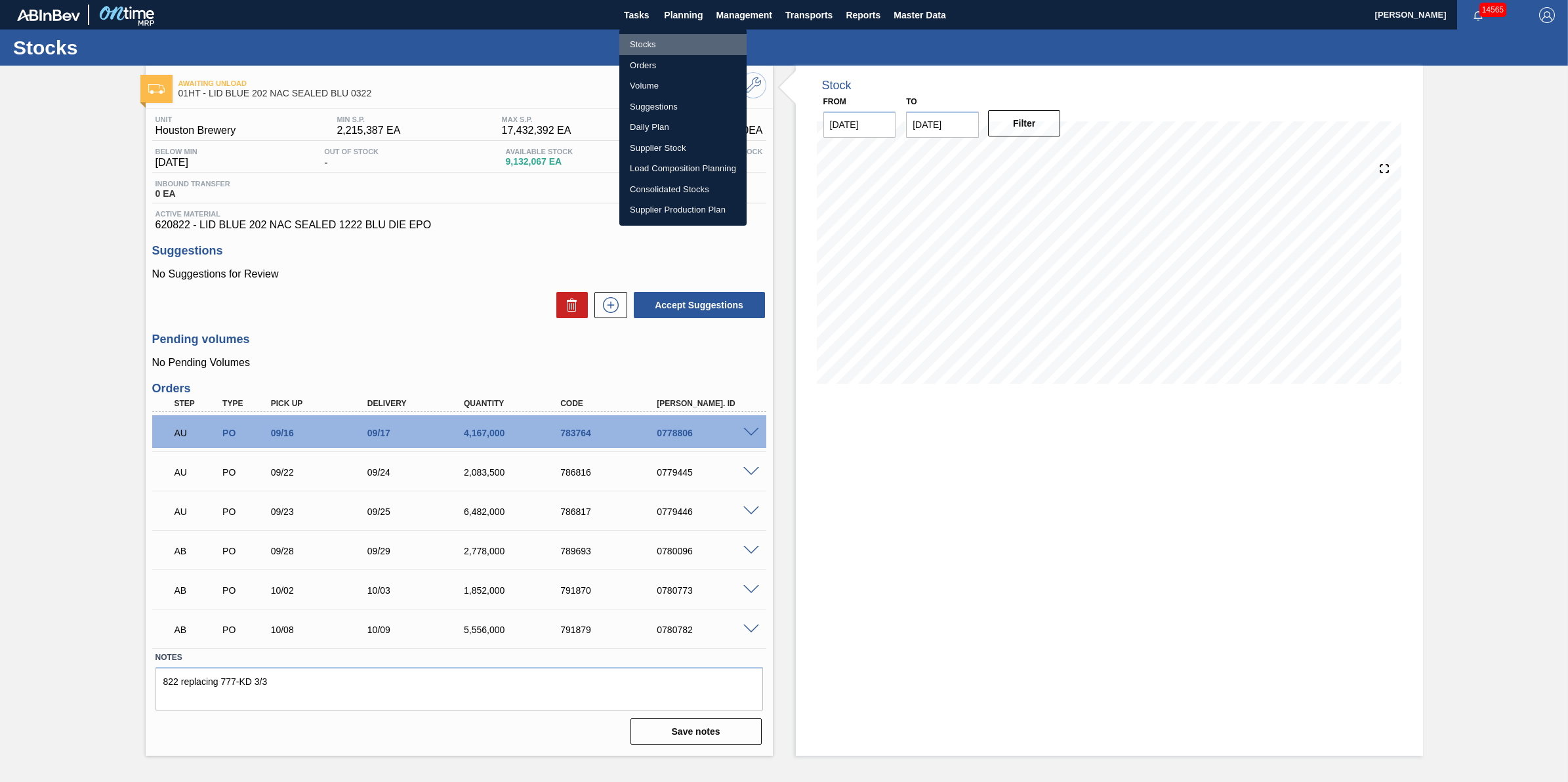
click at [677, 34] on li "Stocks" at bounding box center [683, 45] width 127 height 21
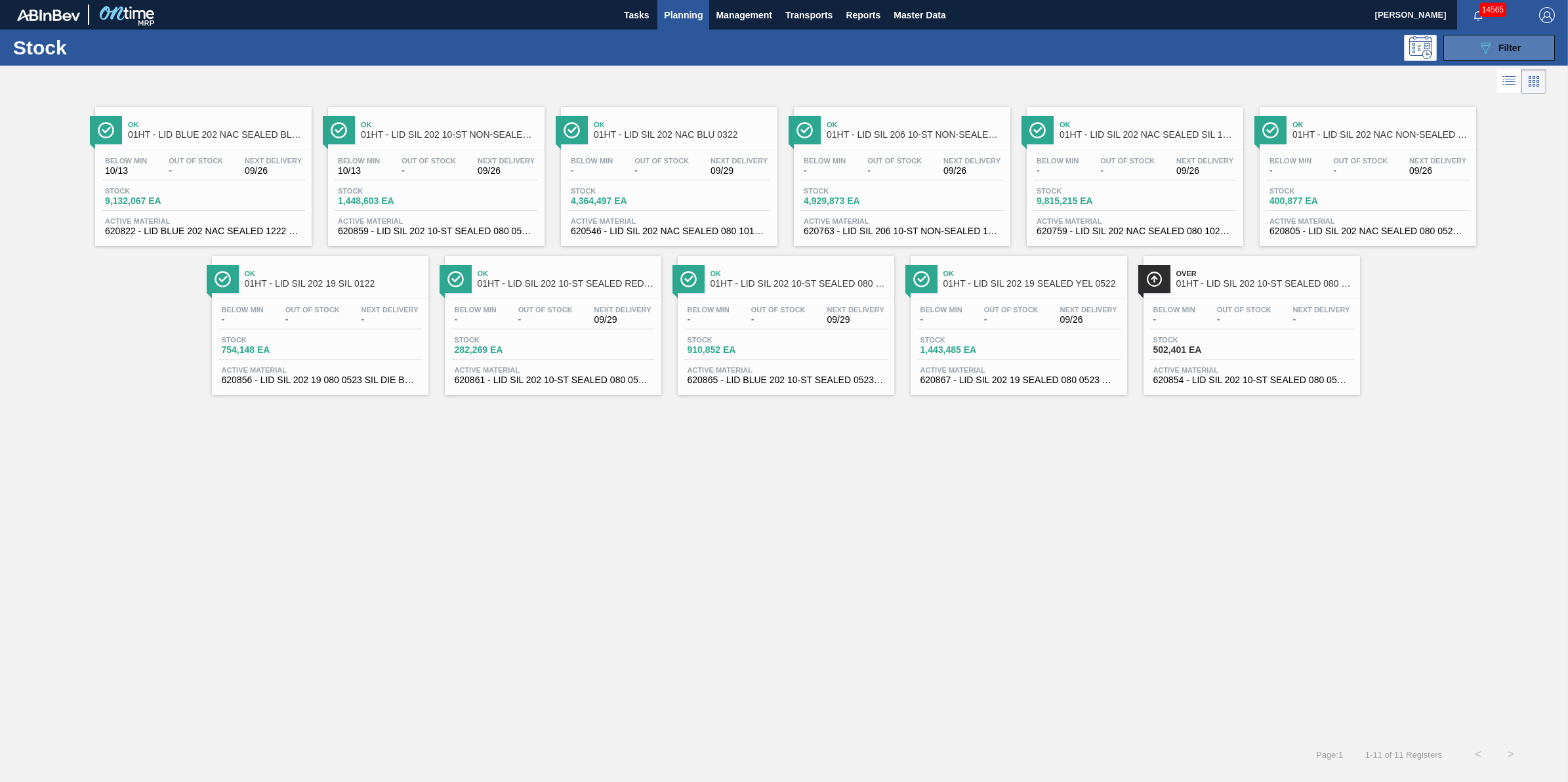
click at [1530, 54] on button "089F7B8B-B2A5-4AFE-B5C0-19BA573D28AC Filter" at bounding box center [1498, 48] width 112 height 27
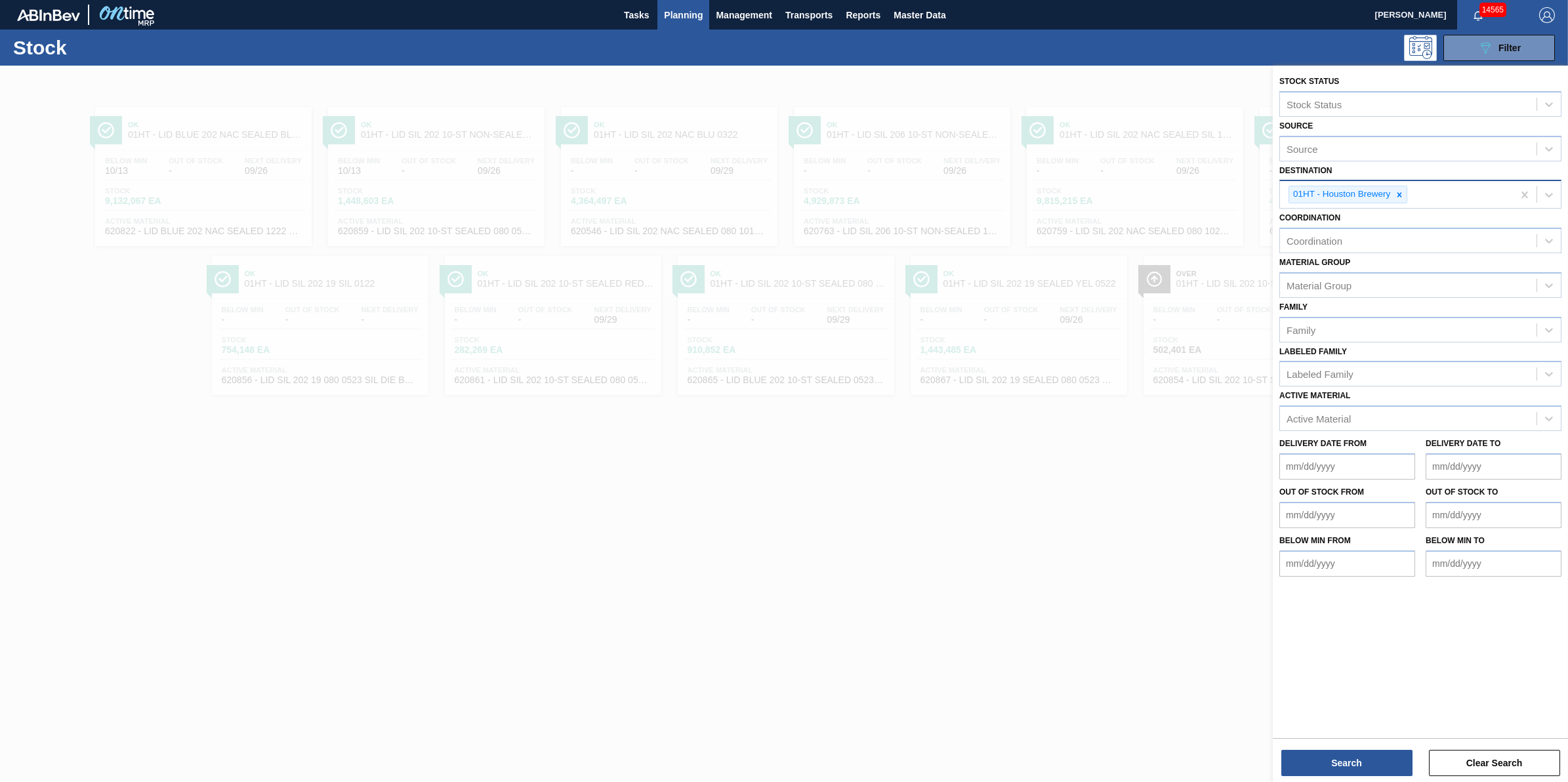
click at [1399, 202] on div "01HT - Houston Brewery" at bounding box center [1347, 194] width 119 height 17
click at [1402, 187] on div at bounding box center [1399, 195] width 14 height 17
click at [1402, 187] on div "Destination" at bounding box center [1408, 193] width 256 height 19
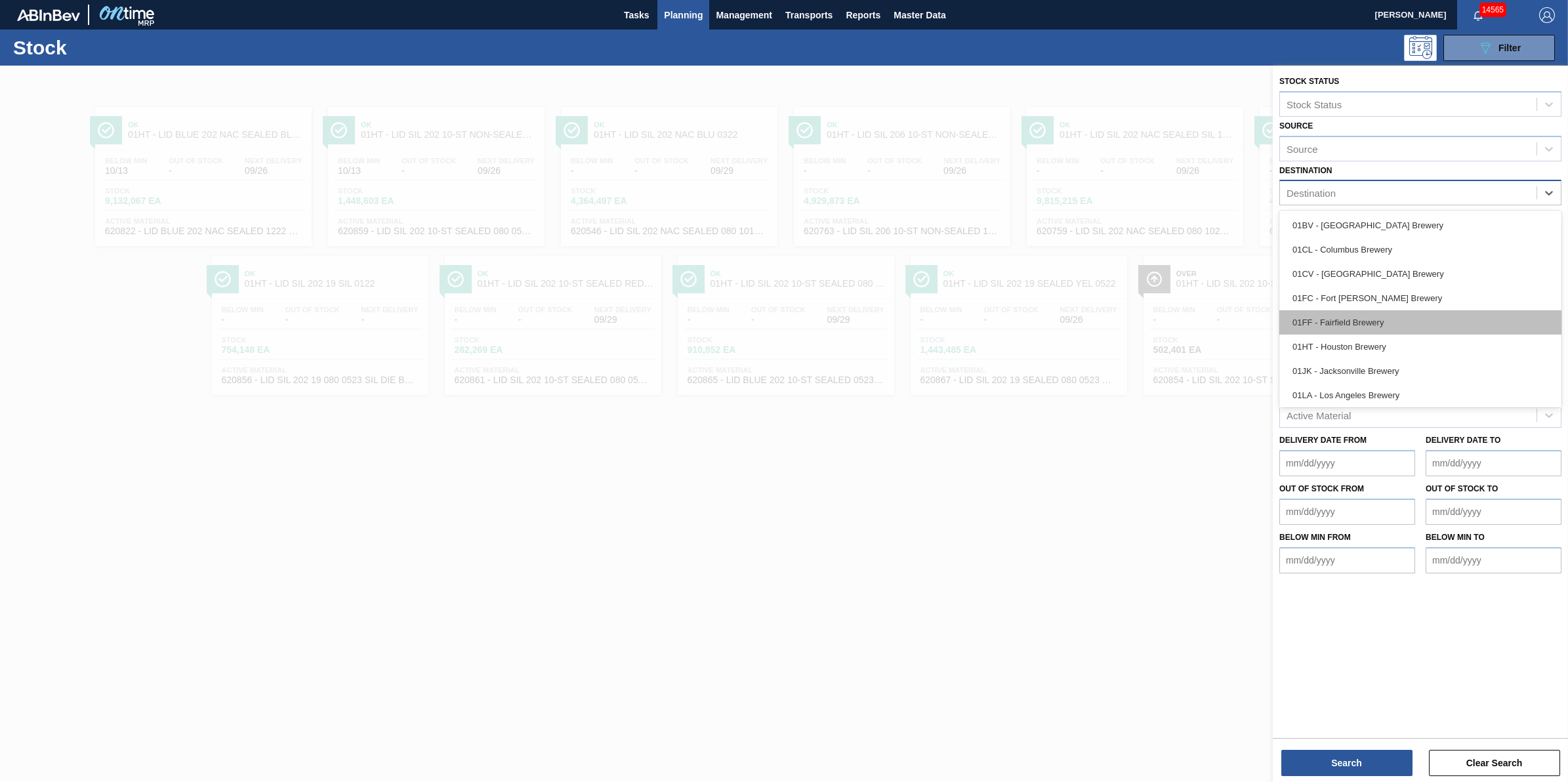
click at [1437, 329] on div "01FF - Fairfield Brewery" at bounding box center [1420, 322] width 282 height 24
click at [1412, 189] on div "01FF - Fairfield Brewery" at bounding box center [1396, 194] width 233 height 27
click at [1398, 192] on icon at bounding box center [1397, 195] width 9 height 9
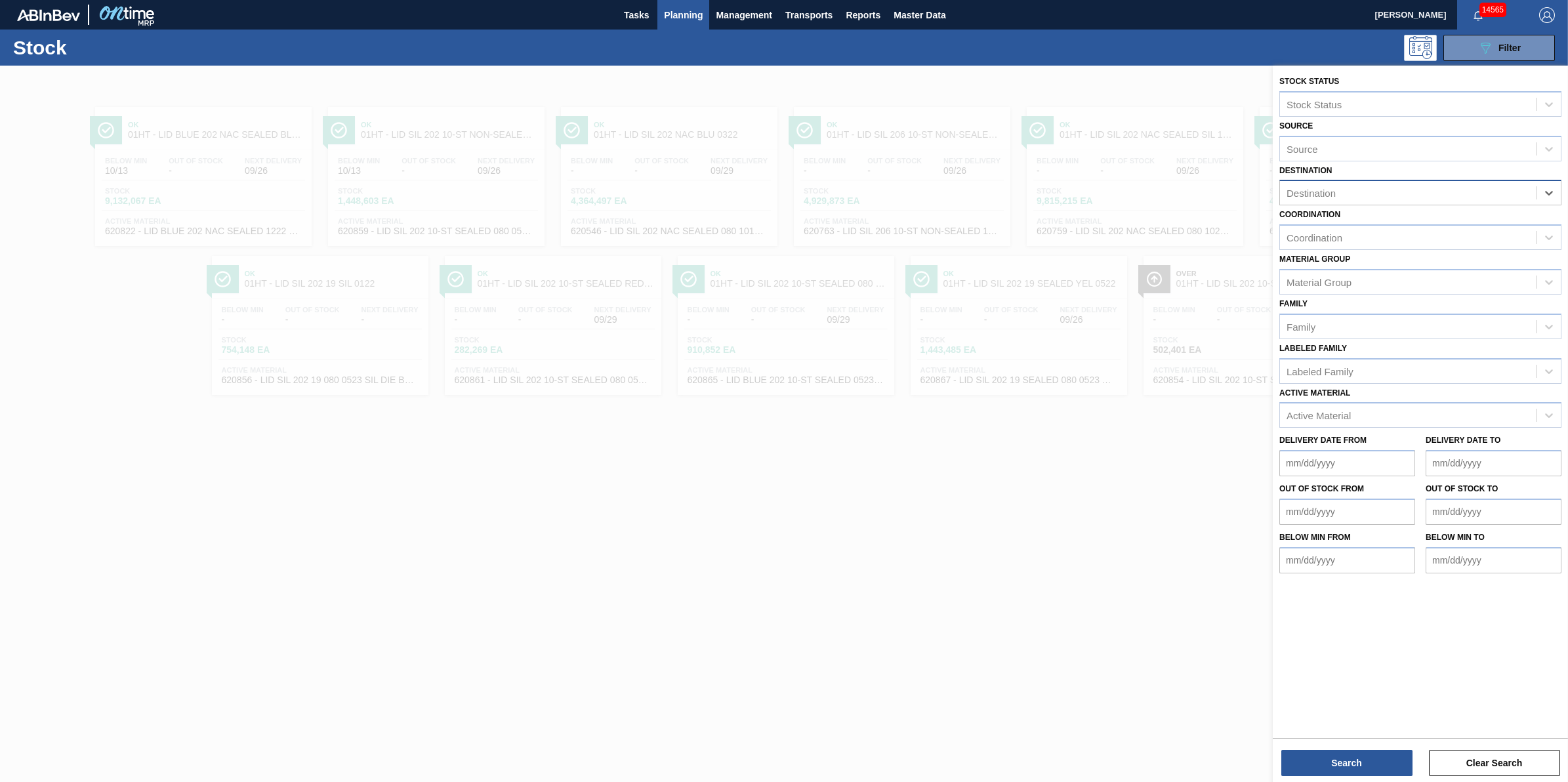
click at [1398, 192] on div "Destination" at bounding box center [1408, 193] width 256 height 19
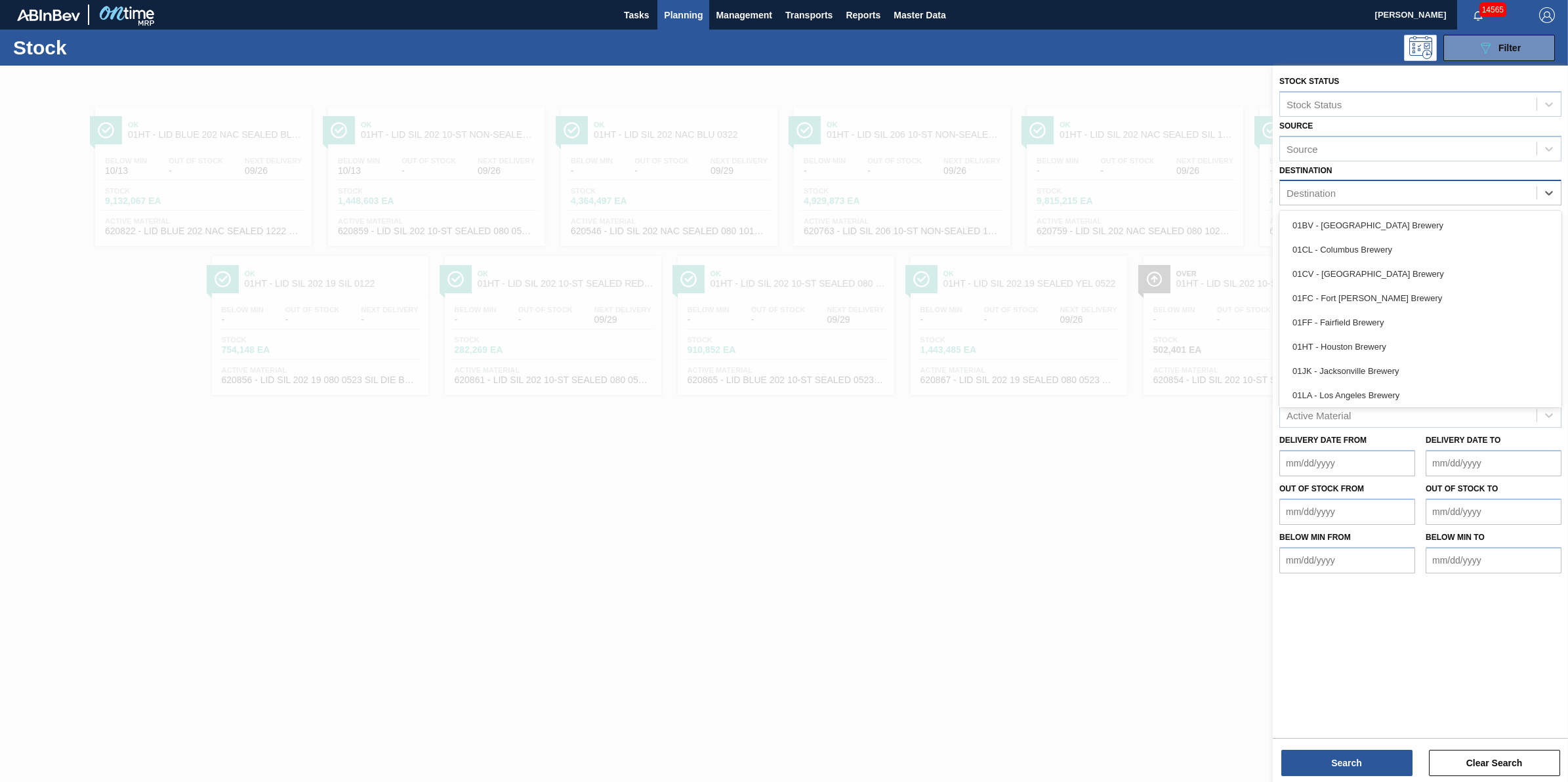
click at [1398, 192] on div "Destination" at bounding box center [1408, 193] width 256 height 19
click at [1414, 299] on div "01FC - Fort [PERSON_NAME] Brewery" at bounding box center [1420, 298] width 282 height 24
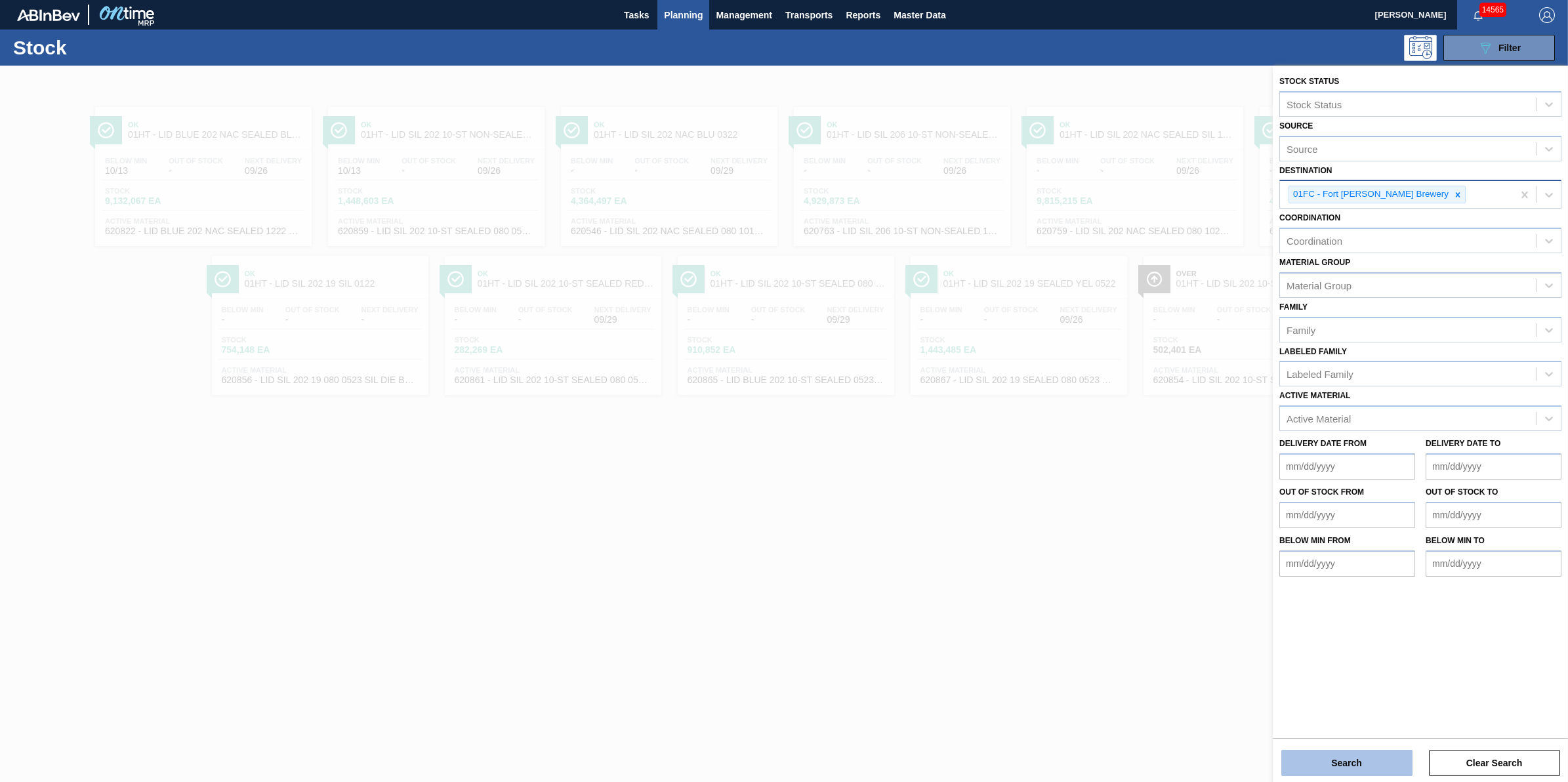
click at [1296, 764] on button "Search" at bounding box center [1346, 762] width 131 height 27
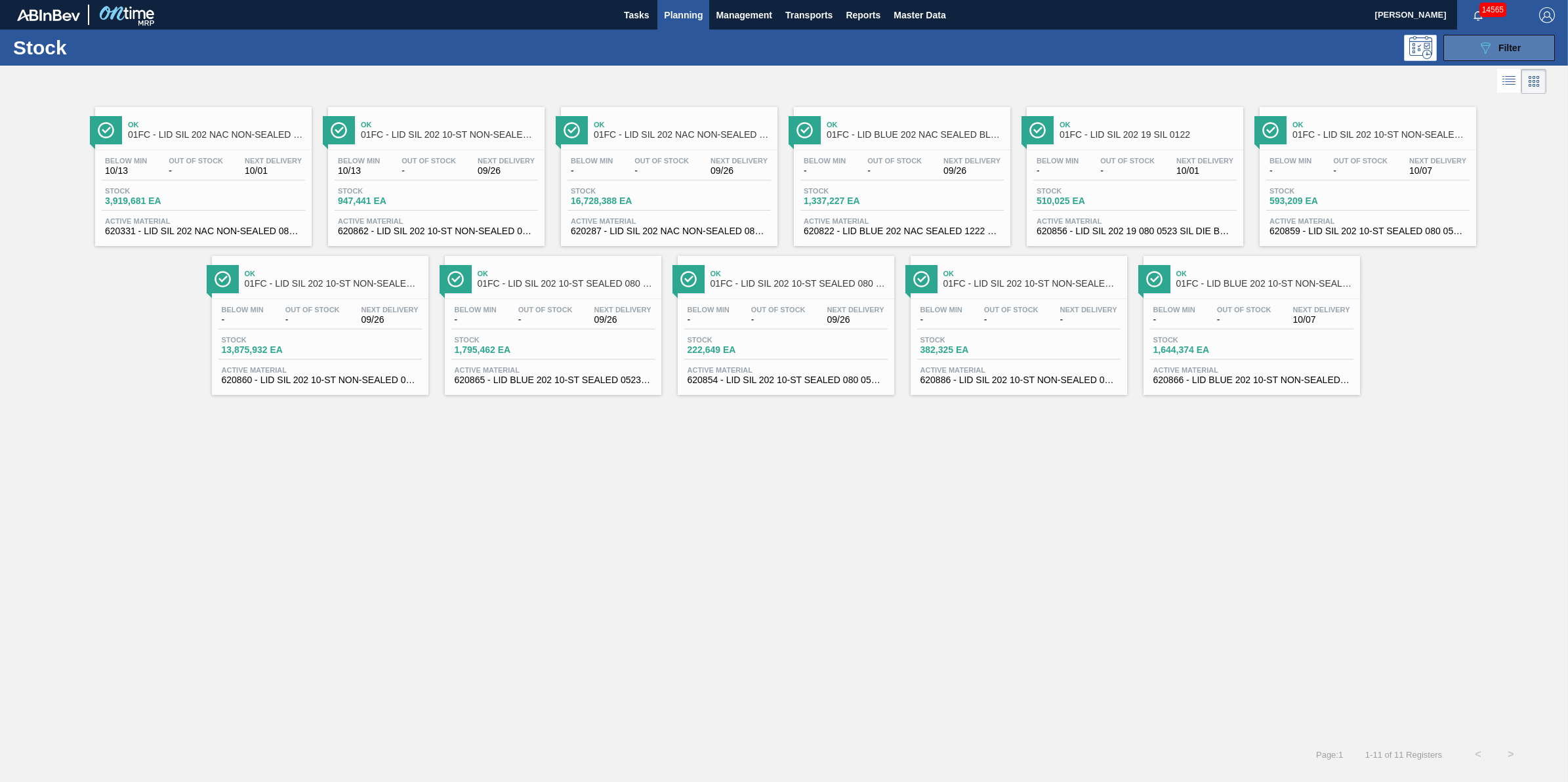
click at [1479, 51] on icon "089F7B8B-B2A5-4AFE-B5C0-19BA573D28AC" at bounding box center [1485, 48] width 16 height 16
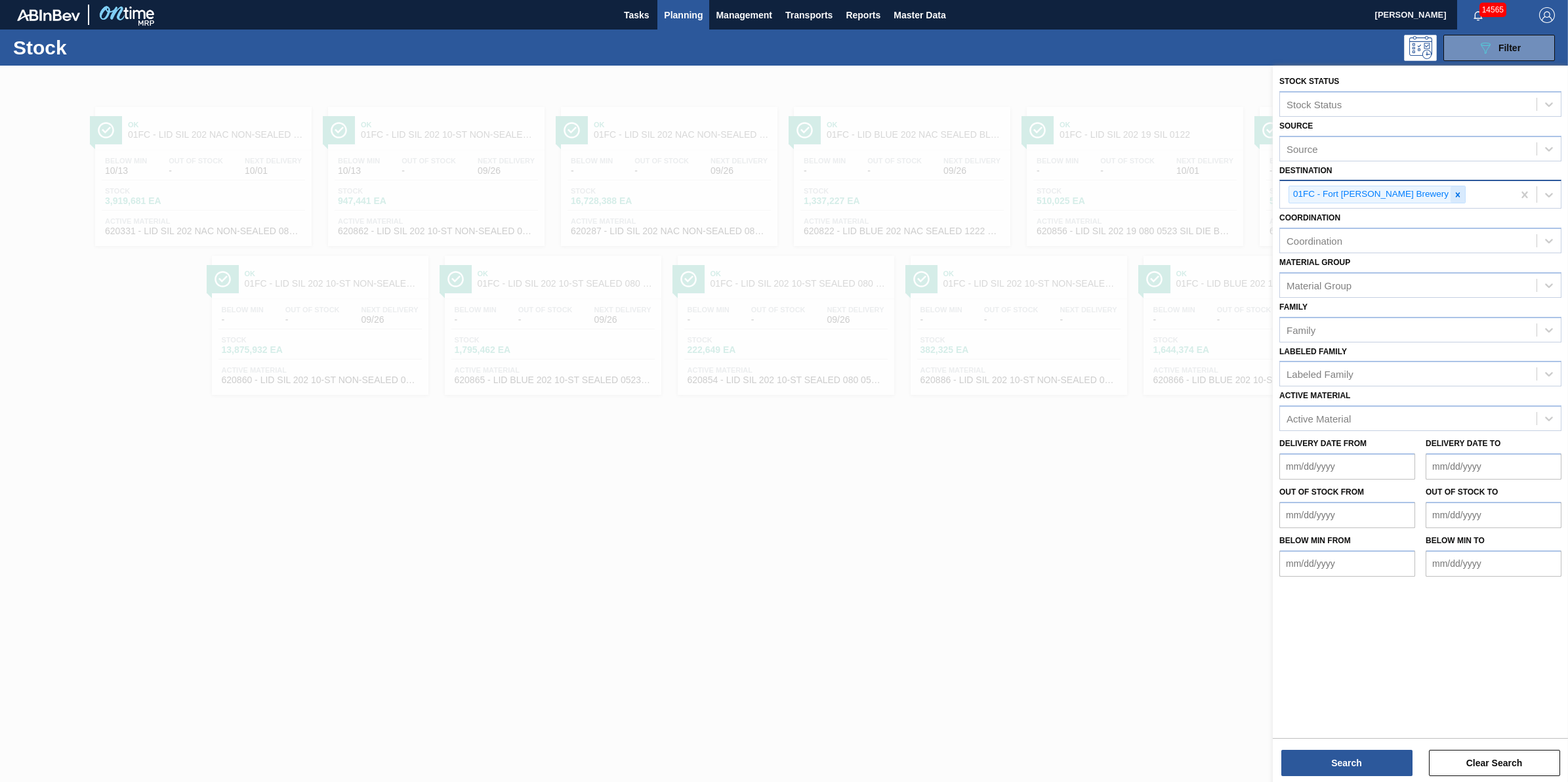
click at [1453, 194] on icon at bounding box center [1457, 195] width 9 height 9
click at [1409, 194] on div "01FC - Fort [PERSON_NAME] Brewery" at bounding box center [1396, 194] width 233 height 27
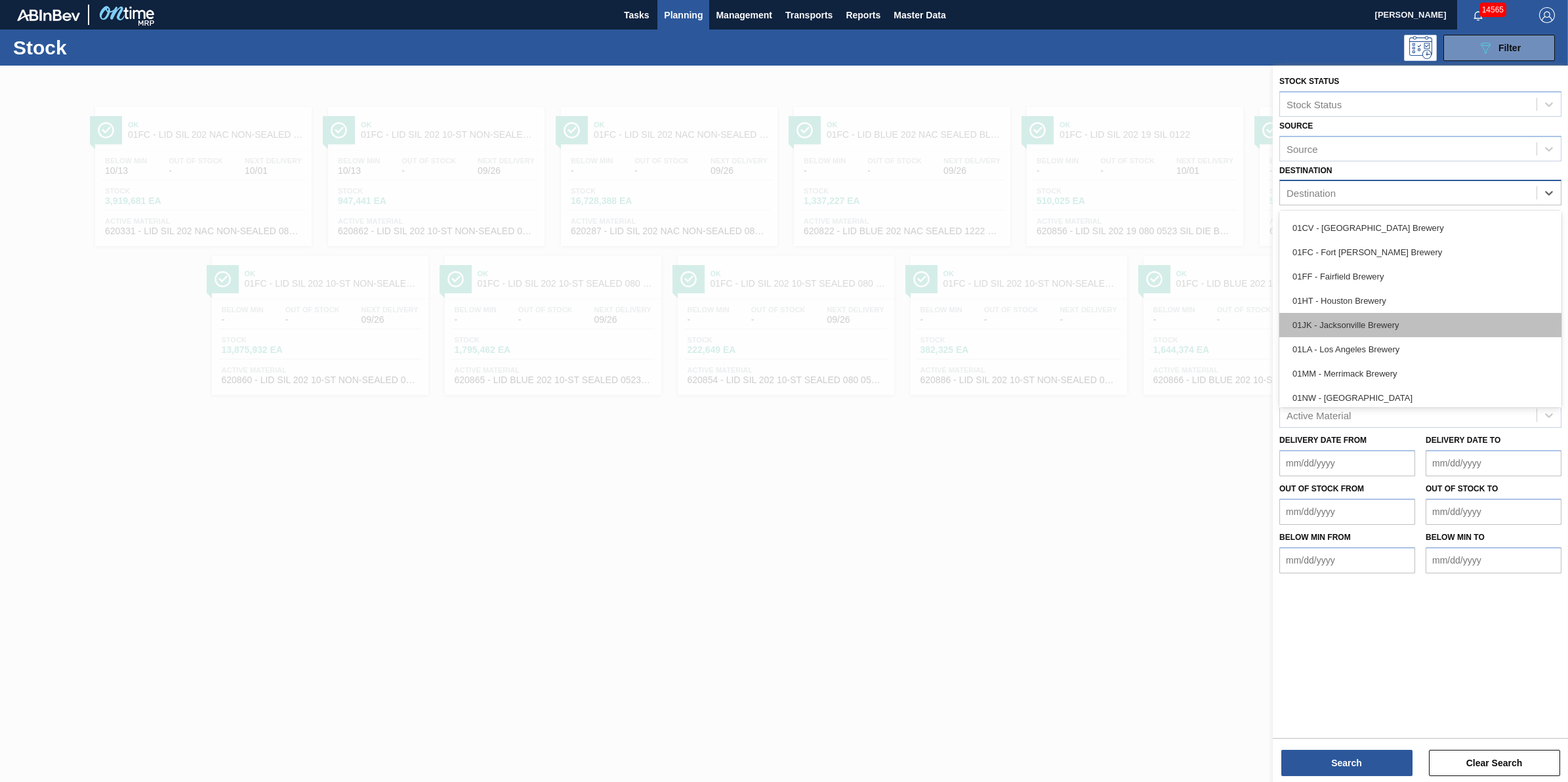
scroll to position [17, 0]
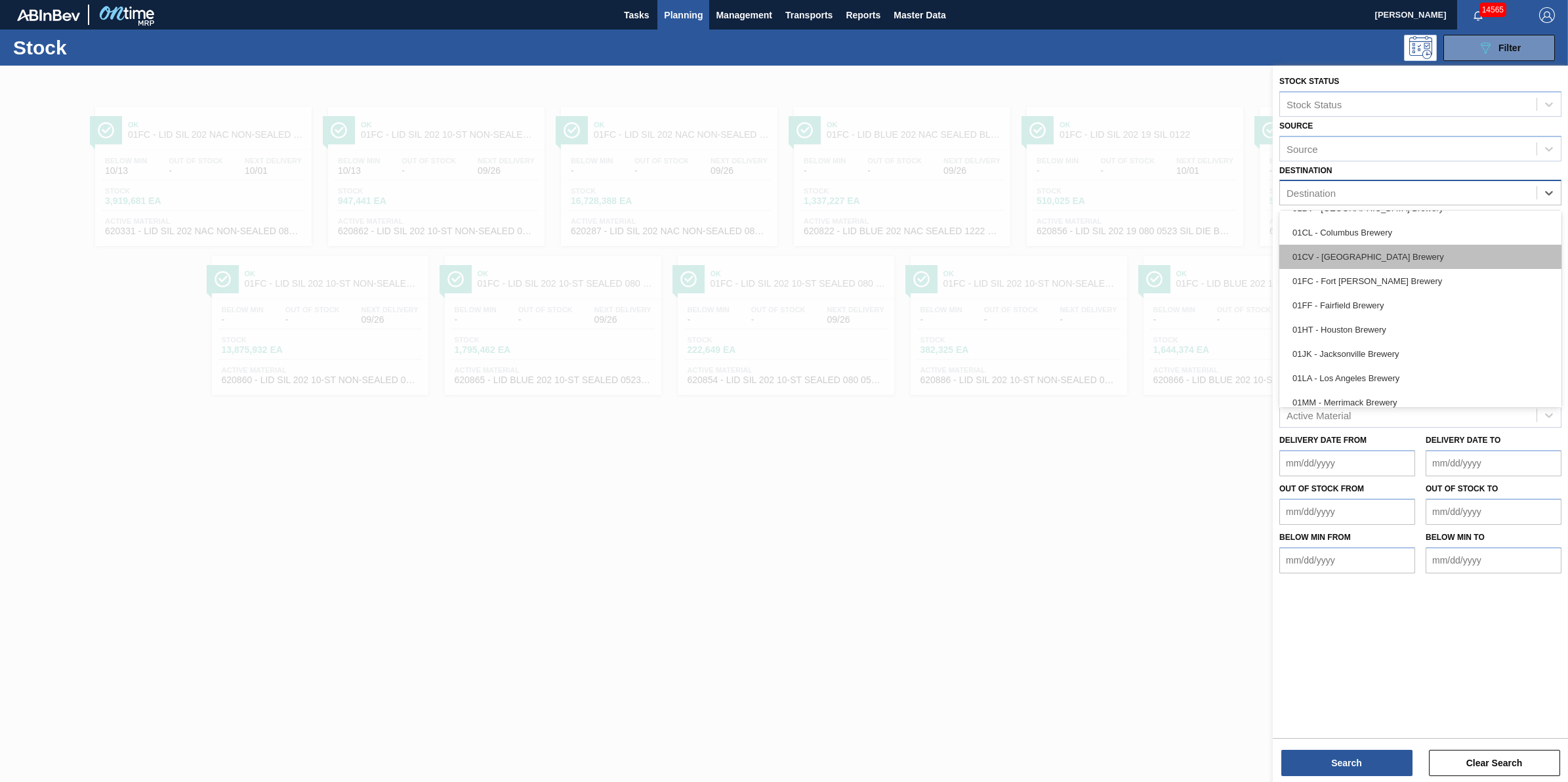
click at [1422, 264] on div "01CV - [GEOGRAPHIC_DATA] Brewery" at bounding box center [1420, 257] width 282 height 24
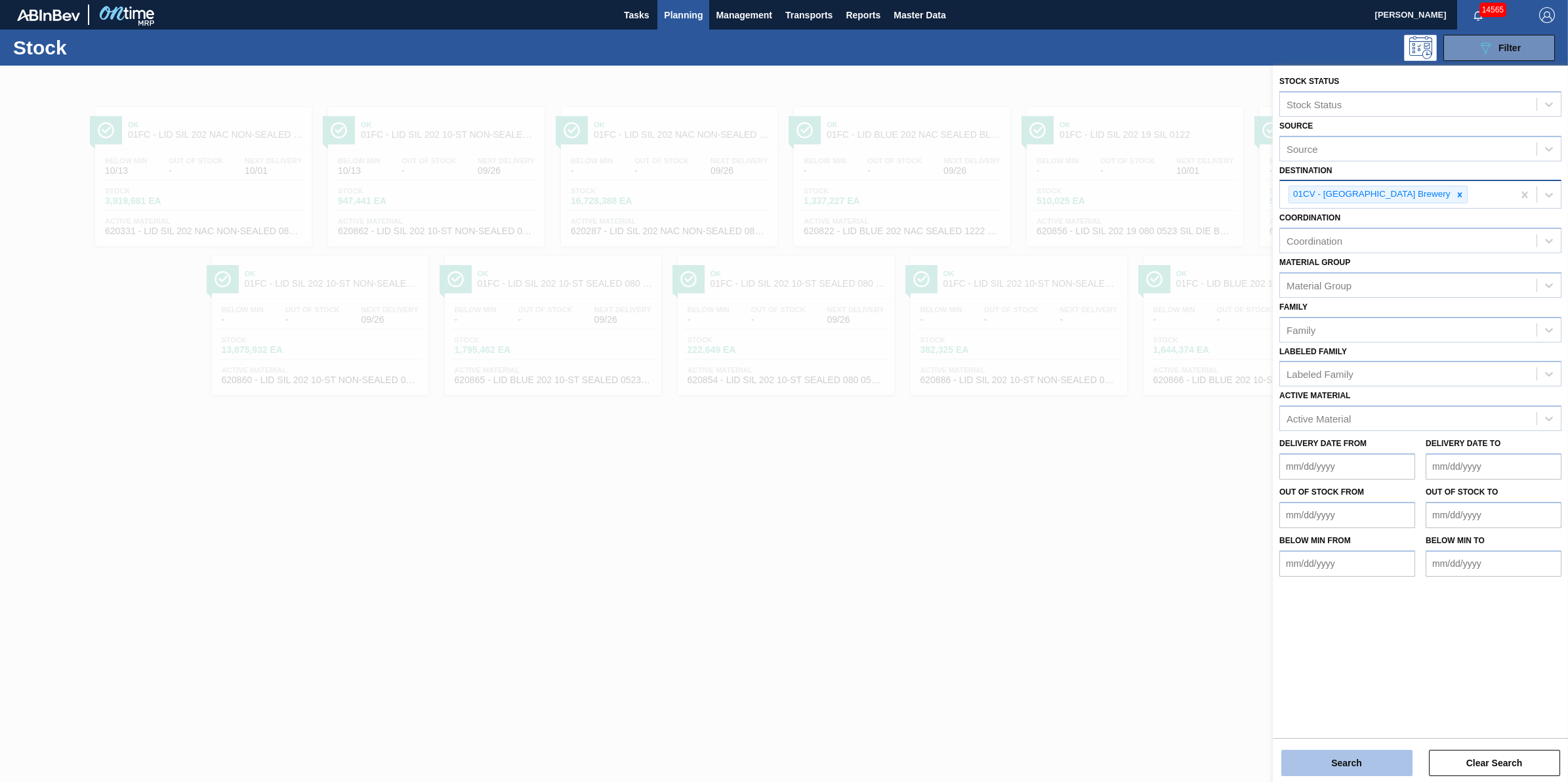
click at [1336, 756] on button "Search" at bounding box center [1346, 762] width 131 height 27
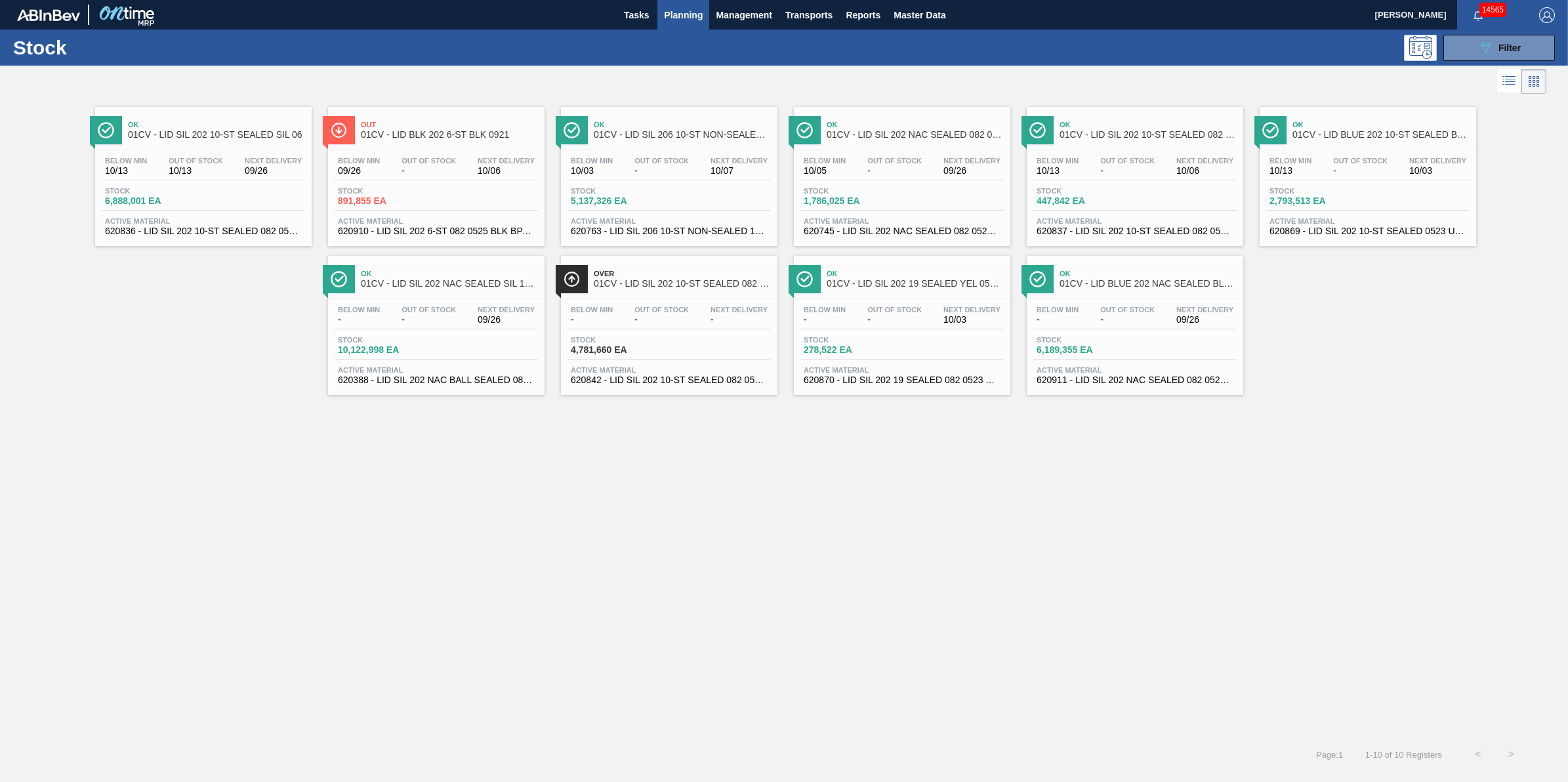
click at [222, 174] on span "10/13" at bounding box center [196, 171] width 55 height 10
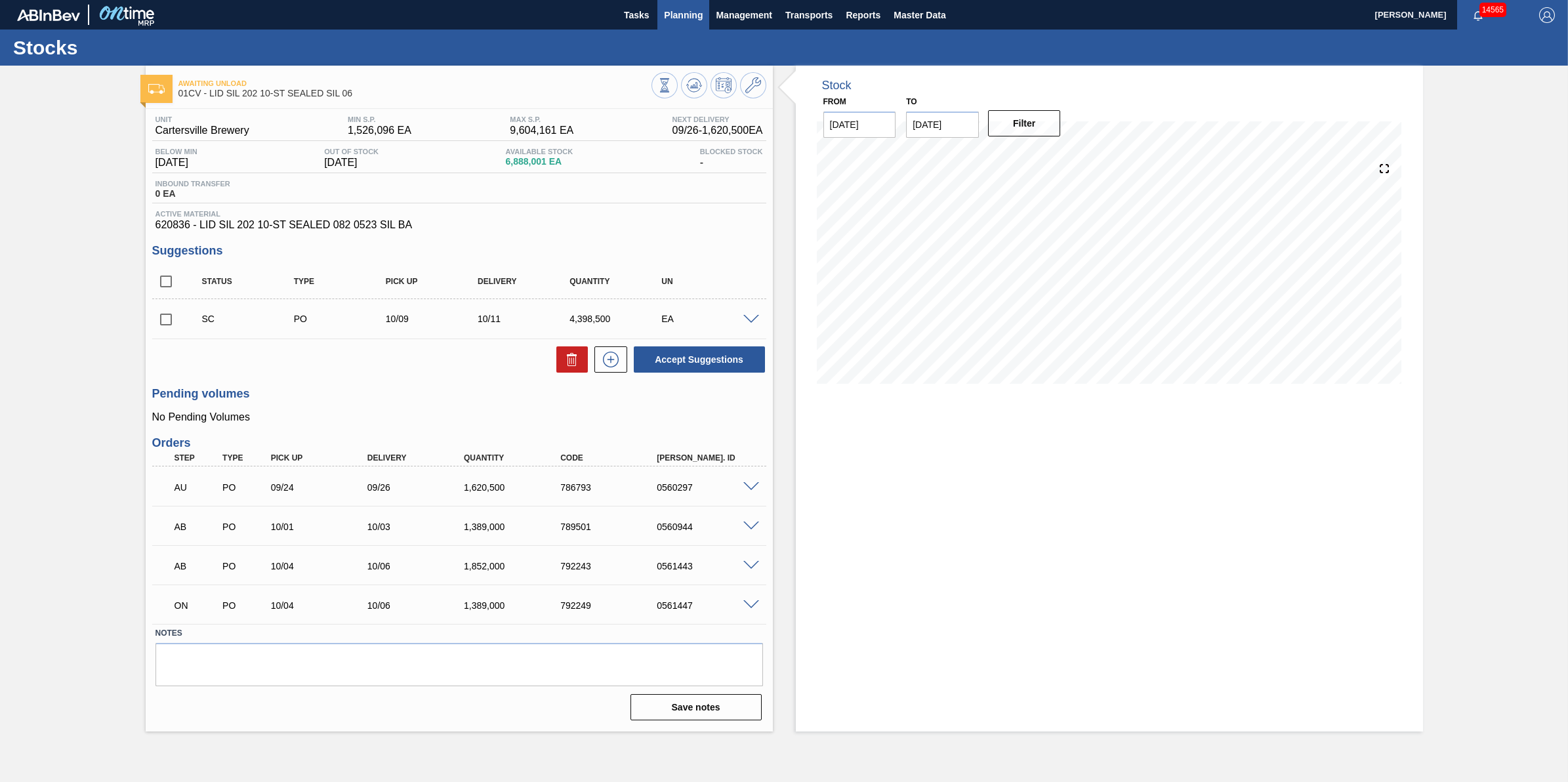
click at [691, 24] on button "Planning" at bounding box center [683, 14] width 52 height 30
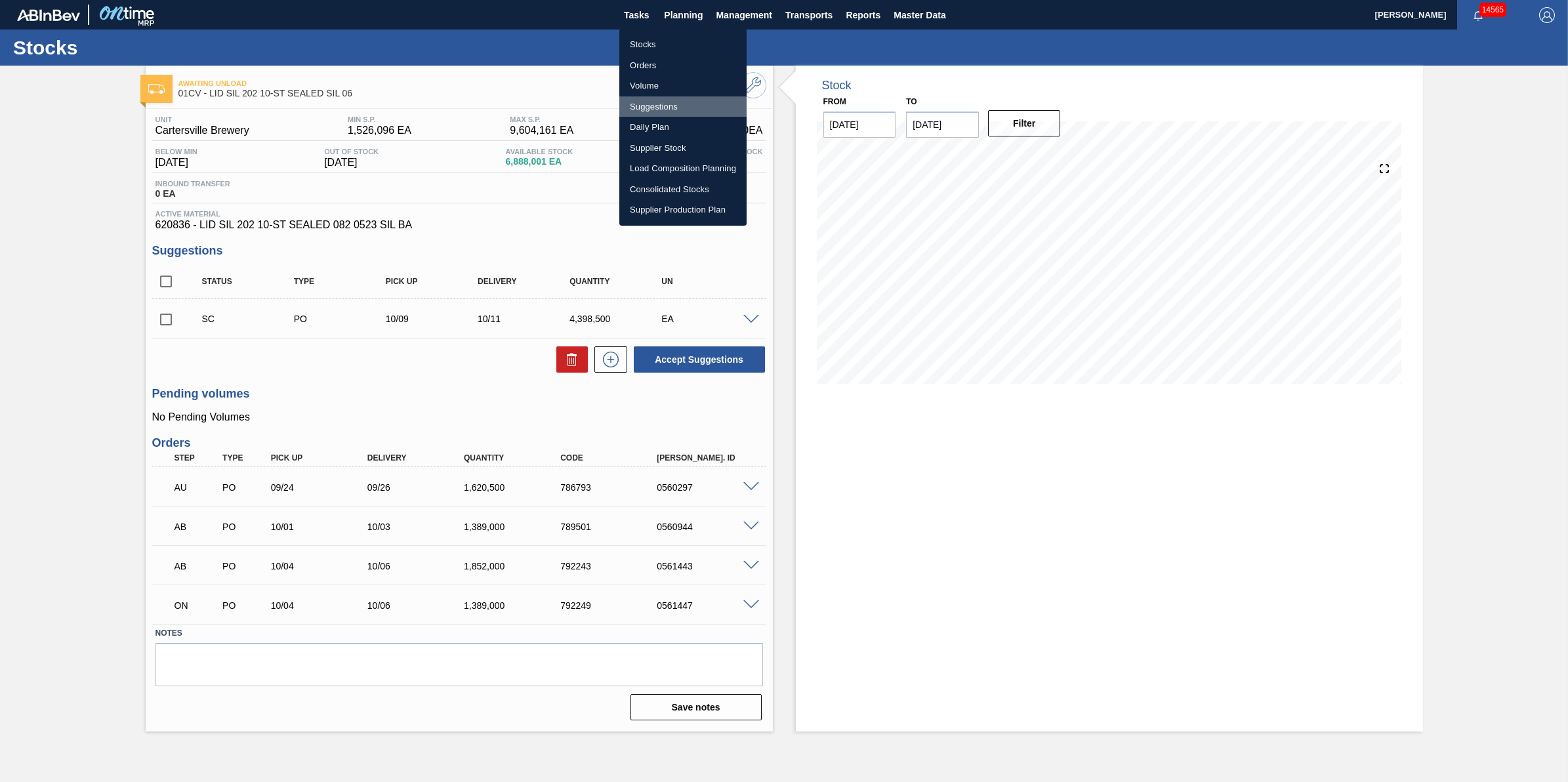
click at [725, 103] on li "Suggestions" at bounding box center [683, 107] width 127 height 21
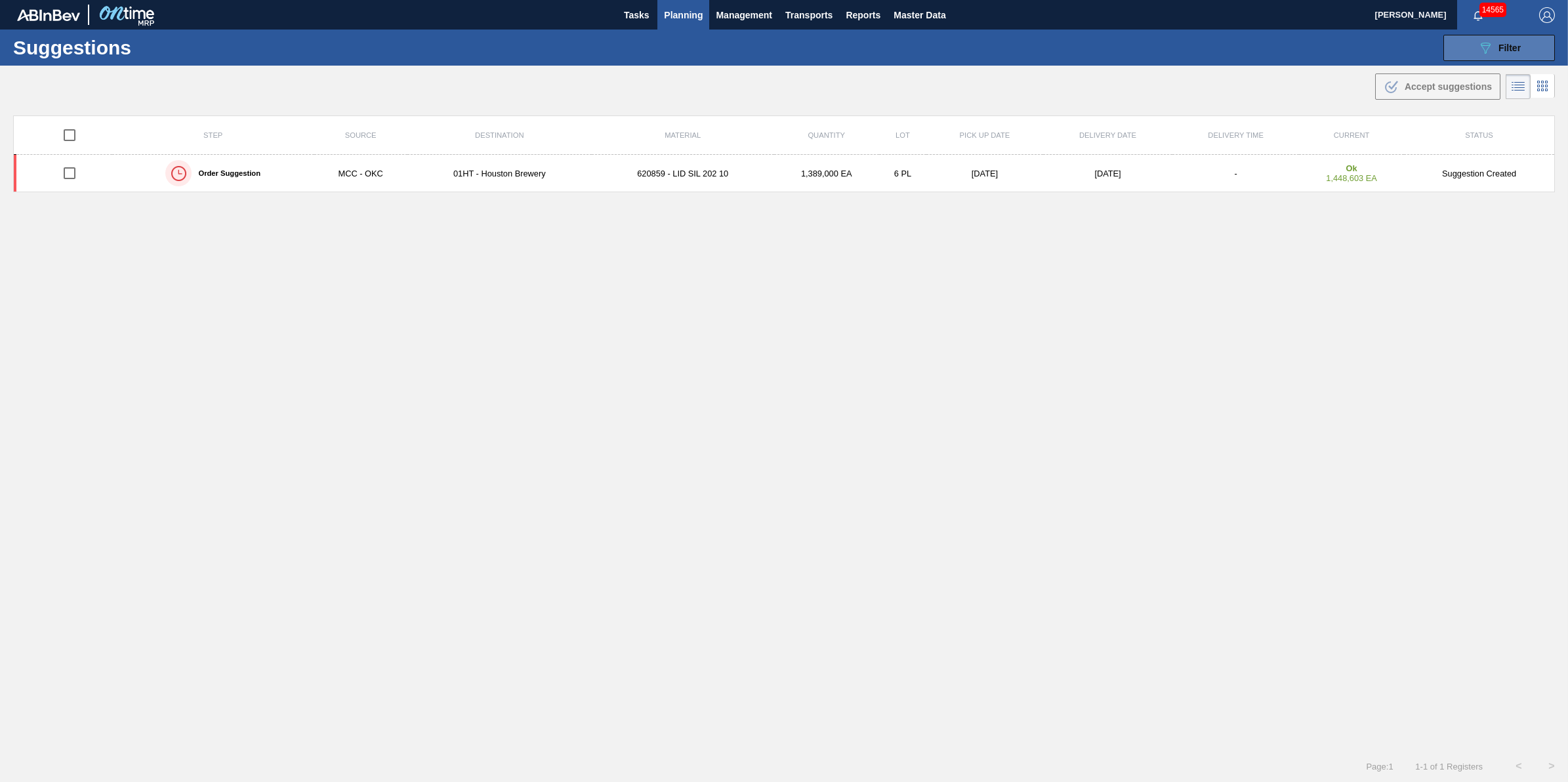
click at [1491, 59] on button "089F7B8B-B2A5-4AFE-B5C0-19BA573D28AC Filter" at bounding box center [1498, 48] width 112 height 27
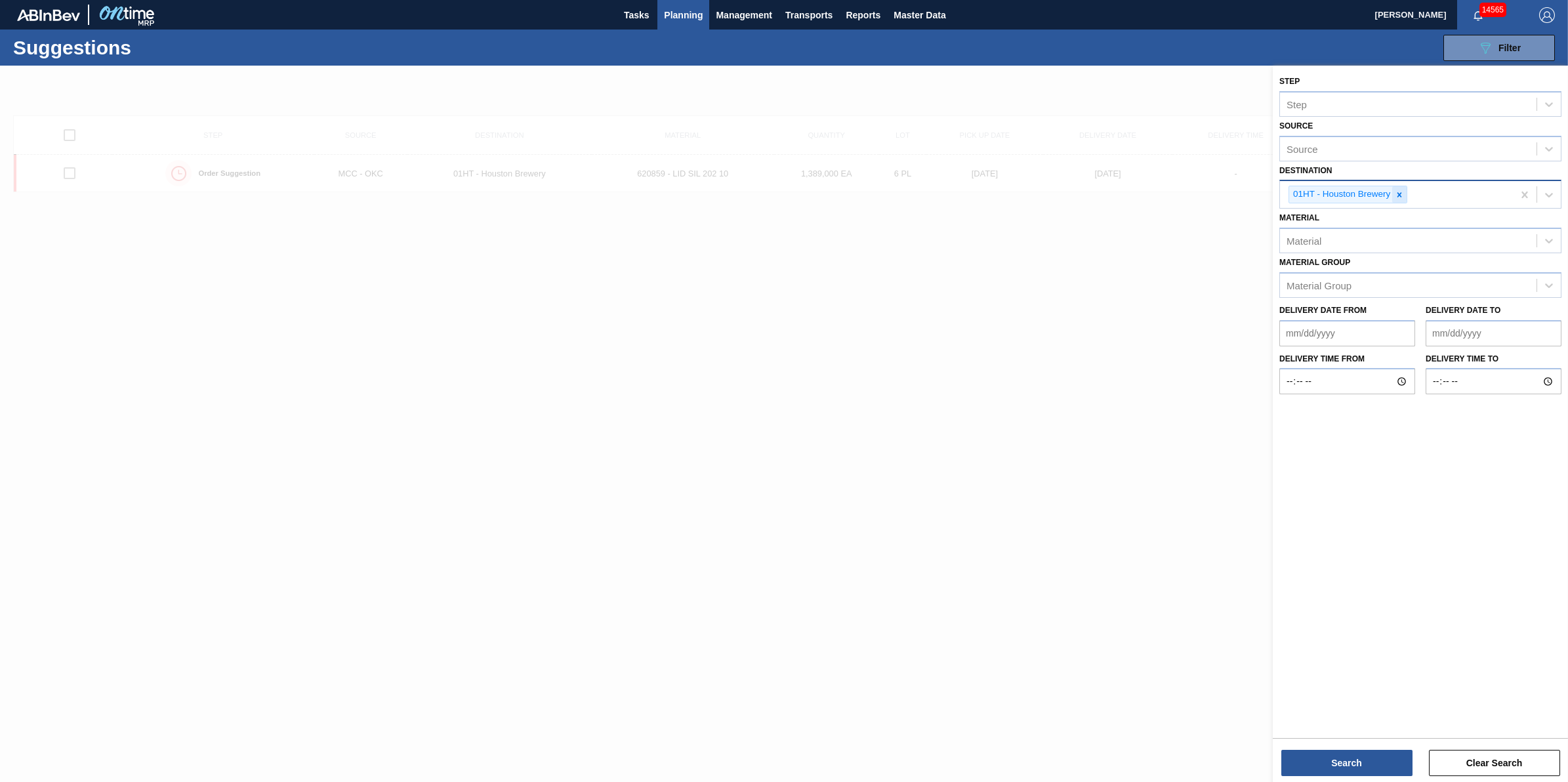
click at [1395, 187] on div at bounding box center [1399, 195] width 14 height 17
click at [1395, 186] on div "Source" at bounding box center [1408, 193] width 256 height 19
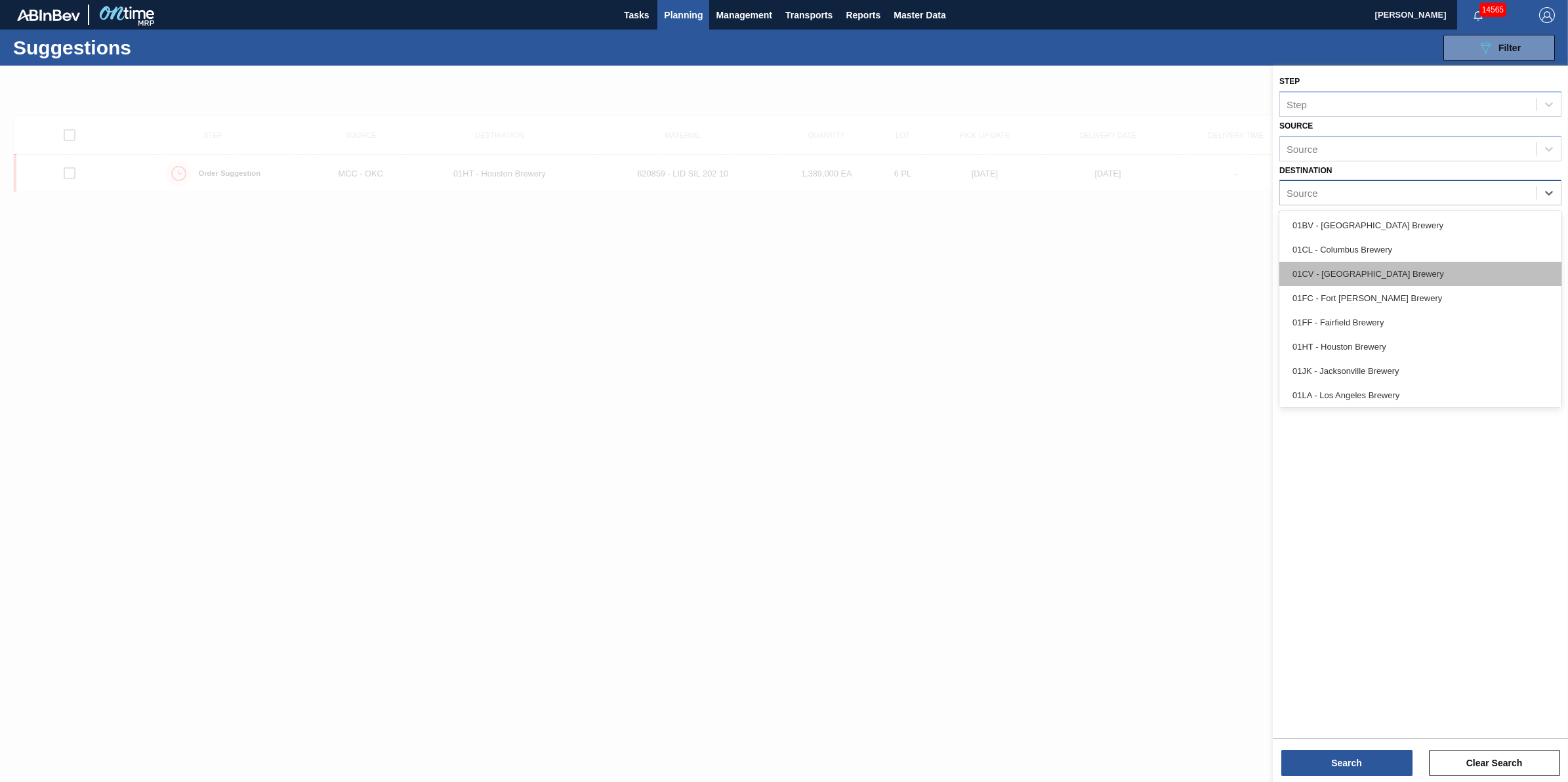
click at [1384, 275] on div "01CV - [GEOGRAPHIC_DATA] Brewery" at bounding box center [1420, 274] width 282 height 24
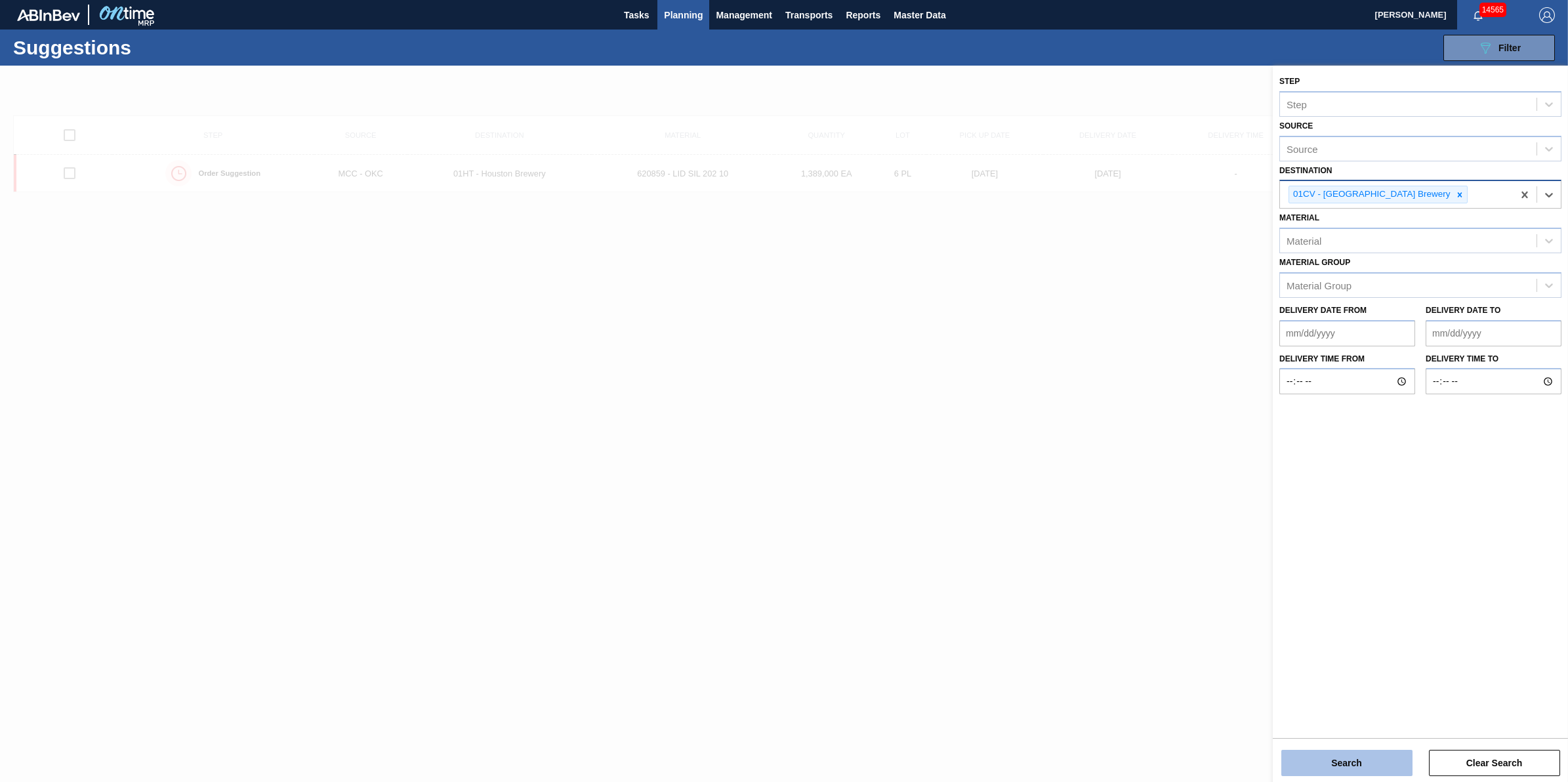
click at [1387, 764] on button "Search" at bounding box center [1346, 762] width 131 height 27
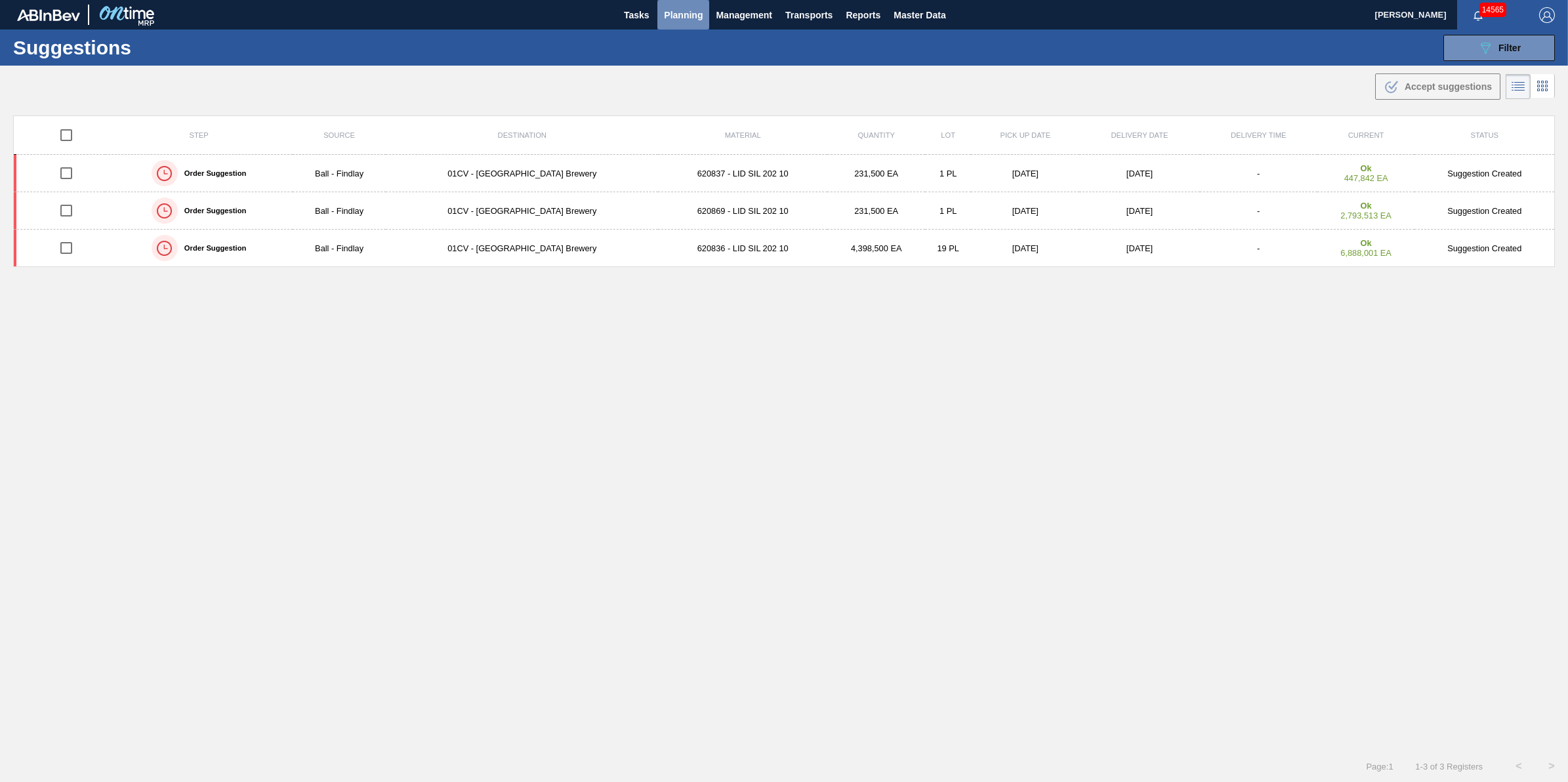
click at [682, 15] on span "Planning" at bounding box center [683, 15] width 39 height 16
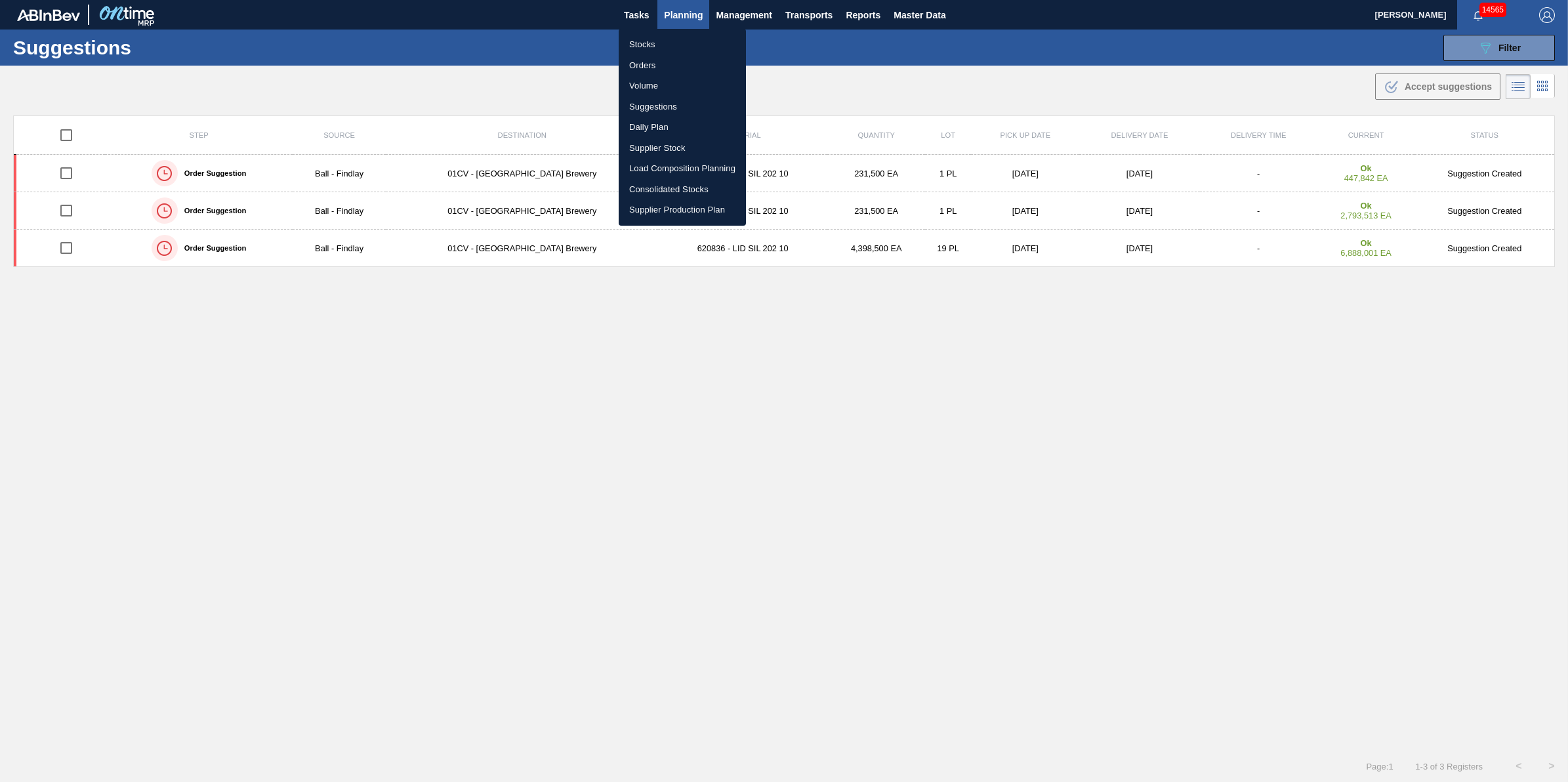
click at [667, 43] on li "Stocks" at bounding box center [682, 45] width 127 height 21
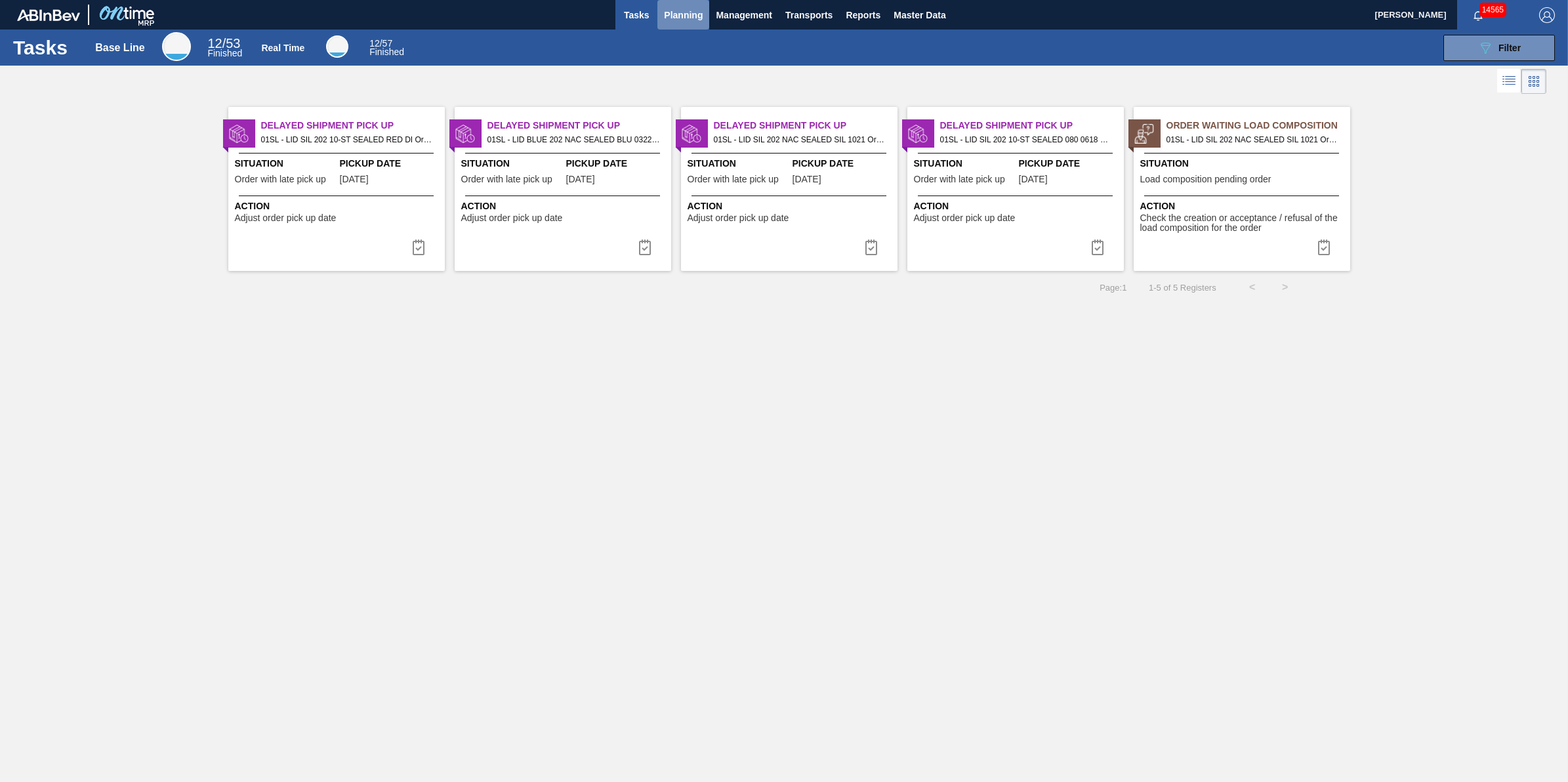
click at [674, 12] on span "Planning" at bounding box center [683, 15] width 39 height 16
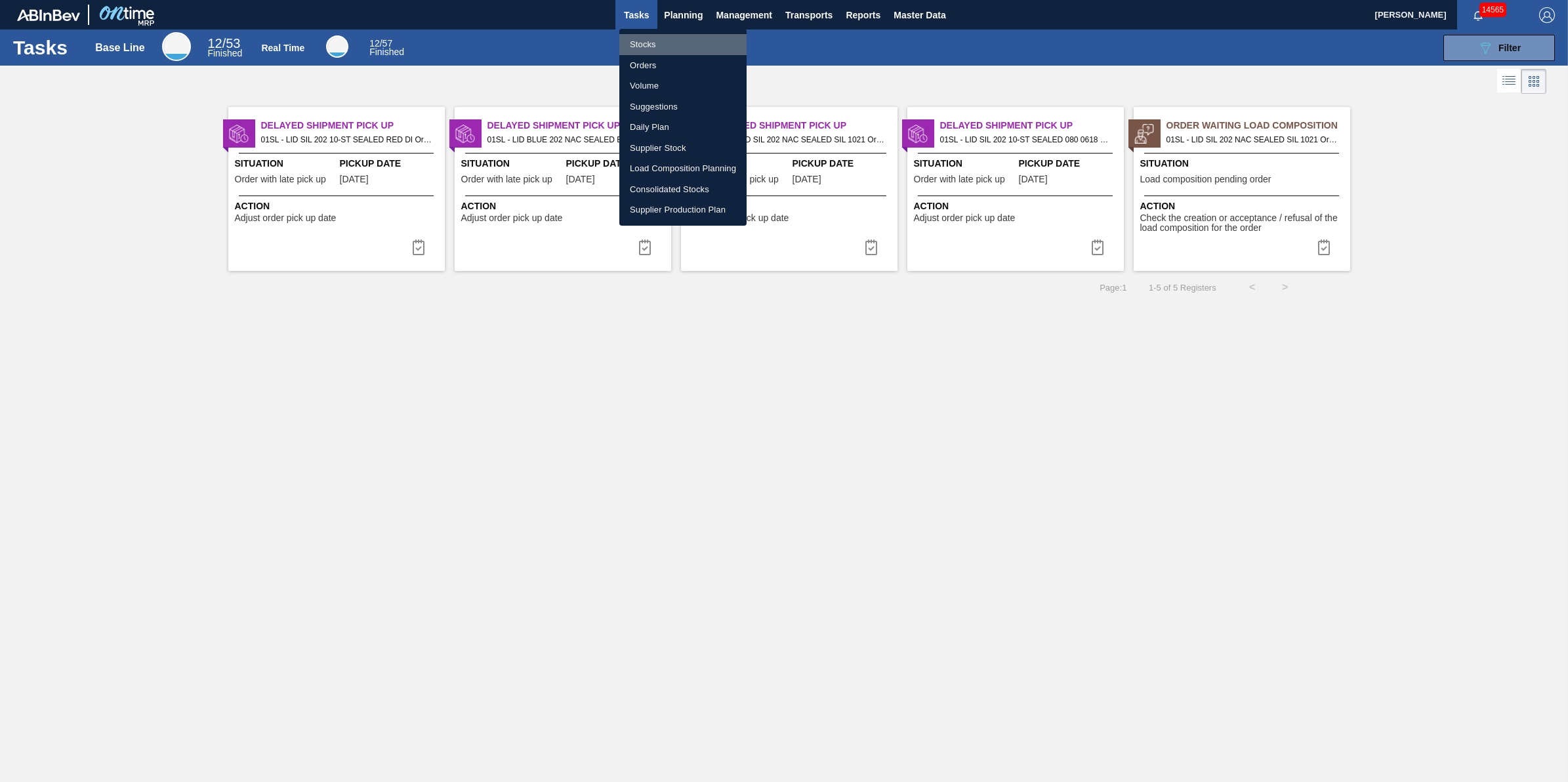
click at [658, 48] on li "Stocks" at bounding box center [683, 45] width 127 height 21
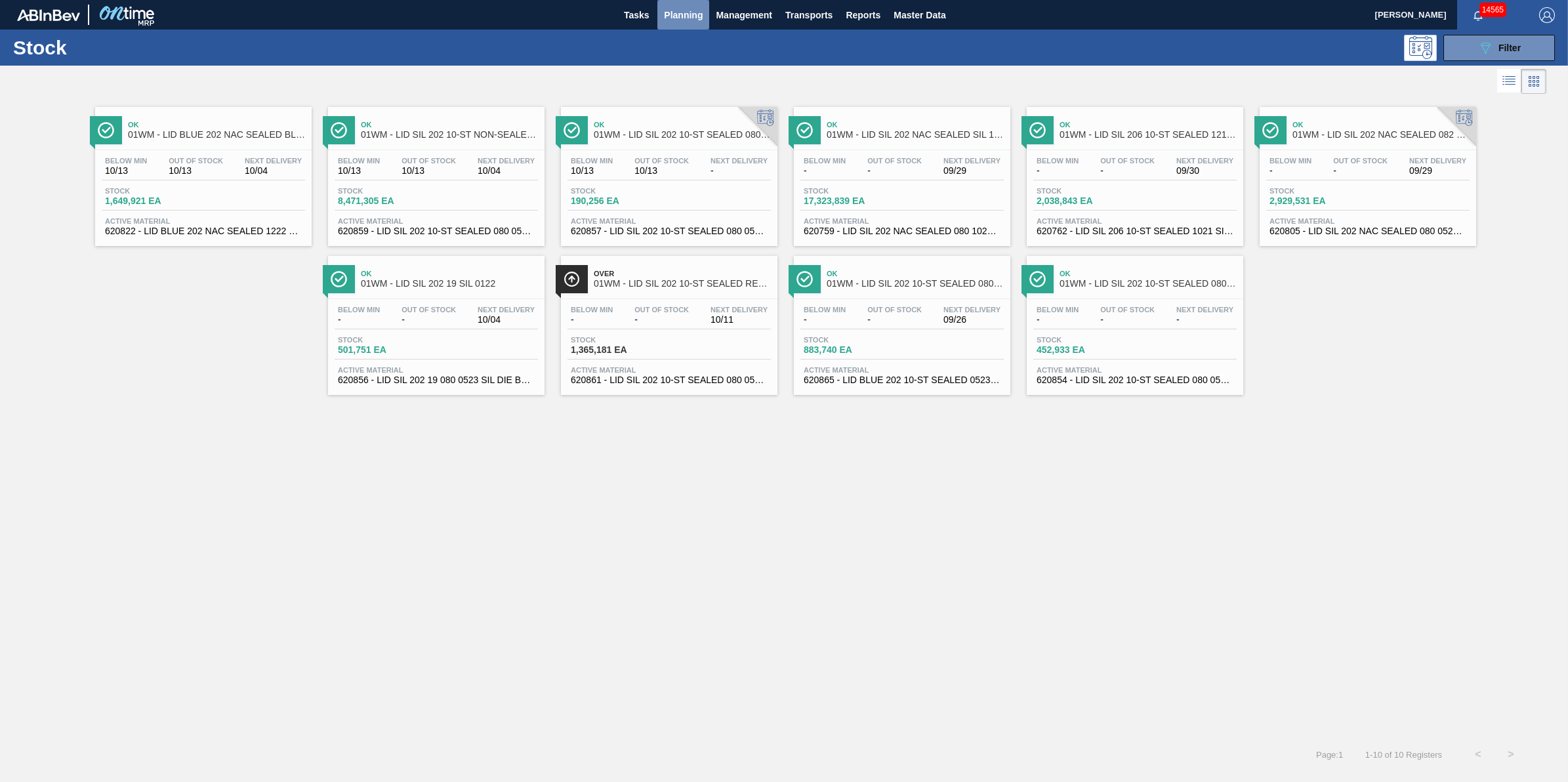
click at [687, 14] on span "Planning" at bounding box center [683, 15] width 39 height 16
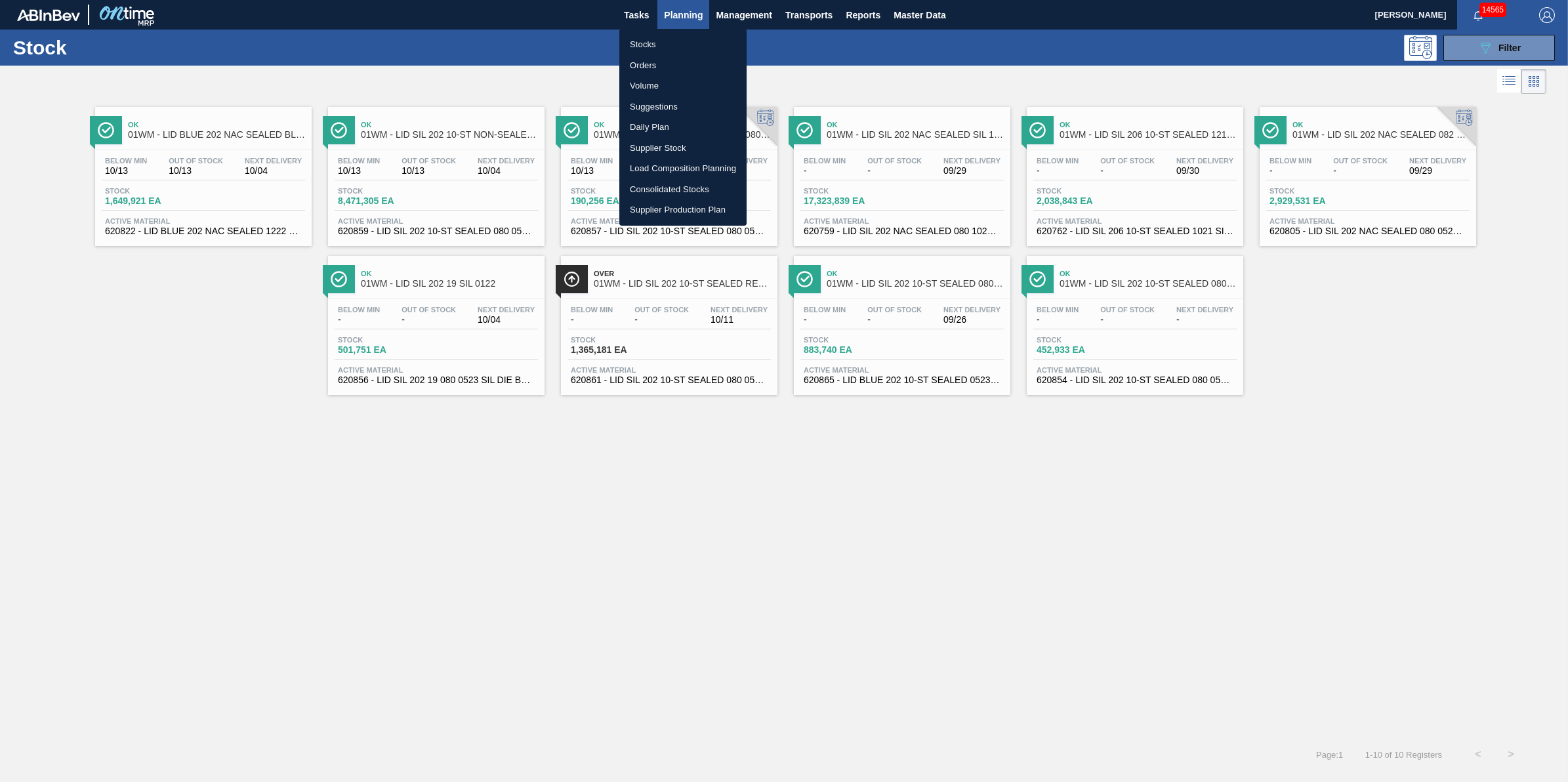
click at [707, 168] on li "Load Composition Planning" at bounding box center [683, 168] width 127 height 21
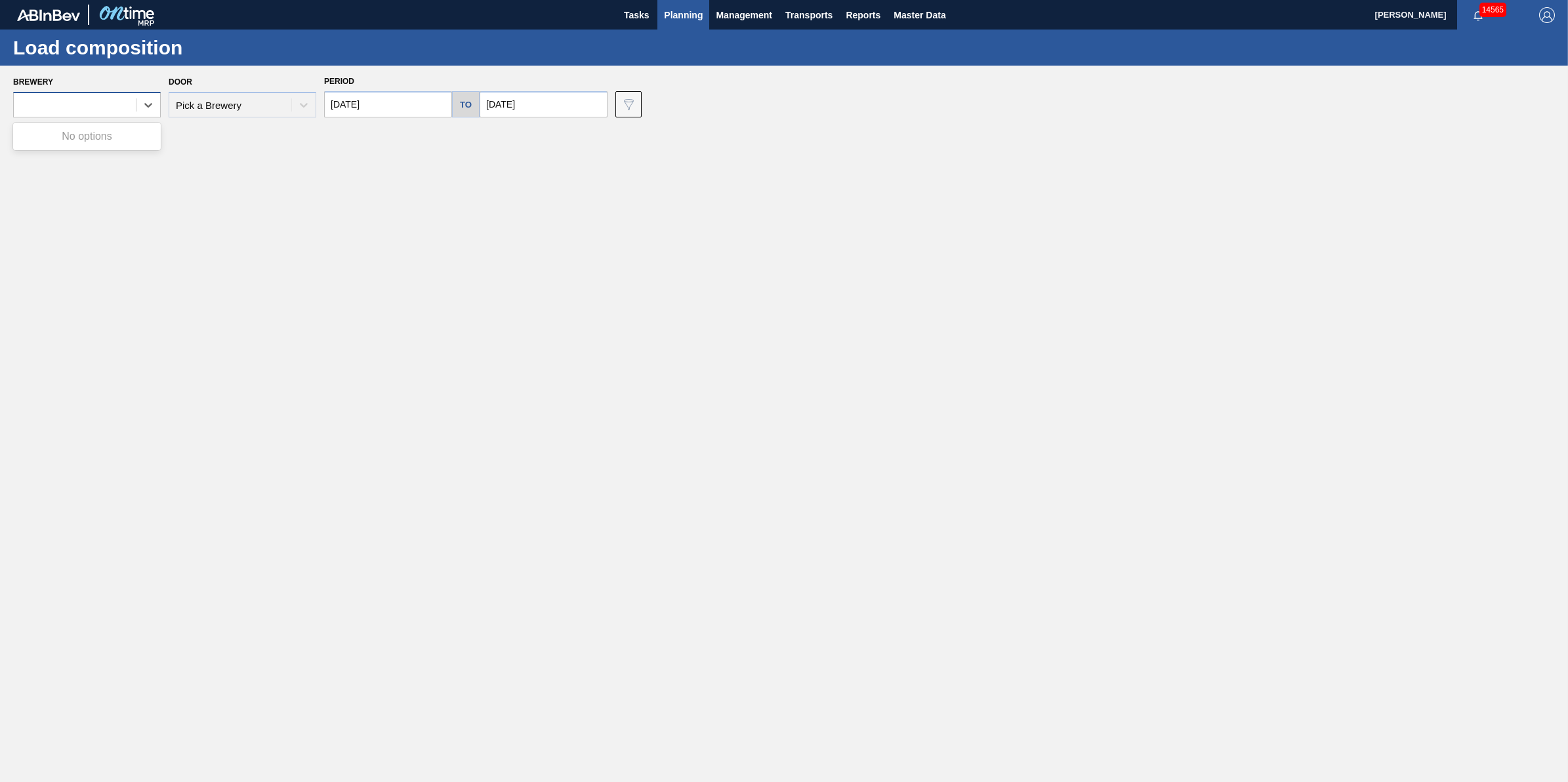
click at [116, 106] on div at bounding box center [74, 105] width 122 height 19
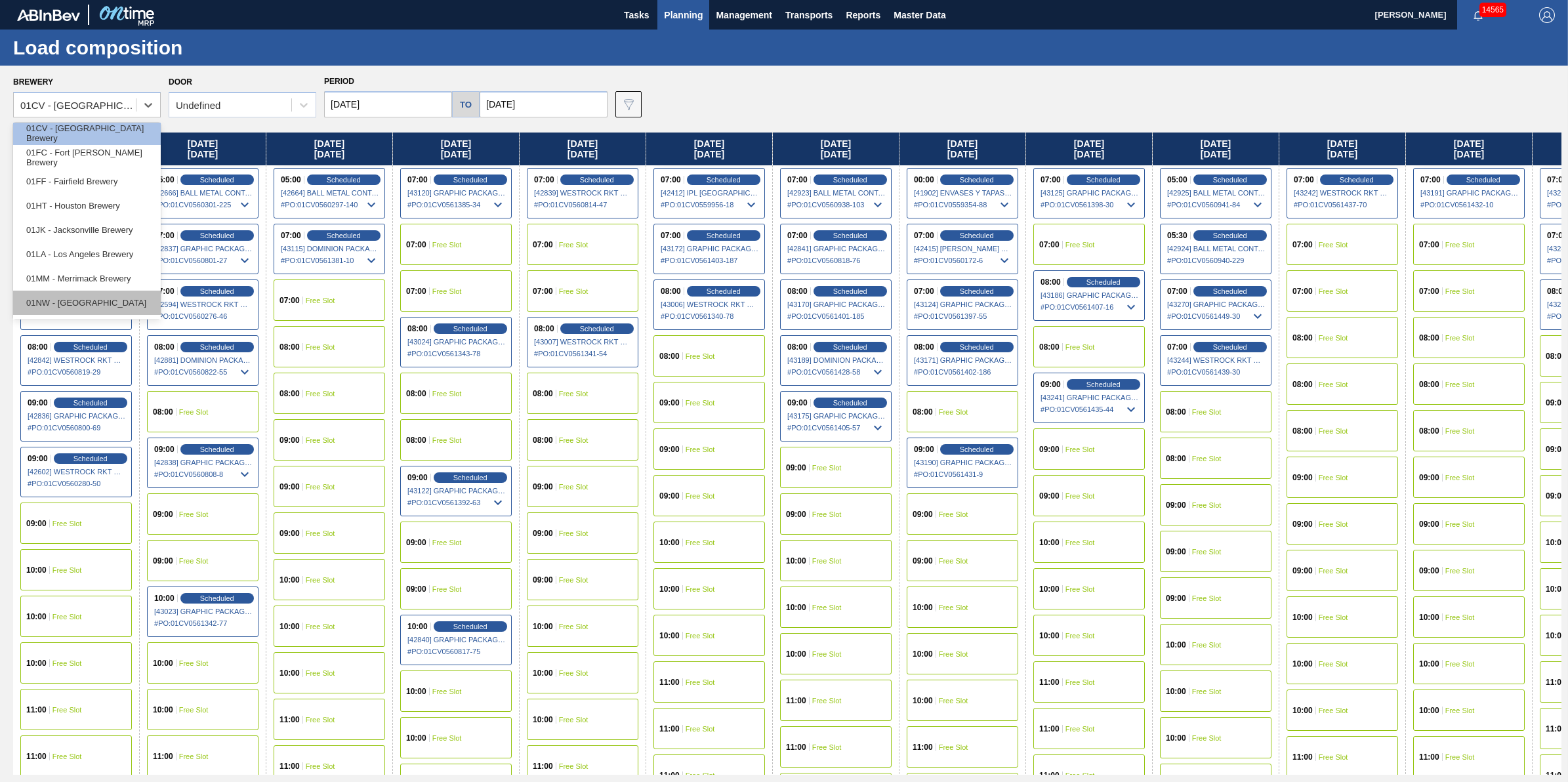
scroll to position [82, 0]
click at [126, 263] on div "01NW - [GEOGRAPHIC_DATA]" at bounding box center [86, 274] width 148 height 24
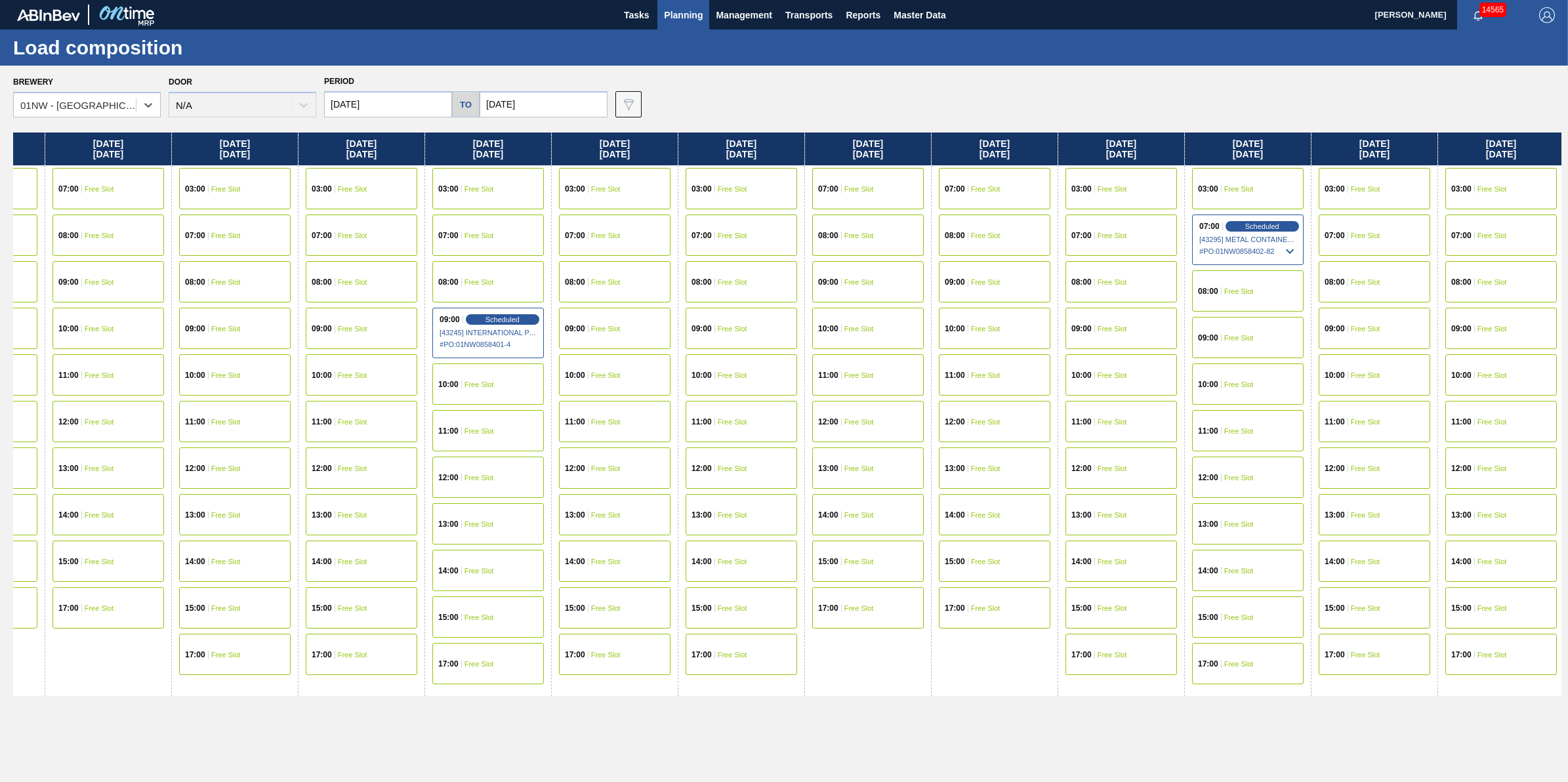
scroll to position [0, 608]
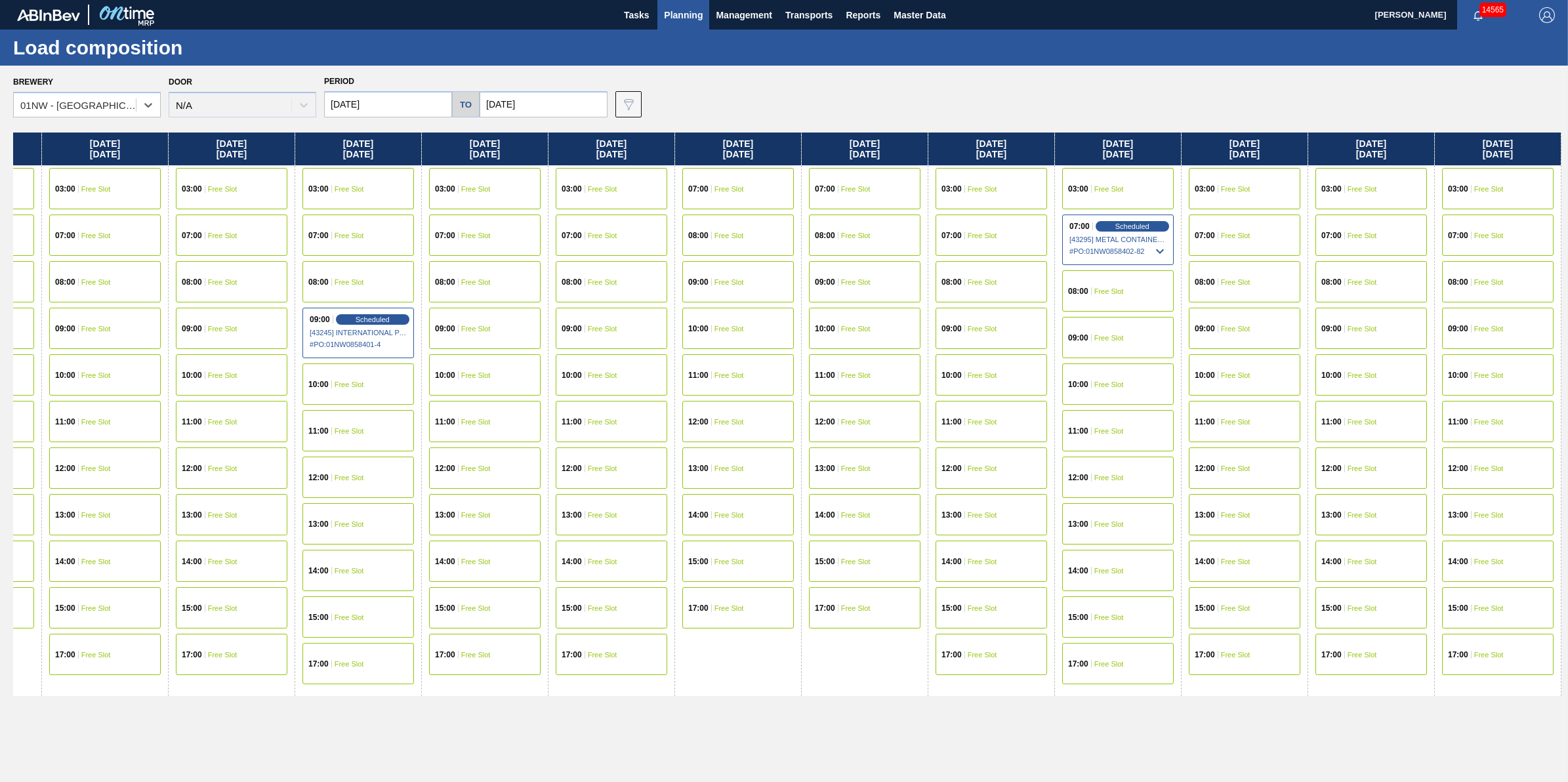
drag, startPoint x: 1250, startPoint y: 340, endPoint x: 503, endPoint y: 441, distance: 753.8
click at [503, 441] on div "[DATE] 03:00 Free Slot 07:00 Free Slot 08:00 Free Slot 09:00 Free Slot 10:00 Fr…" at bounding box center [787, 454] width 1548 height 642
click at [1093, 225] on div "07:00 Scheduled [43295] METAL CONTAINER CORPORATION - 0008219743 # PO : 01NW085…" at bounding box center [1117, 240] width 112 height 51
click at [1129, 250] on span "# PO : 01NW0858402-82" at bounding box center [1119, 251] width 99 height 16
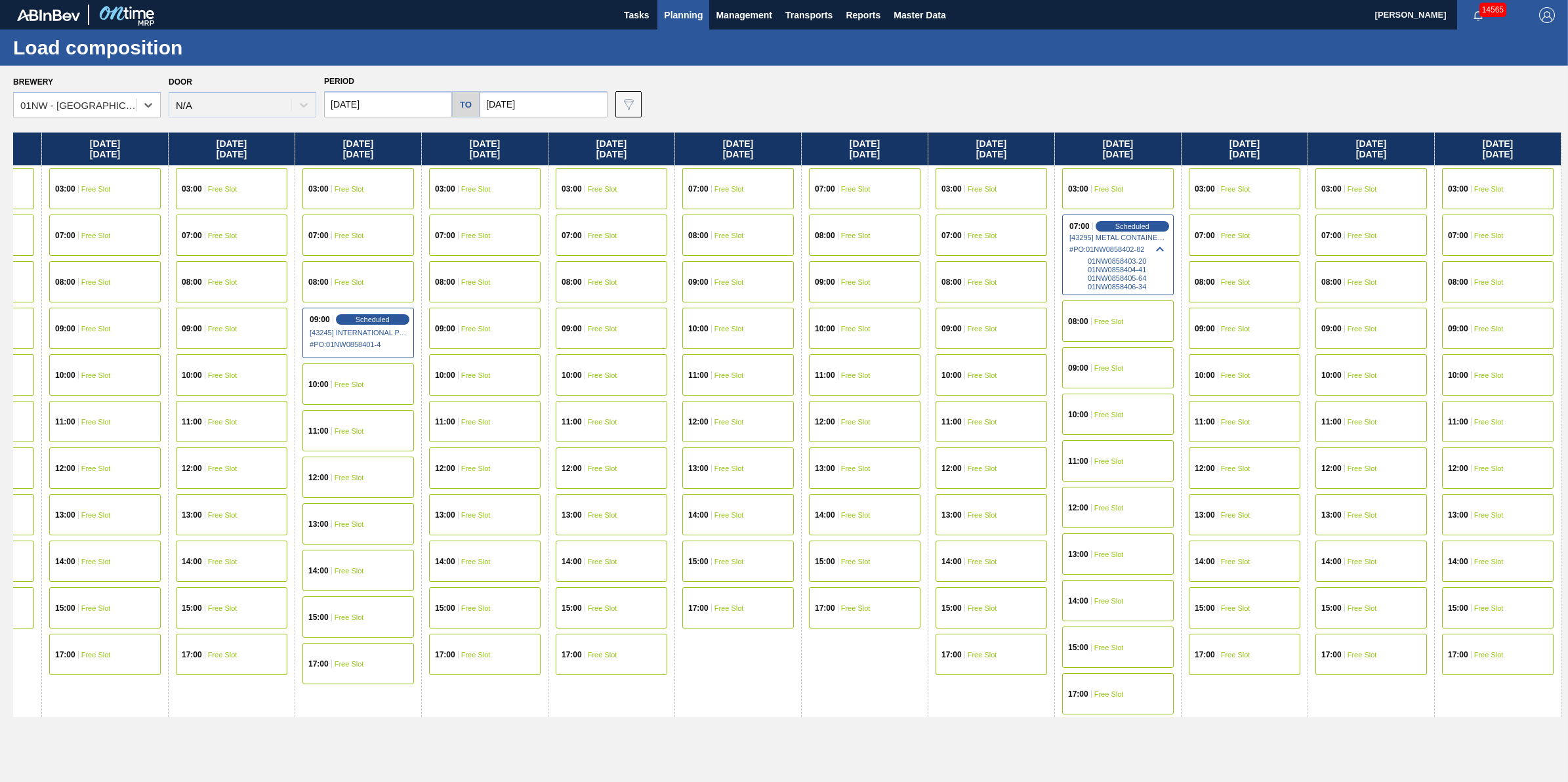
click at [1130, 218] on div "07:00 Scheduled [43295] METAL CONTAINER CORPORATION - 0008219743 # PO : 01NW085…" at bounding box center [1117, 255] width 112 height 80
click at [1117, 234] on span "[43295] METAL CONTAINER CORPORATION - 0008219743" at bounding box center [1119, 237] width 99 height 8
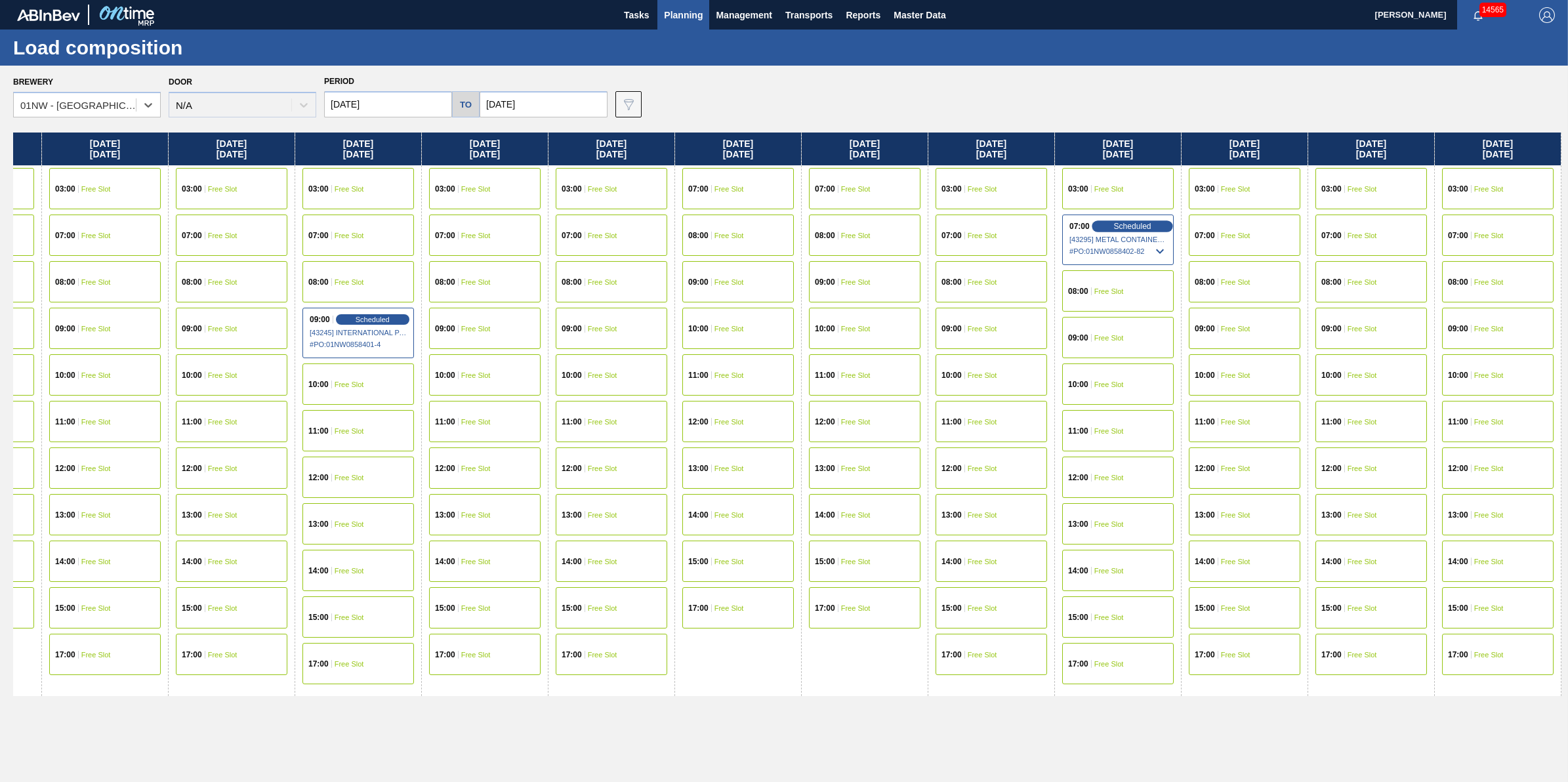
click at [1140, 231] on div "Scheduled" at bounding box center [1132, 227] width 80 height 12
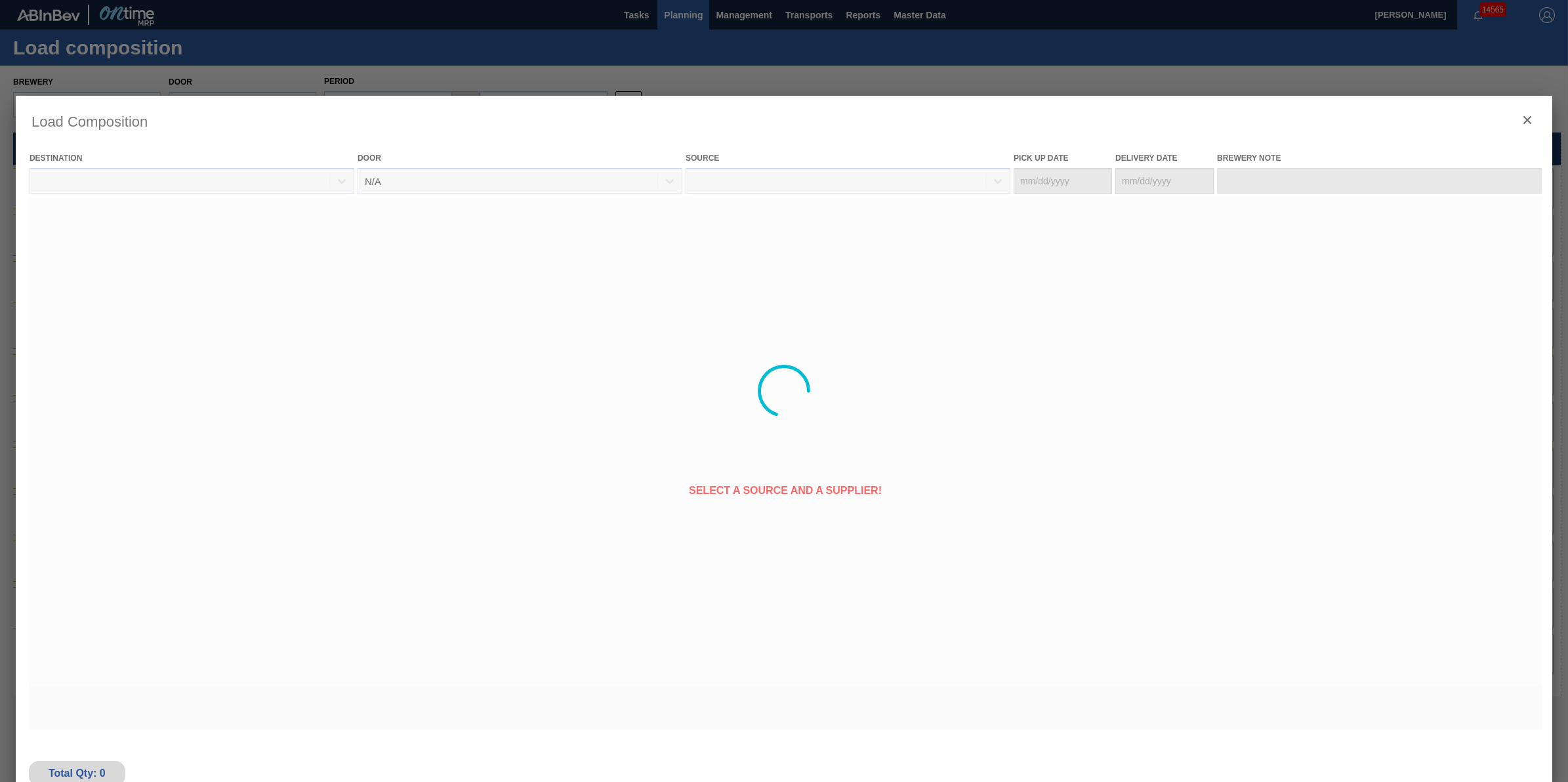
type Date "[DATE]"
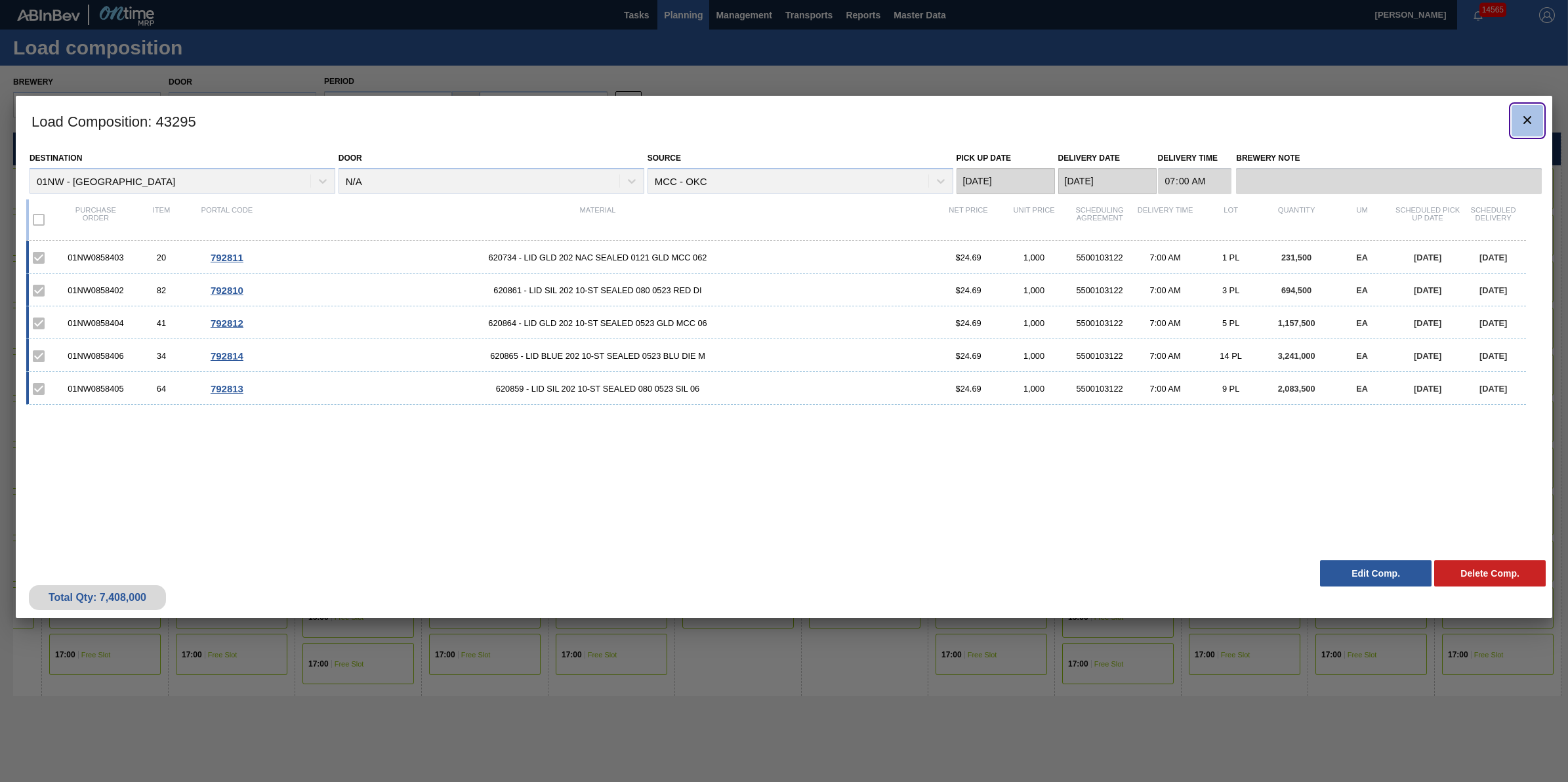
click at [1529, 120] on icon "botão de ícone" at bounding box center [1527, 120] width 16 height 16
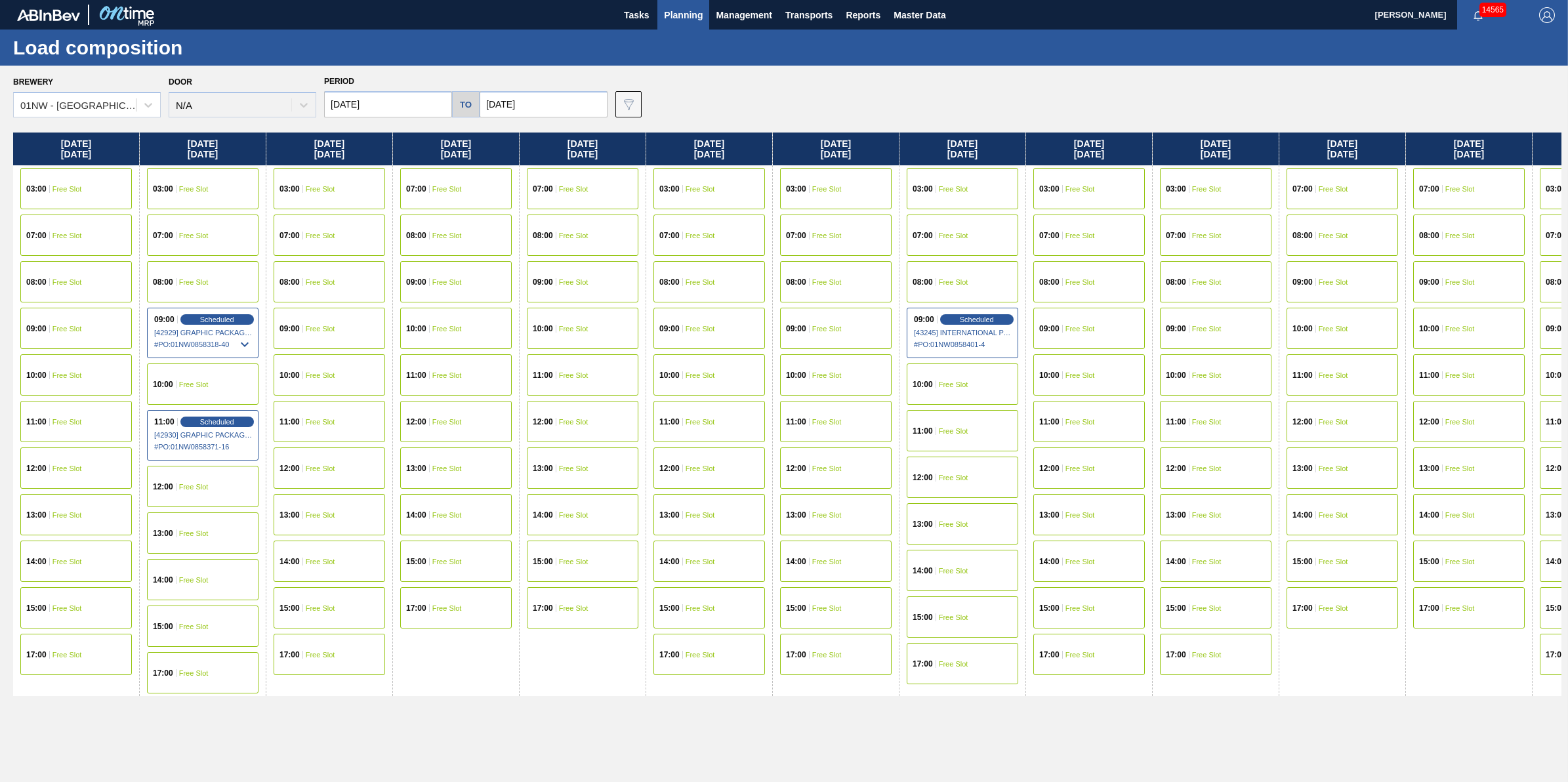
click at [687, 14] on span "Planning" at bounding box center [683, 15] width 39 height 16
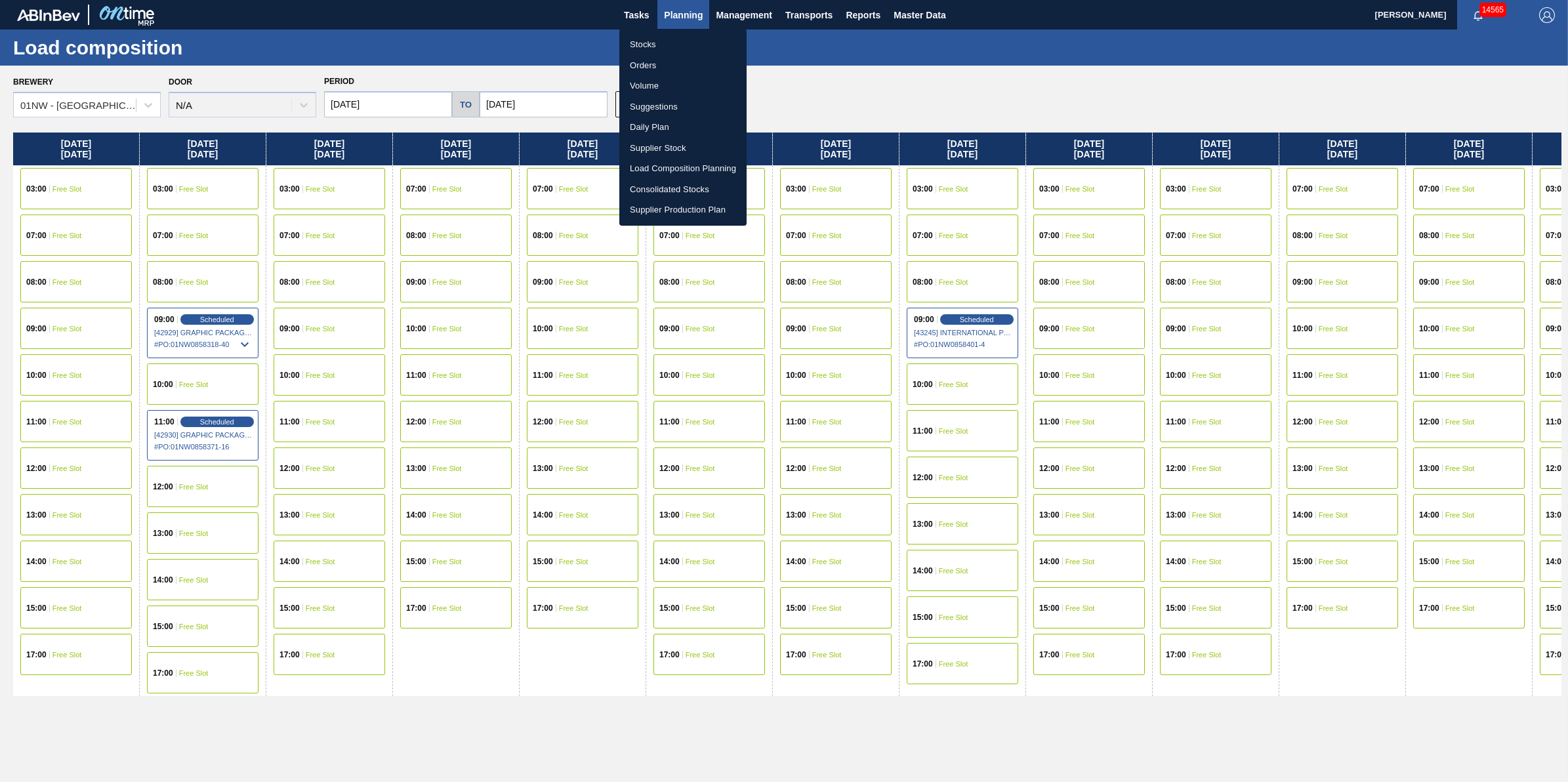
click at [683, 36] on li "Stocks" at bounding box center [683, 45] width 127 height 21
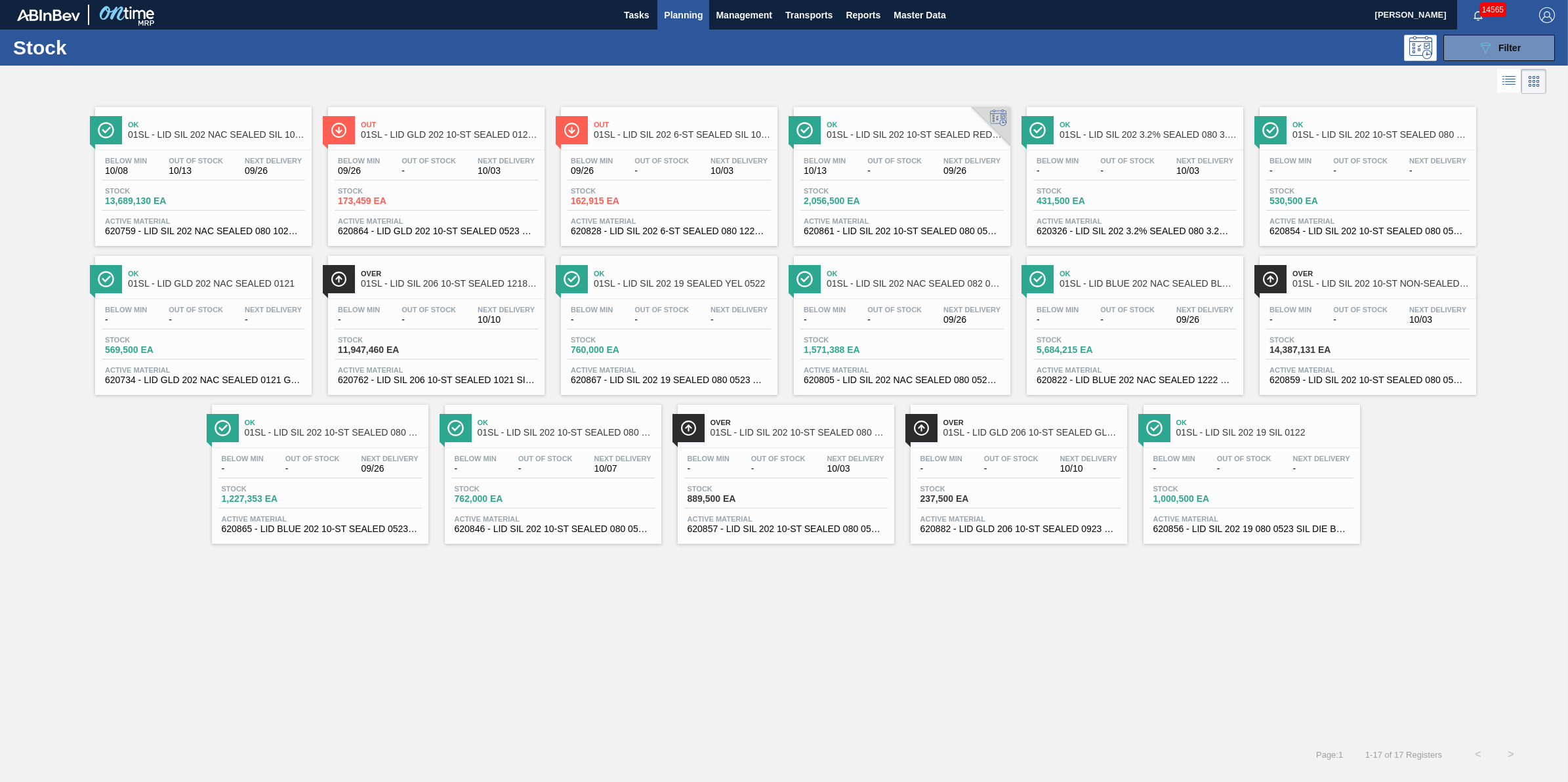
click at [889, 213] on div "Below Min 10/13 Out Of Stock - Next Delivery 09/26 Stock 2,056,500 EA Active Ma…" at bounding box center [901, 195] width 216 height 90
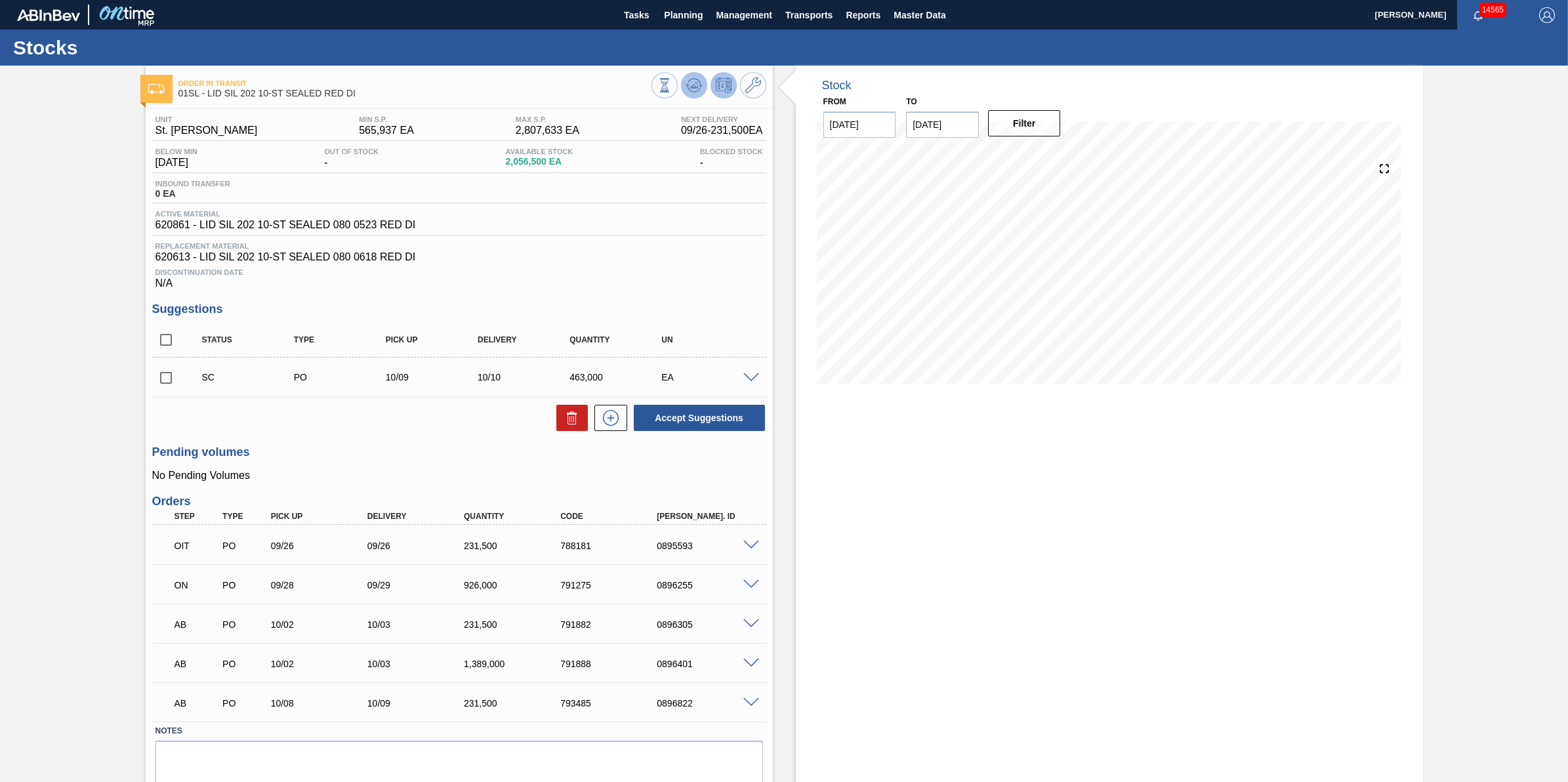
click at [697, 87] on icon at bounding box center [694, 85] width 16 height 16
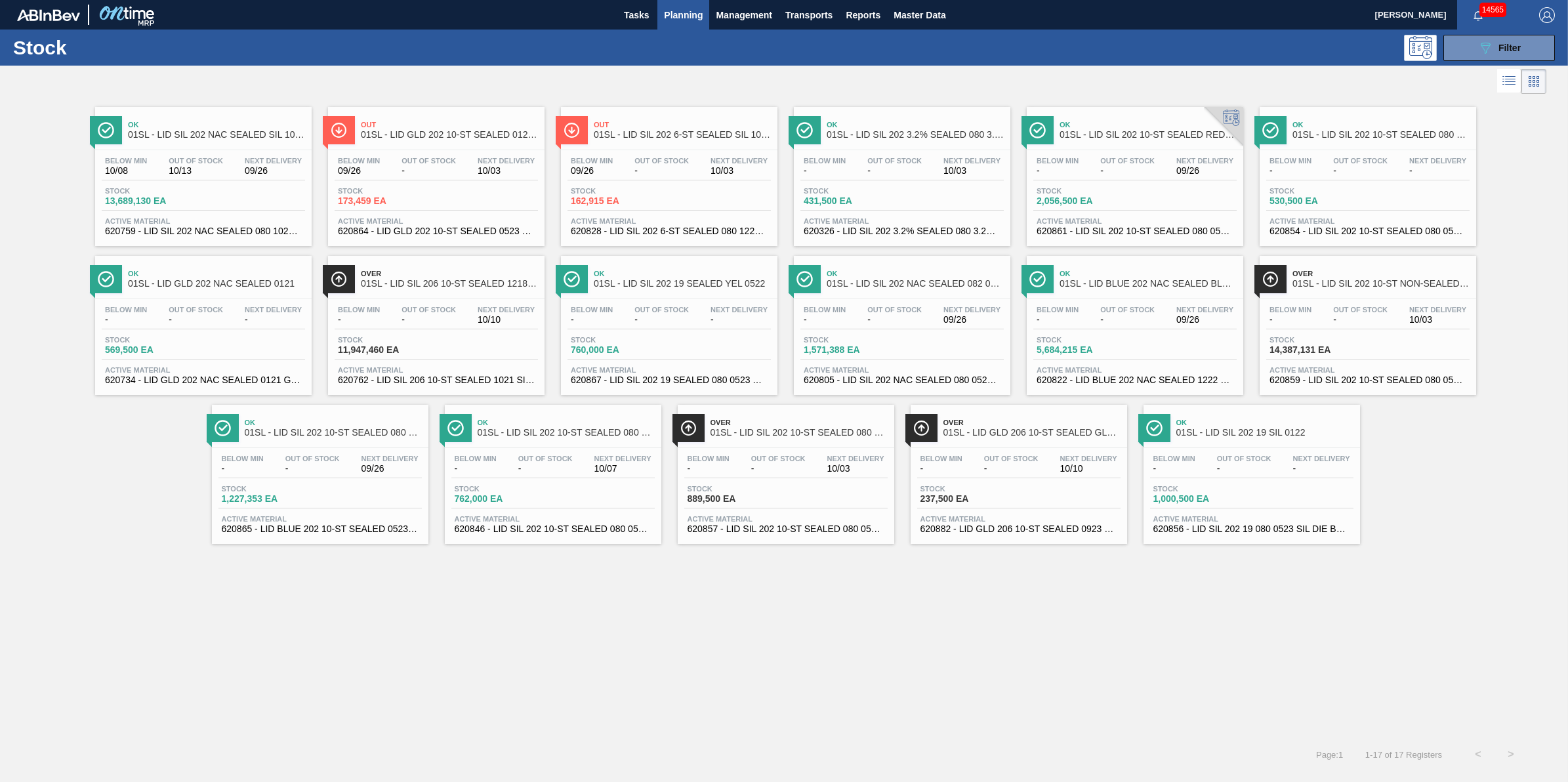
click at [191, 188] on span "Stock" at bounding box center [150, 190] width 92 height 8
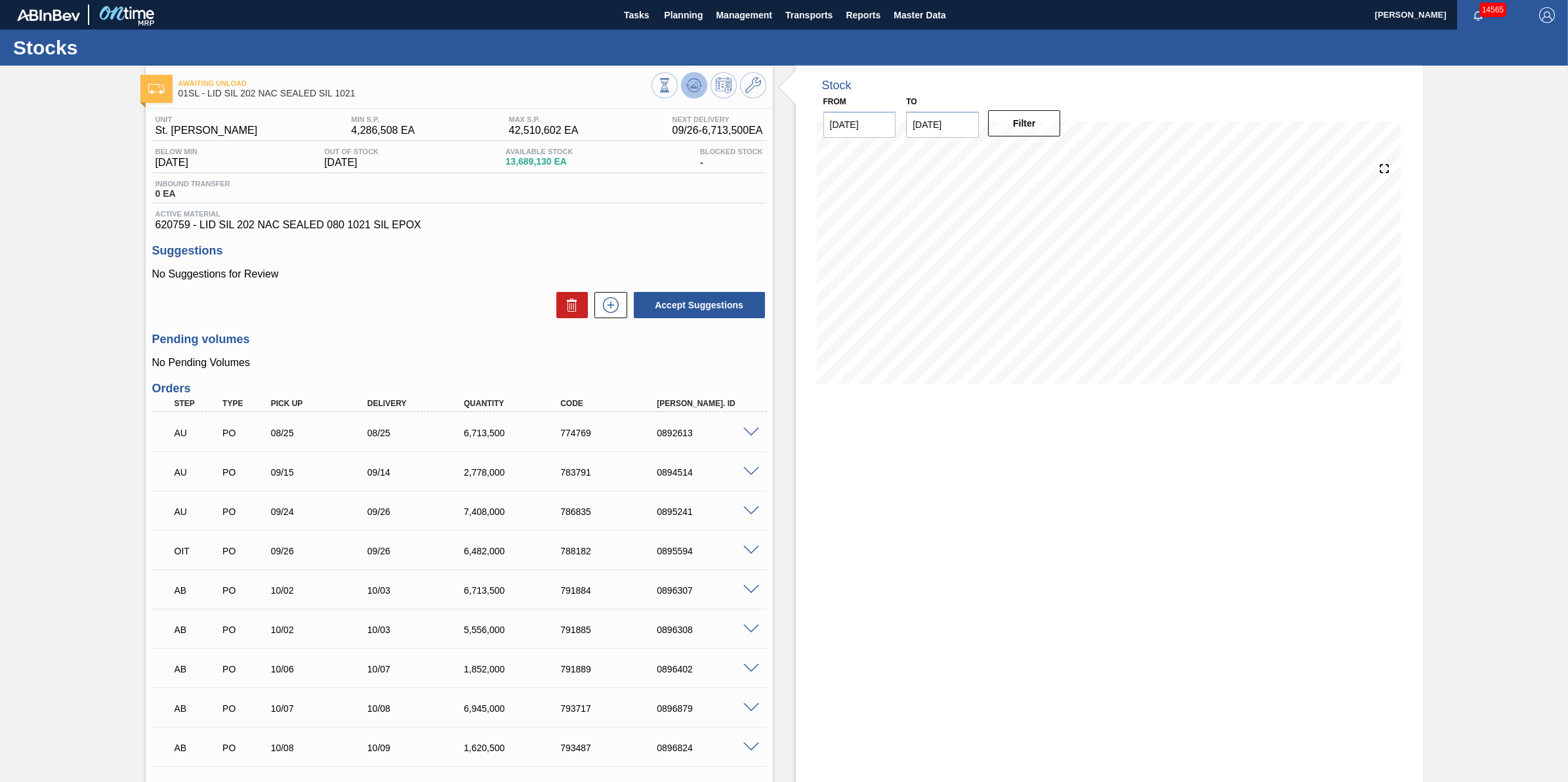
click at [699, 93] on span at bounding box center [694, 85] width 16 height 16
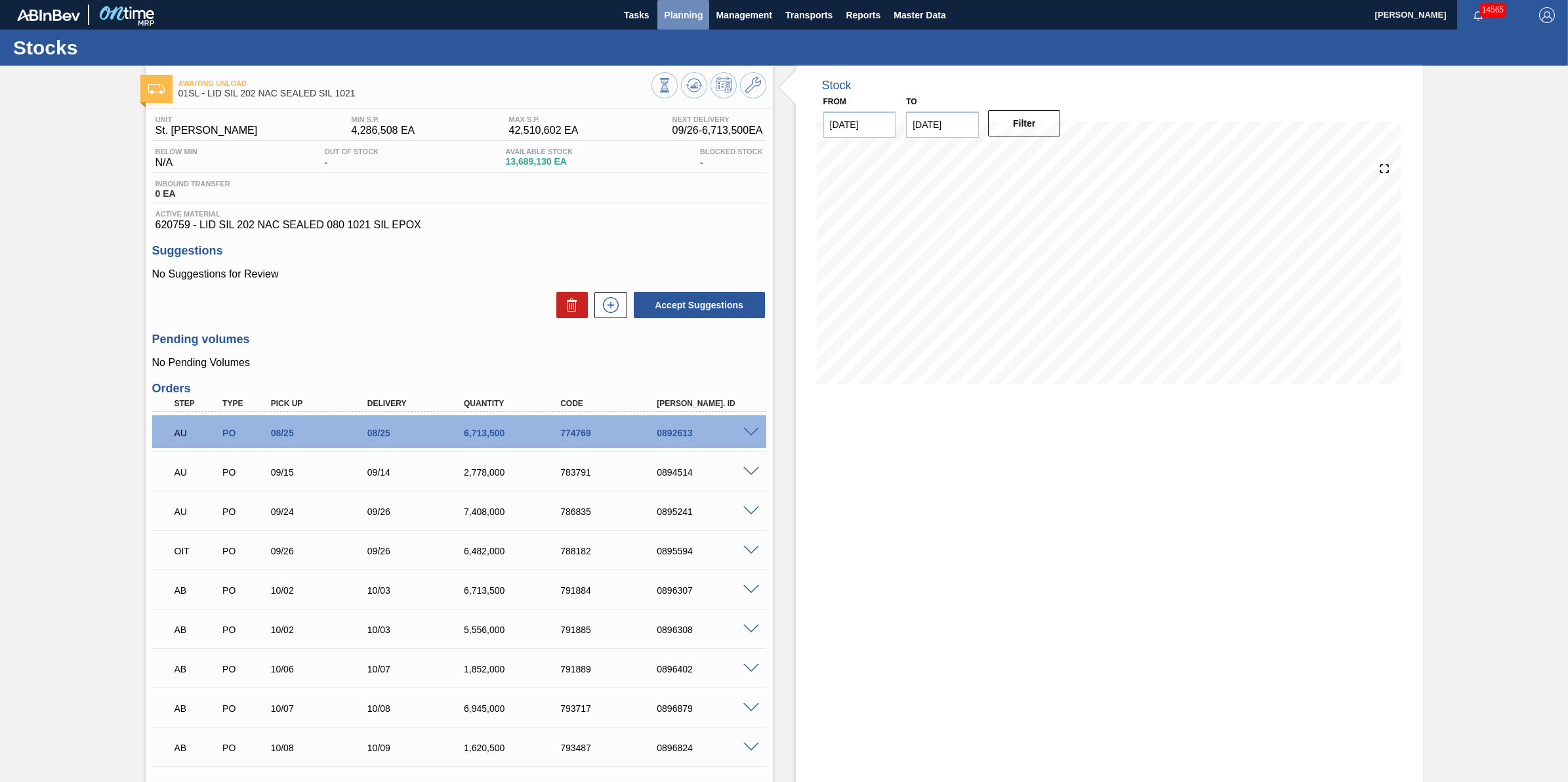
click at [694, 17] on span "Planning" at bounding box center [683, 15] width 39 height 16
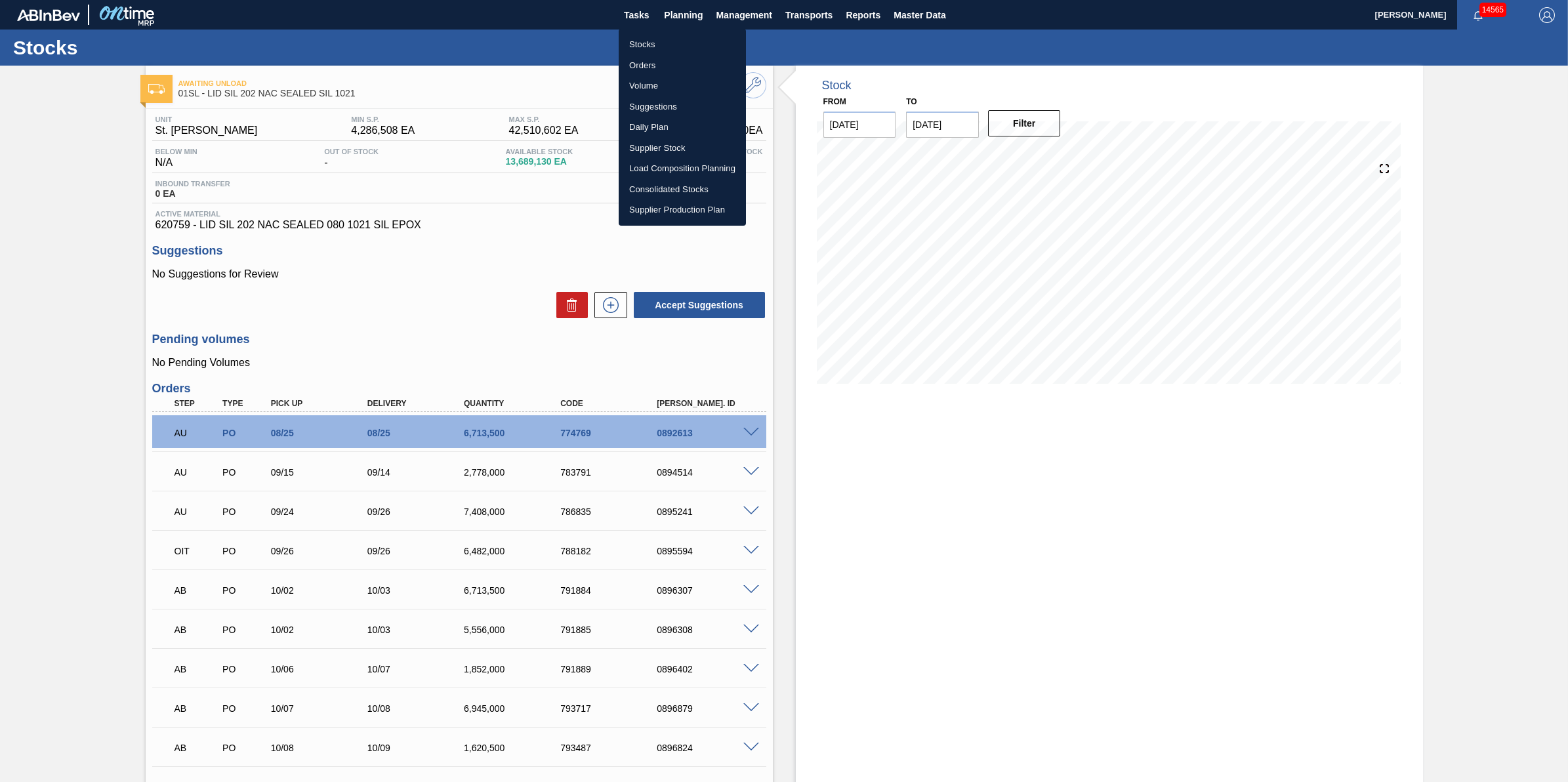
click at [699, 43] on li "Stocks" at bounding box center [682, 45] width 127 height 21
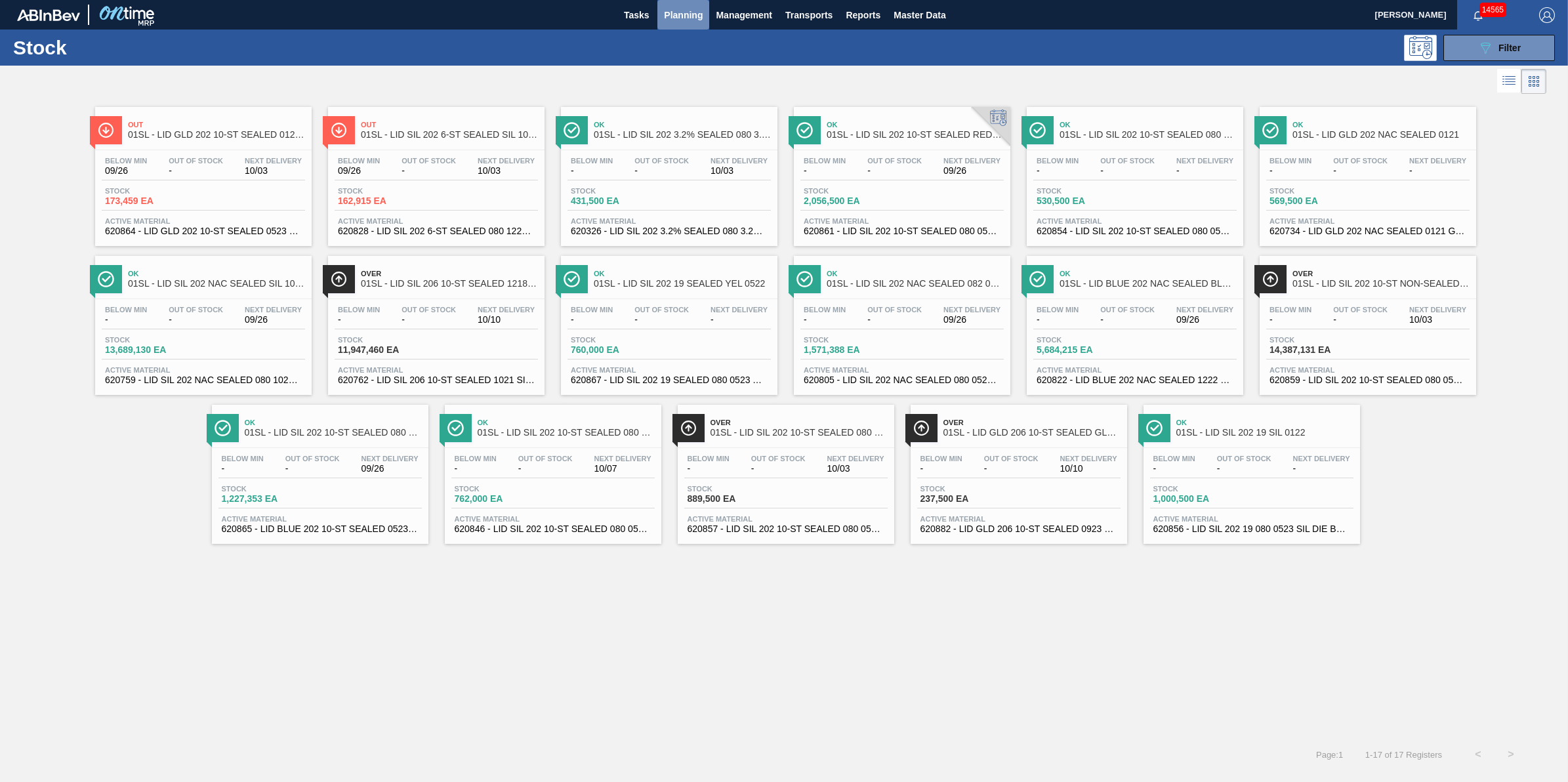
click at [668, 17] on span "Planning" at bounding box center [683, 15] width 39 height 16
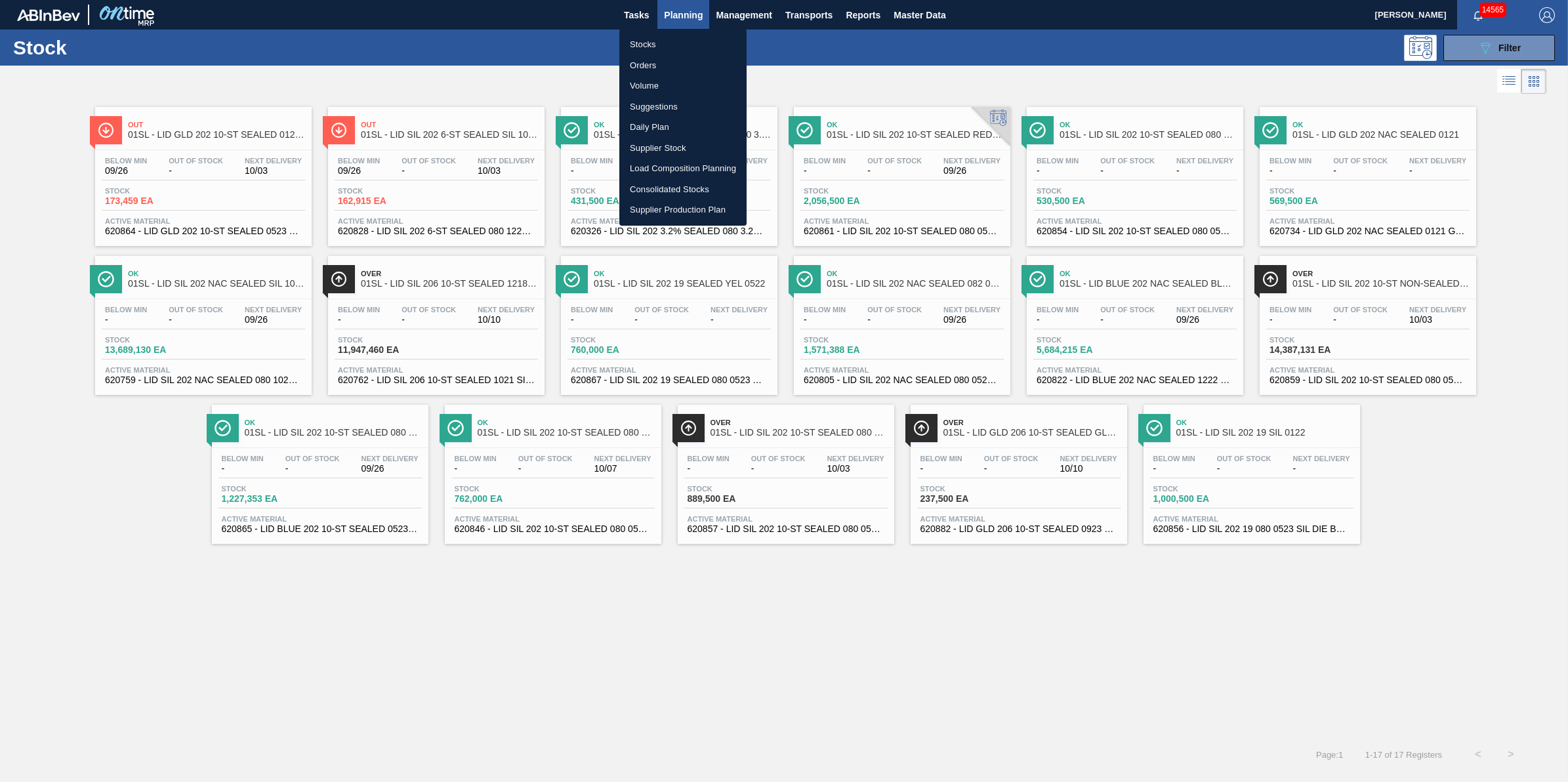
click at [674, 109] on li "Suggestions" at bounding box center [683, 107] width 127 height 21
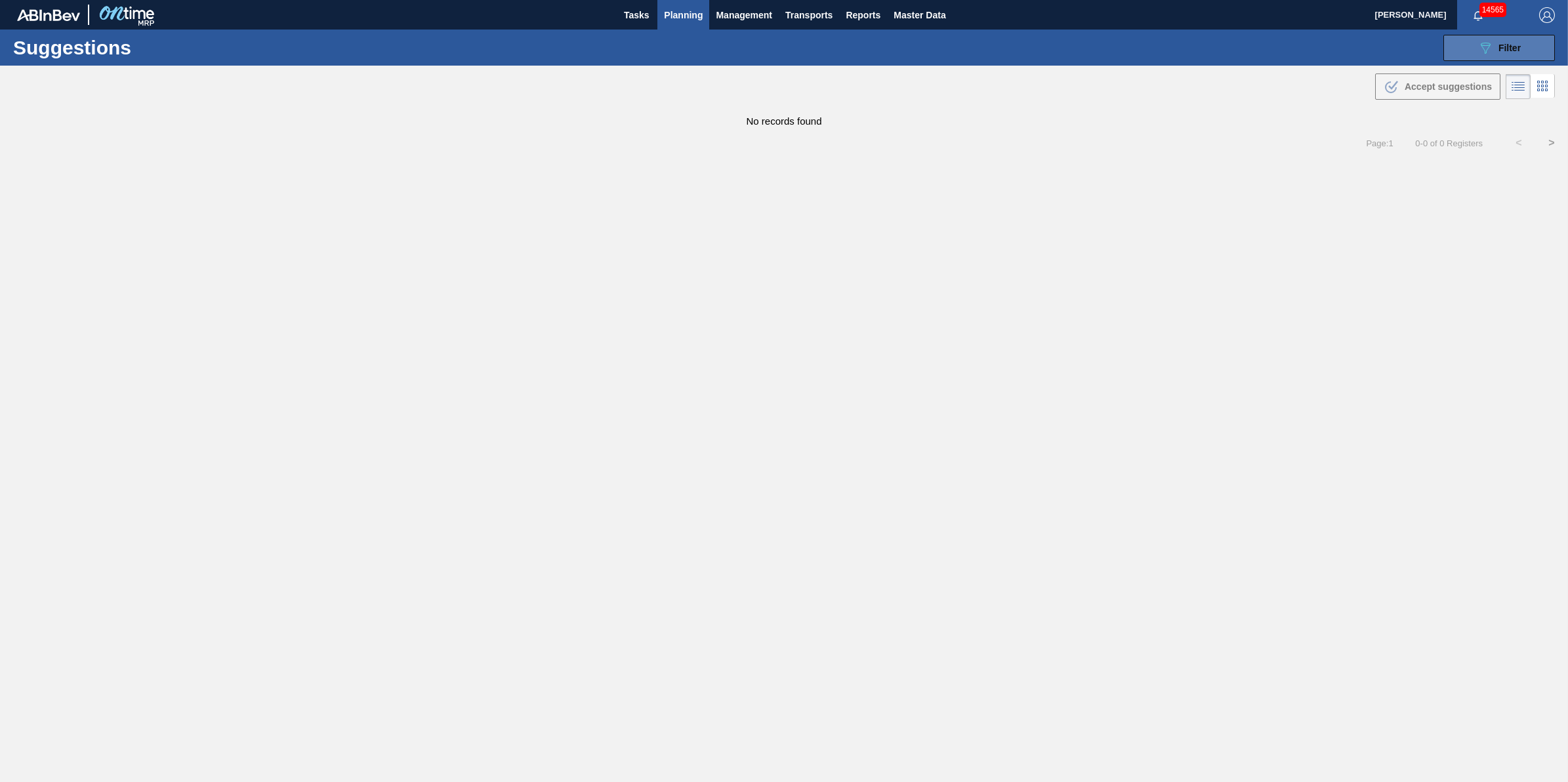
click at [1491, 56] on button "089F7B8B-B2A5-4AFE-B5C0-19BA573D28AC Filter" at bounding box center [1498, 48] width 112 height 27
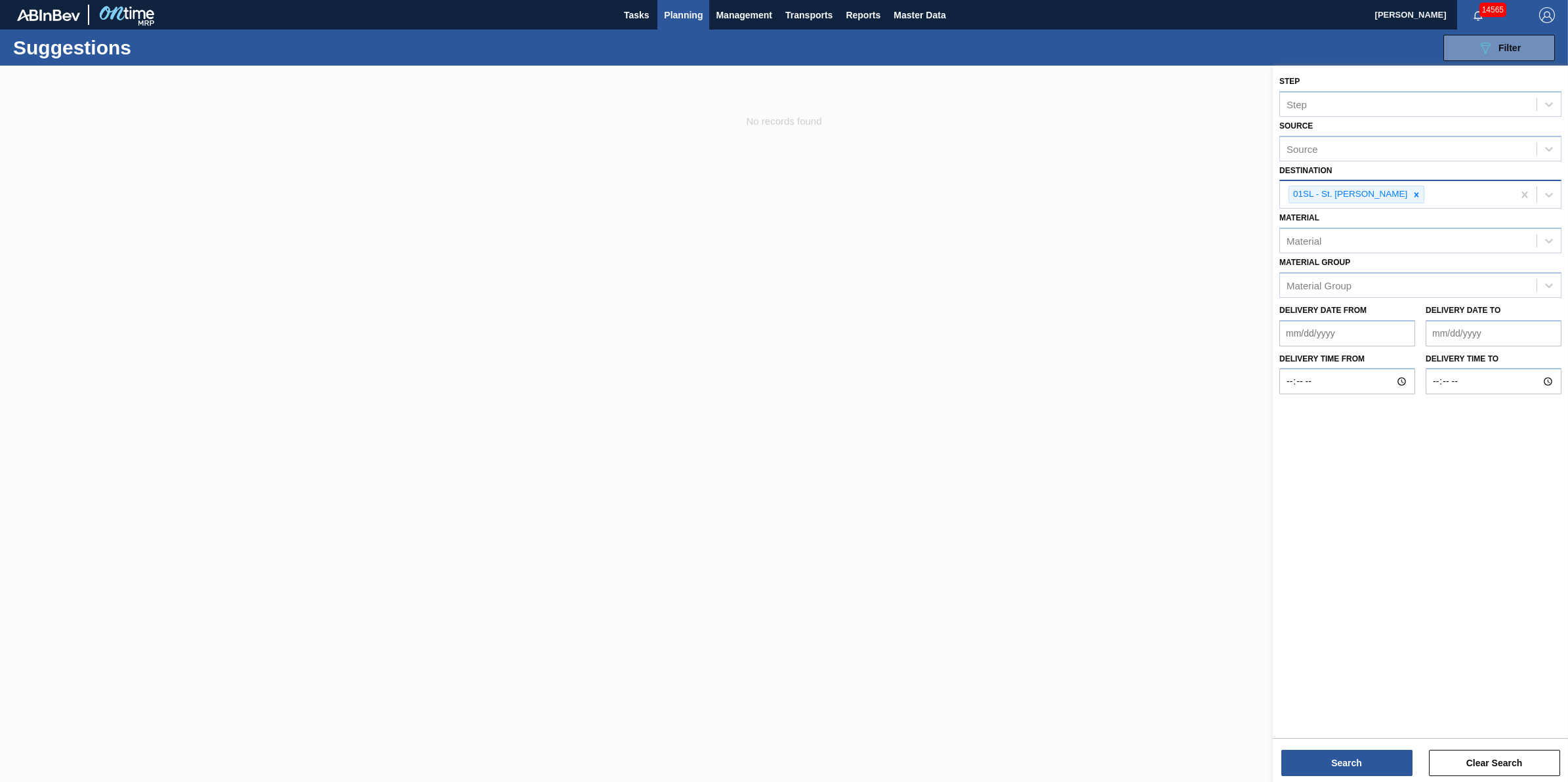
click at [1388, 192] on div "01SL - St. [PERSON_NAME]" at bounding box center [1349, 195] width 120 height 17
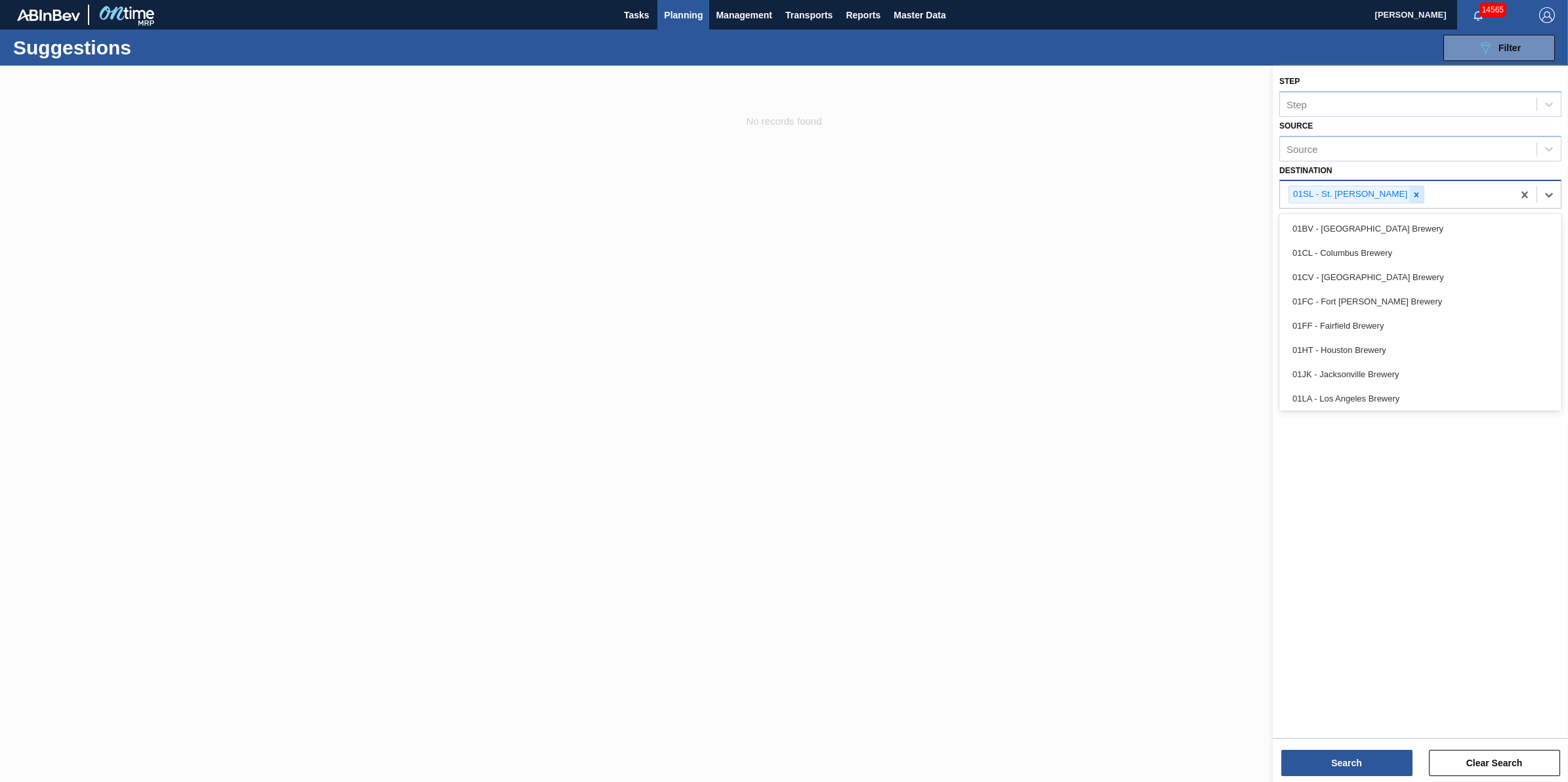
click at [1409, 187] on div at bounding box center [1416, 195] width 14 height 17
click at [1402, 193] on div "Source" at bounding box center [1408, 193] width 256 height 19
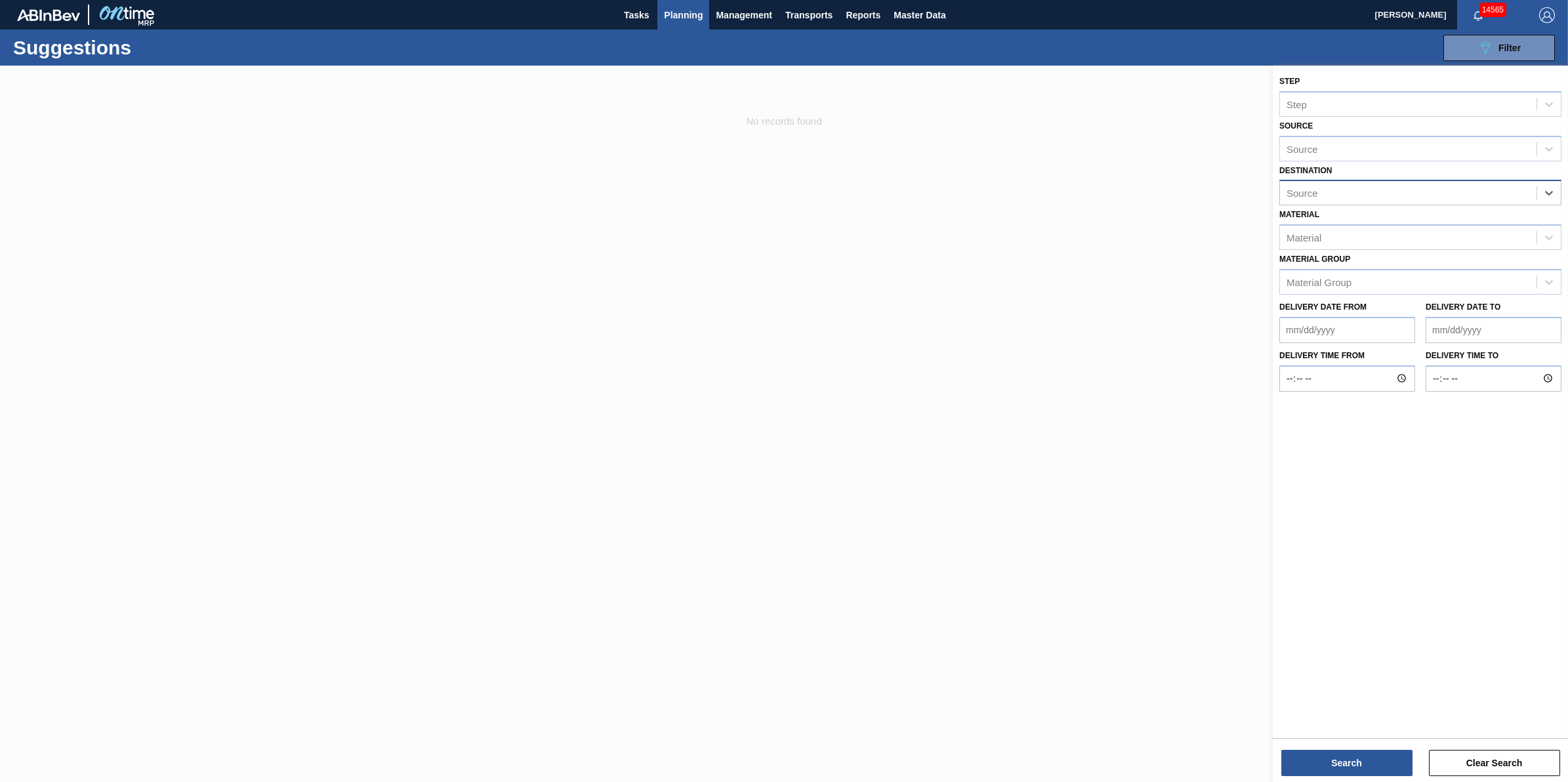
click at [1402, 193] on div "Source" at bounding box center [1408, 193] width 256 height 19
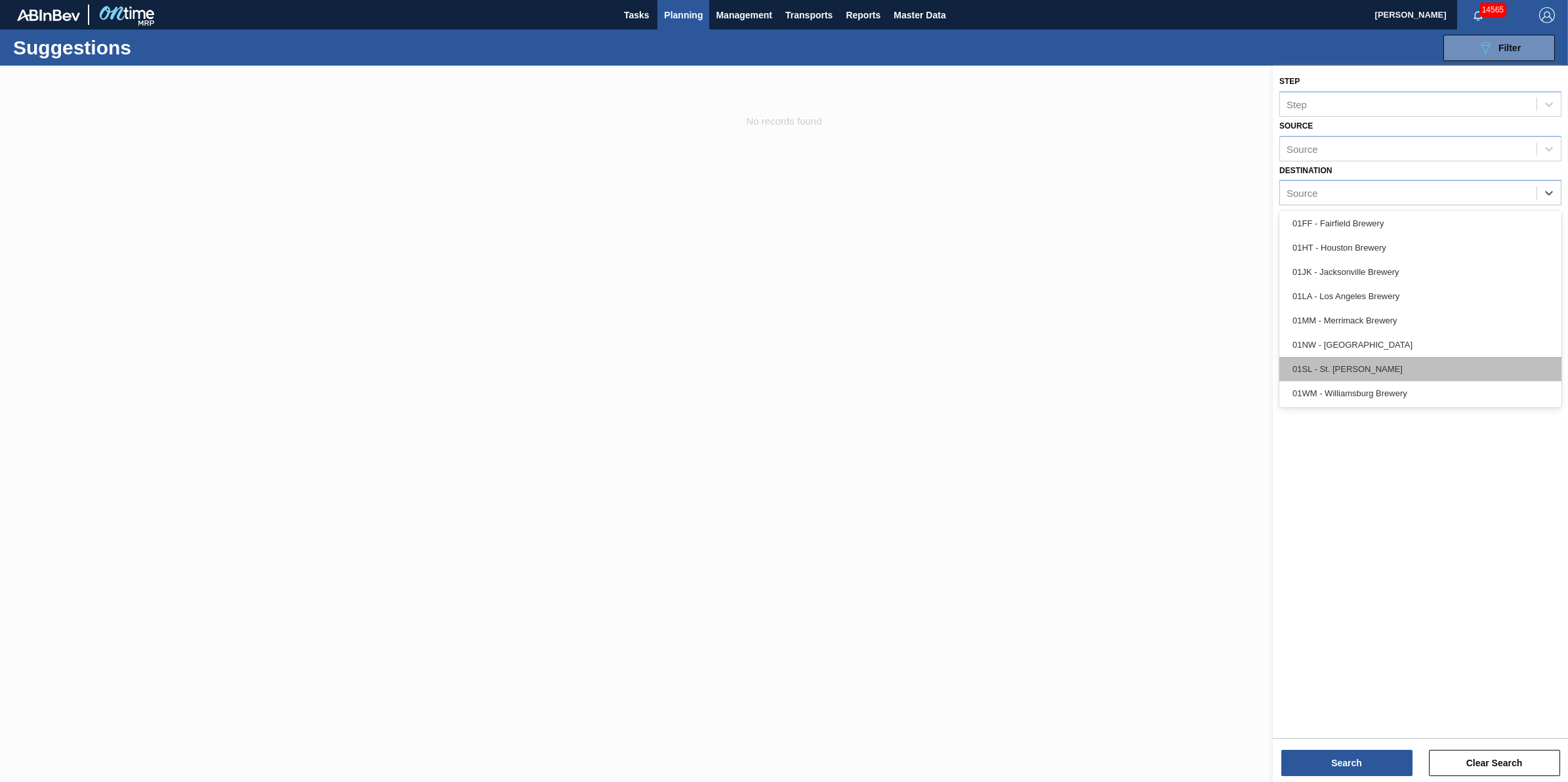
scroll to position [99, 0]
drag, startPoint x: 1467, startPoint y: 388, endPoint x: 1462, endPoint y: 394, distance: 7.8
click at [1467, 391] on div "01WM - Williamsburg Brewery" at bounding box center [1420, 393] width 282 height 24
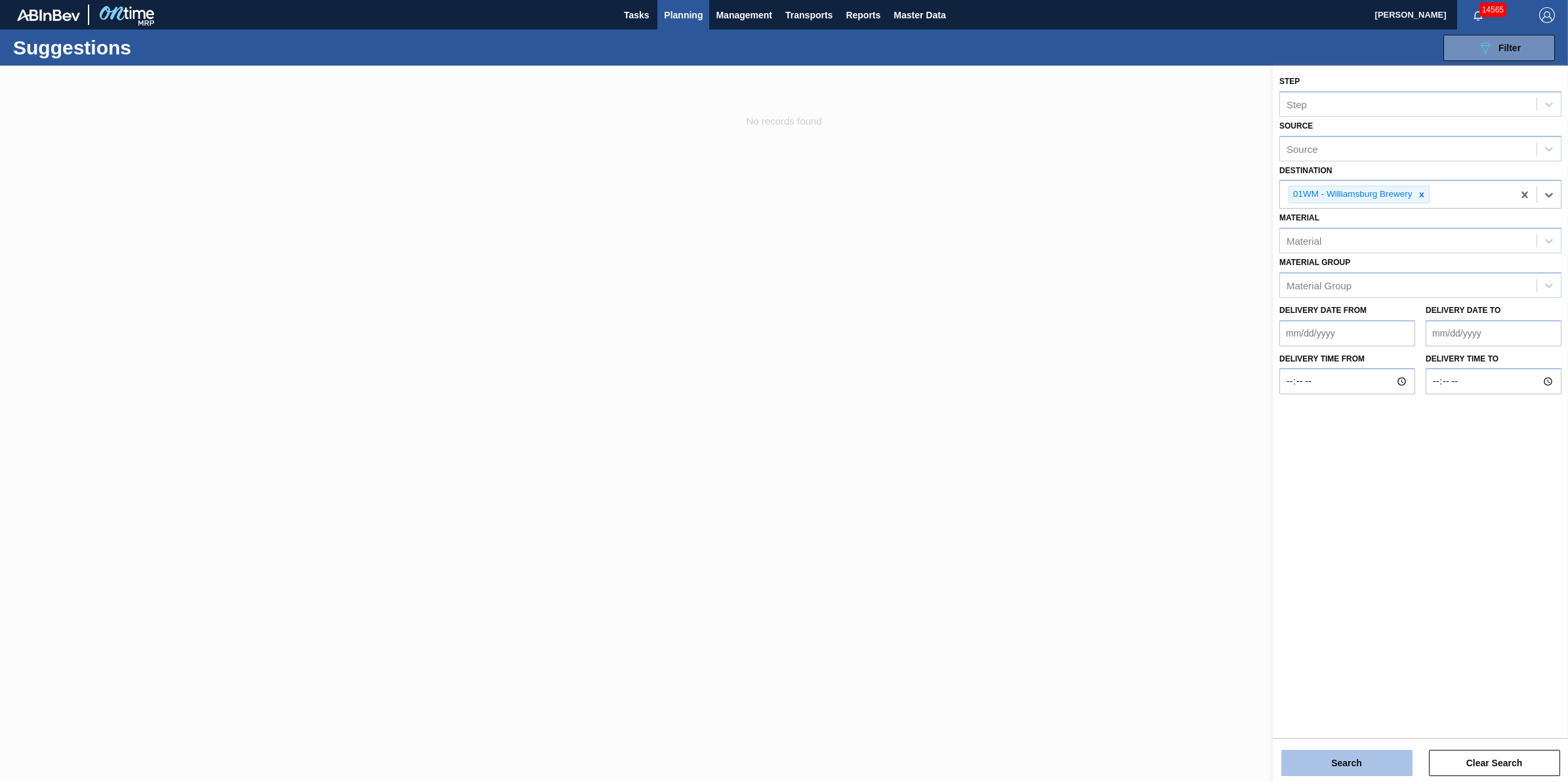
click at [1379, 755] on button "Search" at bounding box center [1346, 762] width 131 height 27
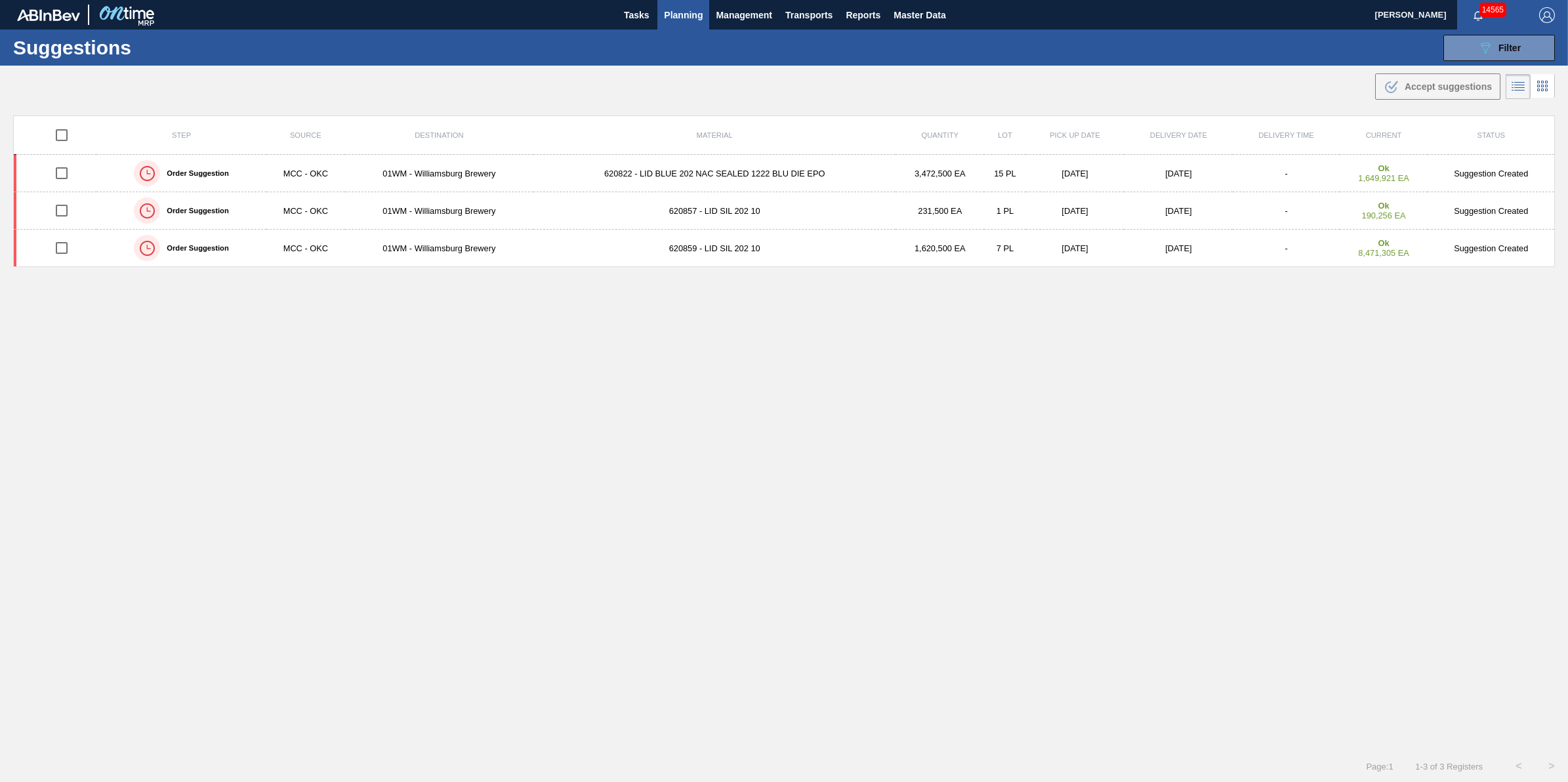
click at [80, 144] on div at bounding box center [61, 135] width 59 height 27
click at [56, 139] on input "checkbox" at bounding box center [61, 135] width 27 height 27
checkbox input "true"
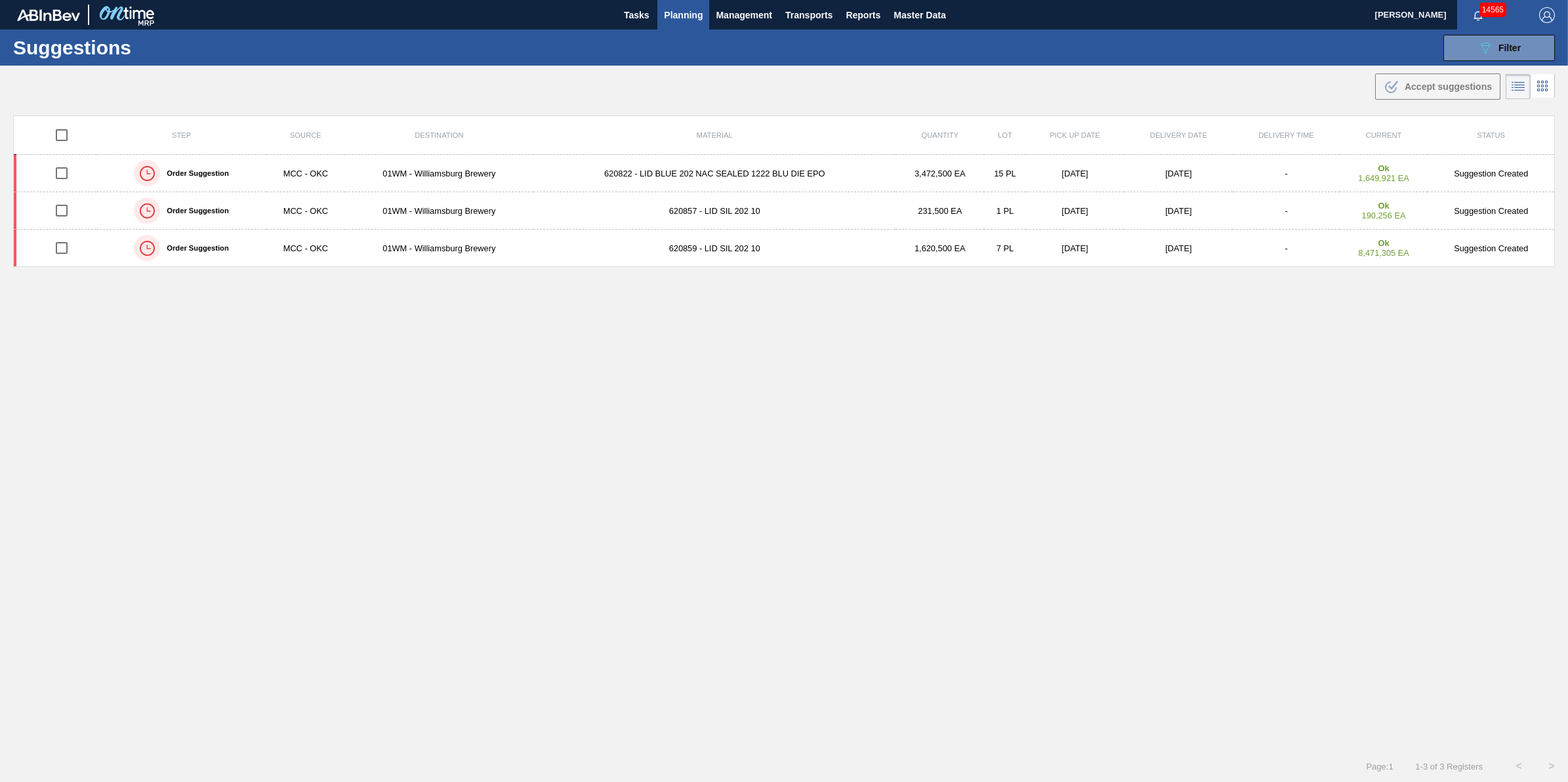
checkbox input "true"
click at [61, 138] on input "checkbox" at bounding box center [61, 135] width 27 height 27
checkbox input "false"
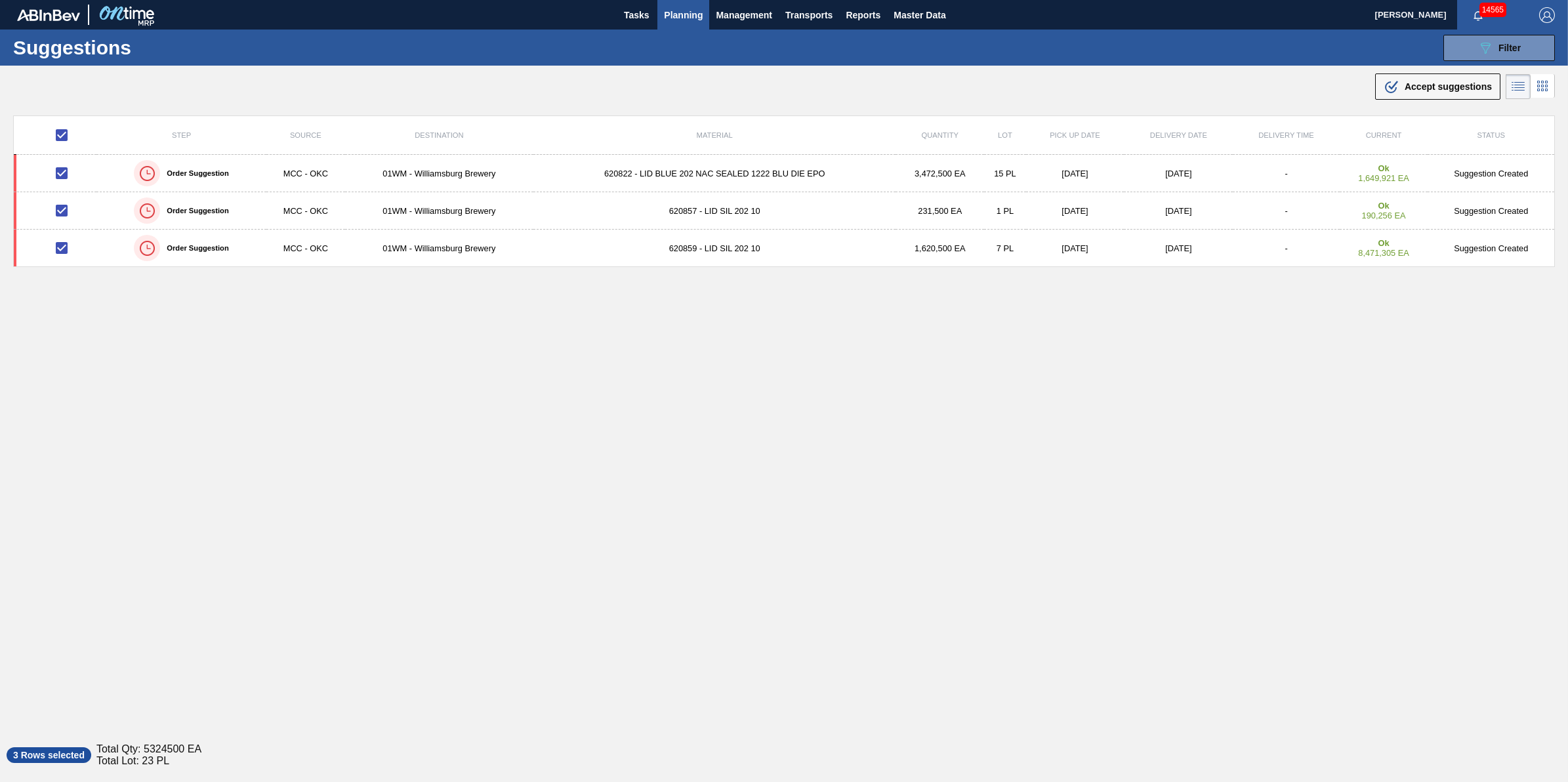
checkbox input "false"
click at [691, 27] on button "Planning" at bounding box center [683, 14] width 52 height 30
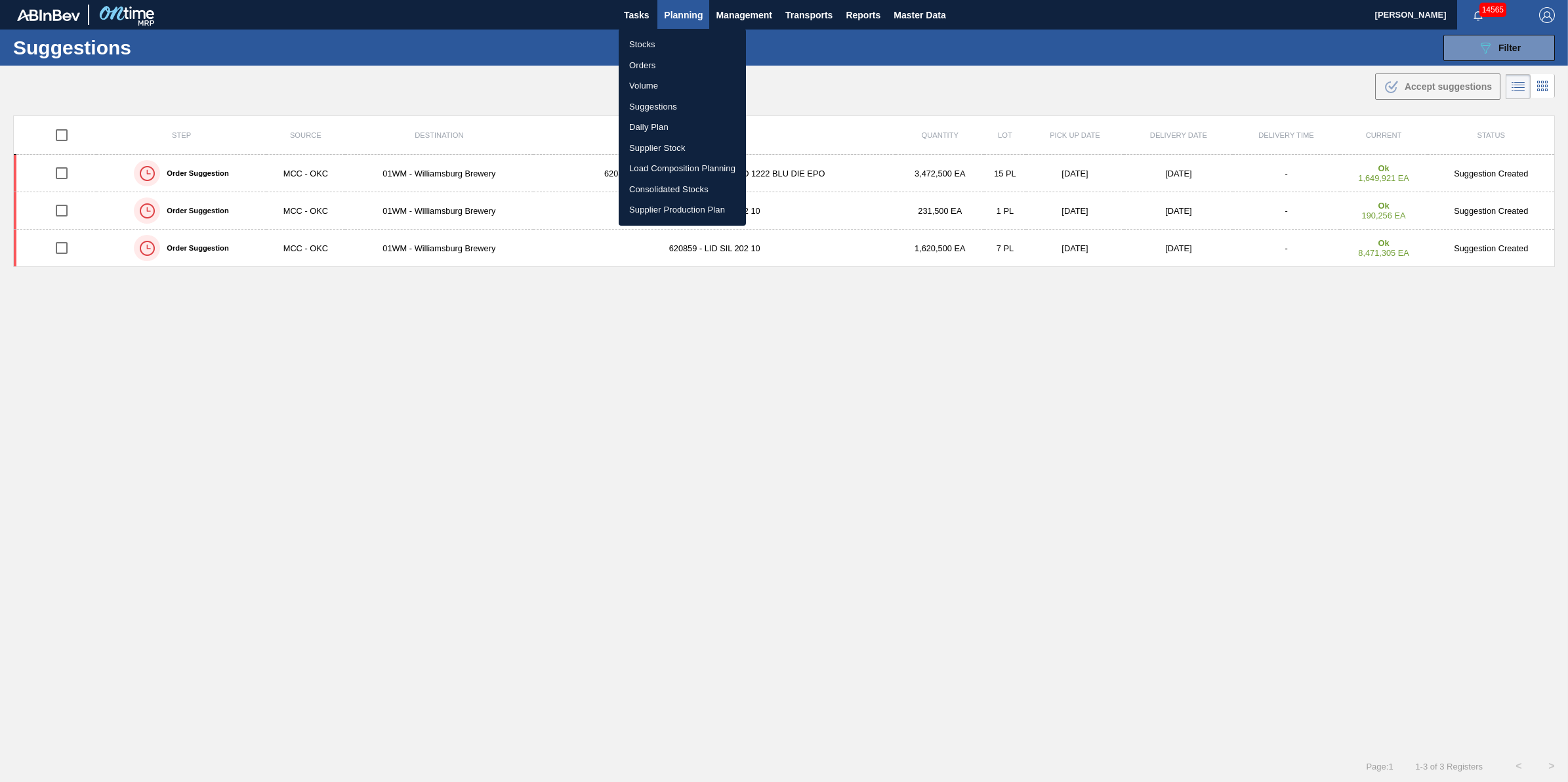
click at [690, 46] on li "Stocks" at bounding box center [682, 45] width 127 height 21
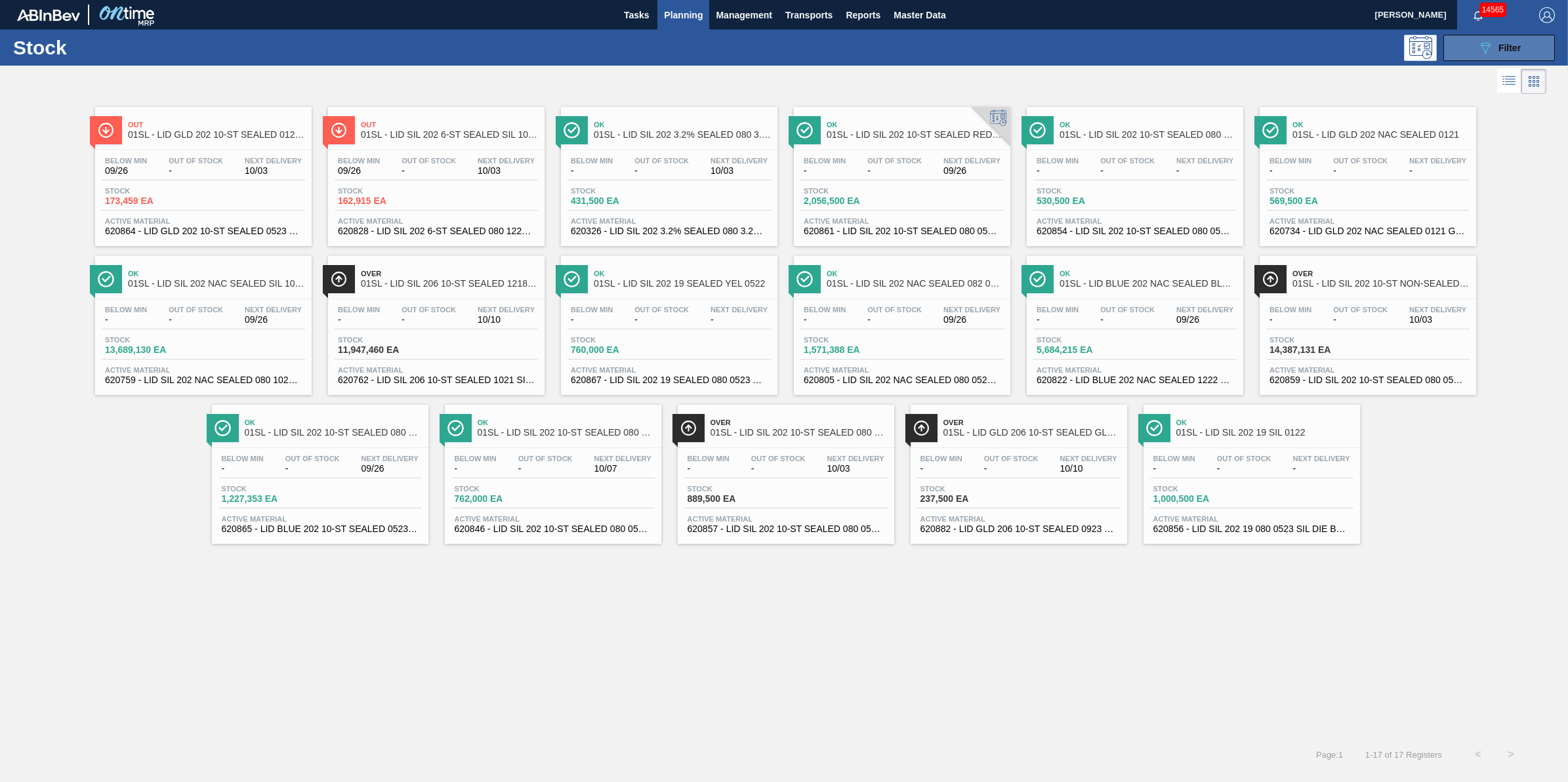
click at [1497, 38] on button "089F7B8B-B2A5-4AFE-B5C0-19BA573D28AC Filter" at bounding box center [1498, 48] width 112 height 27
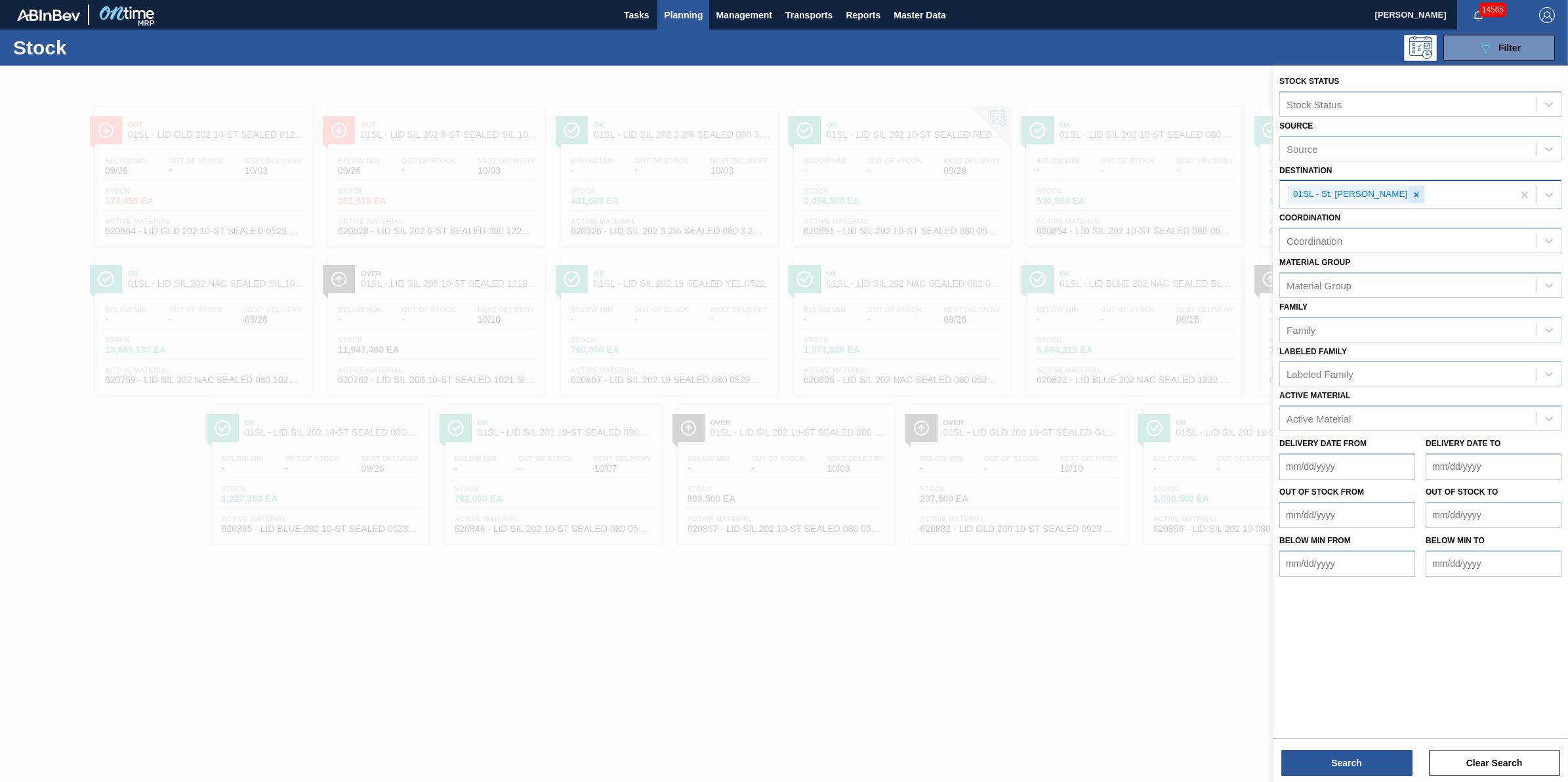
click at [1412, 194] on icon at bounding box center [1416, 195] width 9 height 9
click at [1398, 194] on div "Destination" at bounding box center [1408, 193] width 256 height 19
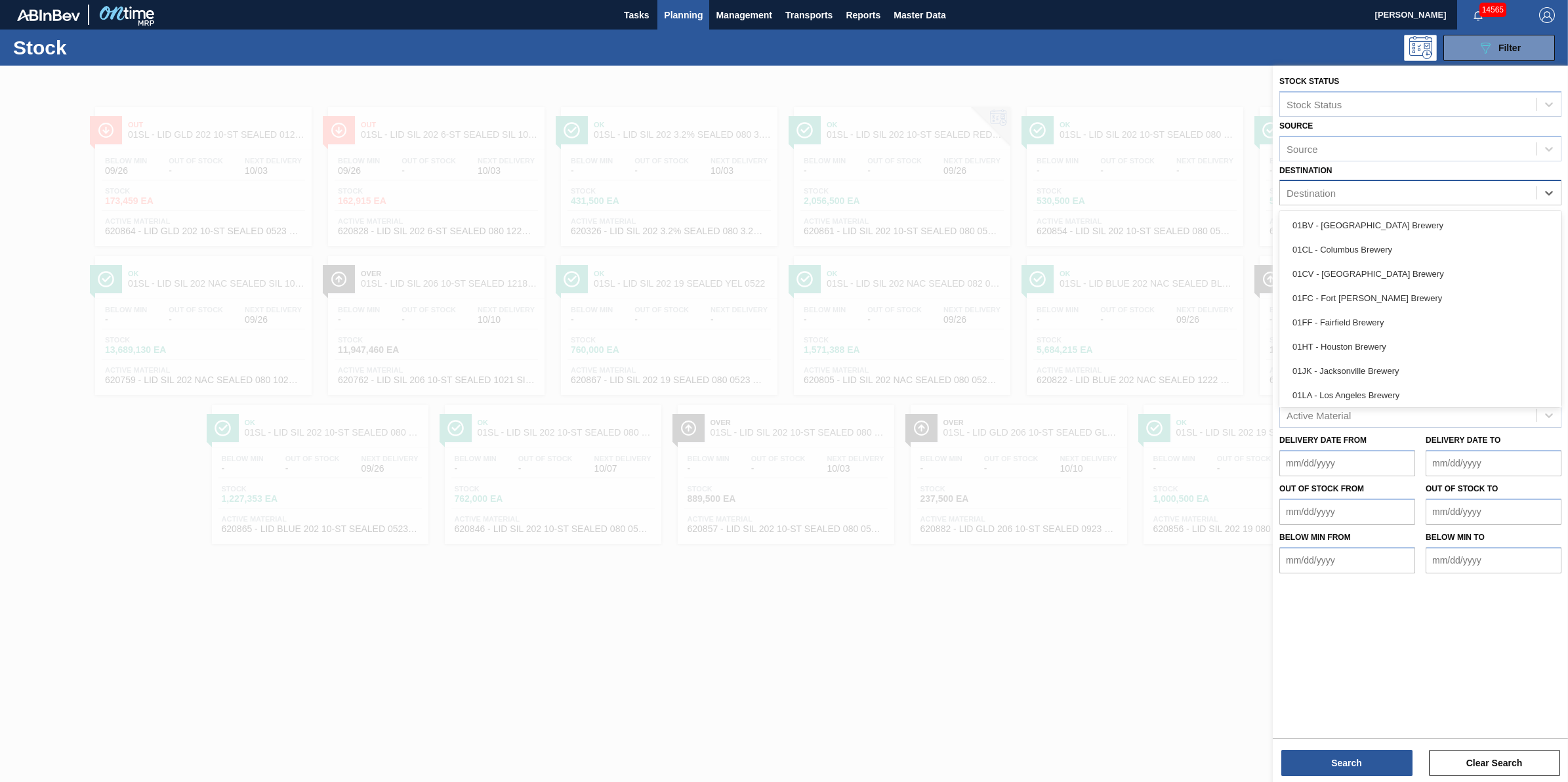
scroll to position [99, 0]
click at [1414, 384] on div "01WM - Williamsburg Brewery" at bounding box center [1420, 393] width 282 height 24
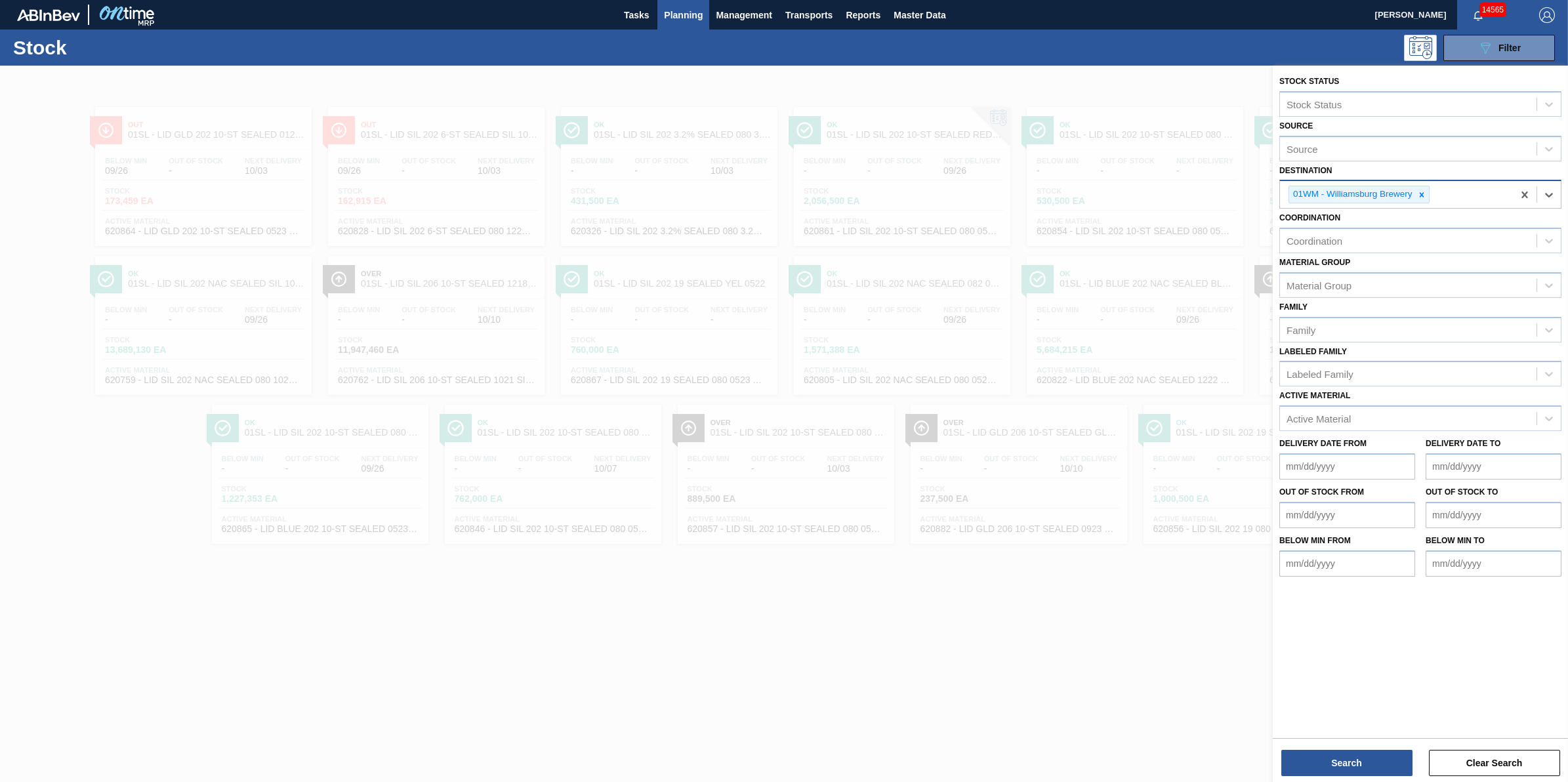
click at [1384, 779] on div "Stock Status Stock Status Source Source Destination option 01WM - [GEOGRAPHIC_D…" at bounding box center [1420, 425] width 295 height 719
click at [1362, 762] on button "Search" at bounding box center [1346, 762] width 131 height 27
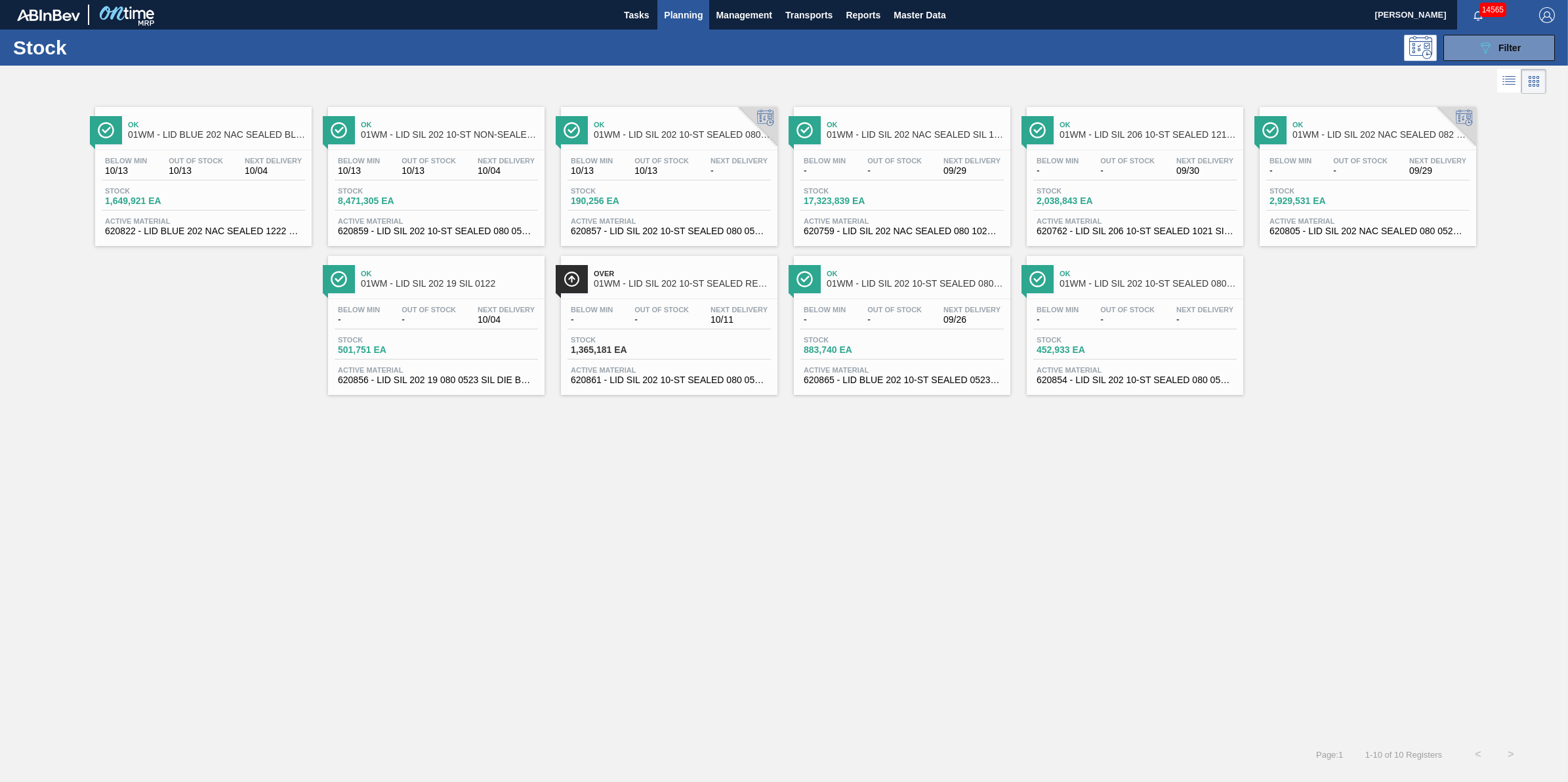
click at [185, 171] on span "10/13" at bounding box center [196, 171] width 55 height 10
click at [696, 18] on span "Planning" at bounding box center [683, 15] width 39 height 16
click at [680, 15] on span "Planning" at bounding box center [683, 15] width 39 height 16
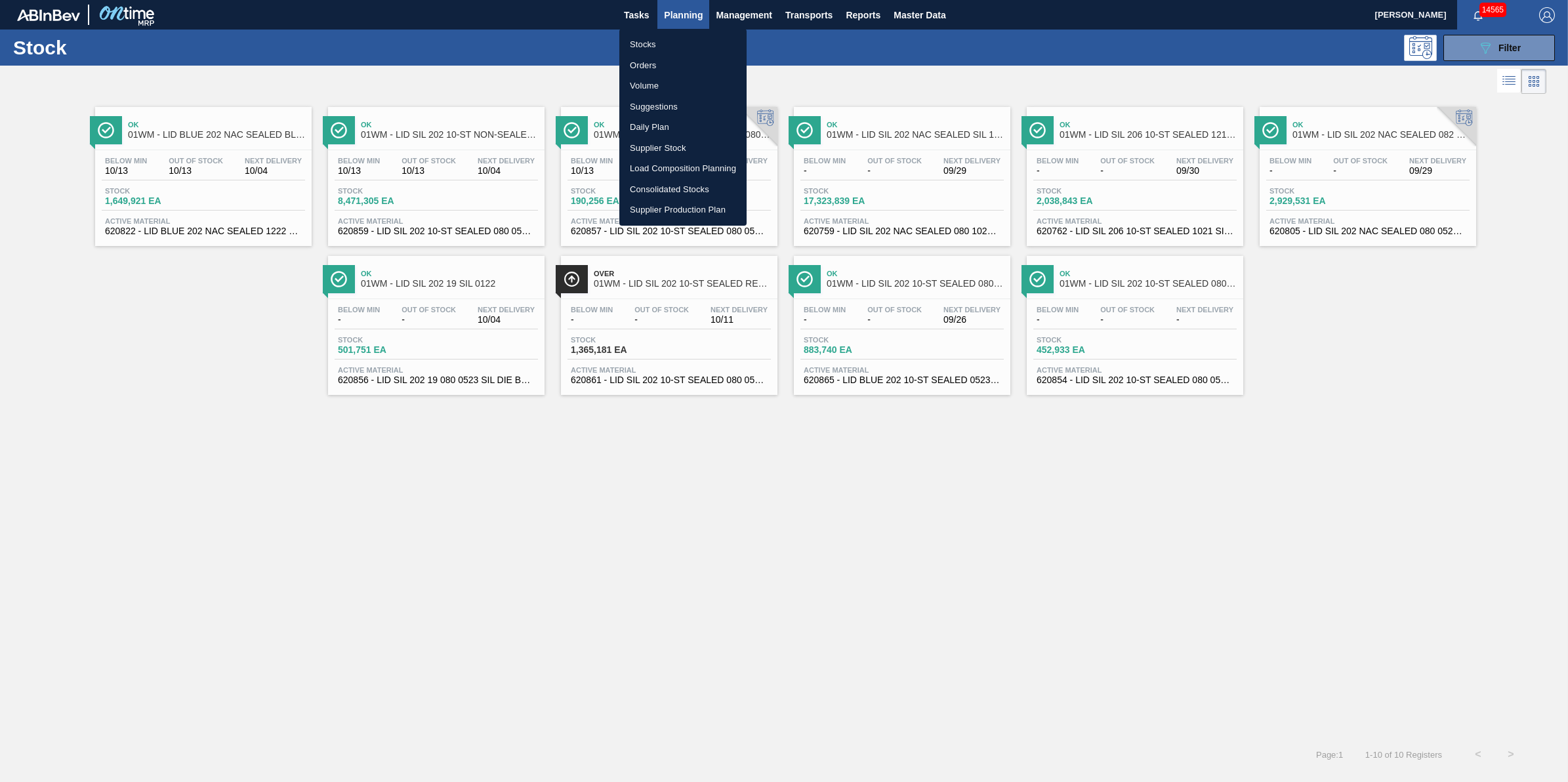
click at [803, 11] on div at bounding box center [784, 391] width 1568 height 782
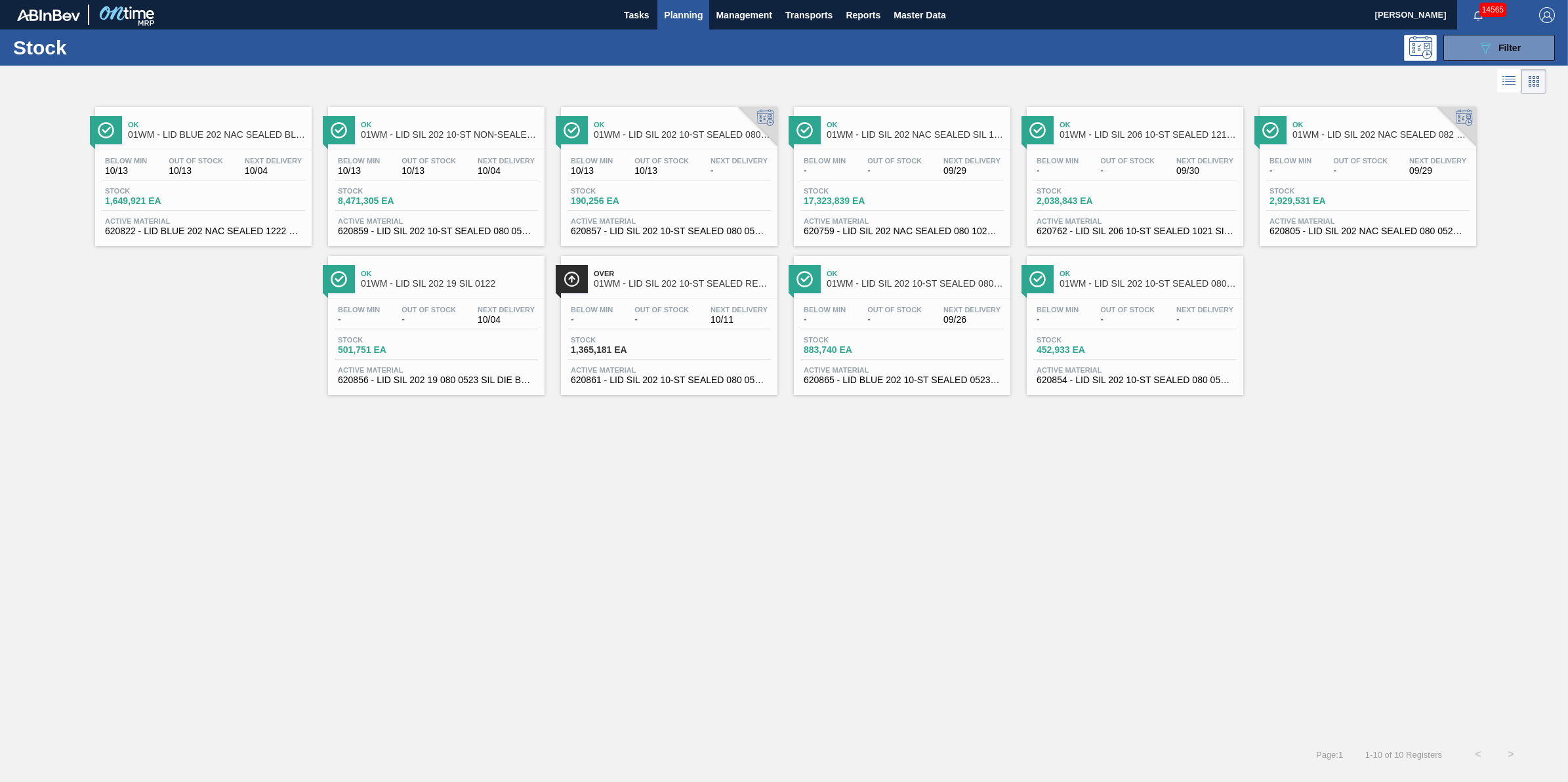
click at [802, 0] on body "Tasks Planning Management Transports Reports Master Data [PERSON_NAME] 14565 Ma…" at bounding box center [784, 0] width 1568 height 0
click at [802, 13] on span "Transports" at bounding box center [809, 15] width 47 height 16
click at [831, 68] on li "[GEOGRAPHIC_DATA]" at bounding box center [819, 66] width 111 height 21
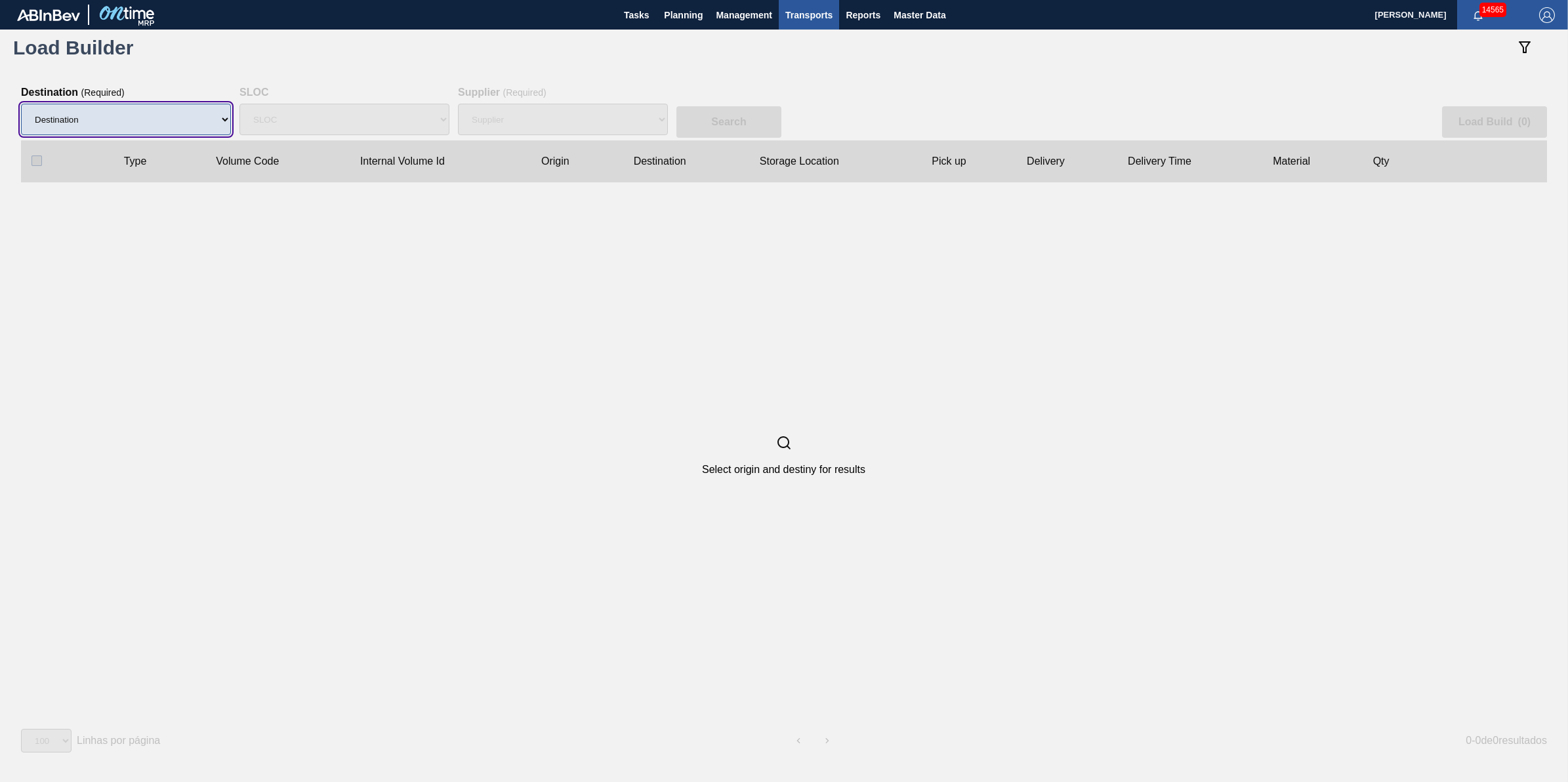
drag, startPoint x: 221, startPoint y: 119, endPoint x: 218, endPoint y: 132, distance: 13.3
click at [221, 119] on select "Destination 01BV - [GEOGRAPHIC_DATA] 01CL - [GEOGRAPHIC_DATA] 01CV - [GEOGRAPHI…" at bounding box center [126, 120] width 210 height 32
select select "2"
click at [21, 104] on select "Destination 01BV - [GEOGRAPHIC_DATA] 01CL - [GEOGRAPHIC_DATA] 01CV - [GEOGRAPHI…" at bounding box center [126, 120] width 210 height 32
select select
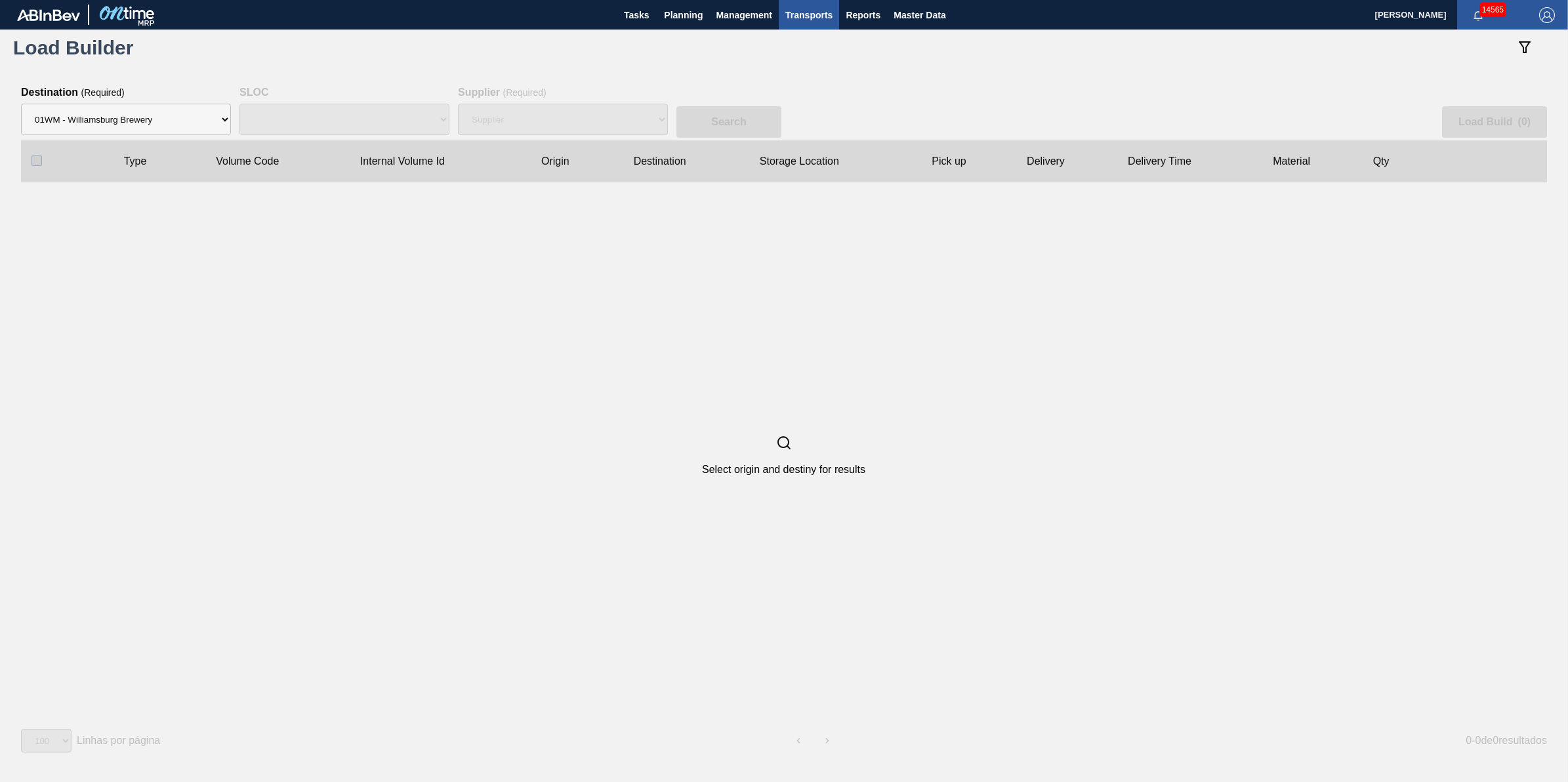
click at [352, 123] on div "SLOC" at bounding box center [344, 119] width 210 height 42
click at [358, 121] on div "SLOC" at bounding box center [344, 119] width 210 height 42
click at [520, 120] on select "Supplier 8221649 - BALL METAL CONTAINER GROUP 8342641 - BALL METAL CONTAINER GR…" at bounding box center [563, 120] width 210 height 32
select select "166"
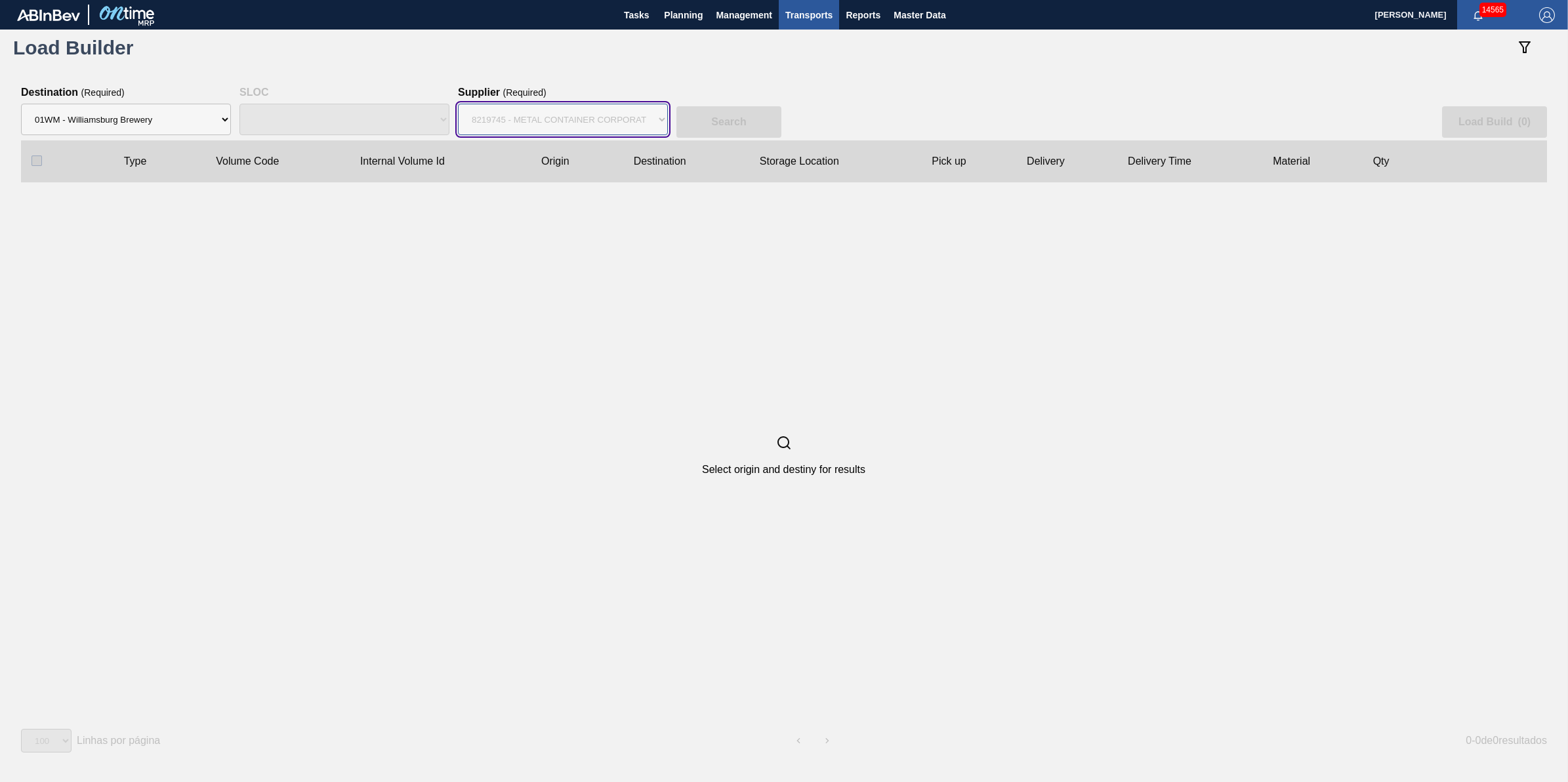
click at [458, 104] on select "Supplier 8221649 - BALL METAL CONTAINER GROUP 8342641 - BALL METAL CONTAINER GR…" at bounding box center [563, 120] width 210 height 32
click at [727, 133] on button "Search" at bounding box center [729, 122] width 105 height 32
checkbox input "true"
drag, startPoint x: 620, startPoint y: 112, endPoint x: 617, endPoint y: 138, distance: 26.2
click at [618, 112] on select "Supplier 8221649 - BALL METAL CONTAINER GROUP 8342641 - BALL METAL CONTAINER GR…" at bounding box center [563, 120] width 210 height 32
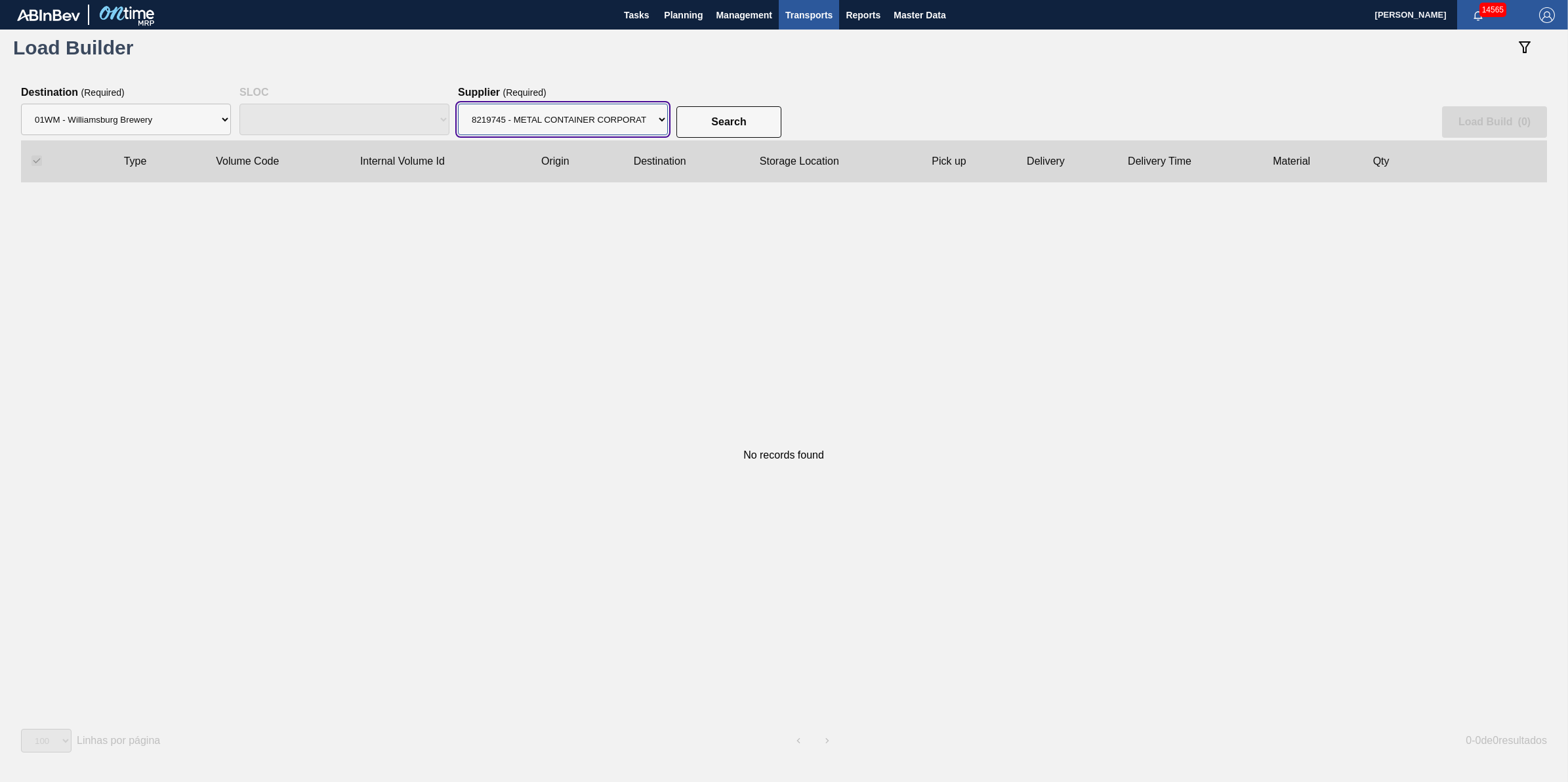
select select "13"
click at [458, 104] on select "Supplier 8221649 - BALL METAL CONTAINER GROUP 8342641 - BALL METAL CONTAINER GR…" at bounding box center [563, 120] width 210 height 32
click at [712, 149] on clb-table-thead-cell "Destination" at bounding box center [686, 161] width 126 height 42
click at [0, 0] on slot "Search" at bounding box center [0, 0] width 0 height 0
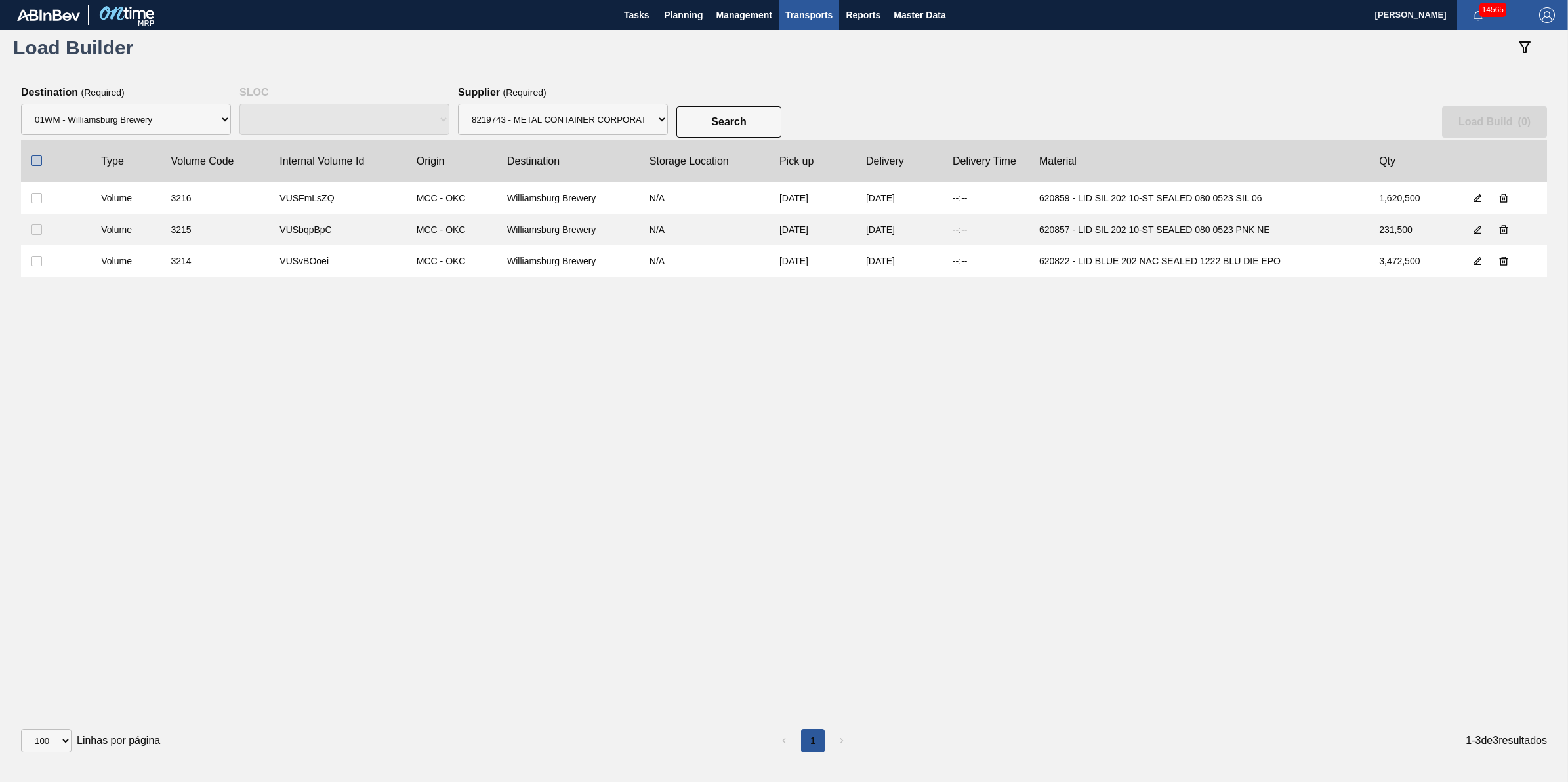
click at [34, 159] on input "checkbox" at bounding box center [37, 161] width 11 height 11
checkbox input "true"
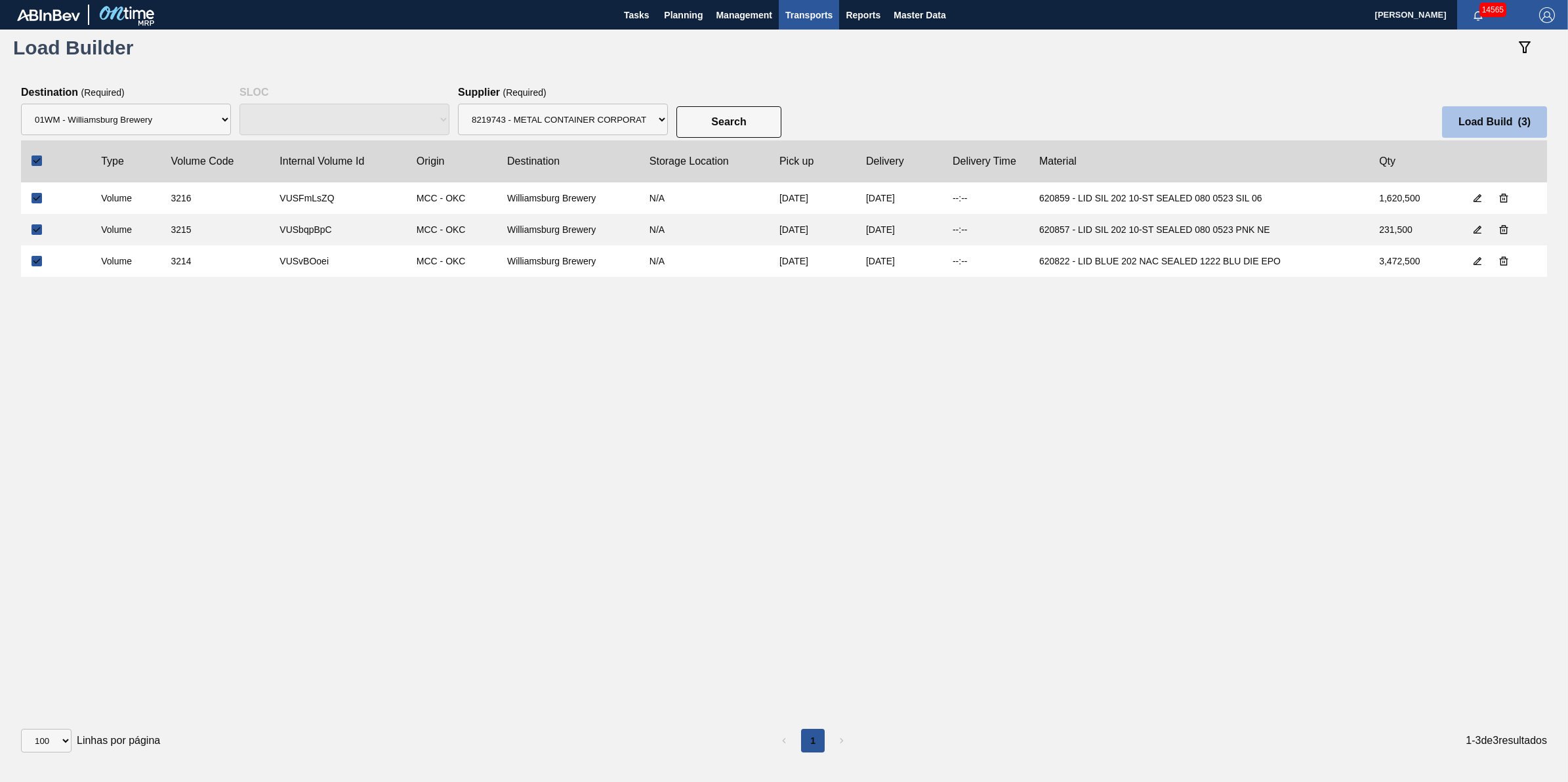
click at [1486, 131] on button "Load Build ( 3 )" at bounding box center [1494, 122] width 105 height 32
select select "N/A"
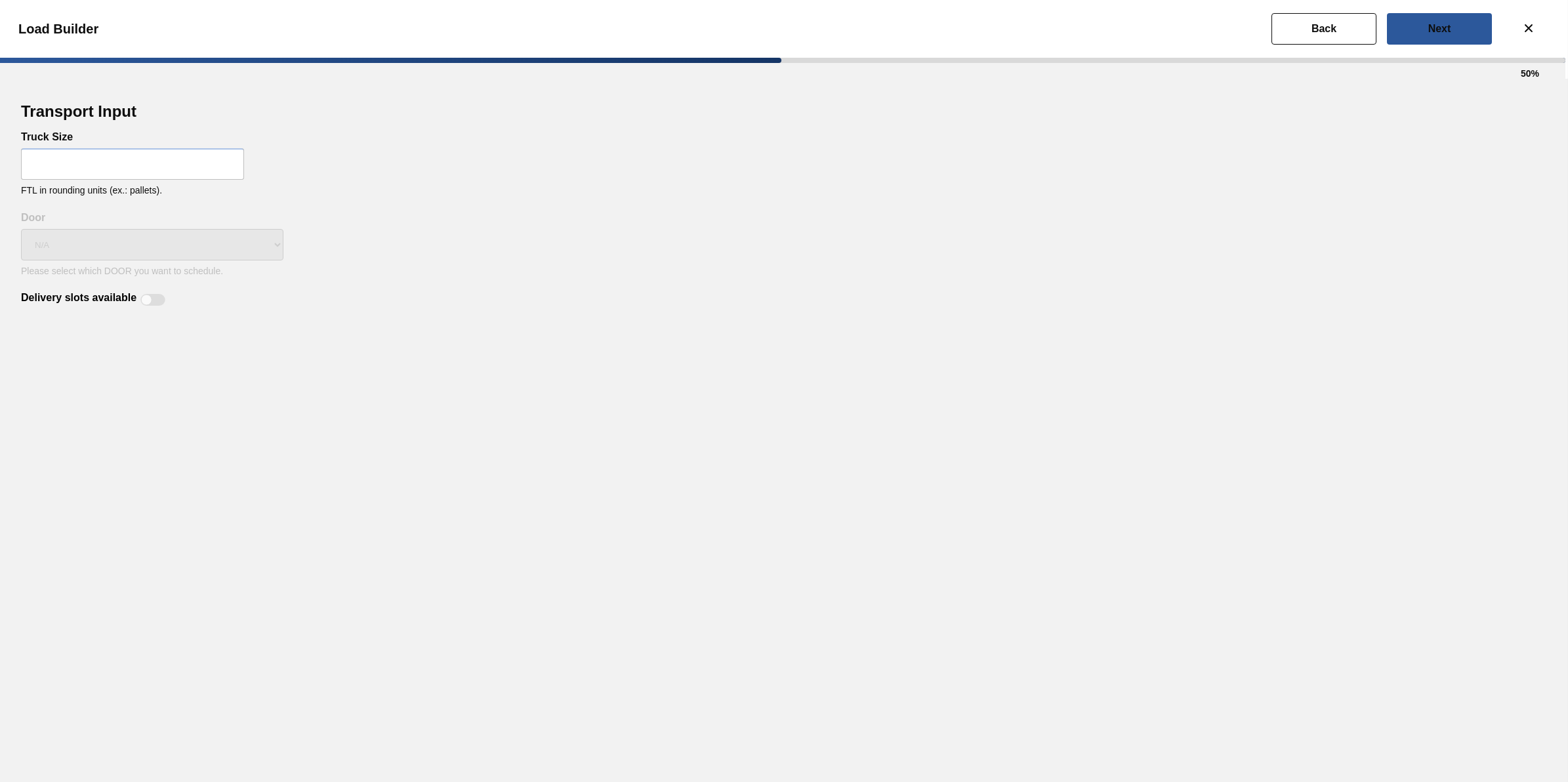
click at [185, 161] on input "text" at bounding box center [133, 164] width 223 height 32
type input "32"
drag, startPoint x: 610, startPoint y: 435, endPoint x: 357, endPoint y: 375, distance: 260.0
click at [605, 436] on div "Transport Input Truck Size 32 FTL in rounding units (ex.: pallets). Delivery sl…" at bounding box center [784, 430] width 1568 height 703
click at [152, 305] on div at bounding box center [152, 300] width 25 height 12
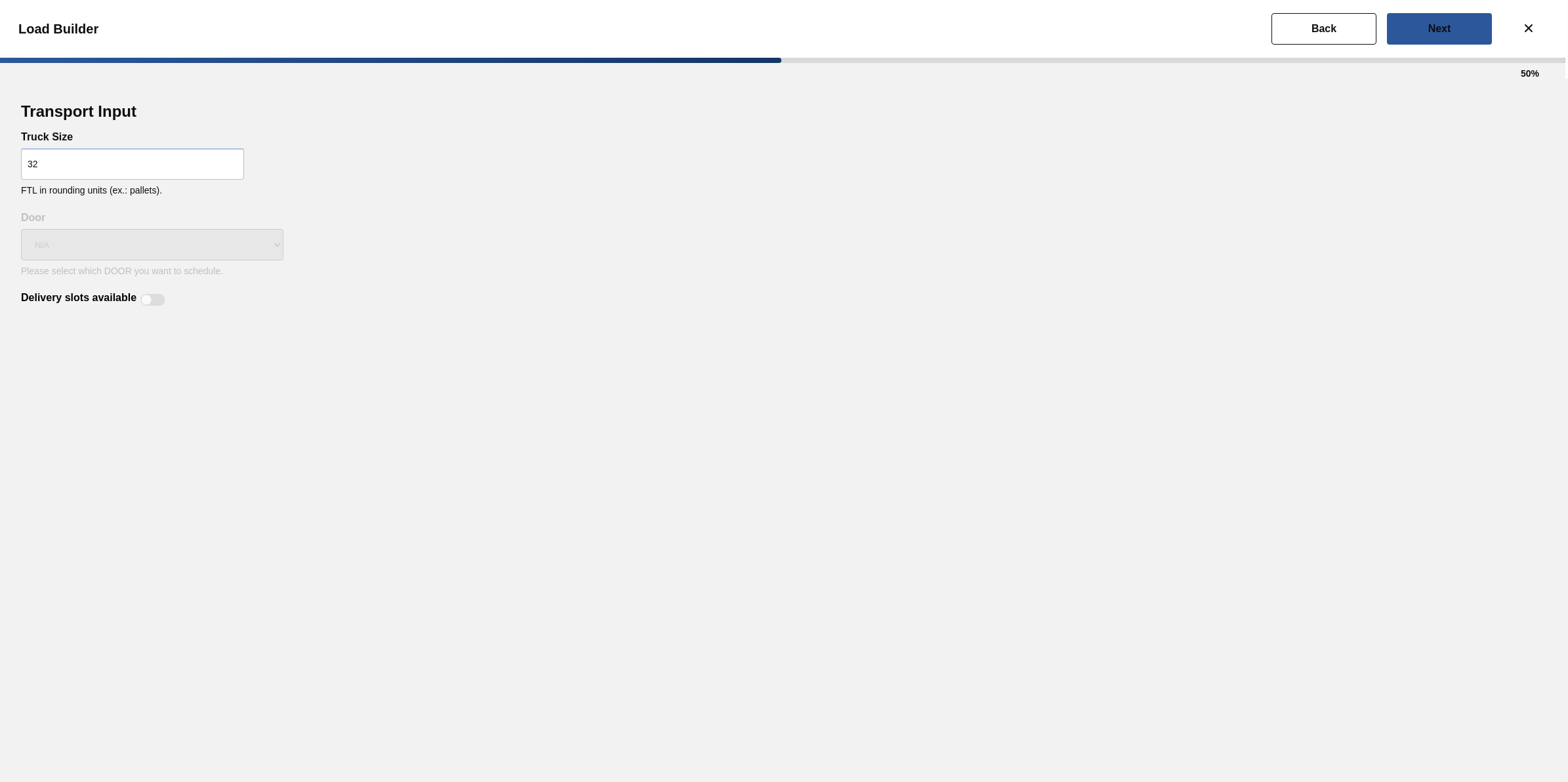
checkbox input "true"
click at [1422, 33] on button "Next" at bounding box center [1439, 29] width 105 height 32
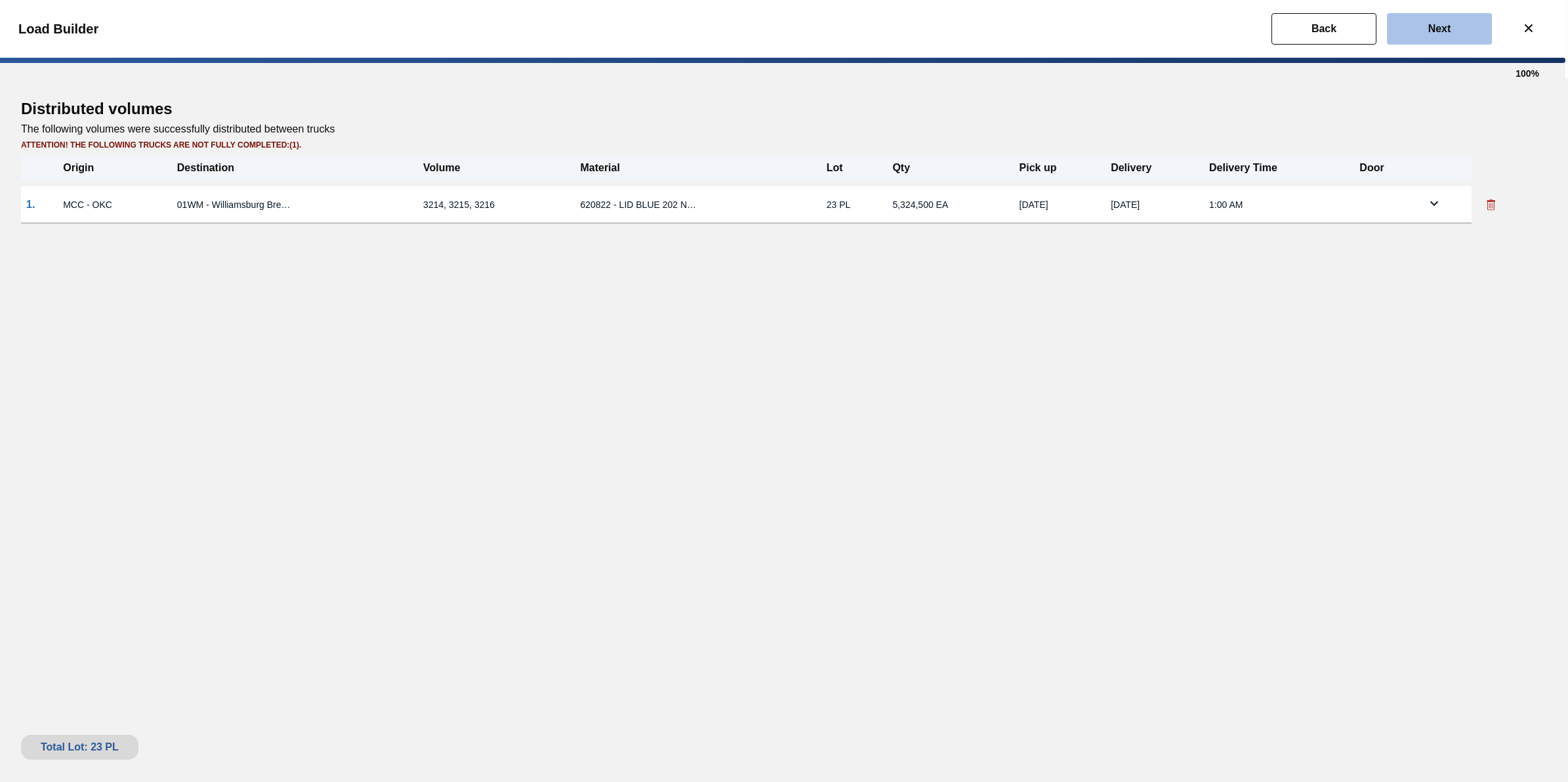
click at [1408, 24] on button "Next" at bounding box center [1439, 29] width 105 height 32
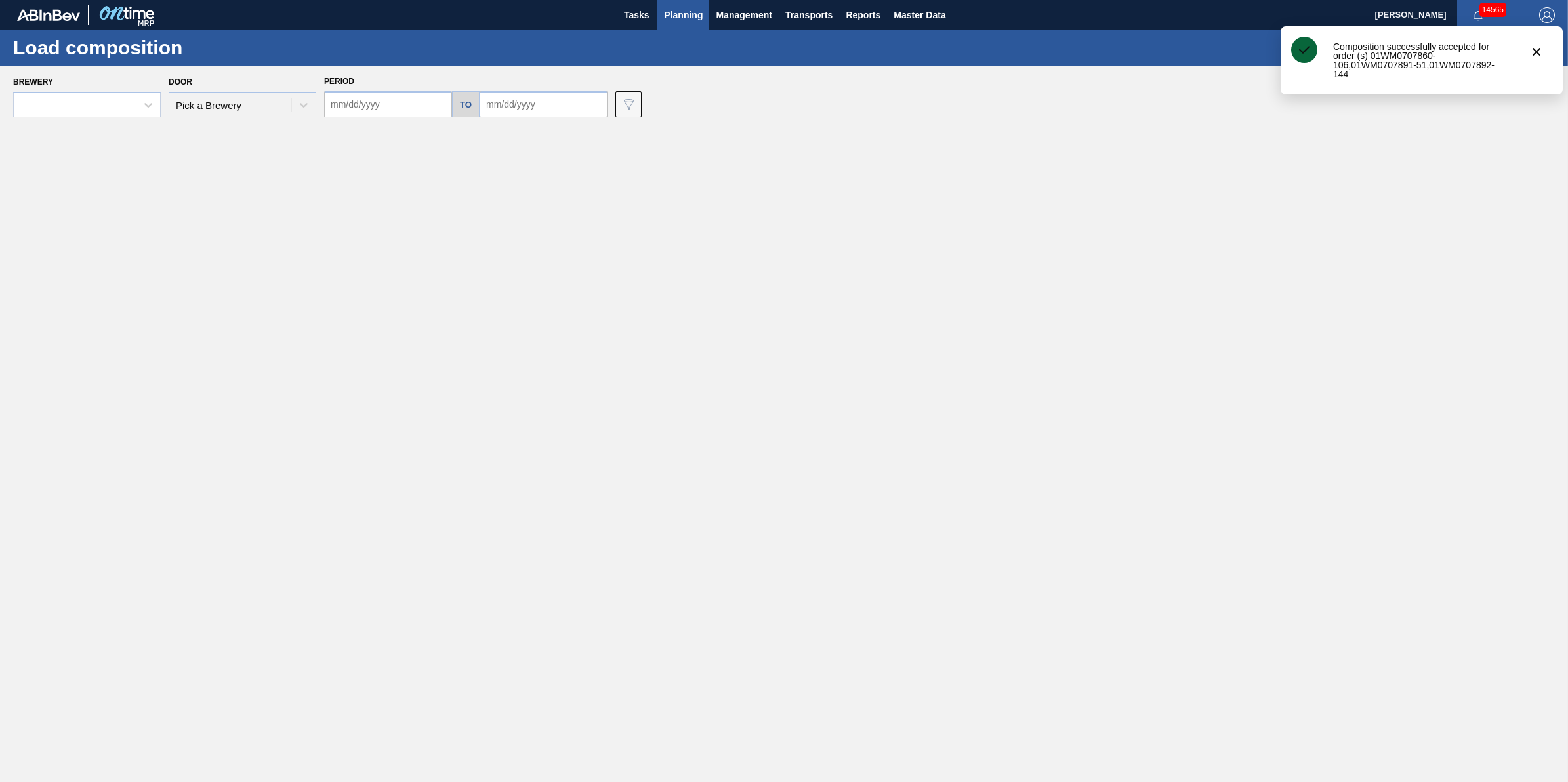
type input "[DATE]"
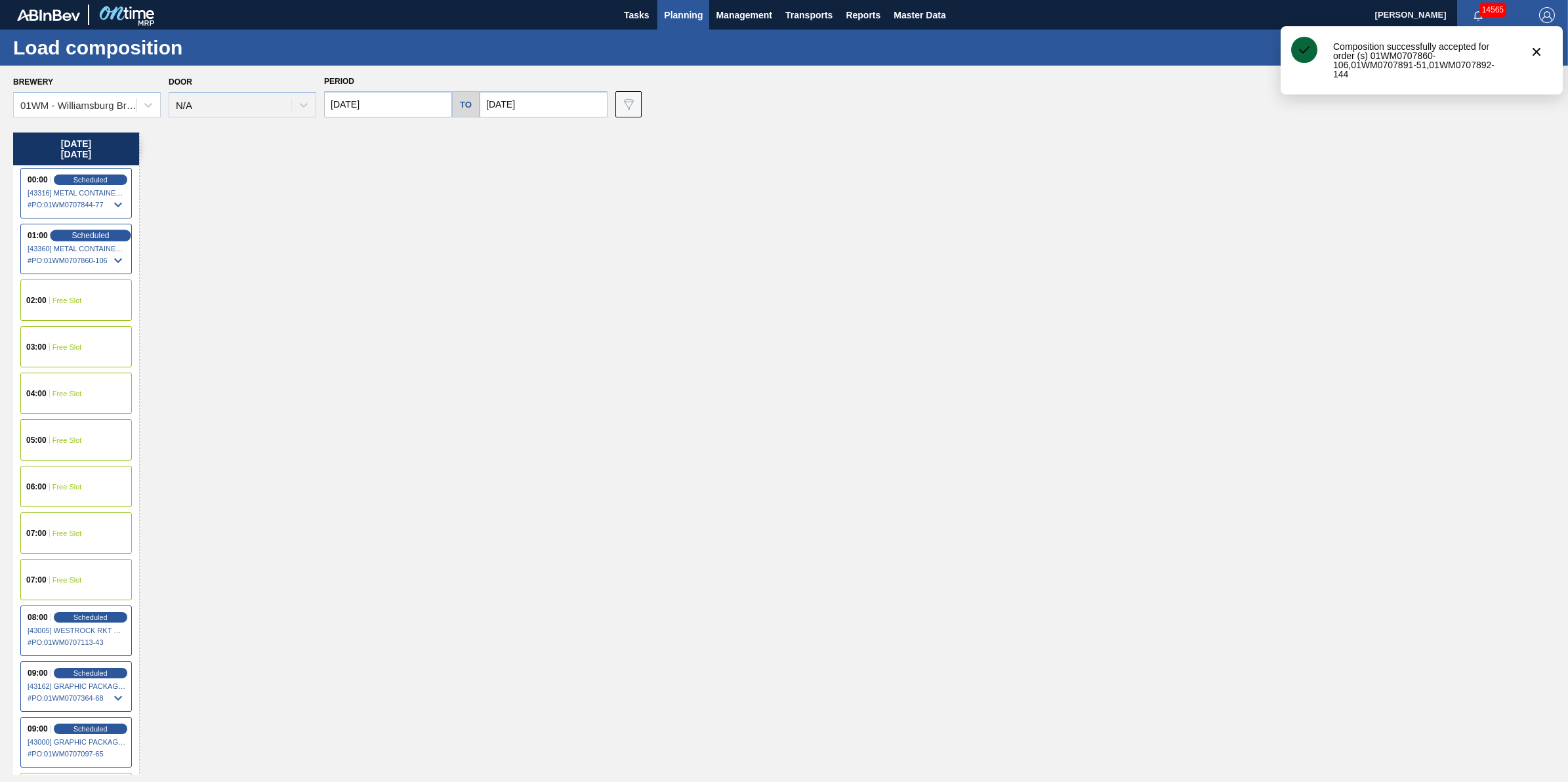
click at [112, 237] on div "Scheduled" at bounding box center [90, 236] width 80 height 12
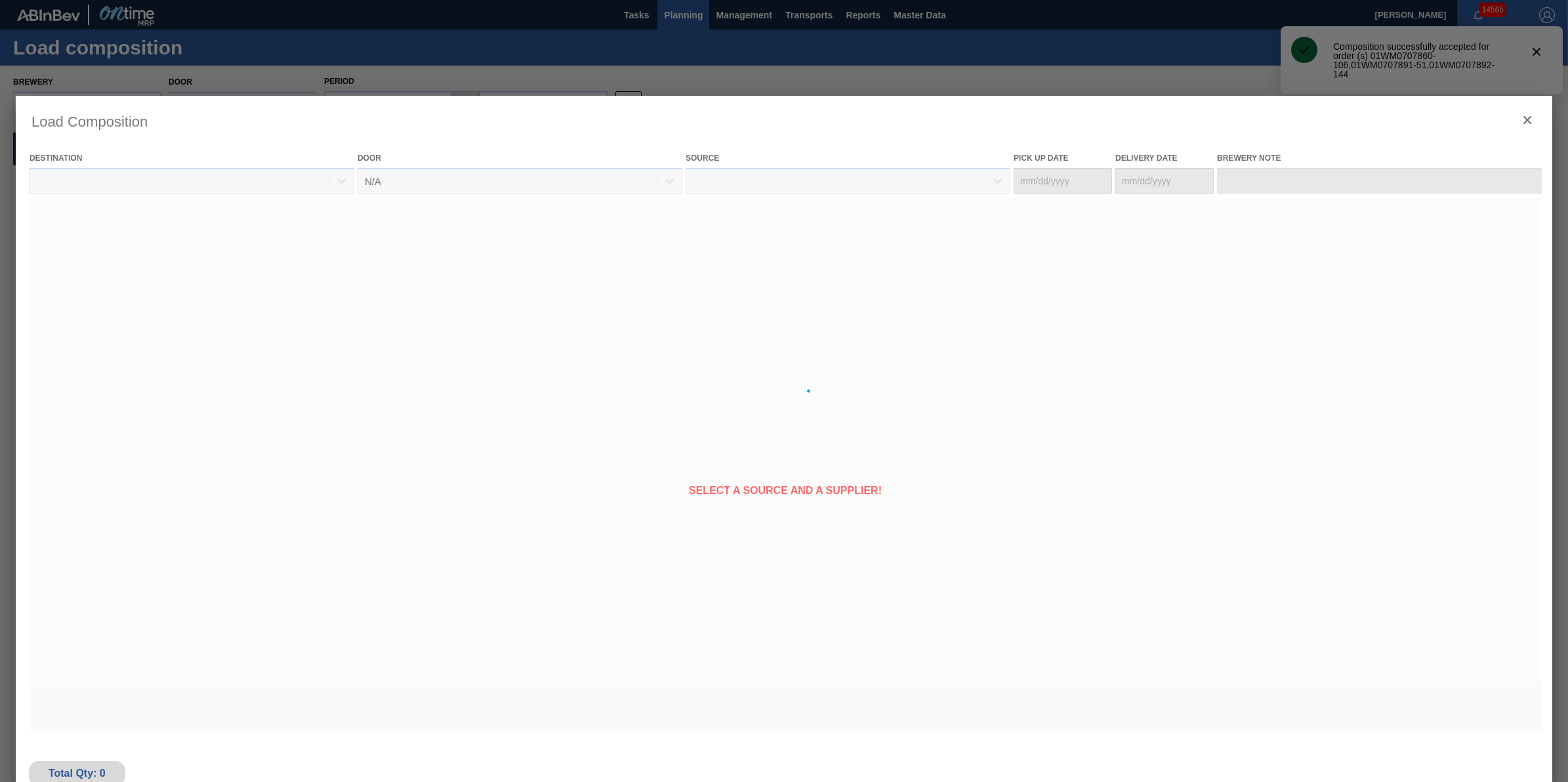
type Date "[DATE]"
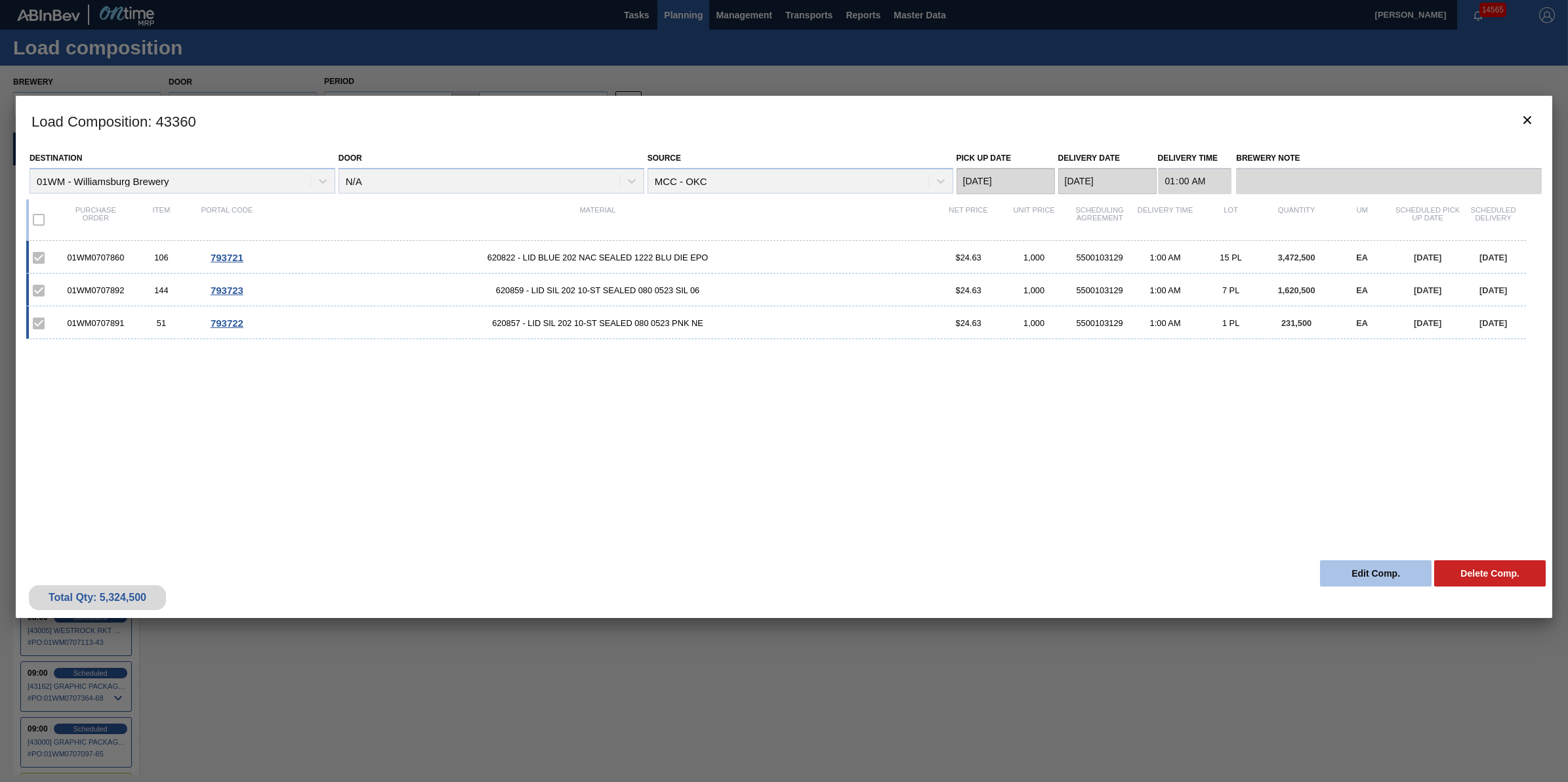
click at [1369, 560] on button "Edit Comp." at bounding box center [1375, 573] width 112 height 27
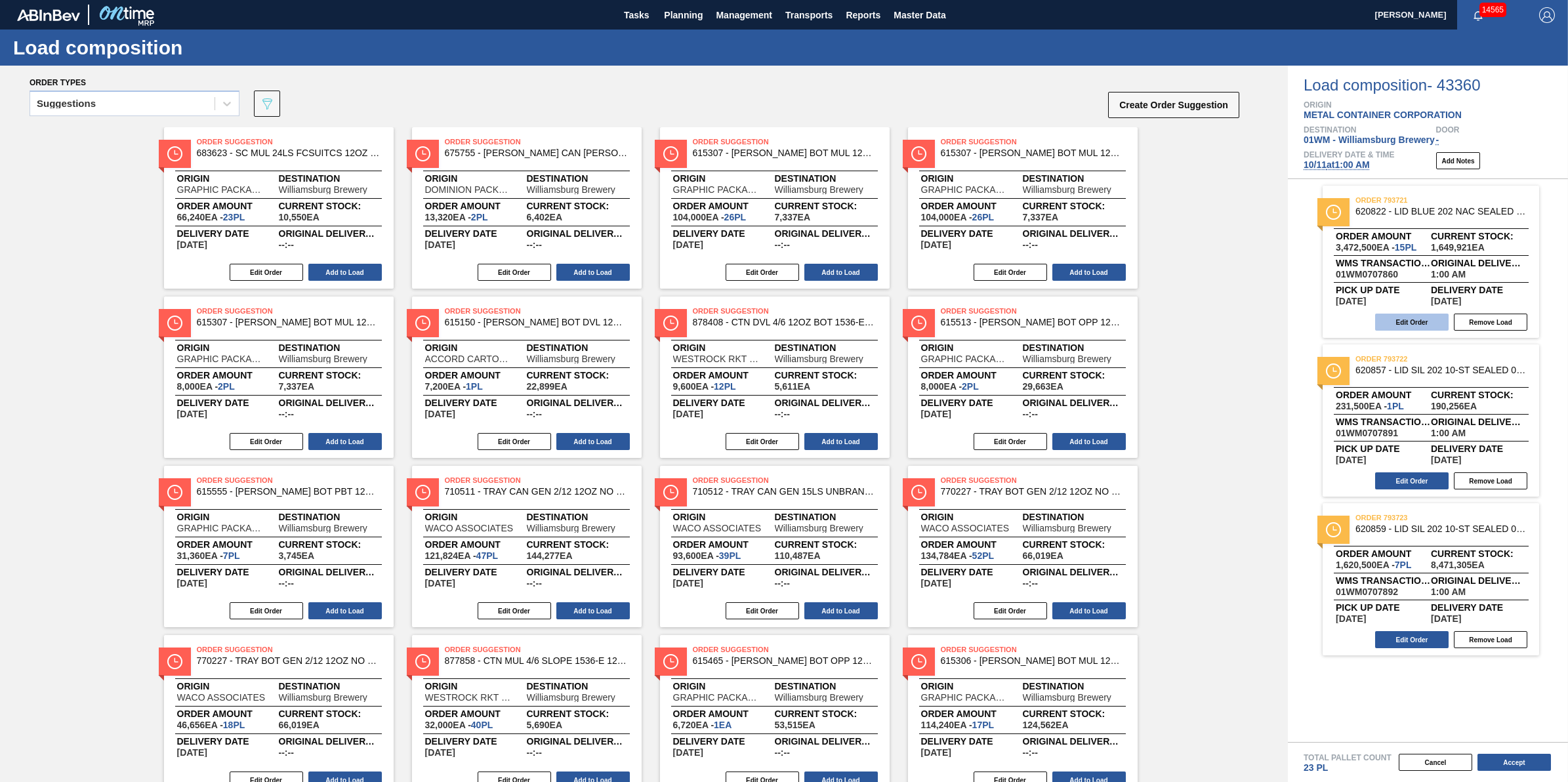
click at [1402, 322] on button "Edit Order" at bounding box center [1411, 322] width 74 height 17
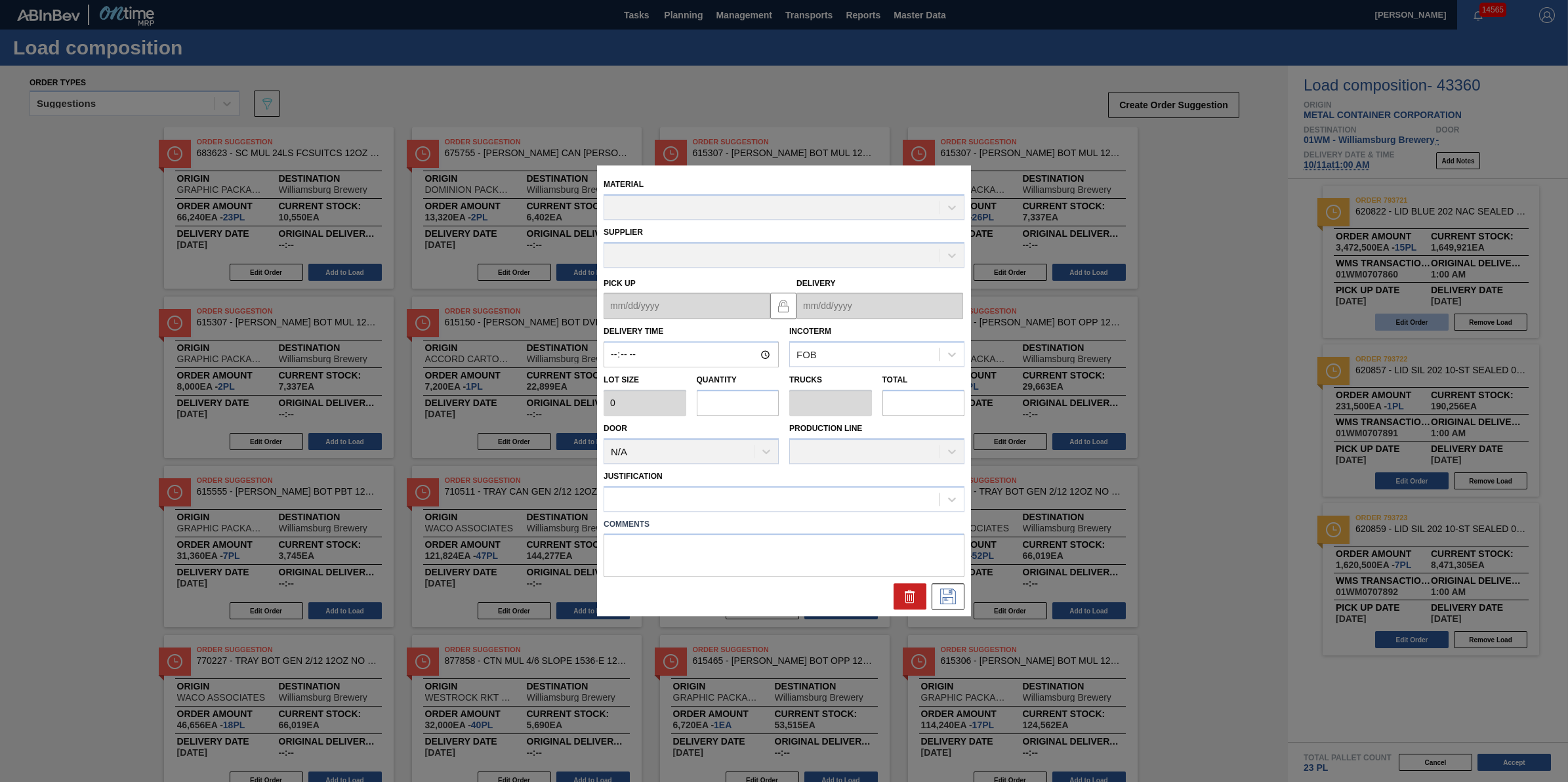
type input "01:00:00"
type input "231,500"
type input "15"
type input "0.469"
type input "3,472,500"
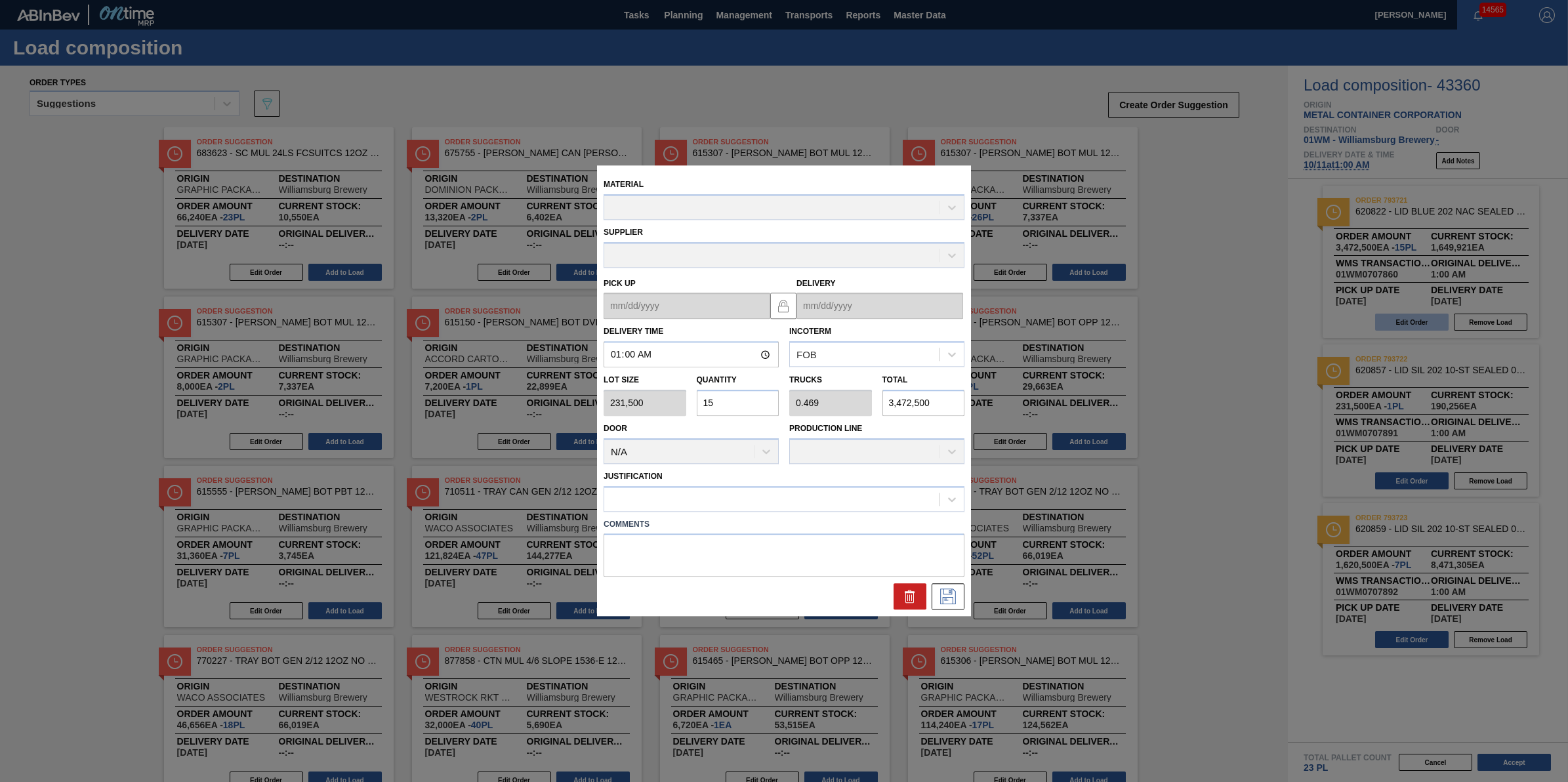
type up "[DATE]"
type input "[DATE]"
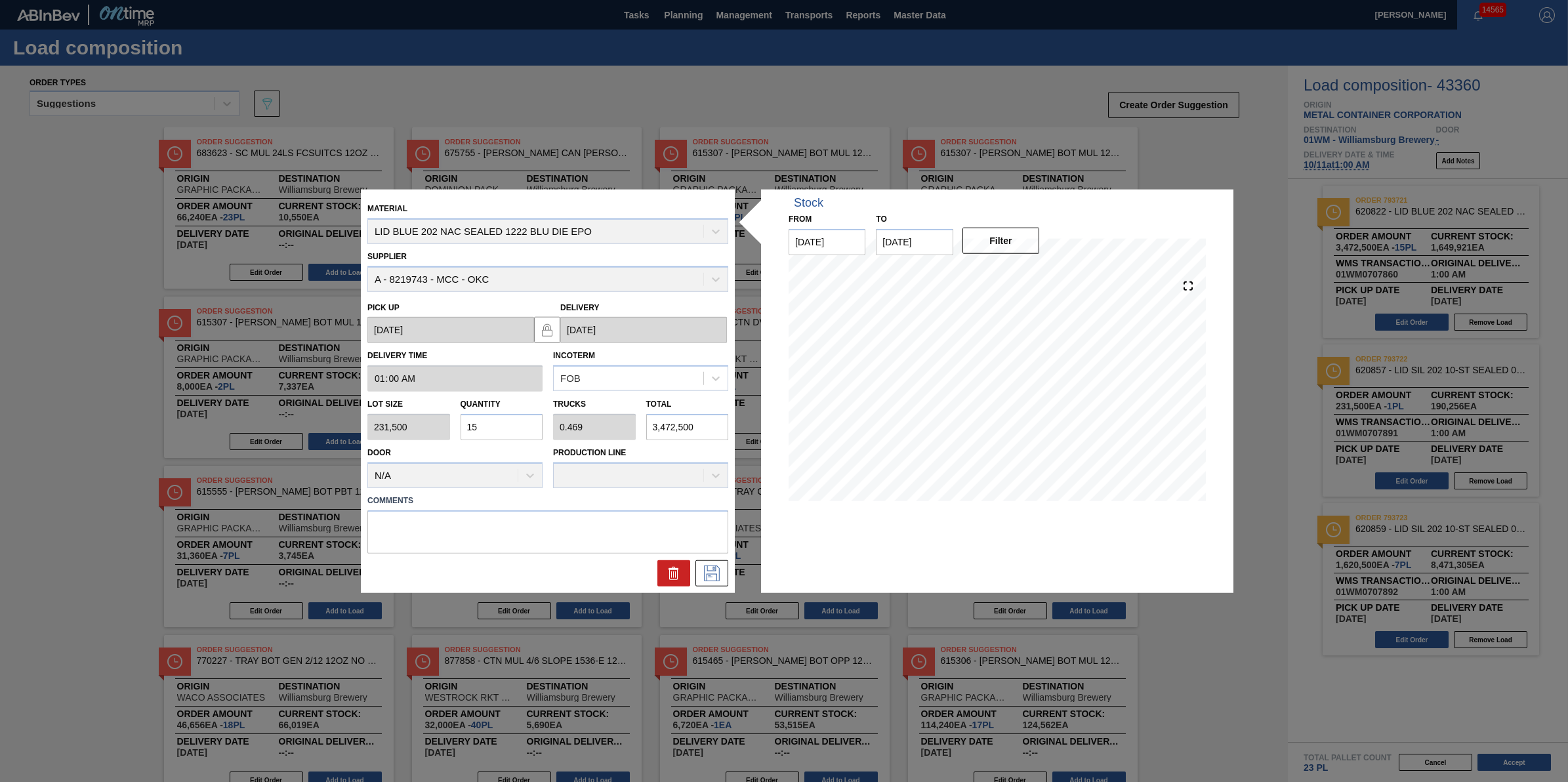
click at [533, 421] on input "15" at bounding box center [501, 427] width 83 height 27
type input "1"
type input "0.031"
type input "231,500"
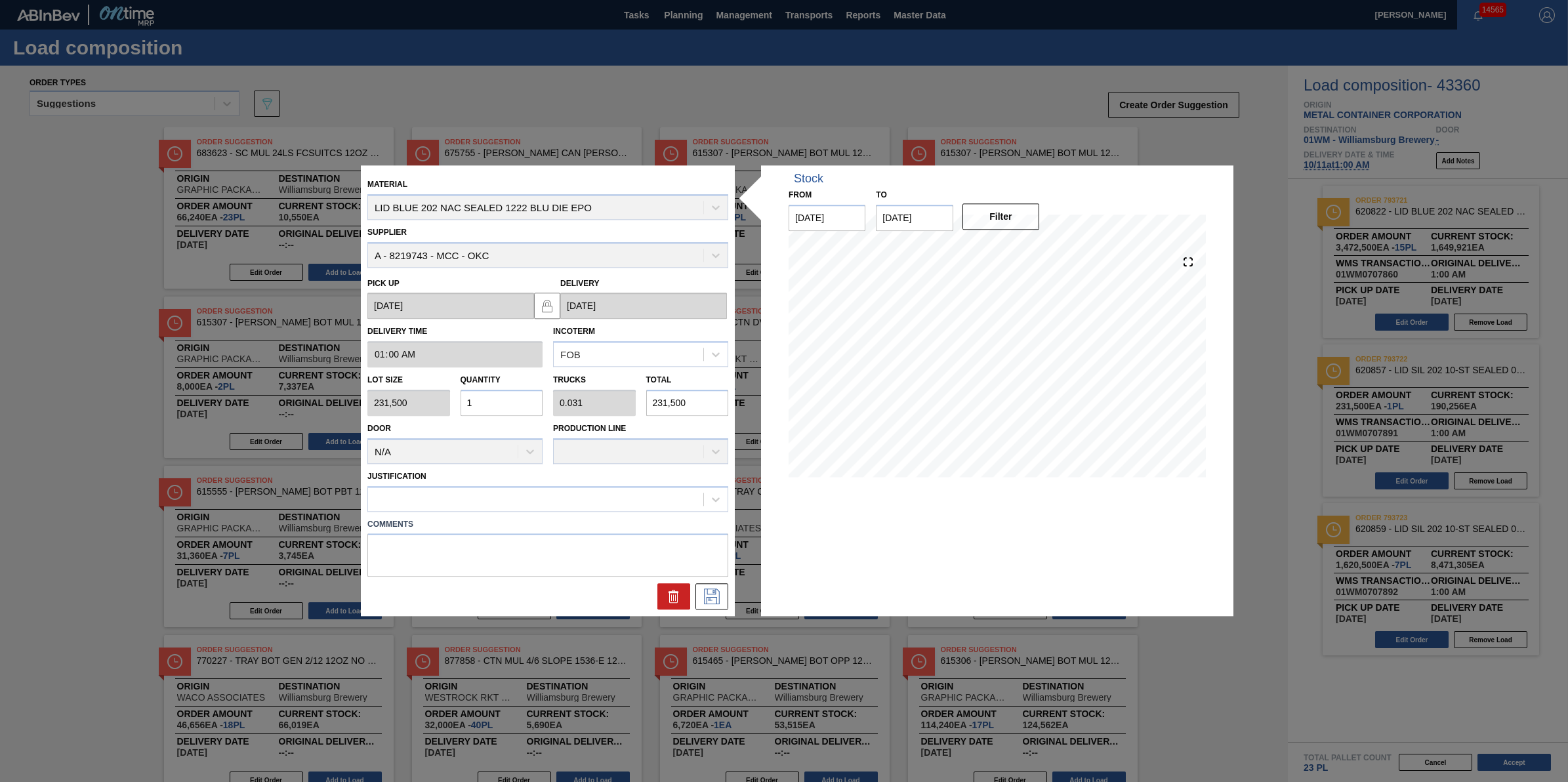
type input "0"
type input "2"
type input "0.063"
type input "463,000"
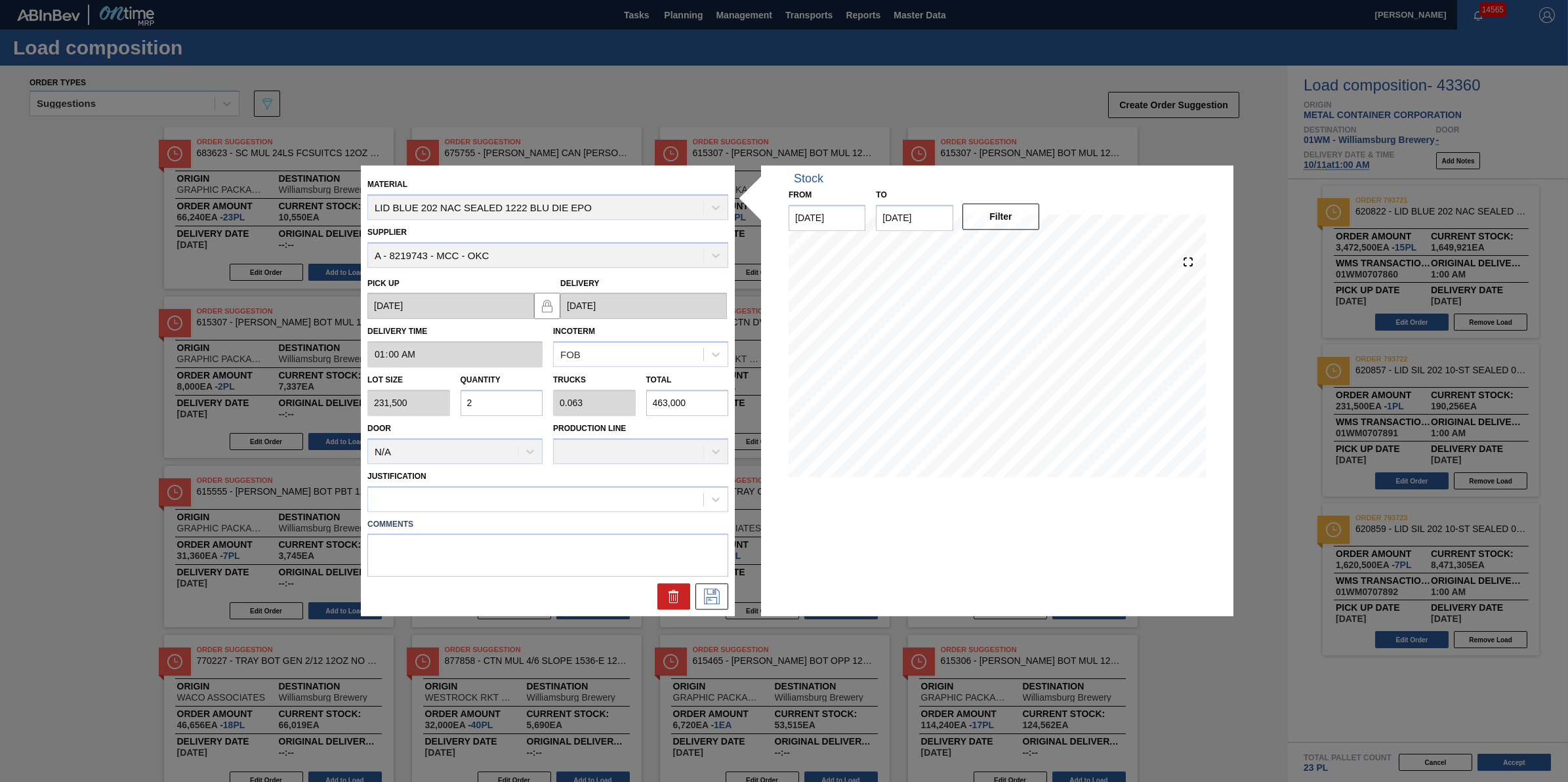
type input "24"
type input "0.75"
type input "5,556,000"
type input "24"
click at [517, 503] on div at bounding box center [536, 498] width 335 height 19
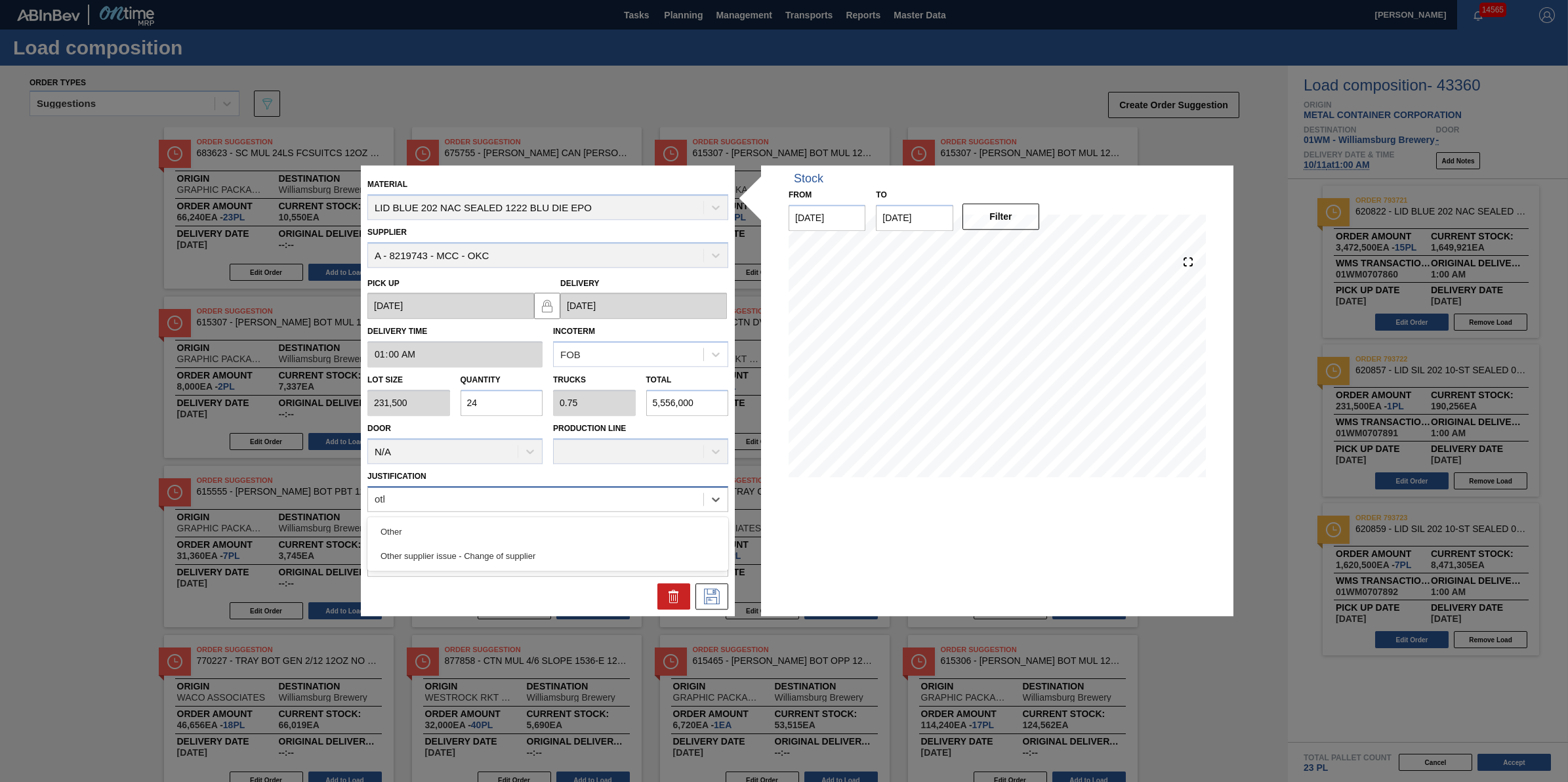
type input "other"
click at [513, 532] on div "Other" at bounding box center [548, 532] width 361 height 24
click at [715, 592] on icon at bounding box center [712, 597] width 16 height 16
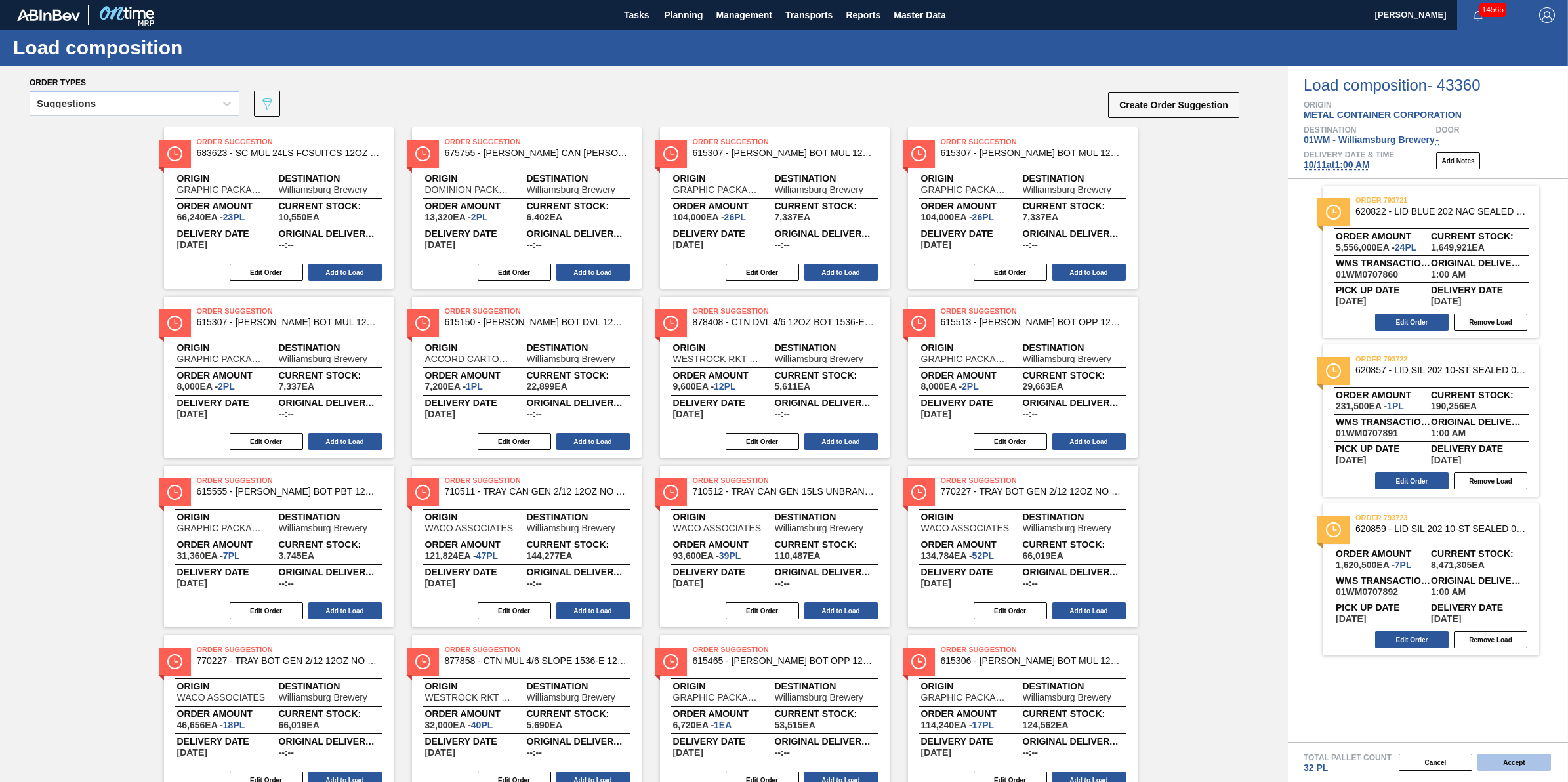
click at [1512, 762] on button "Accept" at bounding box center [1513, 762] width 74 height 17
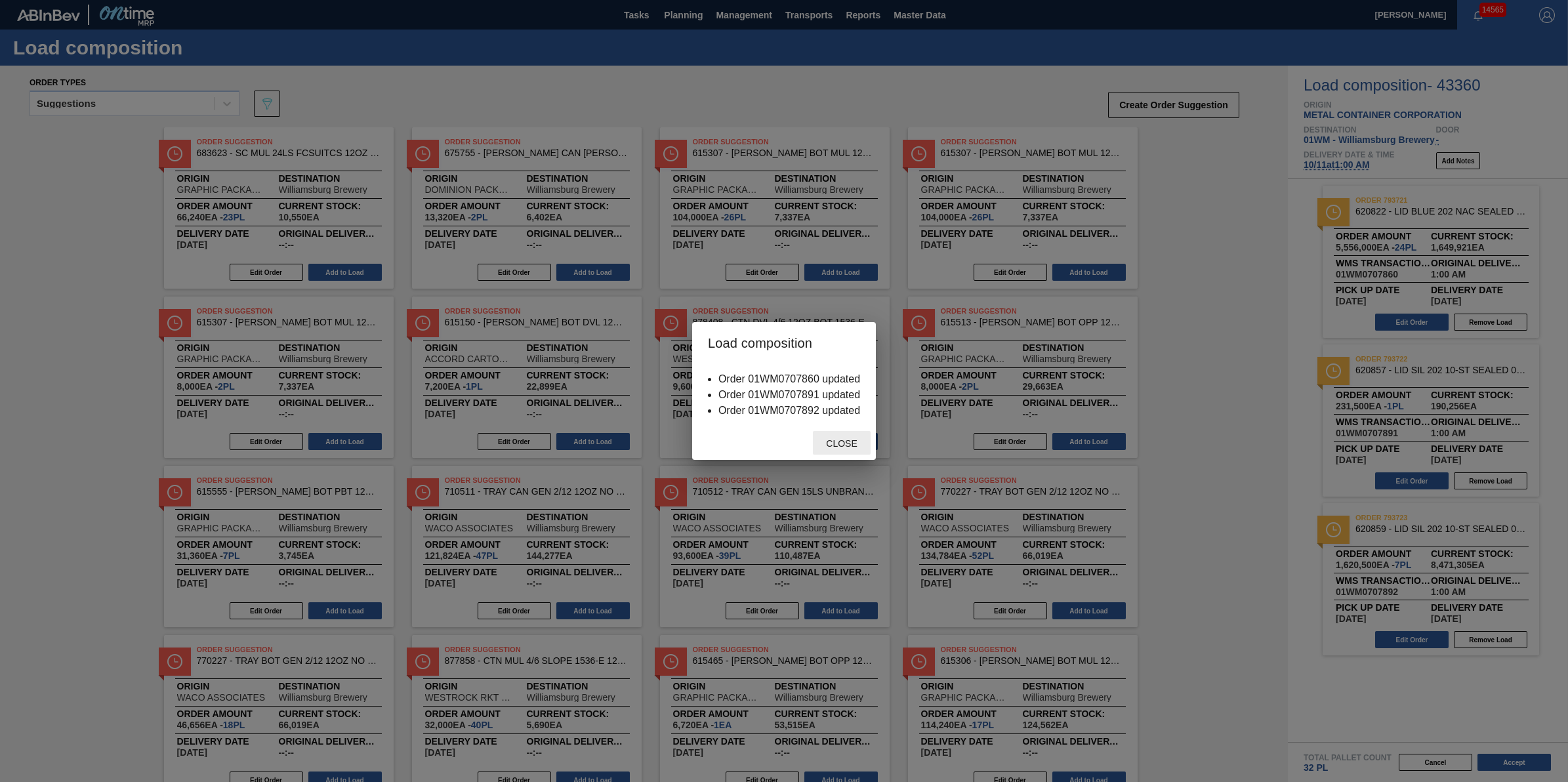
click at [841, 444] on span "Close" at bounding box center [841, 444] width 52 height 11
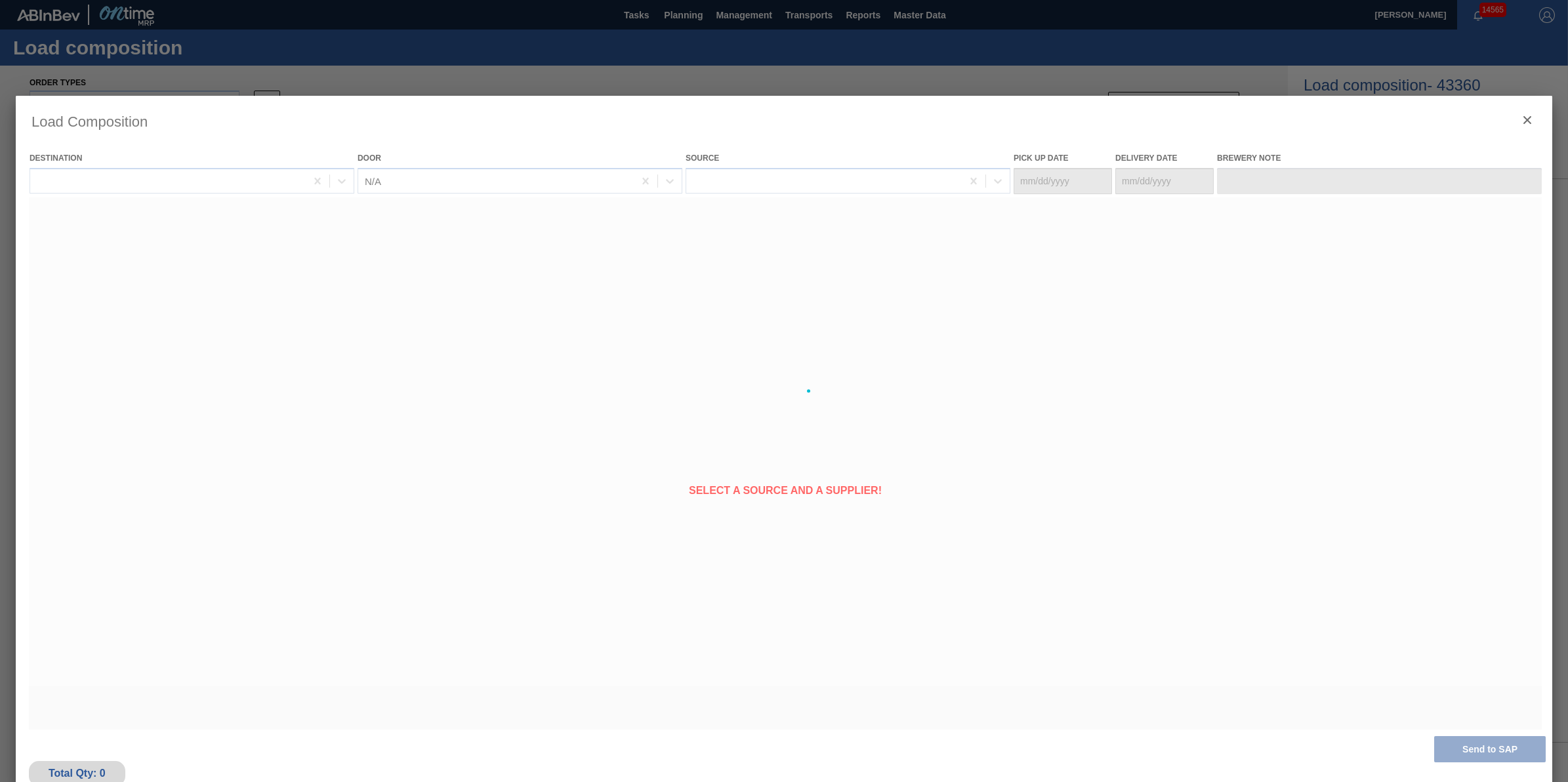
type Date "[DATE]"
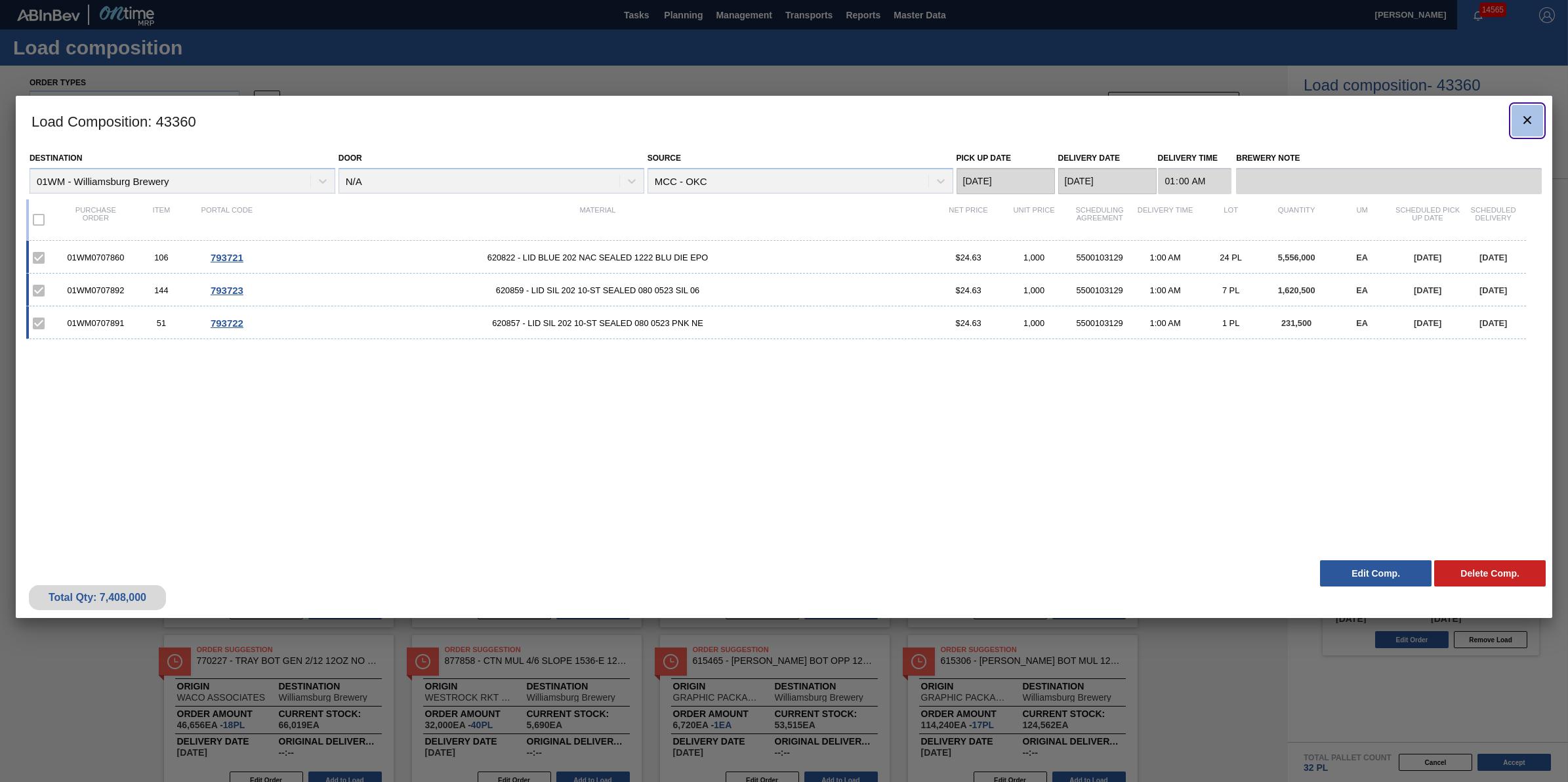
click at [1530, 124] on icon "botão de ícone" at bounding box center [1527, 120] width 16 height 16
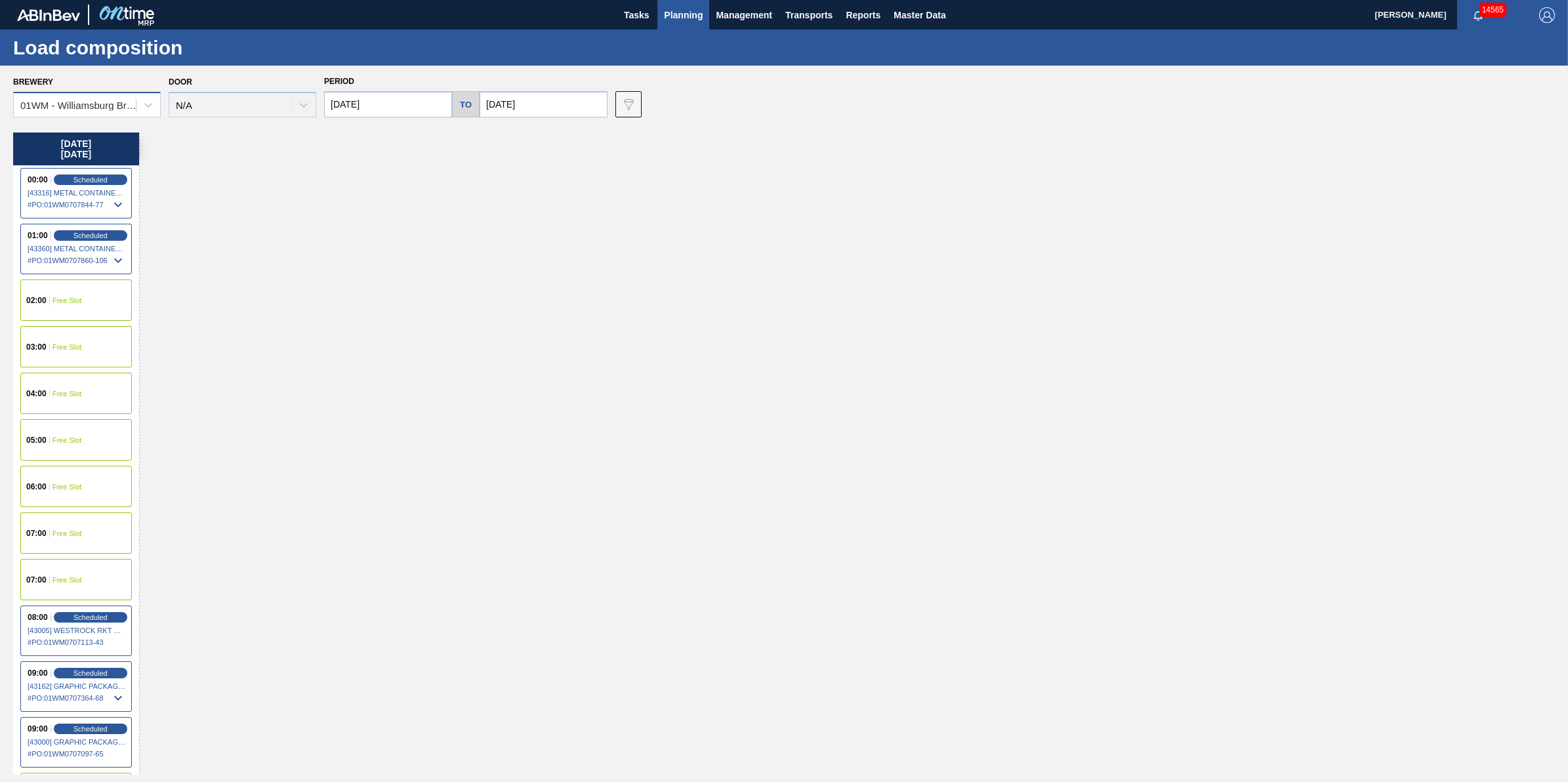
click at [77, 106] on div "01WM - Williamsburg Brewery" at bounding box center [79, 105] width 117 height 11
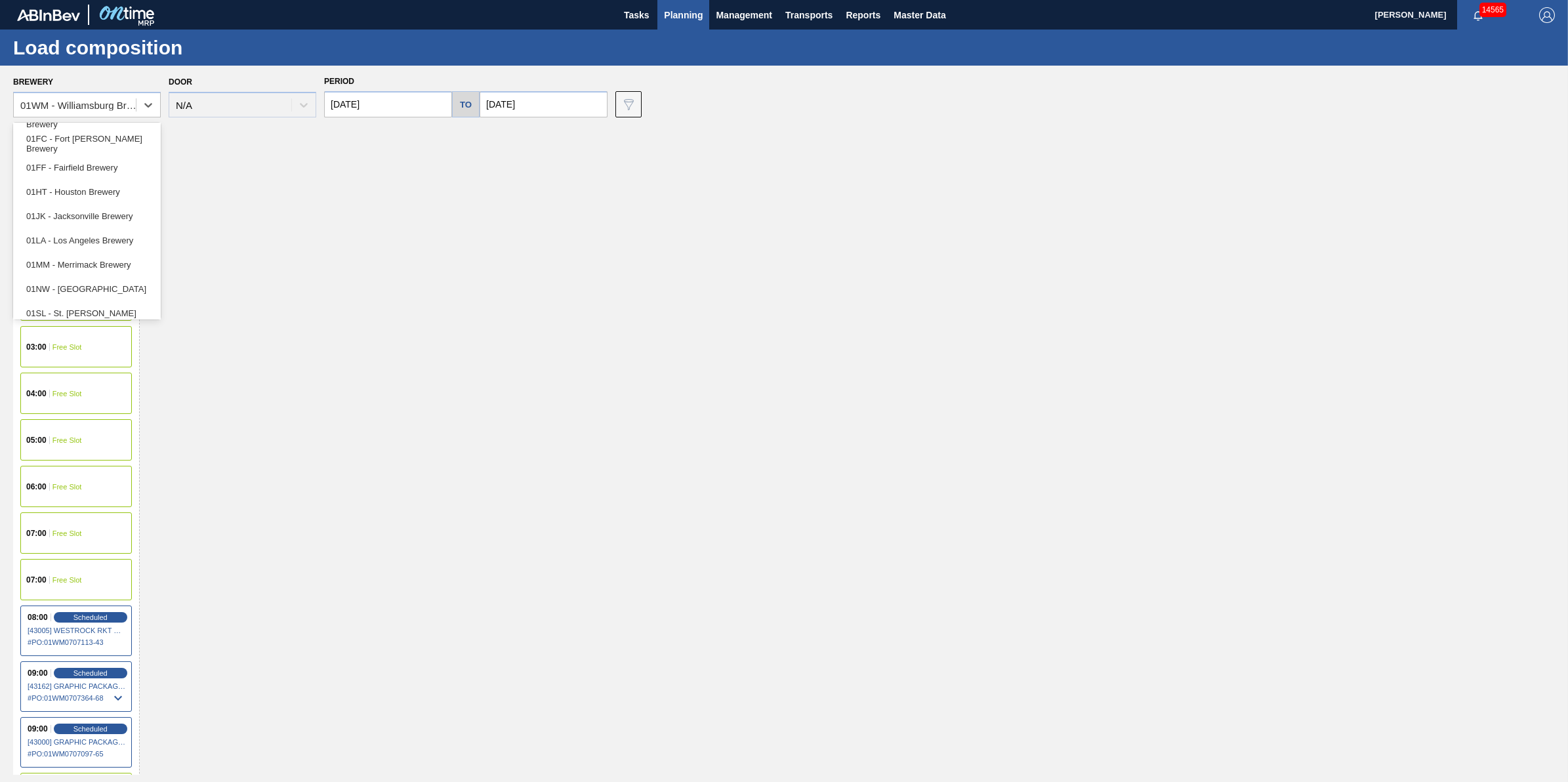
scroll to position [99, 0]
click at [126, 274] on div "01SL - St. [PERSON_NAME]" at bounding box center [86, 281] width 148 height 24
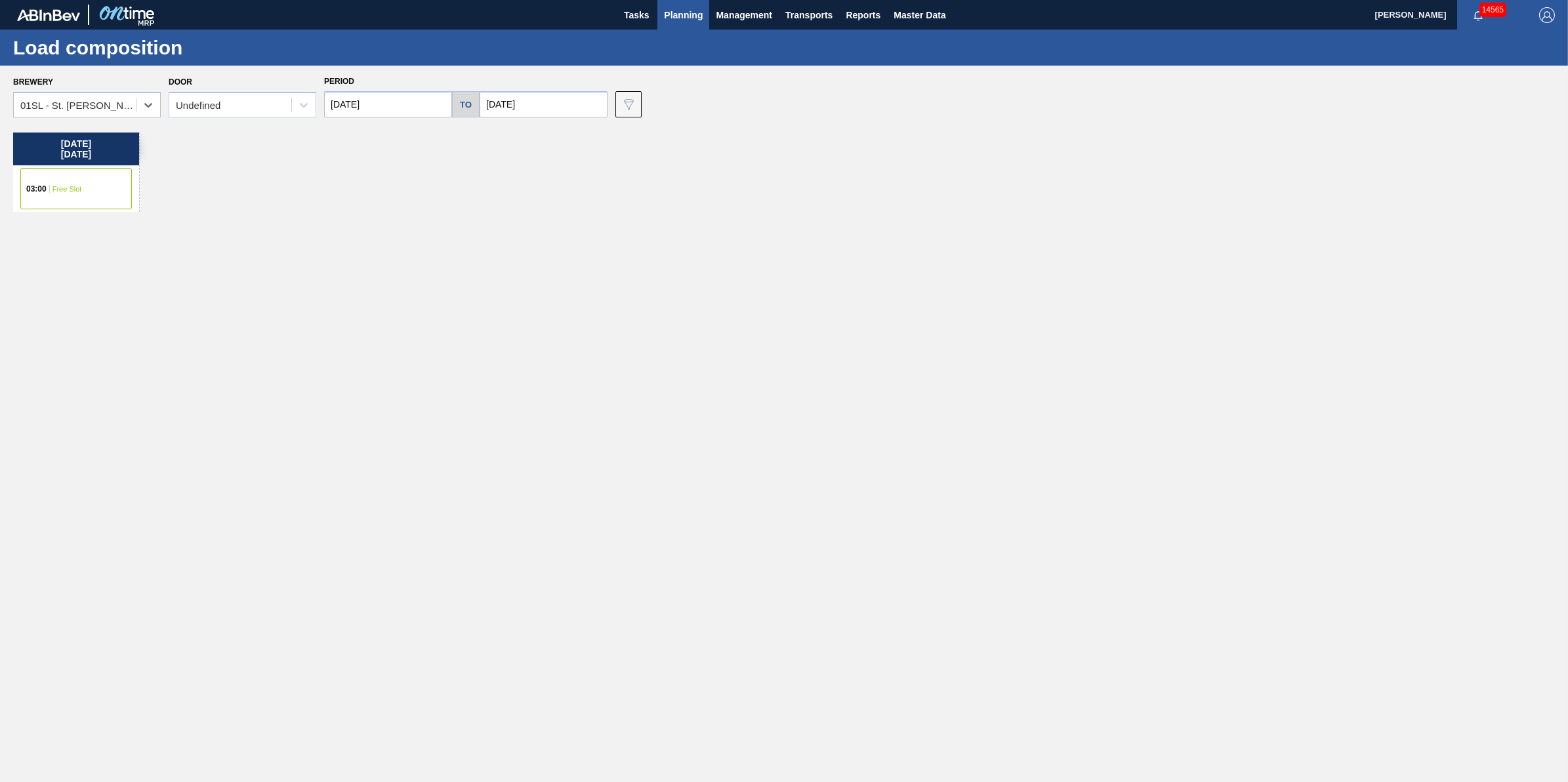
click at [120, 168] on div "03:00 Free Slot" at bounding box center [76, 188] width 112 height 41
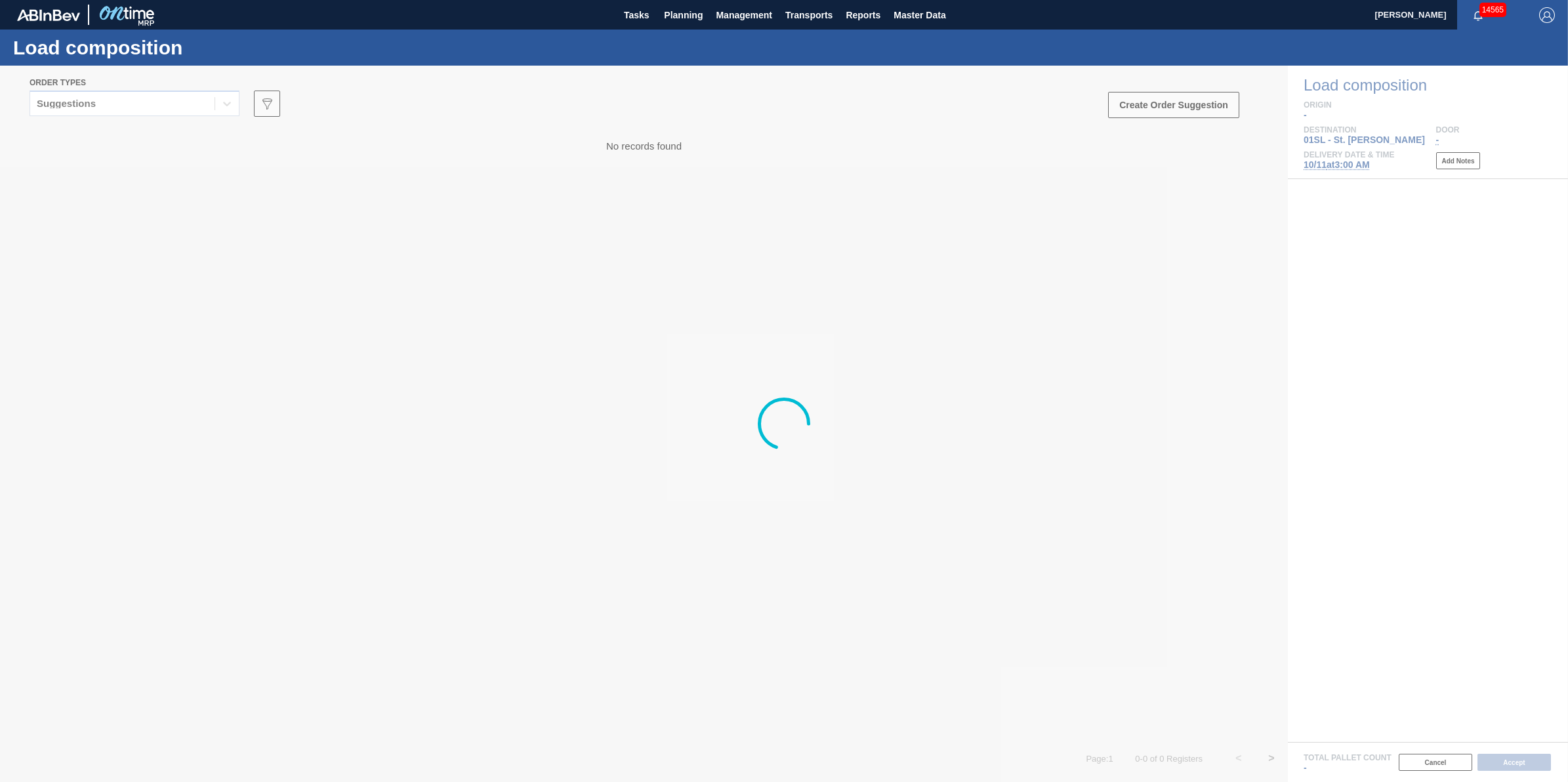
click at [185, 106] on div at bounding box center [784, 423] width 1568 height 716
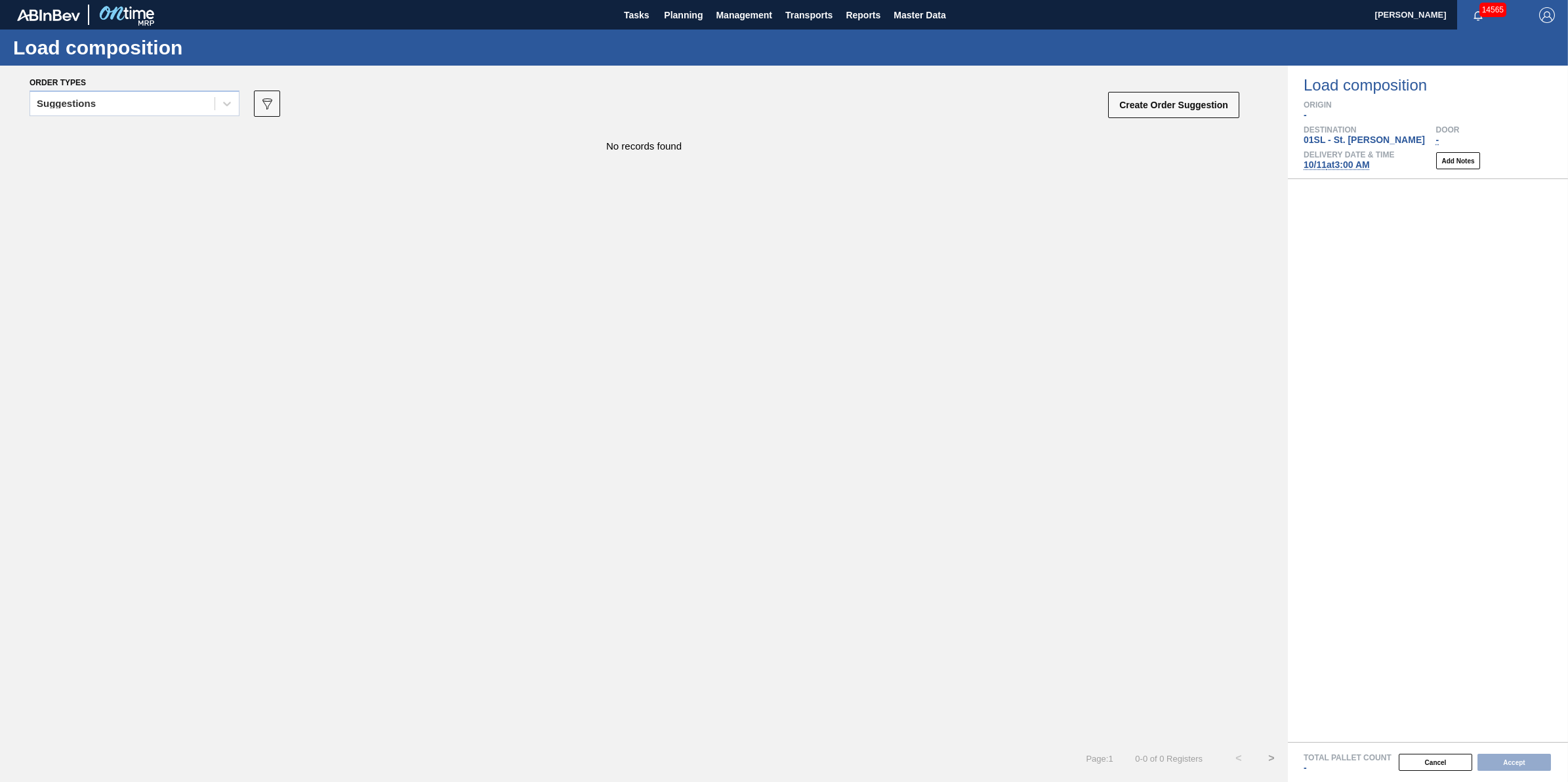
click at [185, 106] on div "Suggestions" at bounding box center [122, 104] width 184 height 19
click at [193, 182] on div "Released - Awaiting Load Comp." at bounding box center [134, 184] width 210 height 24
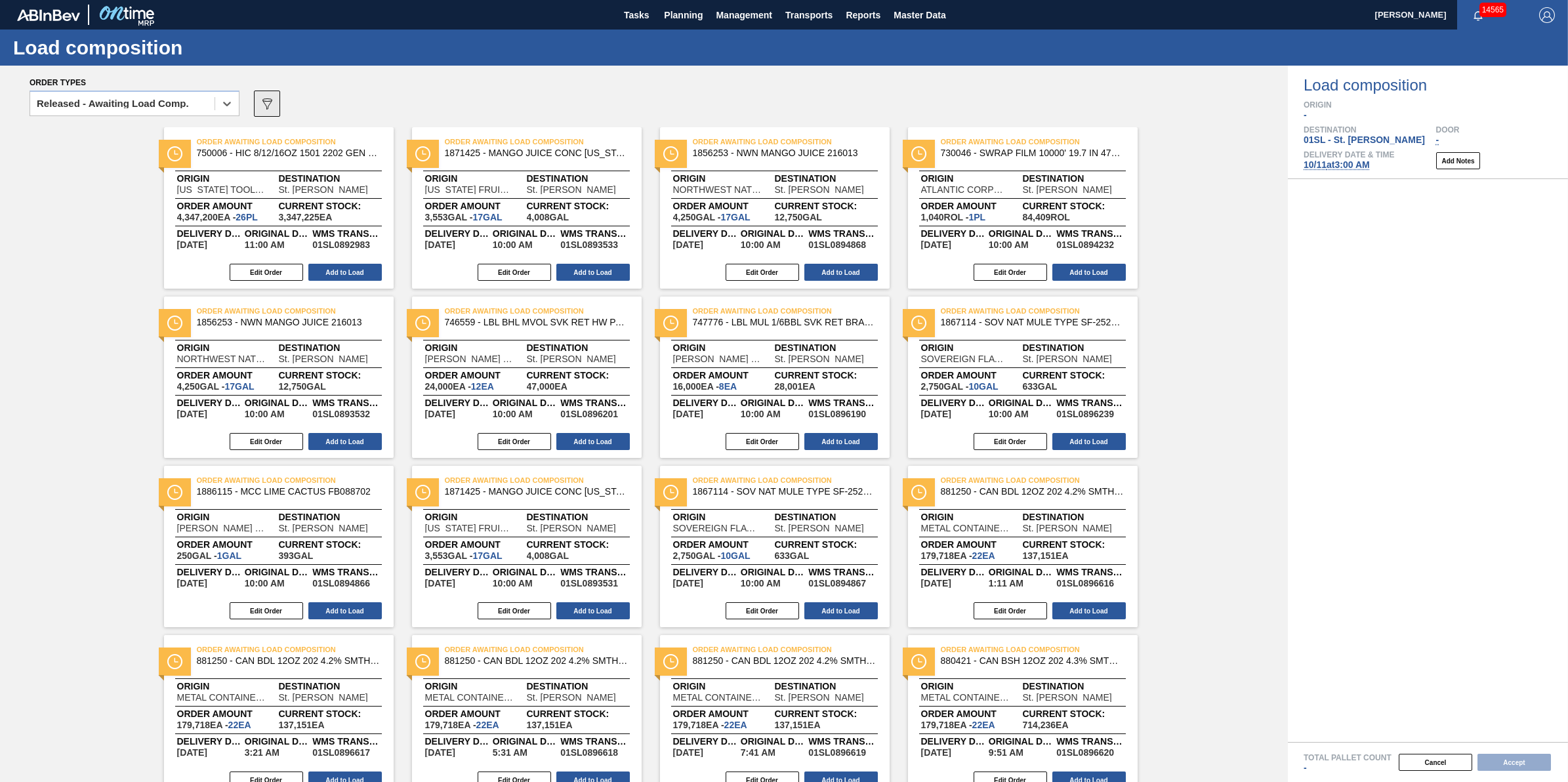
click at [272, 96] on icon "089F7B8B-B2A5-4AFE-B5C0-19BA573D28AC" at bounding box center [267, 103] width 16 height 16
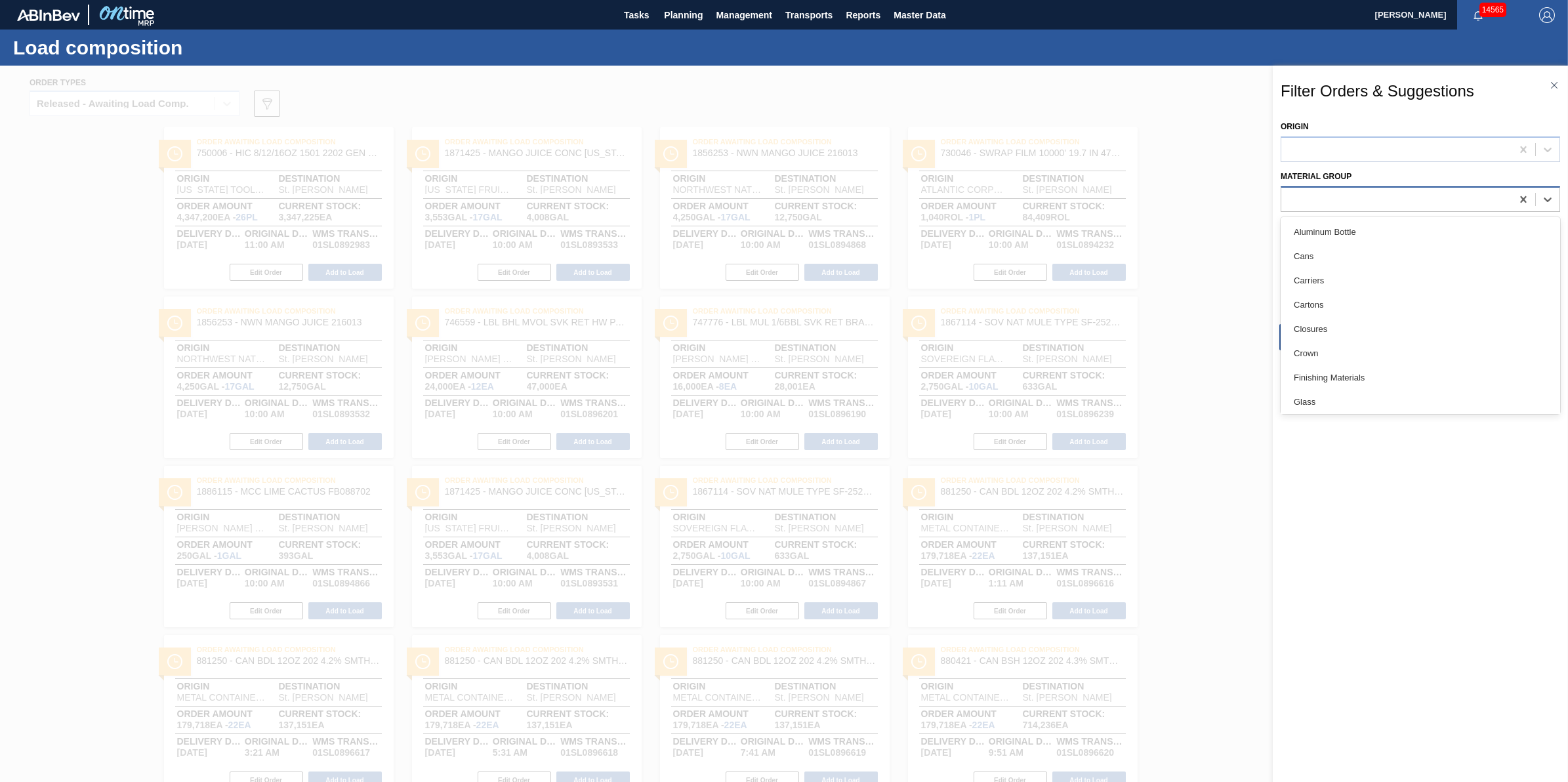
click at [1375, 206] on div at bounding box center [1397, 199] width 231 height 19
click at [1360, 331] on div "Lids" at bounding box center [1420, 334] width 279 height 24
click at [1360, 342] on button "Apply" at bounding box center [1346, 337] width 134 height 27
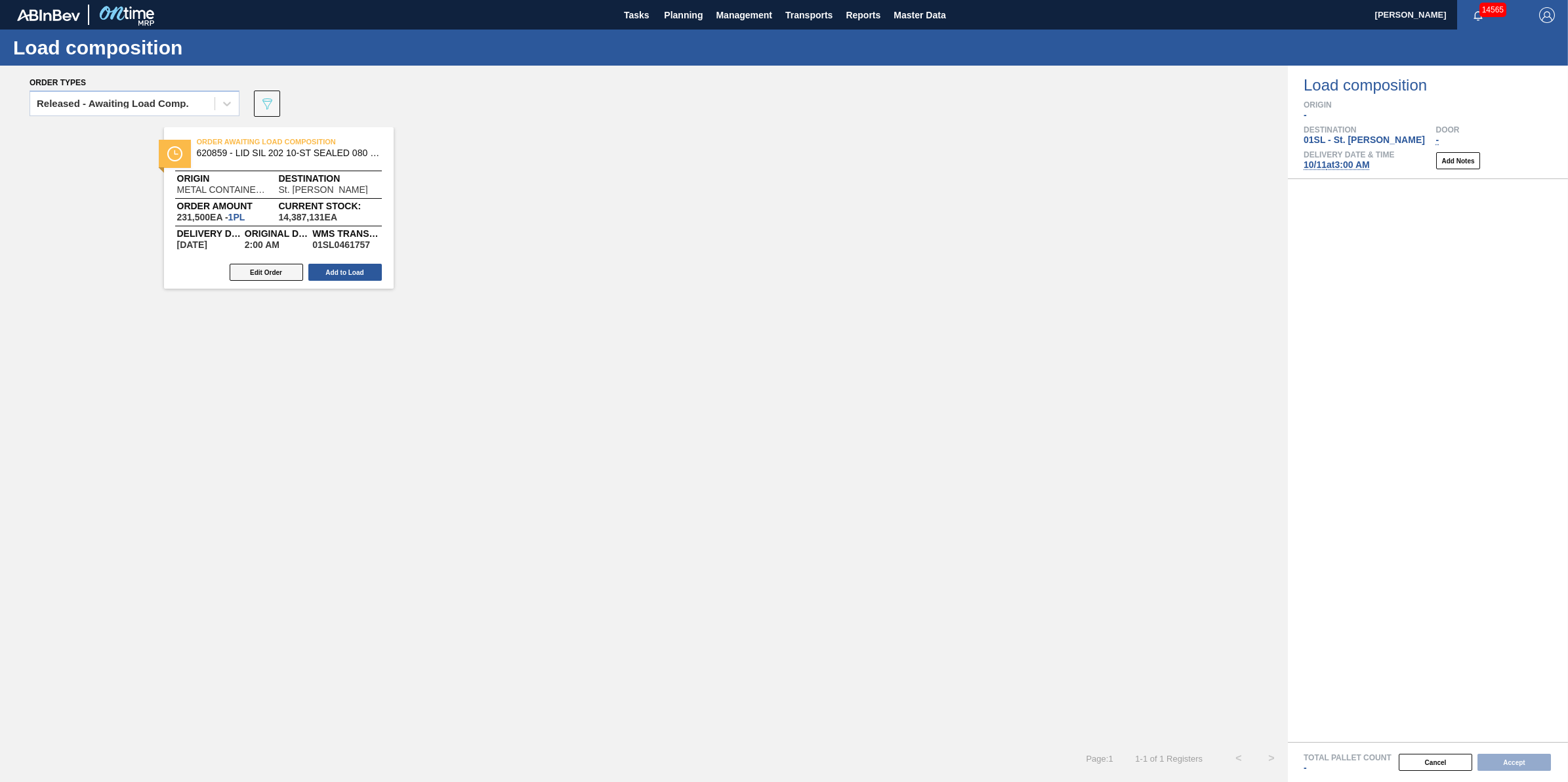
click at [272, 268] on button "Edit Order" at bounding box center [266, 272] width 74 height 17
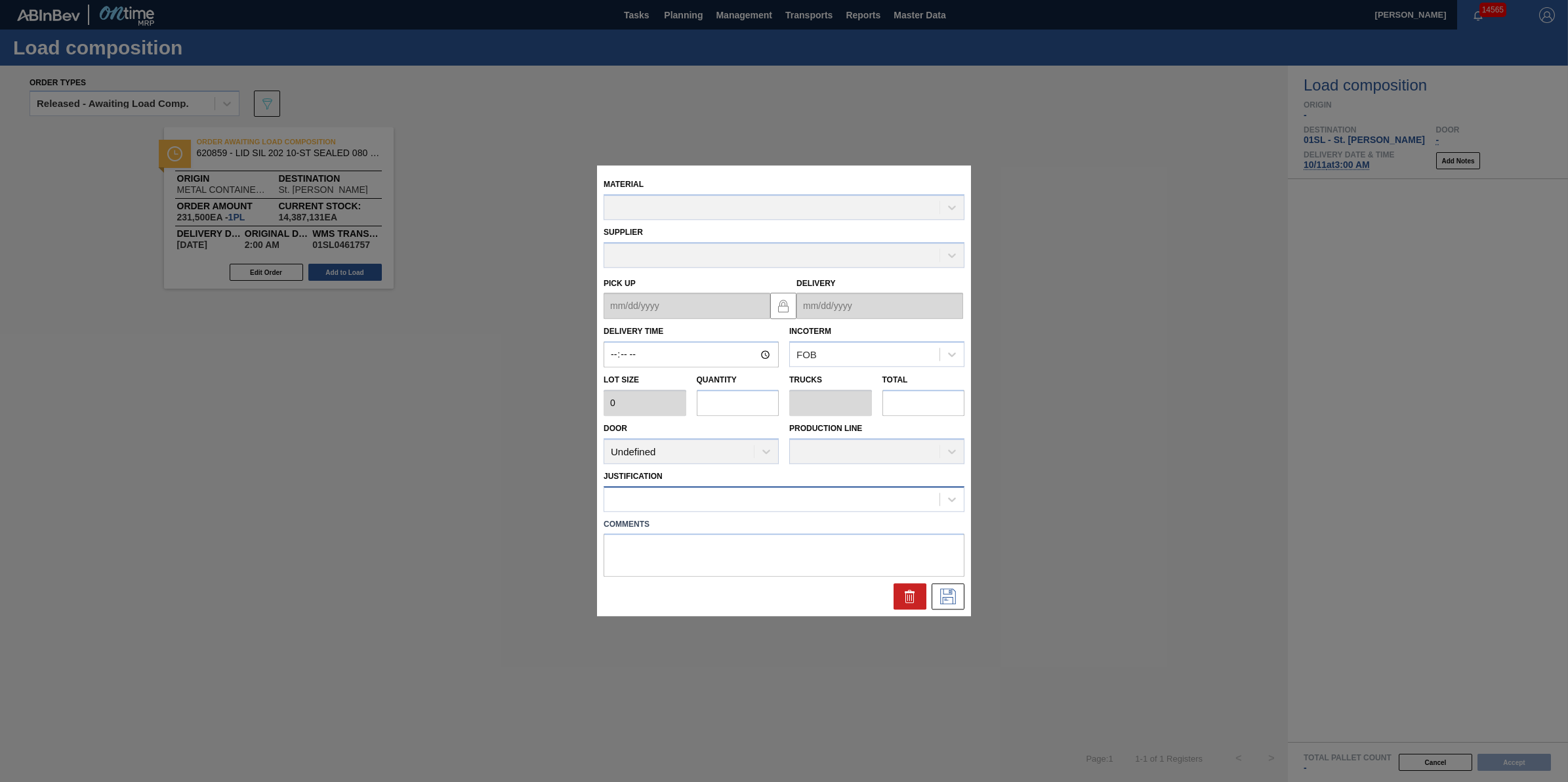
type input "02:00:00"
type input "231,500"
type input "1"
type input "0.031"
type input "231,500"
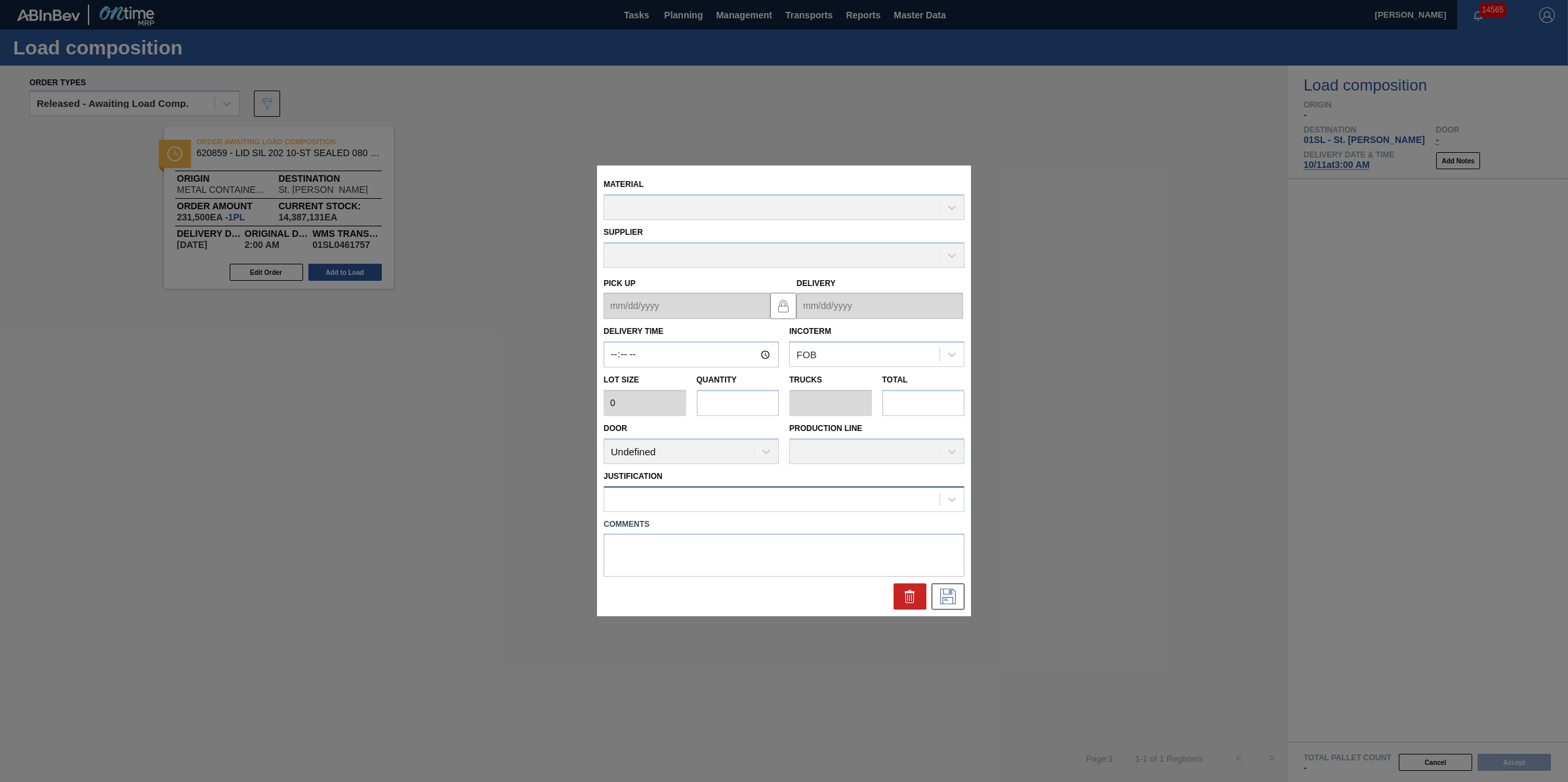
type textarea "NULL"
type up "[DATE]"
type input "[DATE]"
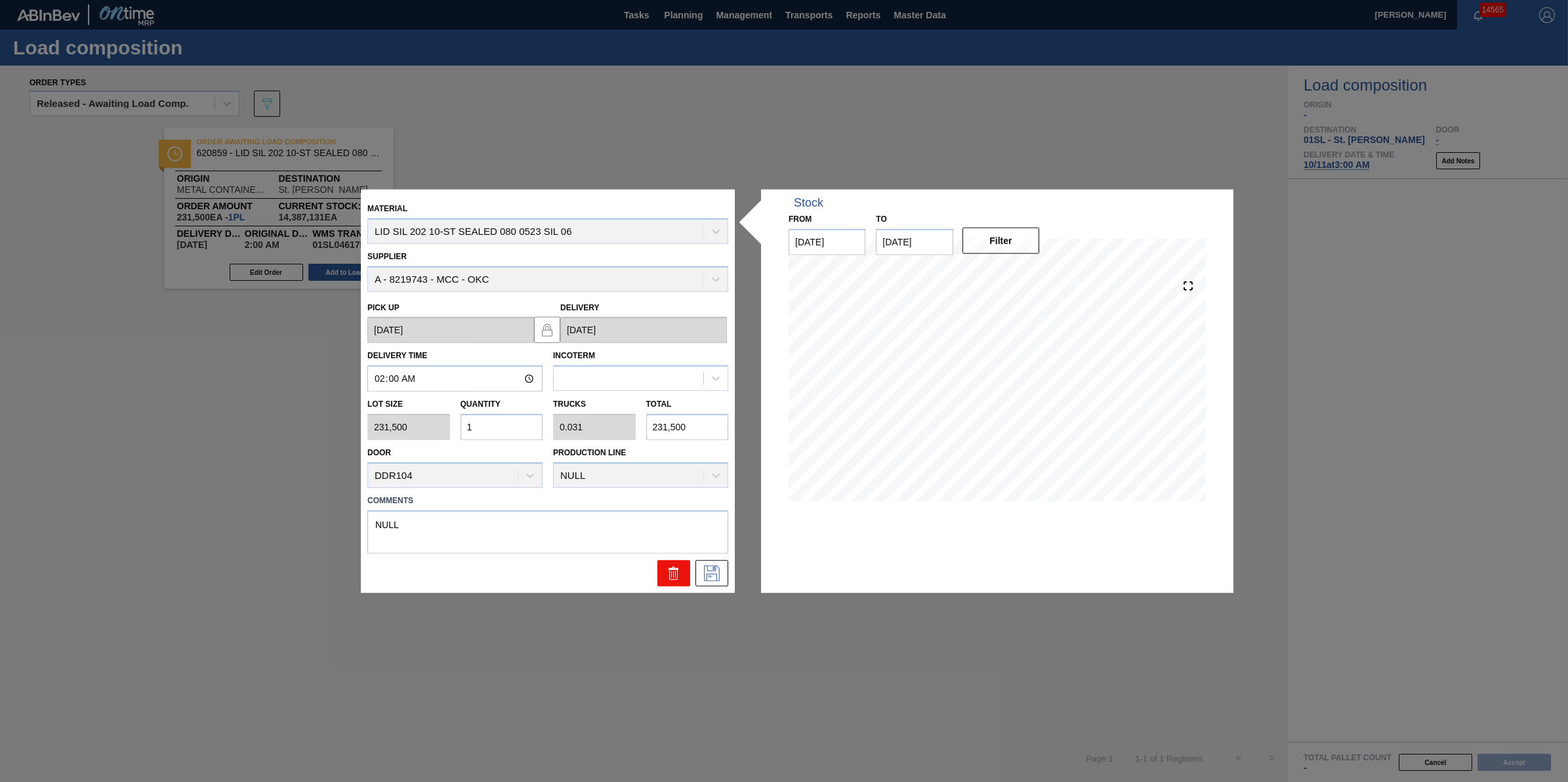
click at [676, 573] on icon at bounding box center [675, 573] width 1 height 7
